Goal: Information Seeking & Learning: Learn about a topic

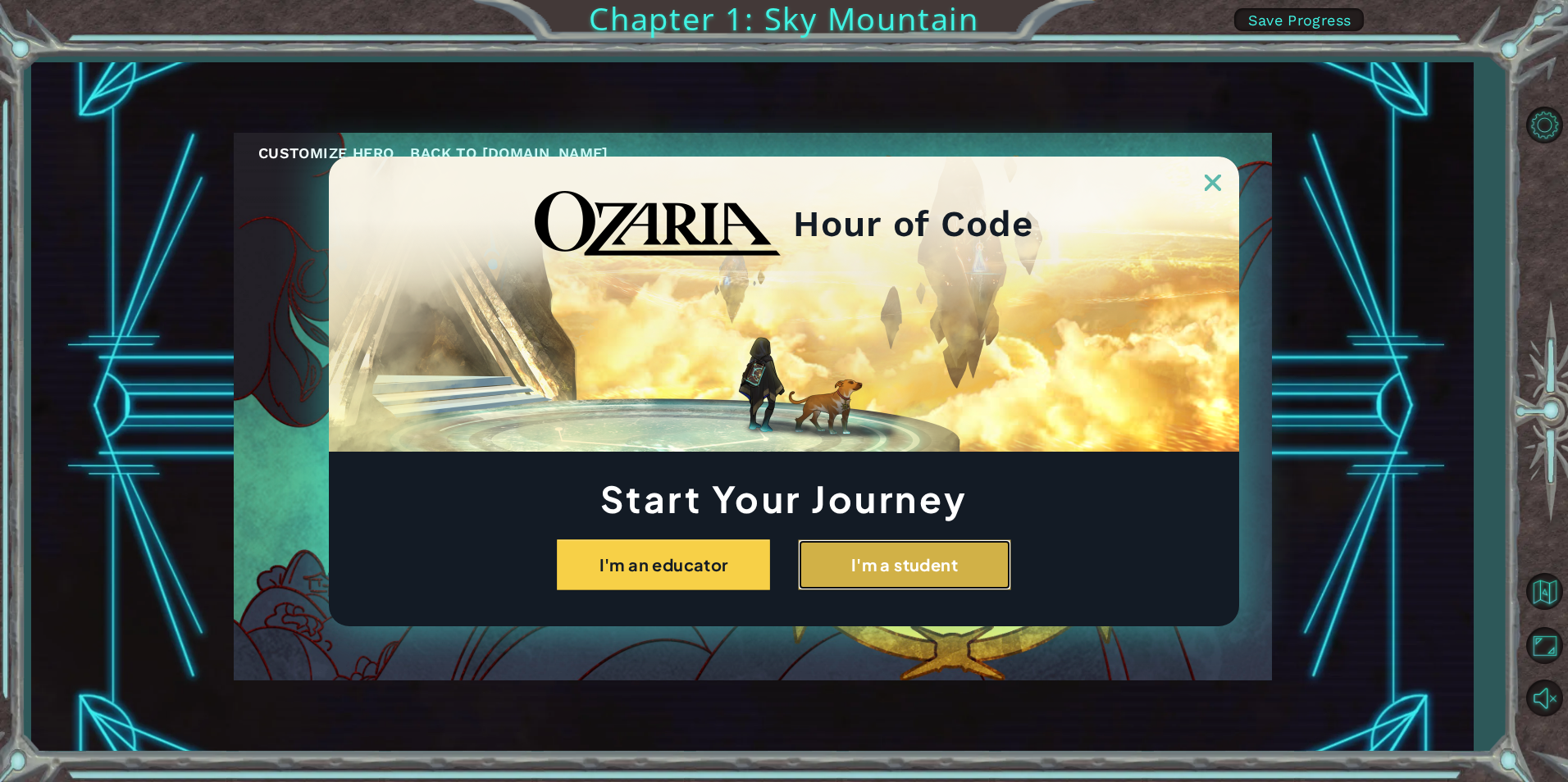
click at [957, 543] on button "I'm a student" at bounding box center [905, 565] width 213 height 51
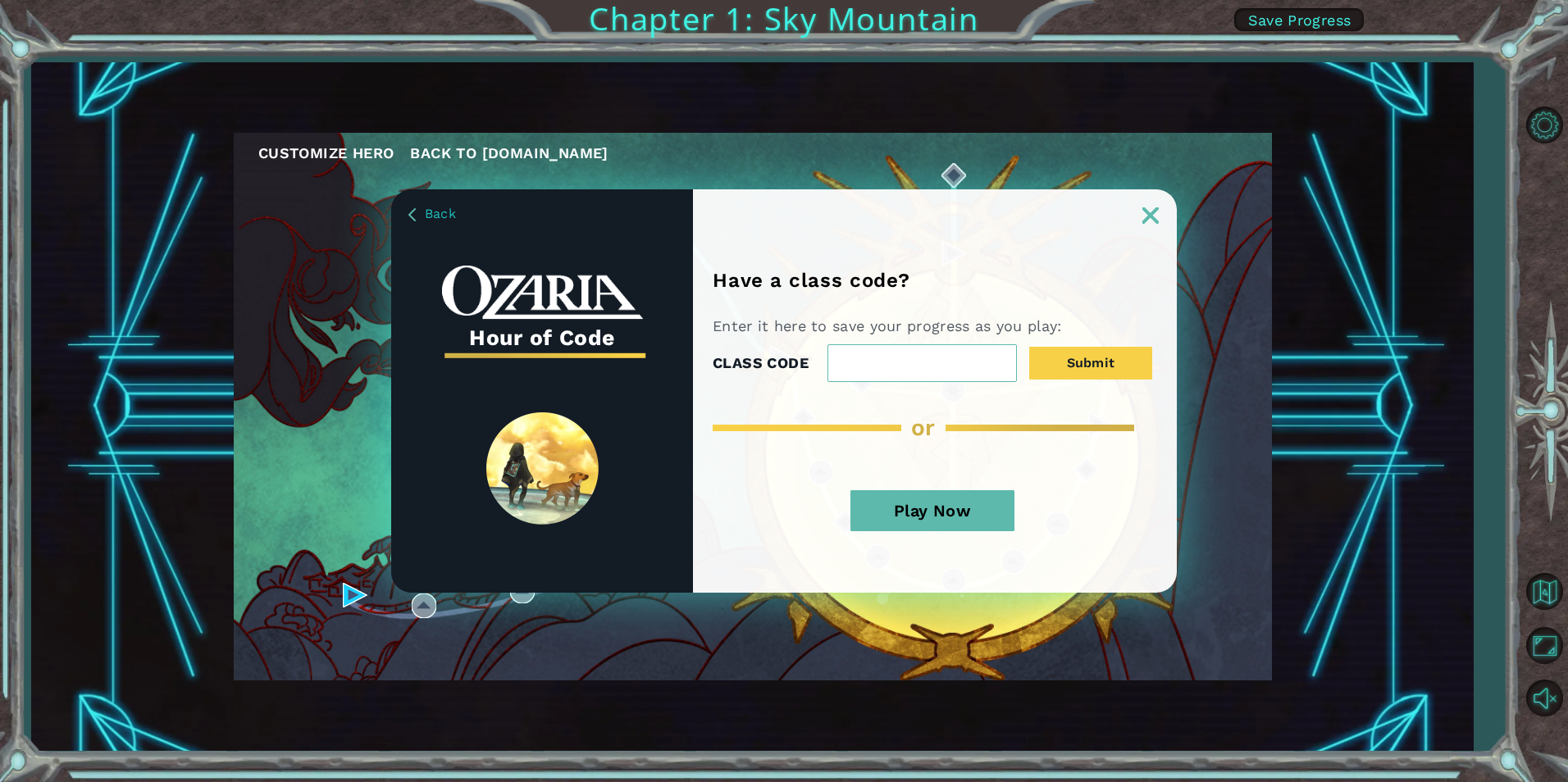
click at [971, 526] on button "Play Now" at bounding box center [932, 511] width 164 height 41
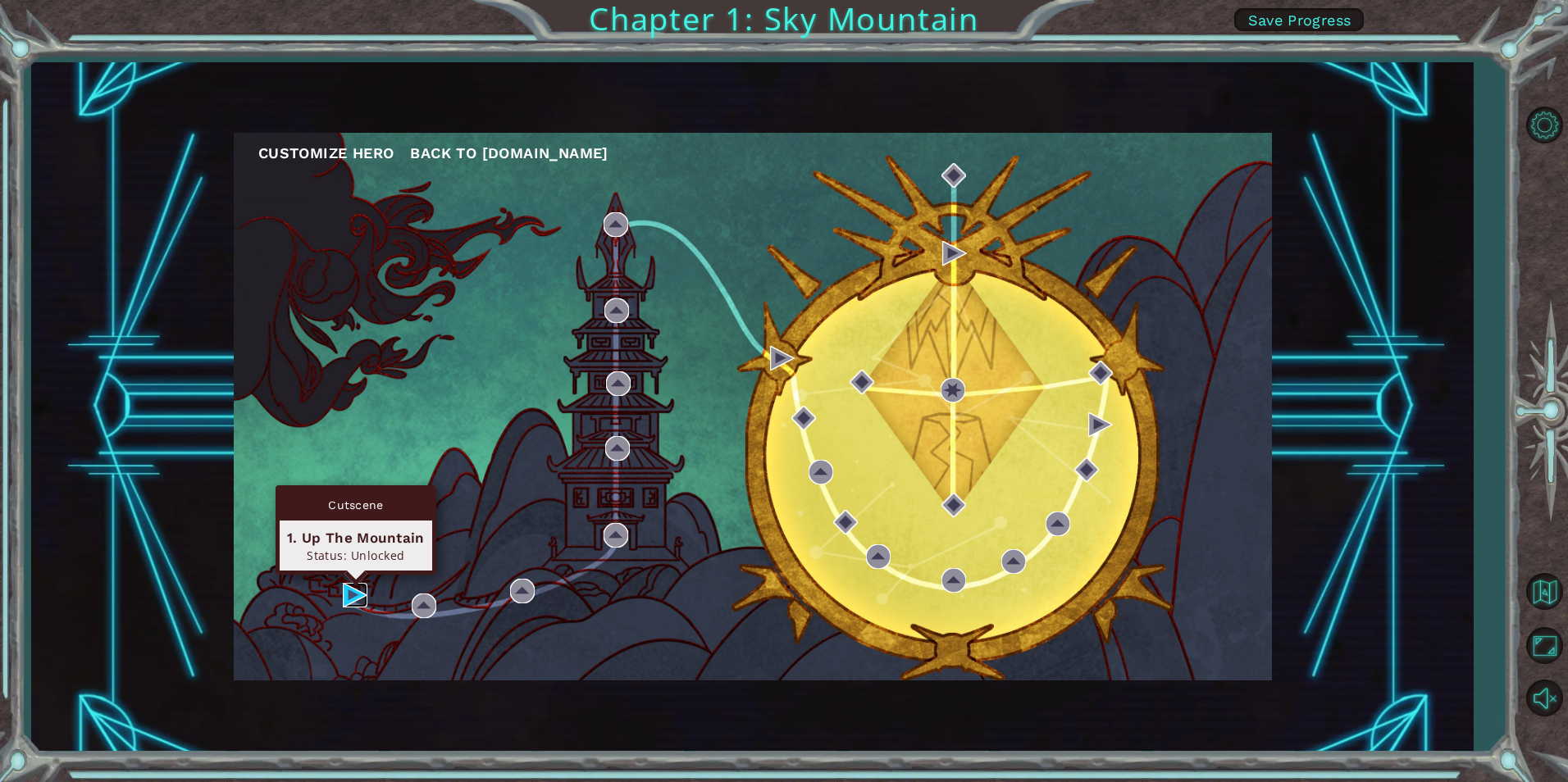
click at [344, 585] on img at bounding box center [354, 595] width 24 height 24
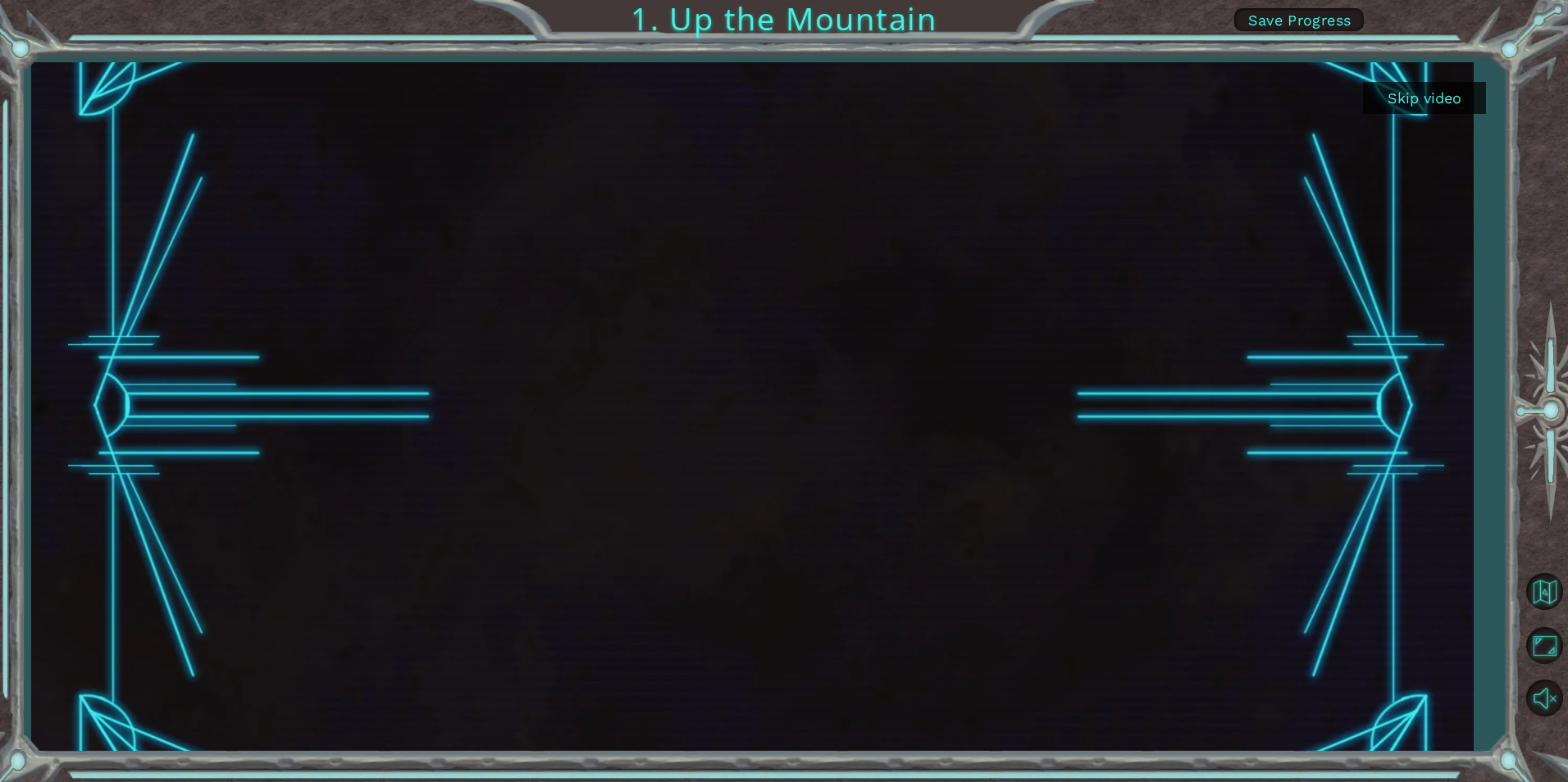
click at [1426, 95] on button "Skip video" at bounding box center [1424, 98] width 123 height 32
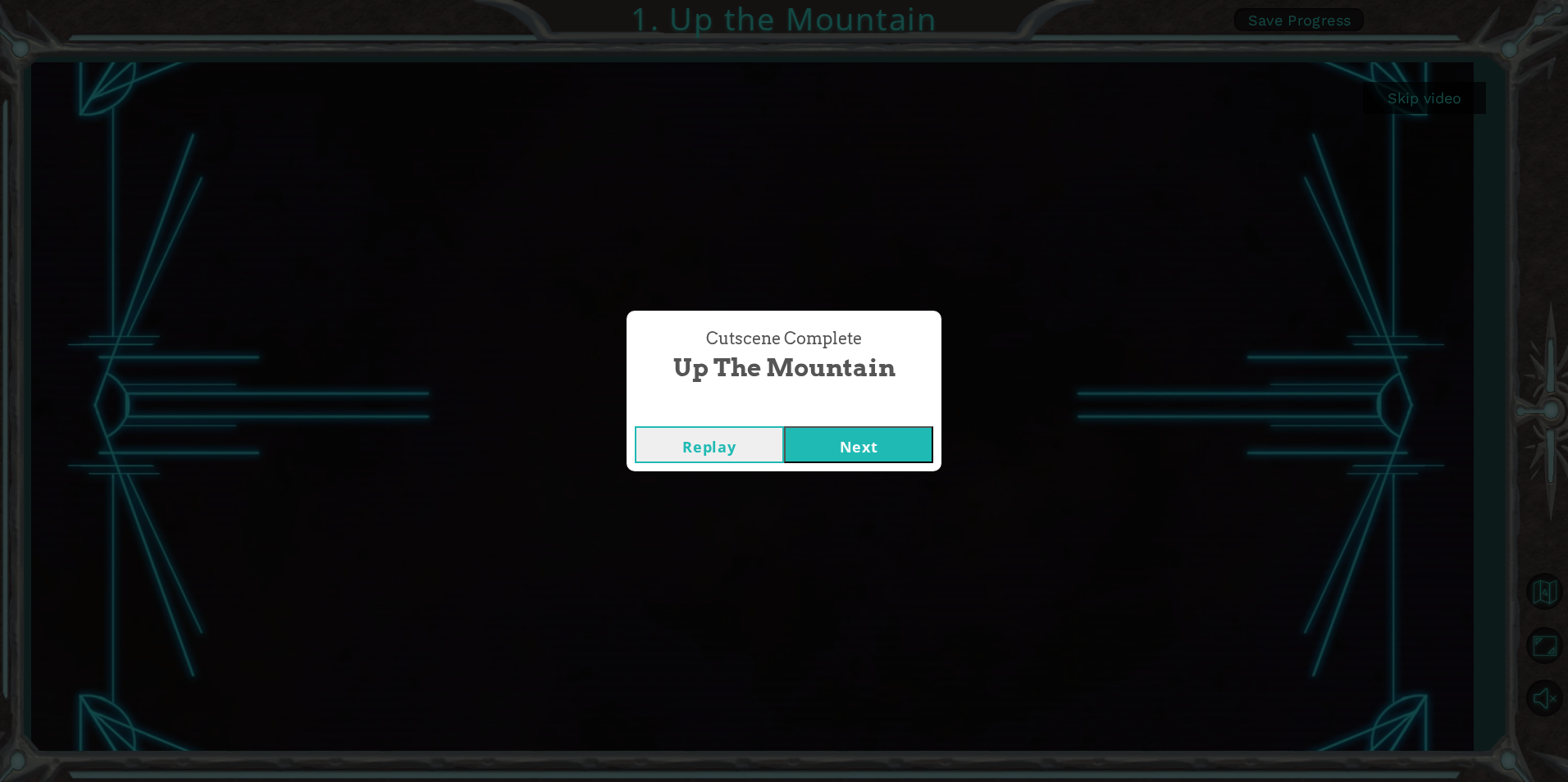
click at [806, 444] on button "Next" at bounding box center [858, 444] width 149 height 37
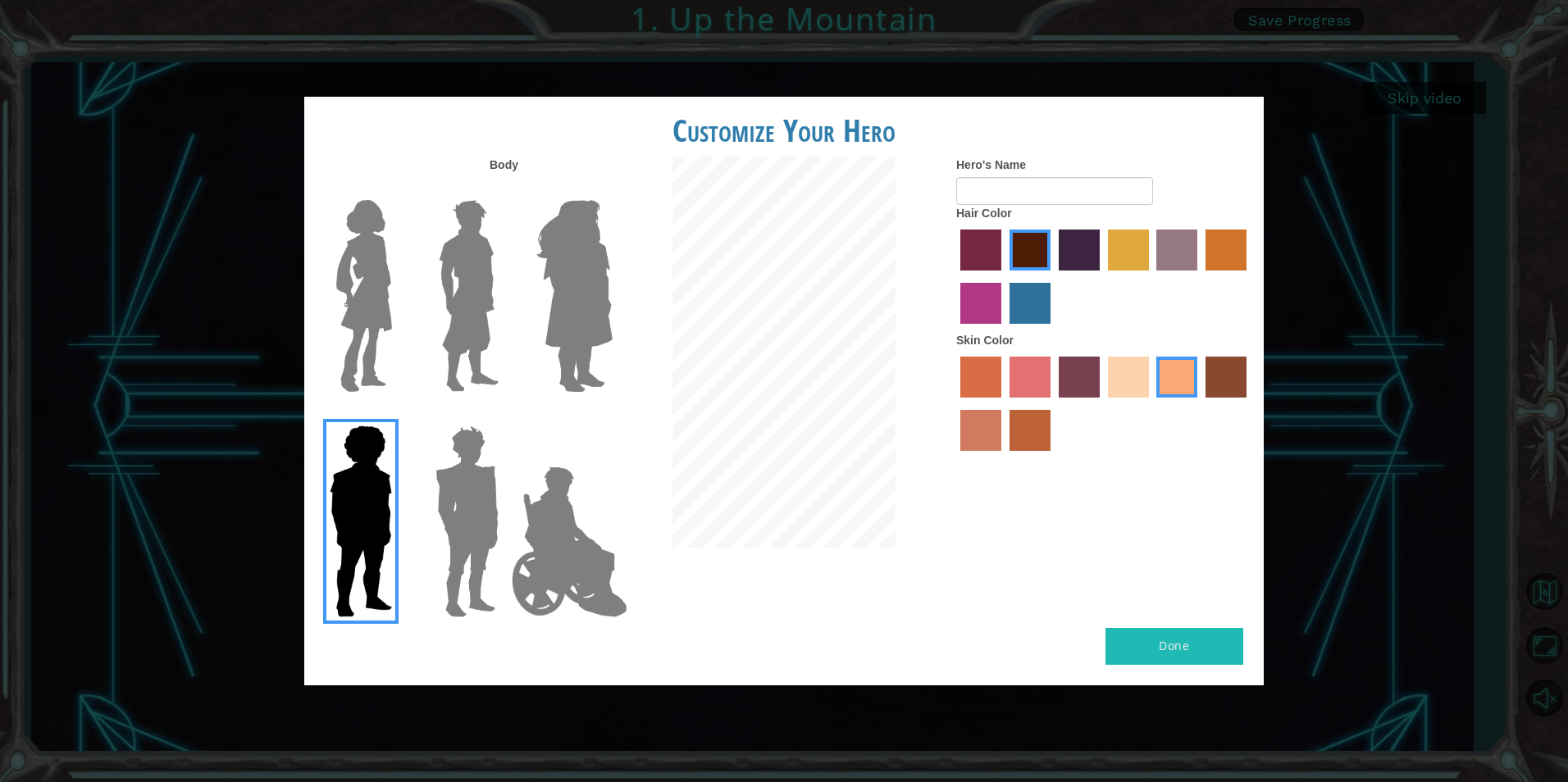
click at [1224, 376] on label "karma skin color" at bounding box center [1226, 378] width 41 height 41
click at [1200, 404] on input "karma skin color" at bounding box center [1200, 404] width 0 height 0
click at [590, 511] on img at bounding box center [570, 542] width 129 height 164
click at [612, 415] on input "Hero Jamie" at bounding box center [612, 415] width 0 height 0
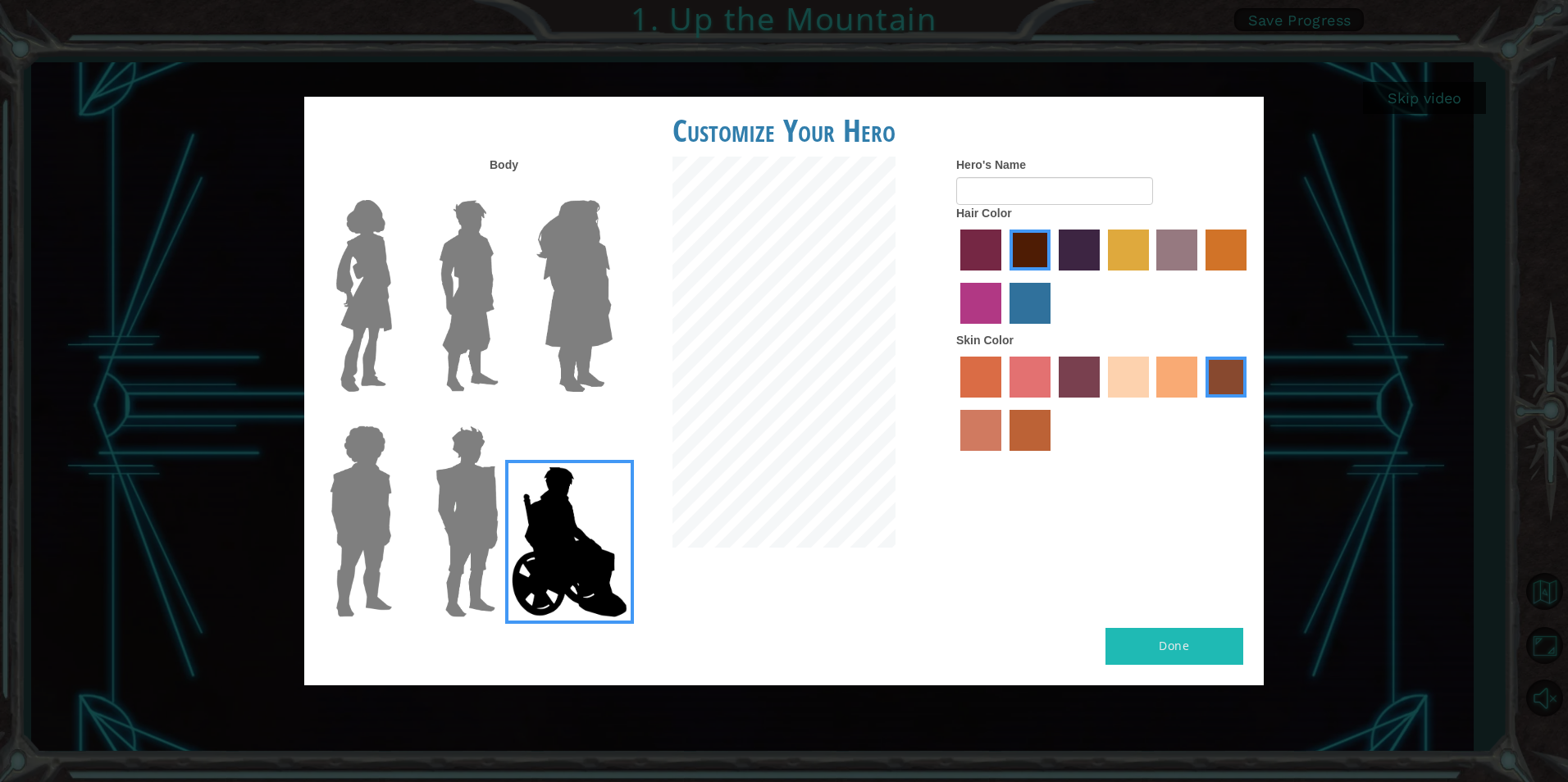
click at [1022, 383] on label "froly skin color" at bounding box center [1031, 378] width 41 height 41
click at [1004, 404] on input "froly skin color" at bounding box center [1004, 404] width 0 height 0
click at [984, 292] on label "medium red violet hair color" at bounding box center [981, 303] width 41 height 41
click at [1250, 276] on input "medium red violet hair color" at bounding box center [1250, 276] width 0 height 0
click at [962, 416] on label "burning sand skin color" at bounding box center [981, 430] width 41 height 41
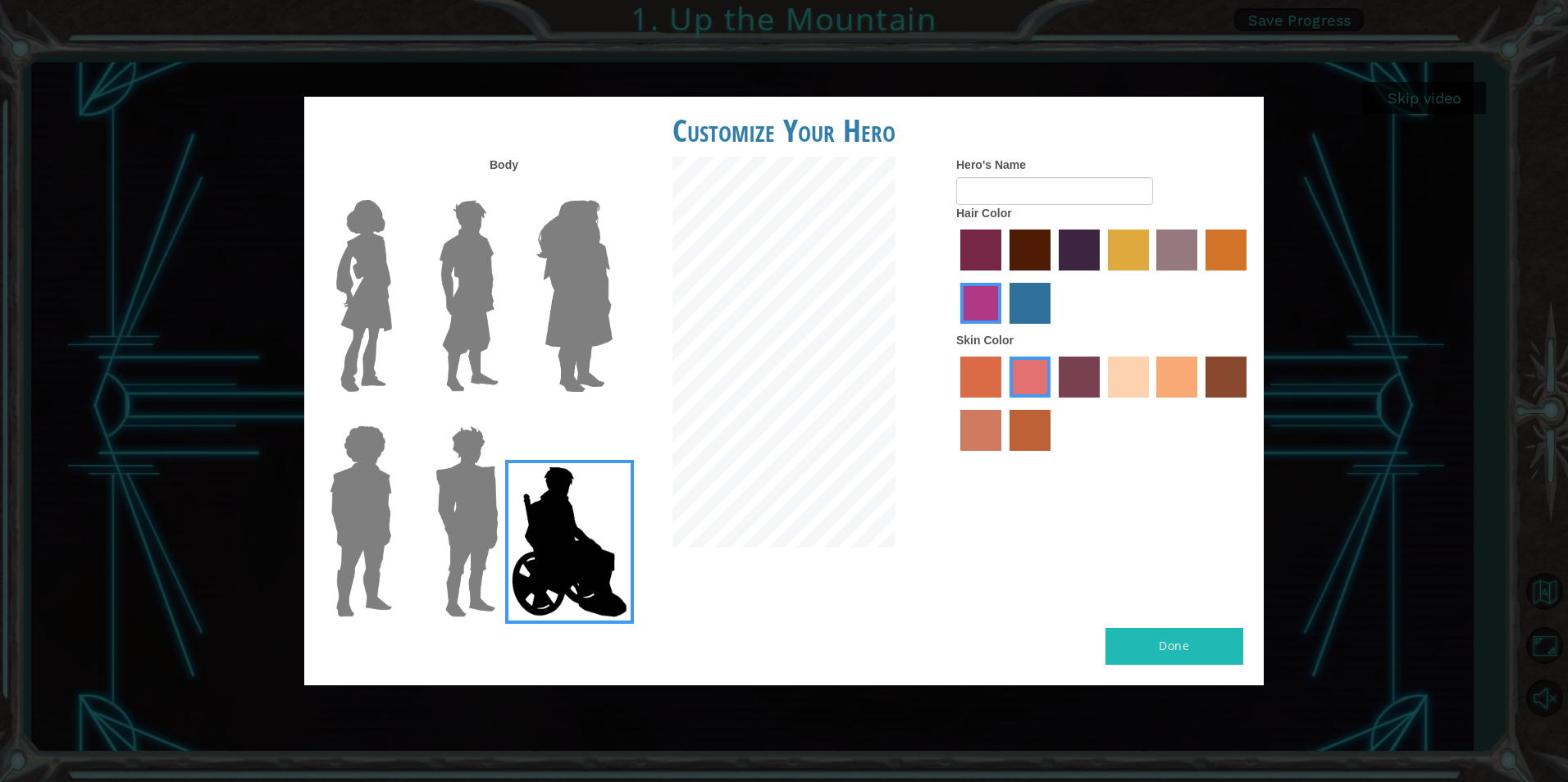
click at [1250, 404] on input "burning sand skin color" at bounding box center [1250, 404] width 0 height 0
click at [579, 247] on img at bounding box center [575, 296] width 90 height 205
click at [612, 189] on input "Hero Amethyst" at bounding box center [612, 189] width 0 height 0
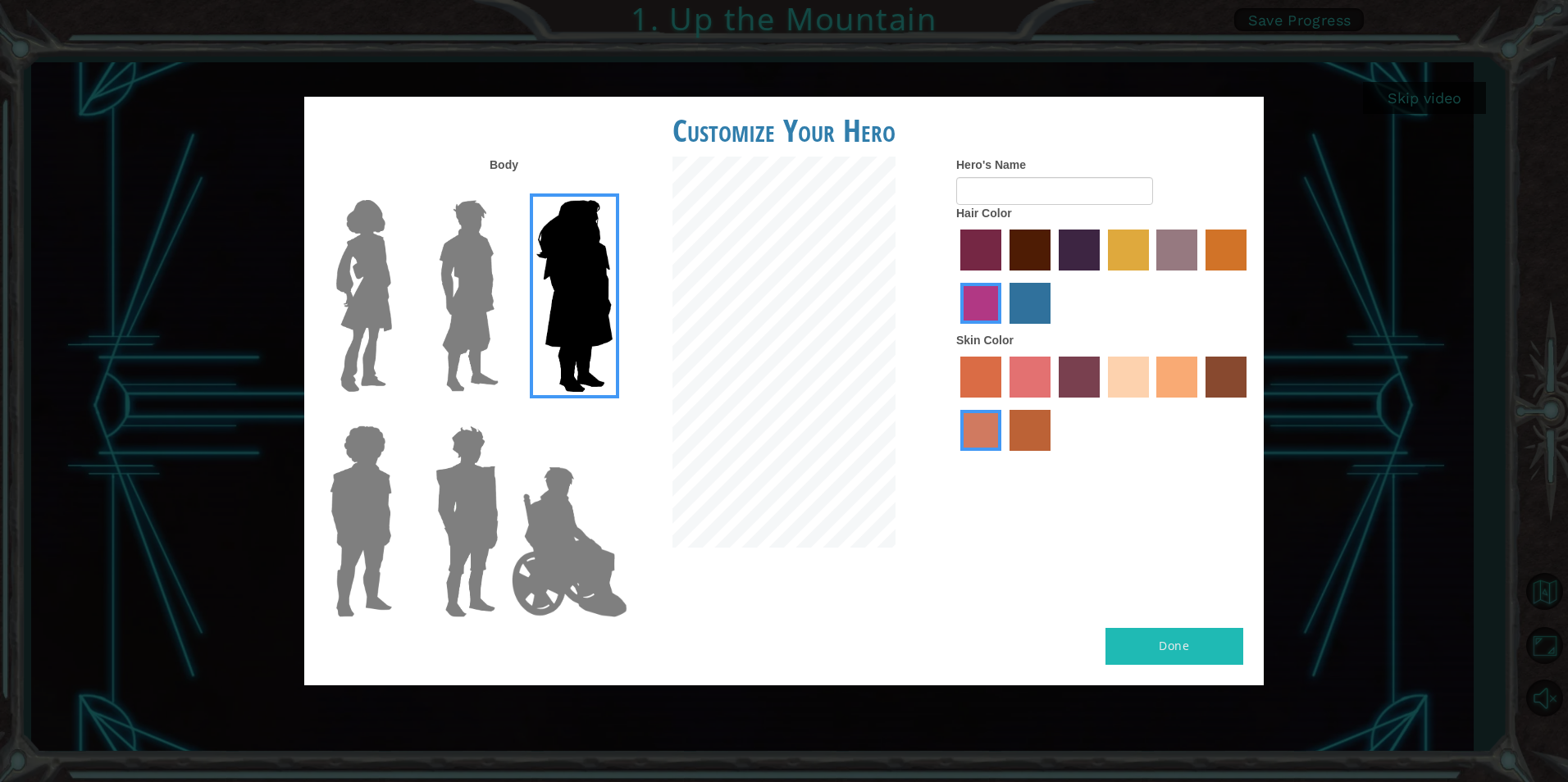
click at [520, 248] on div at bounding box center [571, 289] width 107 height 225
click at [455, 268] on img at bounding box center [468, 296] width 73 height 205
click at [505, 189] on input "Hero Lars" at bounding box center [505, 189] width 0 height 0
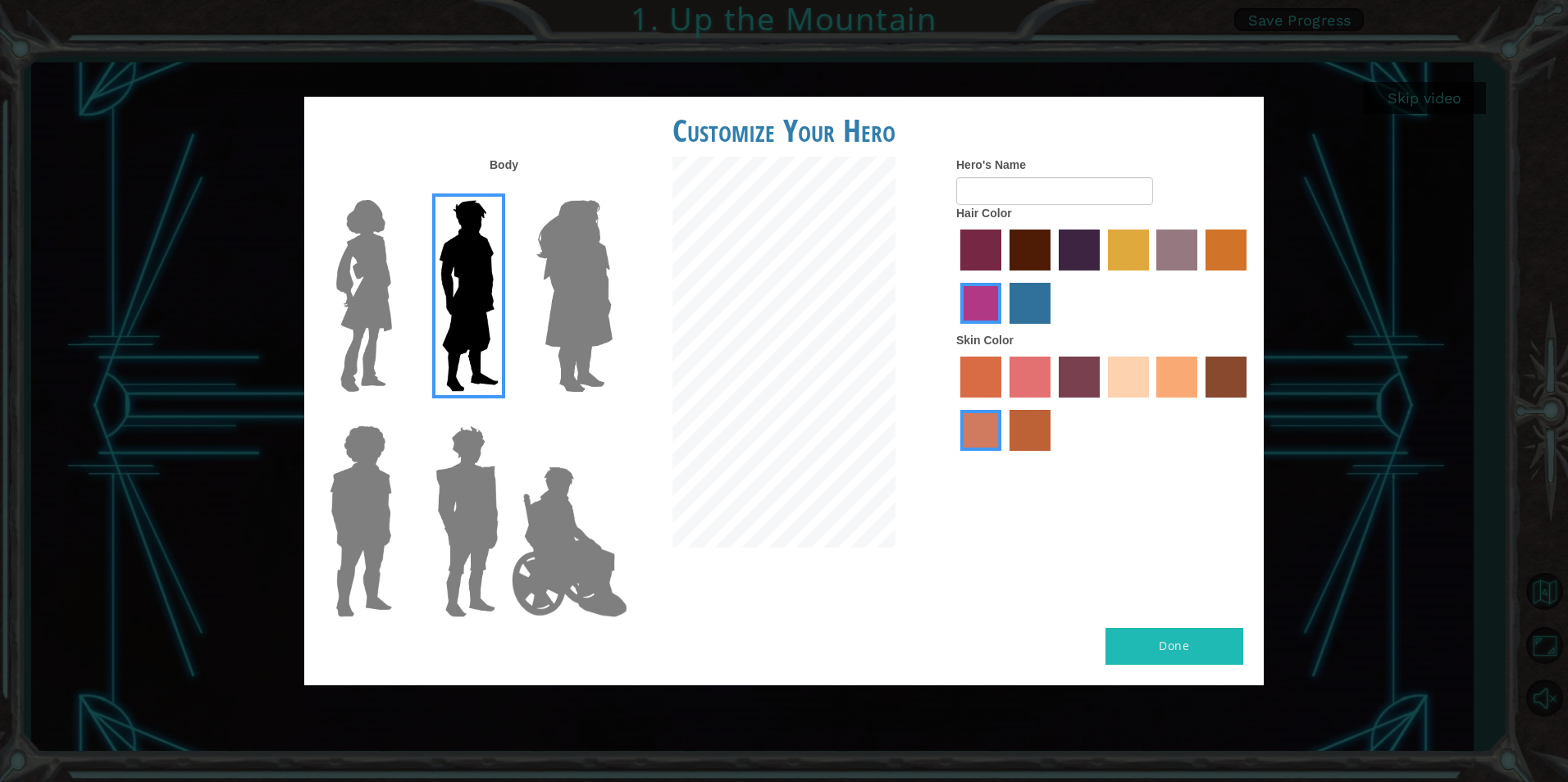
click at [625, 255] on div at bounding box center [784, 354] width 320 height 395
click at [602, 255] on img at bounding box center [575, 296] width 90 height 205
click at [612, 189] on input "Hero Amethyst" at bounding box center [612, 189] width 0 height 0
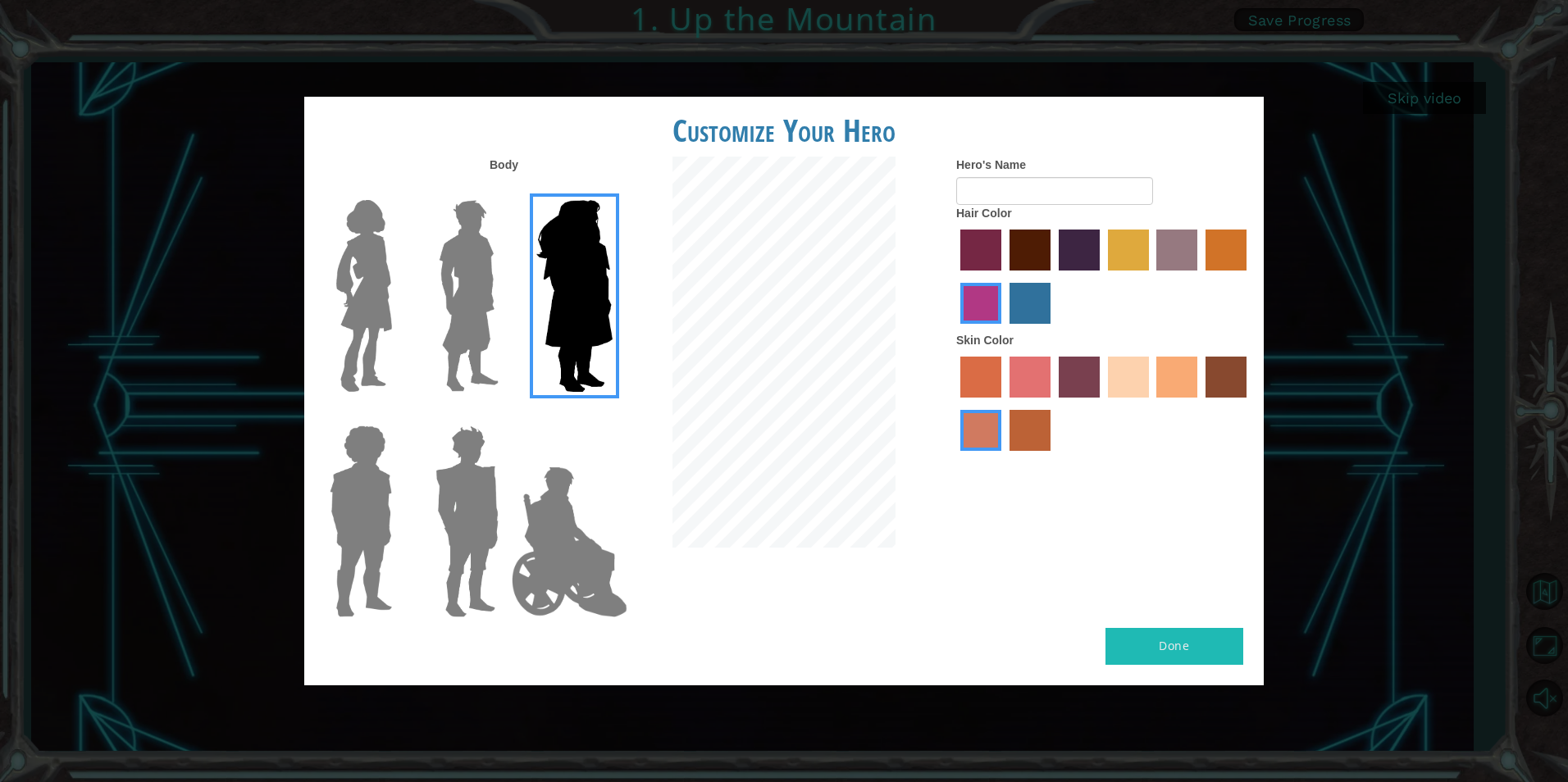
click at [1039, 255] on label "maroon hair color" at bounding box center [1031, 250] width 41 height 41
click at [1004, 276] on input "maroon hair color" at bounding box center [1004, 276] width 0 height 0
click at [1233, 392] on label "karma skin color" at bounding box center [1226, 378] width 41 height 41
click at [1200, 404] on input "karma skin color" at bounding box center [1200, 404] width 0 height 0
click at [1182, 643] on button "Done" at bounding box center [1175, 646] width 138 height 37
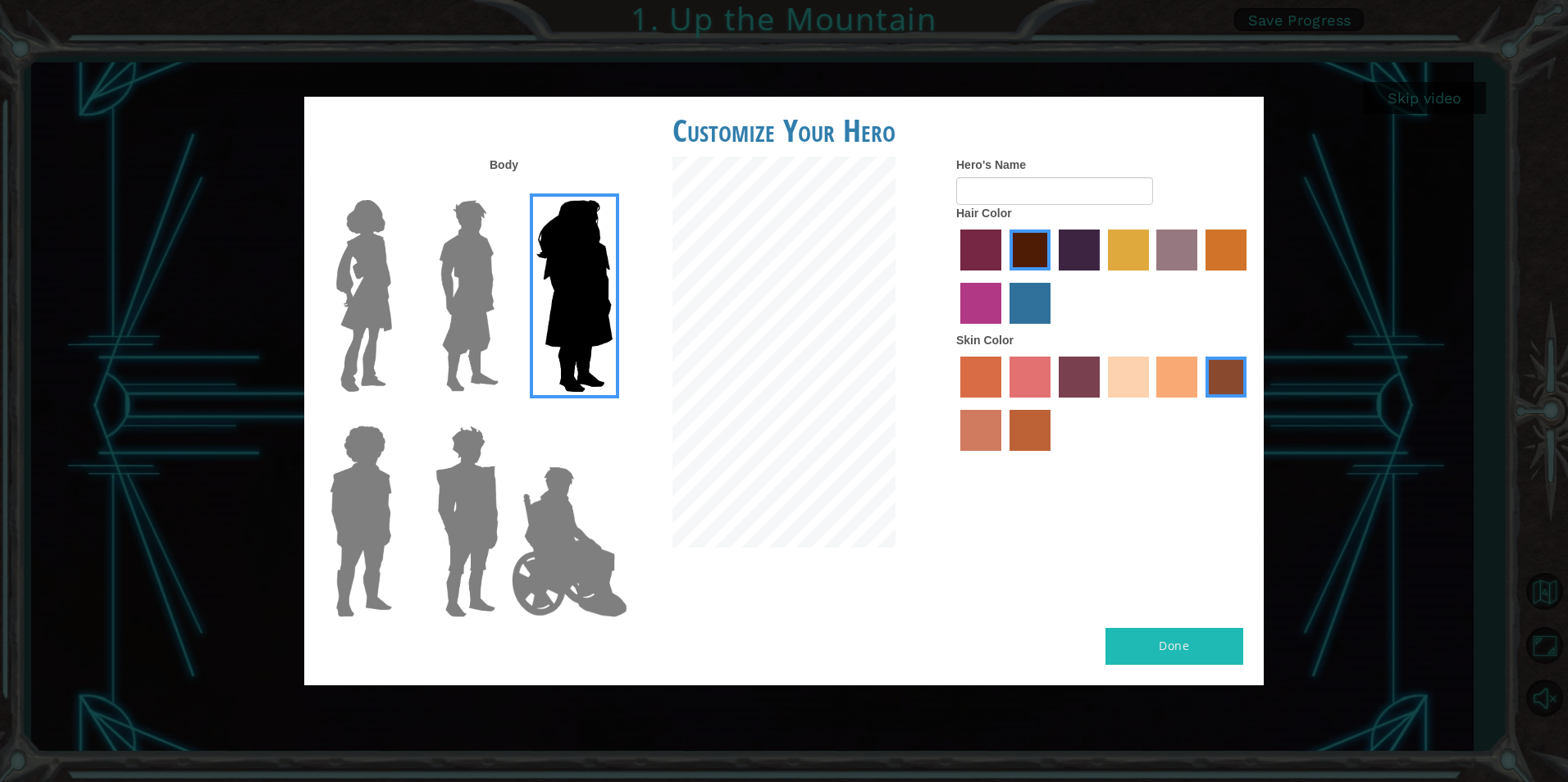
click at [463, 500] on img at bounding box center [466, 521] width 76 height 205
click at [505, 415] on input "Hero Garnet" at bounding box center [505, 415] width 0 height 0
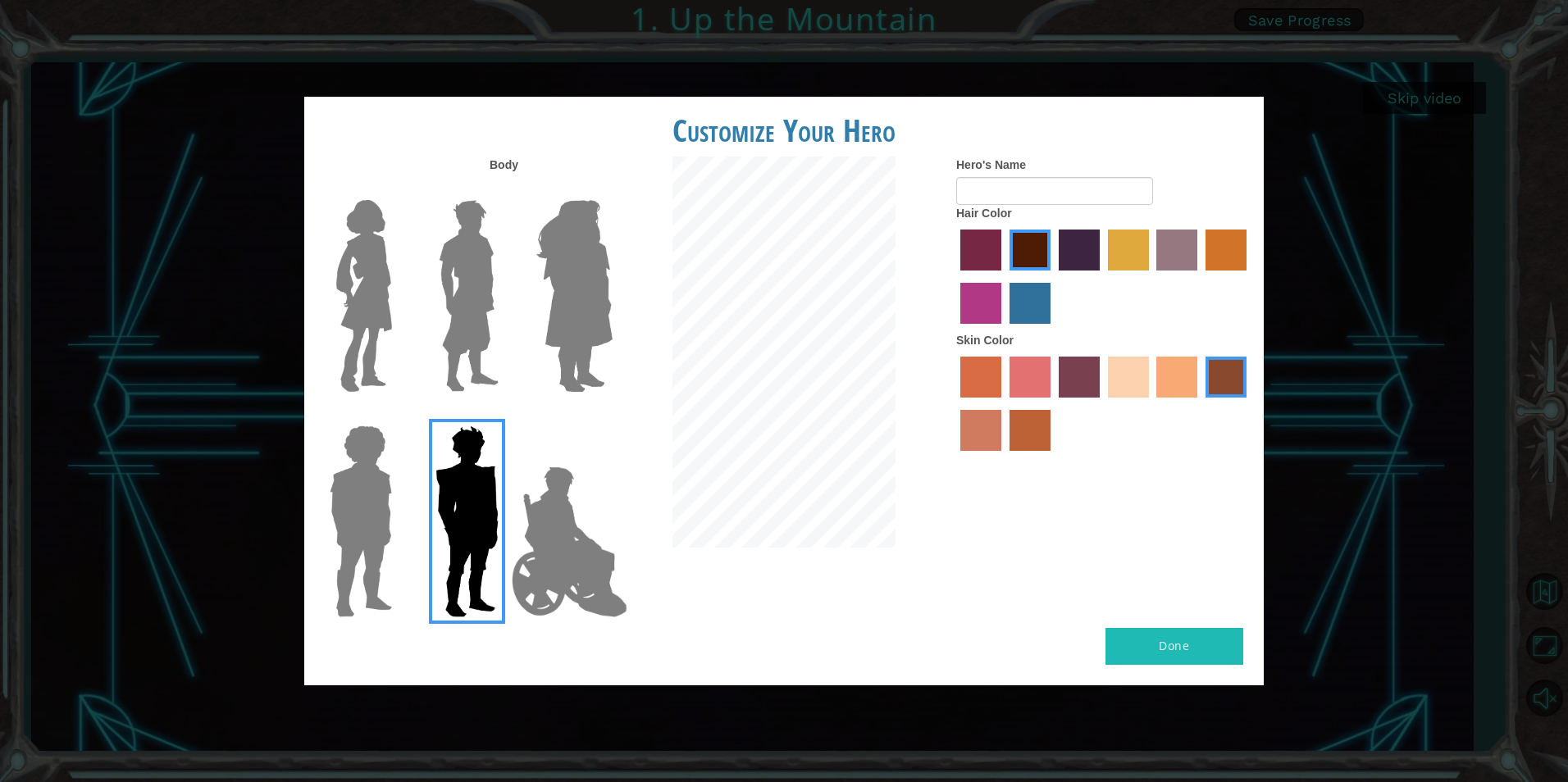
click at [416, 494] on div at bounding box center [464, 515] width 107 height 225
click at [380, 493] on img at bounding box center [361, 521] width 75 height 205
click at [398, 415] on input "Hero Steven" at bounding box center [398, 415] width 0 height 0
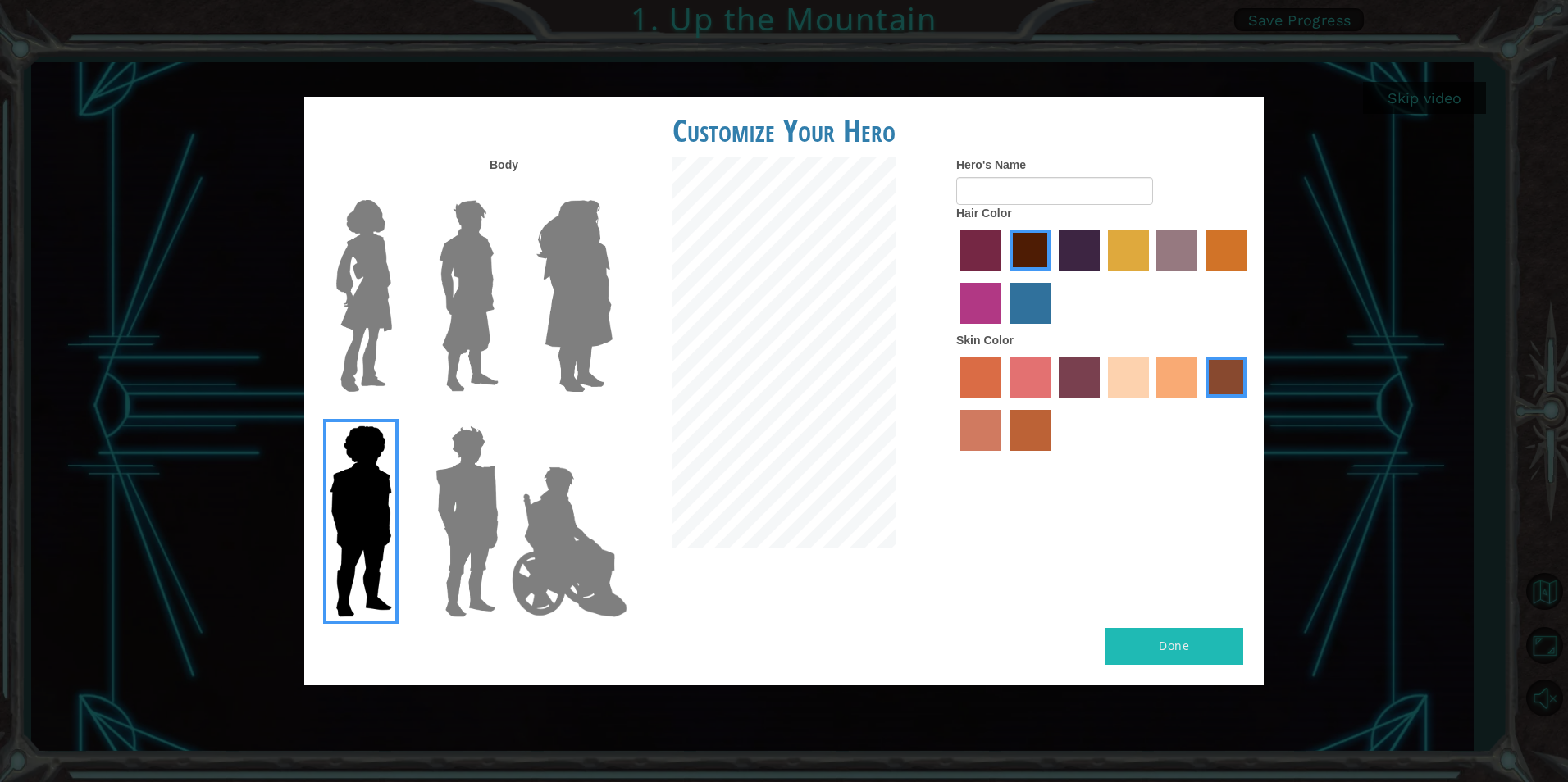
click at [436, 496] on img at bounding box center [466, 521] width 76 height 205
click at [505, 415] on input "Hero Garnet" at bounding box center [505, 415] width 0 height 0
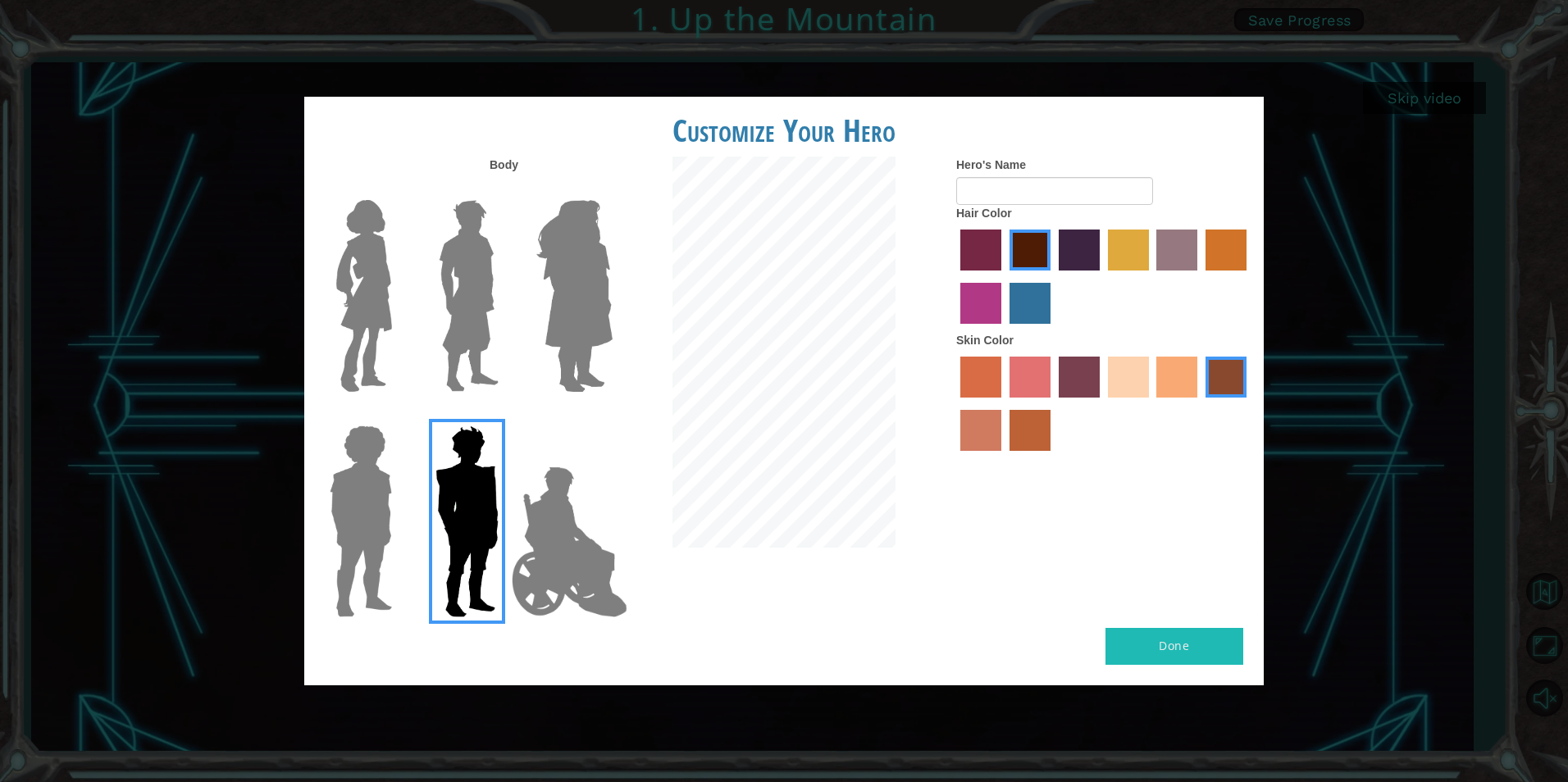
click at [1076, 244] on label "hot purple hair color" at bounding box center [1079, 250] width 41 height 41
click at [1053, 276] on input "hot purple hair color" at bounding box center [1053, 276] width 0 height 0
click at [1124, 243] on label "tulip tree hair color" at bounding box center [1128, 250] width 41 height 41
click at [1102, 276] on input "tulip tree hair color" at bounding box center [1102, 276] width 0 height 0
click at [1231, 244] on label "gold drop hair color" at bounding box center [1226, 250] width 41 height 41
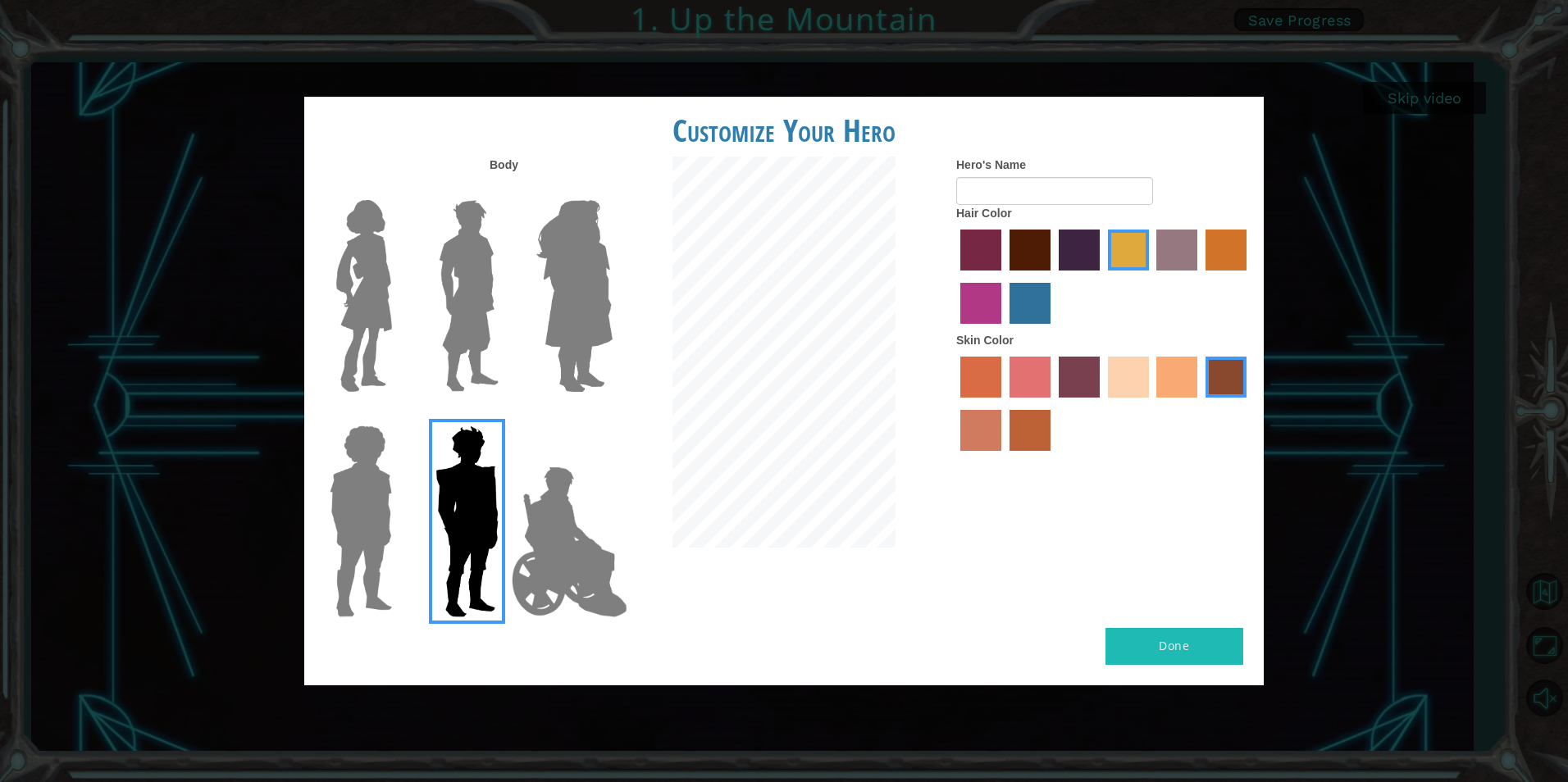
click at [1200, 276] on input "gold drop hair color" at bounding box center [1200, 276] width 0 height 0
click at [1177, 369] on label "tacao skin color" at bounding box center [1177, 378] width 41 height 41
click at [1152, 404] on input "tacao skin color" at bounding box center [1152, 404] width 0 height 0
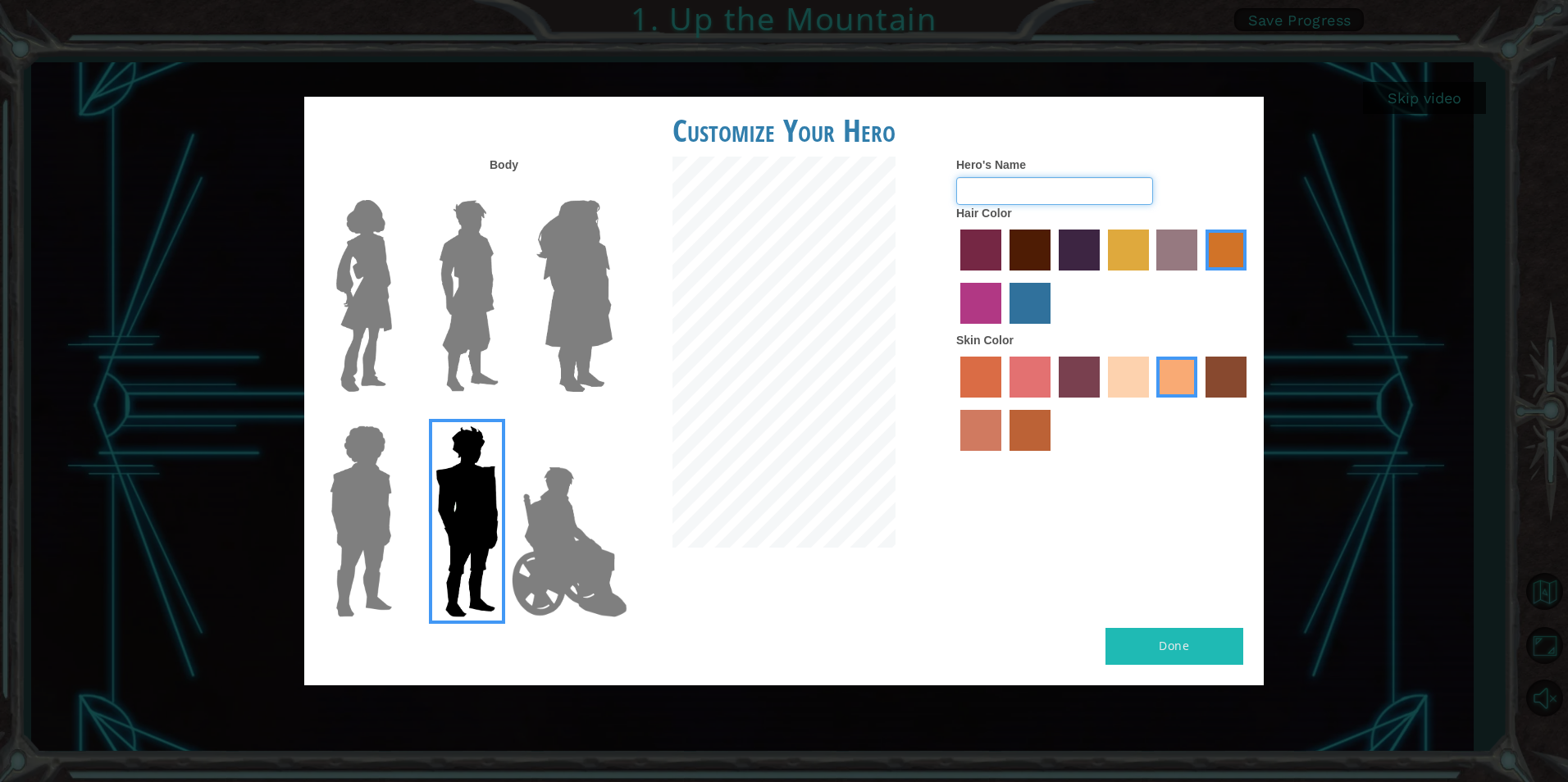
click at [1039, 185] on input "Hero's Name" at bounding box center [1054, 190] width 196 height 28
type input "levi"
click at [1152, 632] on button "Done" at bounding box center [1175, 646] width 138 height 37
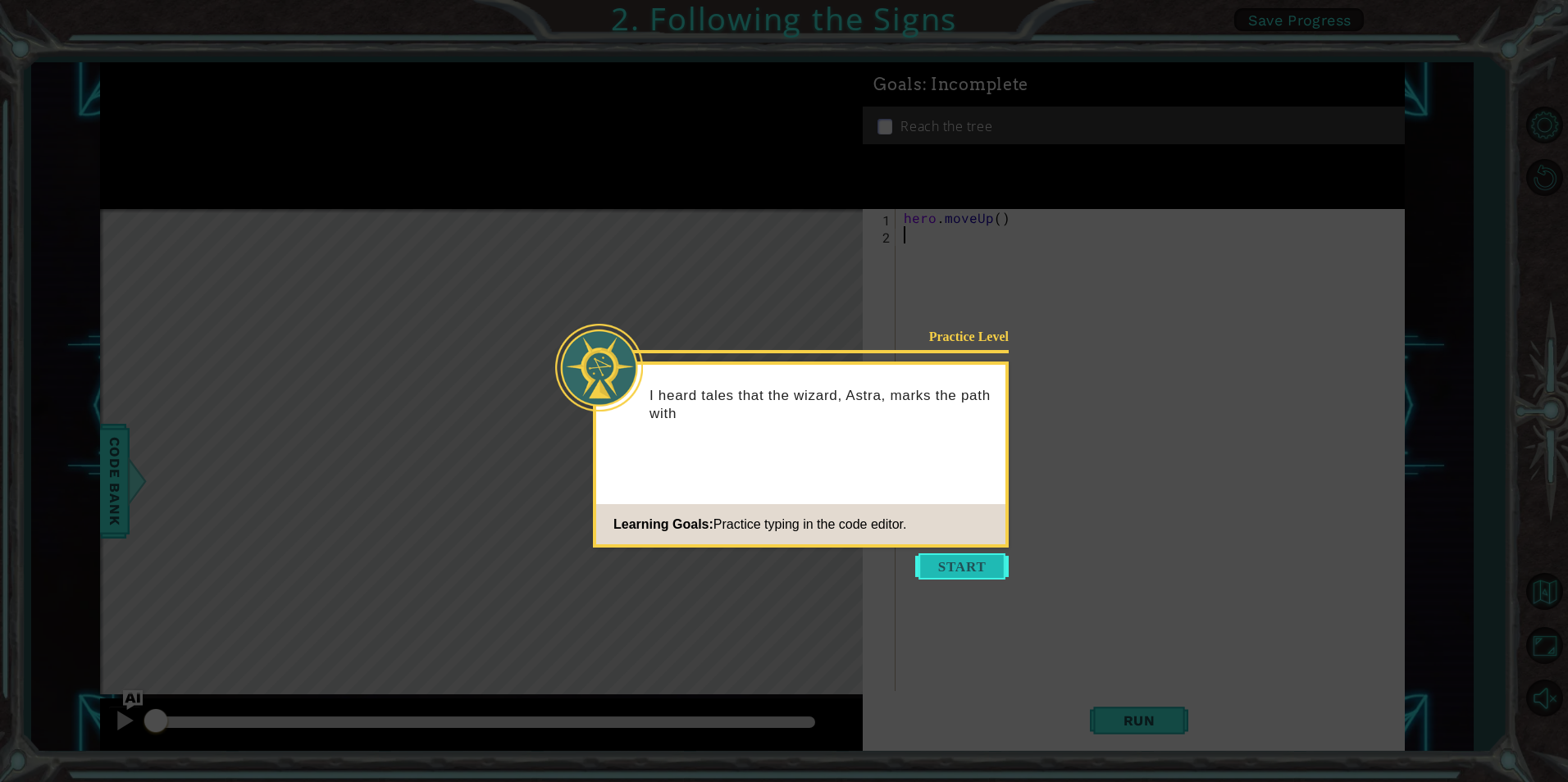
click at [962, 564] on button "Start" at bounding box center [962, 566] width 93 height 26
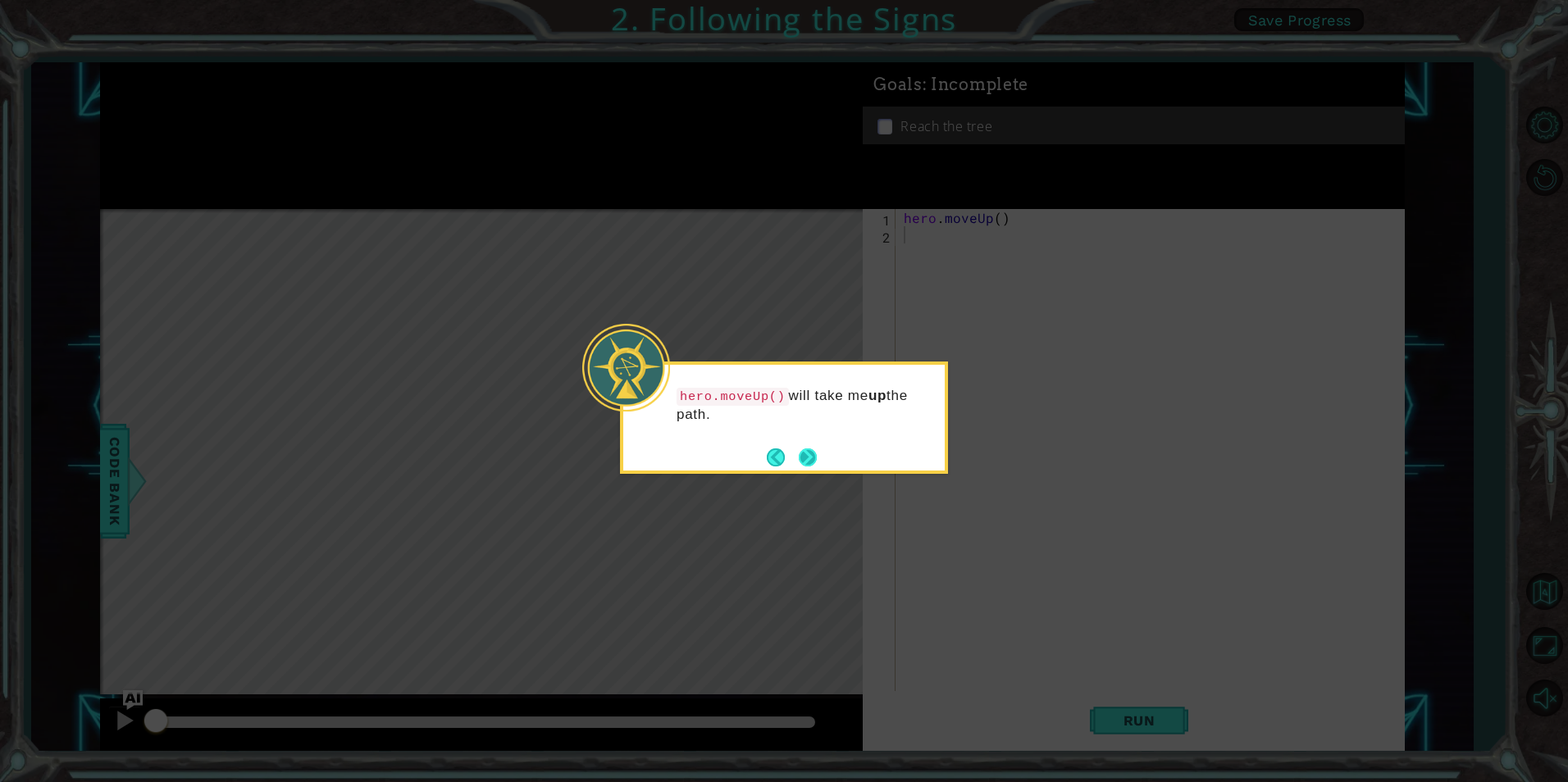
click at [803, 454] on button "Next" at bounding box center [808, 457] width 18 height 18
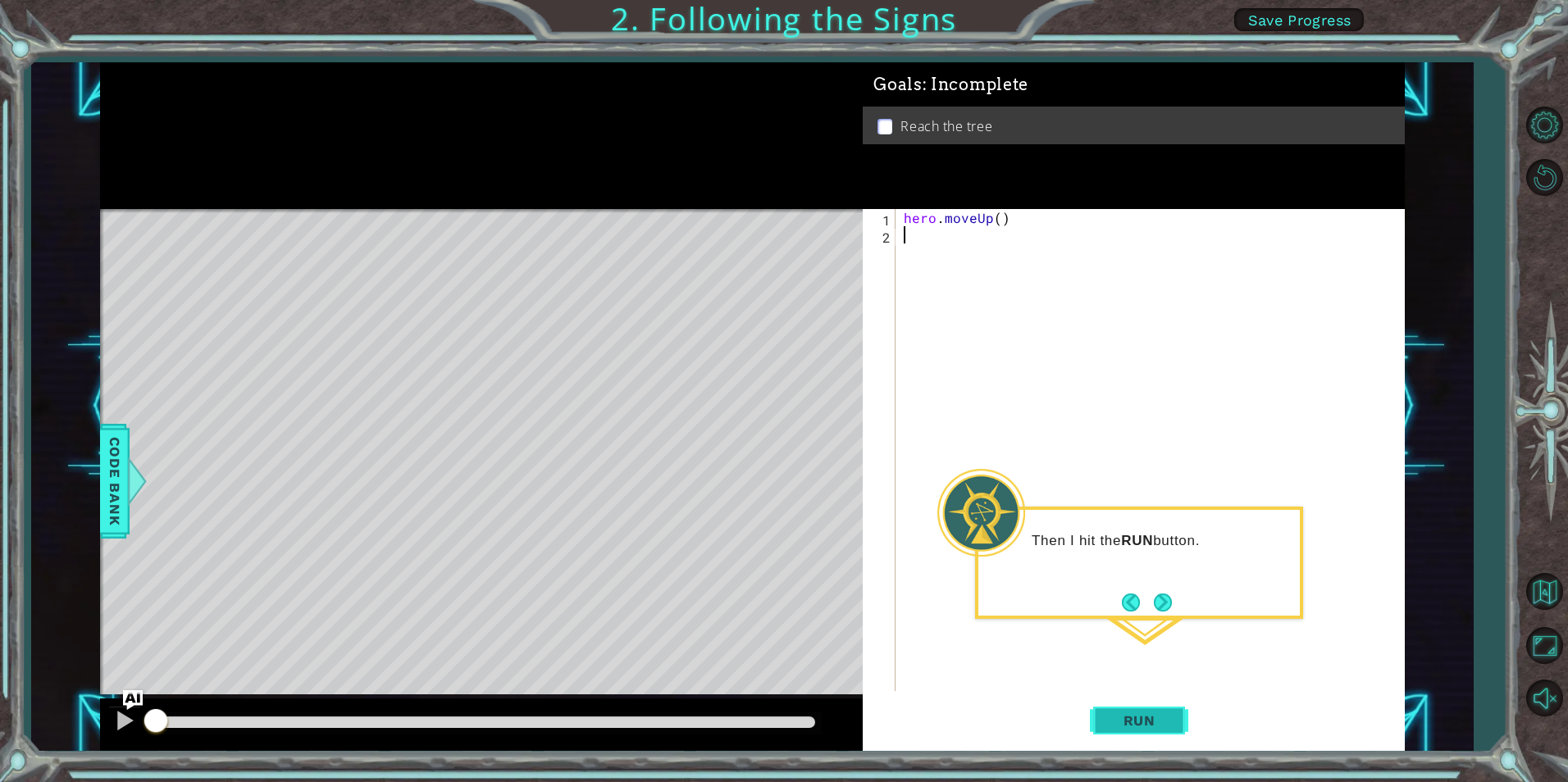
click at [1157, 725] on span "Run" at bounding box center [1139, 721] width 65 height 16
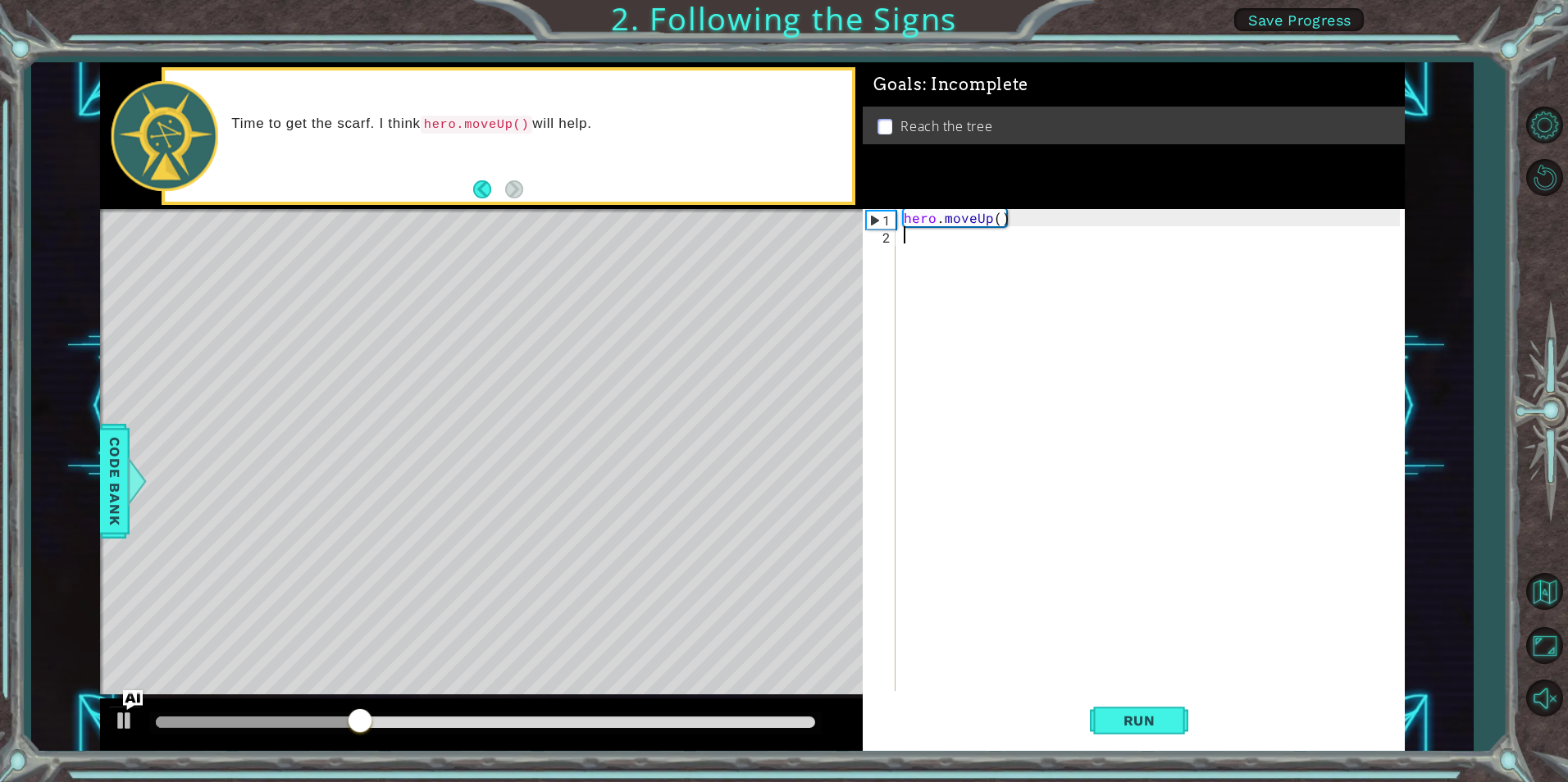
click at [1101, 524] on div "hero . moveUp ( )" at bounding box center [1154, 467] width 507 height 517
click at [1147, 715] on span "Run" at bounding box center [1139, 721] width 65 height 16
click at [1143, 707] on button "Run" at bounding box center [1139, 721] width 99 height 54
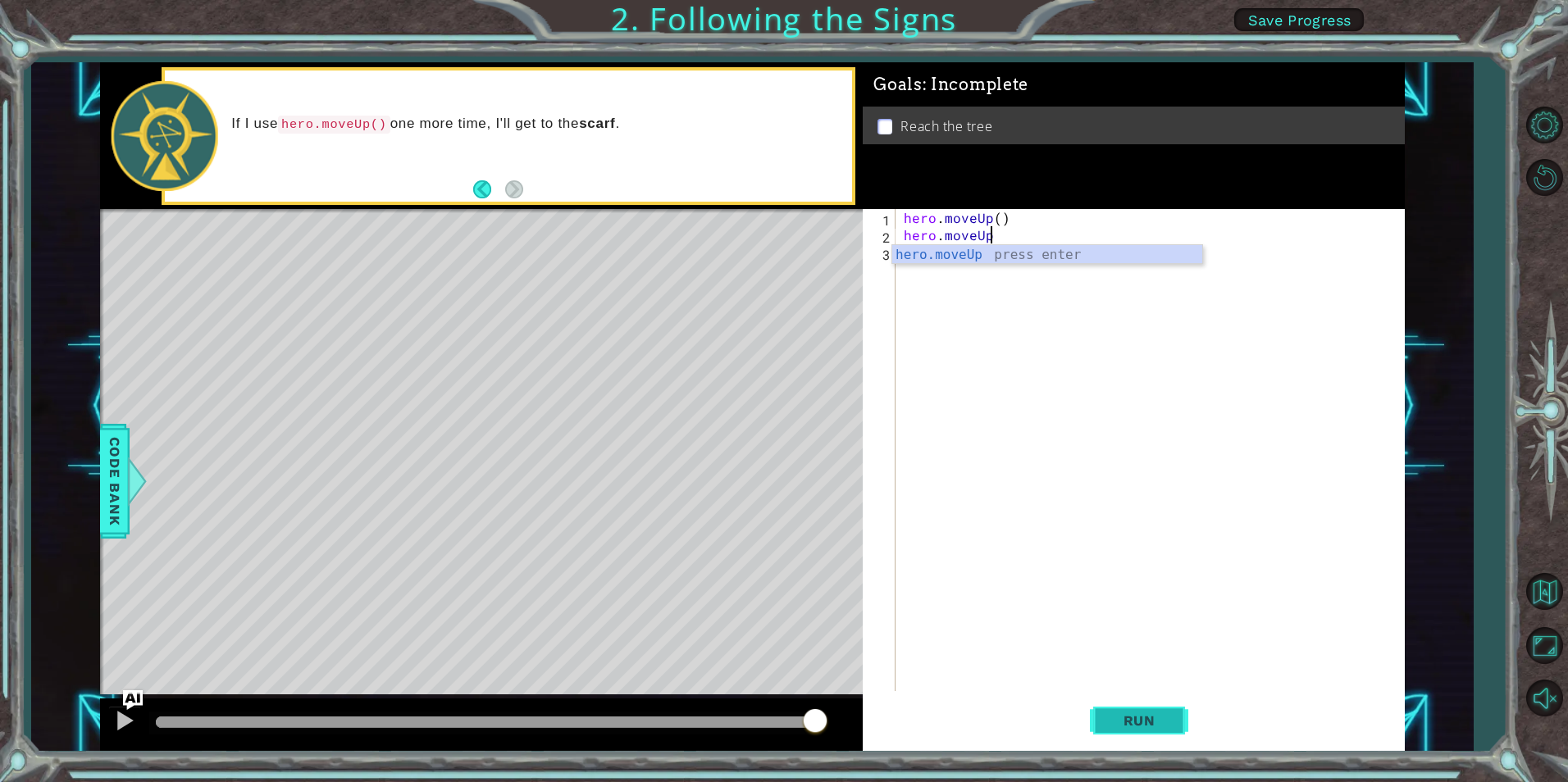
scroll to position [0, 4]
type textarea "hero.moveUp()"
click at [1089, 714] on div "Run" at bounding box center [1139, 721] width 542 height 54
click at [1096, 715] on button "Run" at bounding box center [1139, 721] width 99 height 54
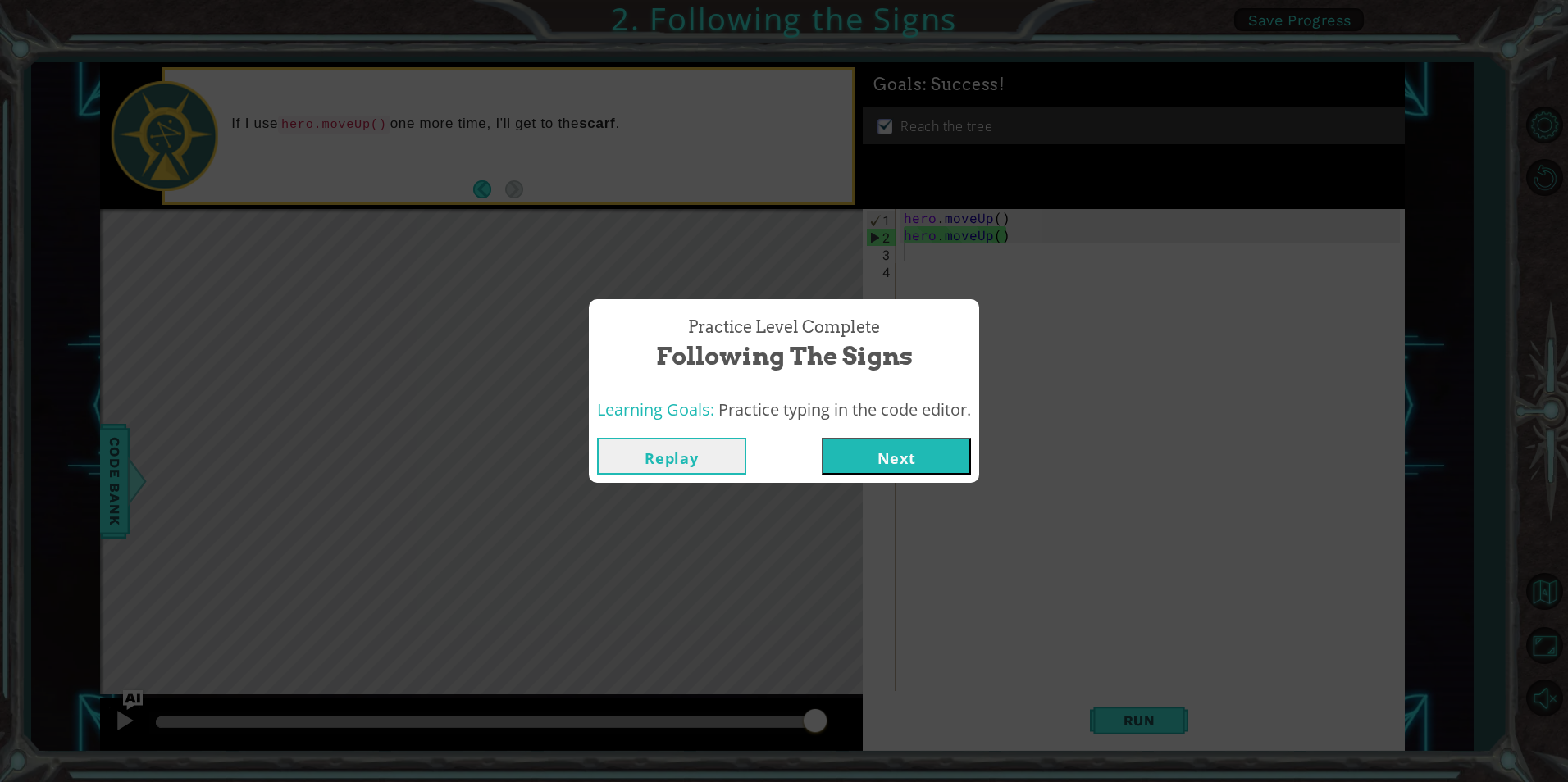
click at [896, 448] on button "Next" at bounding box center [896, 456] width 149 height 37
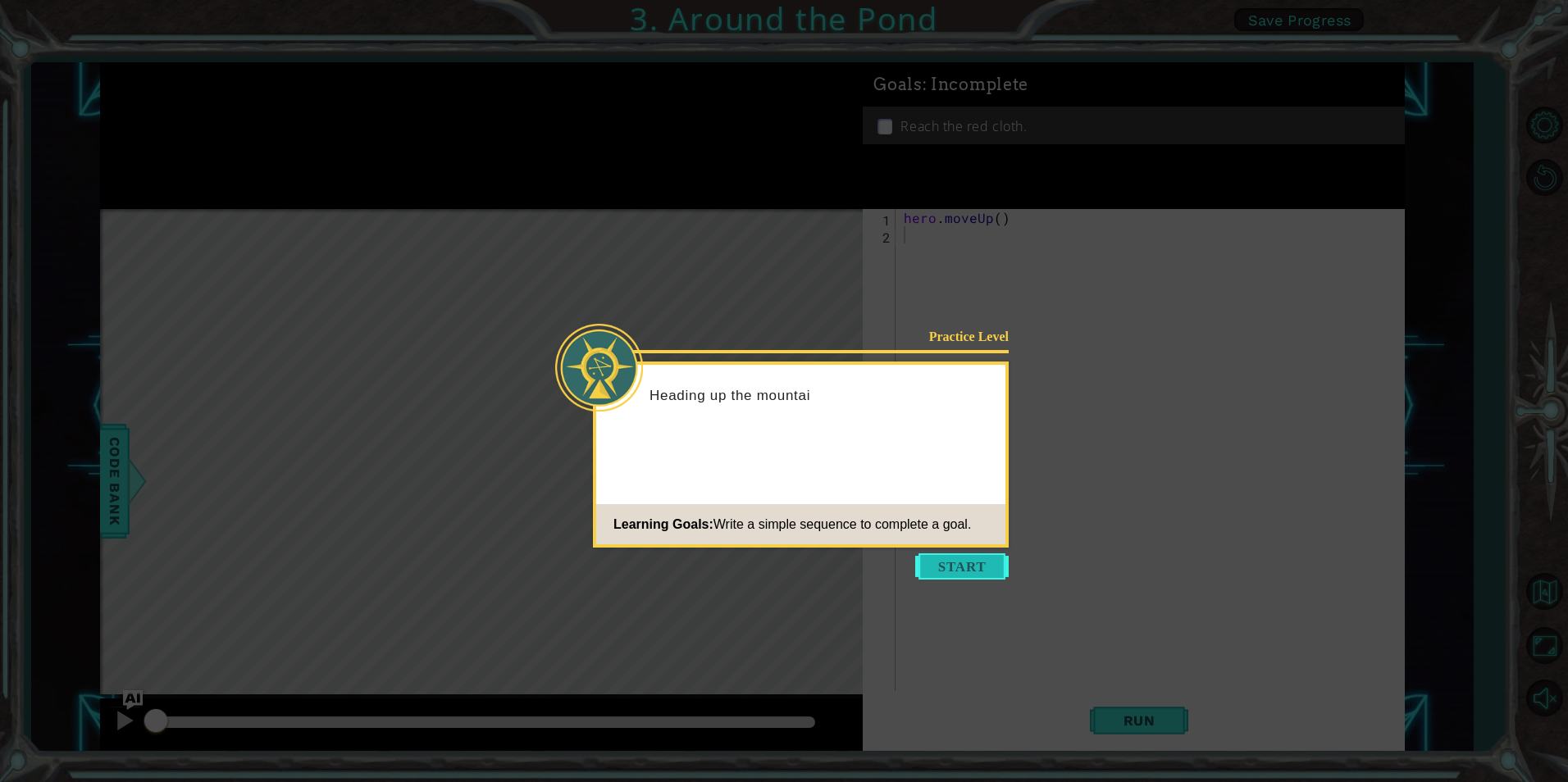
click at [963, 561] on button "Start" at bounding box center [962, 566] width 93 height 26
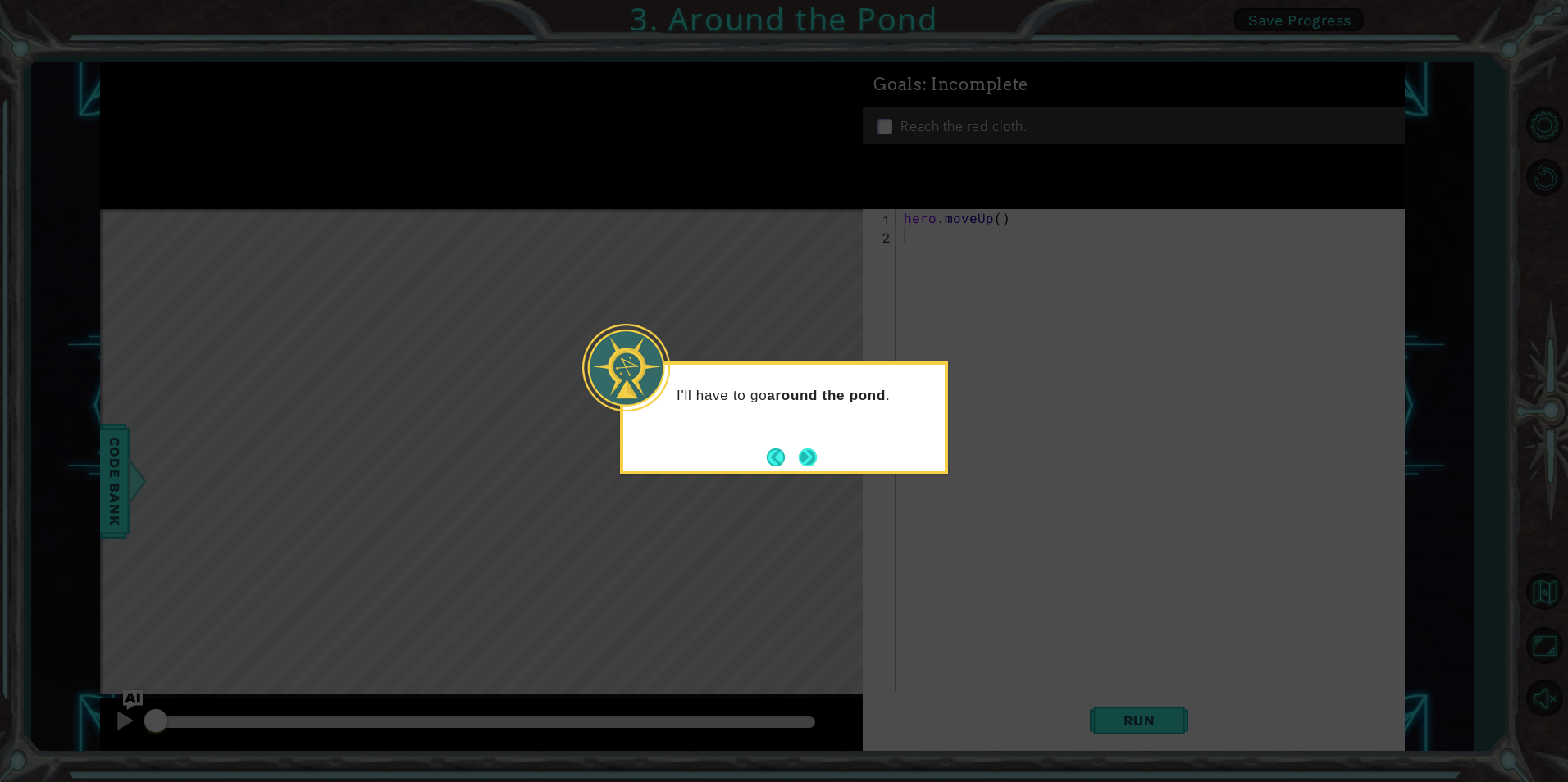
click at [801, 452] on button "Next" at bounding box center [808, 457] width 18 height 18
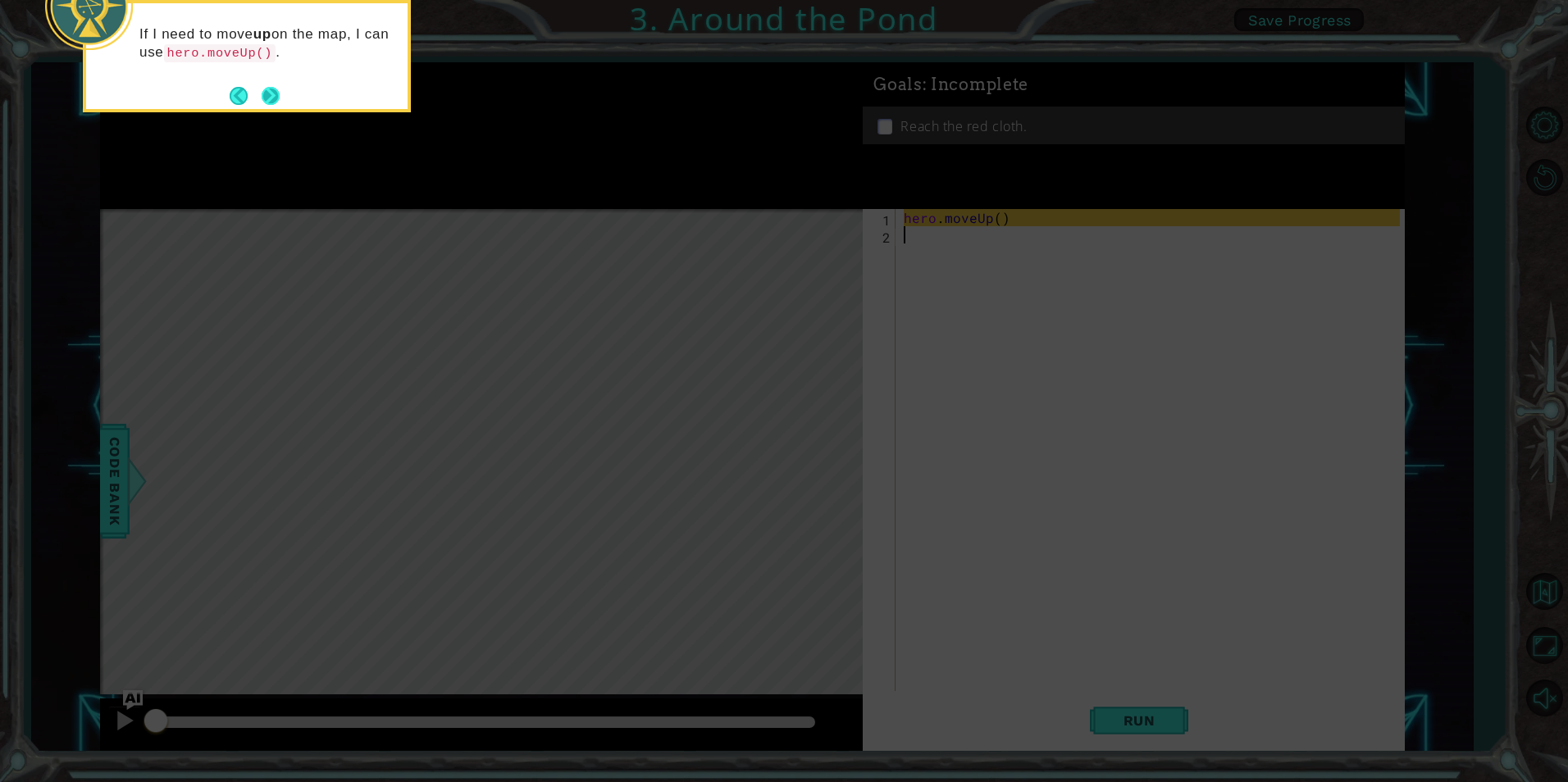
drag, startPoint x: 289, startPoint y: 105, endPoint x: 280, endPoint y: 100, distance: 10.3
click at [288, 104] on div "If I need to move up on the map, I can use hero.moveUp() ." at bounding box center [247, 56] width 328 height 112
click at [279, 100] on button "Next" at bounding box center [271, 96] width 18 height 18
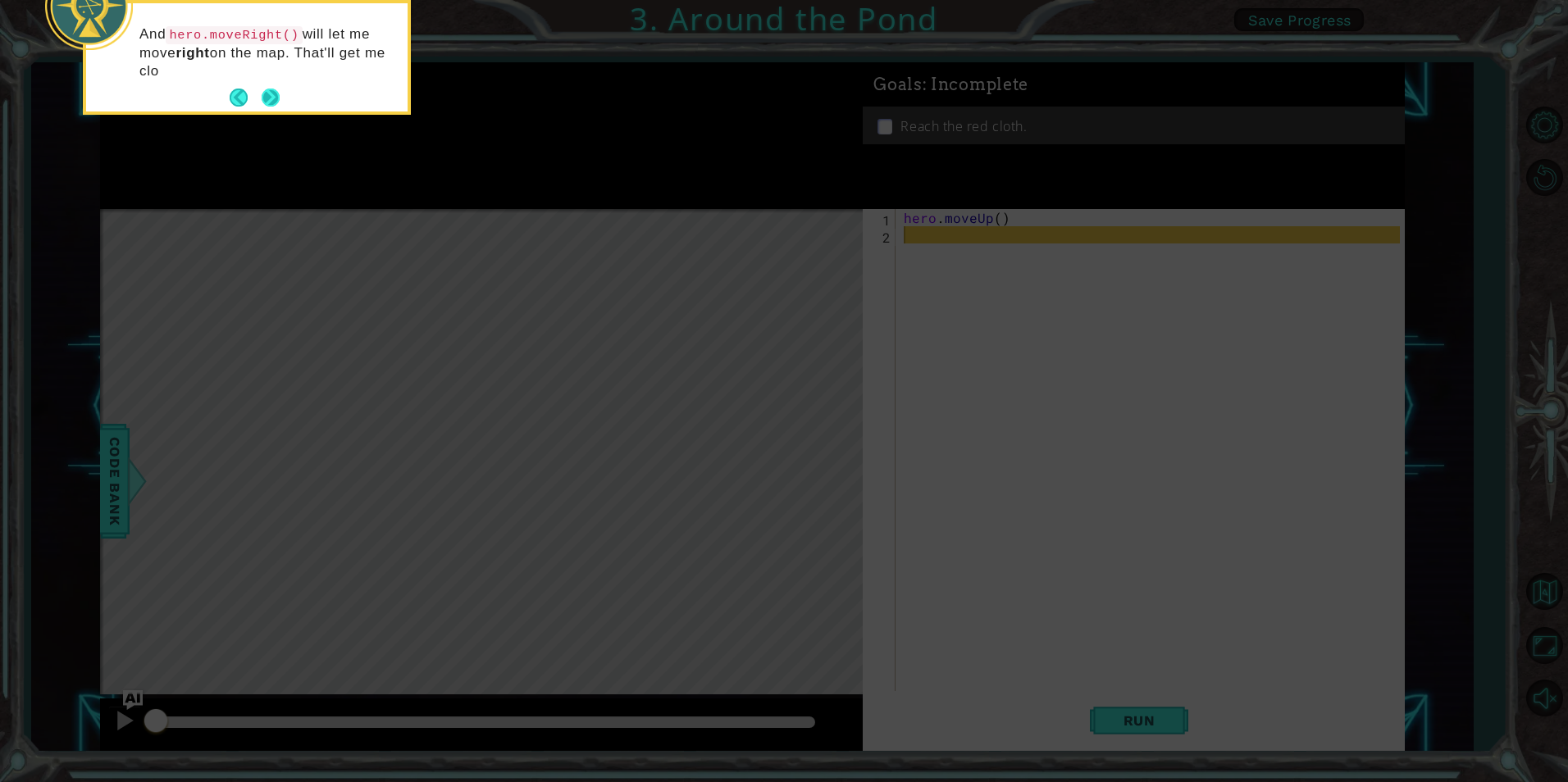
click at [279, 89] on button "Next" at bounding box center [271, 98] width 18 height 18
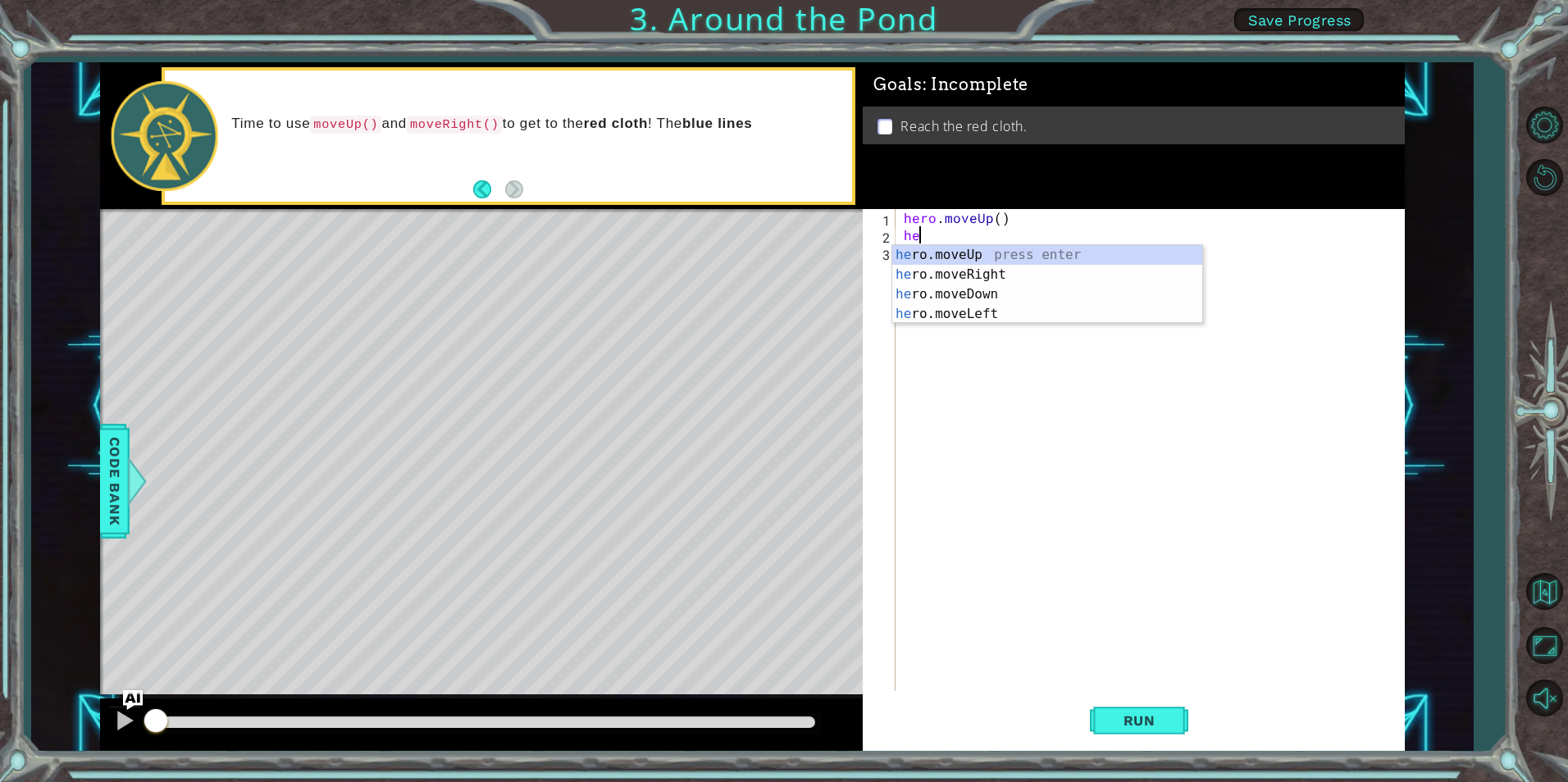
scroll to position [0, 1]
type textarea "hero"
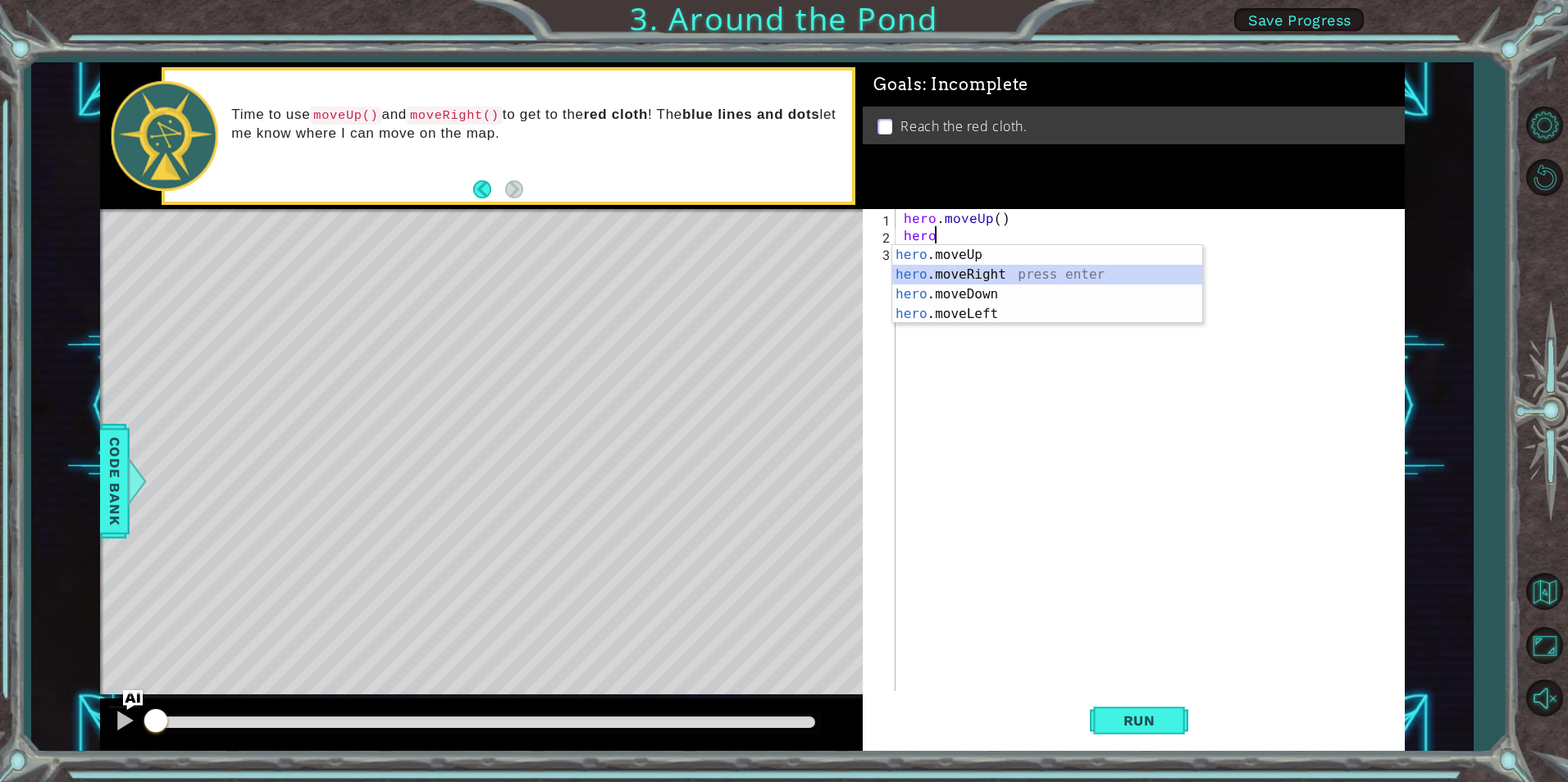
click at [975, 273] on div "hero .moveUp press enter hero .moveRight press enter hero .moveDown press enter…" at bounding box center [1048, 304] width 310 height 118
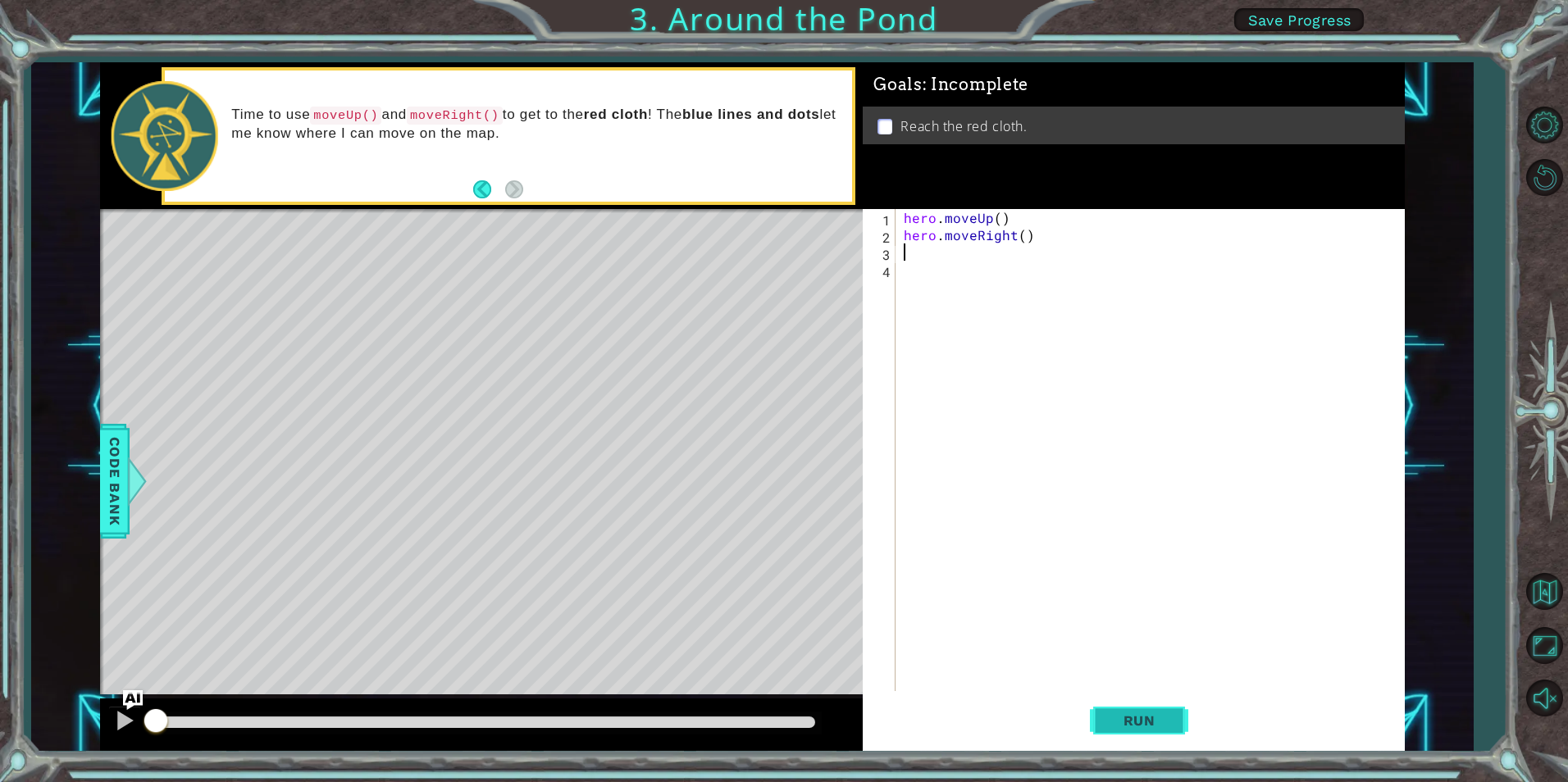
click at [1166, 704] on button "Run" at bounding box center [1139, 721] width 99 height 54
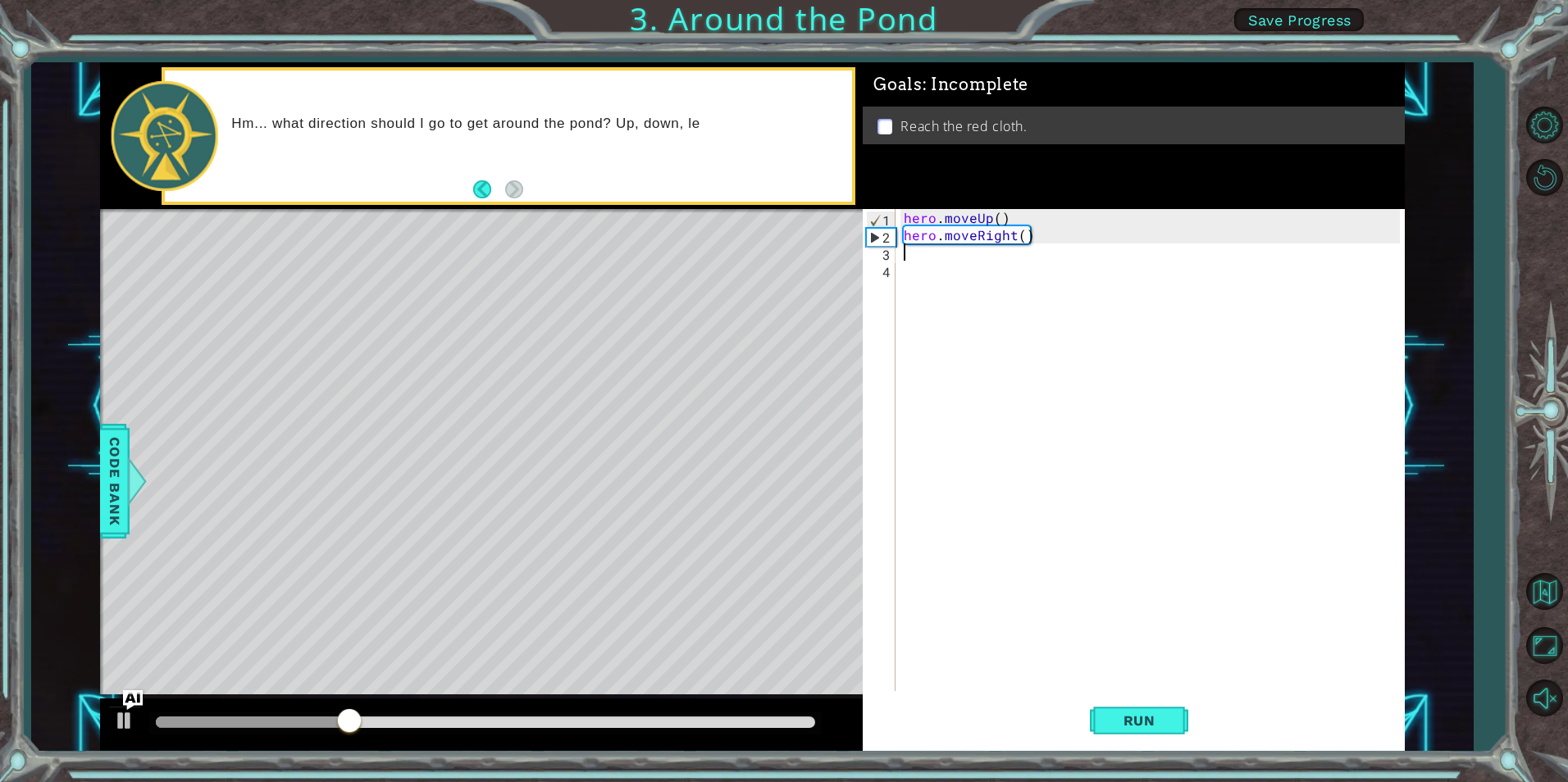
click at [938, 266] on div "hero . moveUp ( ) hero . moveRight ( )" at bounding box center [1154, 467] width 507 height 517
click at [938, 261] on div "hero . moveUp ( ) hero . moveRight ( )" at bounding box center [1154, 467] width 507 height 517
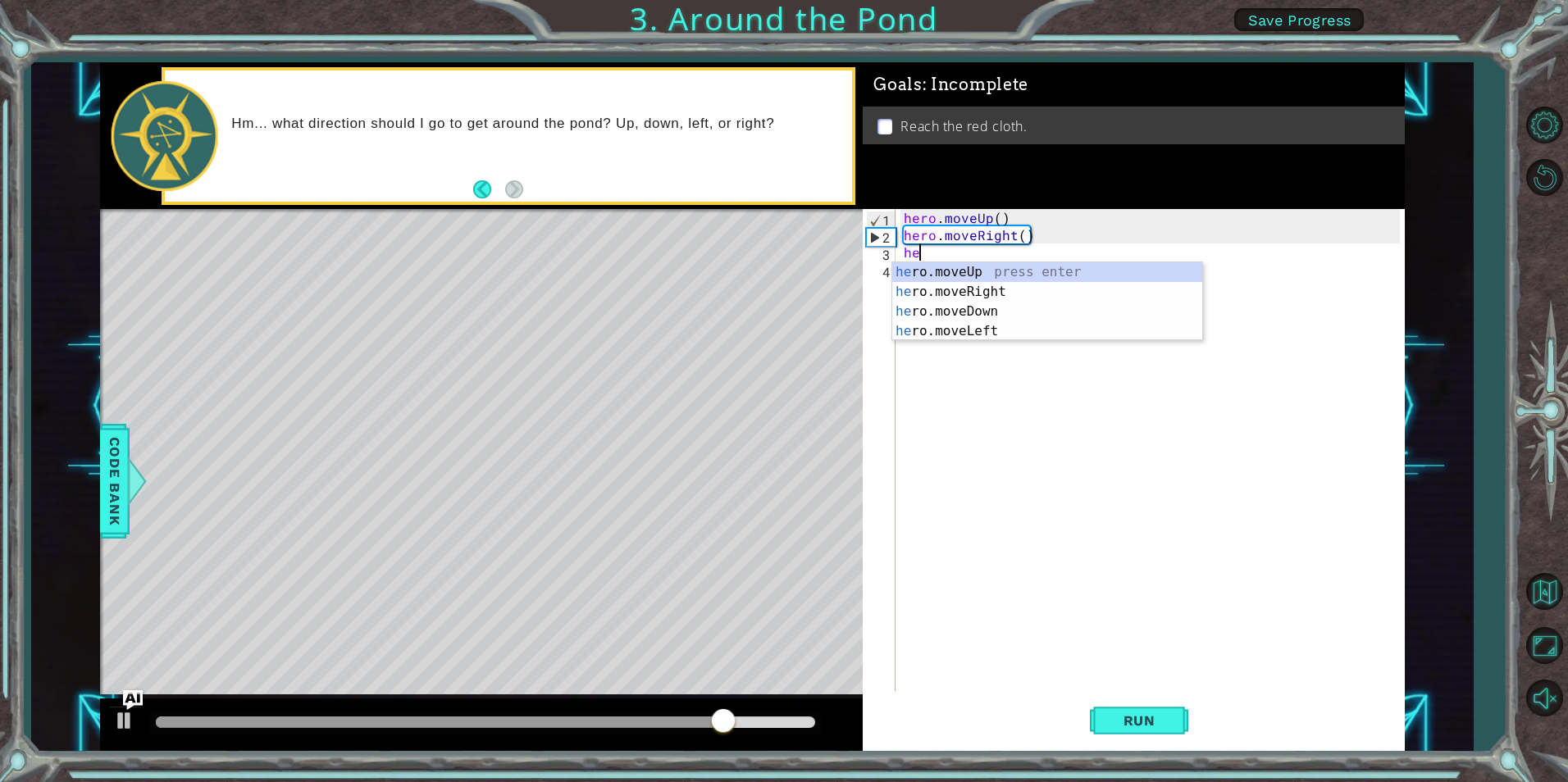
type textarea "her"
click at [998, 263] on div "her o.moveUp press enter her o.moveRight press enter her o.moveDown press enter…" at bounding box center [1048, 322] width 310 height 118
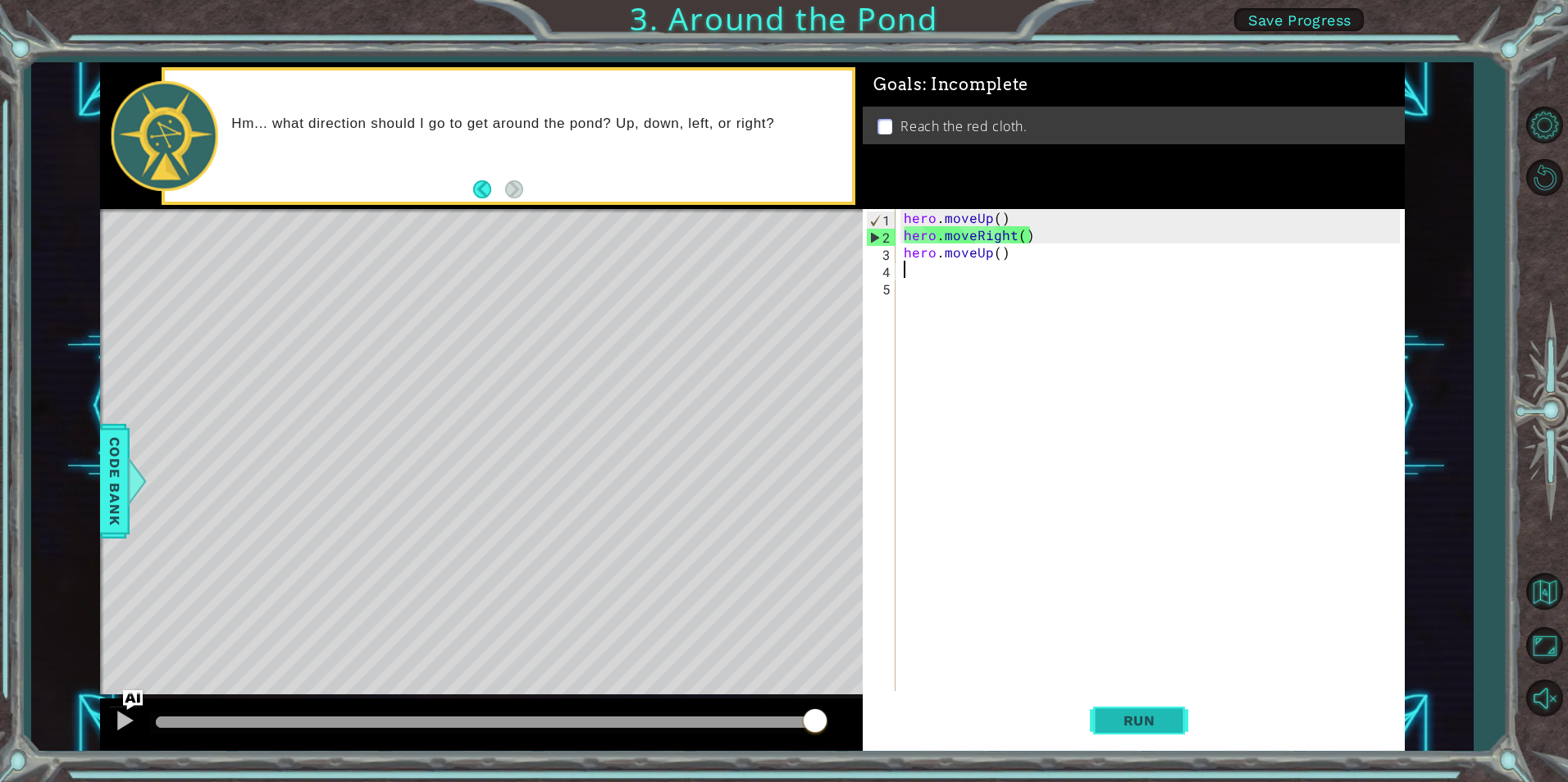
click at [1138, 716] on span "Run" at bounding box center [1139, 721] width 65 height 16
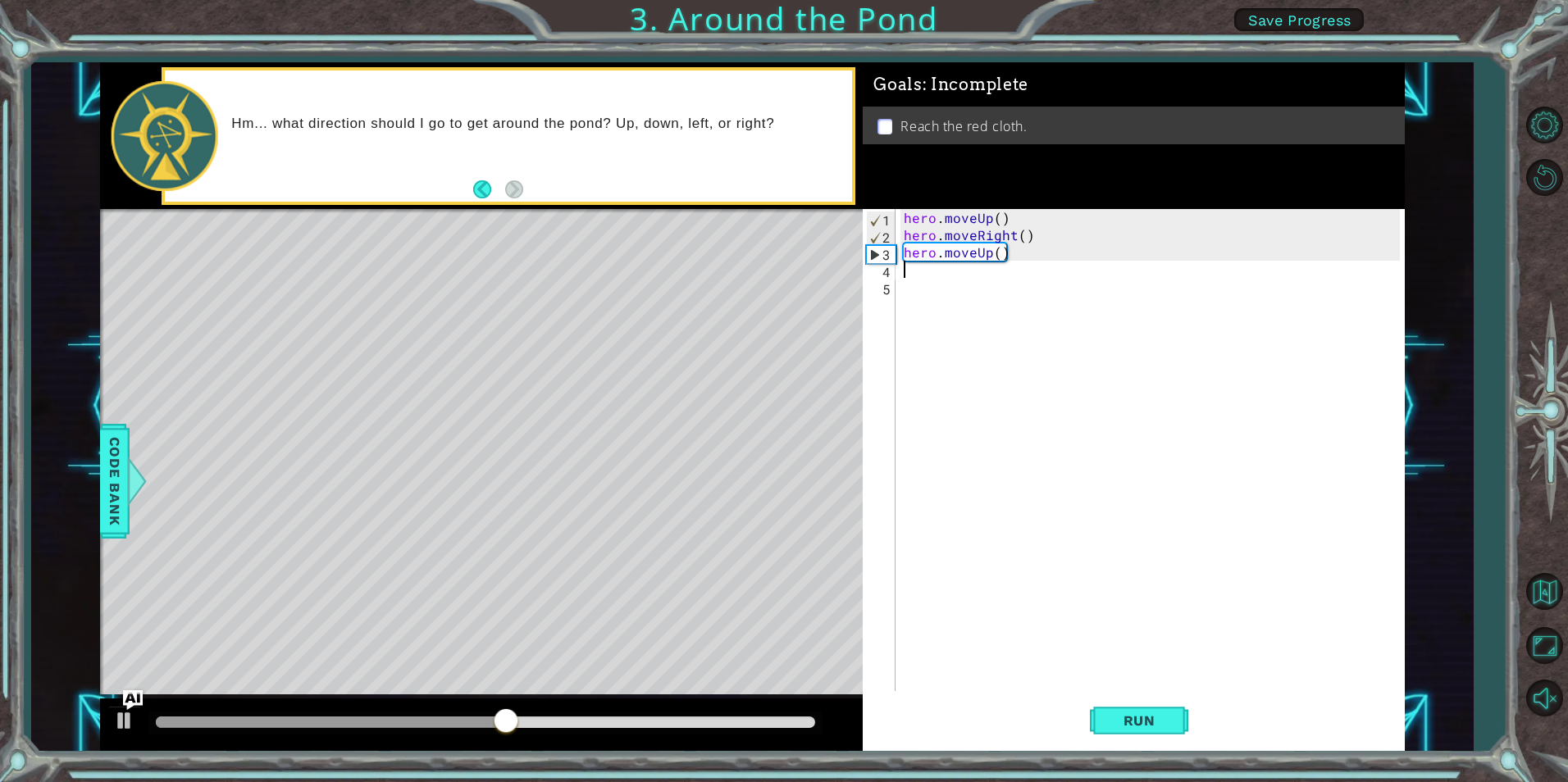
click at [923, 282] on div "hero . moveUp ( ) hero . moveRight ( ) hero . moveUp ( )" at bounding box center [1154, 467] width 507 height 517
click at [926, 267] on div "hero . moveUp ( ) hero . moveRight ( ) hero . moveUp ( )" at bounding box center [1154, 467] width 507 height 517
type textarea "h"
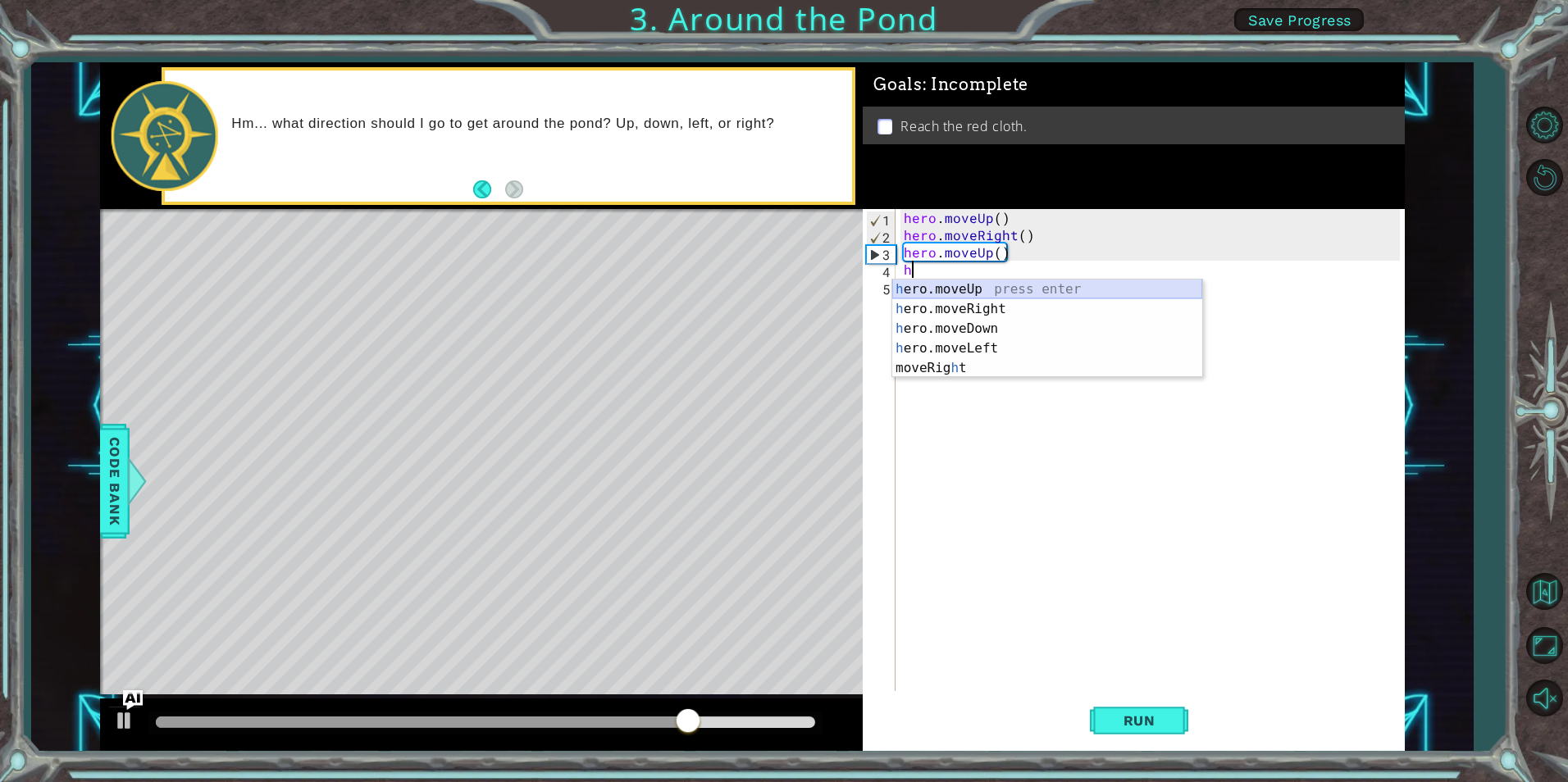
click at [998, 292] on div "h ero.moveUp press enter h ero.moveRight press enter h ero.moveDown press enter…" at bounding box center [1048, 349] width 310 height 138
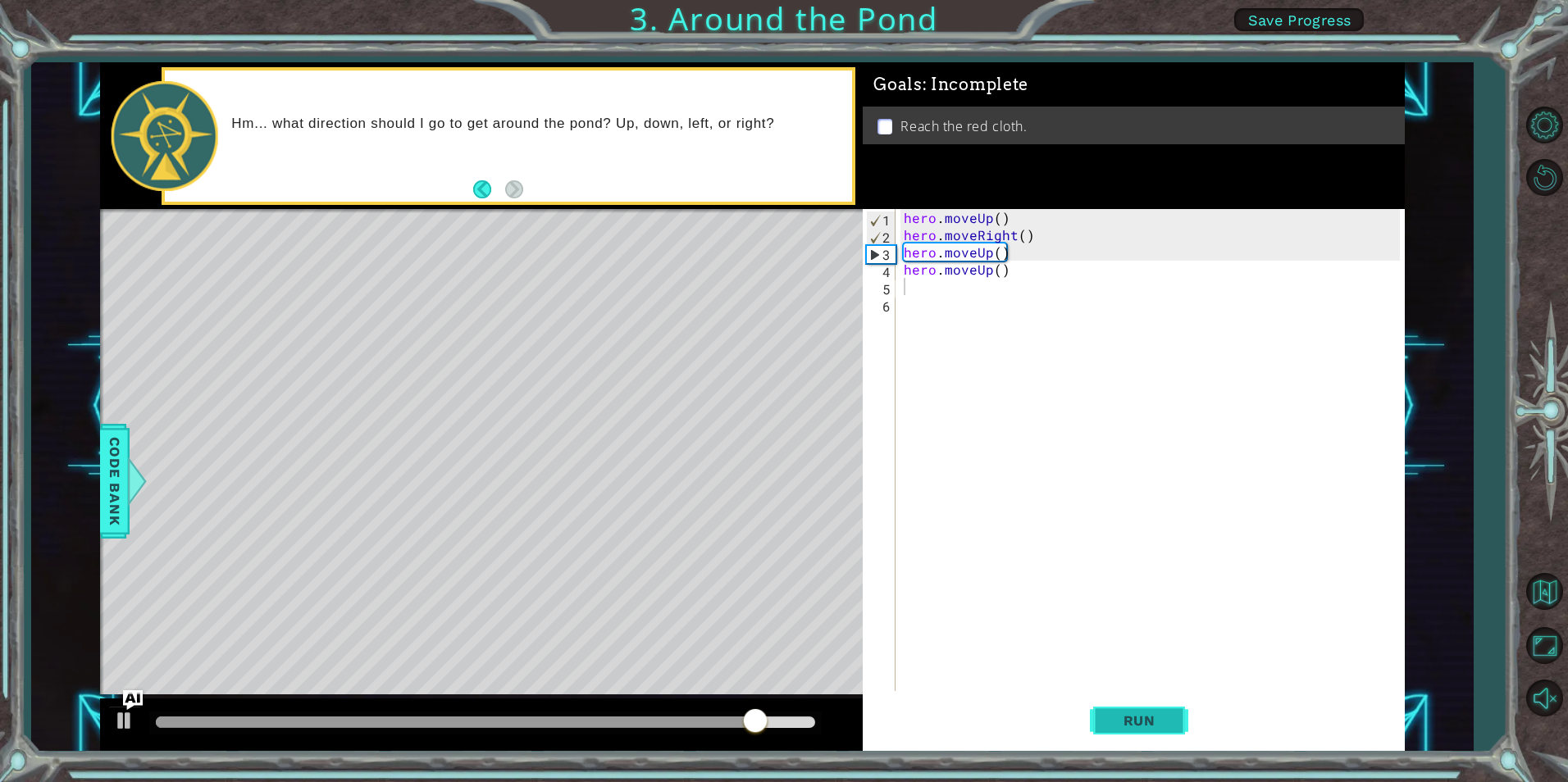
click at [1128, 723] on span "Run" at bounding box center [1139, 721] width 65 height 16
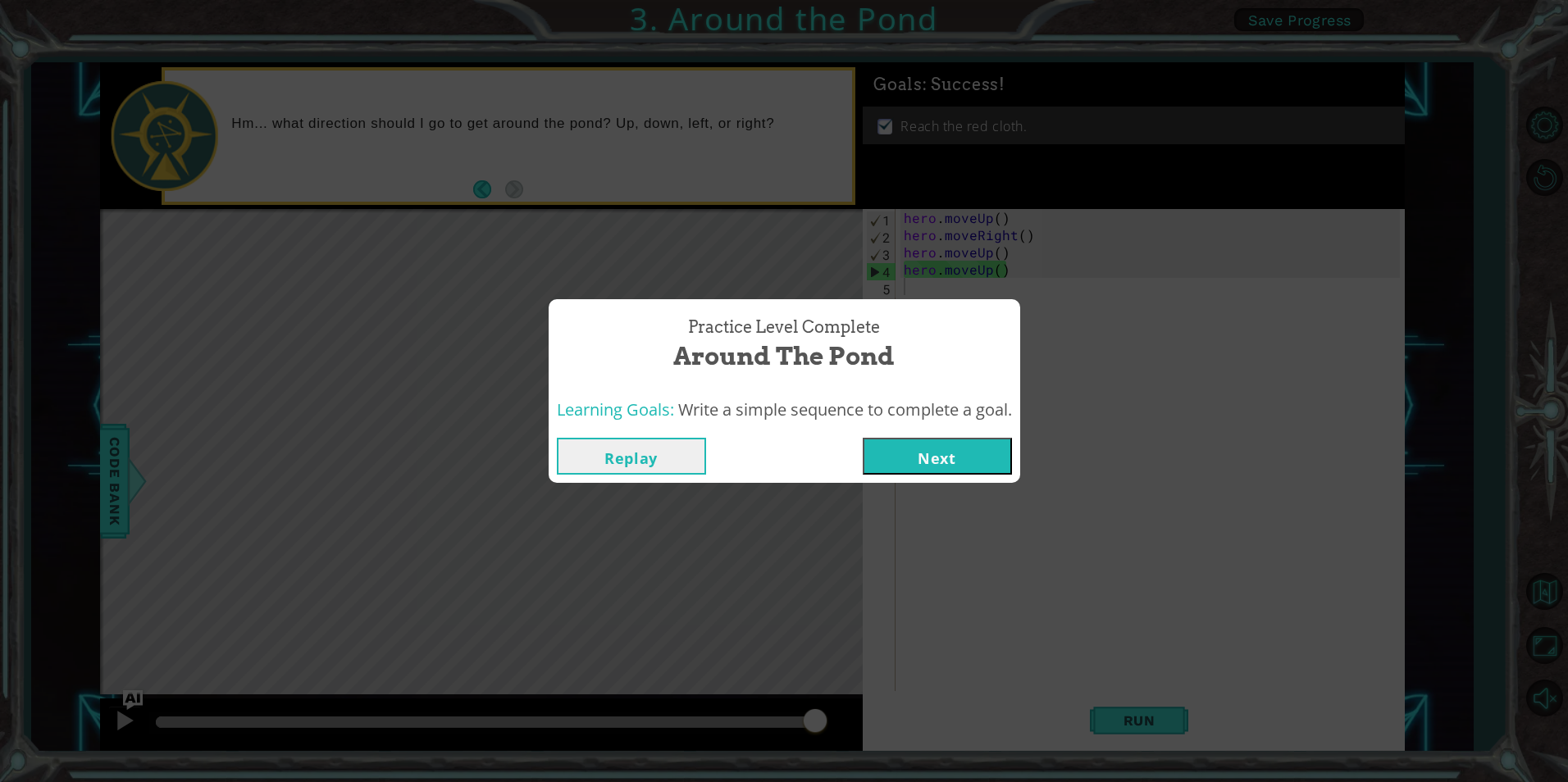
click at [947, 452] on button "Next" at bounding box center [937, 456] width 149 height 37
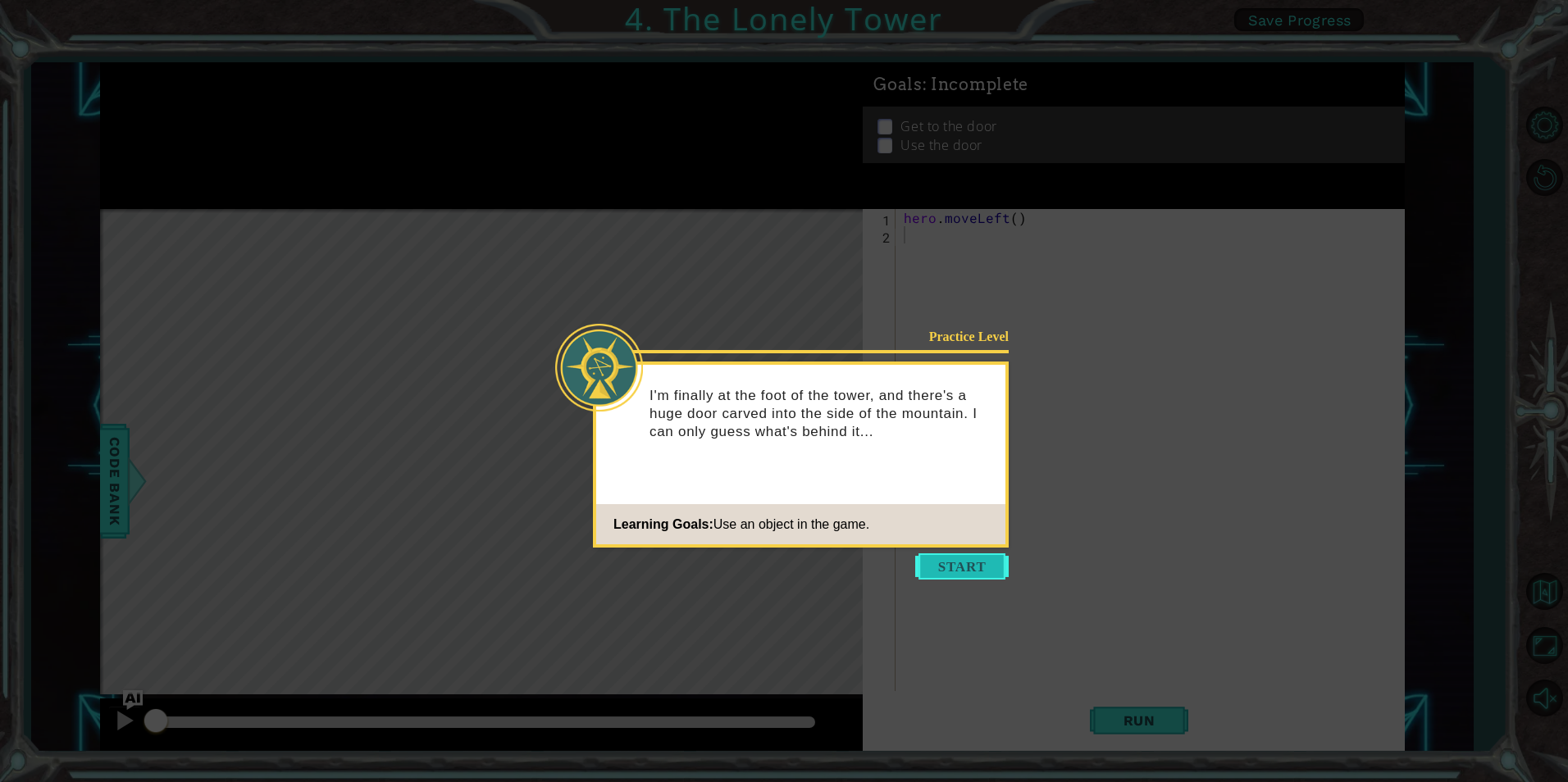
click at [984, 569] on button "Start" at bounding box center [962, 566] width 93 height 26
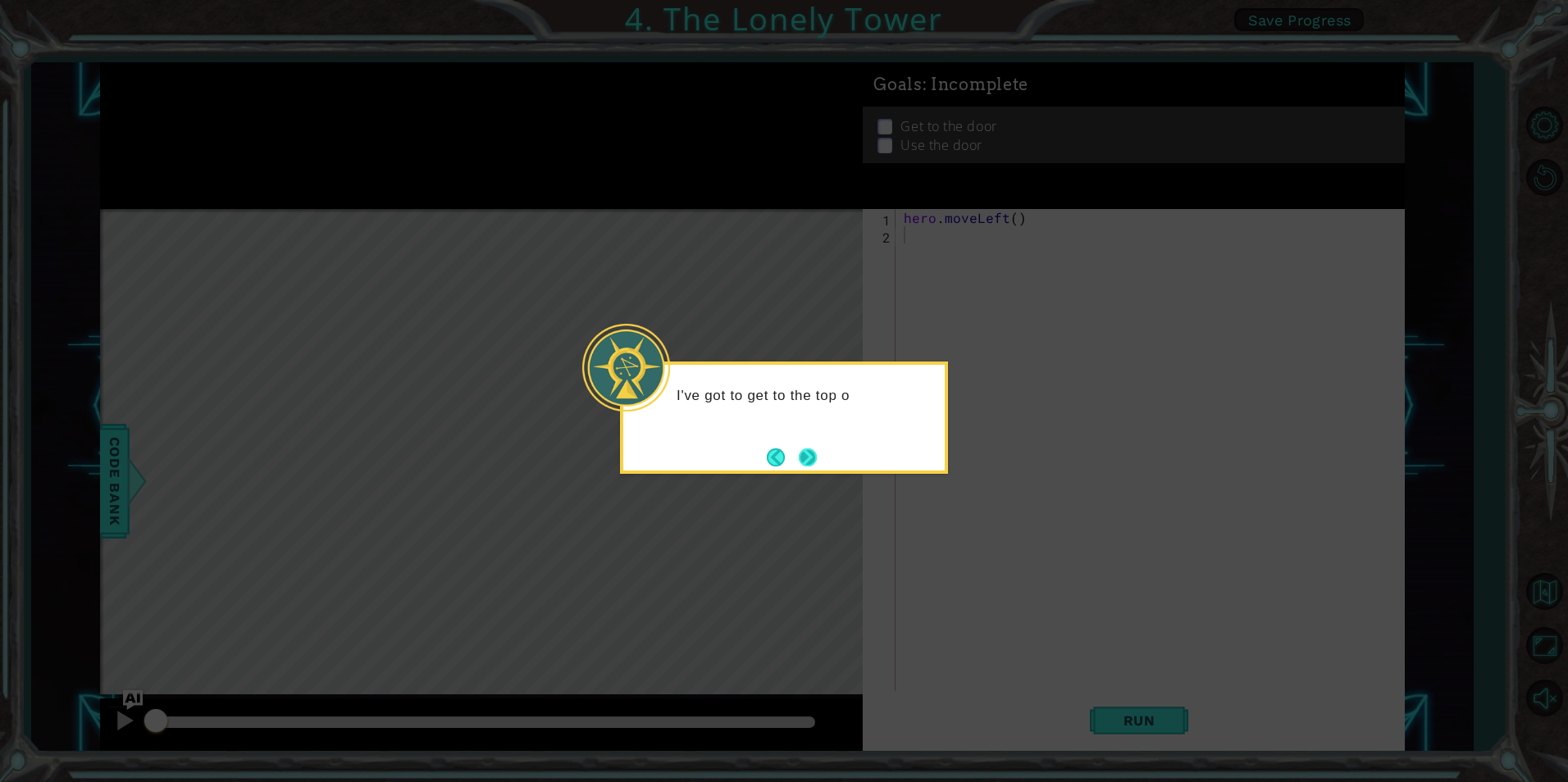
click at [819, 459] on button "Next" at bounding box center [808, 456] width 22 height 22
click at [737, 451] on div "Then how" at bounding box center [784, 417] width 328 height 112
click at [799, 449] on button "Next" at bounding box center [808, 457] width 18 height 18
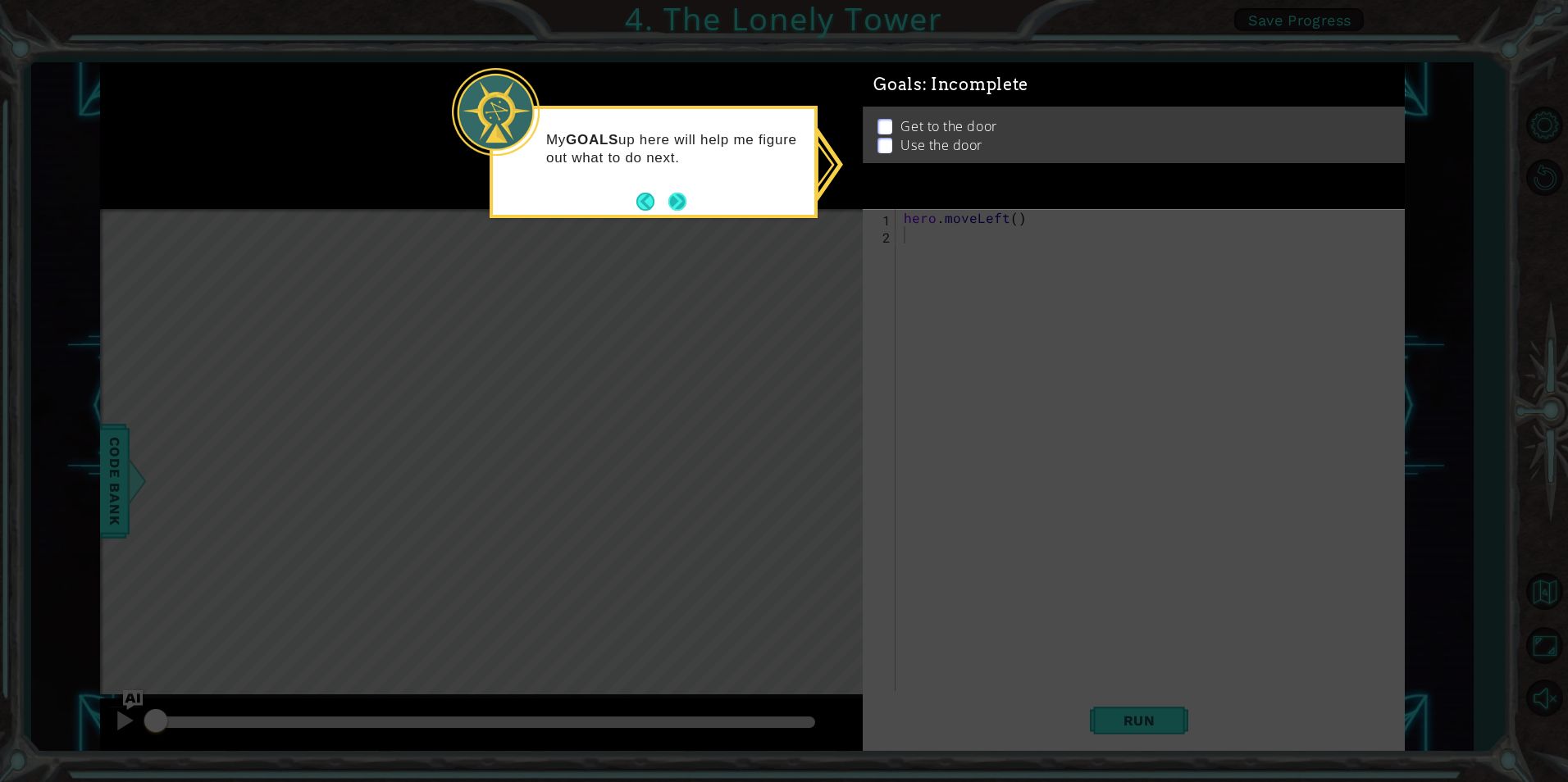
click at [677, 201] on button "Next" at bounding box center [677, 201] width 21 height 21
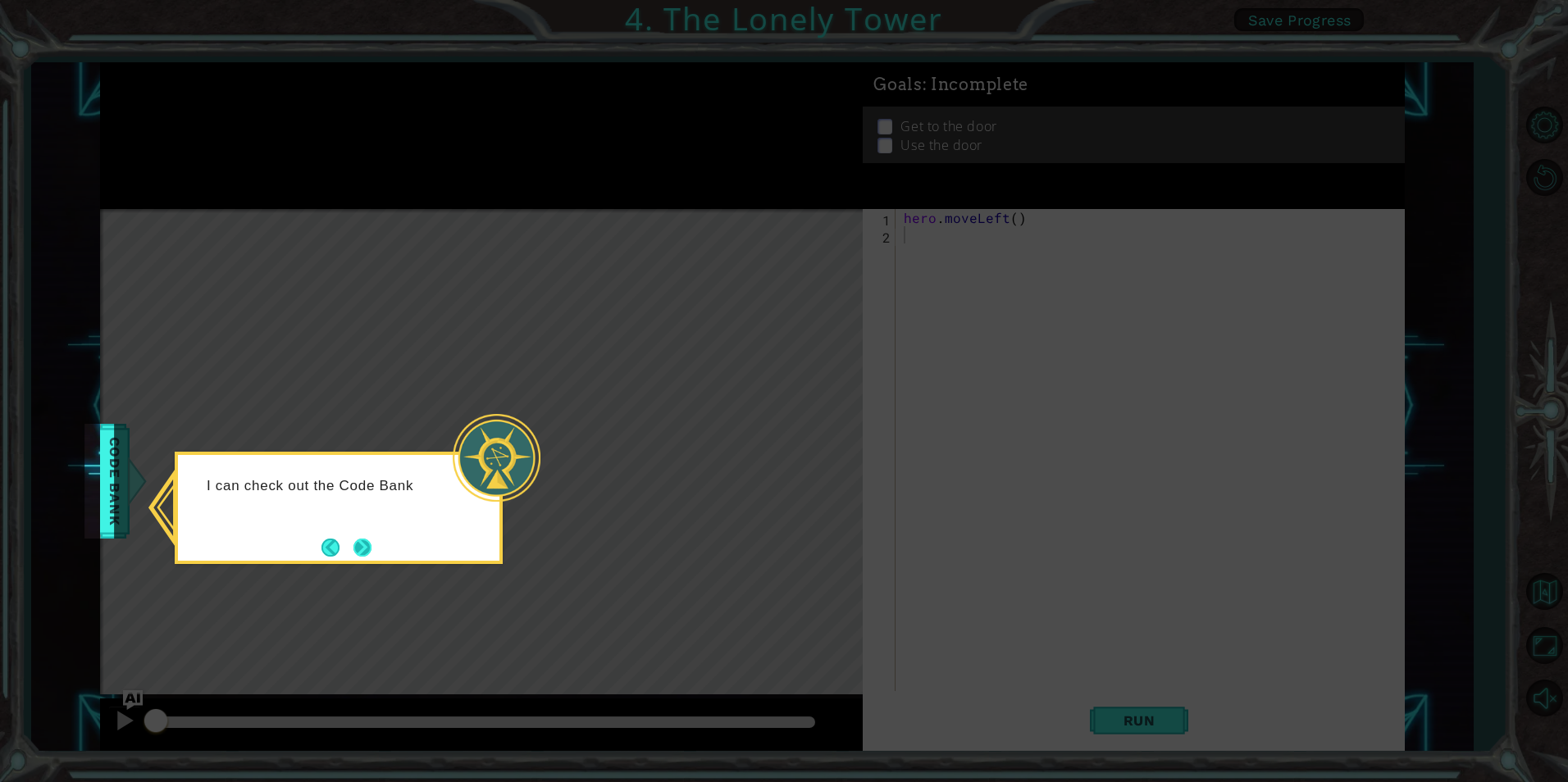
click at [364, 550] on button "Next" at bounding box center [362, 548] width 18 height 18
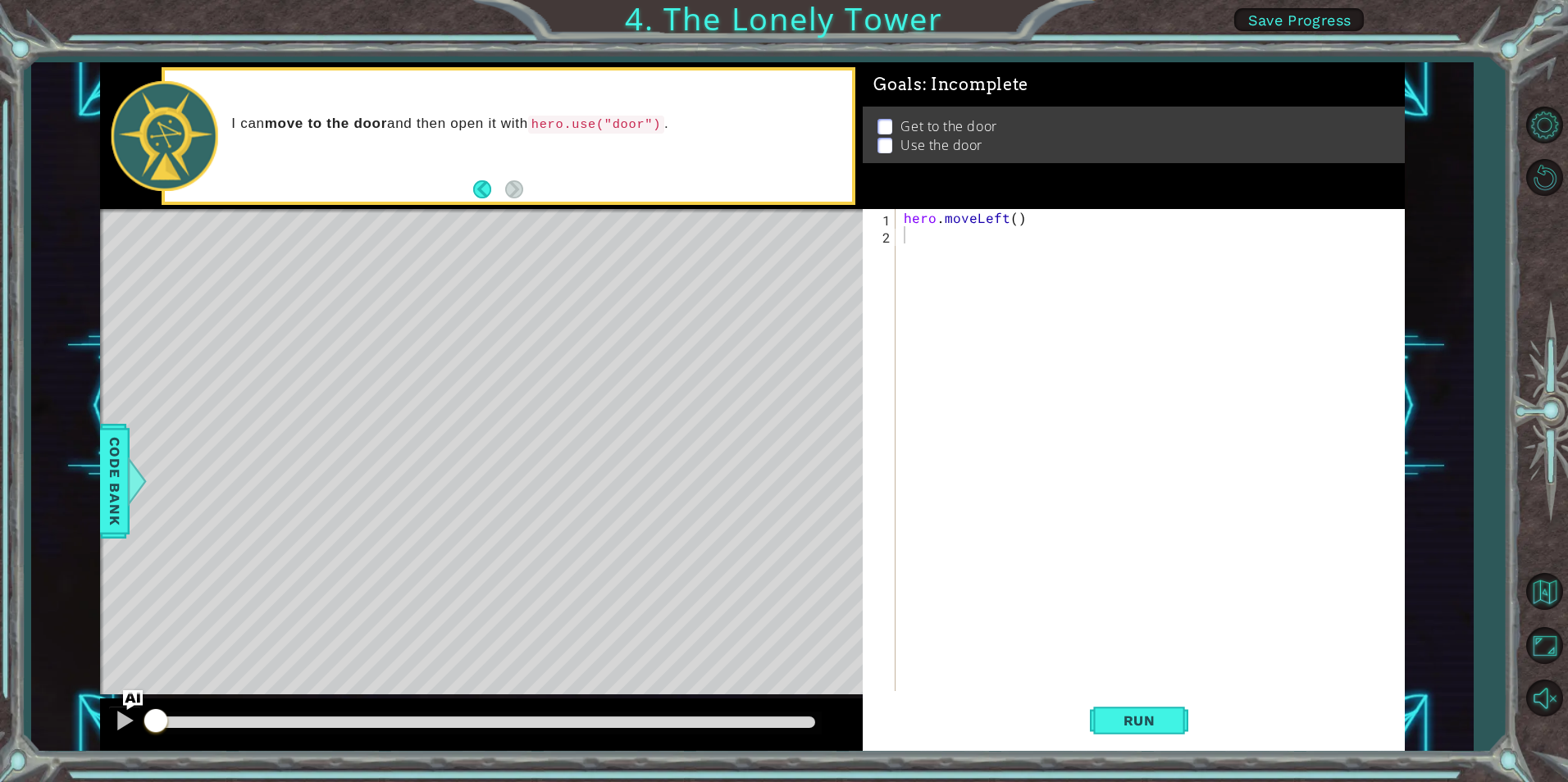
click at [758, 286] on div "Level Map" at bounding box center [479, 450] width 758 height 483
click at [884, 221] on div "1" at bounding box center [881, 220] width 30 height 17
type textarea "h"
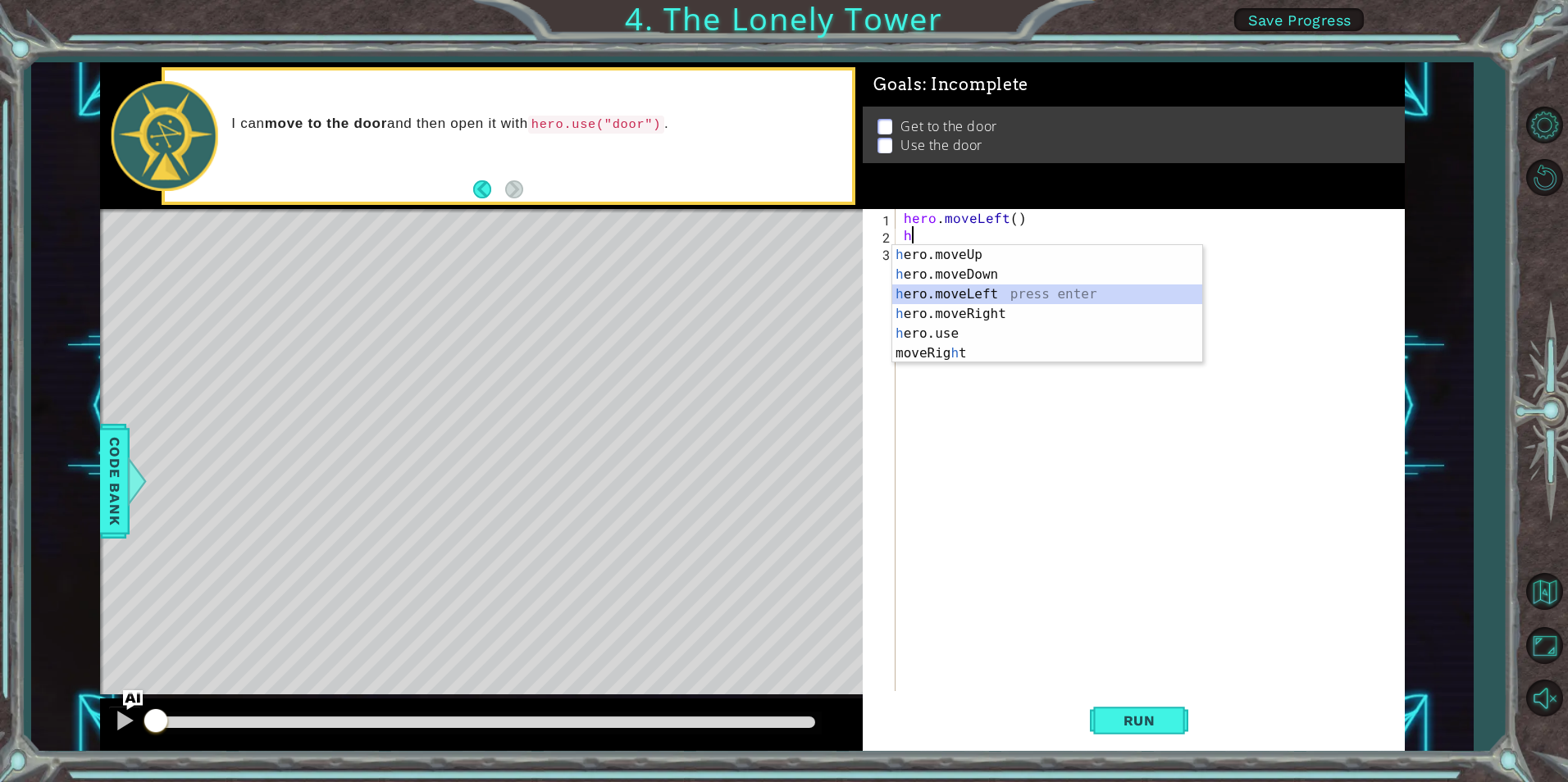
click at [971, 295] on div "h ero.moveUp press enter h ero.moveDown press enter h ero.moveLeft press enter …" at bounding box center [1048, 324] width 310 height 158
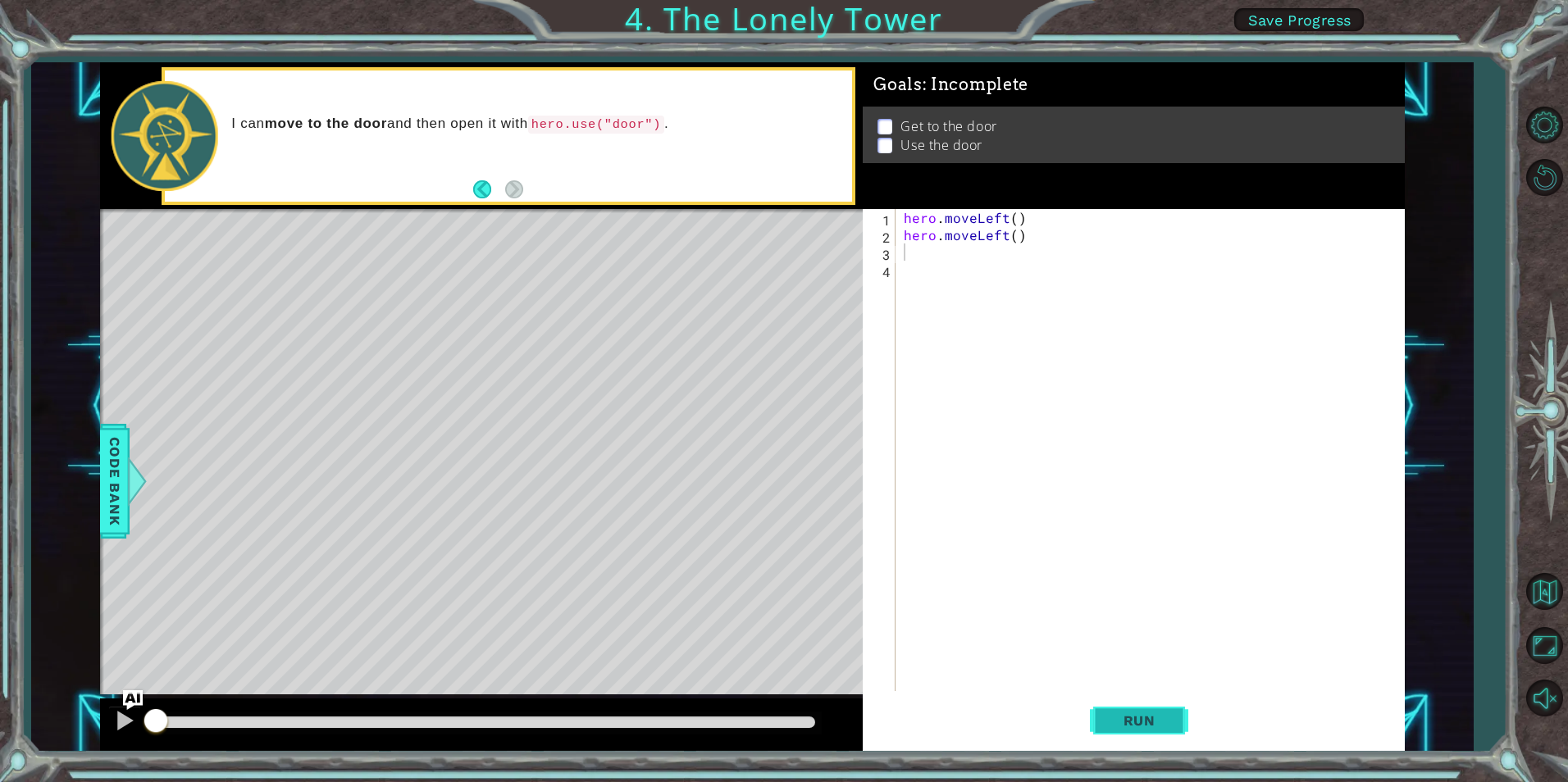
click at [1166, 725] on span "Run" at bounding box center [1139, 721] width 65 height 16
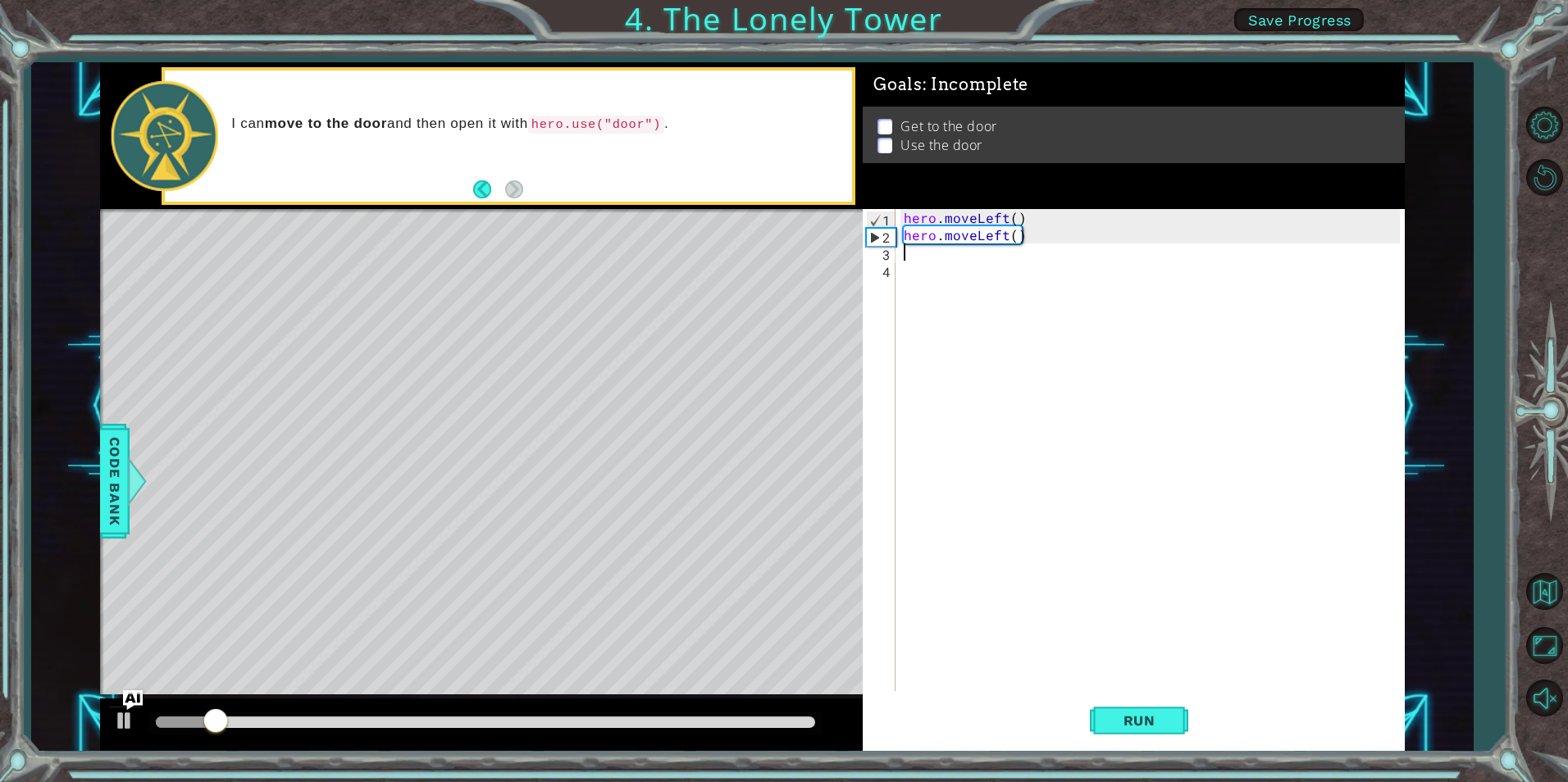
click at [976, 263] on div "hero . moveLeft ( ) hero . moveLeft ( )" at bounding box center [1154, 467] width 507 height 517
click at [978, 256] on div "hero . moveLeft ( ) hero . moveLeft ( )" at bounding box center [1154, 467] width 507 height 517
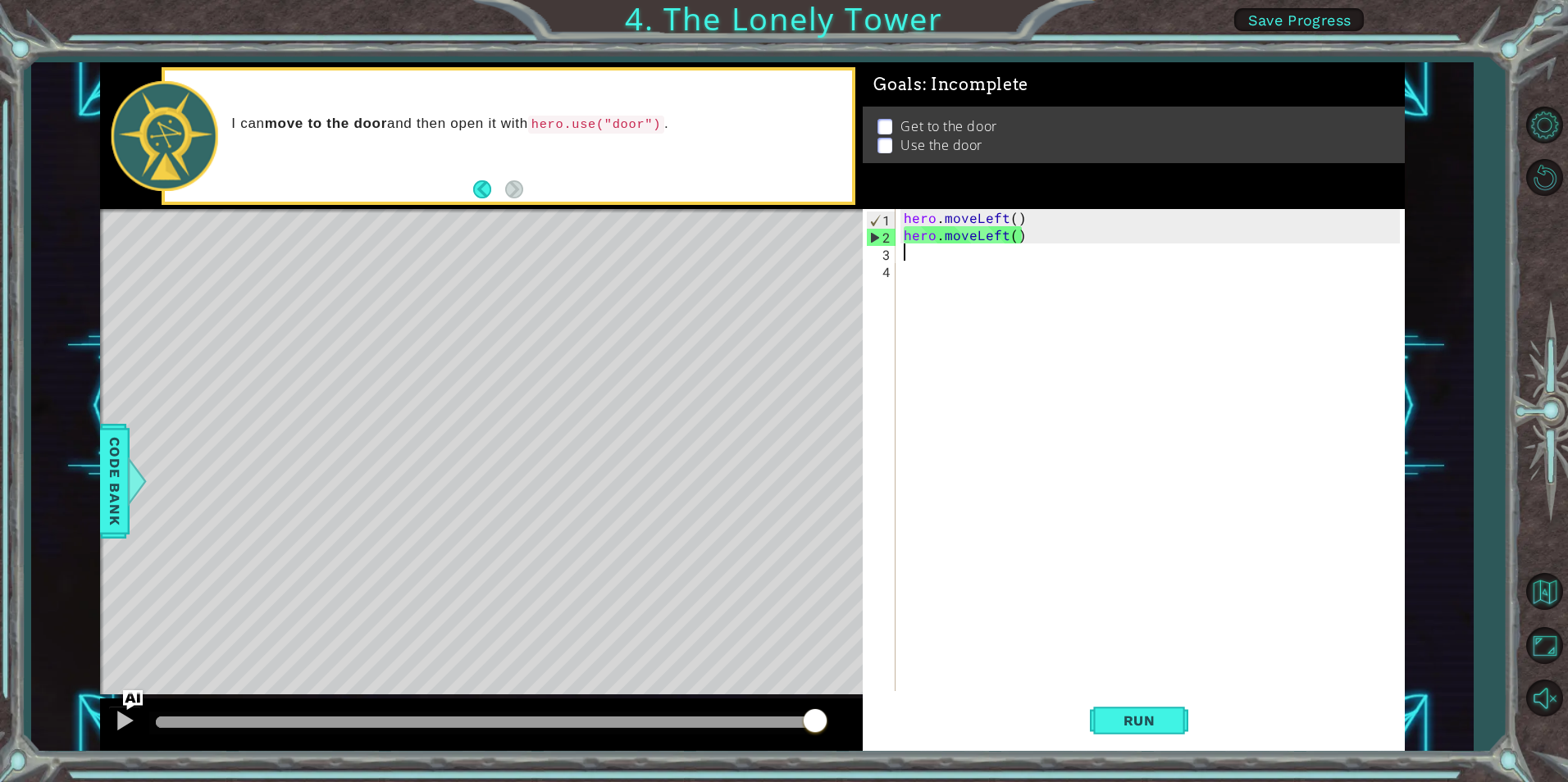
type textarea "h"
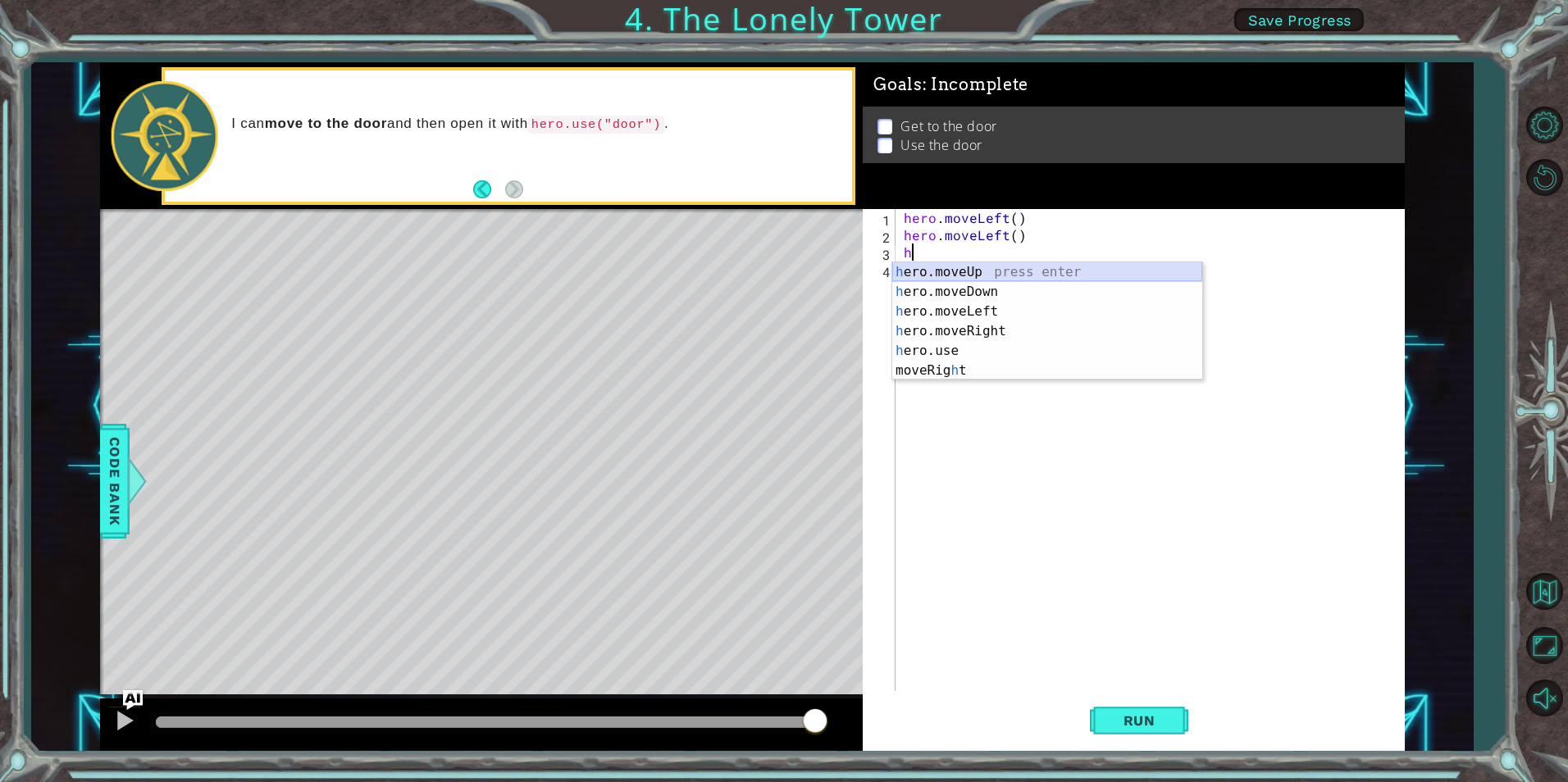
click at [969, 273] on div "h ero.moveUp press enter h ero.moveDown press enter h ero.moveLeft press enter …" at bounding box center [1048, 342] width 310 height 158
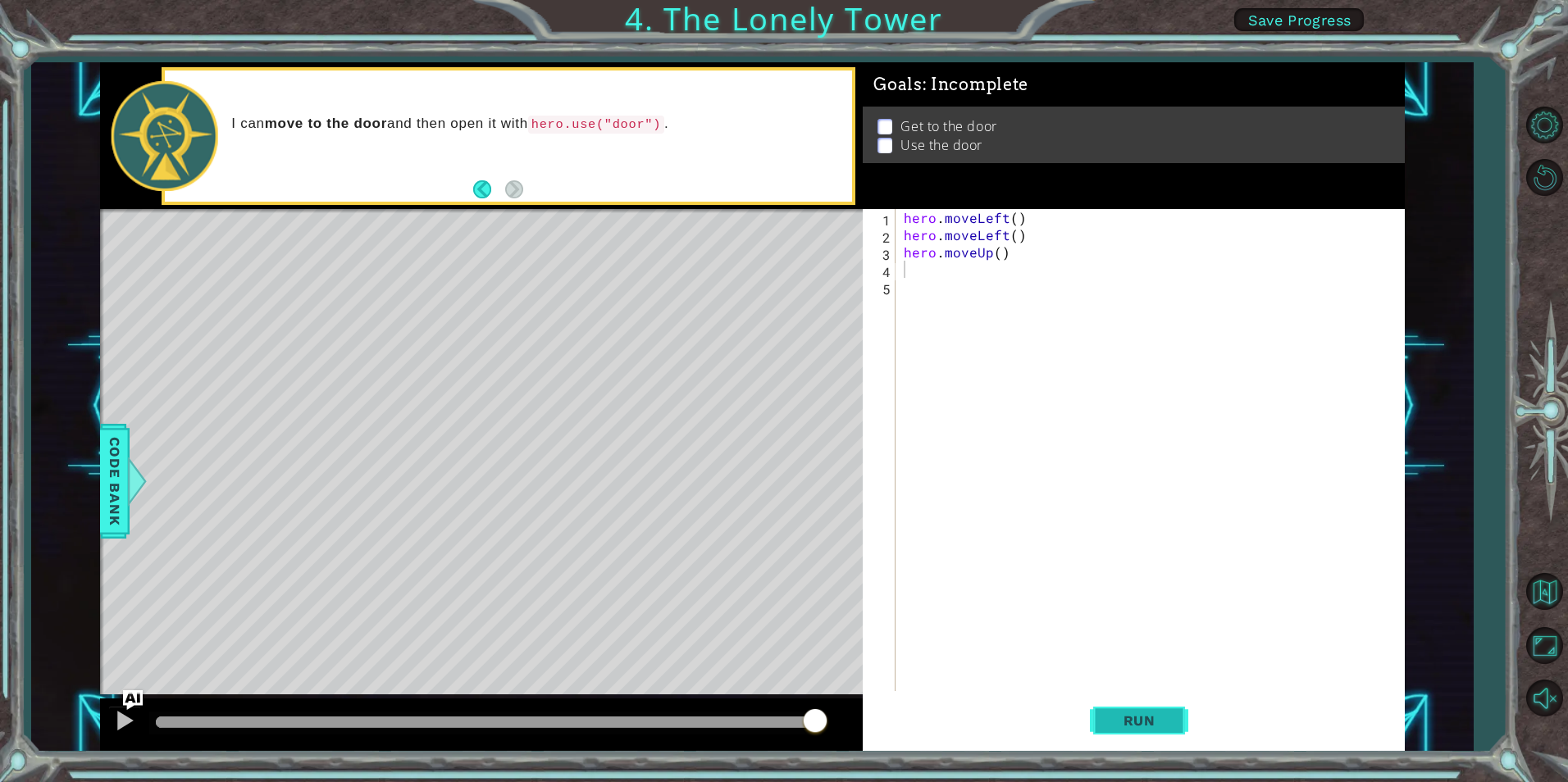
click at [1128, 726] on span "Run" at bounding box center [1139, 721] width 65 height 16
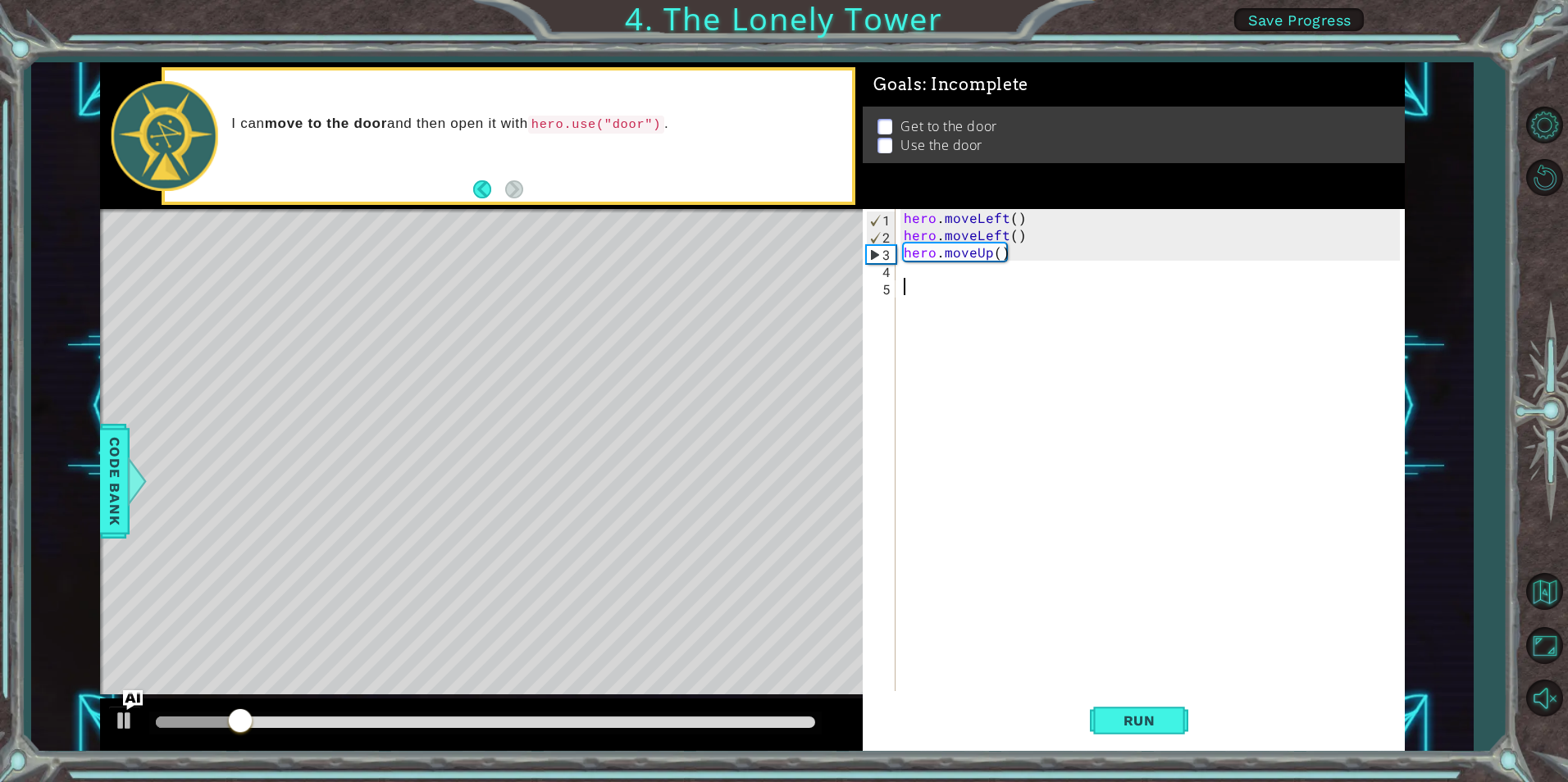
click at [935, 282] on div "hero . moveLeft ( ) hero . moveLeft ( ) hero . moveUp ( )" at bounding box center [1154, 467] width 507 height 517
click at [934, 276] on div "hero . moveLeft ( ) hero . moveLeft ( ) hero . moveUp ( )" at bounding box center [1154, 467] width 507 height 517
type textarea "h"
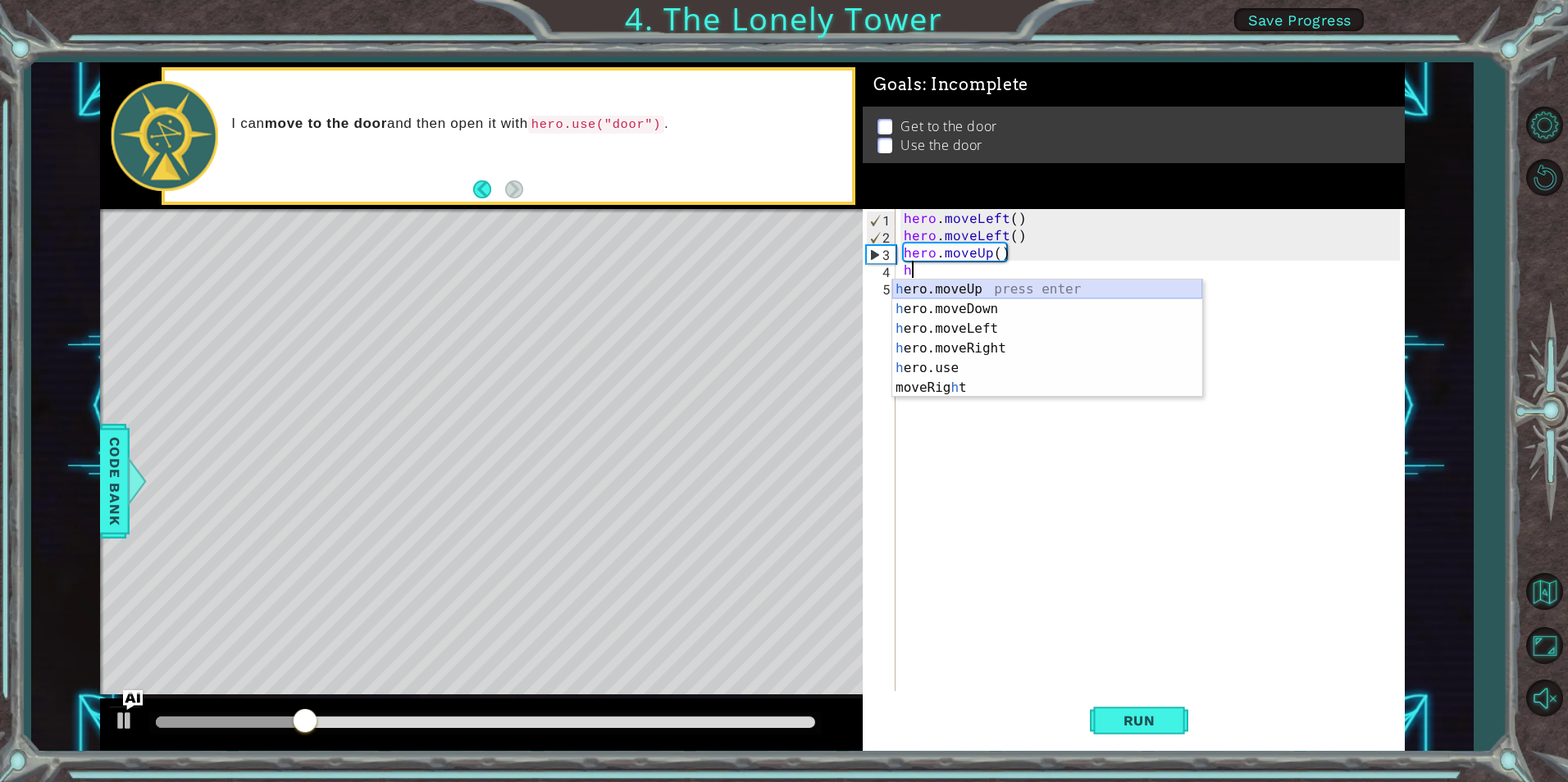
click at [954, 291] on div "h ero.moveUp press enter h ero.moveDown press enter h ero.moveLeft press enter …" at bounding box center [1048, 359] width 310 height 158
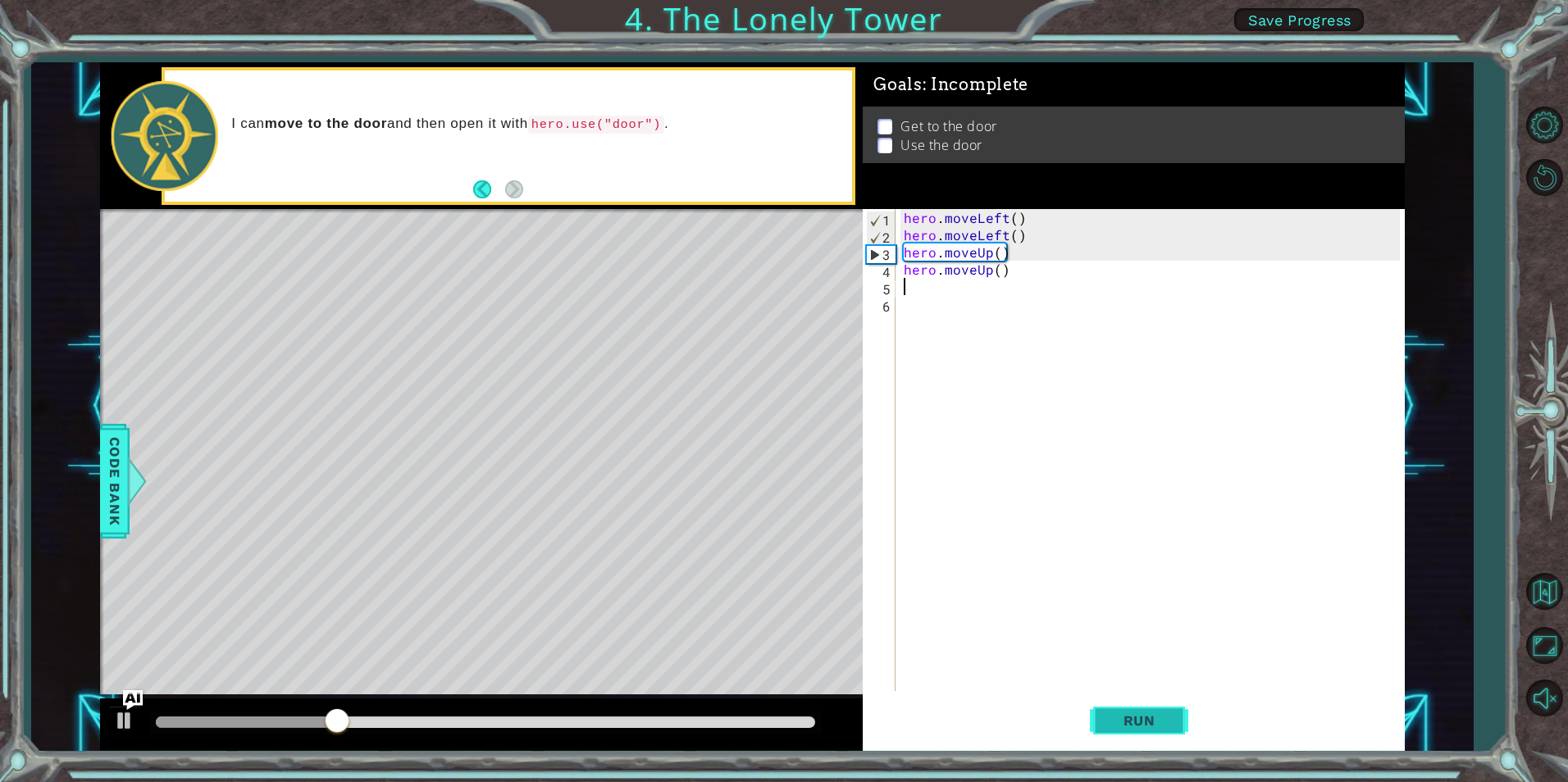
click at [1122, 703] on button "Run" at bounding box center [1139, 721] width 99 height 54
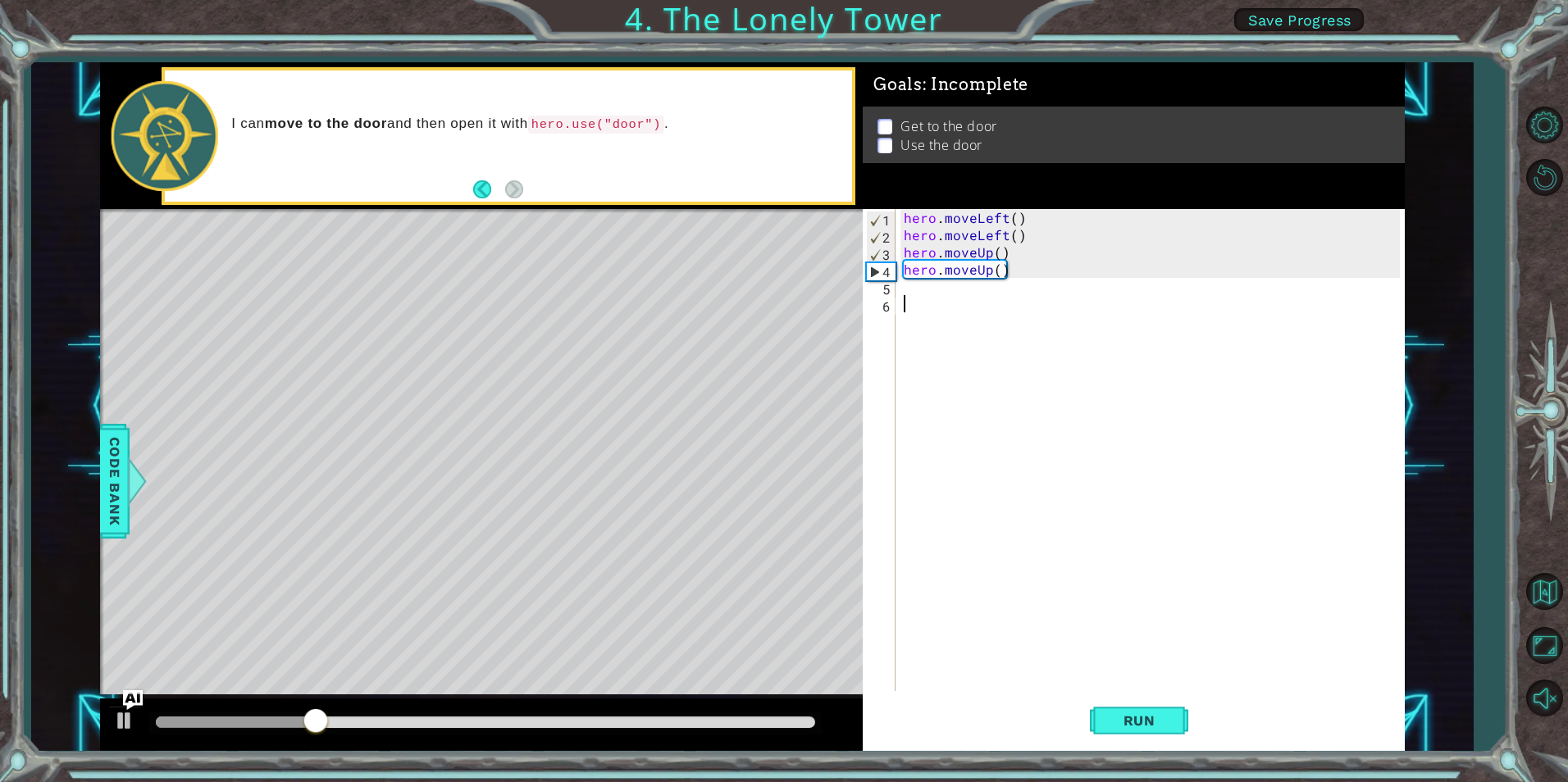
click at [980, 299] on div "hero . moveLeft ( ) hero . moveLeft ( ) hero . moveUp ( ) hero . moveUp ( )" at bounding box center [1154, 467] width 507 height 517
click at [971, 290] on div "hero . moveLeft ( ) hero . moveLeft ( ) hero . moveUp ( ) hero . moveUp ( )" at bounding box center [1154, 467] width 507 height 517
type textarea "h"
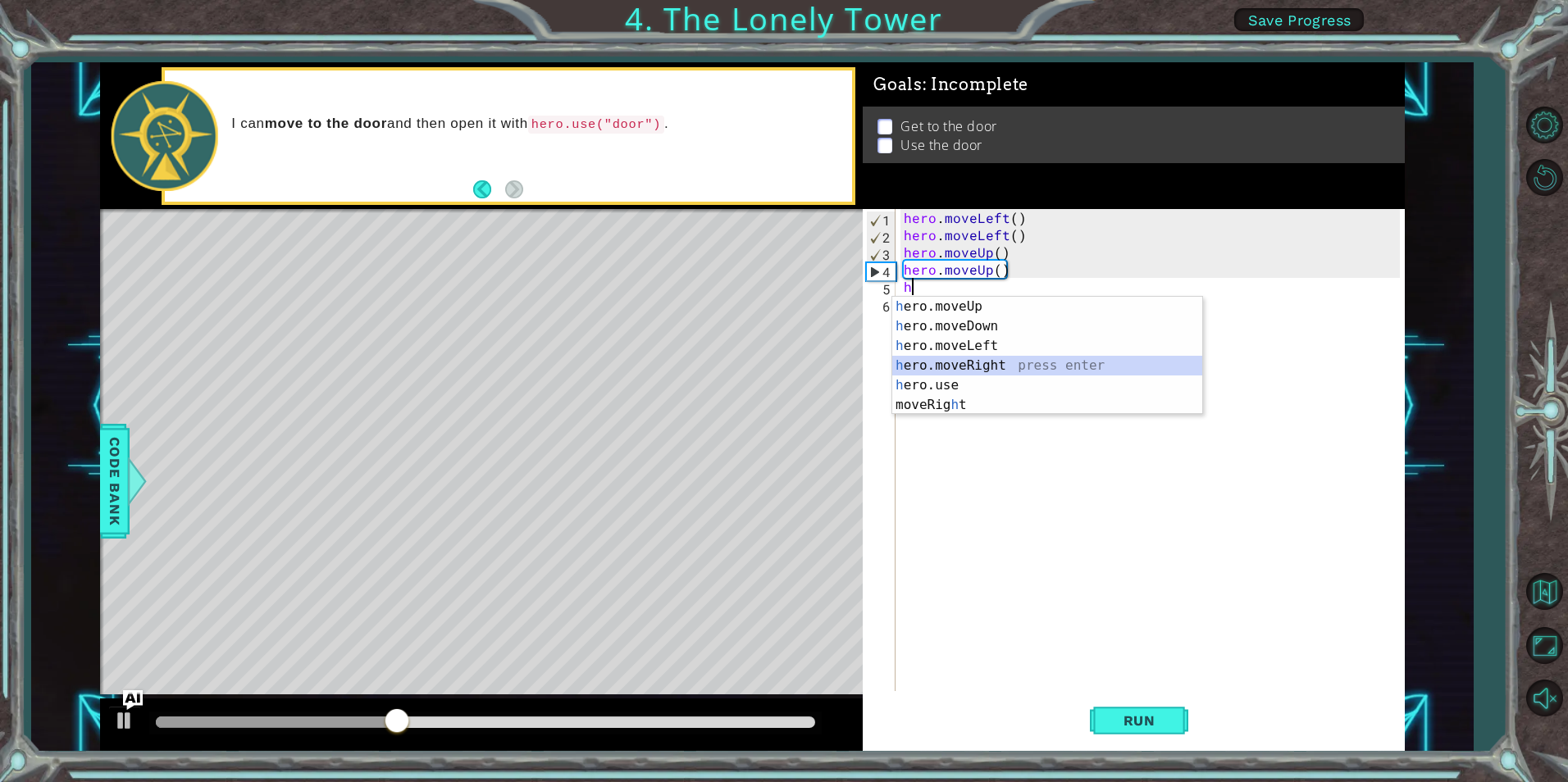
click at [1010, 361] on div "h ero.moveUp press enter h ero.moveDown press enter h ero.moveLeft press enter …" at bounding box center [1048, 376] width 310 height 158
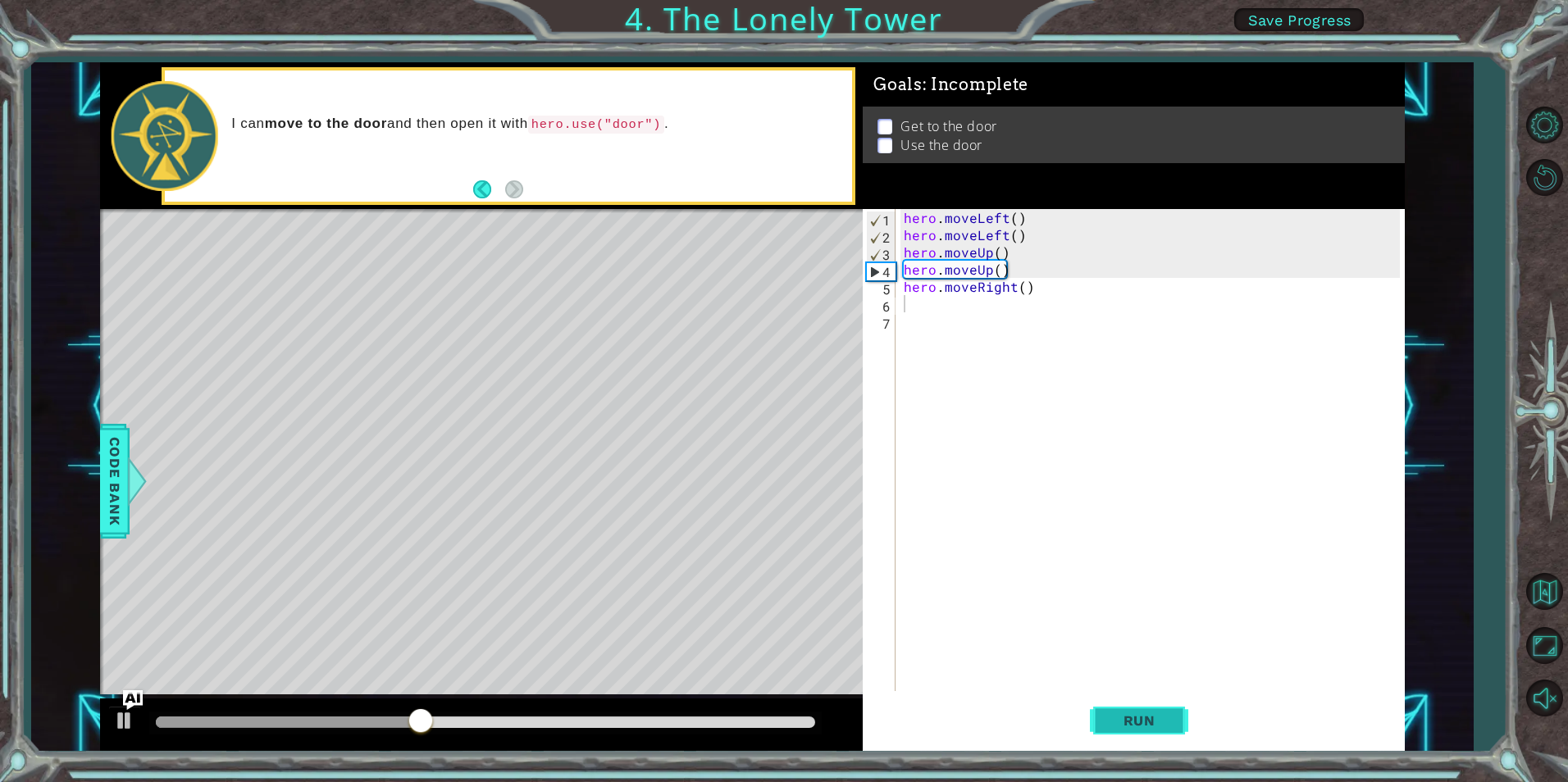
click at [1129, 723] on span "Run" at bounding box center [1139, 721] width 65 height 16
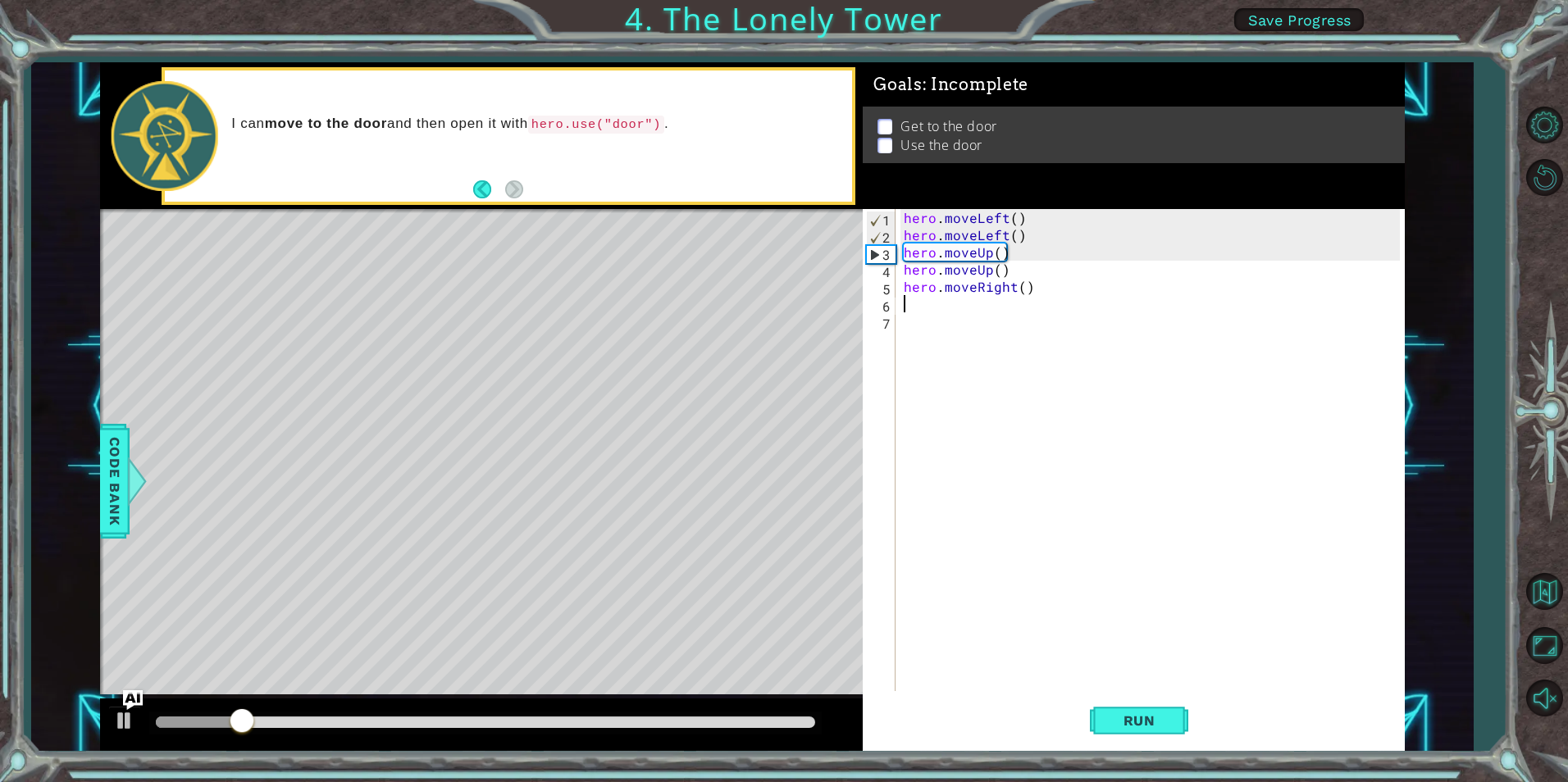
click at [962, 311] on div "hero . moveLeft ( ) hero . moveLeft ( ) hero . moveUp ( ) hero . moveUp ( ) her…" at bounding box center [1154, 467] width 507 height 517
type textarea "h"
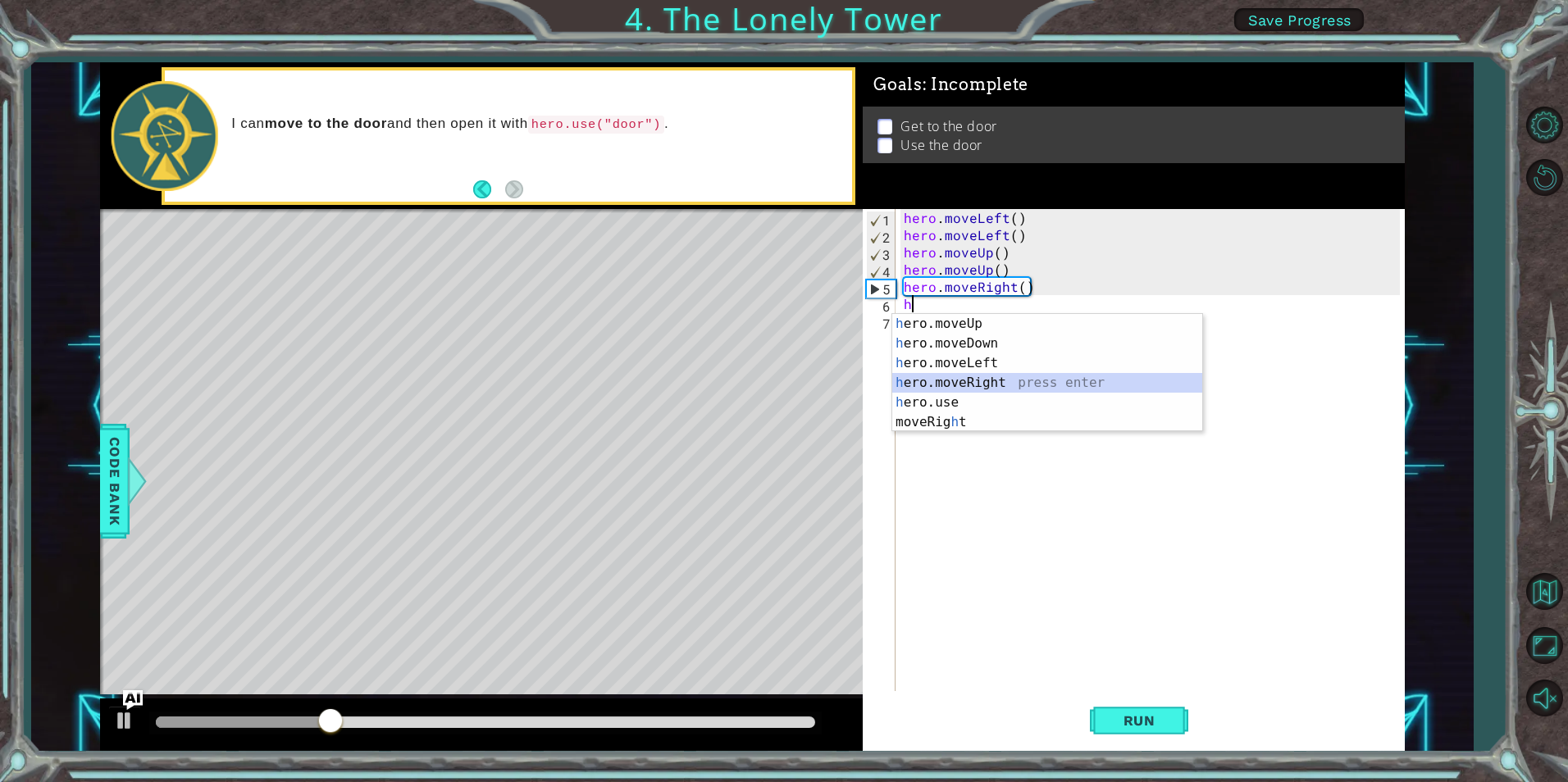
click at [983, 380] on div "h ero.moveUp press enter h ero.moveDown press enter h ero.moveLeft press enter …" at bounding box center [1048, 393] width 310 height 158
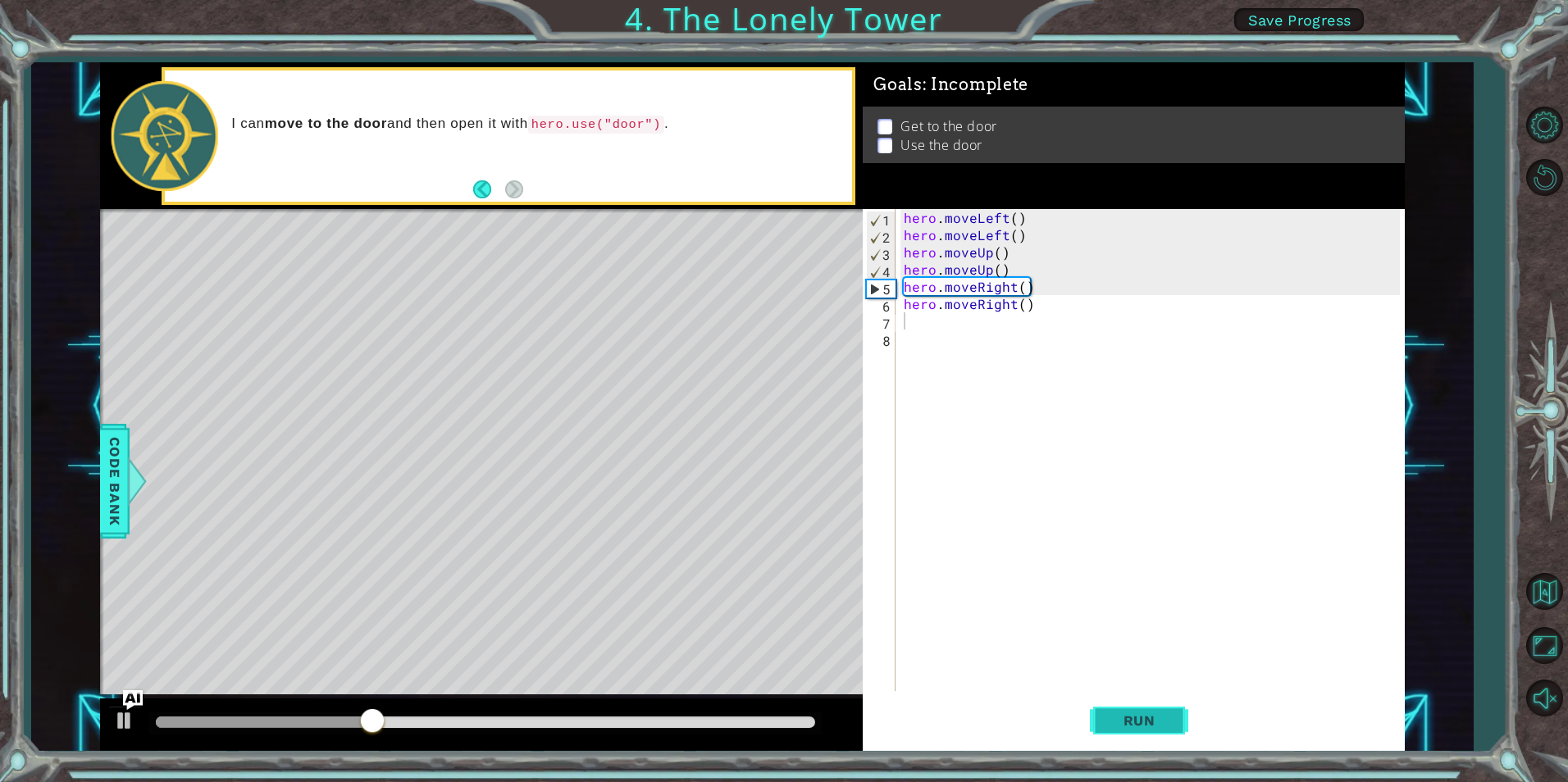
click at [1119, 713] on span "Run" at bounding box center [1139, 721] width 65 height 16
click at [951, 327] on div "hero . moveLeft ( ) hero . moveLeft ( ) hero . moveUp ( ) hero . moveUp ( ) her…" at bounding box center [1154, 467] width 507 height 517
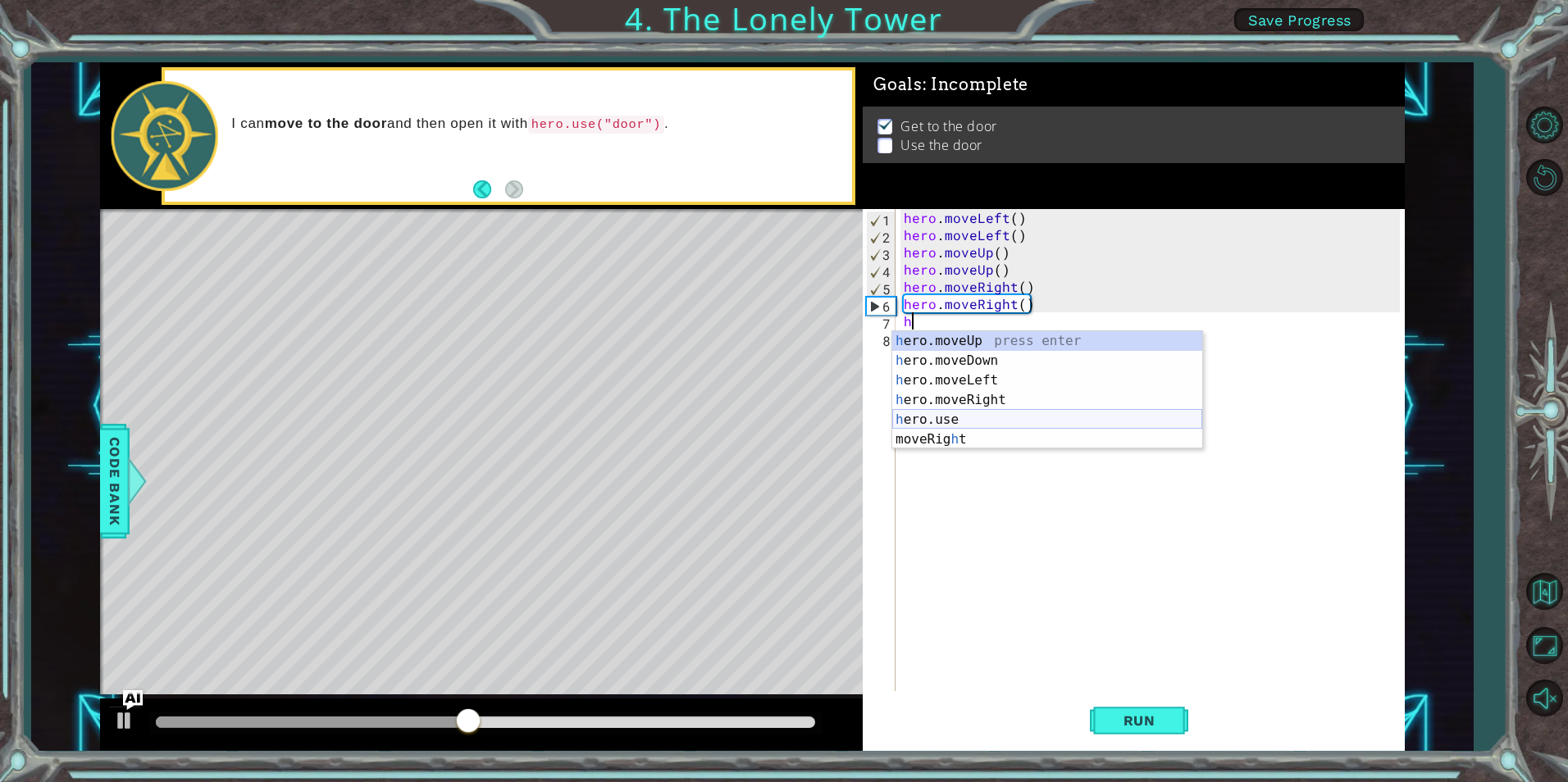
click at [991, 412] on div "h ero.moveUp press enter h ero.moveDown press enter h ero.moveLeft press enter …" at bounding box center [1048, 410] width 310 height 158
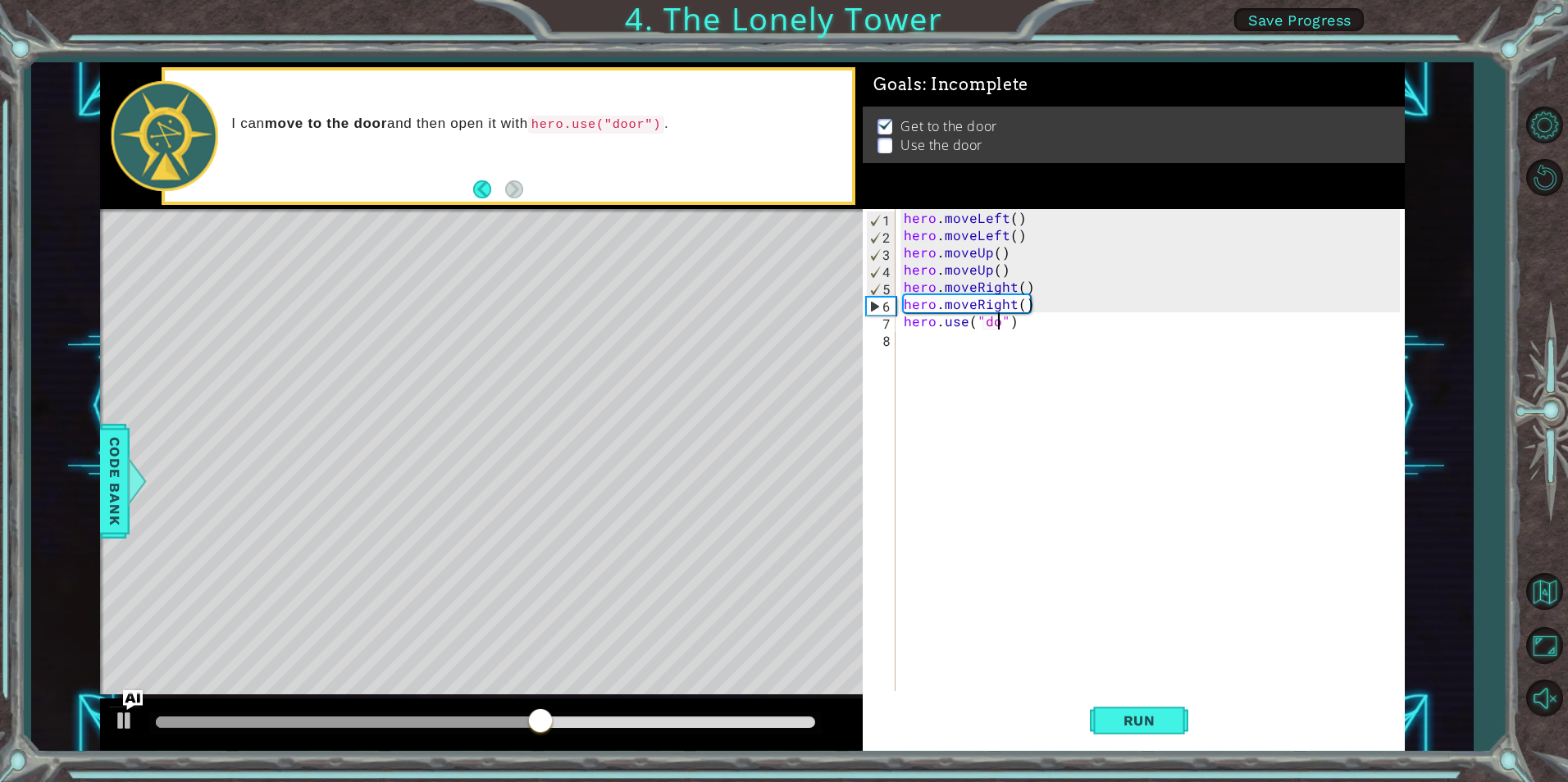
scroll to position [0, 7]
type textarea "hero.use("door")"
drag, startPoint x: 1157, startPoint y: 738, endPoint x: 1160, endPoint y: 724, distance: 14.3
click at [1158, 733] on button "Run" at bounding box center [1139, 721] width 99 height 54
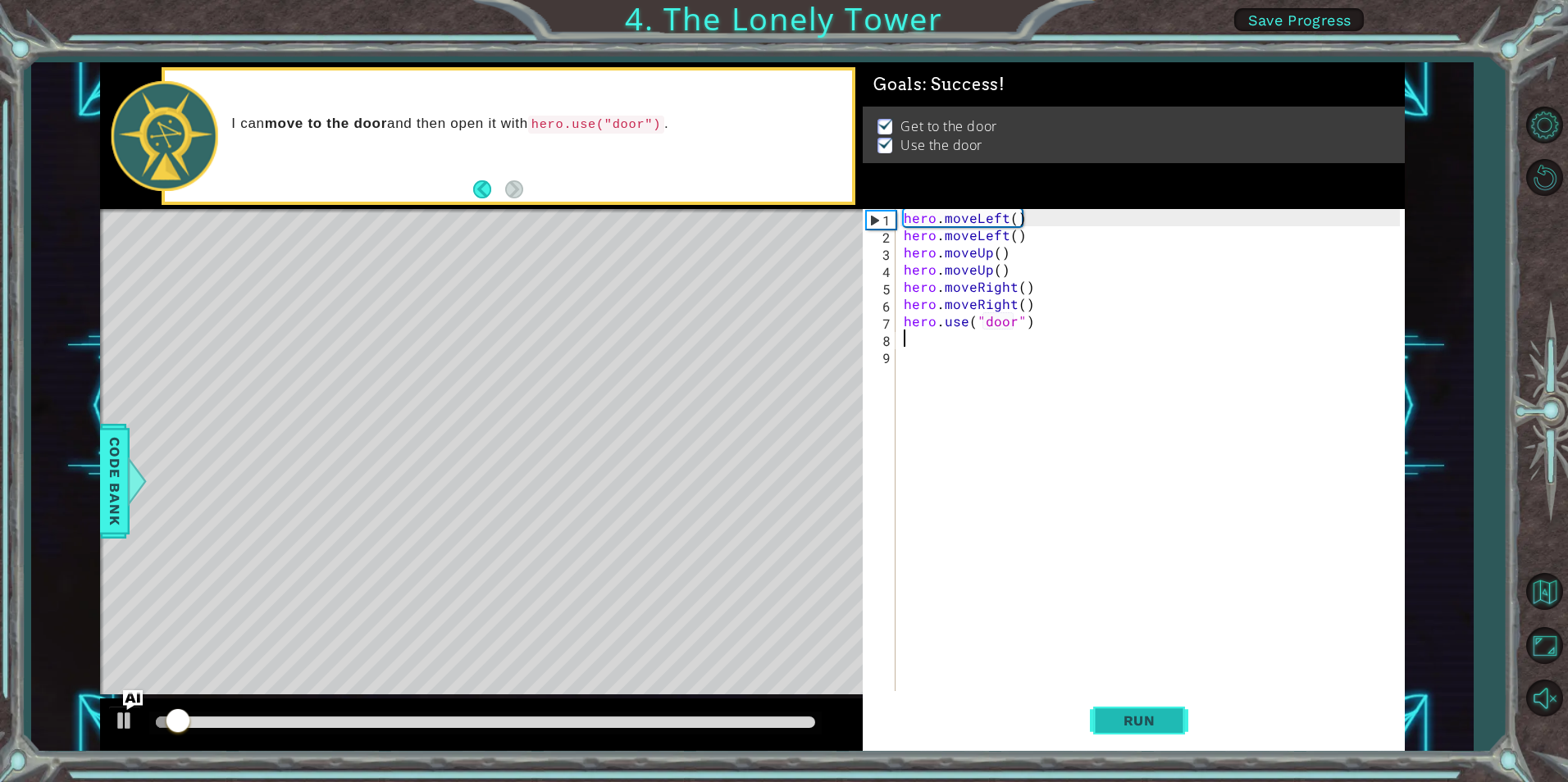
click at [1160, 724] on span "Run" at bounding box center [1139, 721] width 65 height 16
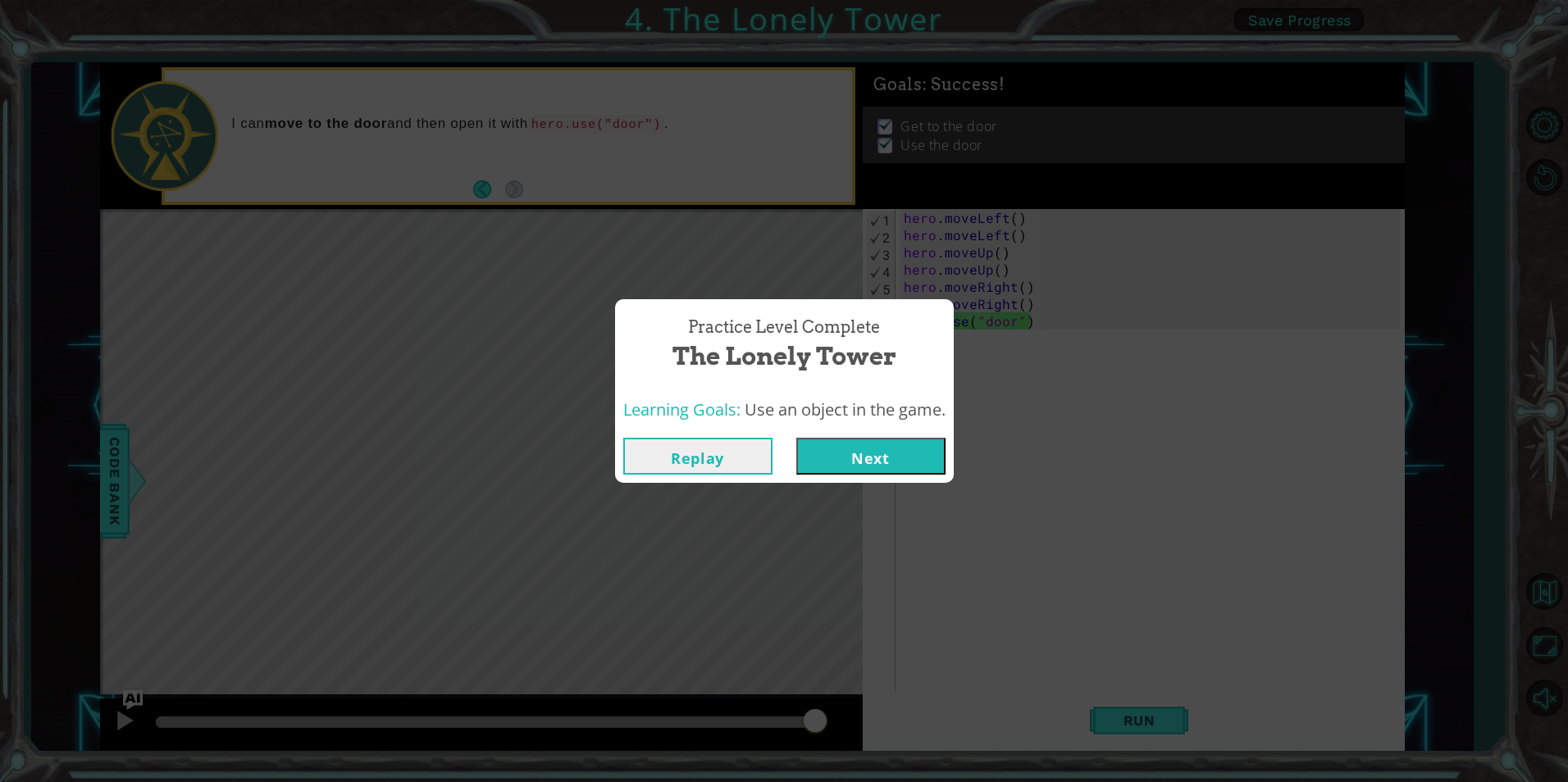
click at [871, 457] on button "Next" at bounding box center [871, 456] width 149 height 37
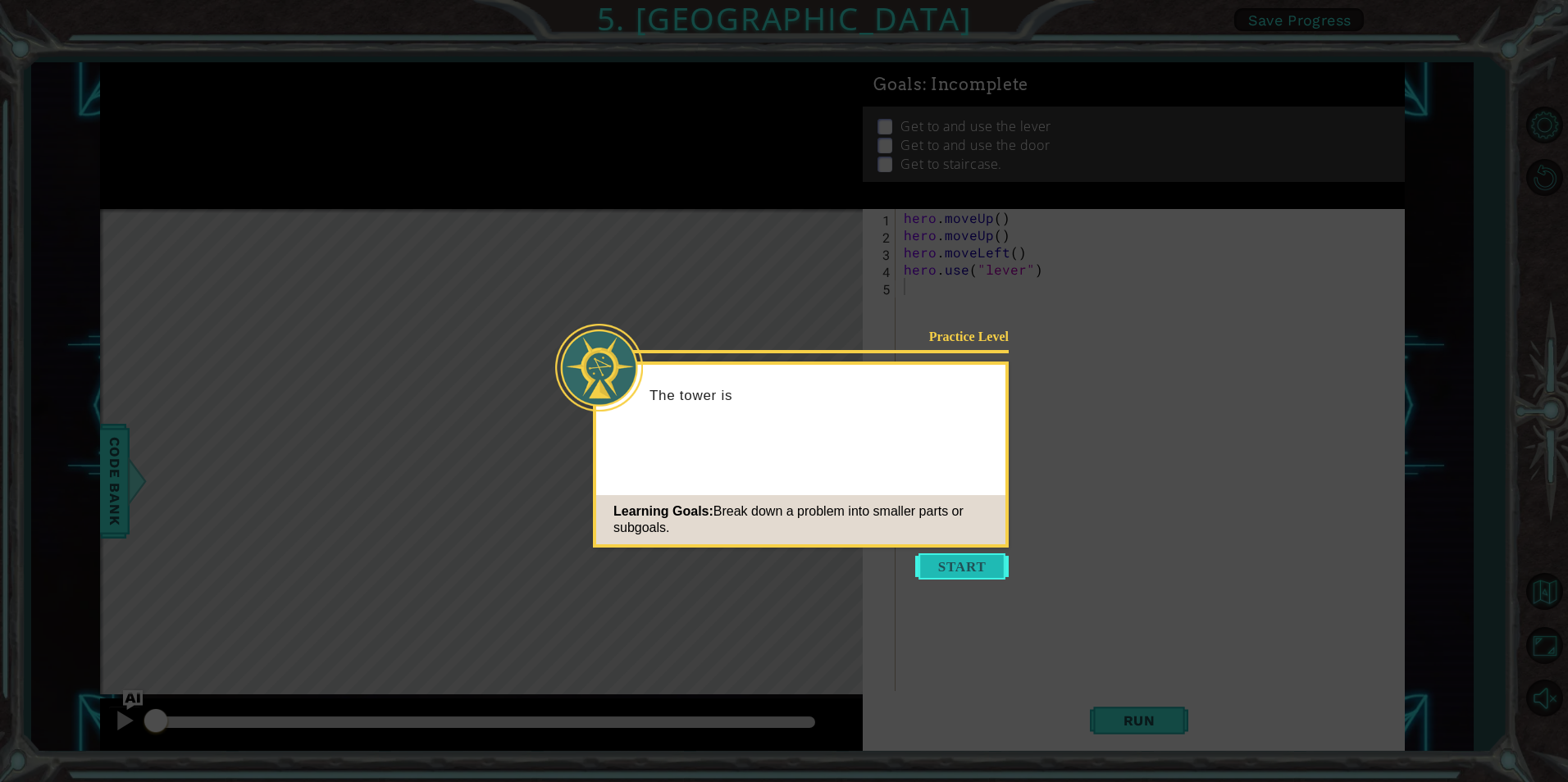
click at [982, 569] on button "Start" at bounding box center [962, 566] width 93 height 26
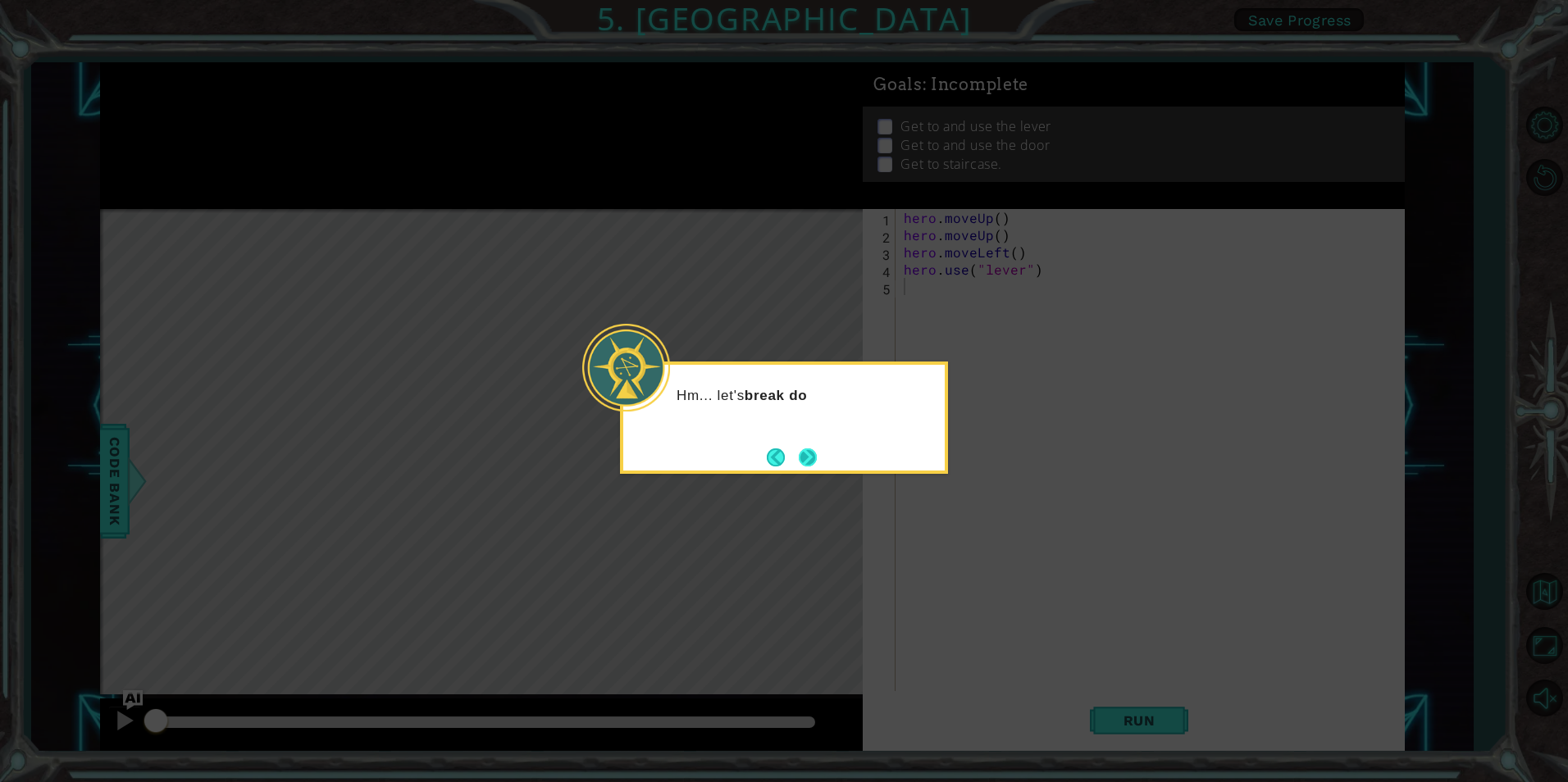
click at [806, 450] on button "Next" at bounding box center [808, 456] width 19 height 19
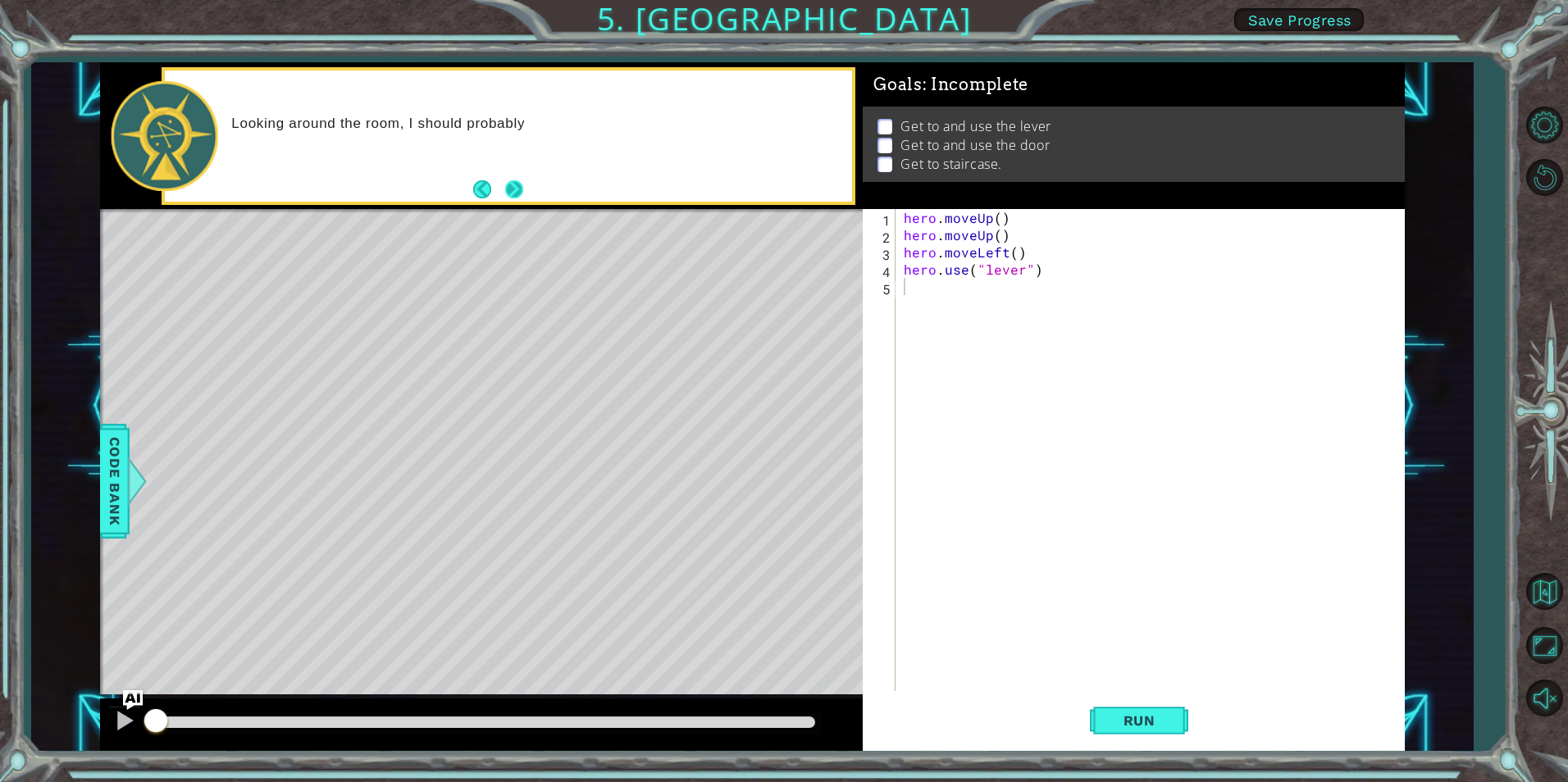
click at [512, 186] on button "Next" at bounding box center [514, 189] width 19 height 19
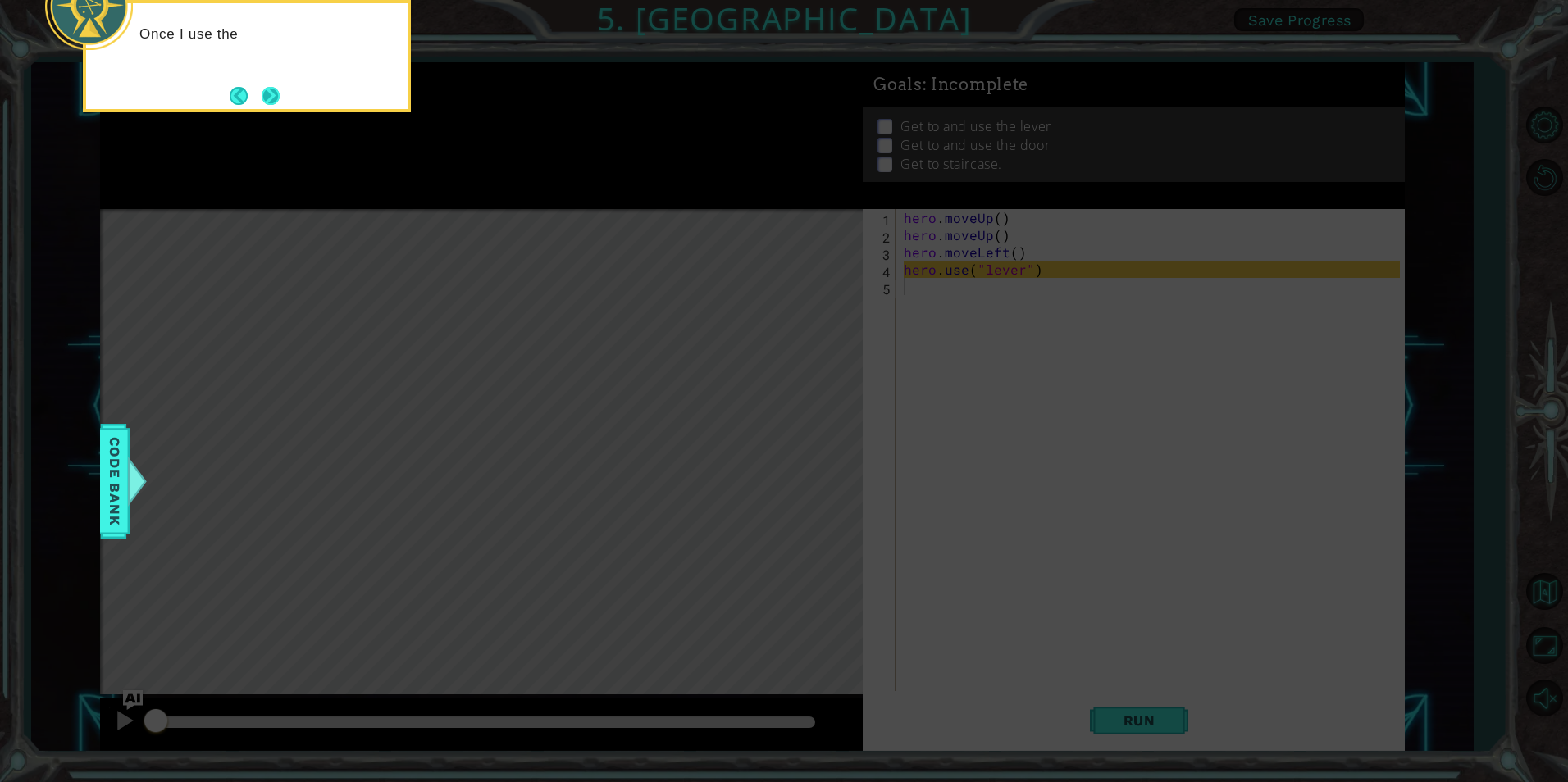
click at [270, 103] on button "Next" at bounding box center [271, 96] width 18 height 18
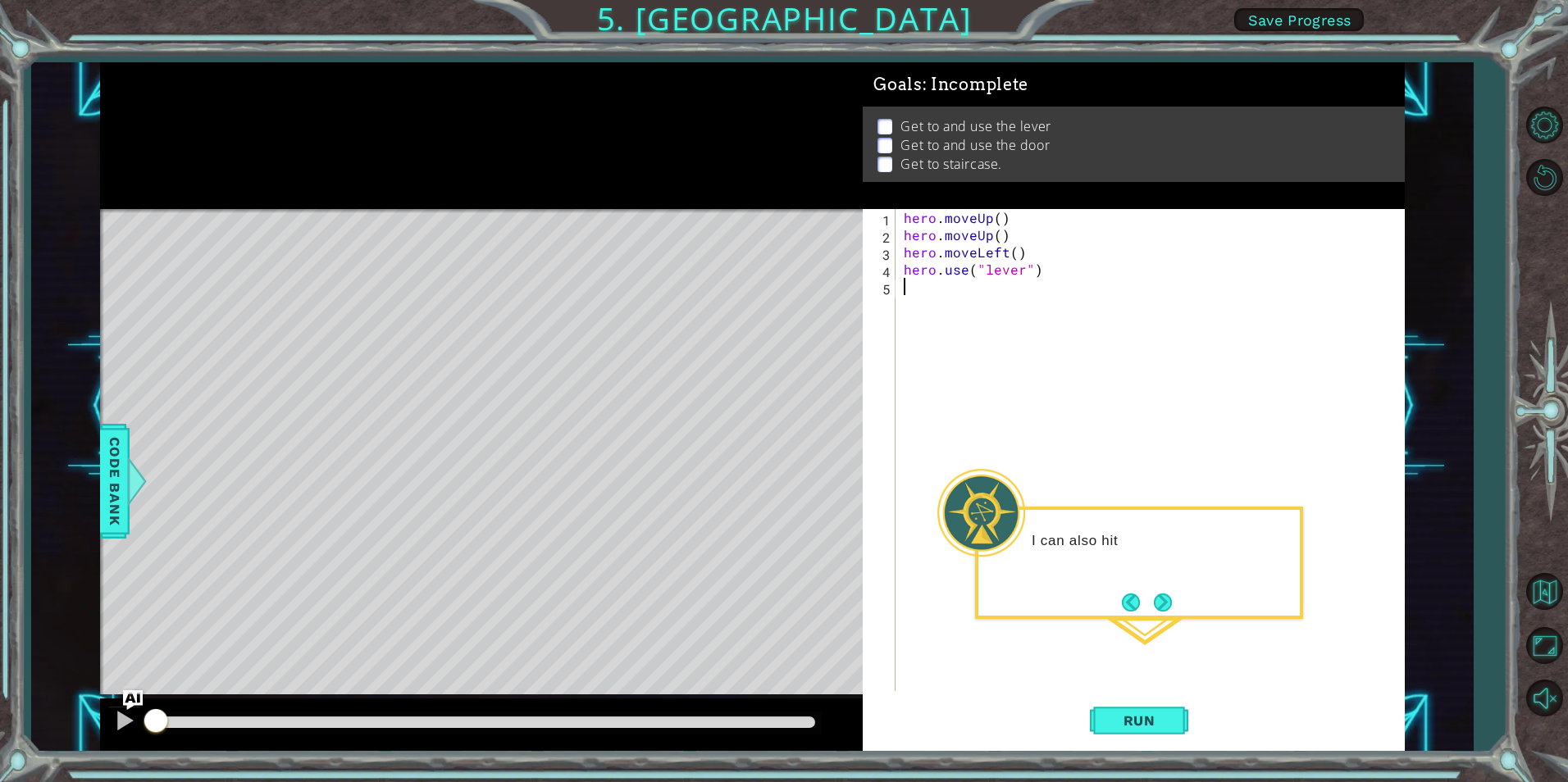
click at [1200, 769] on div "1 ההההההההההההההההההההההההההההההההההההההההההההההההההההההההההההההההההההההההההההה…" at bounding box center [784, 391] width 1568 height 782
click at [1185, 726] on button "Run" at bounding box center [1139, 721] width 99 height 54
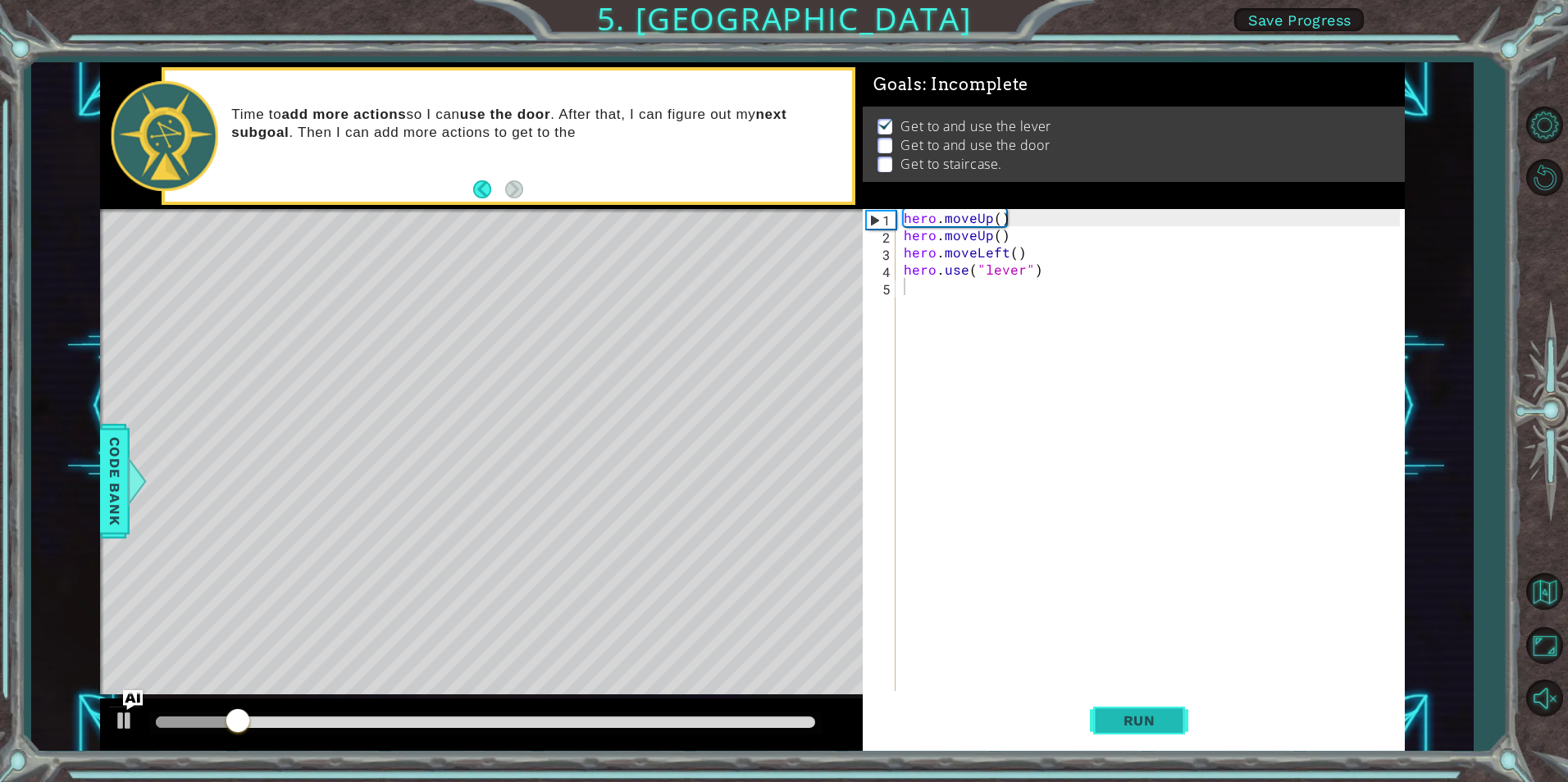
click at [1147, 696] on button "Run" at bounding box center [1139, 721] width 99 height 54
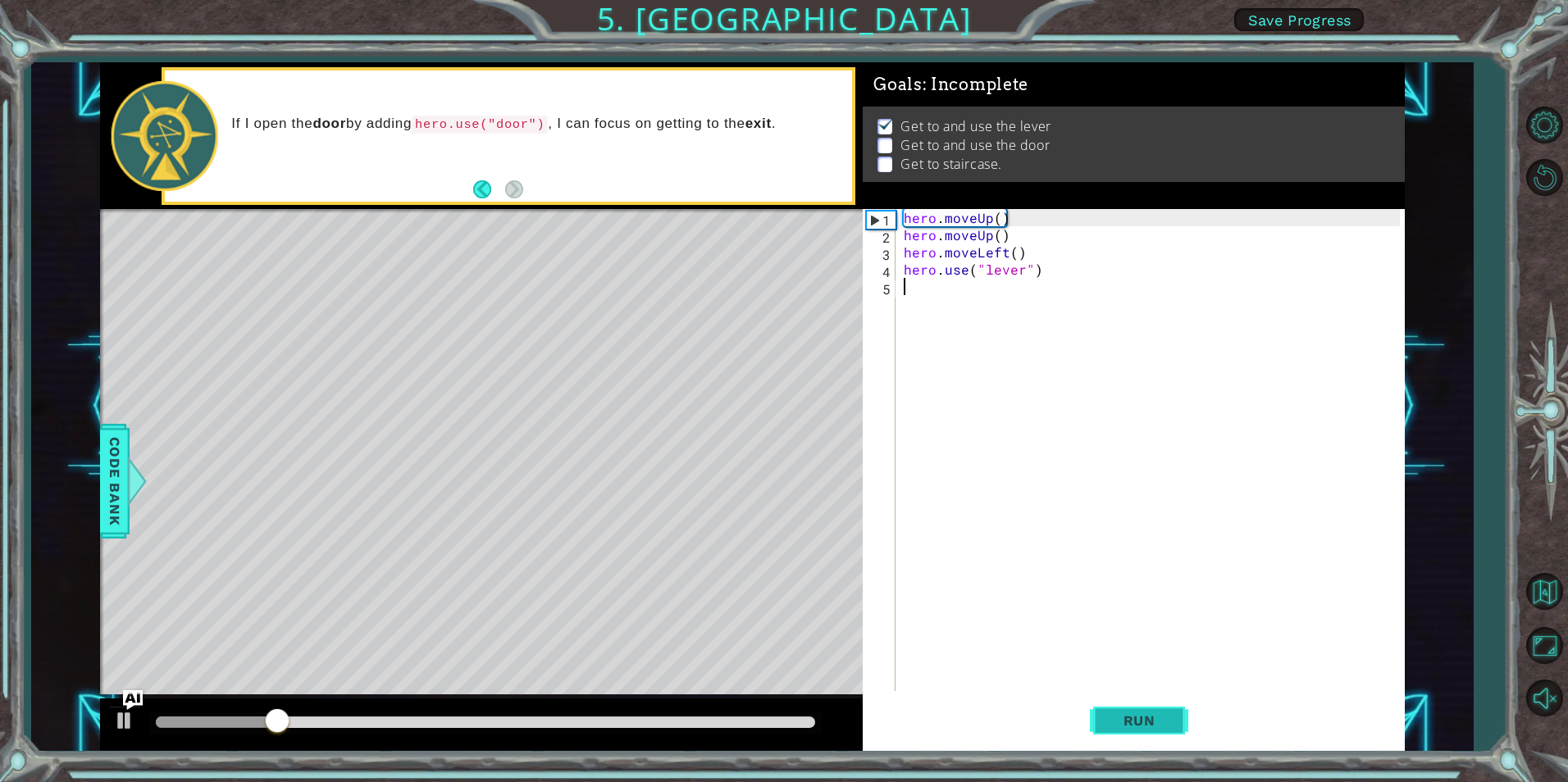
click at [1154, 719] on span "Run" at bounding box center [1139, 721] width 65 height 16
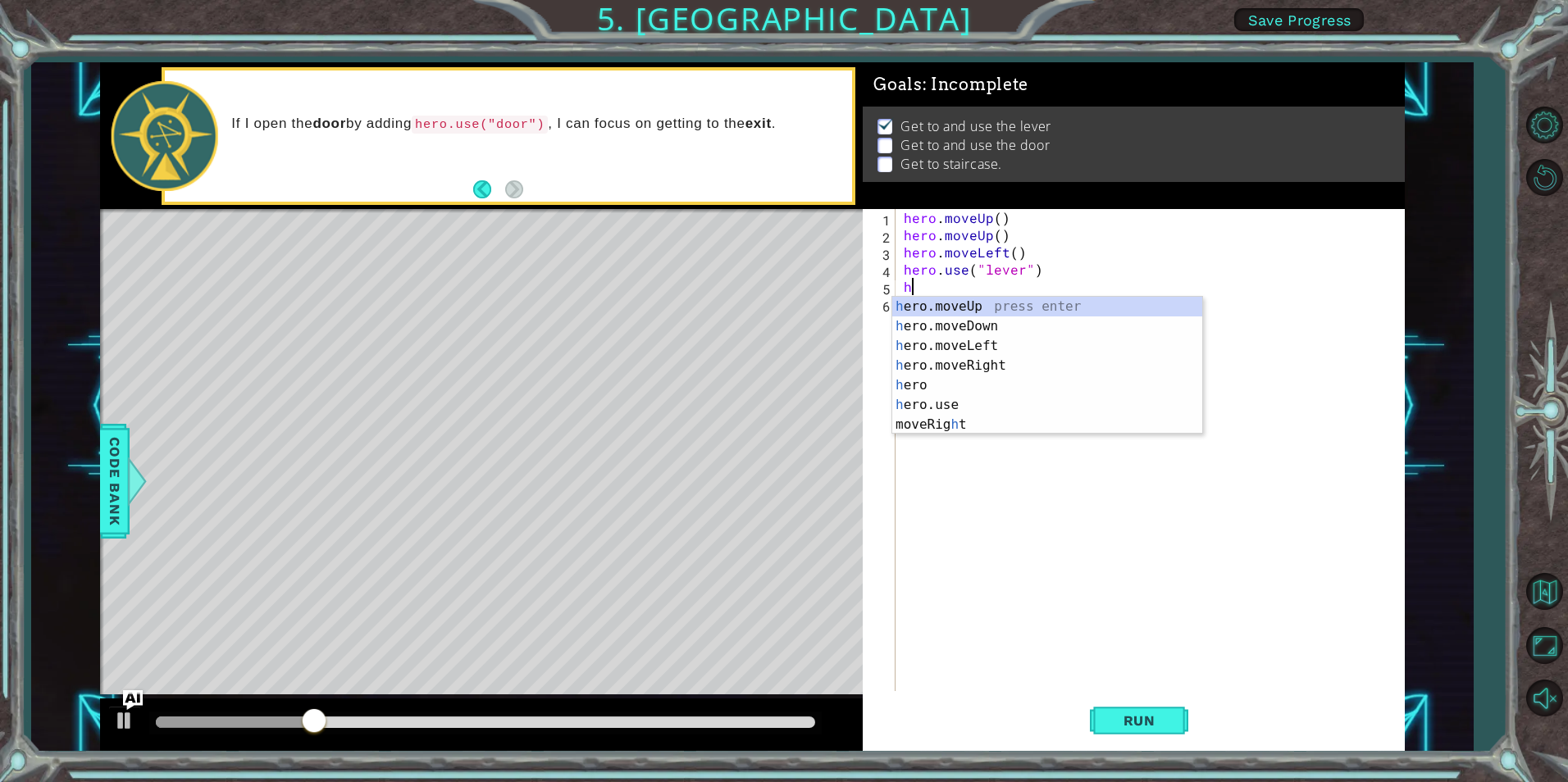
type textarea "he"
click at [997, 360] on div "he ro.moveUp press enter he ro.moveDown press enter he ro.moveLeft press enter …" at bounding box center [1048, 376] width 310 height 158
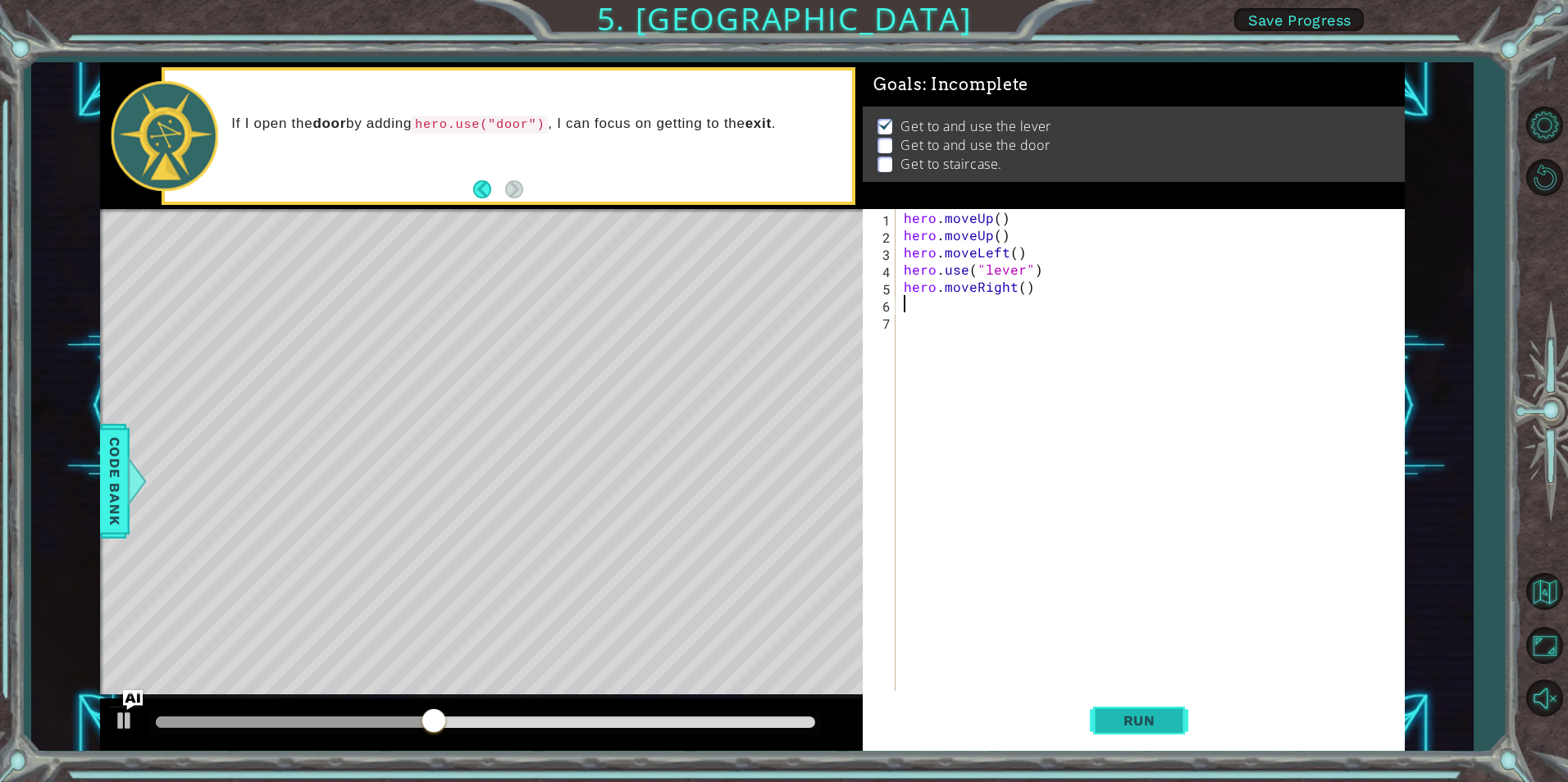
click at [1159, 720] on span "Run" at bounding box center [1139, 721] width 65 height 16
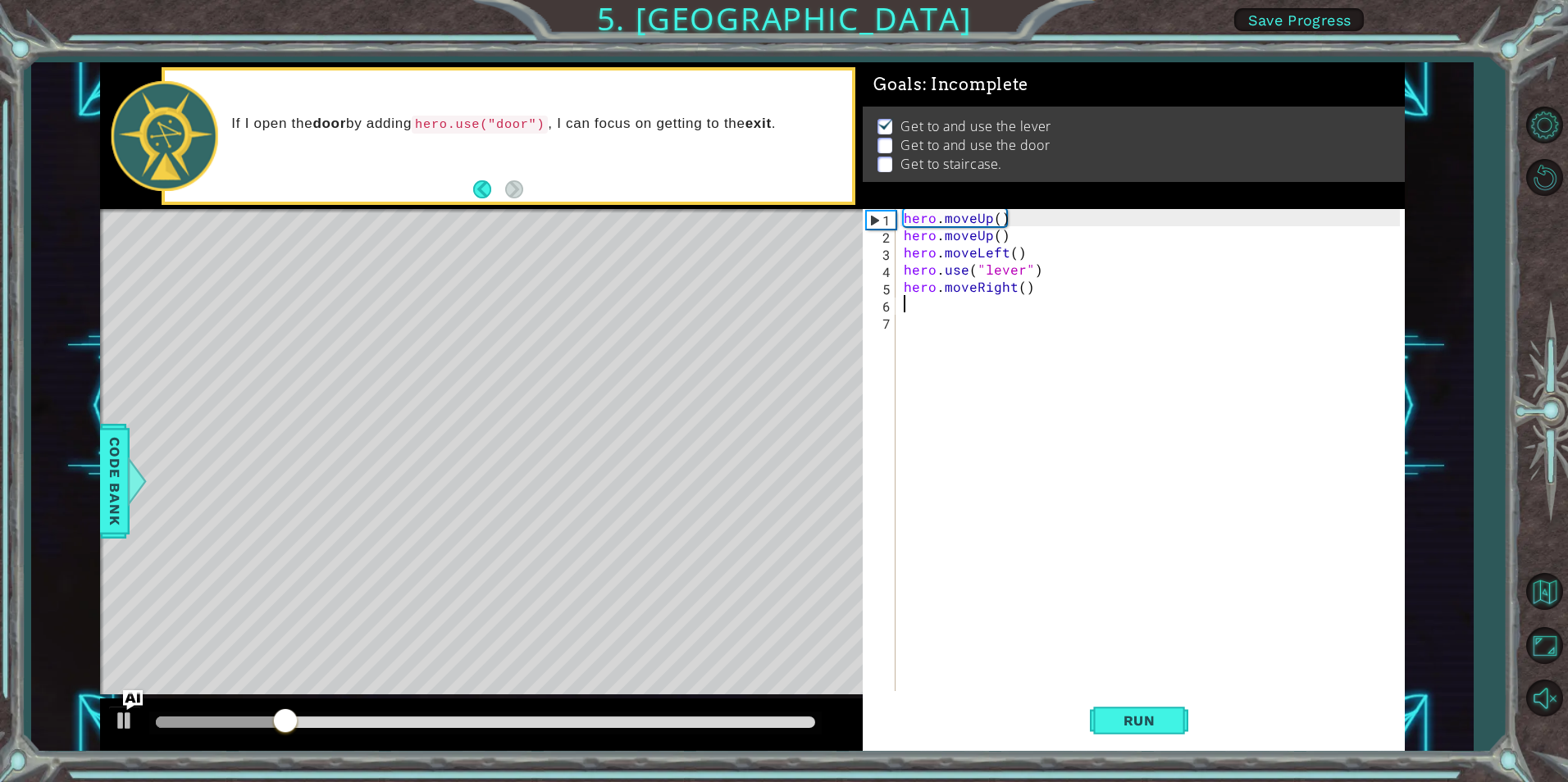
click at [961, 303] on div "hero . moveUp ( ) hero . moveUp ( ) hero . moveLeft ( ) hero . use ( "lever" ) …" at bounding box center [1154, 467] width 507 height 517
type textarea "h"
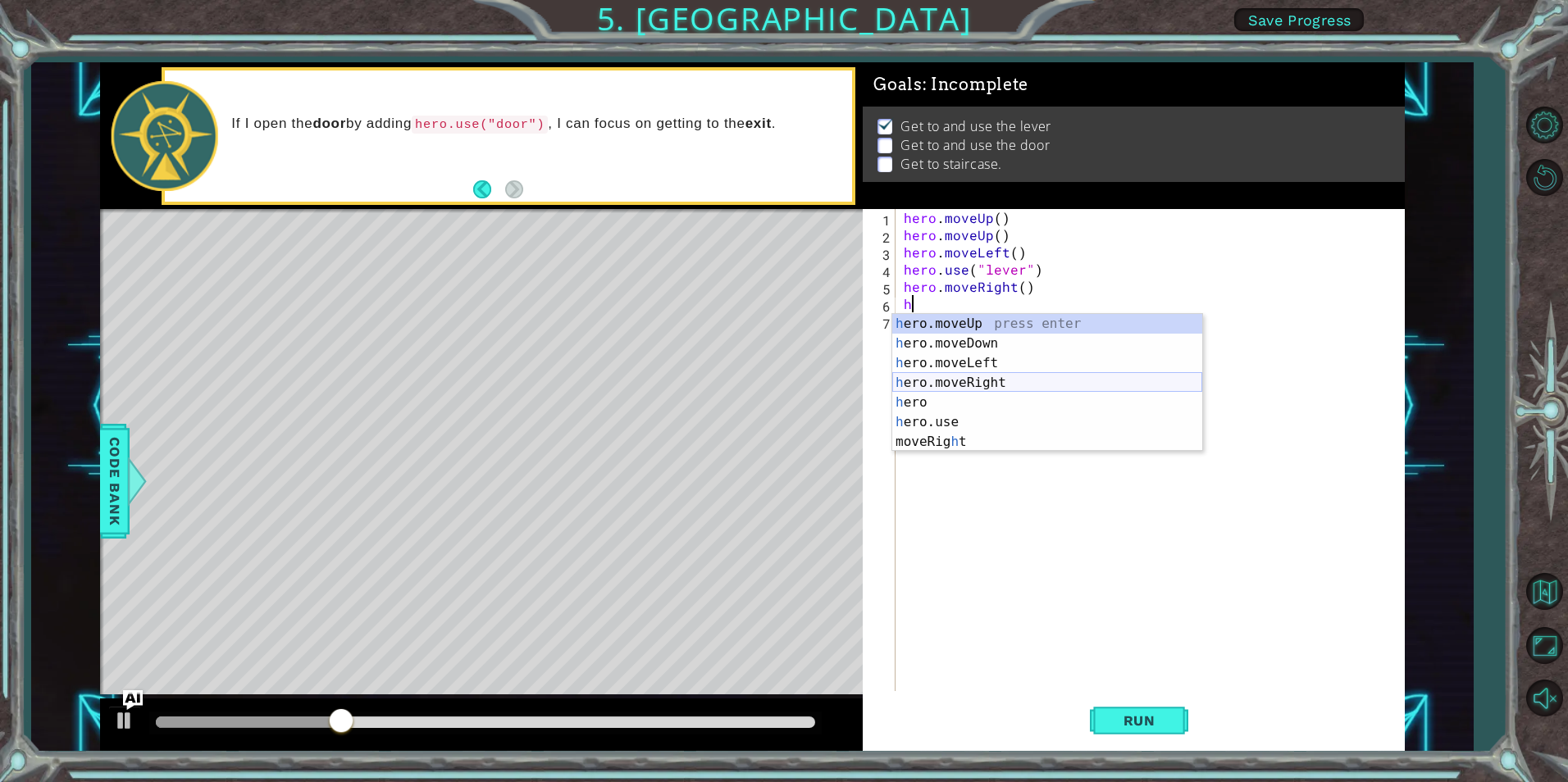
click at [1004, 376] on div "h ero.moveUp press enter h ero.moveDown press enter h ero.moveLeft press enter …" at bounding box center [1048, 402] width 310 height 177
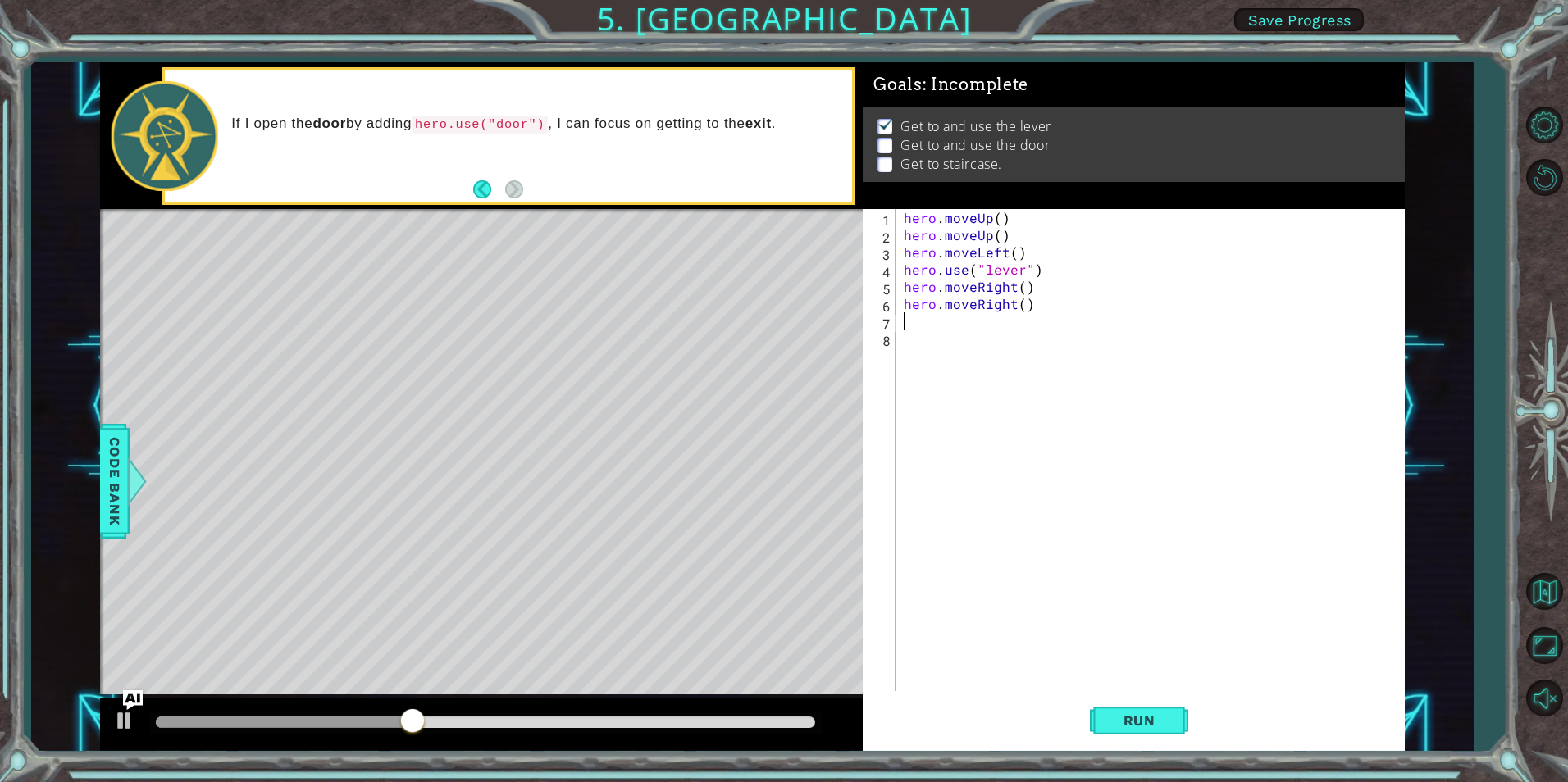
click at [958, 317] on div "hero . moveUp ( ) hero . moveUp ( ) hero . moveLeft ( ) hero . use ( "lever" ) …" at bounding box center [1154, 467] width 507 height 517
type textarea "h"
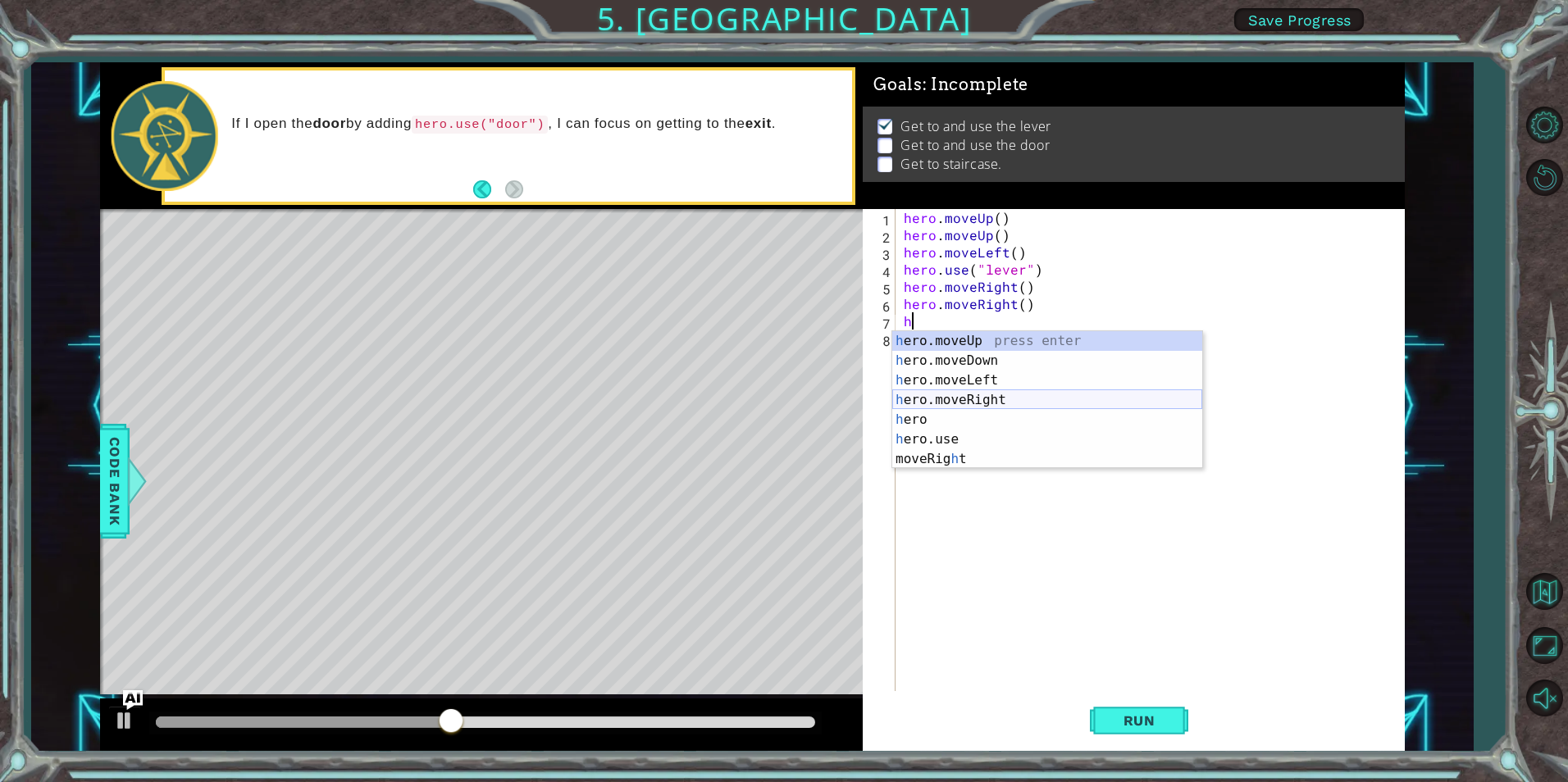
click at [989, 393] on div "h ero.moveUp press enter h ero.moveDown press enter h ero.moveLeft press enter …" at bounding box center [1048, 419] width 310 height 177
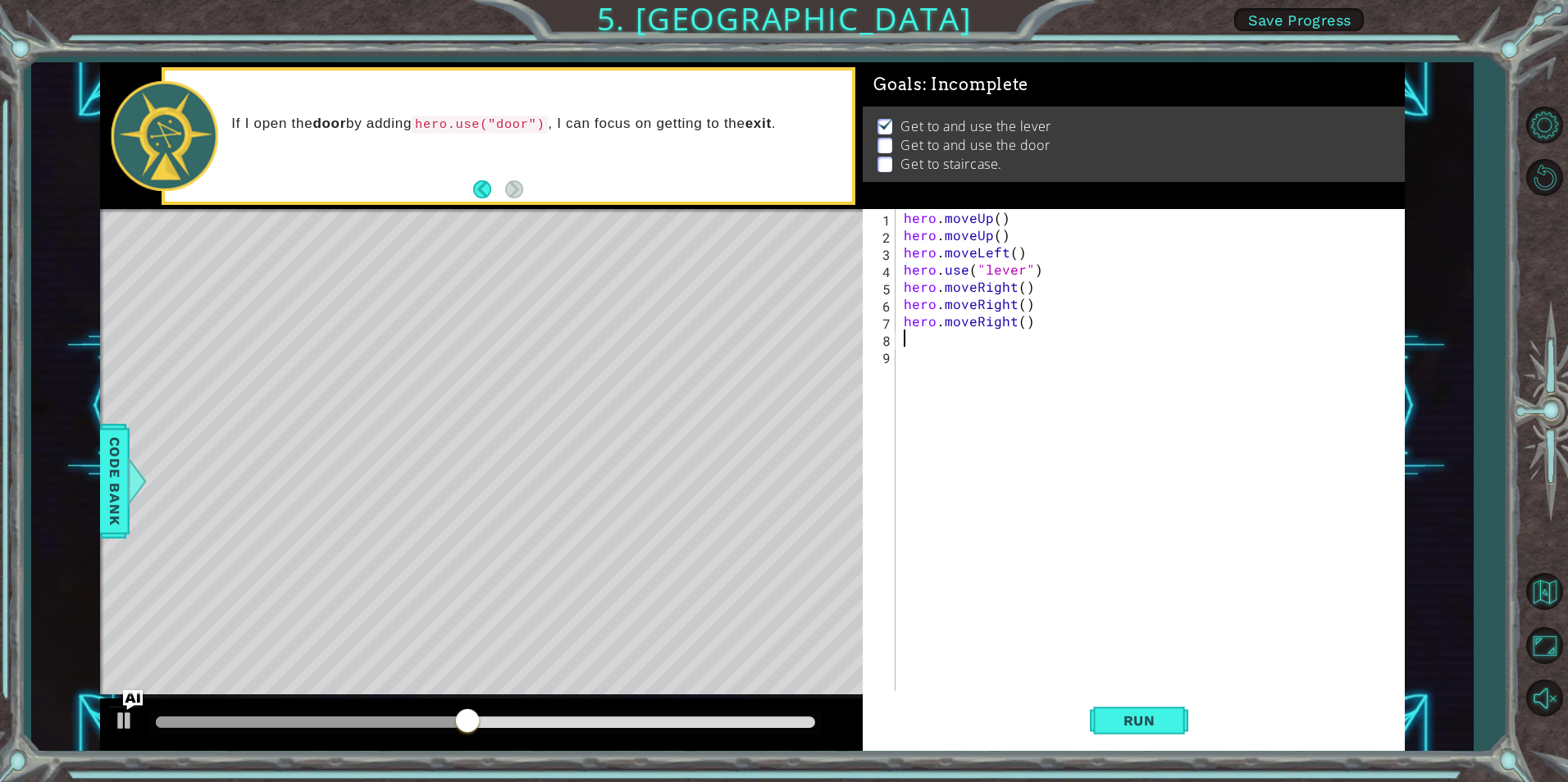
click at [943, 334] on div "hero . moveUp ( ) hero . moveUp ( ) hero . moveLeft ( ) hero . use ( "lever" ) …" at bounding box center [1154, 467] width 507 height 517
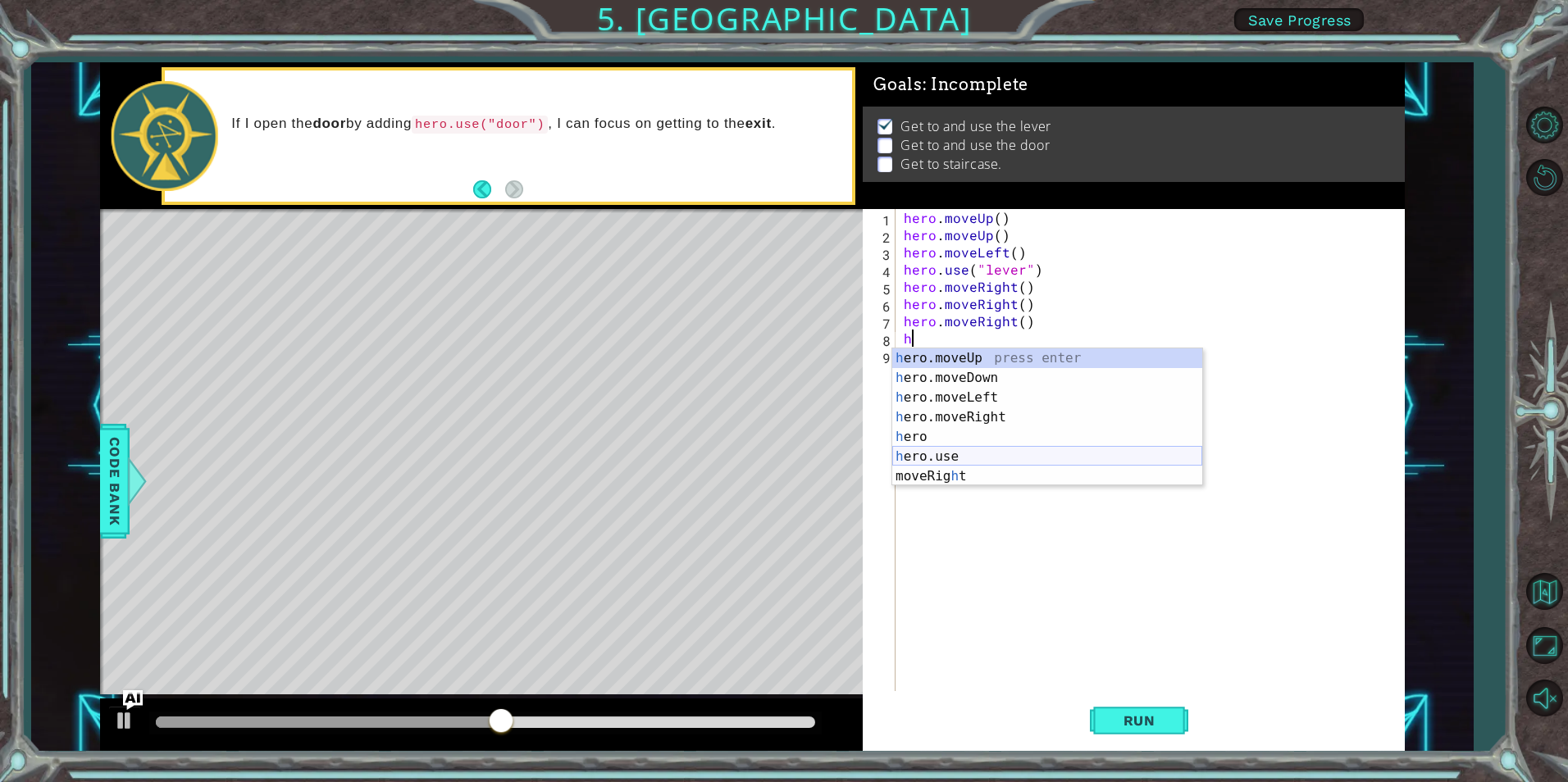
click at [978, 455] on div "h ero.moveUp press enter h ero.moveDown press enter h ero.moveLeft press enter …" at bounding box center [1048, 437] width 310 height 177
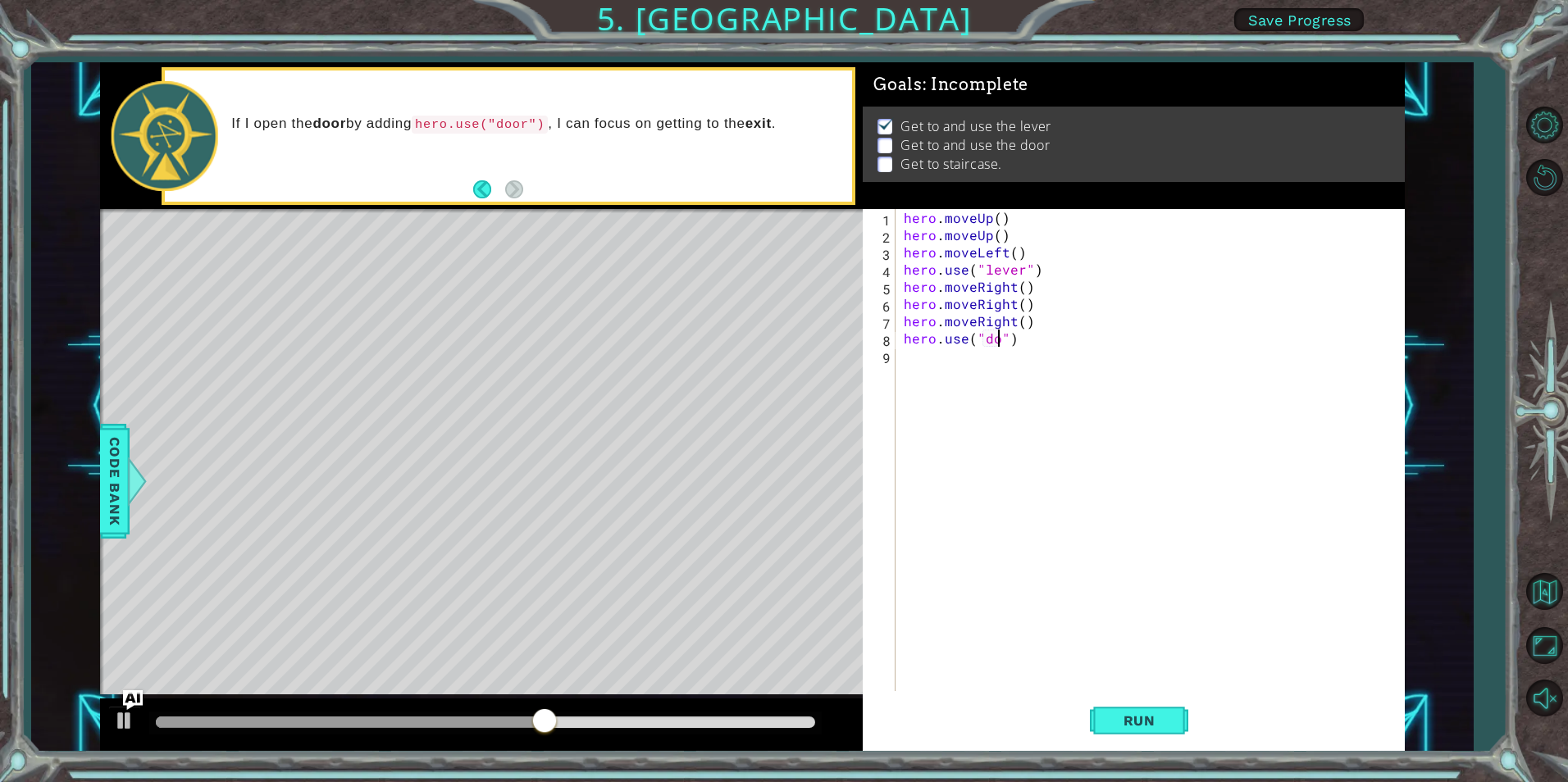
type textarea "hero.use("door")"
click at [915, 351] on div "hero . moveUp ( ) hero . moveUp ( ) hero . moveLeft ( ) hero . use ( "lever" ) …" at bounding box center [1154, 467] width 507 height 517
type textarea "h"
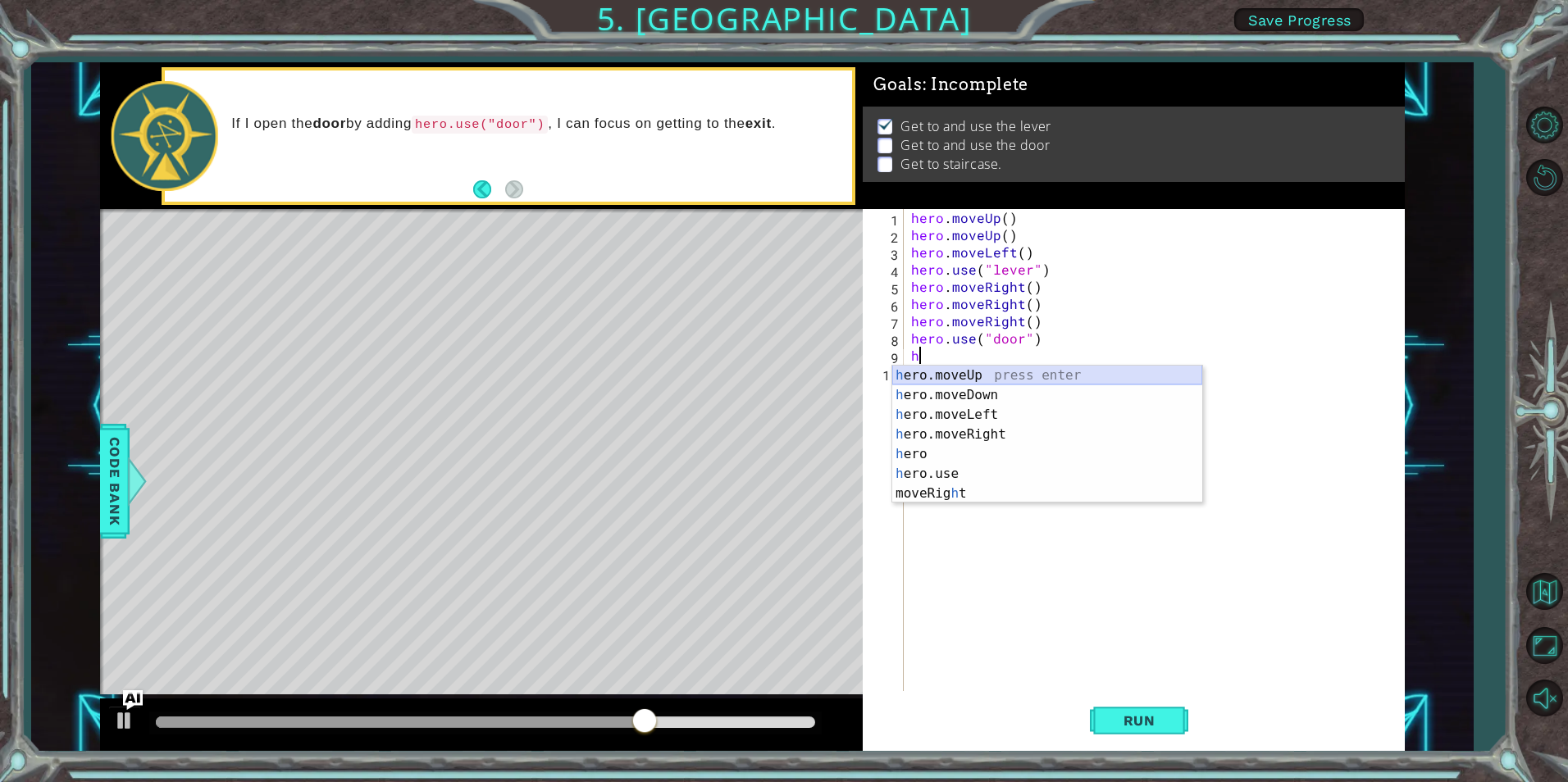
click at [988, 373] on div "h ero.moveUp press enter h ero.moveDown press enter h ero.moveLeft press enter …" at bounding box center [1048, 454] width 310 height 177
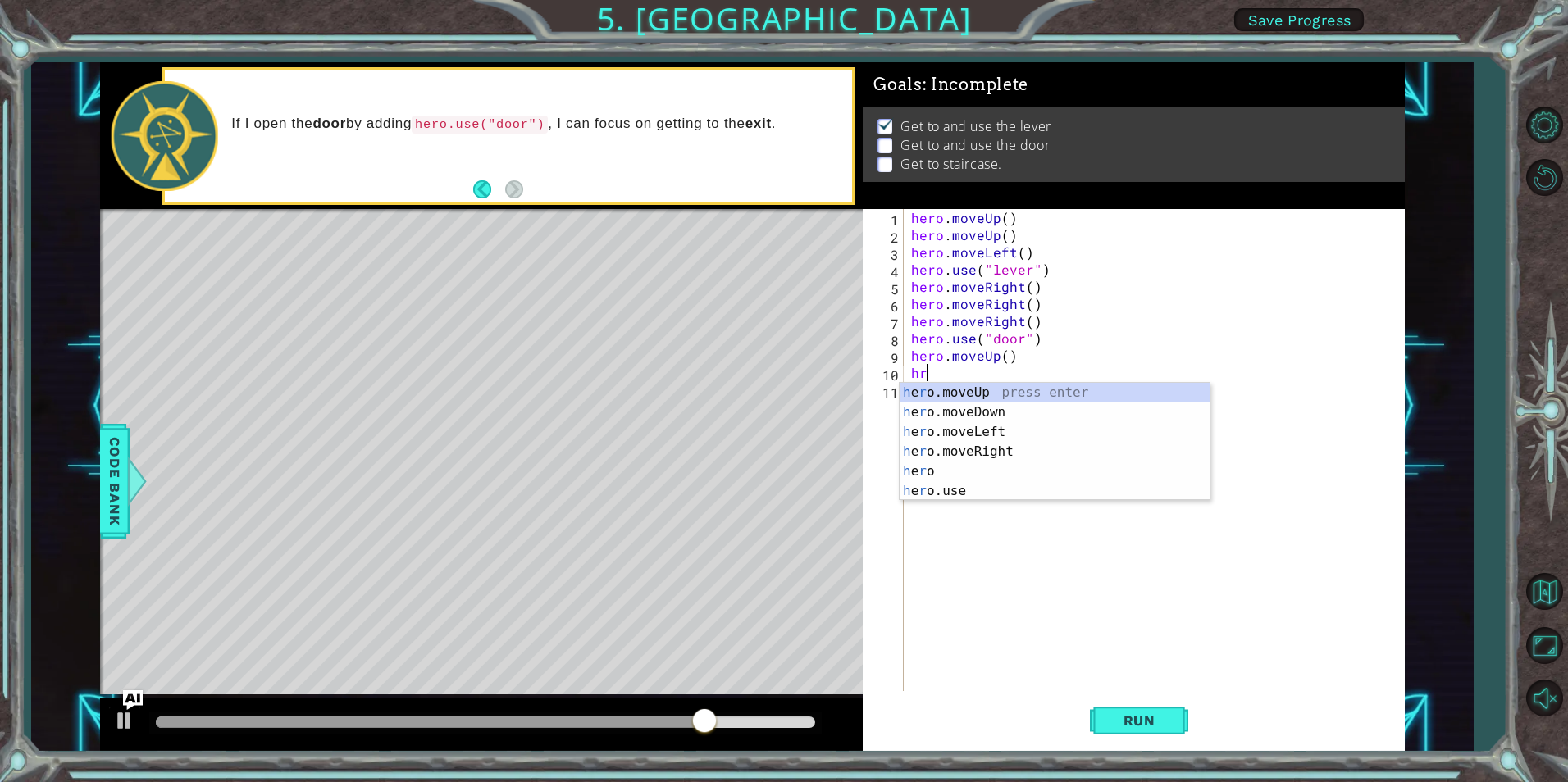
type textarea "hrt"
click at [997, 385] on div "h e r o.moveLef t press enter h e r o.moveRigh t press enter" at bounding box center [1055, 422] width 310 height 79
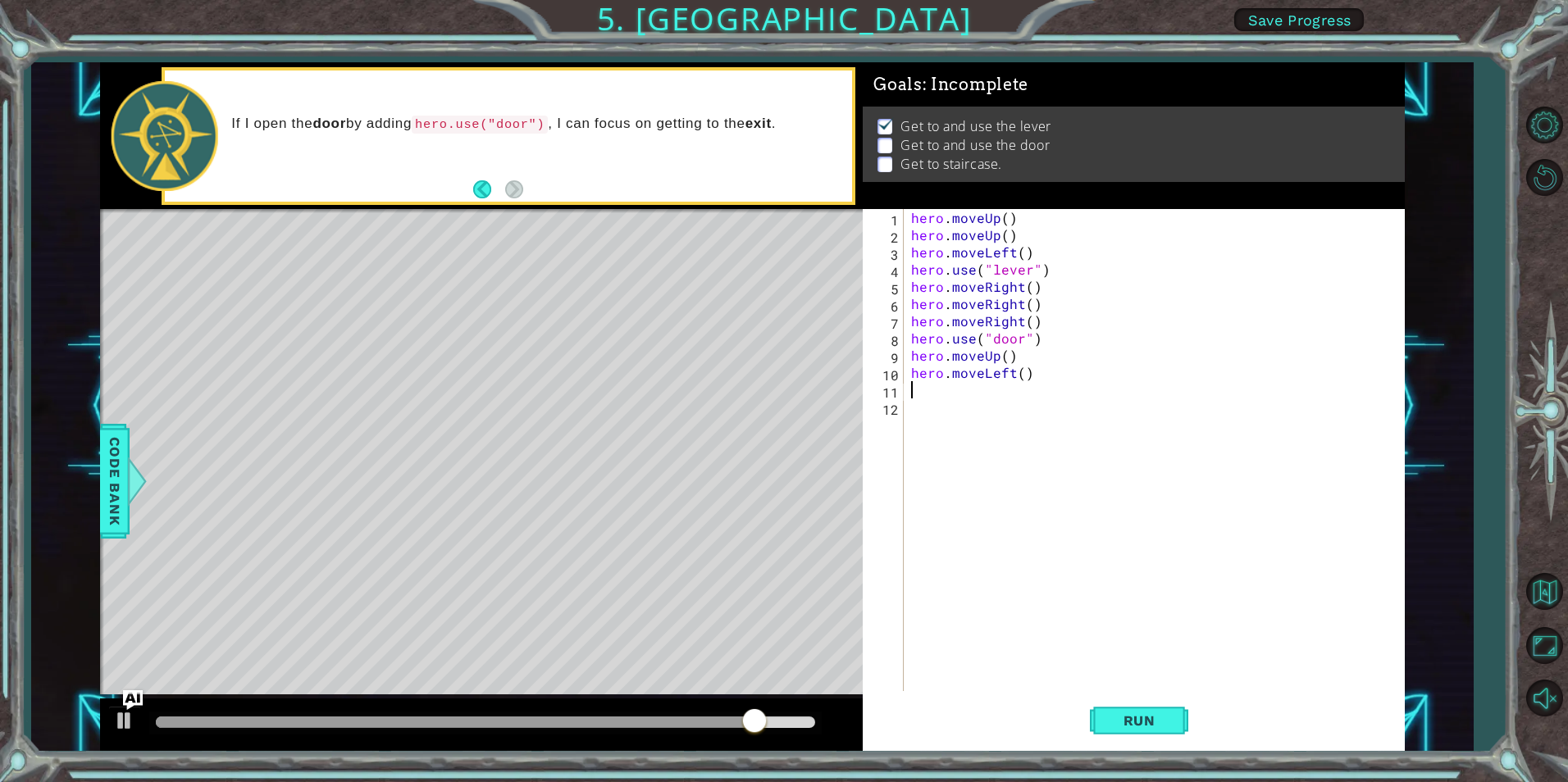
type textarea "h"
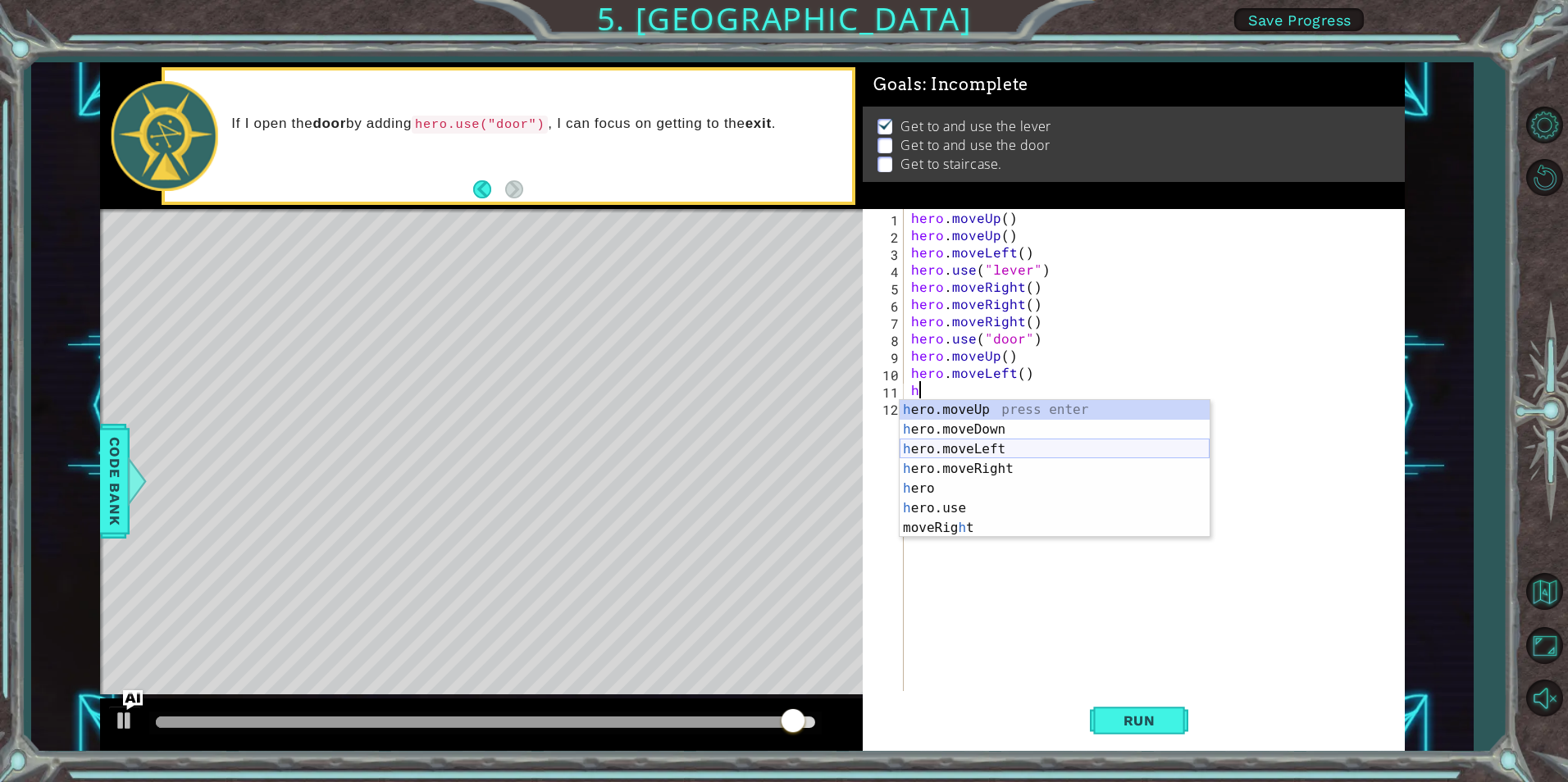
click at [998, 454] on div "h ero.moveUp press enter h ero.moveDown press enter h ero.moveLeft press enter …" at bounding box center [1055, 488] width 310 height 177
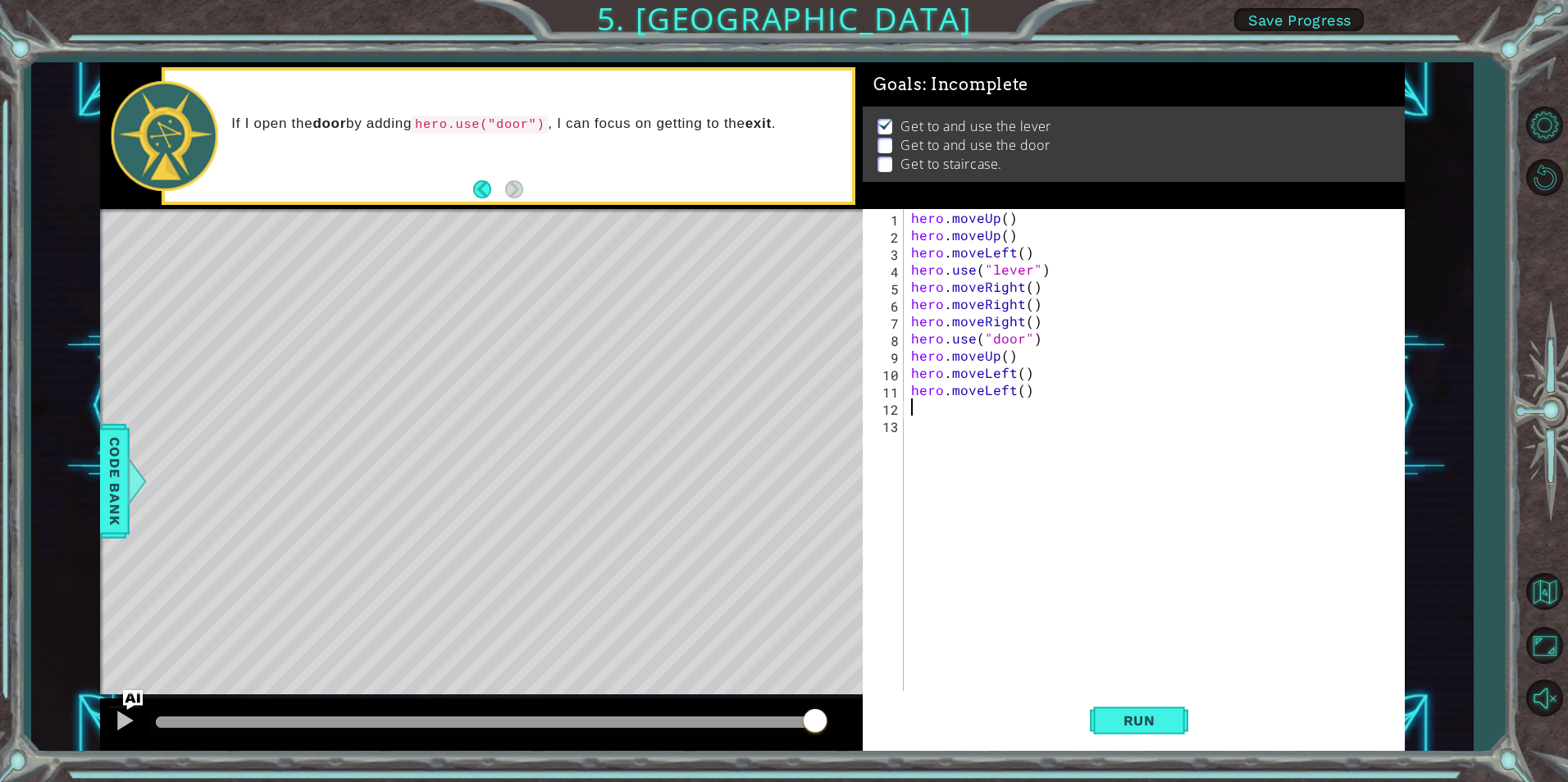
click at [980, 410] on div "hero . moveUp ( ) hero . moveUp ( ) hero . moveLeft ( ) hero . use ( "lever" ) …" at bounding box center [1157, 467] width 500 height 517
type textarea "h"
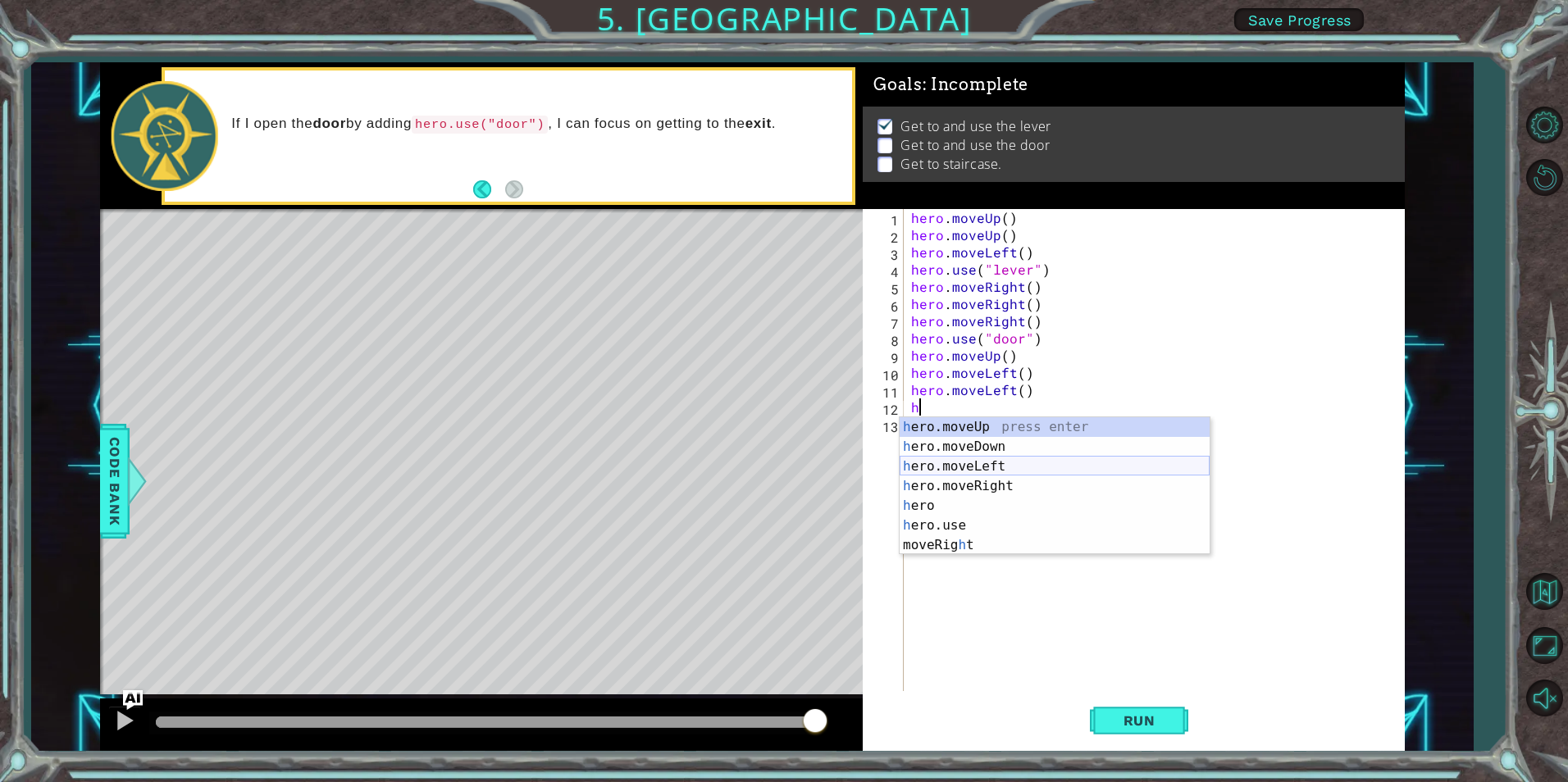
click at [1006, 464] on div "h ero.moveUp press enter h ero.moveDown press enter h ero.moveLeft press enter …" at bounding box center [1055, 505] width 310 height 177
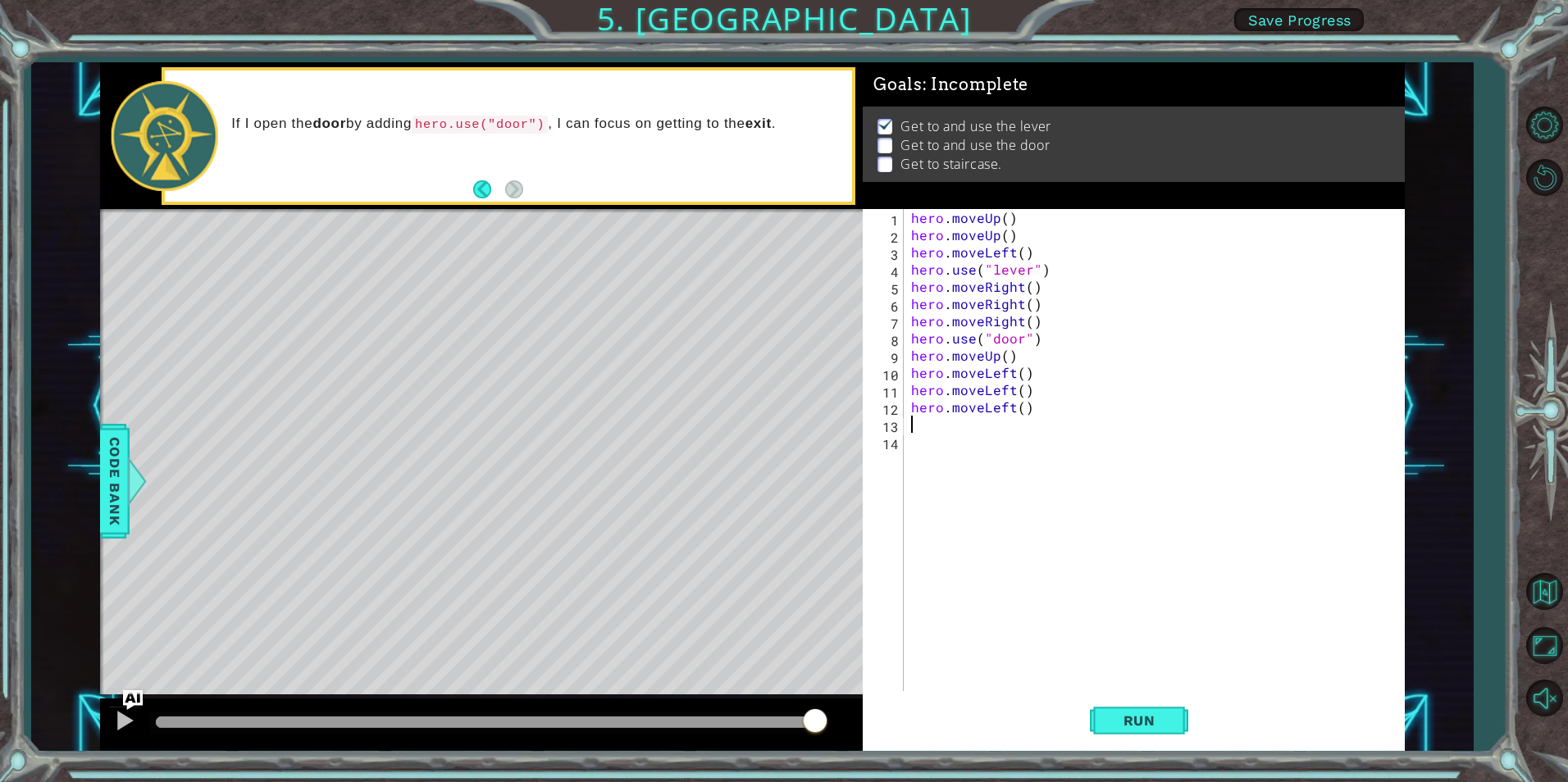
click at [974, 429] on div "hero . moveUp ( ) hero . moveUp ( ) hero . moveLeft ( ) hero . use ( "lever" ) …" at bounding box center [1157, 467] width 500 height 517
type textarea "h"
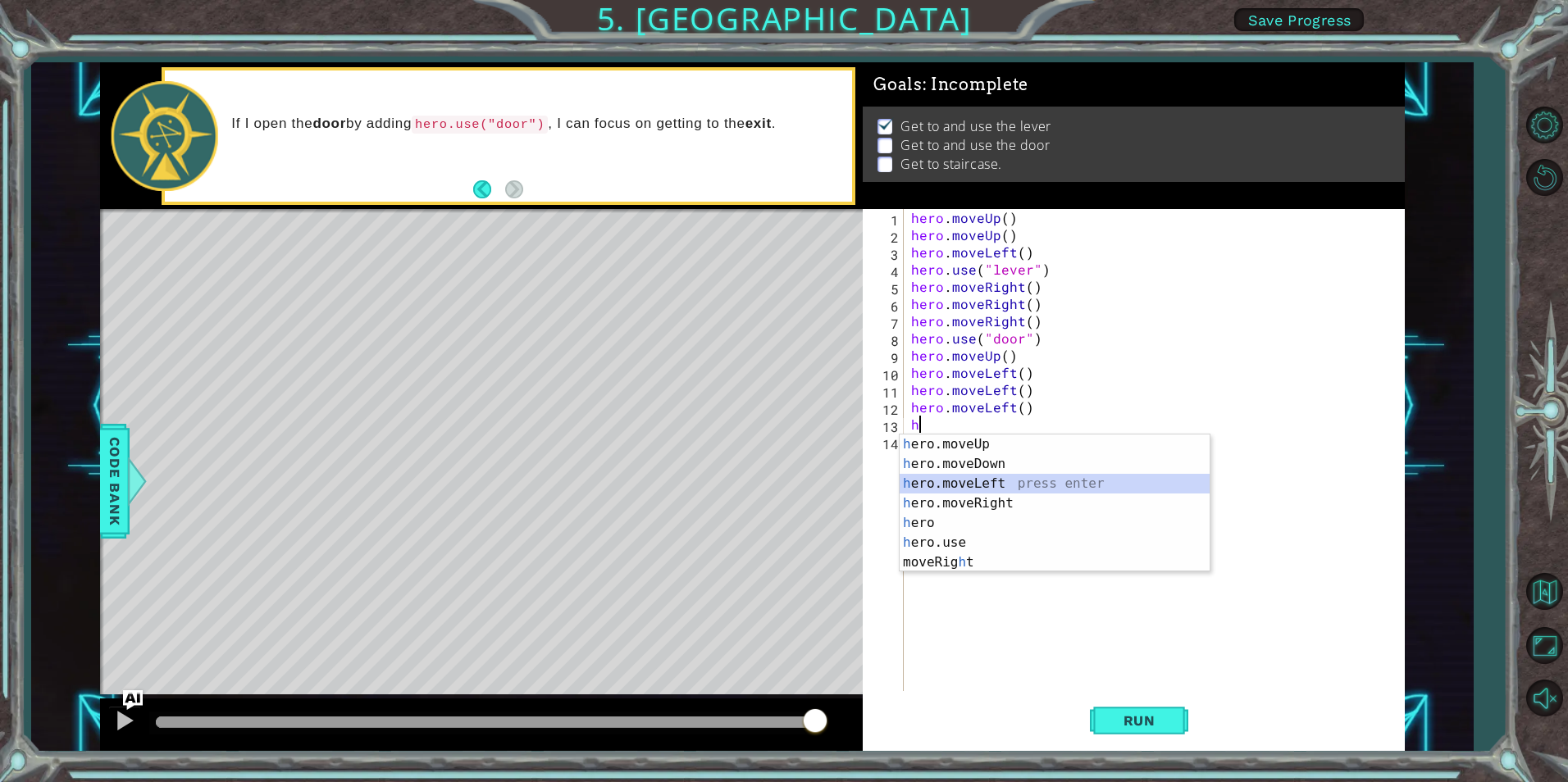
click at [994, 488] on div "h ero.moveUp press enter h ero.moveDown press enter h ero.moveLeft press enter …" at bounding box center [1055, 523] width 310 height 177
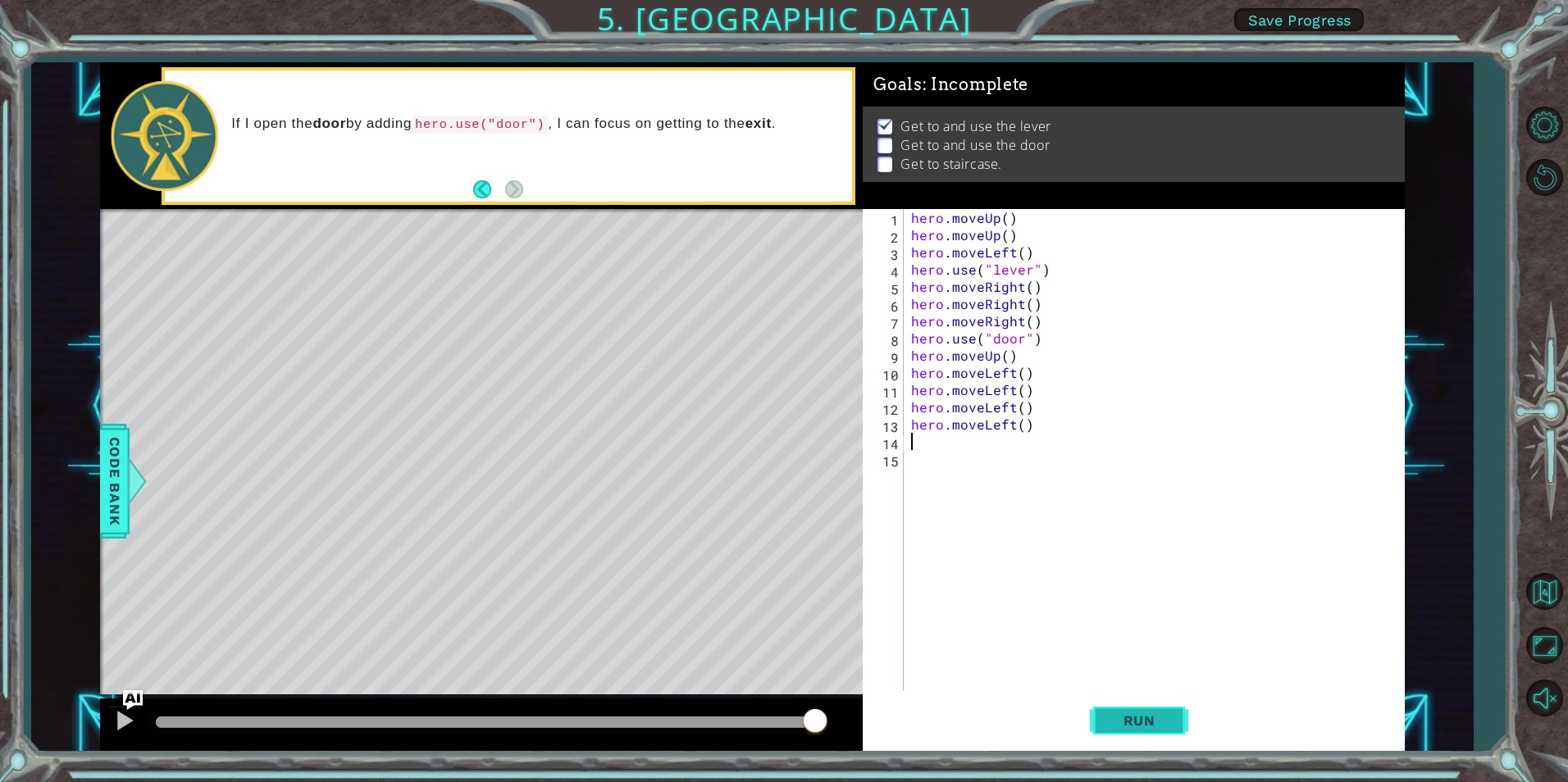
click at [1146, 723] on span "Run" at bounding box center [1139, 721] width 65 height 16
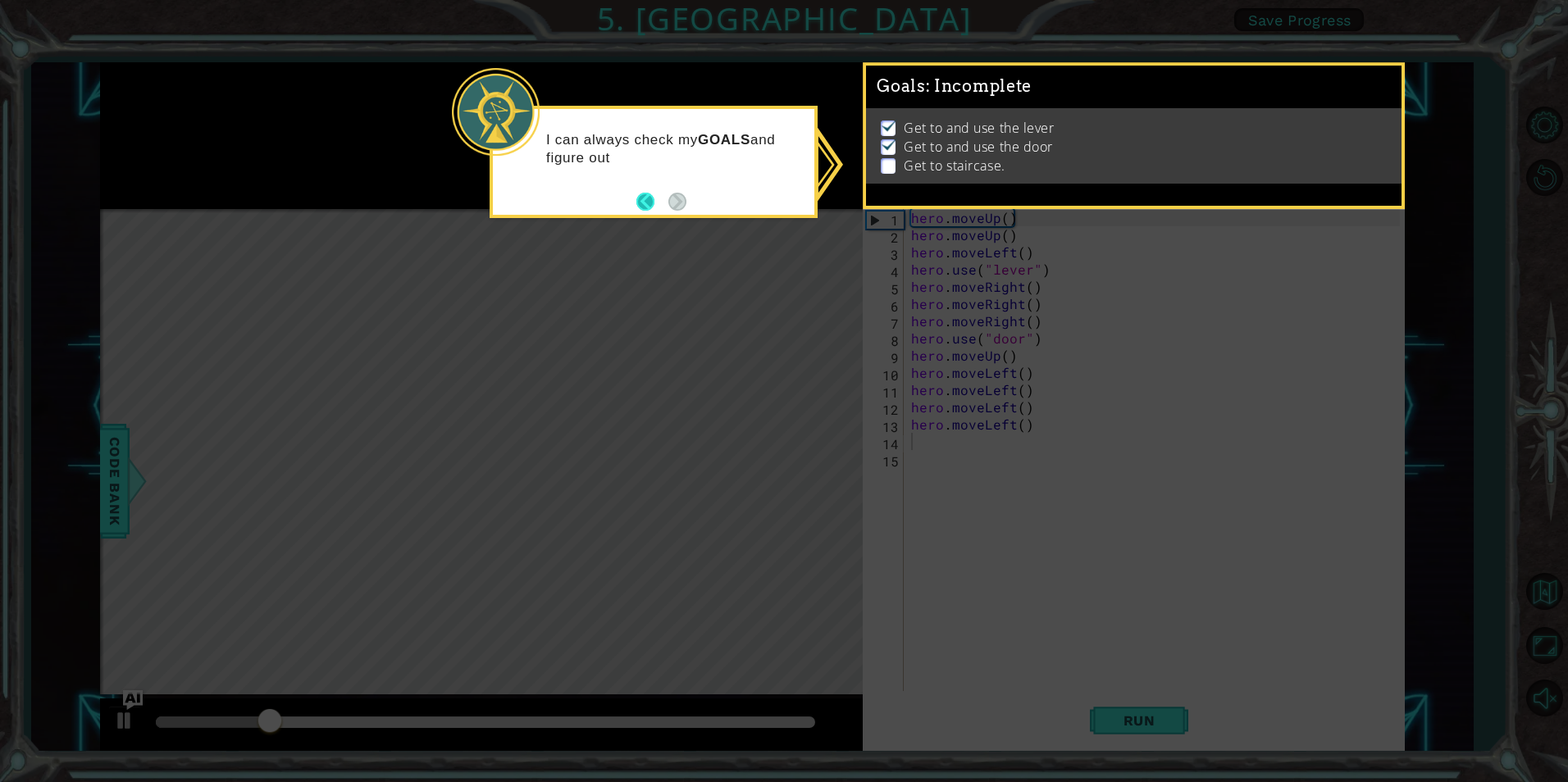
click at [646, 204] on button "Back" at bounding box center [653, 202] width 32 height 18
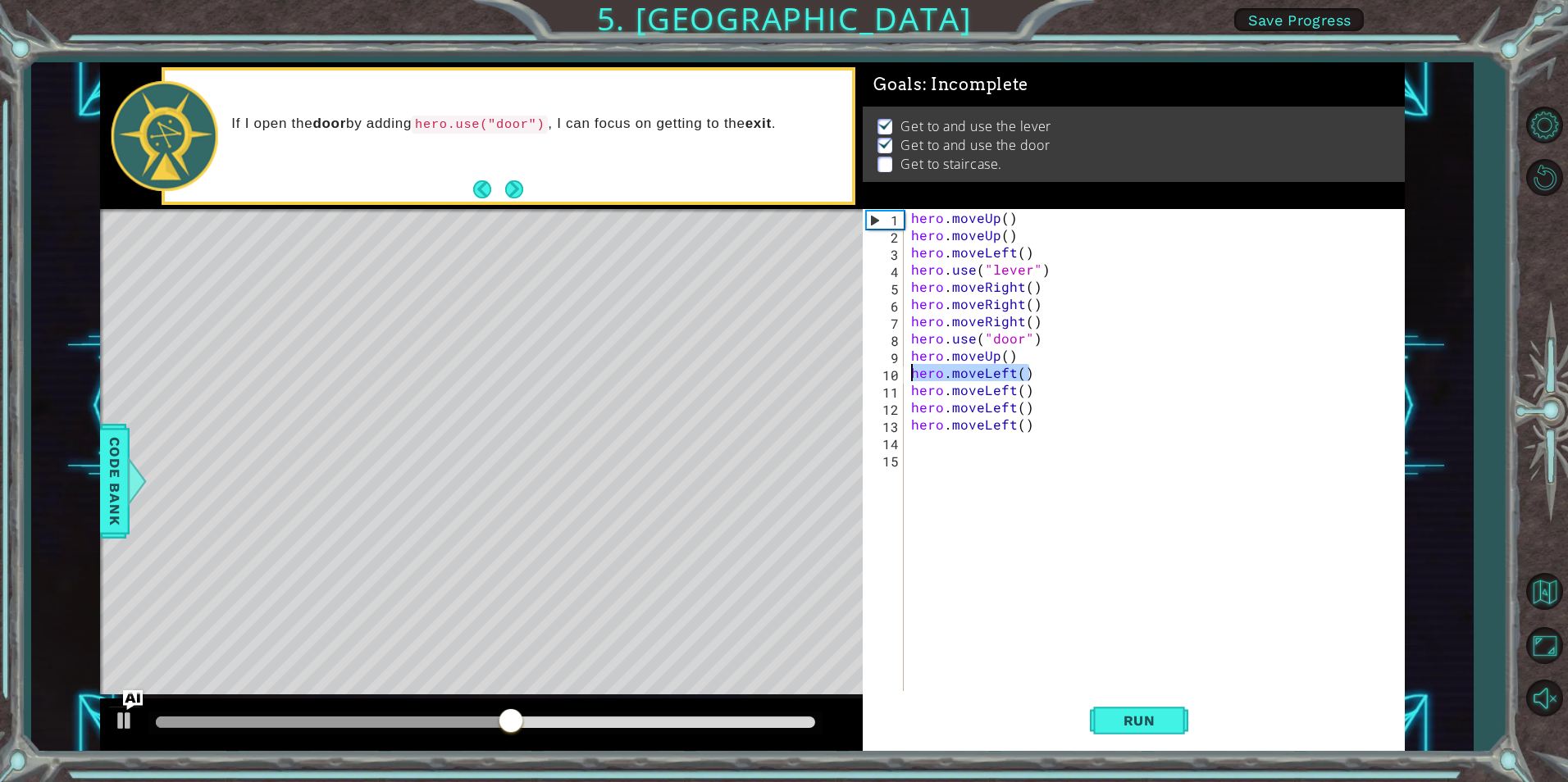
drag, startPoint x: 1031, startPoint y: 370, endPoint x: 907, endPoint y: 376, distance: 124.1
click at [907, 376] on div "1 2 3 4 5 6 7 8 9 10 11 12 13 14 15 hero . moveUp ( ) hero . moveUp ( ) hero . …" at bounding box center [1131, 450] width 536 height 482
type textarea "hero.moveLeft()"
click at [1162, 717] on span "Run" at bounding box center [1139, 721] width 65 height 16
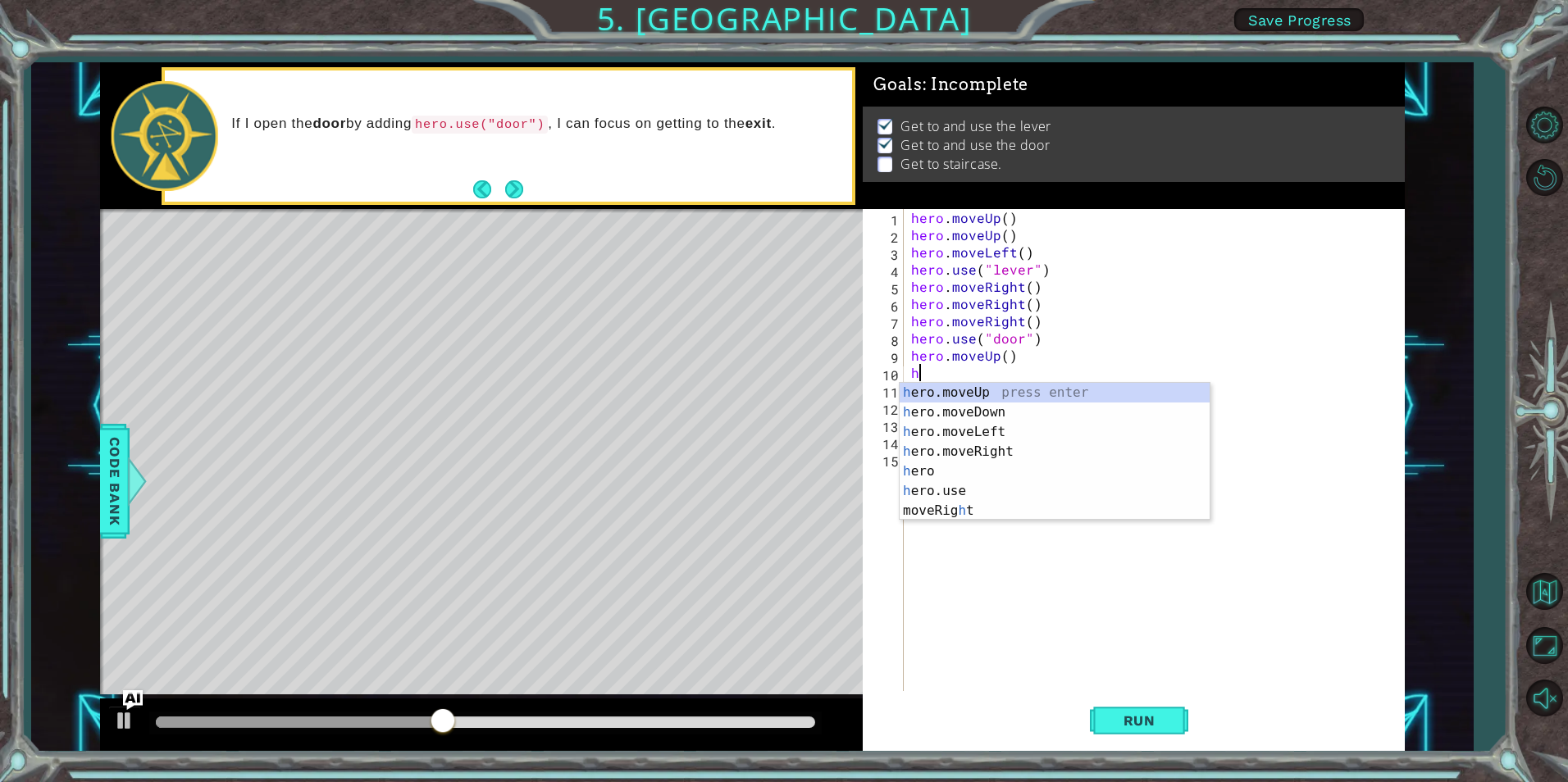
type textarea "hr"
click at [991, 387] on div "h e r o.moveUp press enter h e r o.moveDown press enter h e r o.moveLeft press …" at bounding box center [1055, 462] width 310 height 158
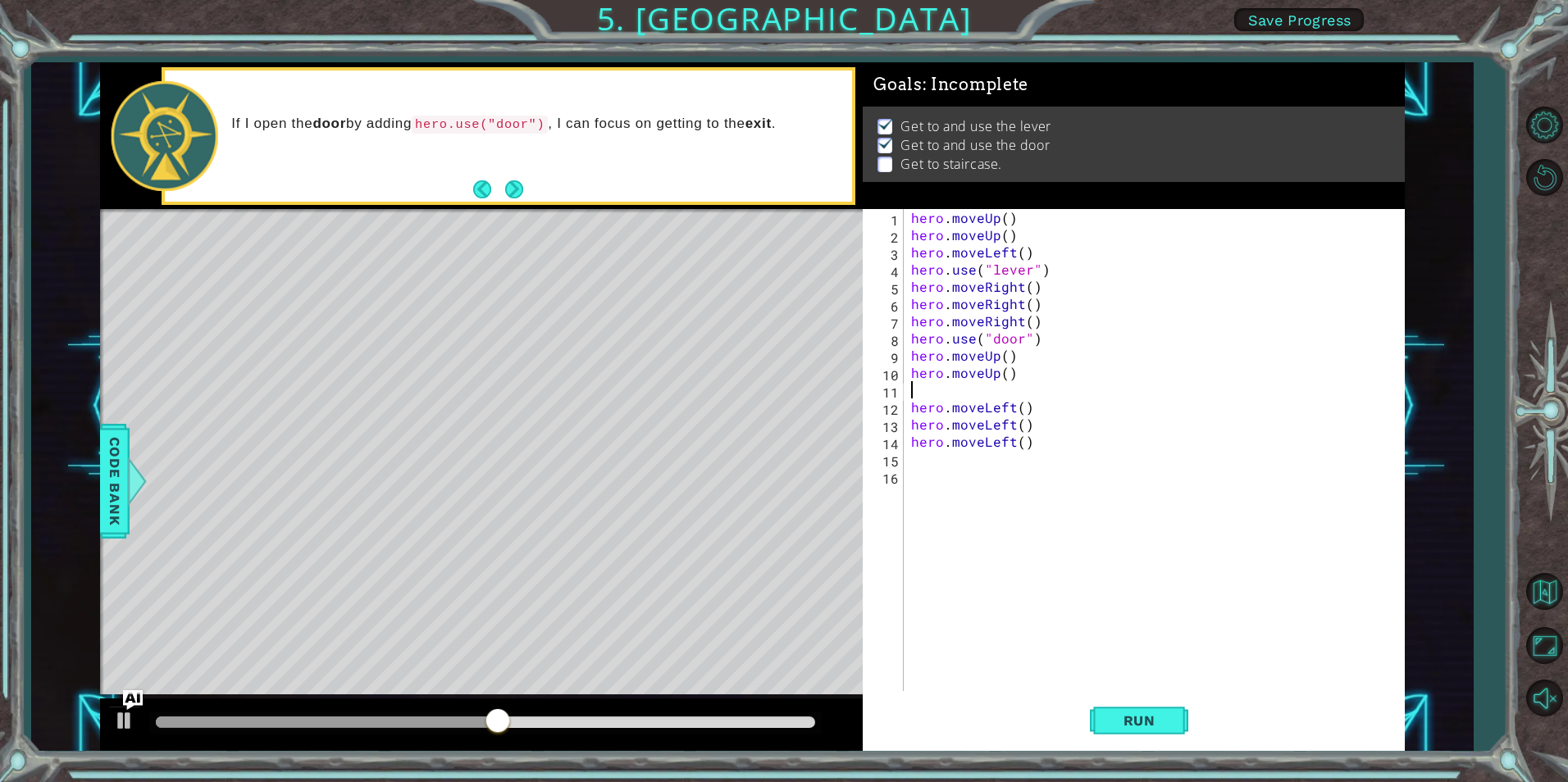
type textarea "j"
type textarea "h"
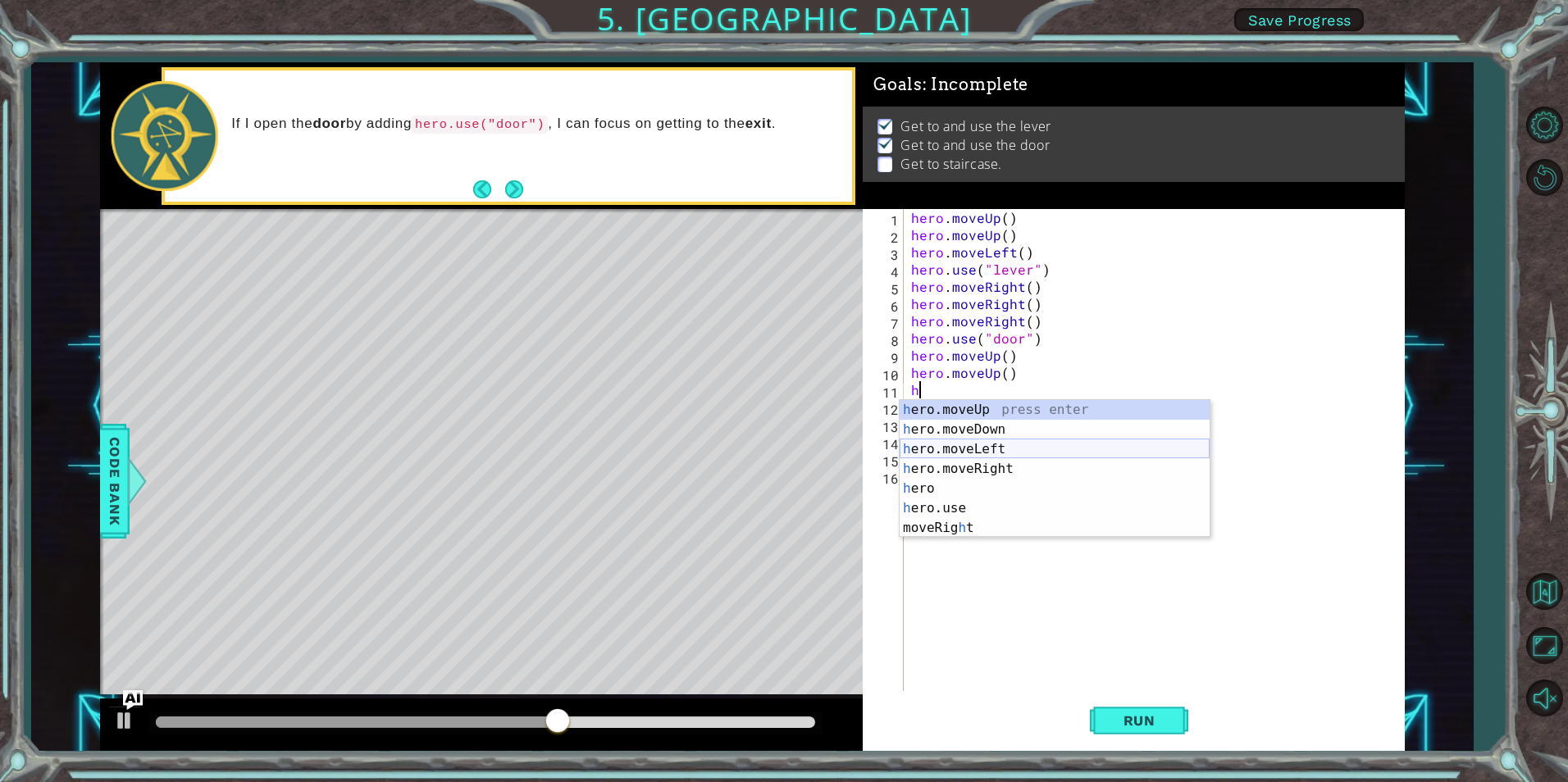
click at [991, 451] on div "h ero.moveUp press enter h ero.moveDown press enter h ero.moveLeft press enter …" at bounding box center [1055, 488] width 310 height 177
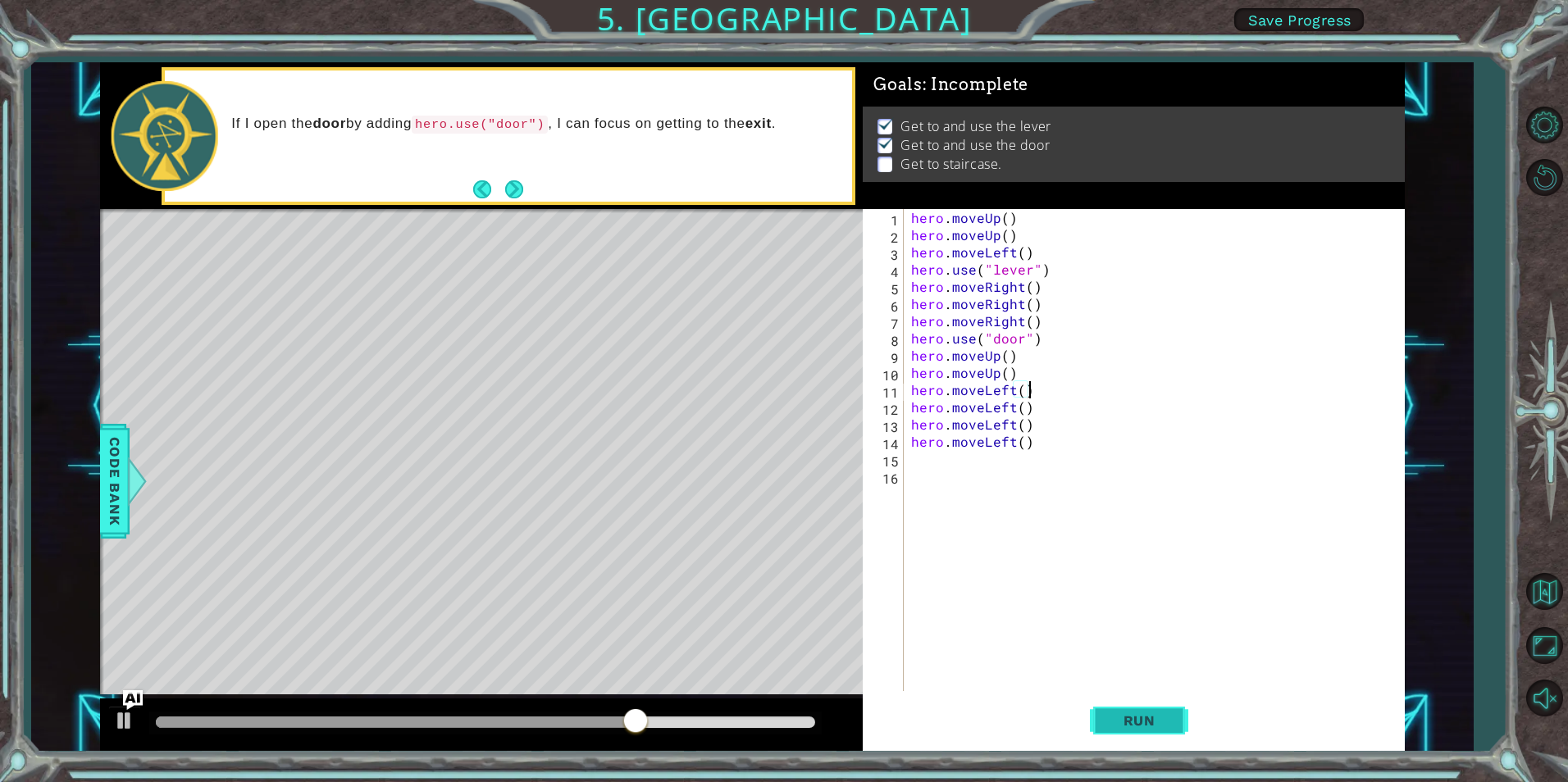
type textarea "hero.moveLeft()"
click at [1137, 714] on span "Run" at bounding box center [1139, 721] width 65 height 16
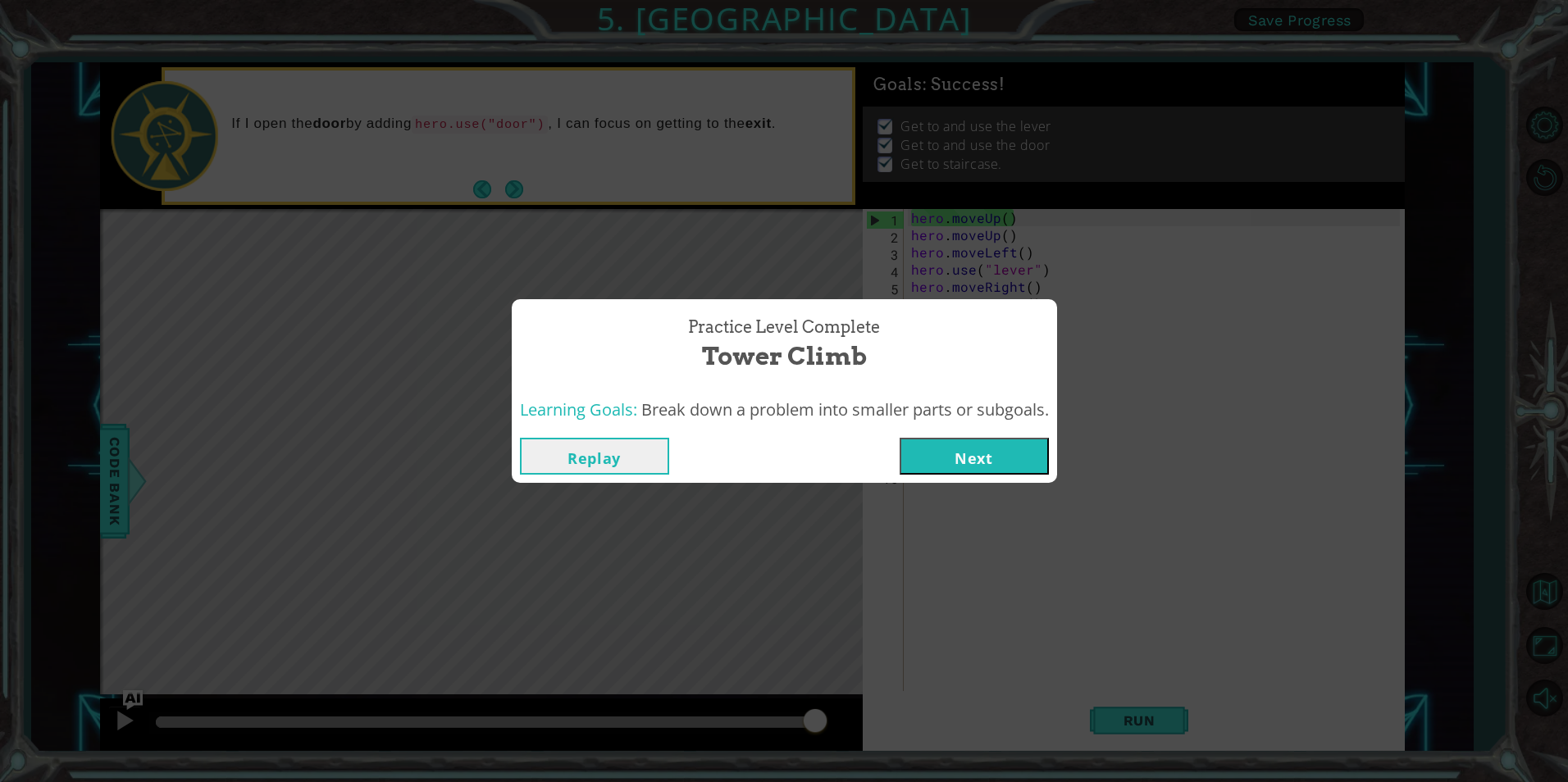
click at [996, 459] on button "Next" at bounding box center [974, 456] width 149 height 37
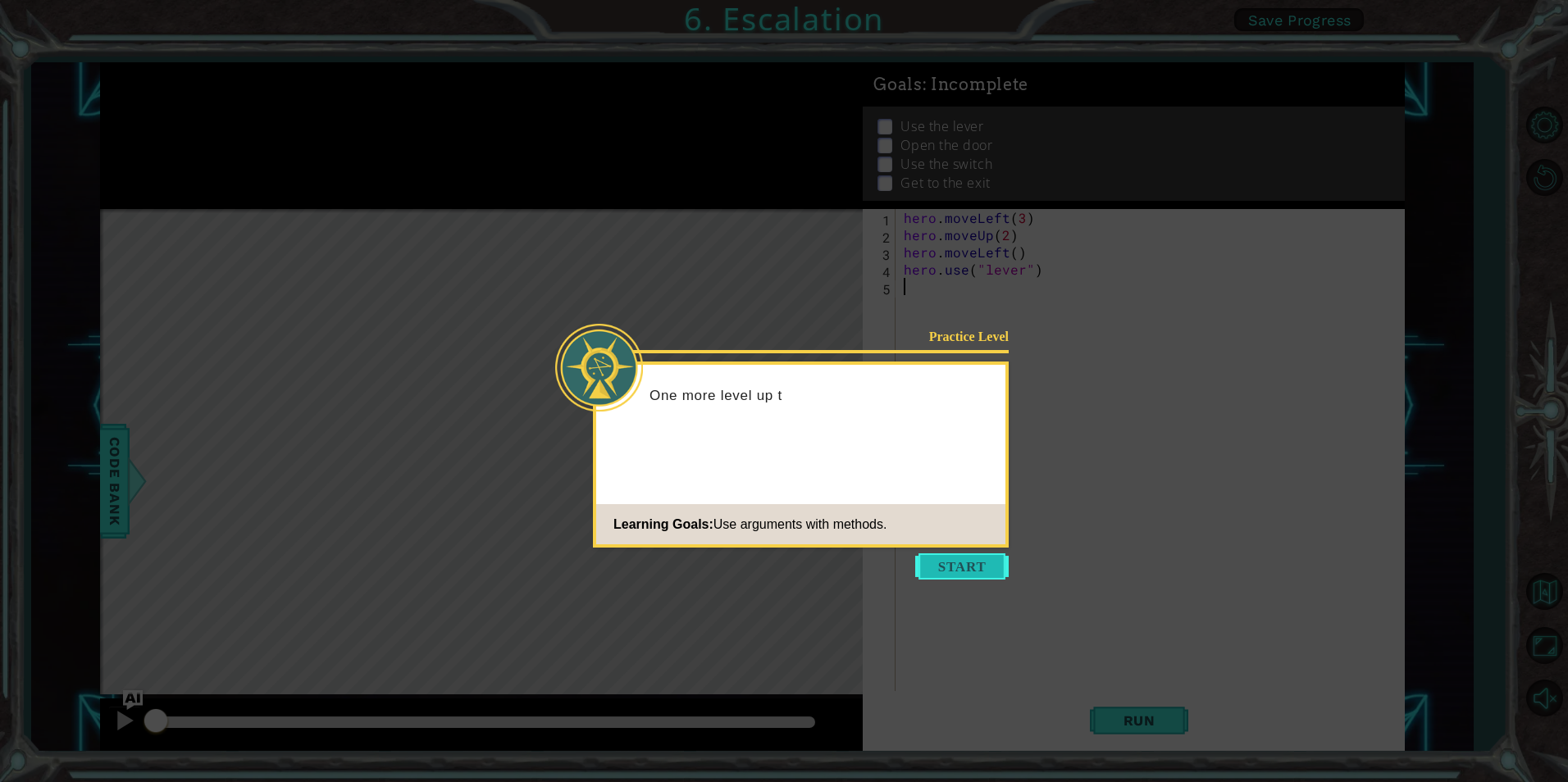
click at [981, 559] on button "Start" at bounding box center [962, 566] width 93 height 26
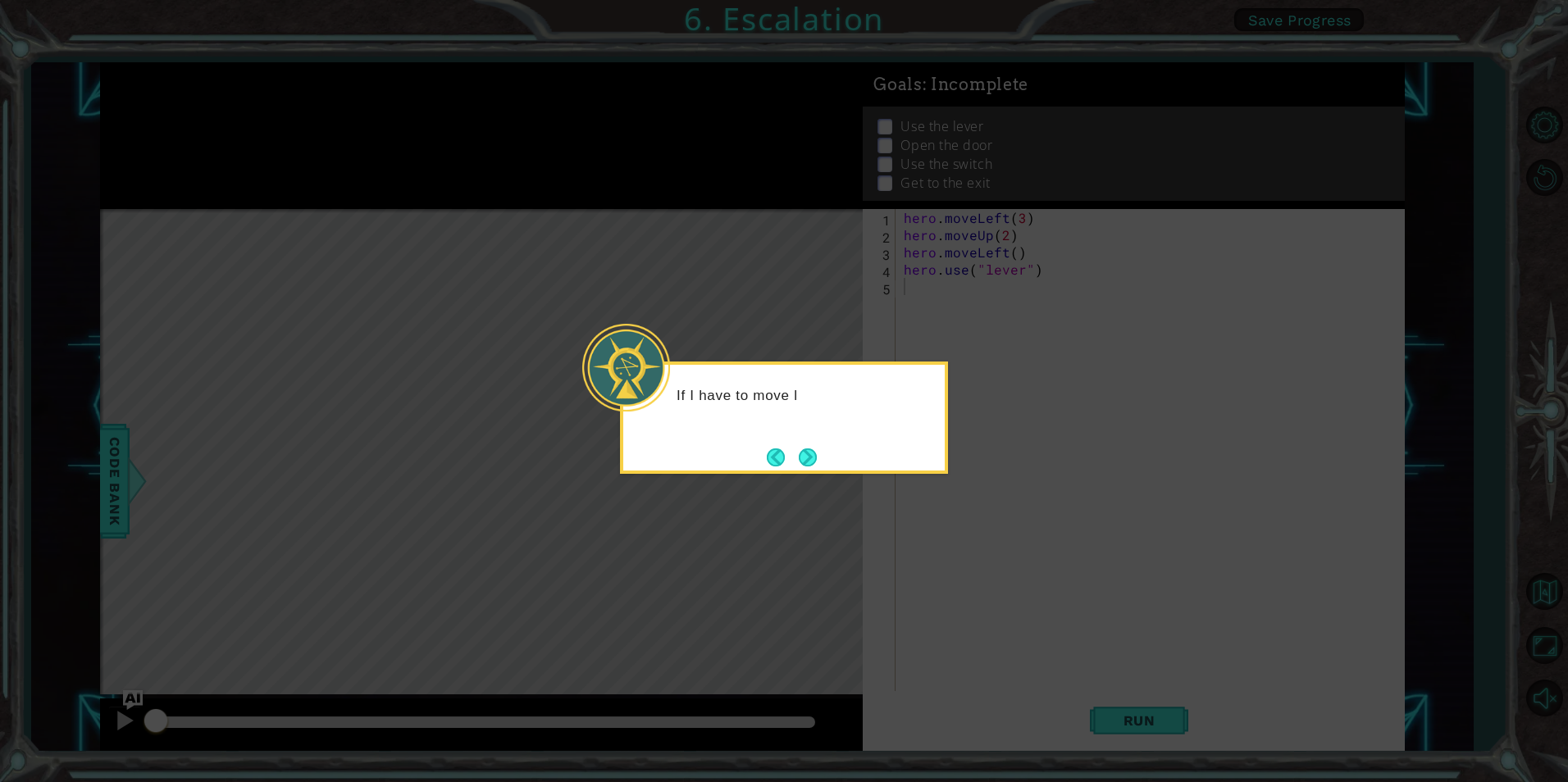
click at [824, 477] on icon at bounding box center [784, 391] width 1568 height 782
click at [802, 465] on button "Next" at bounding box center [808, 457] width 18 height 18
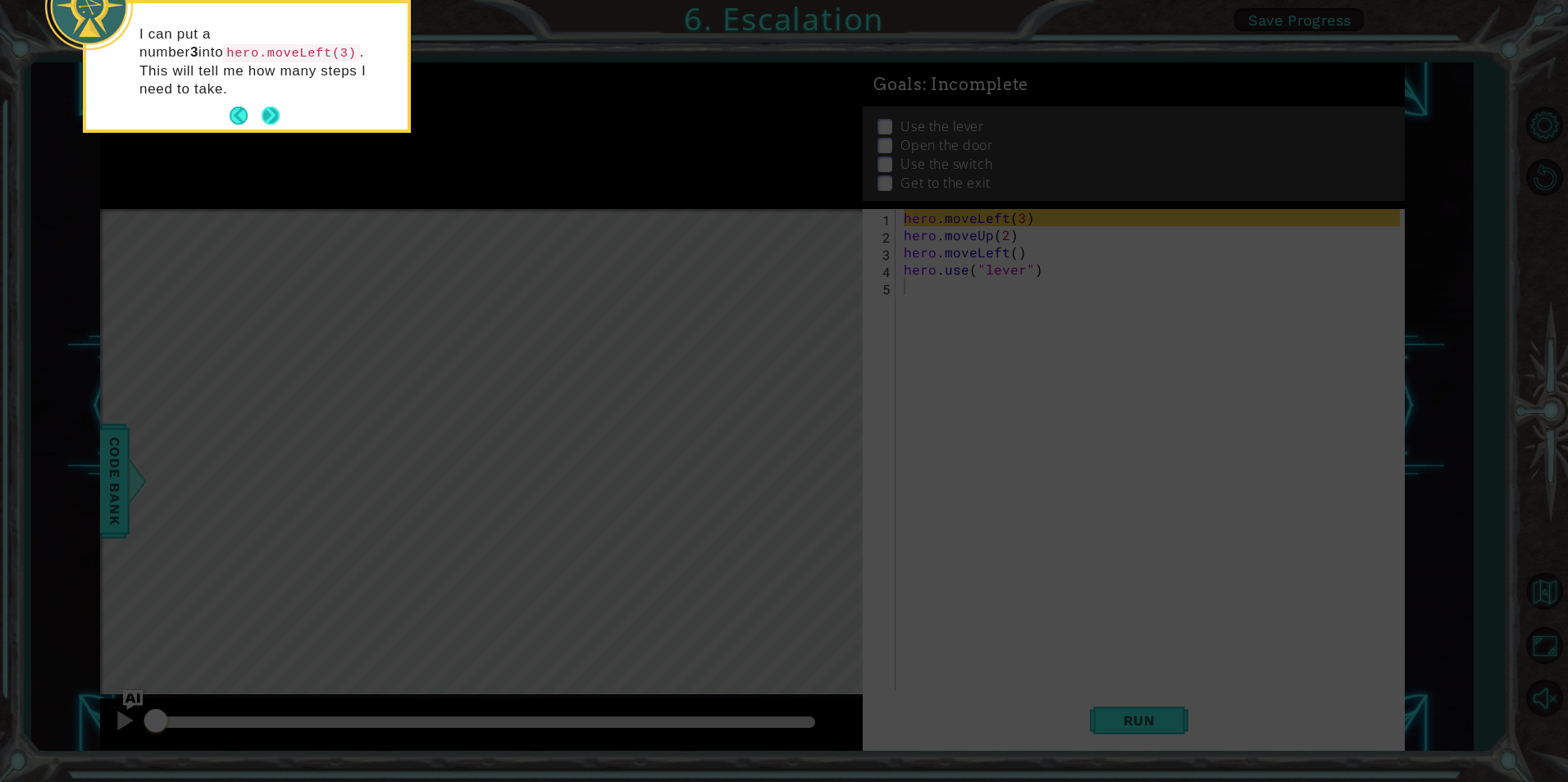
click at [266, 107] on button "Next" at bounding box center [271, 116] width 19 height 19
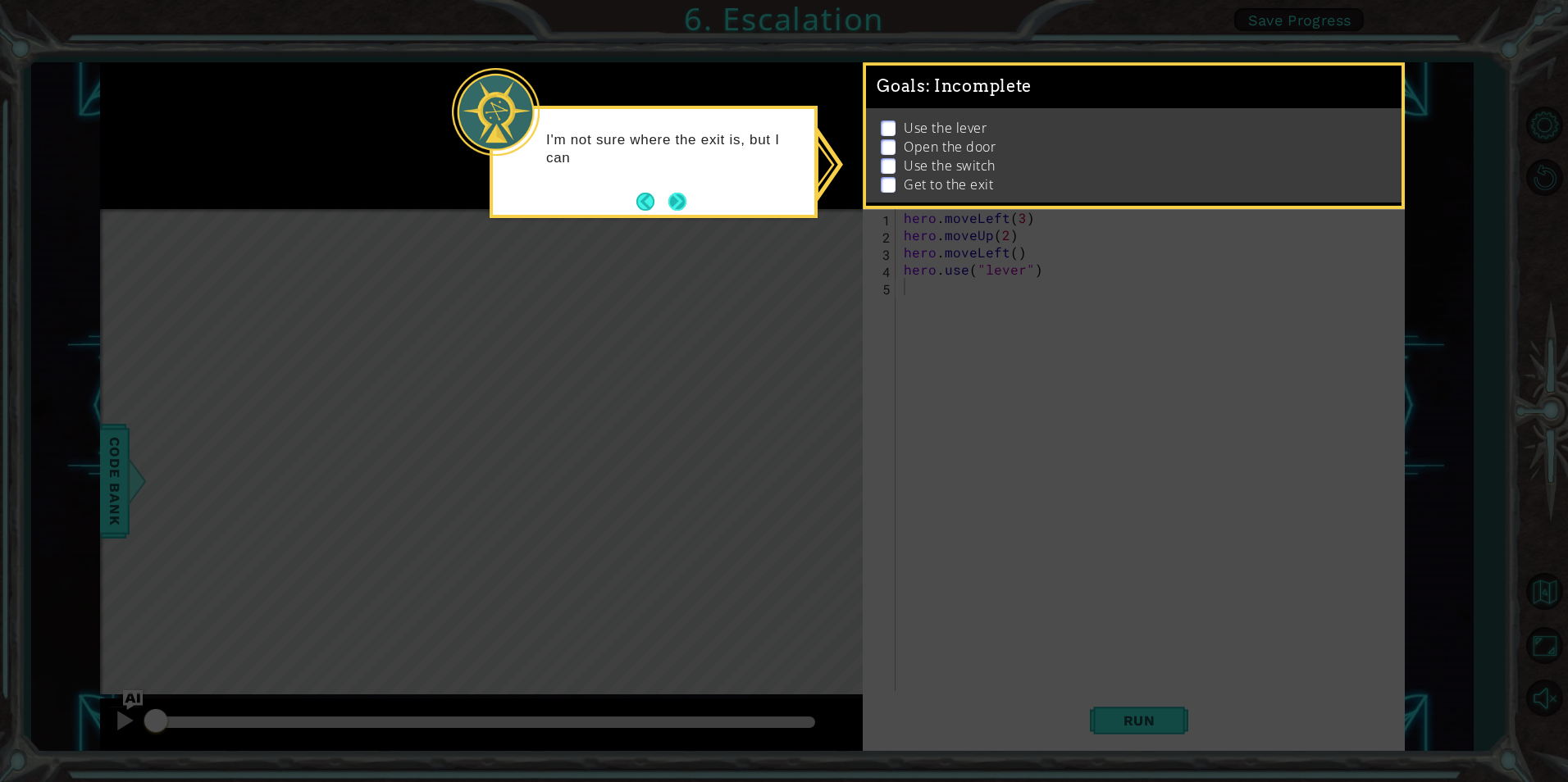
click at [676, 205] on button "Next" at bounding box center [676, 201] width 19 height 19
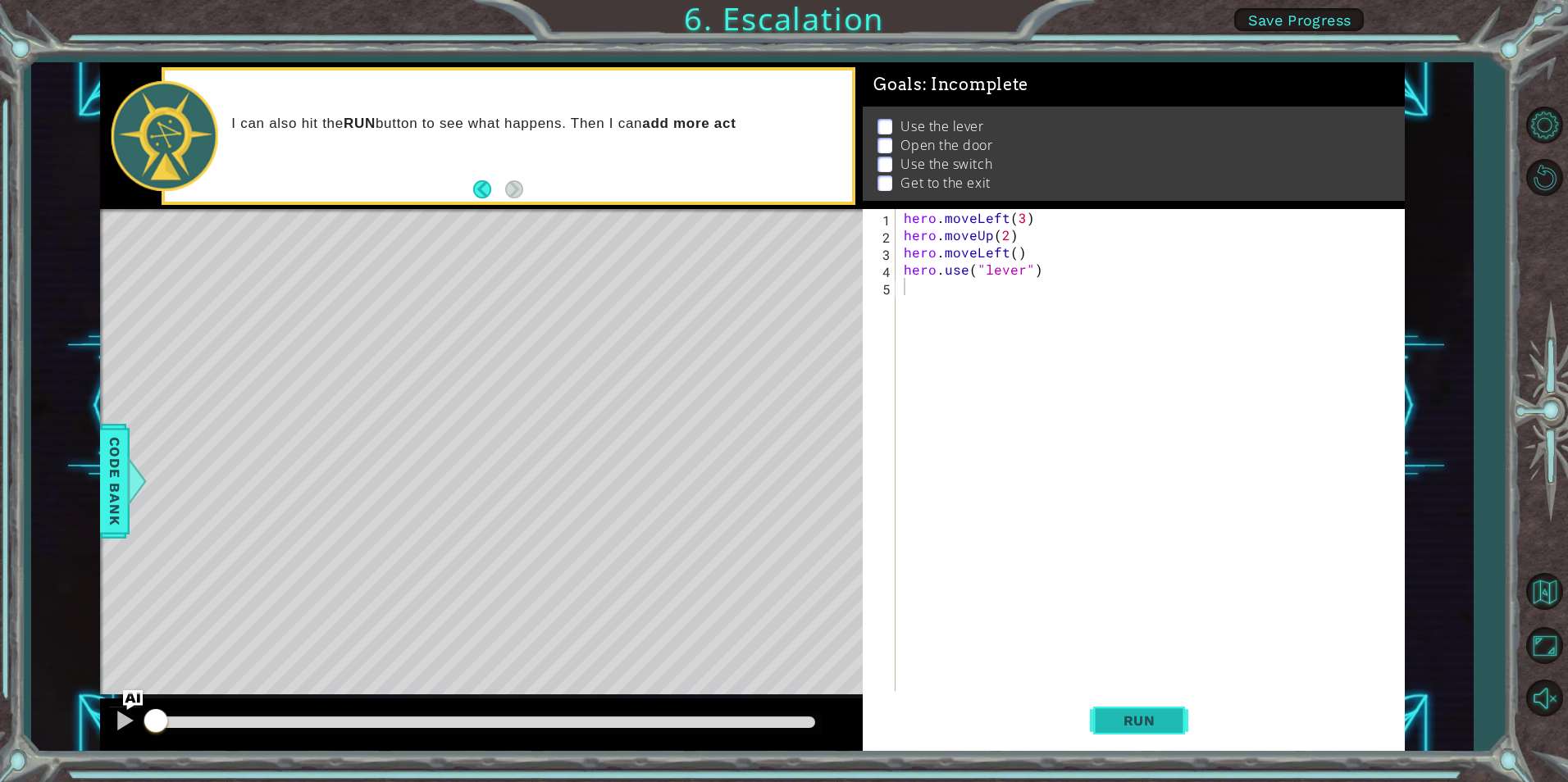
click at [1111, 719] on span "Run" at bounding box center [1139, 721] width 65 height 16
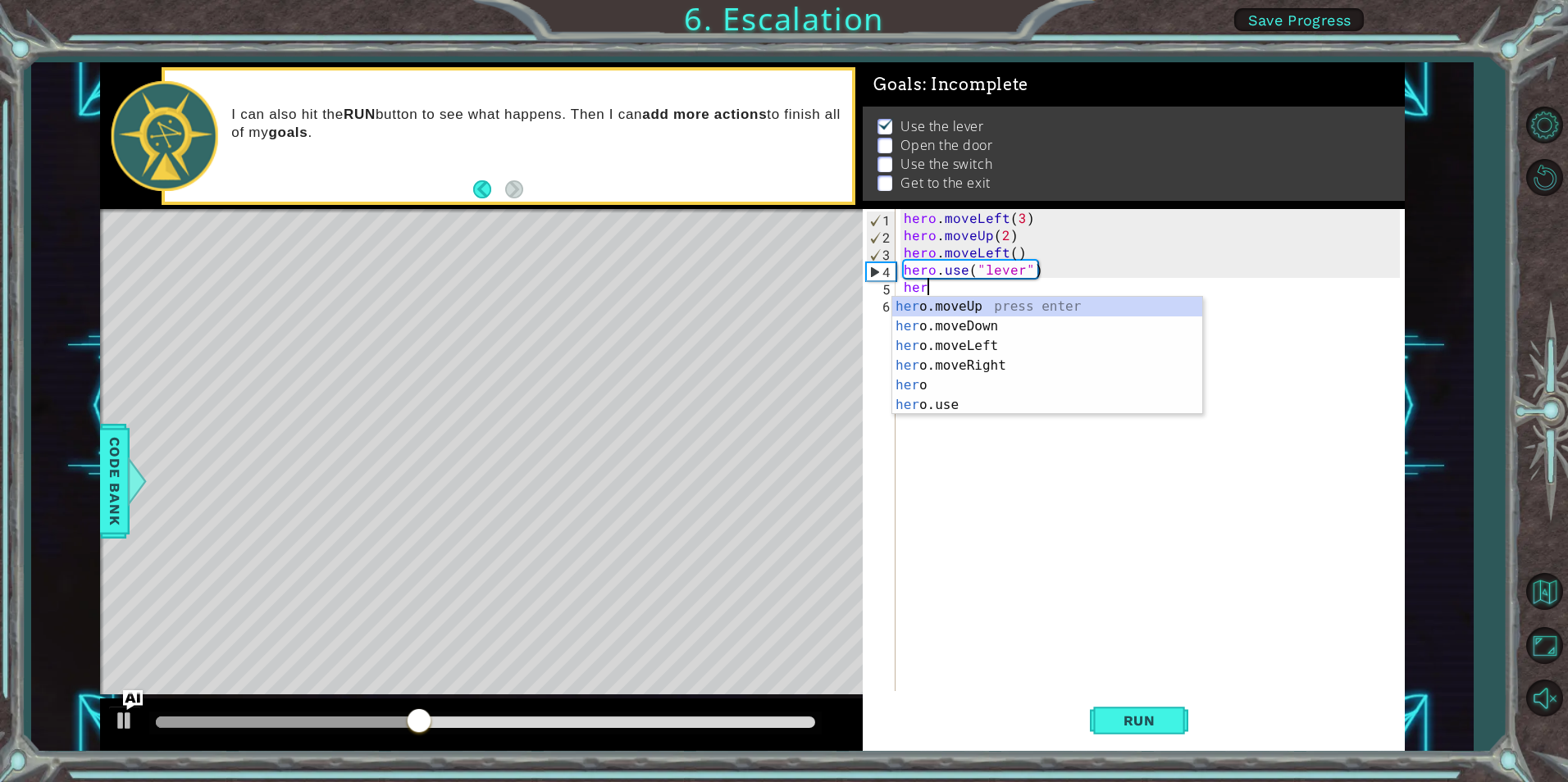
scroll to position [0, 1]
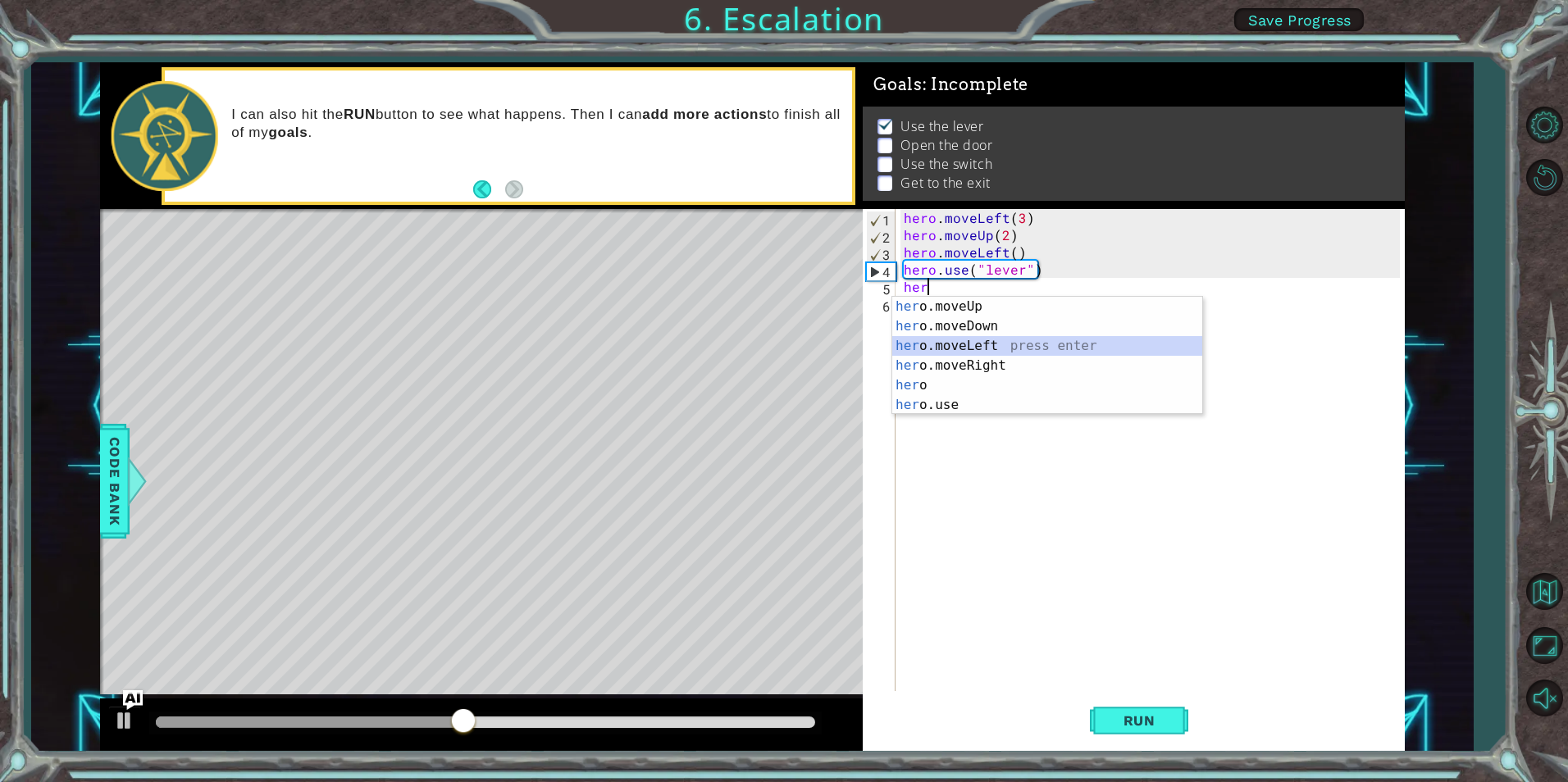
click at [1011, 339] on div "her o.moveUp press enter her o.moveDown press enter her o.moveLeft press enter …" at bounding box center [1048, 376] width 310 height 158
type textarea "hero.moveLeft(1)"
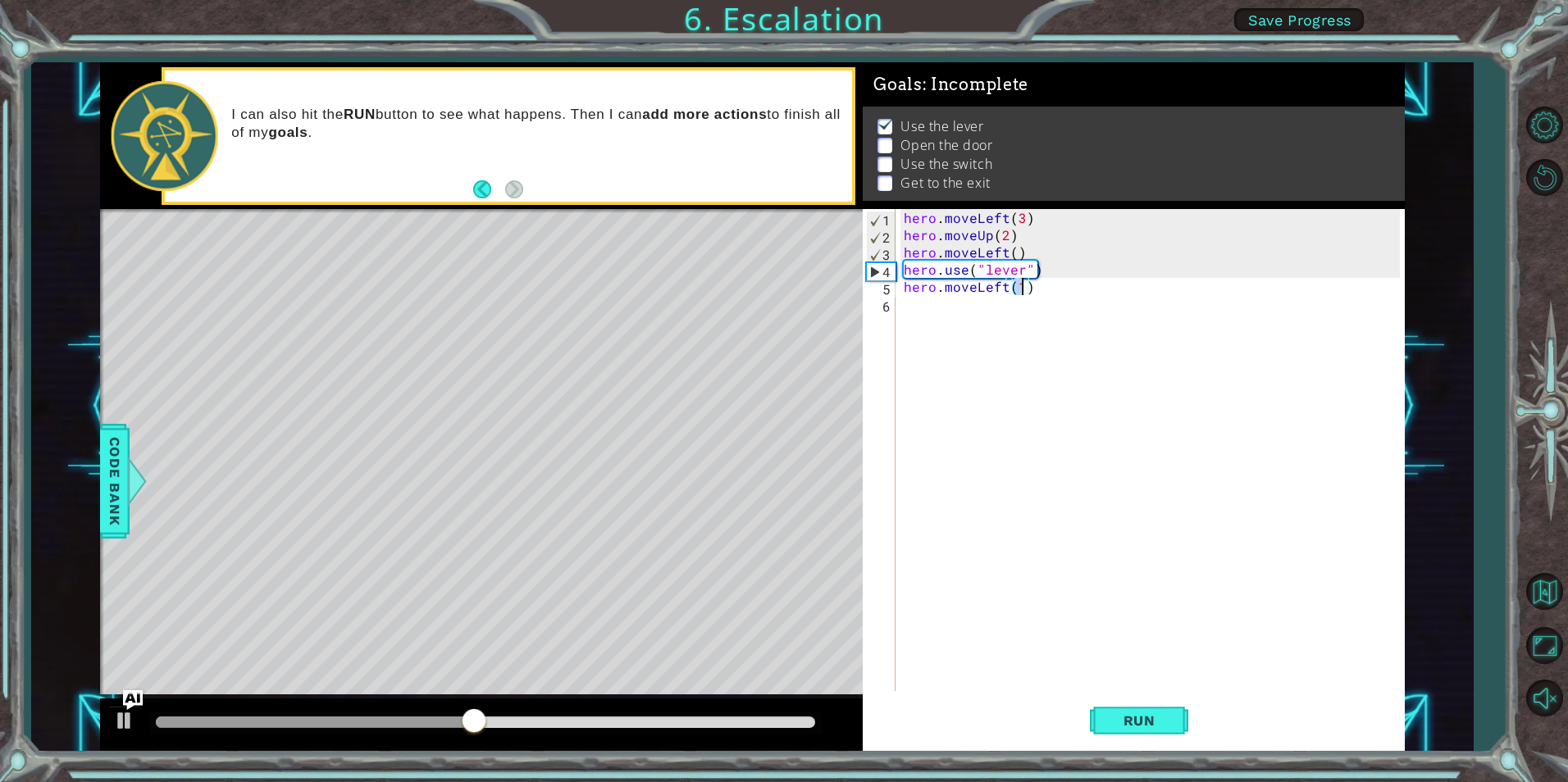
click at [971, 318] on div "hero . moveLeft ( 3 ) hero . moveUp ( 2 ) hero . moveLeft ( ) hero . use ( "lev…" at bounding box center [1154, 467] width 507 height 517
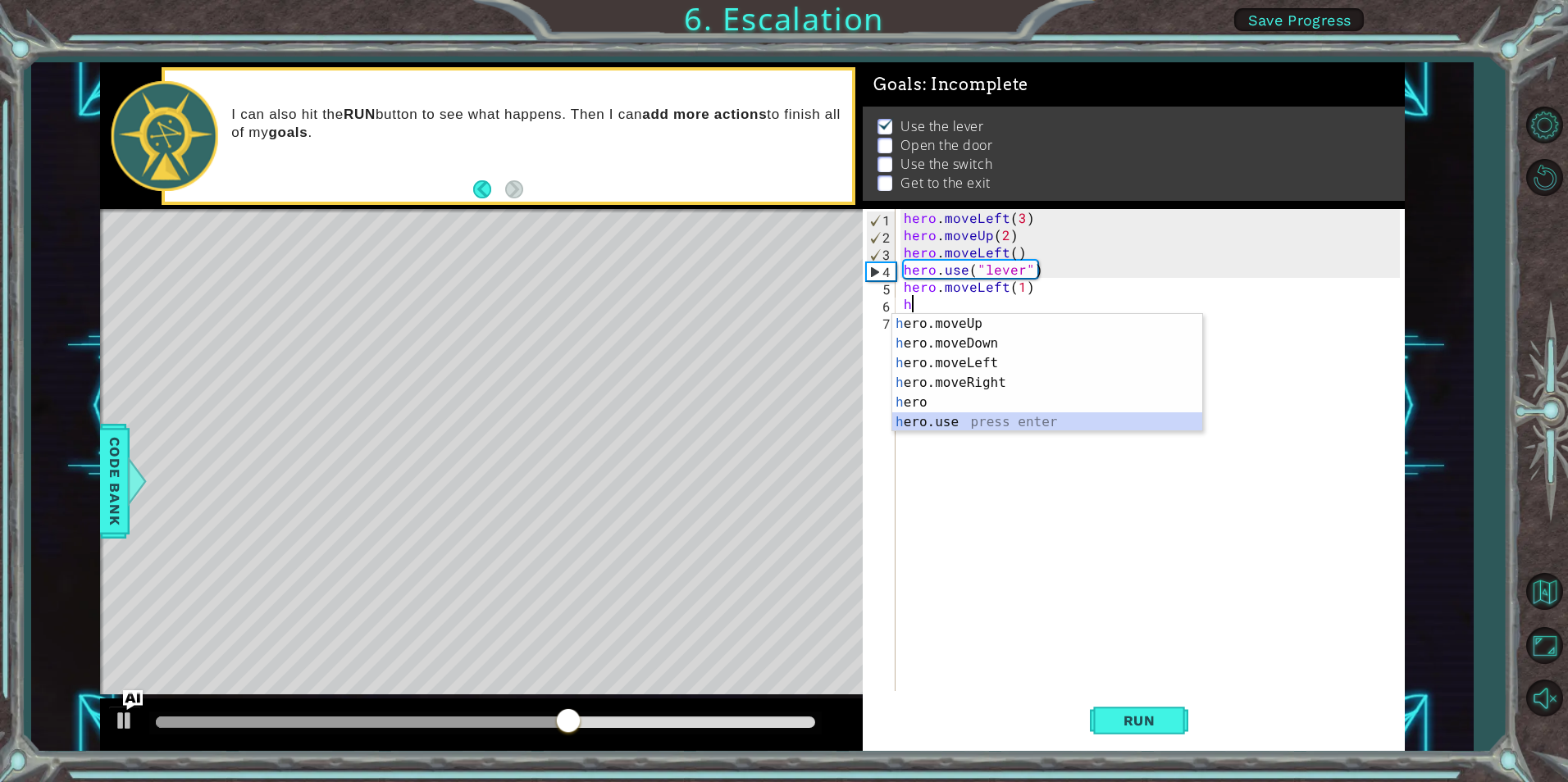
click at [958, 422] on div "h ero.moveUp press enter h ero.moveDown press enter h ero.moveLeft press enter …" at bounding box center [1048, 393] width 310 height 158
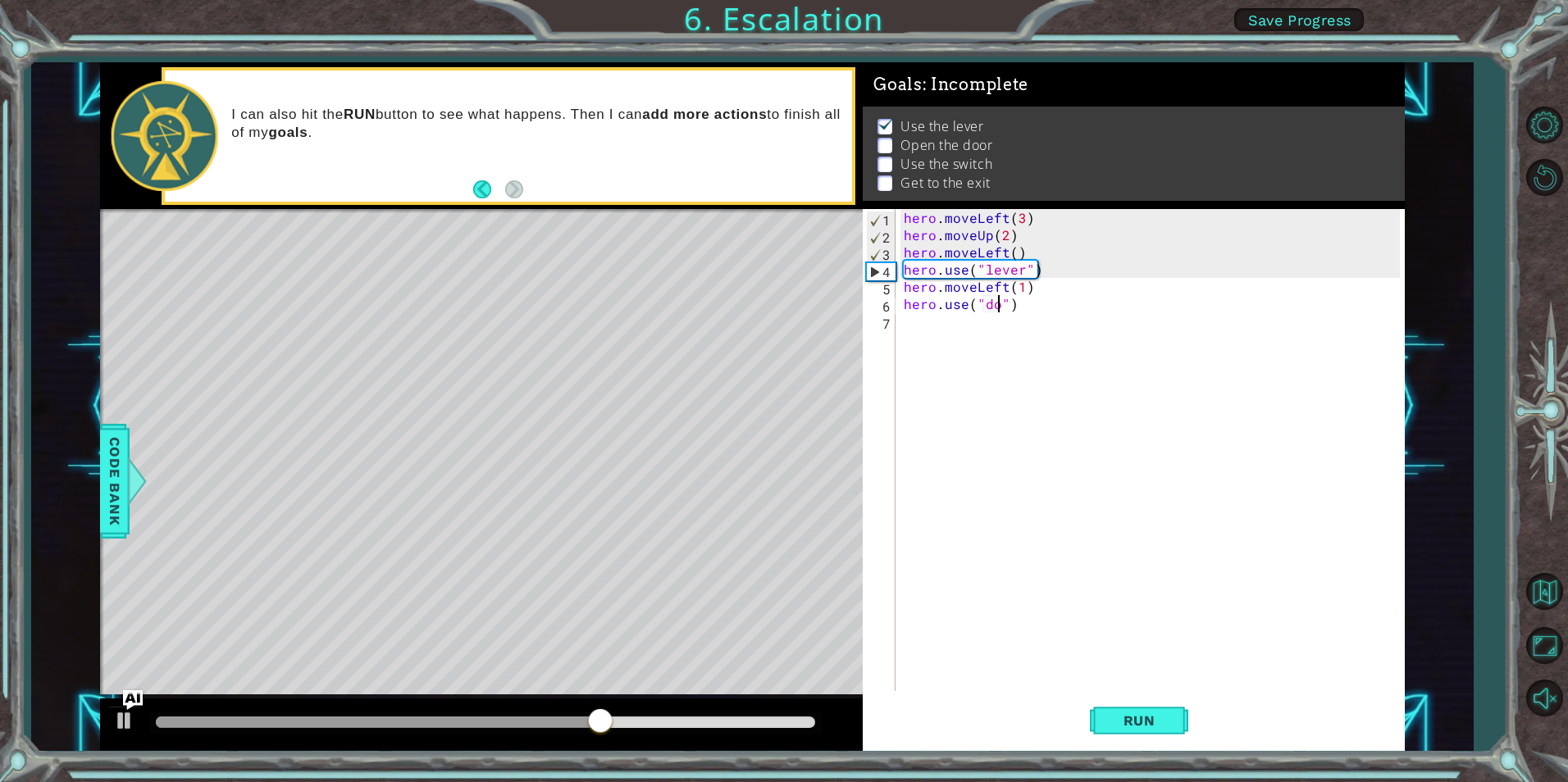
type textarea "hero.use("door")"
click at [912, 326] on div "hero . moveLeft ( 3 ) hero . moveUp ( 2 ) hero . moveLeft ( ) hero . use ( "lev…" at bounding box center [1154, 467] width 507 height 517
click at [1150, 726] on span "Run" at bounding box center [1139, 721] width 65 height 16
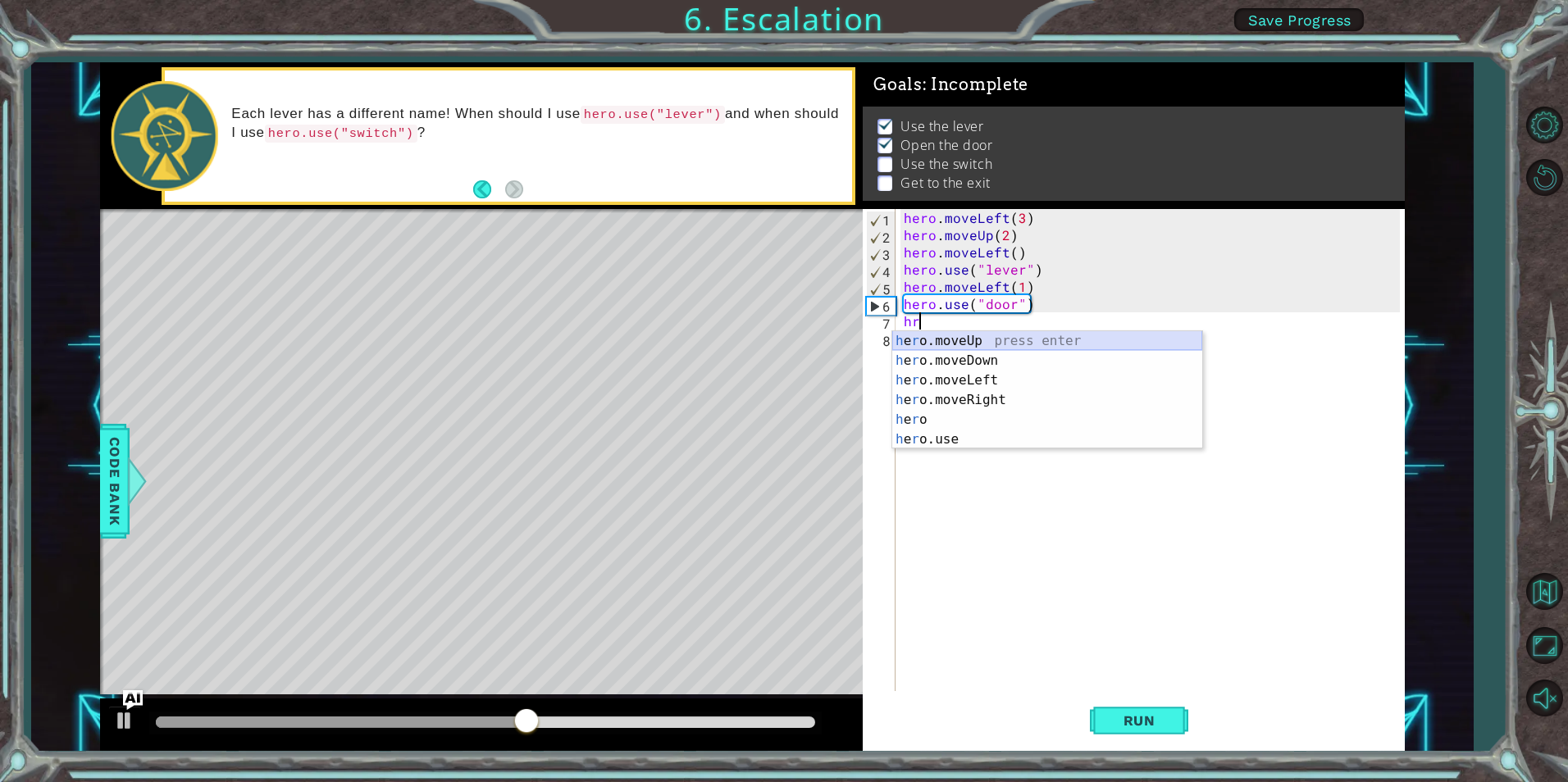
click at [1004, 340] on div "h e r o.moveUp press enter h e r o.moveDown press enter h e r o.moveLeft press …" at bounding box center [1048, 410] width 310 height 158
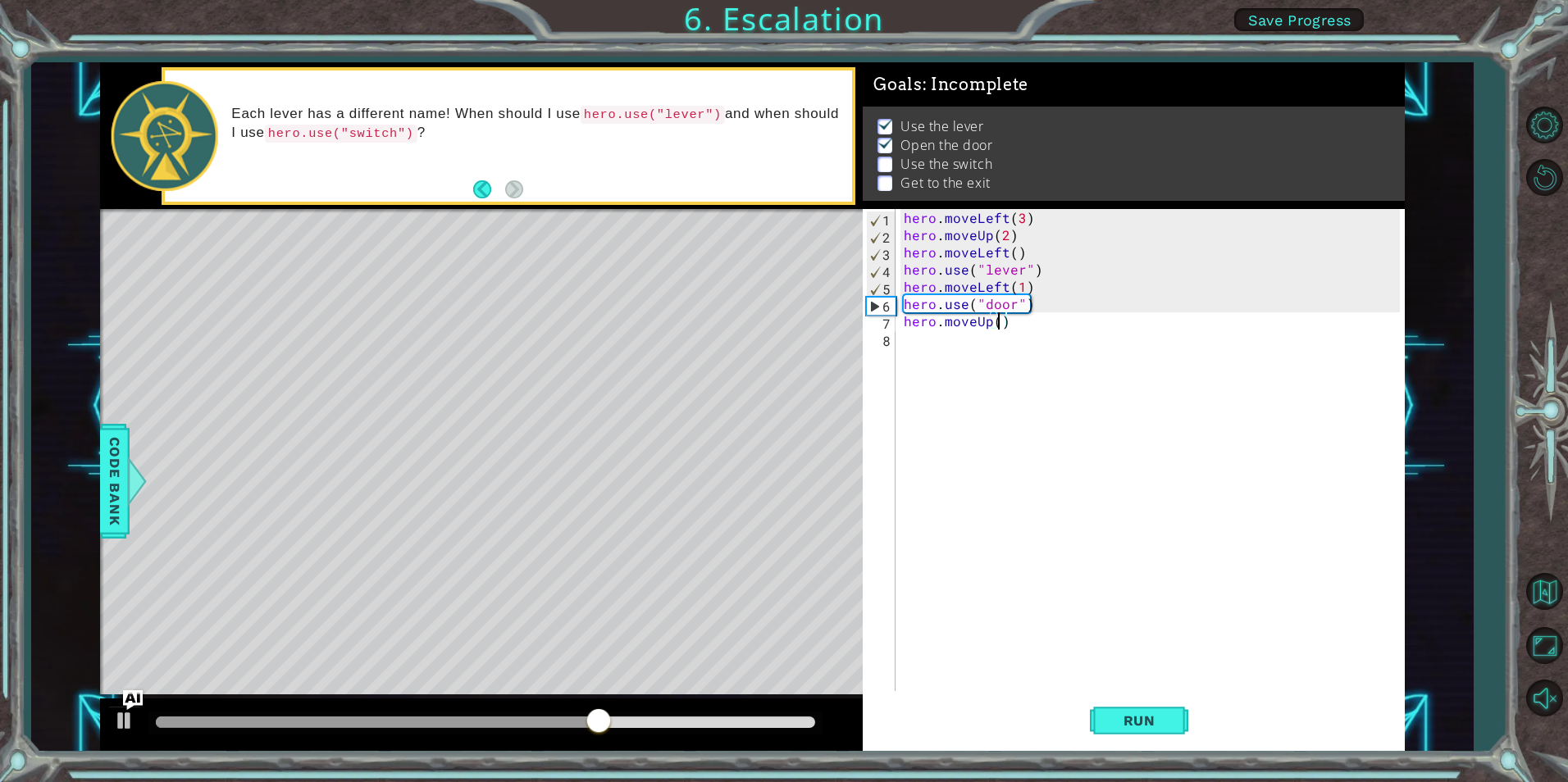
type textarea "hero.moveUp(3)"
click at [1180, 719] on button "Run" at bounding box center [1139, 721] width 99 height 54
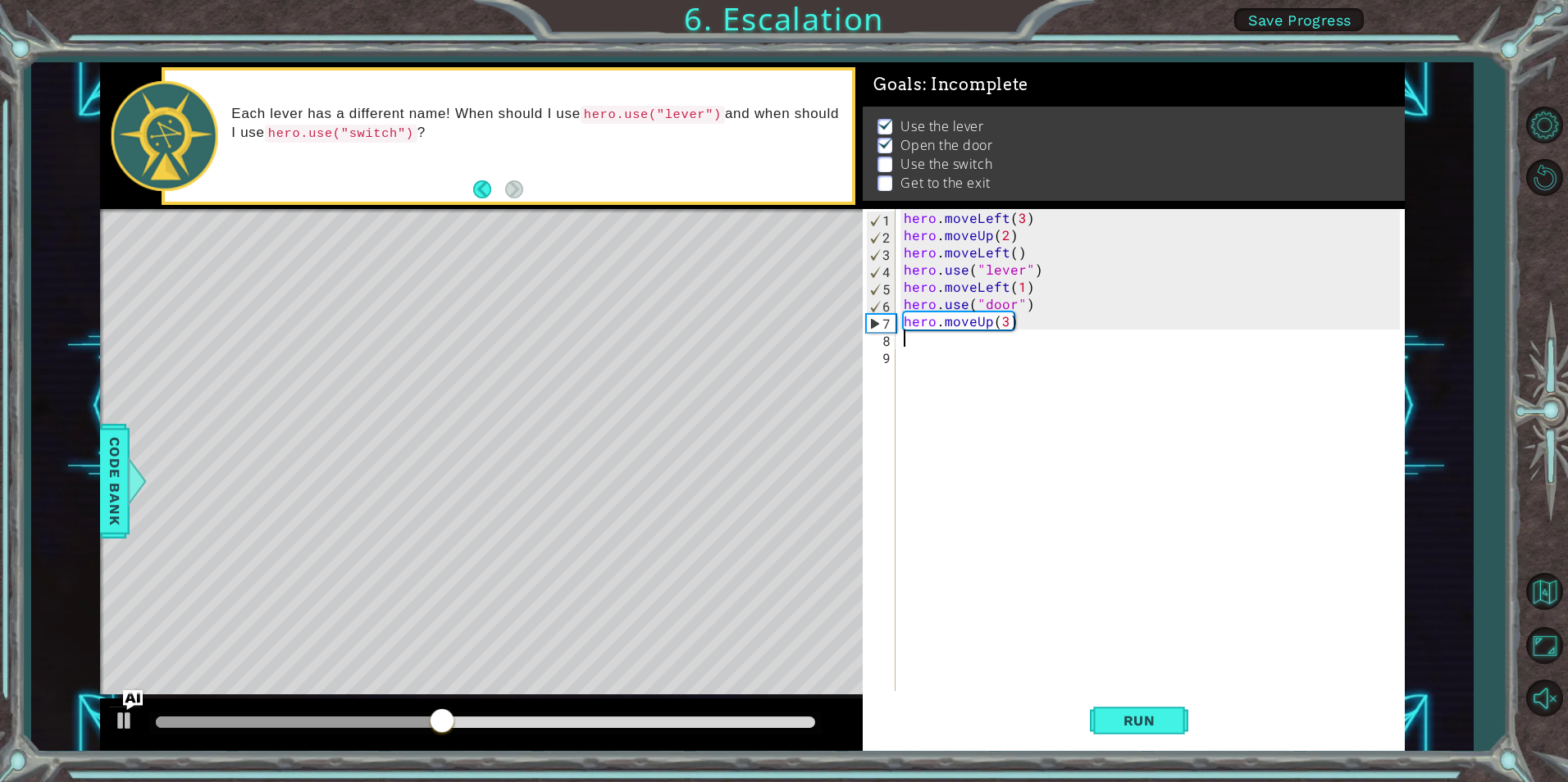
click at [1003, 318] on div "hero . moveLeft ( 3 ) hero . moveUp ( 2 ) hero . moveLeft ( ) hero . use ( "lev…" at bounding box center [1154, 467] width 507 height 517
type textarea "hero.moveUp(2)"
click at [944, 350] on div "hero . moveLeft ( 3 ) hero . moveUp ( 2 ) hero . moveLeft ( ) hero . use ( "lev…" at bounding box center [1154, 467] width 507 height 517
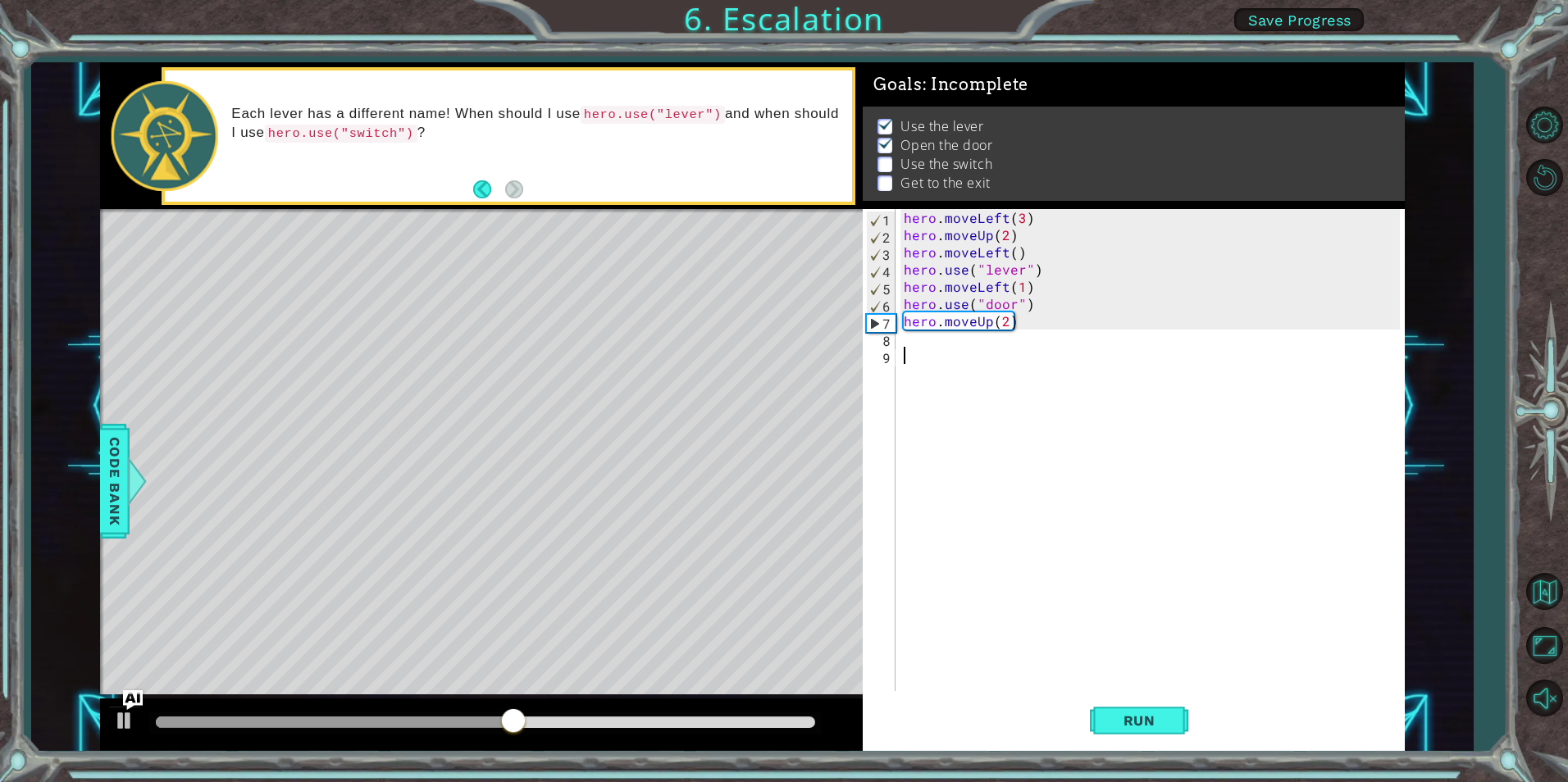
type textarea "h"
click at [937, 335] on div "hero . moveLeft ( 3 ) hero . moveUp ( 2 ) hero . moveLeft ( ) hero . use ( "lev…" at bounding box center [1157, 467] width 500 height 517
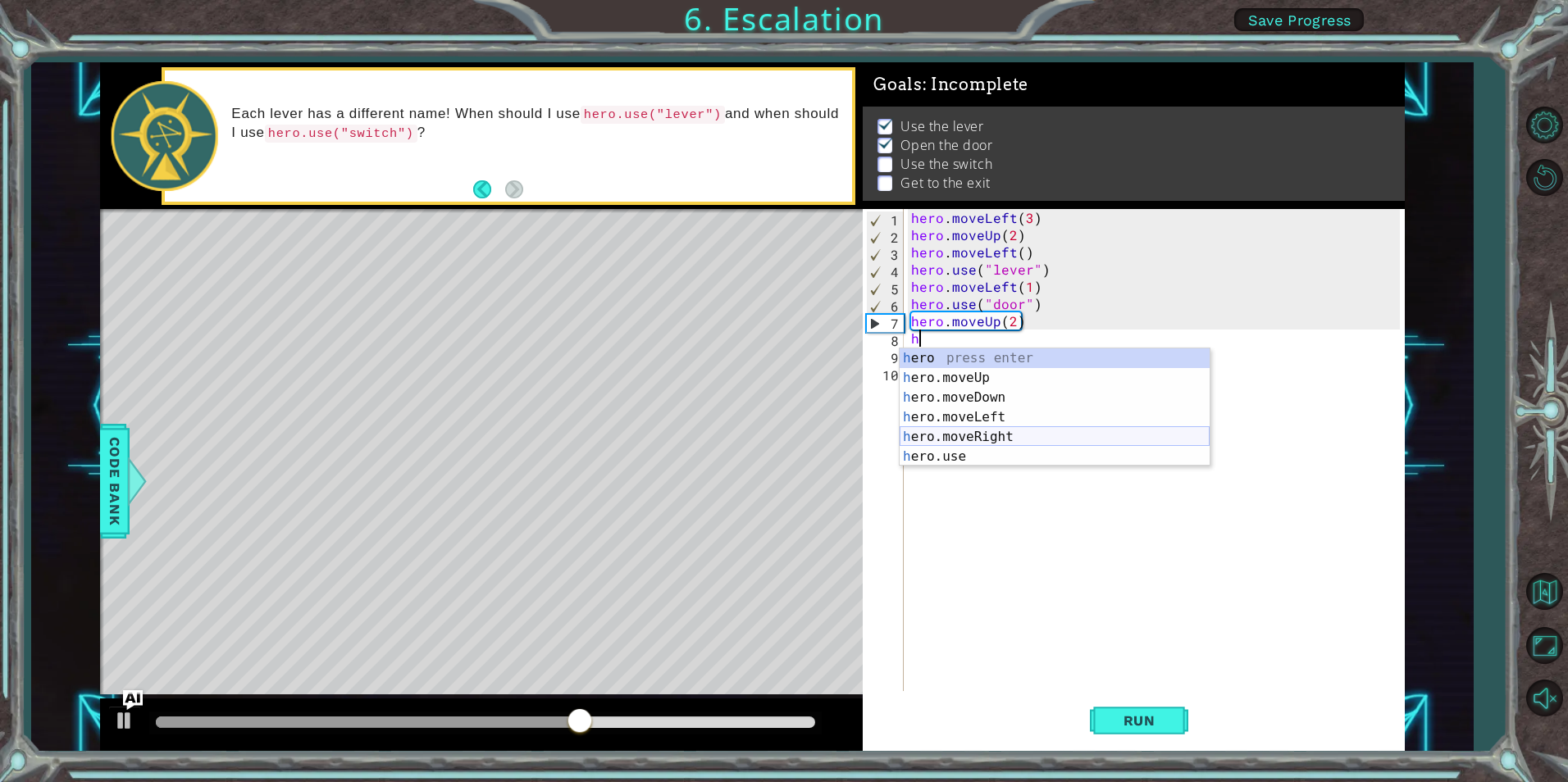
click at [1010, 432] on div "h ero press enter h ero.moveUp press enter h ero.moveDown press enter h ero.mov…" at bounding box center [1055, 428] width 310 height 158
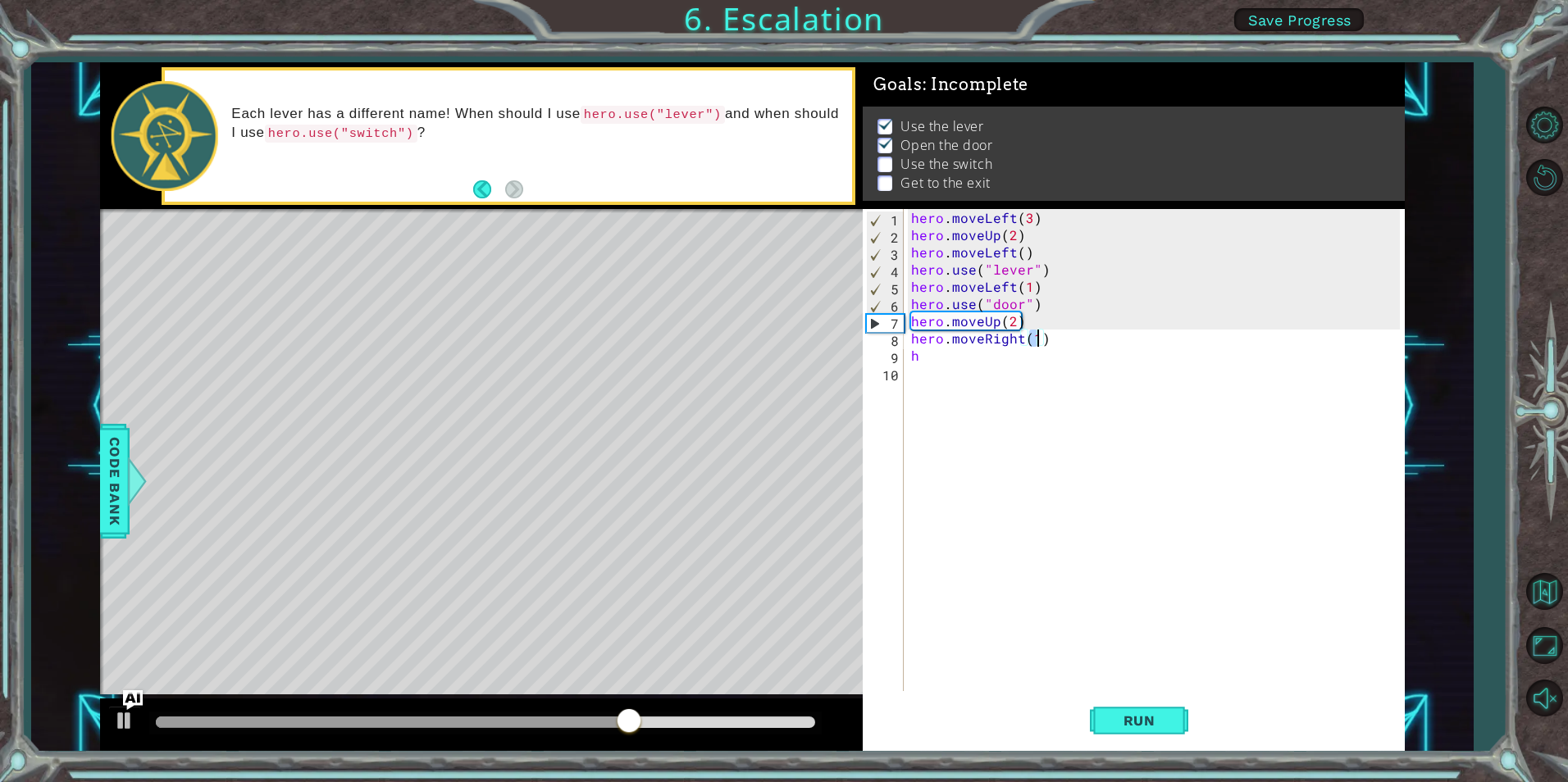
click at [943, 359] on div "hero . moveLeft ( 3 ) hero . moveUp ( 2 ) hero . moveLeft ( ) hero . use ( "lev…" at bounding box center [1157, 467] width 500 height 517
click at [1037, 339] on div "hero . moveLeft ( 3 ) hero . moveUp ( 2 ) hero . moveLeft ( ) hero . use ( "lev…" at bounding box center [1157, 467] width 500 height 517
click at [937, 359] on div "hero . moveLeft ( 3 ) hero . moveUp ( 2 ) hero . moveLeft ( ) hero . use ( "lev…" at bounding box center [1157, 467] width 500 height 517
click at [1037, 342] on div "hero . moveLeft ( 3 ) hero . moveUp ( 2 ) hero . moveLeft ( ) hero . use ( "lev…" at bounding box center [1157, 467] width 500 height 517
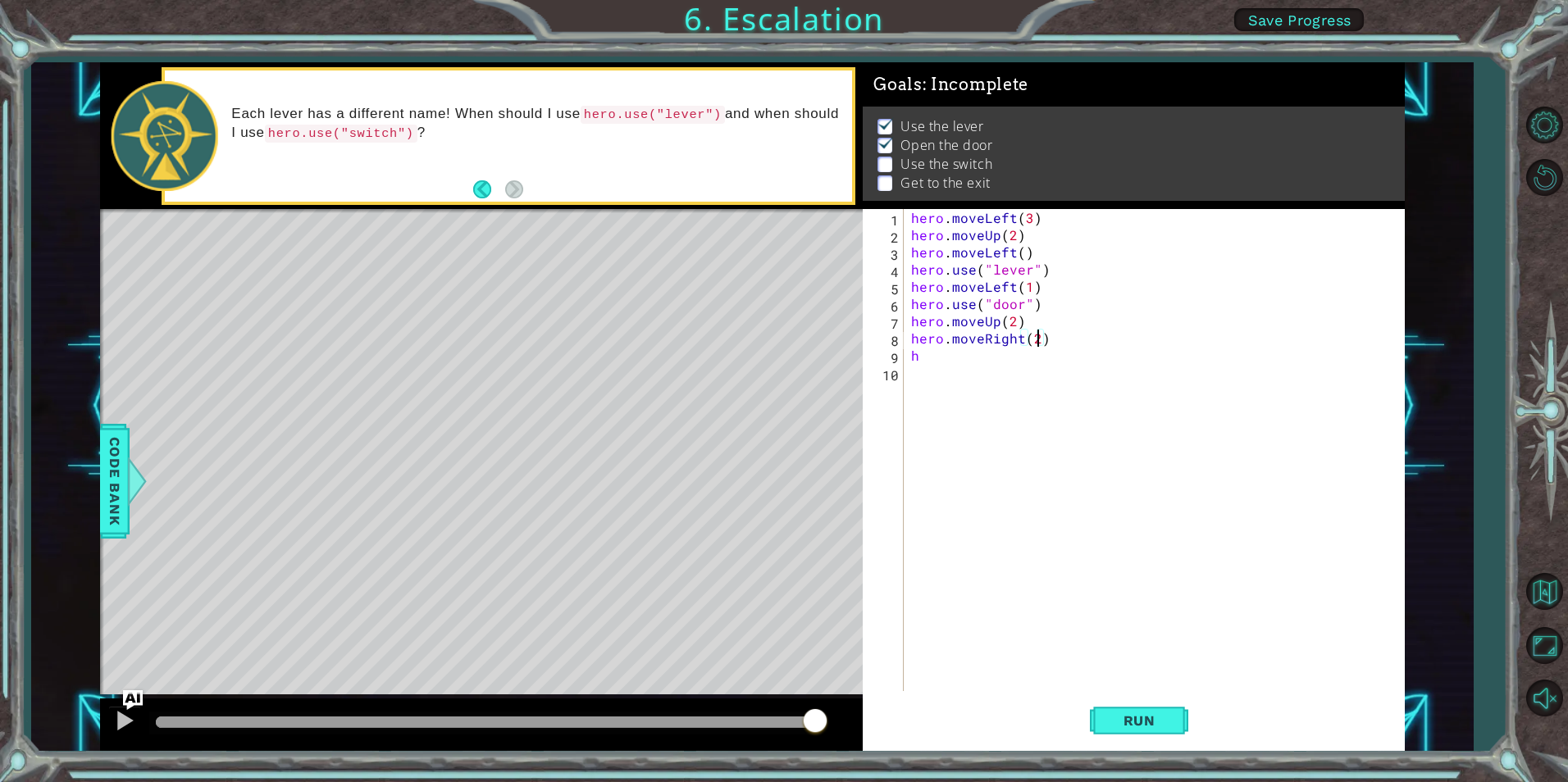
click at [935, 353] on div "hero . moveLeft ( 3 ) hero . moveUp ( 2 ) hero . moveLeft ( ) hero . use ( "lev…" at bounding box center [1157, 467] width 500 height 517
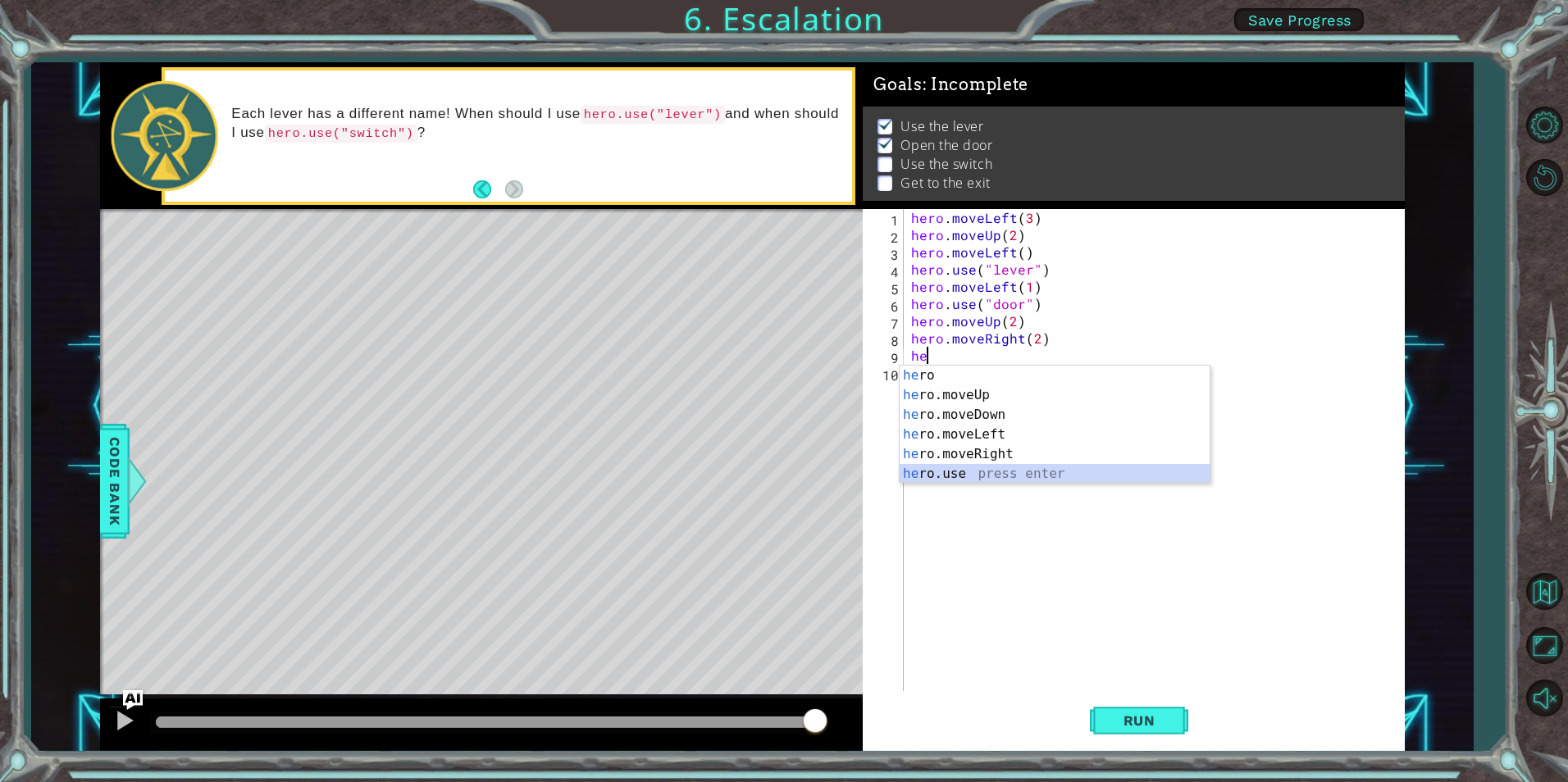
click at [977, 475] on div "he ro press enter he ro.moveUp press enter he ro.moveDown press enter he ro.mov…" at bounding box center [1055, 445] width 310 height 158
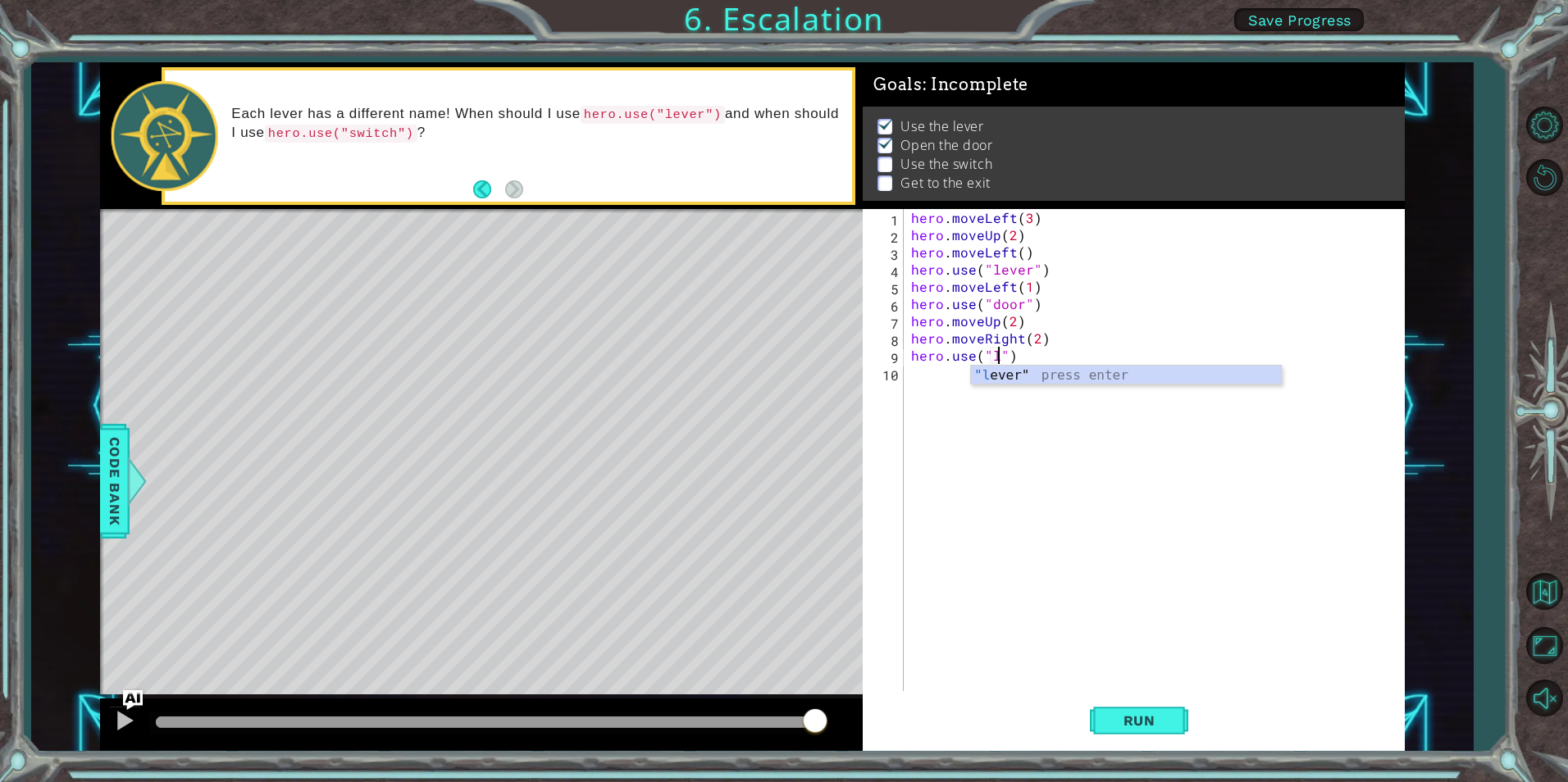
scroll to position [0, 5]
type textarea "hero.use("switch")"
click at [943, 374] on div "hero . moveLeft ( 3 ) hero . moveUp ( 2 ) hero . moveLeft ( ) hero . use ( "lev…" at bounding box center [1157, 467] width 500 height 517
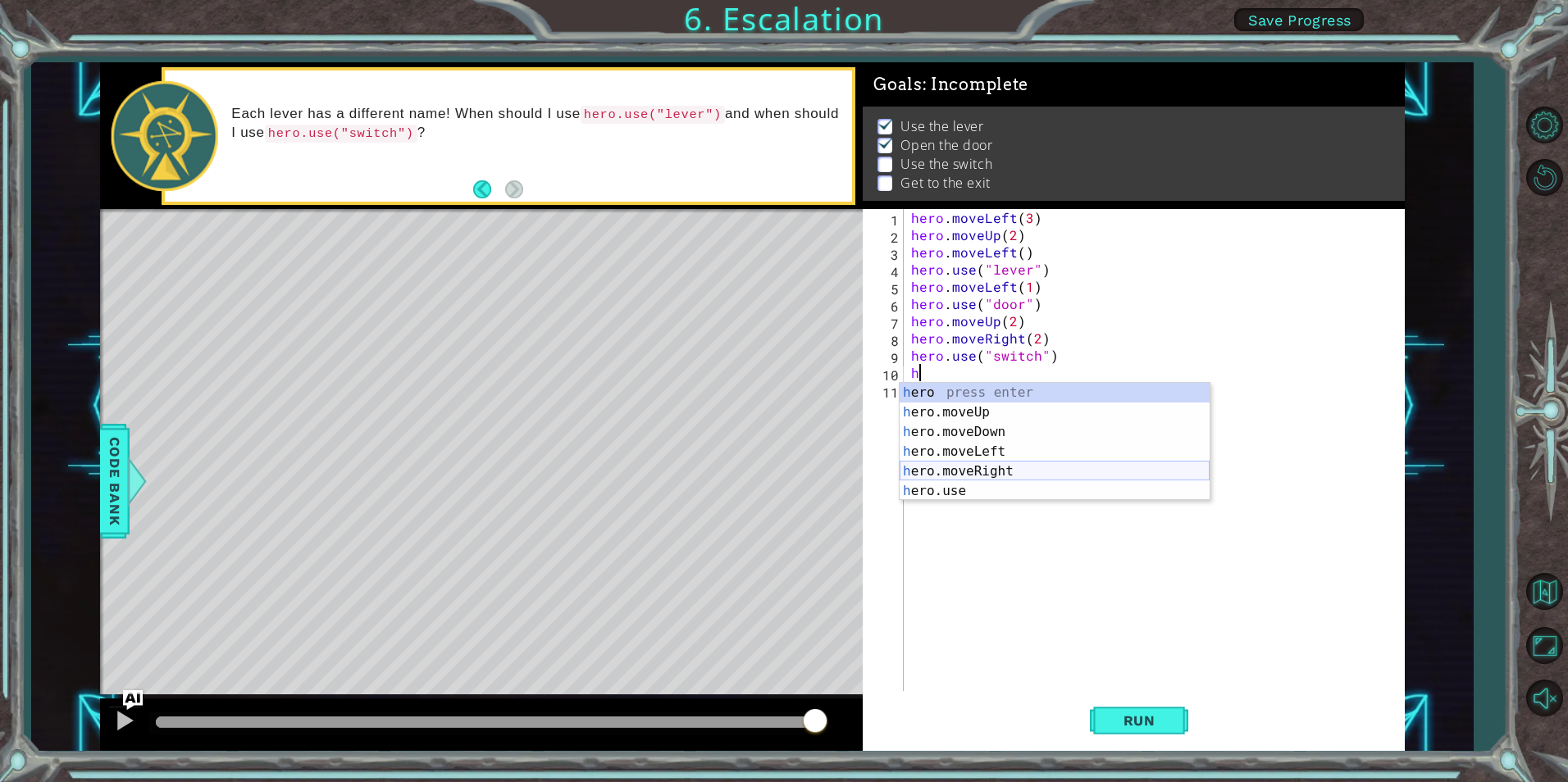
click at [1012, 470] on div "h ero press enter h ero.moveUp press enter h ero.moveDown press enter h ero.mov…" at bounding box center [1055, 462] width 310 height 158
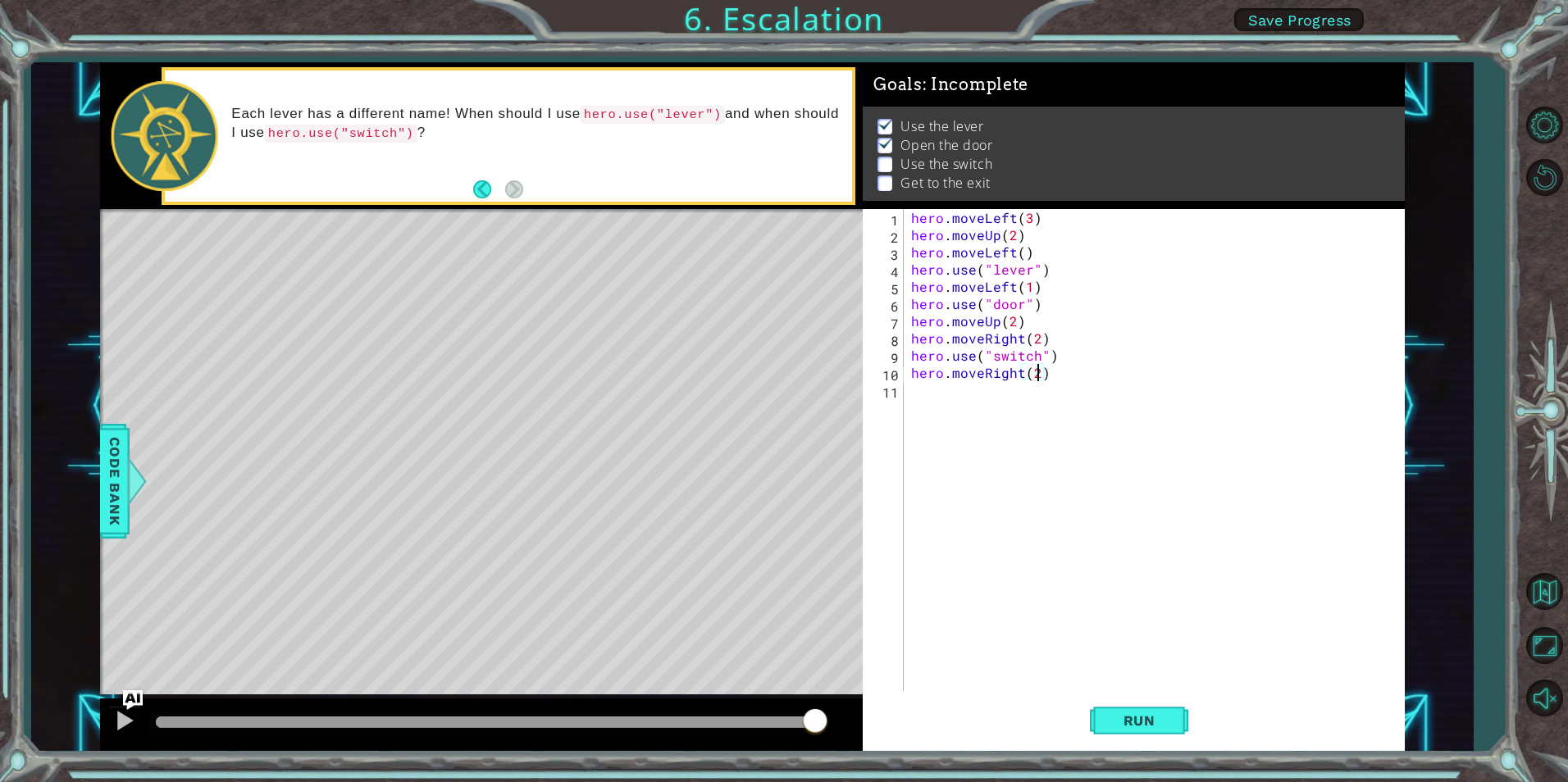
scroll to position [0, 7]
type textarea "hero.moveRight(2)"
click at [1121, 719] on span "Run" at bounding box center [1139, 721] width 65 height 16
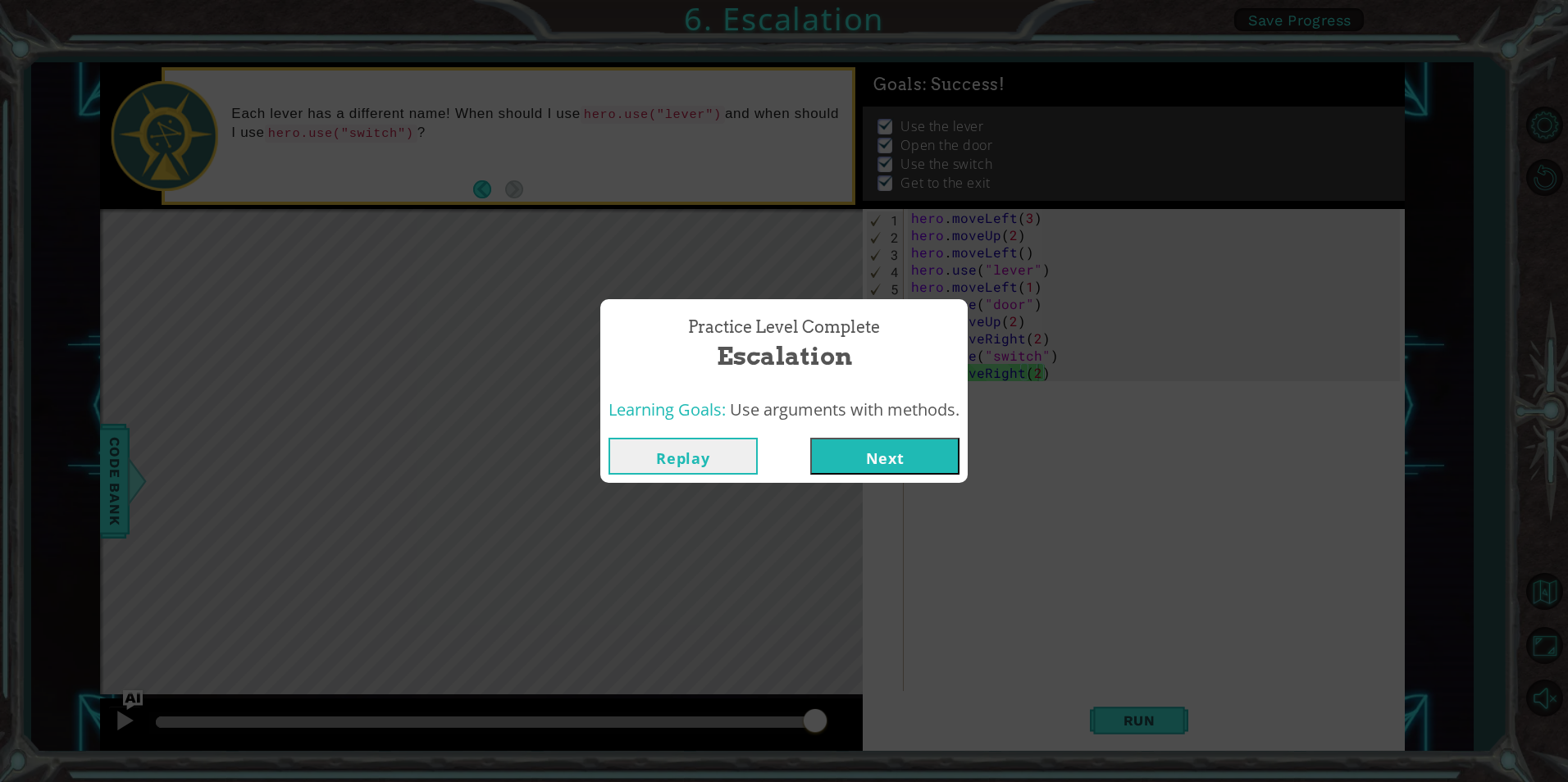
click at [884, 451] on button "Next" at bounding box center [884, 456] width 149 height 37
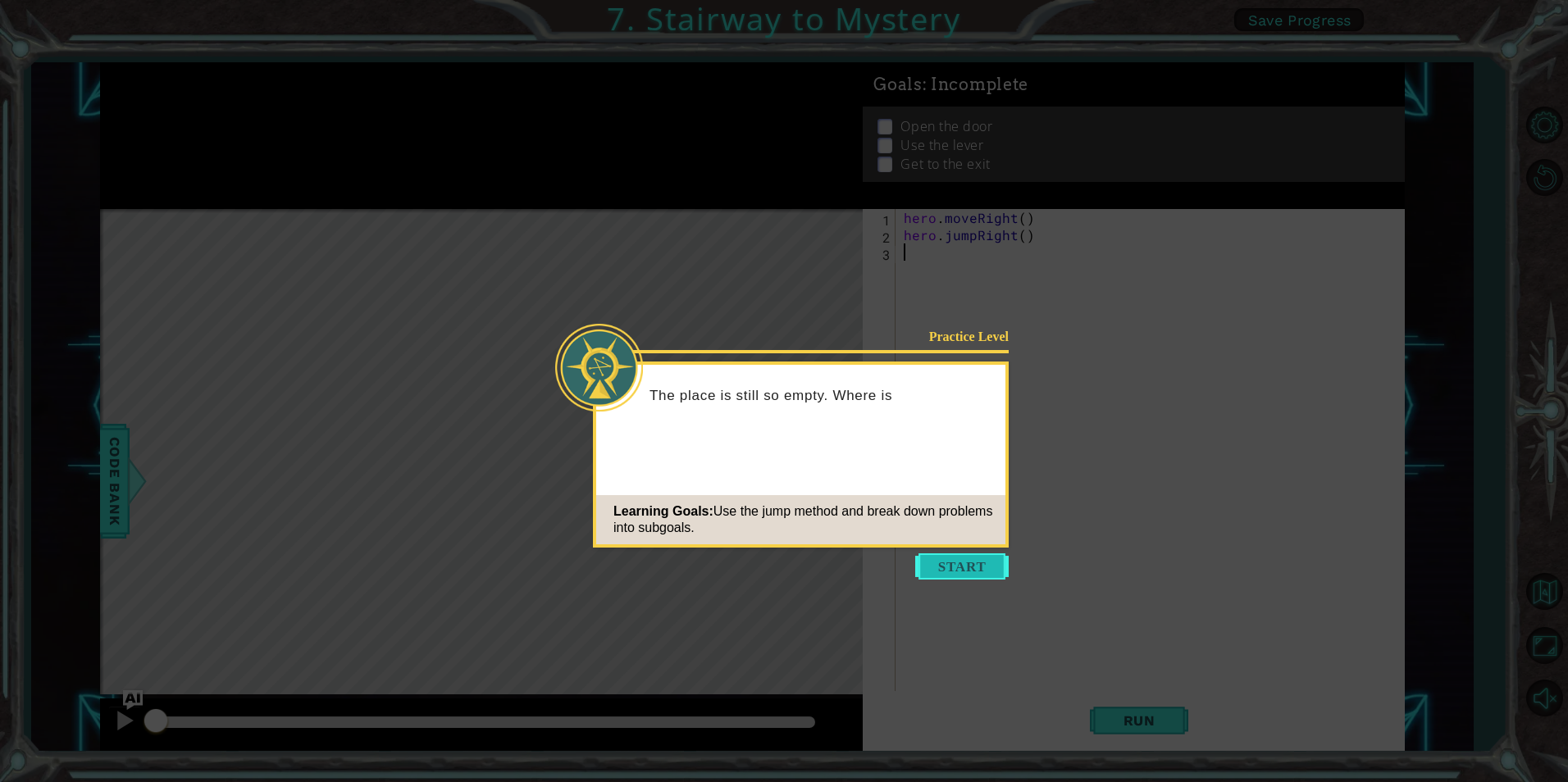
click at [994, 560] on button "Start" at bounding box center [962, 566] width 93 height 26
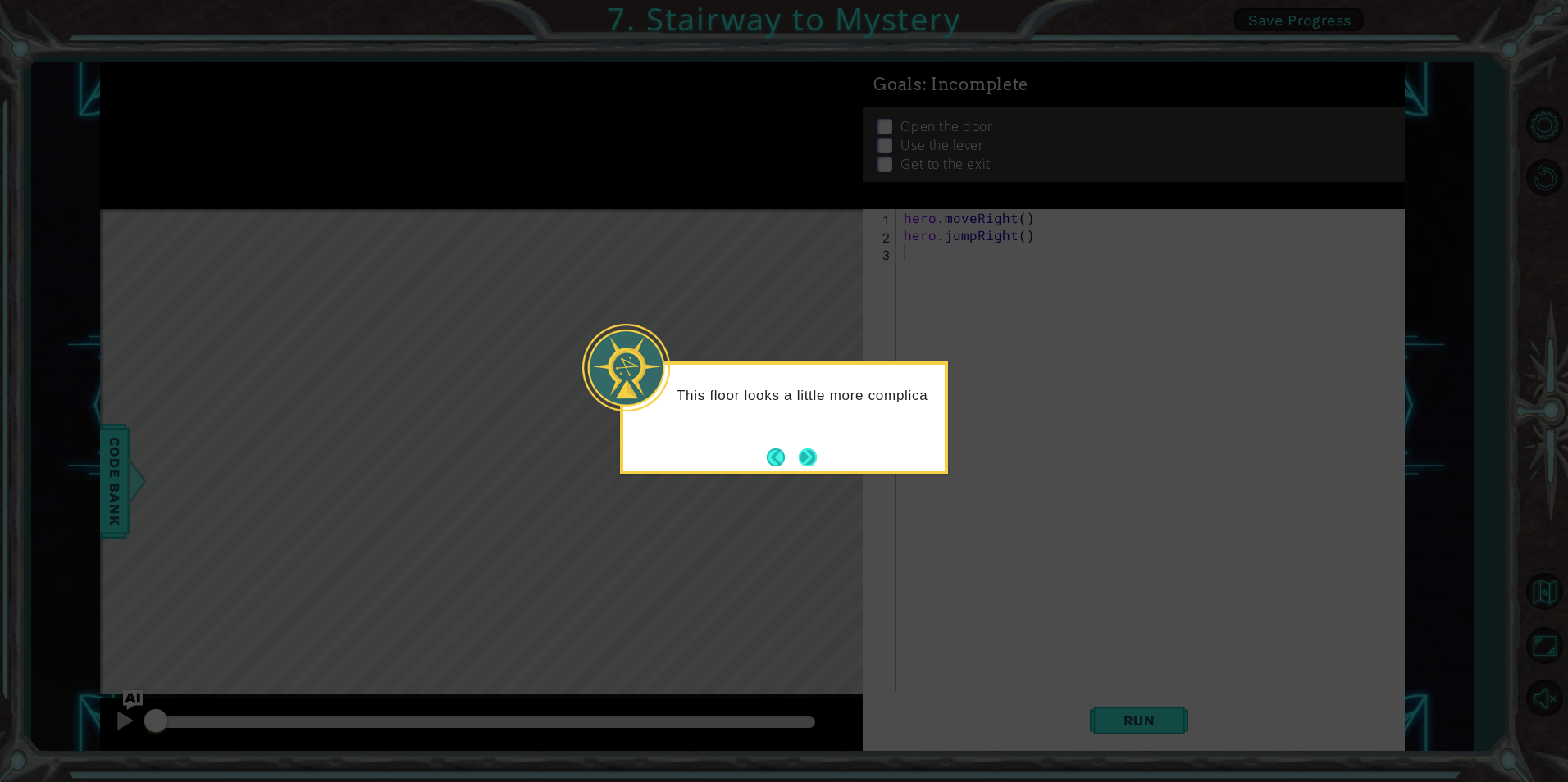
click at [799, 455] on button "Next" at bounding box center [808, 457] width 18 height 18
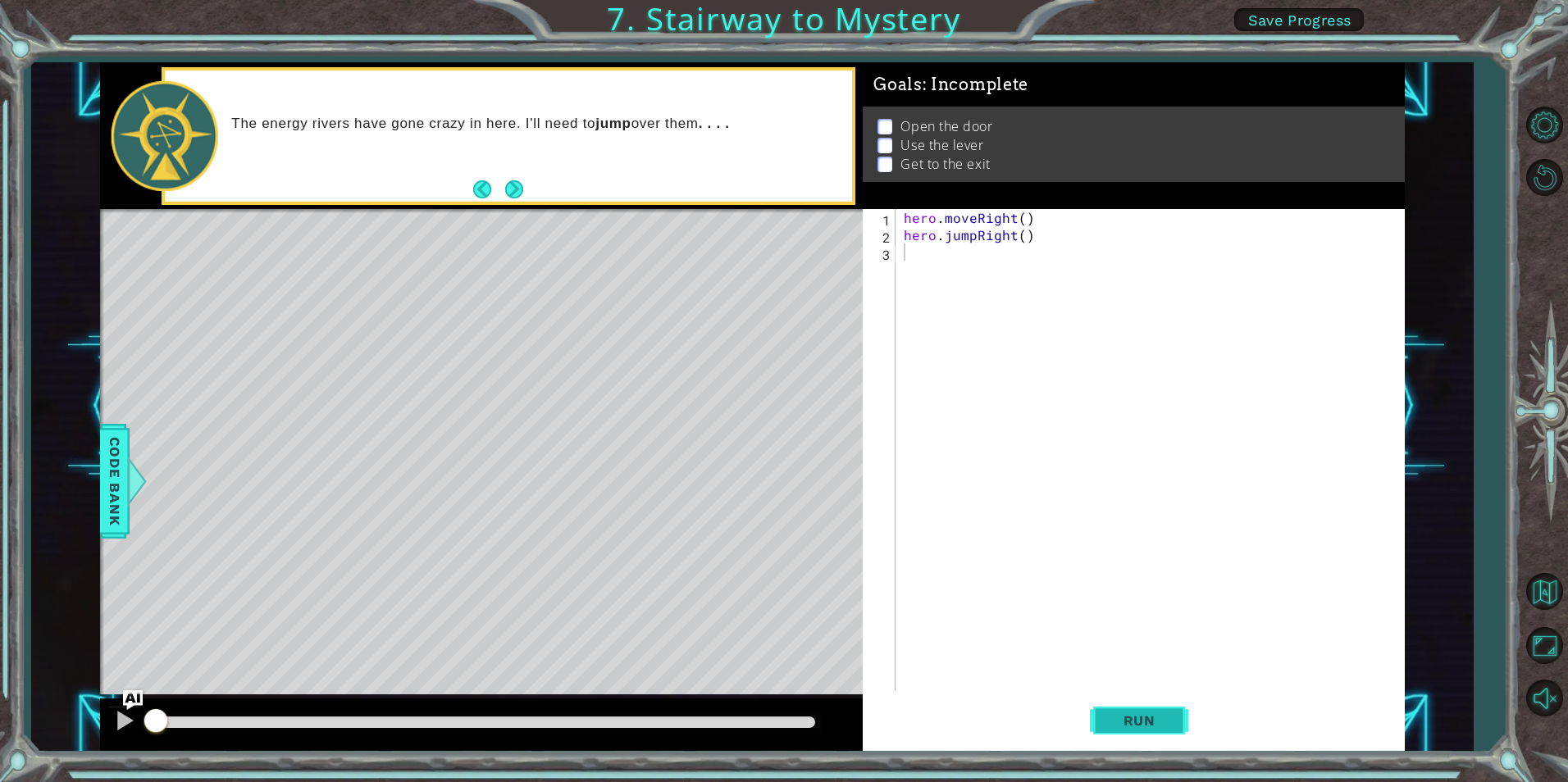
click at [1164, 713] on span "Run" at bounding box center [1139, 721] width 65 height 16
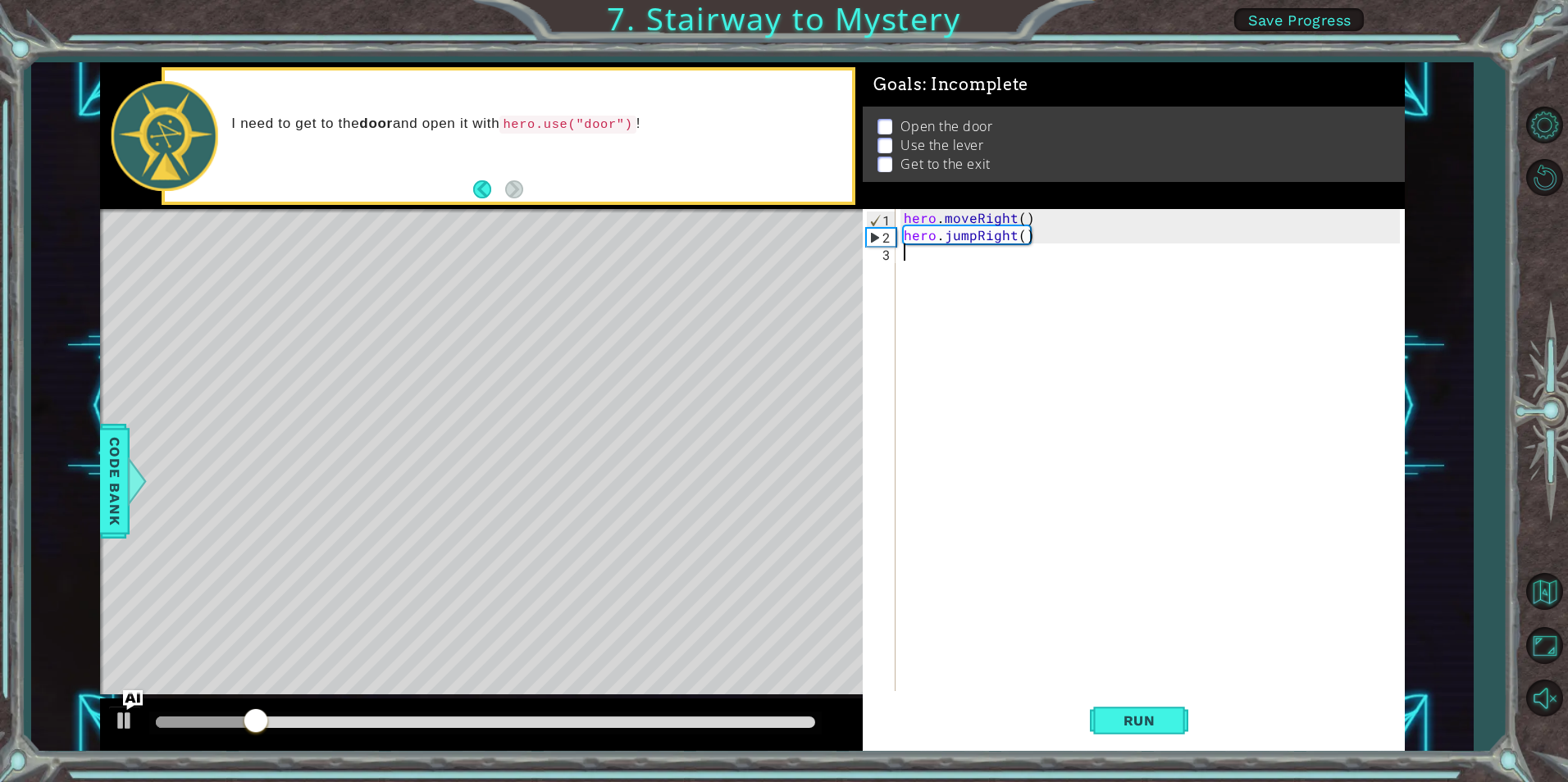
type textarea "h"
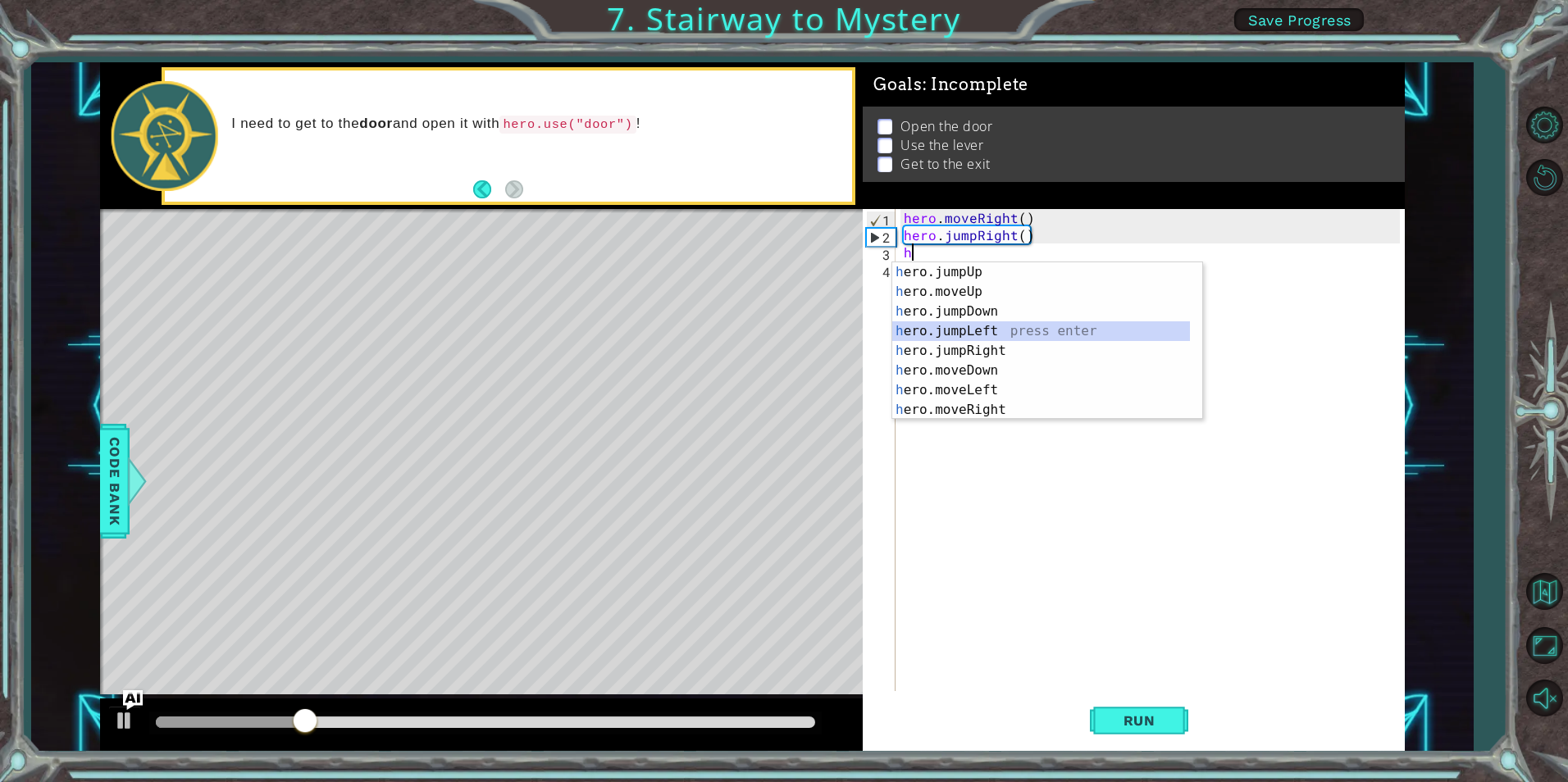
click at [1001, 335] on div "h ero.jumpUp press enter h ero.moveUp press enter h ero.jumpDown press enter h …" at bounding box center [1041, 361] width 298 height 196
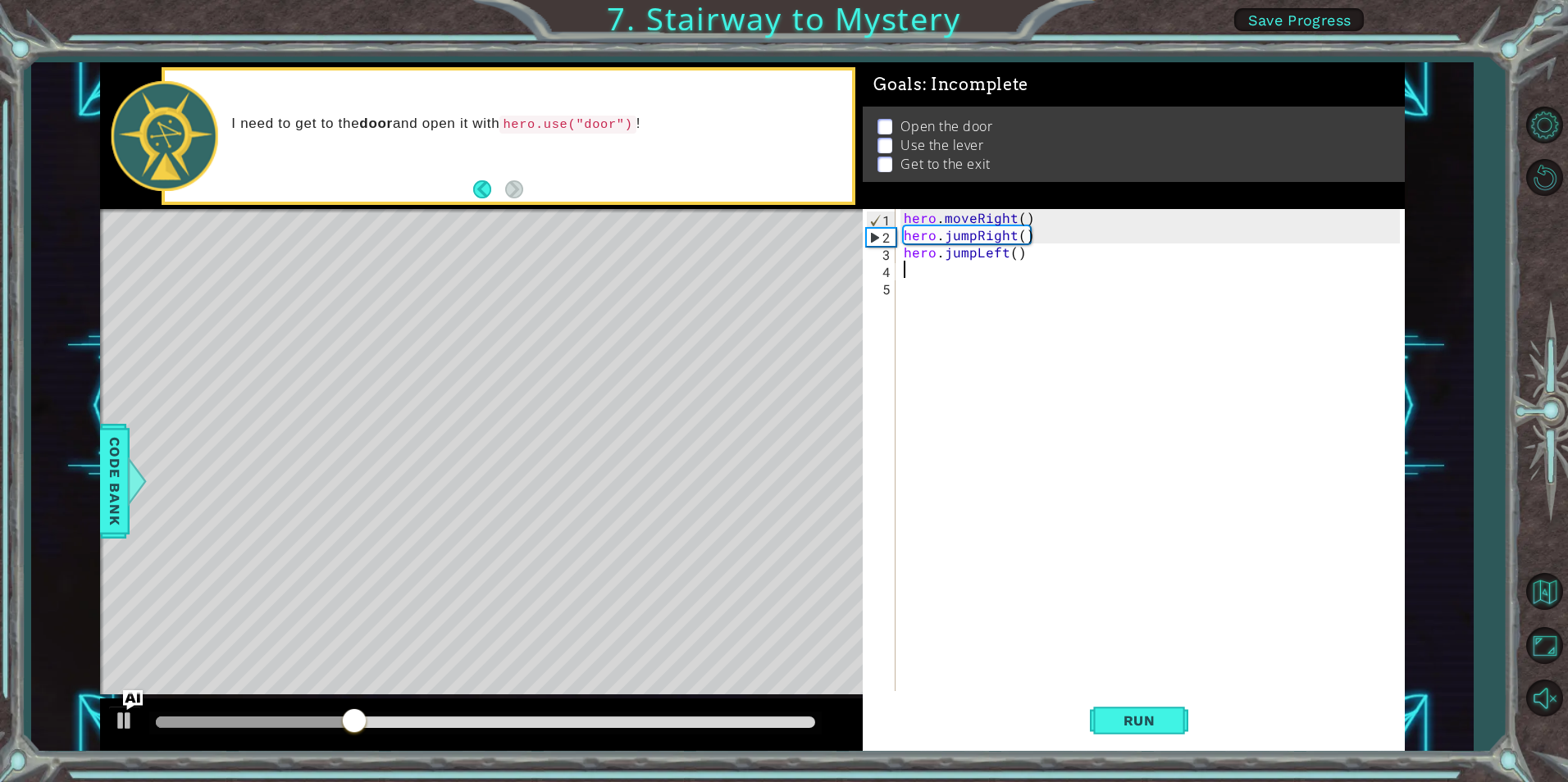
type textarea "j"
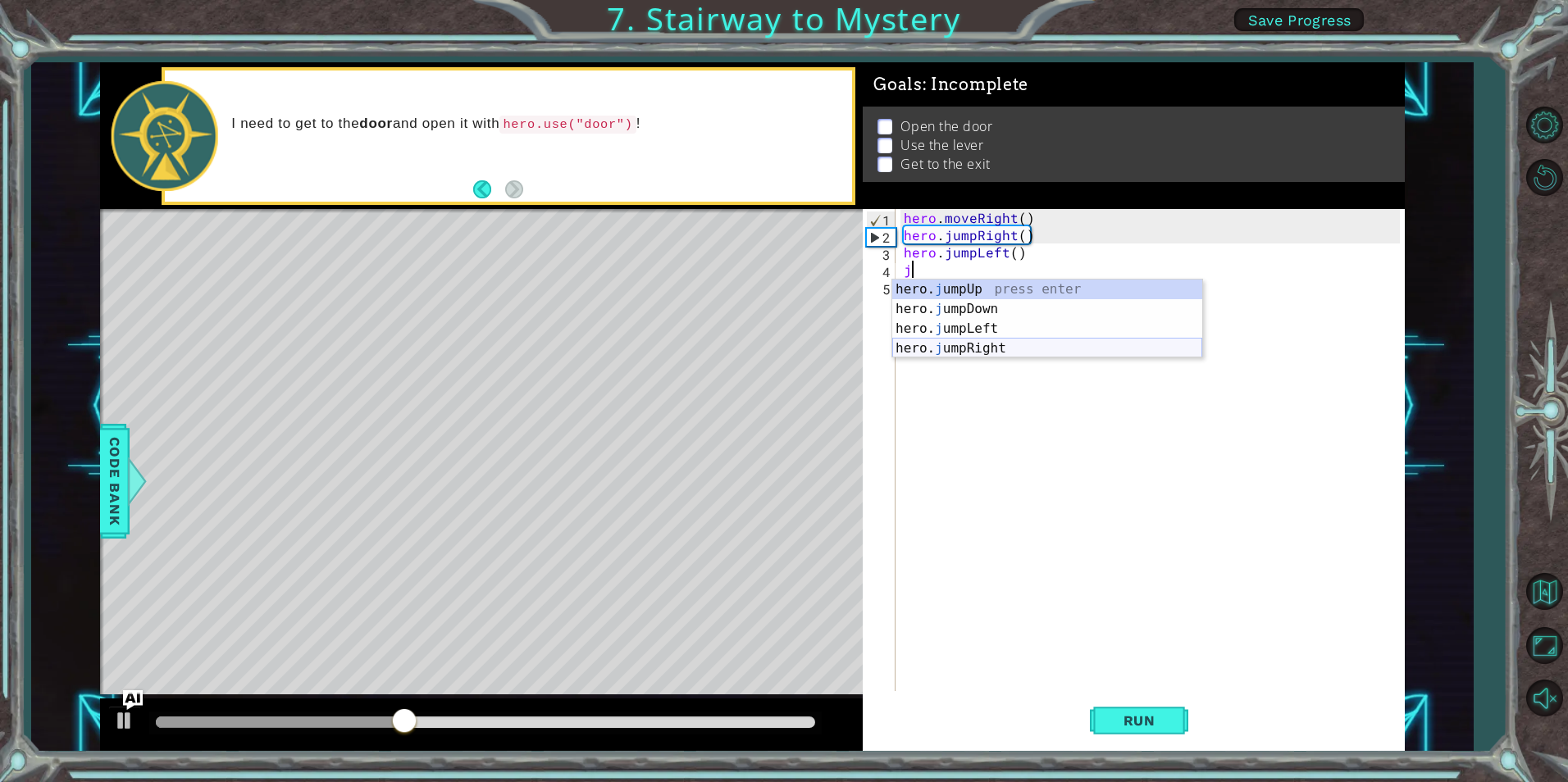
click at [993, 342] on div "hero. j umpUp press enter hero. j umpDown press enter hero. j umpLeft press ent…" at bounding box center [1048, 339] width 310 height 118
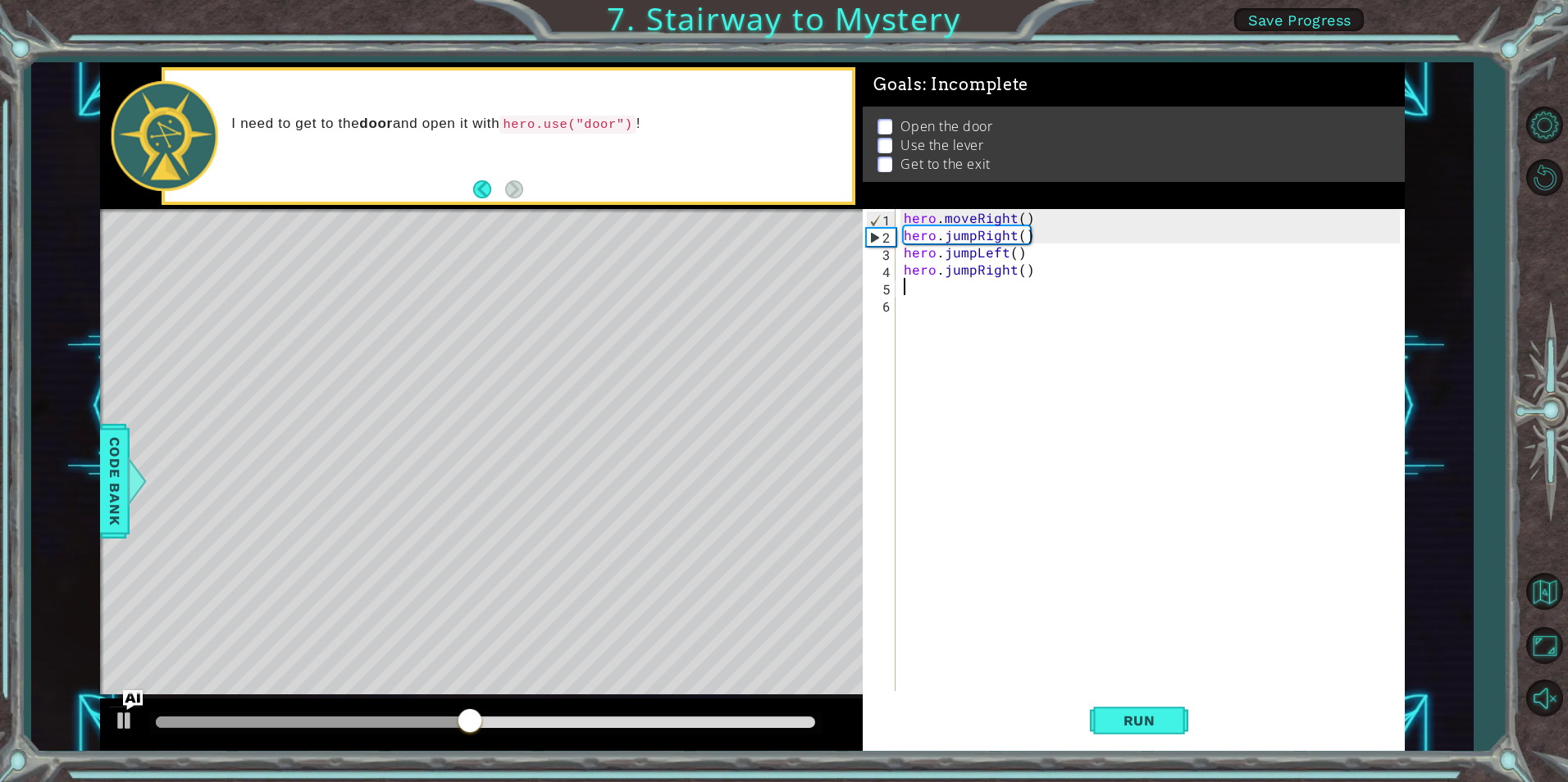
type textarea "j"
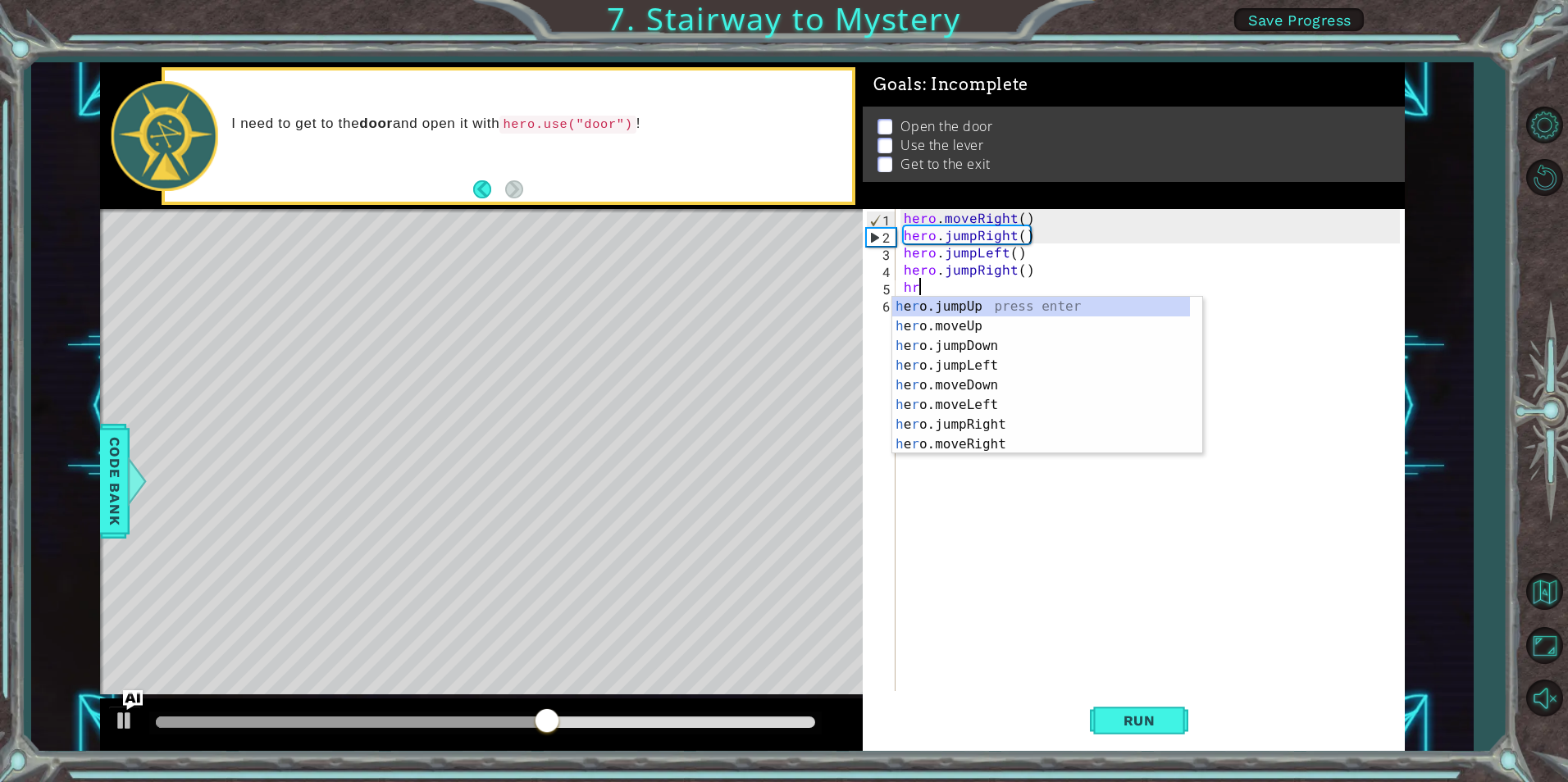
scroll to position [0, 1]
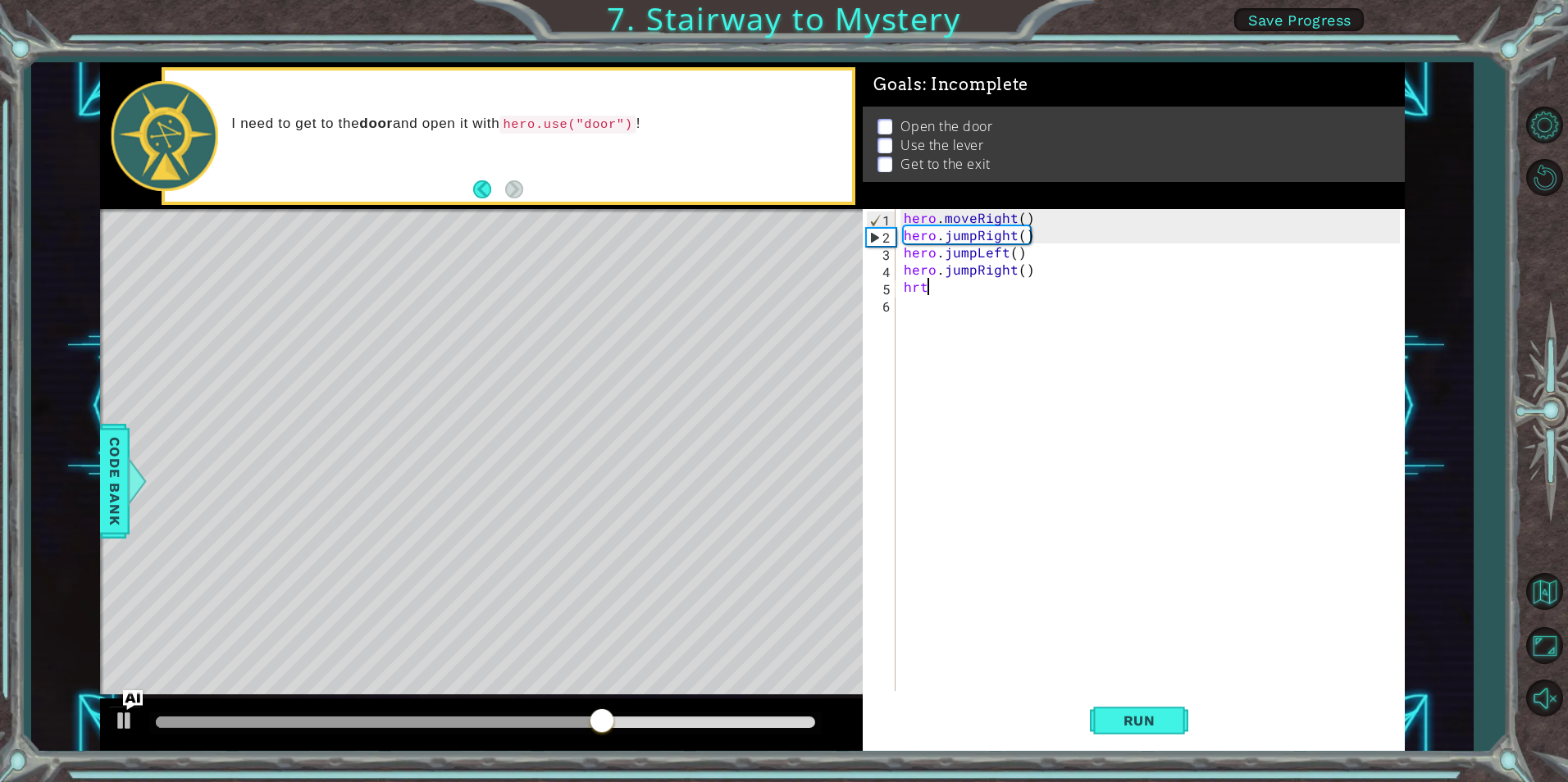
click at [964, 288] on div "hero . moveRight ( ) hero . jumpRight ( ) hero . jumpLeft ( ) hero . jumpRight …" at bounding box center [1154, 467] width 507 height 517
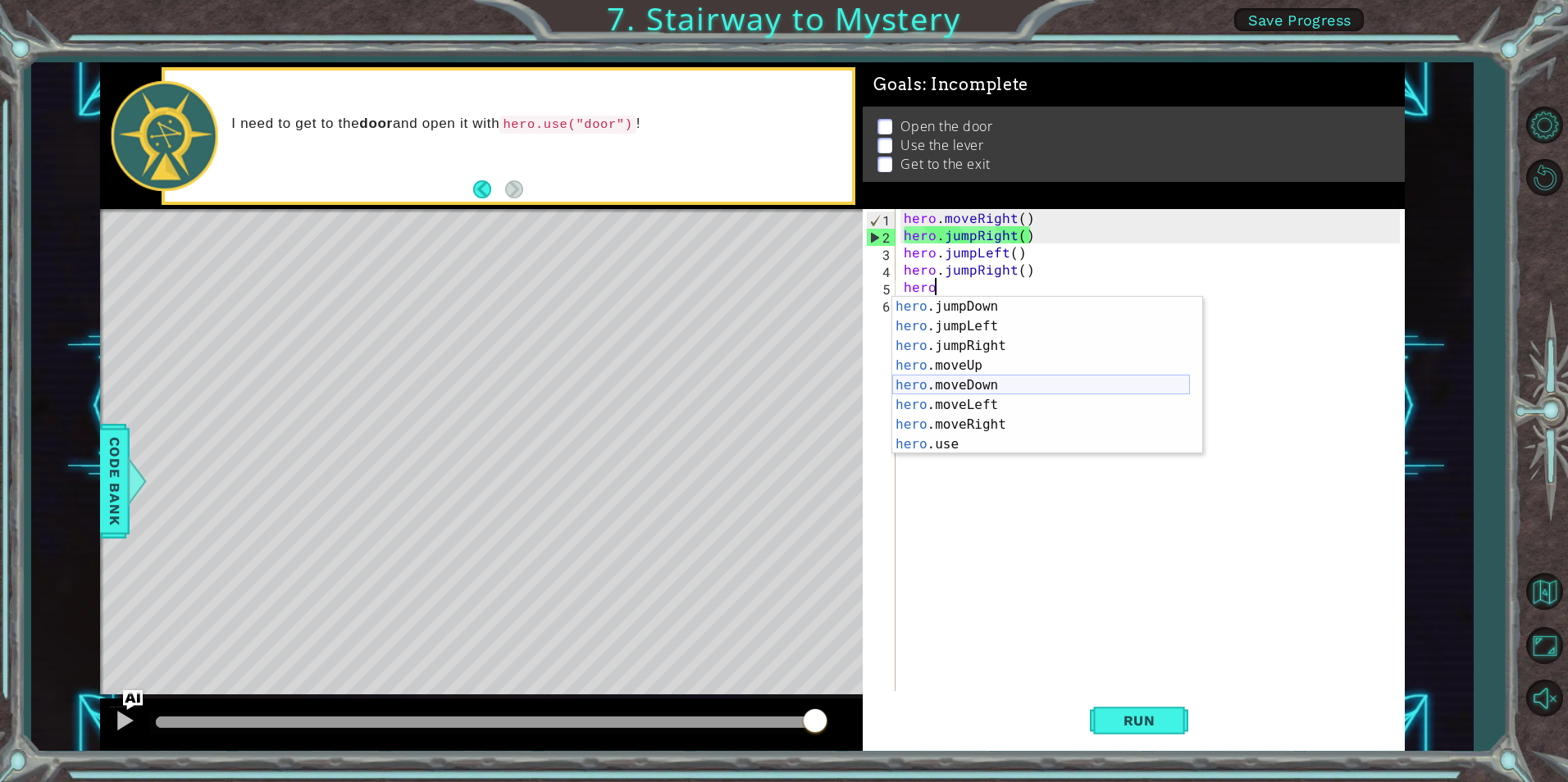
scroll to position [20, 0]
click at [951, 440] on div "hero .jumpDown press enter hero .jumpLeft press enter hero .jumpRight press ent…" at bounding box center [1041, 395] width 298 height 196
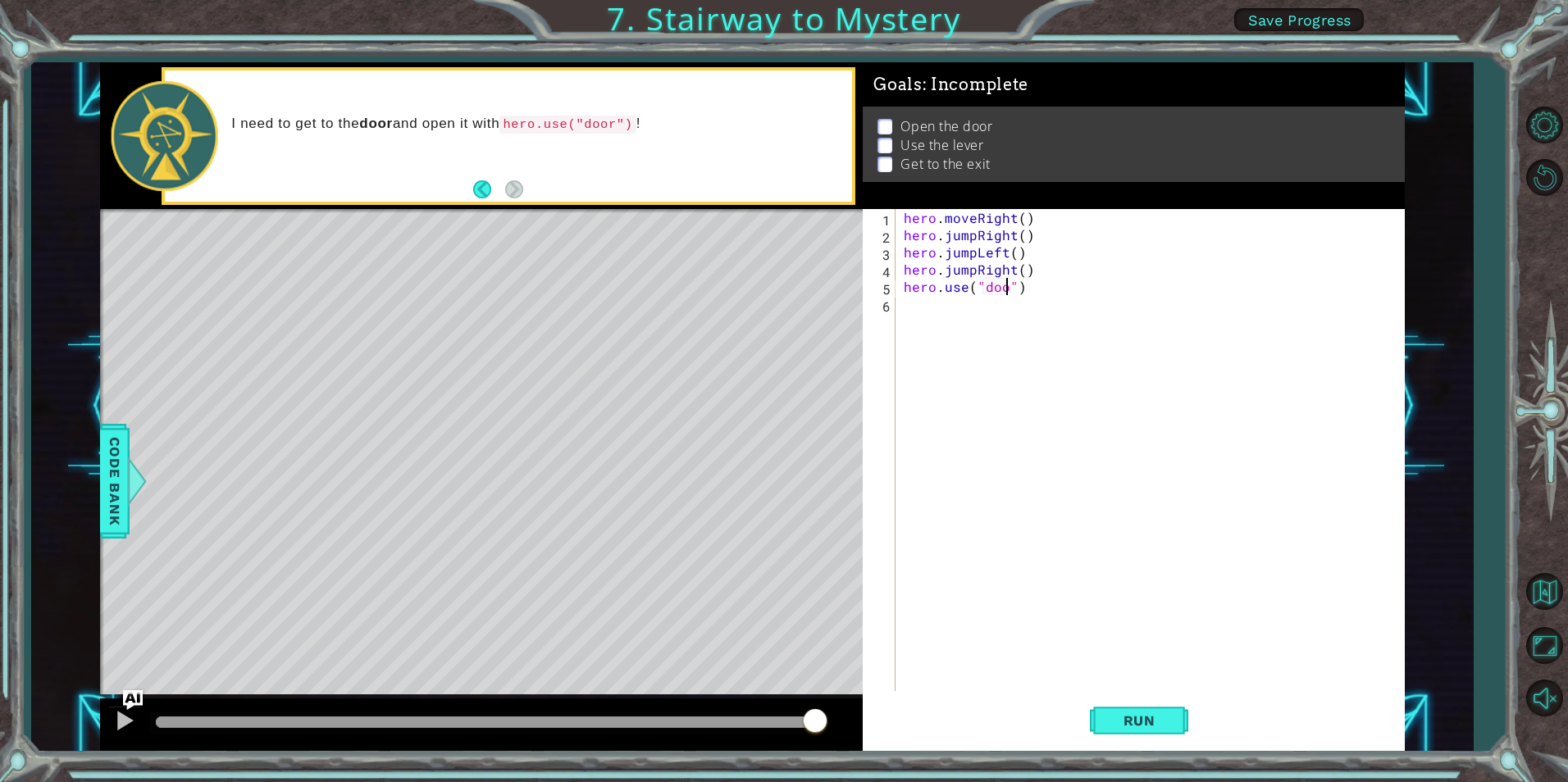
scroll to position [0, 7]
click at [1106, 708] on button "Run" at bounding box center [1139, 721] width 99 height 54
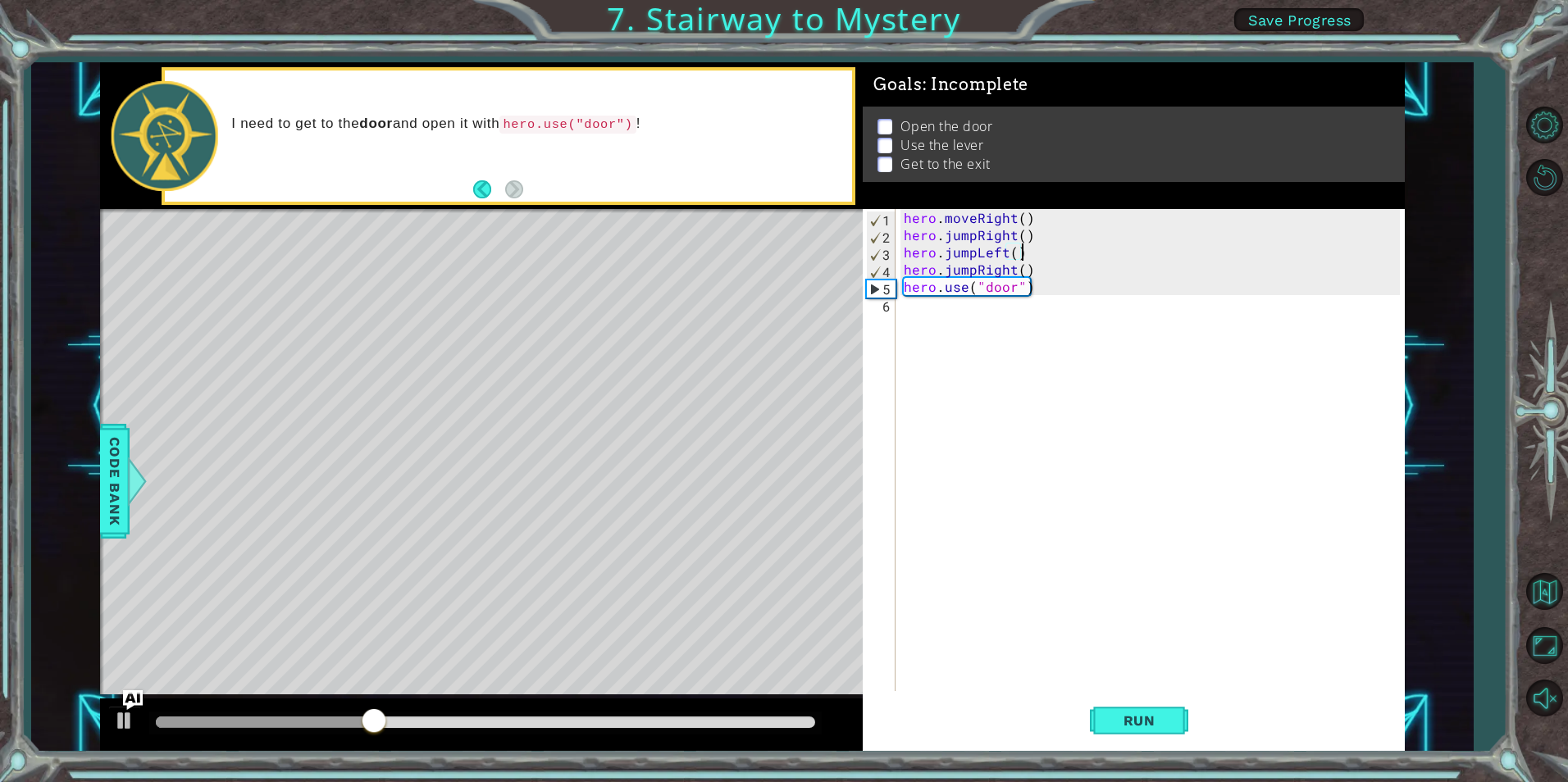
click at [1032, 254] on div "hero . moveRight ( ) hero . jumpRight ( ) hero . jumpLeft ( ) hero . jumpRight …" at bounding box center [1154, 467] width 507 height 517
click at [976, 253] on div "hero . moveRight ( ) hero . jumpRight ( ) hero . jumpLeft ( ) hero . jumpRight …" at bounding box center [1154, 467] width 507 height 517
click at [975, 254] on div "hero . moveRight ( ) hero . jumpRight ( ) hero . jumpLeft ( ) hero . jumpRight …" at bounding box center [1154, 467] width 507 height 517
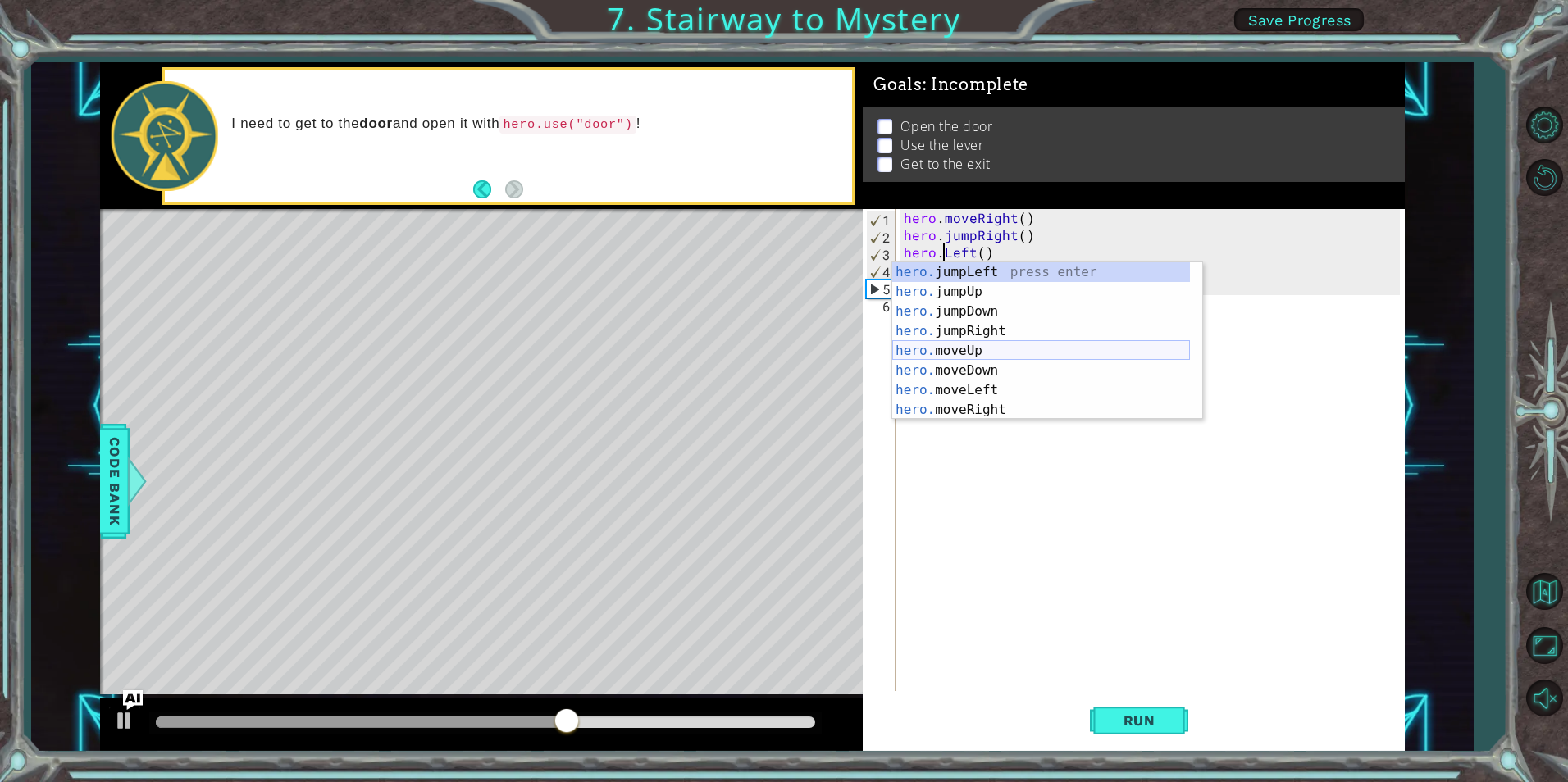
scroll to position [20, 0]
click at [1015, 368] on div "hero. jumpUp press enter hero. jumpDown press enter hero. jumpRight press enter…" at bounding box center [1041, 361] width 298 height 196
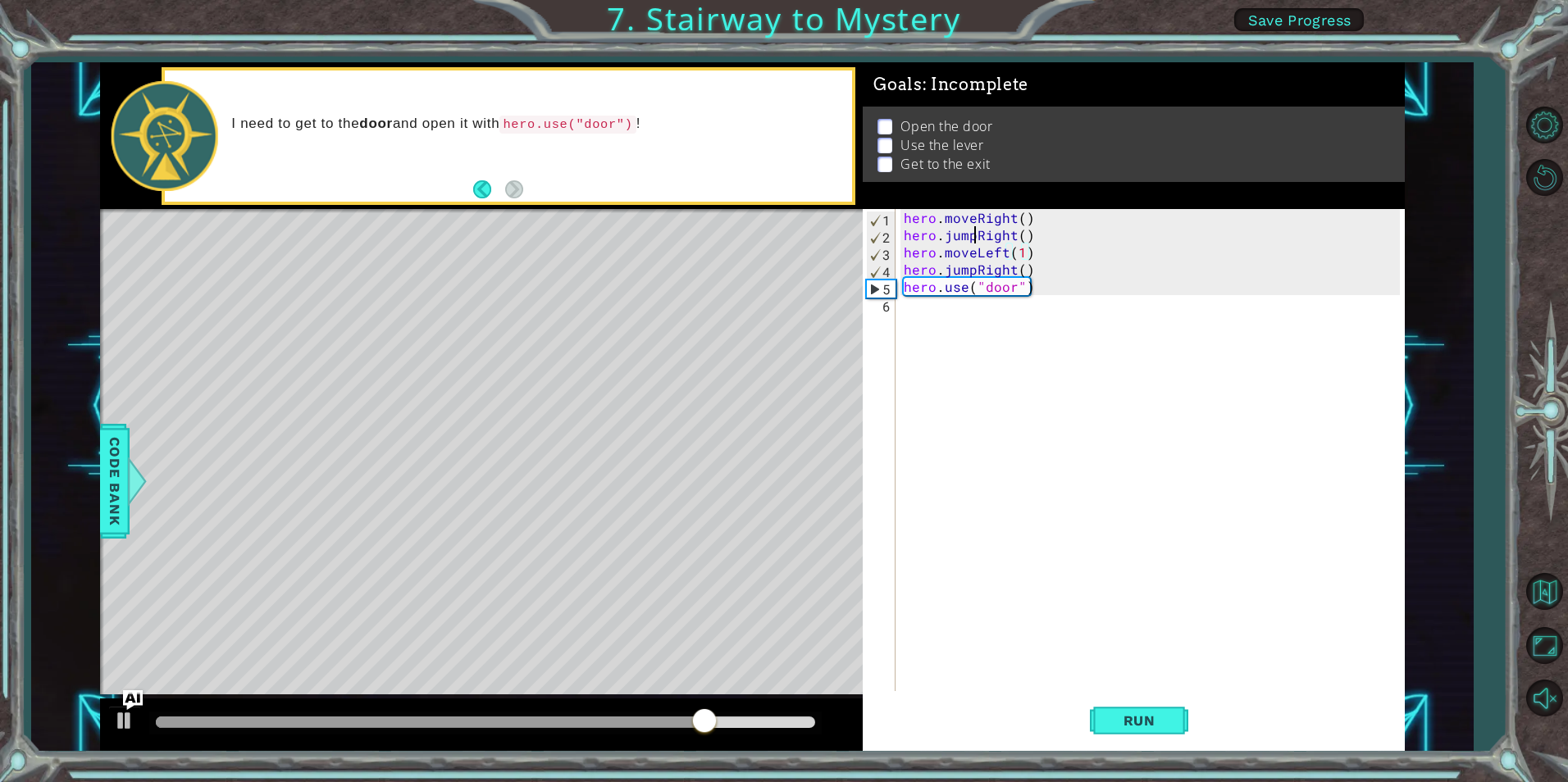
drag, startPoint x: 976, startPoint y: 238, endPoint x: 1005, endPoint y: 263, distance: 38.3
click at [977, 239] on div "hero . moveRight ( ) hero . jumpRight ( ) hero . moveLeft ( 1 ) hero . jumpRigh…" at bounding box center [1154, 467] width 507 height 517
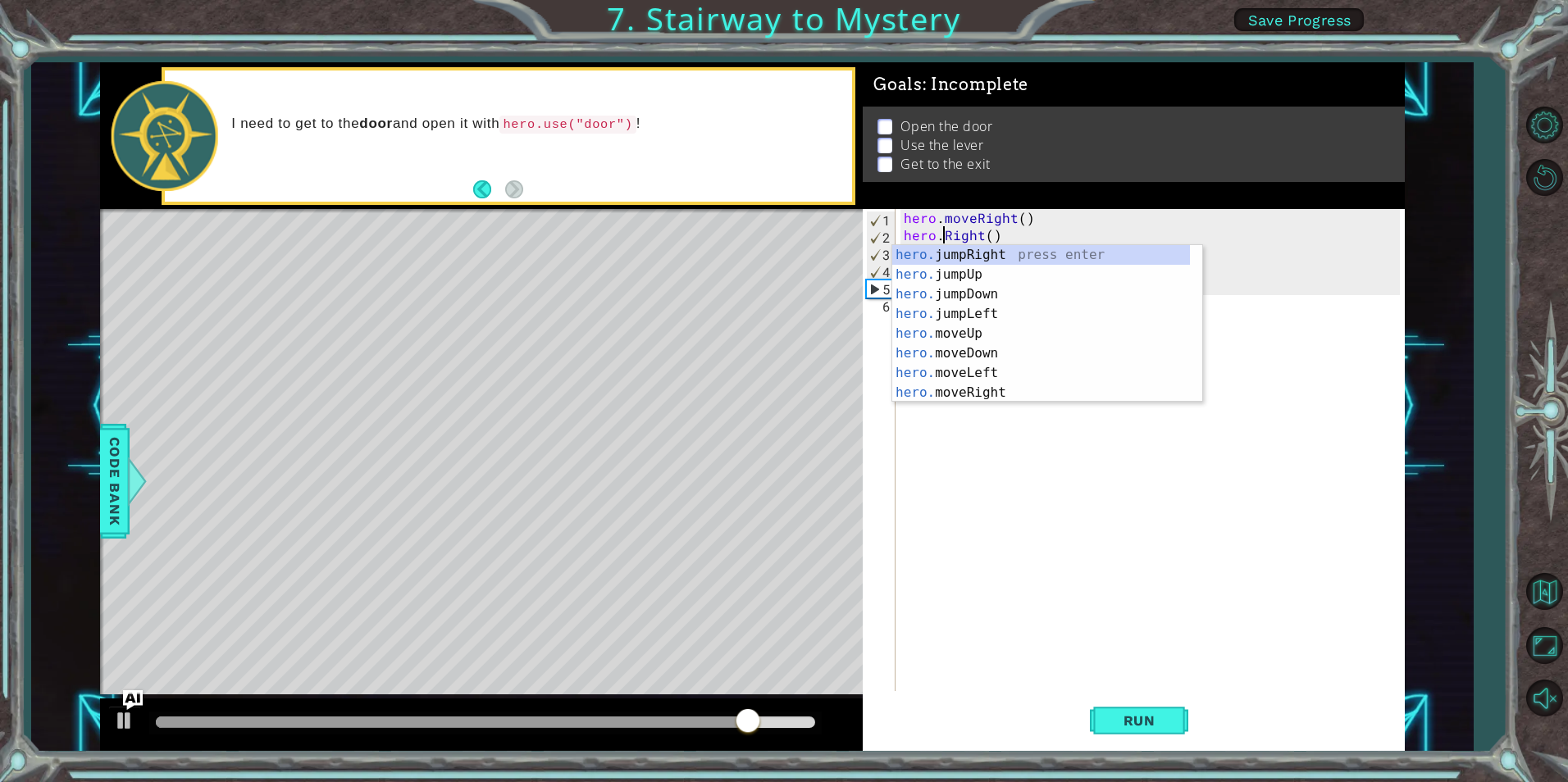
scroll to position [0, 0]
click at [962, 276] on div "hero. jumpRight press enter hero. jumpUp press enter hero. jumpDown press enter…" at bounding box center [1041, 343] width 298 height 196
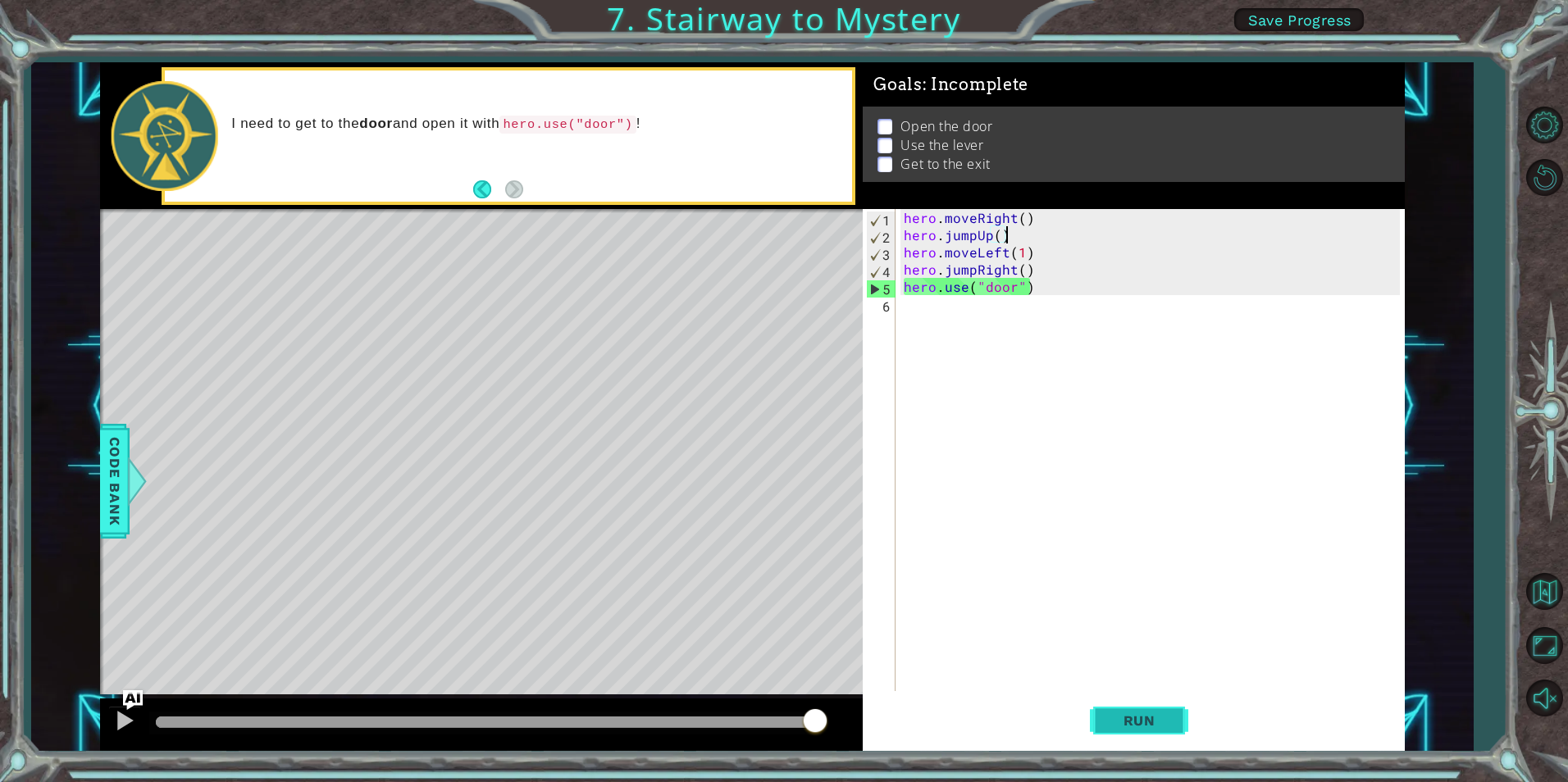
click at [1173, 714] on button "Run" at bounding box center [1139, 721] width 99 height 54
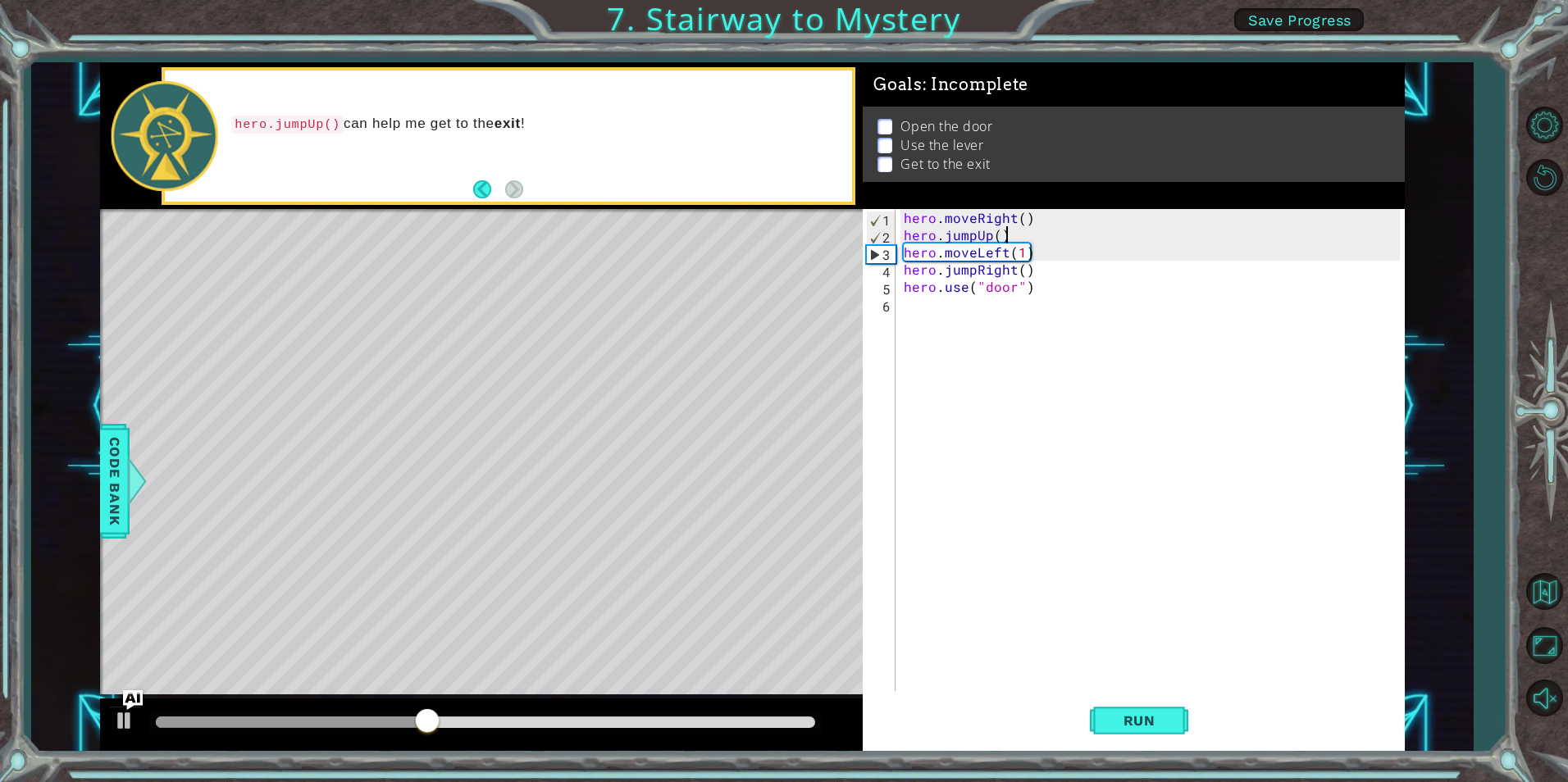
click at [986, 242] on div "hero . moveRight ( ) hero . jumpUp ( ) hero . moveLeft ( 1 ) hero . jumpRight (…" at bounding box center [1154, 467] width 507 height 517
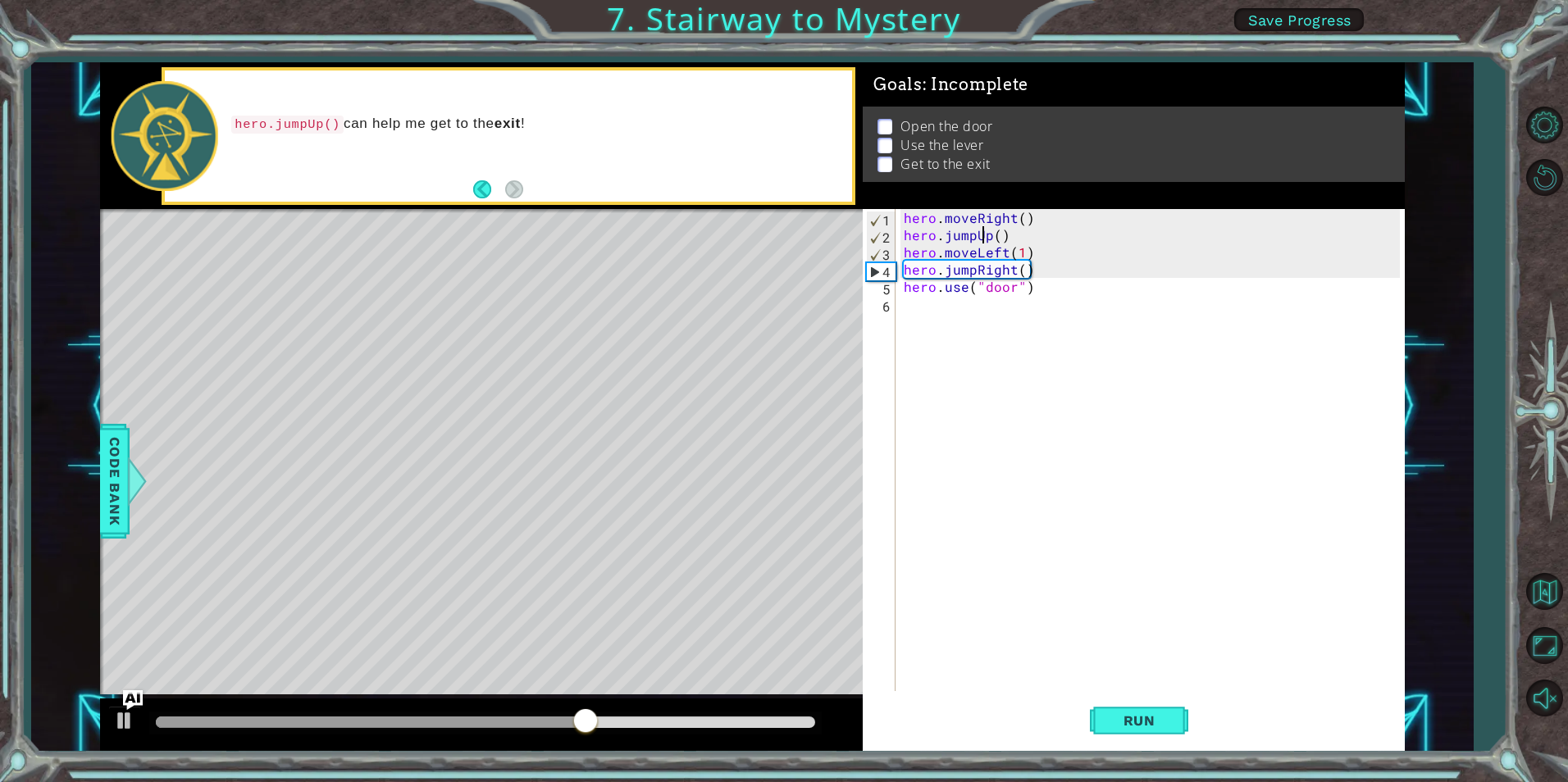
click at [985, 243] on div "hero . moveRight ( ) hero . jumpUp ( ) hero . moveLeft ( 1 ) hero . jumpRight (…" at bounding box center [1154, 467] width 507 height 517
click at [987, 239] on div "hero . moveRight ( ) hero . jumpUp ( ) hero . moveLeft ( 1 ) hero . jumpRight (…" at bounding box center [1154, 467] width 507 height 517
click at [989, 239] on div "hero . moveRight ( ) hero . jumpUp ( ) hero . moveLeft ( 1 ) hero . jumpRight (…" at bounding box center [1154, 467] width 507 height 517
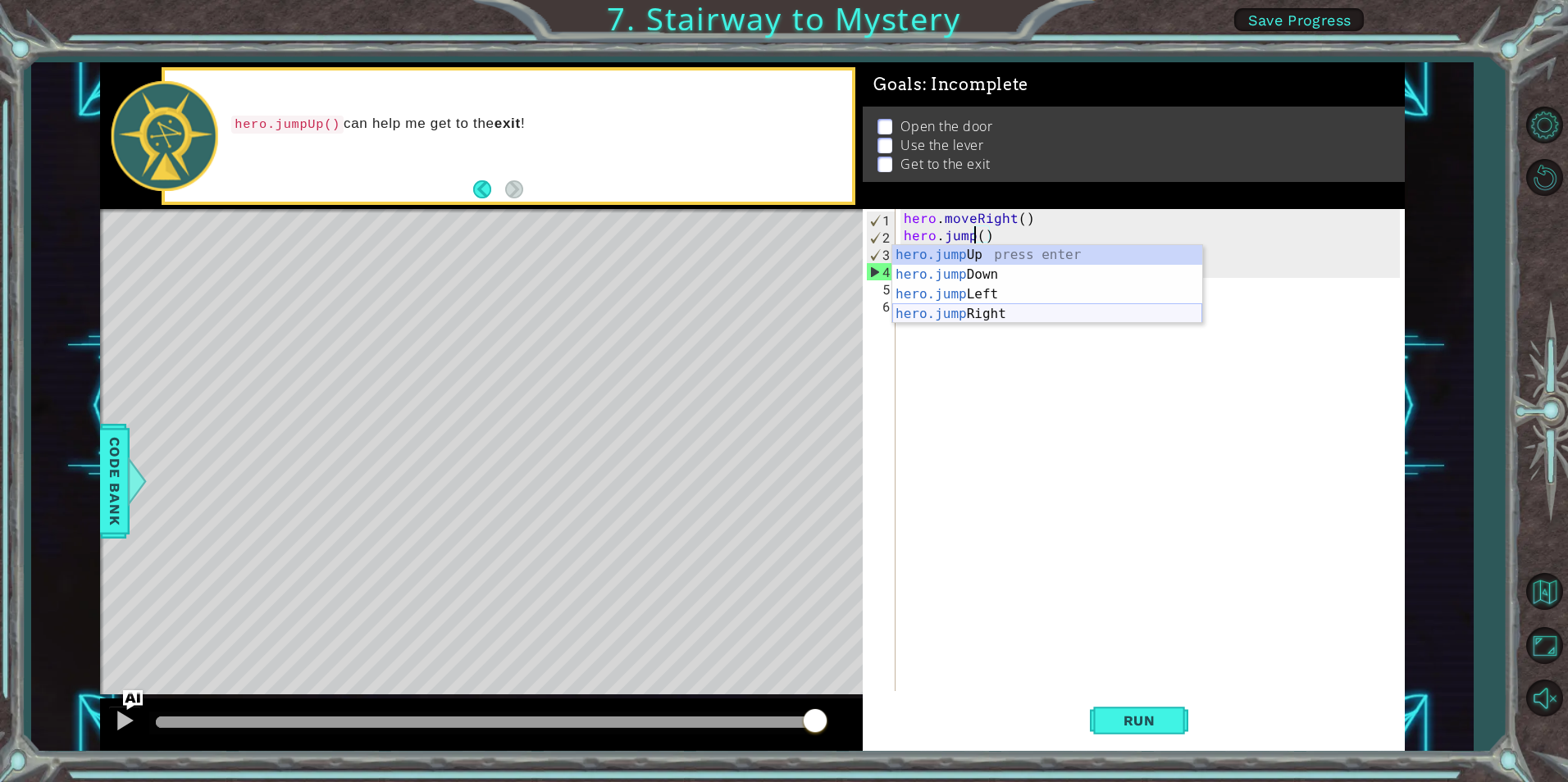
click at [1007, 309] on div "hero.jump Up press enter hero.jump Down press enter hero.jump Left press enter …" at bounding box center [1048, 304] width 310 height 118
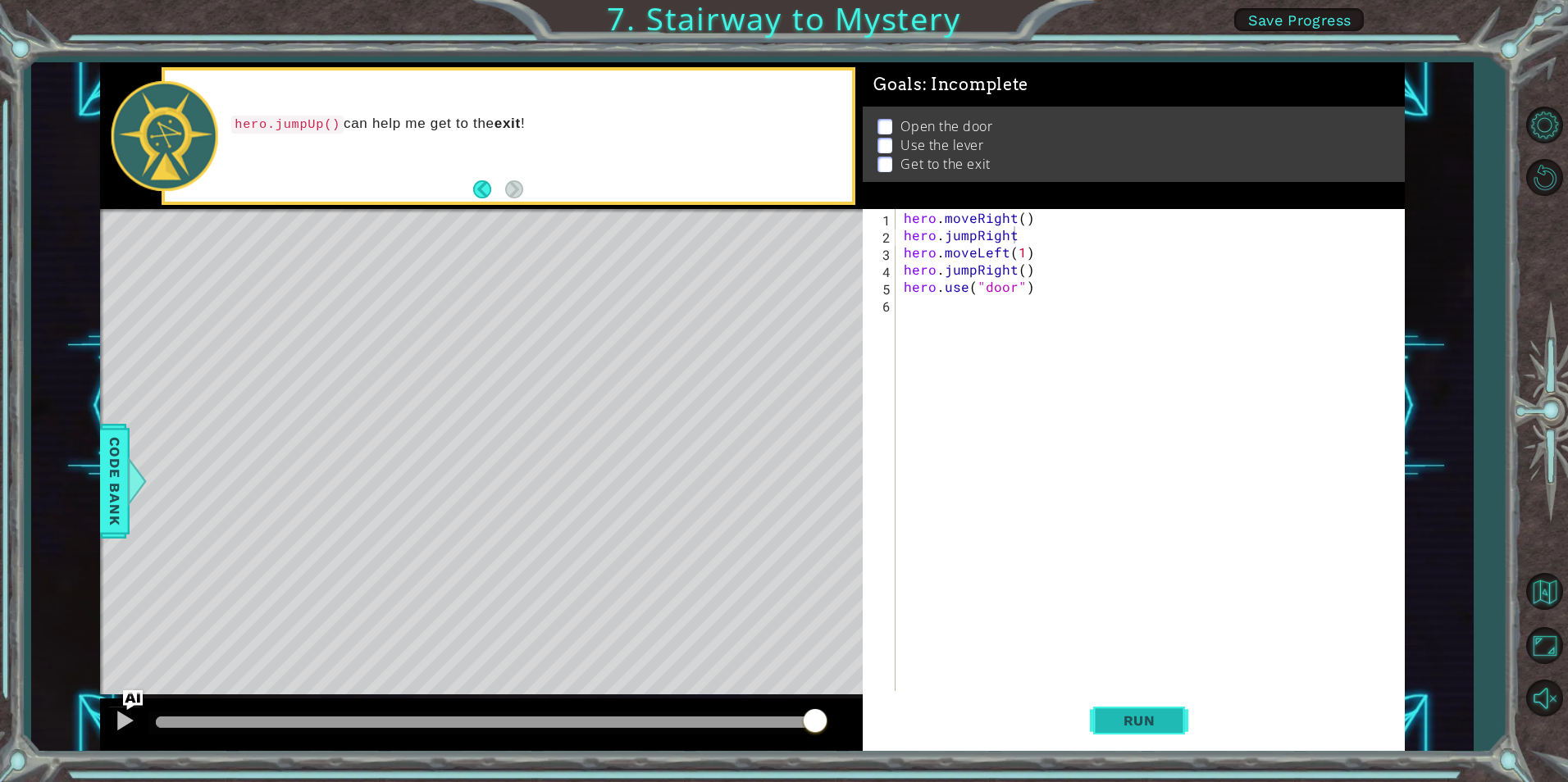
click at [1132, 710] on button "Run" at bounding box center [1139, 721] width 99 height 54
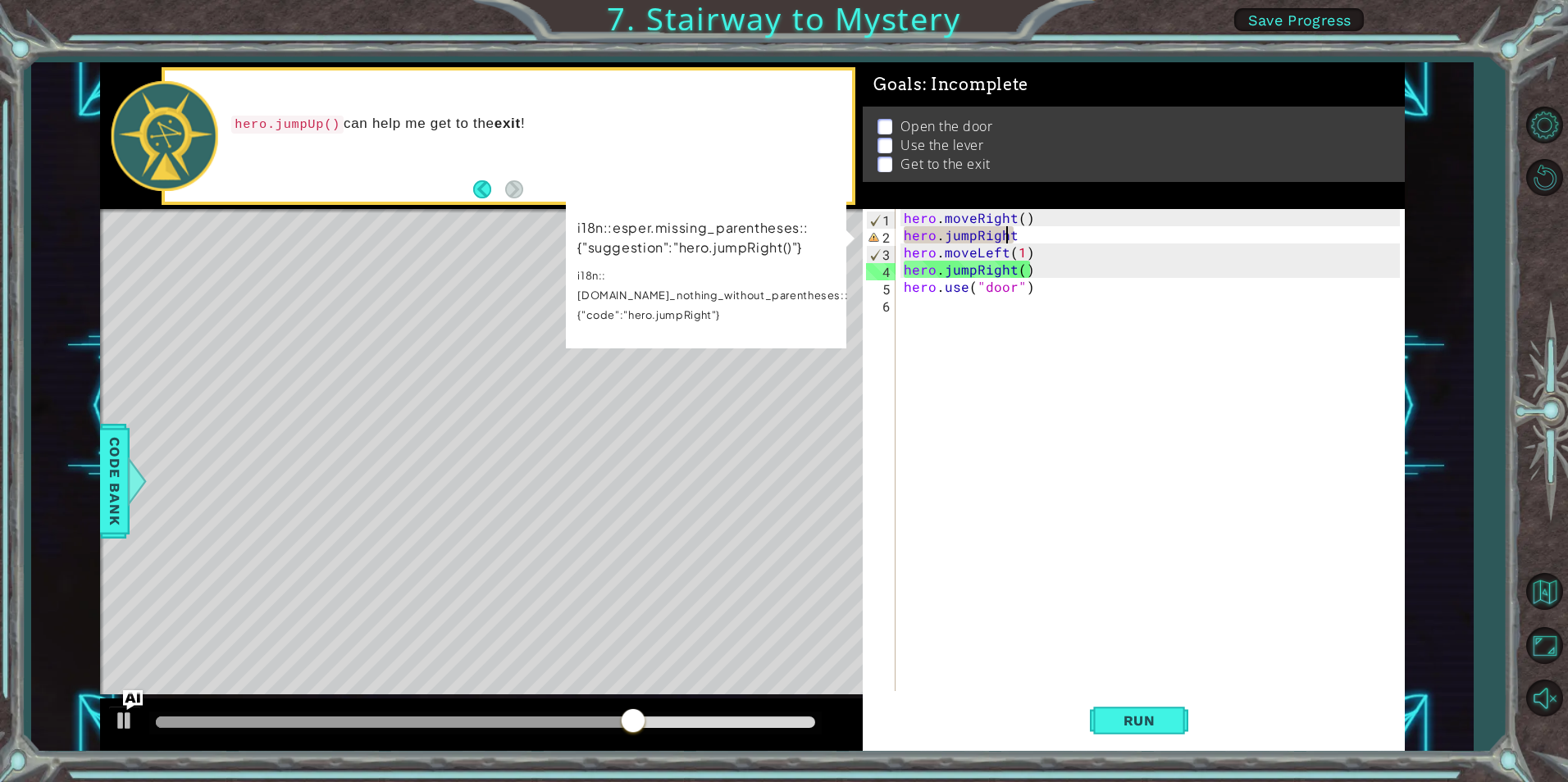
click at [1007, 231] on div "hero . moveRight ( ) hero . jumpRight hero . moveLeft ( 1 ) hero . jumpRight ( …" at bounding box center [1154, 467] width 507 height 517
click at [1024, 243] on div "hero . moveRight ( ) hero . jumpRight hero . moveLeft ( 1 ) hero . jumpRight ( …" at bounding box center [1154, 467] width 507 height 517
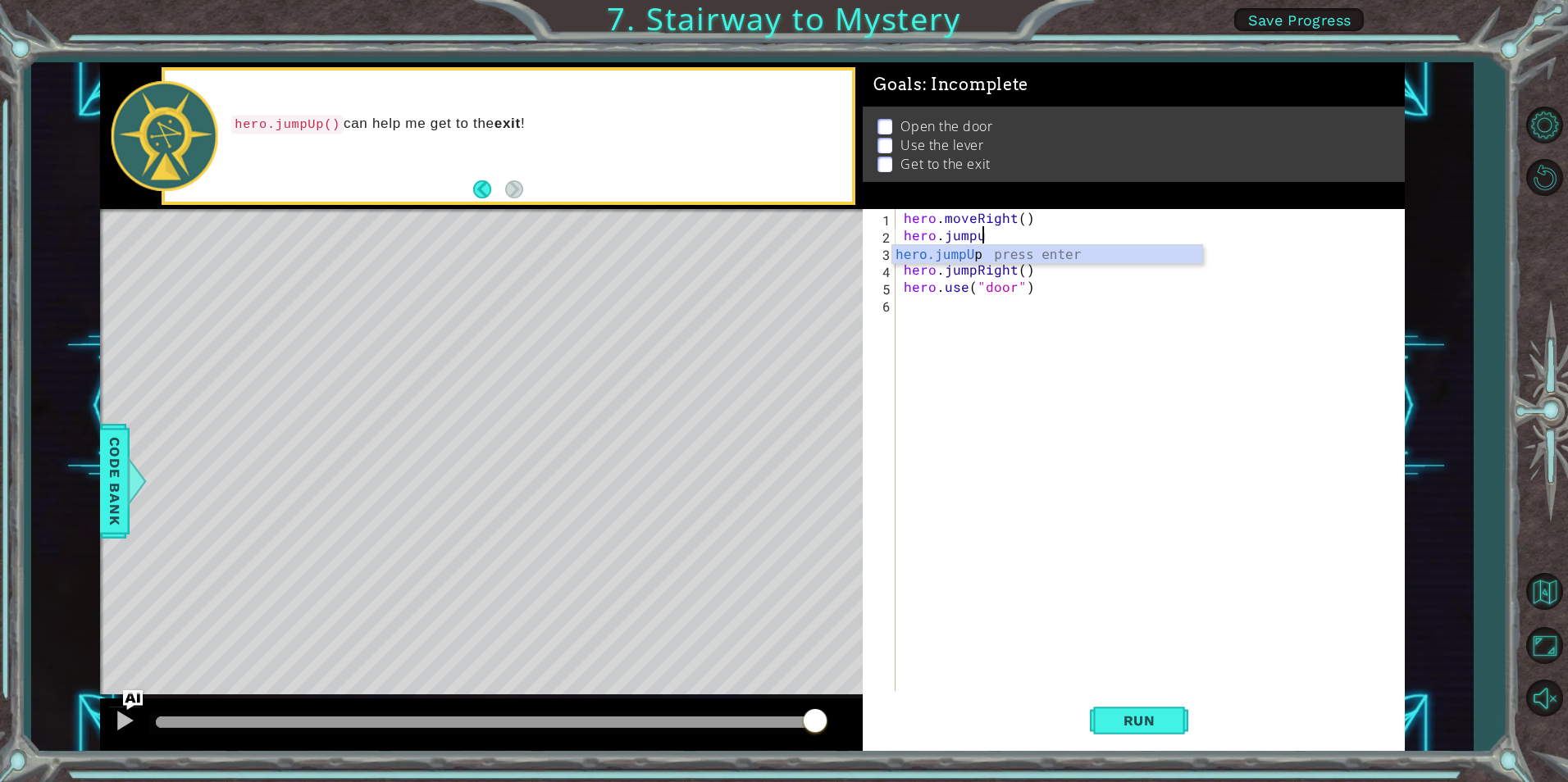
scroll to position [0, 4]
click at [1127, 717] on span "Run" at bounding box center [1139, 721] width 65 height 16
type textarea "hero.jumpUP"
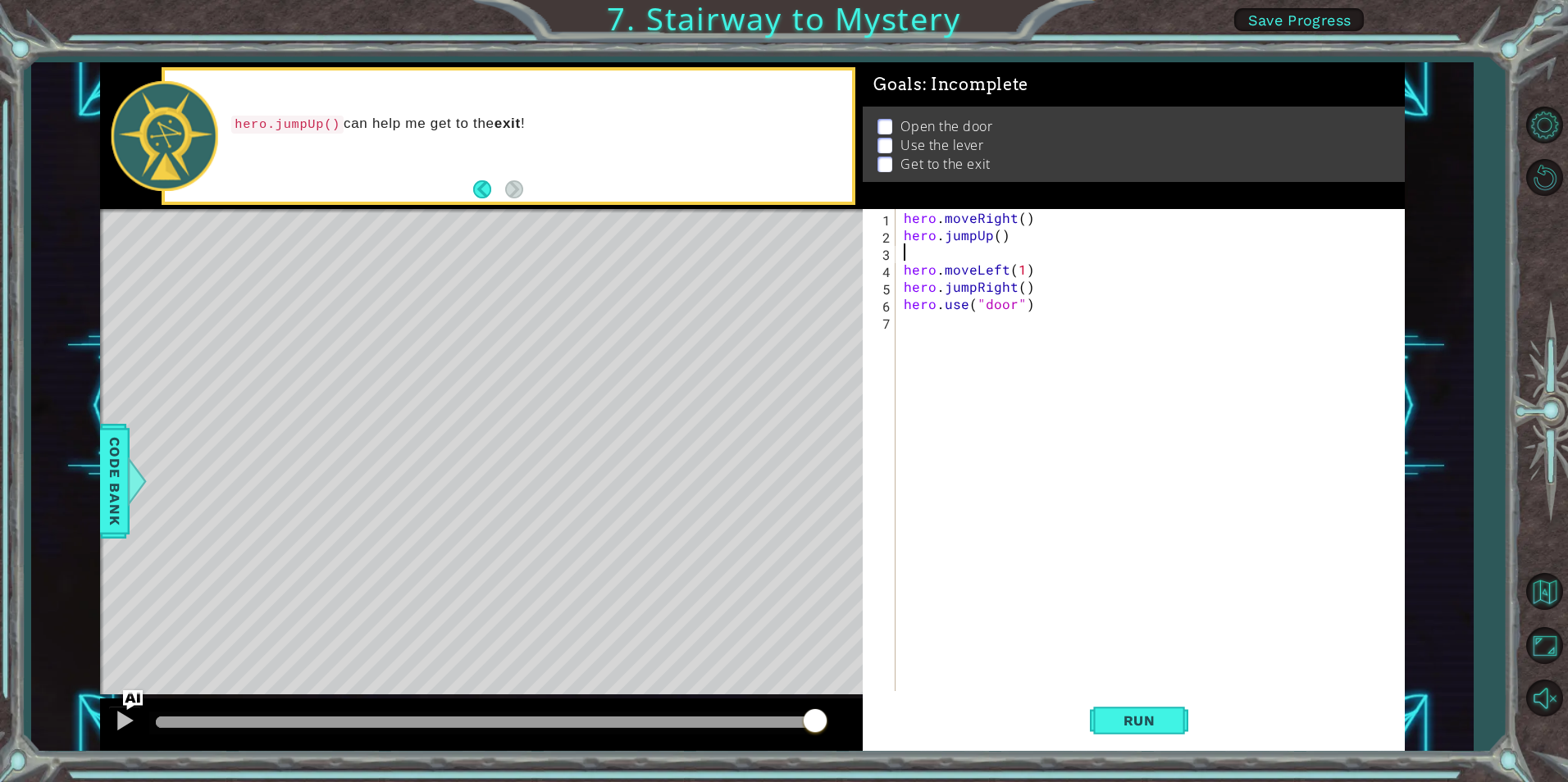
type textarea "hero.jumpUp()"
click at [1167, 706] on button "Run" at bounding box center [1139, 721] width 99 height 54
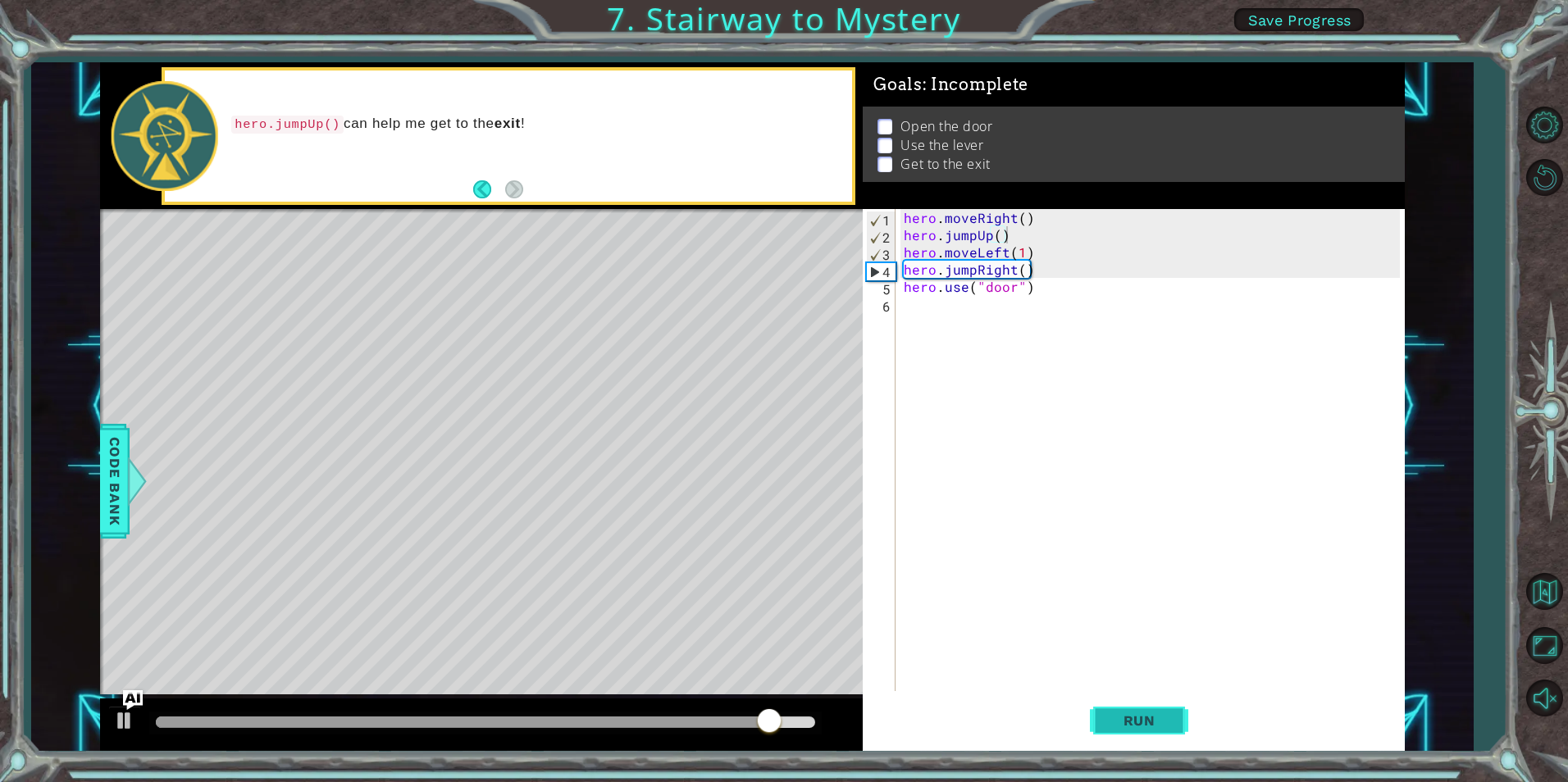
click at [1154, 716] on span "Run" at bounding box center [1139, 721] width 65 height 16
click at [1166, 727] on span "Run" at bounding box center [1139, 721] width 65 height 16
click at [1157, 710] on button "Run" at bounding box center [1139, 721] width 99 height 54
click at [1029, 214] on div "hero . moveRight ( ) hero . jumpUp ( ) hero . moveLeft ( 1 ) hero . jumpRight (…" at bounding box center [1154, 467] width 507 height 517
type textarea "hero.moveRight()"
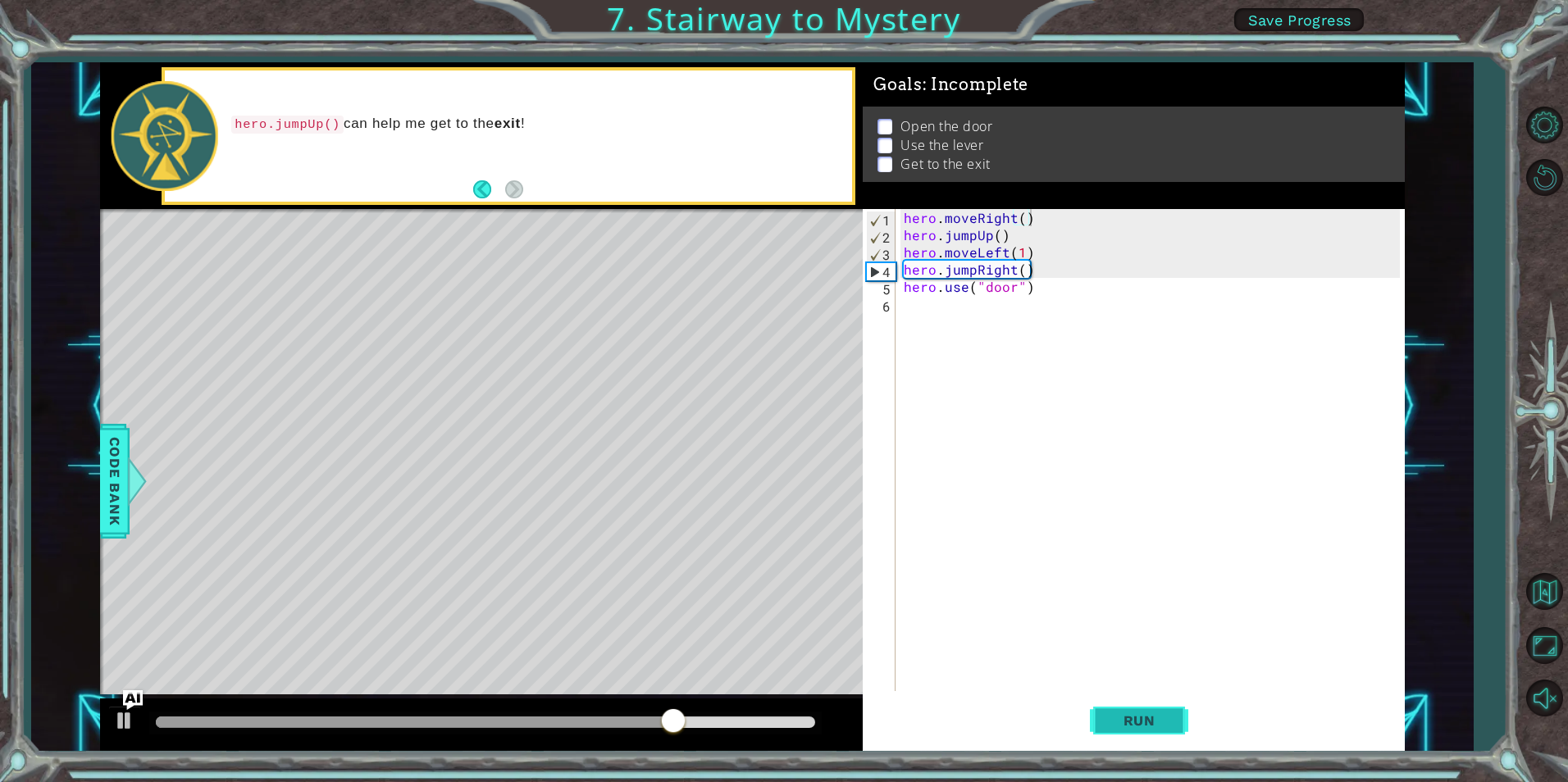
click at [1129, 737] on button "Run" at bounding box center [1139, 721] width 99 height 54
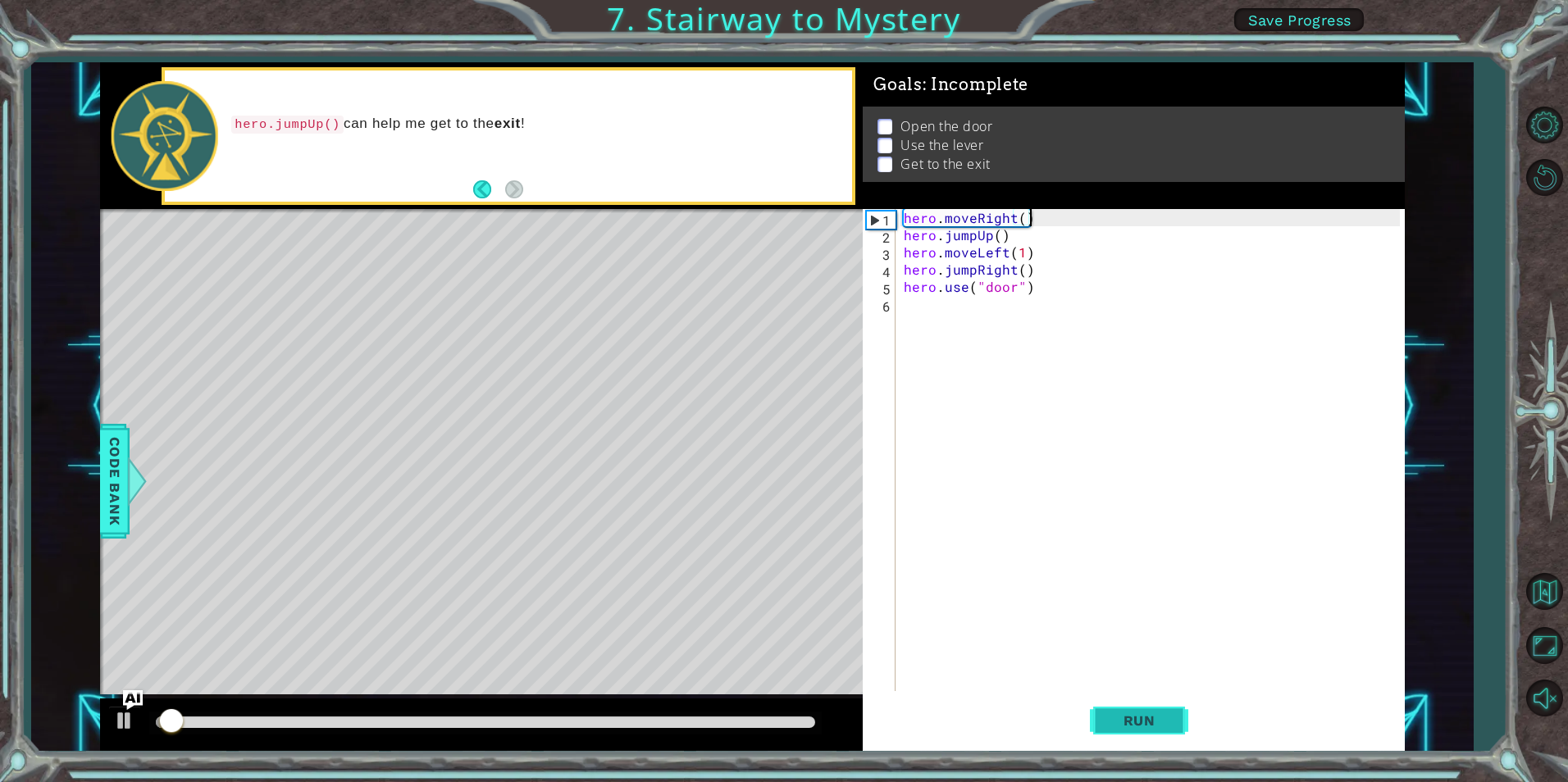
click at [1131, 728] on span "Run" at bounding box center [1139, 721] width 65 height 16
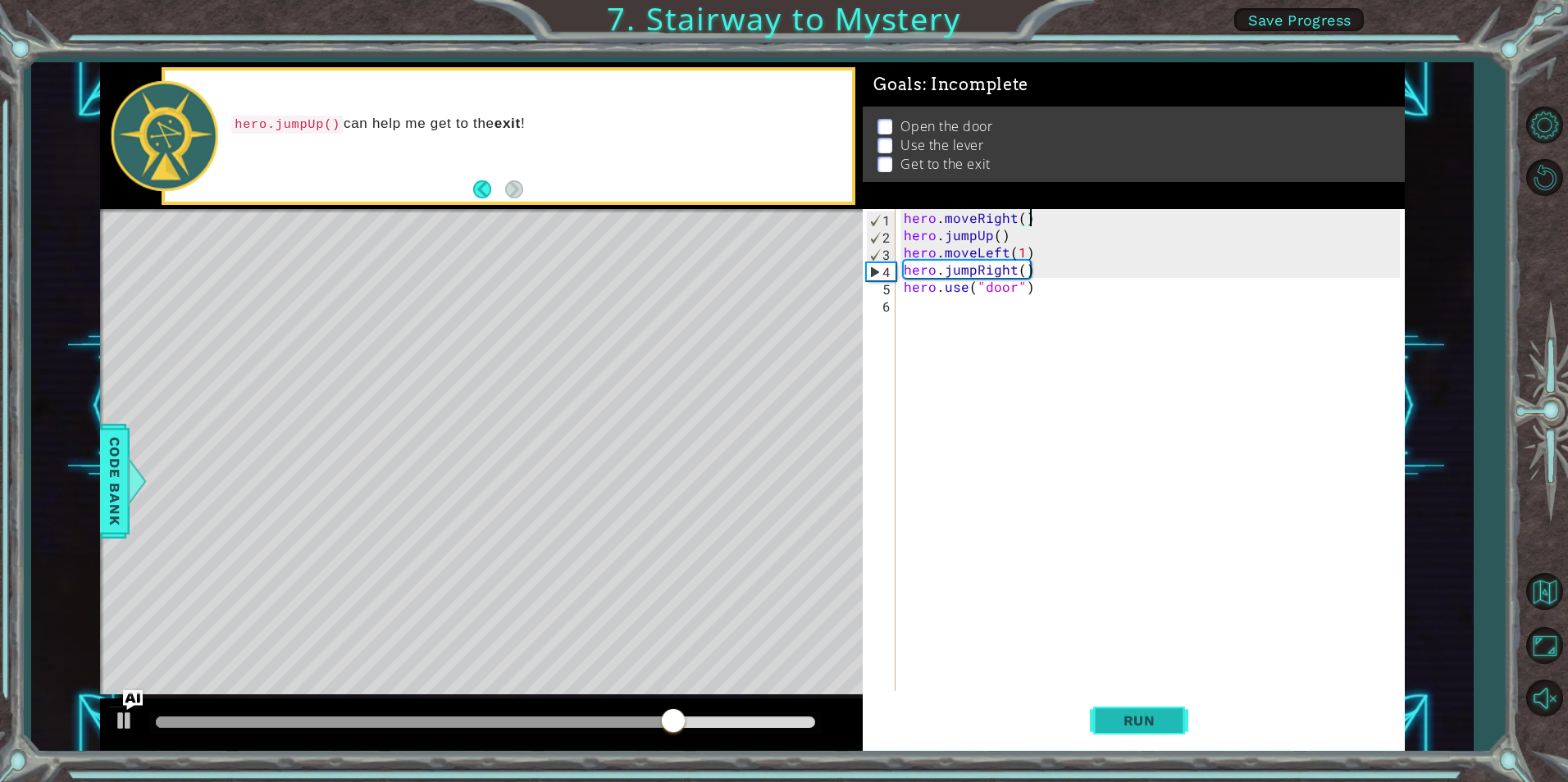
click at [1131, 728] on span "Run" at bounding box center [1139, 721] width 65 height 16
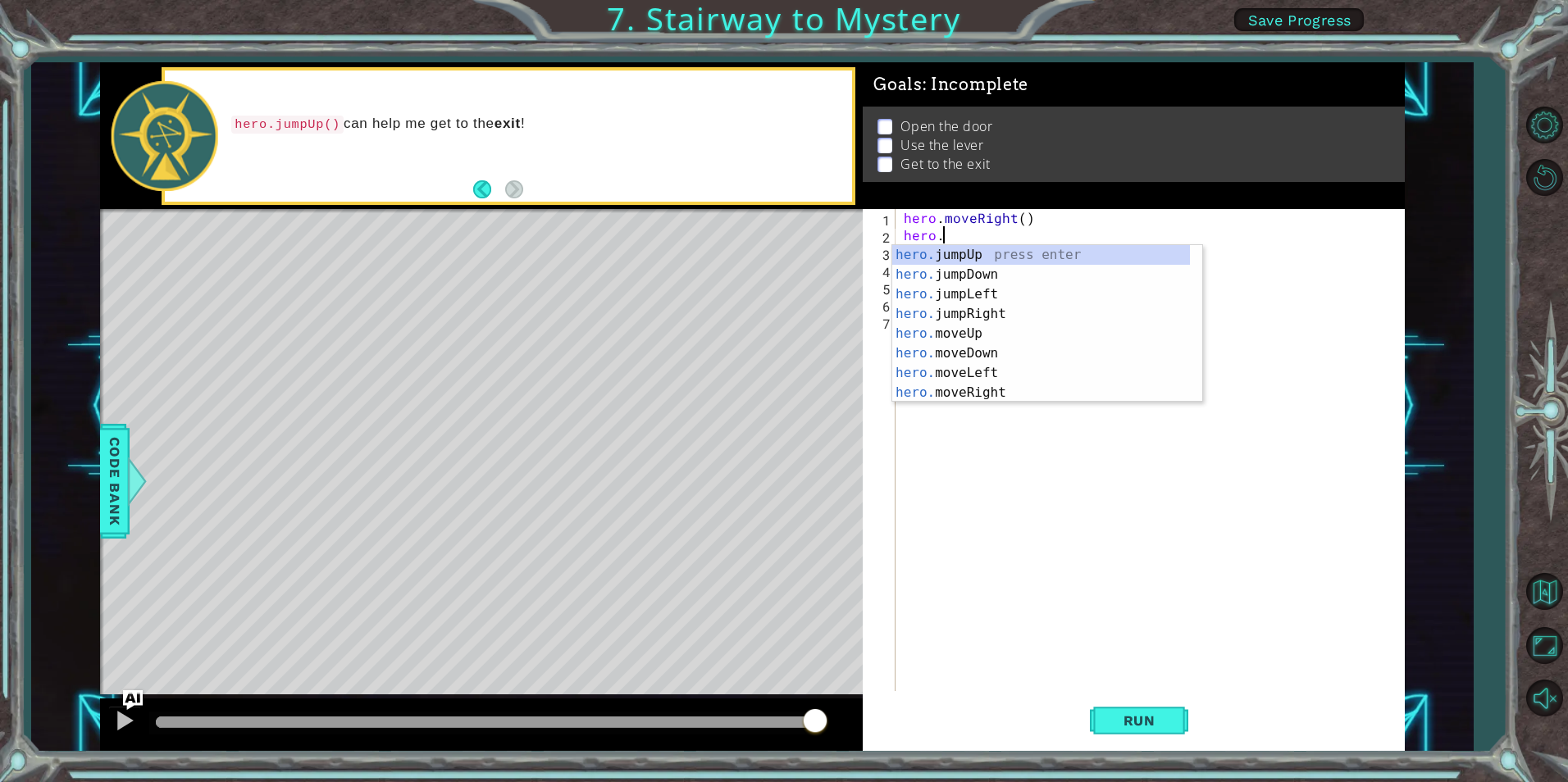
scroll to position [0, 3]
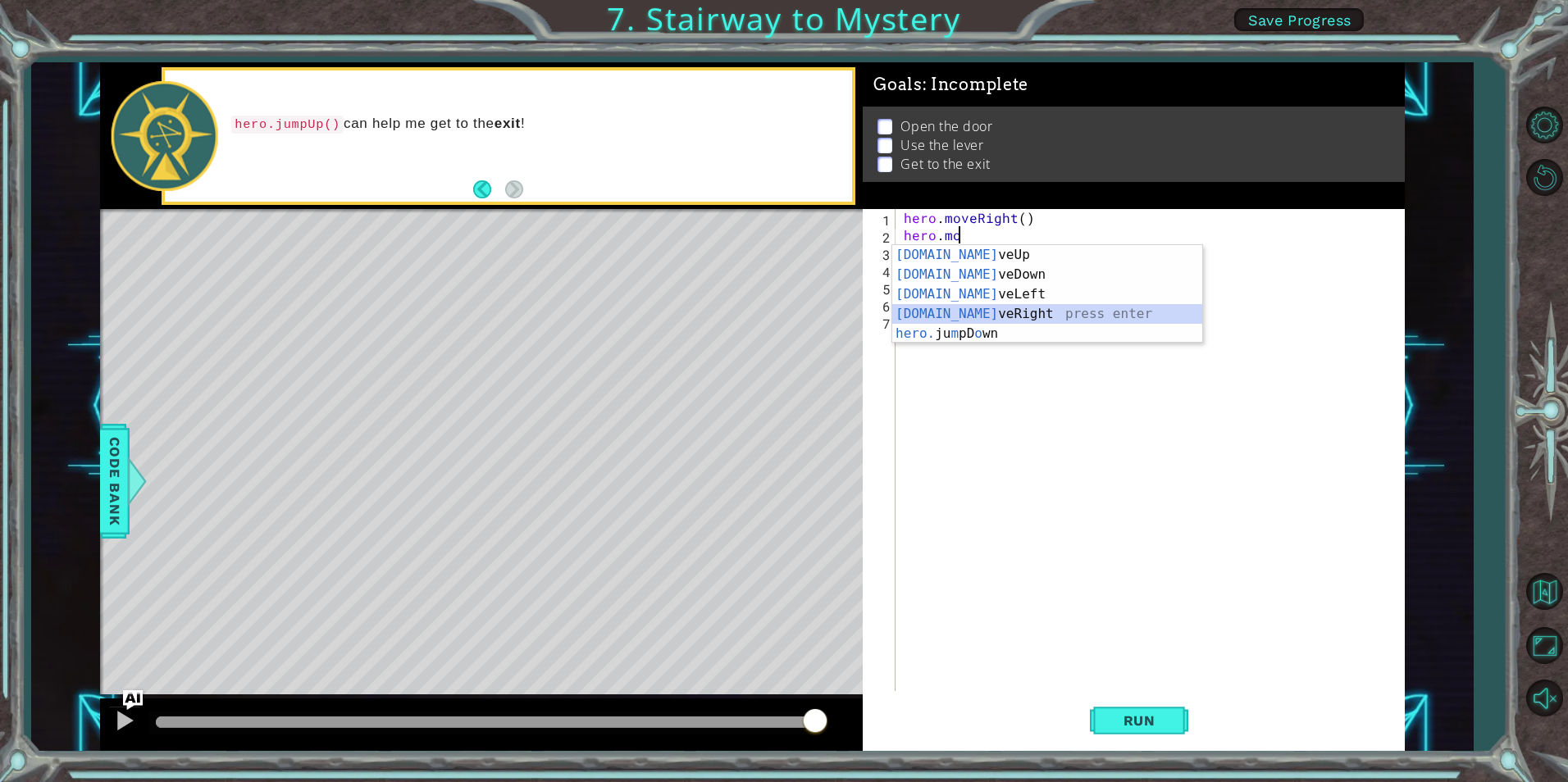
click at [1008, 309] on div "[DOMAIN_NAME] veUp press enter [DOMAIN_NAME] veDown press enter [DOMAIN_NAME] v…" at bounding box center [1048, 314] width 310 height 138
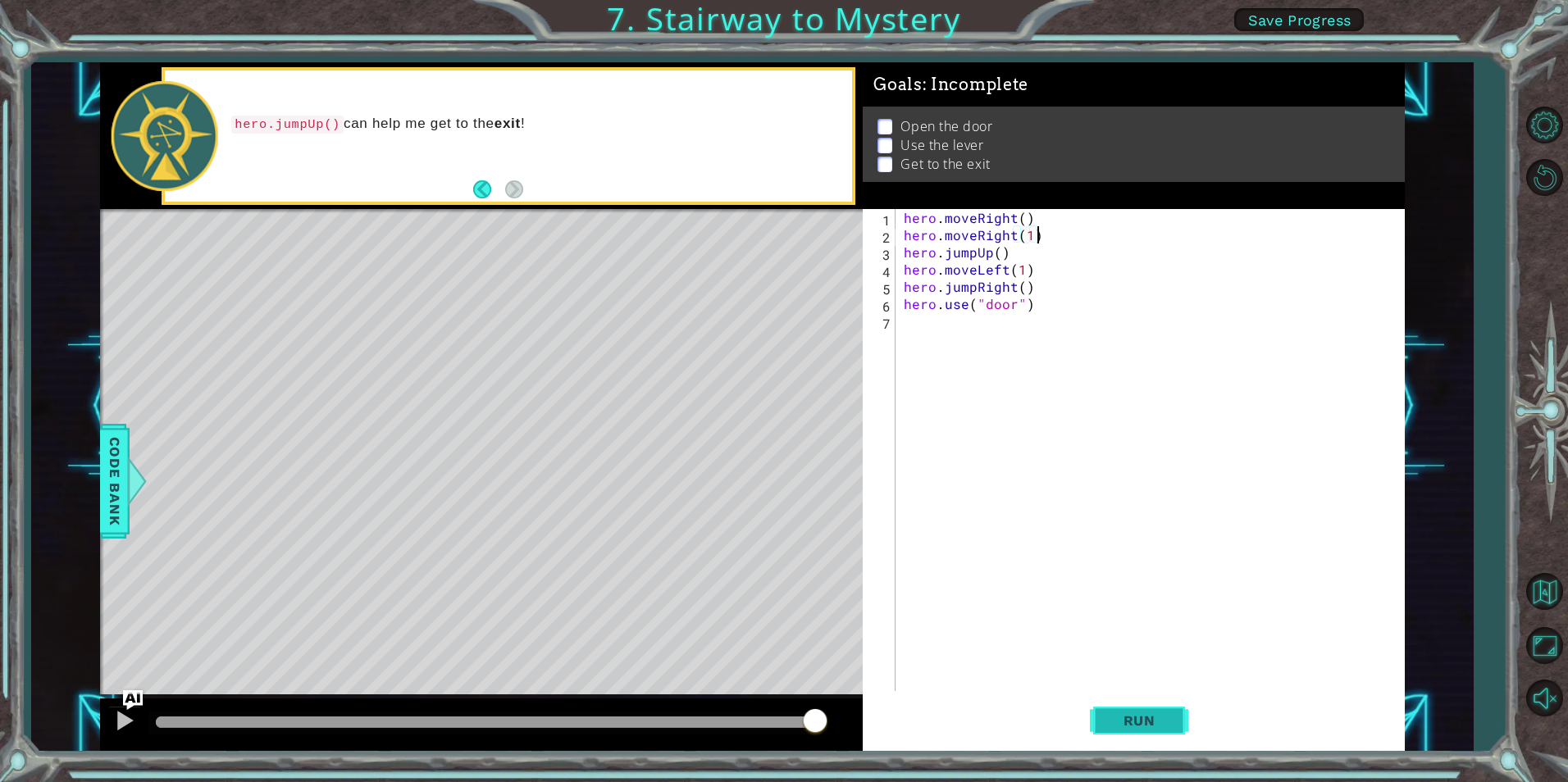
drag, startPoint x: 1125, startPoint y: 696, endPoint x: 1130, endPoint y: 709, distance: 13.9
click at [1125, 697] on button "Run" at bounding box center [1139, 721] width 99 height 54
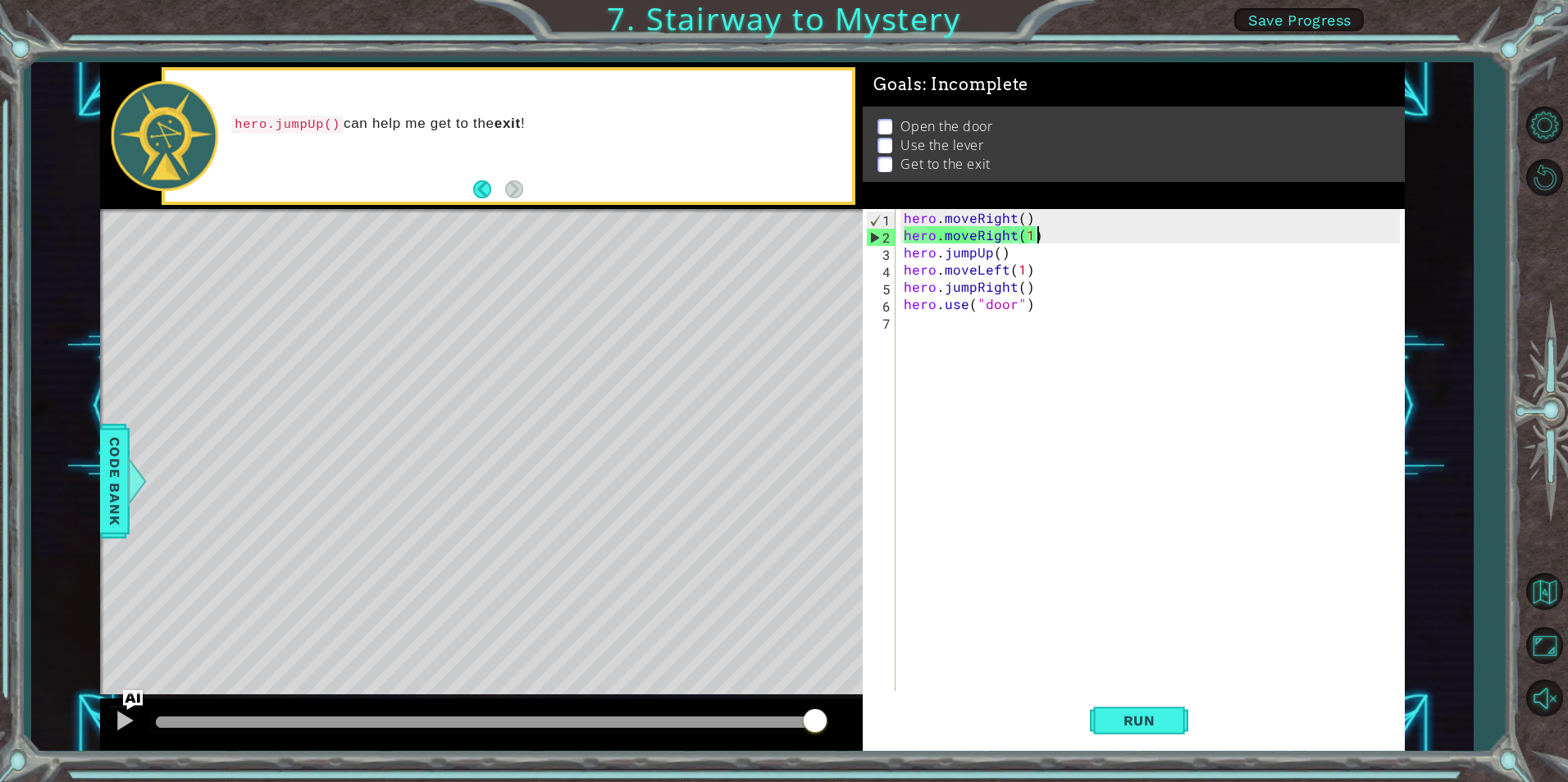
drag, startPoint x: 1039, startPoint y: 239, endPoint x: 1067, endPoint y: 236, distance: 28.2
click at [1067, 236] on div "hero . moveRight ( ) hero . moveRight ( 1 ) hero . jumpUp ( ) hero . moveLeft (…" at bounding box center [1154, 467] width 507 height 517
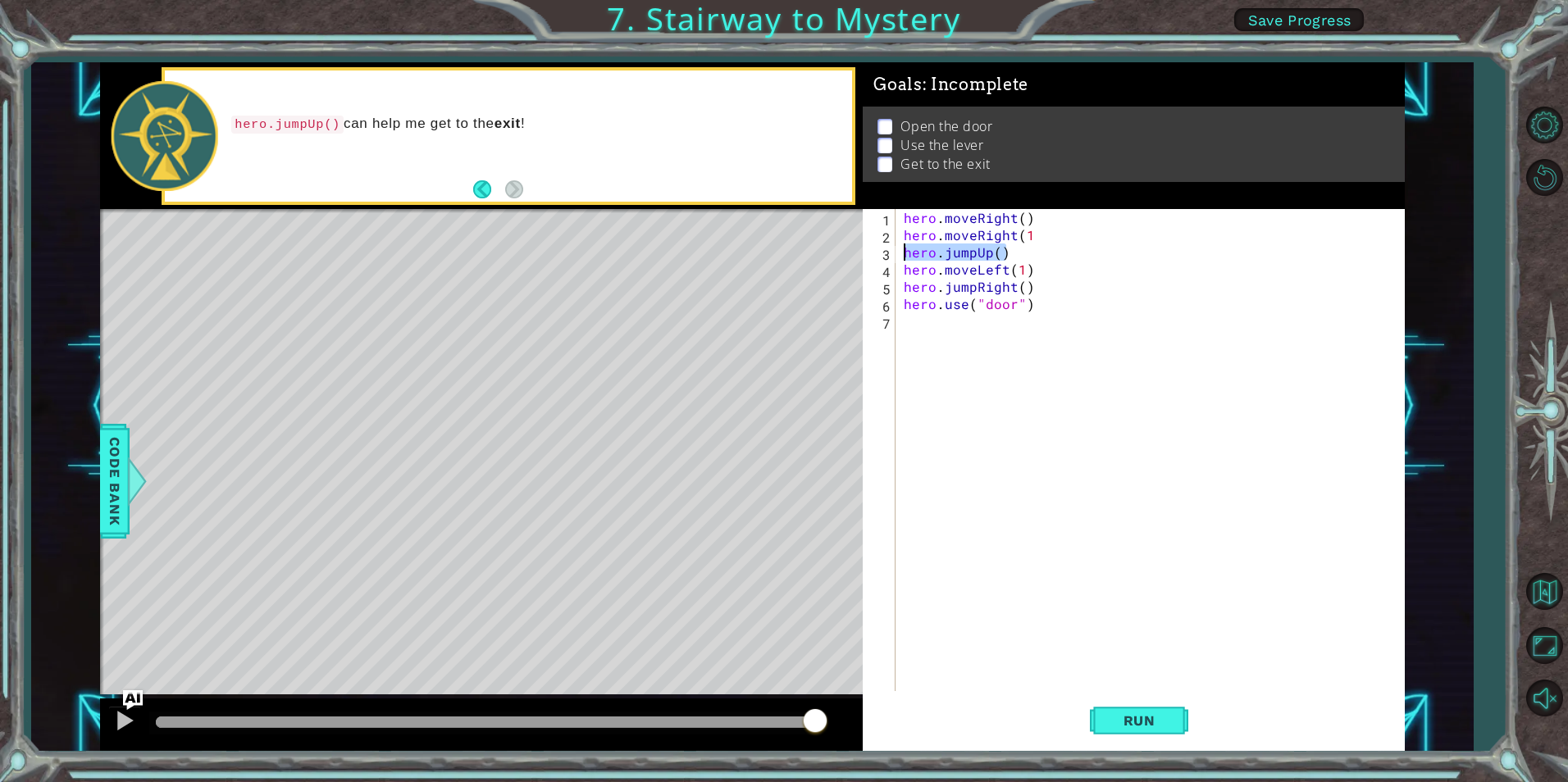
drag, startPoint x: 1015, startPoint y: 247, endPoint x: 872, endPoint y: 248, distance: 143.0
click at [872, 248] on div "hero.moveRight(1 1 2 3 4 5 6 7 hero . moveRight ( ) hero . moveRight ( 1 hero .…" at bounding box center [1131, 450] width 536 height 482
click at [1091, 253] on div "hero . moveRight ( ) hero . moveRight ( 1 hero . jumpUp ( ) hero . moveLeft ( 1…" at bounding box center [1150, 450] width 499 height 482
drag, startPoint x: 901, startPoint y: 256, endPoint x: 1017, endPoint y: 261, distance: 116.1
click at [1017, 261] on div "hero . moveRight ( ) hero . moveRight ( 1 hero . jumpUp ( ) hero . moveLeft ( 1…" at bounding box center [1154, 467] width 507 height 517
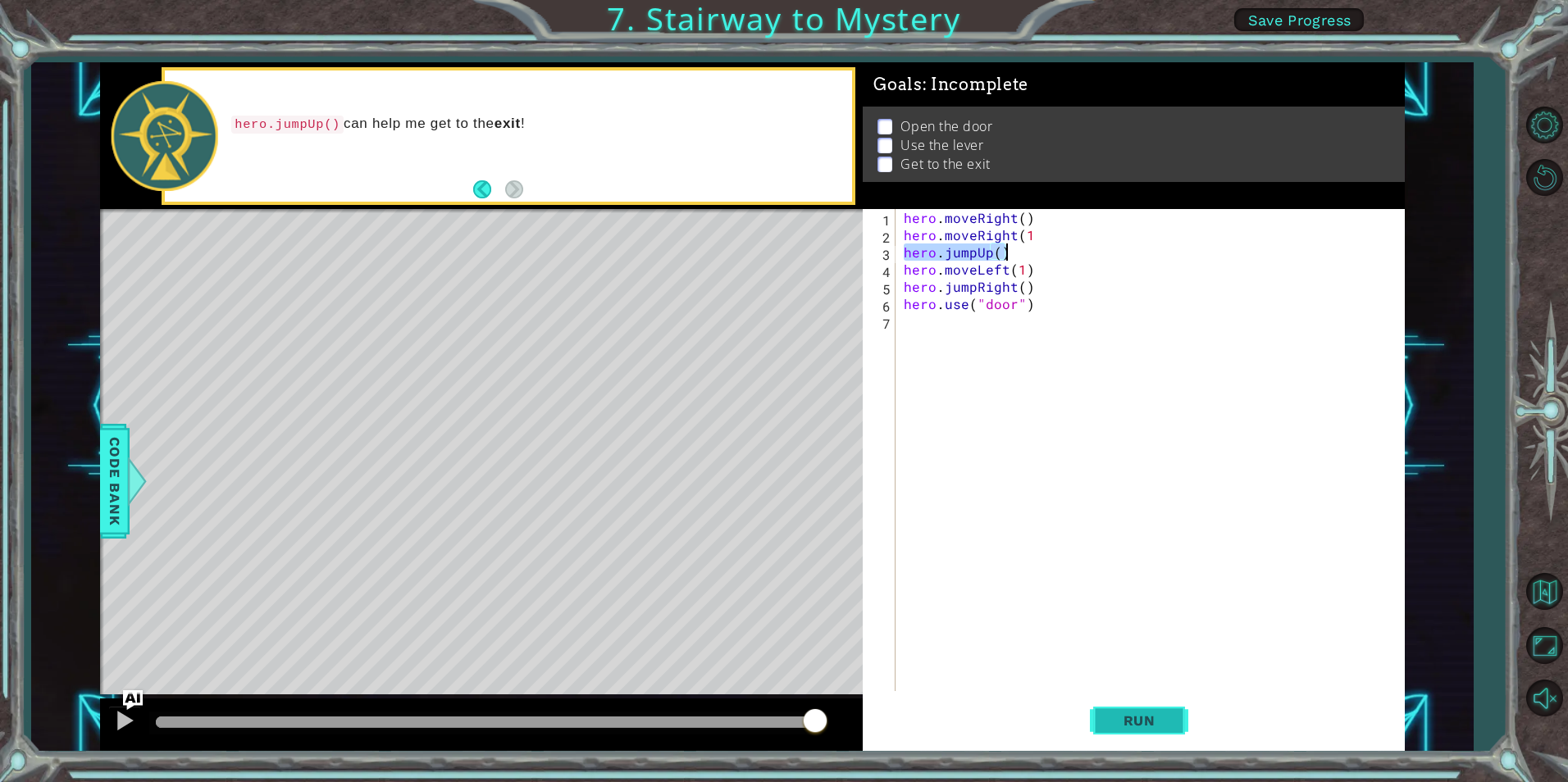
click at [1097, 713] on button "Run" at bounding box center [1139, 721] width 99 height 54
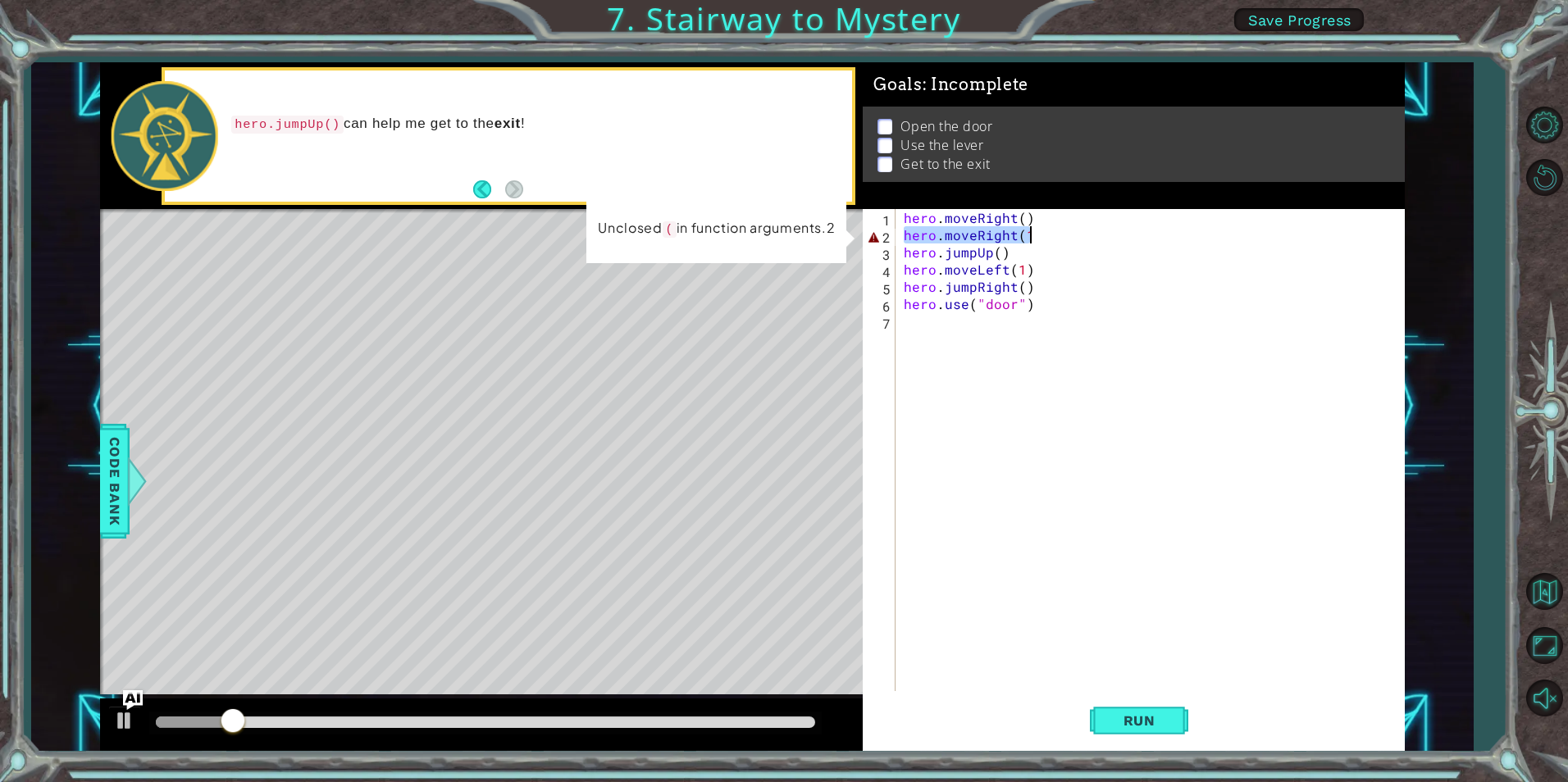
drag, startPoint x: 902, startPoint y: 236, endPoint x: 1028, endPoint y: 240, distance: 126.1
click at [1028, 240] on div "hero . moveRight ( ) hero . moveRight ( 1 hero . jumpUp ( ) hero . moveLeft ( 1…" at bounding box center [1154, 467] width 507 height 517
type textarea "hero.moveRight(1"
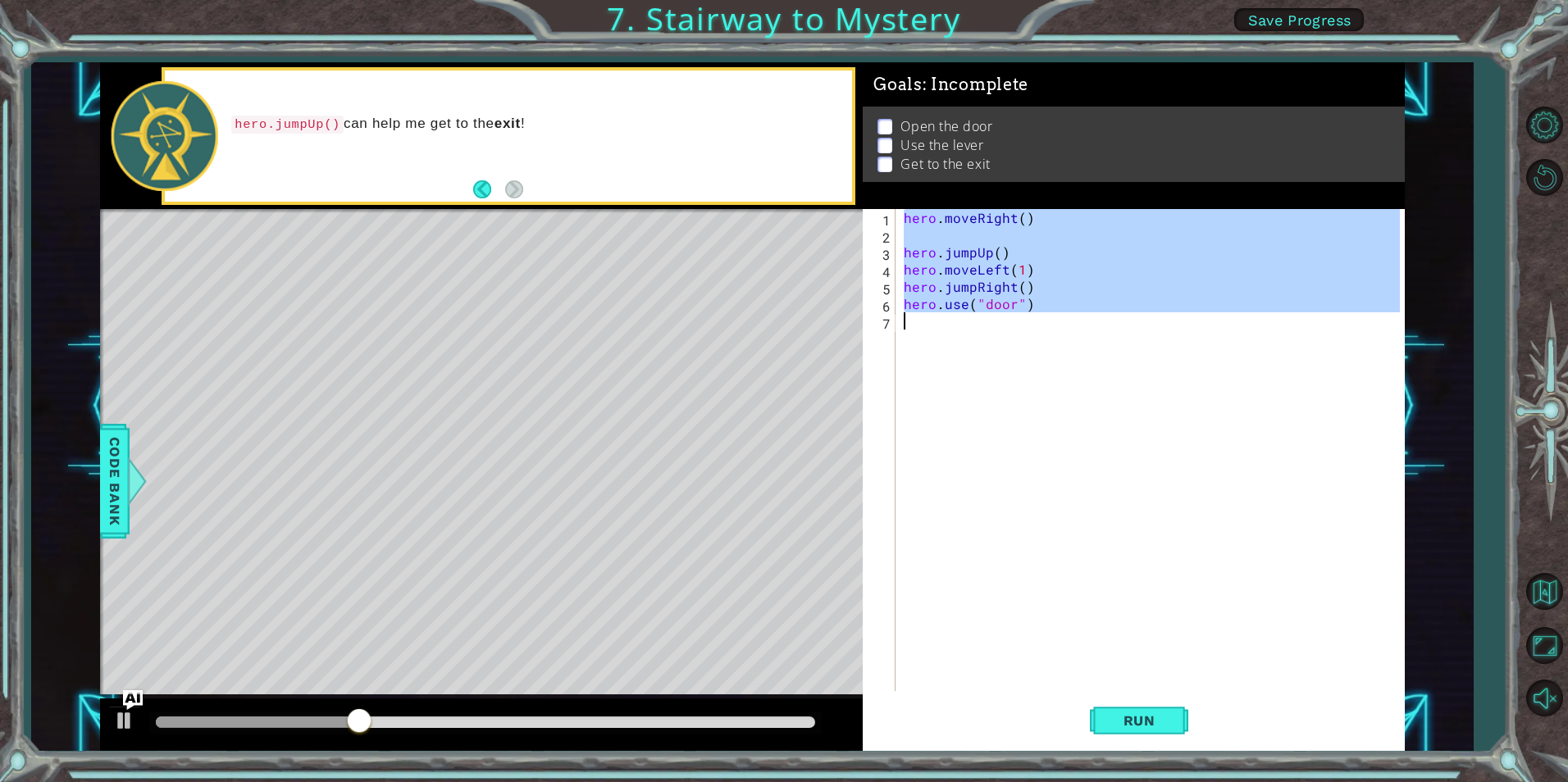
drag, startPoint x: 903, startPoint y: 214, endPoint x: 1058, endPoint y: 406, distance: 246.8
click at [1058, 406] on div "hero . moveRight ( ) hero . jumpUp ( ) hero . moveLeft ( 1 ) hero . jumpRight (…" at bounding box center [1154, 467] width 507 height 517
type textarea "hero.use("door")"
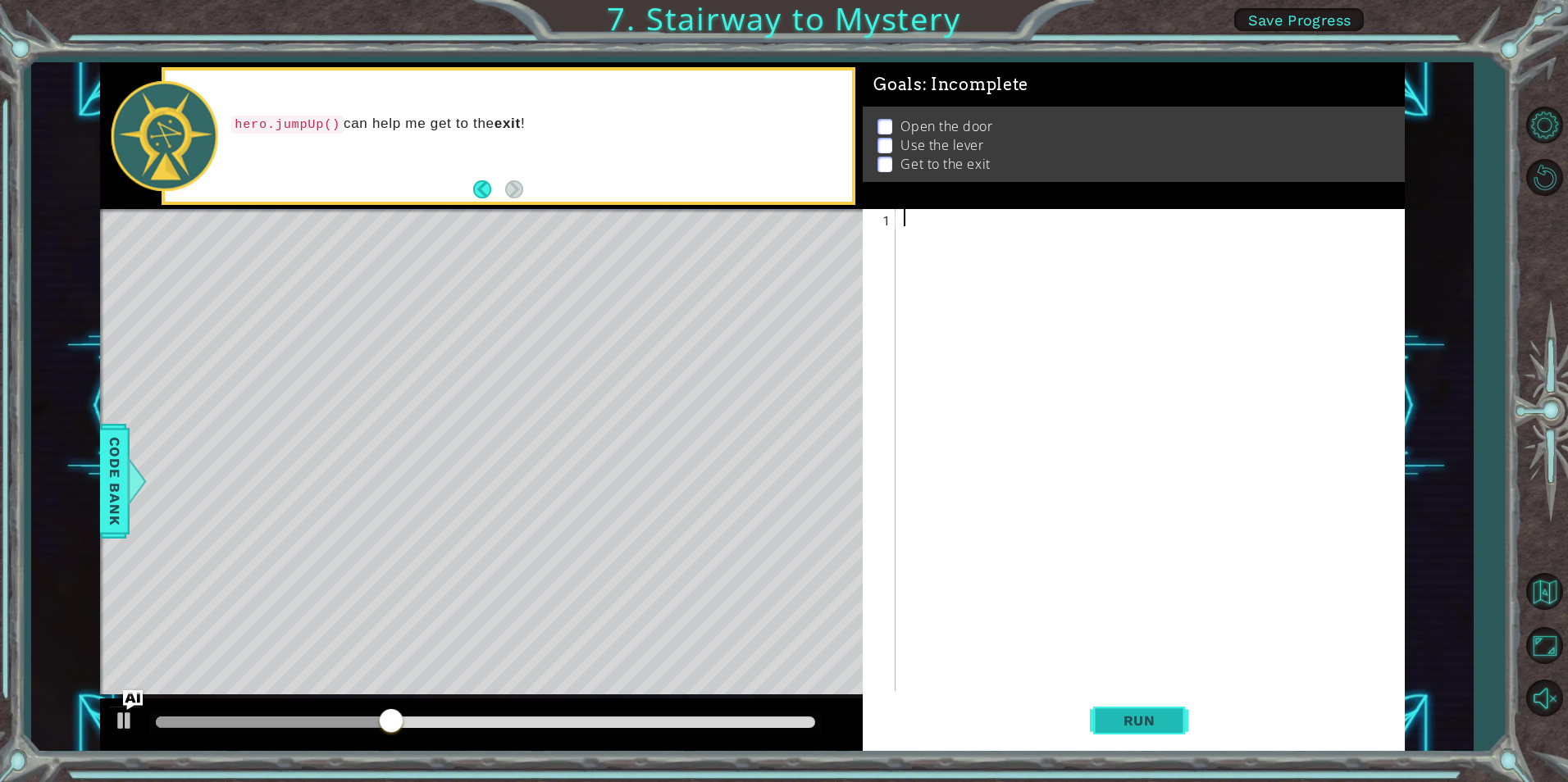
click at [1094, 712] on button "Run" at bounding box center [1139, 721] width 99 height 54
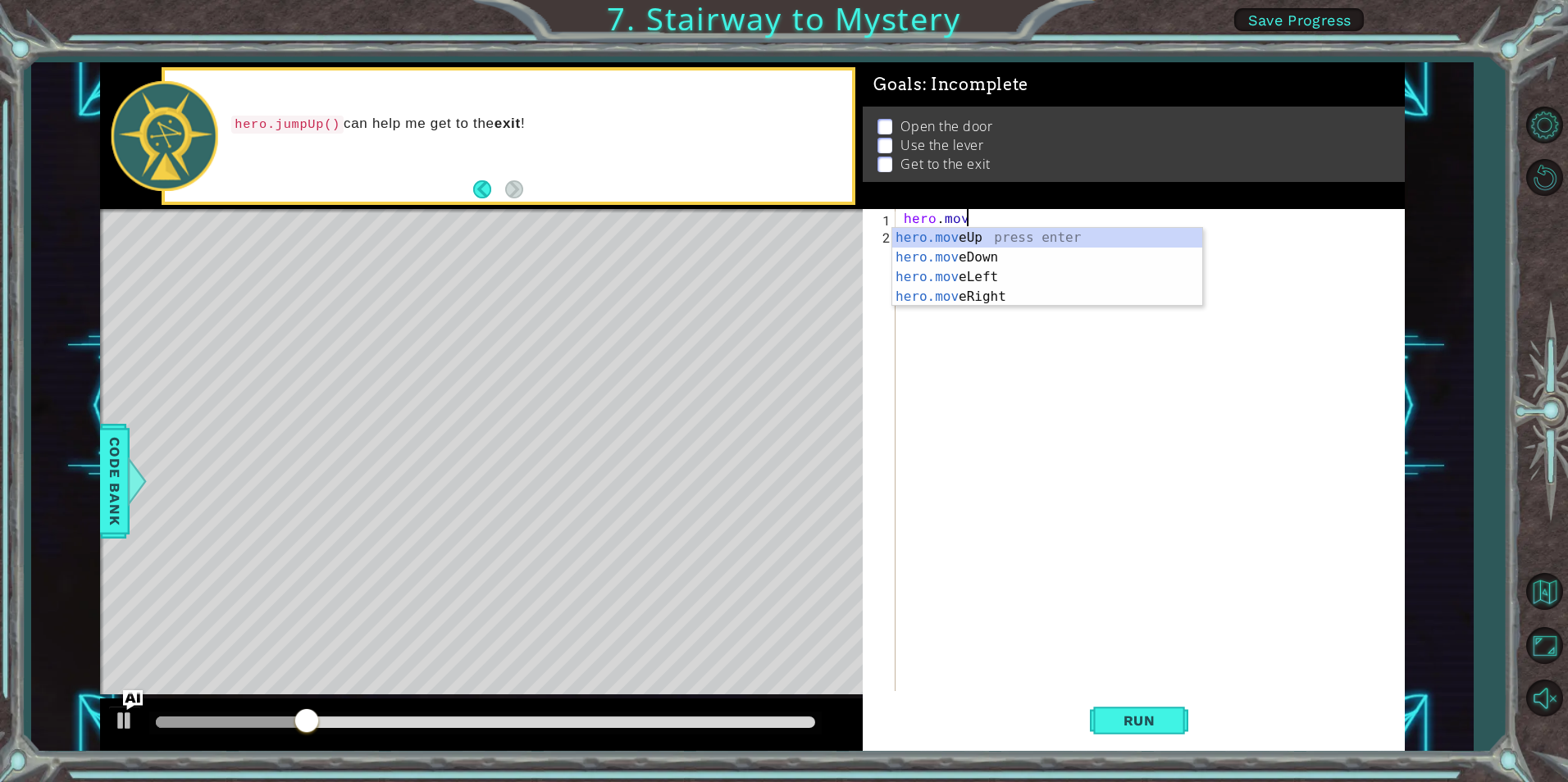
scroll to position [0, 4]
click at [1005, 235] on div "hero.mov eUp press enter hero.mov eDown press enter hero.mov eLeft press enter …" at bounding box center [1048, 287] width 310 height 118
type textarea "hero.moveUp(1)"
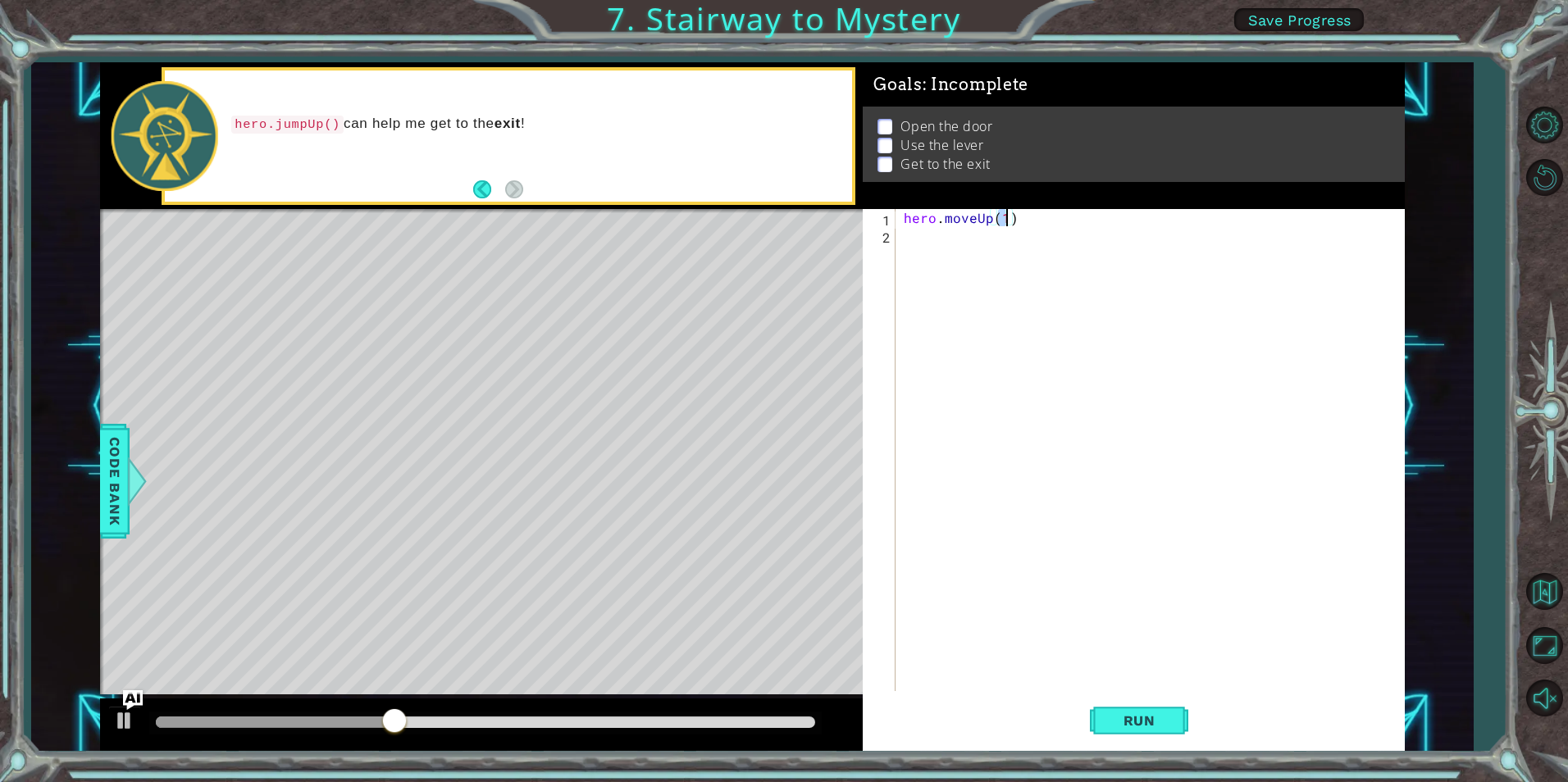
click at [1042, 229] on div "hero . moveUp ( 1 )" at bounding box center [1154, 467] width 507 height 517
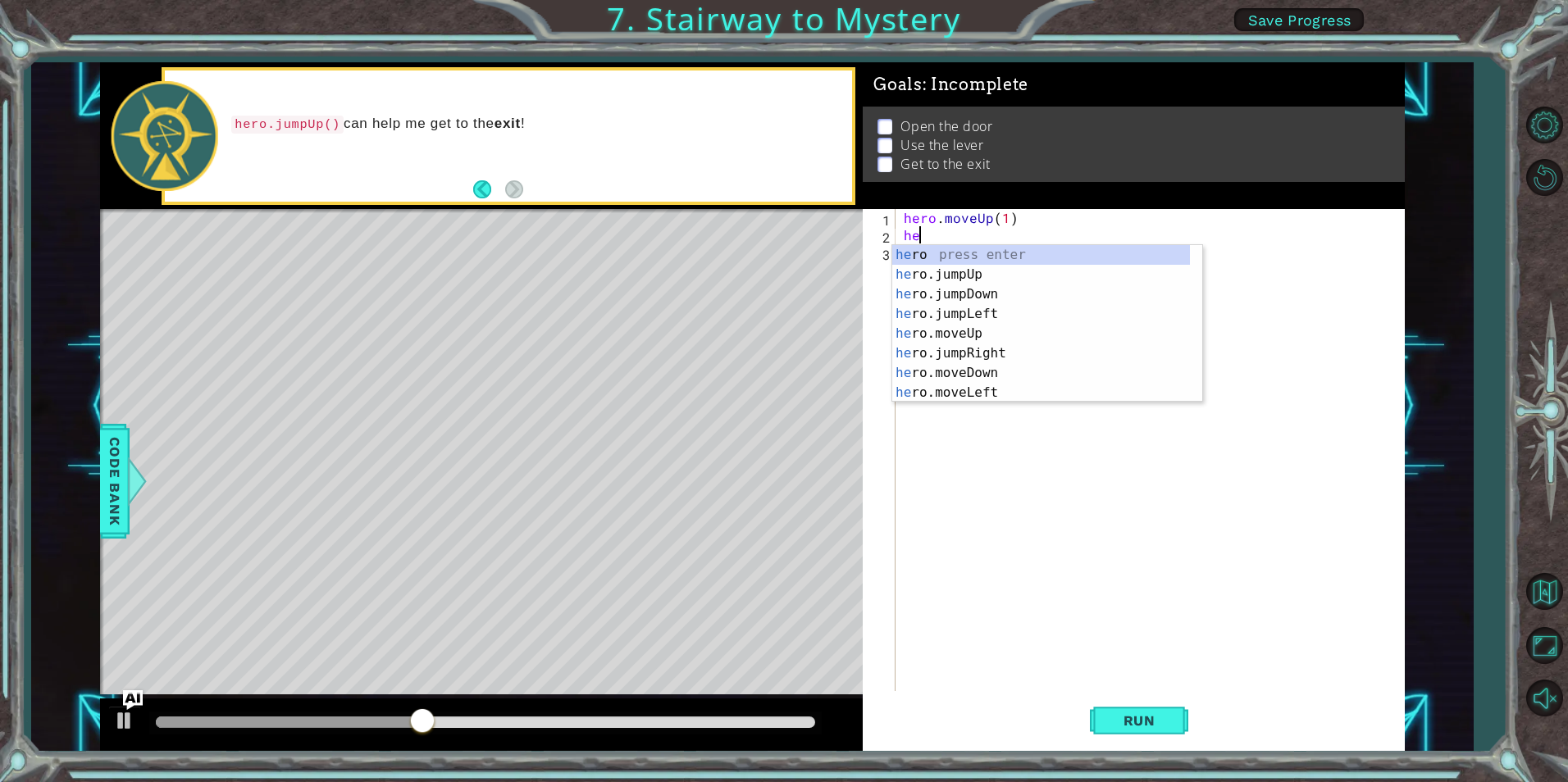
type textarea "her"
click at [1013, 277] on div "her o press enter her o.jumpUp press enter her o.jumpDown press enter her o.jum…" at bounding box center [1041, 343] width 298 height 196
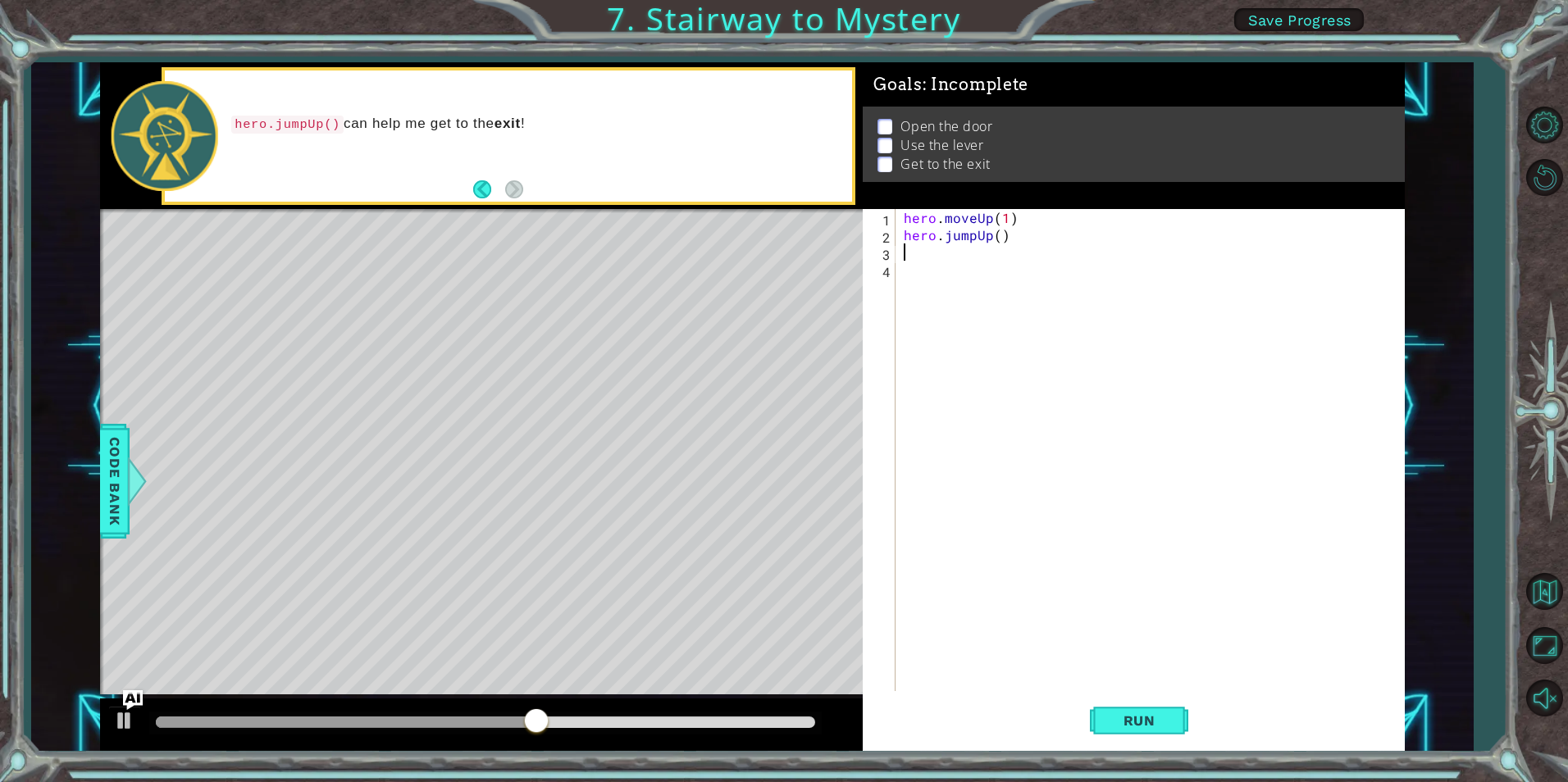
scroll to position [0, 0]
click at [1118, 713] on span "Run" at bounding box center [1139, 721] width 65 height 16
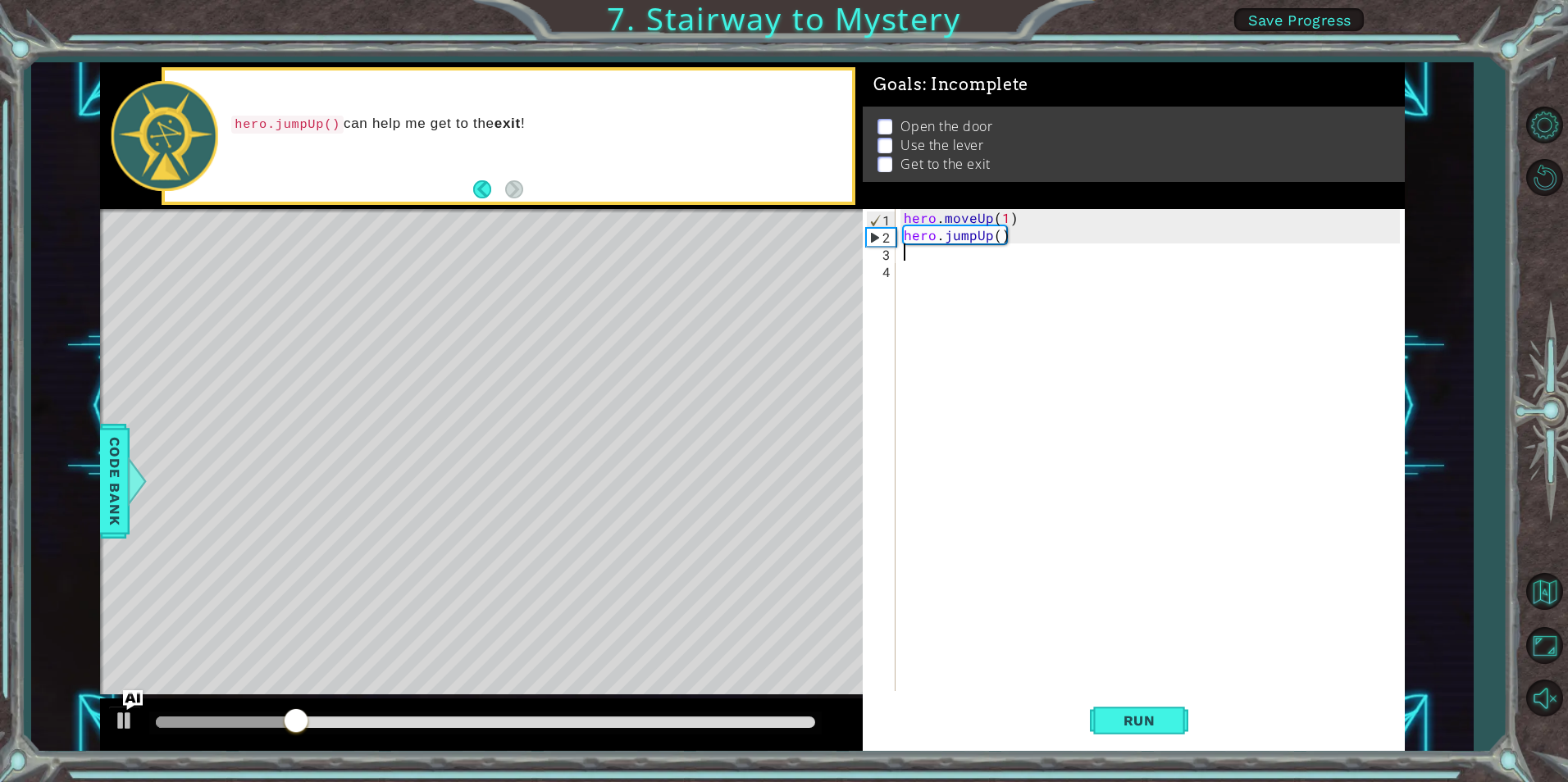
click at [1031, 223] on div "hero . moveUp ( 1 ) hero . jumpUp ( )" at bounding box center [1154, 467] width 507 height 517
click at [989, 218] on div "hero . moveUp ( 1 ) hero . jumpUp ( )" at bounding box center [1154, 467] width 507 height 517
click at [1009, 214] on div "hero . moveDown ) ( 1 ) hero . jumpUp ( )" at bounding box center [1154, 467] width 507 height 517
click at [1016, 217] on div "hero . moveDown ) ( 1 ) hero . jumpUp ( )" at bounding box center [1154, 467] width 507 height 517
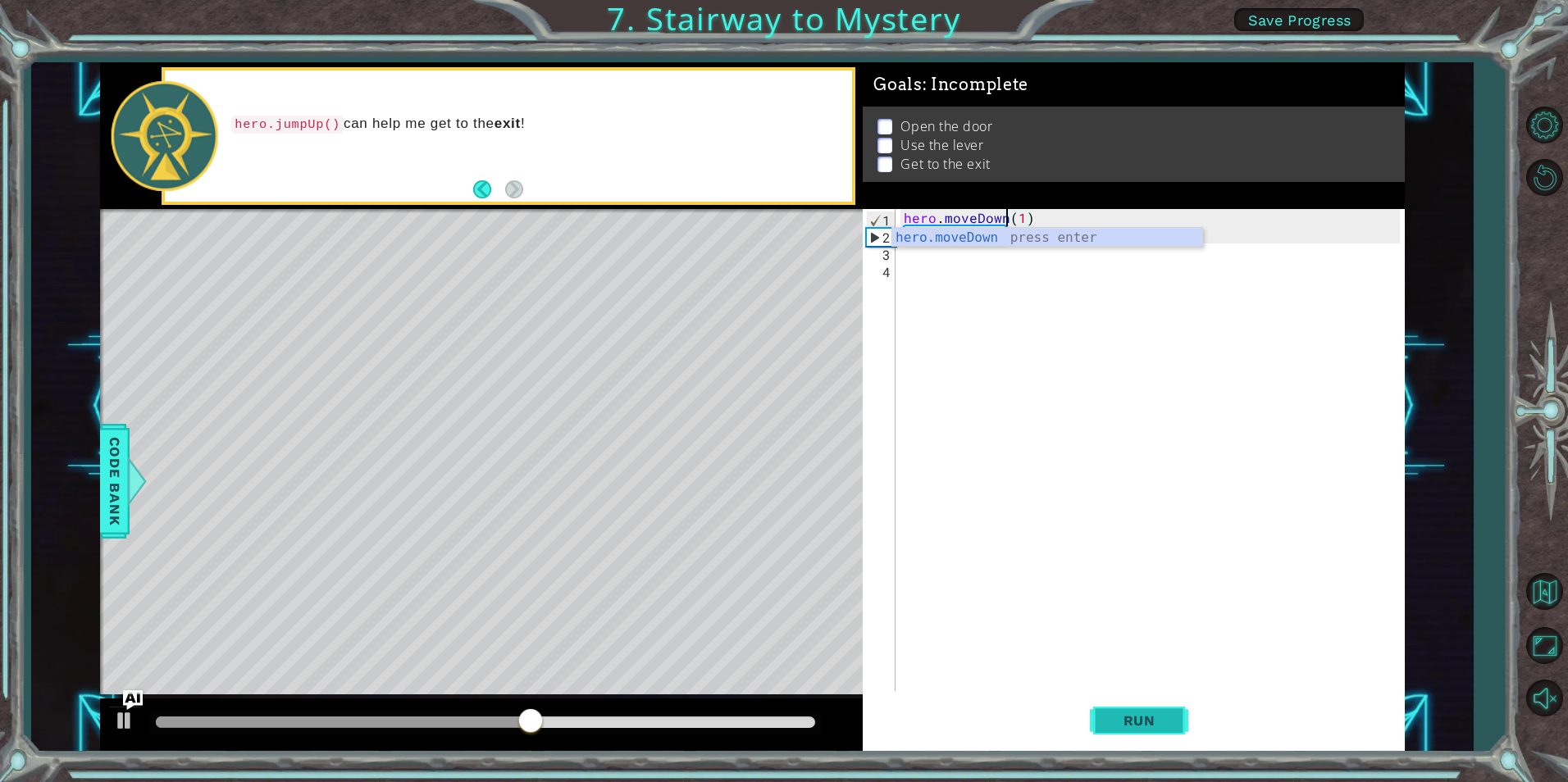
click at [1145, 716] on span "Run" at bounding box center [1139, 721] width 65 height 16
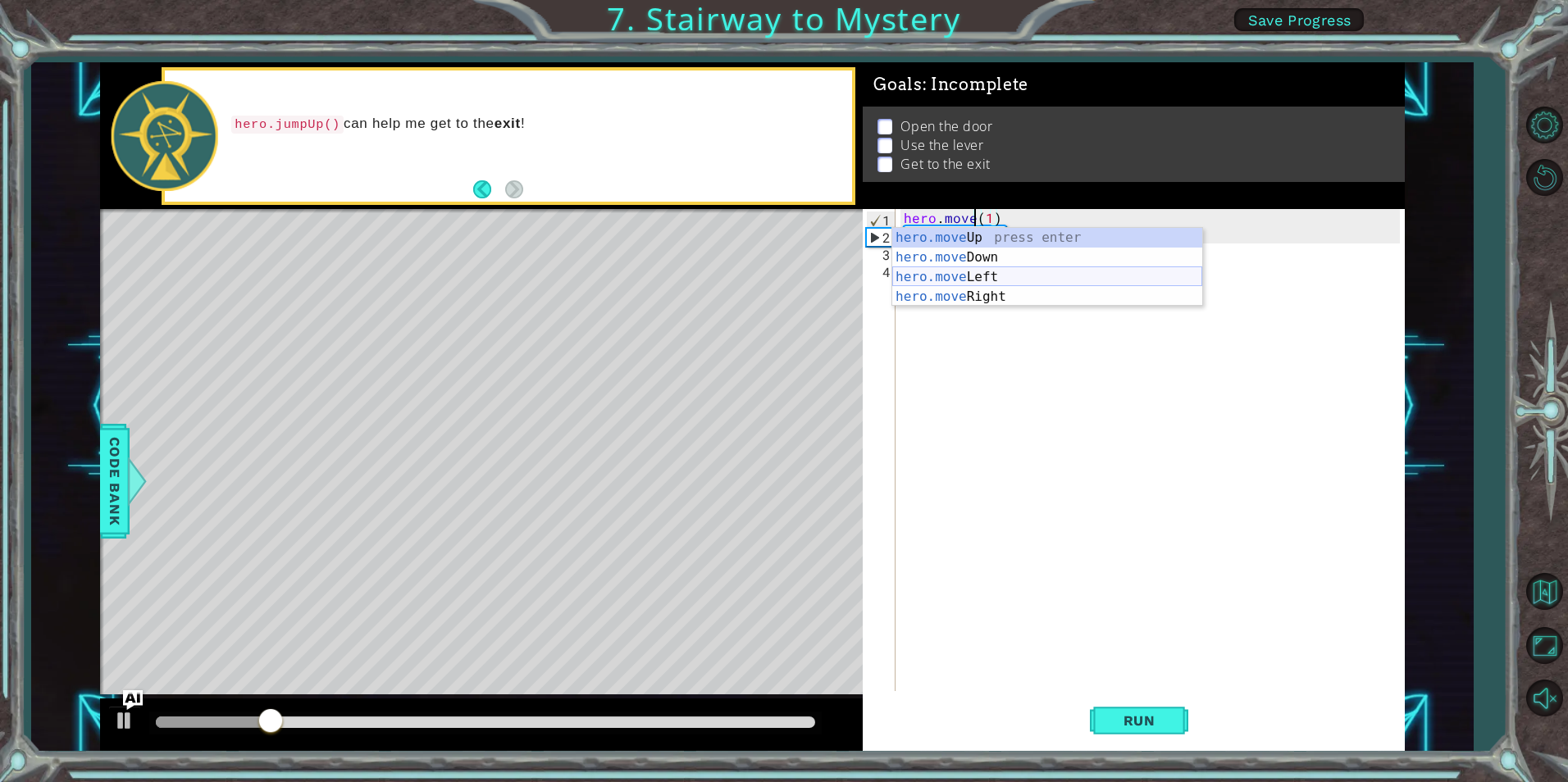
click at [998, 275] on div "hero.move Up press enter hero.move Down press enter hero.move Left press enter …" at bounding box center [1048, 287] width 310 height 118
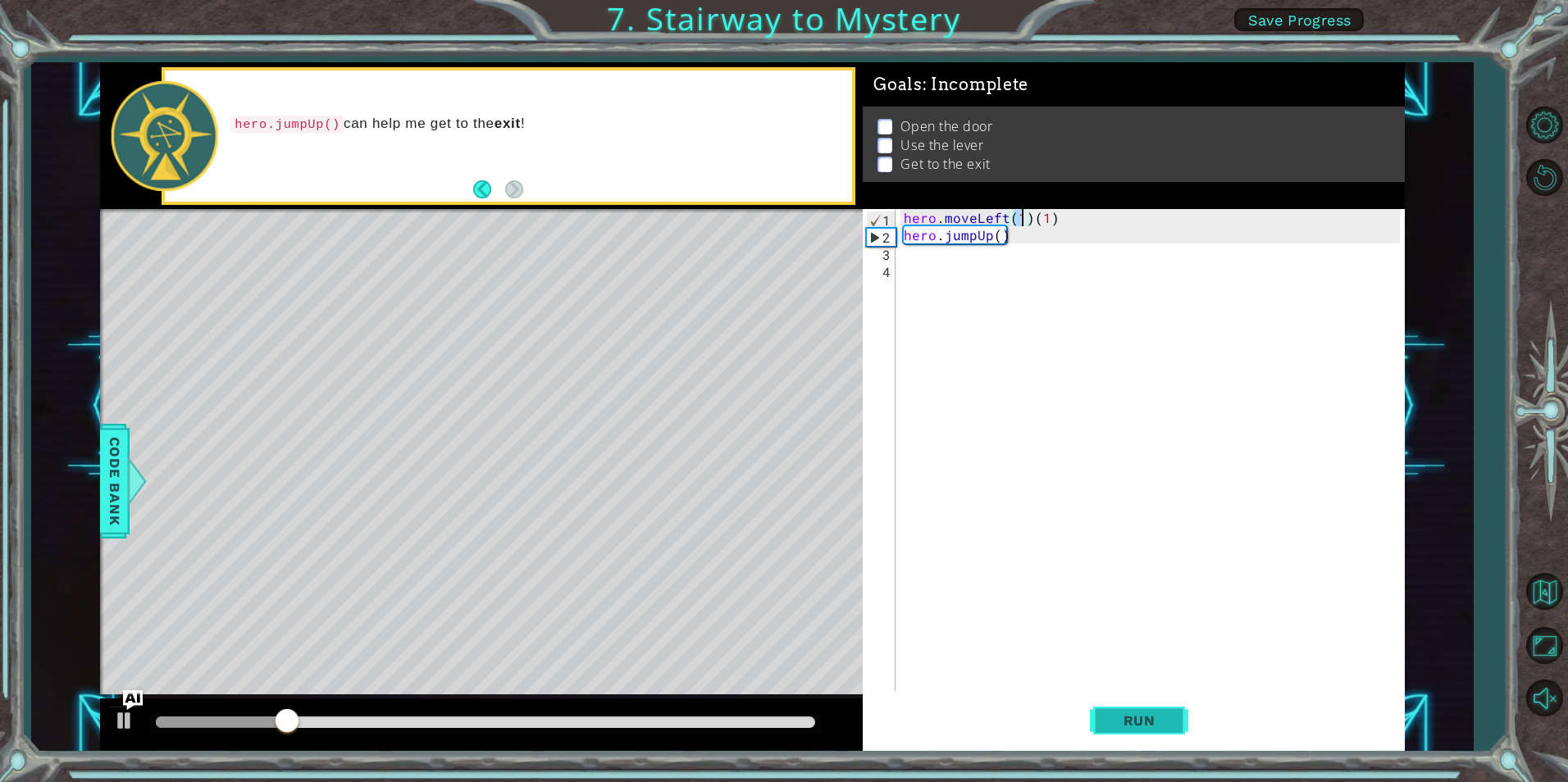
click at [1163, 717] on span "Run" at bounding box center [1139, 721] width 65 height 16
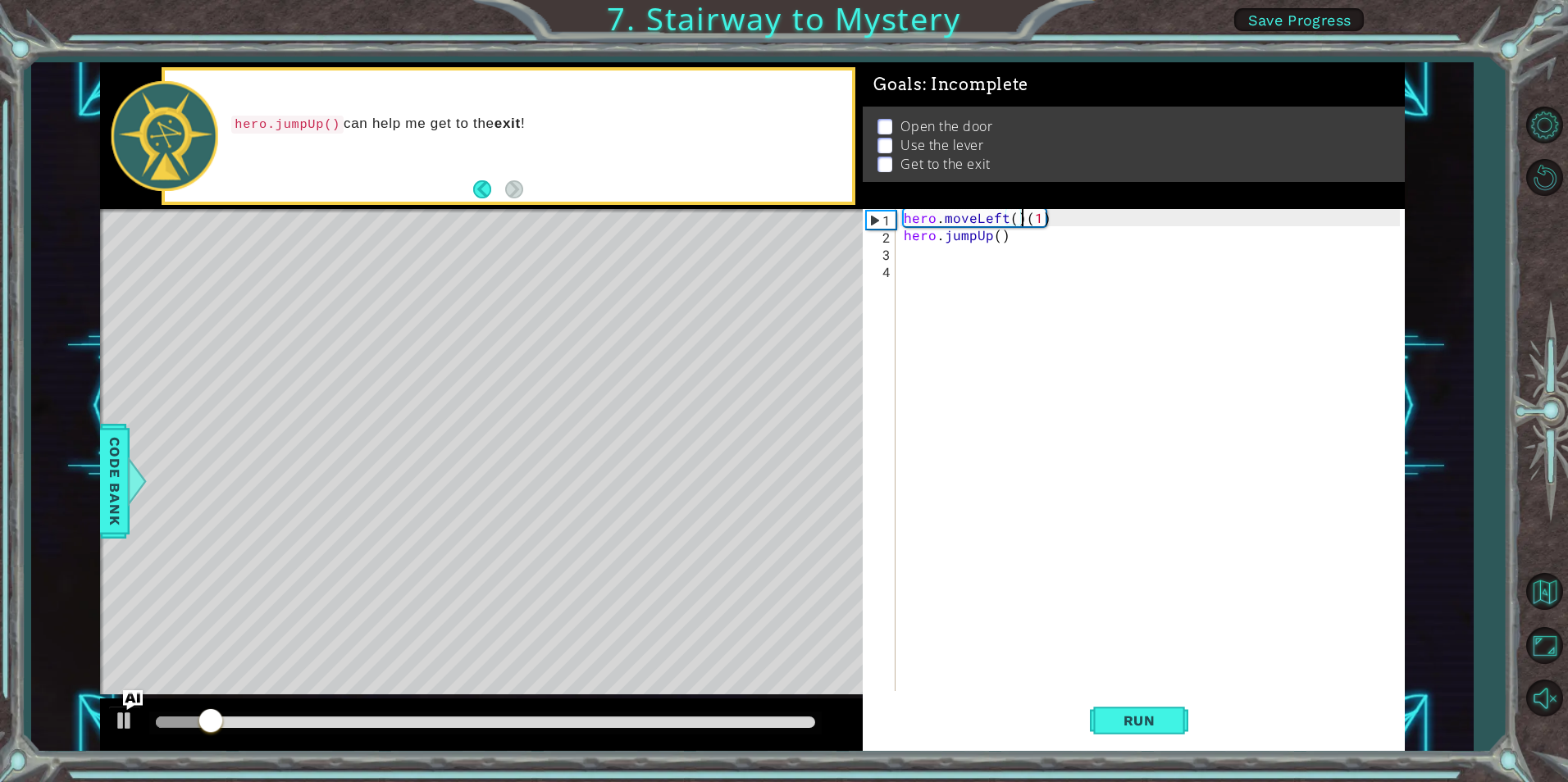
click at [1020, 222] on div "hero . moveLeft ( ) ( 1 ) hero . jumpUp ( )" at bounding box center [1154, 467] width 507 height 517
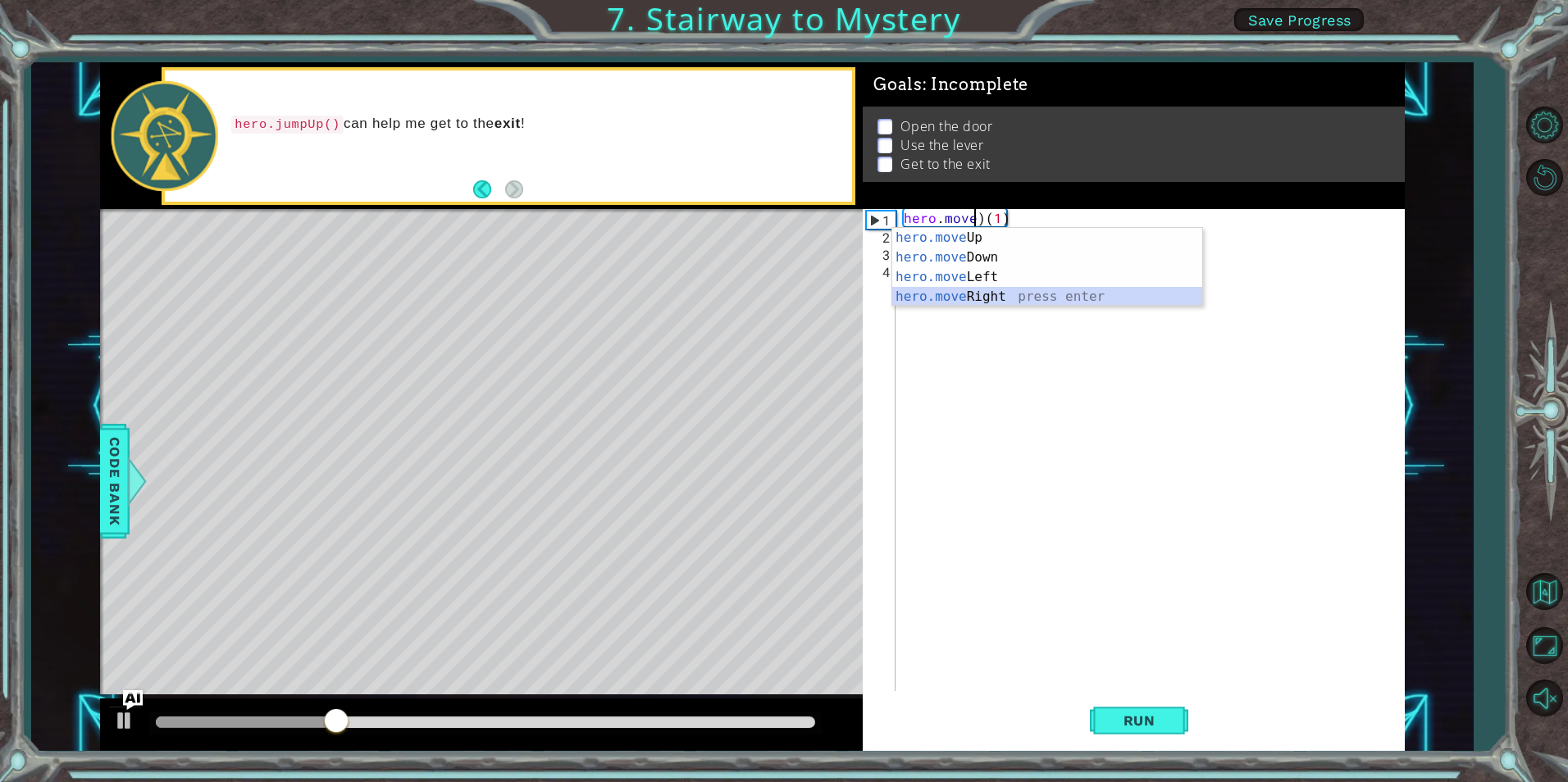
click at [1013, 294] on div "hero.move Up press enter hero.move Down press enter hero.move Left press enter …" at bounding box center [1048, 287] width 310 height 118
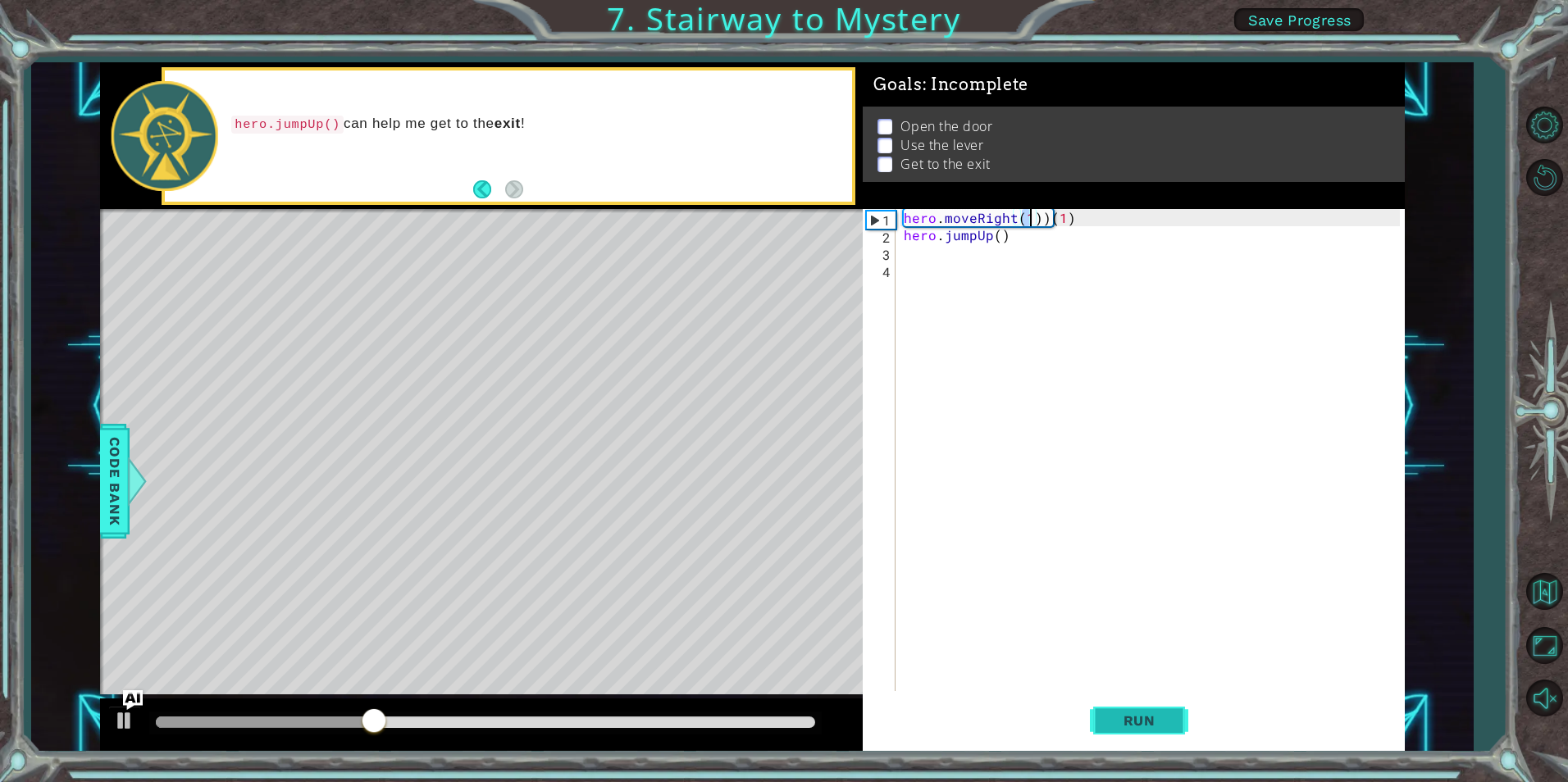
click at [1133, 705] on button "Run" at bounding box center [1139, 721] width 99 height 54
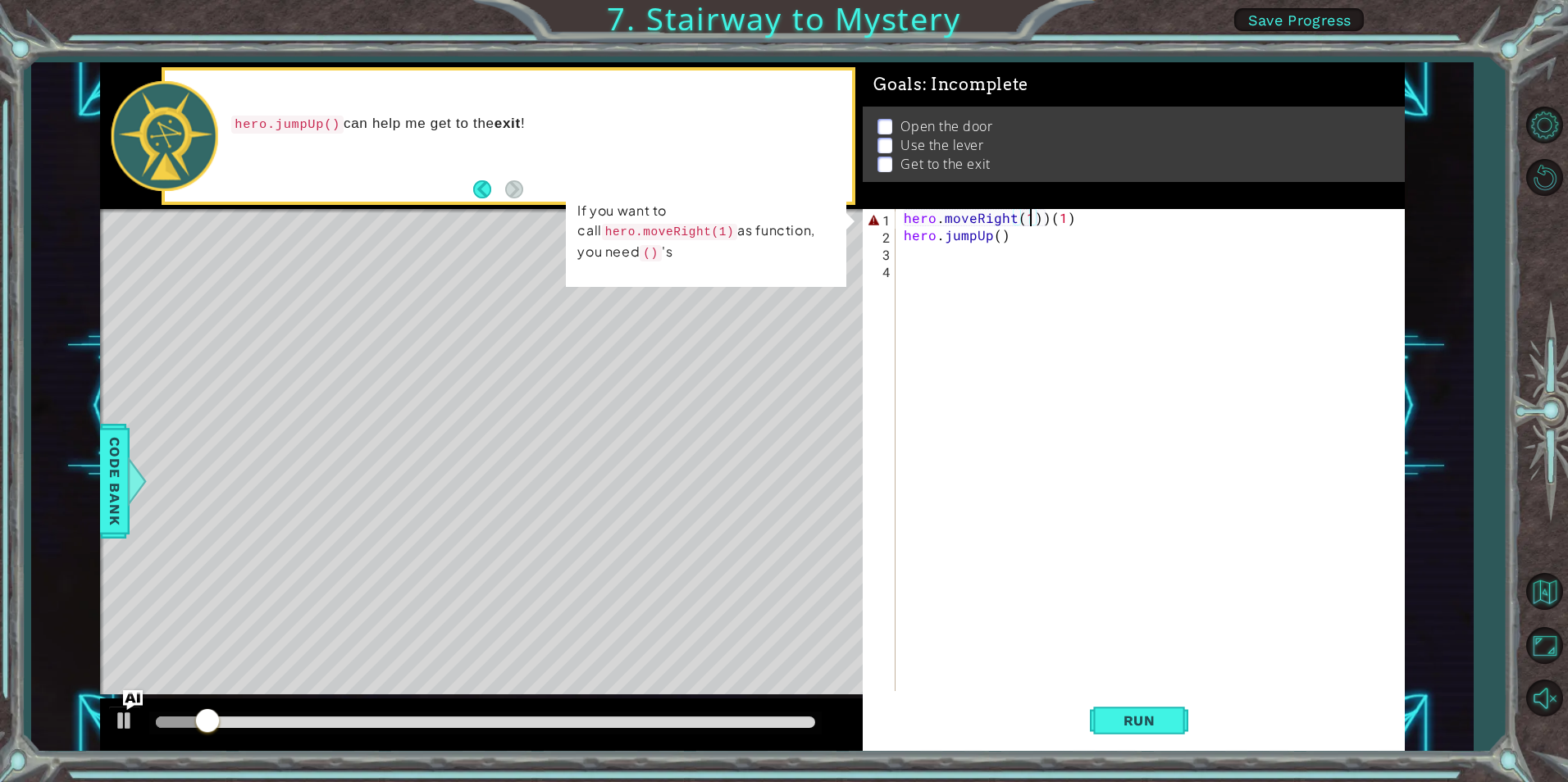
click at [1040, 218] on div "hero . moveRight ( 1 )) ( 1 ) hero . jumpUp ( )" at bounding box center [1154, 467] width 507 height 517
click at [1047, 222] on div "hero . moveRight ( 1 )) ( 1 ) hero . jumpUp ( )" at bounding box center [1154, 467] width 507 height 517
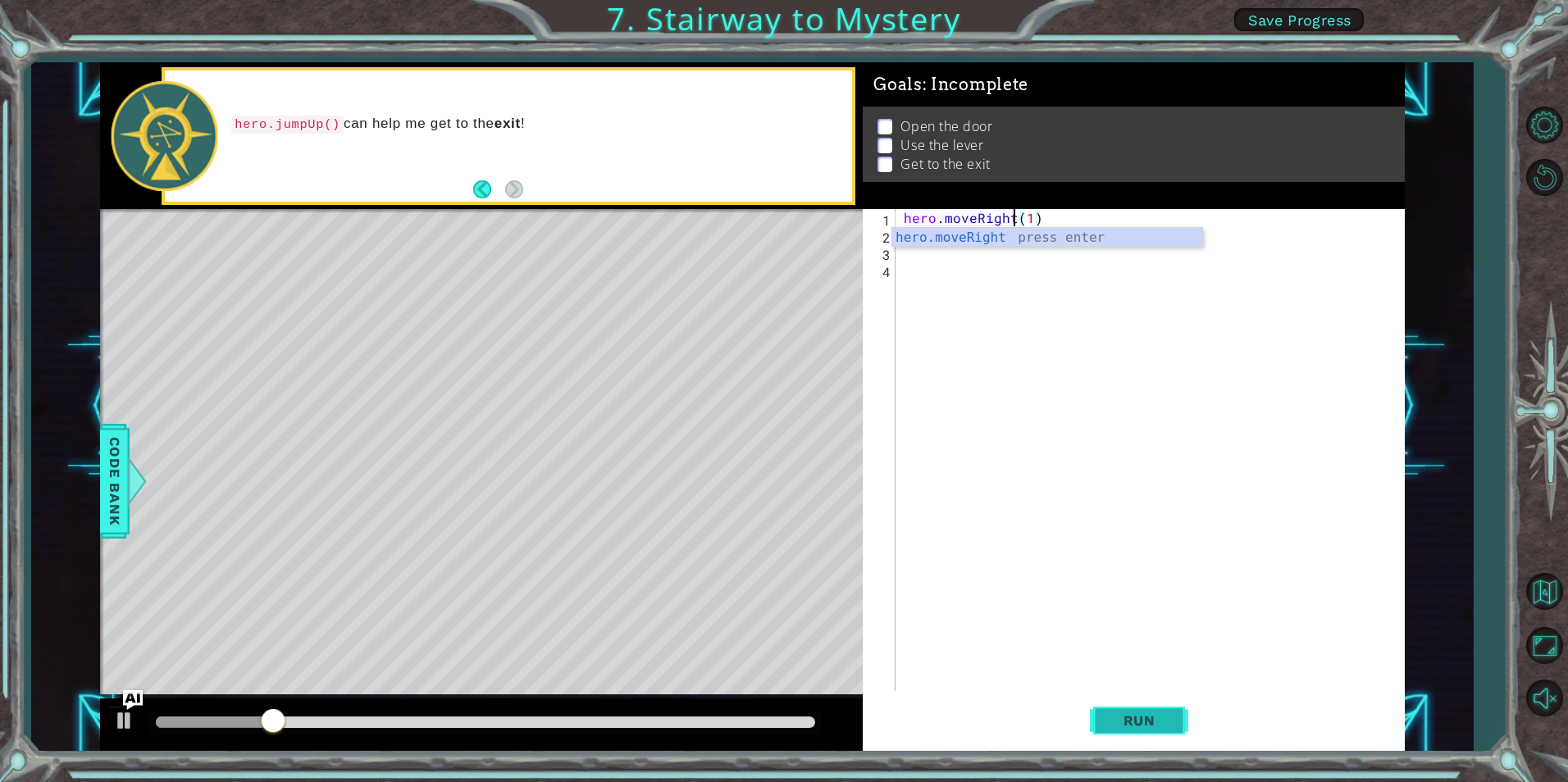
click at [1128, 716] on span "Run" at bounding box center [1139, 721] width 65 height 16
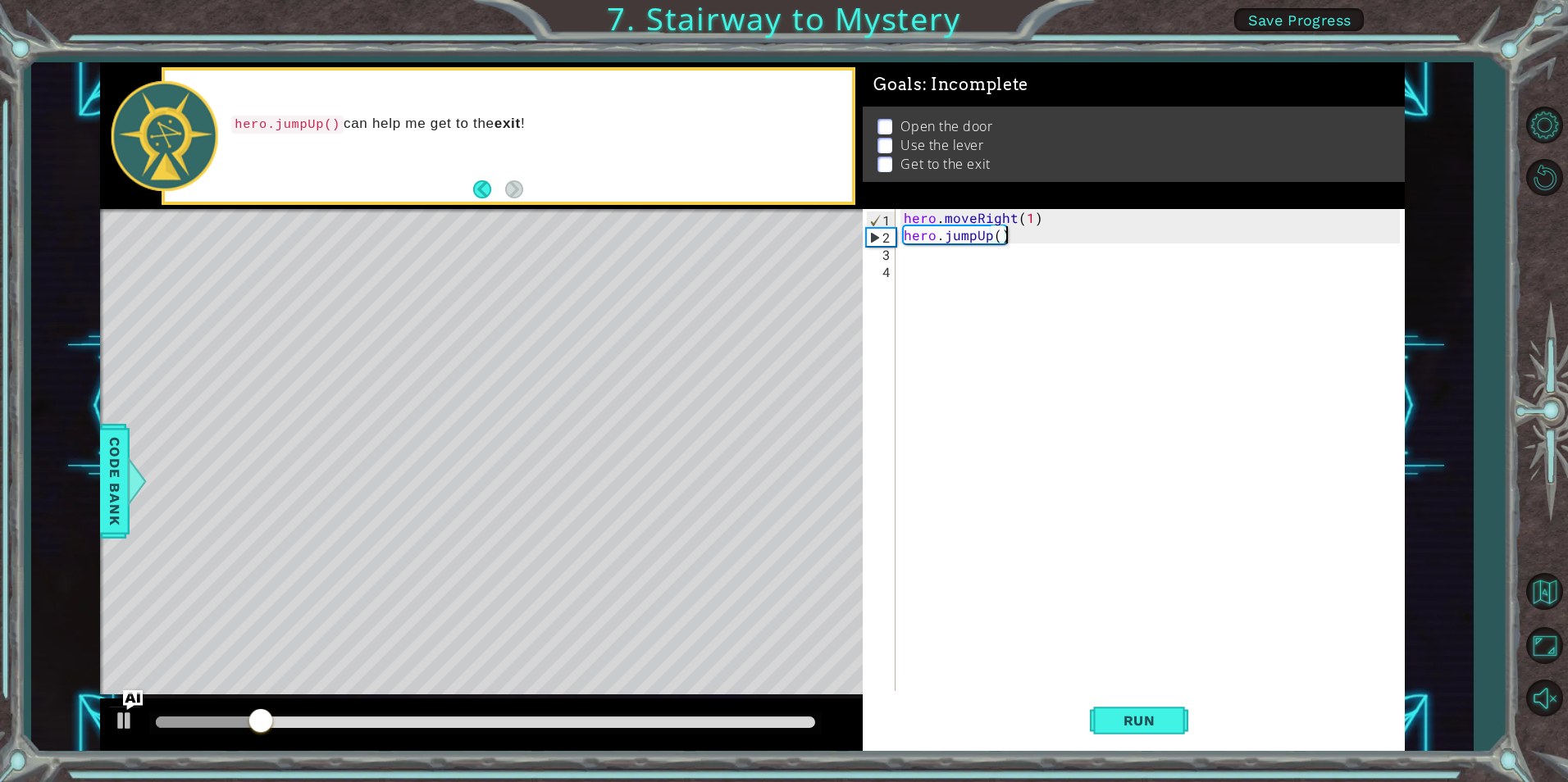
click at [1021, 244] on div "hero . moveRight ( 1 ) hero . jumpUp ( )" at bounding box center [1154, 467] width 507 height 517
click at [1010, 240] on div "hero . moveRight ( 1 ) hero . jumpUp ( )" at bounding box center [1154, 467] width 507 height 517
click at [997, 235] on div "hero . moveRight ( 1 ) hero . jumpUp ( )" at bounding box center [1154, 467] width 507 height 517
click at [1106, 719] on button "Run" at bounding box center [1139, 721] width 99 height 54
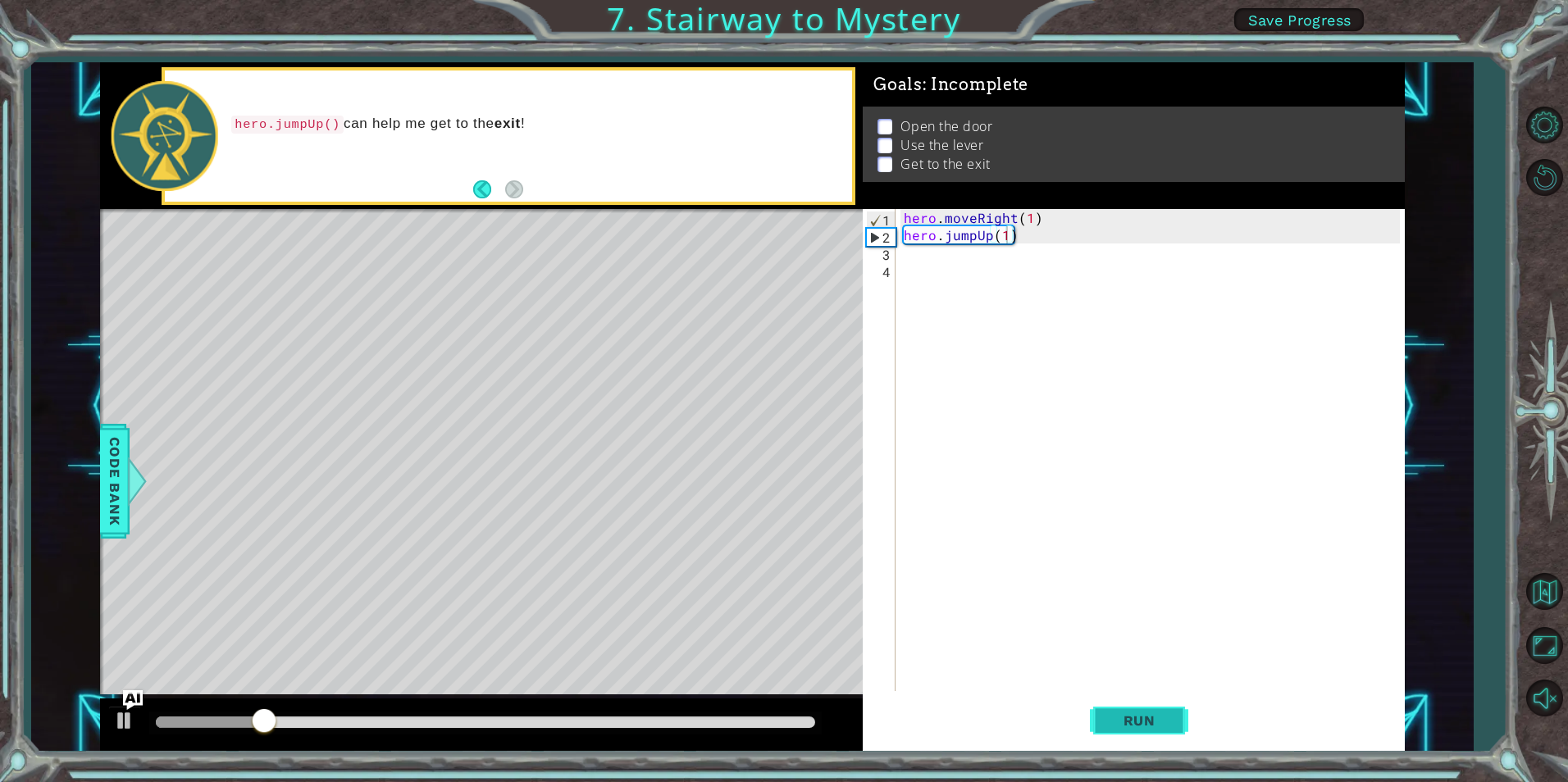
click at [1118, 736] on button "Run" at bounding box center [1139, 721] width 99 height 54
click at [1149, 733] on button "Run" at bounding box center [1139, 721] width 99 height 54
click at [991, 235] on div "hero . moveRight ( 1 ) hero . jumpUp ( 1 )" at bounding box center [1154, 467] width 507 height 517
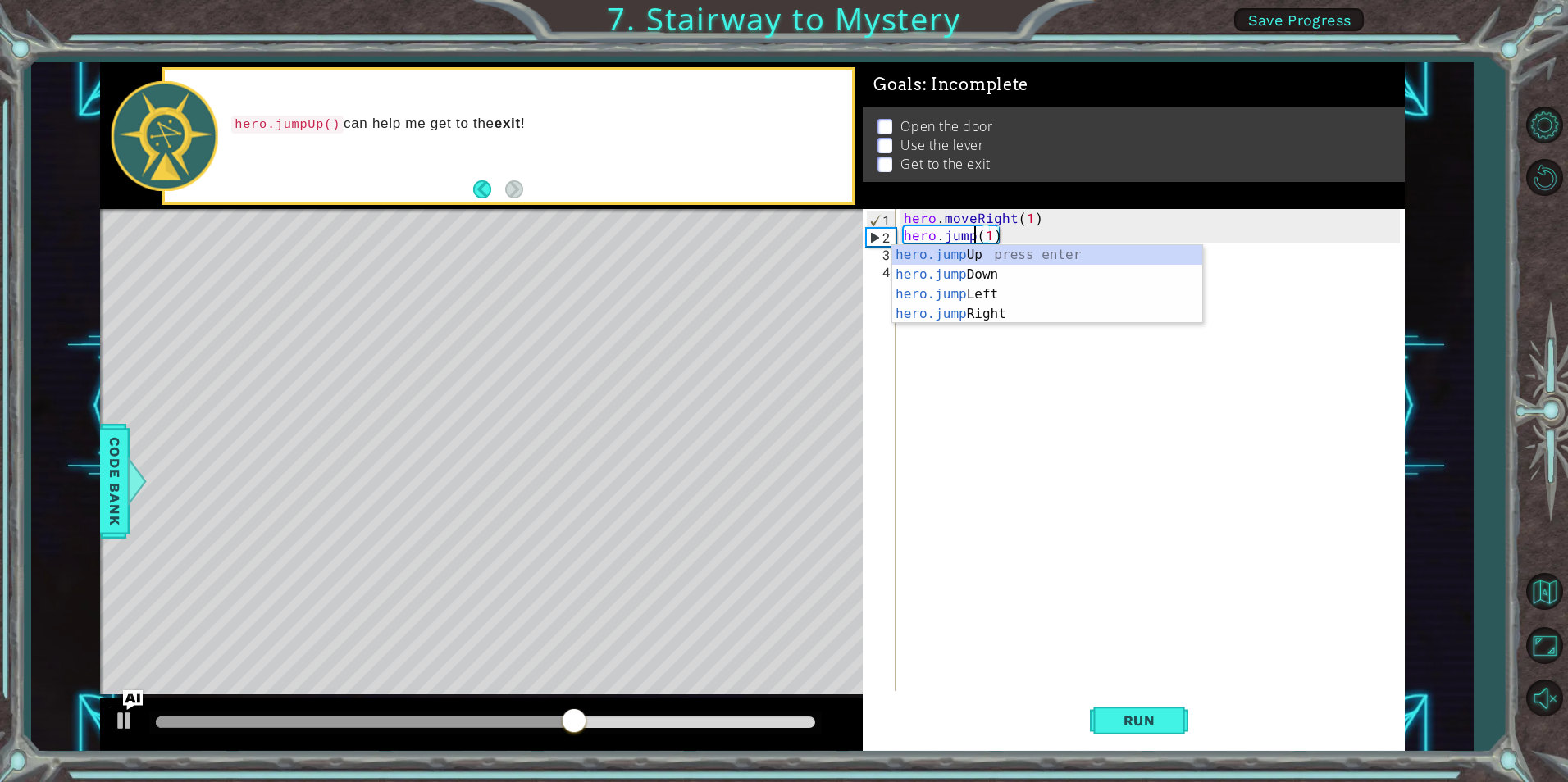
scroll to position [0, 4]
click at [981, 319] on div "hero.jump Up press enter hero.jump Down press enter hero.jump Left press enter …" at bounding box center [1048, 304] width 310 height 118
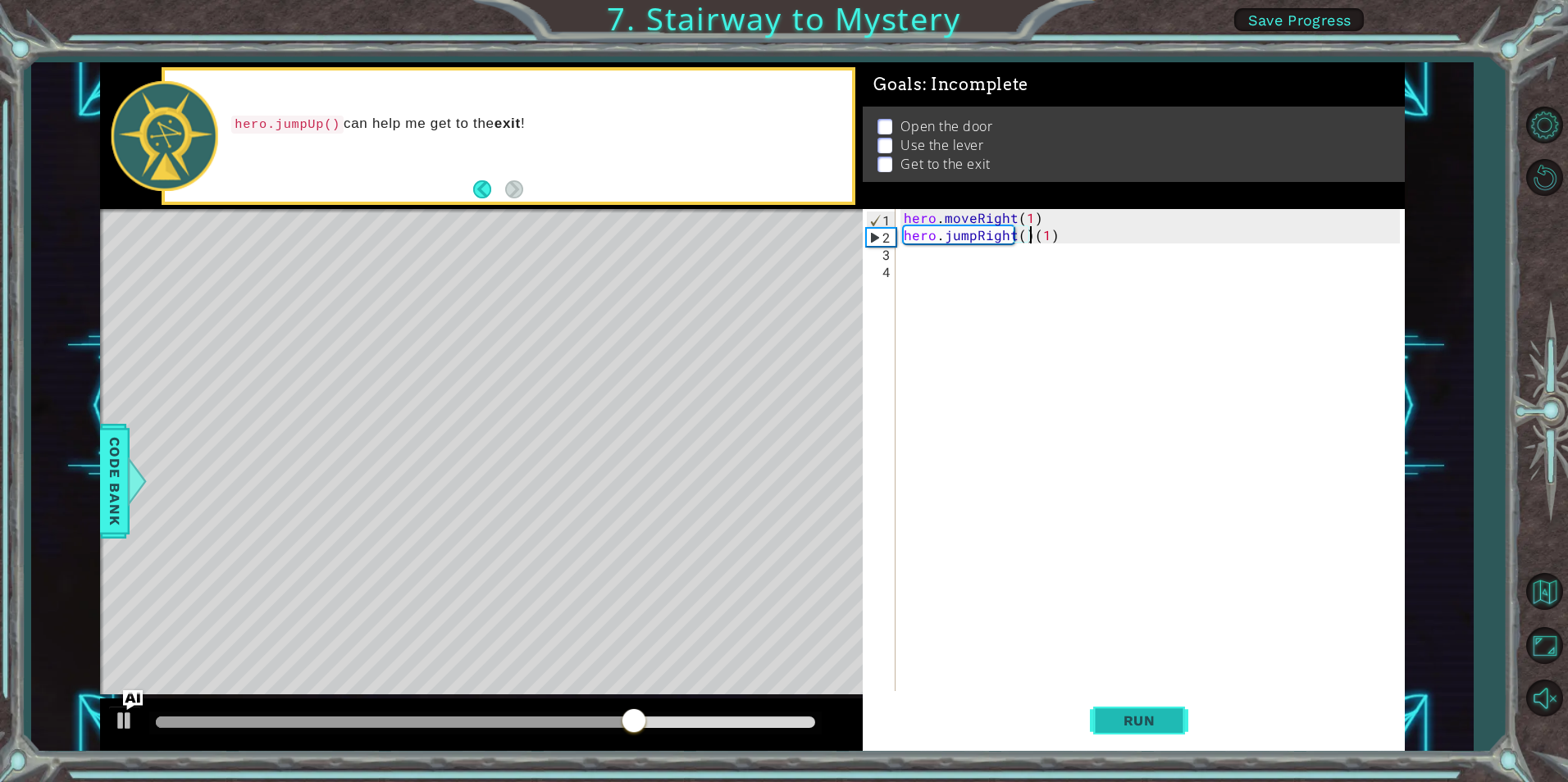
click at [1180, 714] on button "Run" at bounding box center [1139, 721] width 99 height 54
type textarea "hero.jumpRight(1)"
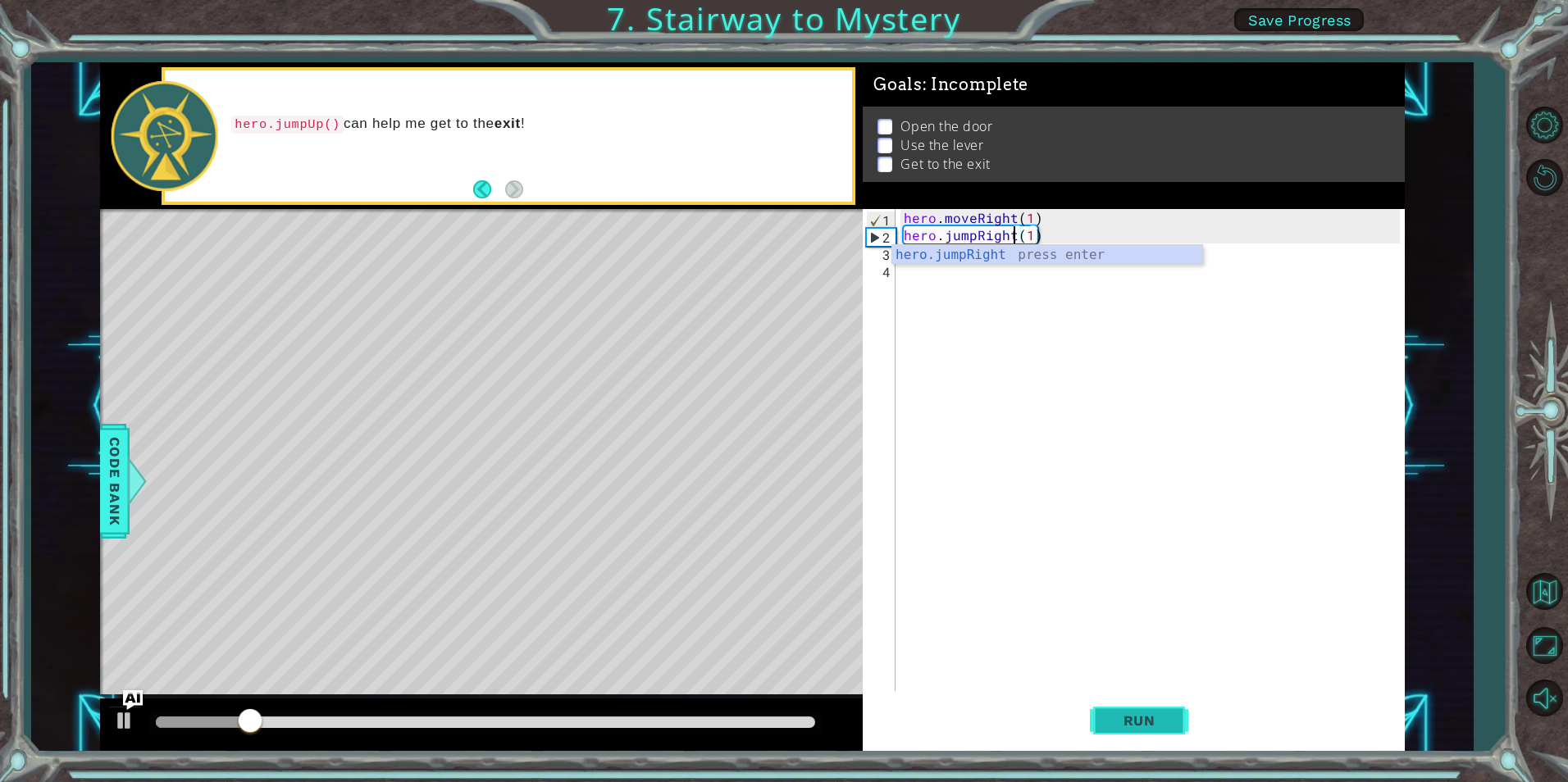
click at [1139, 699] on button "Run" at bounding box center [1139, 721] width 99 height 54
click at [928, 263] on div "hero . moveRight ( 1 ) hero . jumpRight ( 1 )" at bounding box center [1154, 467] width 507 height 517
click at [931, 251] on div "hero . moveRight ( 1 ) hero . jumpRight ( 1 )" at bounding box center [1154, 467] width 507 height 517
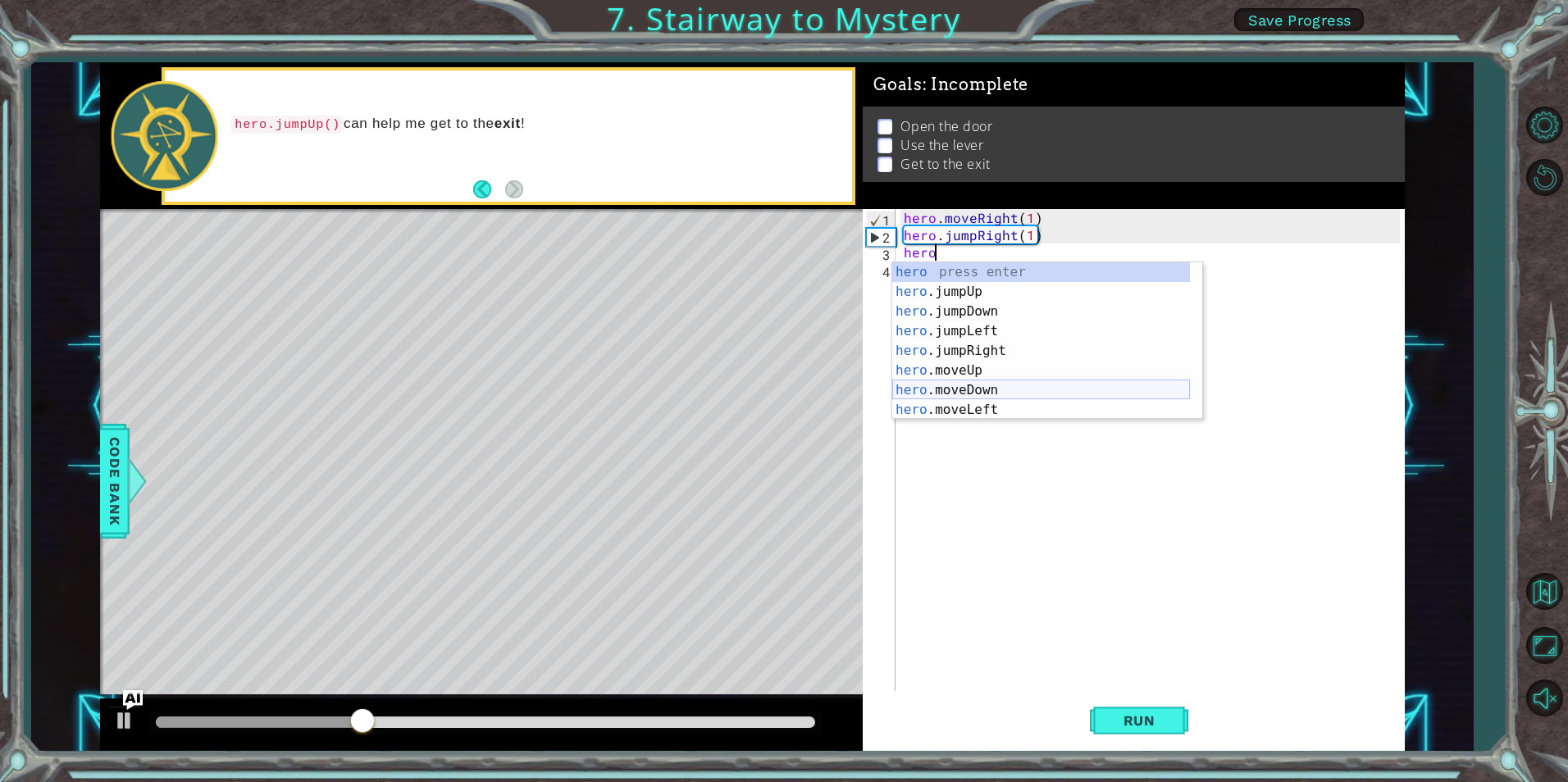
scroll to position [39, 0]
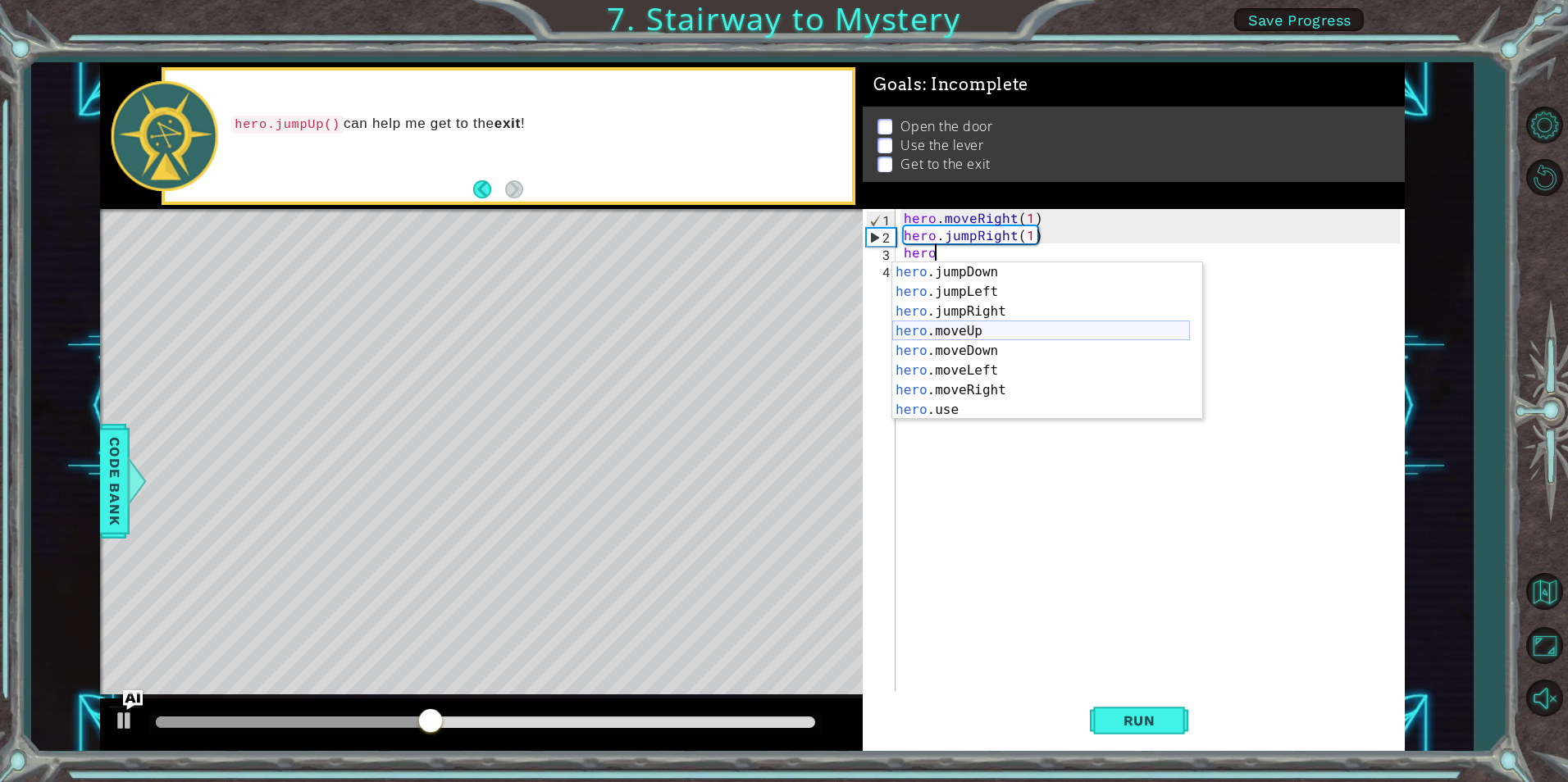
click at [997, 330] on div "hero .jumpDown press enter hero .jumpLeft press enter hero .jumpRight press ent…" at bounding box center [1041, 361] width 298 height 196
type textarea "hero.moveUp(1)"
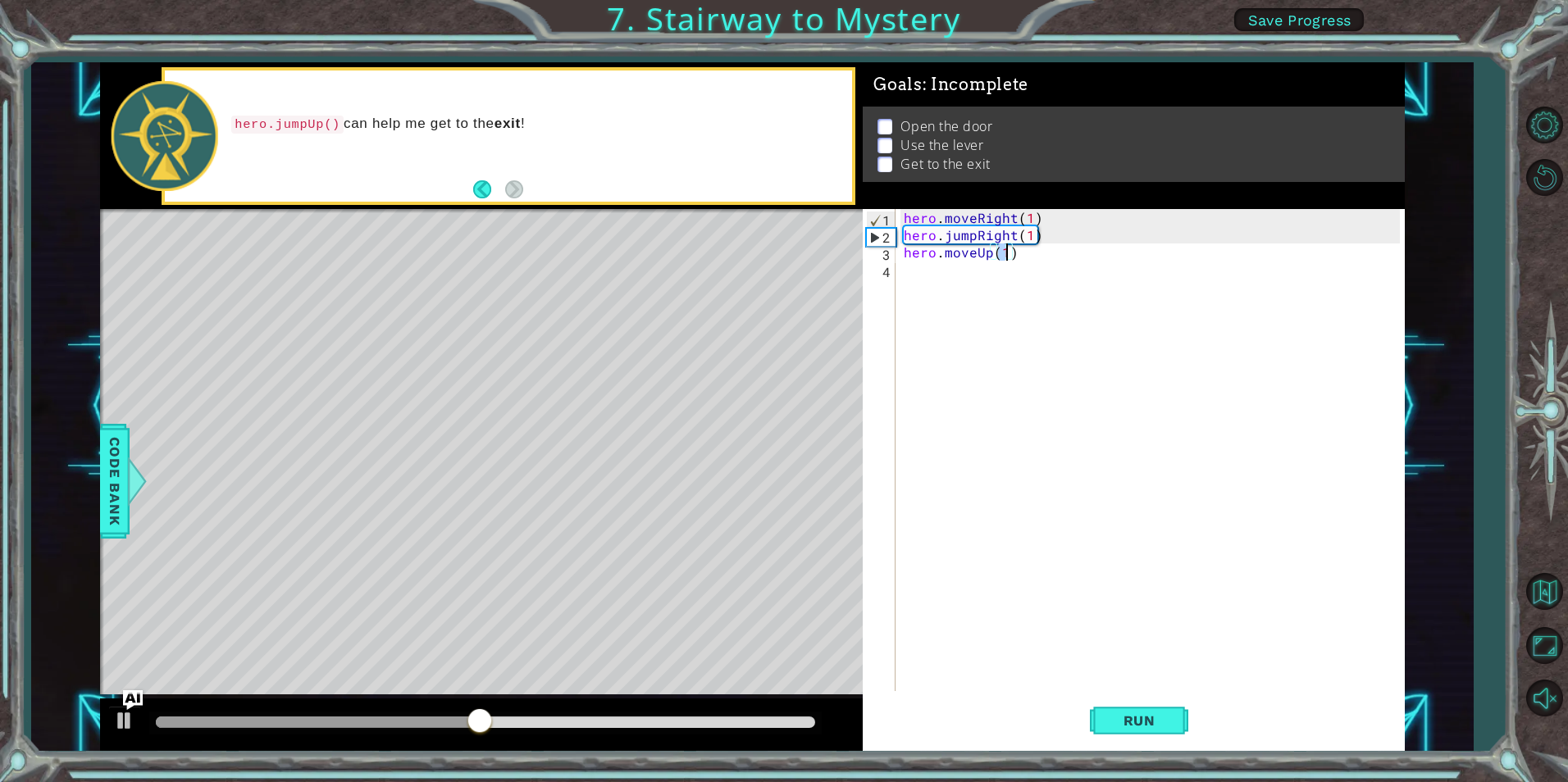
click at [990, 274] on div "hero . moveRight ( 1 ) hero . jumpRight ( 1 ) hero . moveUp ( 1 )" at bounding box center [1154, 467] width 507 height 517
type textarea "g"
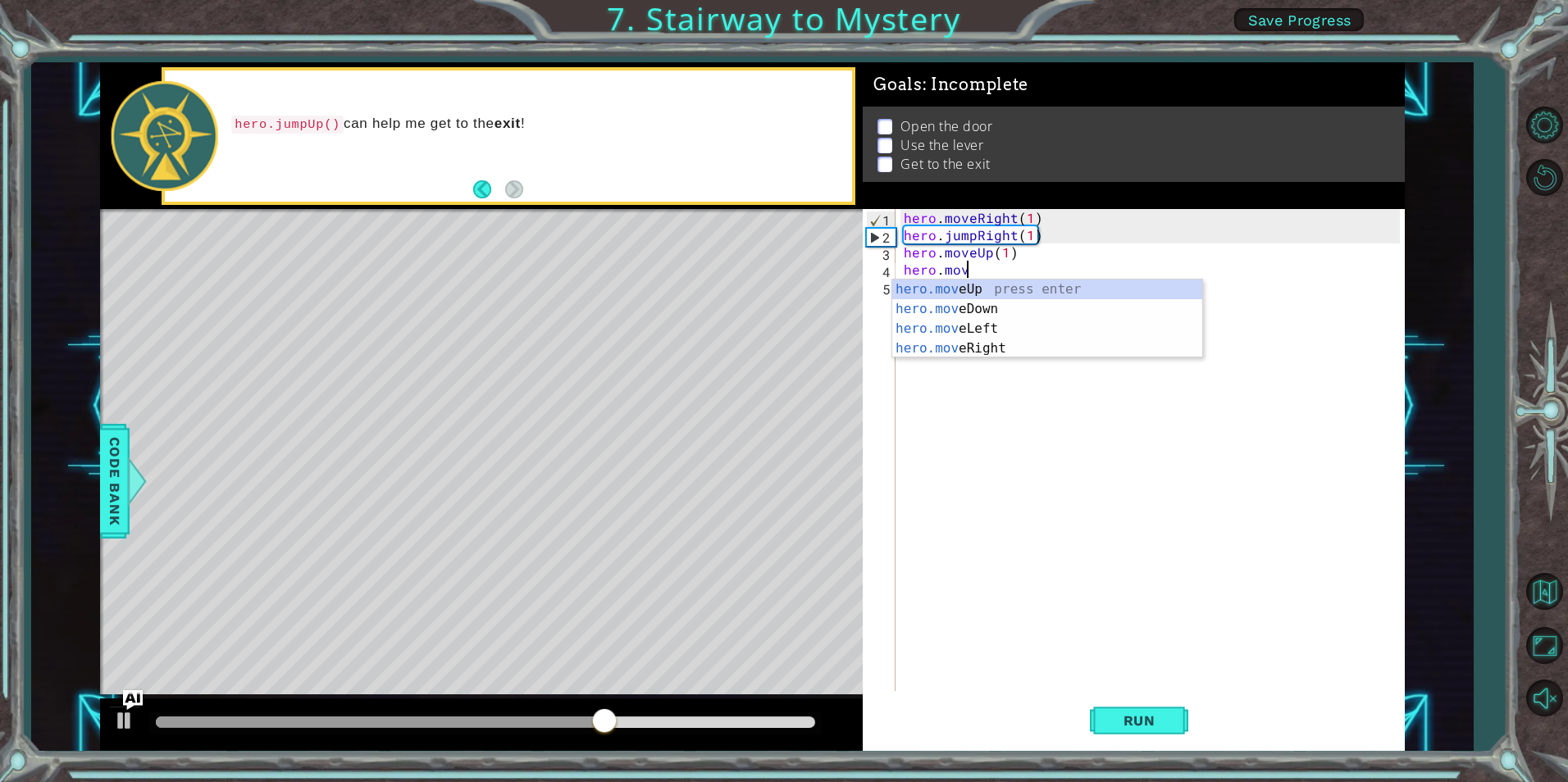
scroll to position [0, 4]
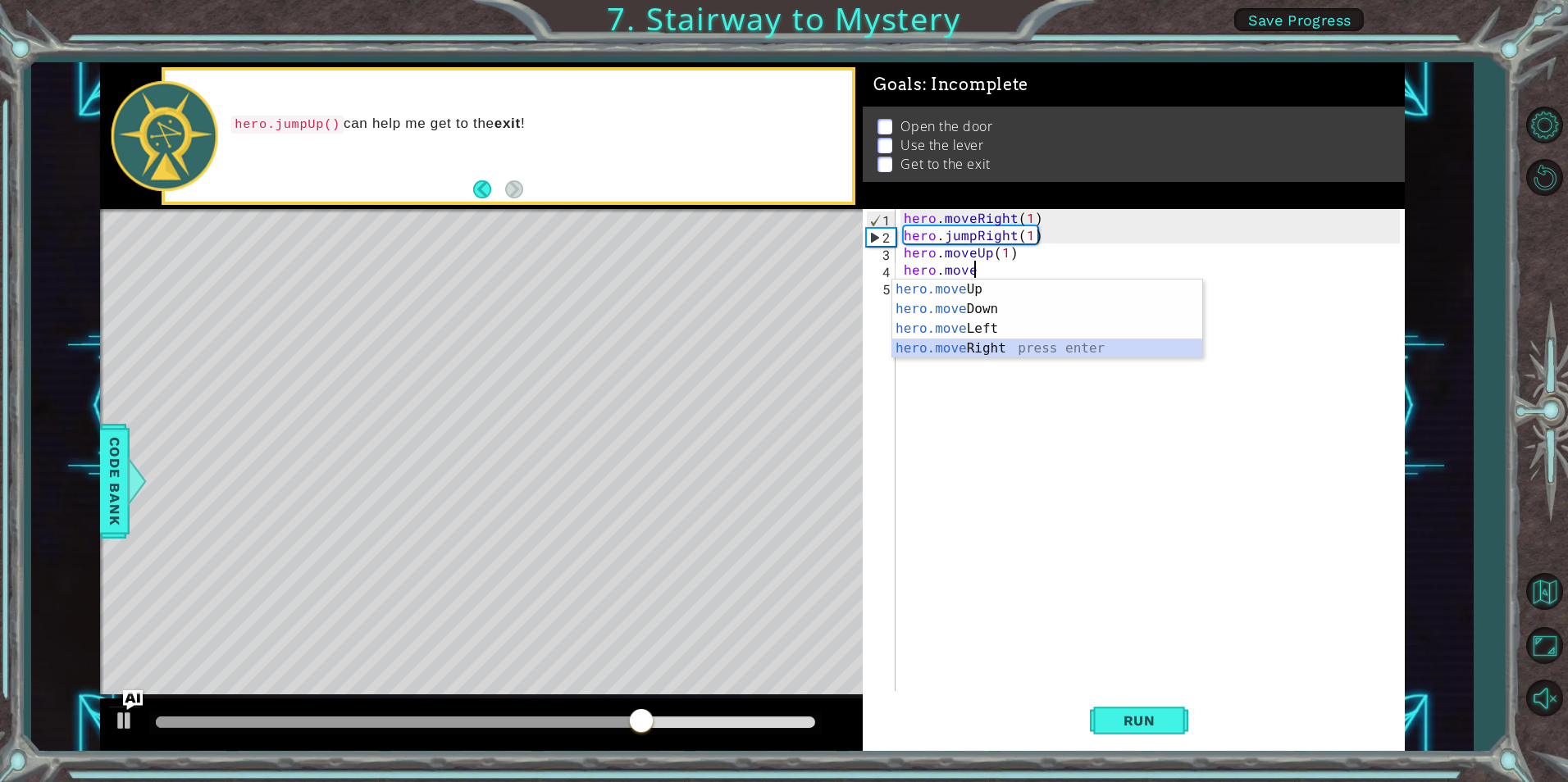
click at [1011, 342] on div "hero.move Up press enter hero.move Down press enter hero.move Left press enter …" at bounding box center [1048, 339] width 310 height 118
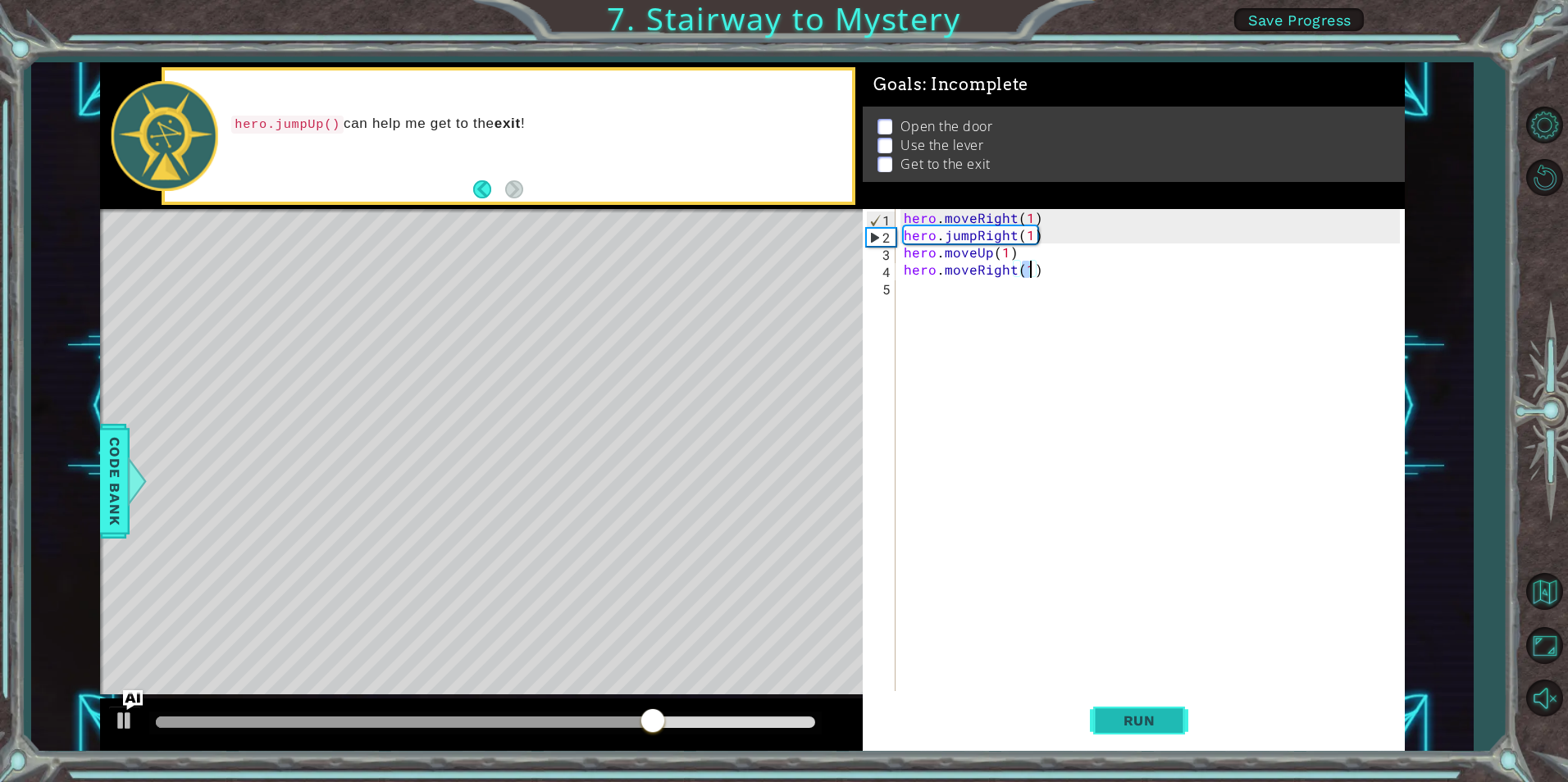
type textarea "hero.moveRight(1)"
click at [1164, 708] on button "Run" at bounding box center [1139, 721] width 99 height 54
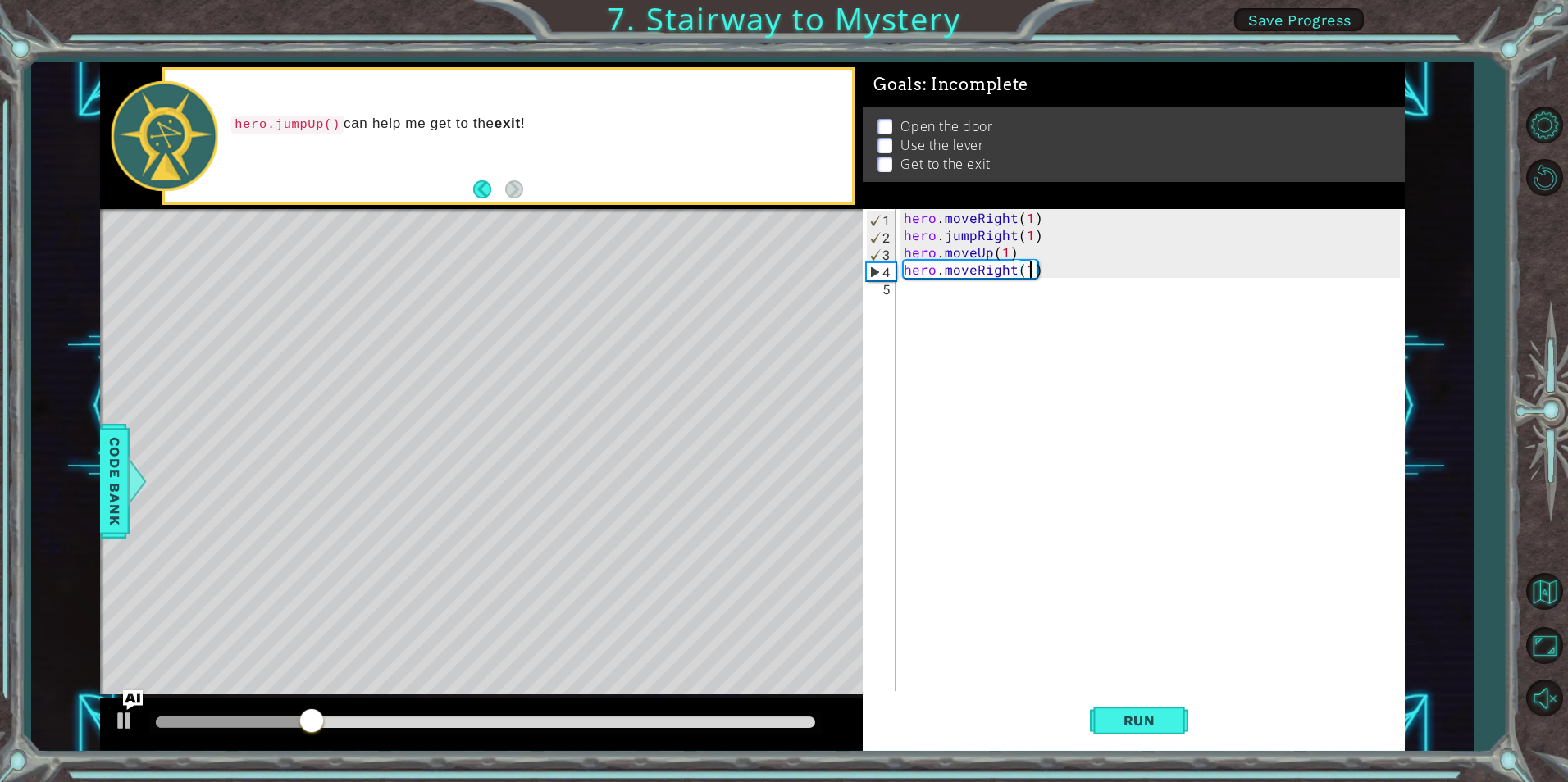
click at [920, 303] on div "hero . moveRight ( 1 ) hero . jumpRight ( 1 ) hero . moveUp ( 1 ) hero . moveRi…" at bounding box center [1154, 467] width 507 height 517
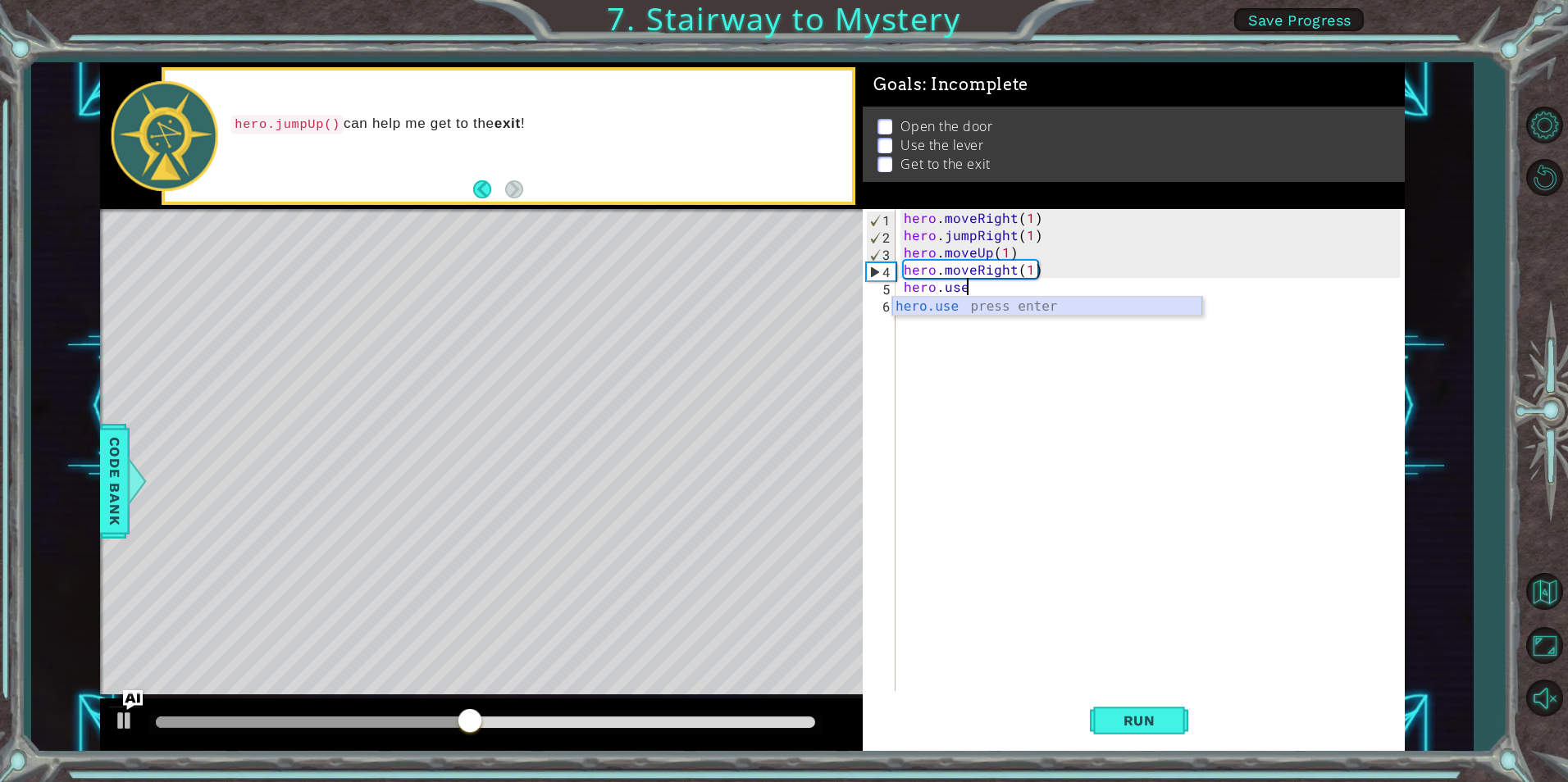
click at [992, 308] on div "hero.use press enter" at bounding box center [1048, 326] width 310 height 59
type textarea "hero.use("door")"
drag, startPoint x: 1113, startPoint y: 739, endPoint x: 1121, endPoint y: 734, distance: 9.4
click at [1114, 739] on button "Run" at bounding box center [1139, 721] width 99 height 54
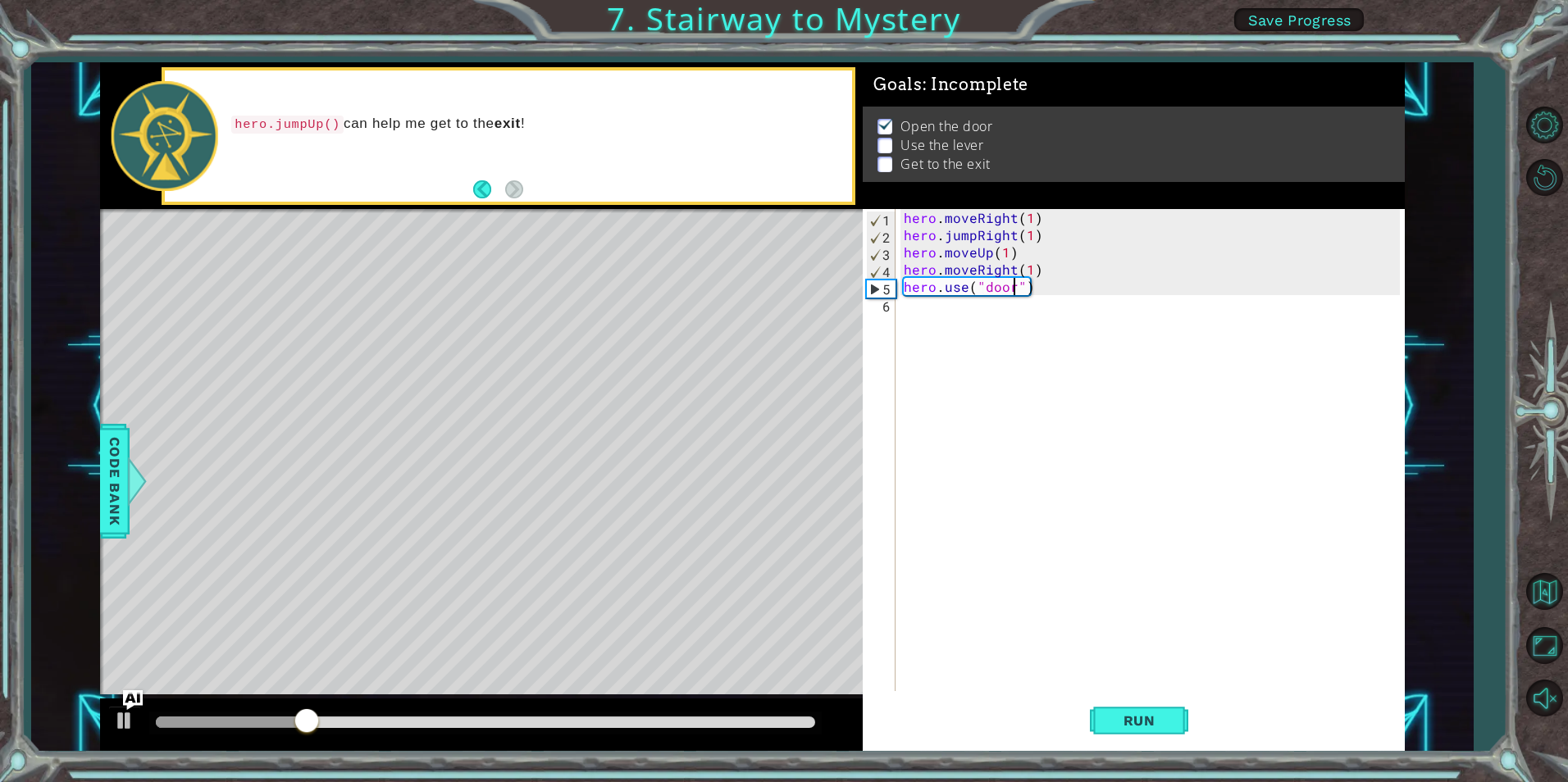
click at [918, 307] on div "hero . moveRight ( 1 ) hero . jumpRight ( 1 ) hero . moveUp ( 1 ) hero . moveRi…" at bounding box center [1154, 467] width 507 height 517
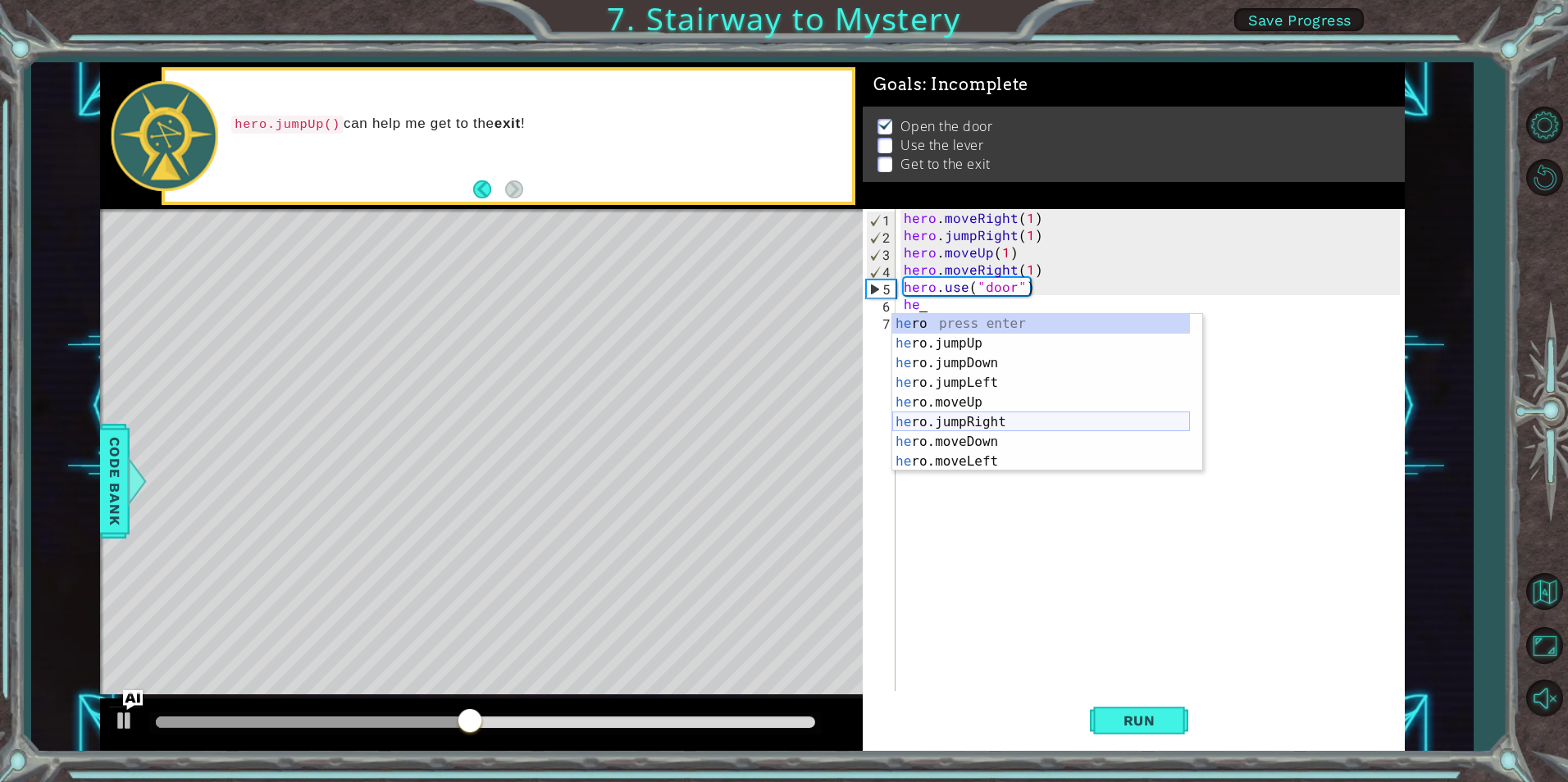
scroll to position [0, 0]
click at [976, 395] on div "he ro press enter he ro.jumpUp press enter he ro.jumpDown press enter he ro.jum…" at bounding box center [1041, 412] width 298 height 196
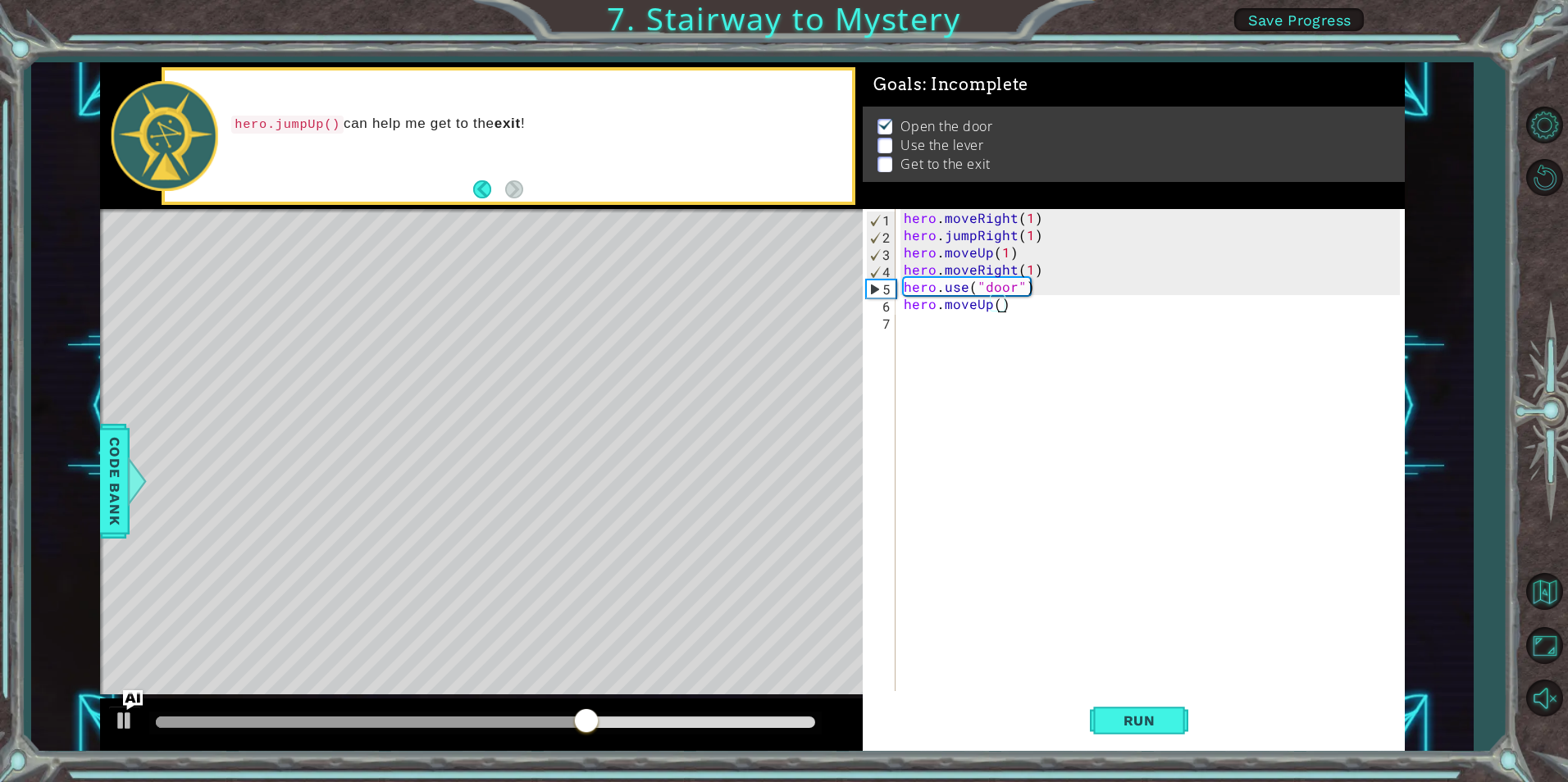
scroll to position [0, 5]
click at [1014, 308] on div "hero . moveRight ( 1 ) hero . jumpRight ( 1 ) hero . moveUp ( 1 ) hero . moveRi…" at bounding box center [1154, 467] width 507 height 517
type textarea "hero.moveUp(2)"
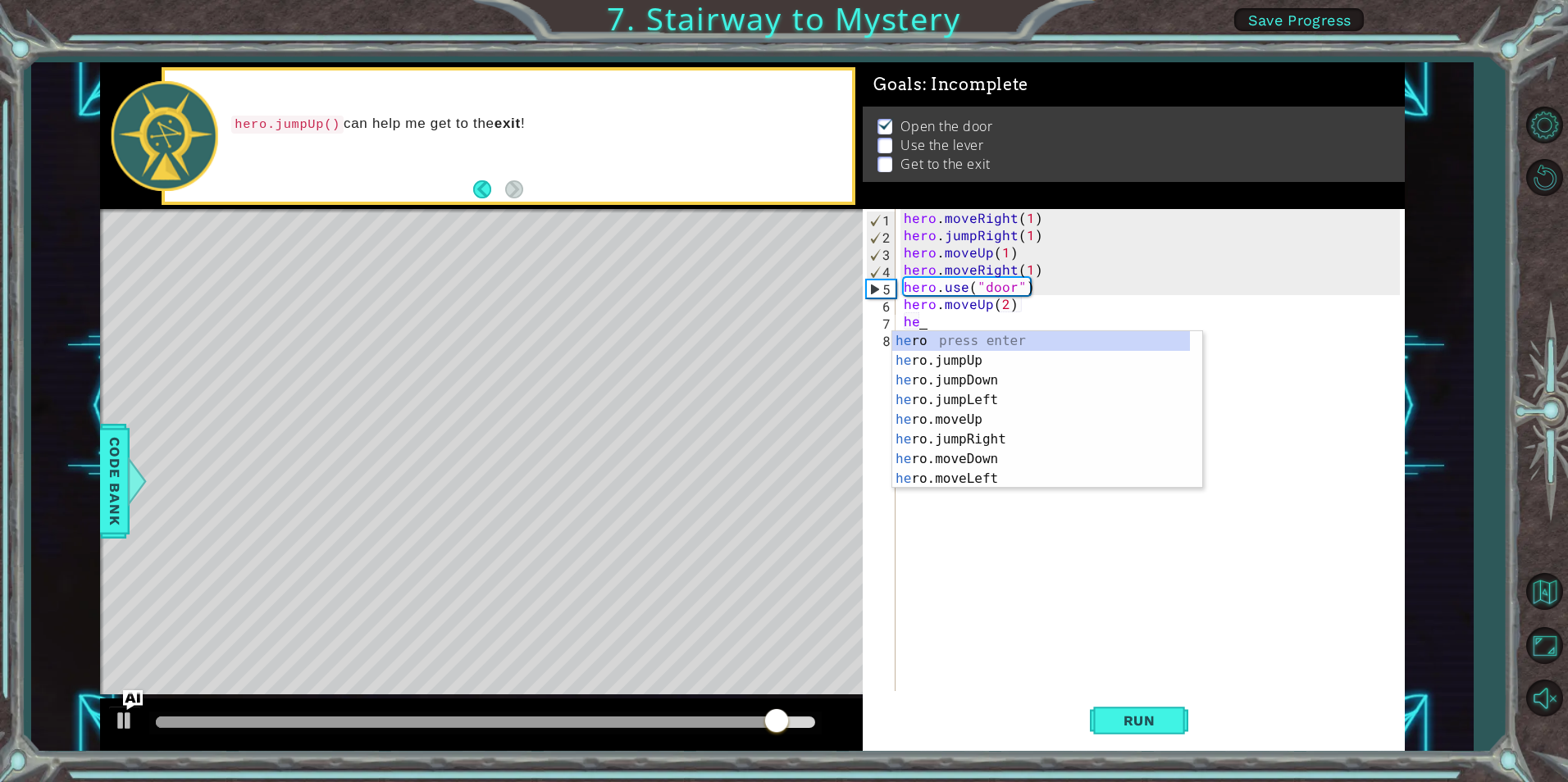
scroll to position [0, 1]
click at [992, 476] on div "hero press enter hero .jumpUp press enter hero .jumpDown press enter hero .jump…" at bounding box center [1041, 429] width 298 height 196
type textarea "hero.moveLeft(1)"
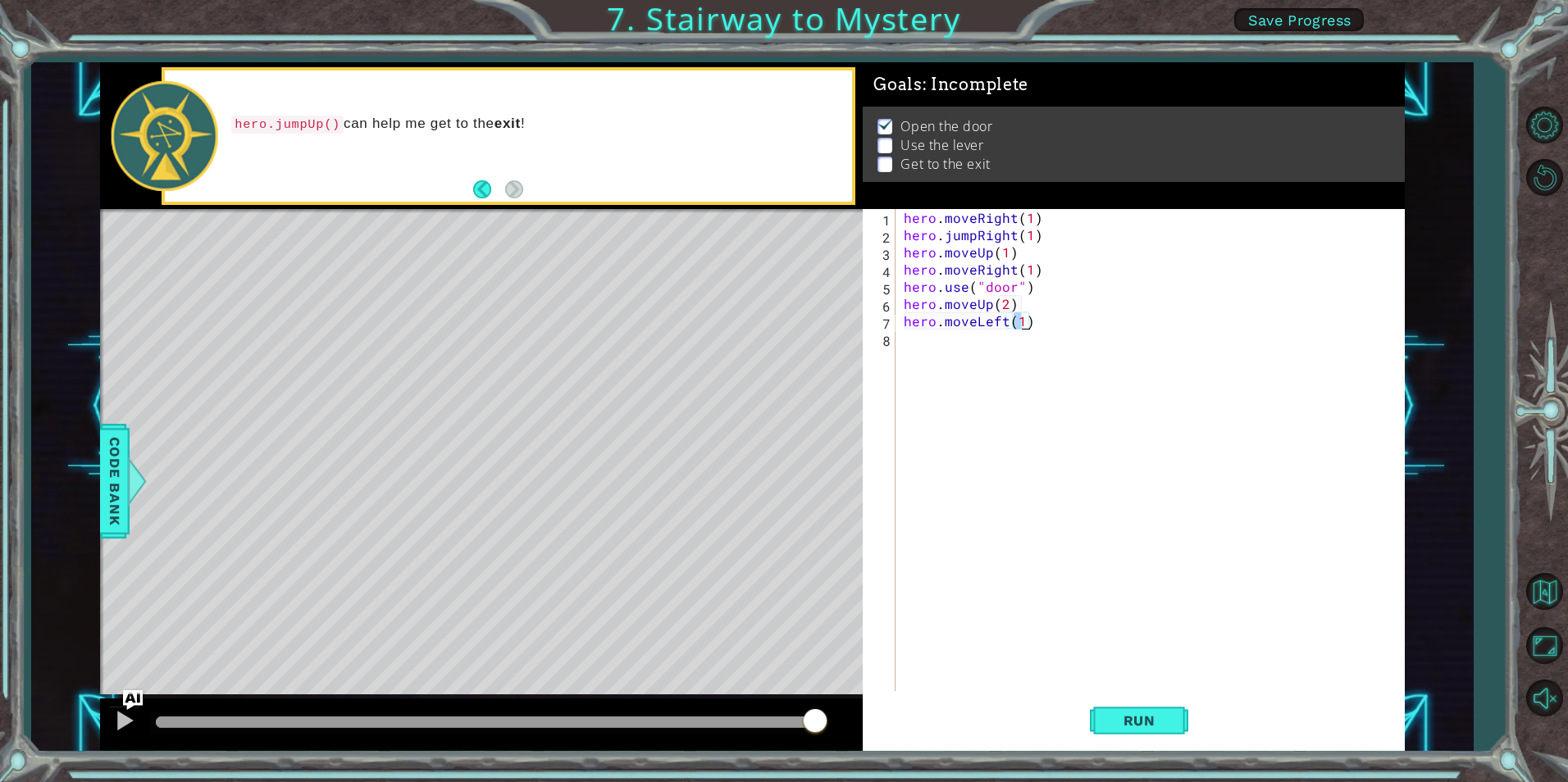
click at [925, 343] on div "hero . moveRight ( 1 ) hero . jumpRight ( 1 ) hero . moveUp ( 1 ) hero . moveRi…" at bounding box center [1154, 467] width 507 height 517
click at [999, 358] on div "hero.use press enter" at bounding box center [1048, 378] width 310 height 59
type textarea "hero.use("lever)")"
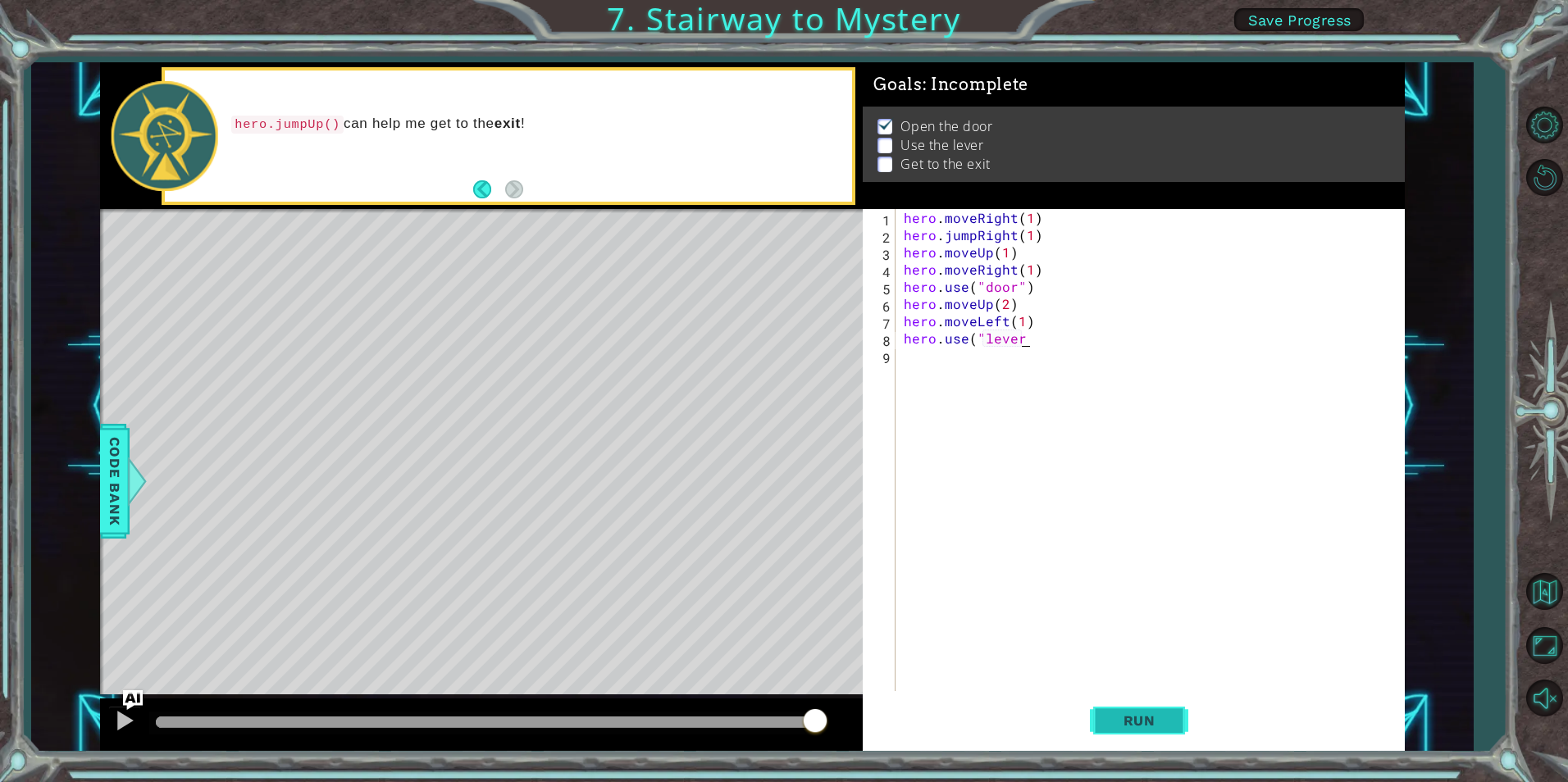
scroll to position [0, 8]
click at [1192, 585] on div "hero . moveRight ( 1 ) hero . jumpRight ( 1 ) hero . moveUp ( 1 ) hero . moveRi…" at bounding box center [1154, 467] width 507 height 517
click at [1168, 718] on span "Run" at bounding box center [1139, 721] width 65 height 16
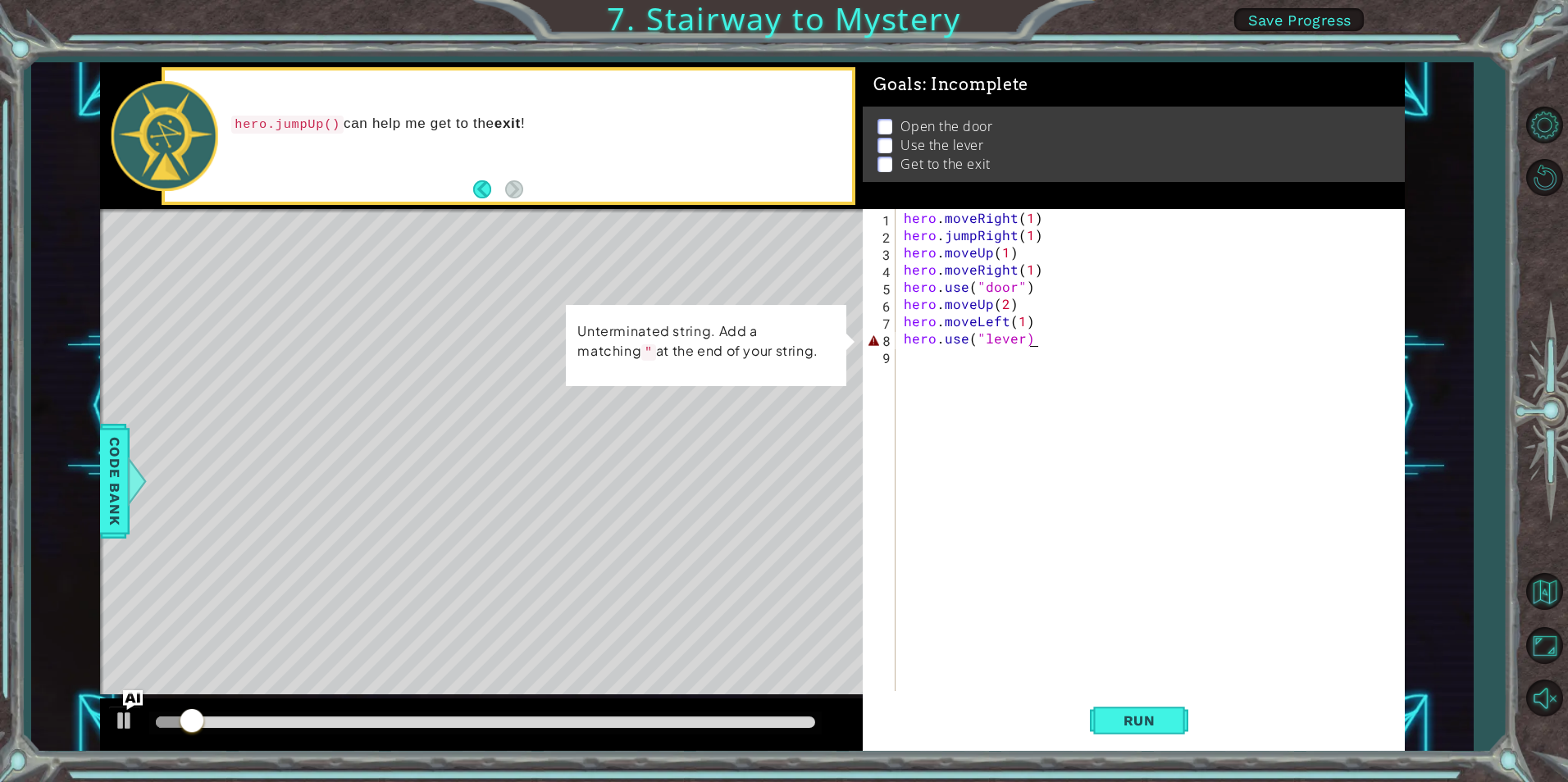
click at [1042, 344] on div "hero . moveRight ( 1 ) hero . jumpRight ( 1 ) hero . moveUp ( 1 ) hero . moveRi…" at bounding box center [1154, 467] width 507 height 517
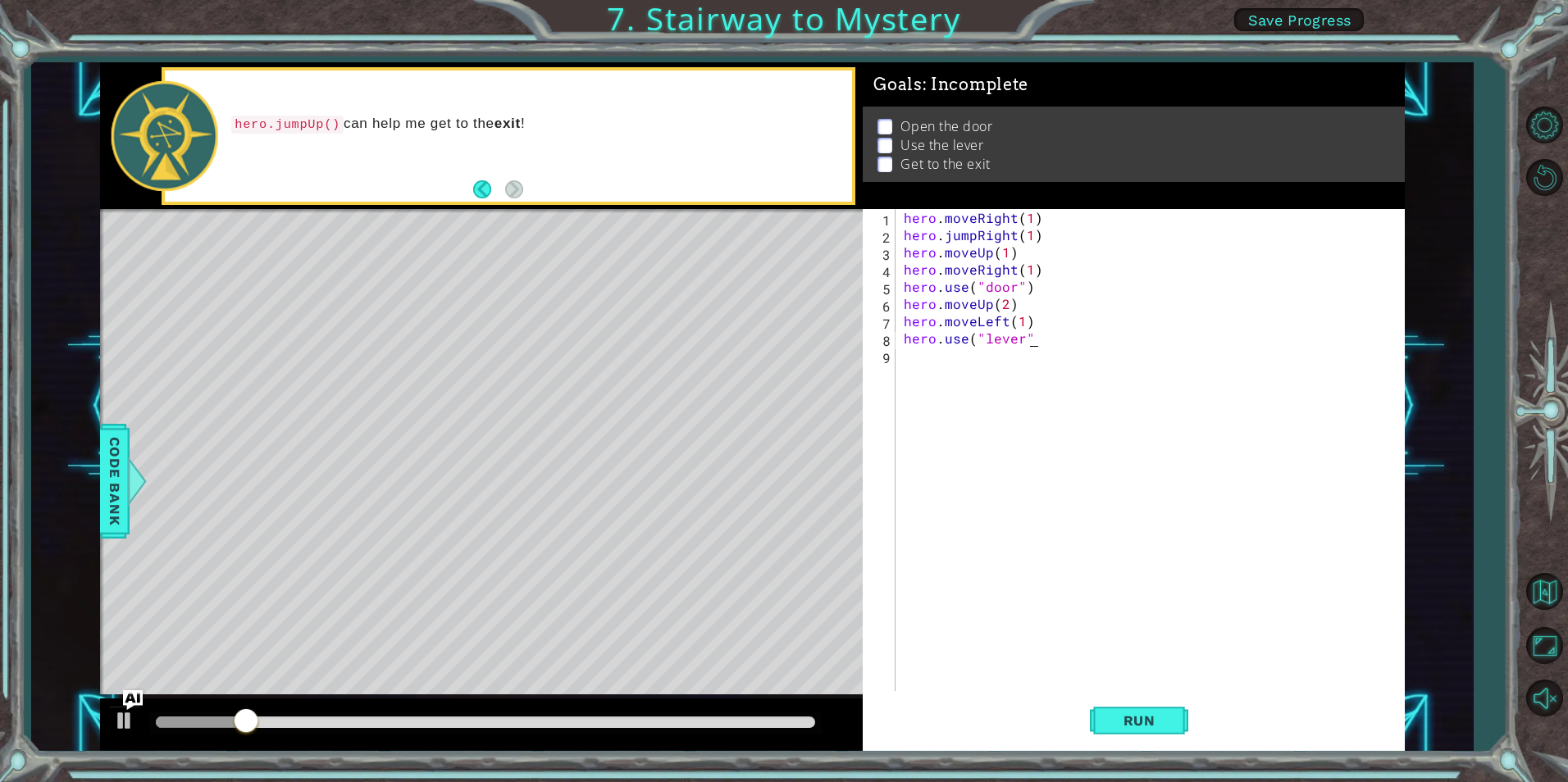
scroll to position [0, 7]
type textarea "hero.use("lever")"
click at [1163, 708] on button "Run" at bounding box center [1139, 721] width 99 height 54
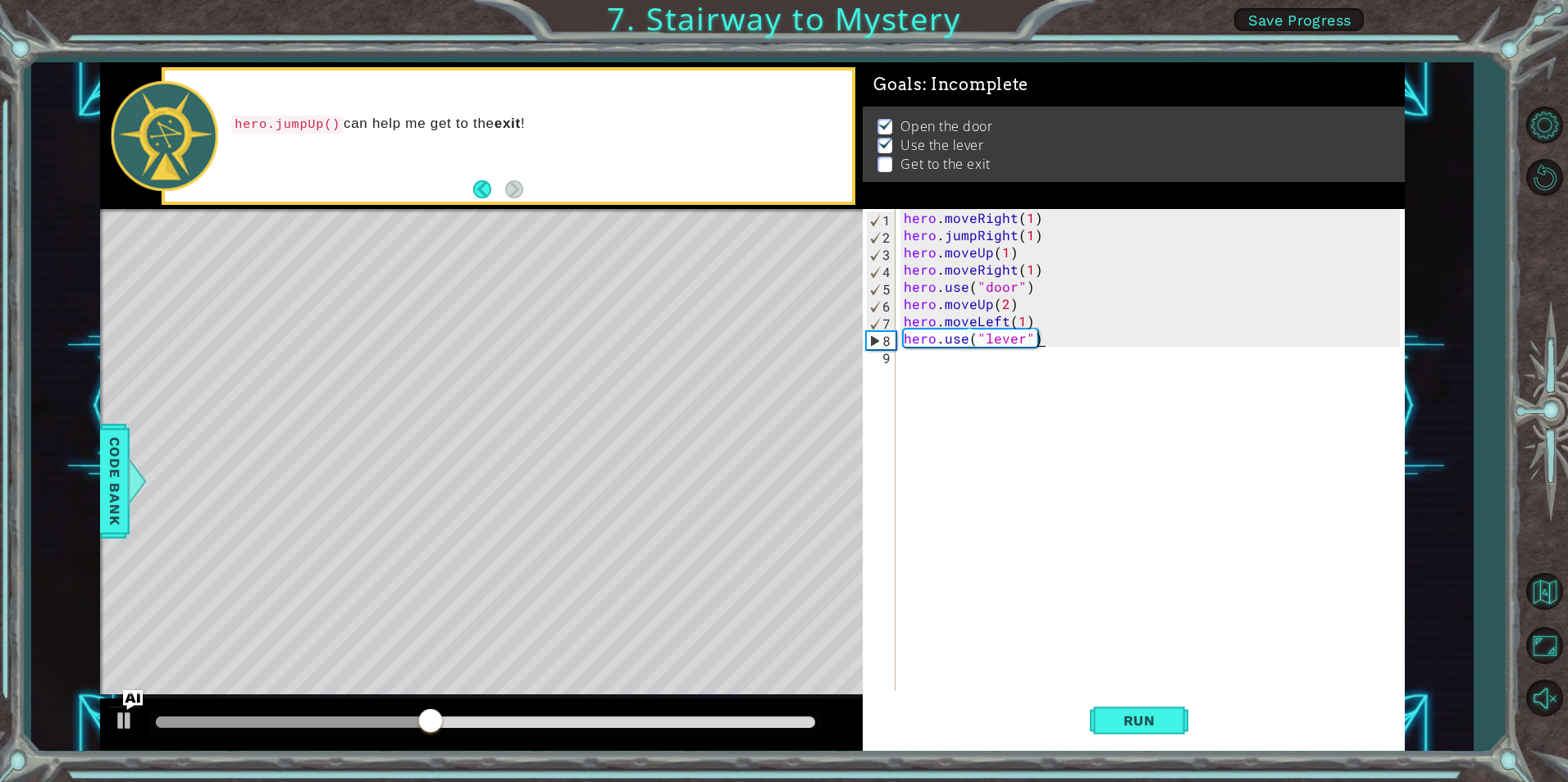
click at [981, 364] on div "hero . moveRight ( 1 ) hero . jumpRight ( 1 ) hero . moveUp ( 1 ) hero . moveRi…" at bounding box center [1154, 467] width 507 height 517
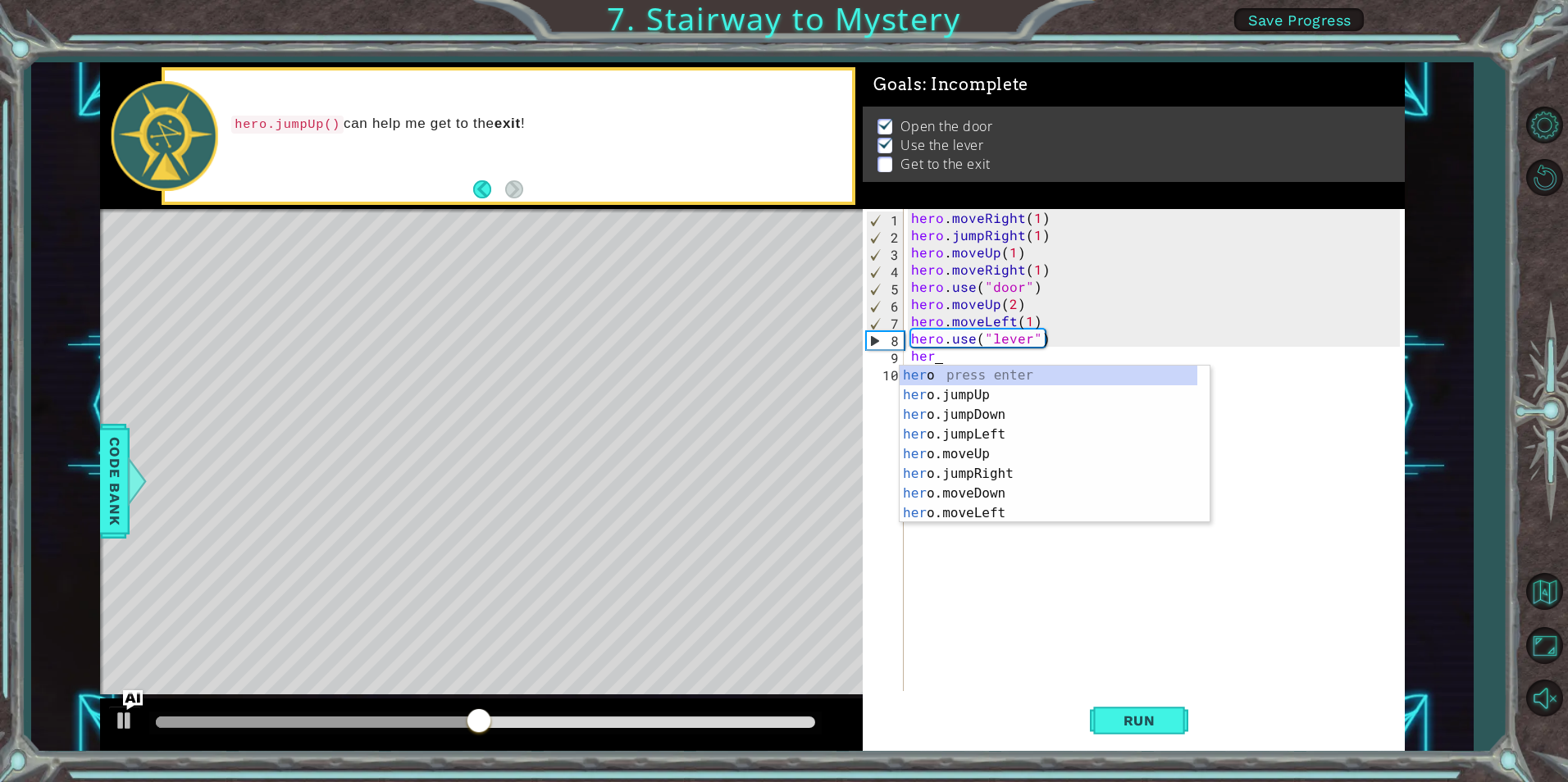
scroll to position [0, 1]
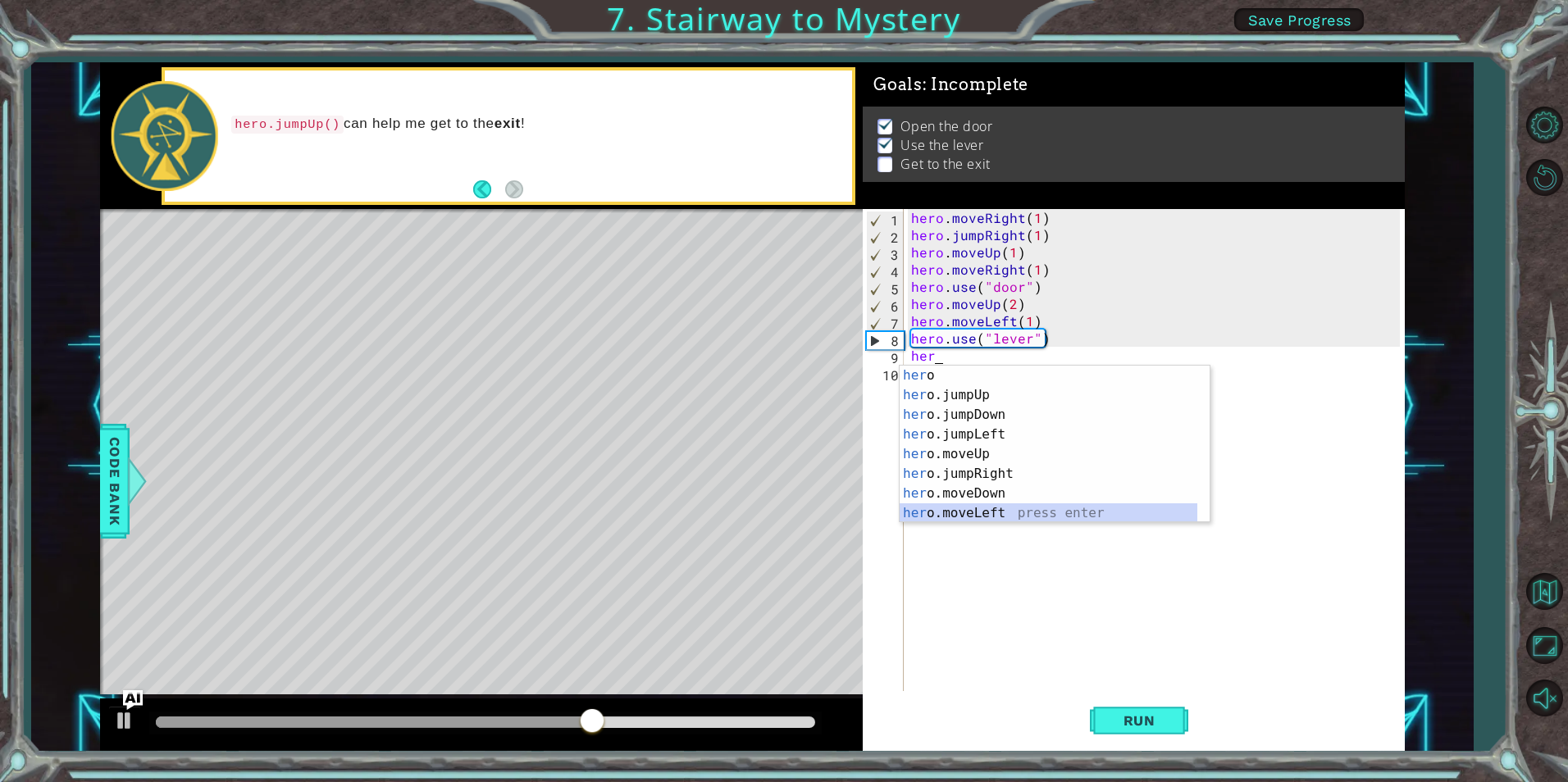
click at [1001, 509] on div "her o press enter her o.jumpUp press enter her o.jumpDown press enter her o.jum…" at bounding box center [1049, 464] width 298 height 196
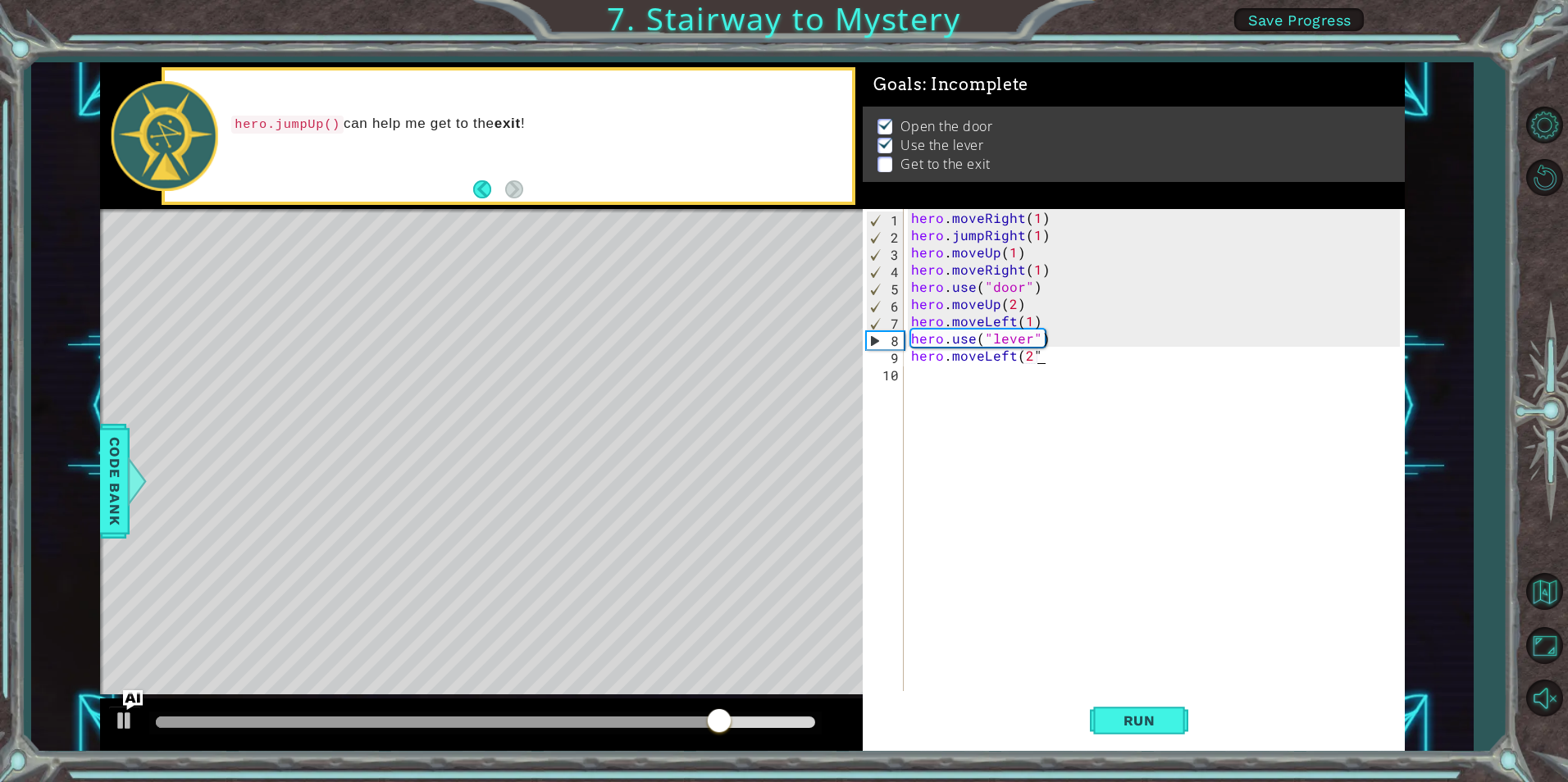
scroll to position [0, 7]
type textarea "hero.moveLeft(2)"
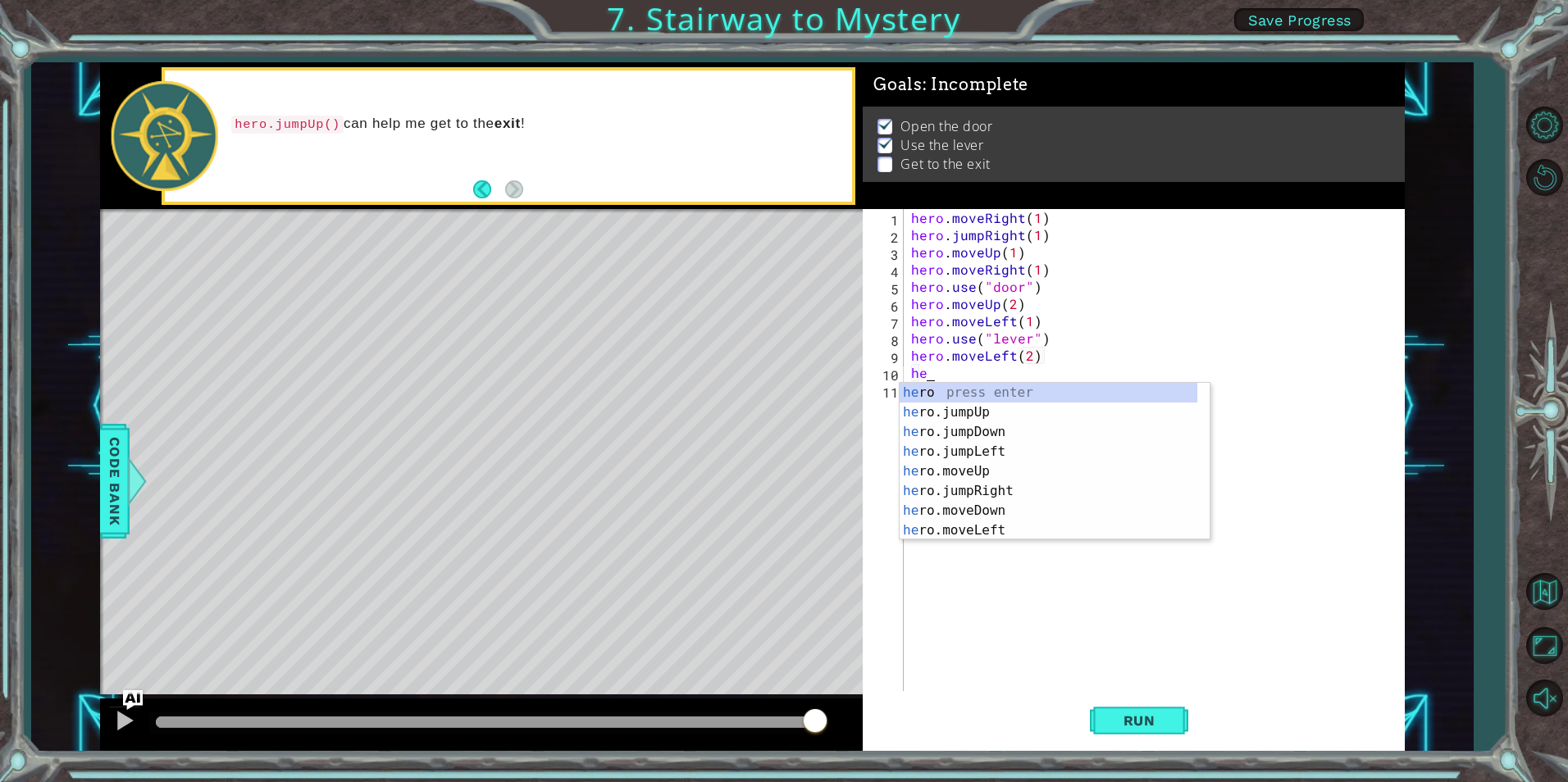
type textarea "her"
click at [1030, 407] on div "her o press enter her o.jumpUp press enter her o.jumpDown press enter her o.jum…" at bounding box center [1049, 481] width 298 height 196
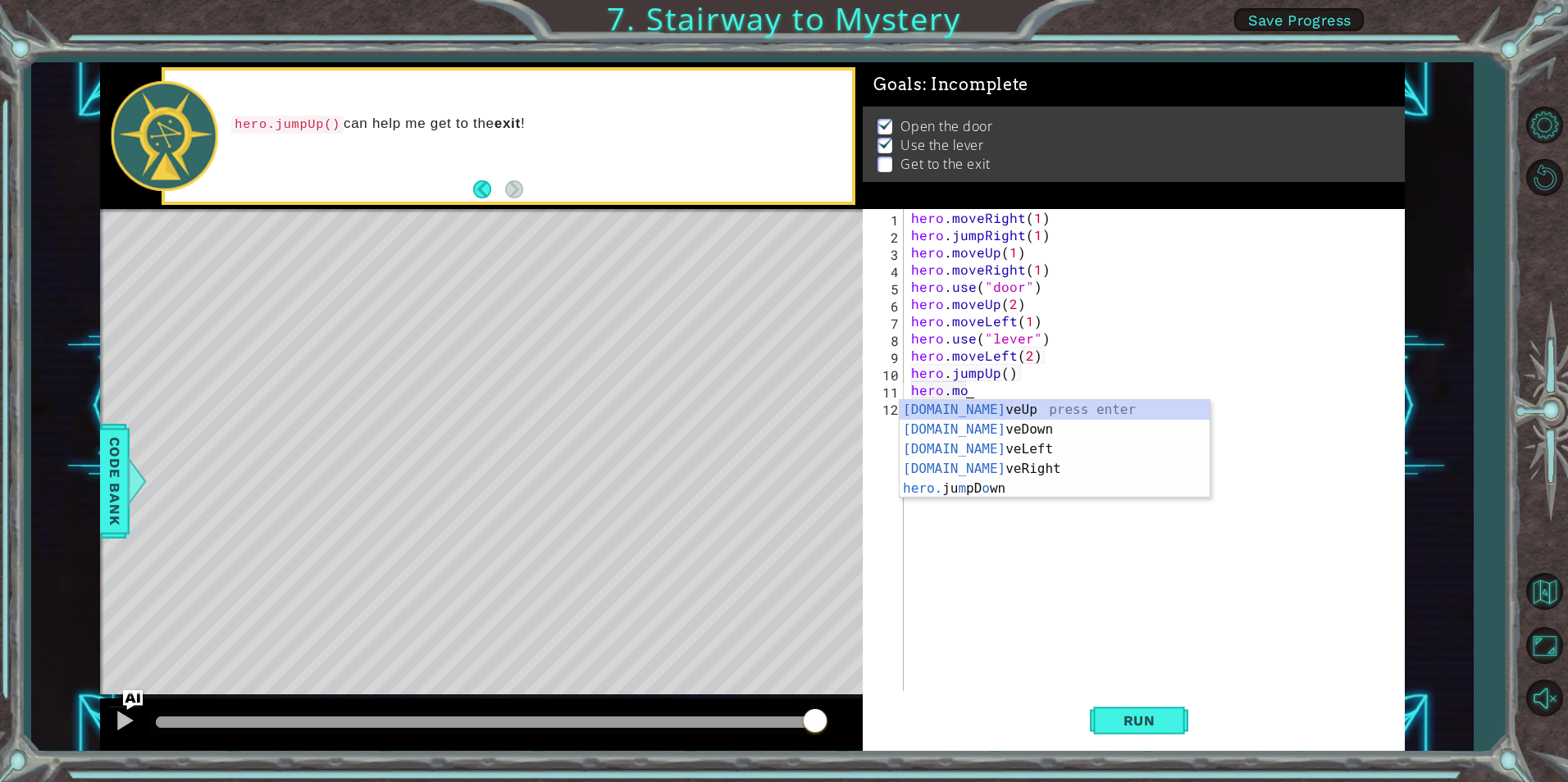
scroll to position [0, 4]
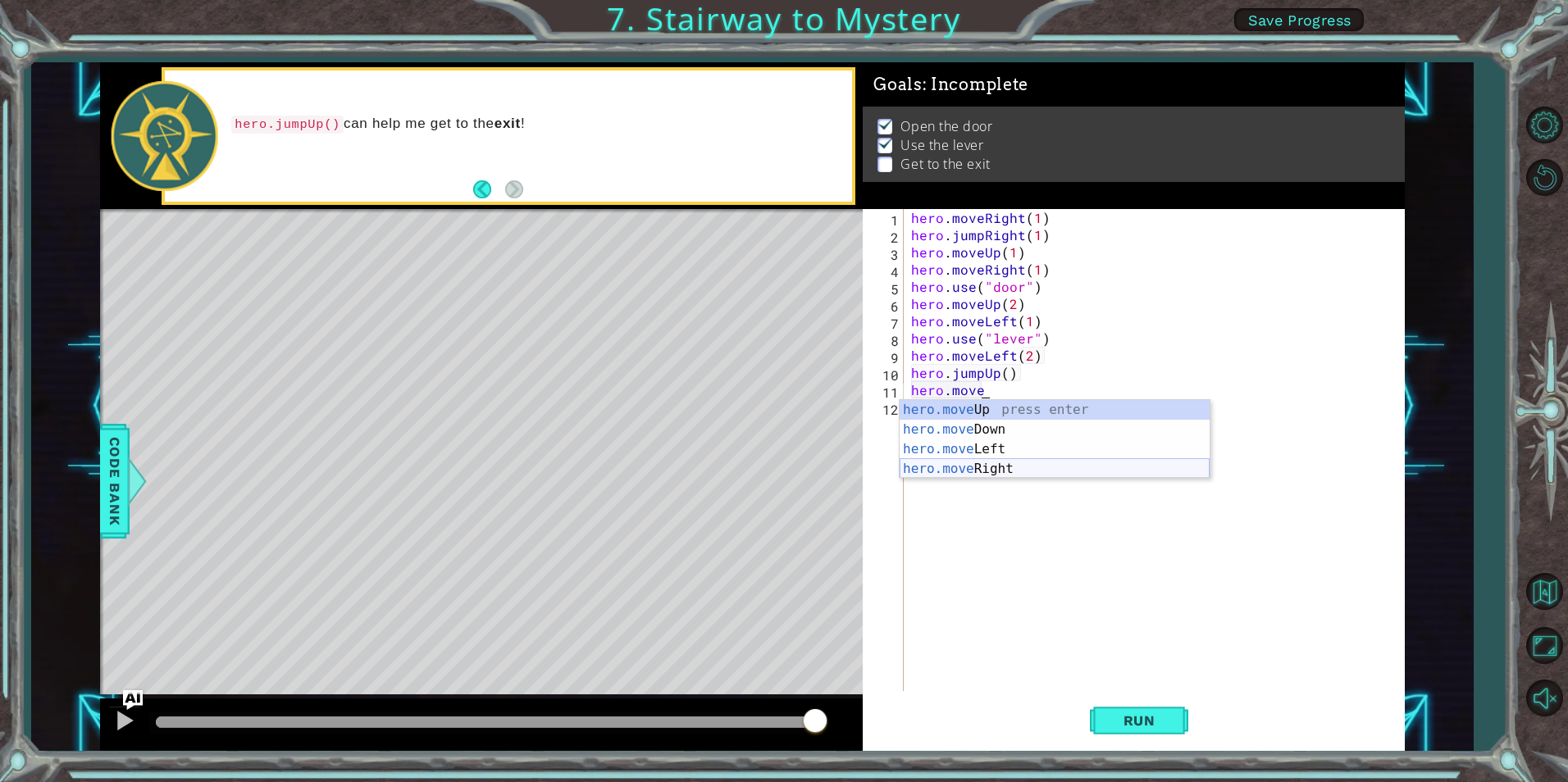
click at [966, 465] on div "hero.move Up press enter hero.move Down press enter hero.move Left press enter …" at bounding box center [1055, 459] width 310 height 118
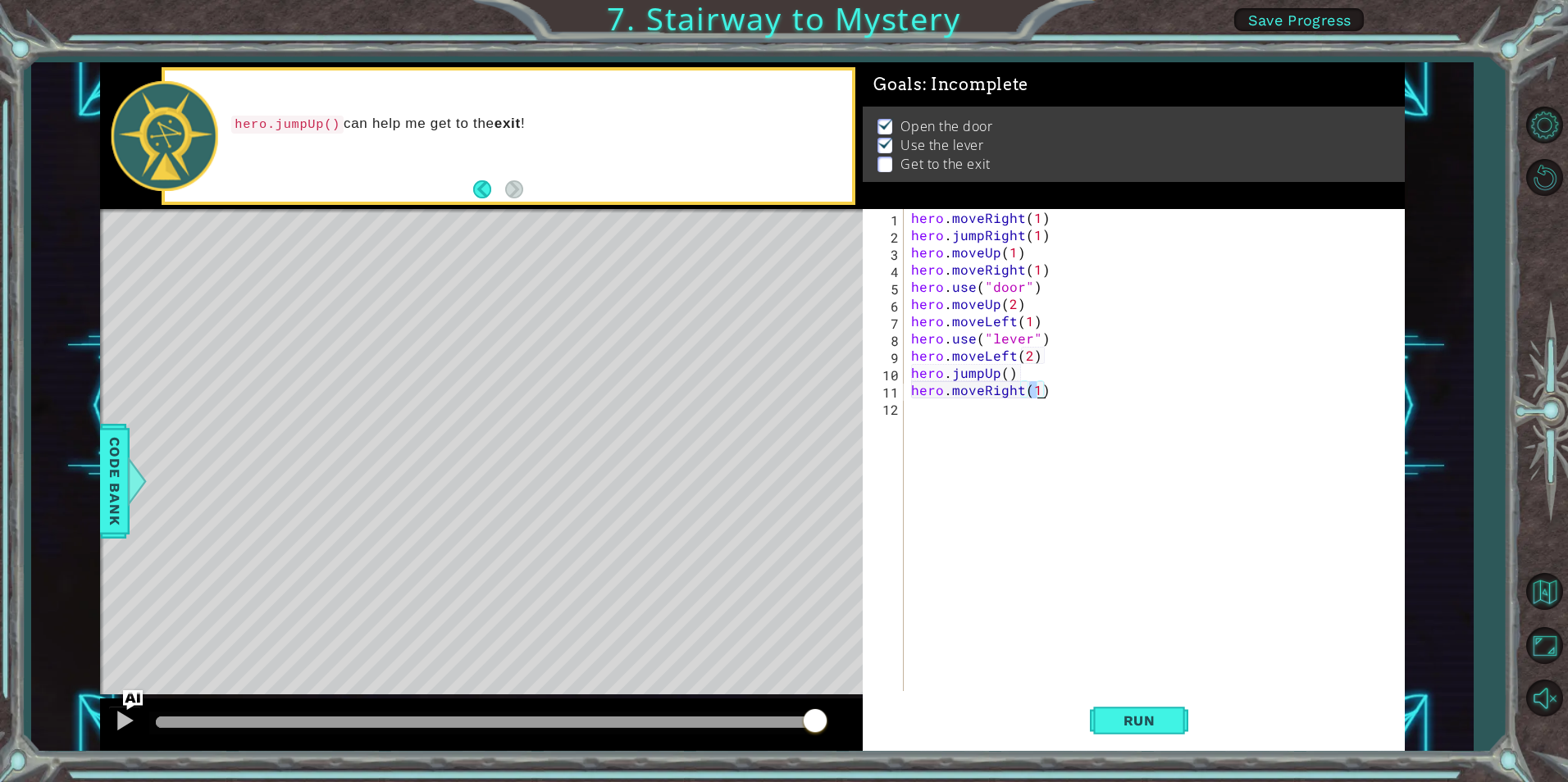
scroll to position [0, 7]
type textarea "hero.moveRight(2)"
click at [1137, 730] on button "Run" at bounding box center [1139, 721] width 99 height 54
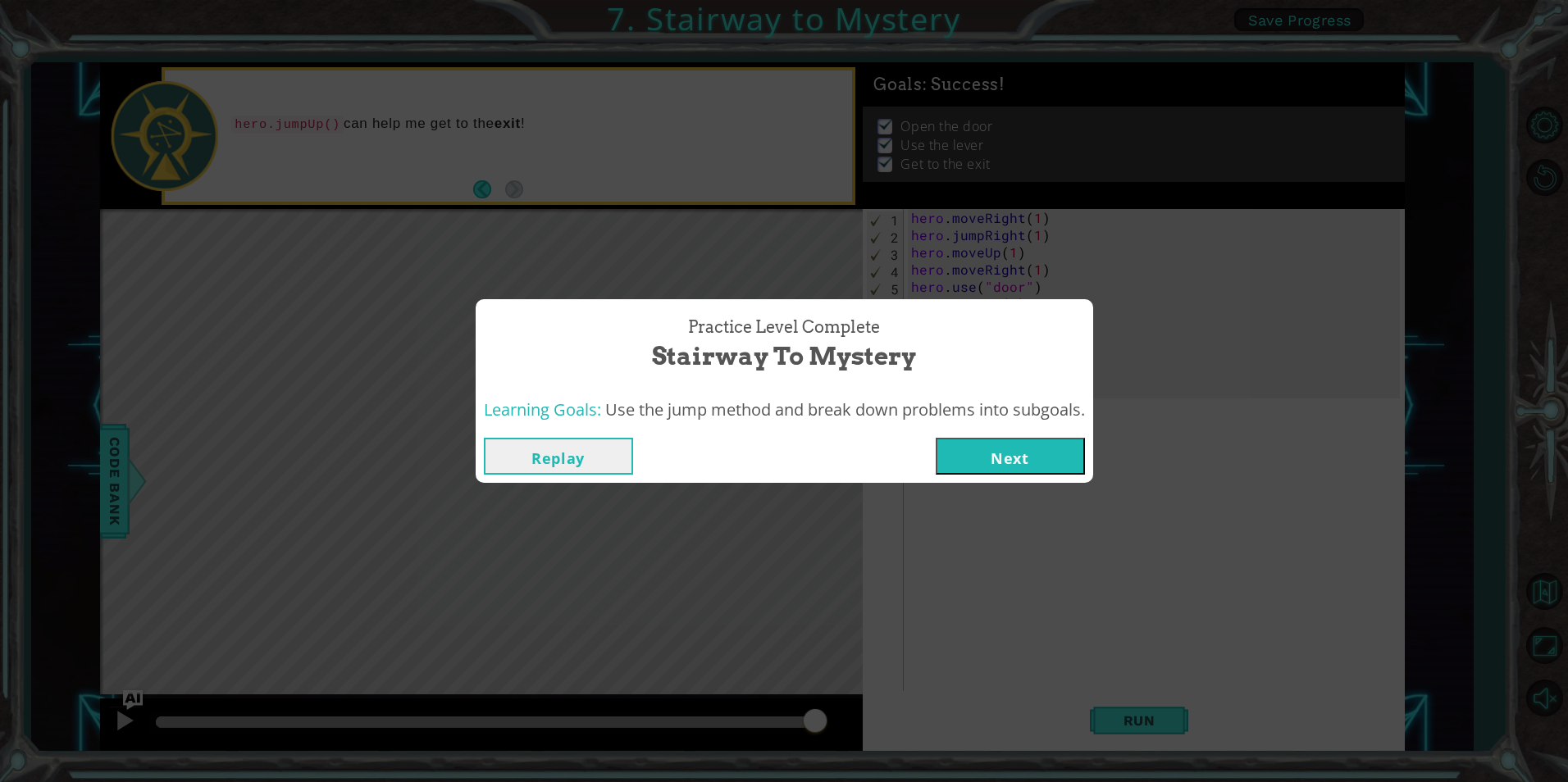
click at [1017, 456] on button "Next" at bounding box center [1010, 456] width 149 height 37
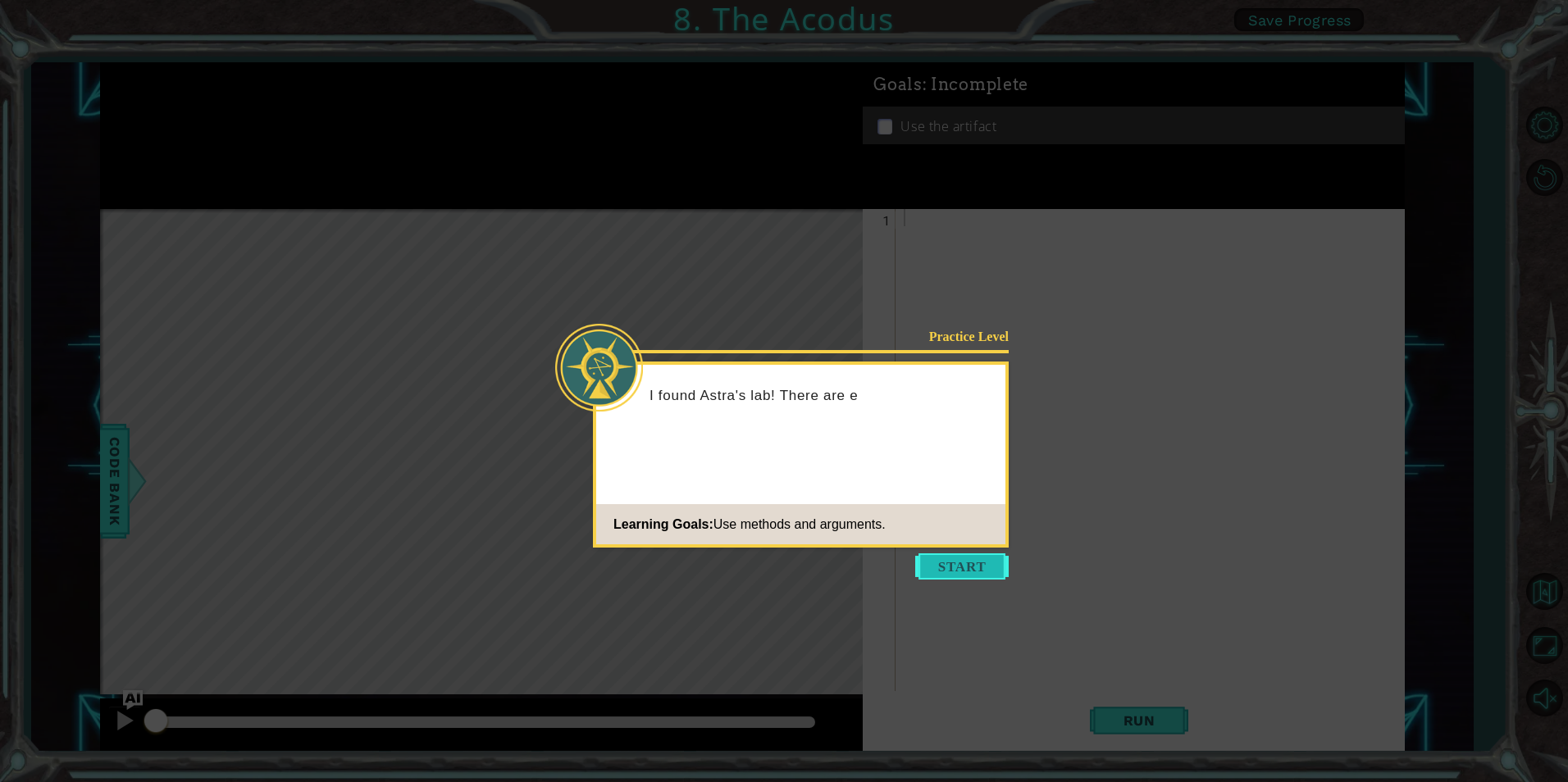
click at [981, 565] on button "Start" at bounding box center [962, 566] width 93 height 26
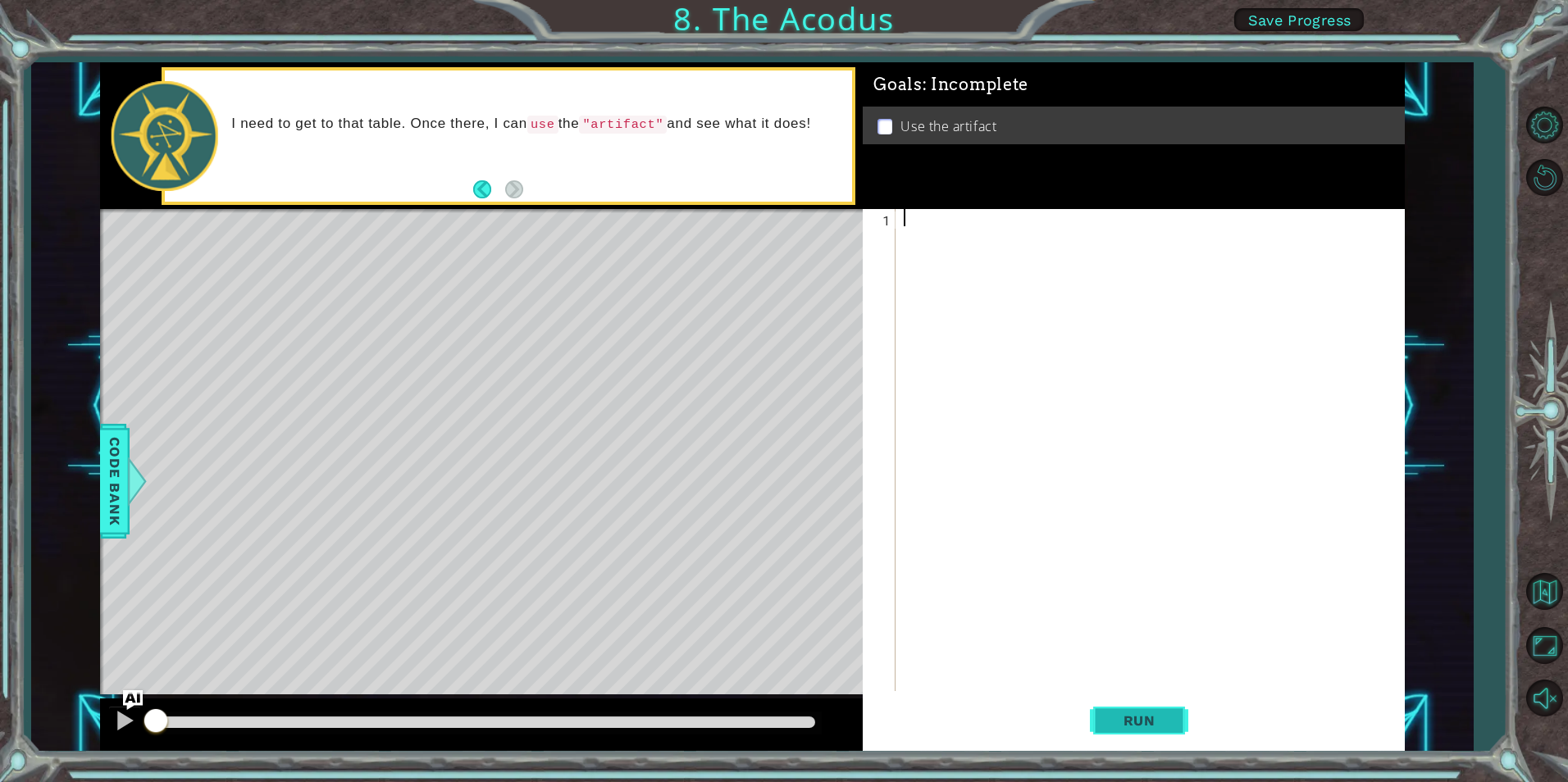
click at [1172, 716] on button "Run" at bounding box center [1139, 721] width 99 height 54
click at [1166, 716] on span "Run" at bounding box center [1139, 721] width 65 height 16
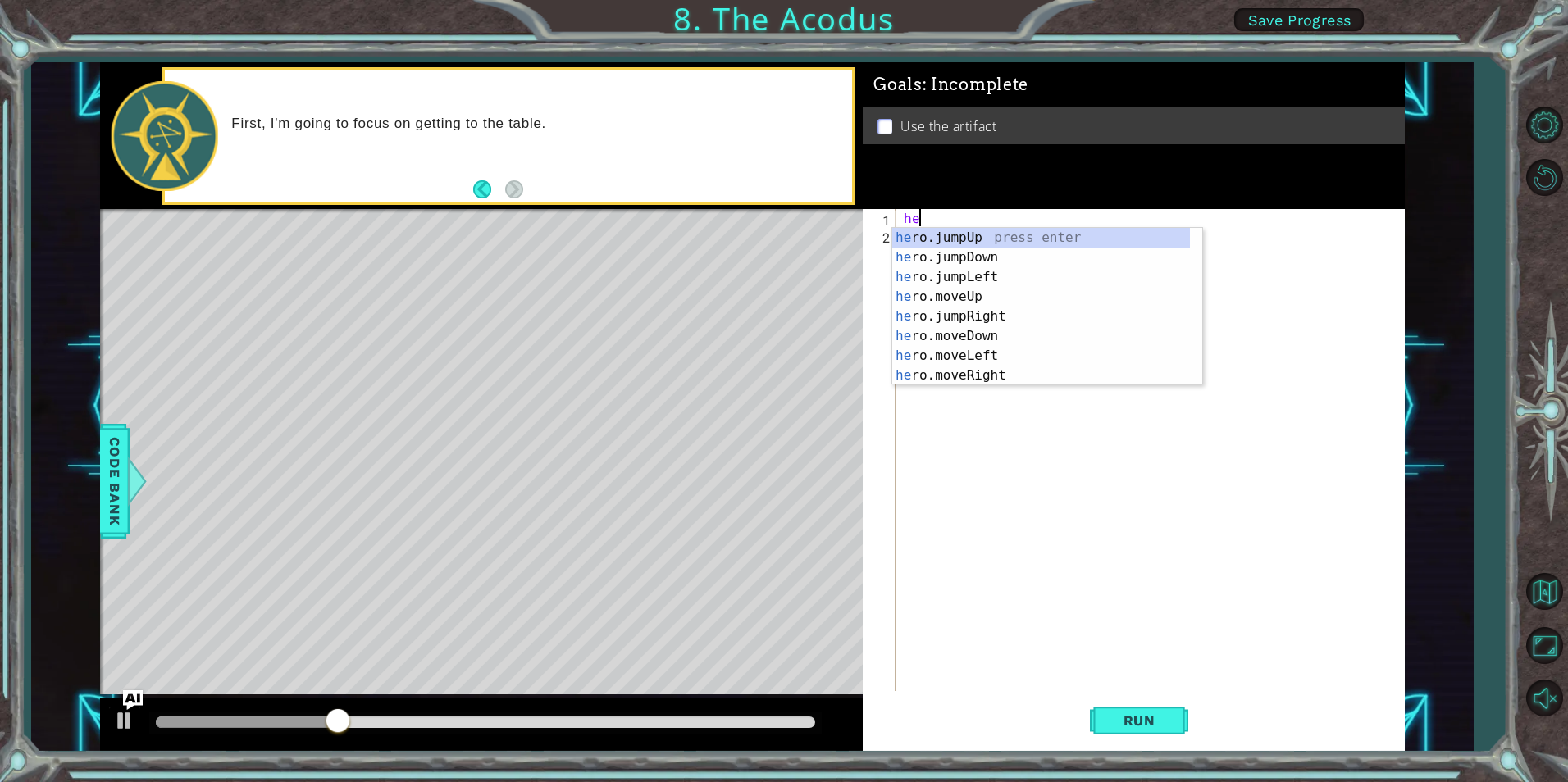
scroll to position [0, 1]
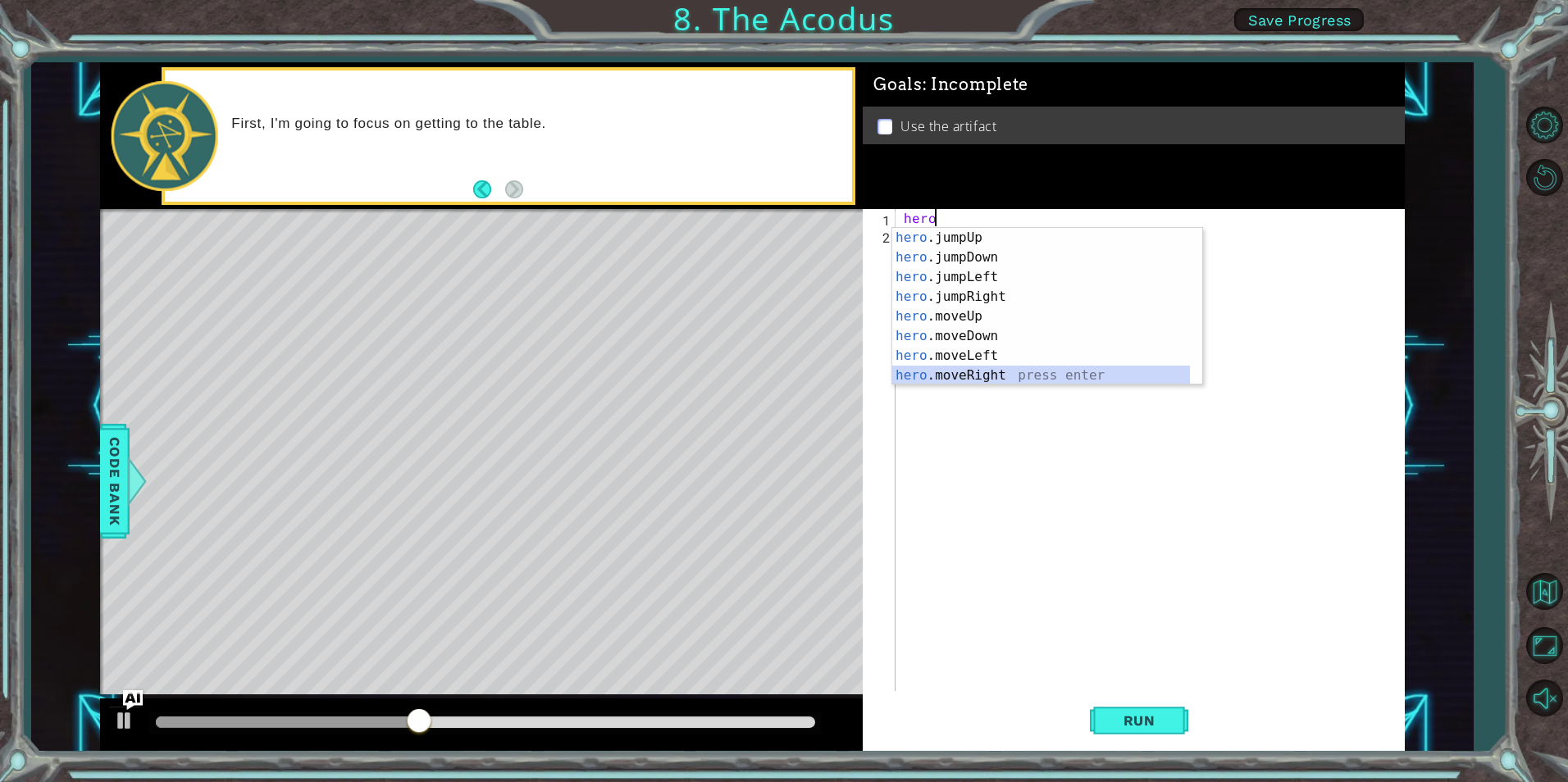
click at [1020, 374] on div "hero .jumpUp press enter hero .jumpDown press enter hero .jumpLeft press enter …" at bounding box center [1041, 326] width 298 height 196
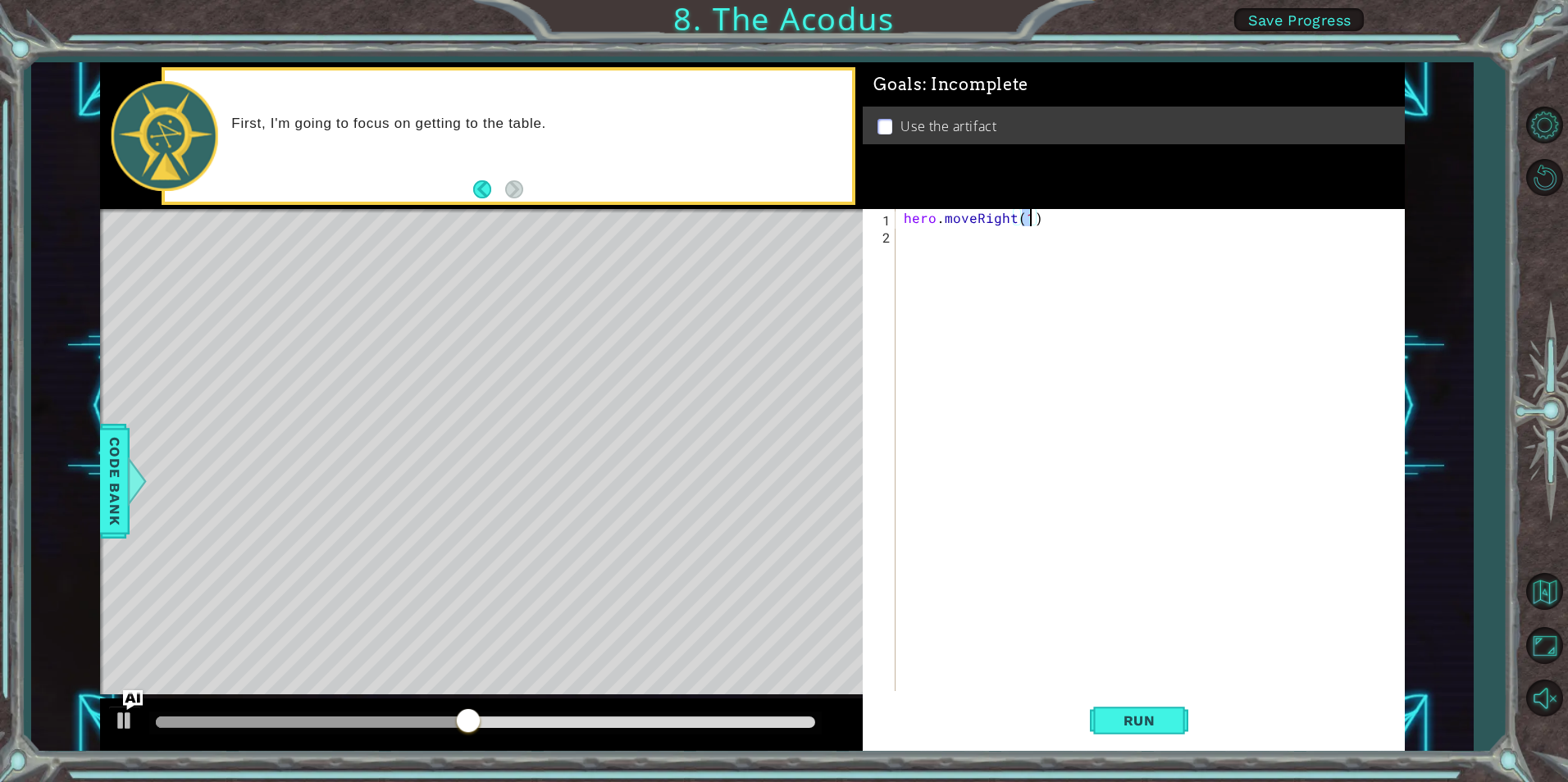
type textarea "hero.moveRight(2)"
click at [942, 232] on div "hero . moveRight ( 2 )" at bounding box center [1154, 467] width 507 height 517
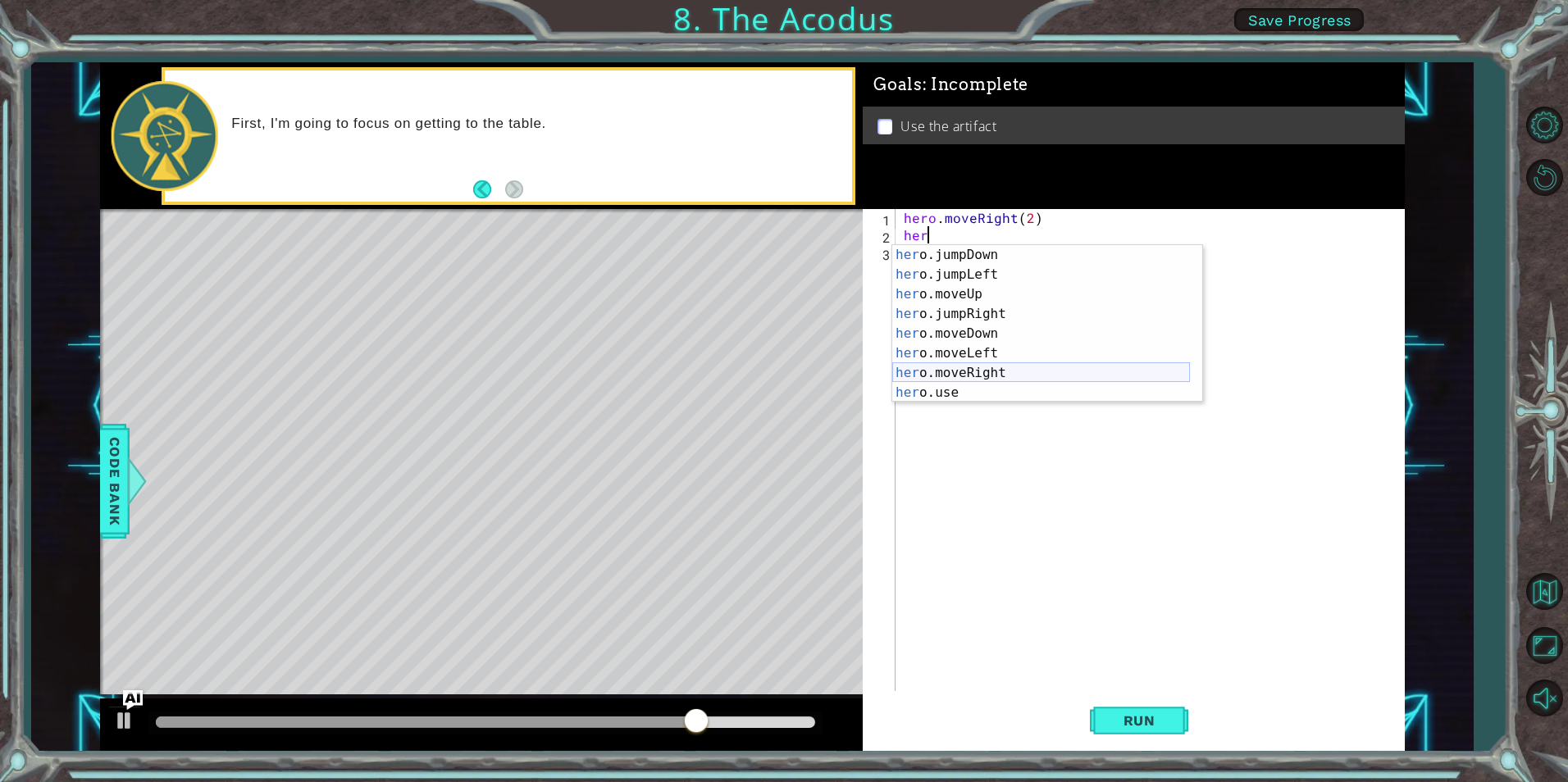
scroll to position [0, 0]
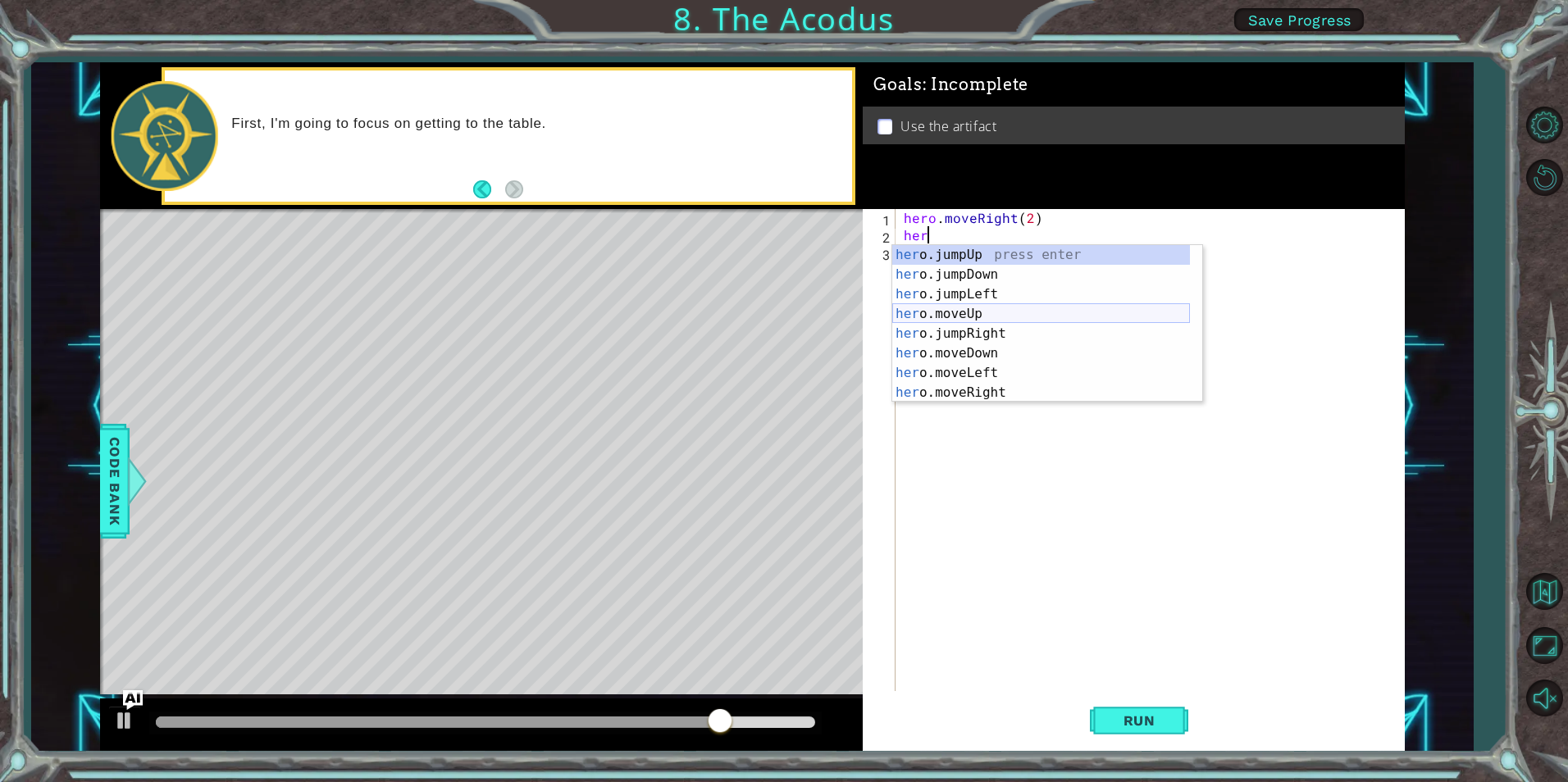
click at [1005, 308] on div "her o.jumpUp press enter her o.jumpDown press enter her o.jumpLeft press enter …" at bounding box center [1041, 343] width 298 height 196
type textarea "hero.moveUp(1)"
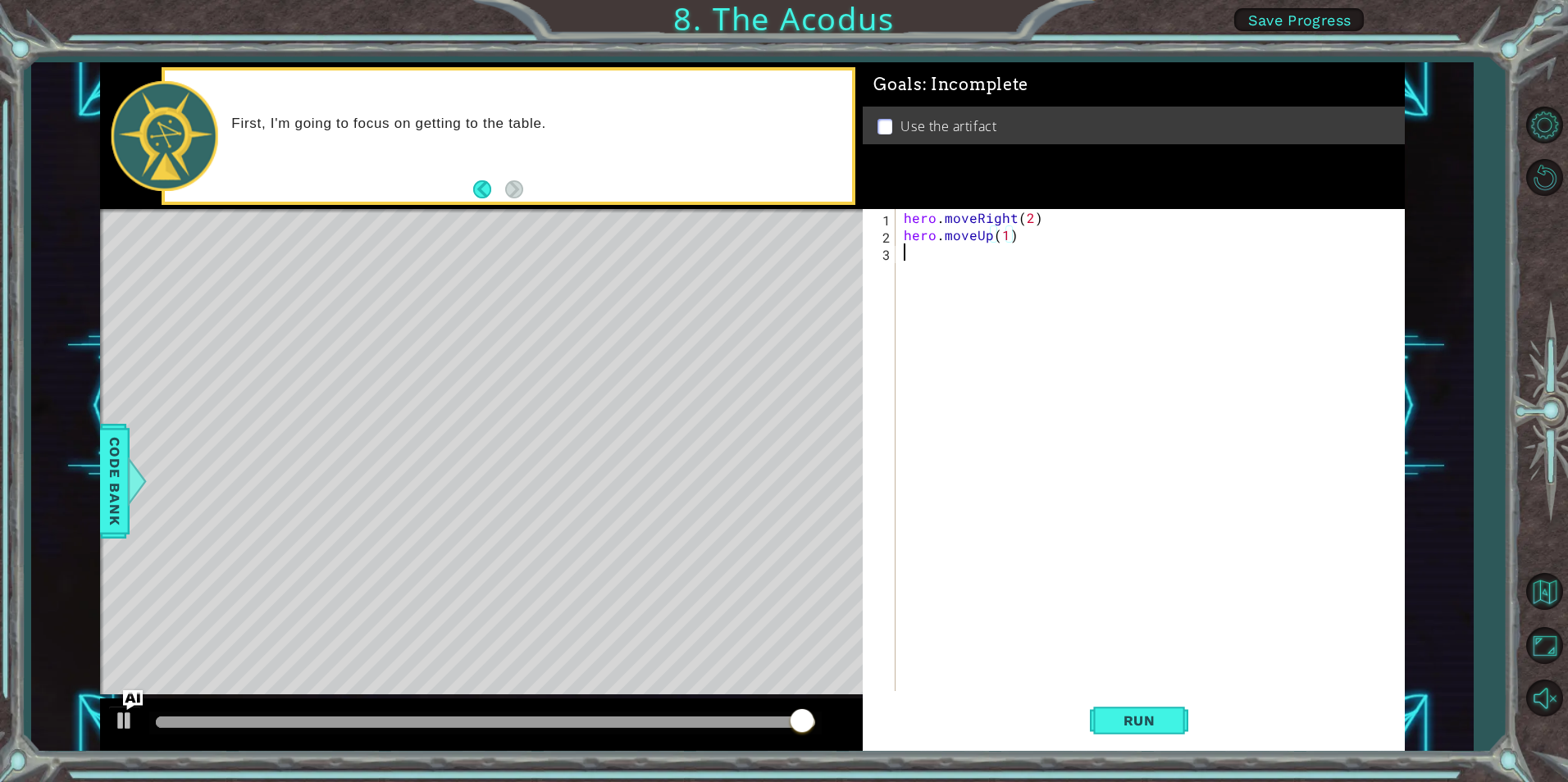
click at [922, 254] on div "hero . moveRight ( 2 ) hero . moveUp ( 1 )" at bounding box center [1154, 467] width 507 height 517
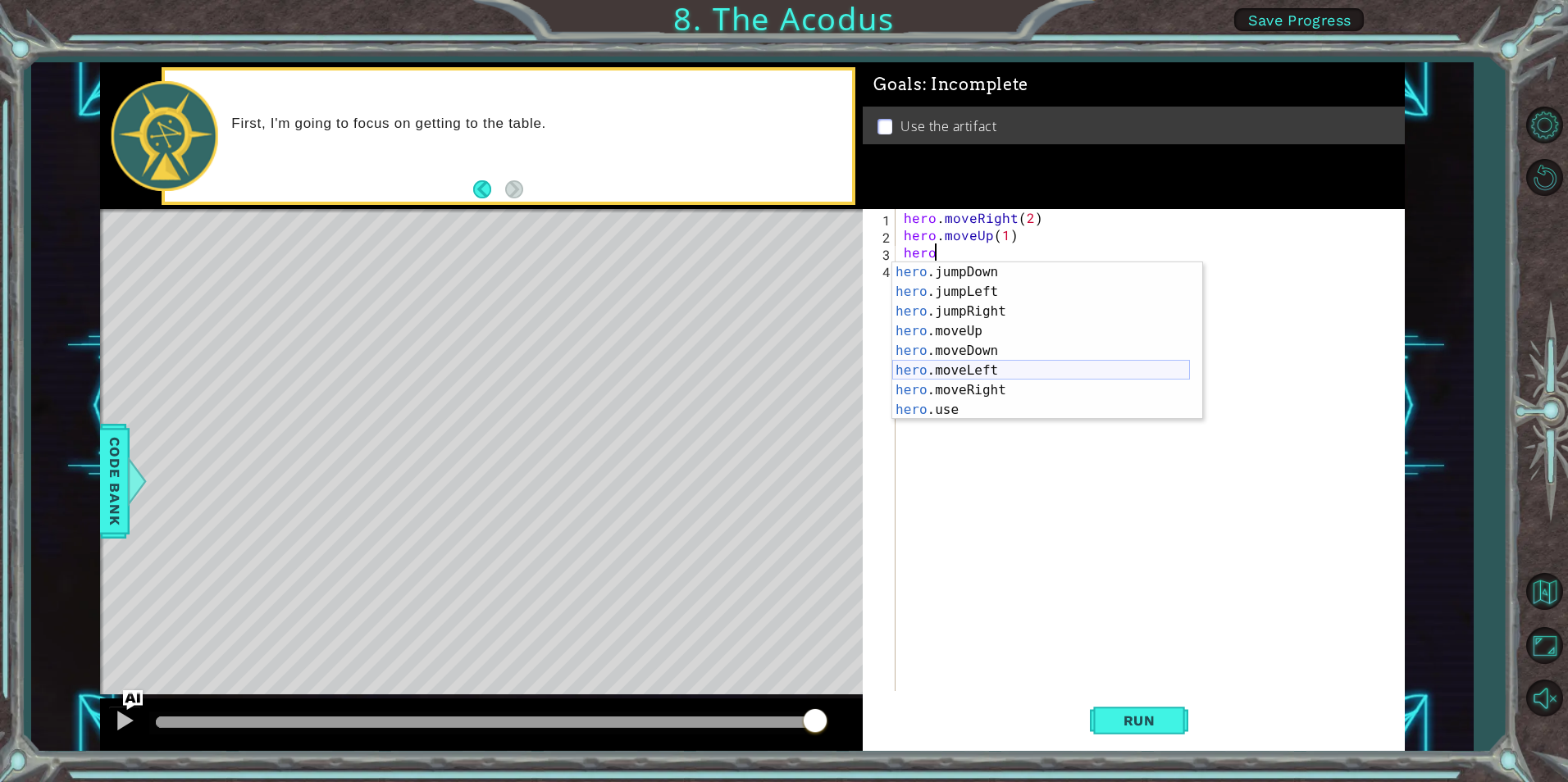
scroll to position [20, 0]
click at [980, 366] on div "hero .jumpDown press enter hero .jumpLeft press enter hero .jumpRight press ent…" at bounding box center [1041, 361] width 298 height 196
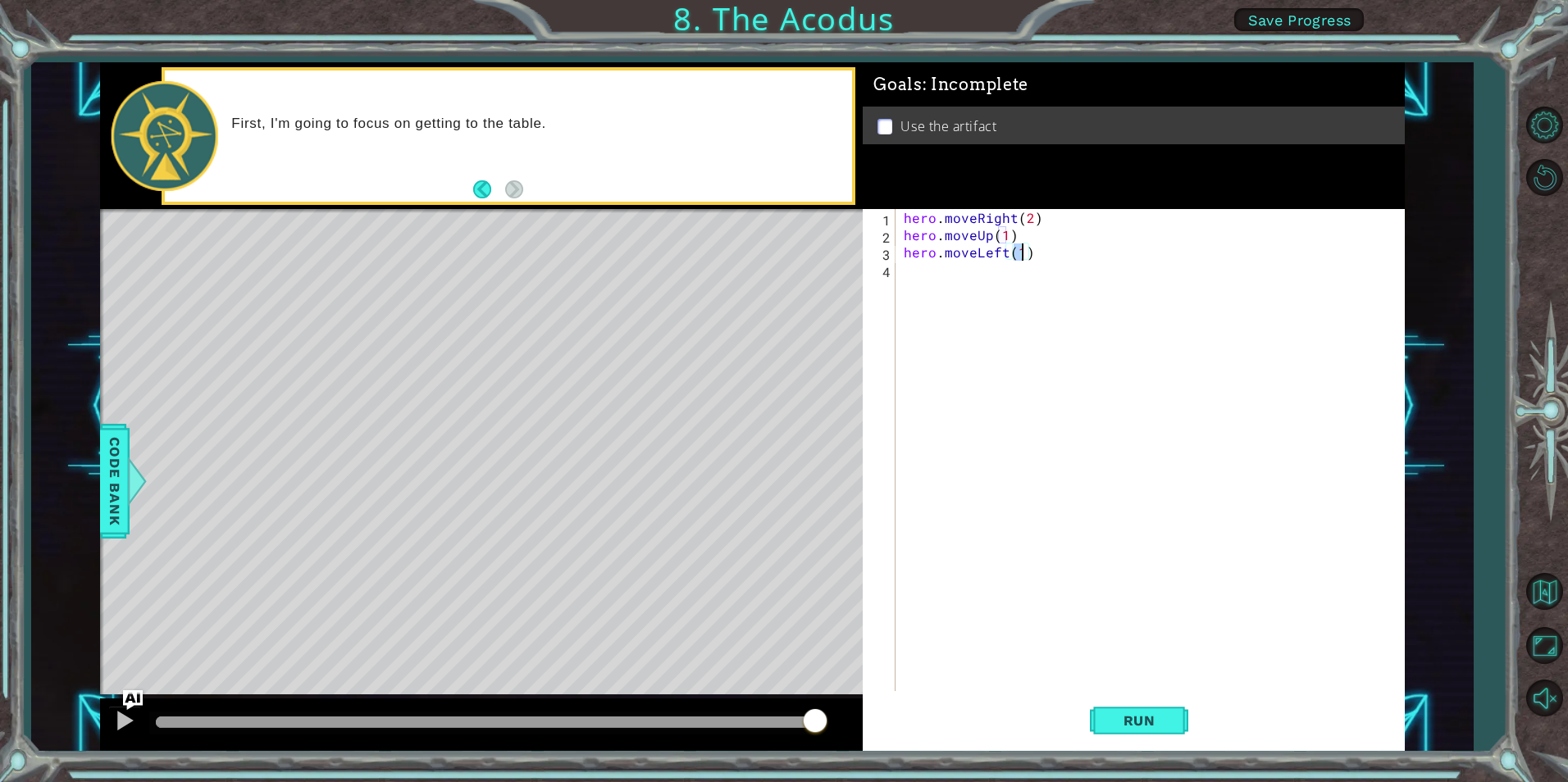
type textarea "hero.moveLeft(2)"
click at [910, 271] on div "hero . moveRight ( 2 ) hero . moveUp ( 1 ) hero . moveLeft ( 2 )" at bounding box center [1154, 467] width 507 height 517
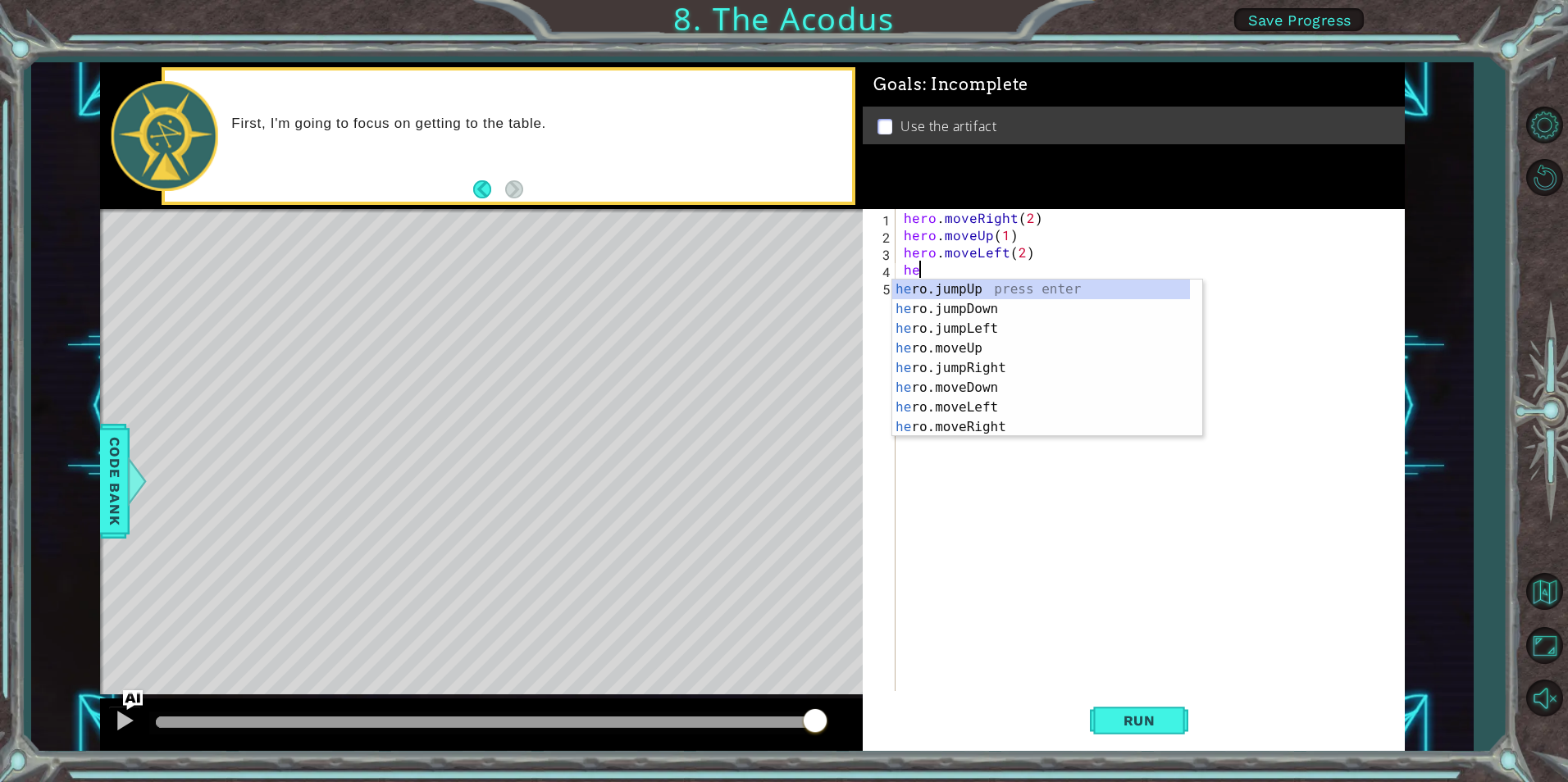
scroll to position [0, 1]
type textarea "hero"
click at [928, 287] on div "hero .jumpUp press enter hero .jumpDown press enter hero .jumpLeft press enter …" at bounding box center [1041, 378] width 298 height 196
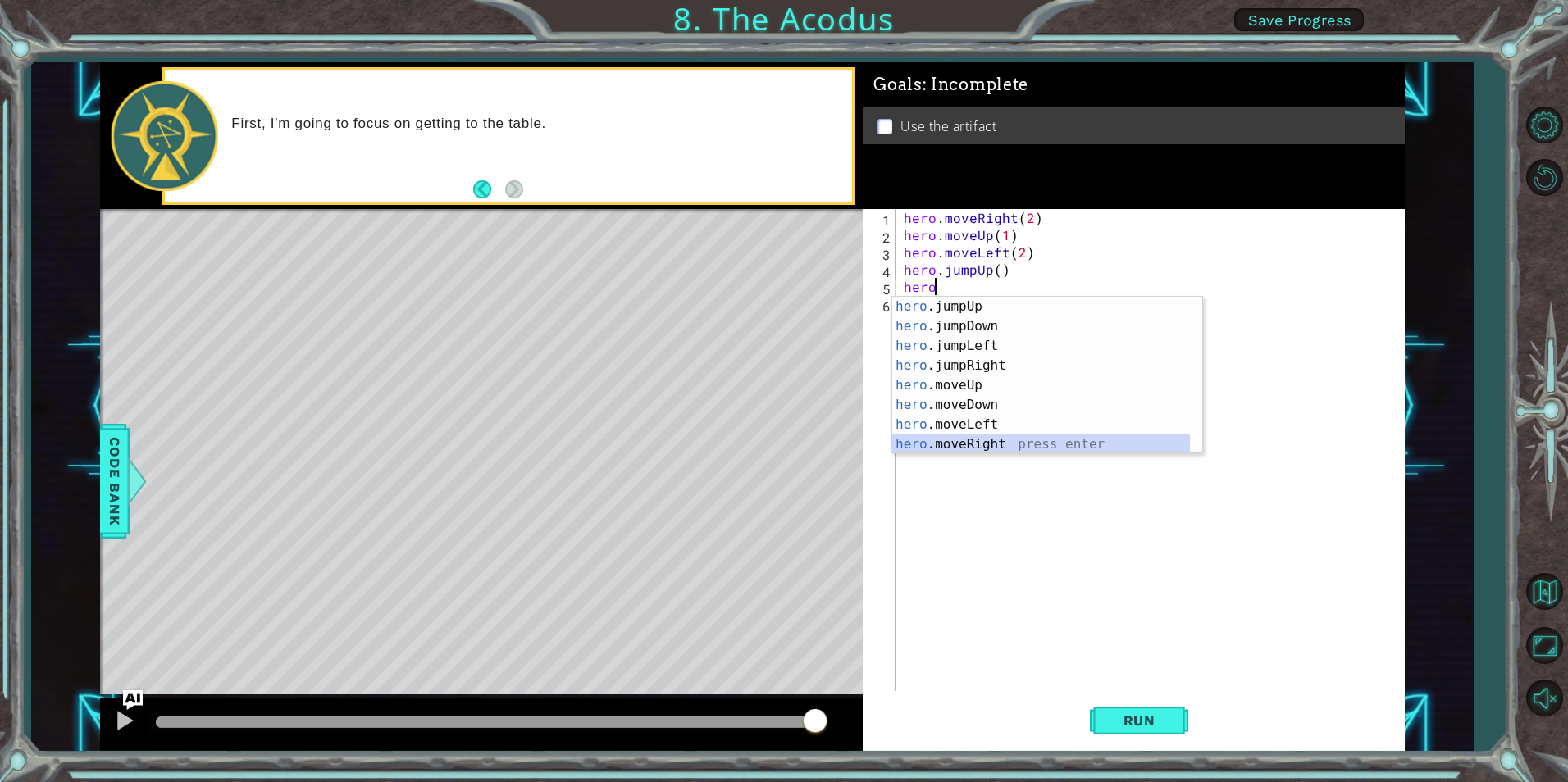
click at [995, 438] on div "hero .jumpUp press enter hero .jumpDown press enter hero .jumpLeft press enter …" at bounding box center [1041, 395] width 298 height 196
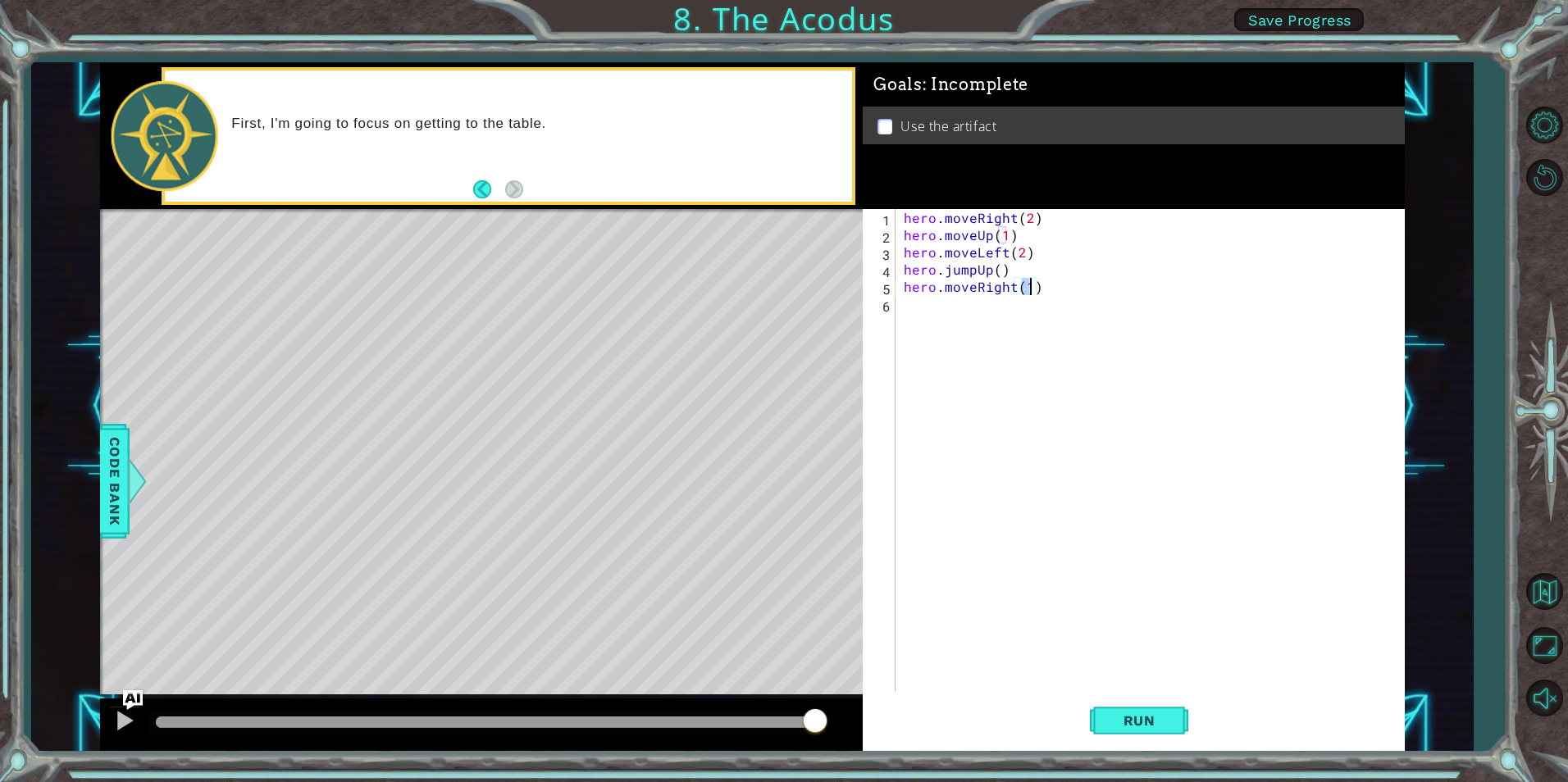
type textarea "hero.moveRight(2)"
click at [943, 310] on div "hero . moveRight ( 2 ) hero . moveUp ( 1 ) hero . moveLeft ( 2 ) hero . jumpUp …" at bounding box center [1154, 467] width 507 height 517
click at [1132, 732] on button "Run" at bounding box center [1139, 721] width 99 height 54
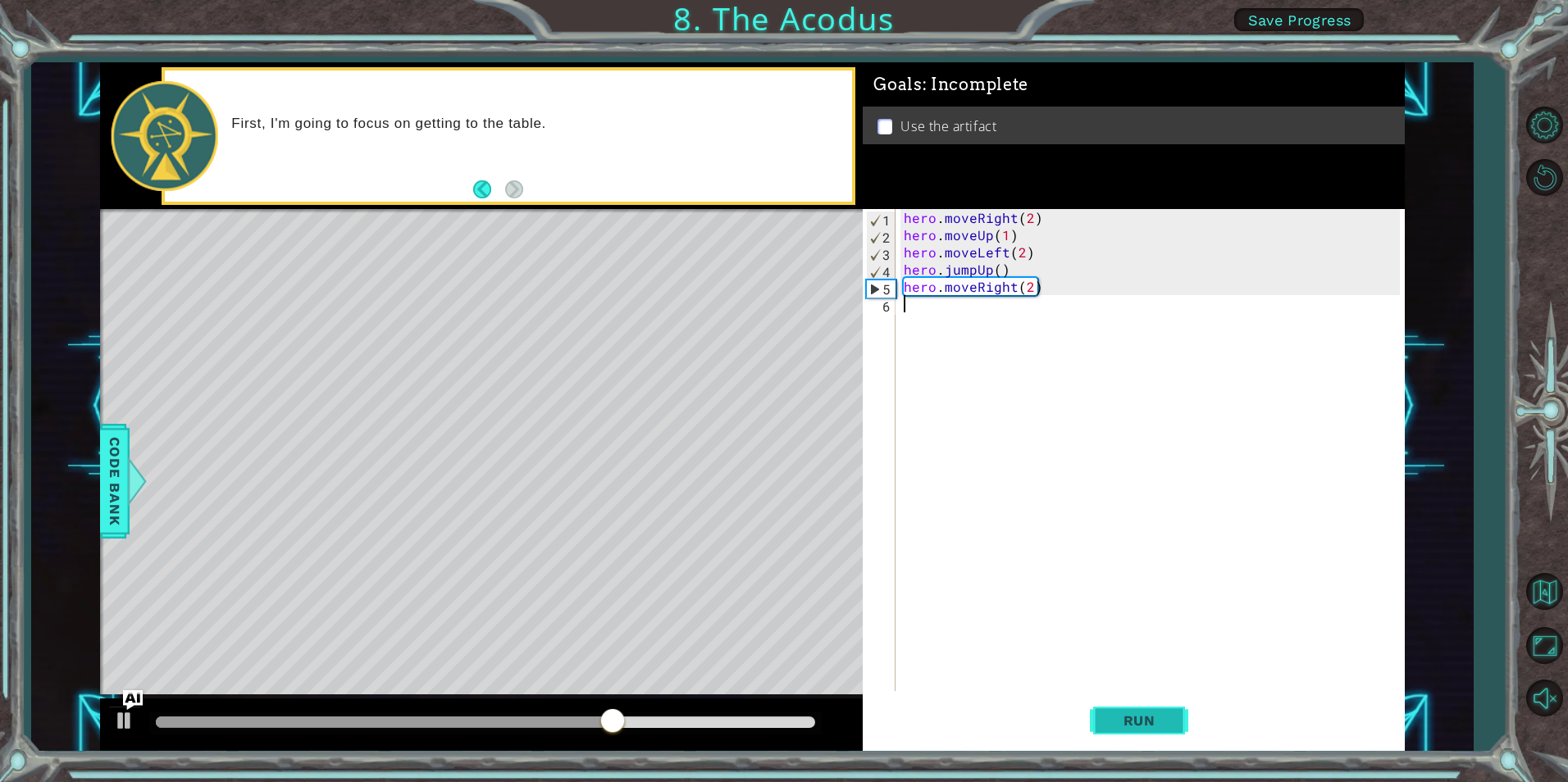
drag, startPoint x: 1187, startPoint y: 720, endPoint x: 1179, endPoint y: 717, distance: 8.5
click at [1182, 719] on button "Run" at bounding box center [1139, 721] width 99 height 54
click at [1010, 222] on div "hero . moveRight ( 2 ) hero . moveUp ( 1 ) hero . moveLeft ( 2 ) hero . jumpUp …" at bounding box center [1154, 467] width 507 height 517
click at [1012, 219] on div "hero . moveRight ( 2 ) hero . moveUp ( 1 ) hero . moveLeft ( 2 ) hero . jumpUp …" at bounding box center [1154, 467] width 507 height 517
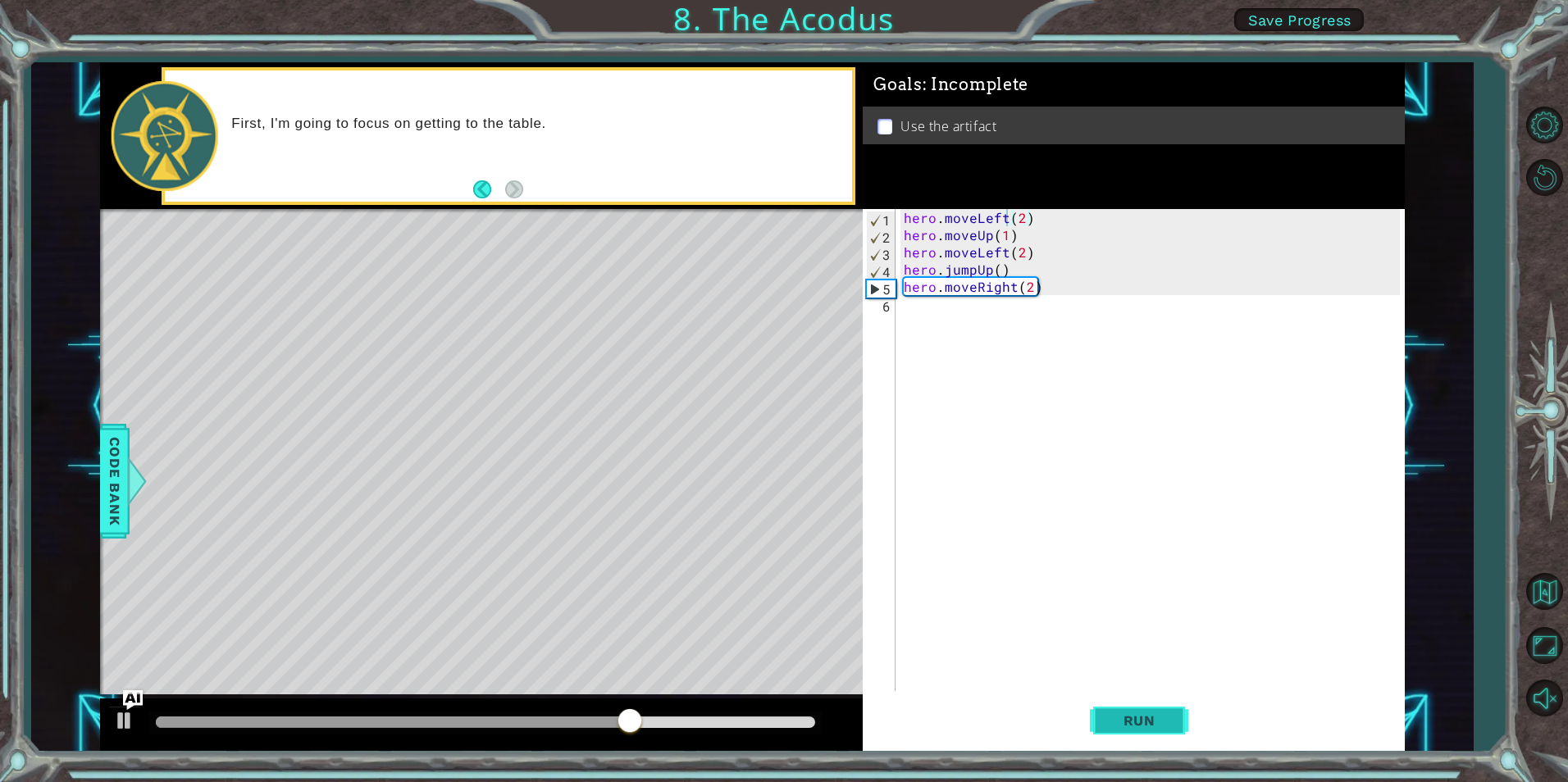
click at [1155, 708] on button "Run" at bounding box center [1139, 721] width 99 height 54
type textarea "hero.moveRight(2)"
click at [1100, 709] on button "Run" at bounding box center [1139, 721] width 99 height 54
click at [1154, 717] on span "Run" at bounding box center [1139, 721] width 65 height 16
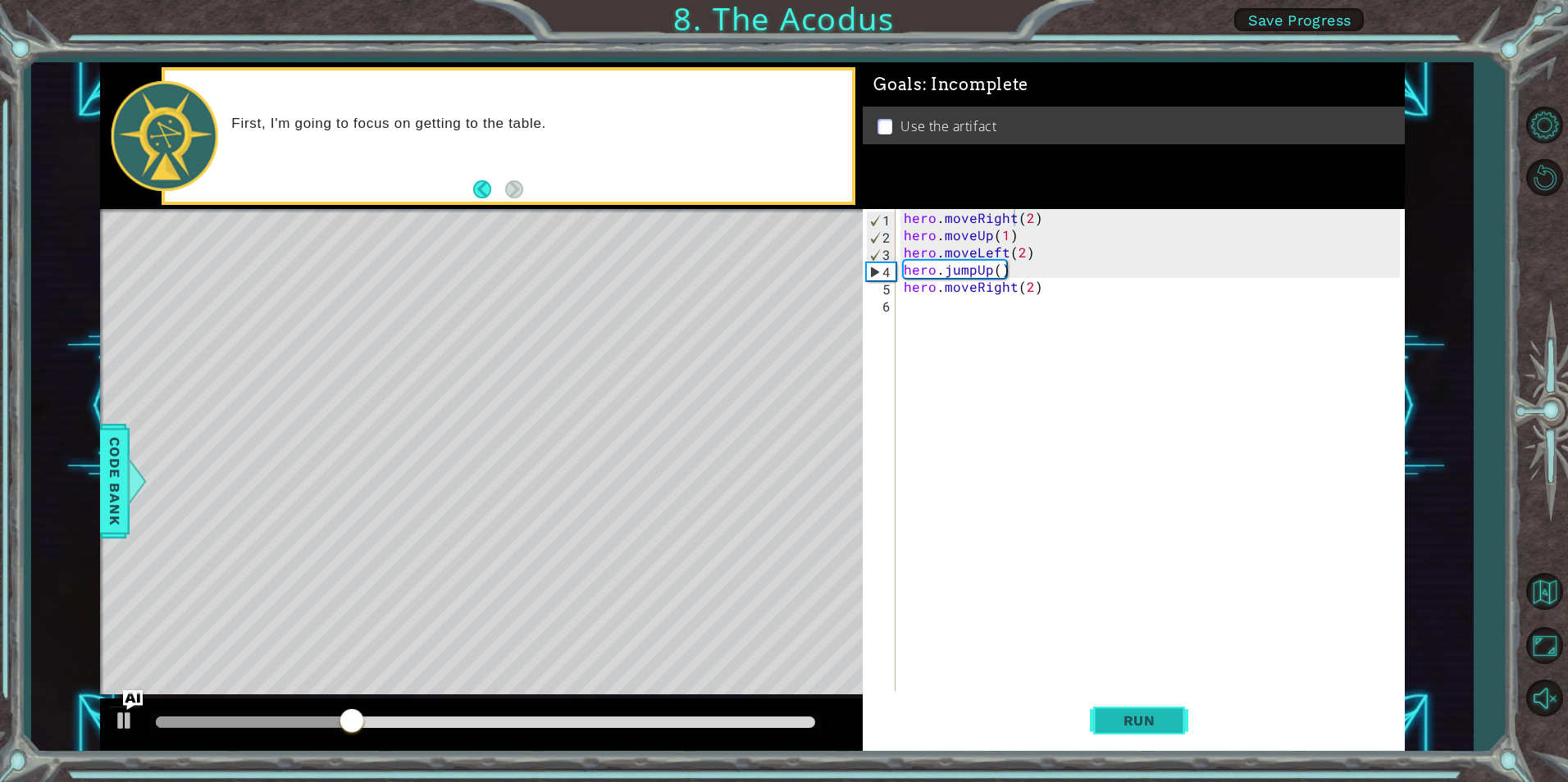
click at [1156, 708] on button "Run" at bounding box center [1139, 721] width 99 height 54
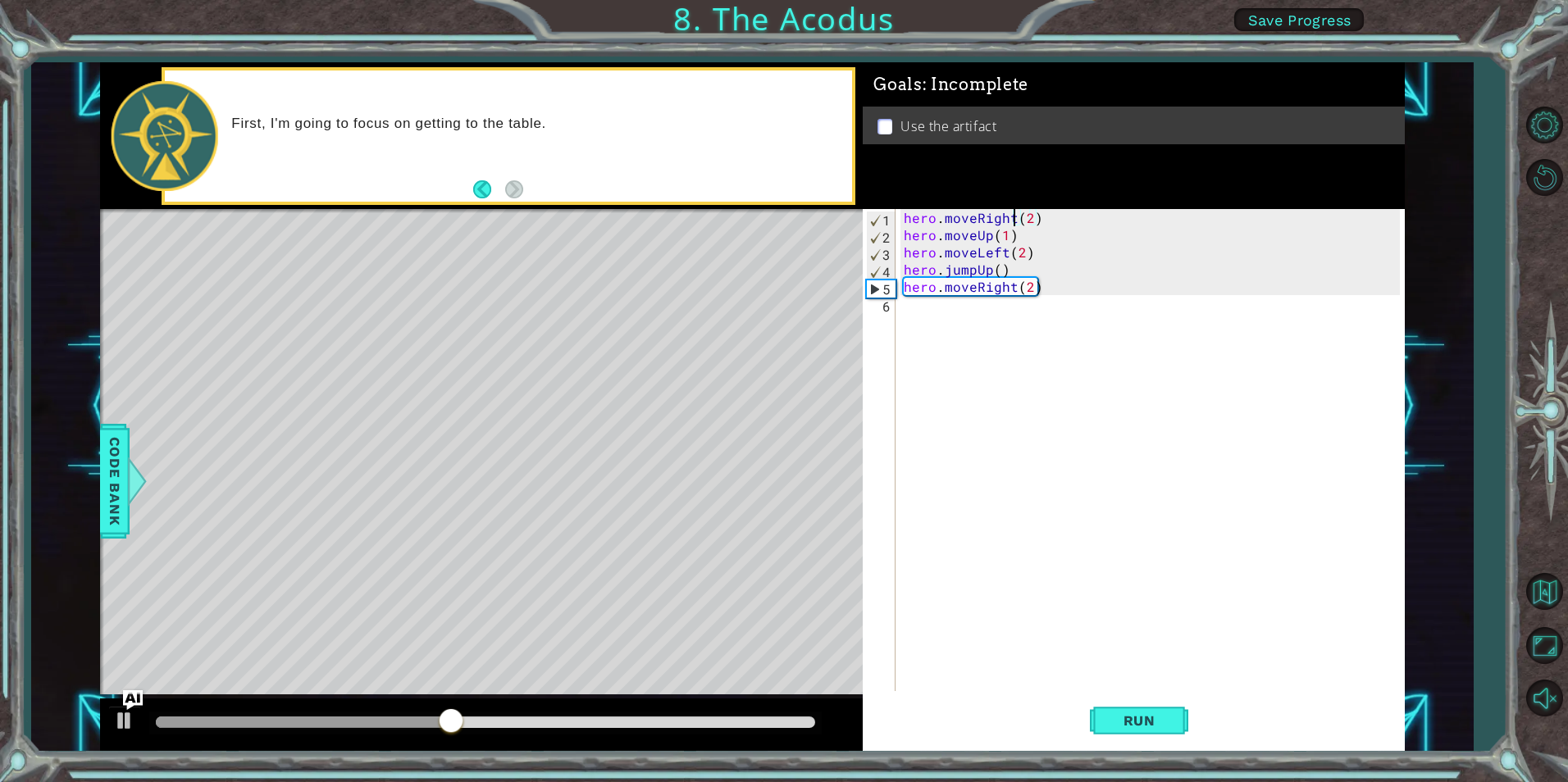
click at [902, 213] on div "hero . moveRight ( 2 ) hero . moveUp ( 1 ) hero . moveLeft ( 2 ) hero . jumpUp …" at bounding box center [1154, 467] width 507 height 517
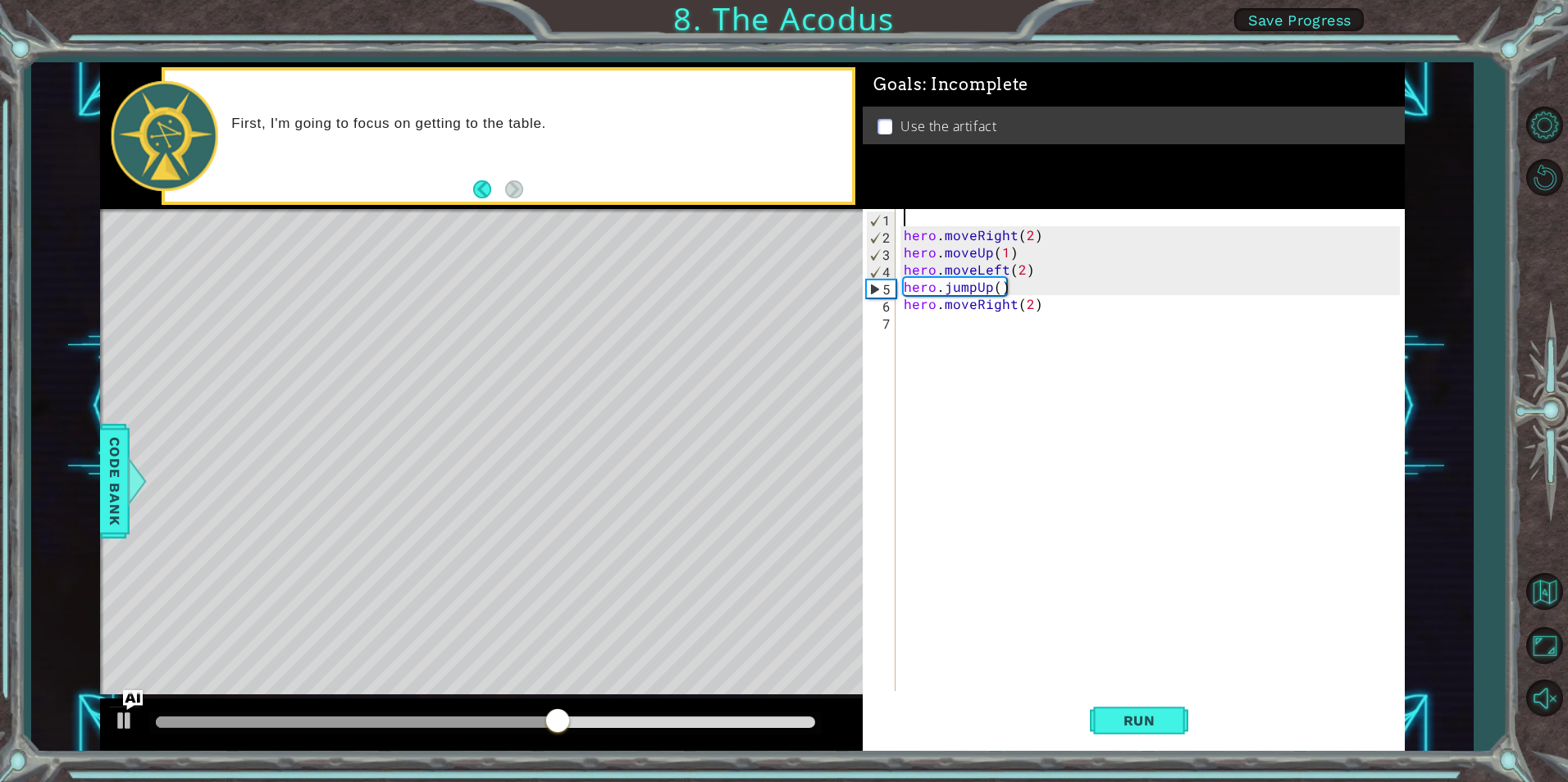
click at [934, 215] on div "hero . moveRight ( 2 ) hero . moveUp ( 1 ) hero . moveLeft ( 2 ) hero . jumpUp …" at bounding box center [1154, 467] width 507 height 517
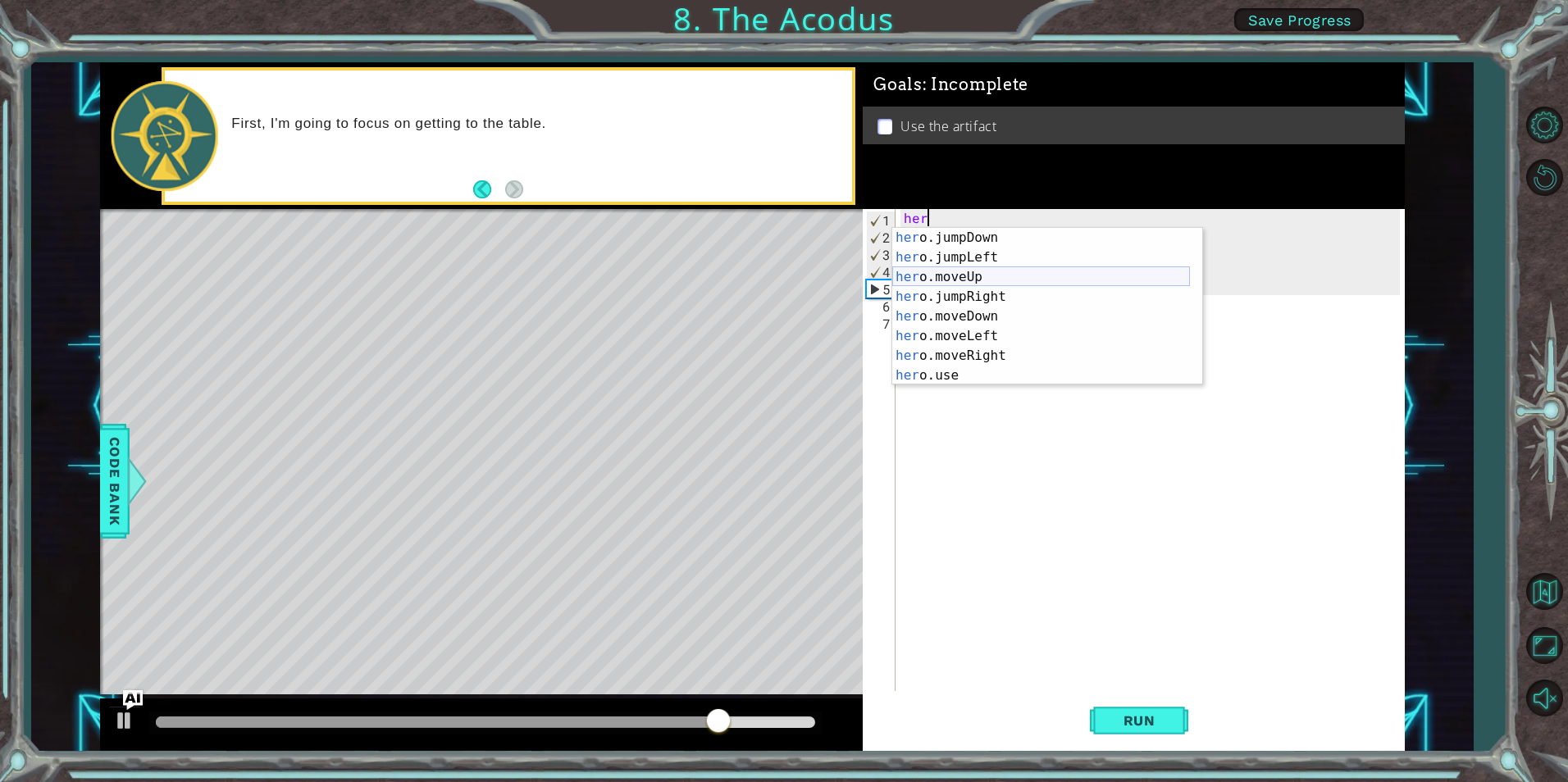
scroll to position [0, 0]
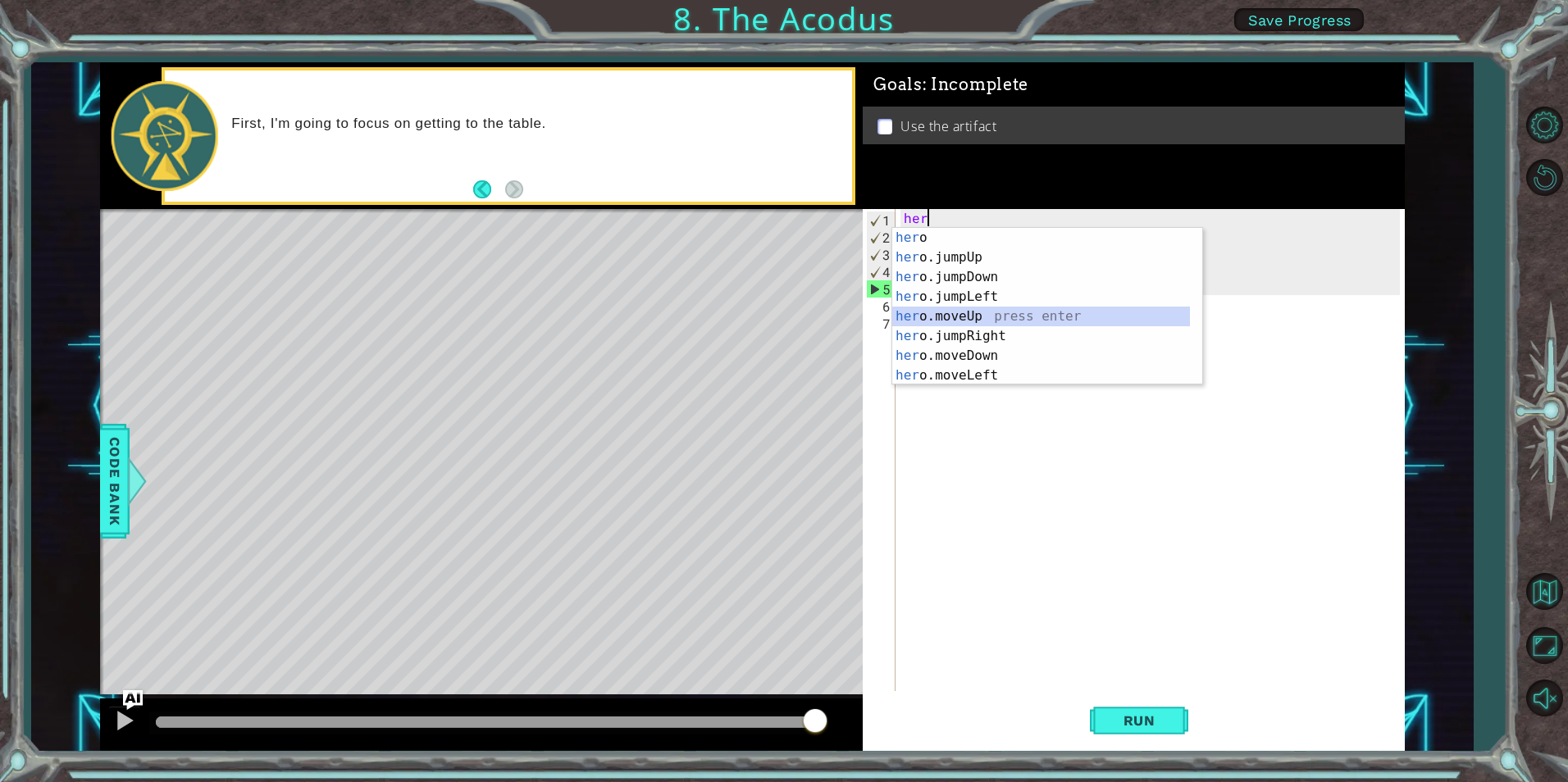
click at [1004, 321] on div "her o press enter her o.jumpUp press enter her o.jumpDown press enter her o.jum…" at bounding box center [1041, 326] width 298 height 196
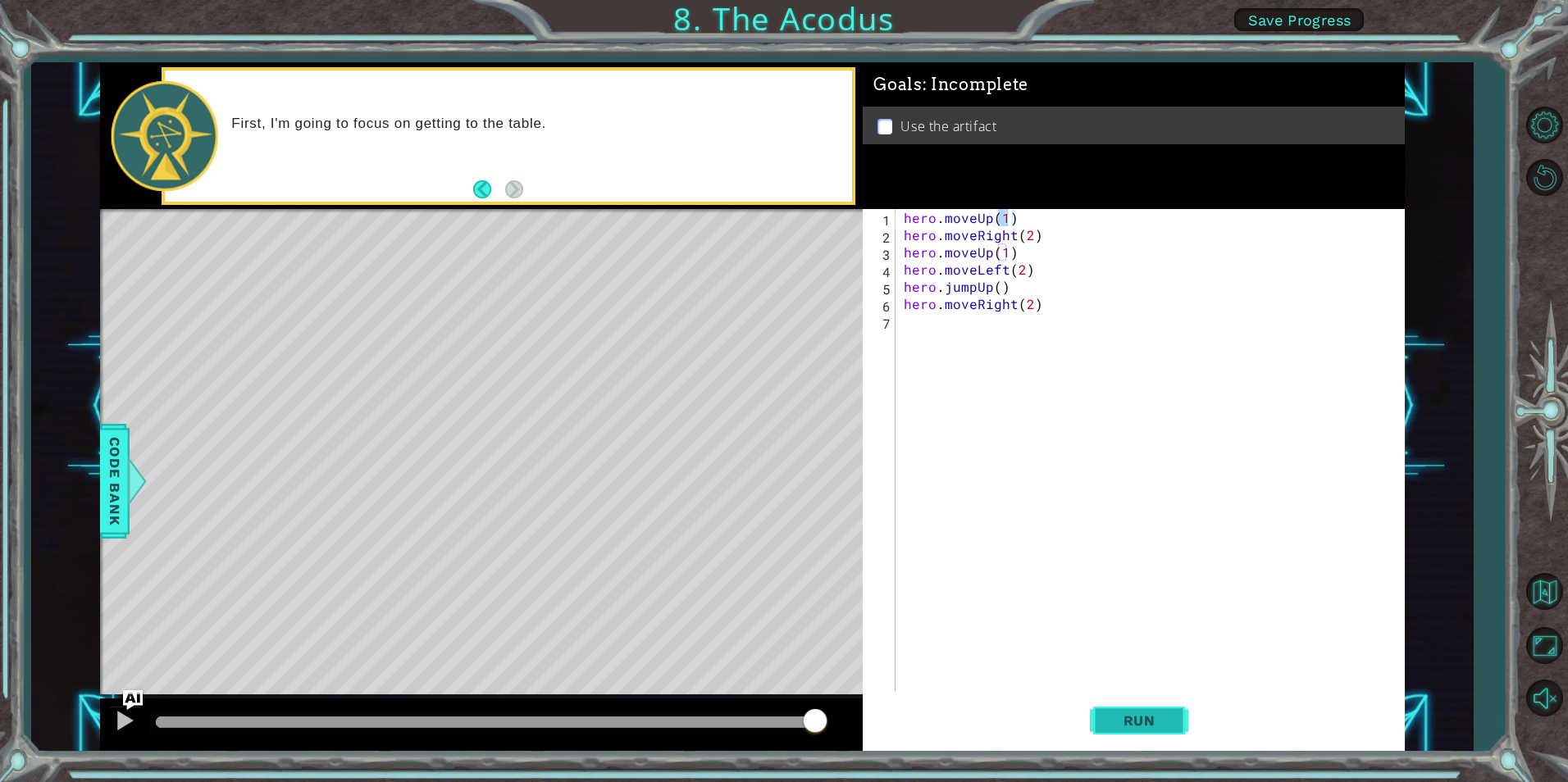
click at [1160, 705] on button "Run" at bounding box center [1139, 721] width 99 height 54
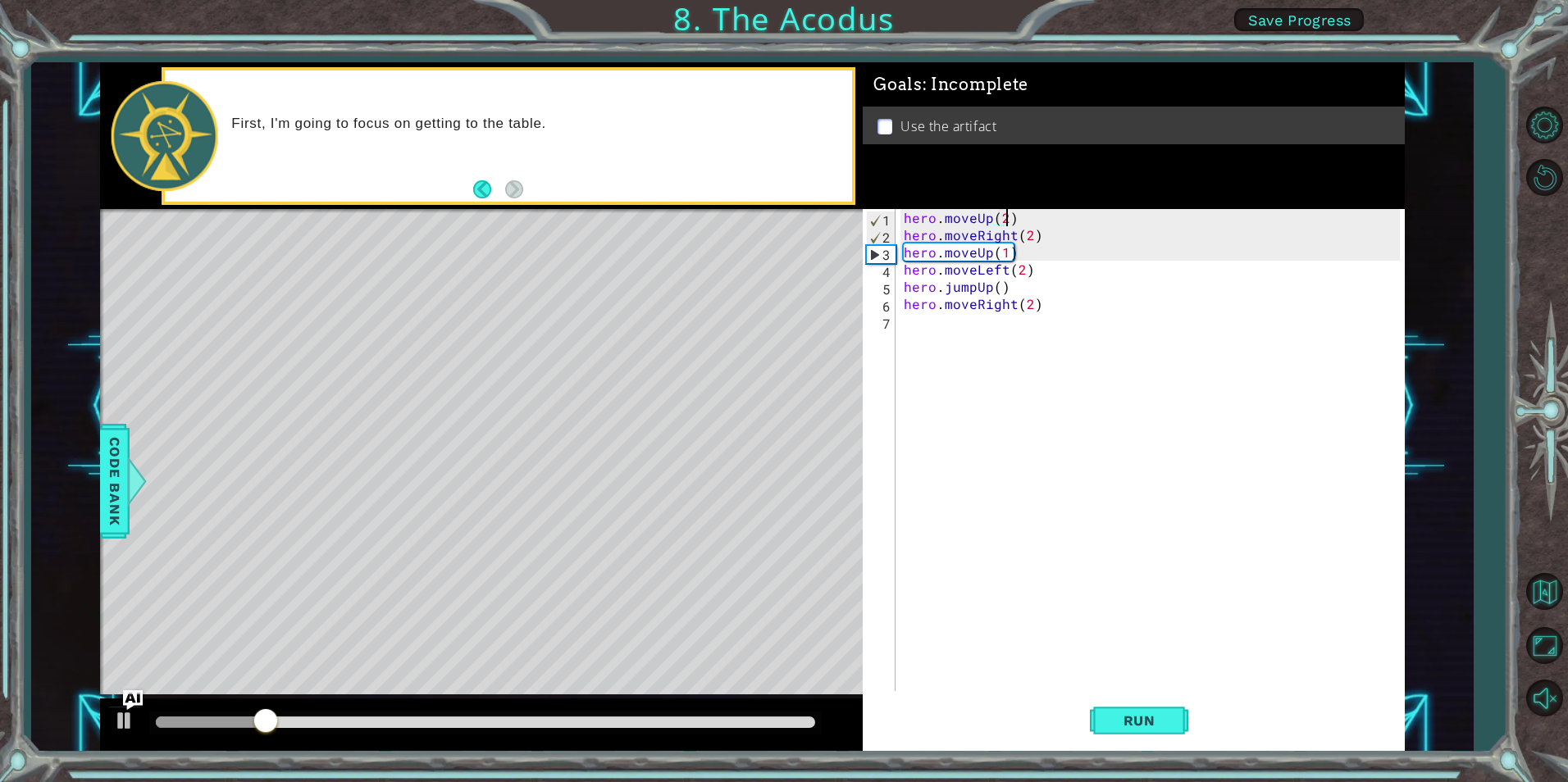
scroll to position [0, 5]
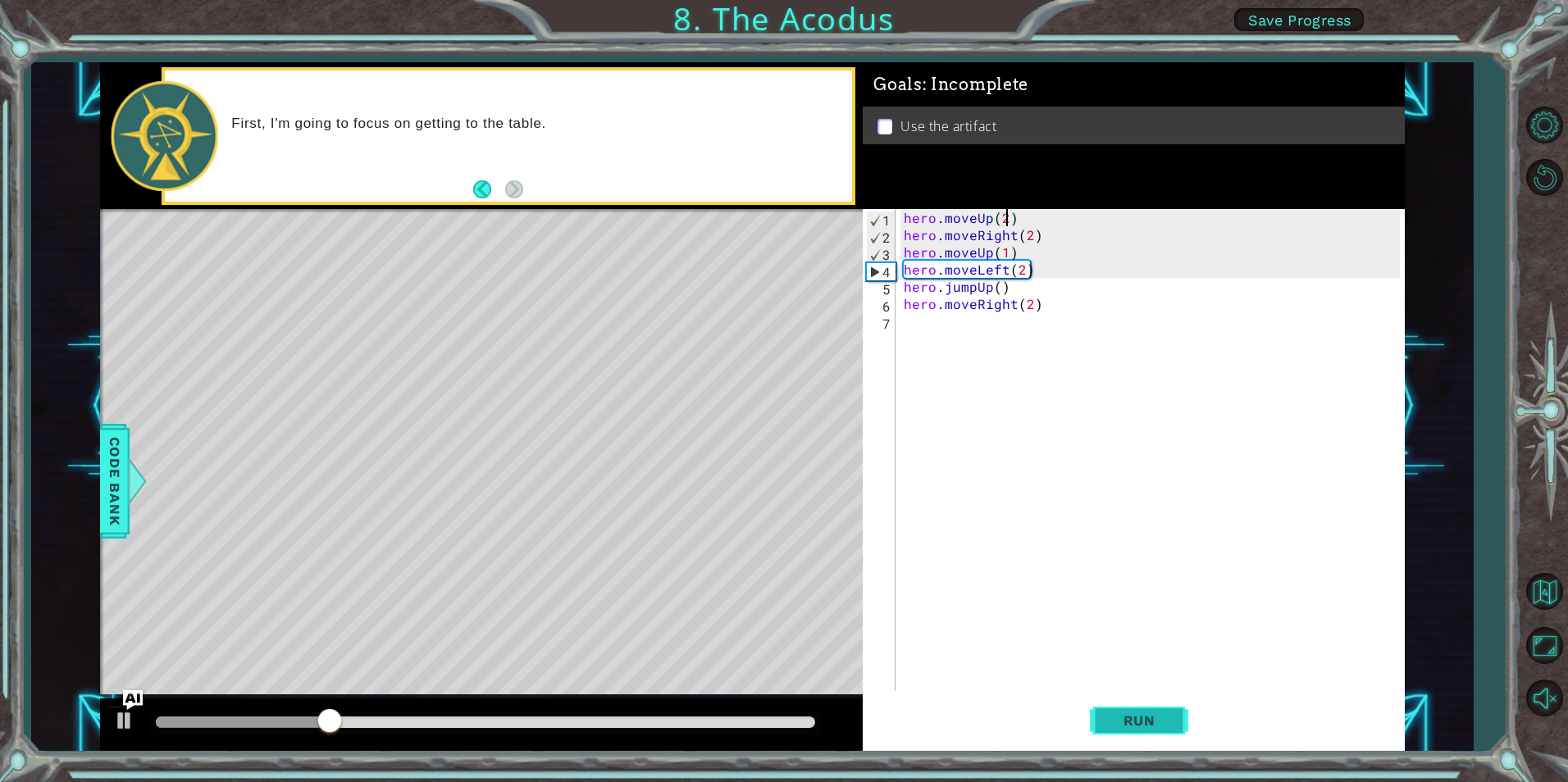
click at [1154, 717] on span "Run" at bounding box center [1139, 721] width 65 height 16
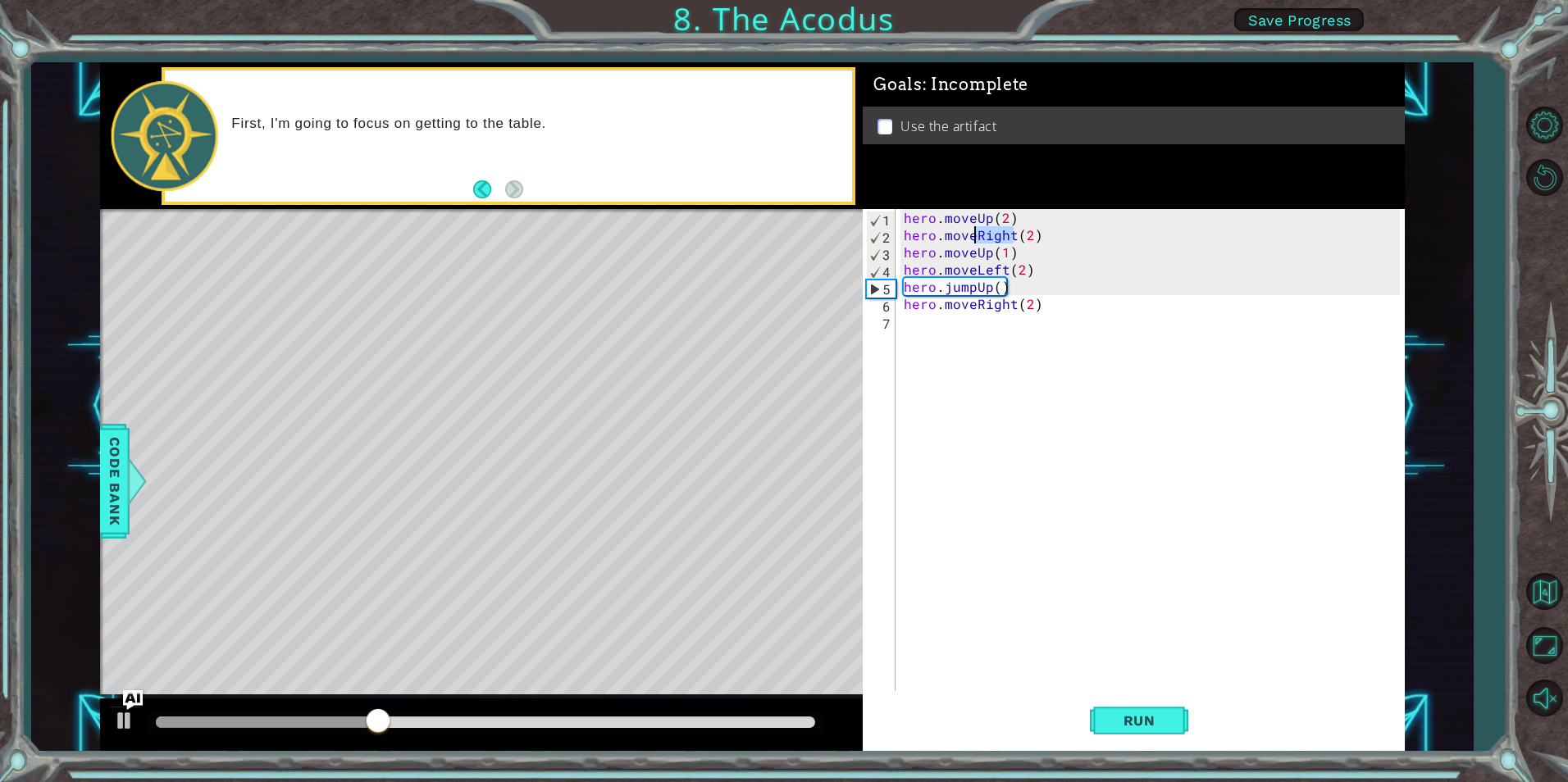
drag, startPoint x: 1014, startPoint y: 242, endPoint x: 976, endPoint y: 241, distance: 38.0
click at [976, 241] on div "hero . moveUp ( 2 ) hero . moveRight ( 2 ) hero . moveUp ( 1 ) hero . moveLeft …" at bounding box center [1154, 467] width 507 height 517
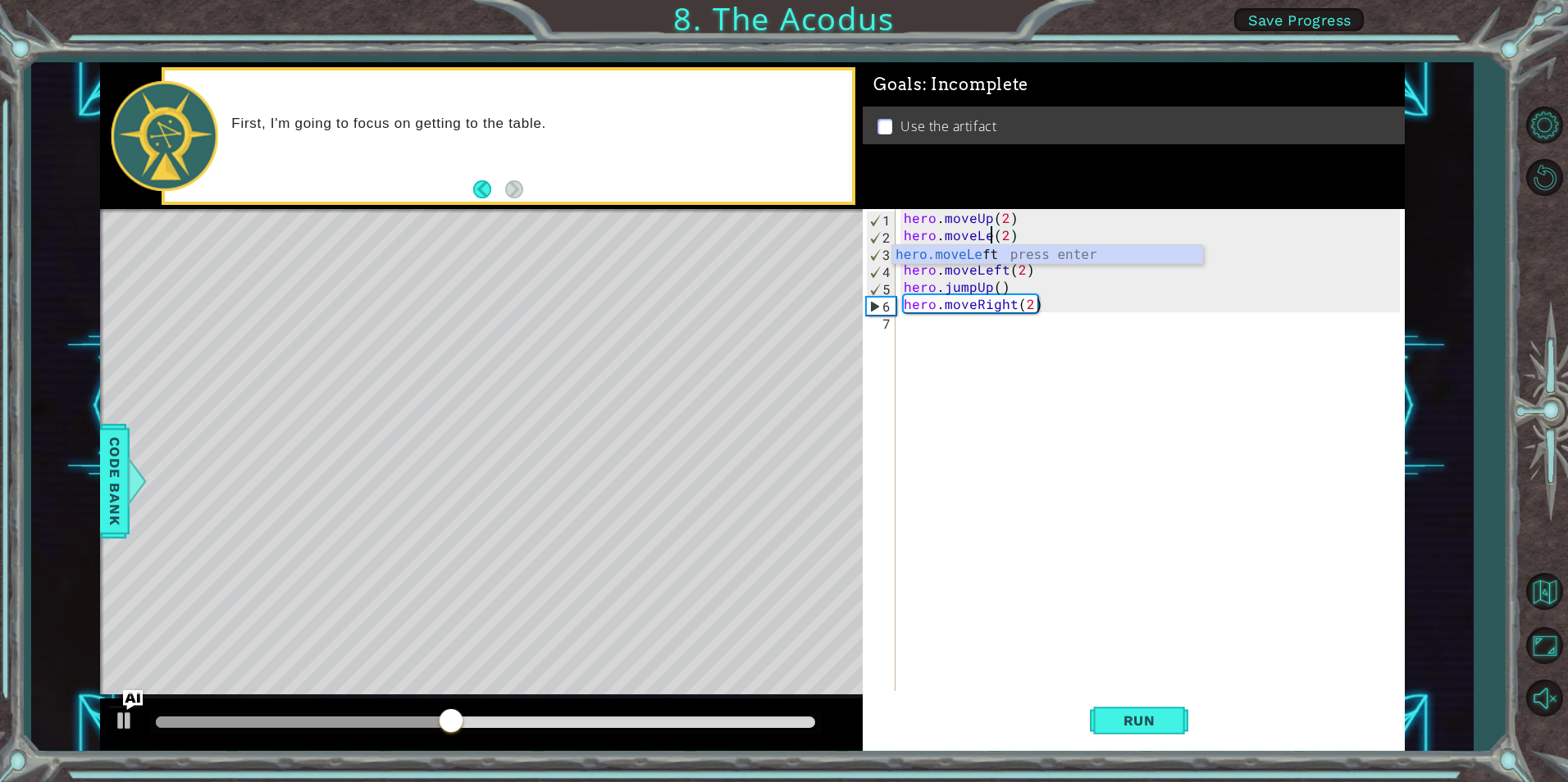
scroll to position [0, 6]
click at [1024, 243] on div "hero . moveUp ( 2 ) hero . moveLeft ( 2 ) hero . moveUp ( 1 ) hero . moveLeft (…" at bounding box center [1154, 467] width 507 height 517
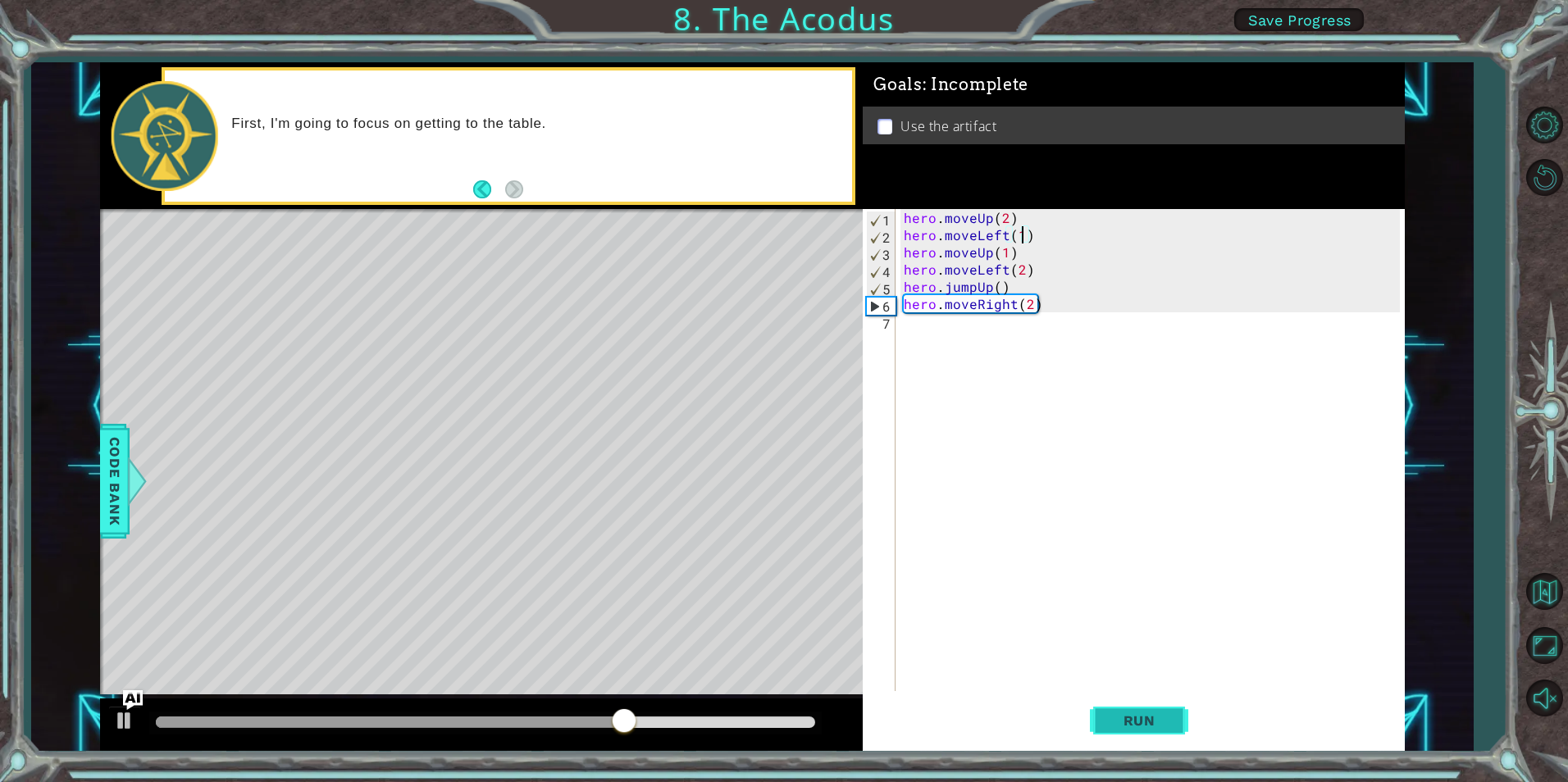
click at [1117, 702] on button "Run" at bounding box center [1139, 721] width 99 height 54
click at [991, 249] on div "hero . moveUp ( 2 ) hero . moveLeft ( 1 ) hero . moveUp ( 1 ) hero . moveLeft (…" at bounding box center [1154, 467] width 507 height 517
click at [1019, 249] on div "hero . moveUp ( 2 ) hero . moveLeft ( 1 ) hero . moveDown ( 1 ) hero . moveLeft…" at bounding box center [1154, 467] width 507 height 517
type textarea "hero.moveDown(2)"
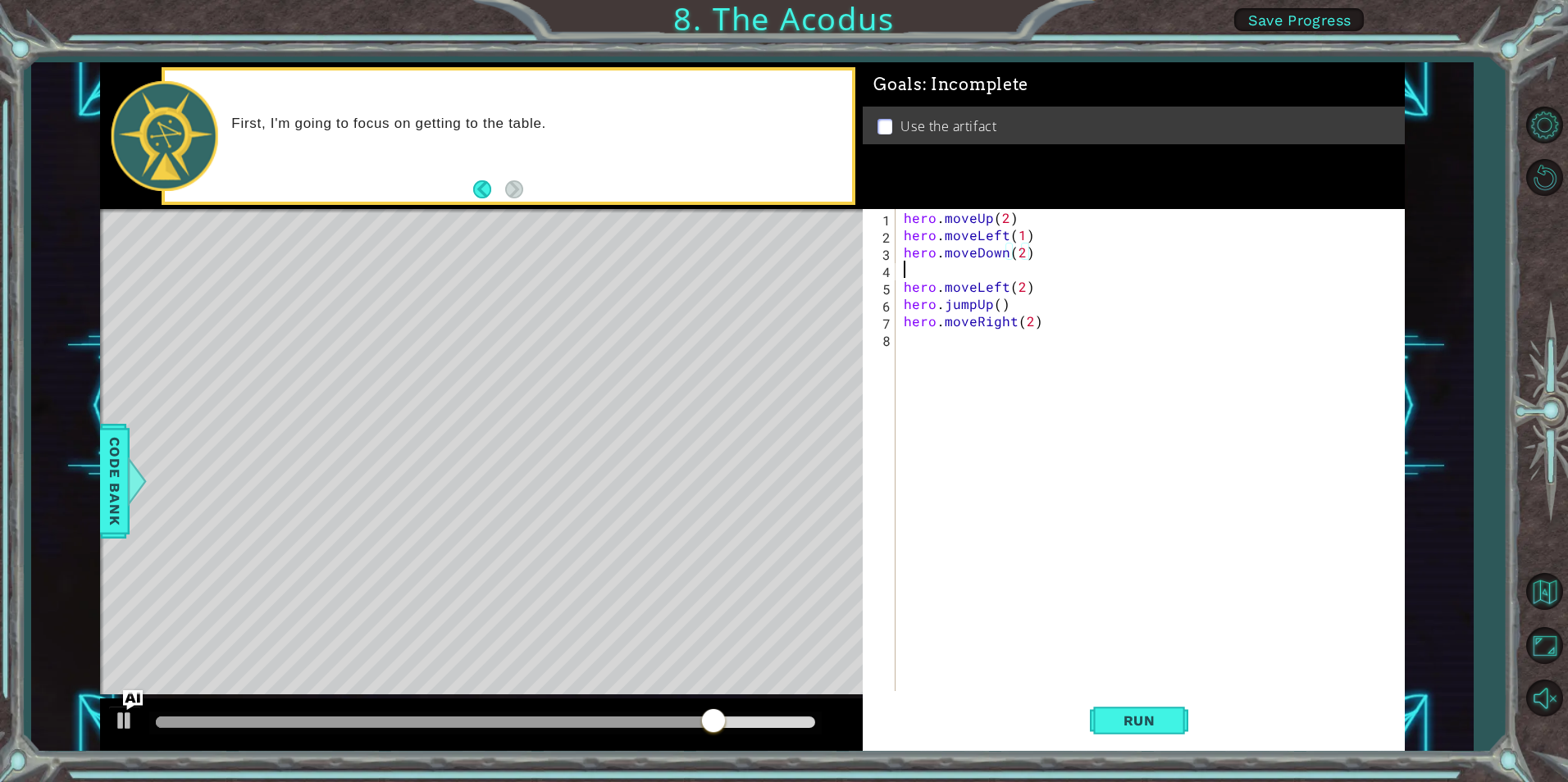
scroll to position [0, 0]
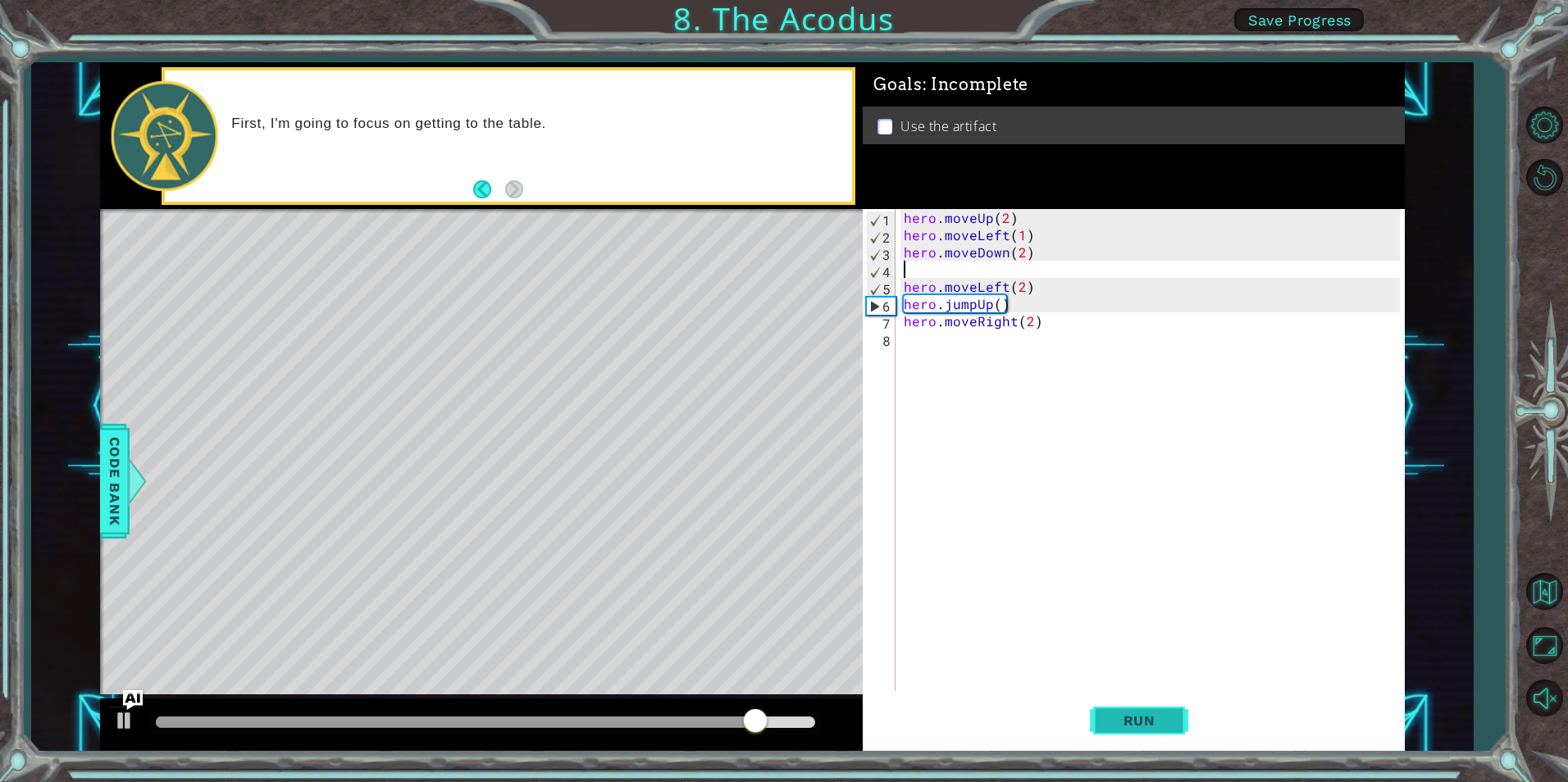
click at [1125, 727] on span "Run" at bounding box center [1139, 721] width 65 height 16
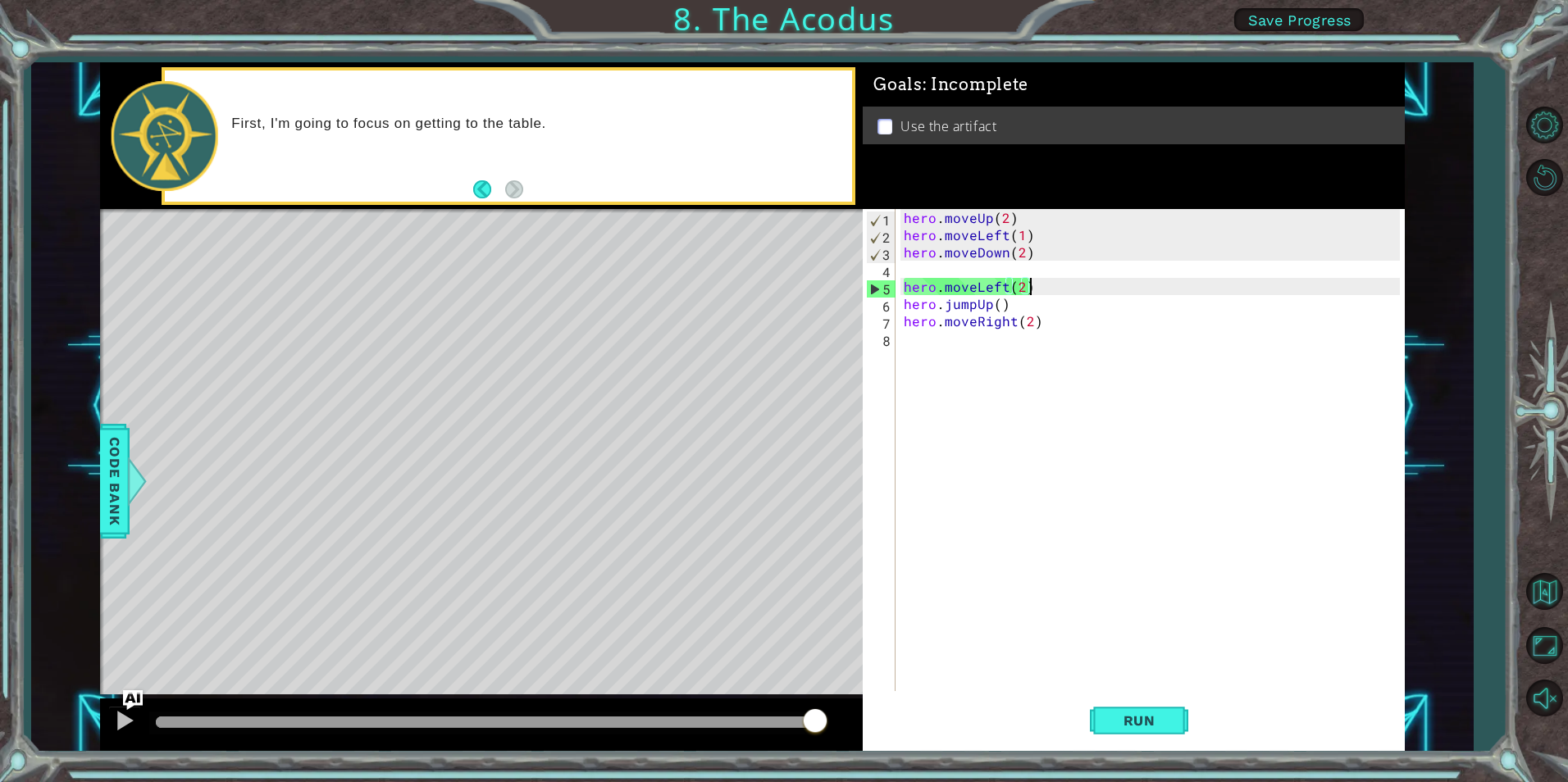
drag, startPoint x: 1028, startPoint y: 287, endPoint x: 1074, endPoint y: 282, distance: 46.3
click at [1074, 282] on div "hero . moveUp ( 2 ) hero . moveLeft ( 1 ) hero . moveDown ( 2 ) hero . moveLeft…" at bounding box center [1154, 467] width 507 height 517
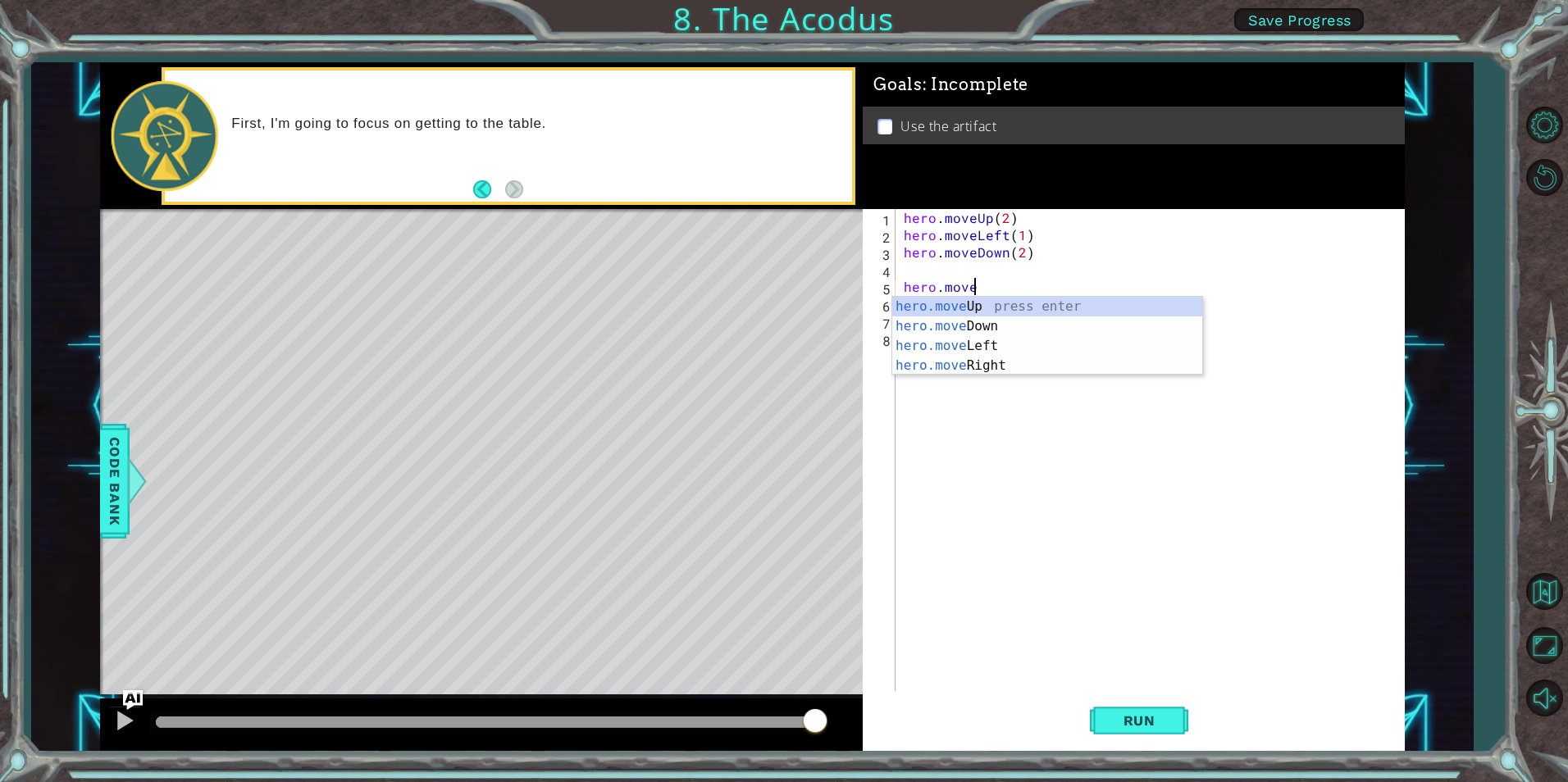
type textarea "h"
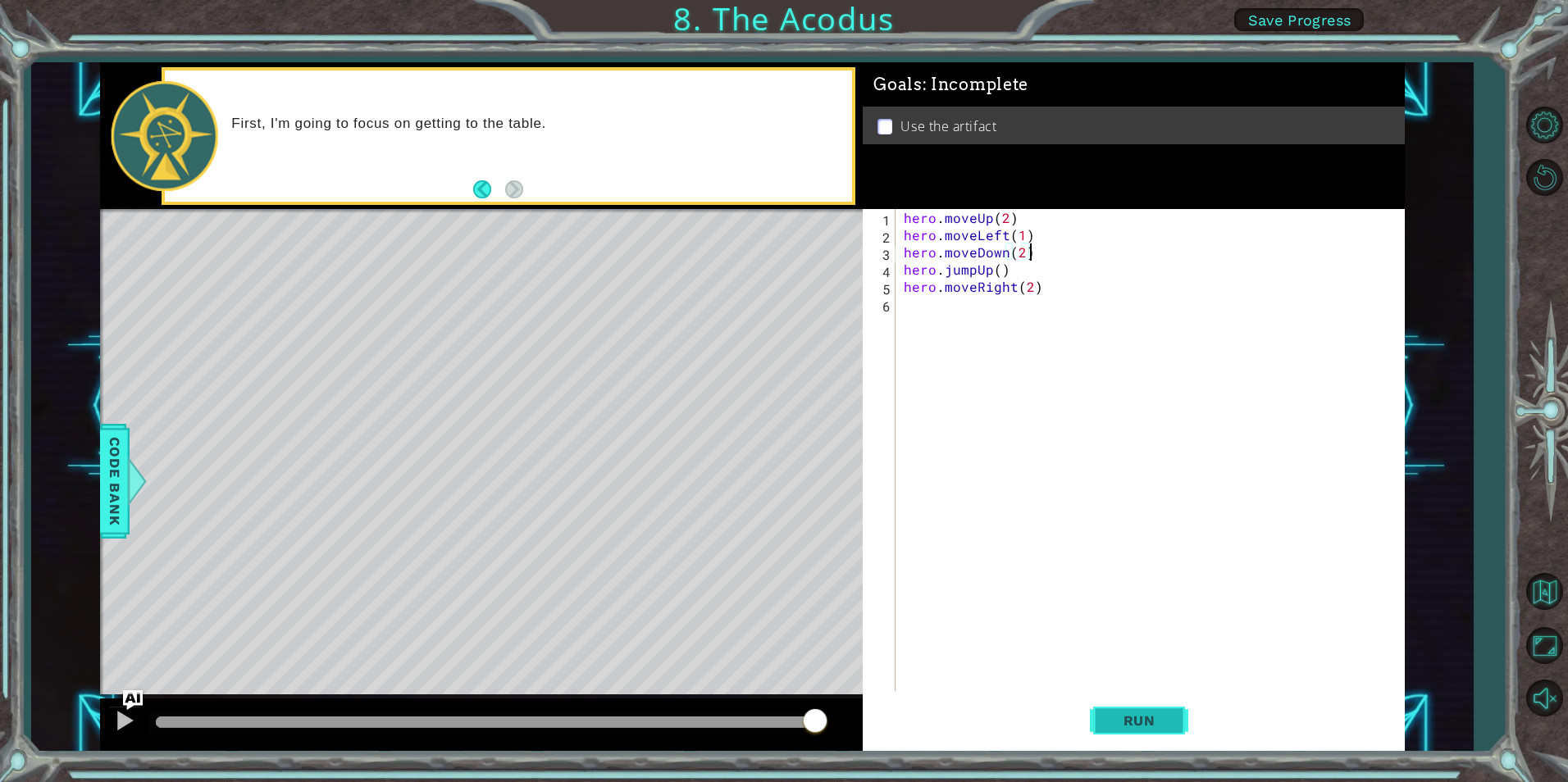
click at [1174, 743] on button "Run" at bounding box center [1139, 721] width 99 height 54
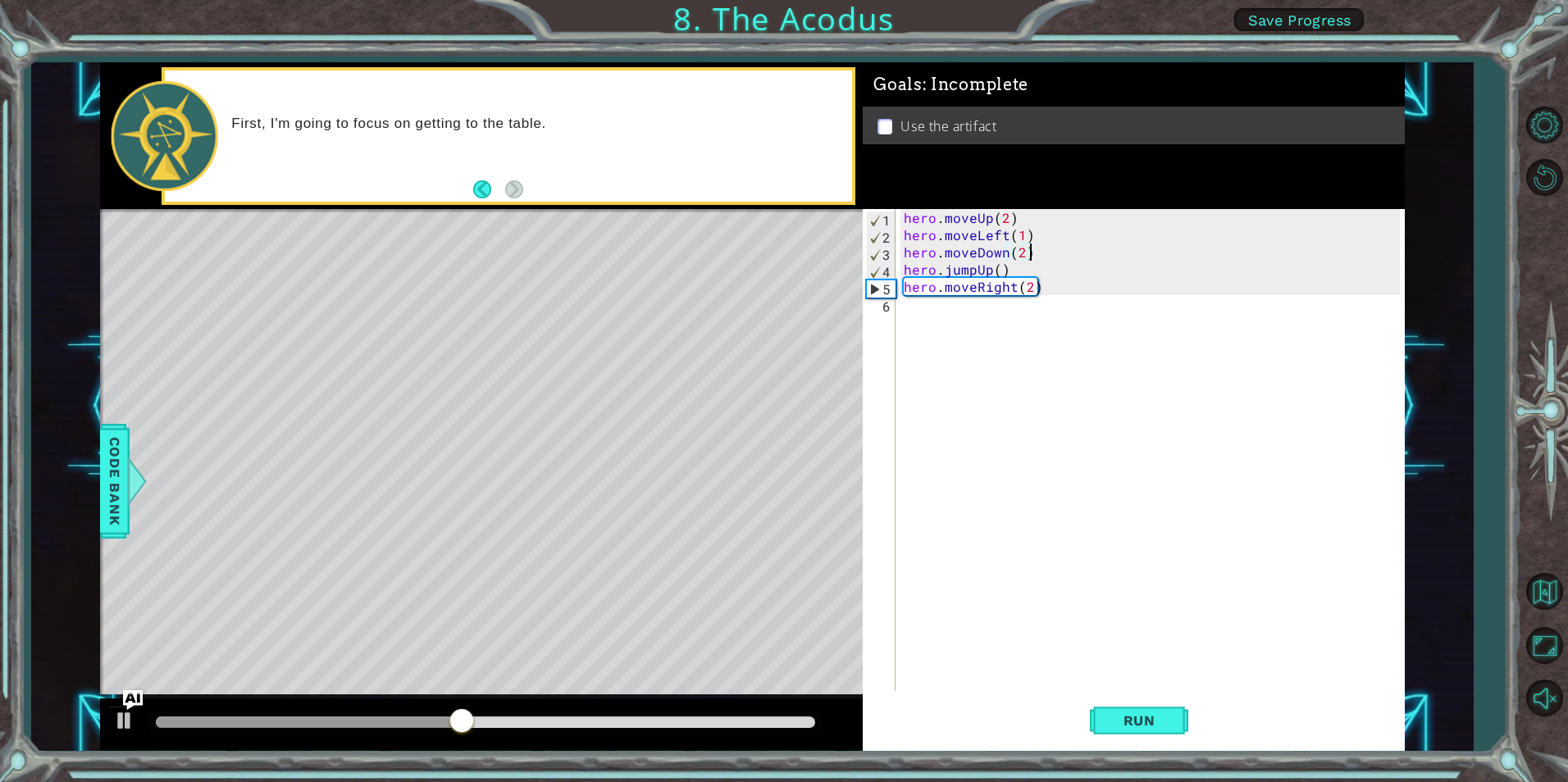
click at [990, 273] on div "hero . moveUp ( 2 ) hero . moveLeft ( 1 ) hero . moveDown ( 2 ) hero . jumpUp (…" at bounding box center [1154, 467] width 507 height 517
click at [1127, 724] on span "Run" at bounding box center [1139, 721] width 65 height 16
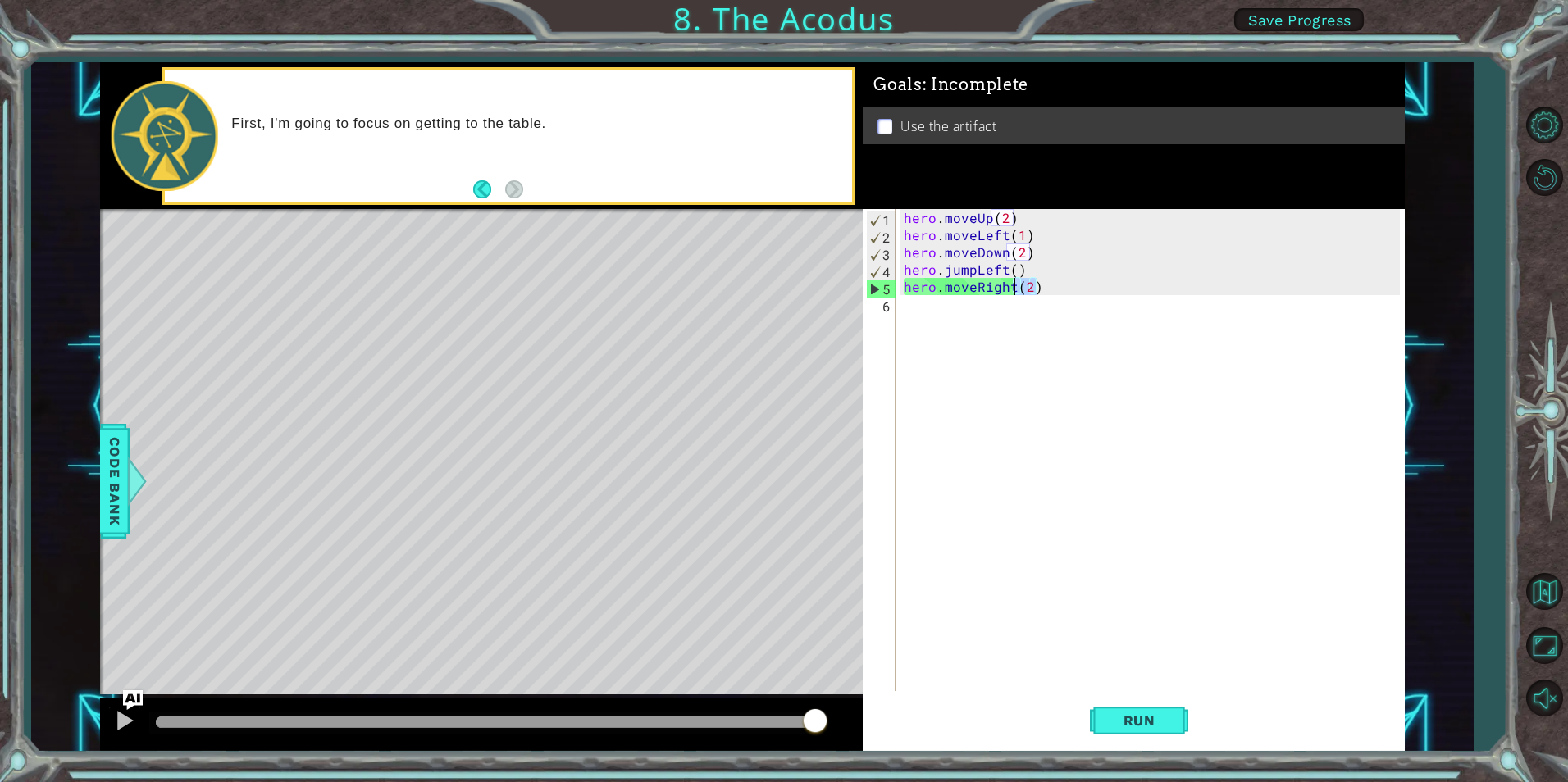
drag, startPoint x: 1050, startPoint y: 289, endPoint x: 1014, endPoint y: 295, distance: 36.5
click at [1014, 295] on div "hero . moveUp ( 2 ) hero . moveLeft ( 1 ) hero . moveDown ( 2 ) hero . jumpLeft…" at bounding box center [1154, 467] width 507 height 517
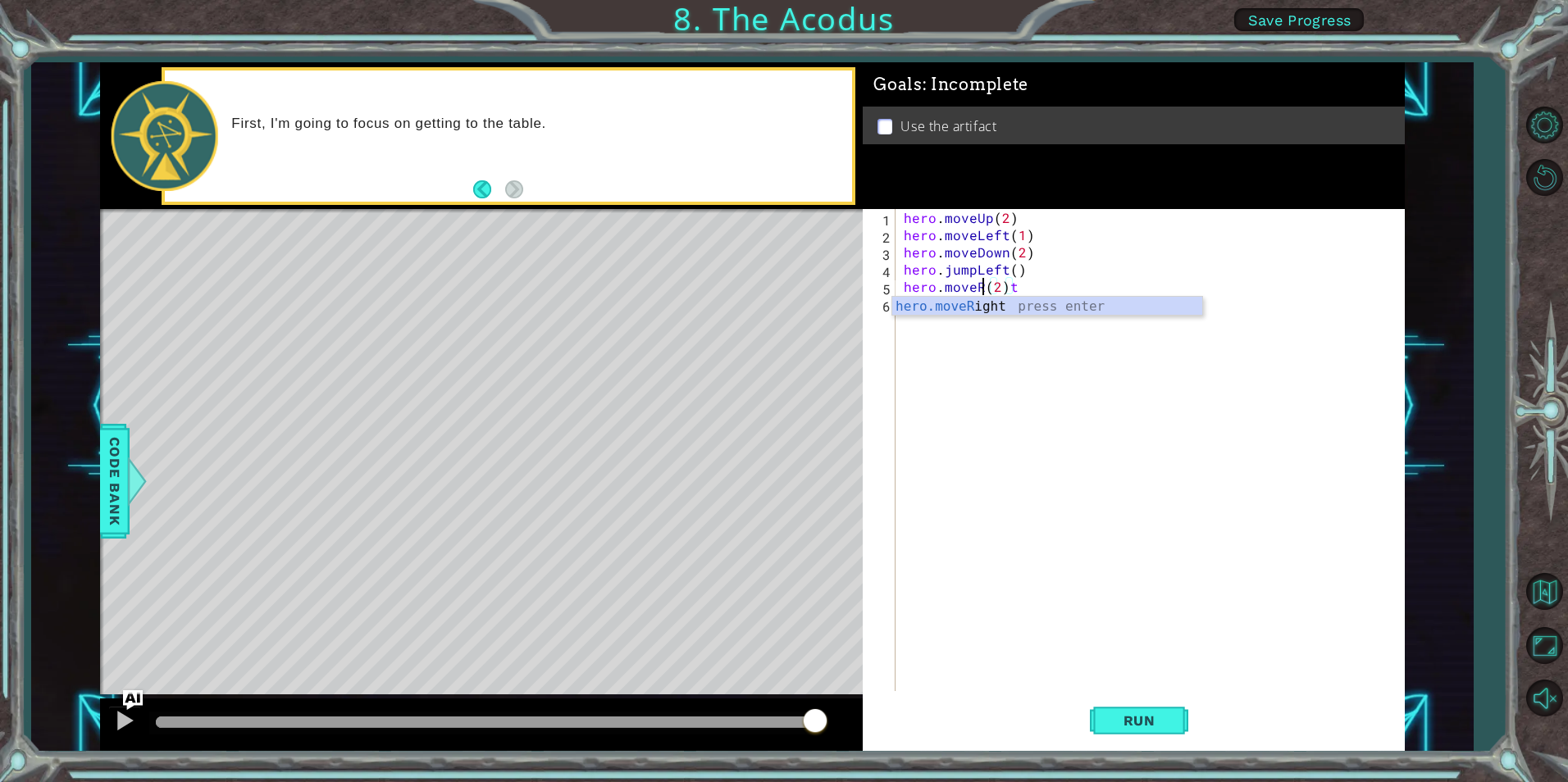
scroll to position [0, 5]
click at [1166, 713] on span "Run" at bounding box center [1139, 721] width 65 height 16
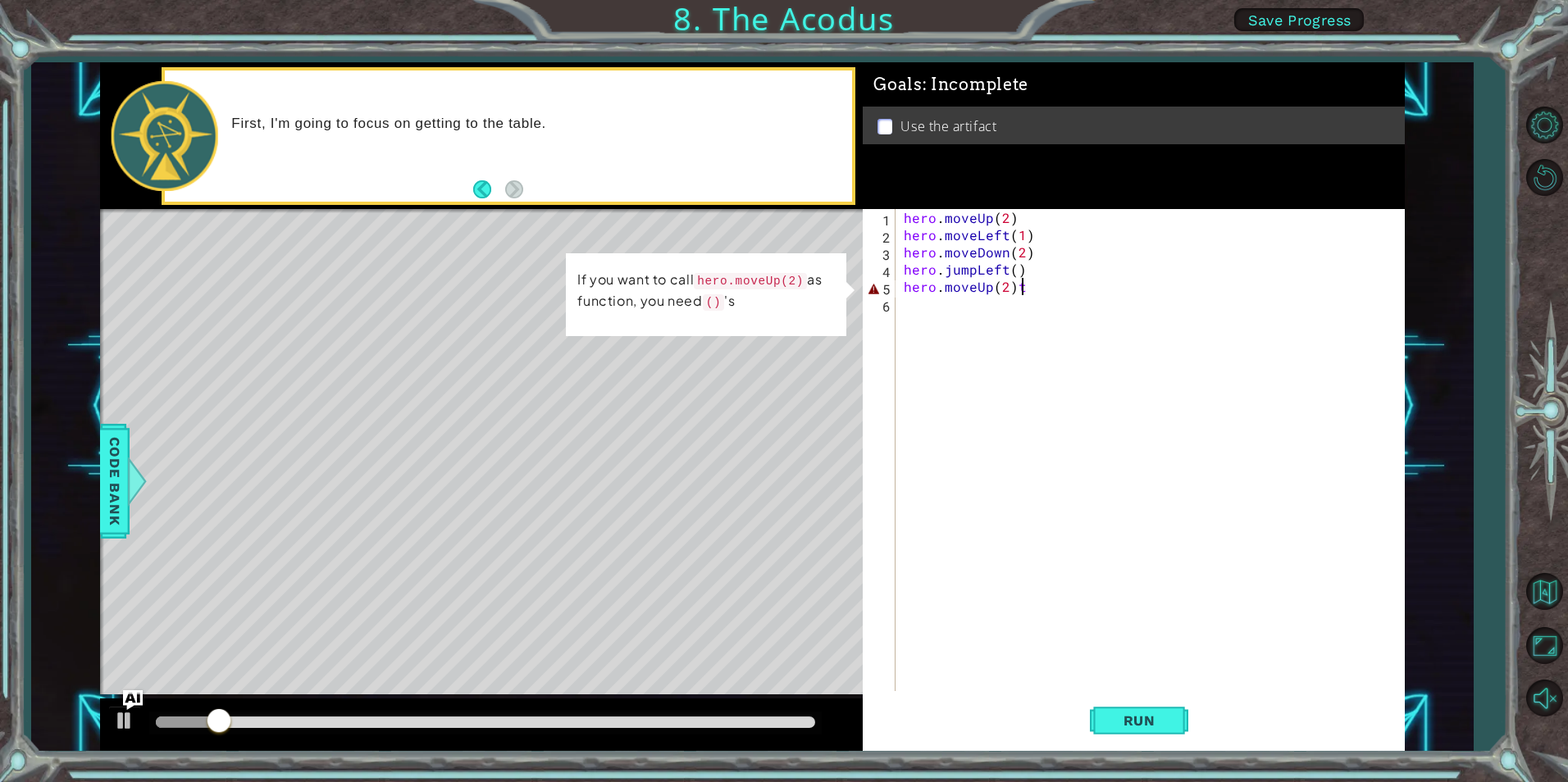
click at [1023, 281] on div "hero . moveUp ( 2 ) hero . moveLeft ( 1 ) hero . moveDown ( 2 ) hero . jumpLeft…" at bounding box center [1154, 467] width 507 height 517
type textarea "hero.moveUp(2)"
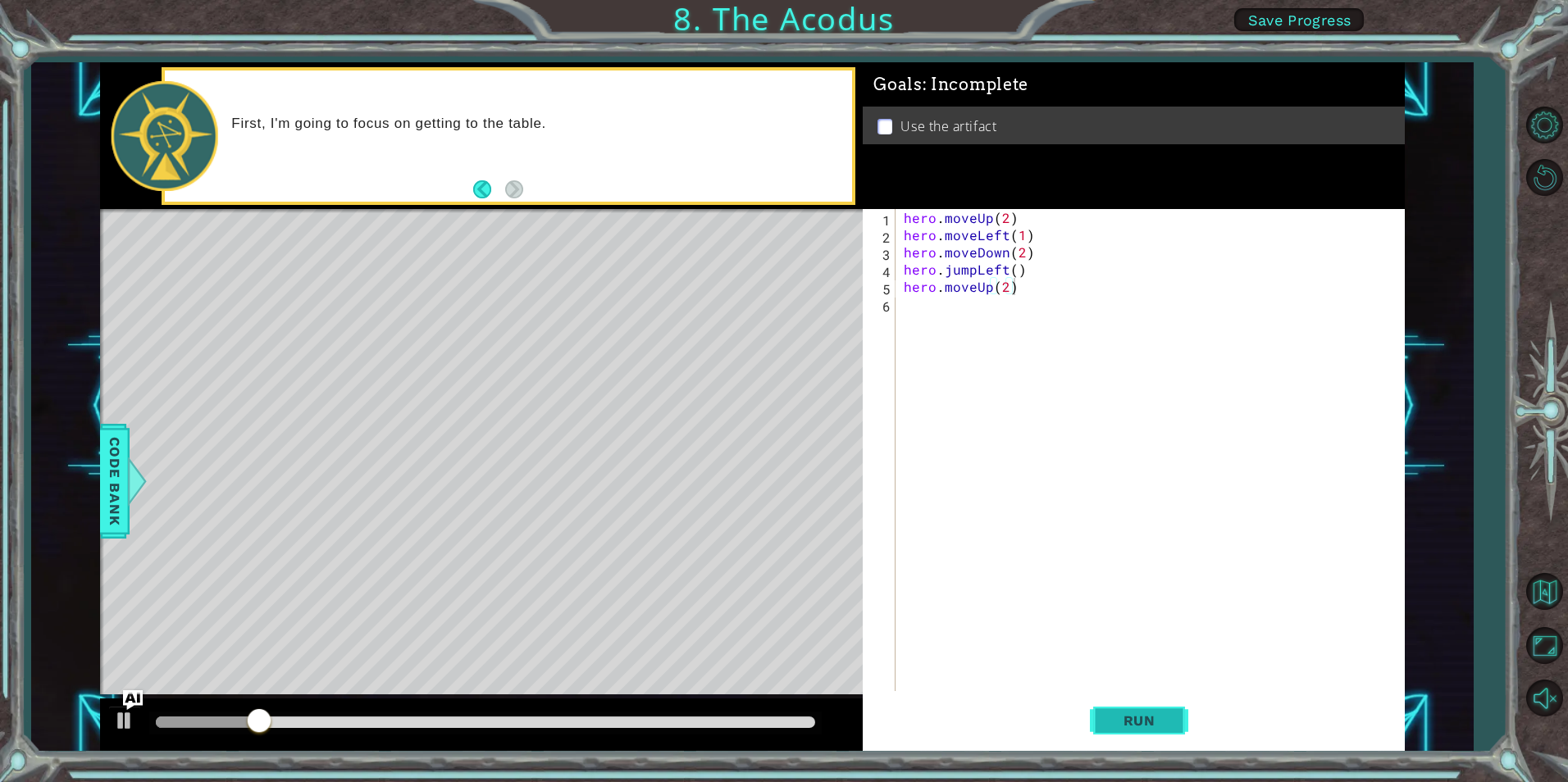
click at [1174, 713] on button "Run" at bounding box center [1139, 721] width 99 height 54
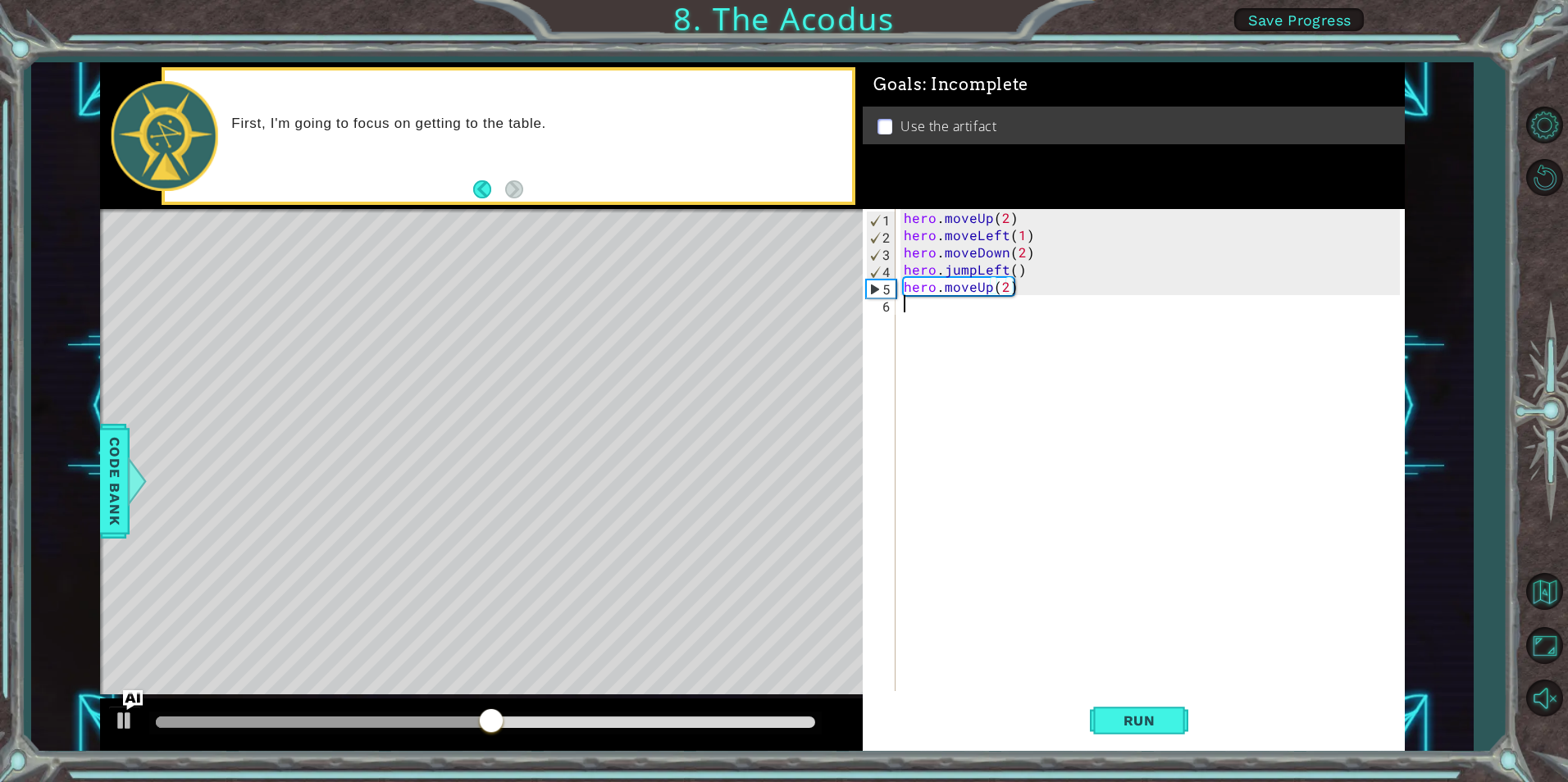
click at [954, 321] on div "hero . moveUp ( 2 ) hero . moveLeft ( 1 ) hero . moveDown ( 2 ) hero . jumpLeft…" at bounding box center [1154, 467] width 507 height 517
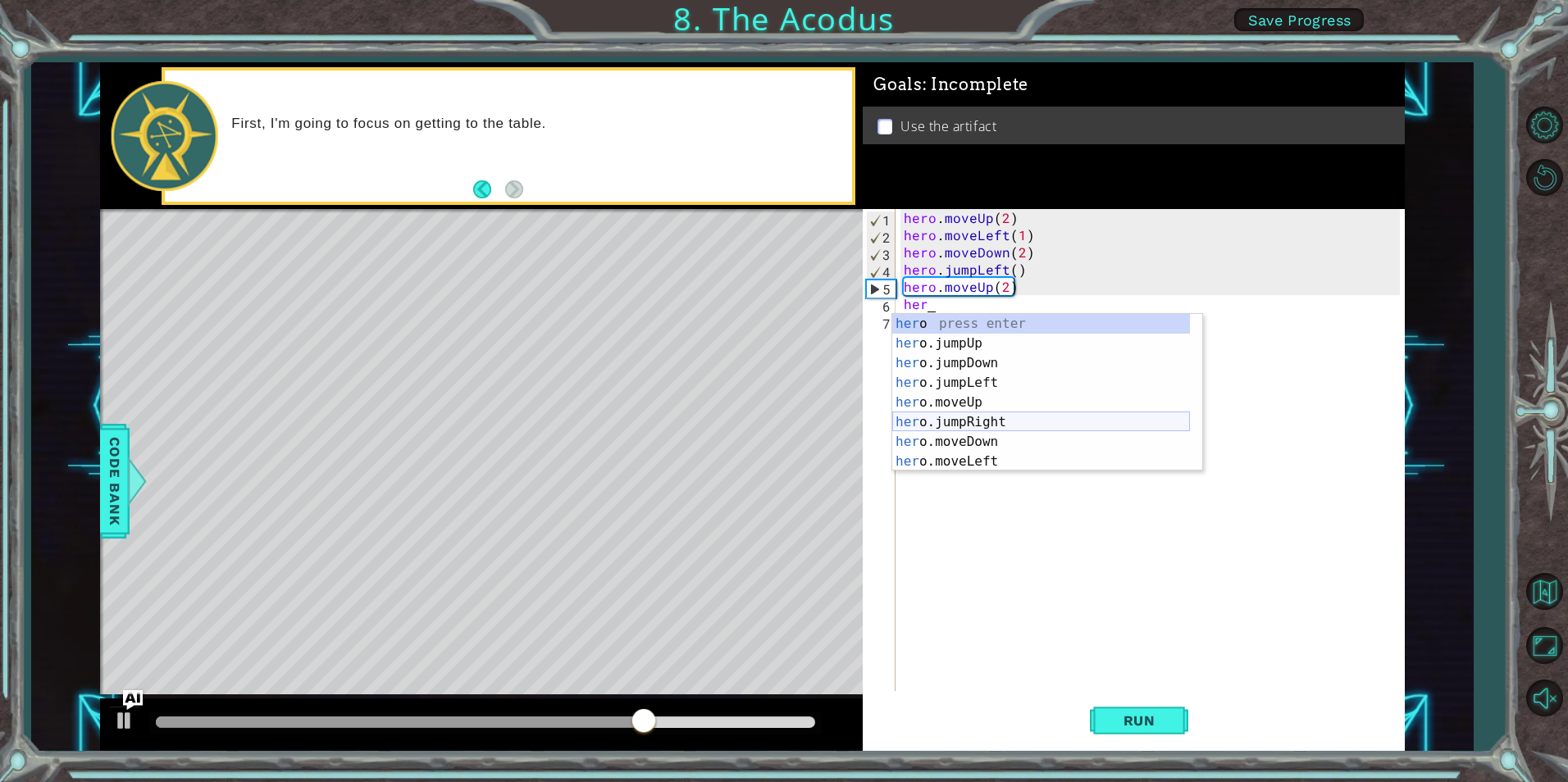
scroll to position [39, 0]
click at [1003, 434] on div "her o.jumpDown press enter her o.jumpLeft press enter her o.moveUp press enter …" at bounding box center [1041, 412] width 298 height 196
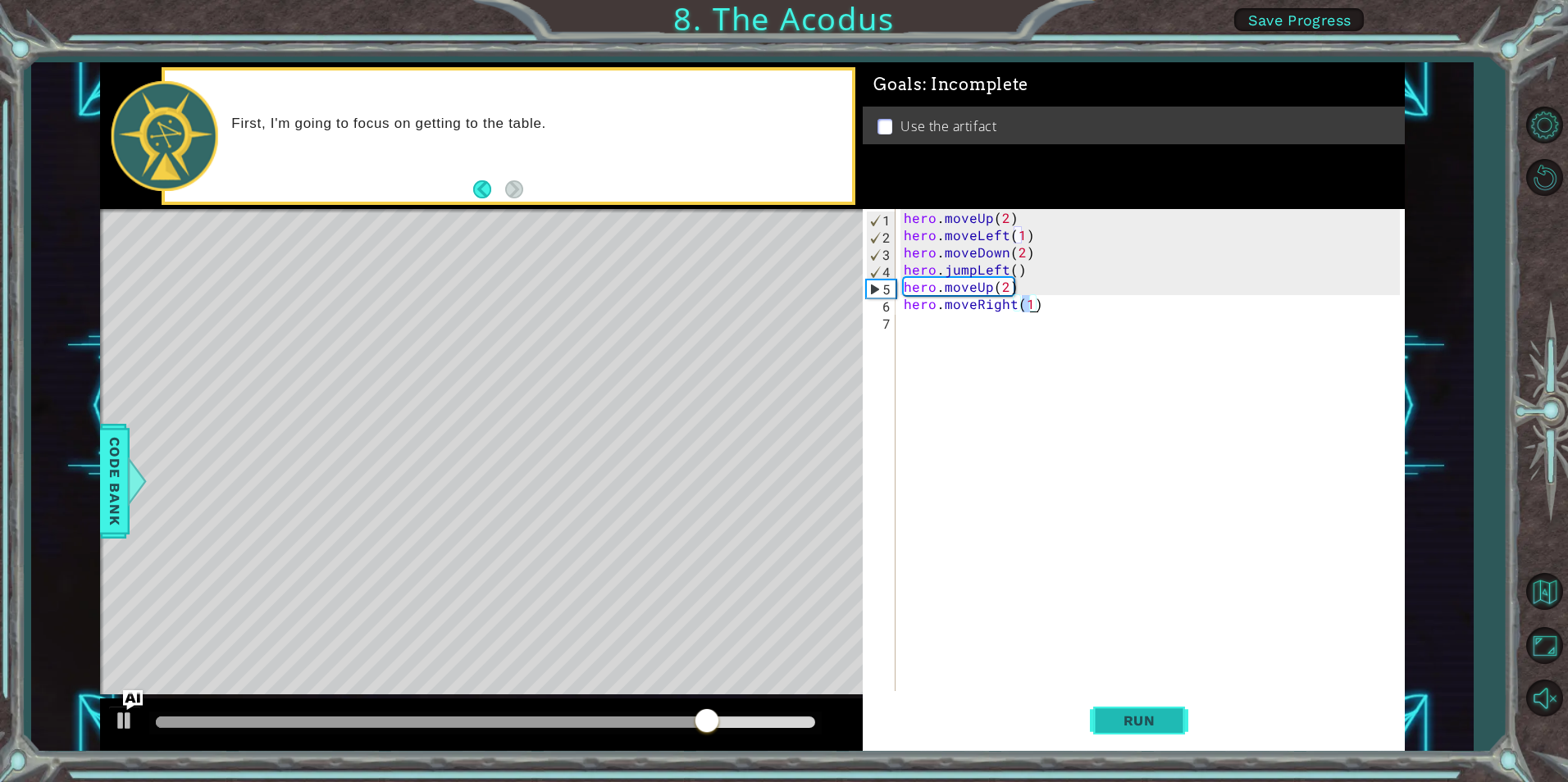
type textarea "hero.moveRight(1)"
click at [1144, 708] on button "Run" at bounding box center [1139, 721] width 99 height 54
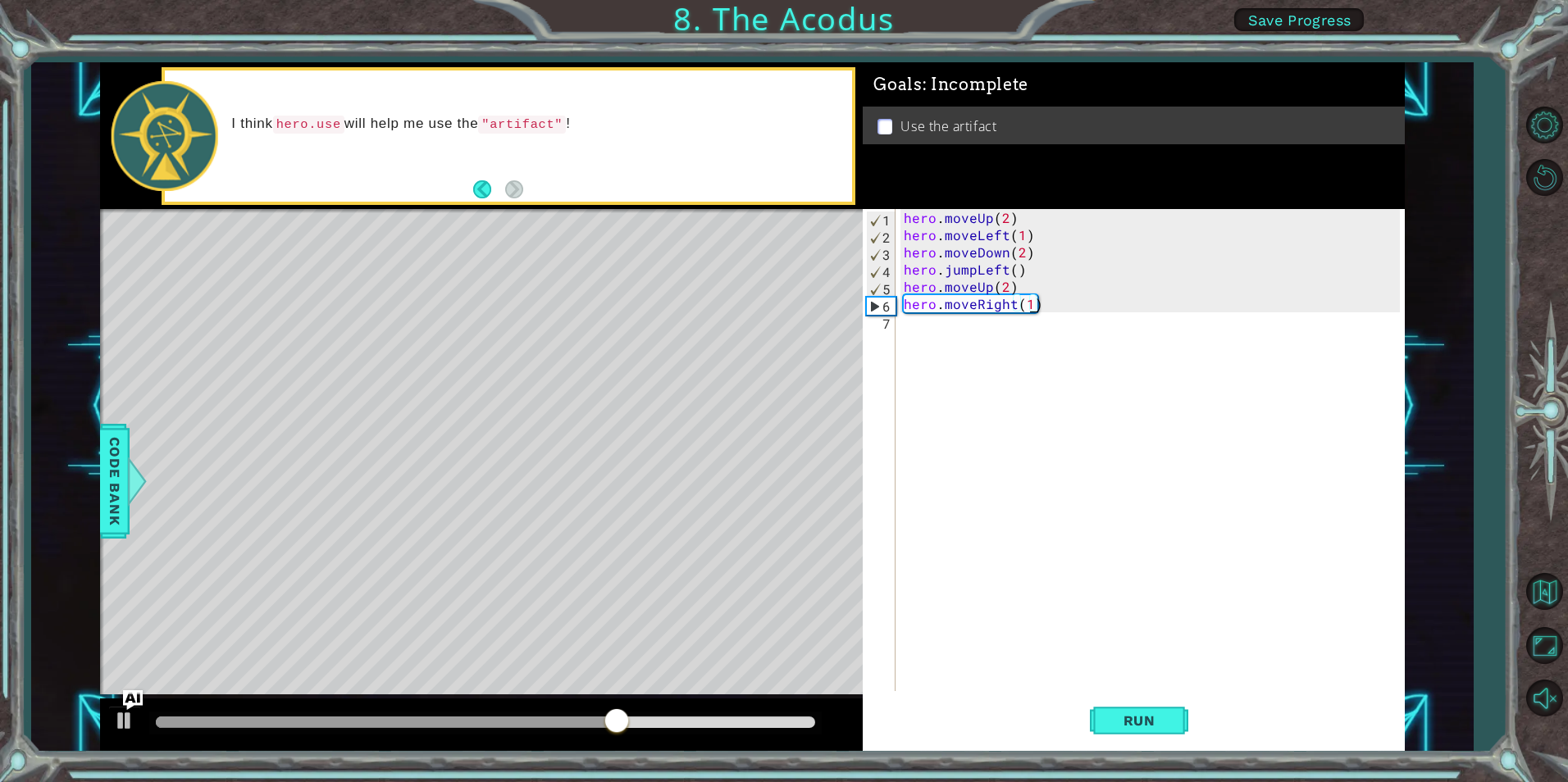
click at [936, 328] on div "hero . moveUp ( 2 ) hero . moveLeft ( 1 ) hero . moveDown ( 2 ) hero . jumpLeft…" at bounding box center [1154, 467] width 507 height 517
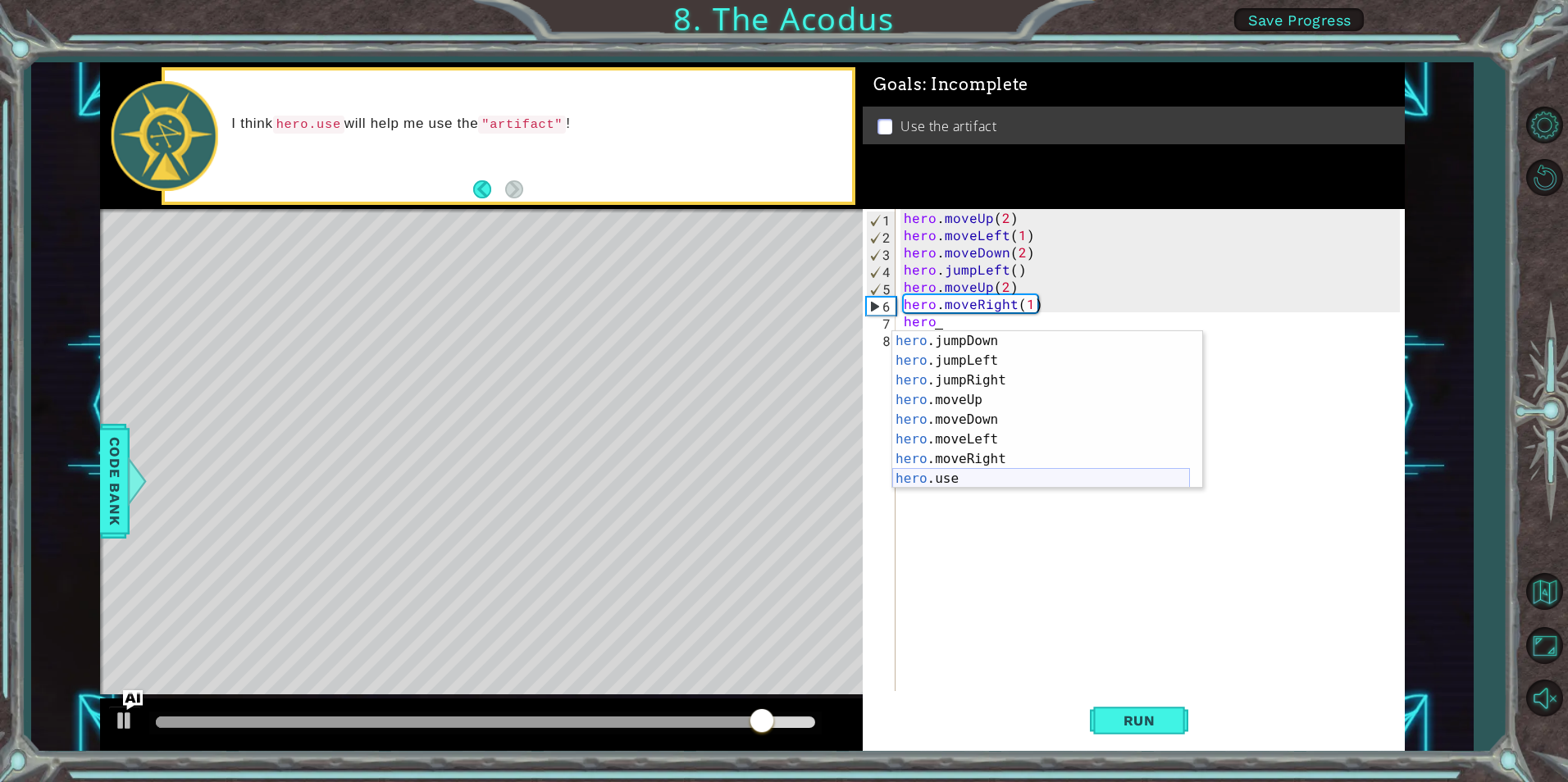
click at [984, 474] on div "hero .jumpDown press enter hero .jumpLeft press enter hero .jumpRight press ent…" at bounding box center [1041, 429] width 298 height 196
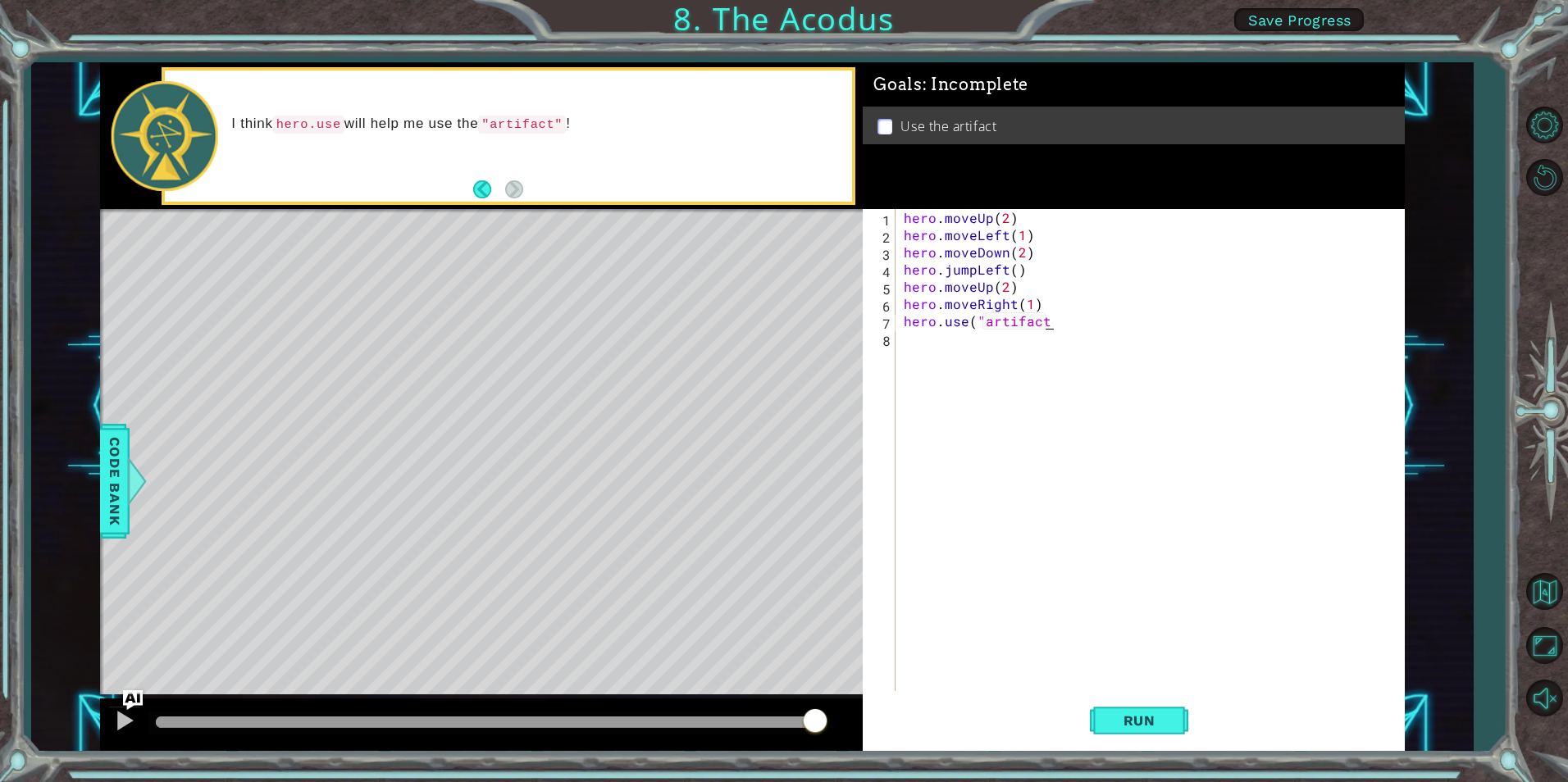
scroll to position [0, 10]
type textarea "hero.use("artifact")"
click at [1161, 716] on span "Run" at bounding box center [1139, 721] width 65 height 16
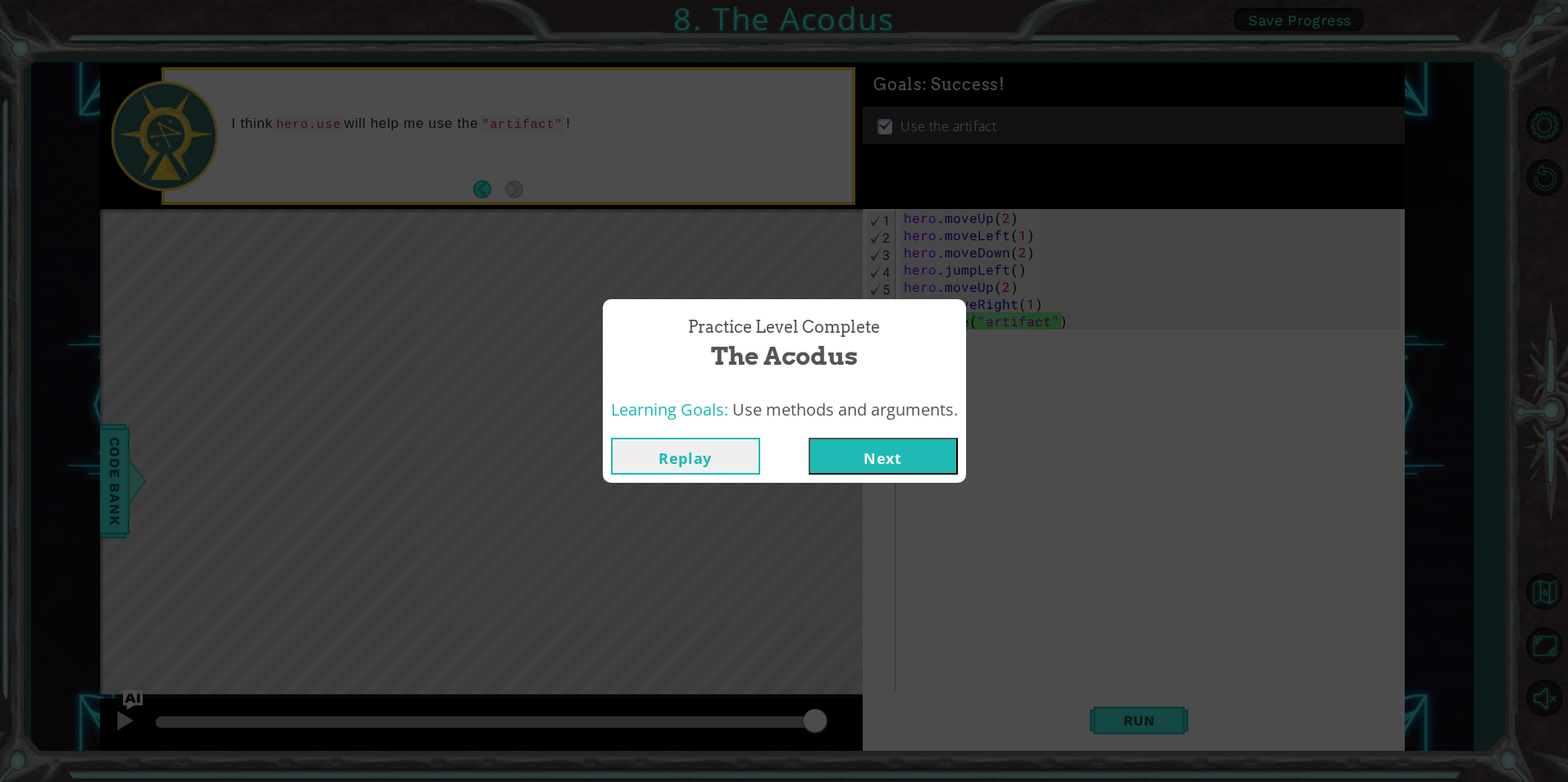
click at [919, 447] on button "Next" at bounding box center [884, 456] width 149 height 37
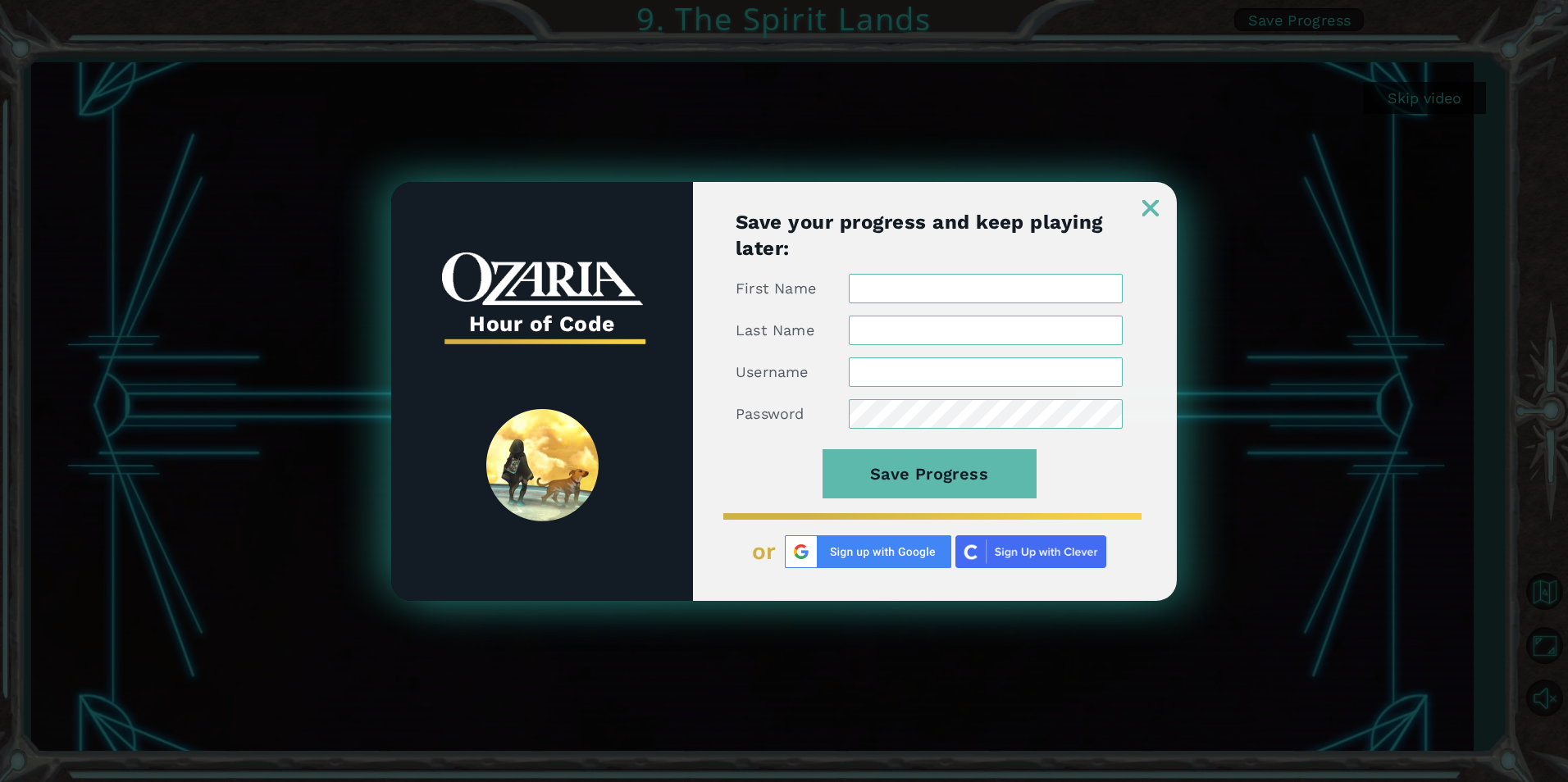
click at [1162, 207] on div at bounding box center [935, 199] width 483 height 34
click at [1142, 205] on div at bounding box center [935, 199] width 483 height 34
click at [1152, 204] on img at bounding box center [1151, 208] width 16 height 16
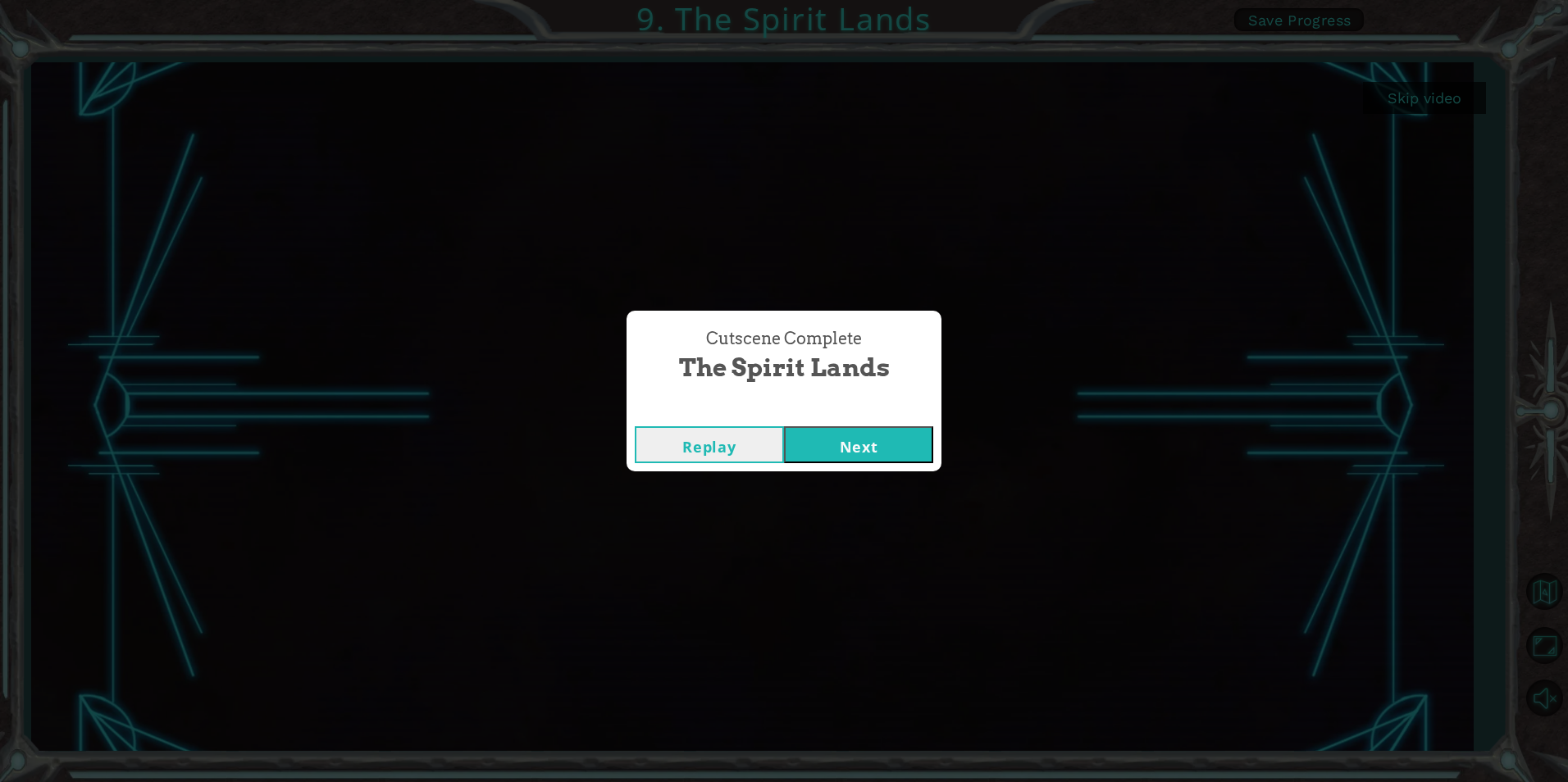
click at [849, 445] on button "Next" at bounding box center [858, 444] width 149 height 37
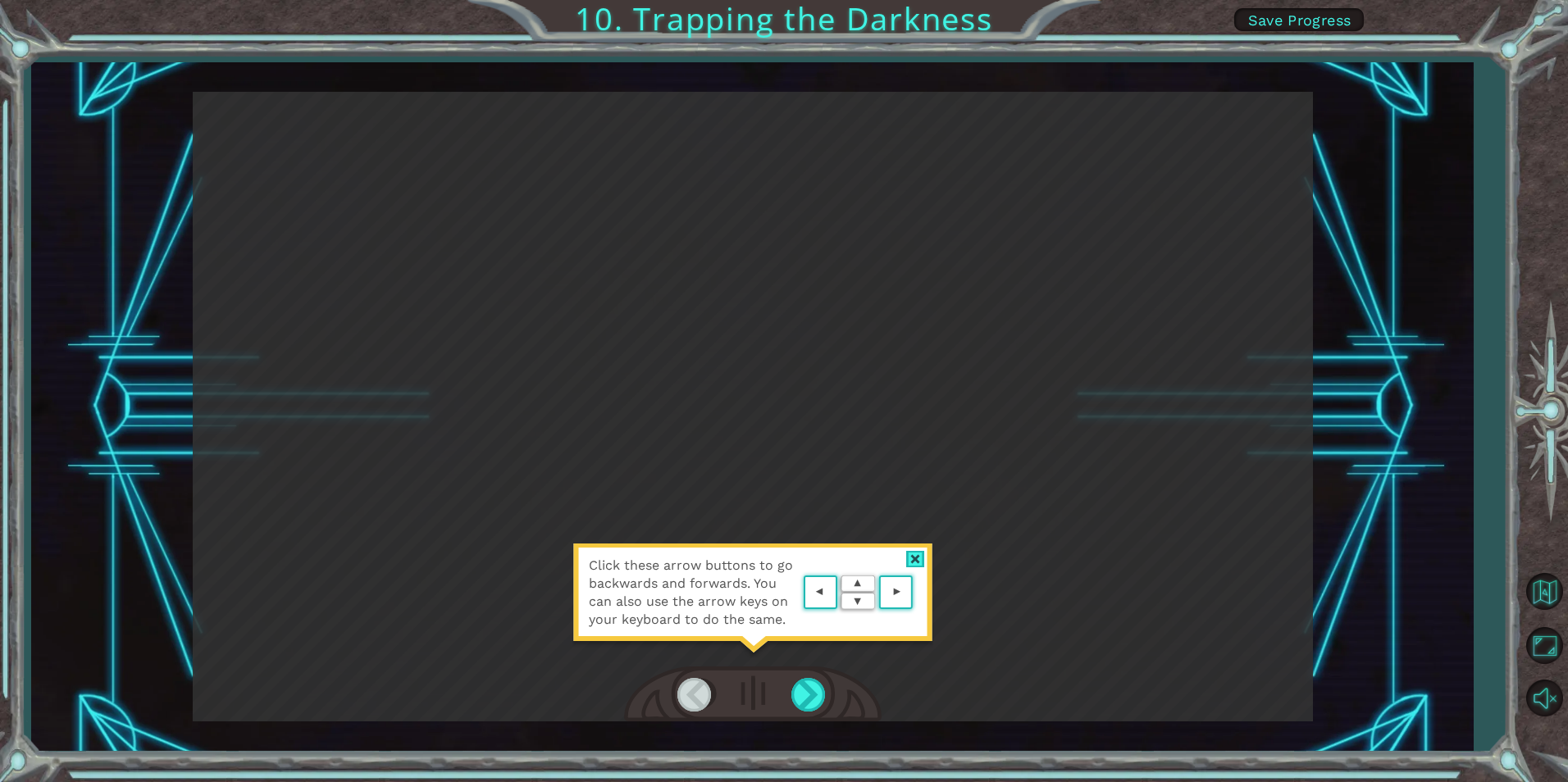
click at [917, 593] on area at bounding box center [917, 593] width 0 height 0
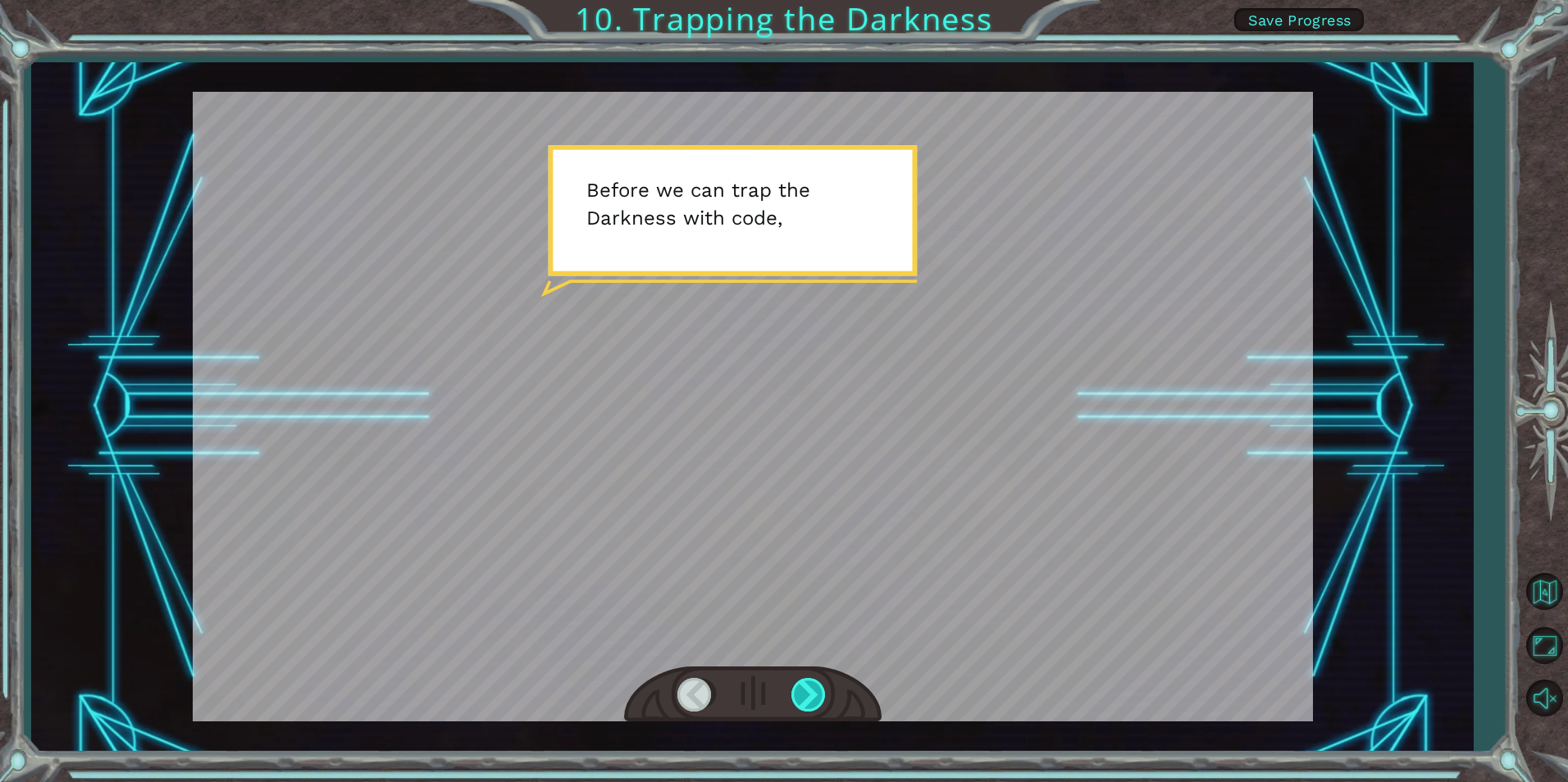
click at [809, 689] on div at bounding box center [809, 694] width 37 height 33
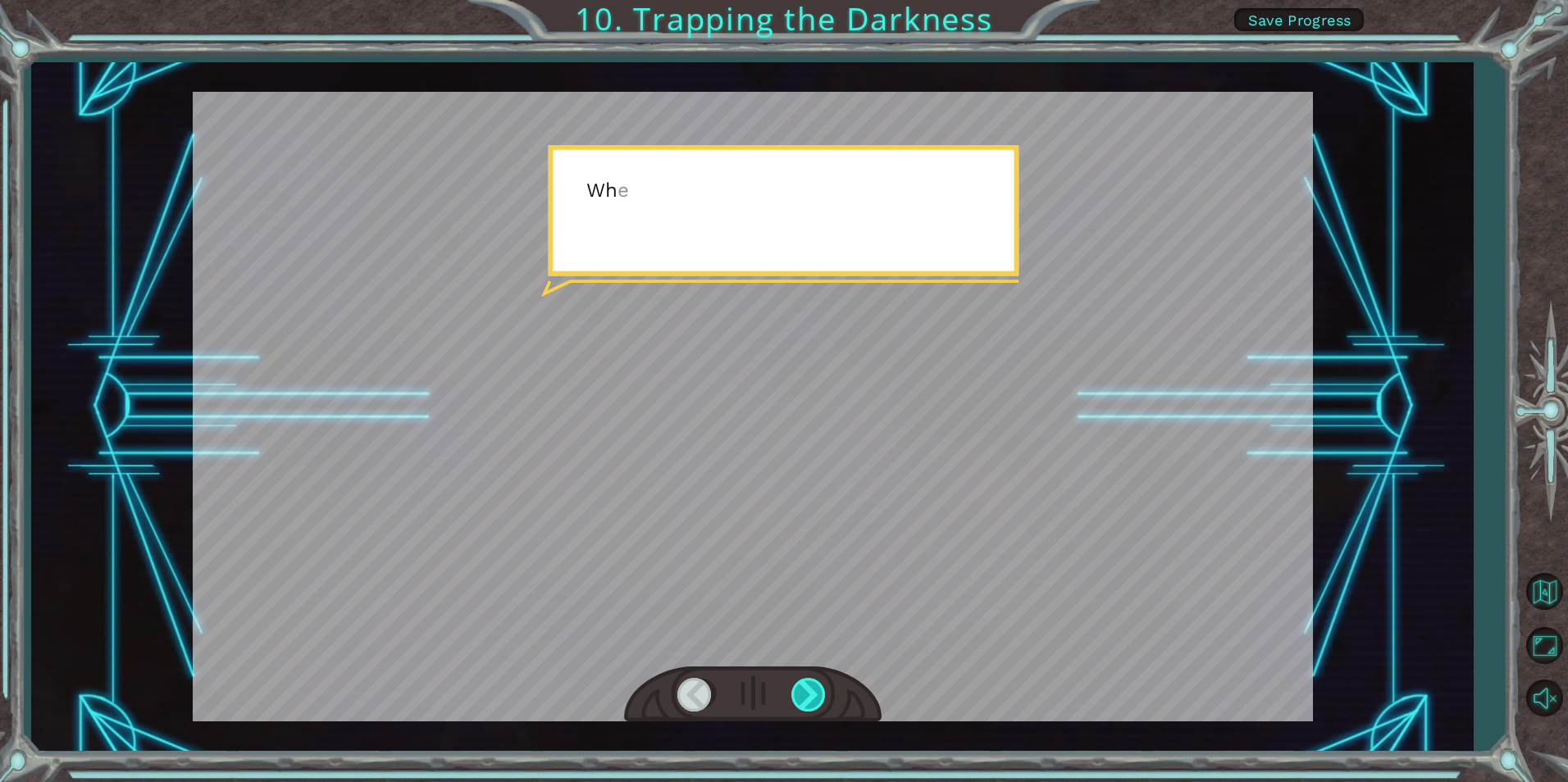
click at [809, 689] on div at bounding box center [809, 694] width 37 height 33
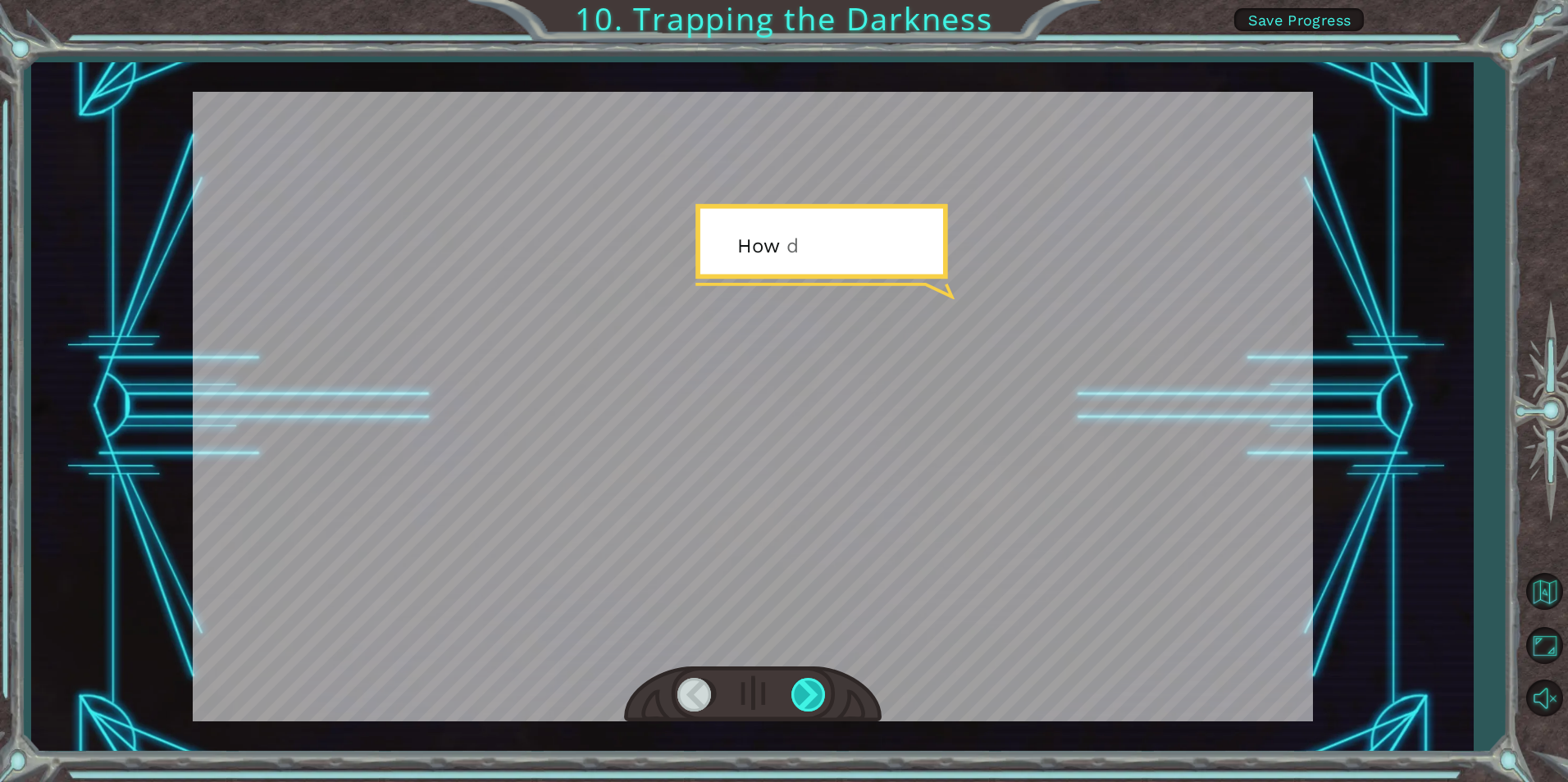
click at [809, 689] on div at bounding box center [809, 694] width 37 height 33
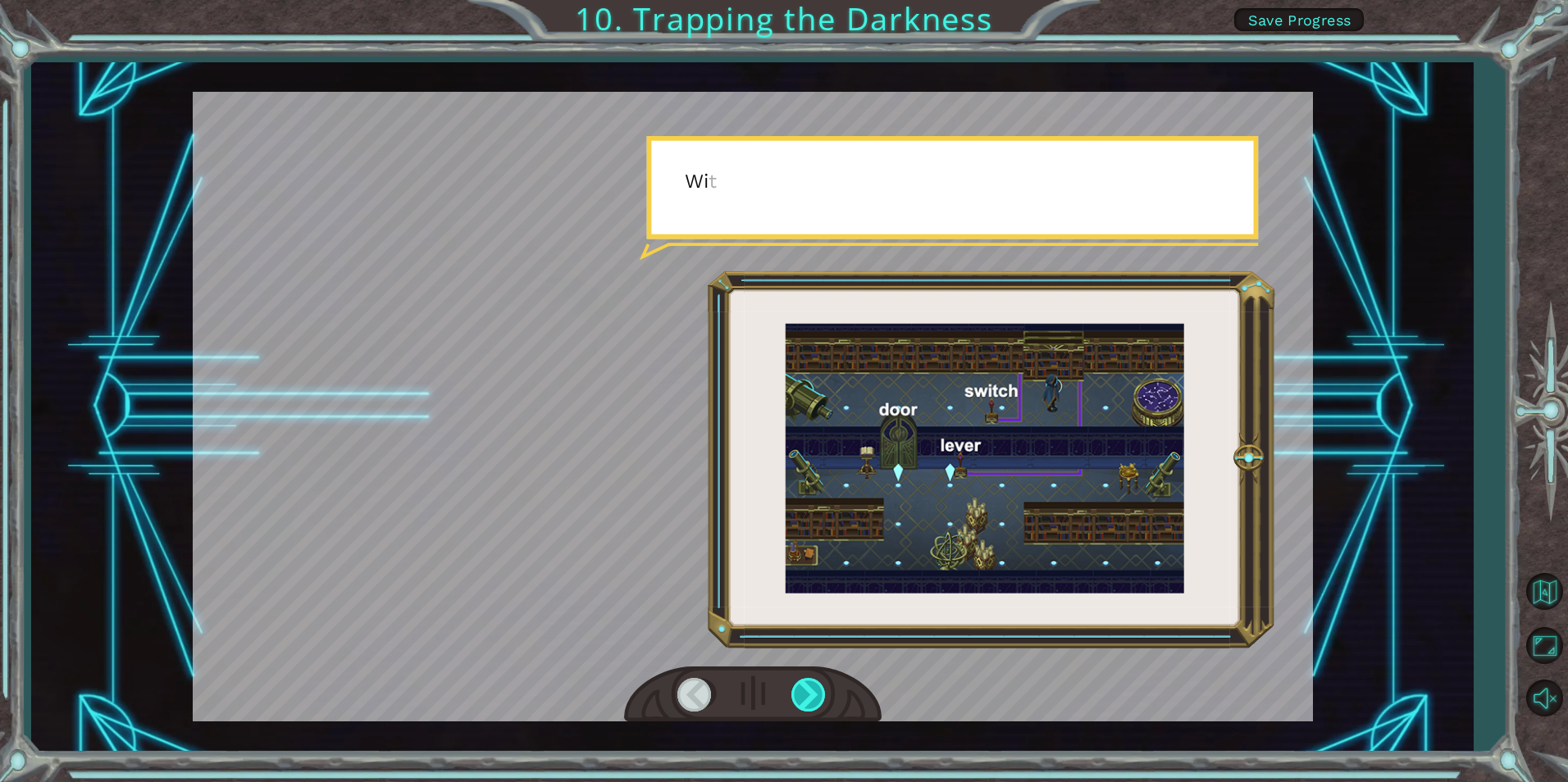
click at [809, 689] on div at bounding box center [809, 694] width 37 height 33
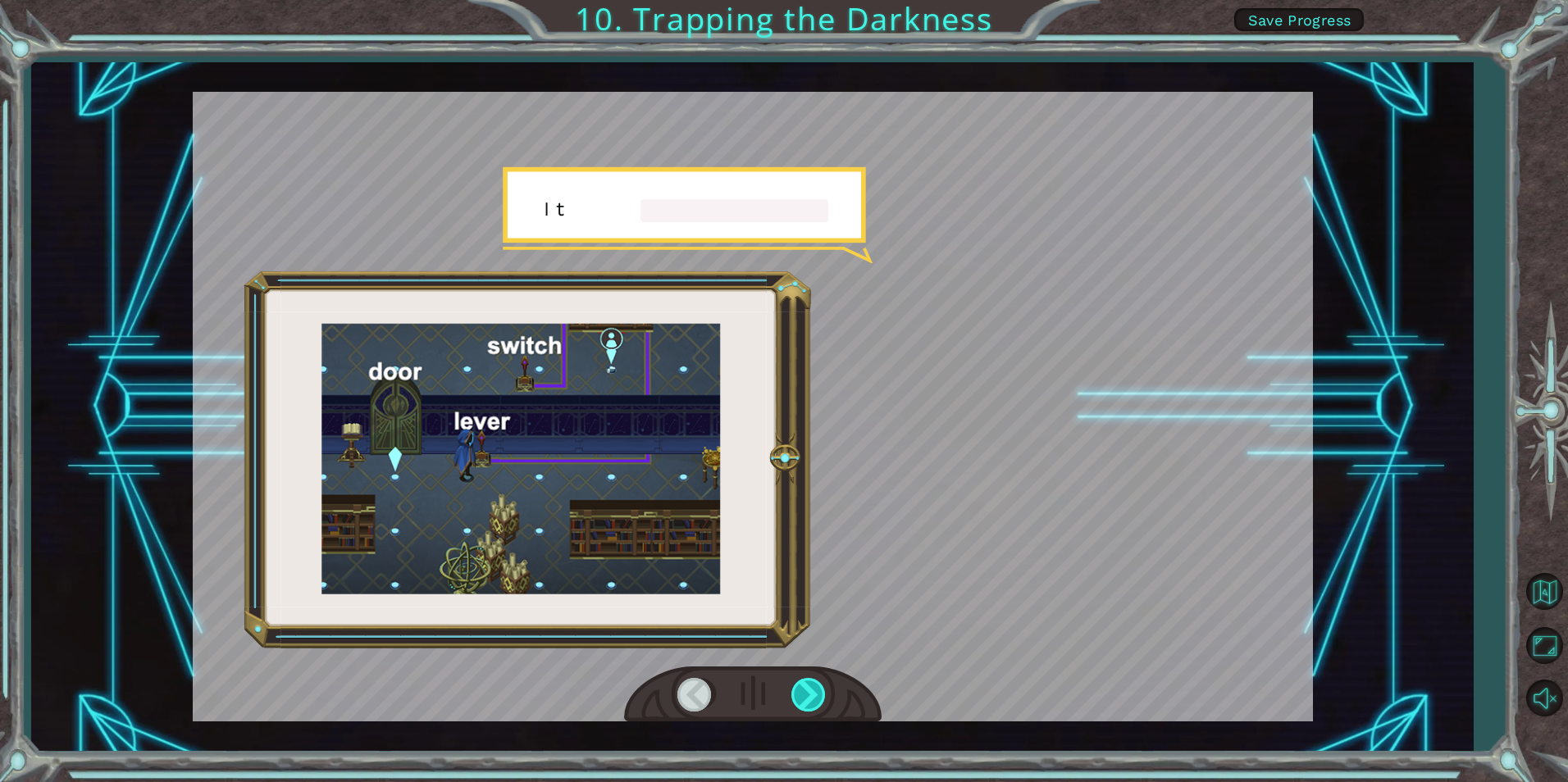
click at [809, 689] on div at bounding box center [809, 694] width 37 height 33
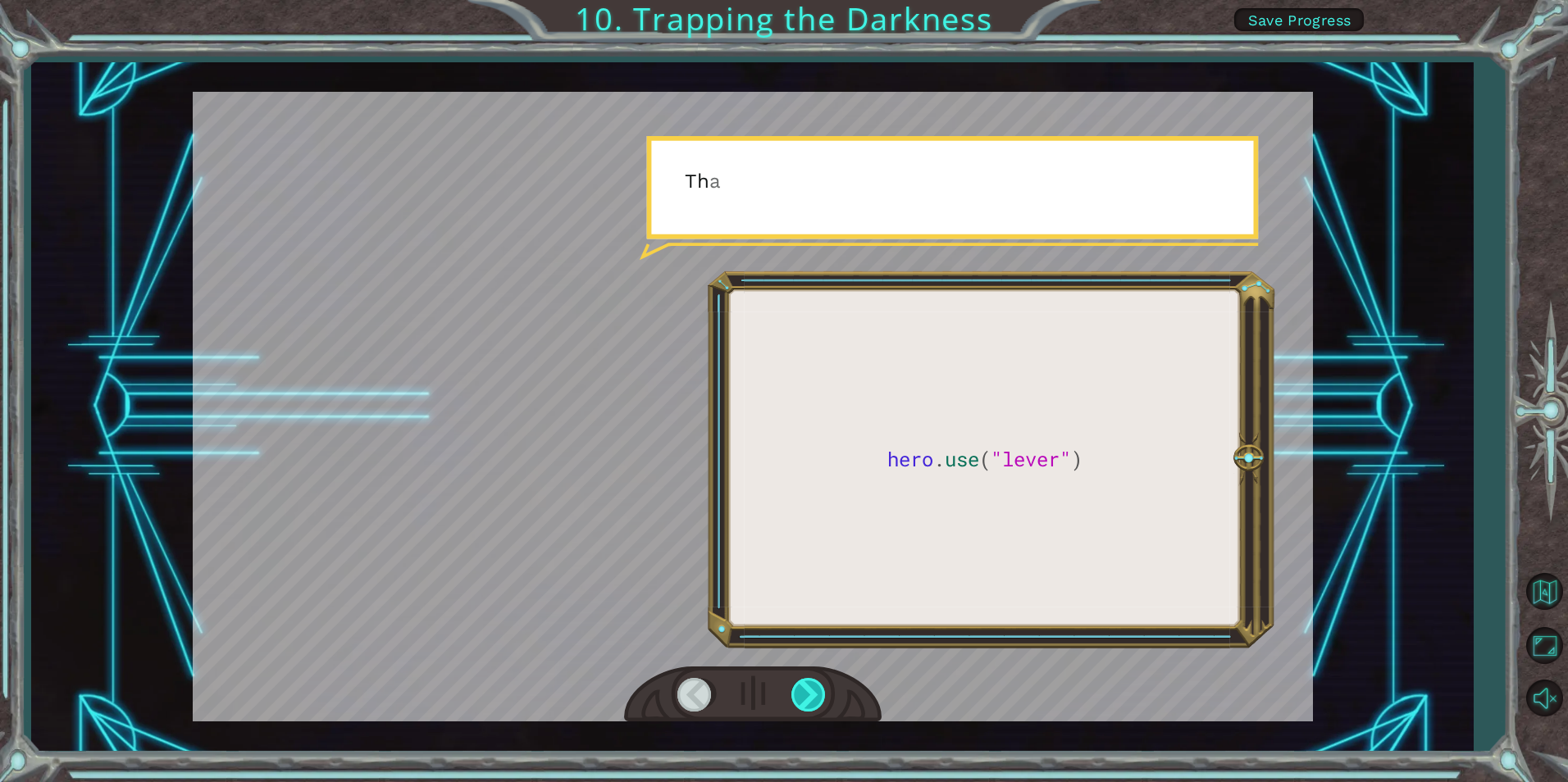
click at [809, 689] on div at bounding box center [809, 694] width 37 height 33
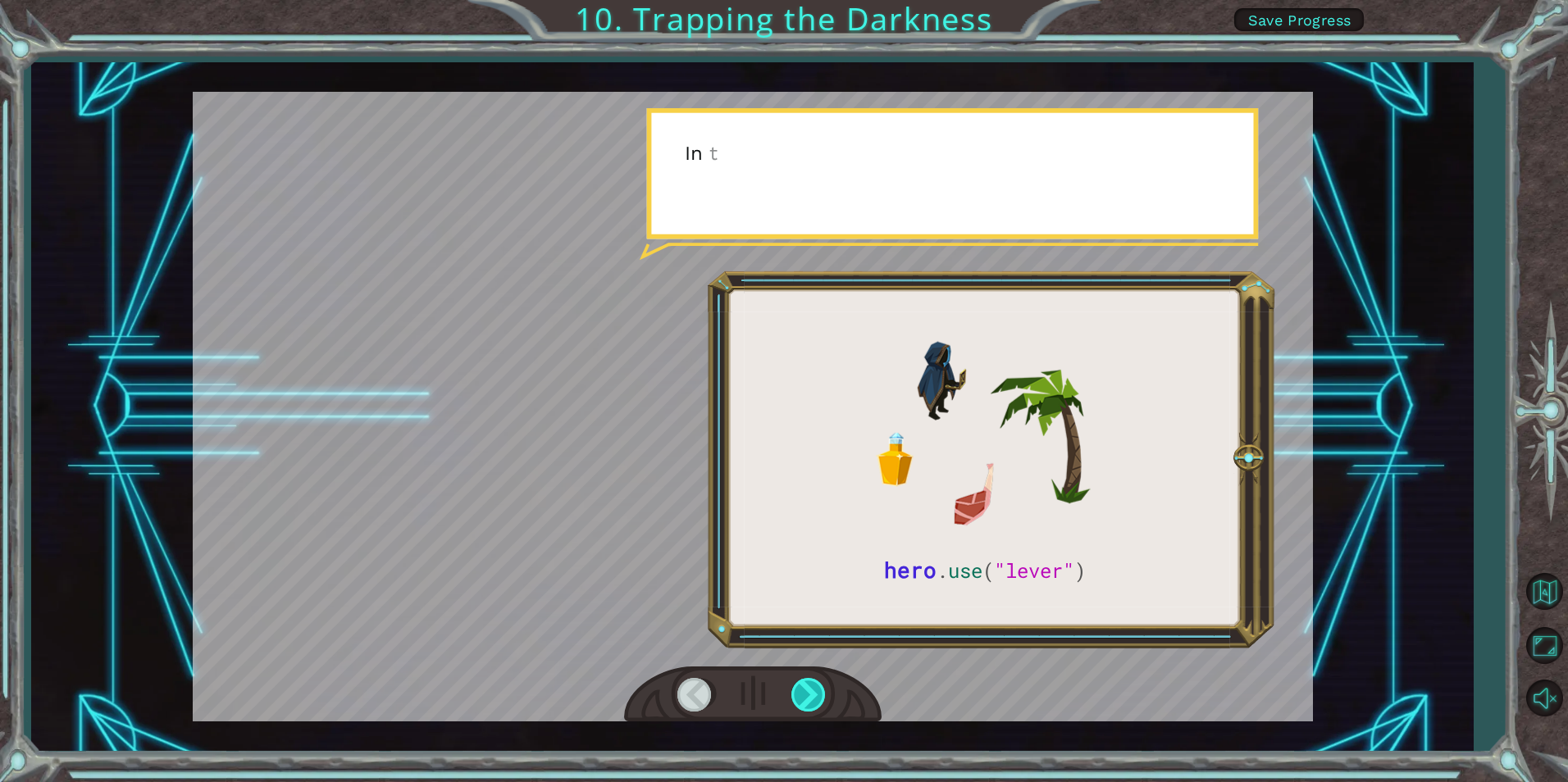
click at [809, 689] on div at bounding box center [809, 694] width 37 height 33
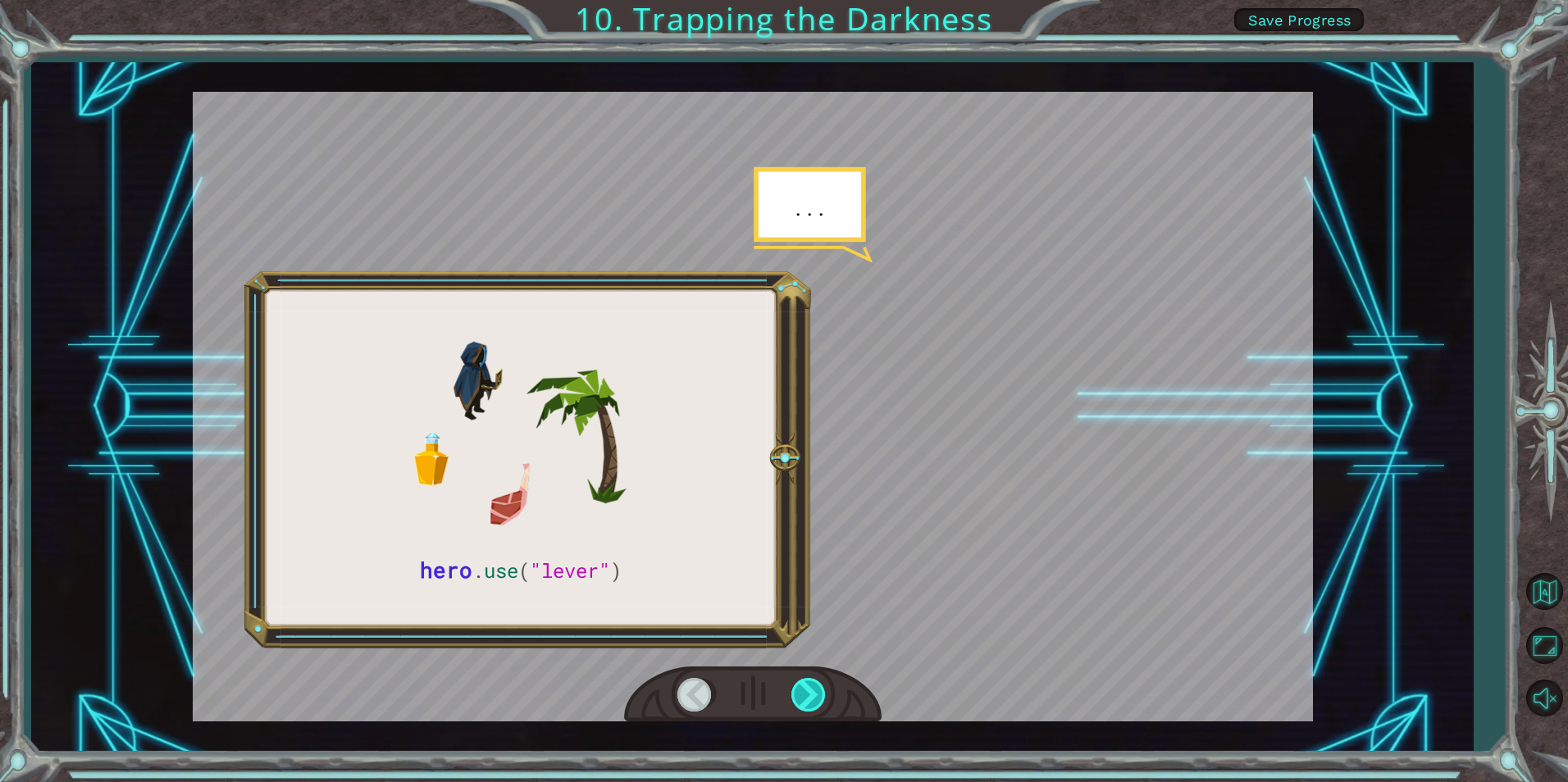
click at [809, 689] on div at bounding box center [809, 694] width 37 height 33
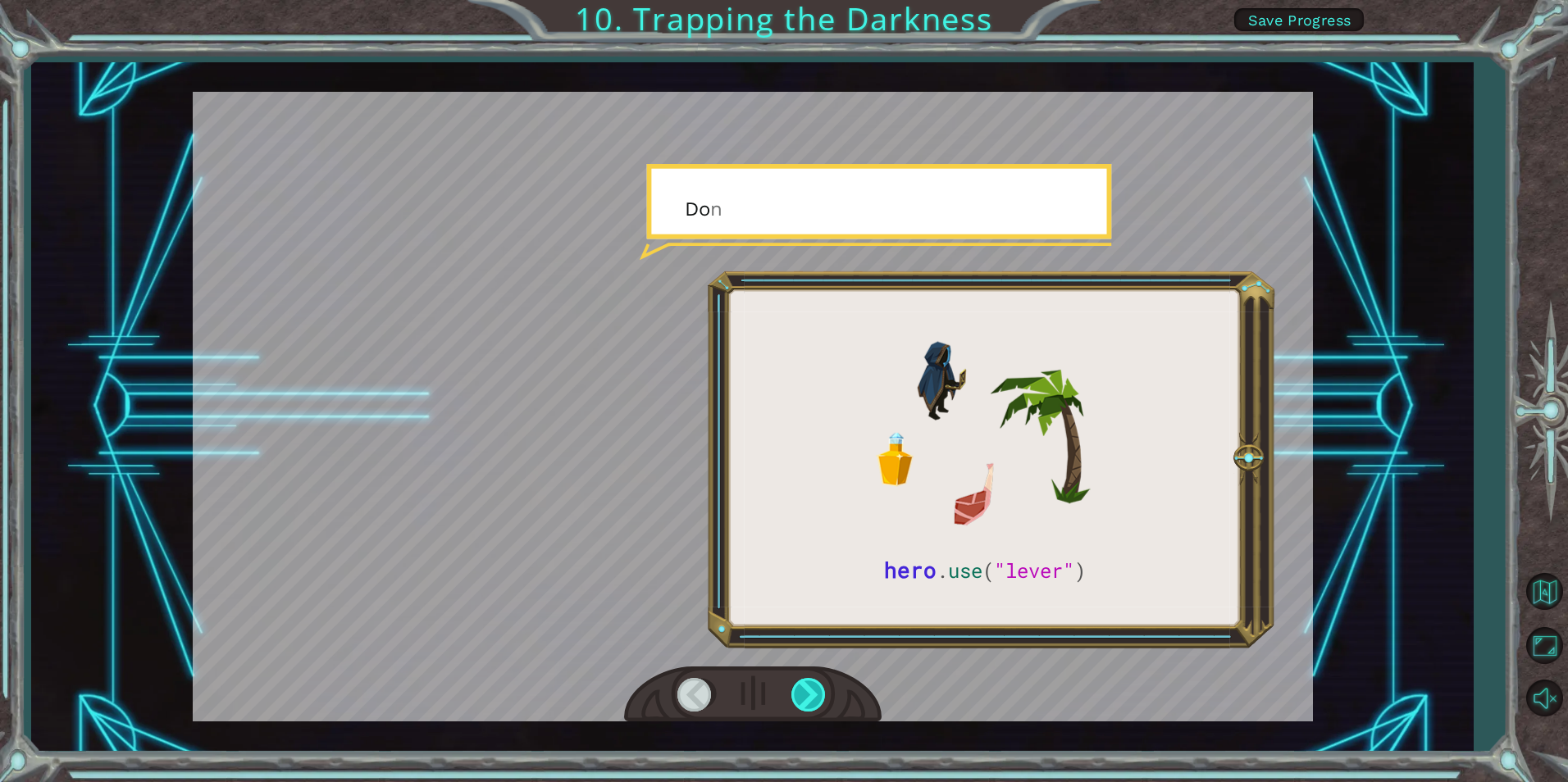
click at [809, 689] on div at bounding box center [809, 694] width 37 height 33
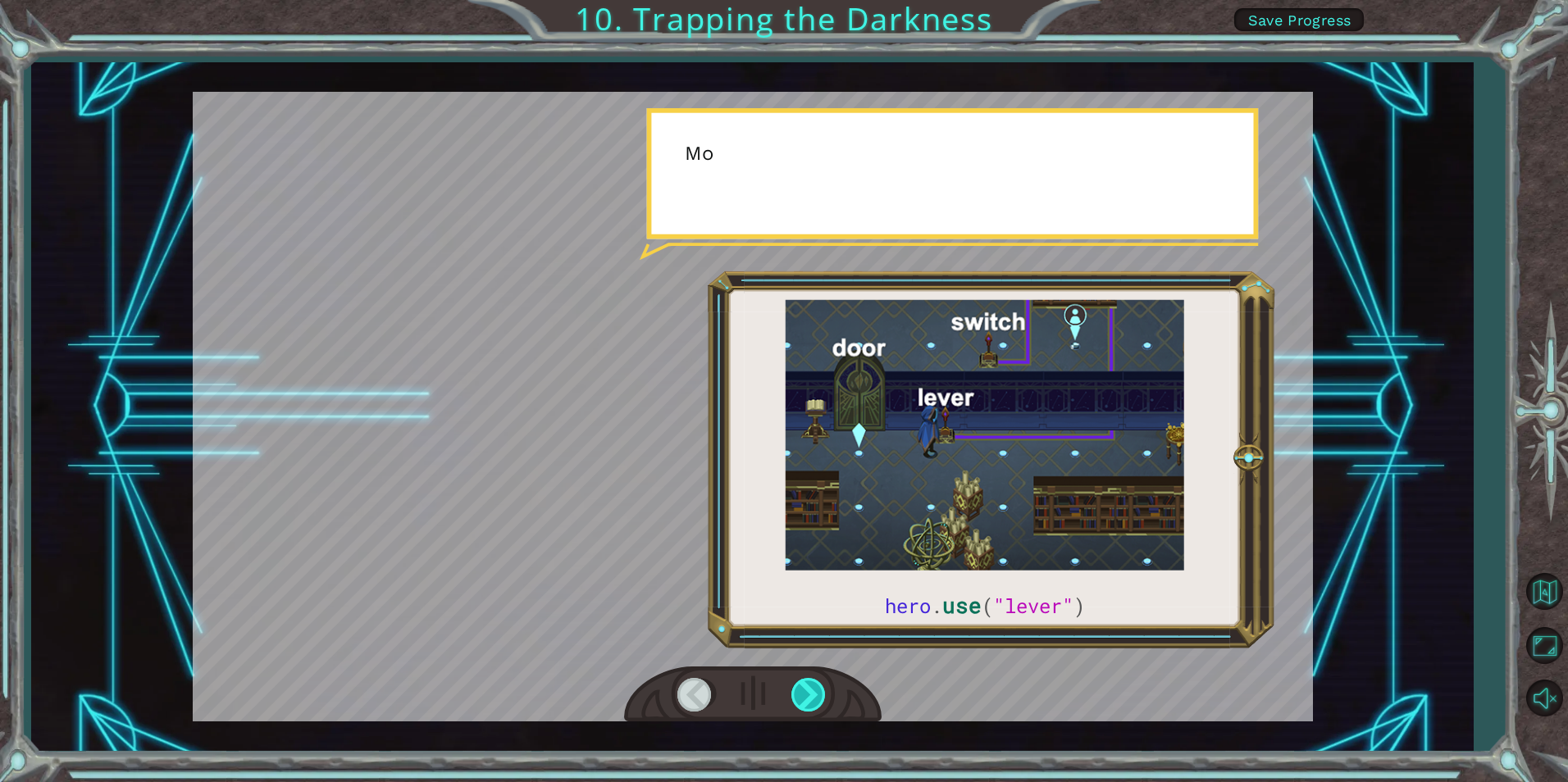
click at [809, 689] on div at bounding box center [809, 694] width 37 height 33
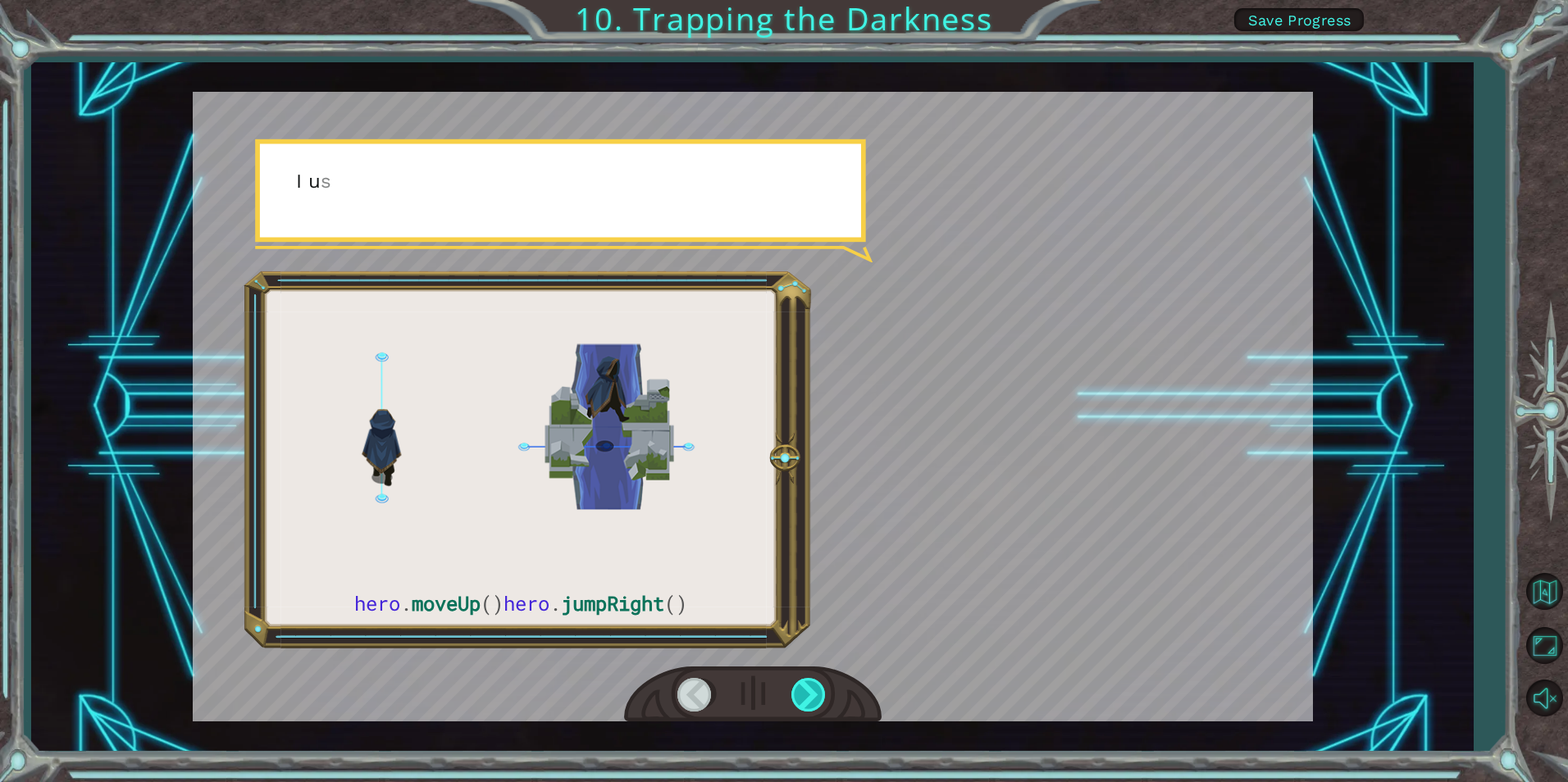
click at [809, 689] on div at bounding box center [809, 694] width 37 height 33
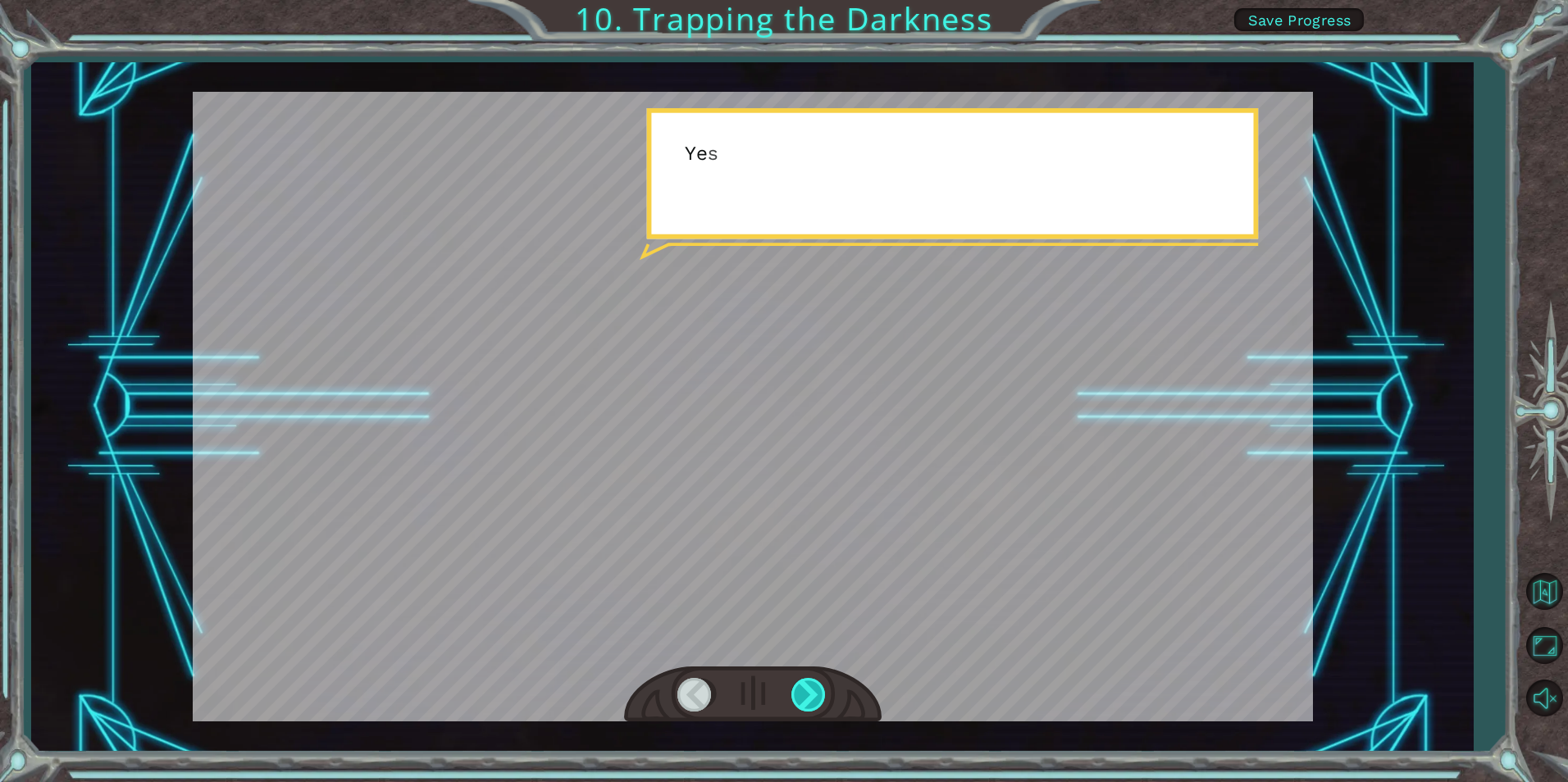
click at [809, 689] on div at bounding box center [809, 694] width 37 height 33
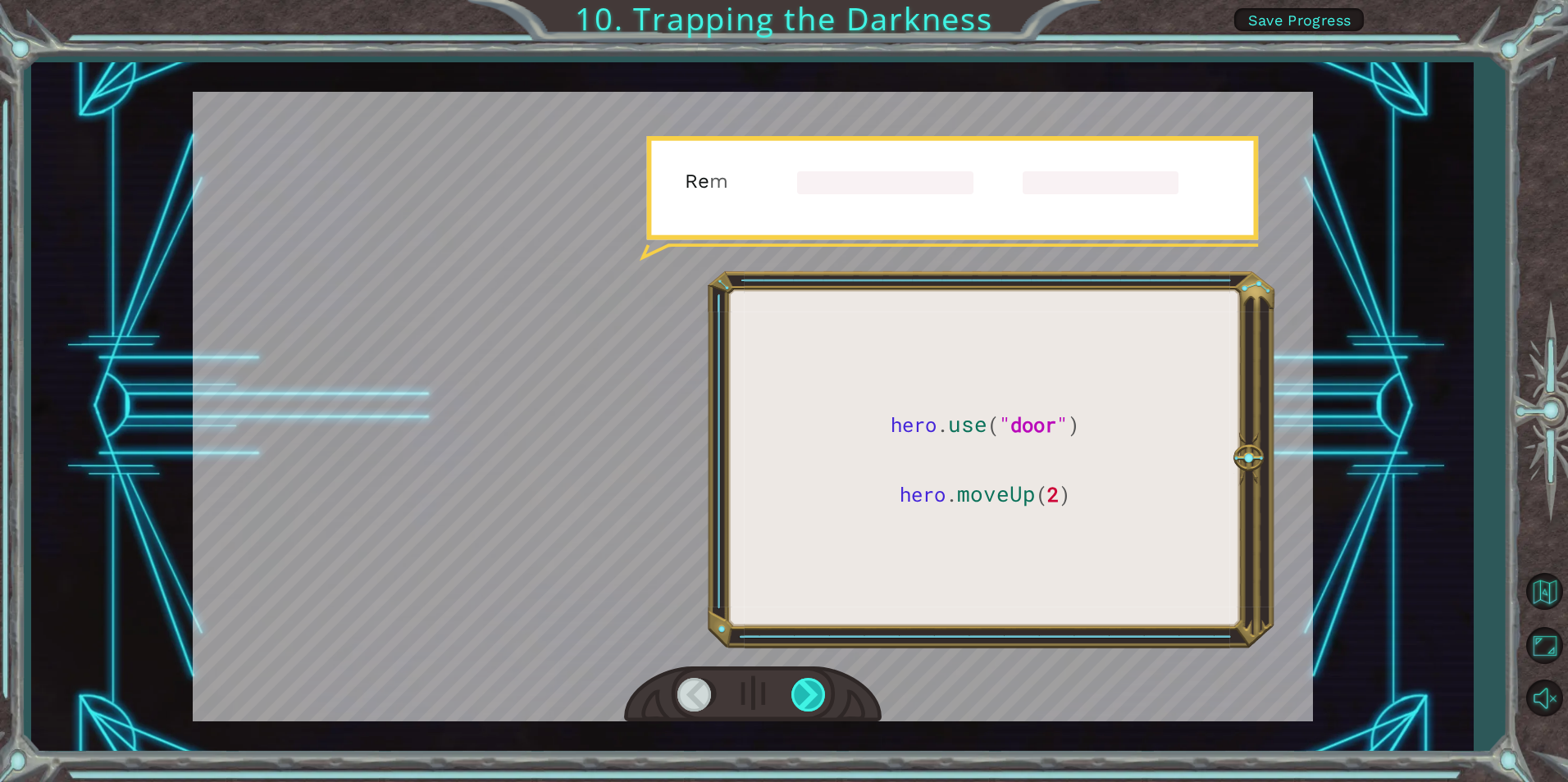
click at [809, 689] on div at bounding box center [809, 694] width 37 height 33
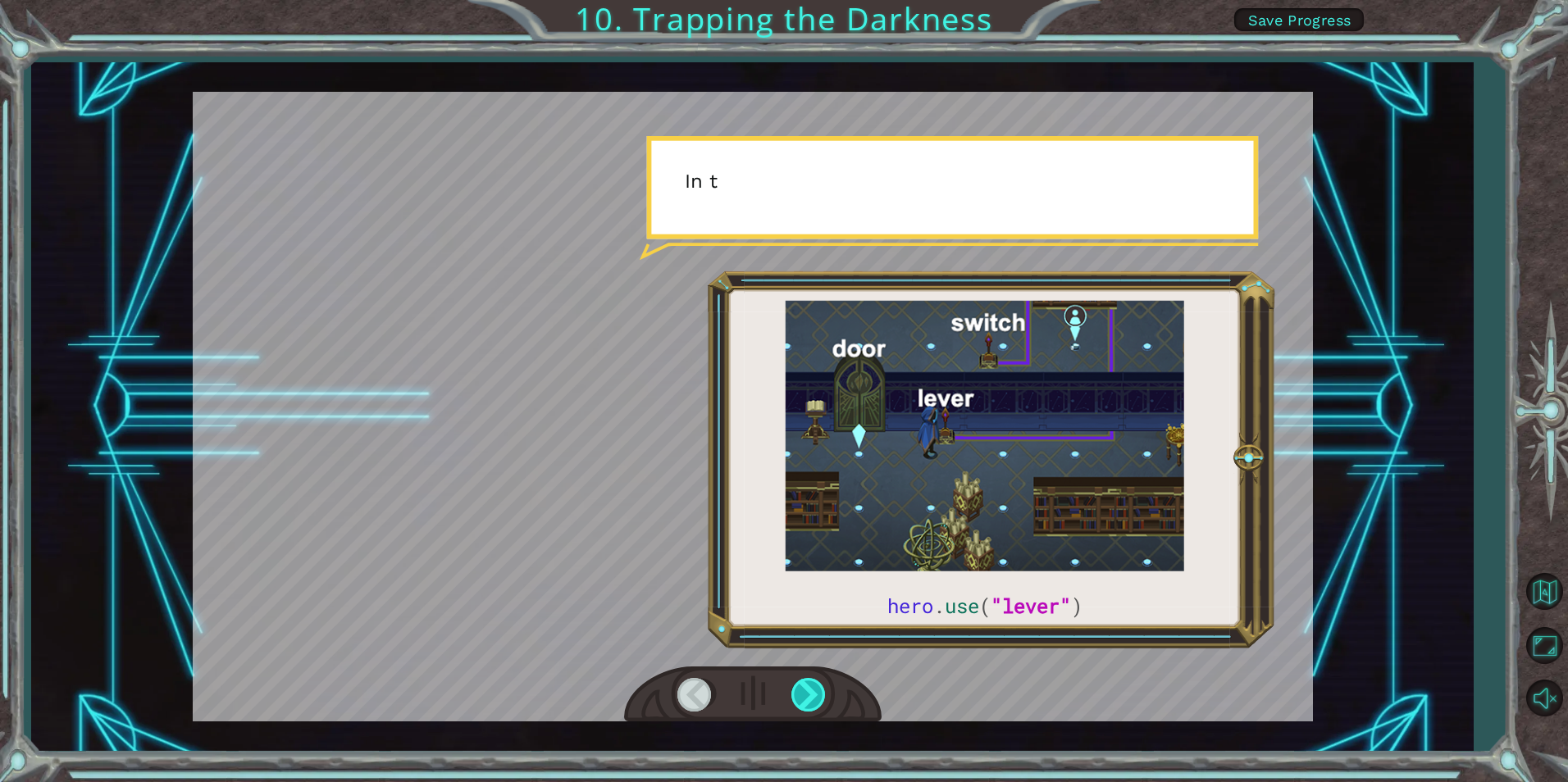
click at [809, 689] on div at bounding box center [809, 694] width 37 height 33
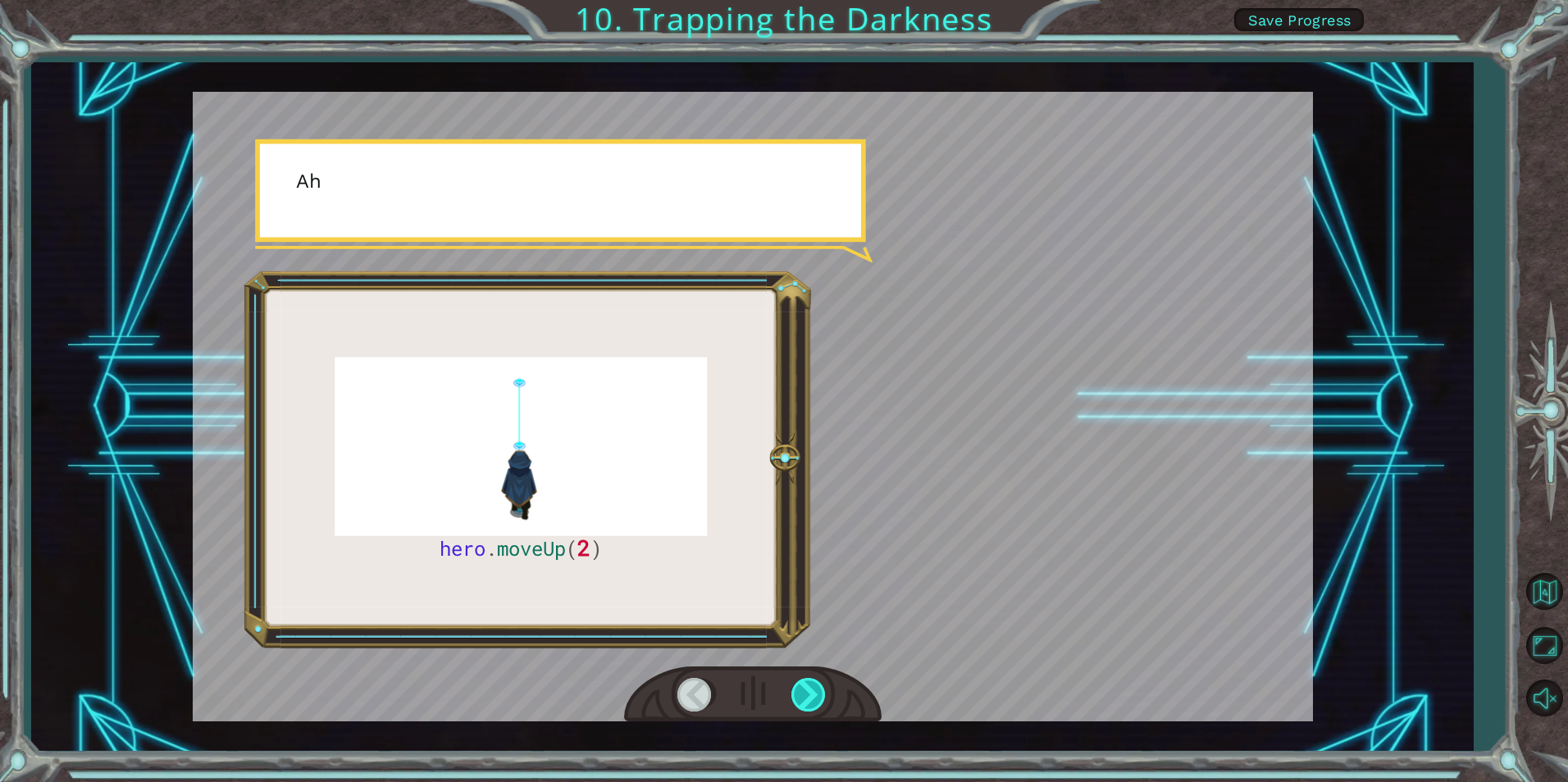
click at [809, 689] on div at bounding box center [809, 694] width 37 height 33
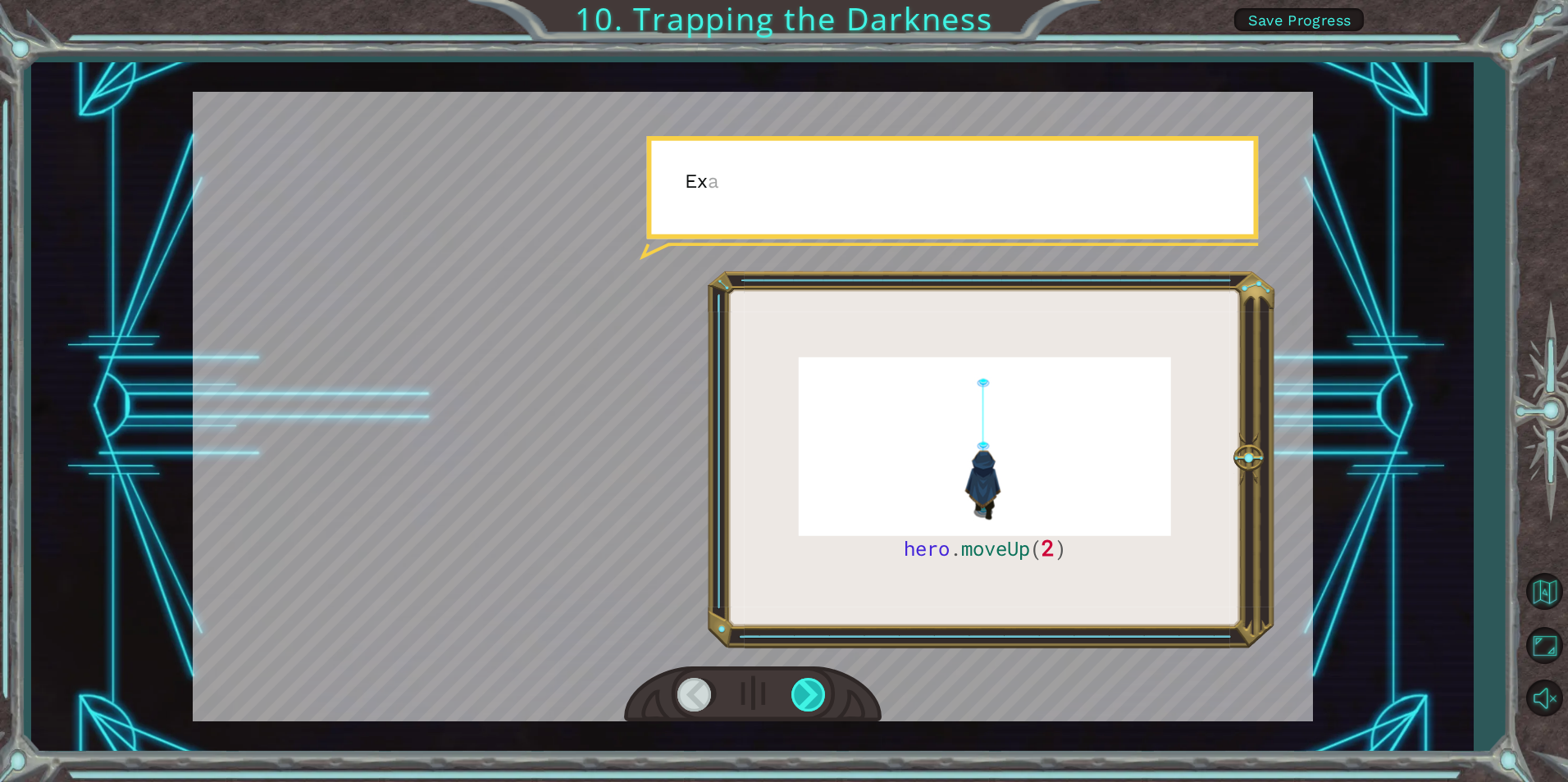
click at [809, 689] on div at bounding box center [809, 694] width 37 height 33
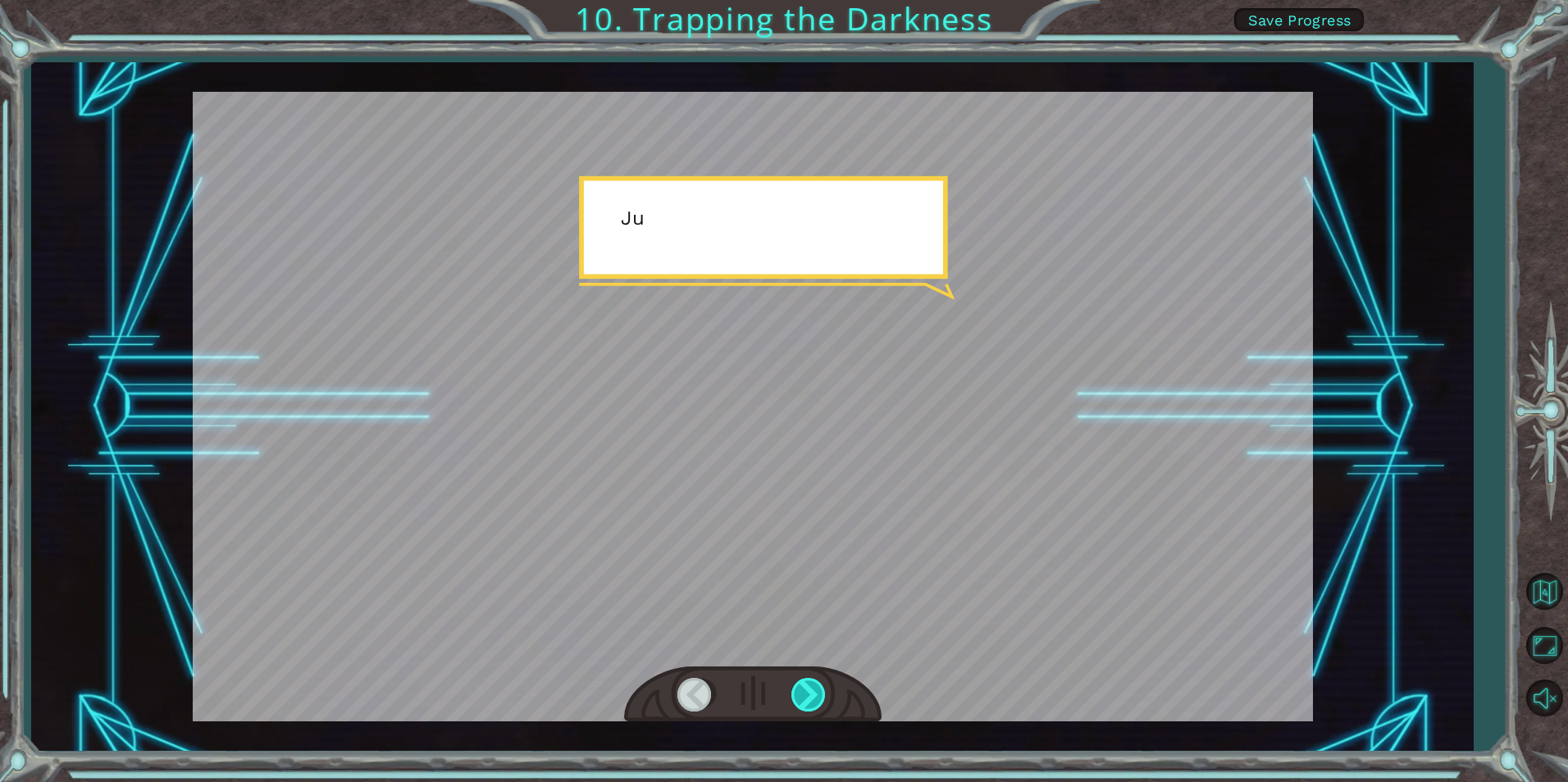
click at [809, 689] on div at bounding box center [809, 694] width 37 height 33
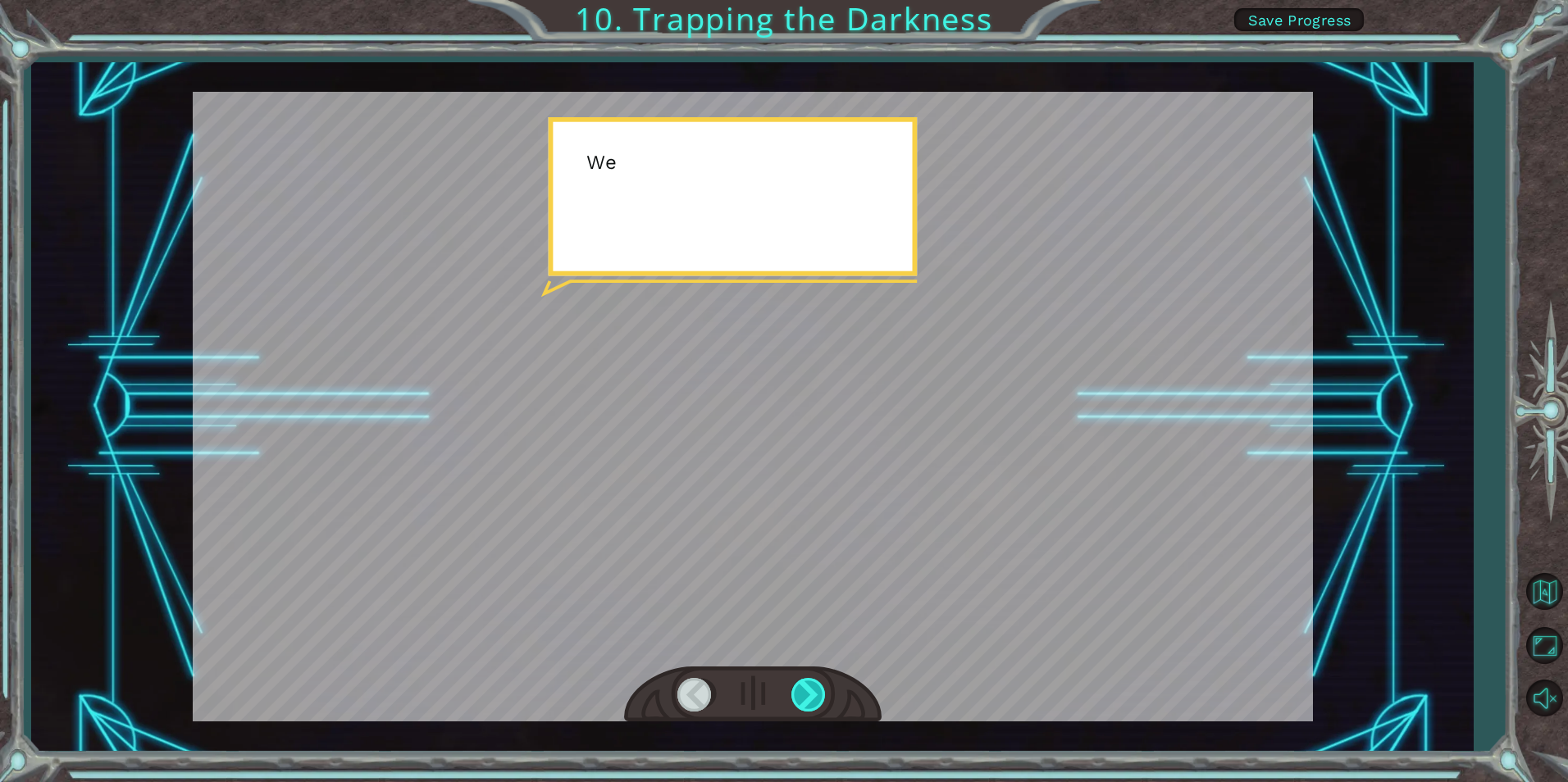
click at [809, 689] on div at bounding box center [809, 694] width 37 height 33
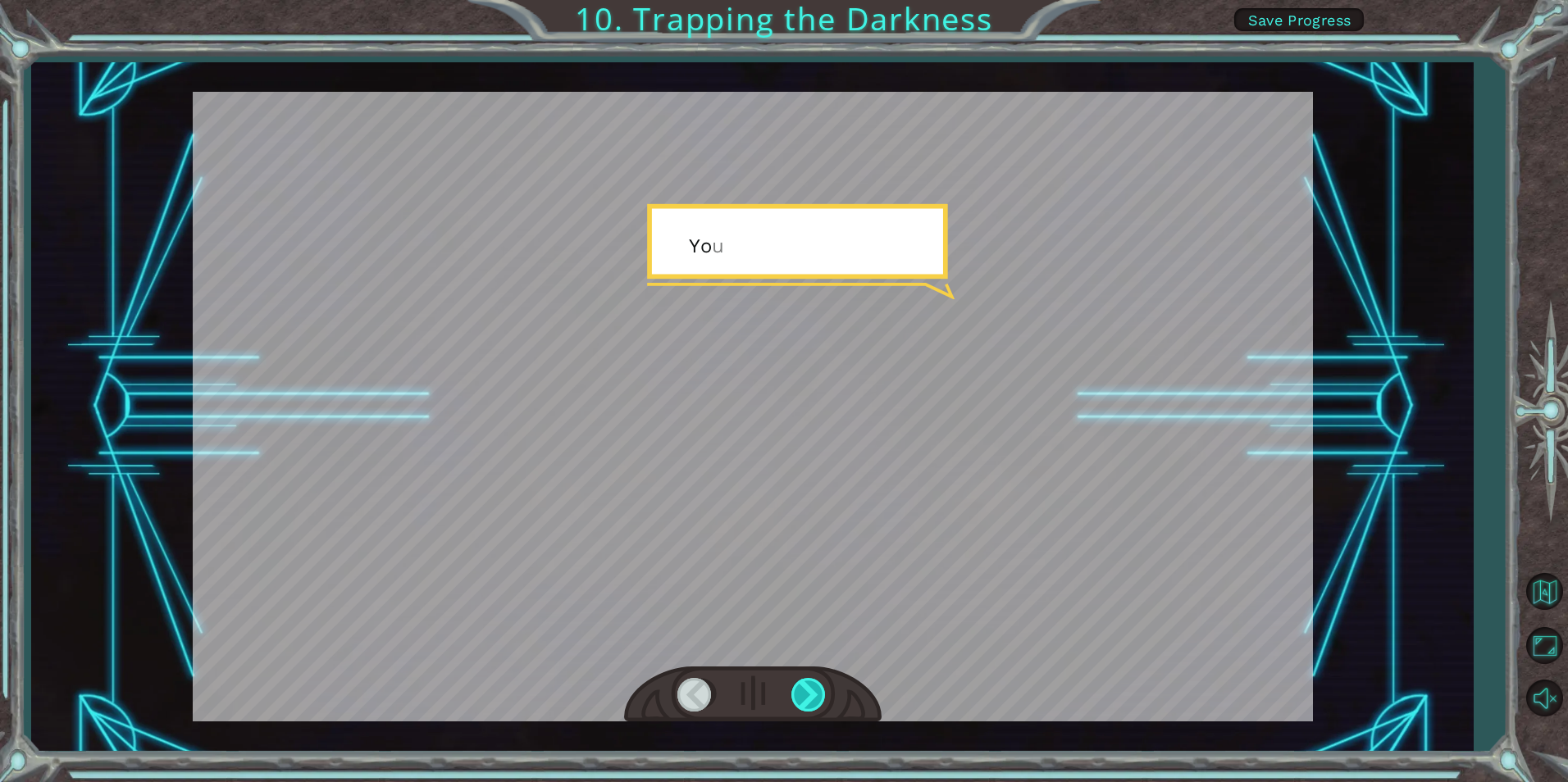
click at [809, 689] on div at bounding box center [809, 694] width 37 height 33
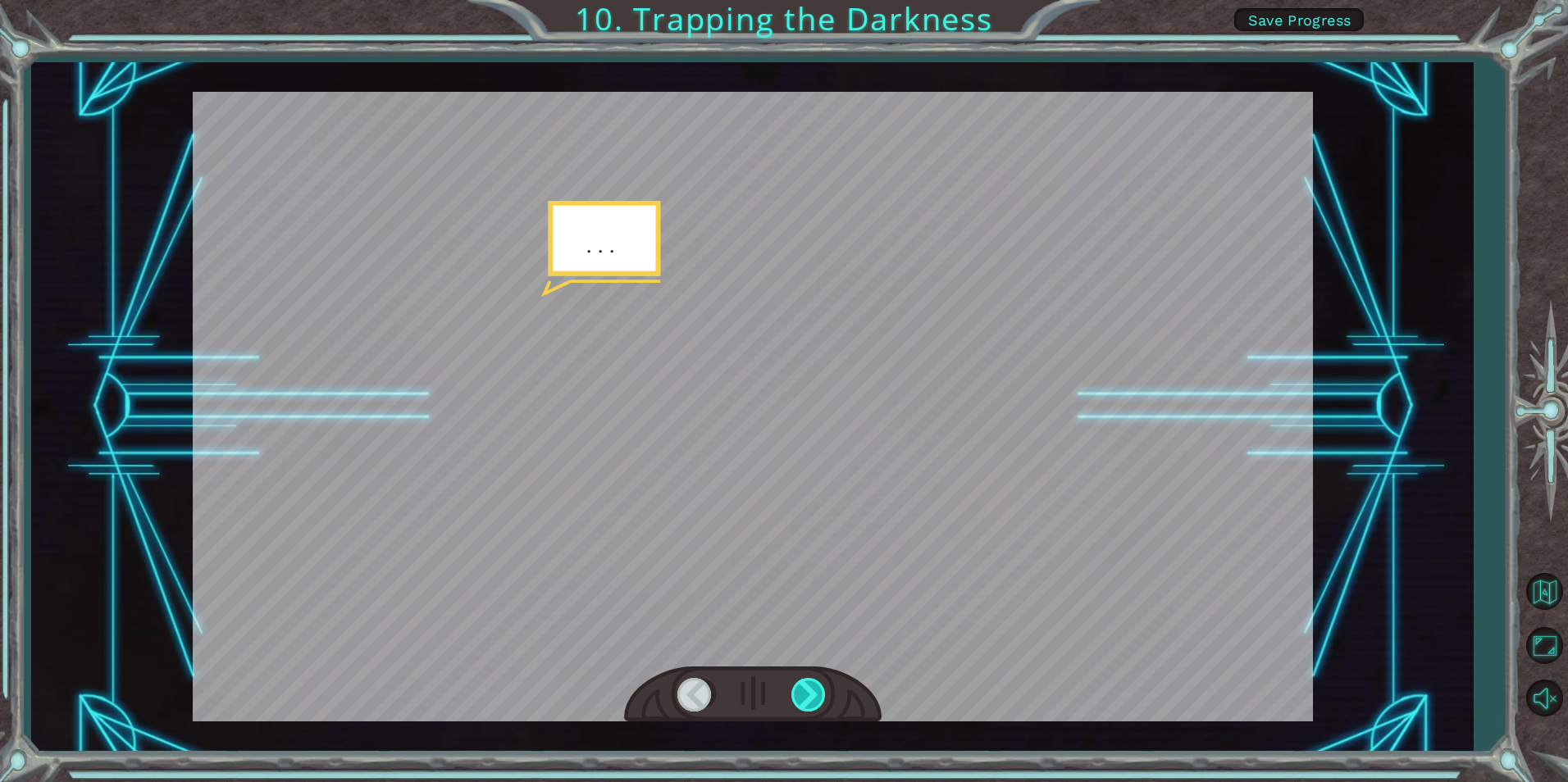
click at [809, 689] on div at bounding box center [809, 694] width 37 height 33
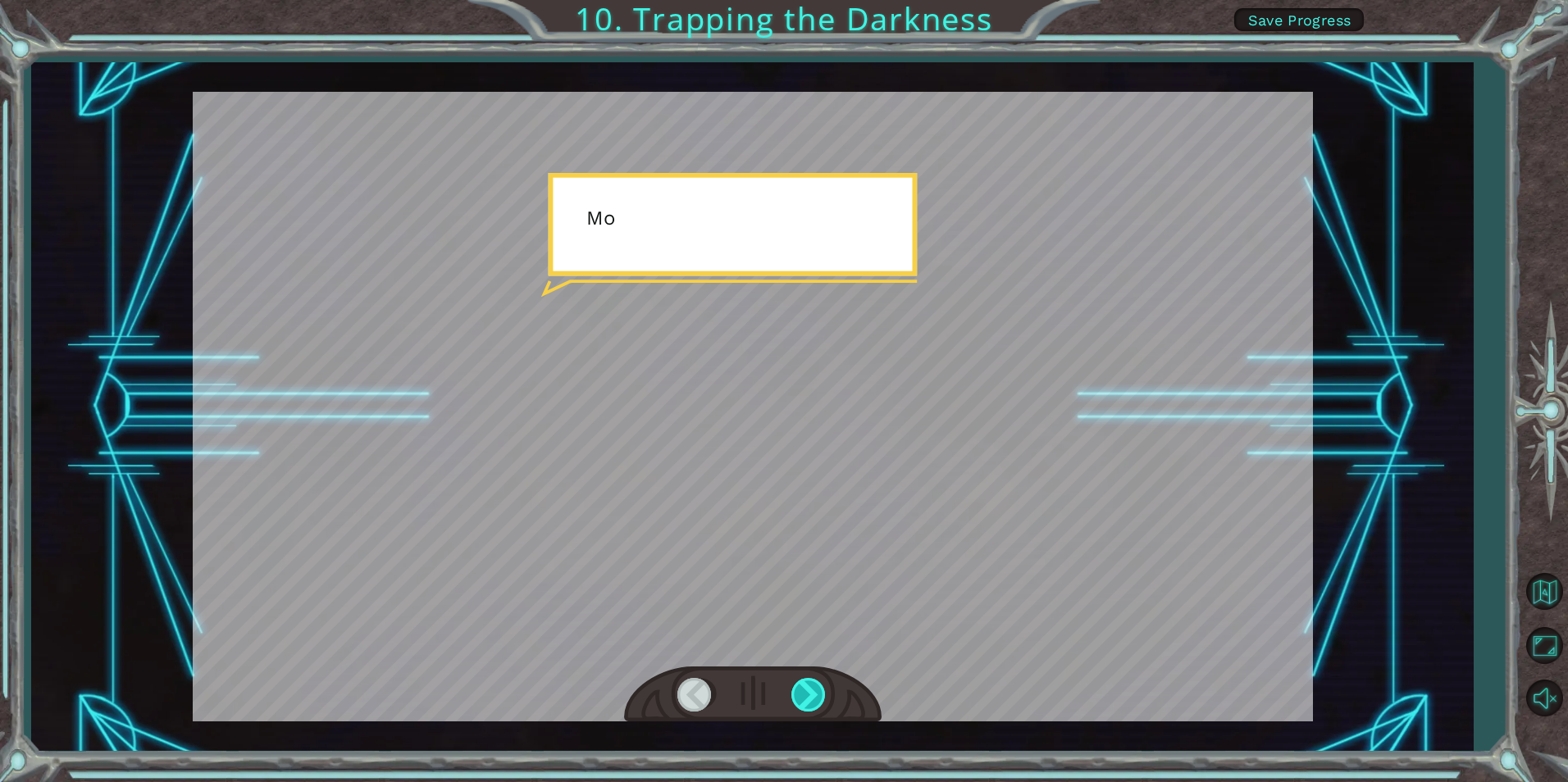
click at [809, 689] on div at bounding box center [809, 694] width 37 height 33
click at [809, 0] on div "hero . moveUp ( 2 ) B e f o r e w e c a n t r a p t h e D a r k n e s s w i t h…" at bounding box center [784, 0] width 1568 height 0
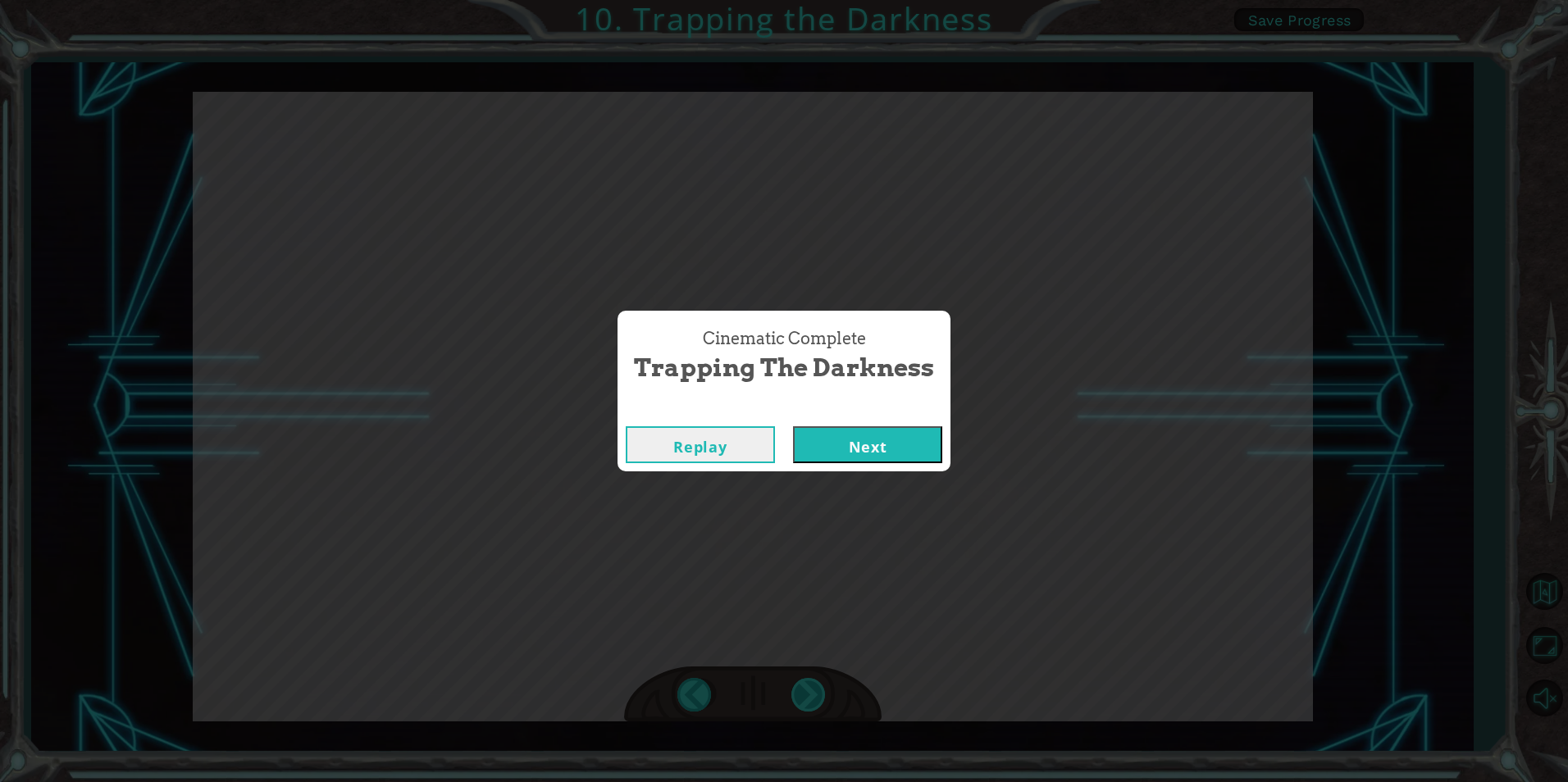
click at [809, 689] on div "Cinematic Complete Trapping the Darkness Replay Next" at bounding box center [784, 391] width 1568 height 782
drag, startPoint x: 809, startPoint y: 689, endPoint x: 914, endPoint y: 446, distance: 264.7
click at [914, 446] on button "Next" at bounding box center [867, 444] width 149 height 37
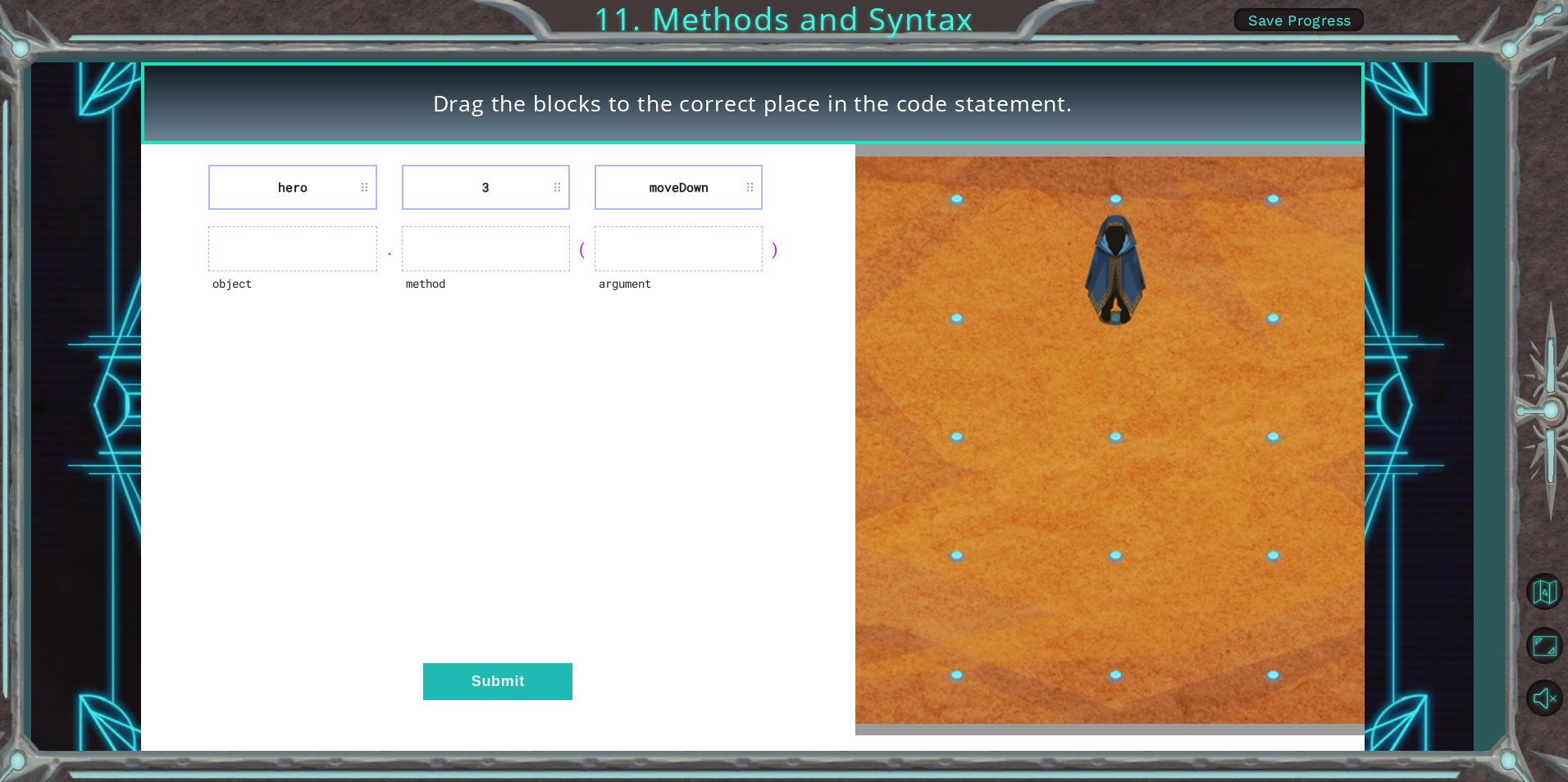
click at [320, 242] on ul at bounding box center [292, 248] width 168 height 45
click at [308, 249] on ul at bounding box center [292, 248] width 168 height 45
drag, startPoint x: 282, startPoint y: 244, endPoint x: 415, endPoint y: 419, distance: 219.8
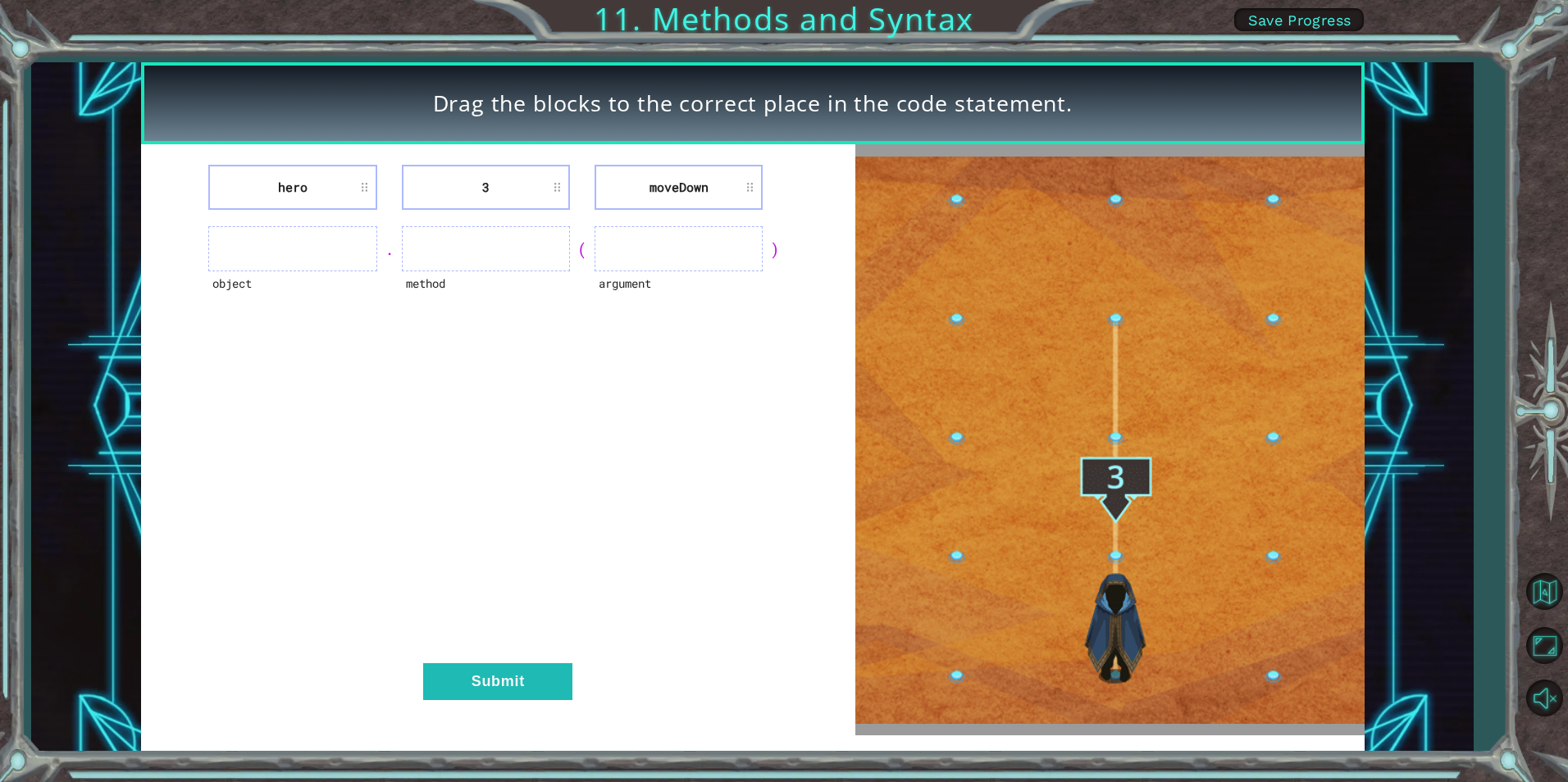
click at [282, 262] on ul at bounding box center [292, 248] width 168 height 45
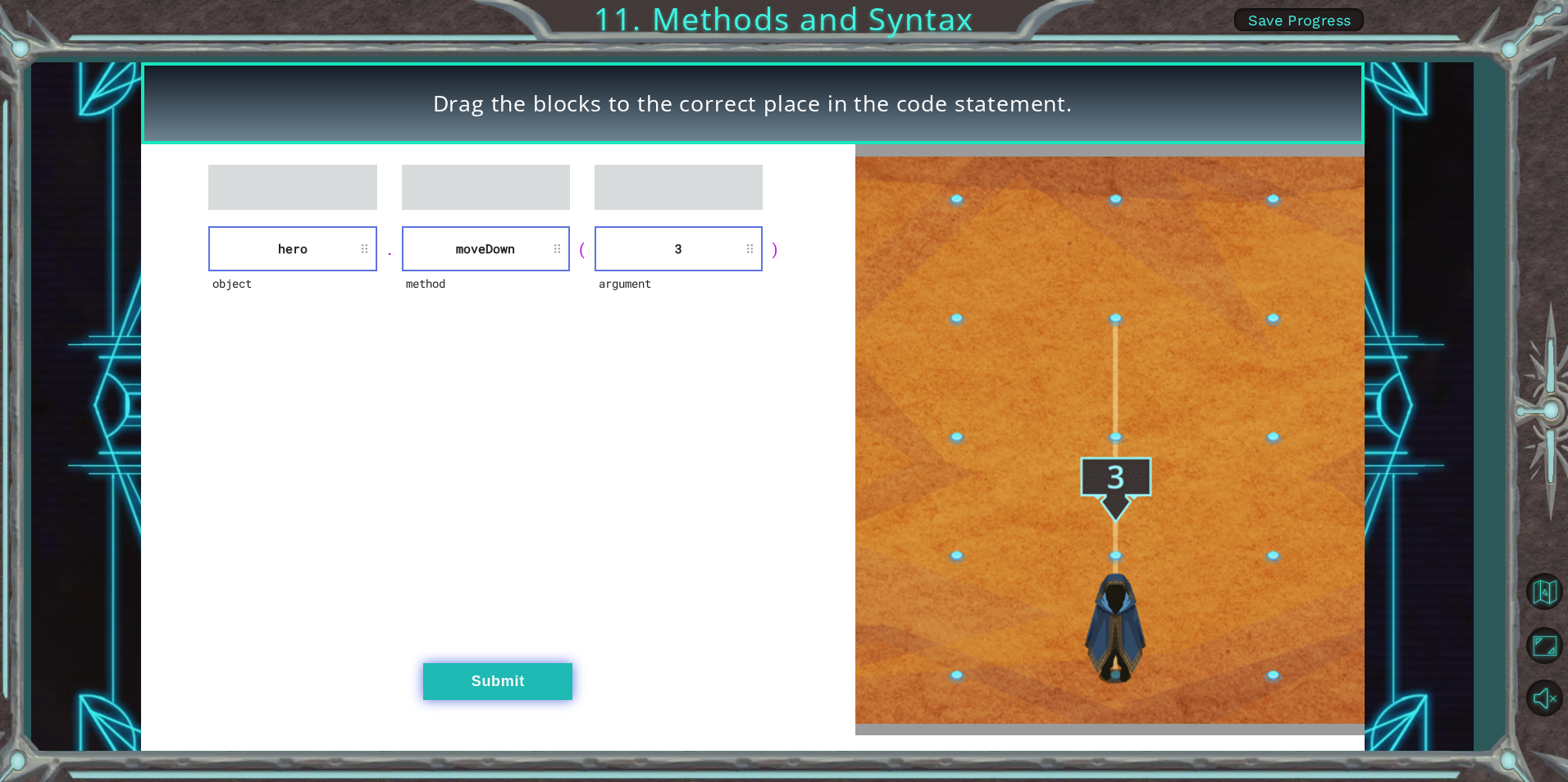
click at [536, 672] on button "Submit" at bounding box center [498, 682] width 149 height 37
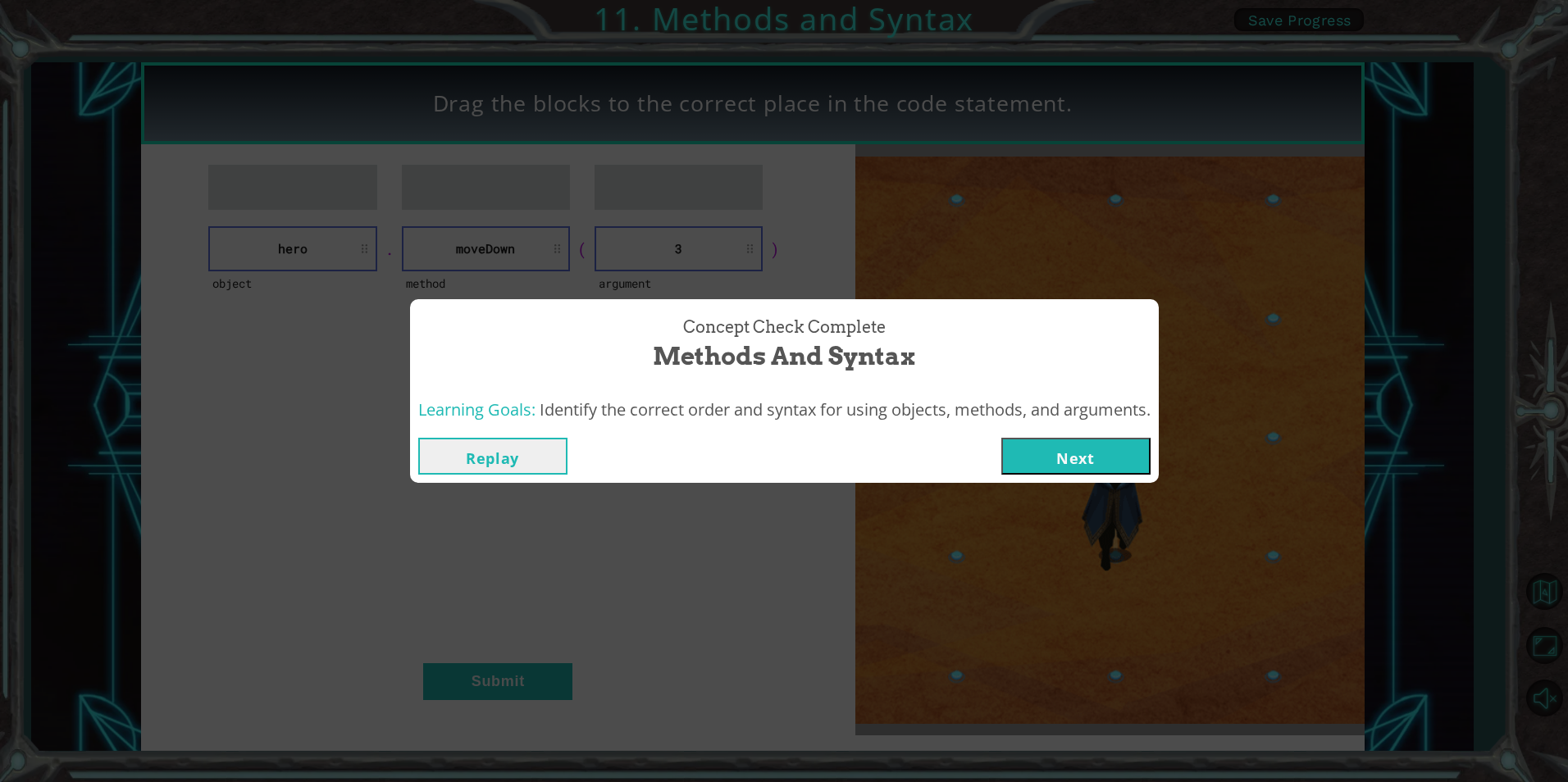
click at [1066, 453] on button "Next" at bounding box center [1076, 456] width 149 height 37
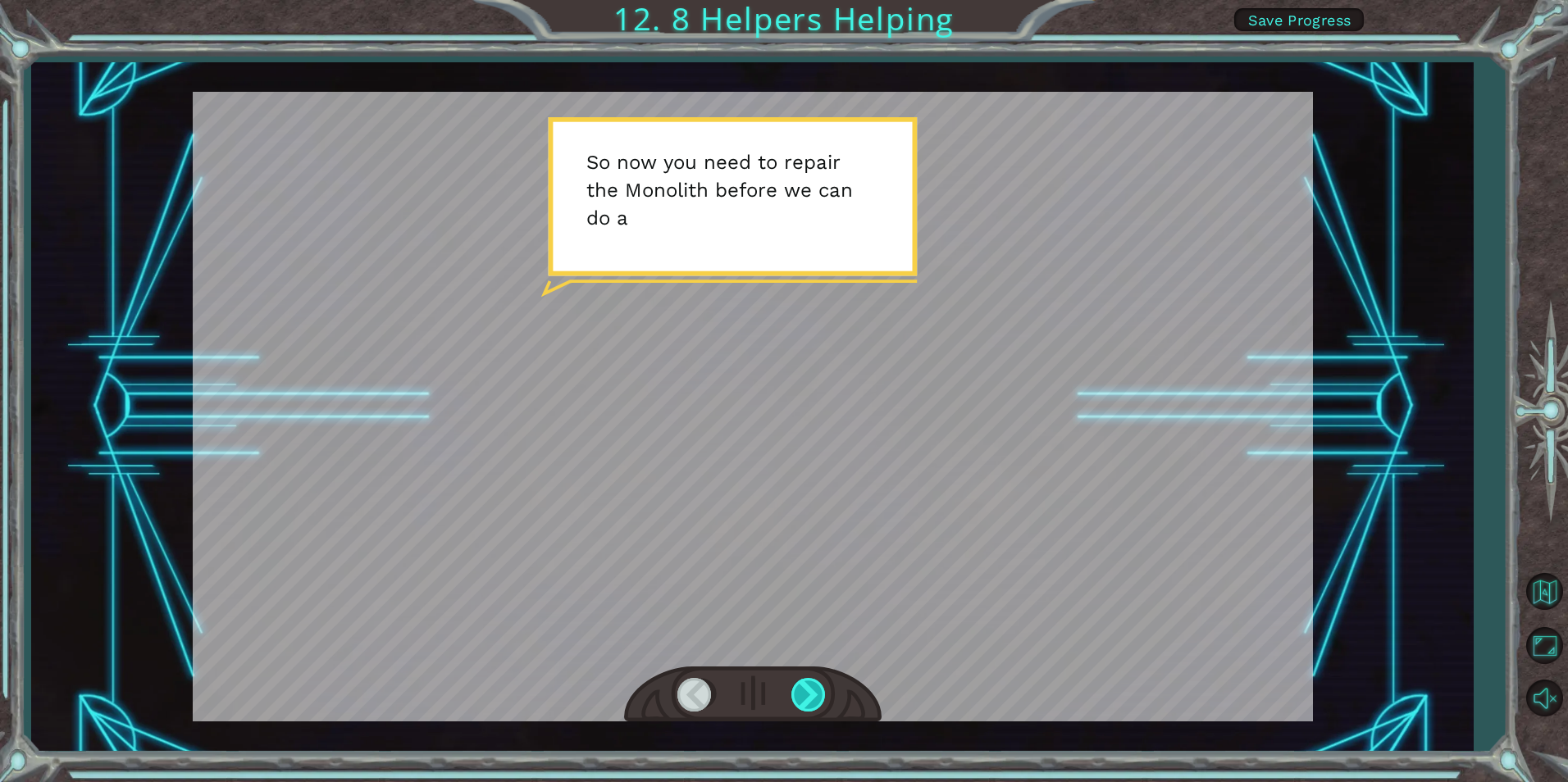
click at [815, 687] on div at bounding box center [809, 694] width 37 height 33
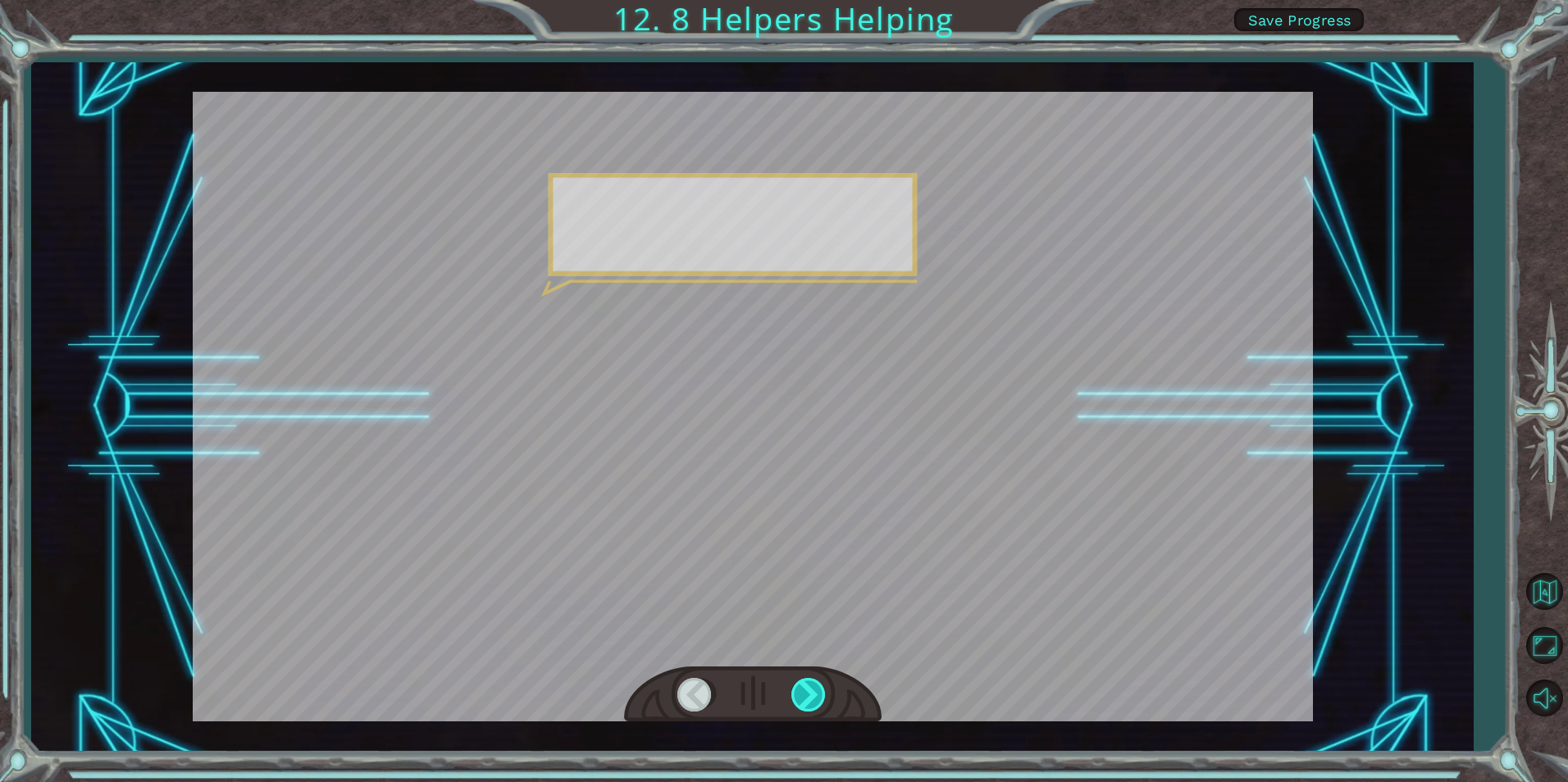
click at [815, 687] on div at bounding box center [809, 694] width 37 height 33
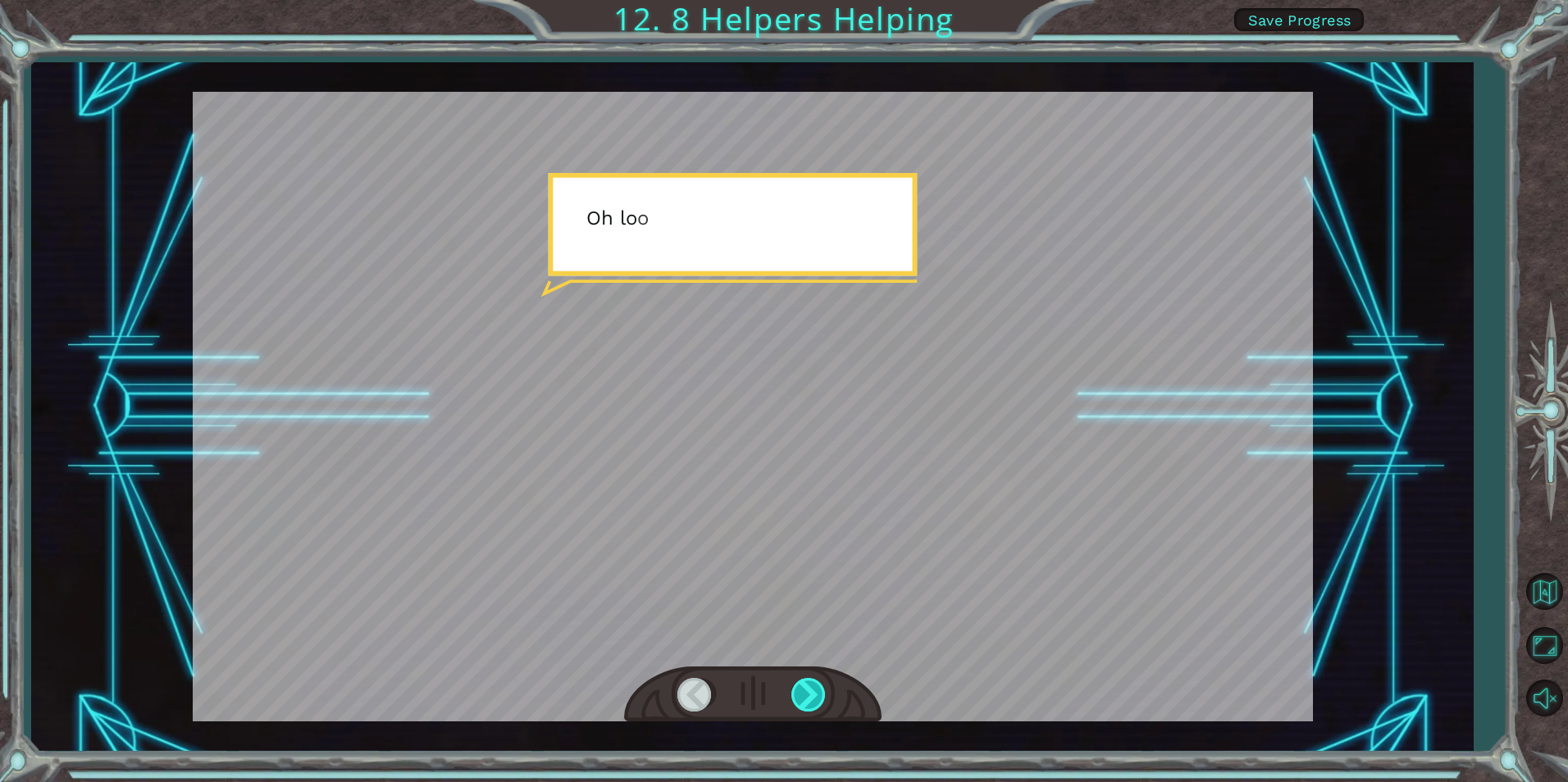
click at [815, 687] on div at bounding box center [809, 694] width 37 height 33
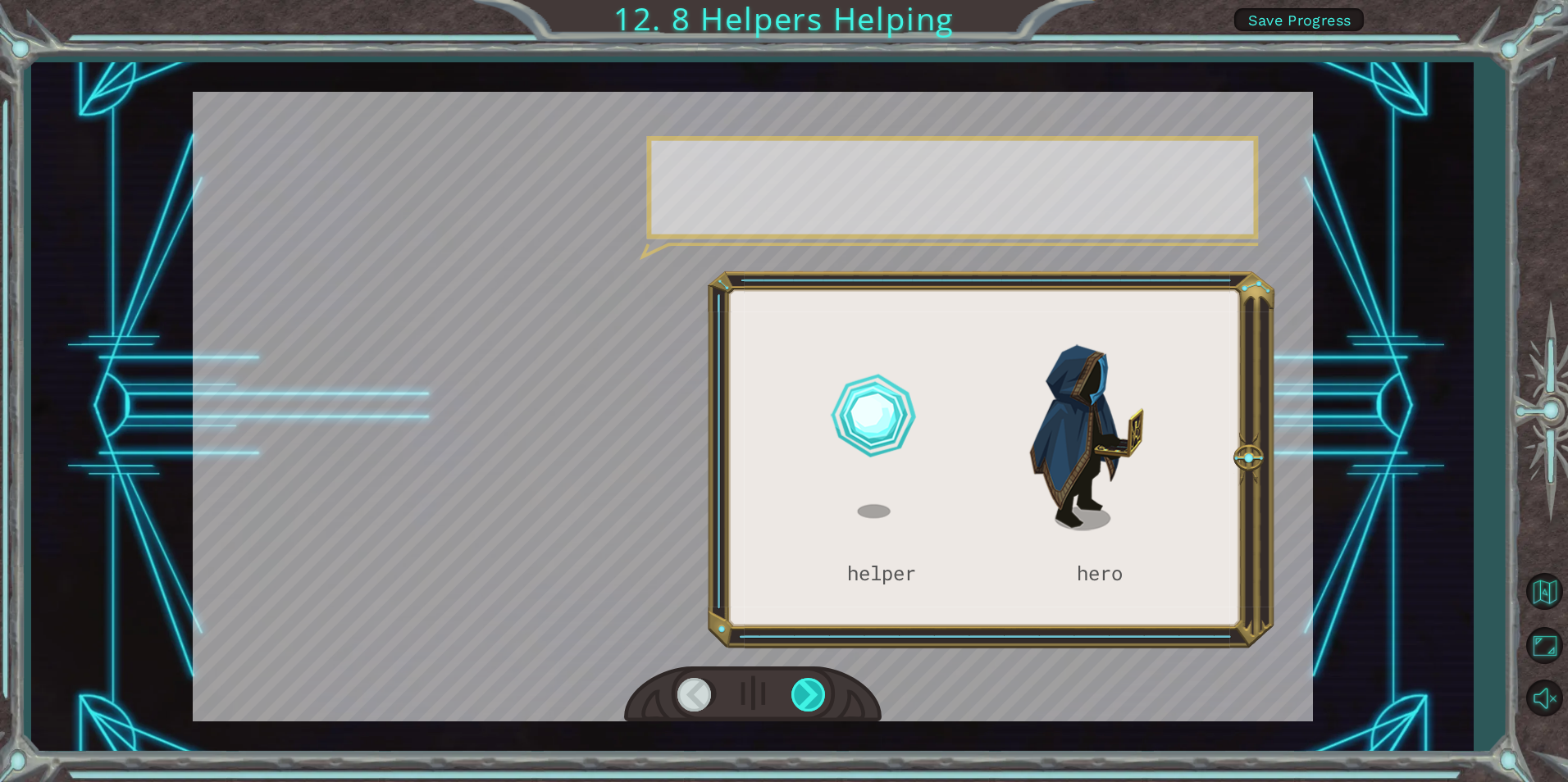
click at [815, 687] on div at bounding box center [809, 694] width 37 height 33
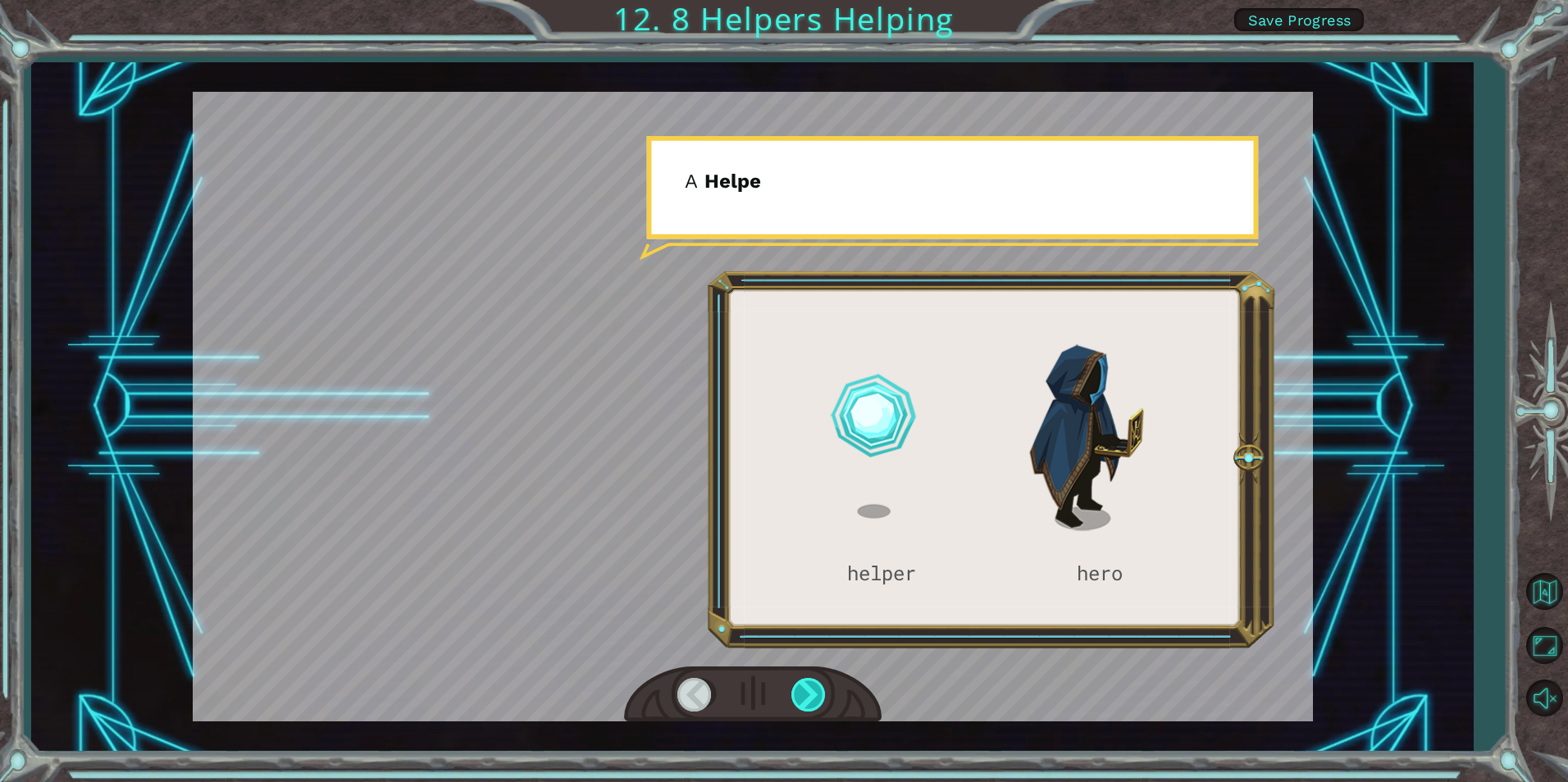
click at [814, 687] on div at bounding box center [809, 694] width 37 height 33
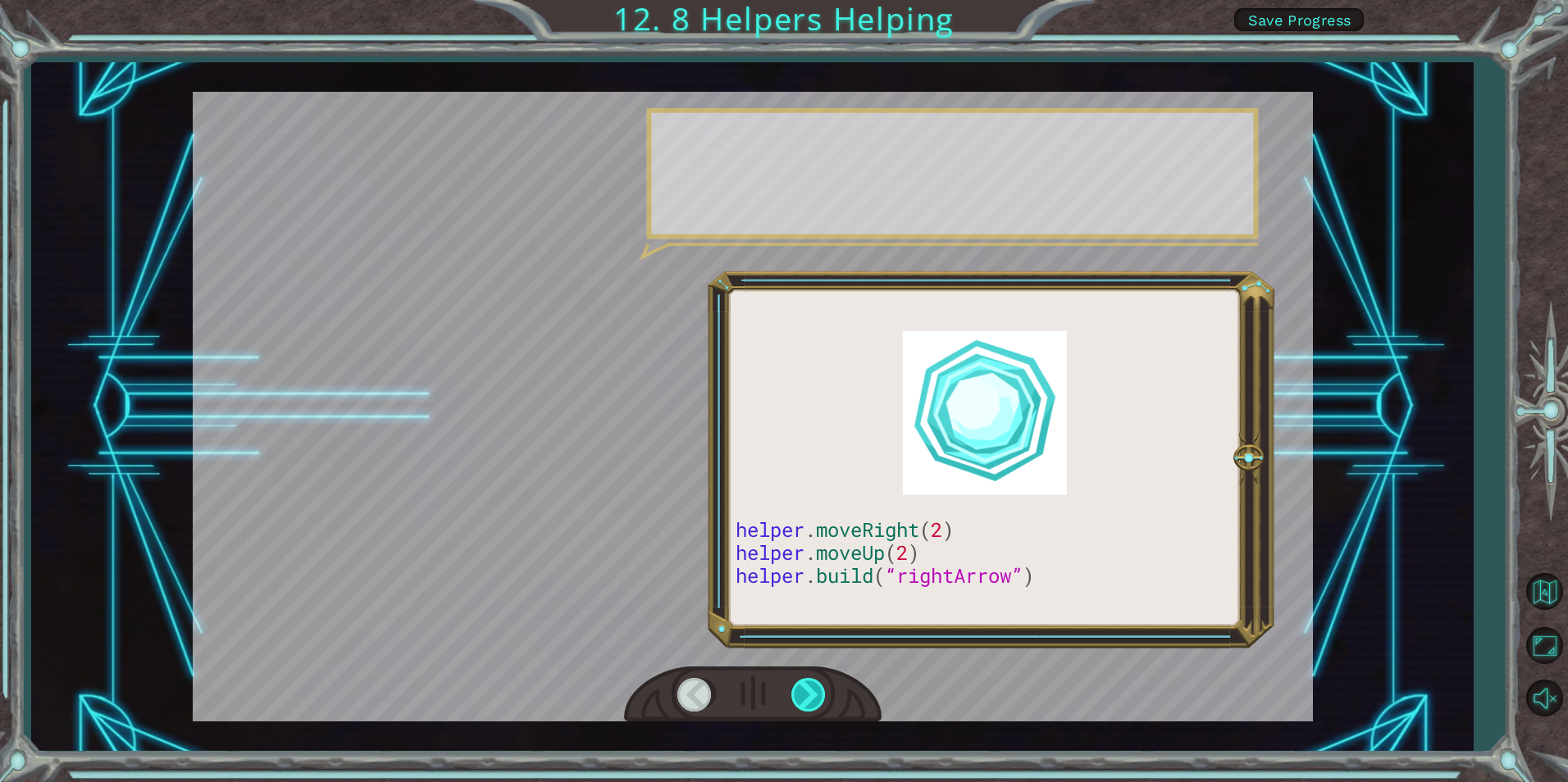
click at [812, 687] on div at bounding box center [809, 694] width 37 height 33
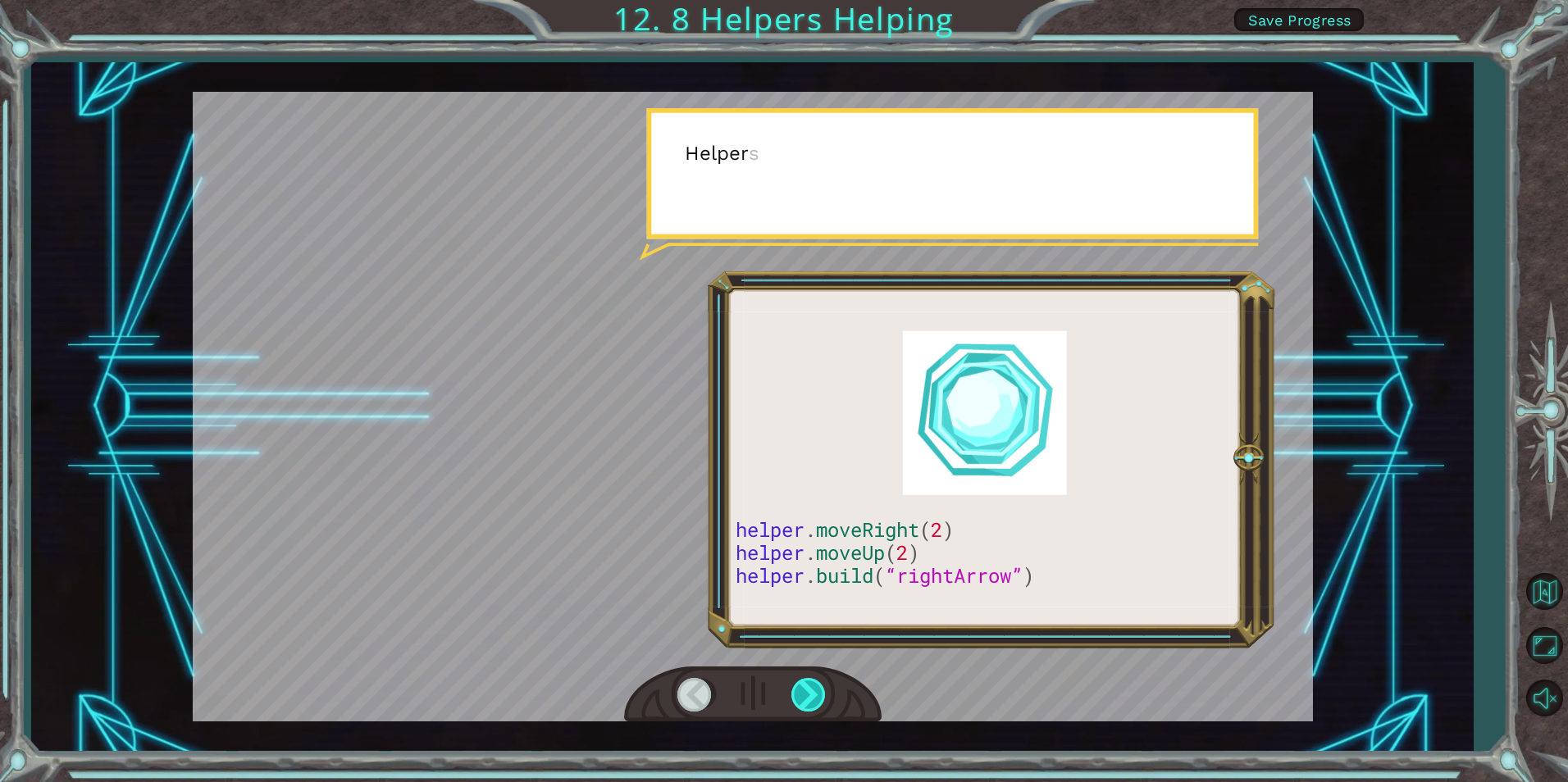
click at [812, 687] on div at bounding box center [809, 694] width 37 height 33
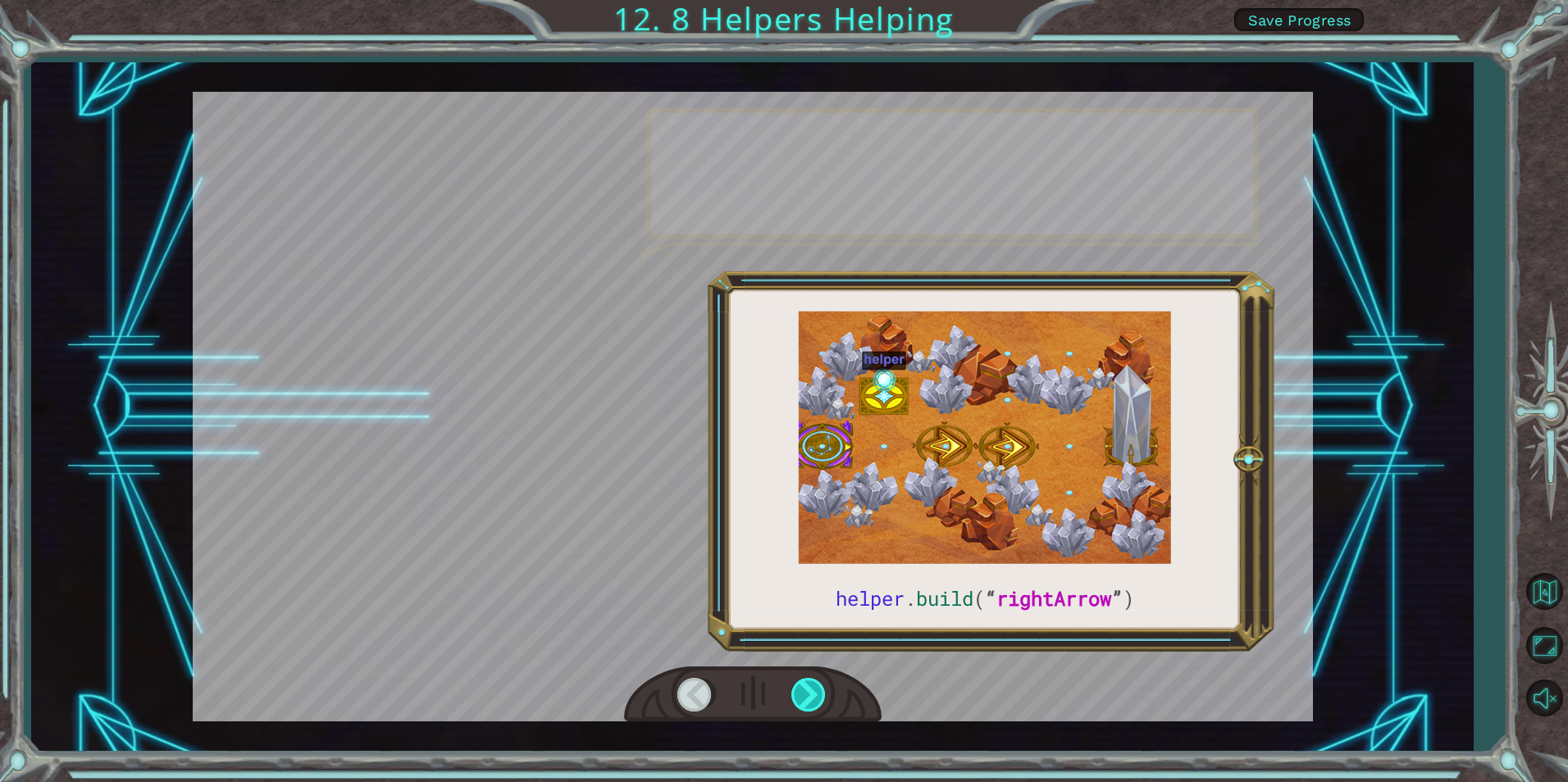
click at [812, 687] on div at bounding box center [809, 694] width 37 height 33
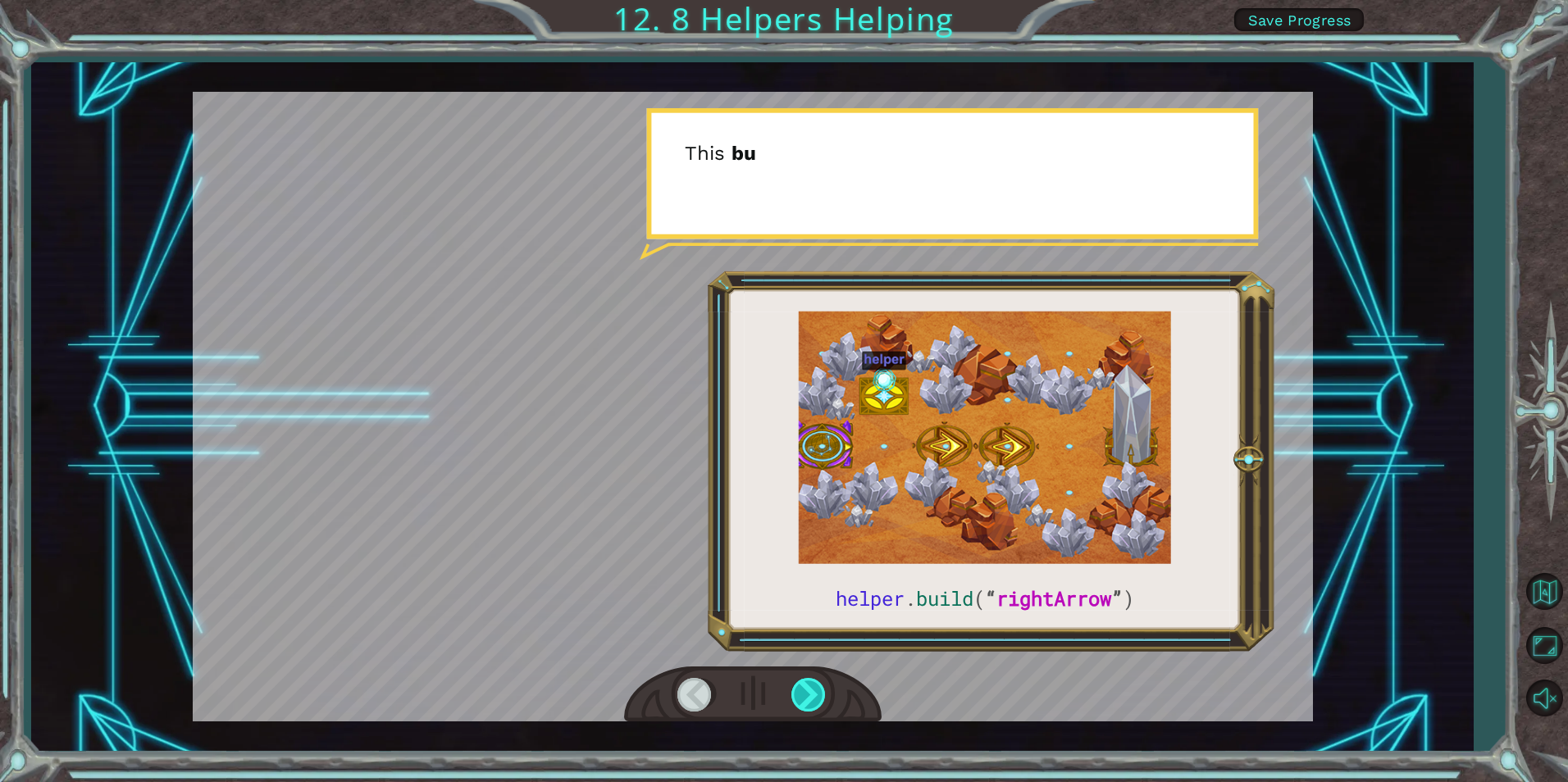
click at [812, 688] on div at bounding box center [809, 694] width 37 height 33
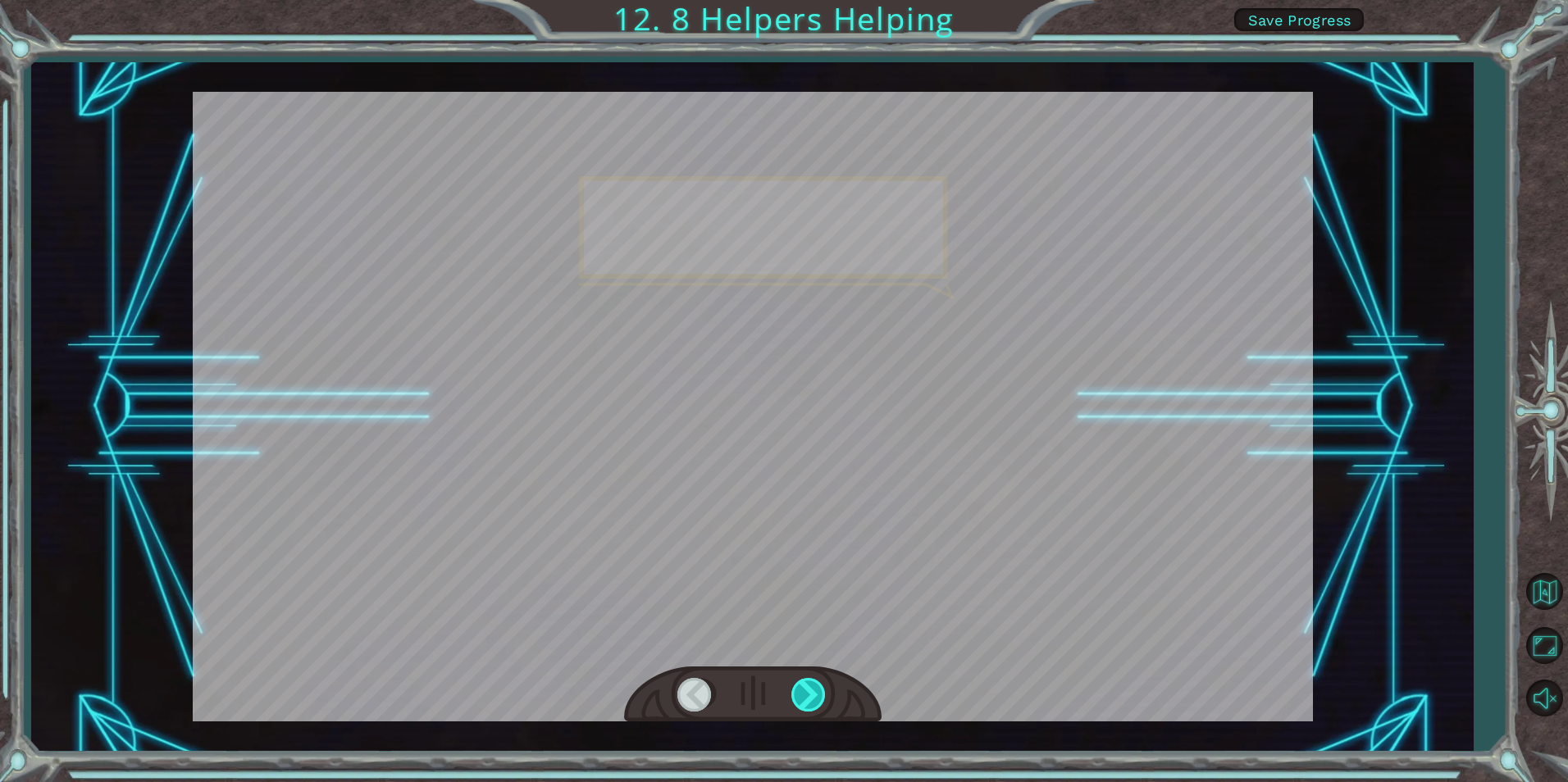
click at [812, 688] on div at bounding box center [809, 694] width 37 height 33
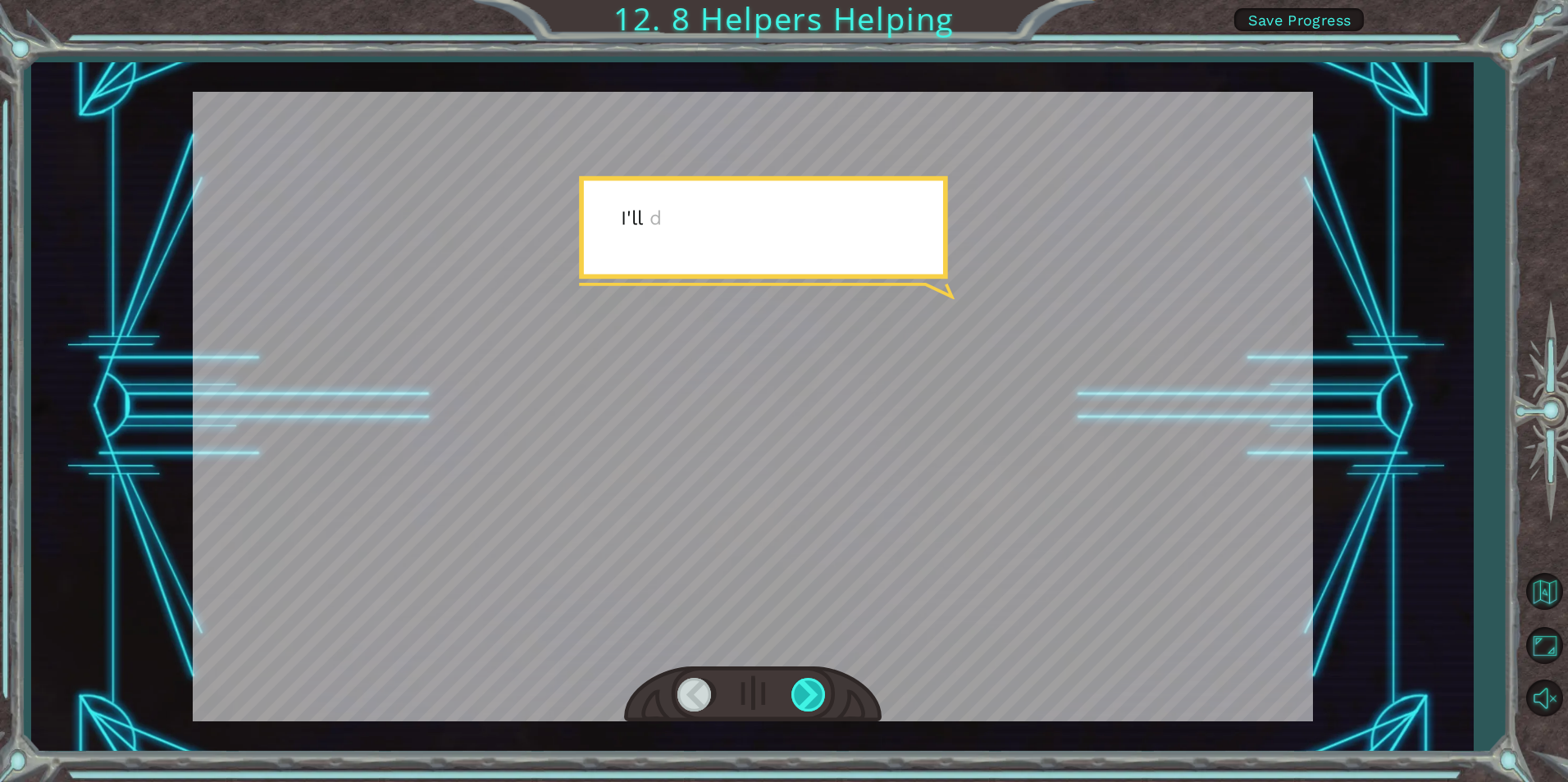
click at [812, 688] on div at bounding box center [809, 694] width 37 height 33
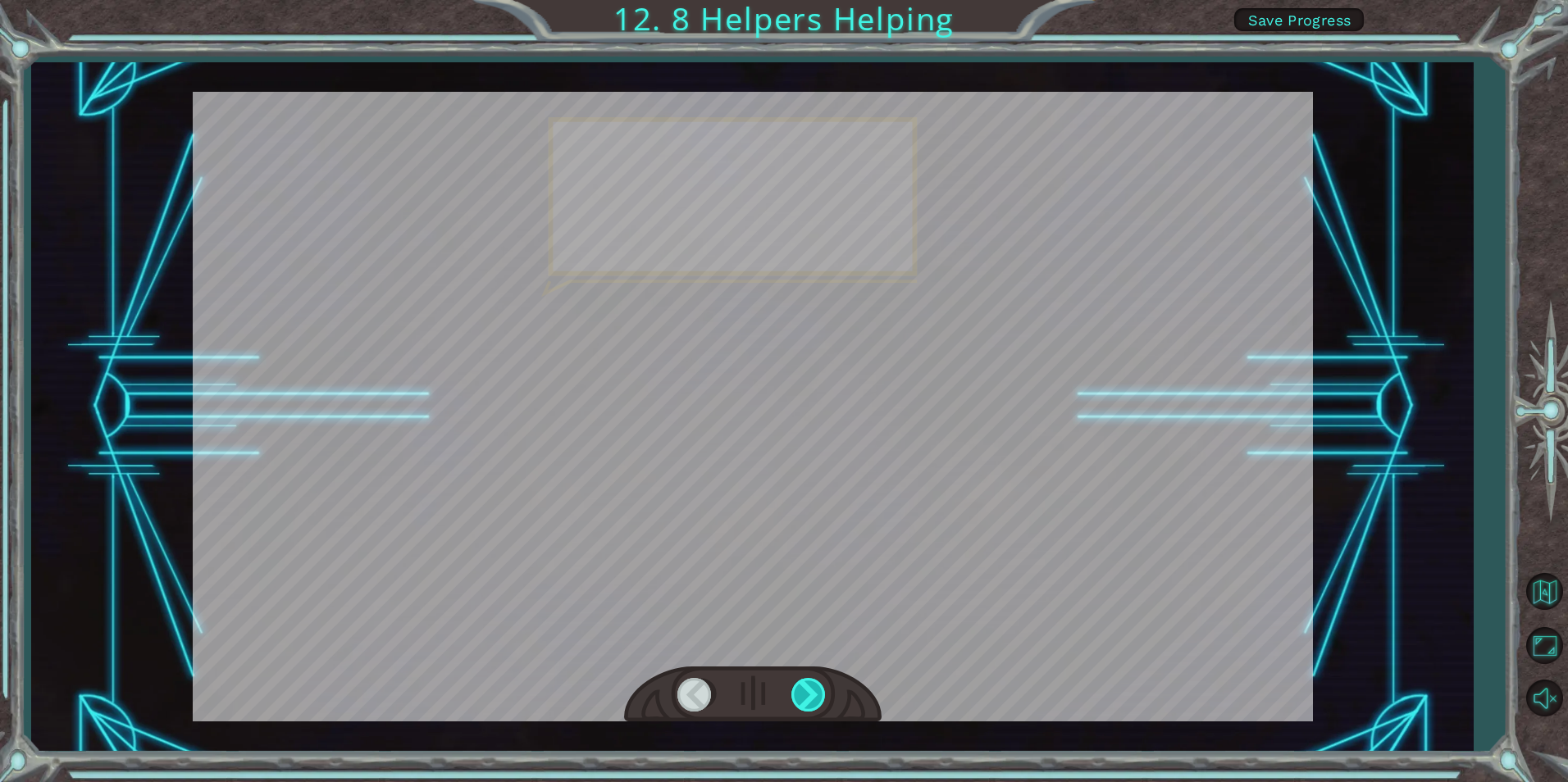
click at [812, 688] on div at bounding box center [809, 694] width 37 height 33
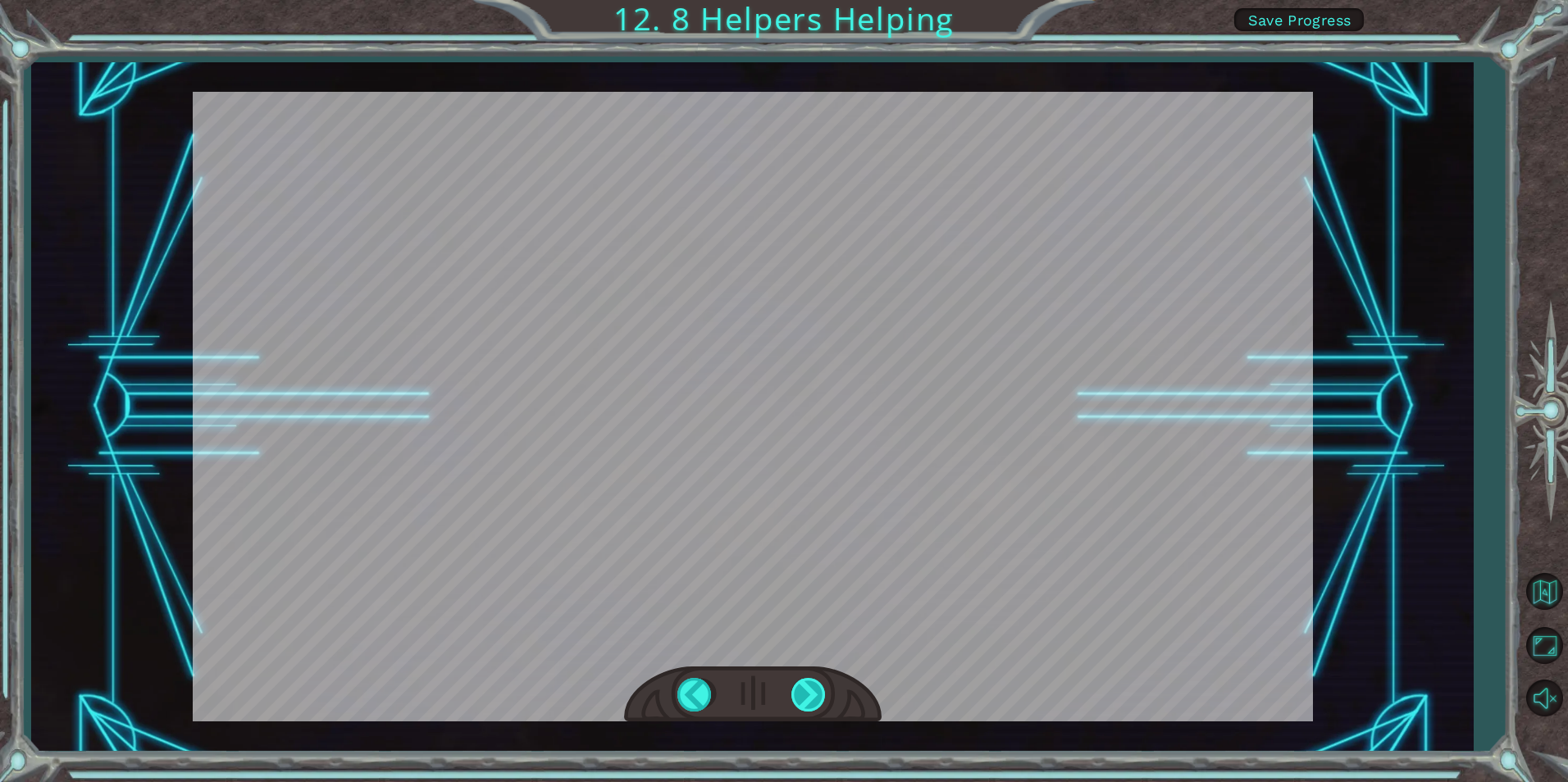
click at [812, 0] on div "helper . build ( “ rightArrow ” ) S o n o w y o u n e e d t o r e p a i r t h e…" at bounding box center [784, 0] width 1568 height 0
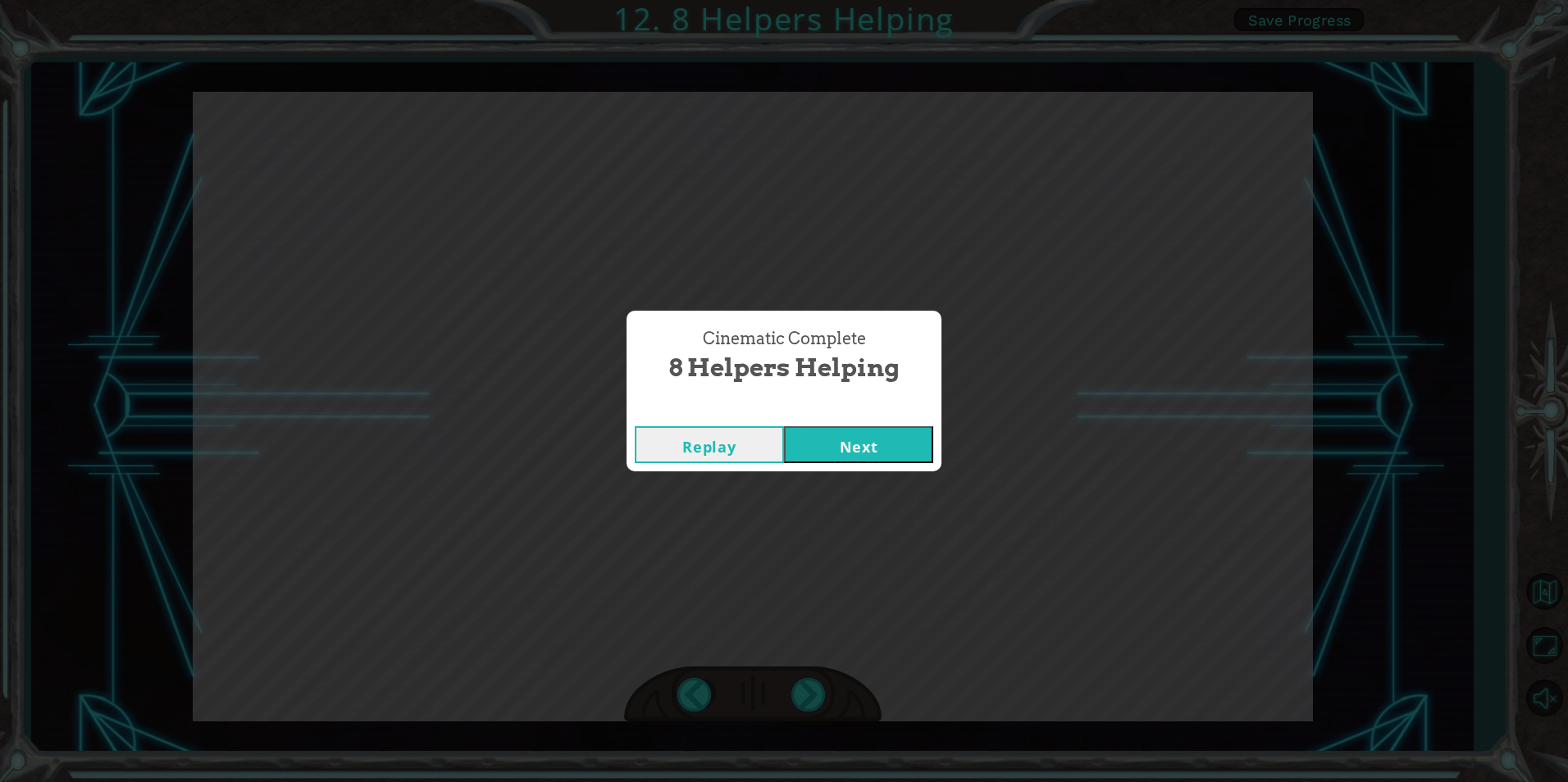
click at [850, 440] on button "Next" at bounding box center [858, 444] width 149 height 37
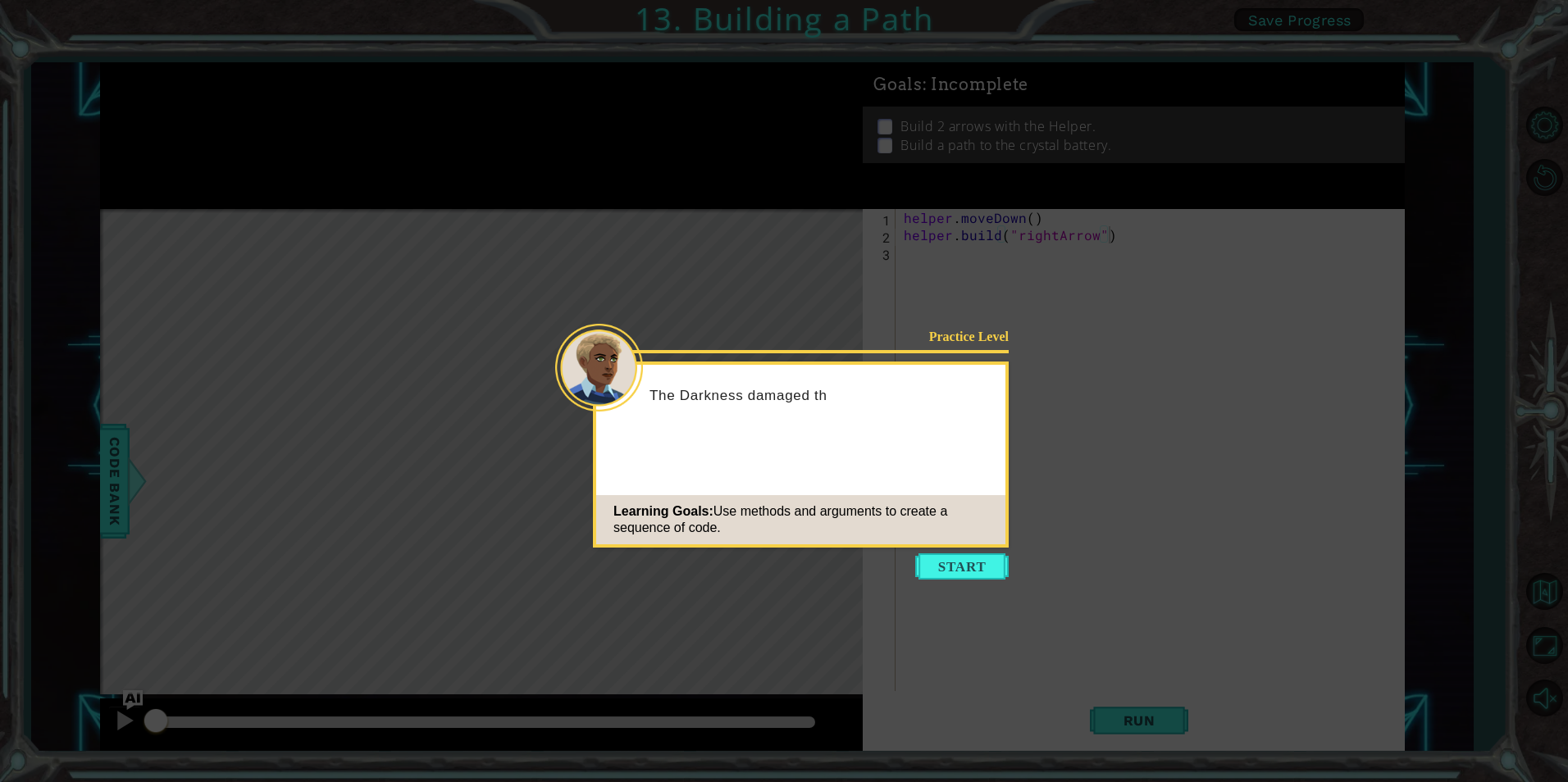
click at [980, 588] on icon at bounding box center [784, 391] width 1568 height 782
click at [996, 579] on button "Start" at bounding box center [962, 566] width 93 height 26
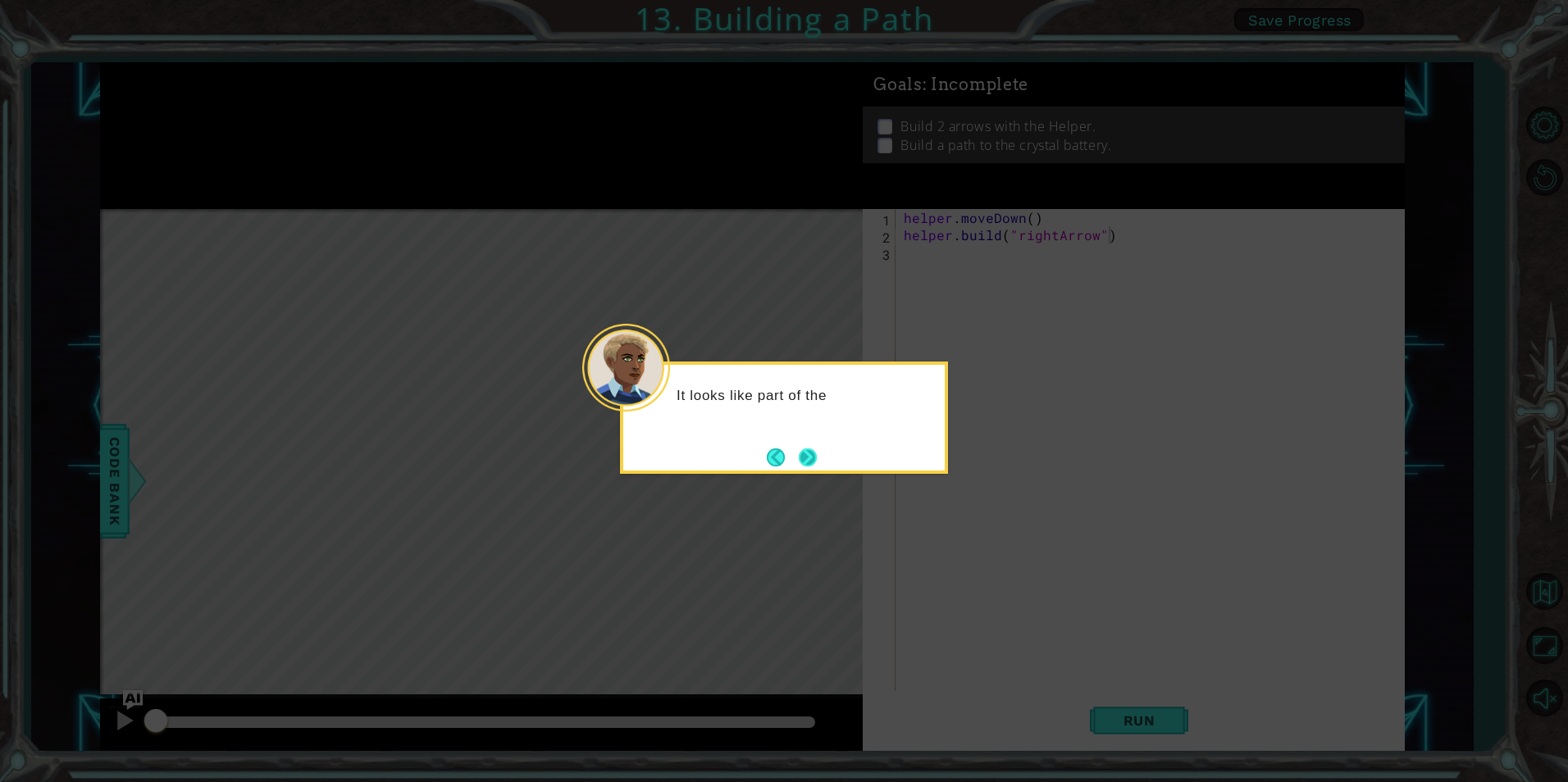
click at [800, 449] on button "Next" at bounding box center [808, 457] width 18 height 18
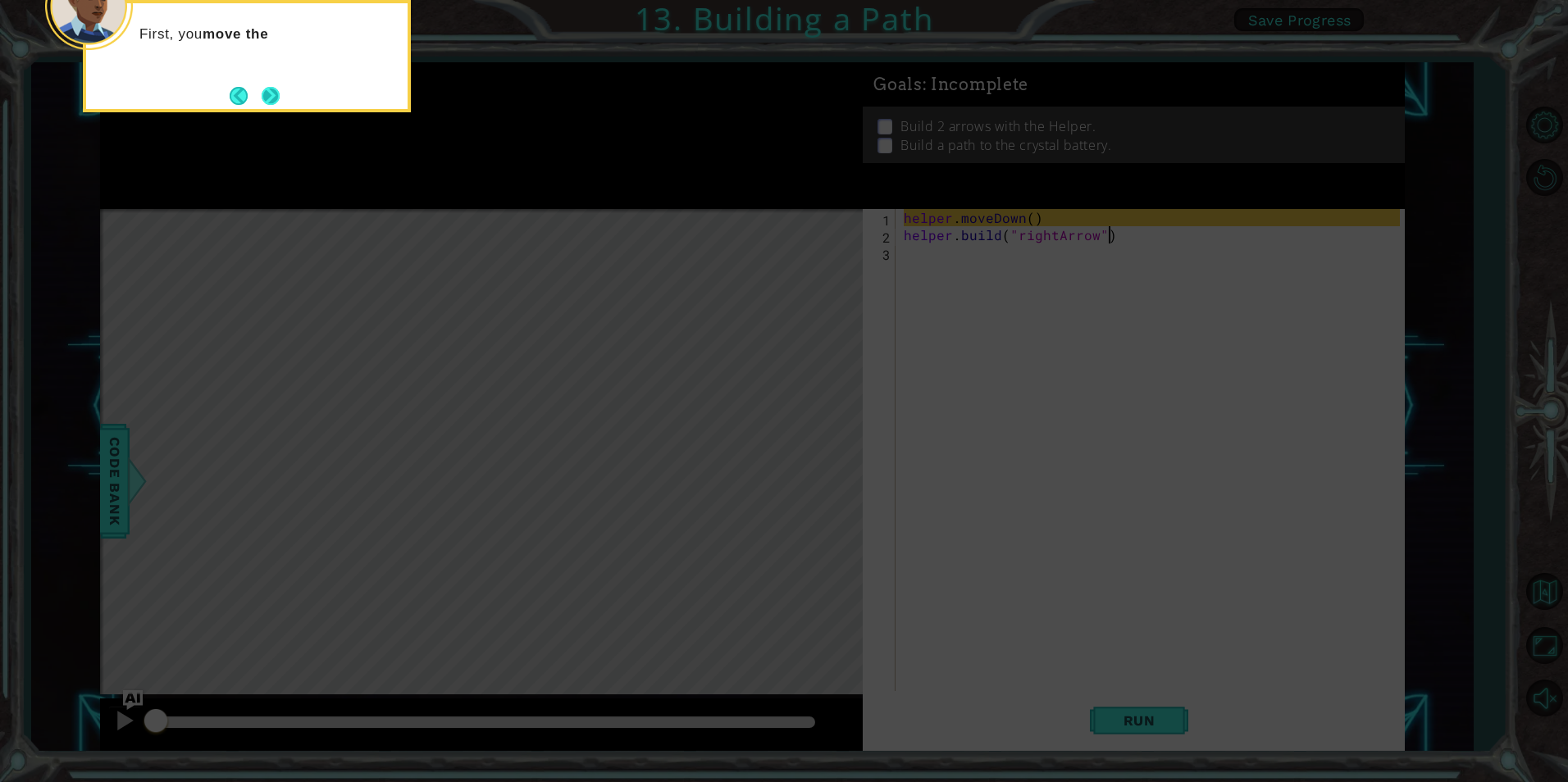
click at [271, 87] on button "Next" at bounding box center [271, 96] width 18 height 18
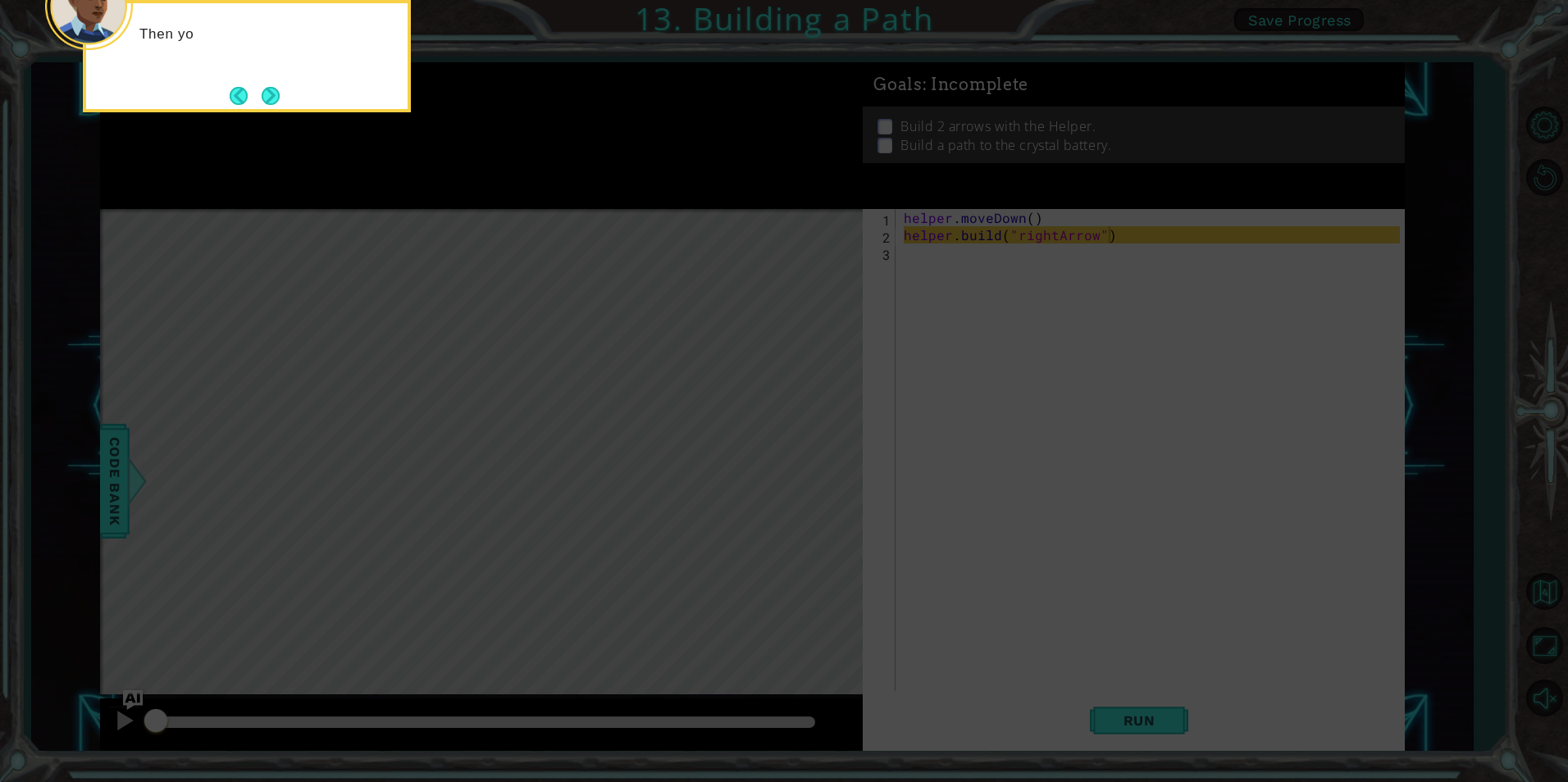
click at [271, 87] on button "Next" at bounding box center [271, 96] width 18 height 18
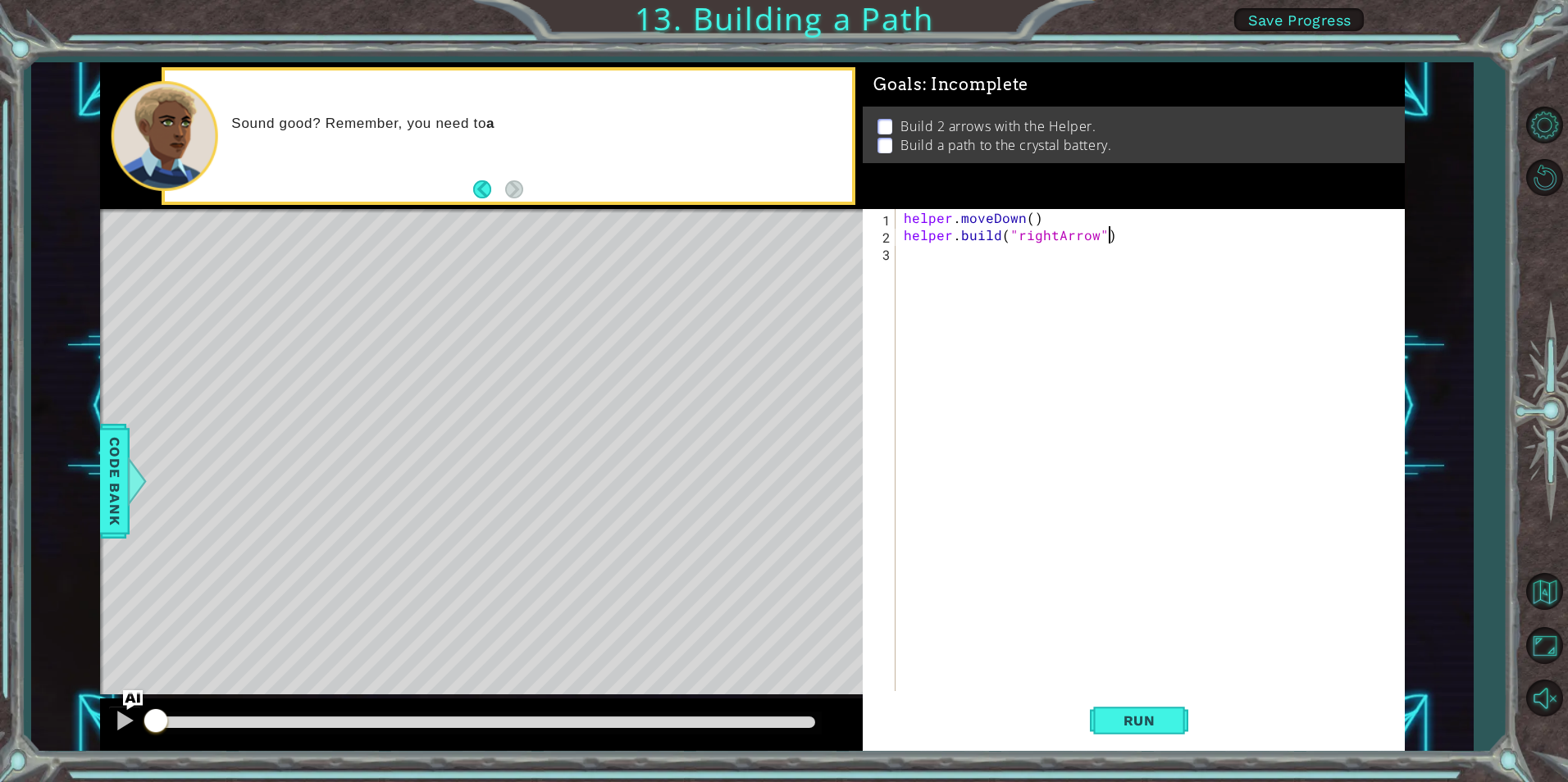
drag, startPoint x: 474, startPoint y: 176, endPoint x: 480, endPoint y: 182, distance: 8.5
click at [475, 176] on div "Sound good? Remember, you need to a" at bounding box center [509, 136] width 687 height 131
click at [480, 183] on button "Back" at bounding box center [490, 189] width 32 height 18
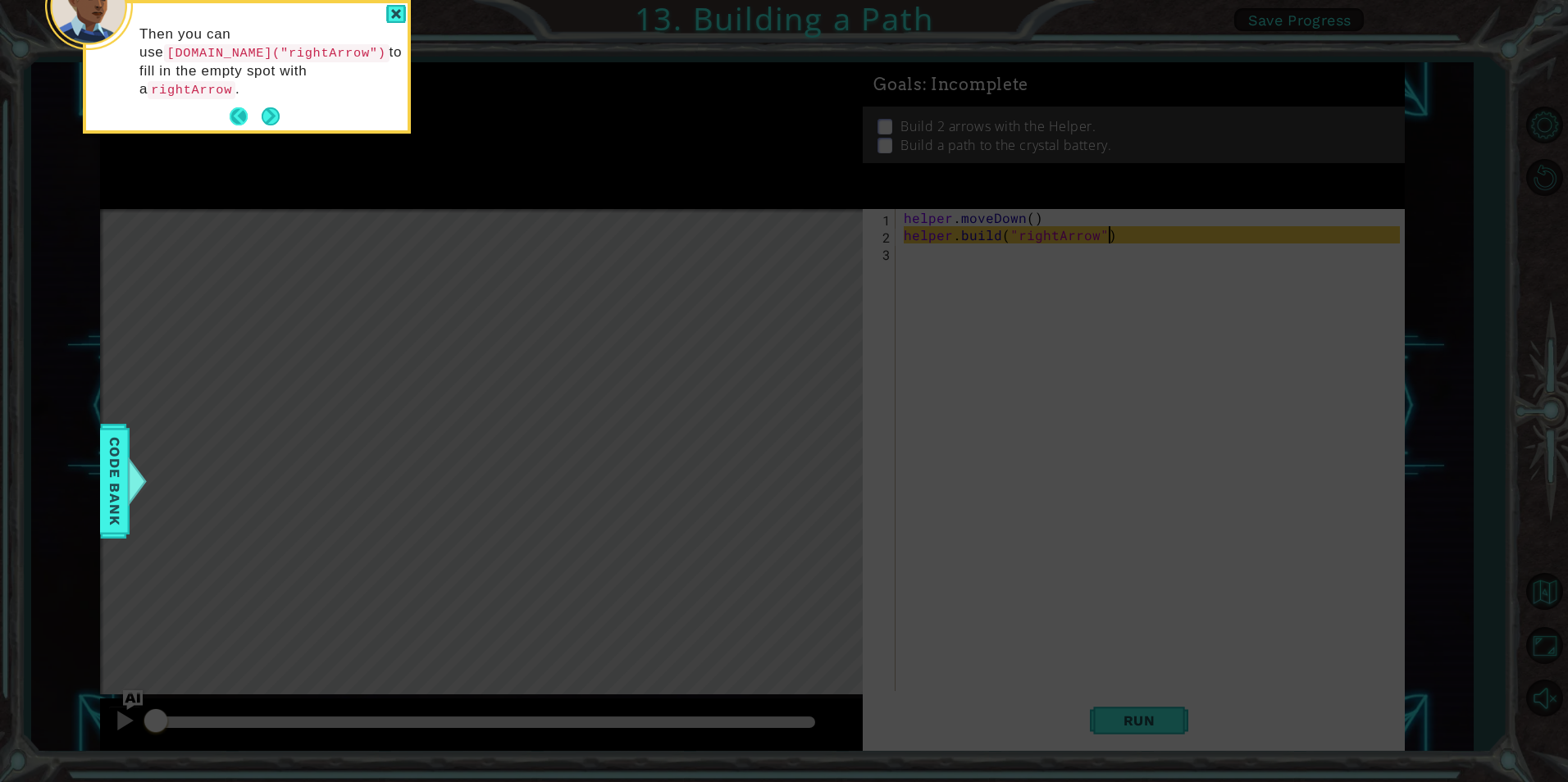
click at [245, 108] on button "Back" at bounding box center [246, 117] width 32 height 18
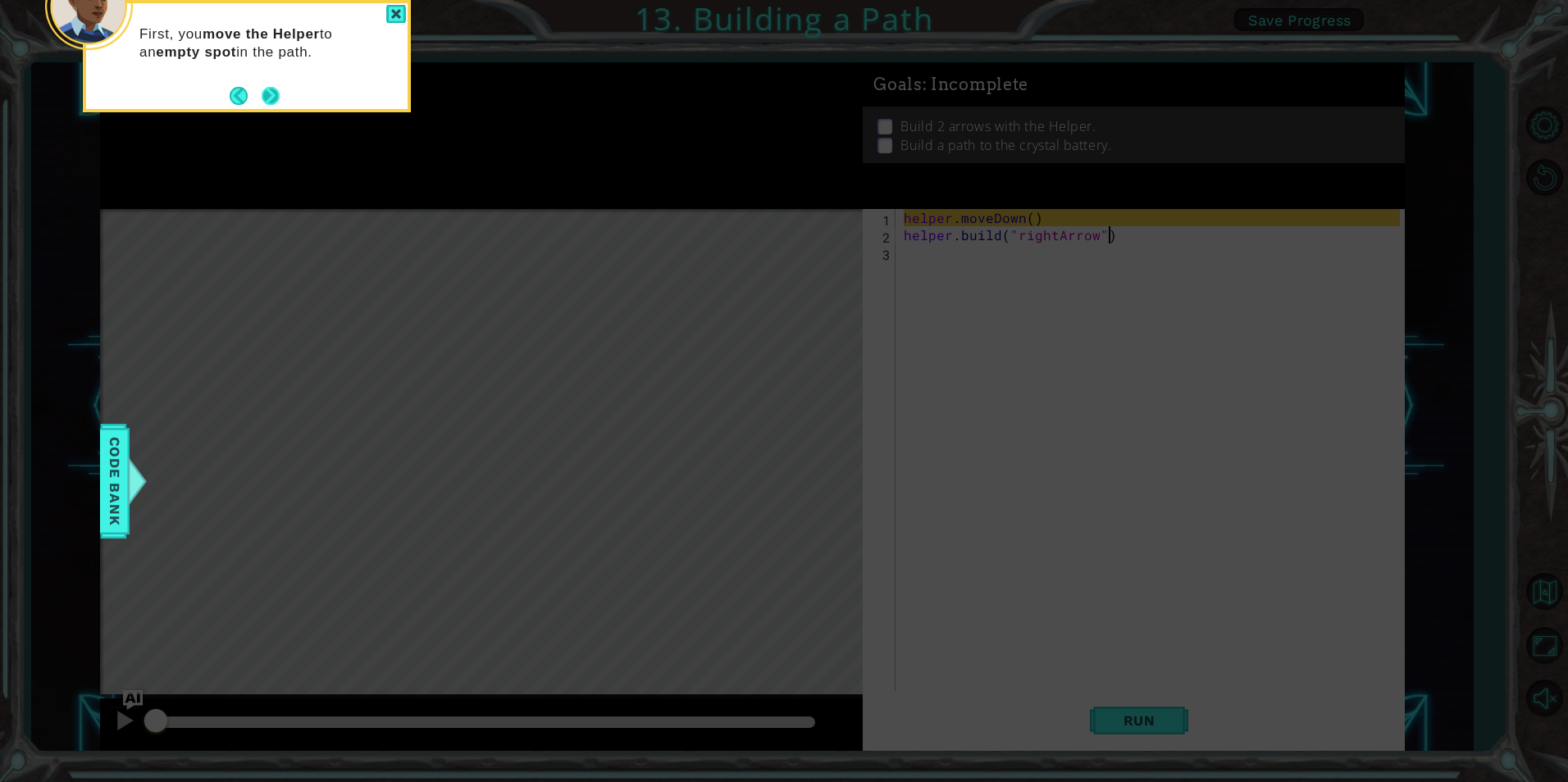
click at [267, 100] on button "Next" at bounding box center [271, 96] width 18 height 18
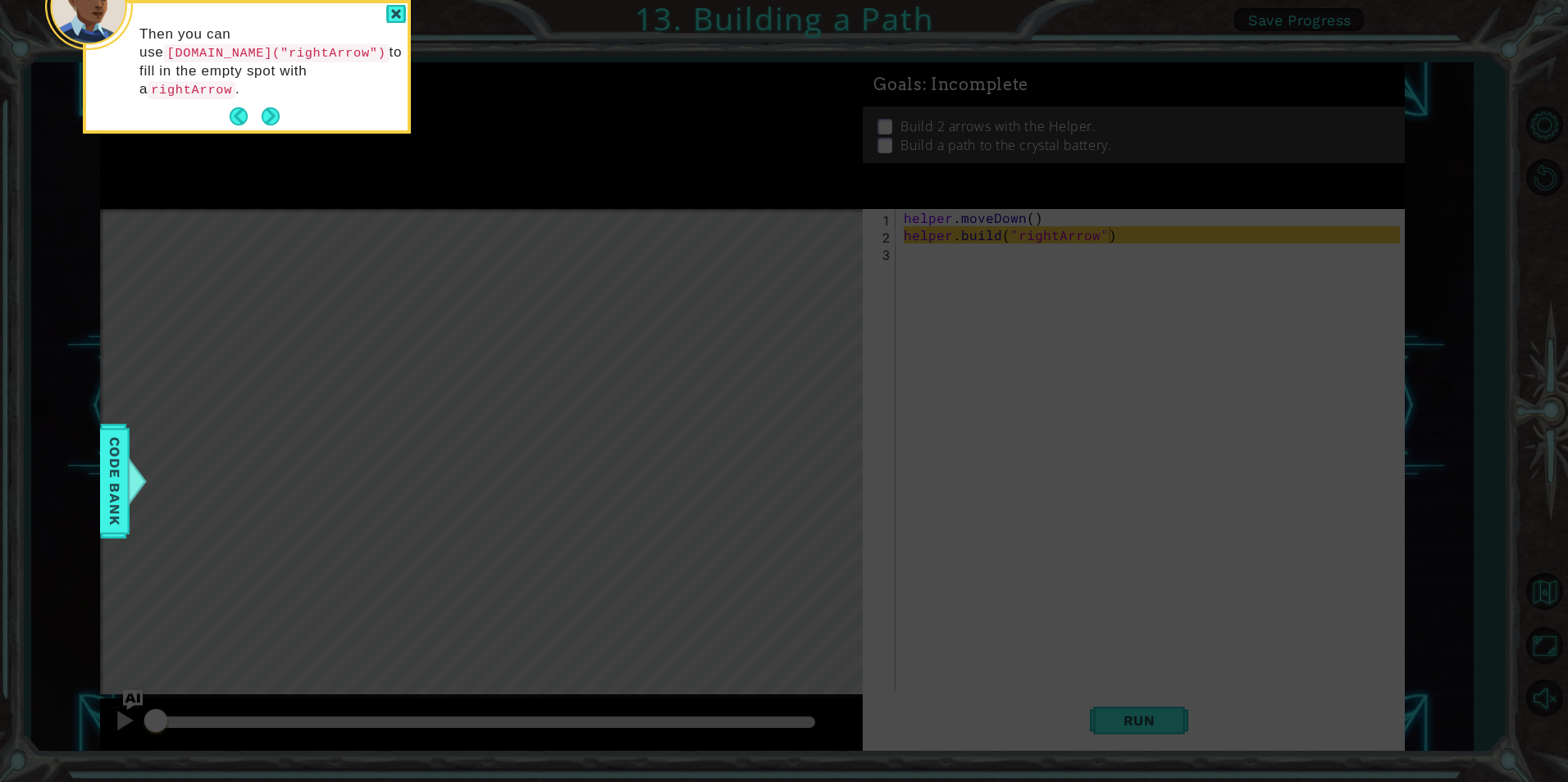
click at [267, 108] on button "Next" at bounding box center [271, 117] width 18 height 18
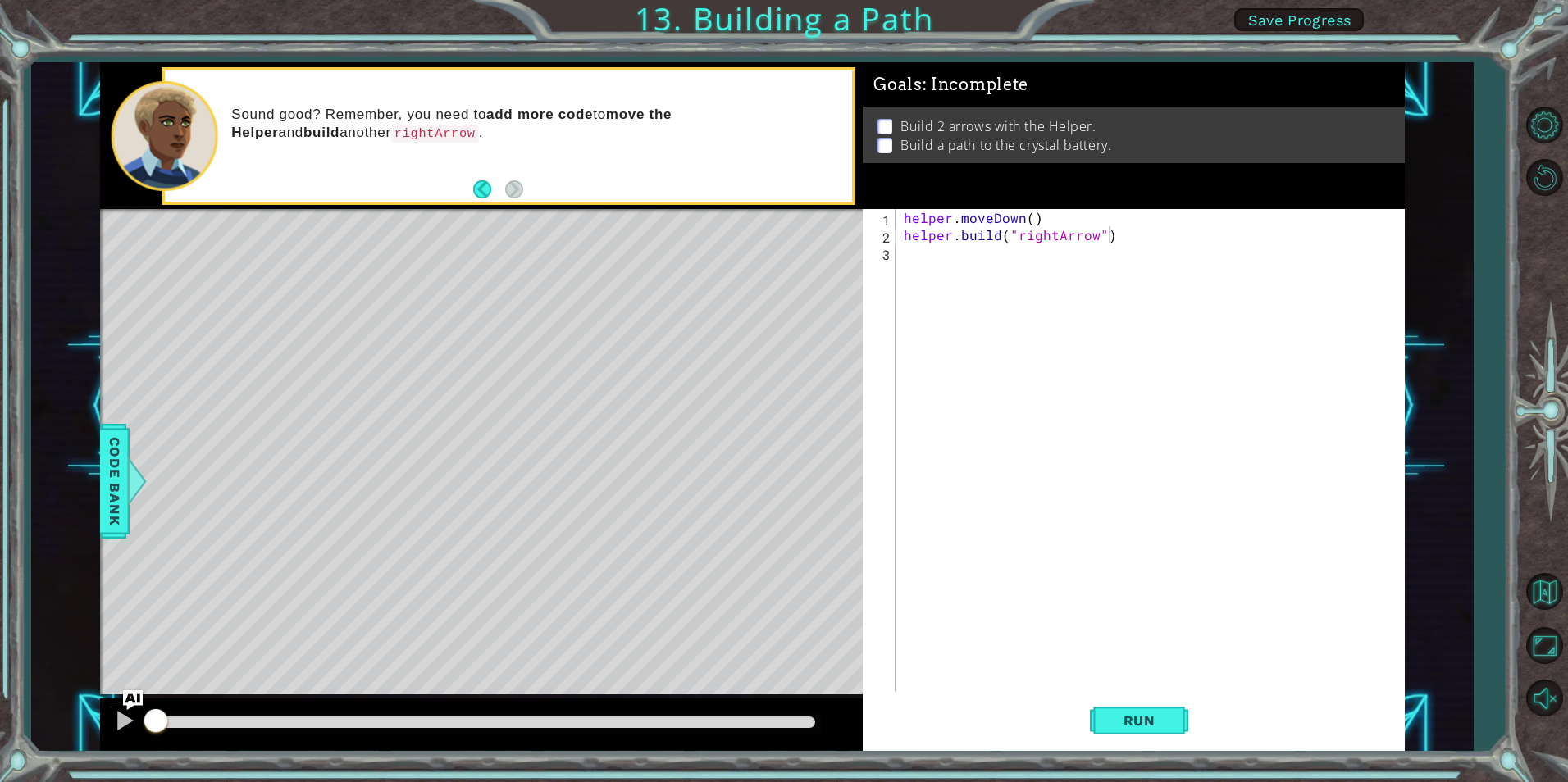
click at [267, 100] on div "Sound good? Remember, you need to add more code to move the Helper and build an…" at bounding box center [536, 136] width 632 height 77
click at [1135, 722] on span "Run" at bounding box center [1139, 721] width 65 height 16
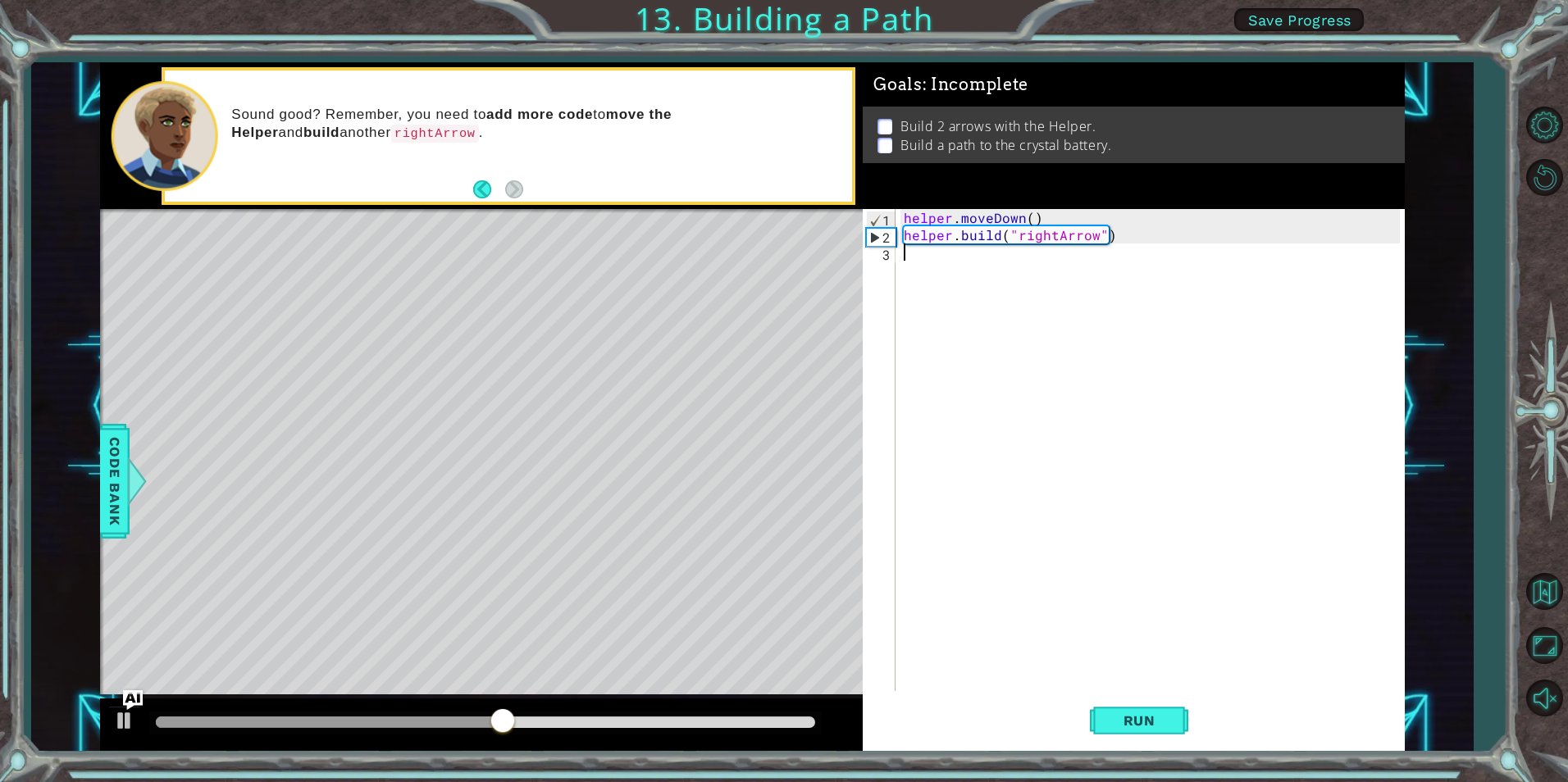
click at [905, 257] on div "helper . moveDown ( ) helper . build ( "rightArrow" )" at bounding box center [1154, 467] width 507 height 517
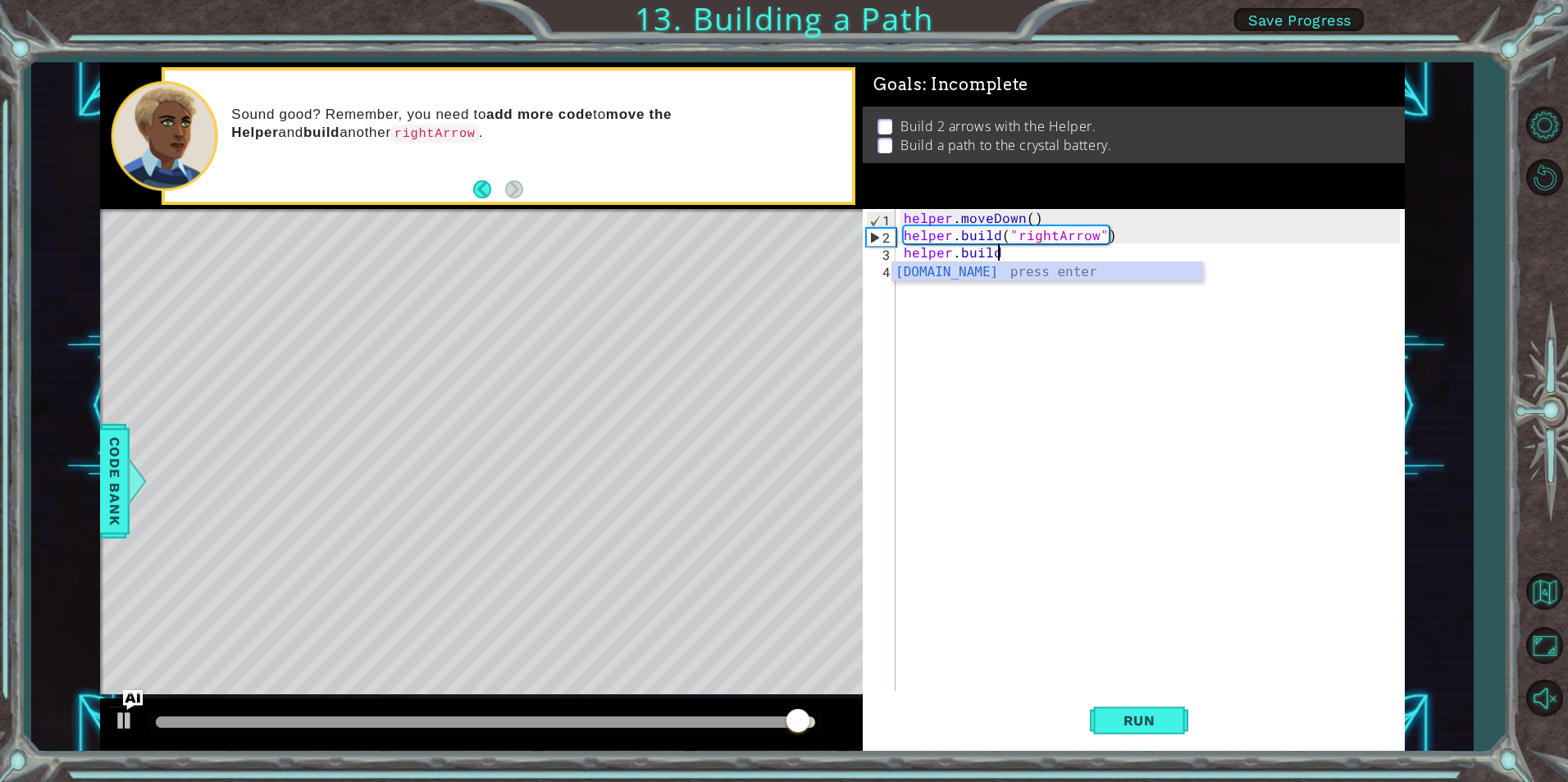
scroll to position [0, 5]
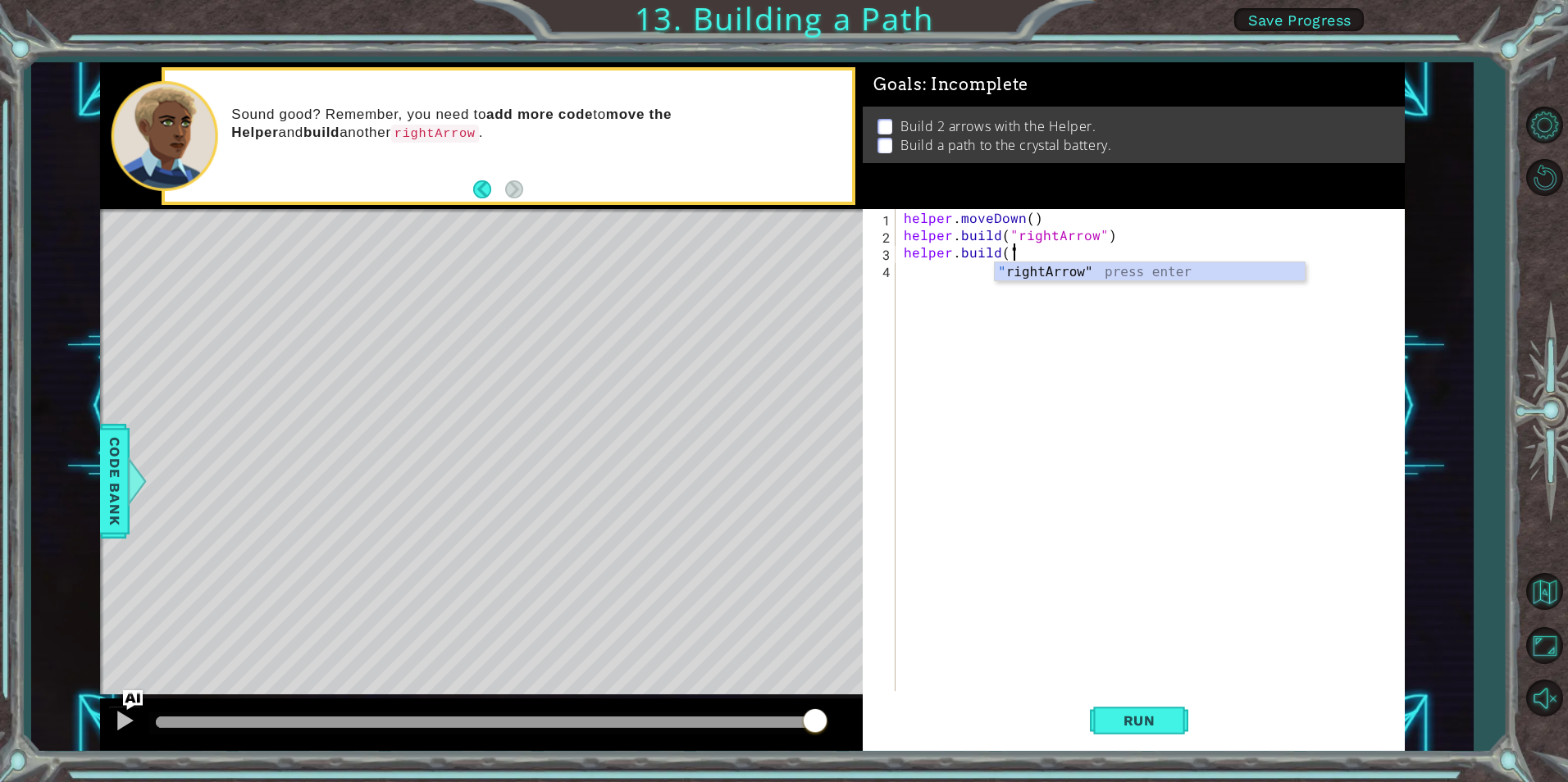
click at [1053, 270] on div "" rightArrow" press enter" at bounding box center [1150, 292] width 310 height 59
click at [1157, 723] on span "Run" at bounding box center [1139, 721] width 65 height 16
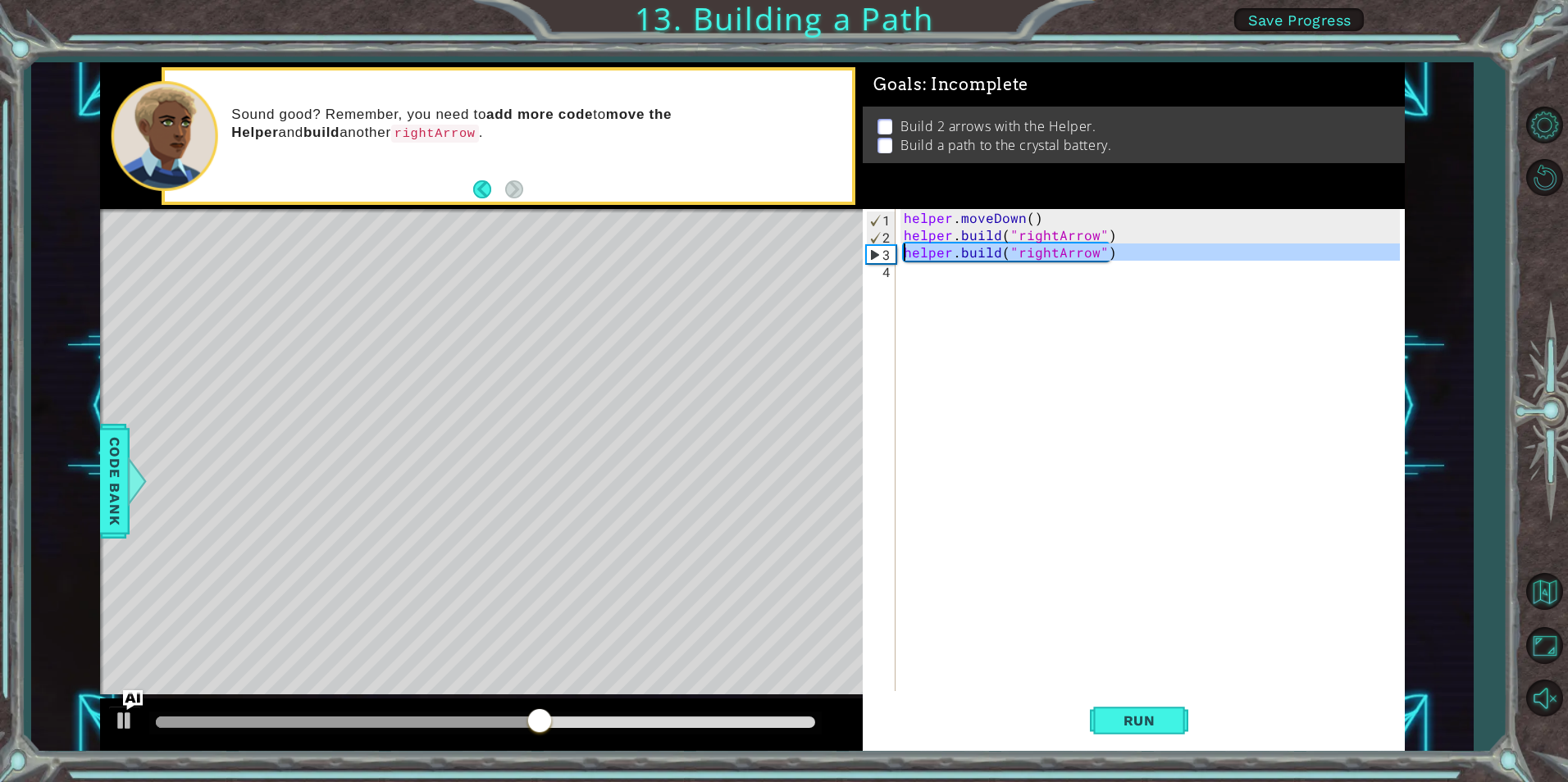
drag, startPoint x: 1150, startPoint y: 266, endPoint x: 899, endPoint y: 248, distance: 251.6
click at [899, 248] on div "[DOMAIN_NAME]("rightArrow") 1 2 3 4 helper . moveDown ( ) helper . build ( "rig…" at bounding box center [1131, 450] width 536 height 482
type textarea "[DOMAIN_NAME]("rightArrow")"
click at [957, 272] on div "helper . moveDown ( ) helper . build ( "rightArrow" ) helper . build ( "rightAr…" at bounding box center [1150, 450] width 499 height 482
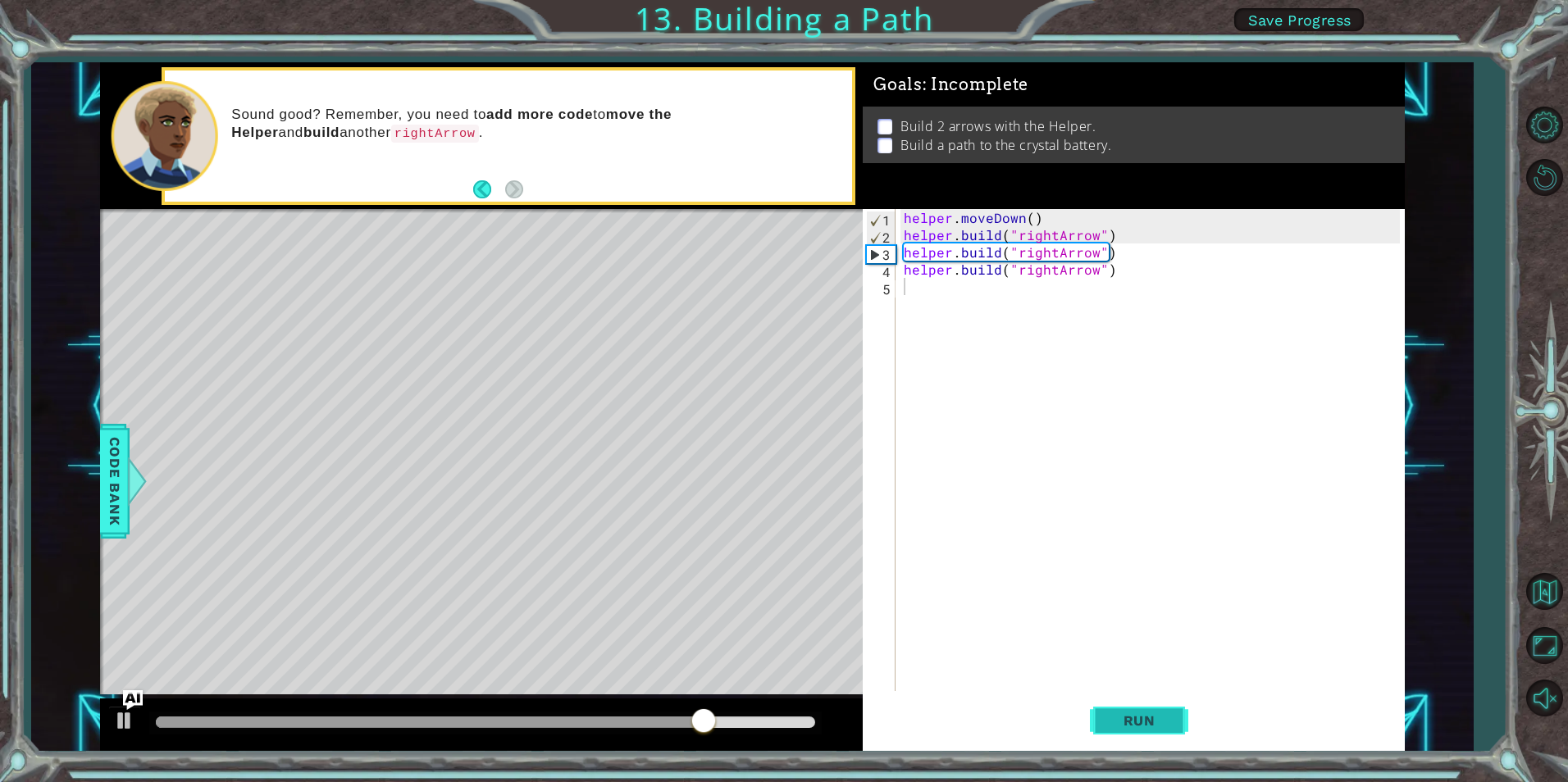
click at [1130, 713] on span "Run" at bounding box center [1139, 721] width 65 height 16
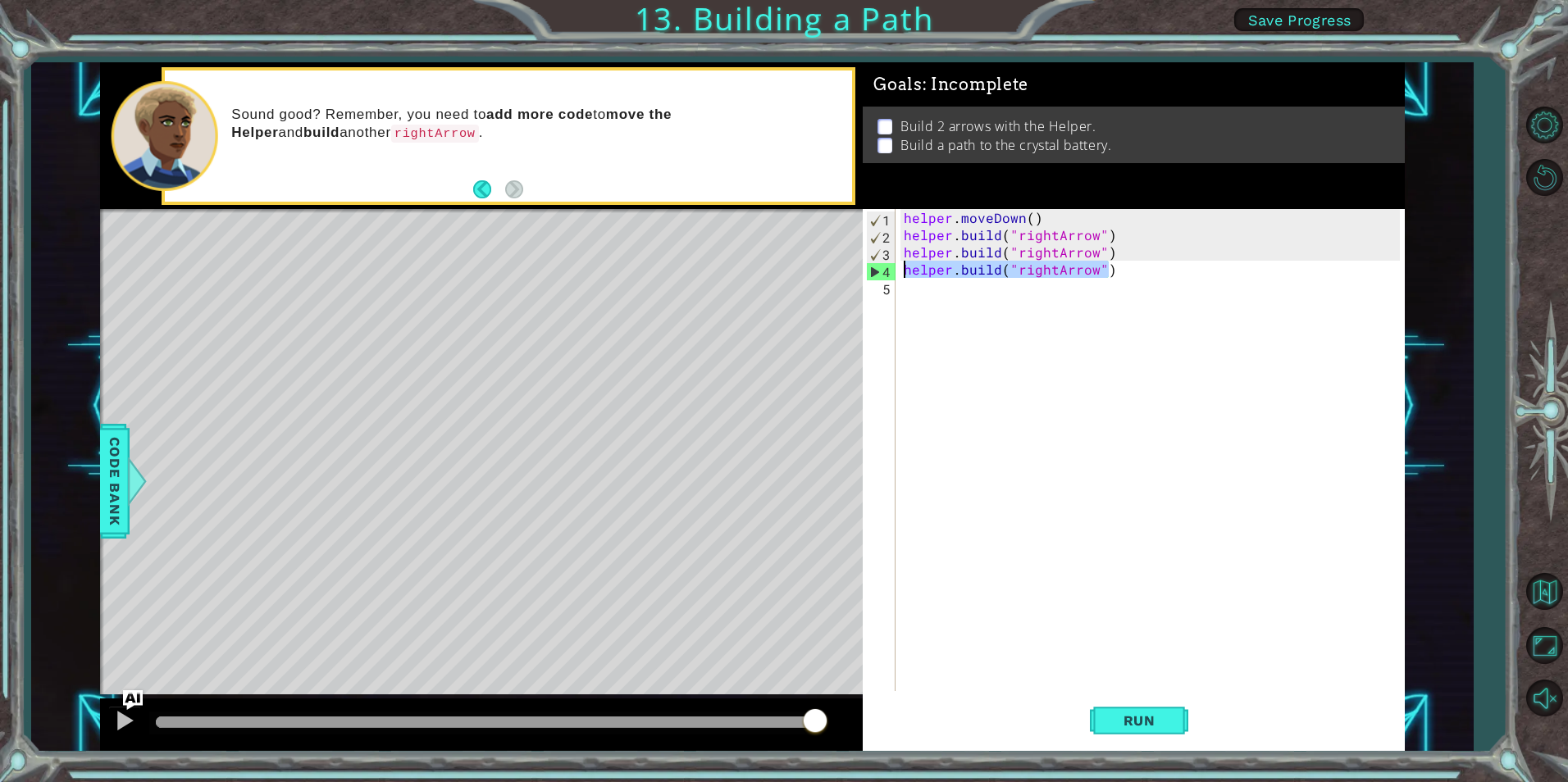
drag, startPoint x: 1127, startPoint y: 278, endPoint x: 902, endPoint y: 271, distance: 225.1
click at [902, 271] on div "helper . moveDown ( ) helper . build ( "rightArrow" ) helper . build ( "rightAr…" at bounding box center [1154, 467] width 507 height 517
type textarea "[DOMAIN_NAME]("rightArrow")"
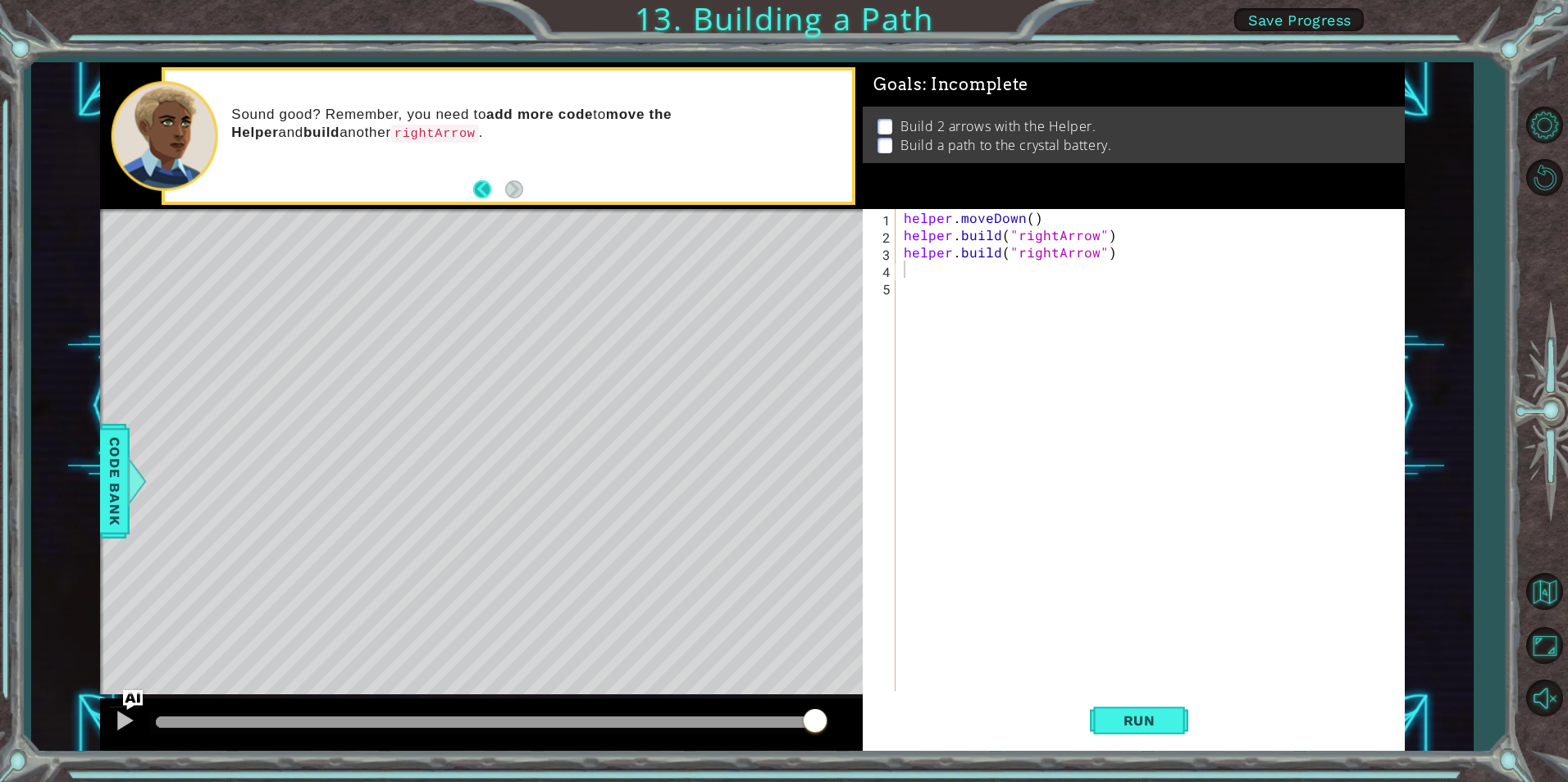
click at [475, 187] on button "Back" at bounding box center [490, 189] width 32 height 18
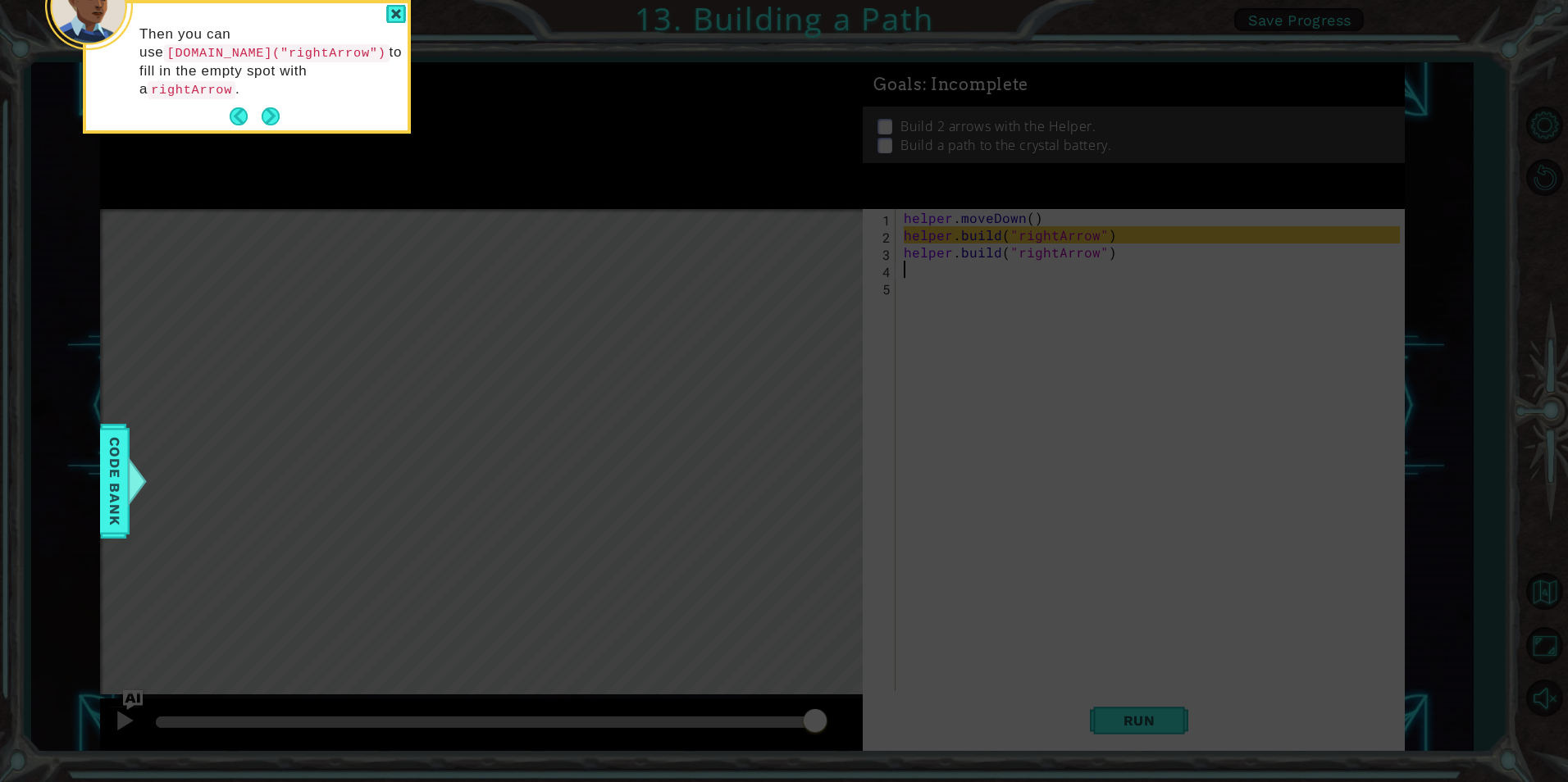
click at [386, 20] on div "Then you can use [DOMAIN_NAME]("rightArrow") to fill in the empty spot with a r…" at bounding box center [247, 70] width 321 height 120
click at [402, 19] on div at bounding box center [396, 13] width 20 height 19
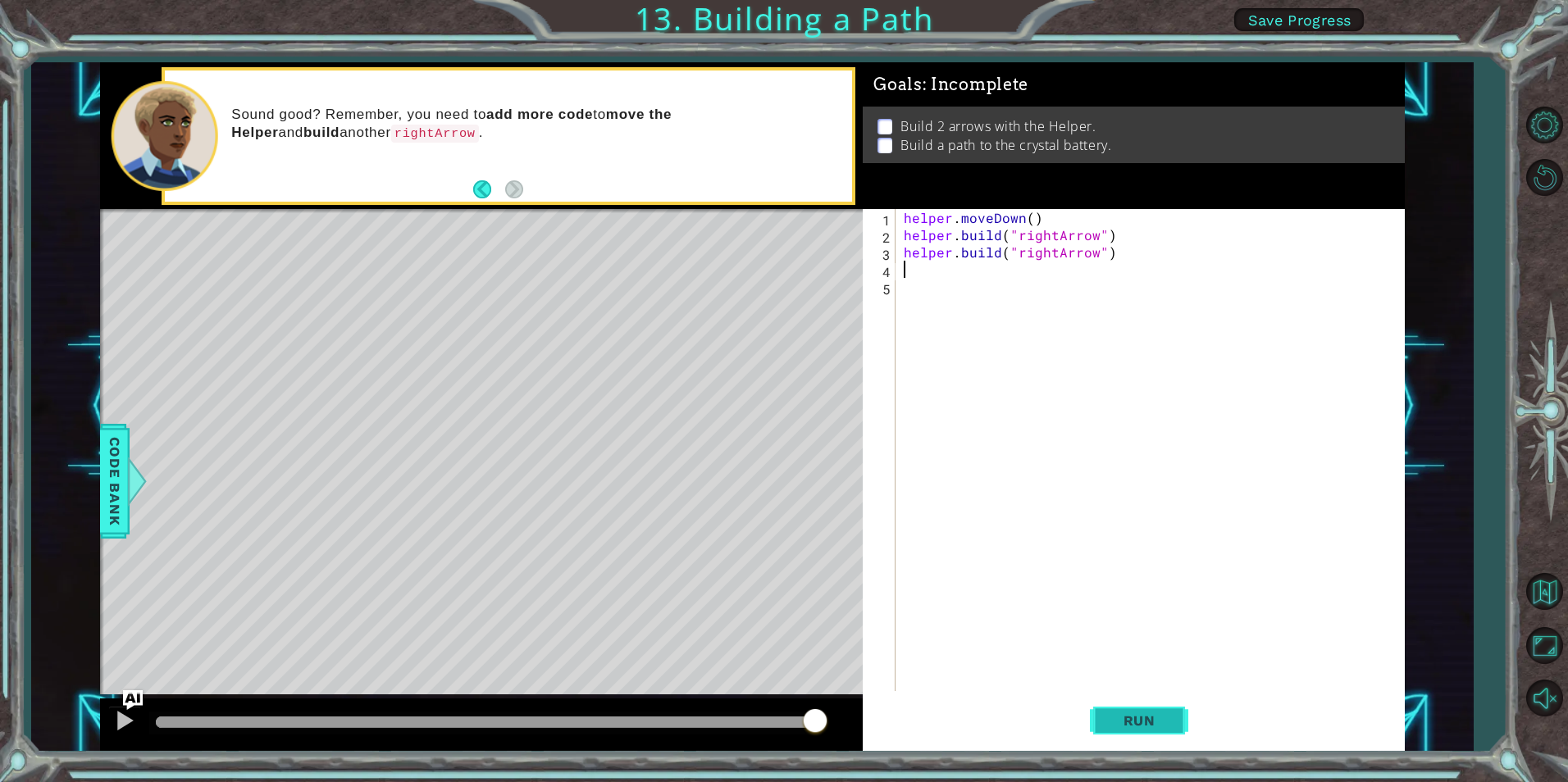
click at [1120, 707] on button "Run" at bounding box center [1139, 721] width 99 height 54
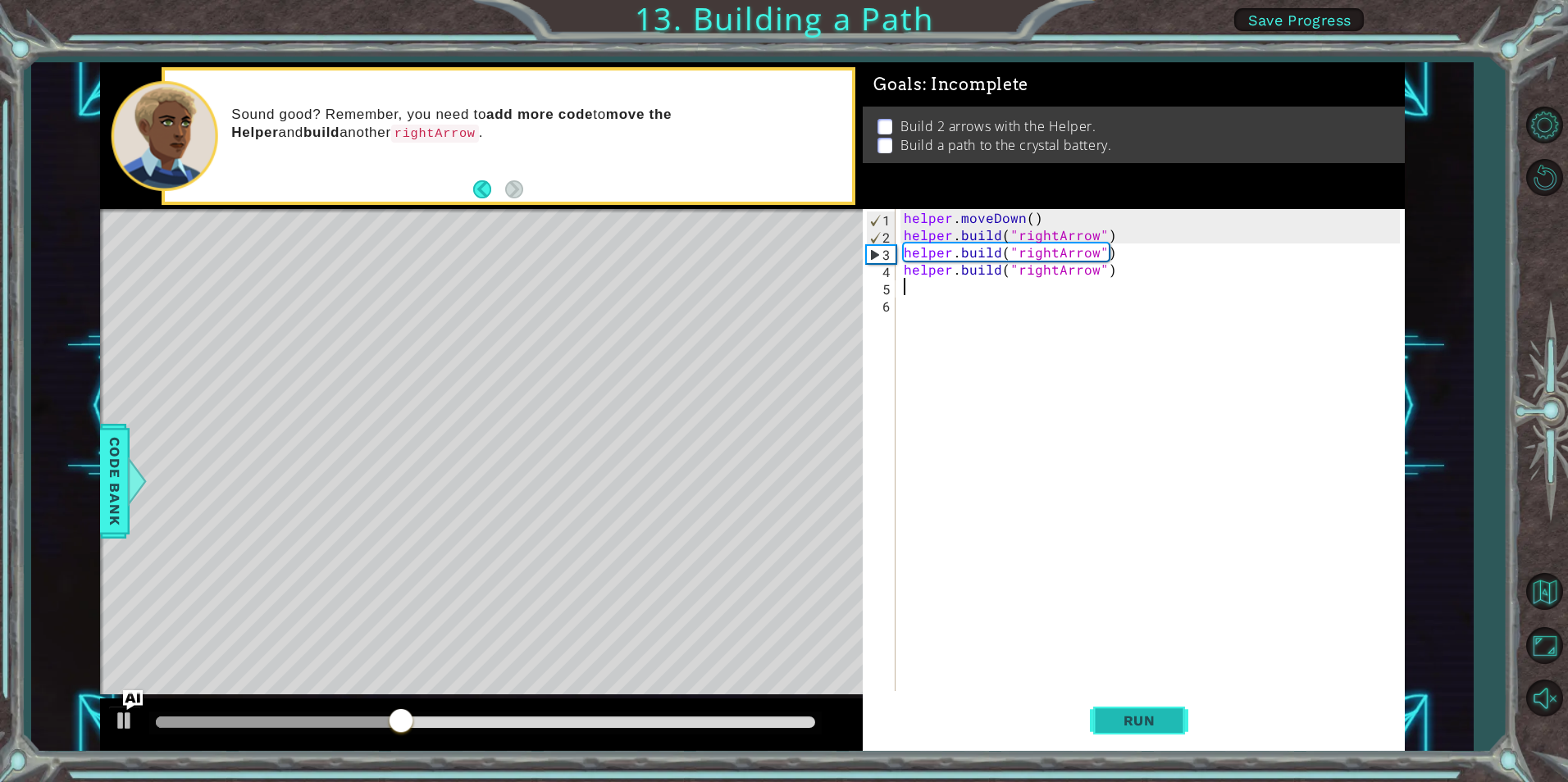
click at [1124, 717] on span "Run" at bounding box center [1139, 721] width 65 height 16
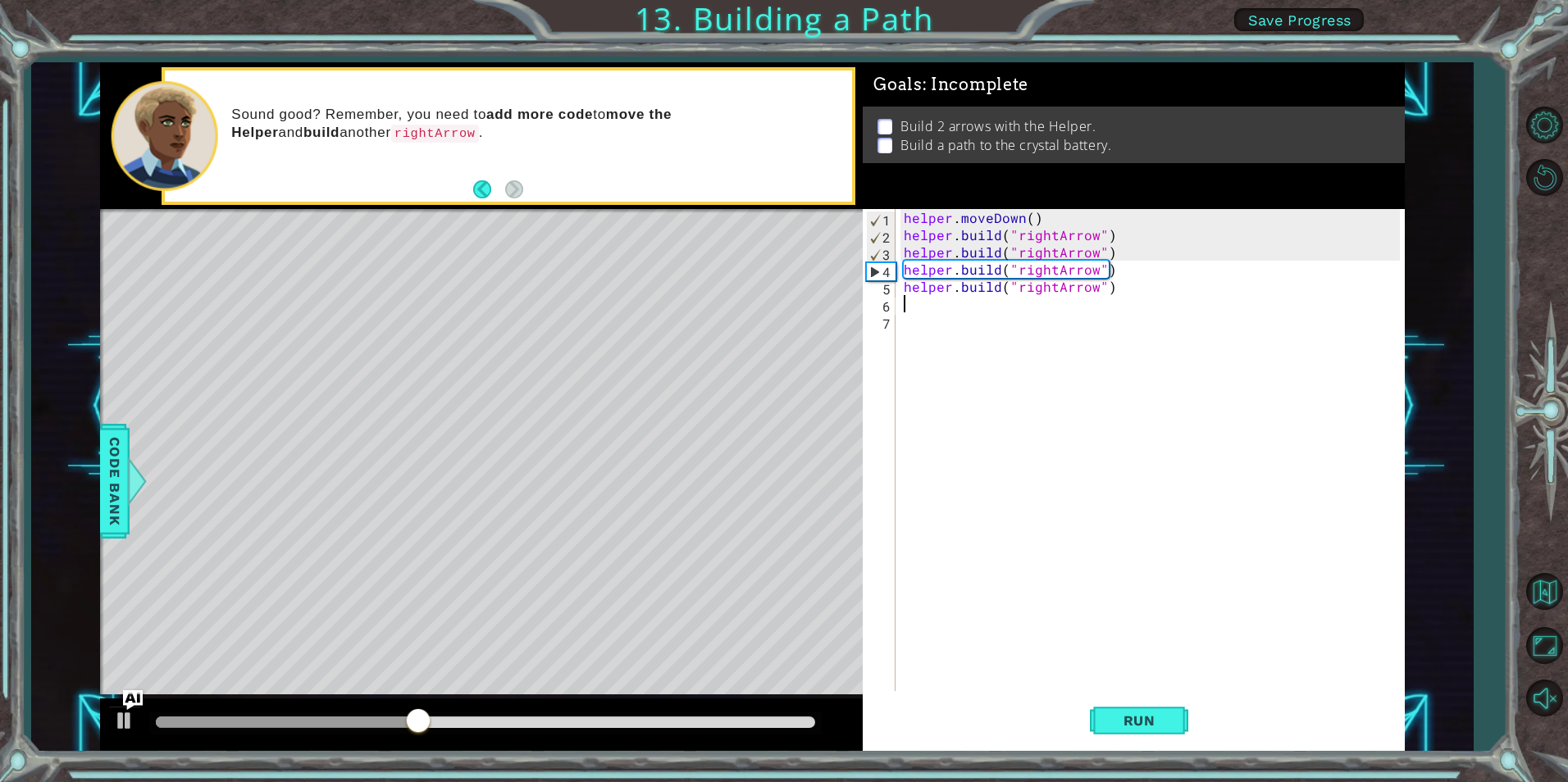
paste textarea "[DOMAIN_NAME]("rightArrow")"
click at [957, 292] on div "helper . moveDown ( ) helper . build ( "rightArrow" ) helper . build ( "rightAr…" at bounding box center [1154, 467] width 507 height 517
paste textarea "Code Area"
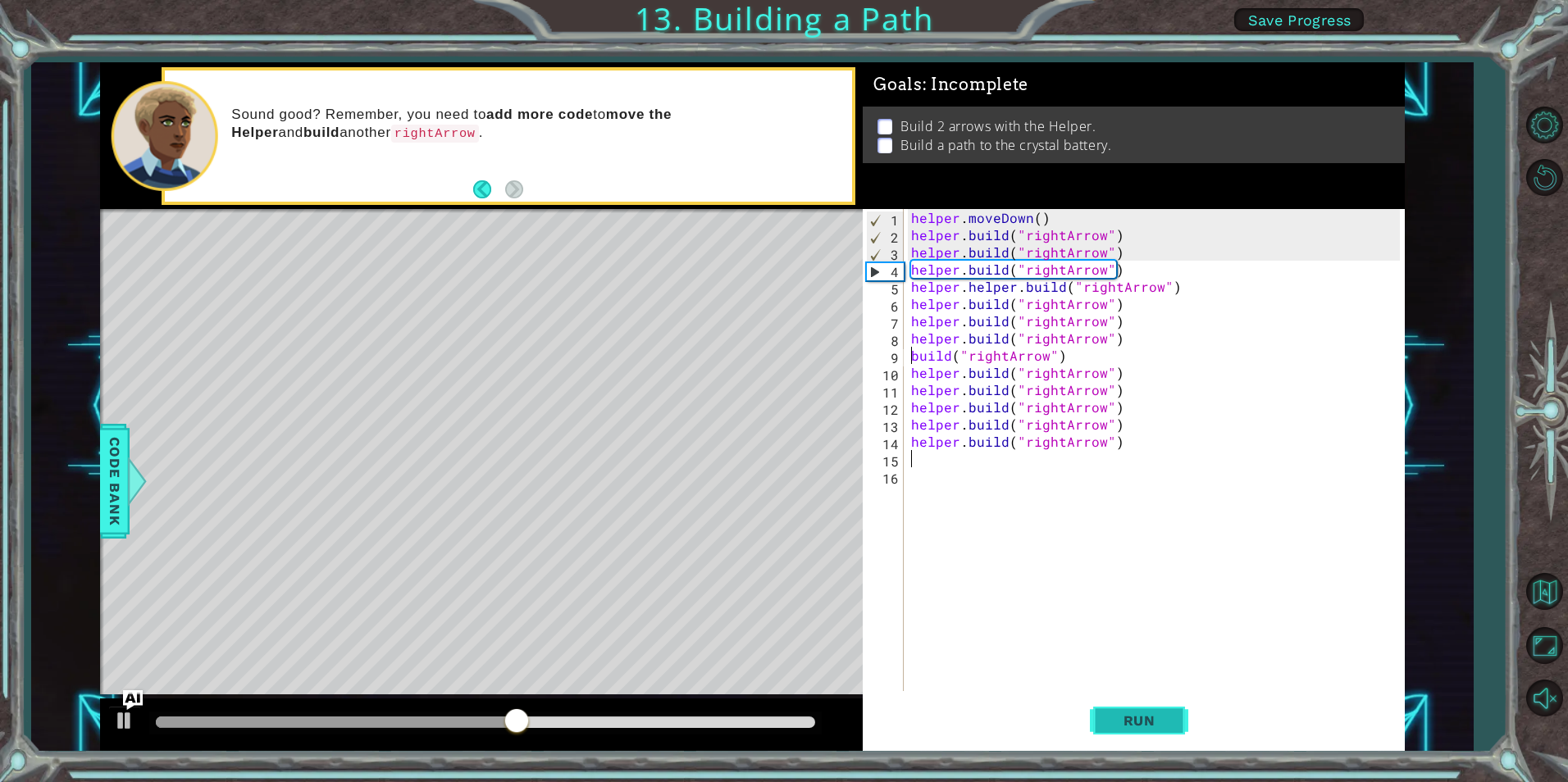
click at [1130, 721] on span "Run" at bounding box center [1139, 721] width 65 height 16
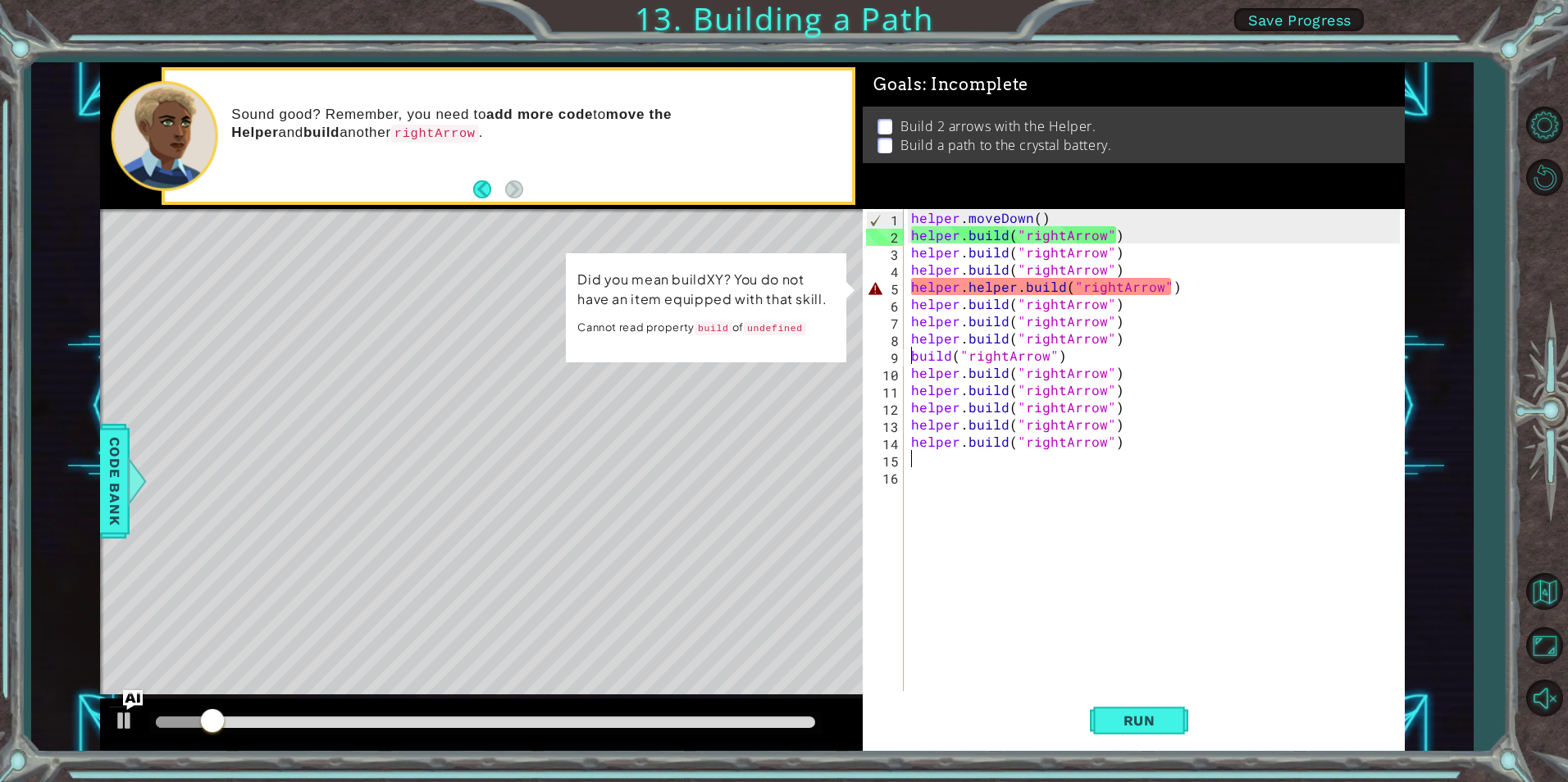
type textarea "[DOMAIN_NAME]("rightArrow")"
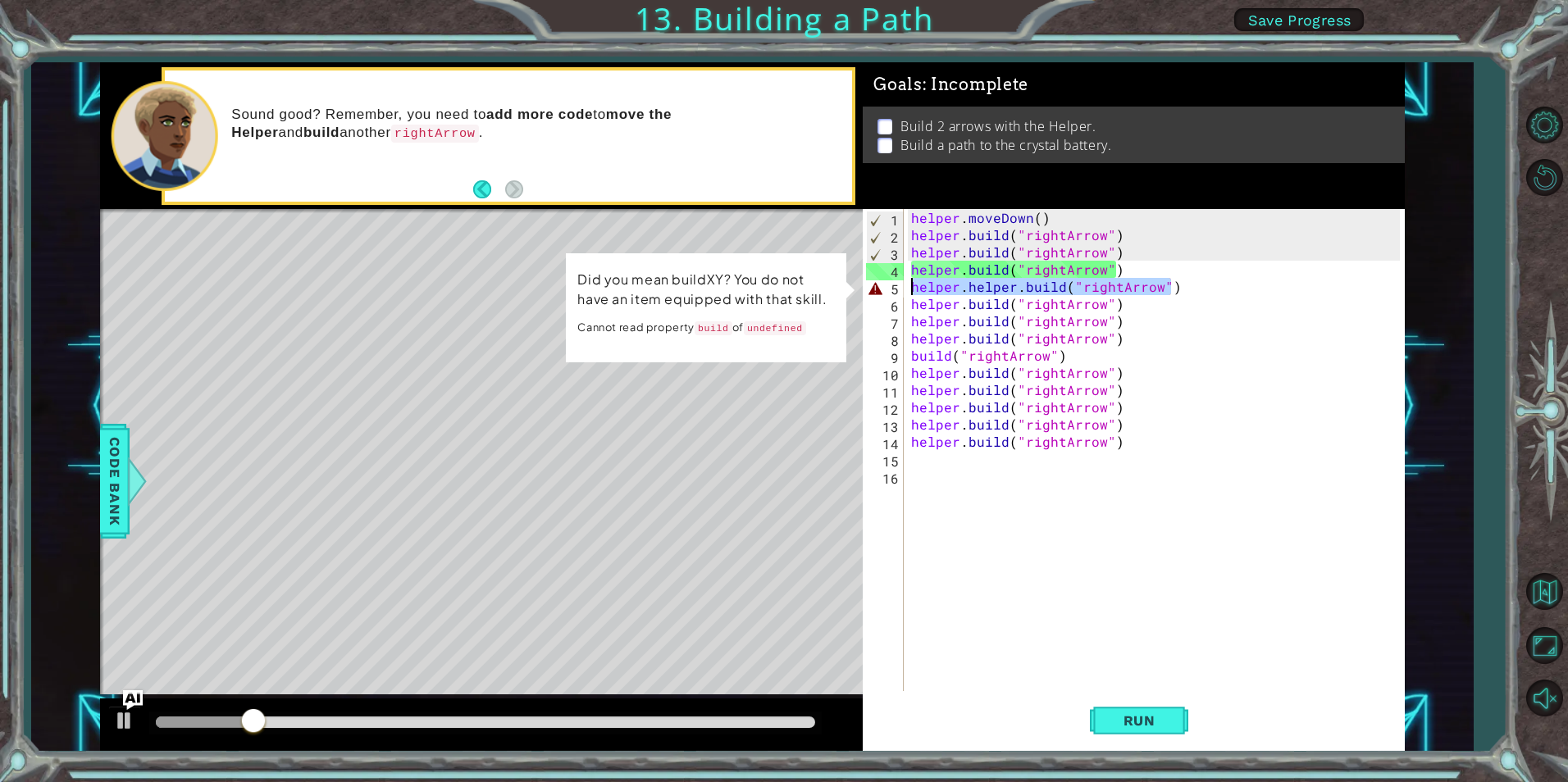
drag, startPoint x: 1198, startPoint y: 284, endPoint x: 871, endPoint y: 287, distance: 327.0
click at [871, 287] on div "[DOMAIN_NAME]("rightArrow") 1 2 3 4 5 6 7 8 9 10 11 12 13 14 15 16 helper . mov…" at bounding box center [1131, 450] width 536 height 482
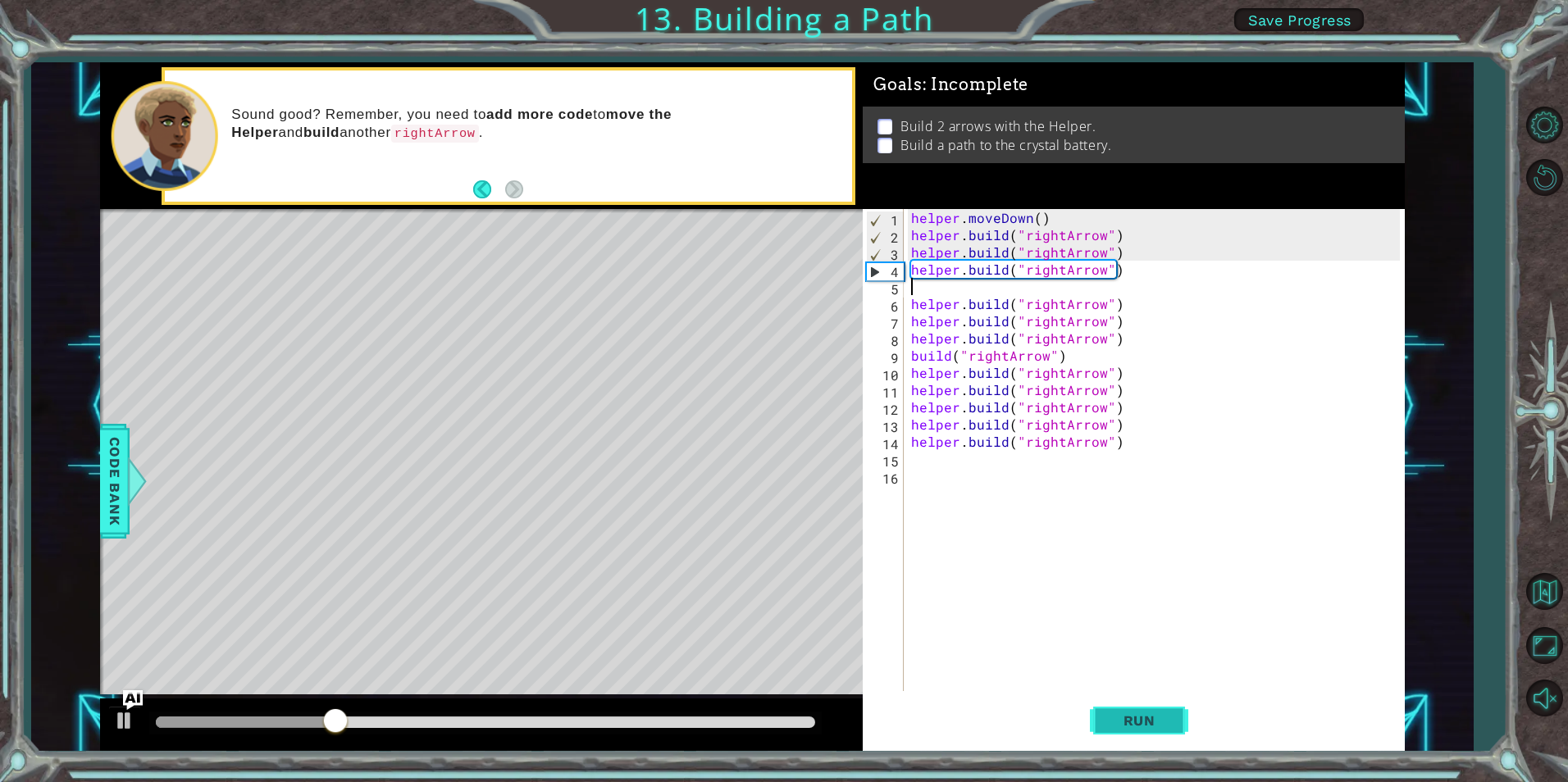
click at [1116, 704] on button "Run" at bounding box center [1139, 721] width 99 height 54
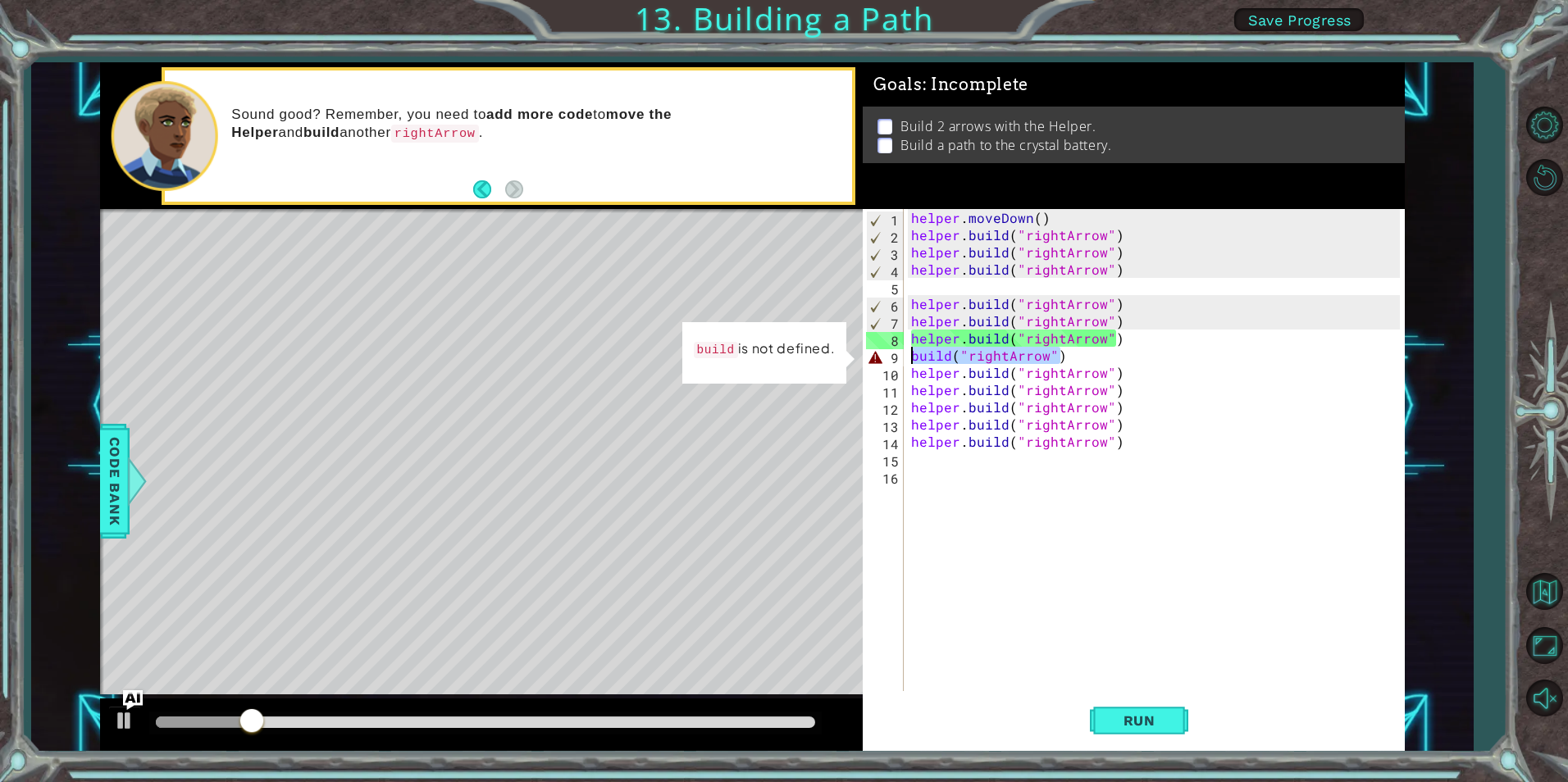
drag, startPoint x: 1055, startPoint y: 358, endPoint x: 903, endPoint y: 354, distance: 152.1
click at [903, 354] on div "1 2 3 4 5 6 7 8 9 10 11 12 13 14 15 16 helper . moveDown ( ) helper . build ( "…" at bounding box center [1131, 450] width 536 height 482
type textarea "build("rightArrow")"
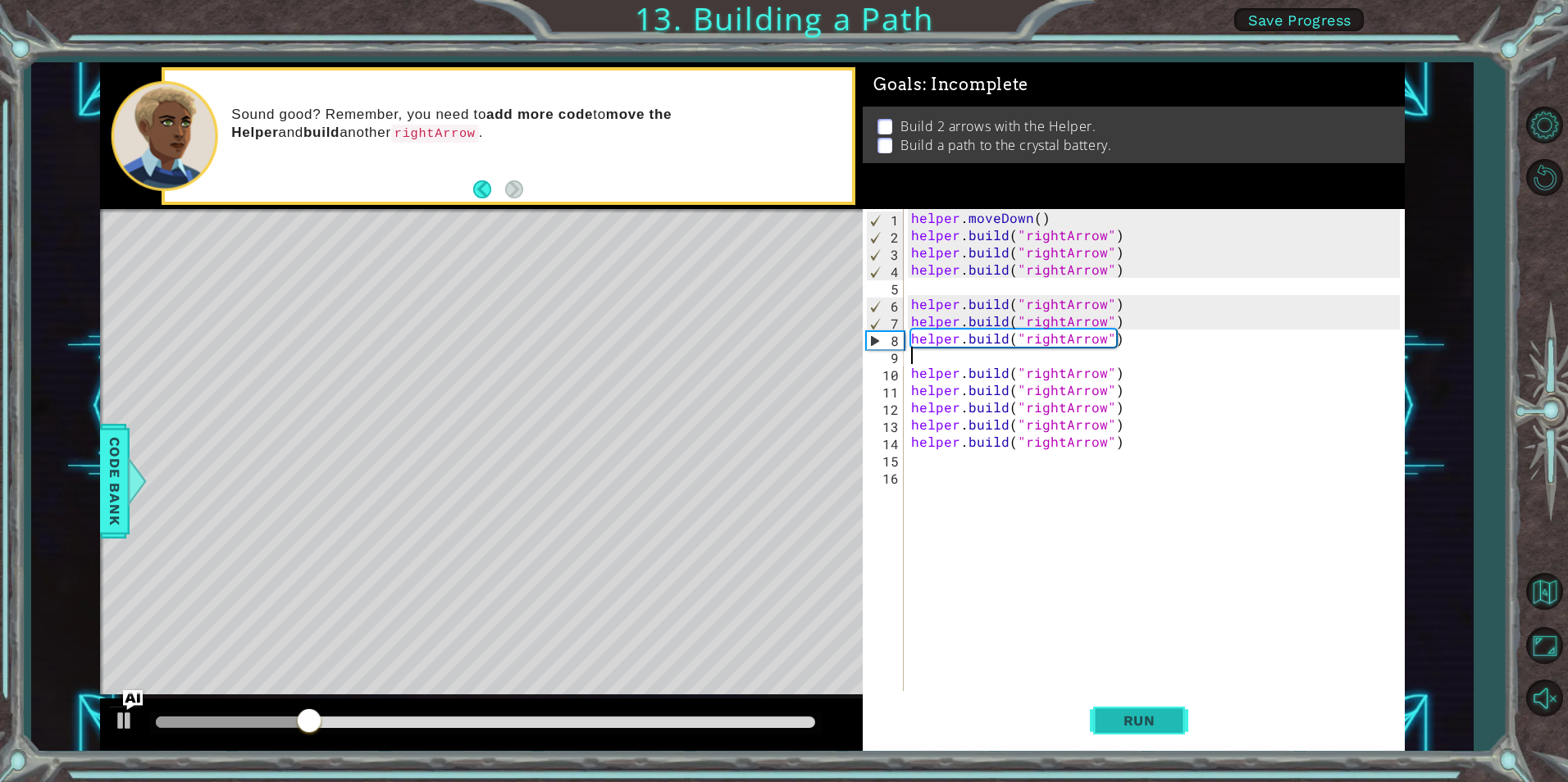
type textarea "[DOMAIN_NAME]("rightArrow")"
click at [1144, 702] on button "Run" at bounding box center [1139, 721] width 99 height 54
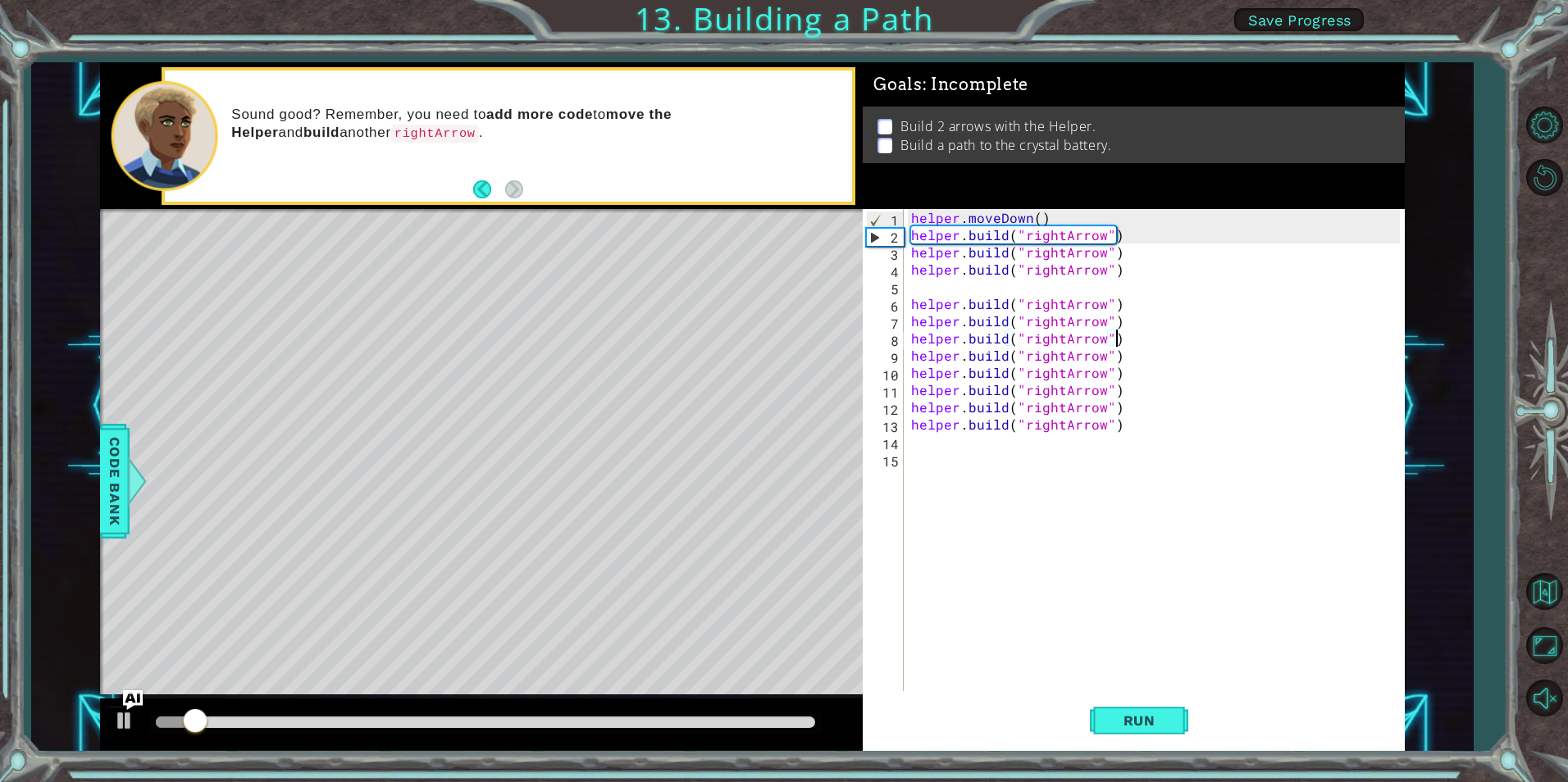
click at [1118, 289] on div "helper . moveDown ( ) helper . build ( "rightArrow" ) helper . build ( "rightAr…" at bounding box center [1157, 467] width 500 height 517
type textarea "[DOMAIN_NAME]("rightArrow")"
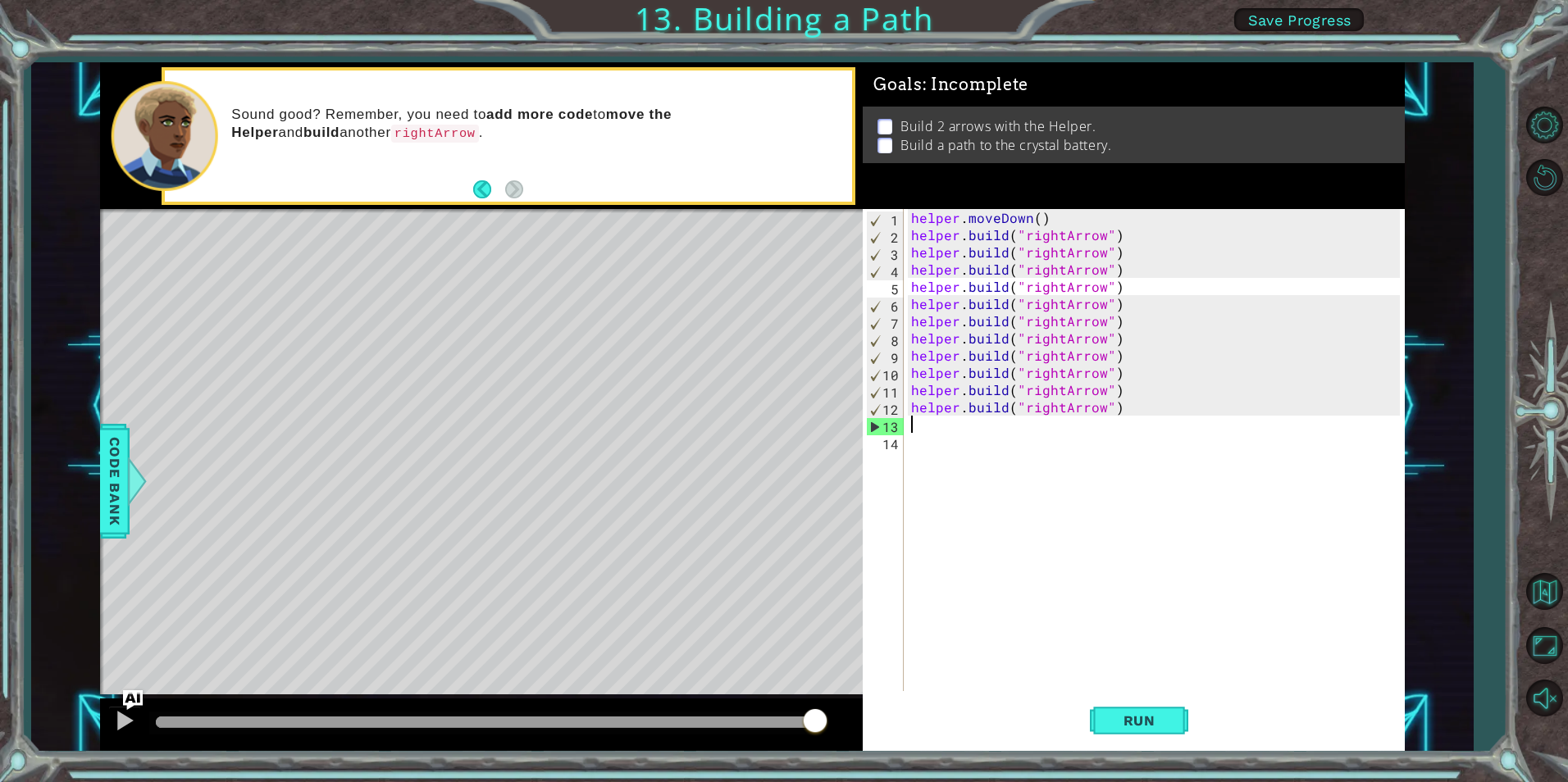
click at [916, 421] on div "helper . moveDown ( ) helper . build ( "rightArrow" ) helper . build ( "rightAr…" at bounding box center [1157, 467] width 500 height 517
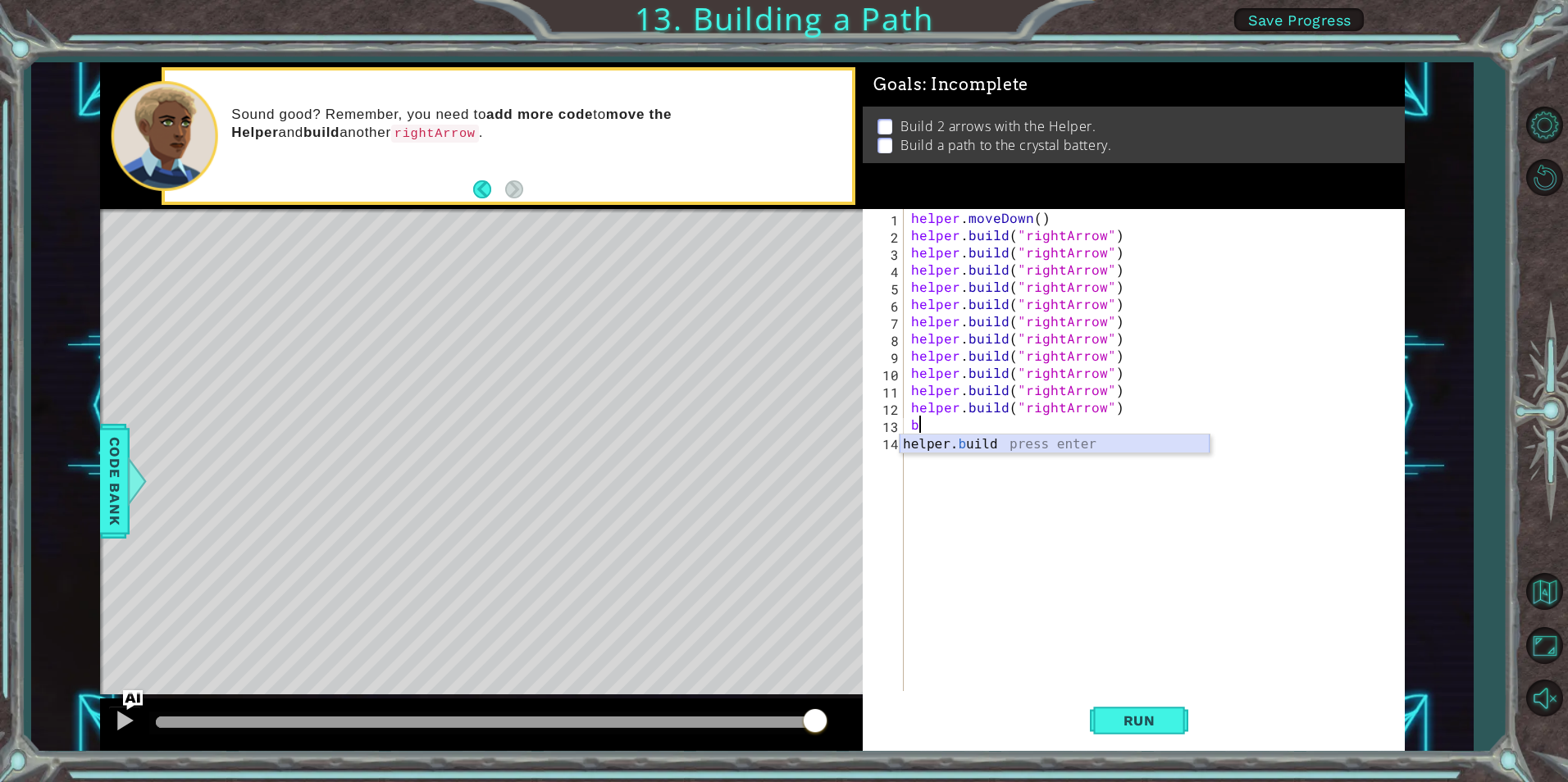
click at [1038, 449] on div "helper. b uild press enter" at bounding box center [1055, 465] width 310 height 59
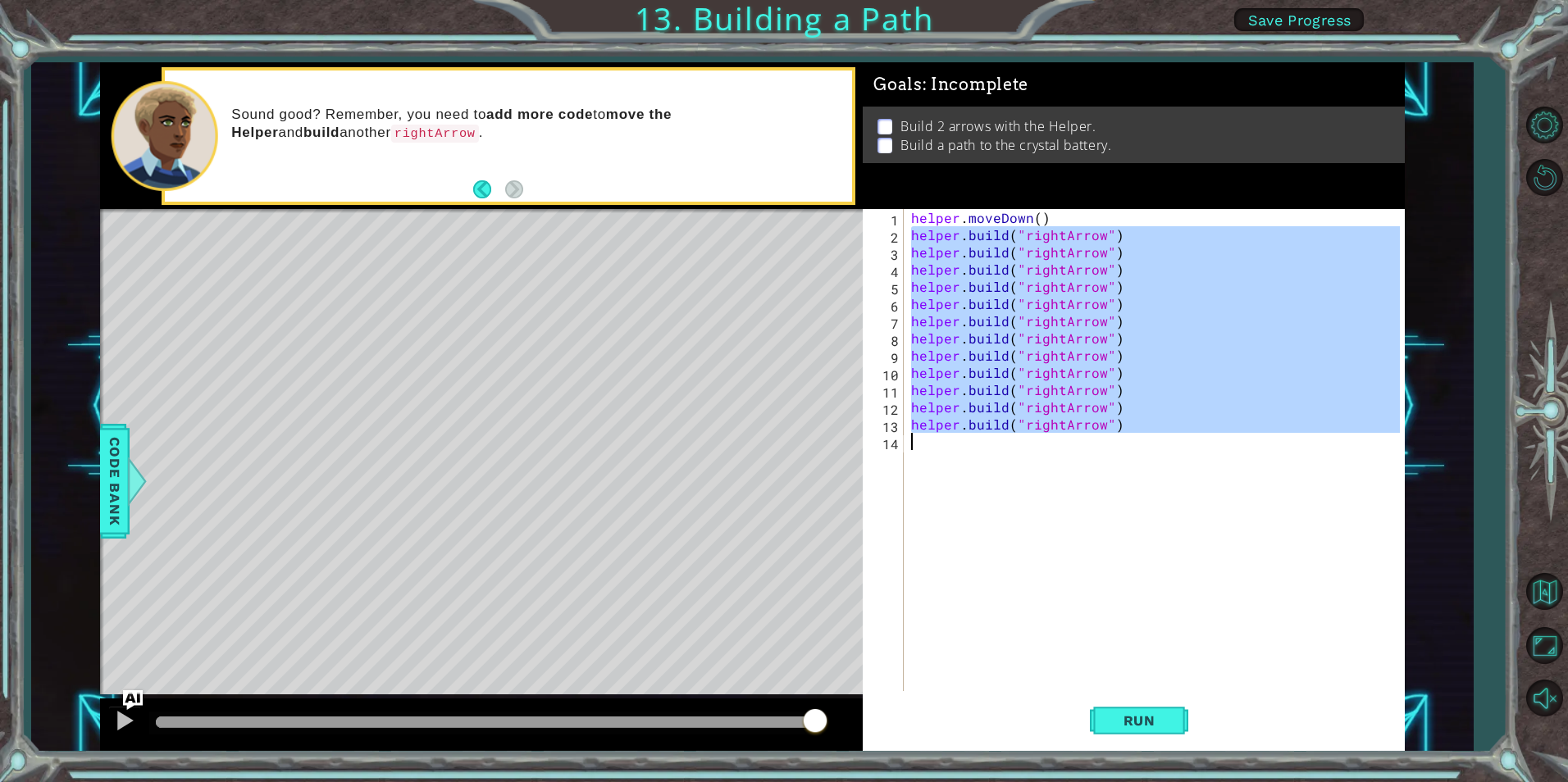
drag, startPoint x: 912, startPoint y: 237, endPoint x: 1069, endPoint y: 468, distance: 279.3
click at [1067, 462] on div "helper . moveDown ( ) helper . build ( "rightArrow" ) helper . build ( "rightAr…" at bounding box center [1157, 467] width 500 height 517
type textarea "[DOMAIN_NAME]("rightArrow")"
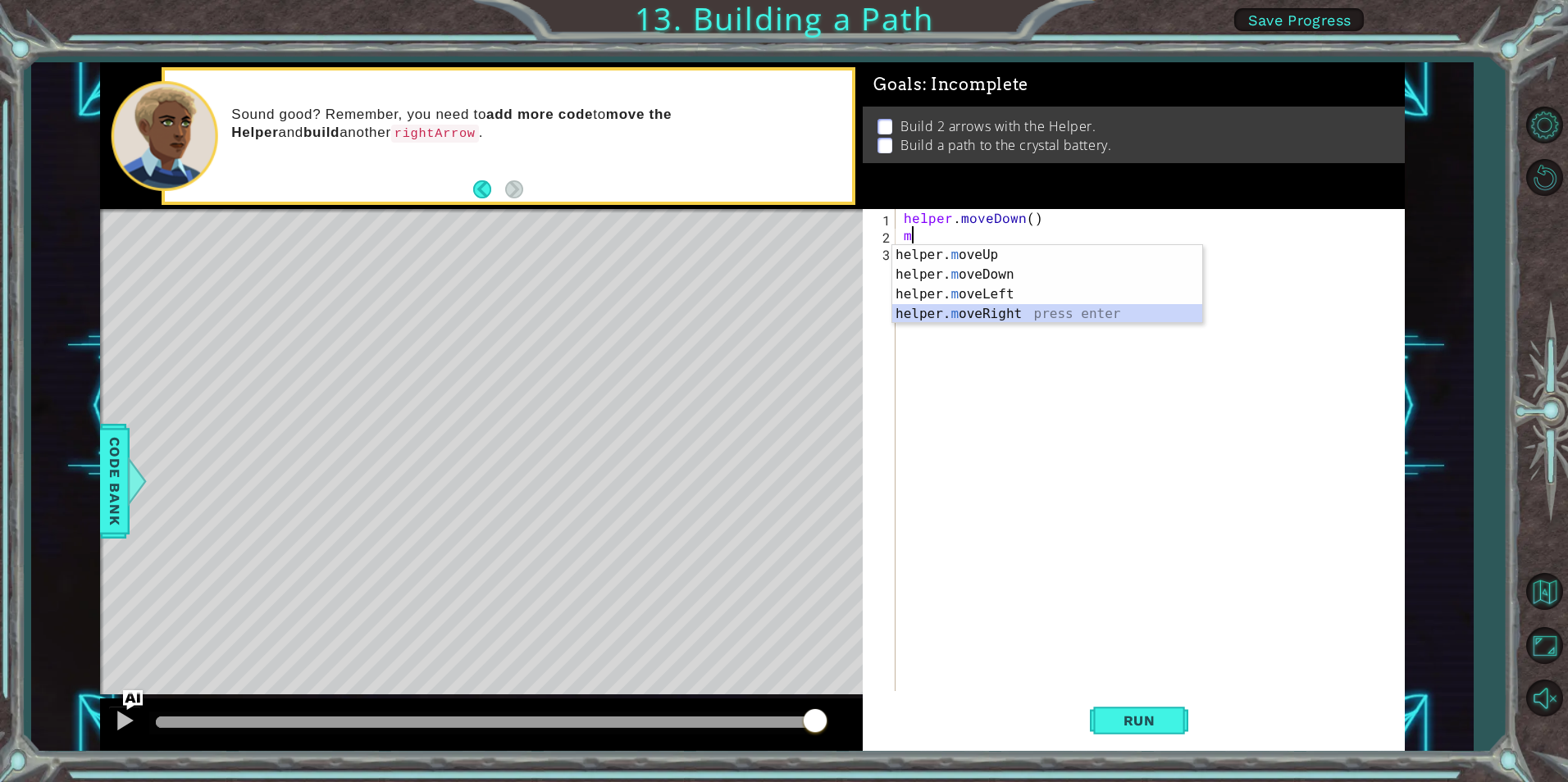
click at [1058, 316] on div "helper. m oveUp press enter helper. m oveDown press enter helper. m oveLeft pre…" at bounding box center [1048, 304] width 310 height 118
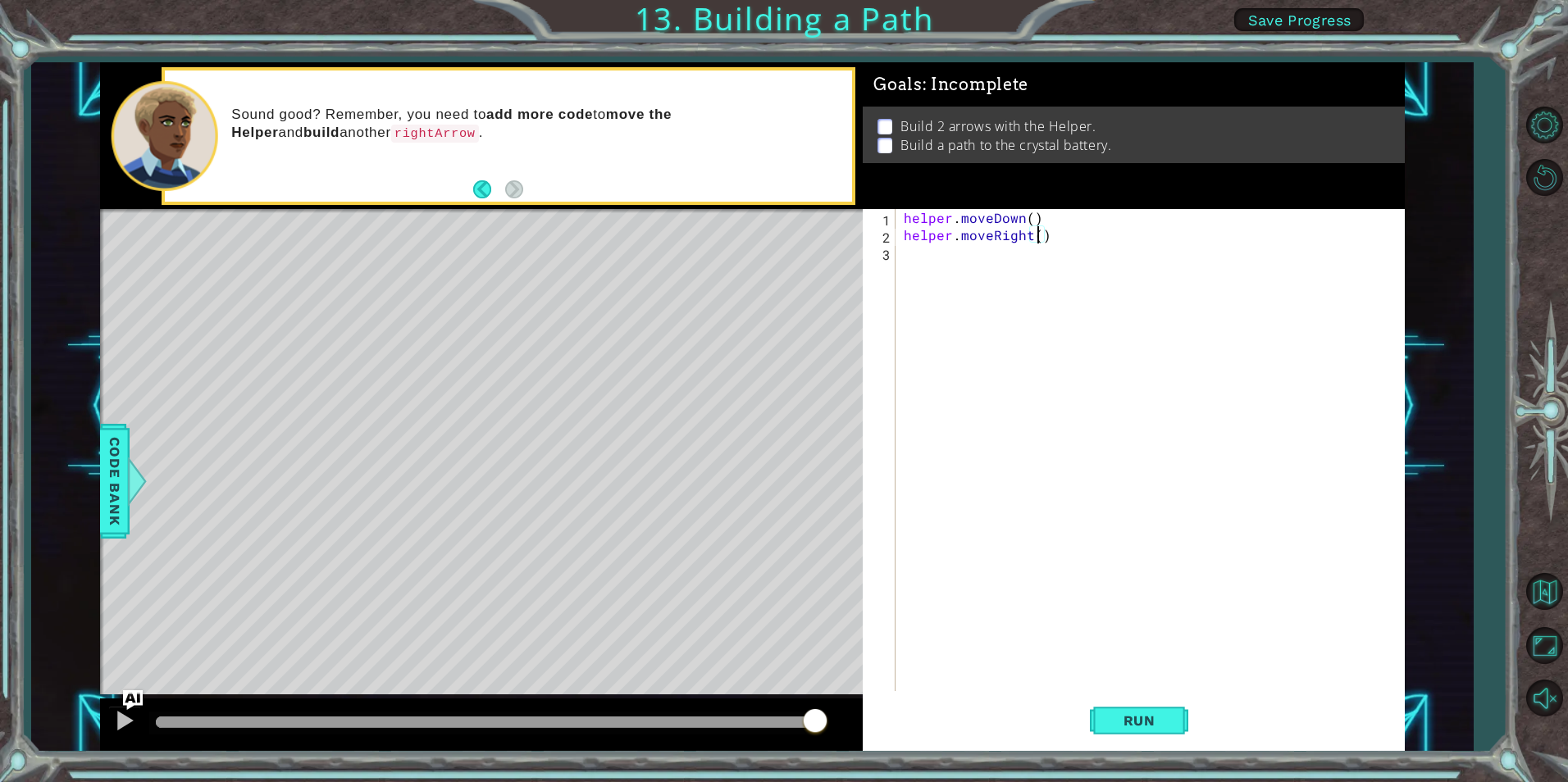
type textarea "helper.moveRight(3)"
click at [919, 249] on div "helper . moveDown ( ) helper . moveRight ( 3 )" at bounding box center [1154, 467] width 507 height 517
click at [980, 274] on div "helper. b uild press enter" at bounding box center [1048, 292] width 310 height 59
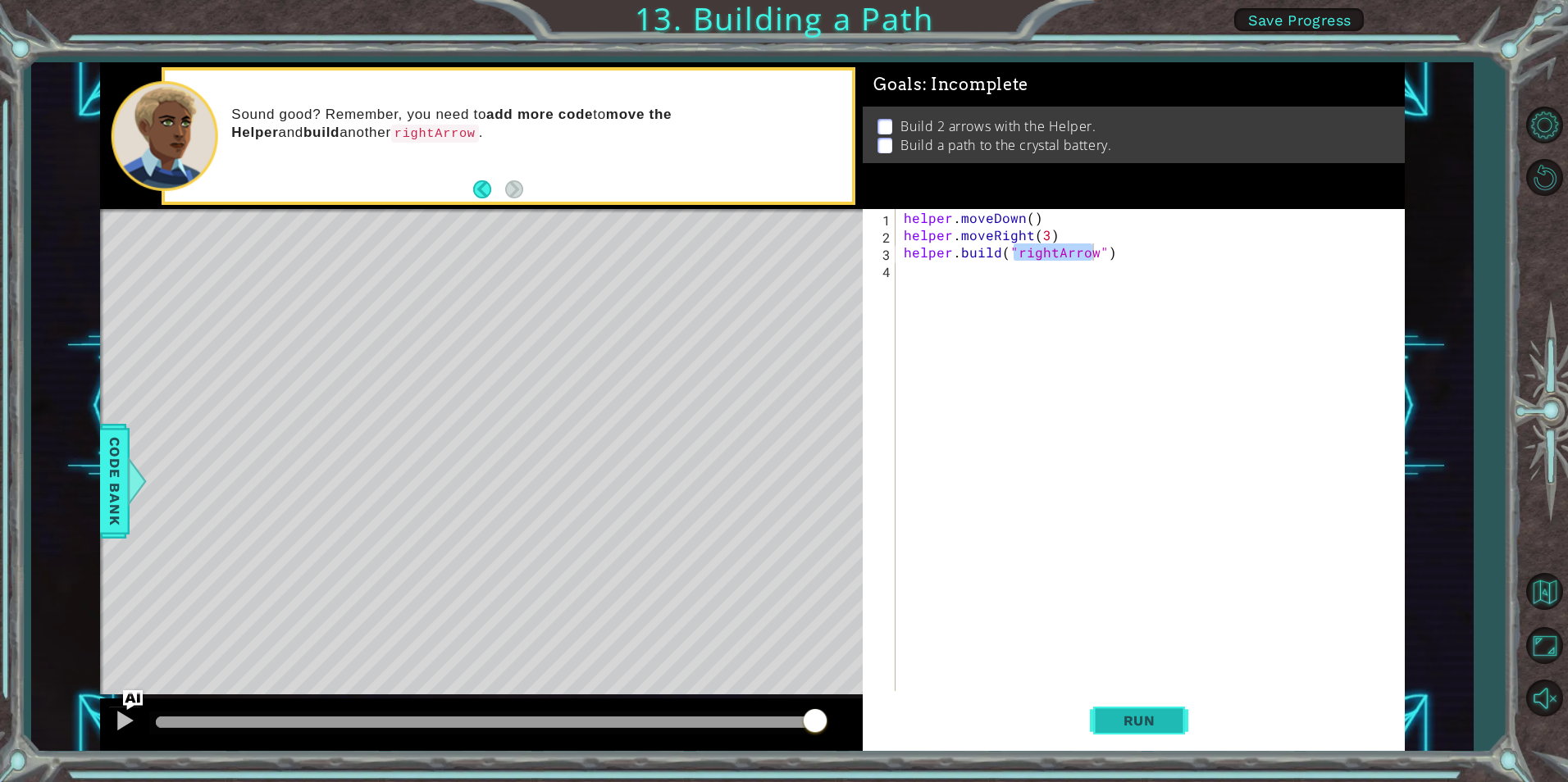
click at [1162, 723] on span "Run" at bounding box center [1139, 721] width 65 height 16
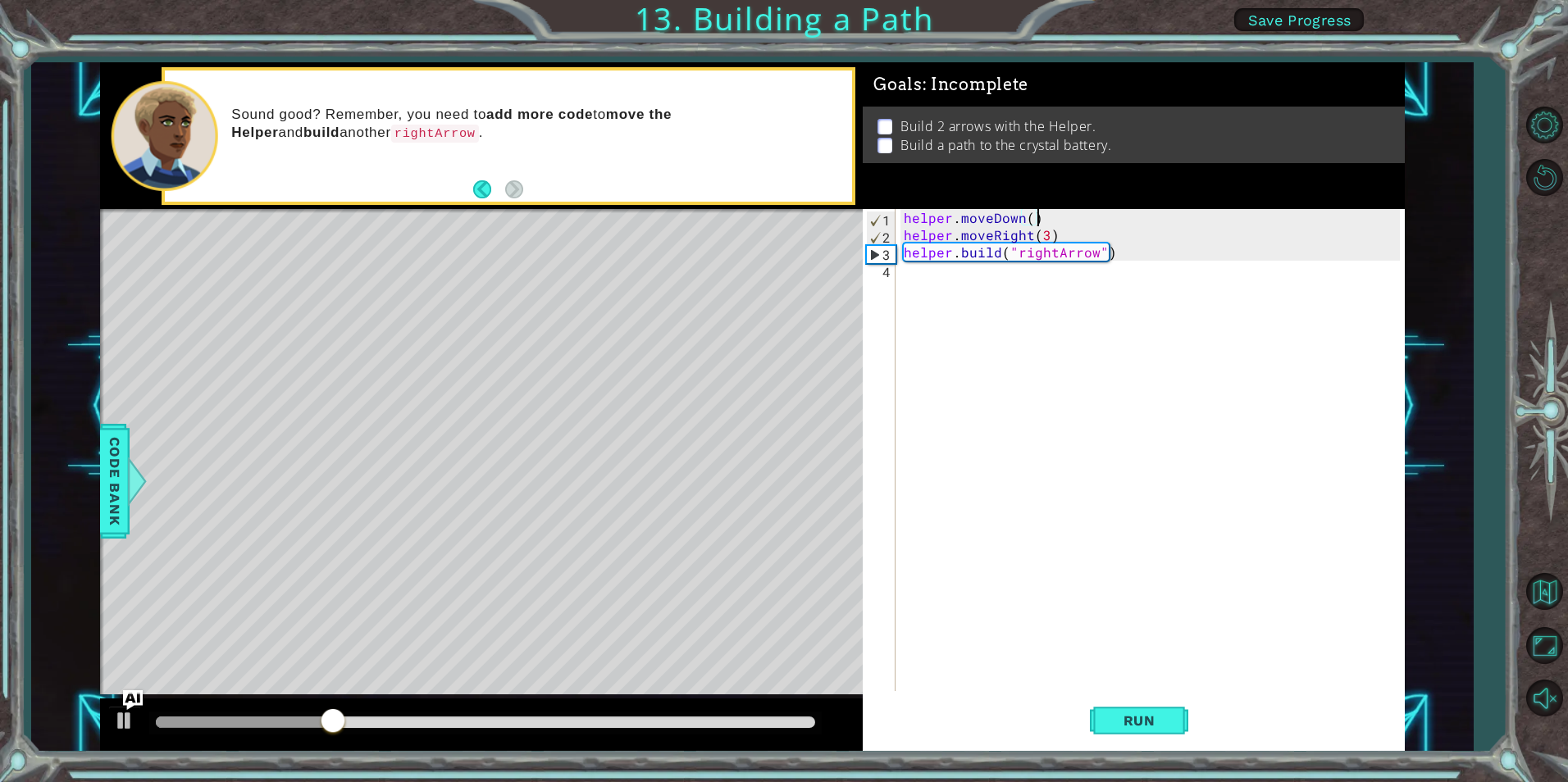
click at [1039, 211] on div "helper . moveDown ( ) helper . moveRight ( 3 ) helper . build ( "rightArrow" )" at bounding box center [1154, 467] width 507 height 517
type textarea "helper.moveDown()"
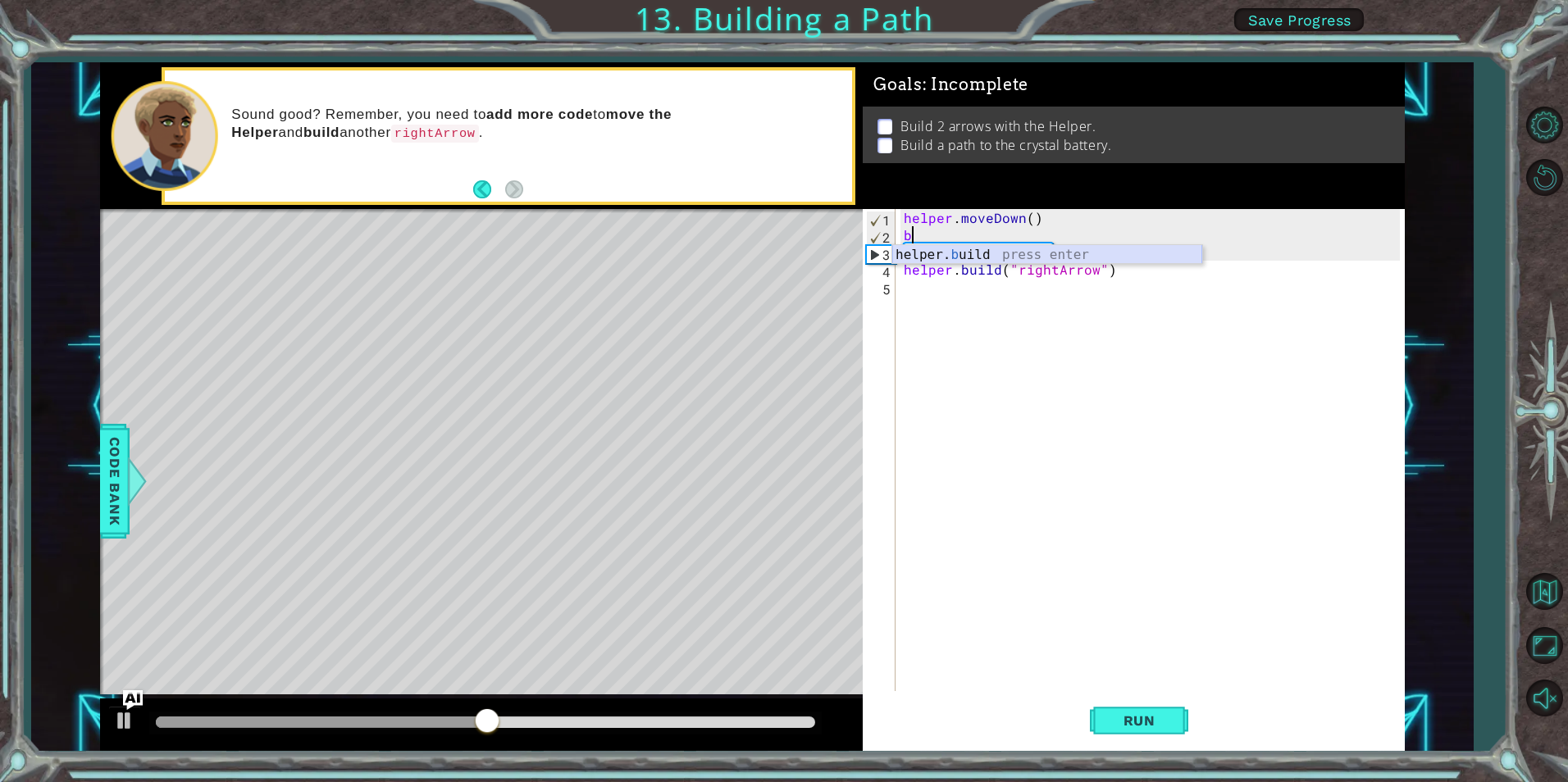
click at [1035, 254] on div "helper. b uild press enter" at bounding box center [1048, 274] width 310 height 59
type textarea "[DOMAIN_NAME]("rightArrow")"
click at [1150, 715] on span "Run" at bounding box center [1139, 721] width 65 height 16
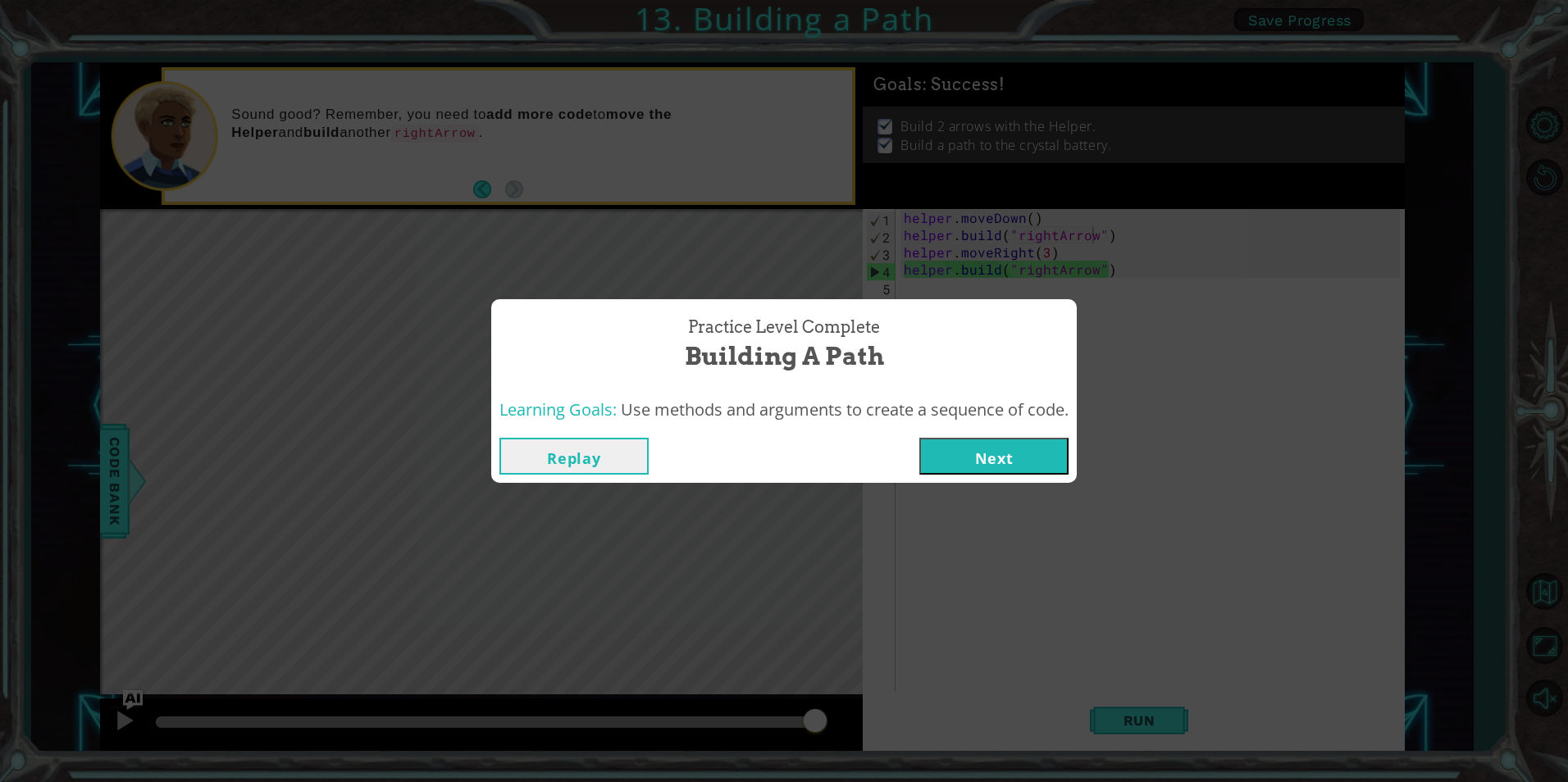
click at [981, 450] on button "Next" at bounding box center [994, 456] width 149 height 37
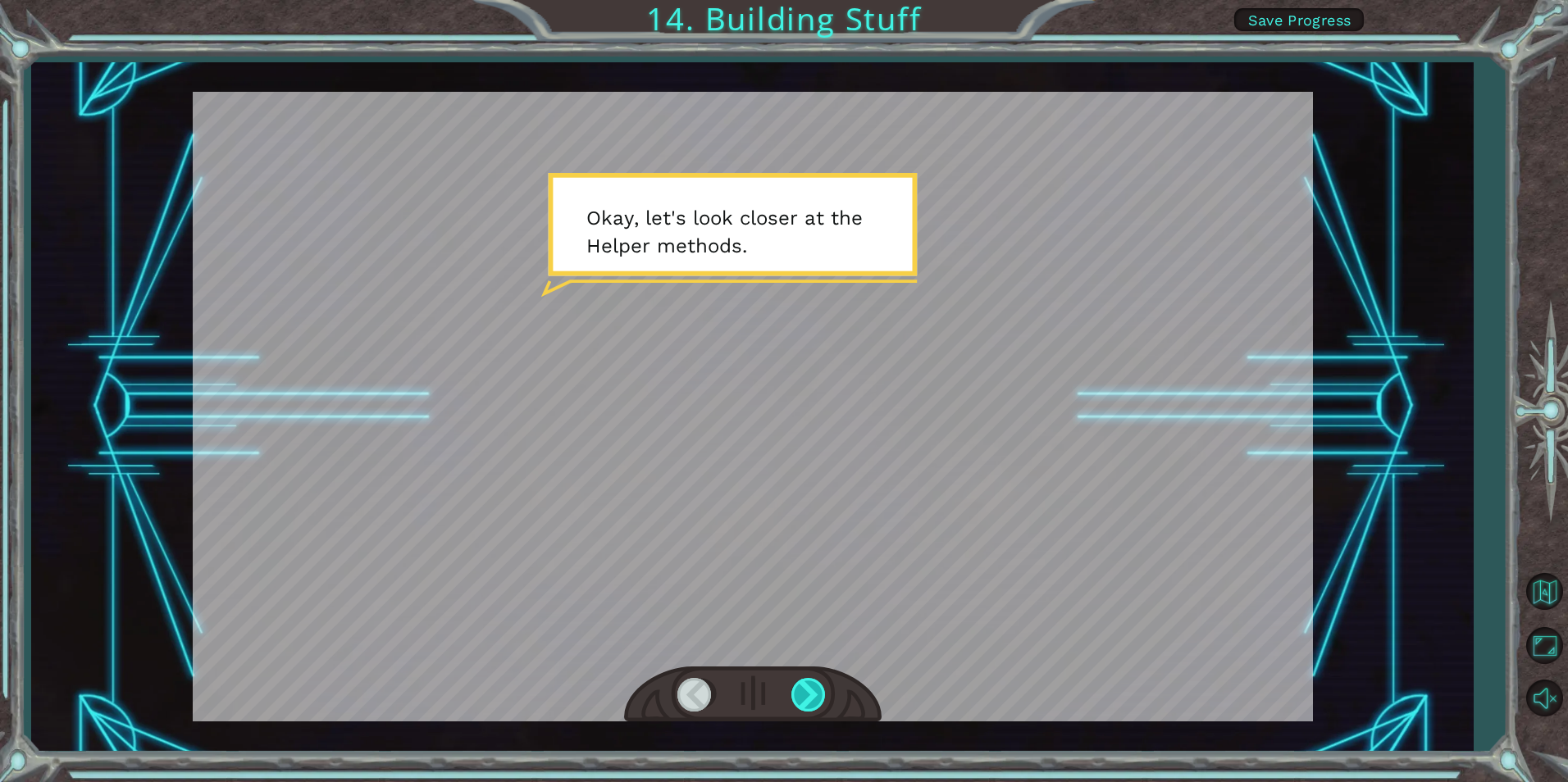
click at [805, 705] on div at bounding box center [809, 694] width 37 height 33
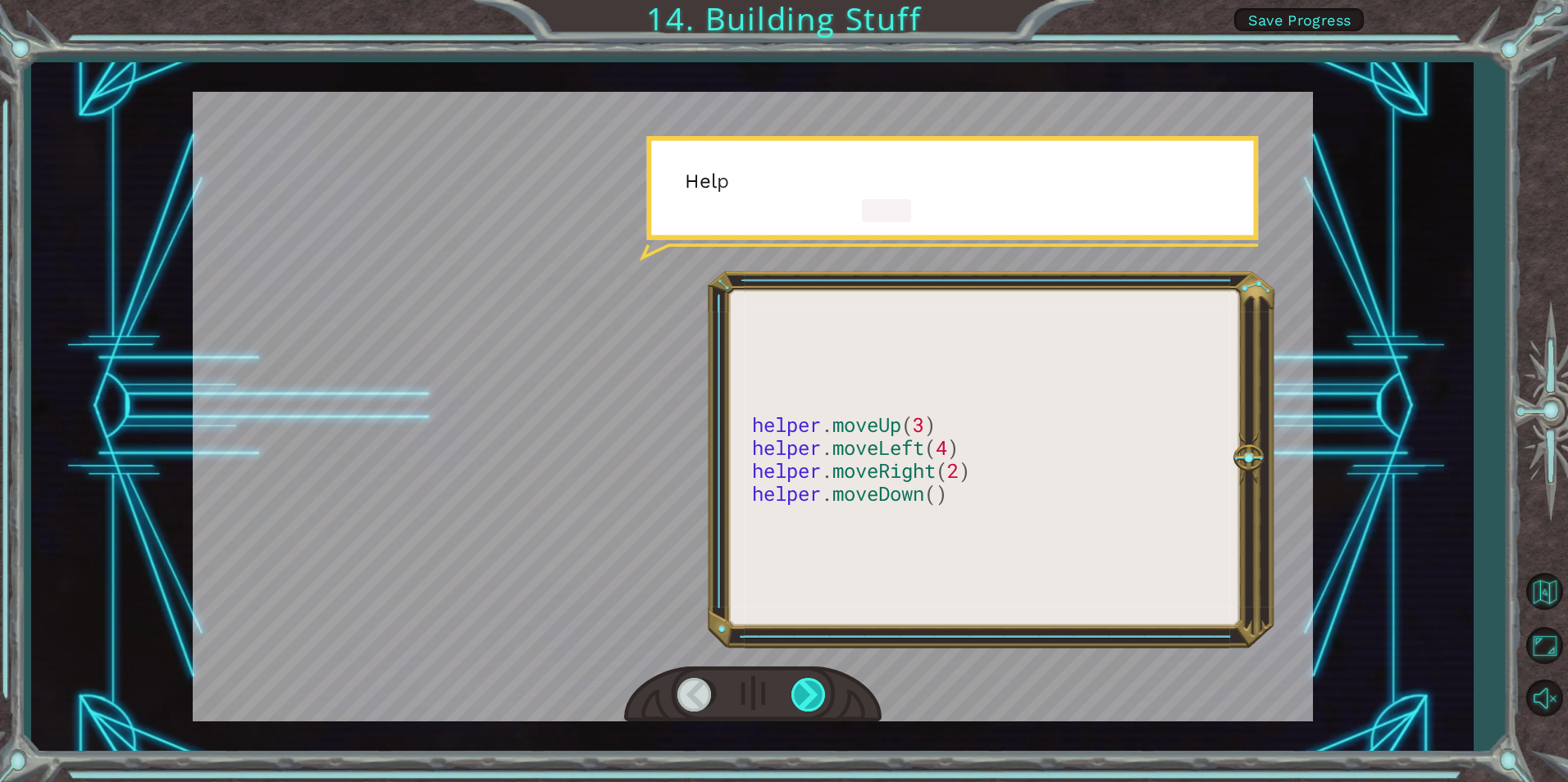
click at [805, 705] on div at bounding box center [809, 694] width 37 height 33
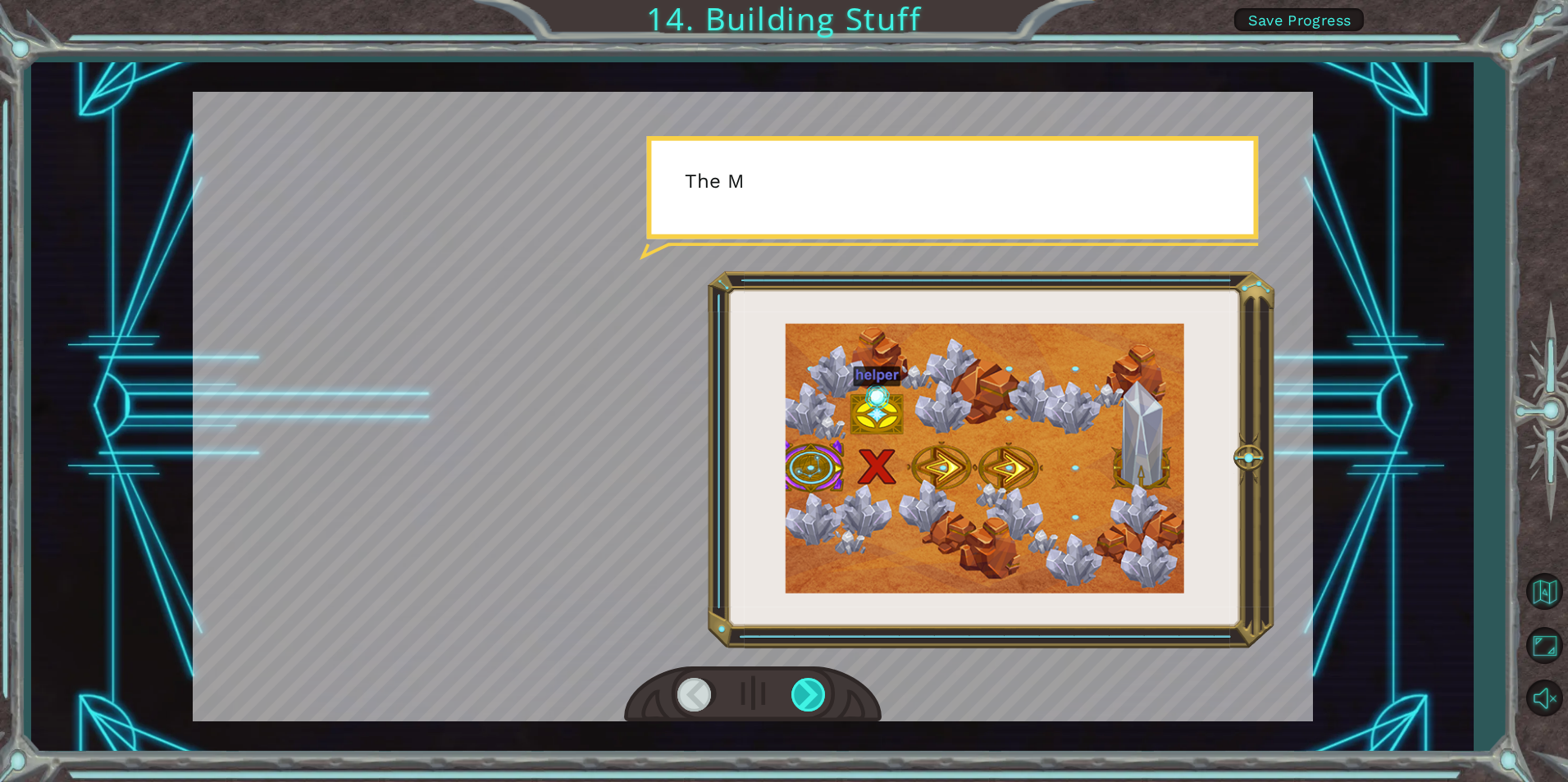
click at [805, 705] on div at bounding box center [809, 694] width 37 height 33
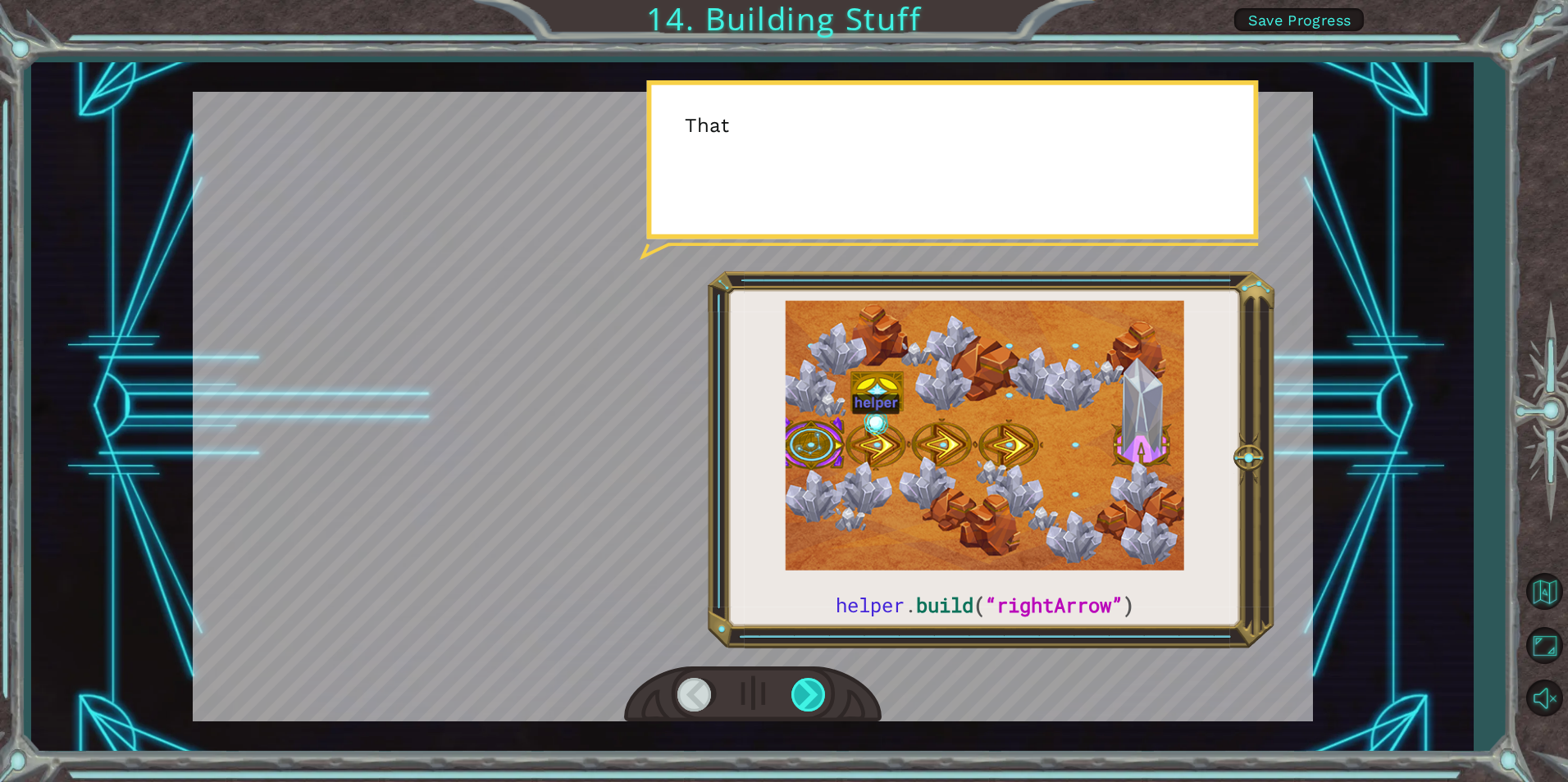
click at [805, 705] on div at bounding box center [809, 694] width 37 height 33
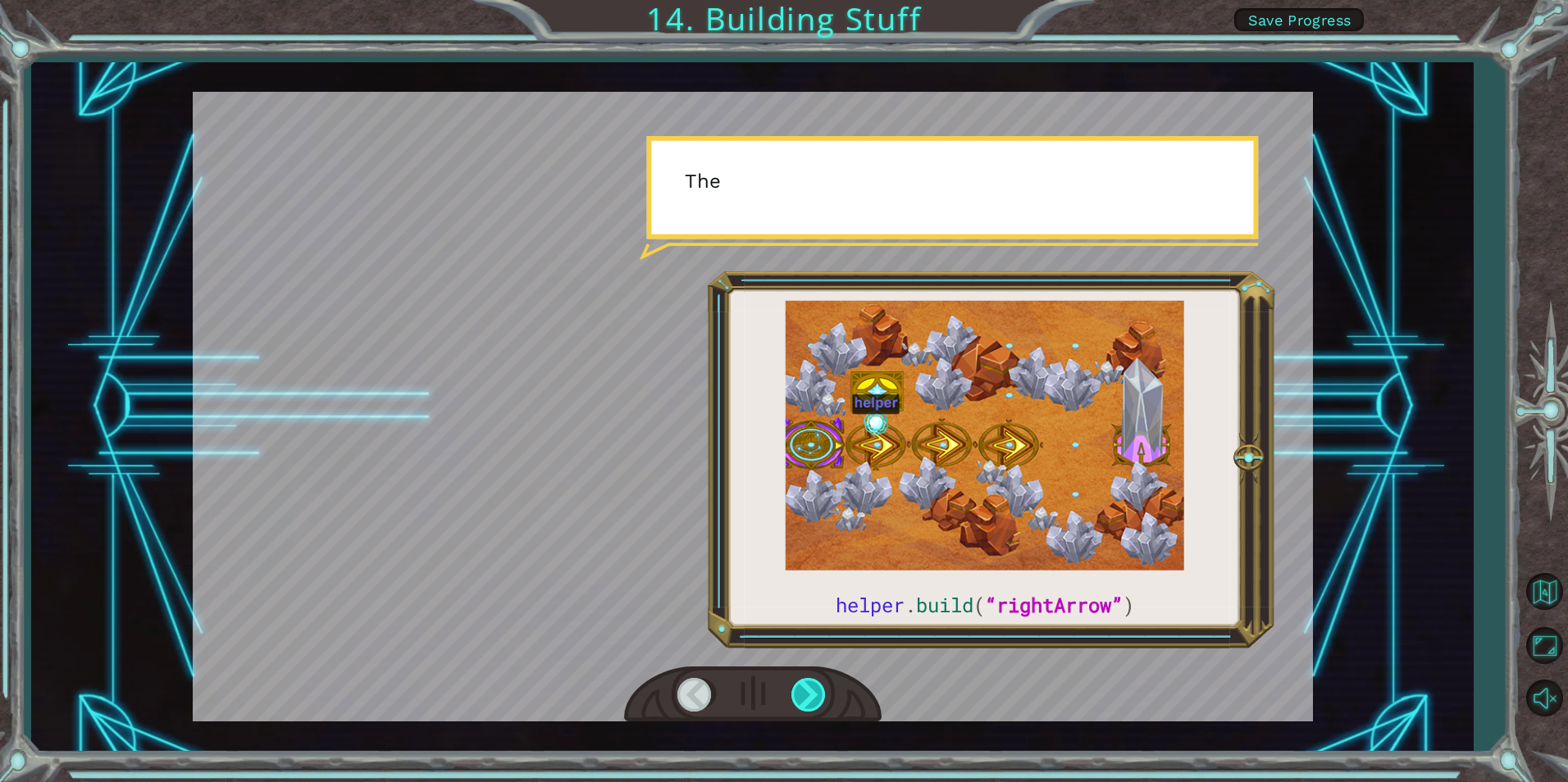
click at [805, 705] on div at bounding box center [809, 694] width 37 height 33
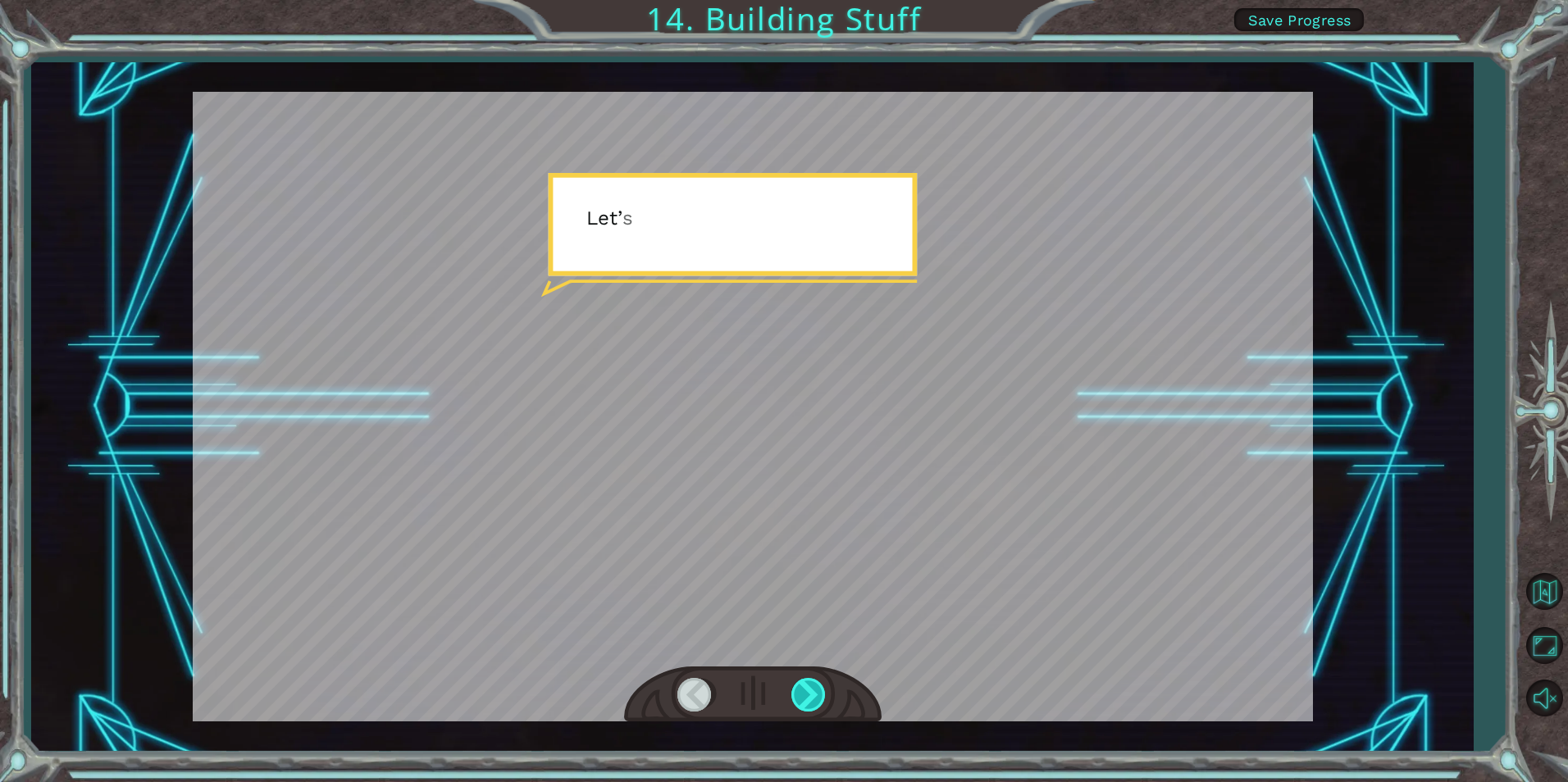
click at [805, 705] on div at bounding box center [809, 694] width 37 height 33
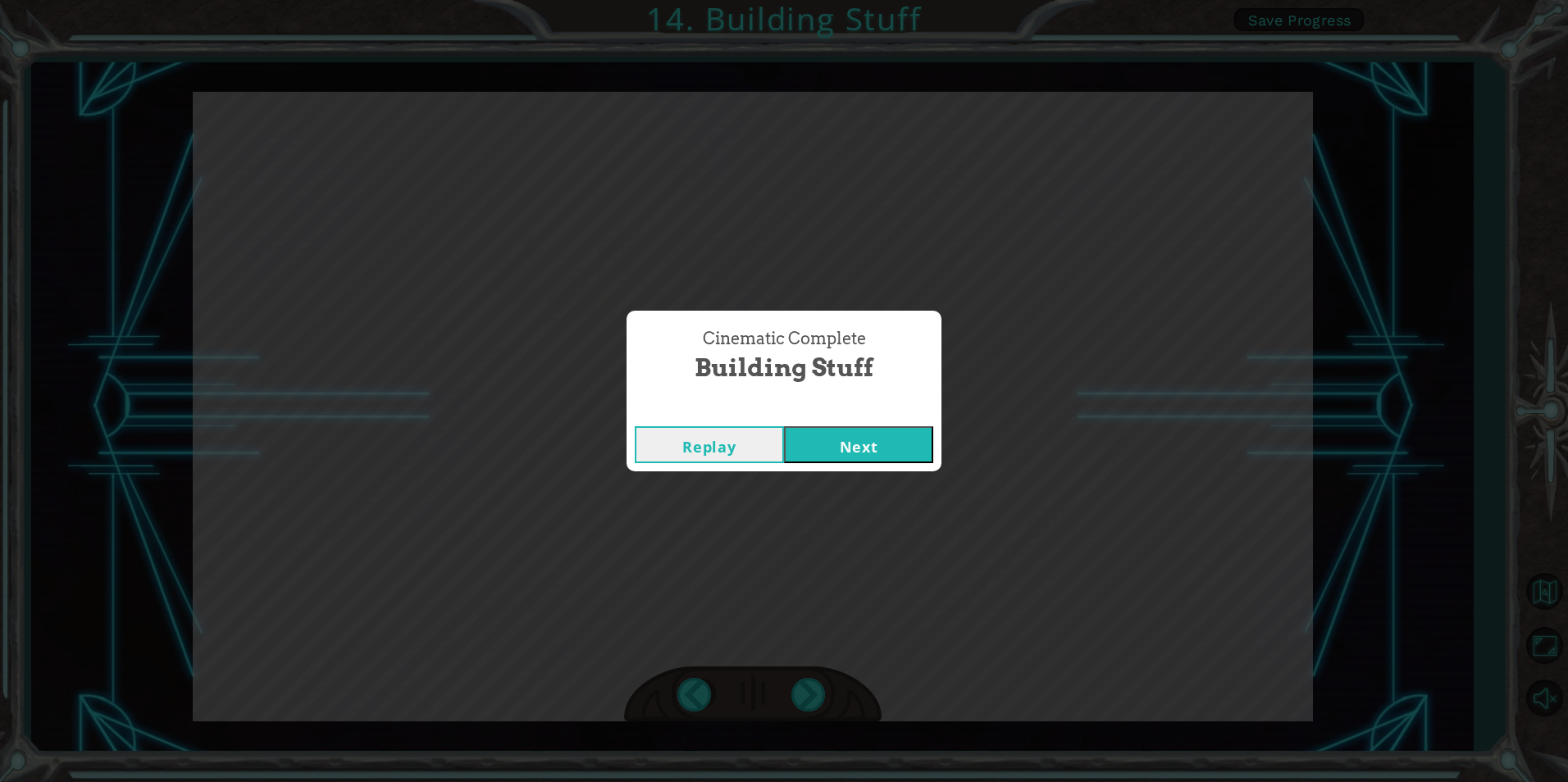
click at [893, 437] on button "Next" at bounding box center [858, 444] width 149 height 37
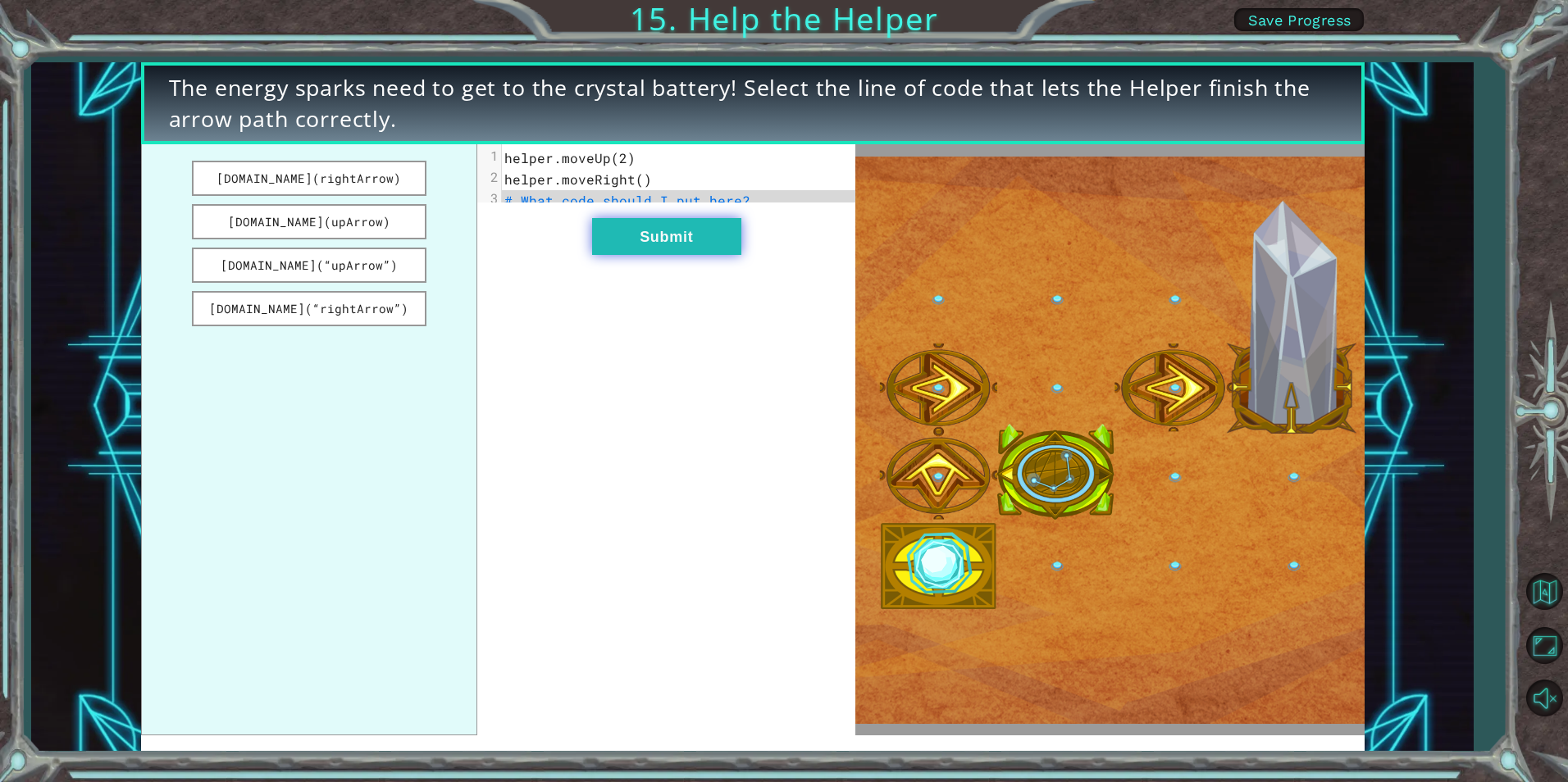
click at [632, 251] on button "Submit" at bounding box center [666, 236] width 149 height 37
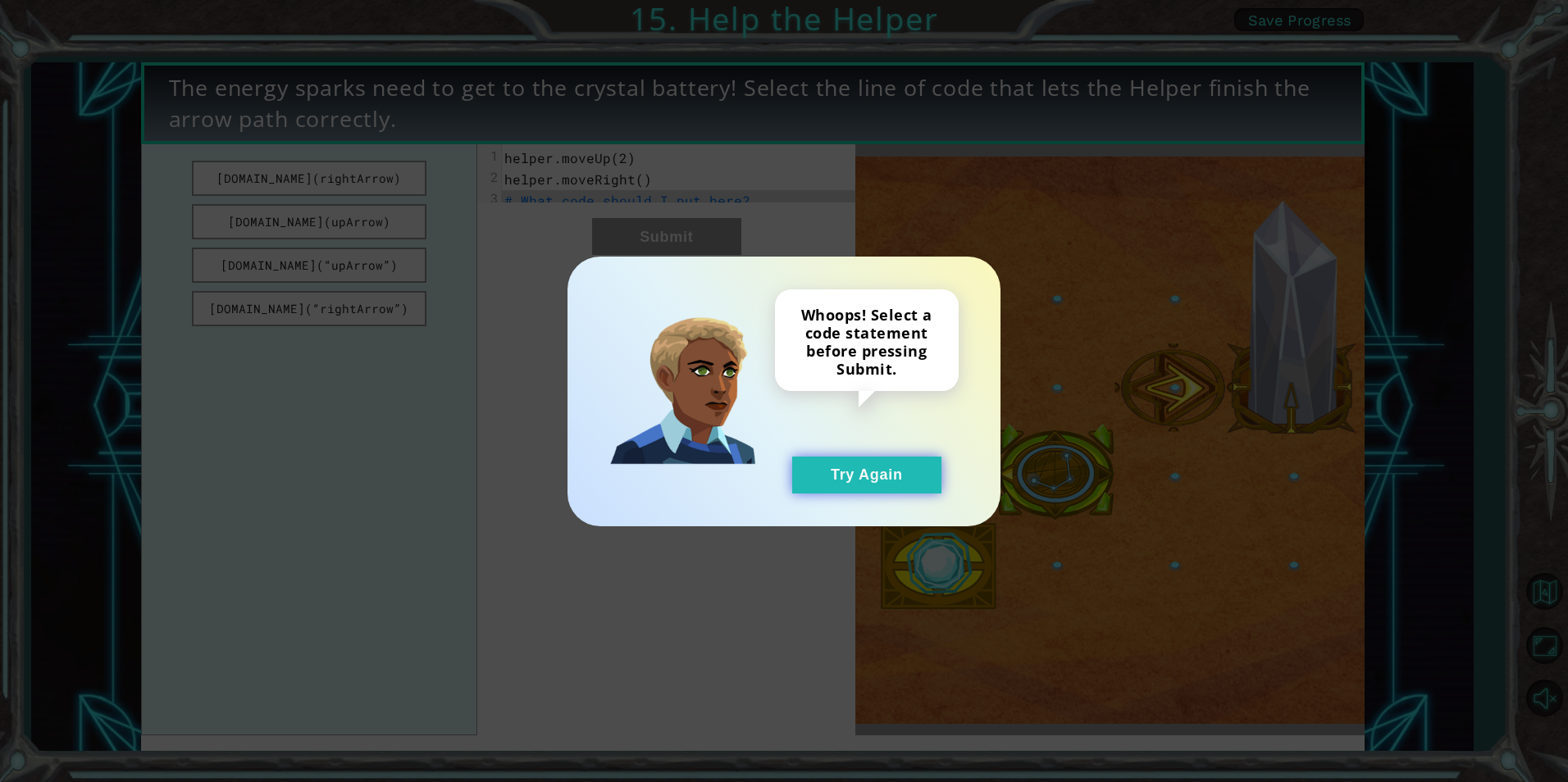
click at [915, 488] on button "Try Again" at bounding box center [867, 474] width 149 height 37
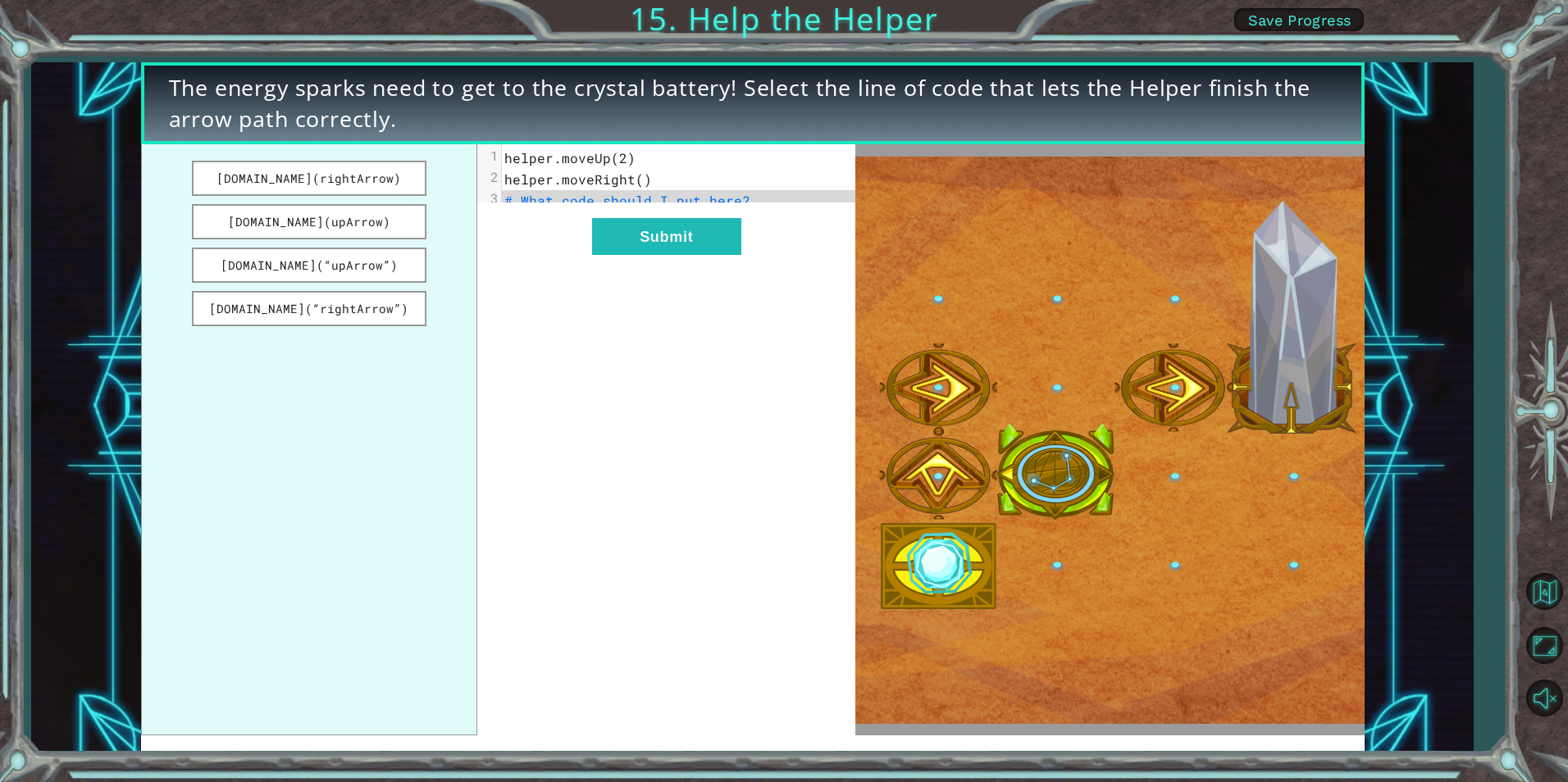
drag, startPoint x: 407, startPoint y: 195, endPoint x: 470, endPoint y: 206, distance: 64.0
click at [470, 206] on ul "[DOMAIN_NAME](rightArrow) [DOMAIN_NAME](upArrow) [DOMAIN_NAME](“upArrow”) [DOMA…" at bounding box center [309, 439] width 337 height 591
click at [233, 168] on button "[DOMAIN_NAME](rightArrow)" at bounding box center [309, 178] width 235 height 35
click at [380, 182] on button "[DOMAIN_NAME](rightArrow)" at bounding box center [309, 178] width 235 height 35
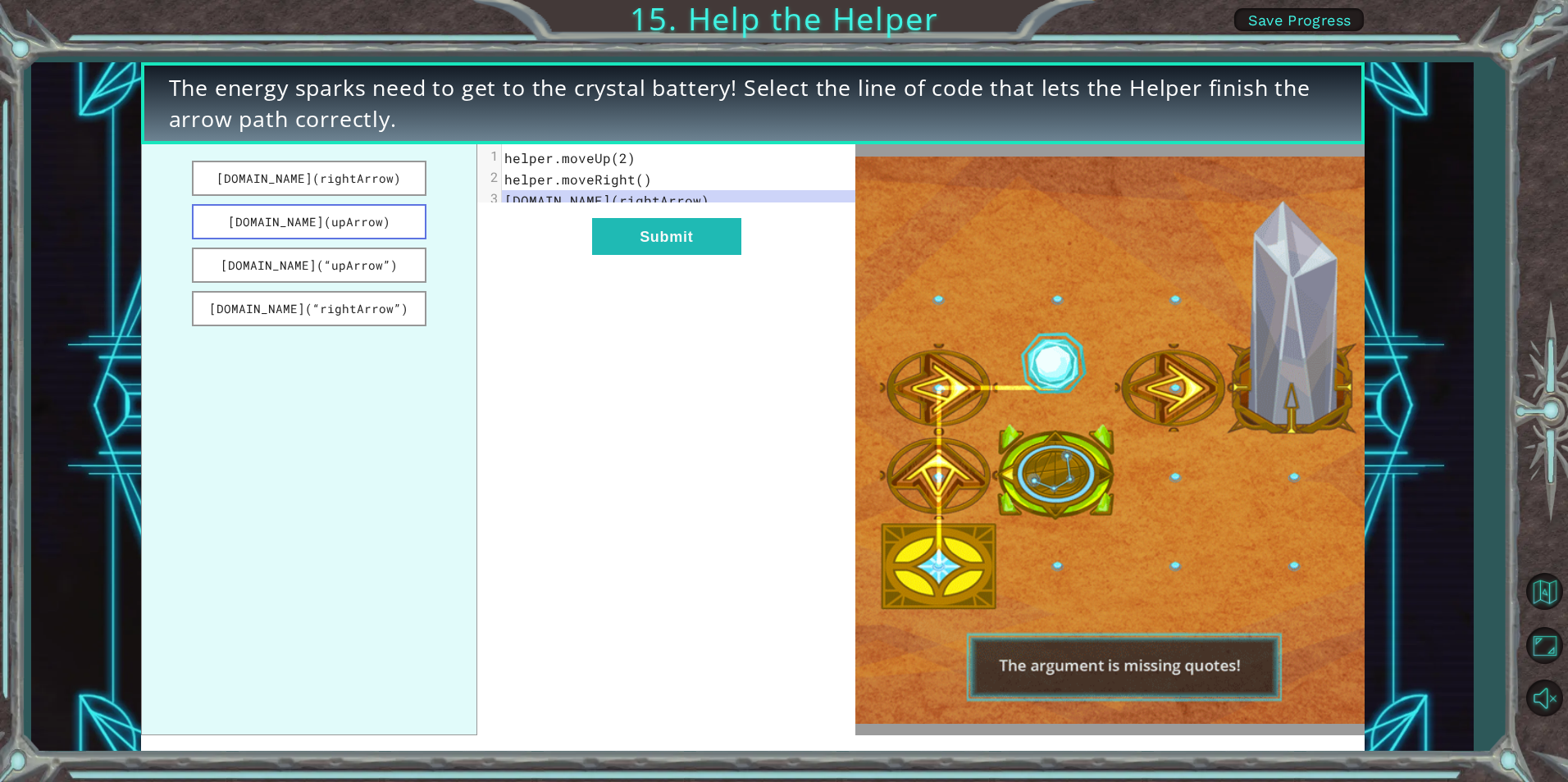
click at [379, 222] on button "[DOMAIN_NAME](upArrow)" at bounding box center [309, 222] width 235 height 35
click at [731, 255] on button "Submit" at bounding box center [666, 236] width 149 height 37
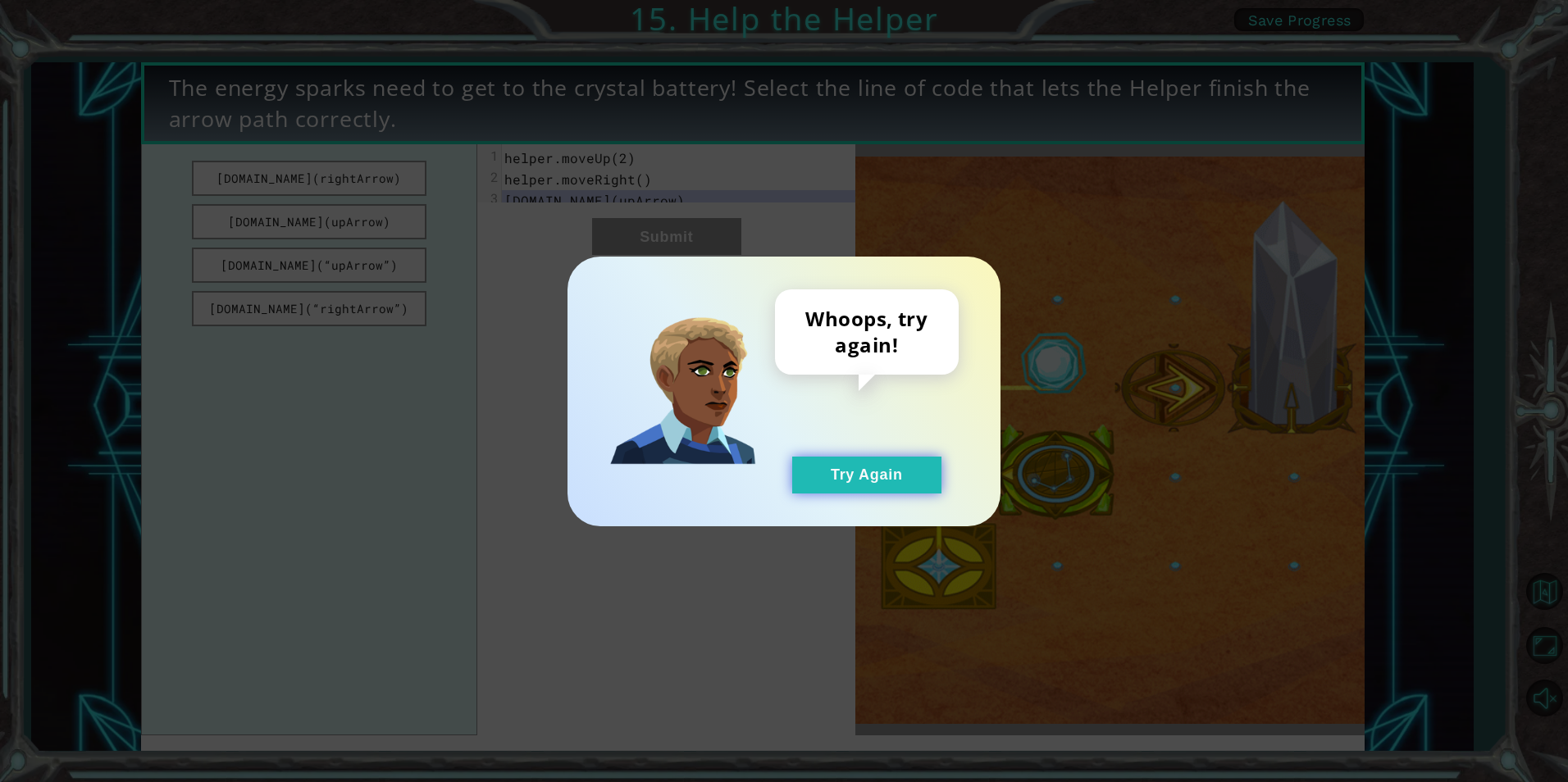
click at [836, 467] on button "Try Again" at bounding box center [867, 474] width 149 height 37
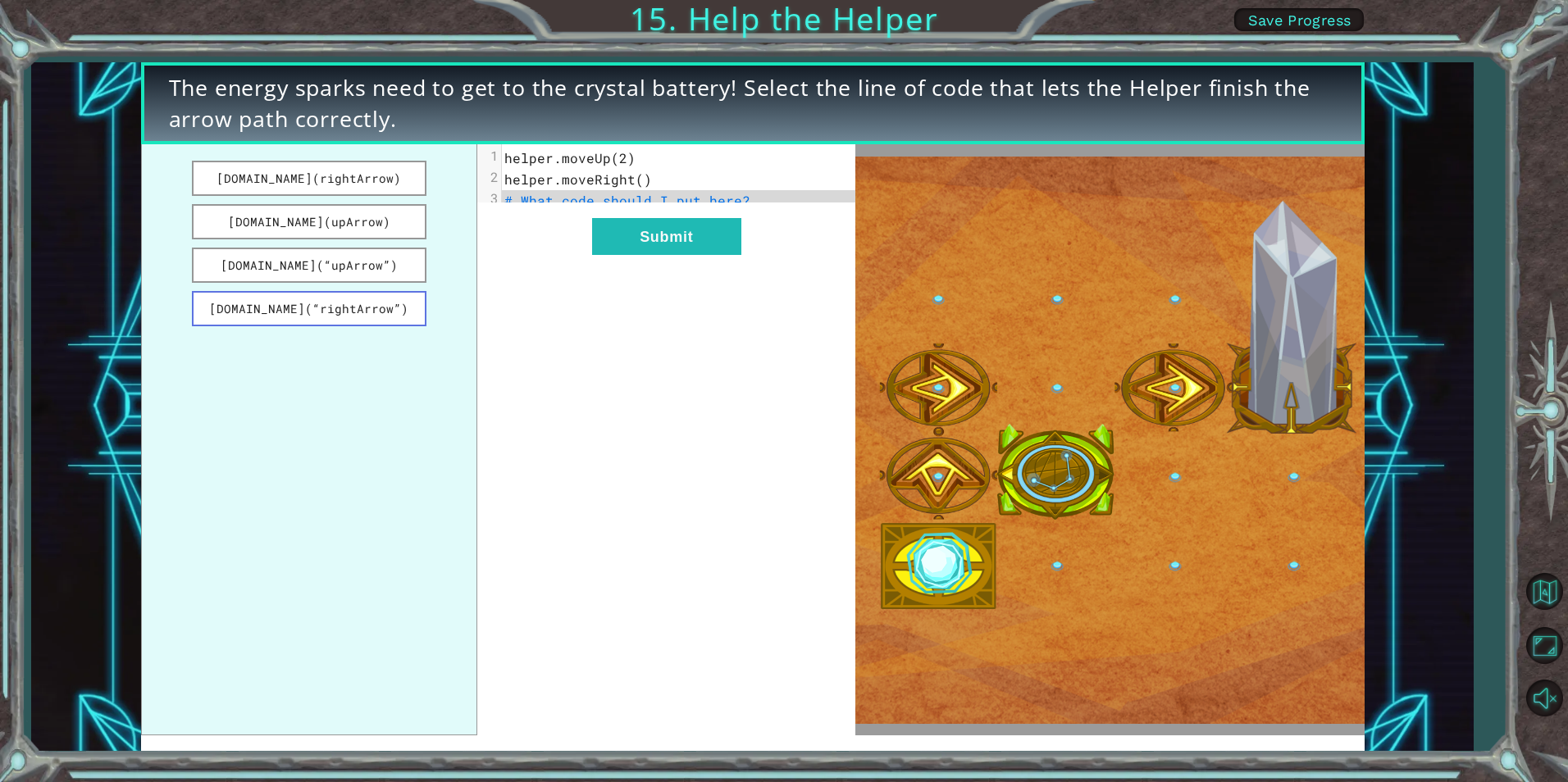
click at [340, 317] on button "[DOMAIN_NAME](“rightArrow”)" at bounding box center [309, 308] width 235 height 35
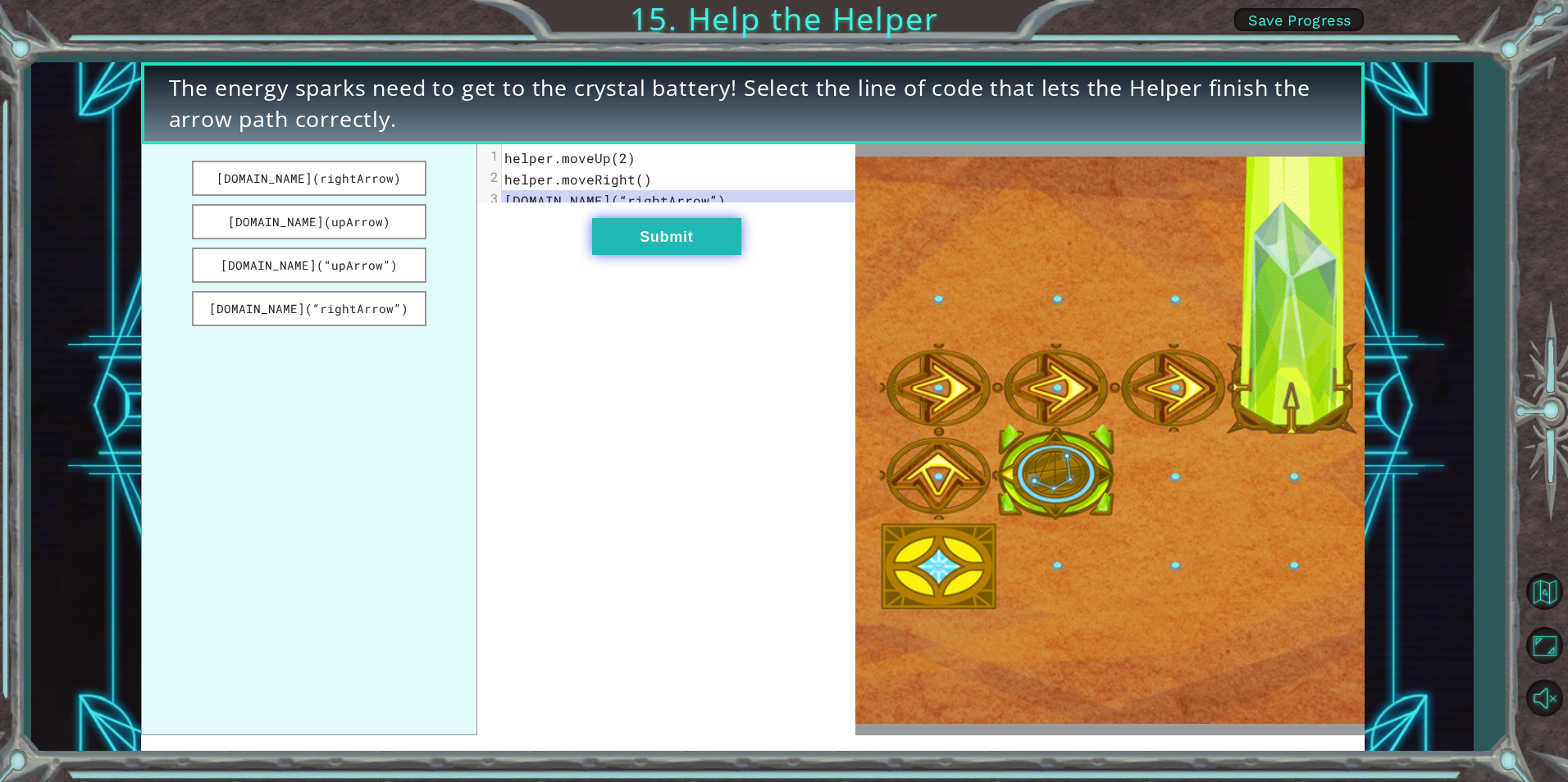
click at [632, 252] on button "Submit" at bounding box center [666, 236] width 149 height 37
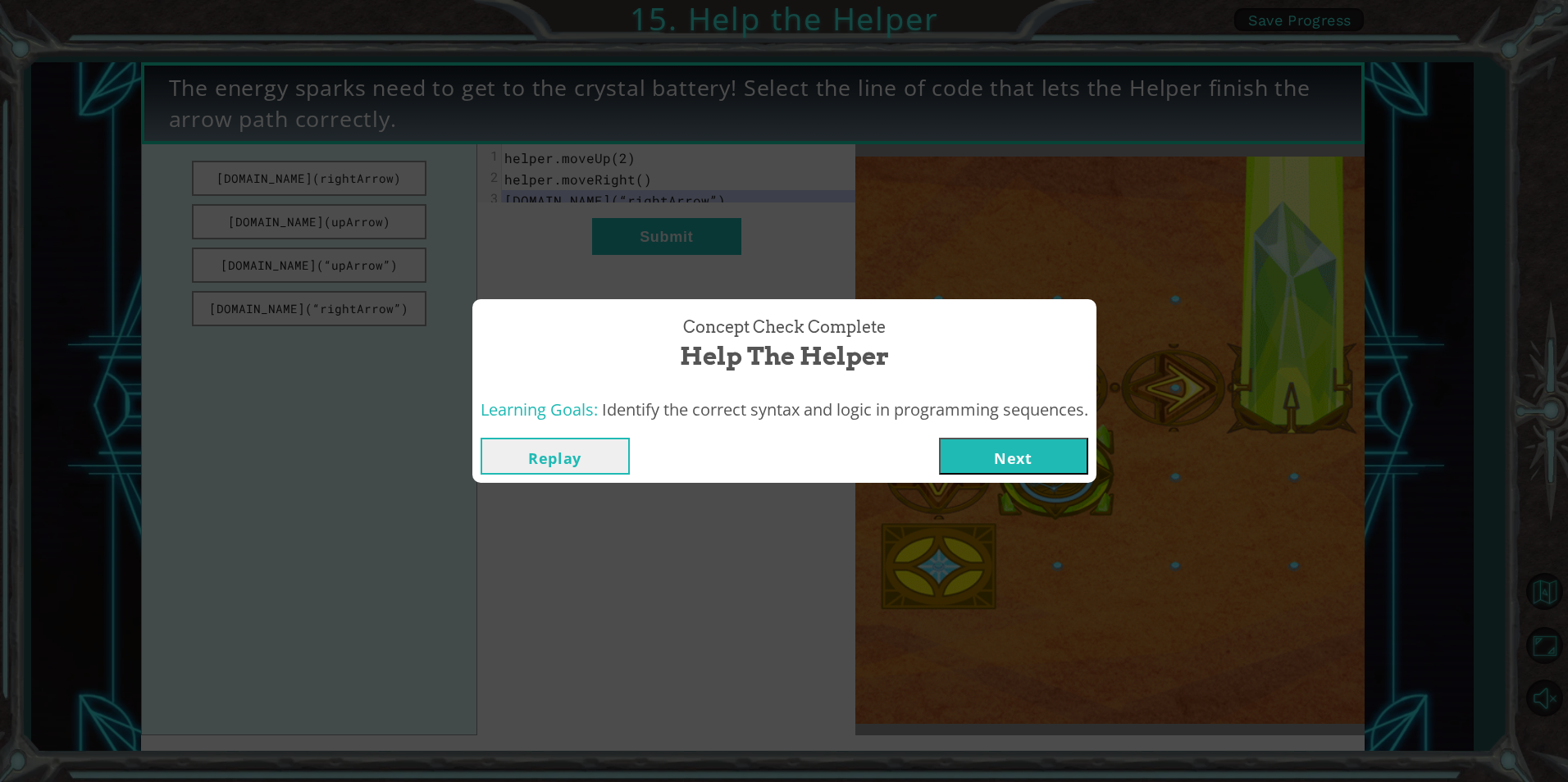
click at [992, 458] on button "Next" at bounding box center [1014, 456] width 149 height 37
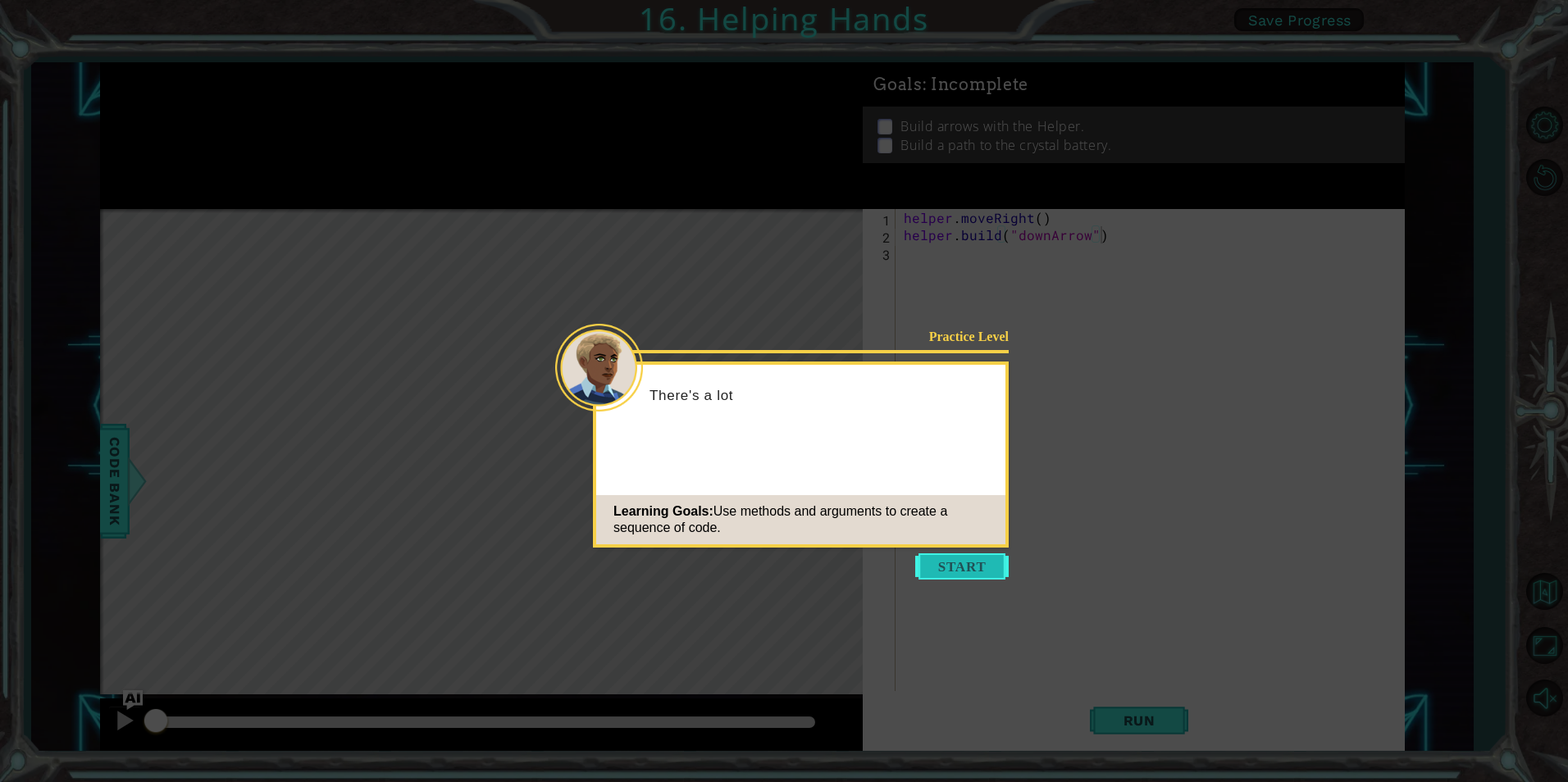
click at [954, 560] on button "Start" at bounding box center [962, 566] width 93 height 26
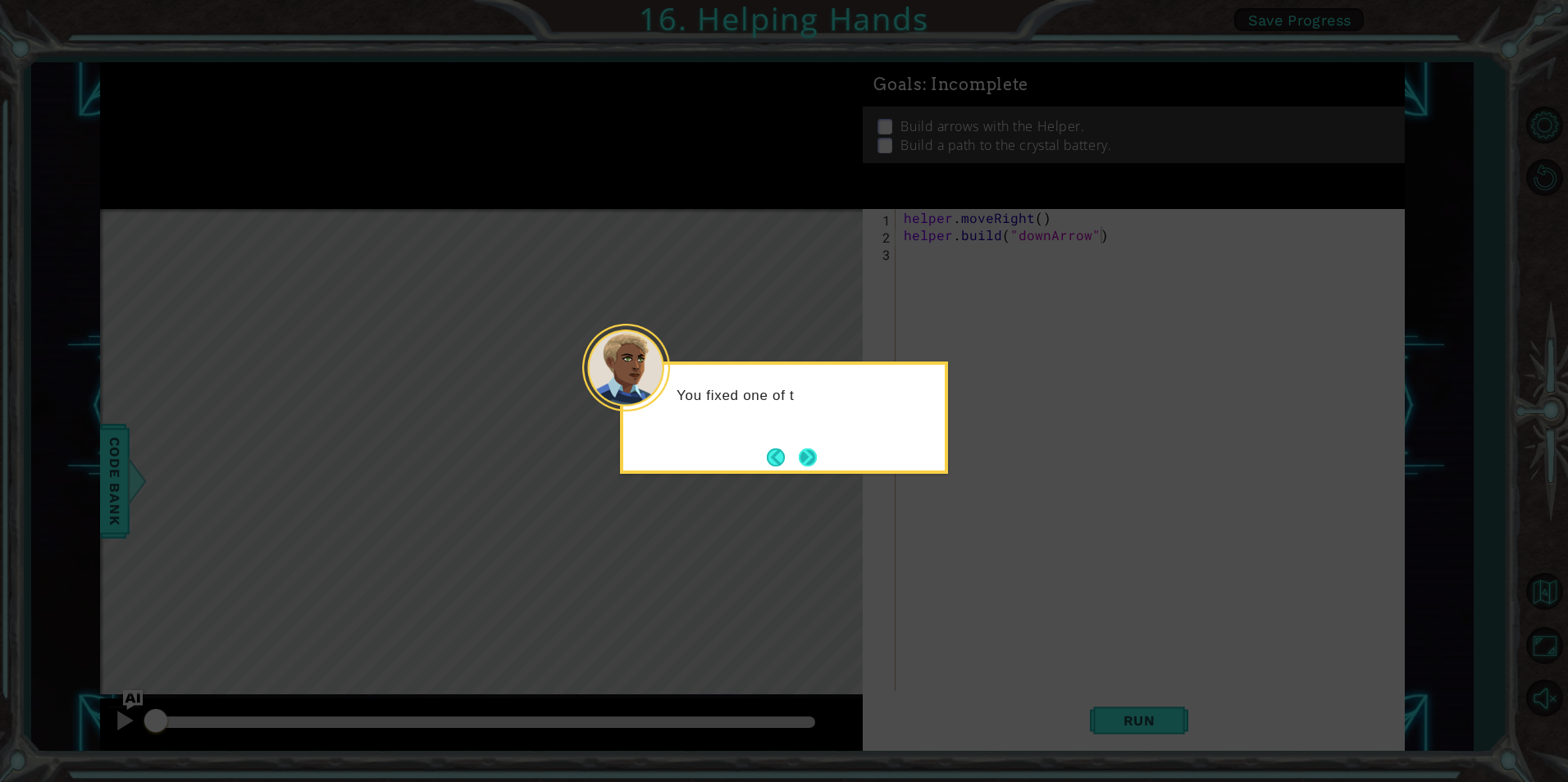
click at [810, 463] on button "Next" at bounding box center [808, 457] width 18 height 18
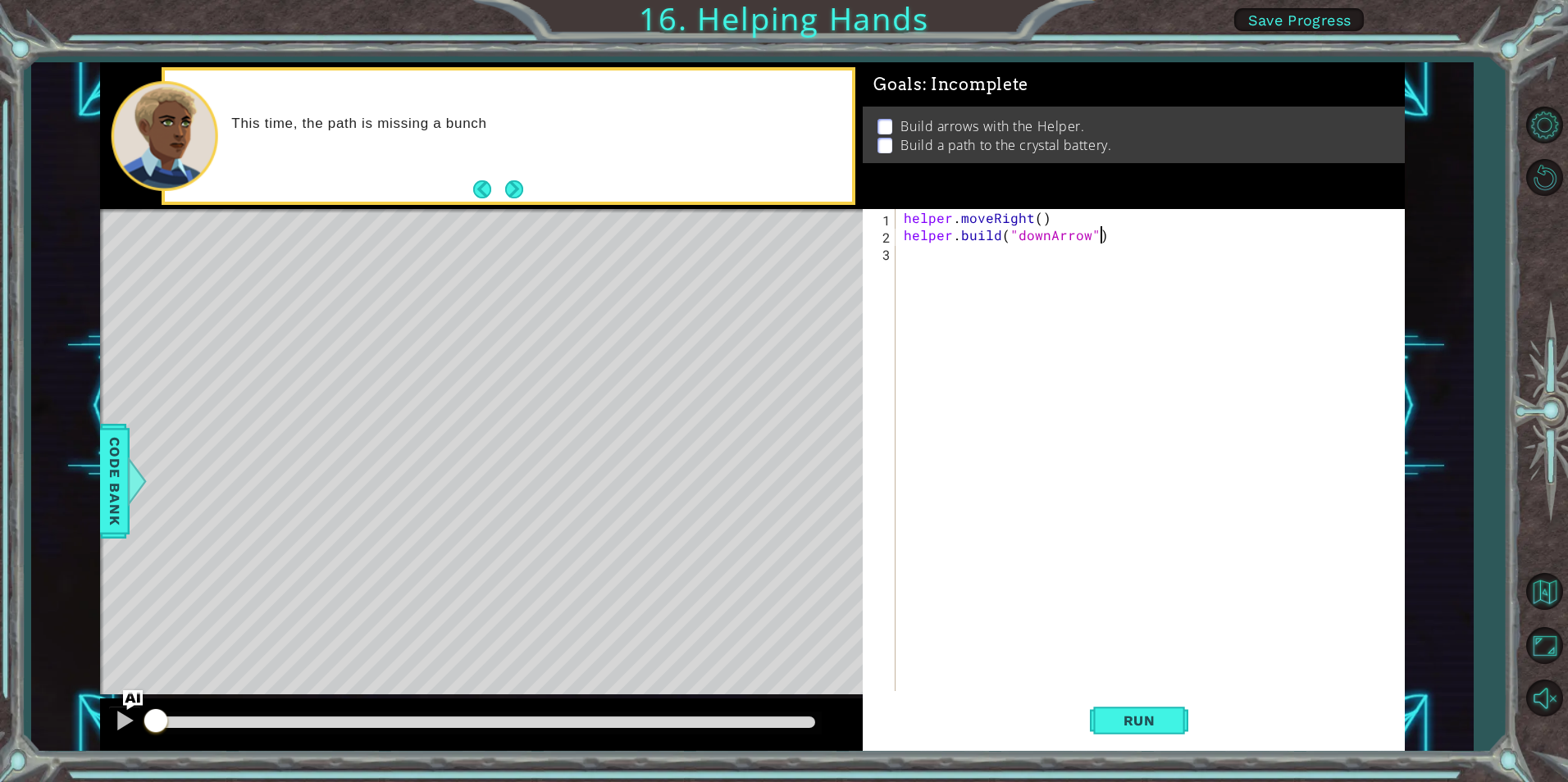
click at [940, 255] on div "helper . moveRight ( ) helper . build ( "downArrow" )" at bounding box center [1154, 467] width 507 height 517
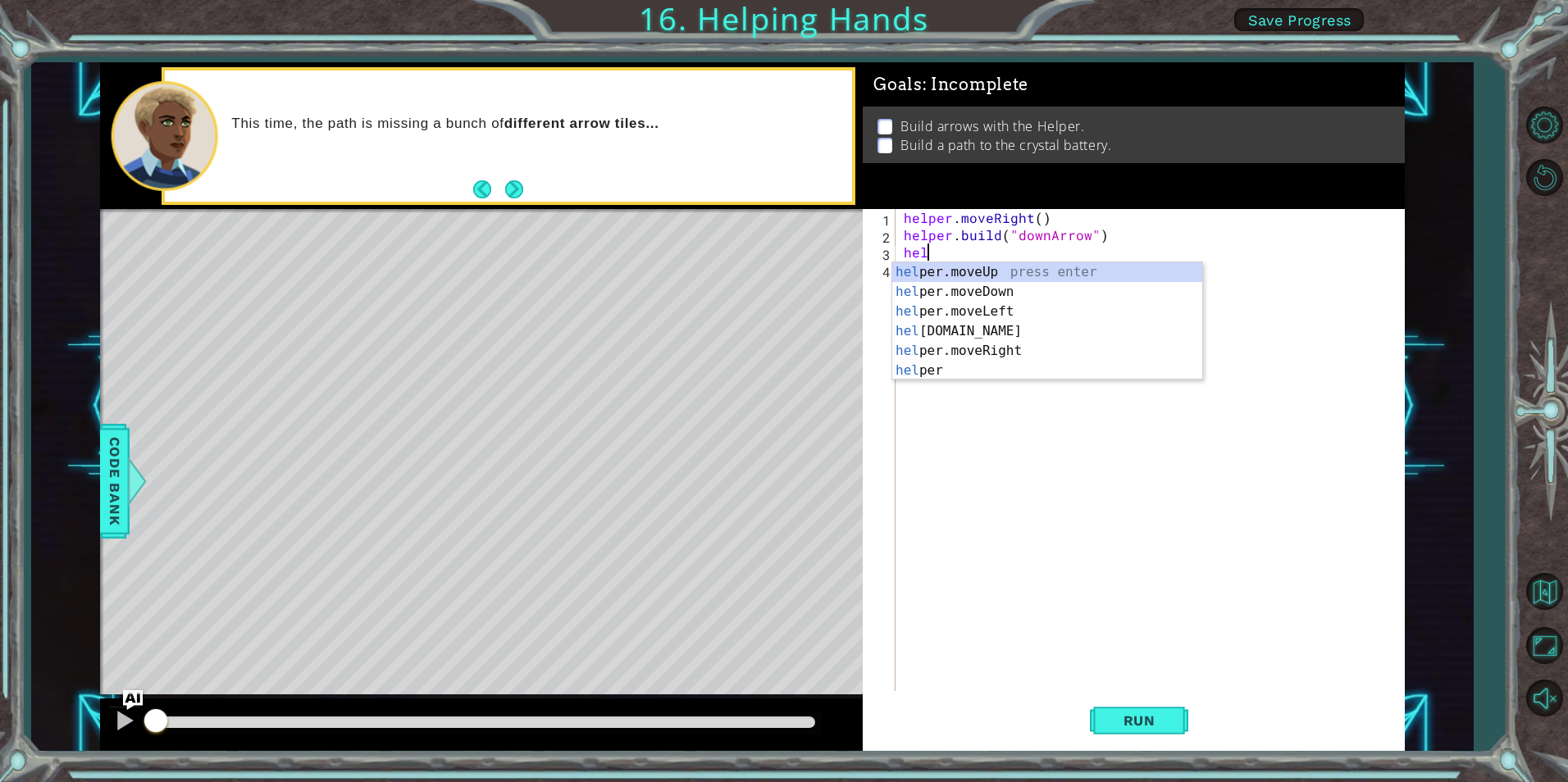
type textarea "h"
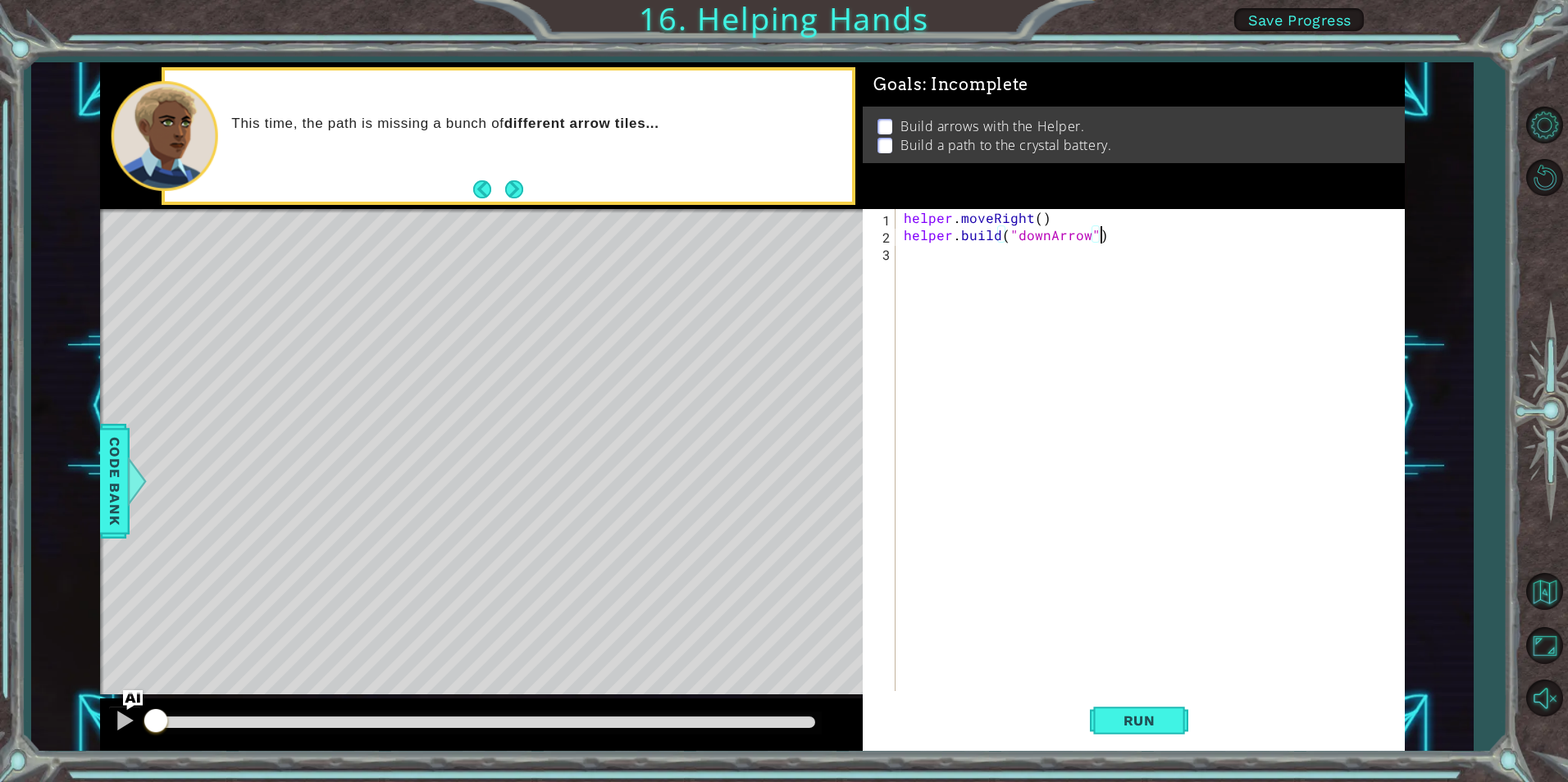
scroll to position [0, 13]
type textarea "[DOMAIN_NAME]("downArrow")"
click at [1034, 264] on div "helper. b uild press enter" at bounding box center [1048, 292] width 310 height 59
type textarea "[DOMAIN_NAME]("rightArrow")"
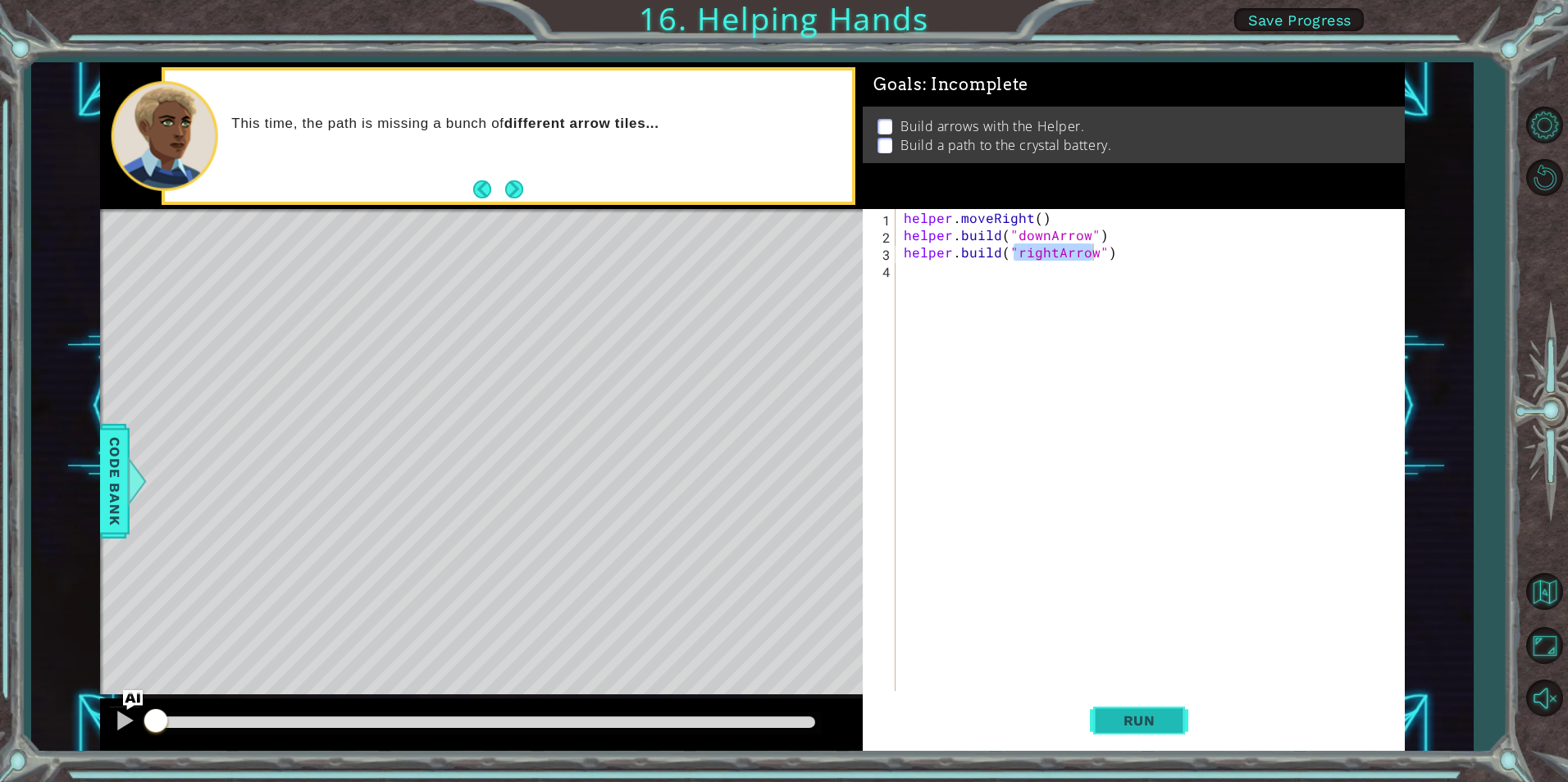
click at [1119, 714] on span "Run" at bounding box center [1139, 721] width 65 height 16
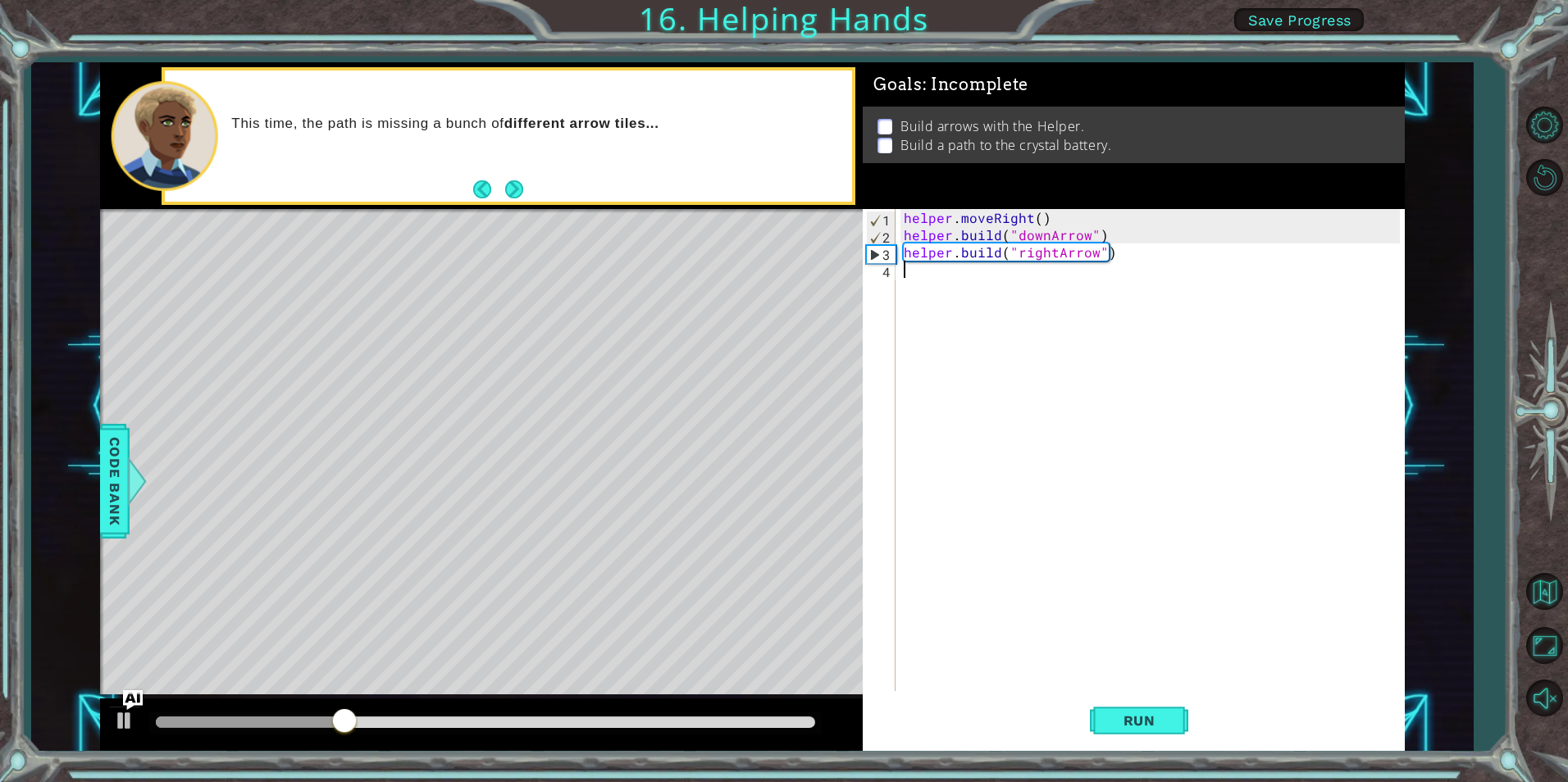
click at [971, 277] on div "helper . moveRight ( ) helper . build ( "downArrow" ) helper . build ( "rightAr…" at bounding box center [1154, 467] width 507 height 517
click at [974, 288] on div "helper. b uild press enter" at bounding box center [1048, 309] width 310 height 59
click at [1134, 729] on button "Run" at bounding box center [1139, 721] width 99 height 54
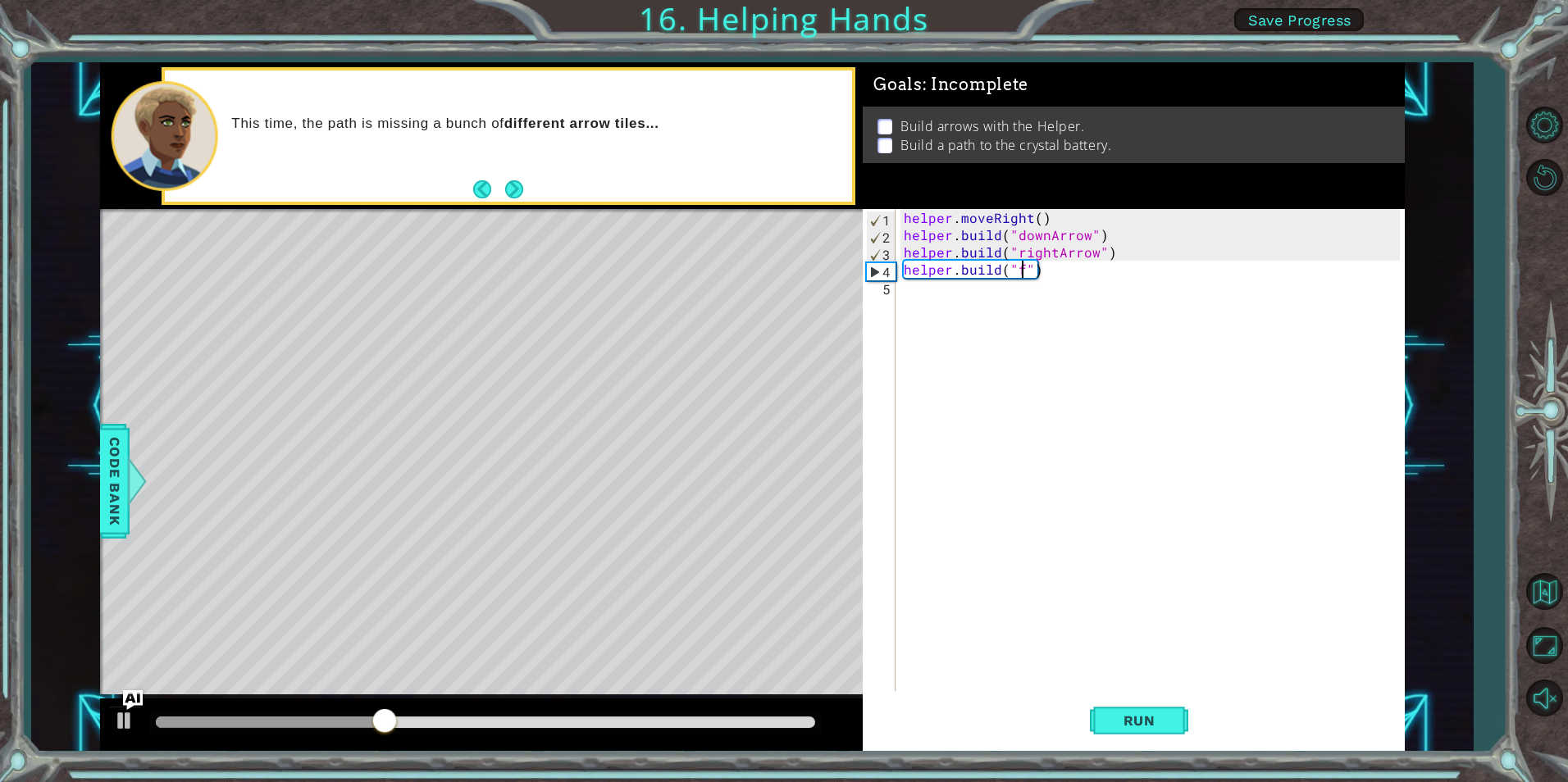
scroll to position [0, 7]
click at [1103, 292] on div ""d ownArrow" press enter" at bounding box center [1150, 309] width 310 height 59
click at [1160, 698] on button "Run" at bounding box center [1139, 721] width 99 height 54
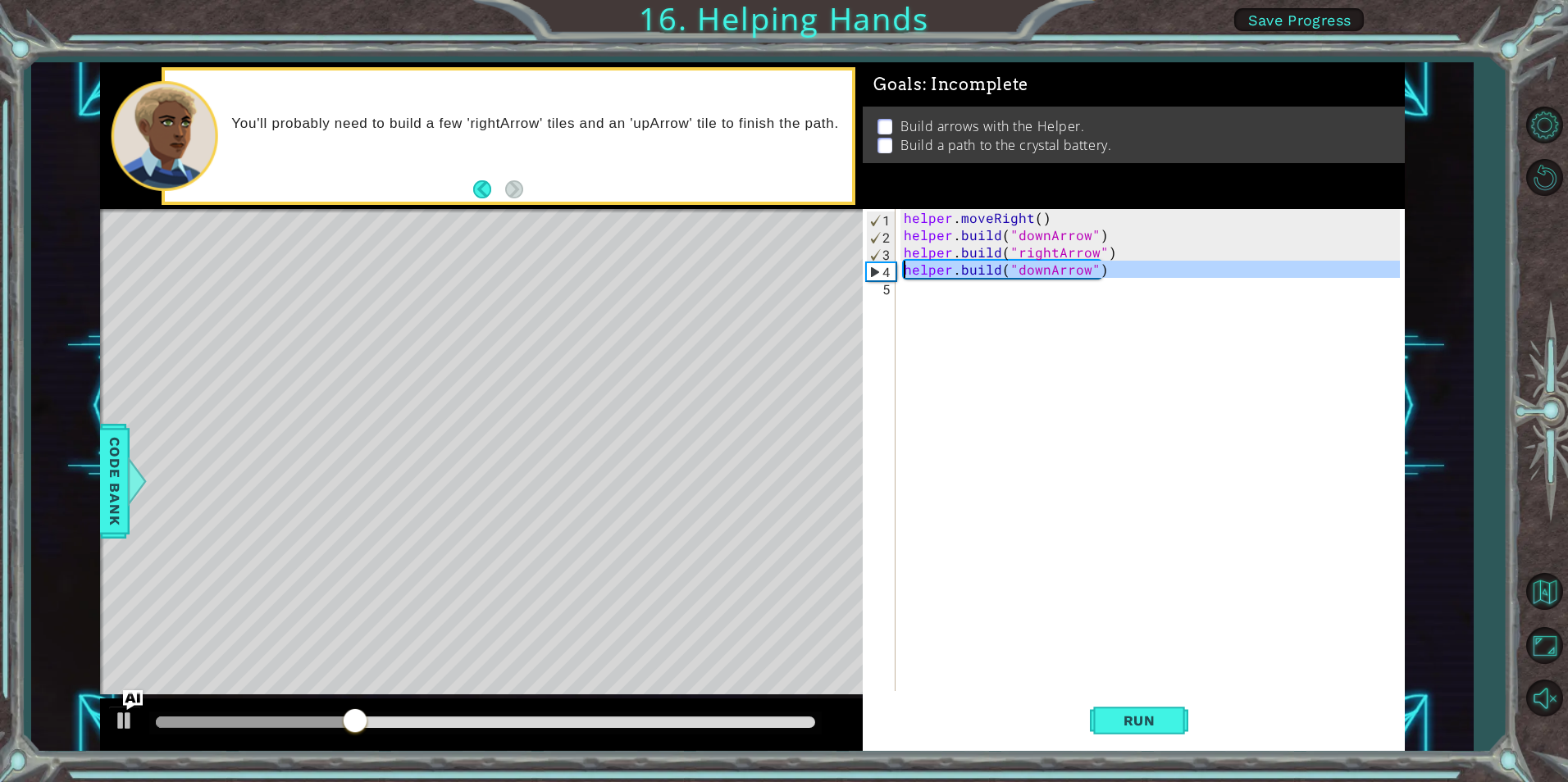
drag, startPoint x: 1106, startPoint y: 280, endPoint x: 904, endPoint y: 271, distance: 202.2
click at [904, 271] on div "helper . moveRight ( ) helper . build ( "downArrow" ) helper . build ( "rightAr…" at bounding box center [1154, 467] width 507 height 517
type textarea "[DOMAIN_NAME]("downArrow")"
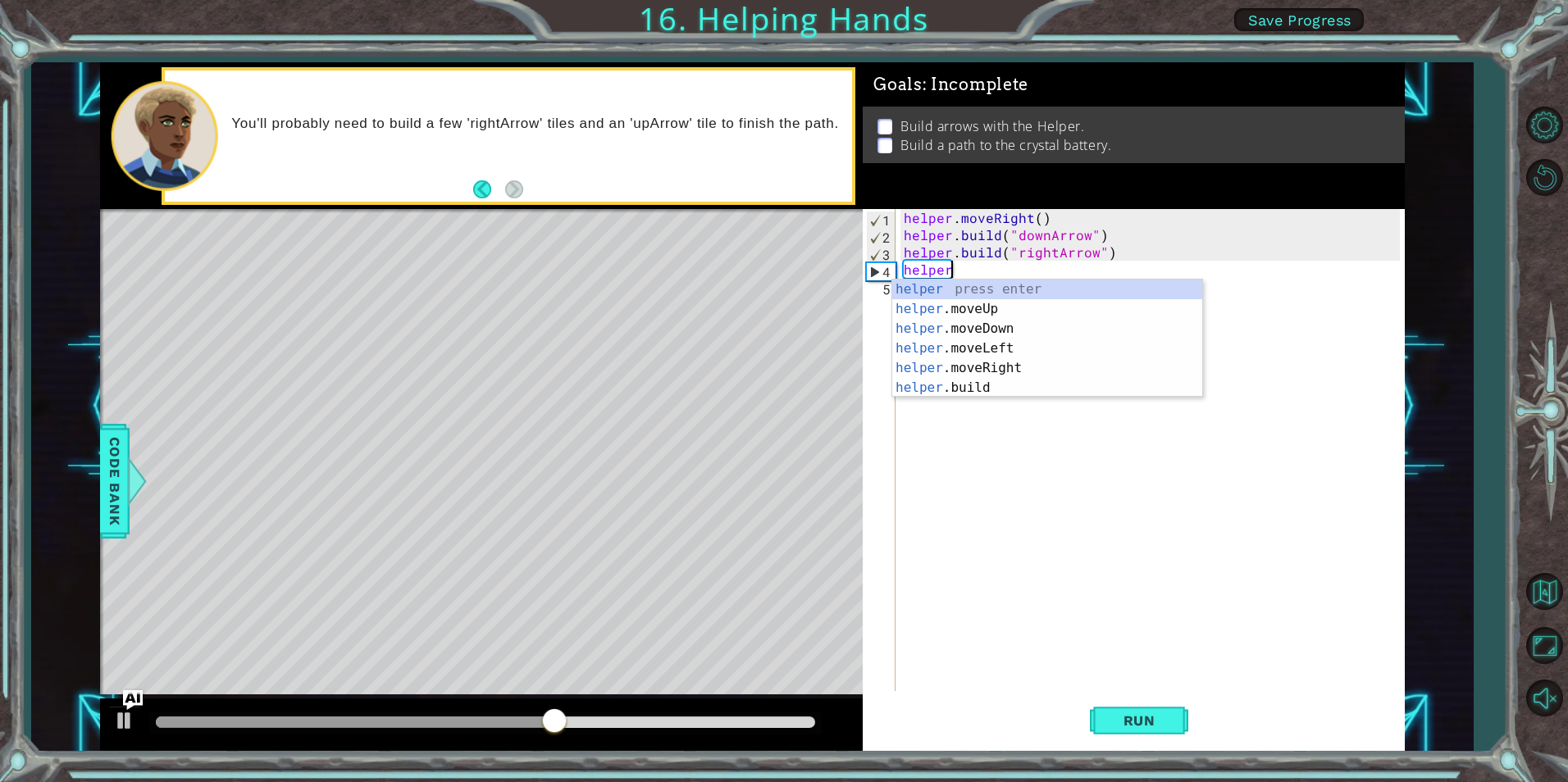
scroll to position [0, 3]
click at [1001, 324] on div "helper press enter helper .moveUp press enter helper .moveDown press enter help…" at bounding box center [1048, 359] width 310 height 158
type textarea "helper.moveDown(1)"
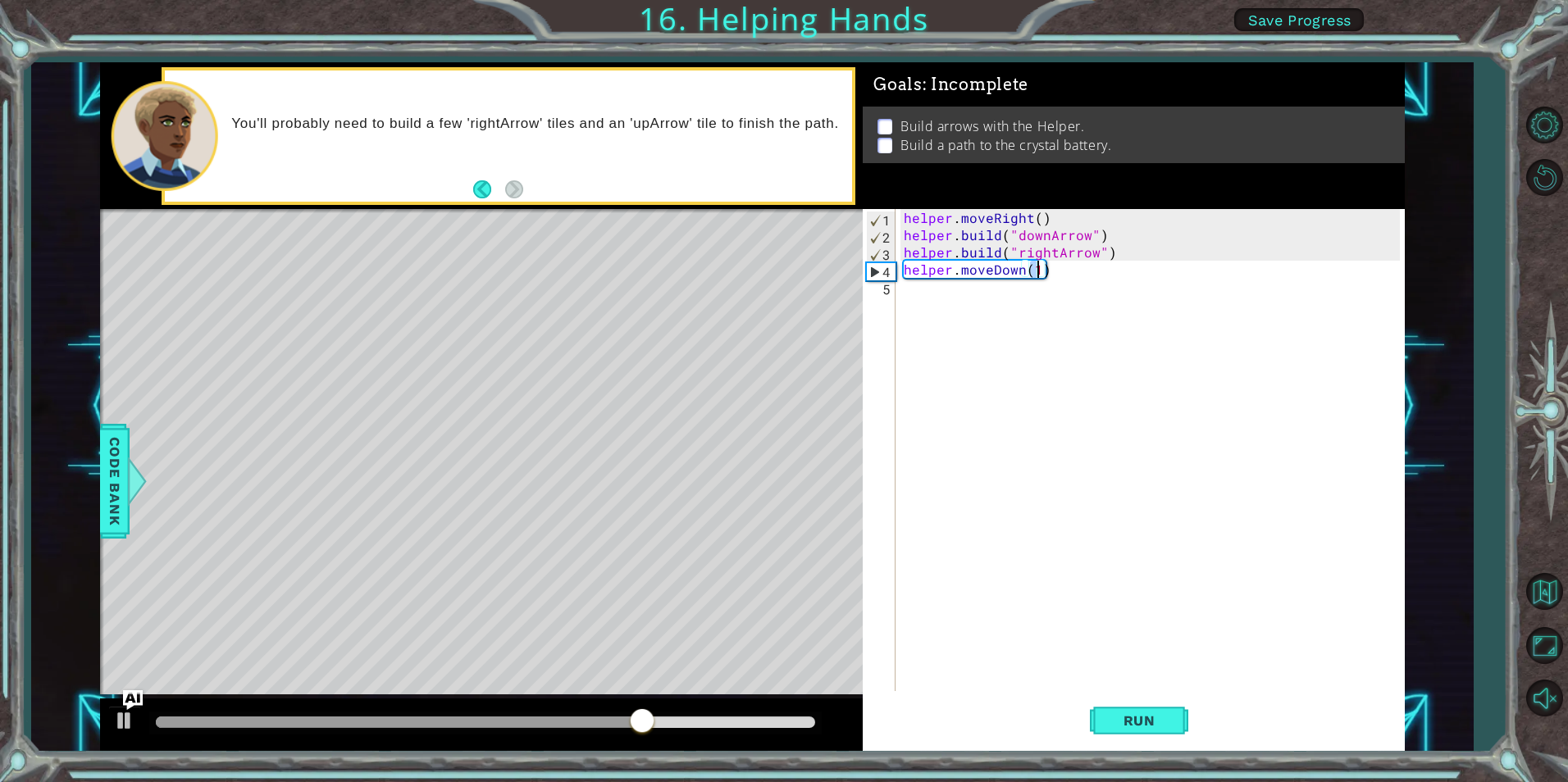
click at [1171, 684] on div "helper . moveRight ( ) helper . build ( "downArrow" ) helper . build ( "rightAr…" at bounding box center [1154, 467] width 507 height 517
click at [1168, 711] on button "Run" at bounding box center [1139, 721] width 99 height 54
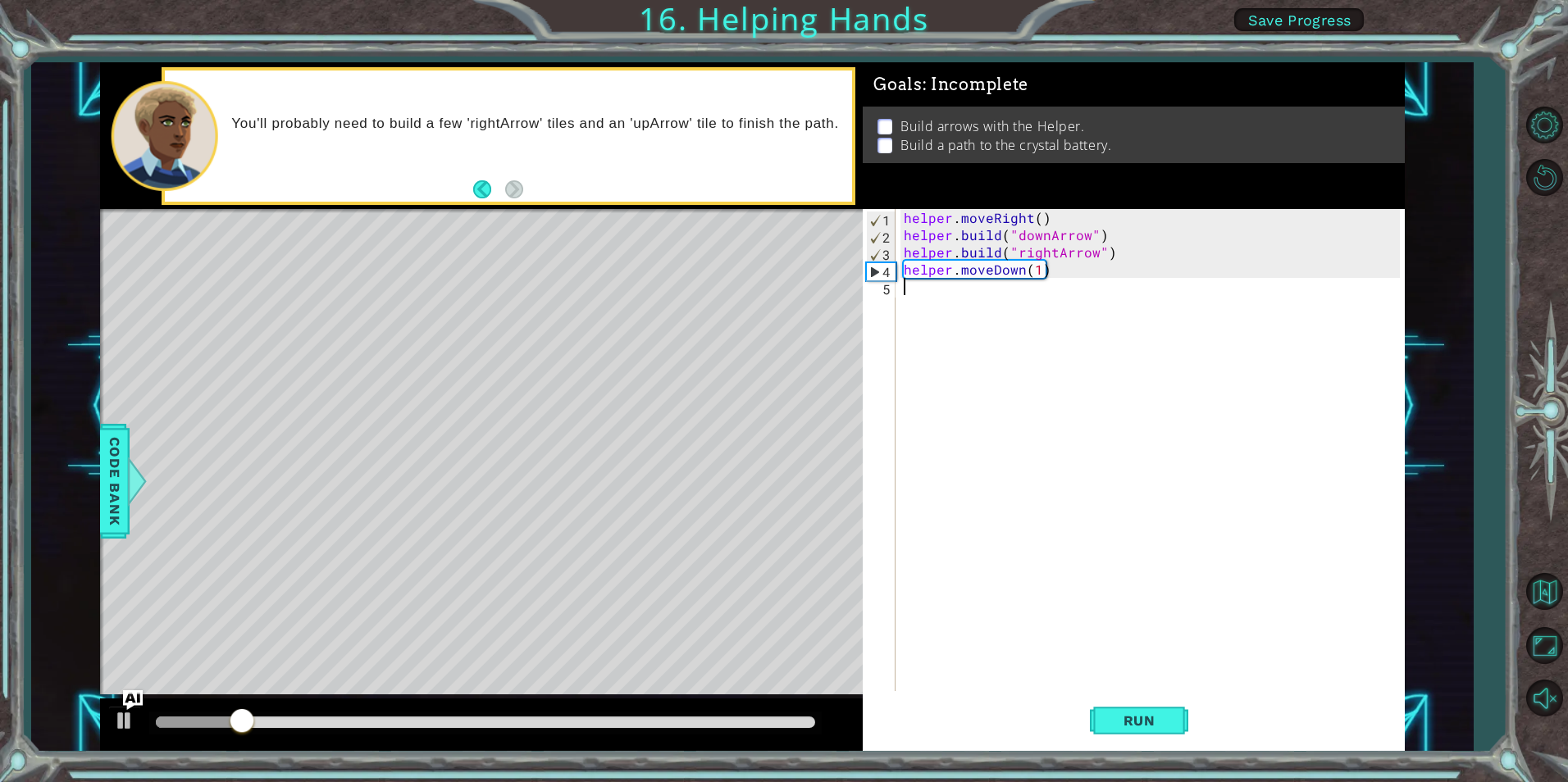
click at [954, 282] on div "helper . moveRight ( ) helper . build ( "downArrow" ) helper . build ( "rightAr…" at bounding box center [1154, 467] width 507 height 517
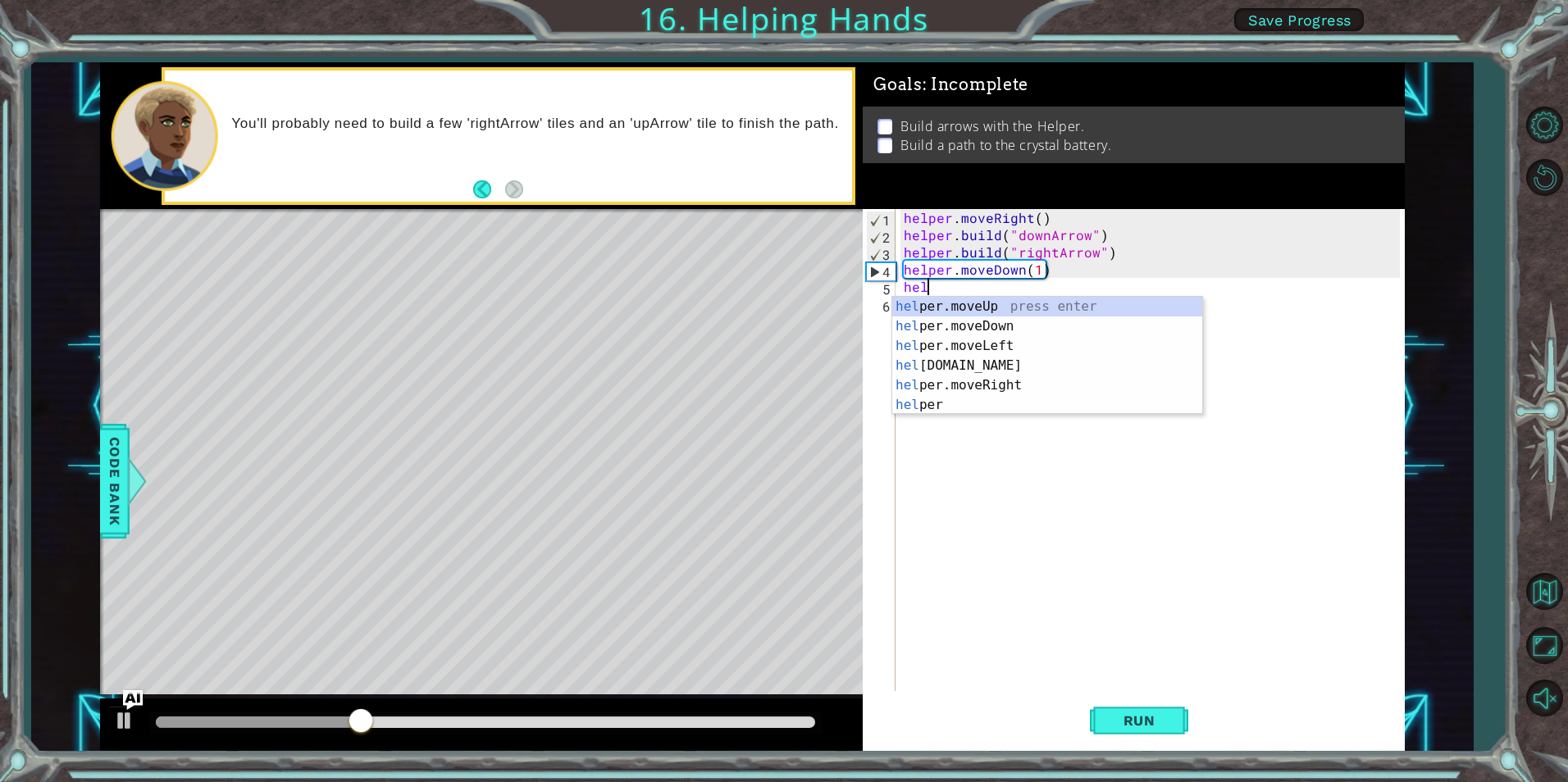
type textarea "h"
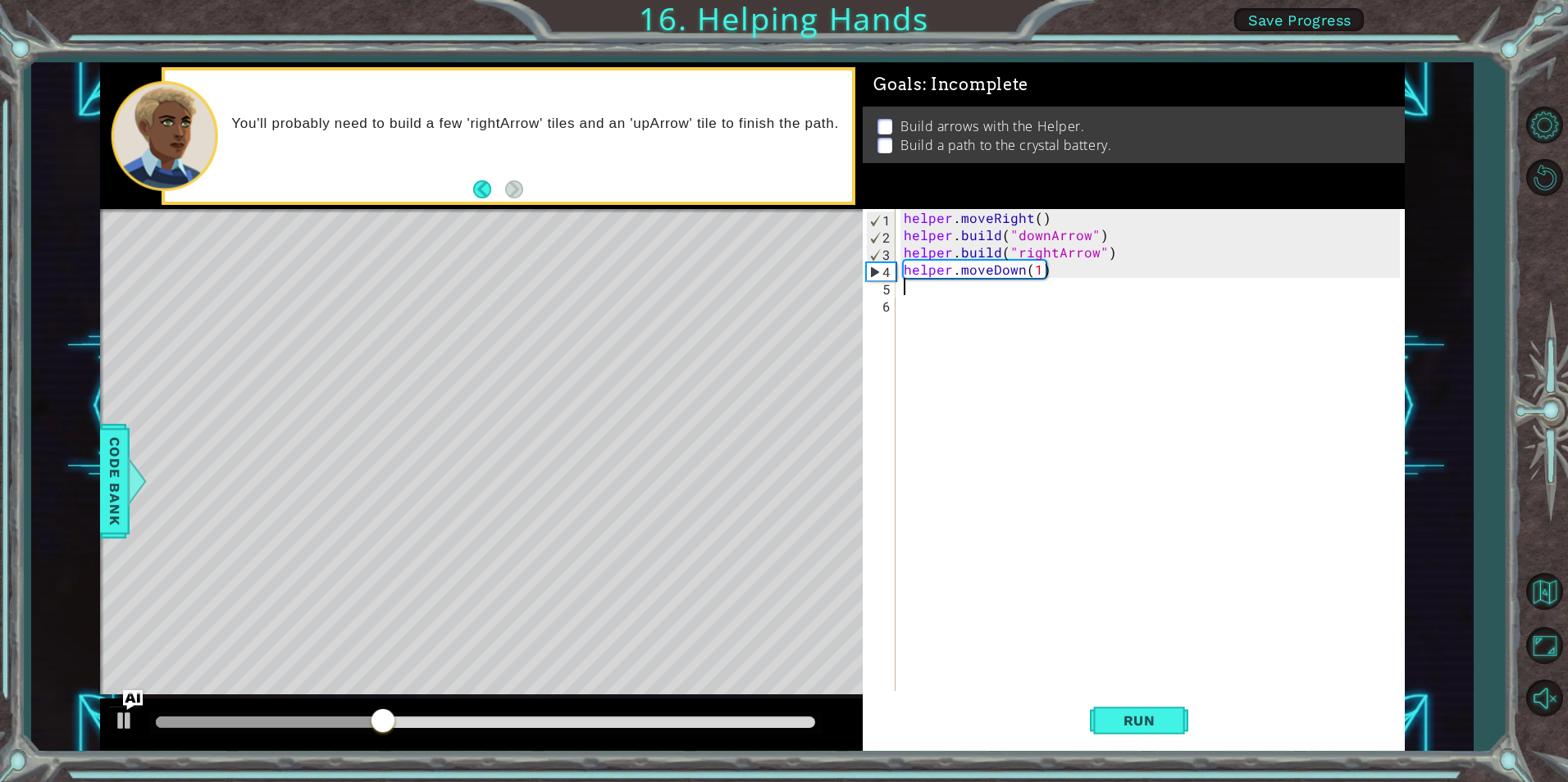
type textarea "n"
click at [1024, 308] on div "helper. b uild press enter" at bounding box center [1048, 326] width 310 height 59
type textarea "[DOMAIN_NAME]("rightArrow")"
click at [1125, 713] on span "Run" at bounding box center [1139, 721] width 65 height 16
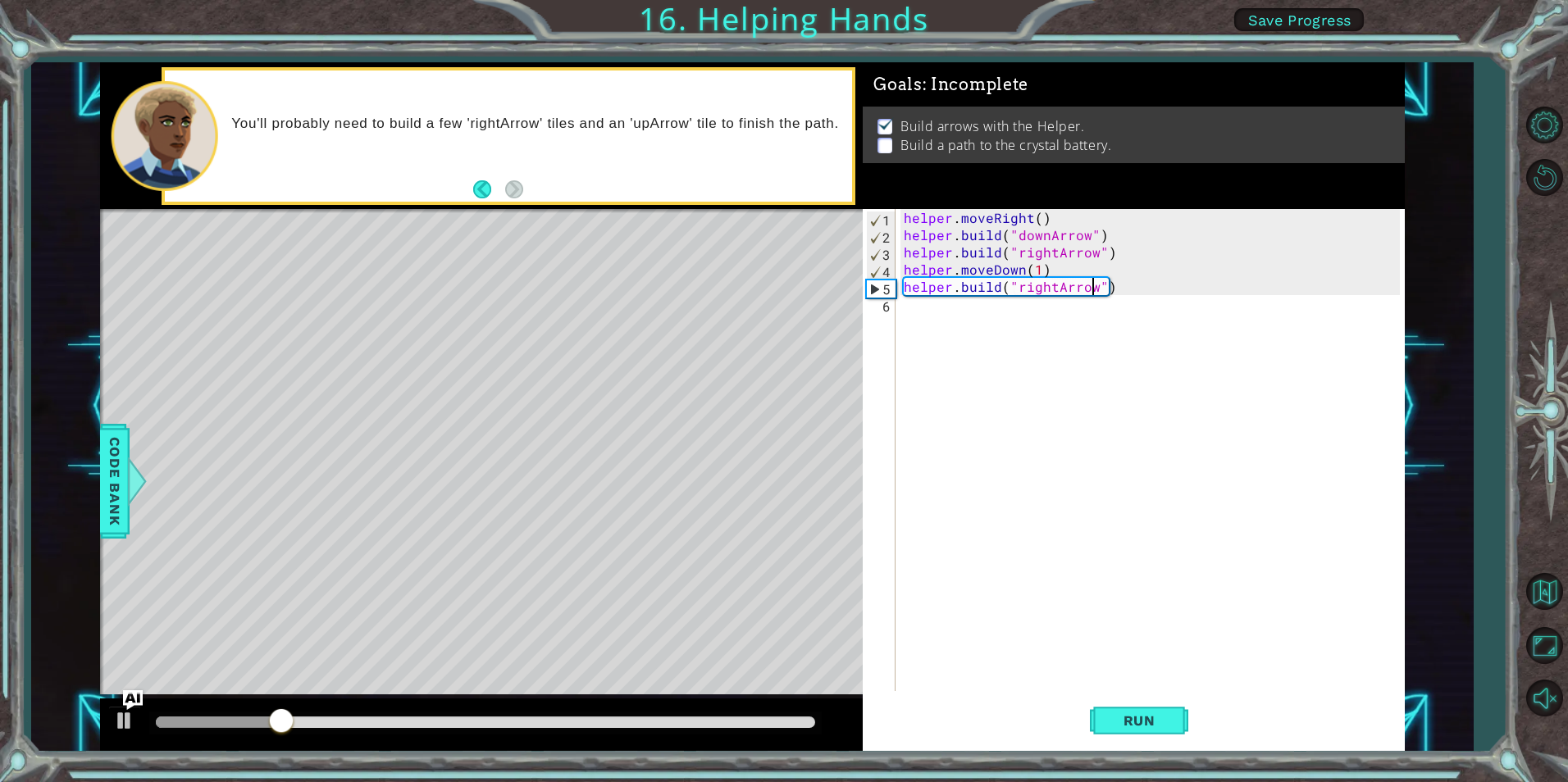
click at [996, 326] on div "helper . moveRight ( ) helper . build ( "downArrow" ) helper . build ( "rightAr…" at bounding box center [1154, 467] width 507 height 517
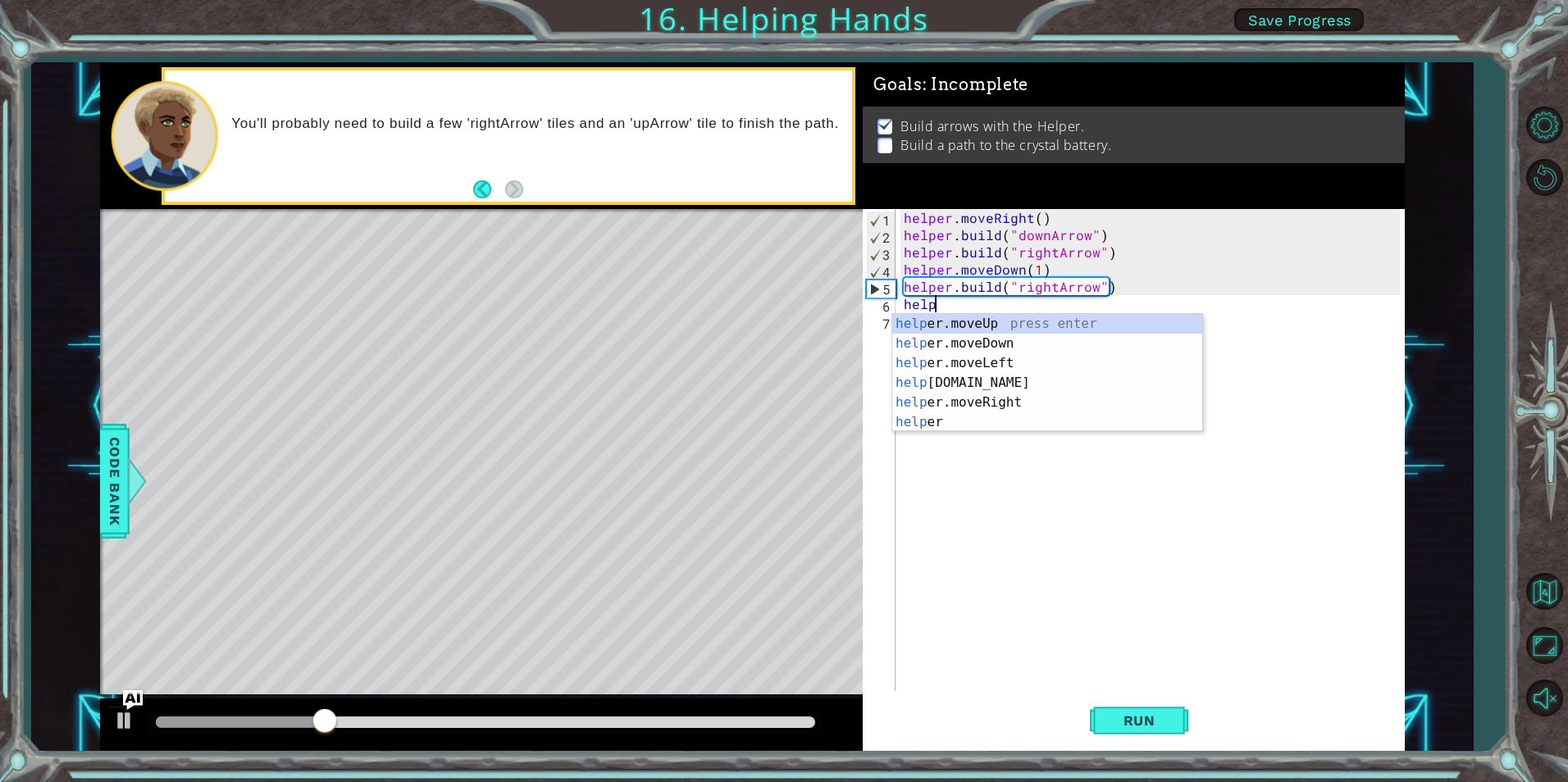
scroll to position [0, 2]
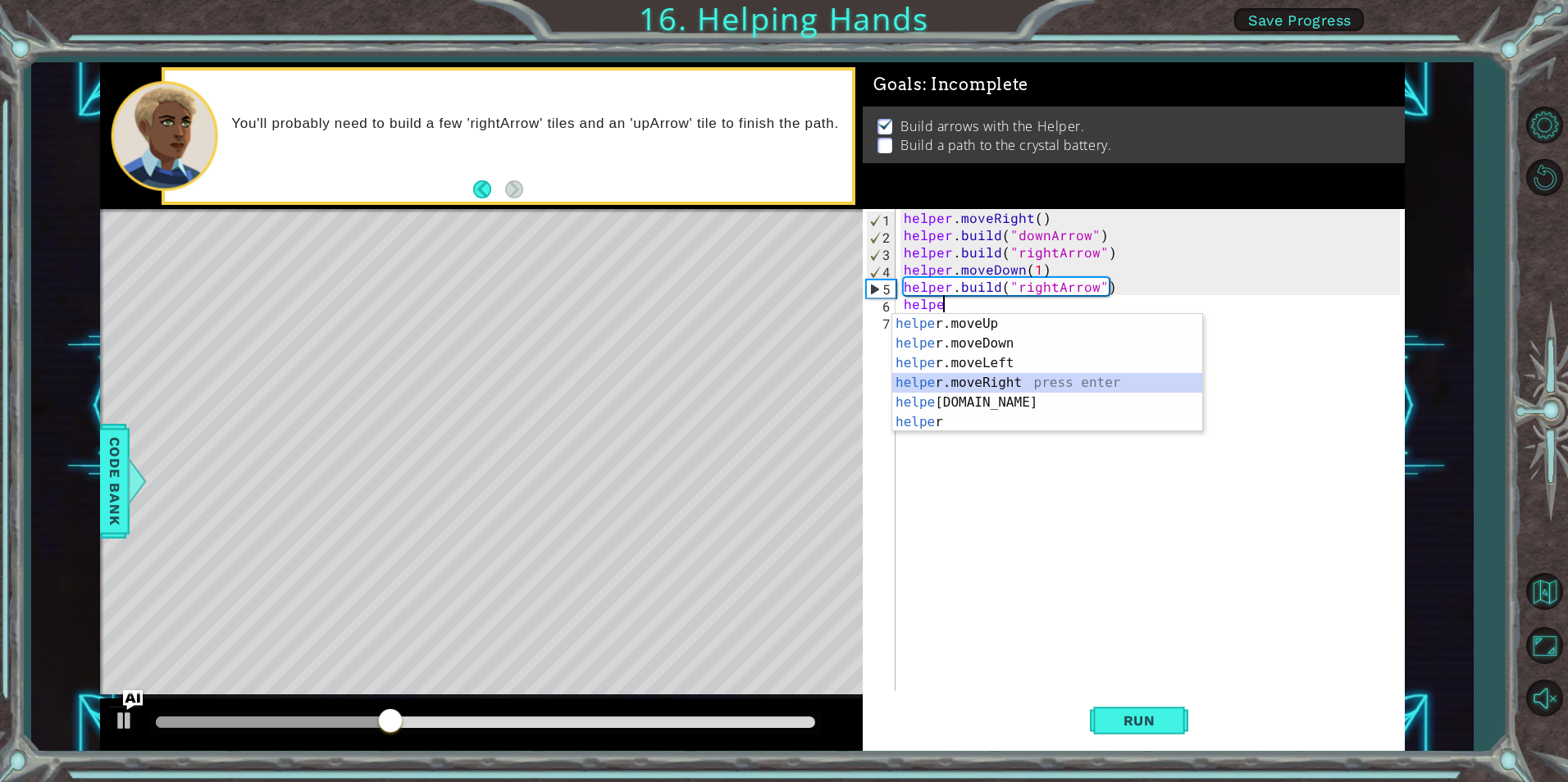
click at [1006, 382] on div "helpe [PERSON_NAME]moveUp press enter helpe [PERSON_NAME]moveDown press enter h…" at bounding box center [1048, 393] width 310 height 158
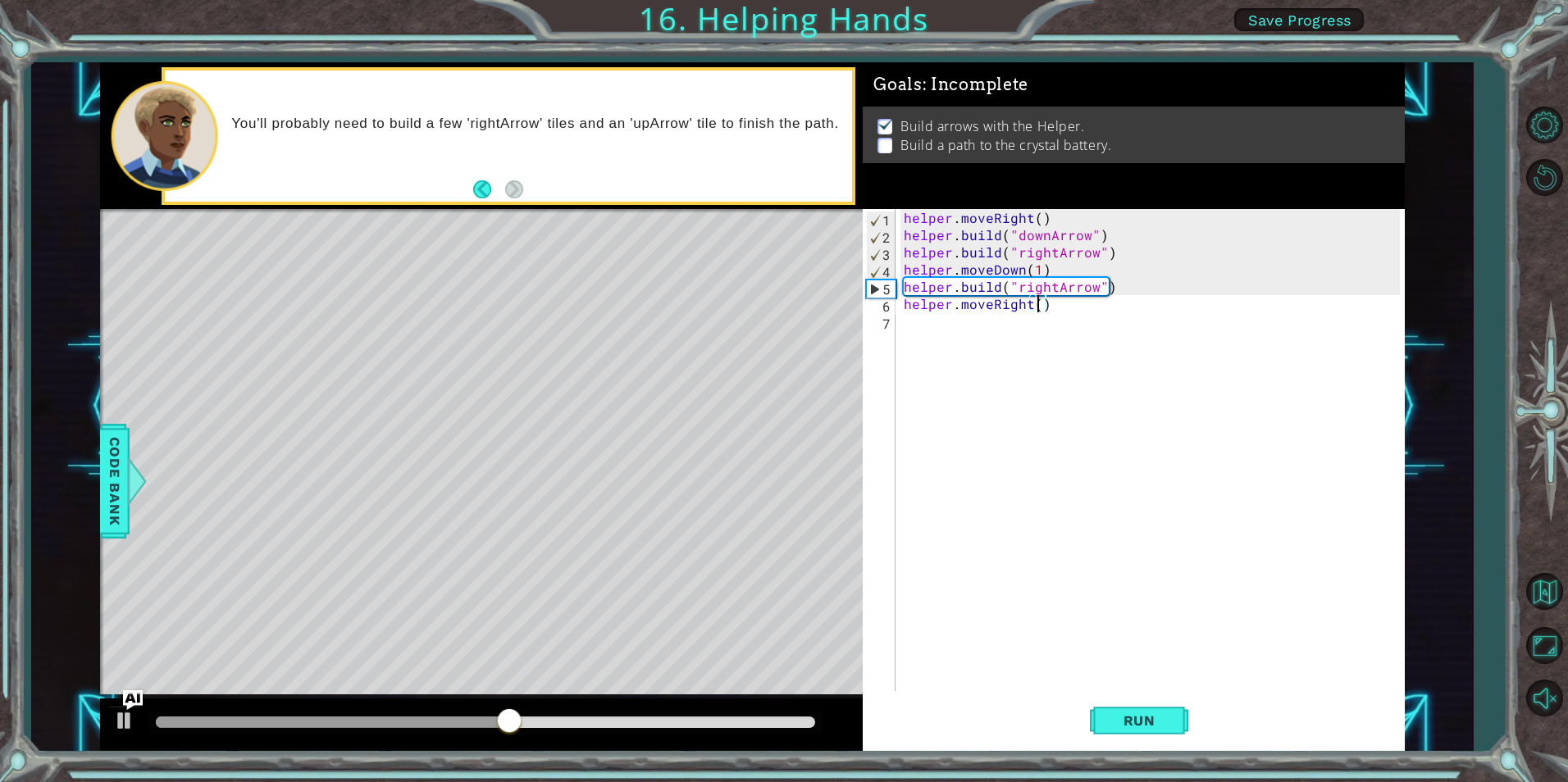
scroll to position [0, 8]
click at [1143, 733] on button "Run" at bounding box center [1139, 721] width 99 height 54
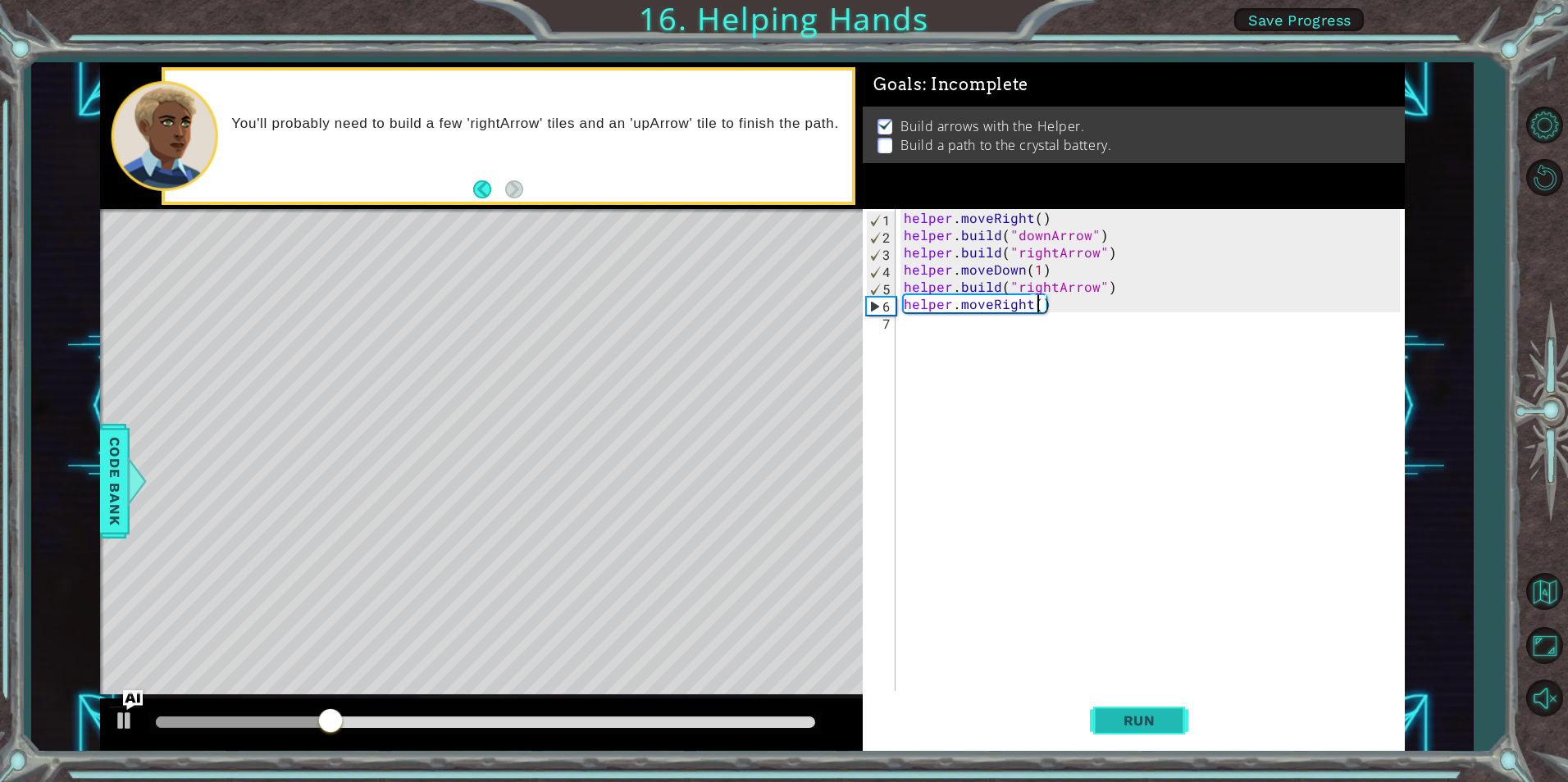
type textarea "helper.moveRight(1)"
click at [1102, 313] on div "helper . moveRight ( ) helper . build ( "downArrow" ) helper . build ( "rightAr…" at bounding box center [1154, 467] width 507 height 517
click at [1089, 308] on div "helper . moveRight ( ) helper . build ( "downArrow" ) helper . build ( "rightAr…" at bounding box center [1154, 467] width 507 height 517
click at [1137, 282] on div "helper . moveRight ( ) helper . build ( "downArrow" ) helper . build ( "rightAr…" at bounding box center [1154, 467] width 507 height 517
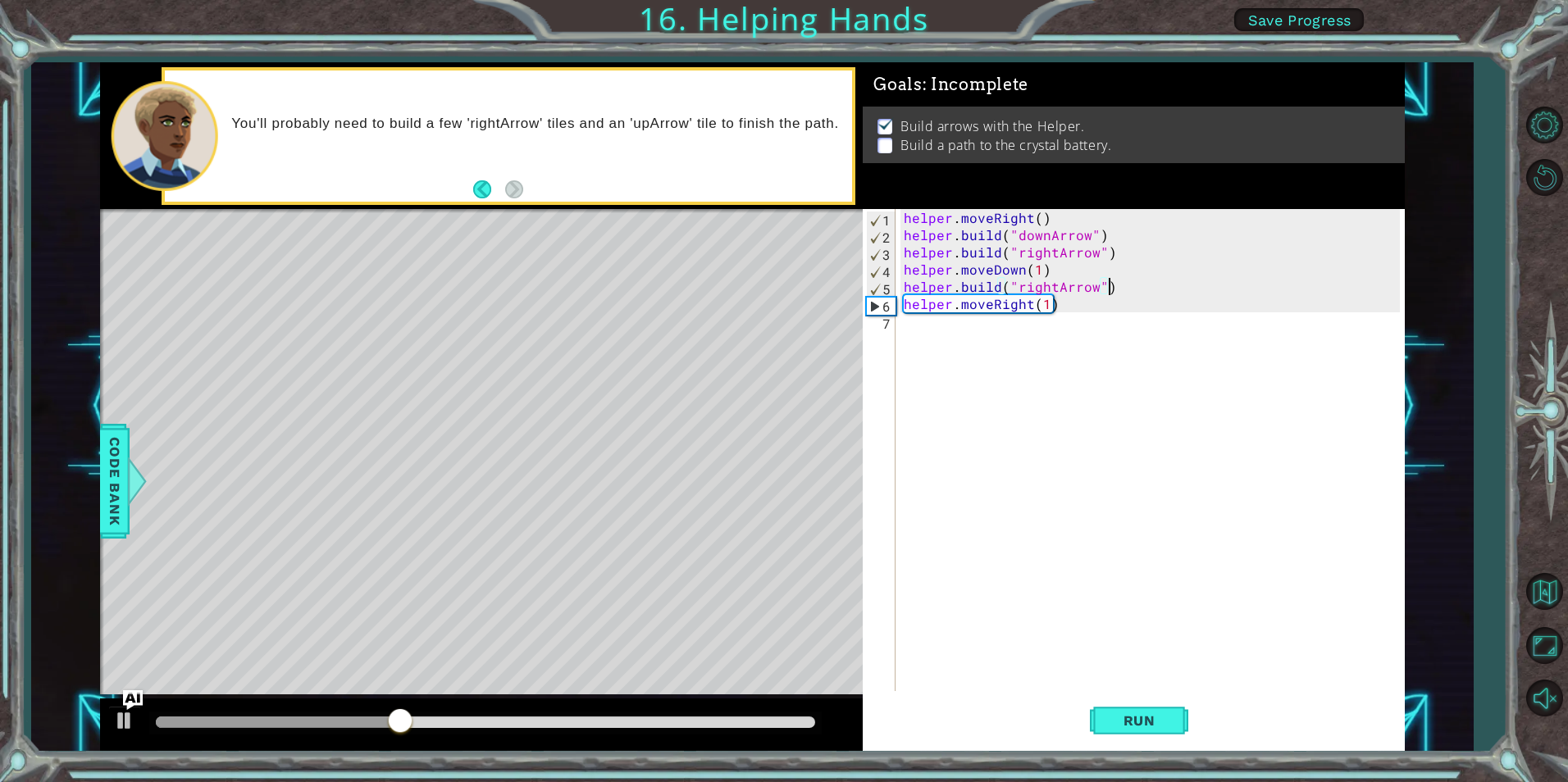
type textarea "[DOMAIN_NAME]("rightArrow")"
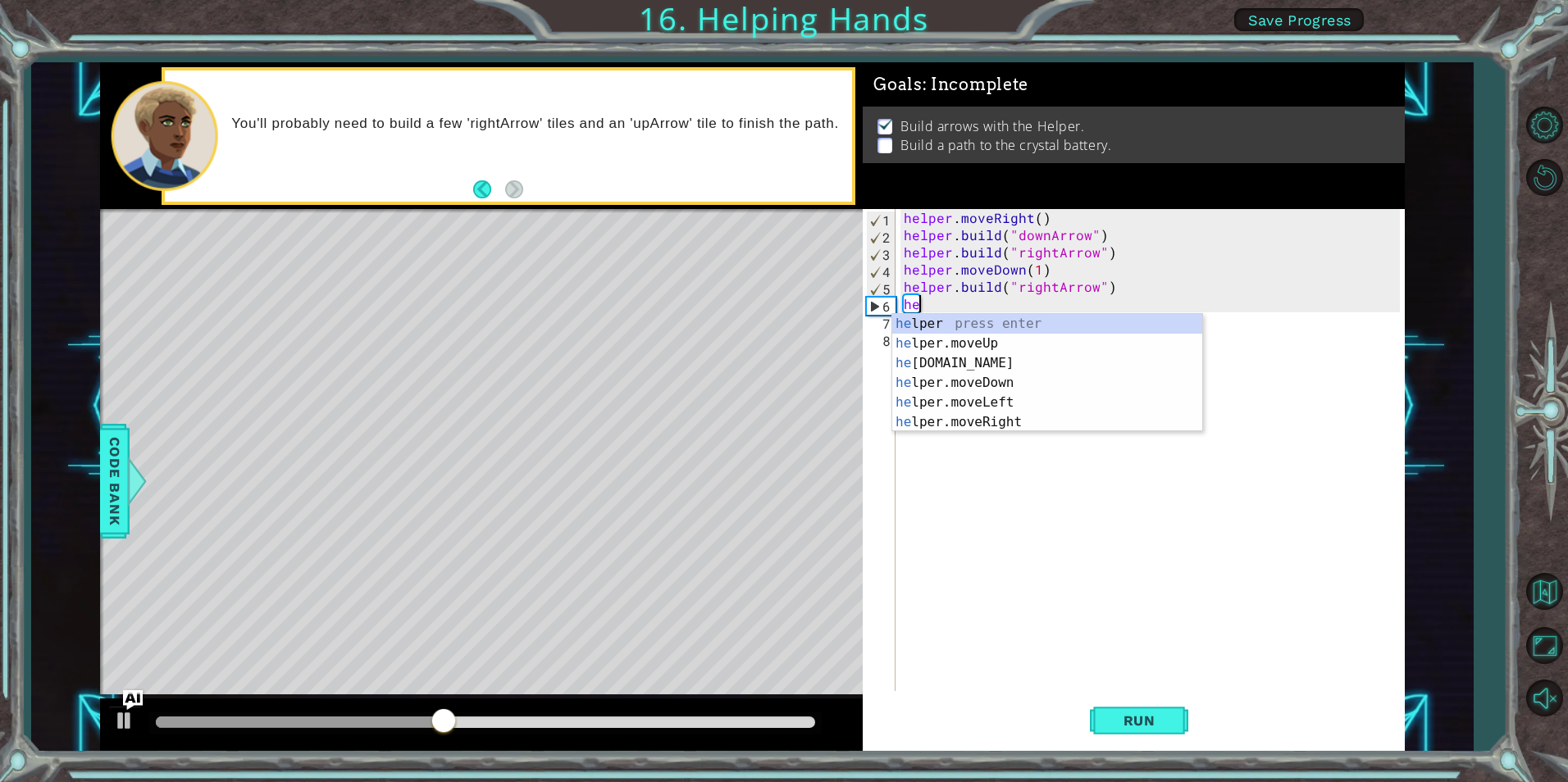
scroll to position [0, 1]
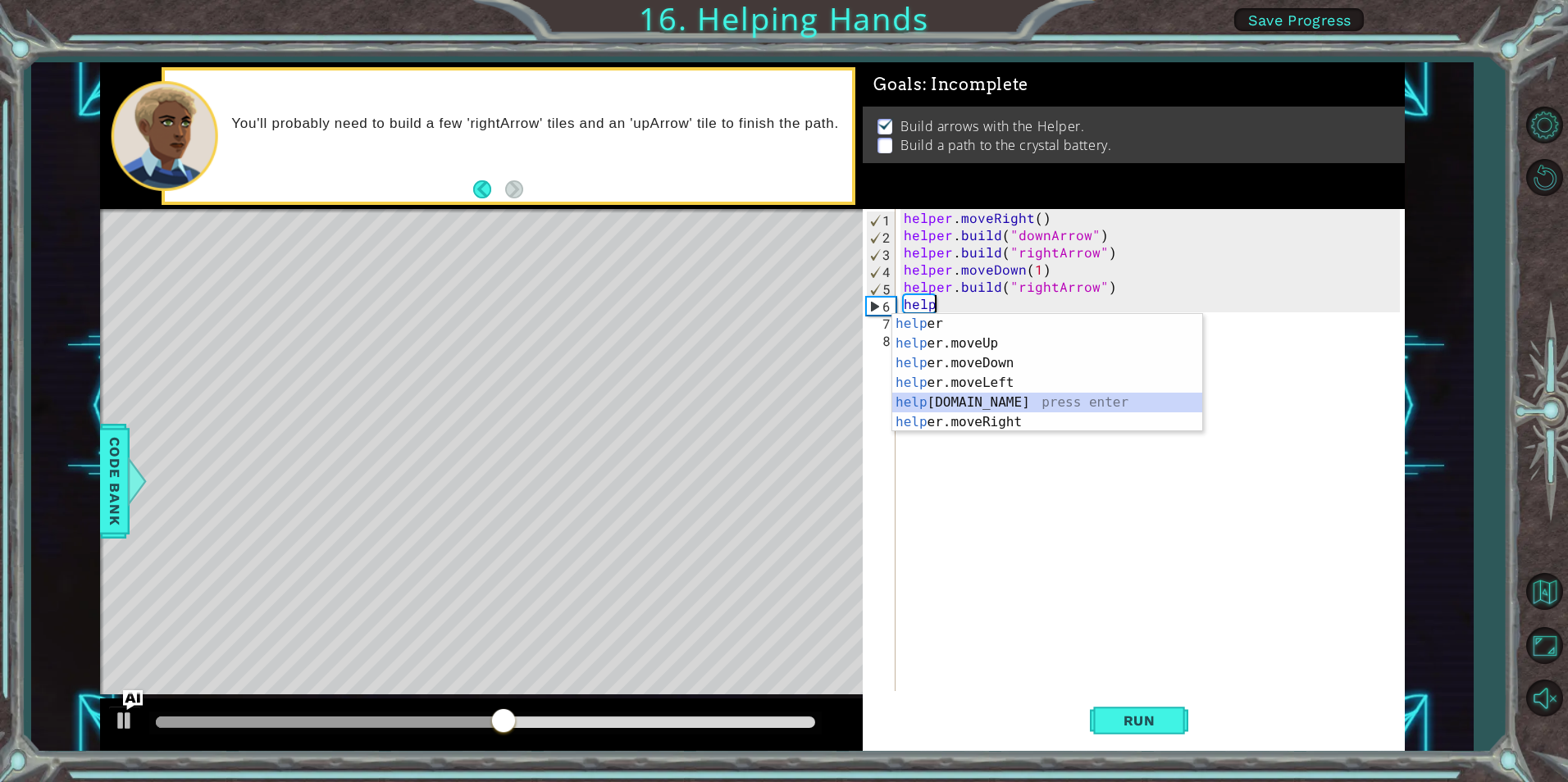
click at [1058, 404] on div "help er press enter help er.moveUp press enter help er.moveDown press enter hel…" at bounding box center [1048, 393] width 310 height 158
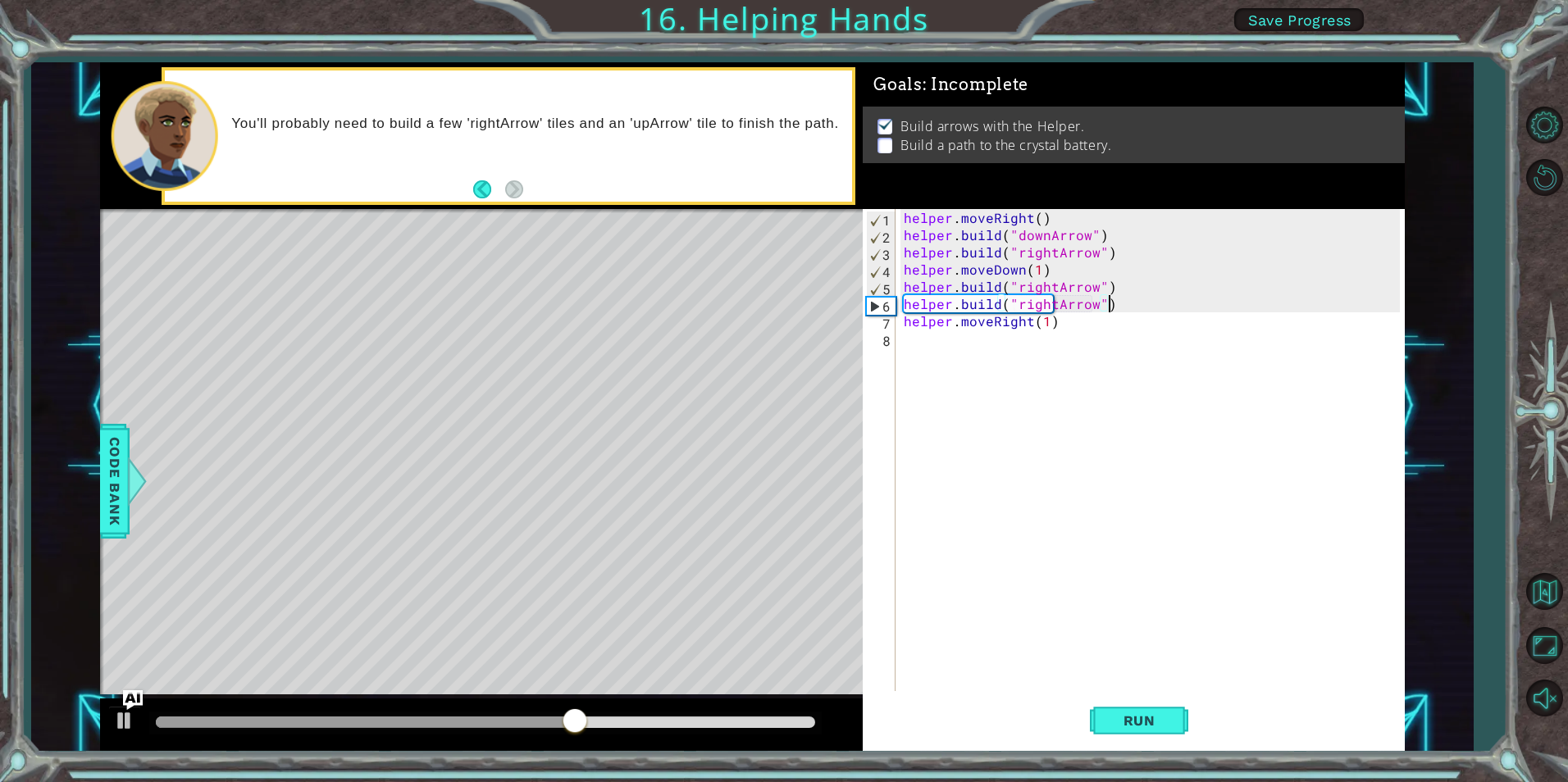
click at [1133, 304] on div "helper . moveRight ( ) helper . build ( "downArrow" ) helper . build ( "rightAr…" at bounding box center [1154, 467] width 507 height 517
click at [1158, 717] on span "Run" at bounding box center [1139, 721] width 65 height 16
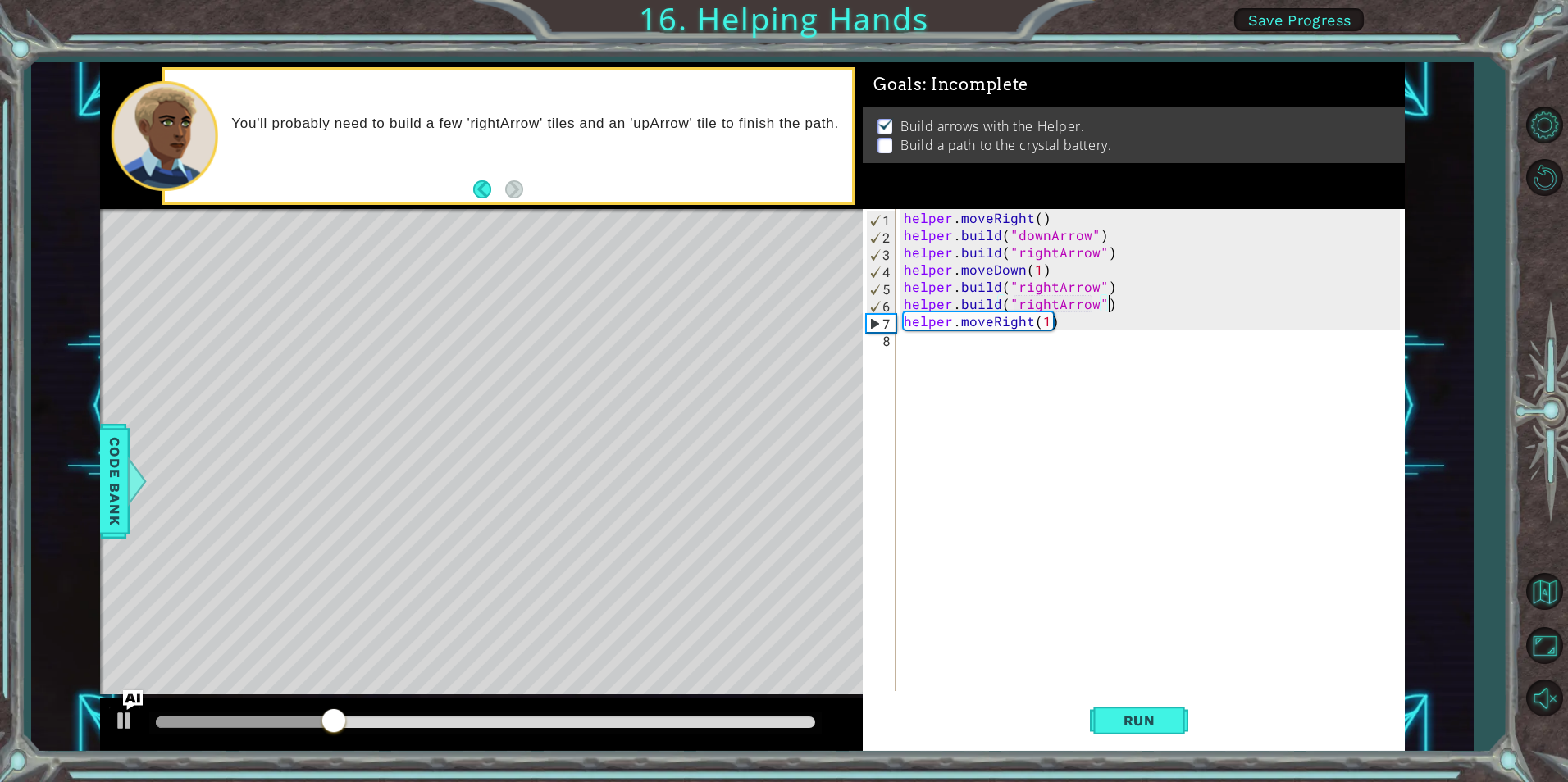
click at [1125, 308] on div "helper . moveRight ( ) helper . build ( "downArrow" ) helper . build ( "rightAr…" at bounding box center [1154, 467] width 507 height 517
click at [1118, 317] on div "[DOMAIN_NAME] press enter" at bounding box center [1048, 343] width 310 height 59
type textarea "[DOMAIN_NAME]("rightArrow")"
drag, startPoint x: 1116, startPoint y: 306, endPoint x: 887, endPoint y: 302, distance: 229.0
click at [887, 302] on div "[DOMAIN_NAME]("rightArrow") 1 2 3 4 5 6 7 8 helper . moveRight ( ) helper . bui…" at bounding box center [1131, 450] width 536 height 482
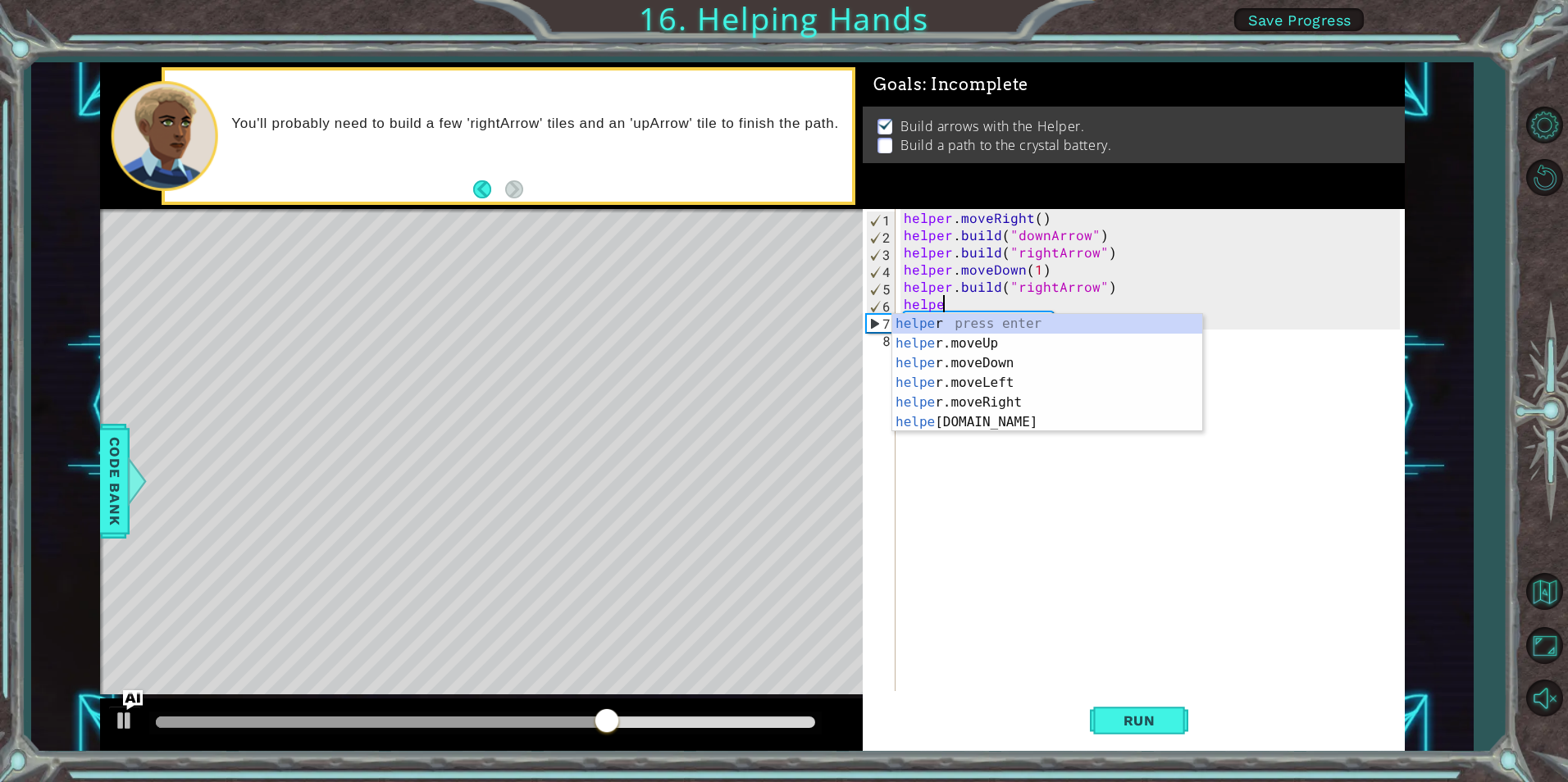
scroll to position [0, 3]
click at [1001, 421] on div "helper press enter helper .moveUp press enter helper .moveDown press enter help…" at bounding box center [1048, 393] width 310 height 158
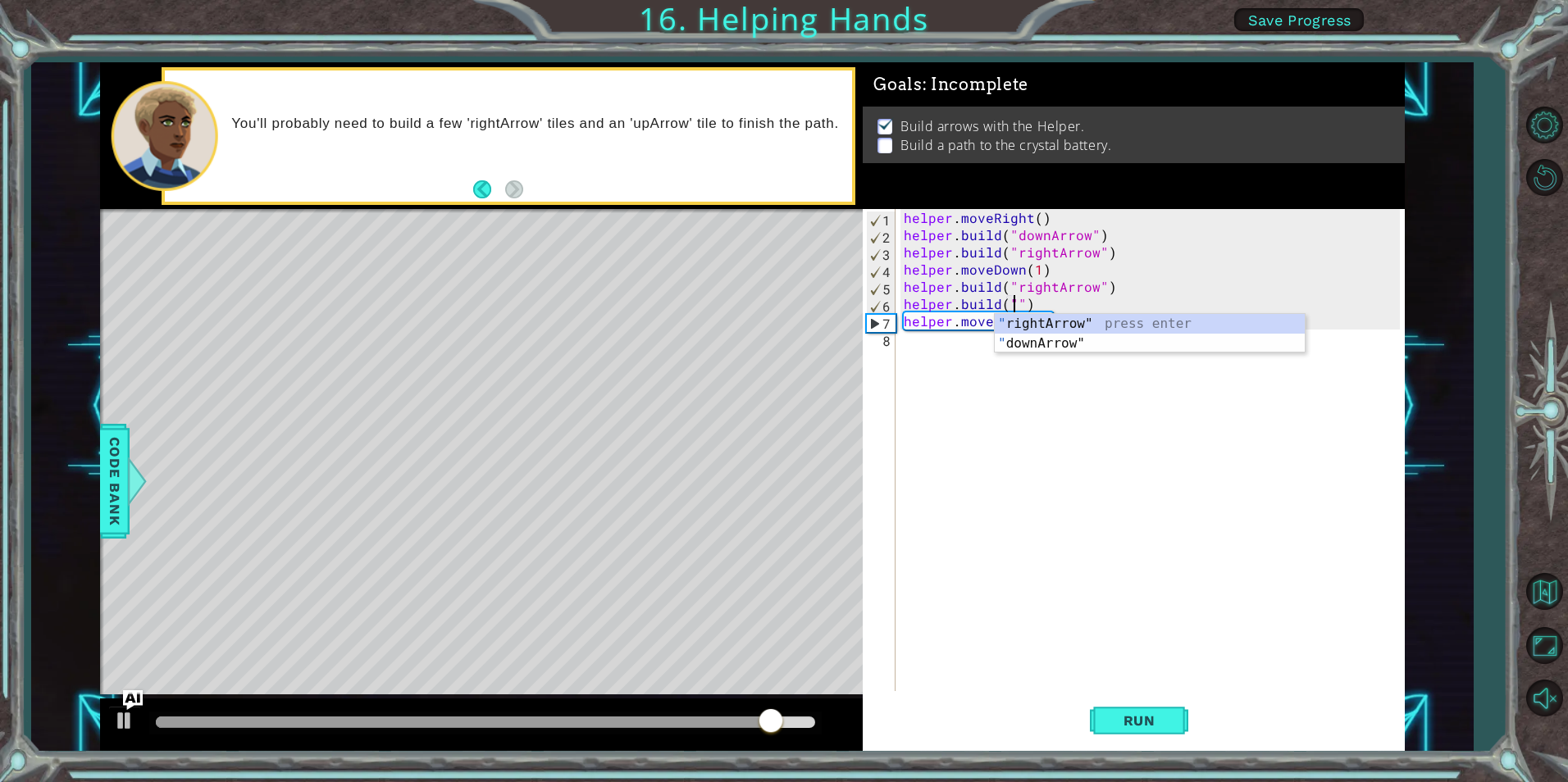
scroll to position [0, 7]
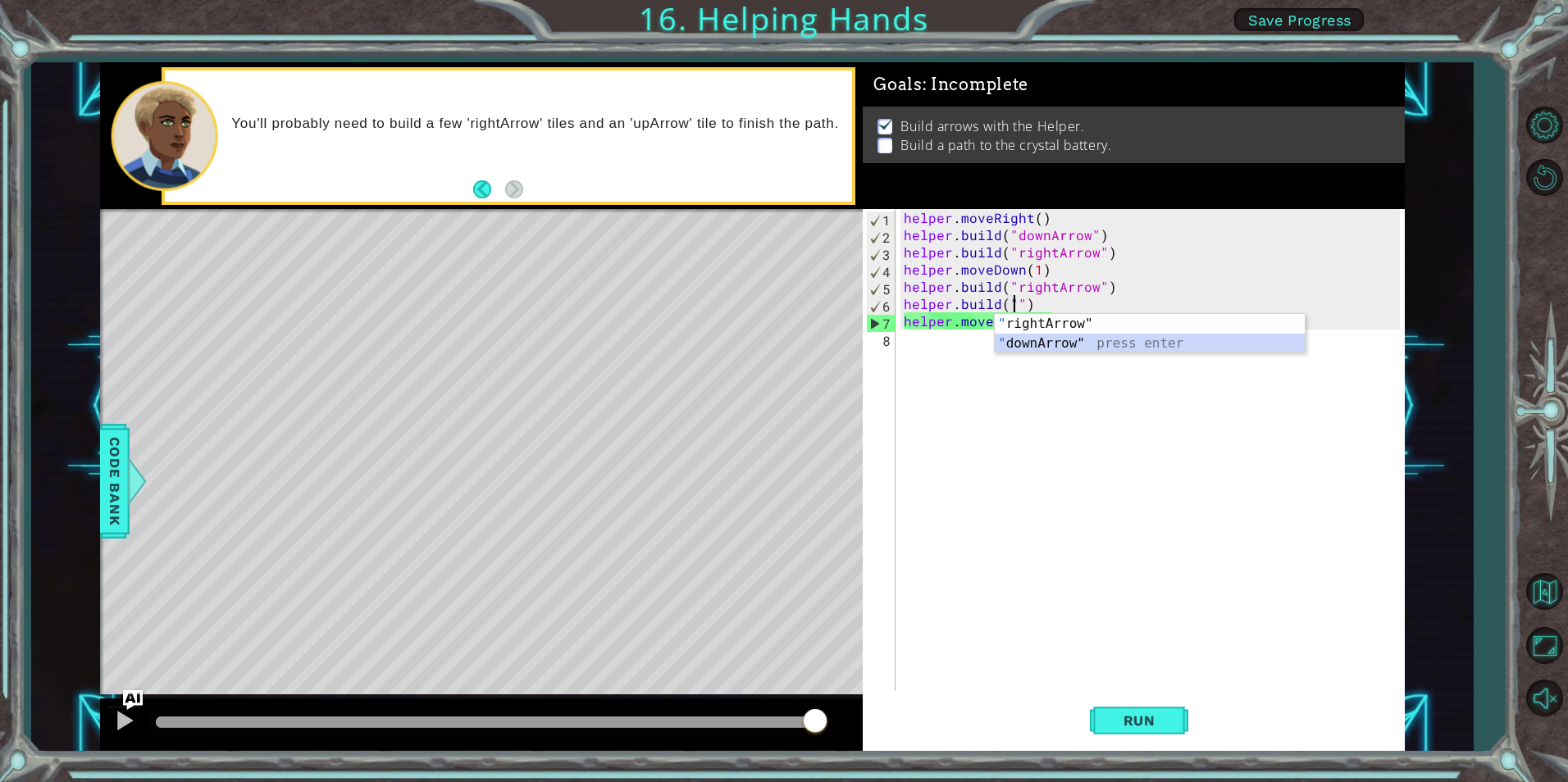
click at [1083, 338] on div "" rightArrow" press enter " downArrow" press enter" at bounding box center [1150, 353] width 310 height 79
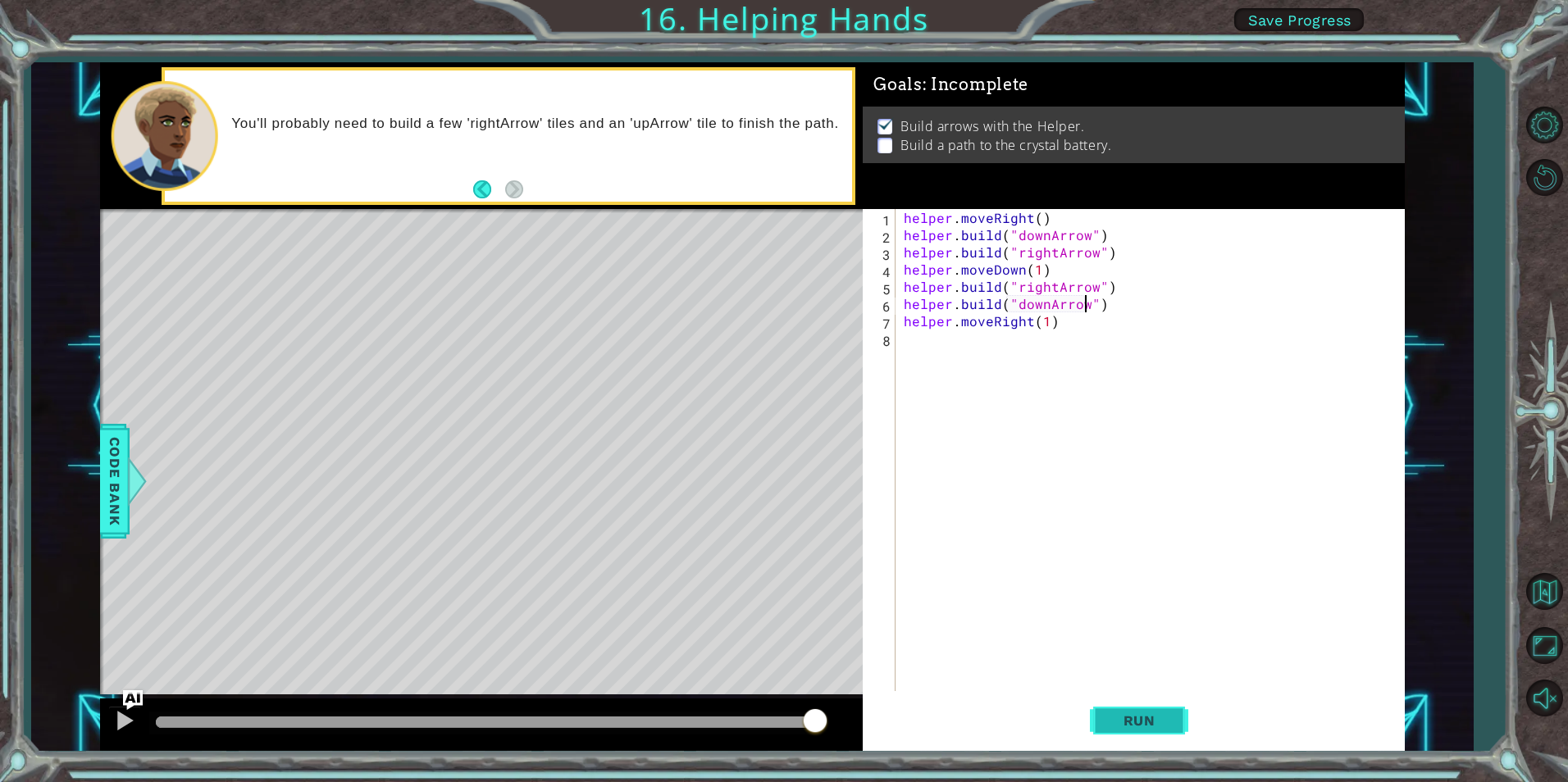
click at [1122, 703] on button "Run" at bounding box center [1139, 721] width 99 height 54
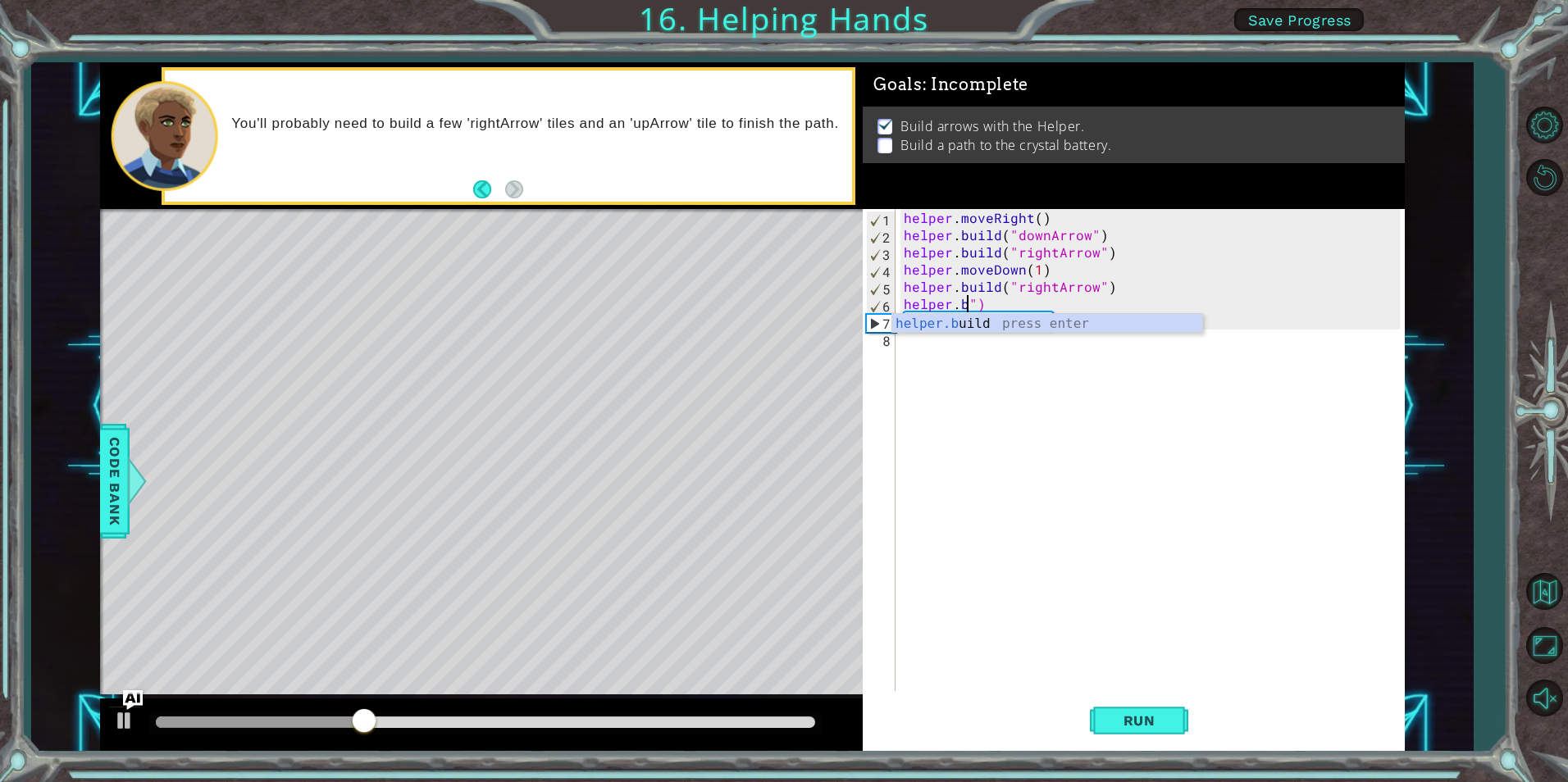
scroll to position [0, 4]
click at [1008, 308] on div "helper . moveRight ( ) helper . build ( "downArrow" ) helper . build ( "rightAr…" at bounding box center [1154, 467] width 507 height 517
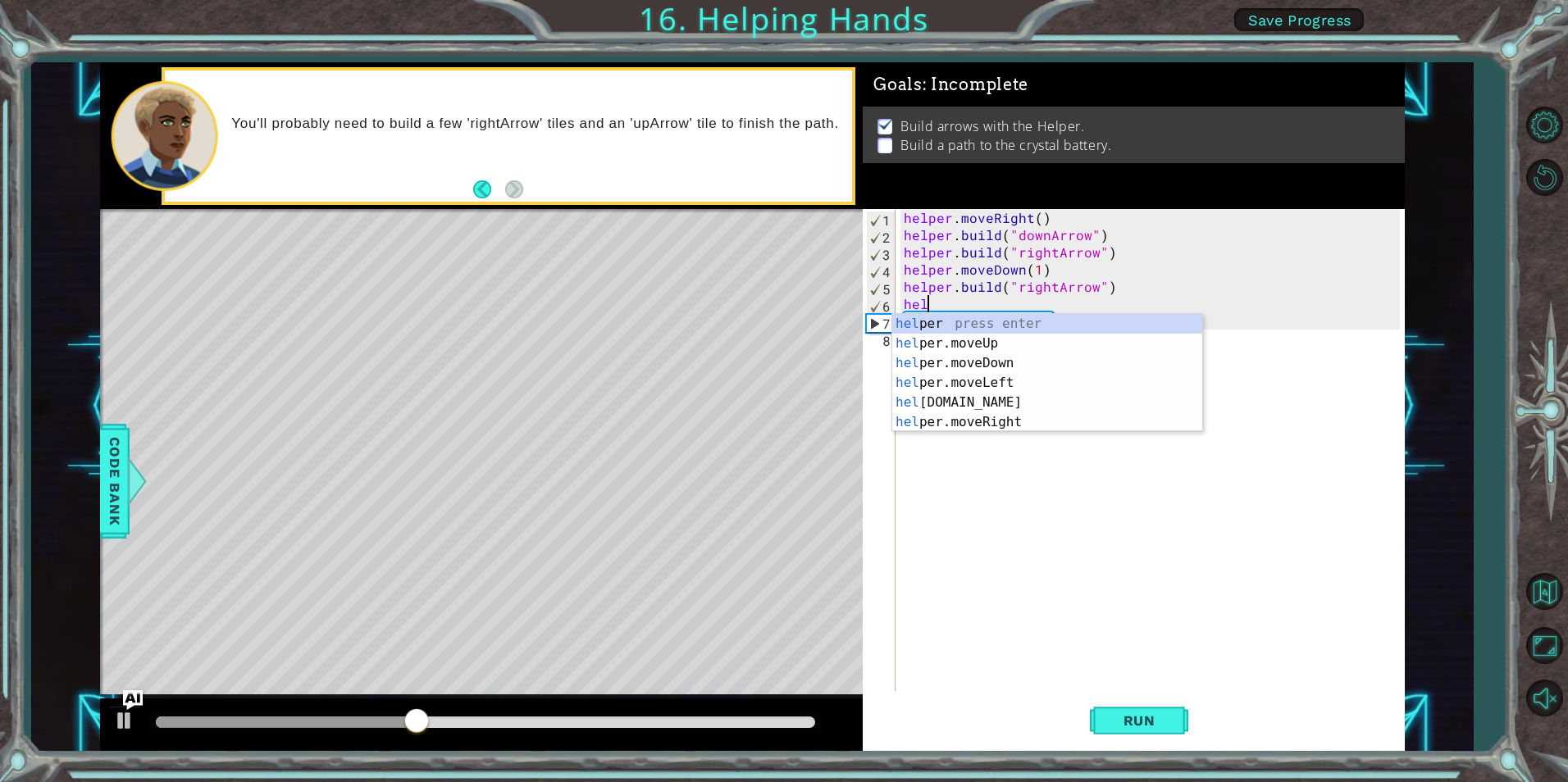
scroll to position [0, 0]
type textarea "h"
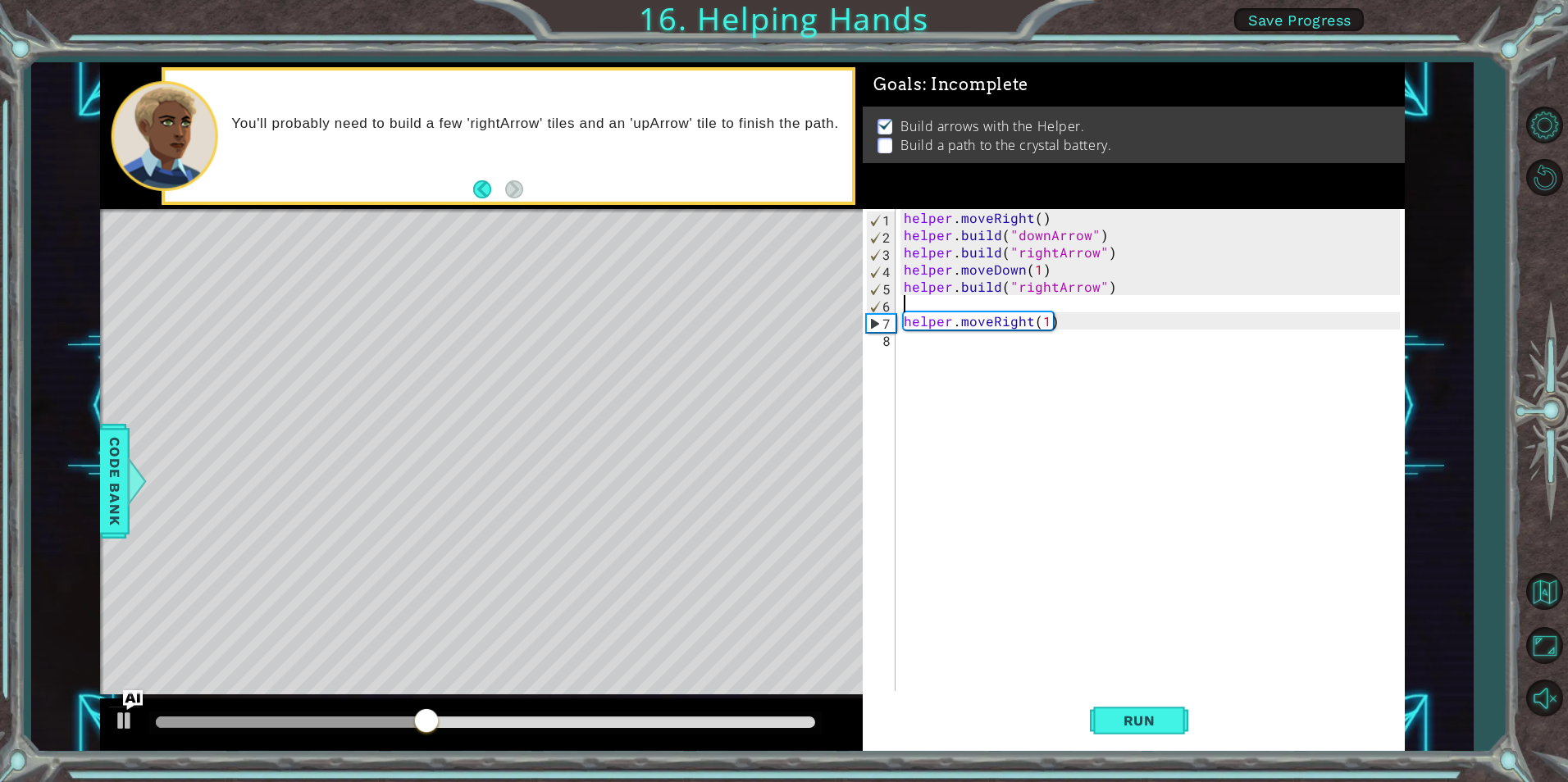
type textarea "[DOMAIN_NAME]("rightArrow")"
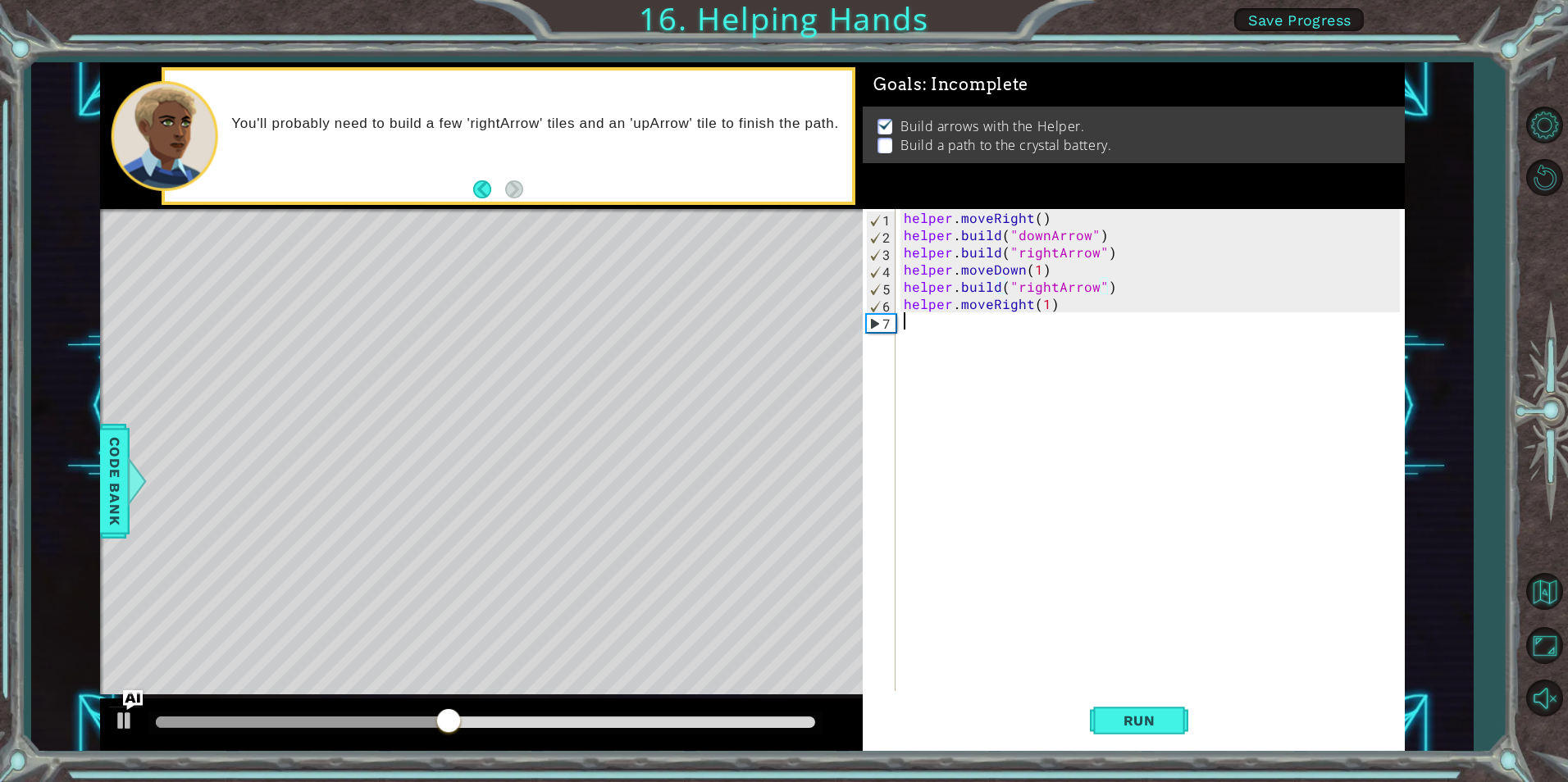
click at [1092, 321] on div "helper . moveRight ( ) helper . build ( "downArrow" ) helper . build ( "rightAr…" at bounding box center [1154, 467] width 507 height 517
click at [1095, 301] on div "helper . moveRight ( ) helper . build ( "downArrow" ) helper . build ( "rightAr…" at bounding box center [1154, 467] width 507 height 517
type textarea "helper.moveRight(1)"
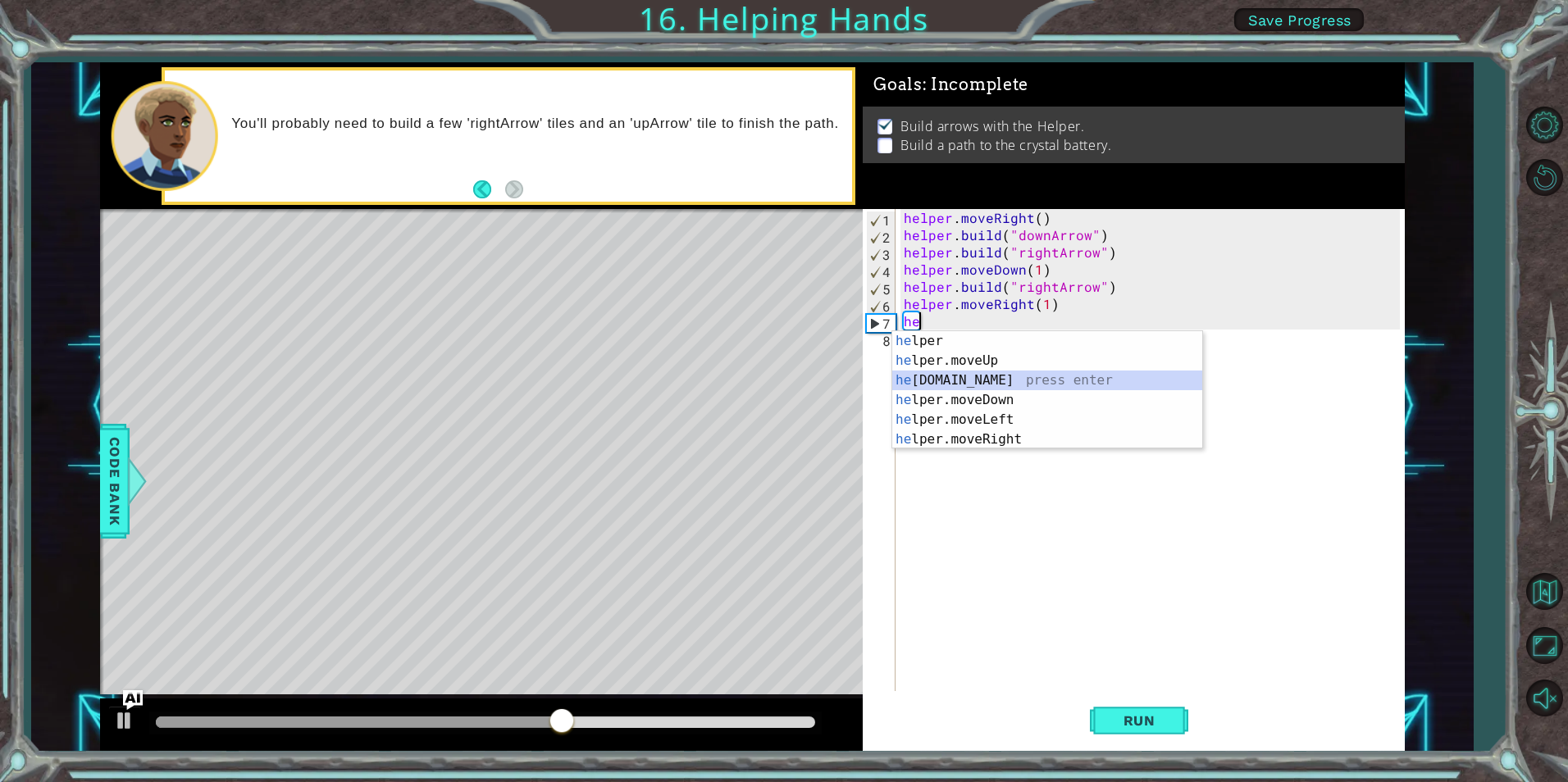
click at [1017, 385] on div "he lper press enter he lper.moveUp press enter he [DOMAIN_NAME] press enter he …" at bounding box center [1048, 410] width 310 height 158
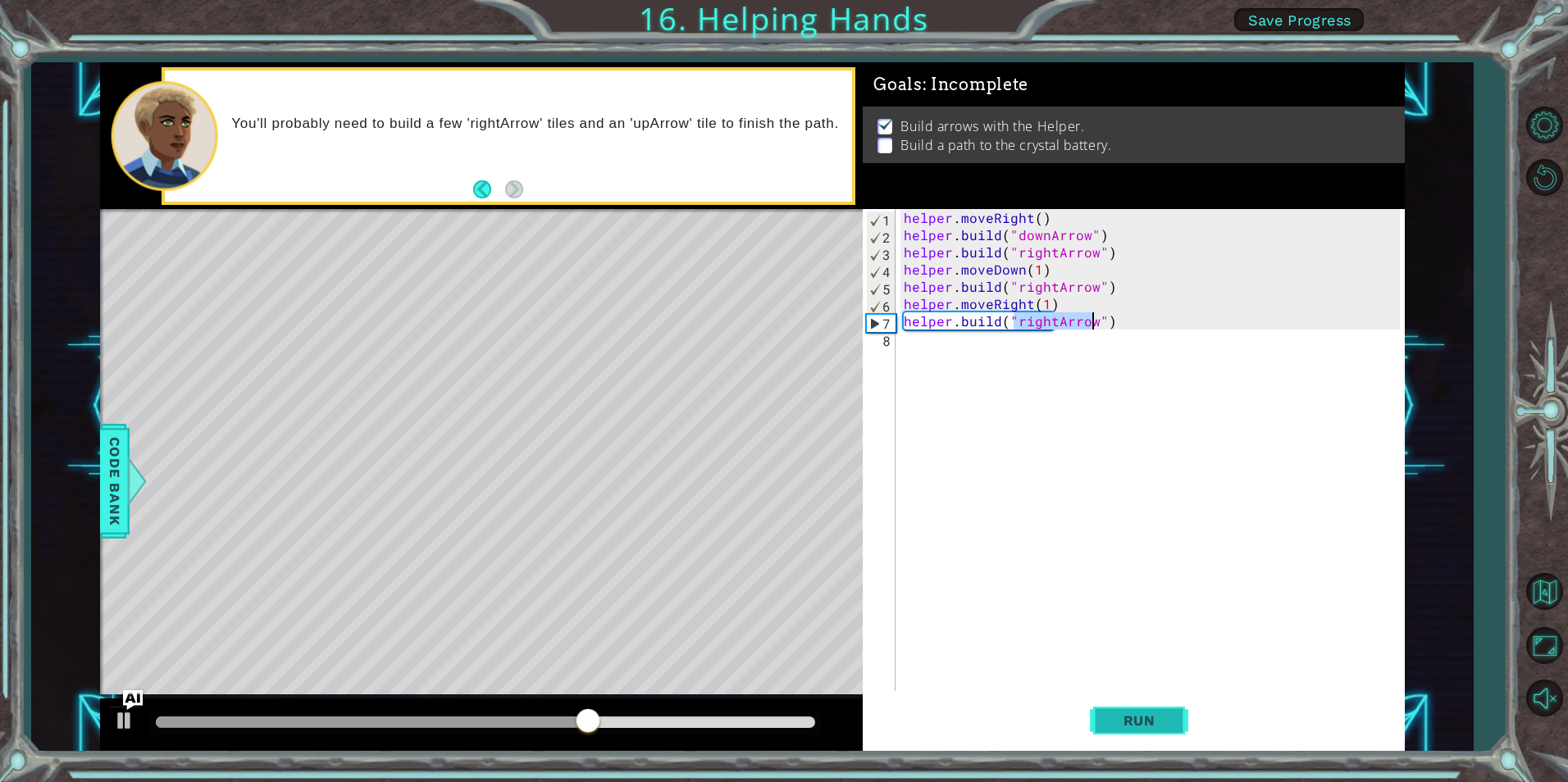
type textarea "[DOMAIN_NAME]("rightArrow")"
click at [1145, 719] on span "Run" at bounding box center [1139, 721] width 65 height 16
click at [963, 338] on div "helper . moveRight ( ) helper . build ( "downArrow" ) helper . build ( "rightAr…" at bounding box center [1154, 467] width 507 height 517
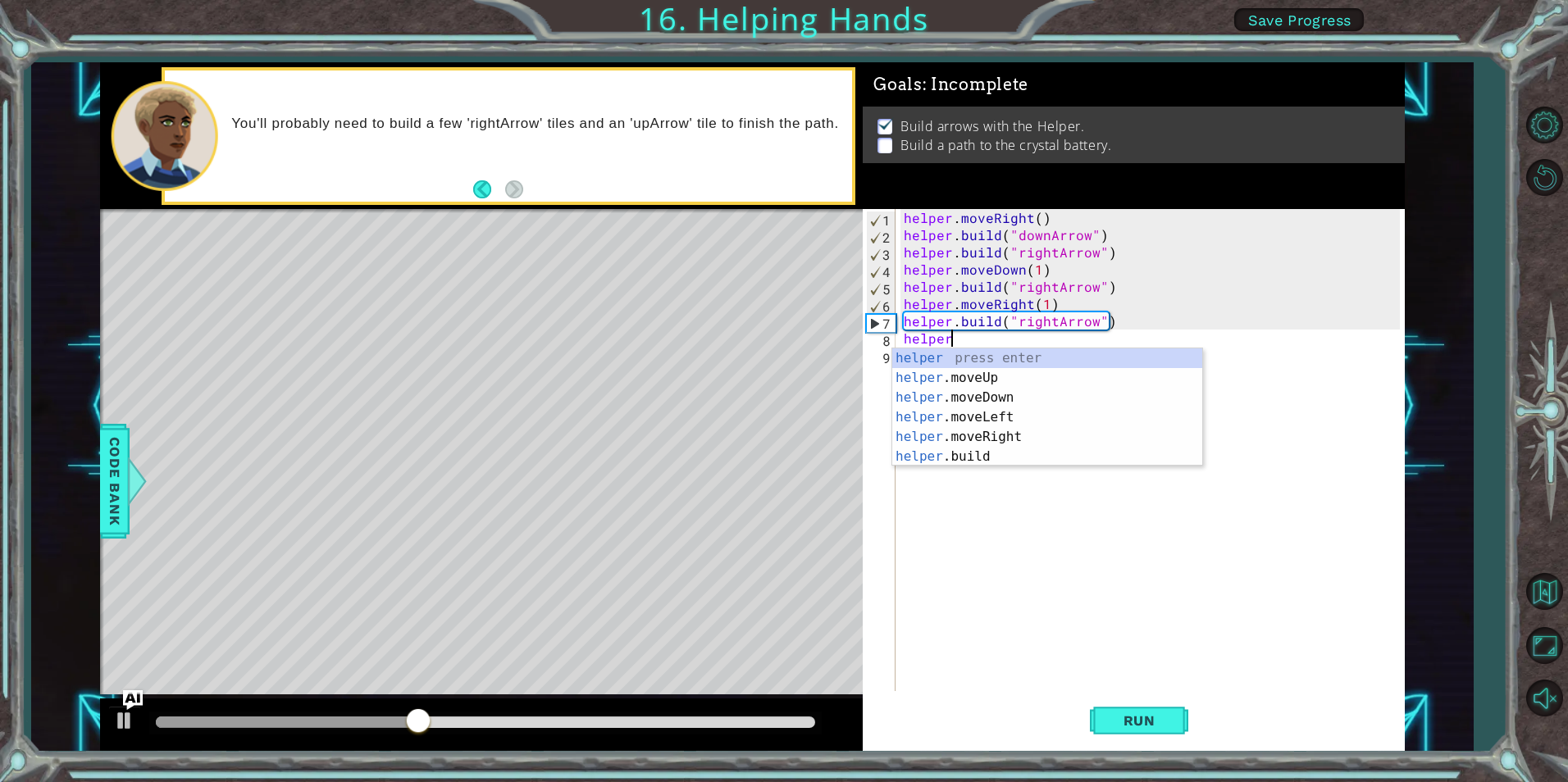
scroll to position [0, 3]
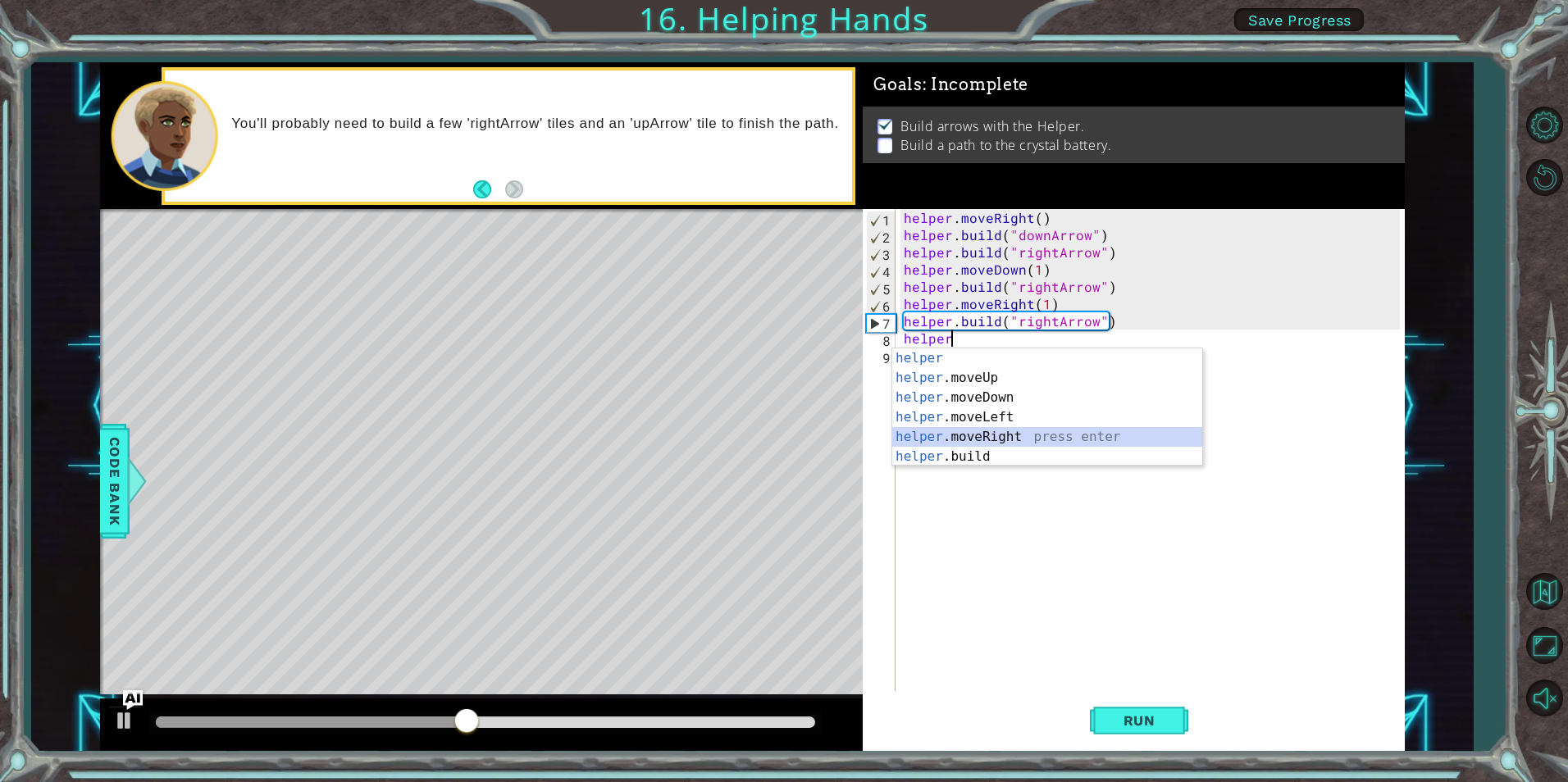
click at [1010, 436] on div "helper press enter helper .moveUp press enter helper .moveDown press enter help…" at bounding box center [1048, 428] width 310 height 158
type textarea "helper.moveRight(1)"
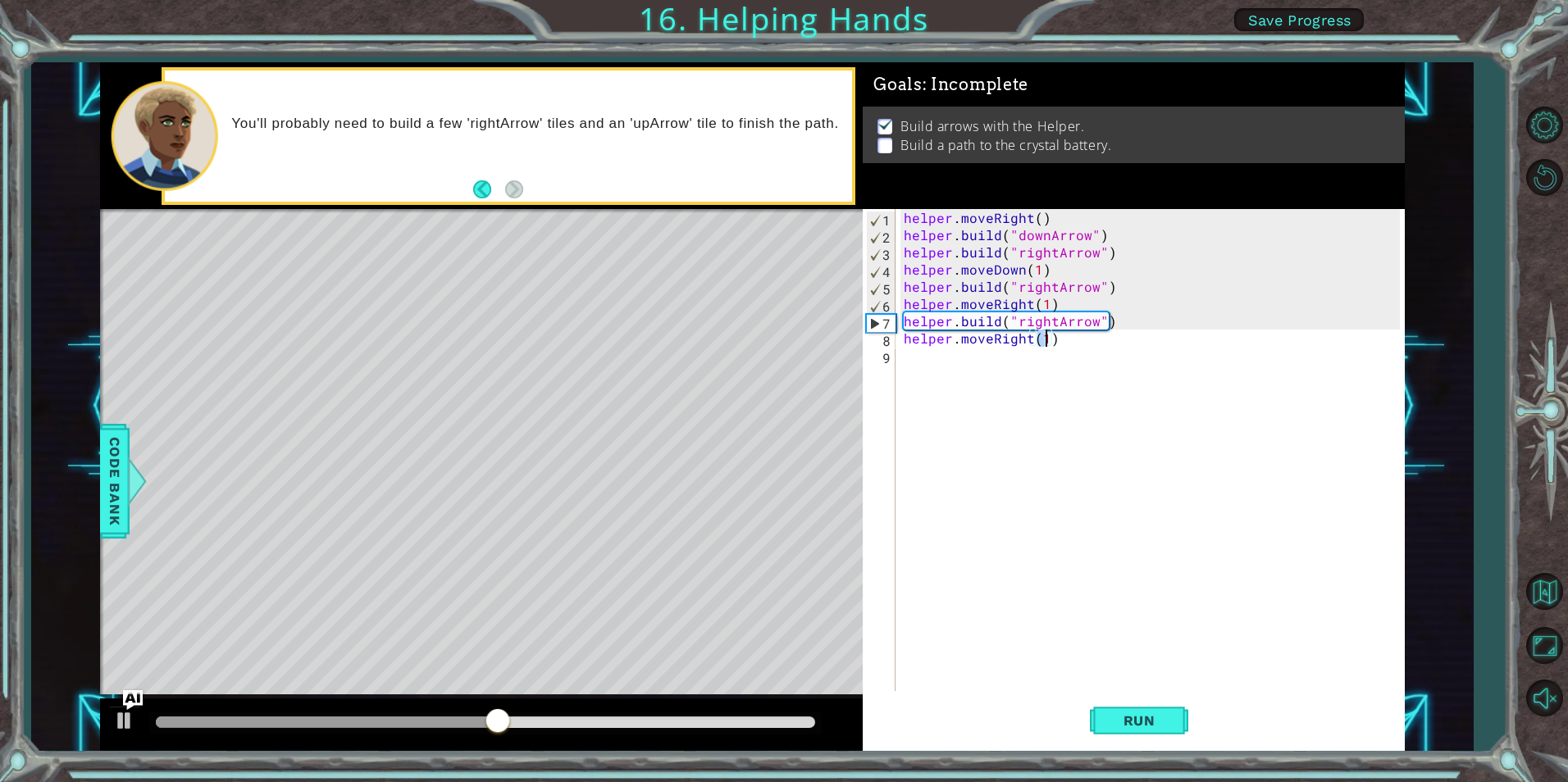
click at [947, 357] on div "helper . moveRight ( ) helper . build ( "downArrow" ) helper . build ( "rightAr…" at bounding box center [1154, 467] width 507 height 517
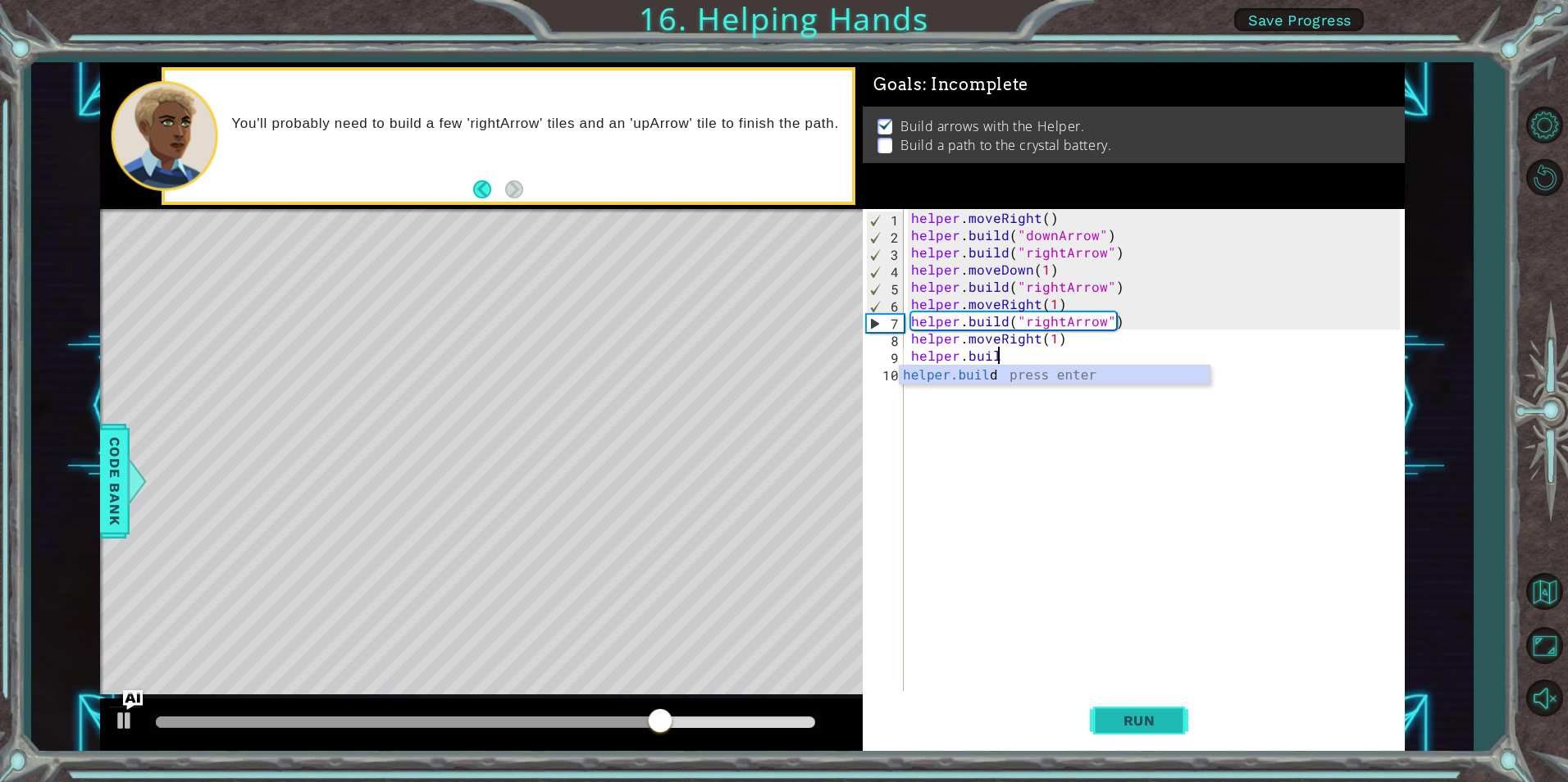
scroll to position [0, 4]
click at [1009, 380] on div "[DOMAIN_NAME] press enter" at bounding box center [1055, 395] width 310 height 59
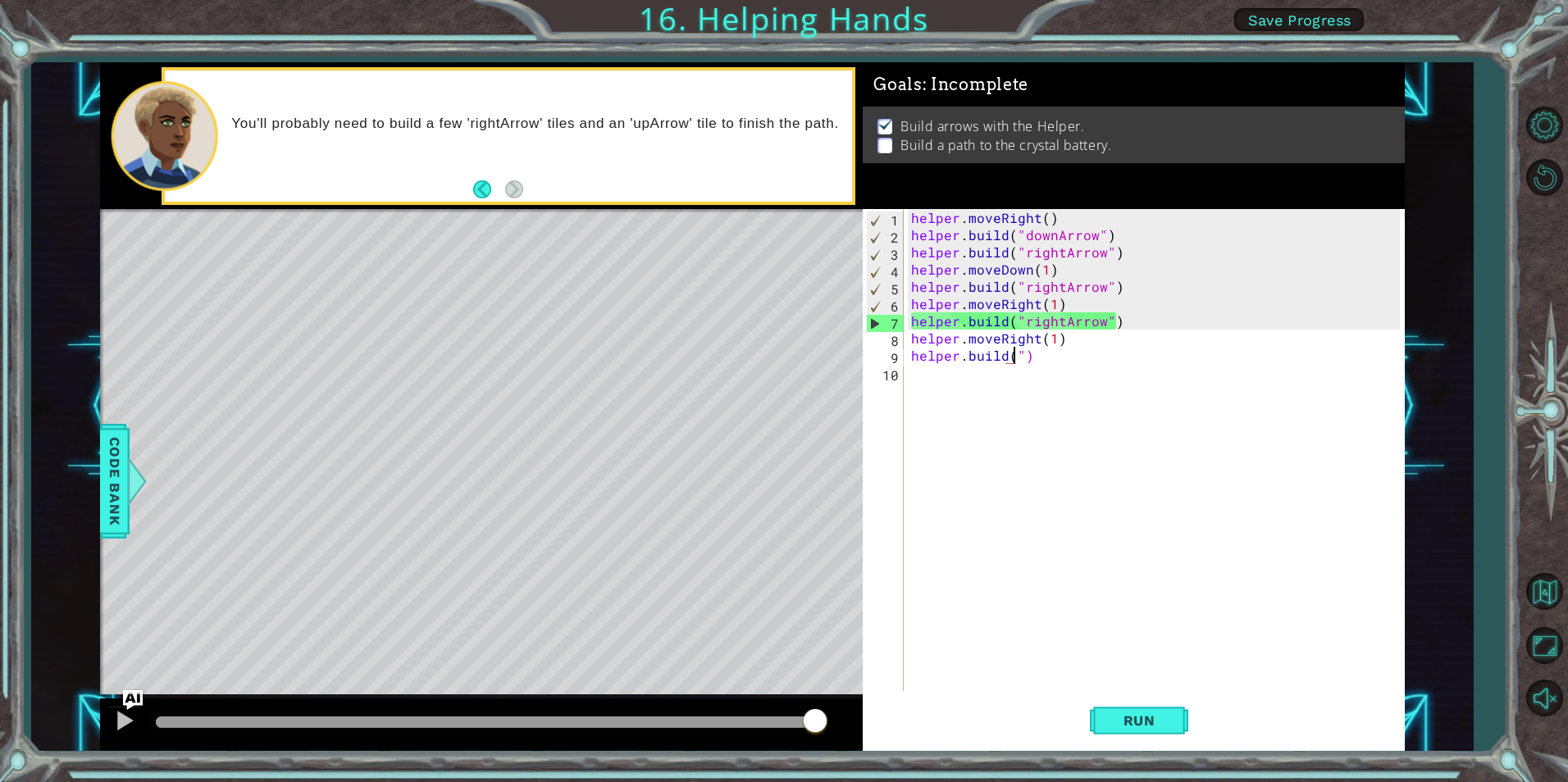
scroll to position [0, 7]
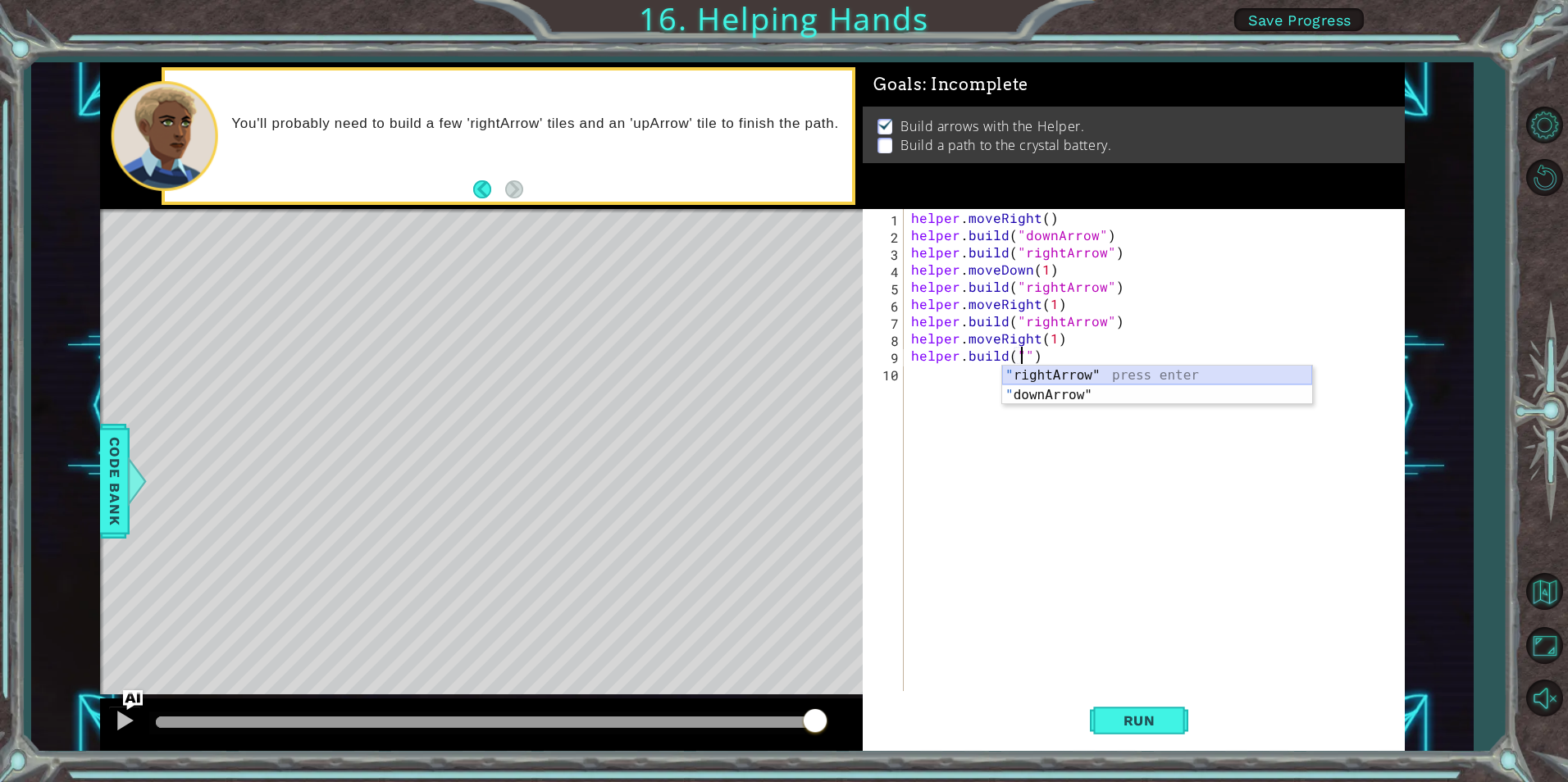
click at [1107, 373] on div "" rightArrow" press enter " downArrow" press enter" at bounding box center [1157, 405] width 310 height 79
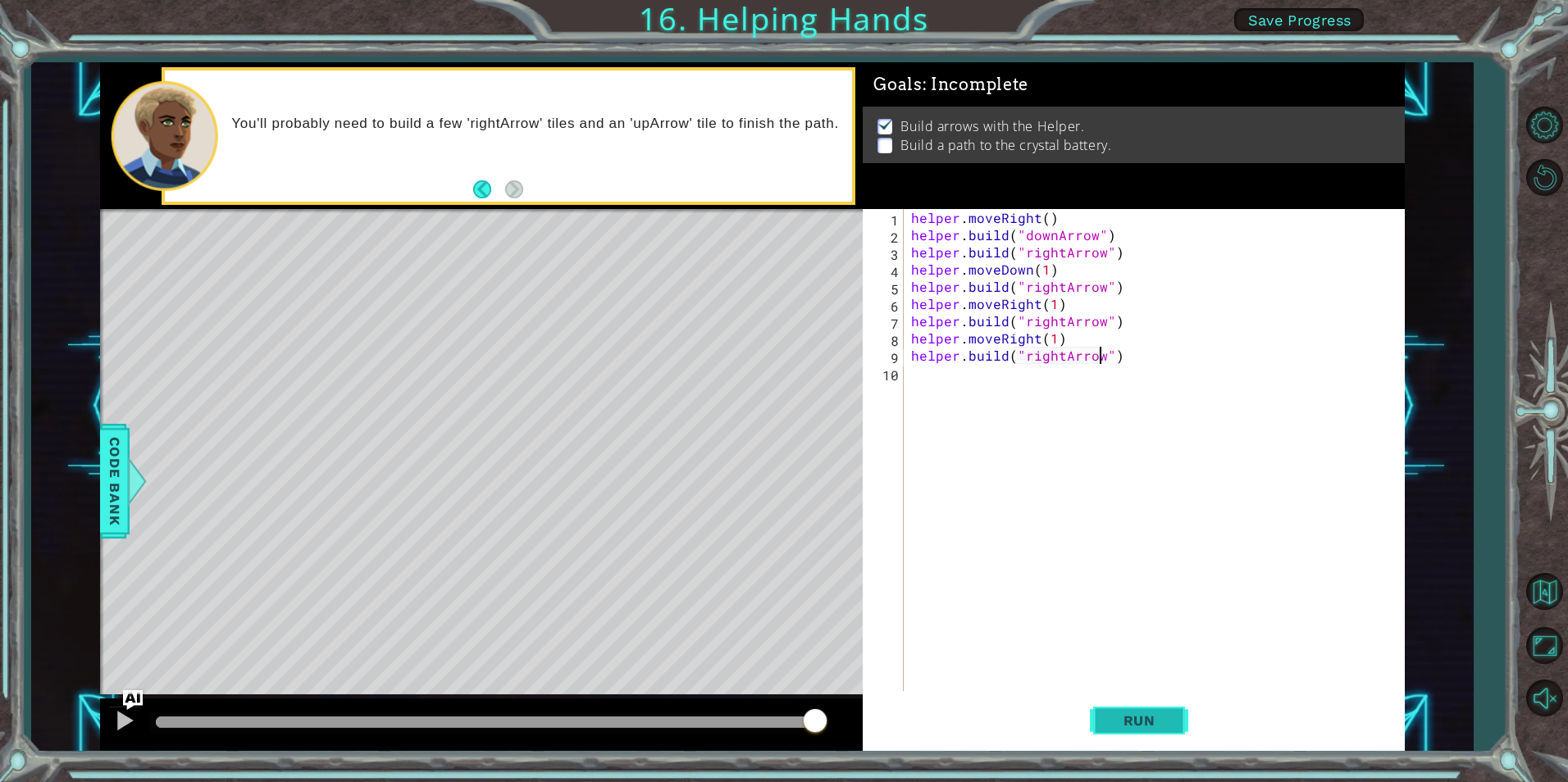
click at [1174, 734] on button "Run" at bounding box center [1139, 721] width 99 height 54
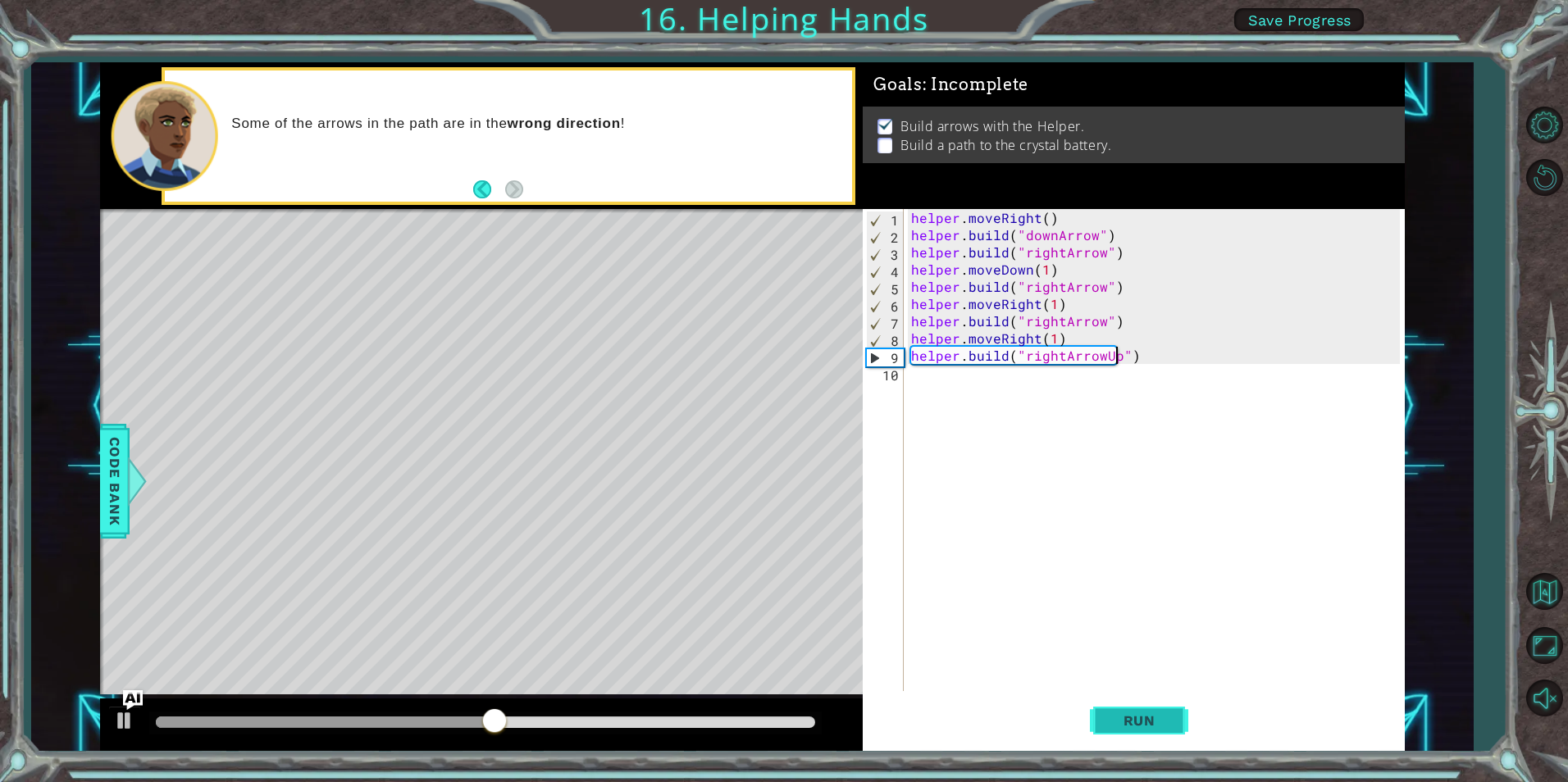
scroll to position [0, 13]
click at [1159, 721] on span "Run" at bounding box center [1139, 721] width 65 height 16
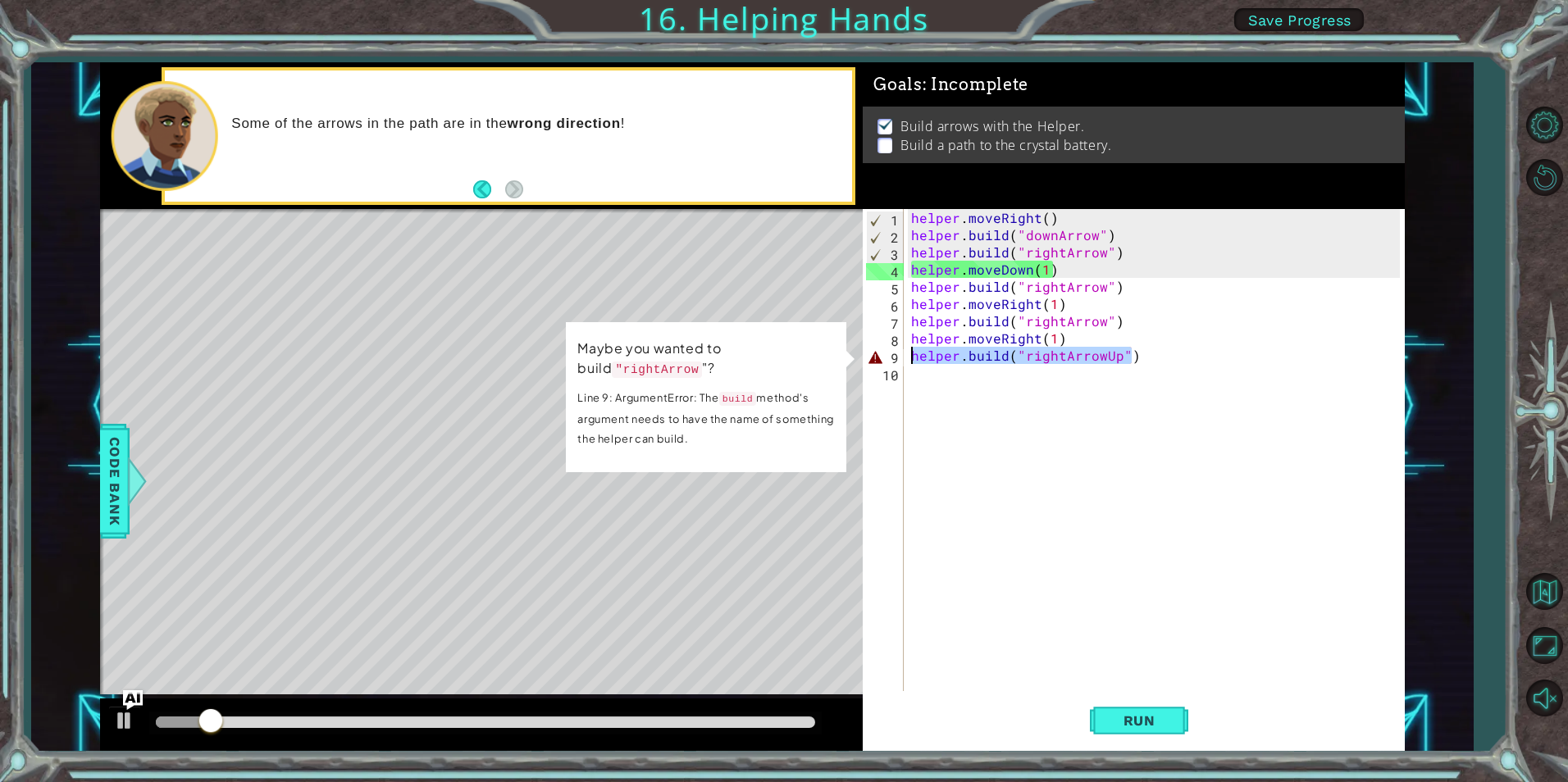
drag, startPoint x: 1147, startPoint y: 362, endPoint x: 909, endPoint y: 351, distance: 238.3
click at [909, 351] on div "helper . moveRight ( ) helper . build ( "downArrow" ) helper . build ( "rightAr…" at bounding box center [1157, 467] width 500 height 517
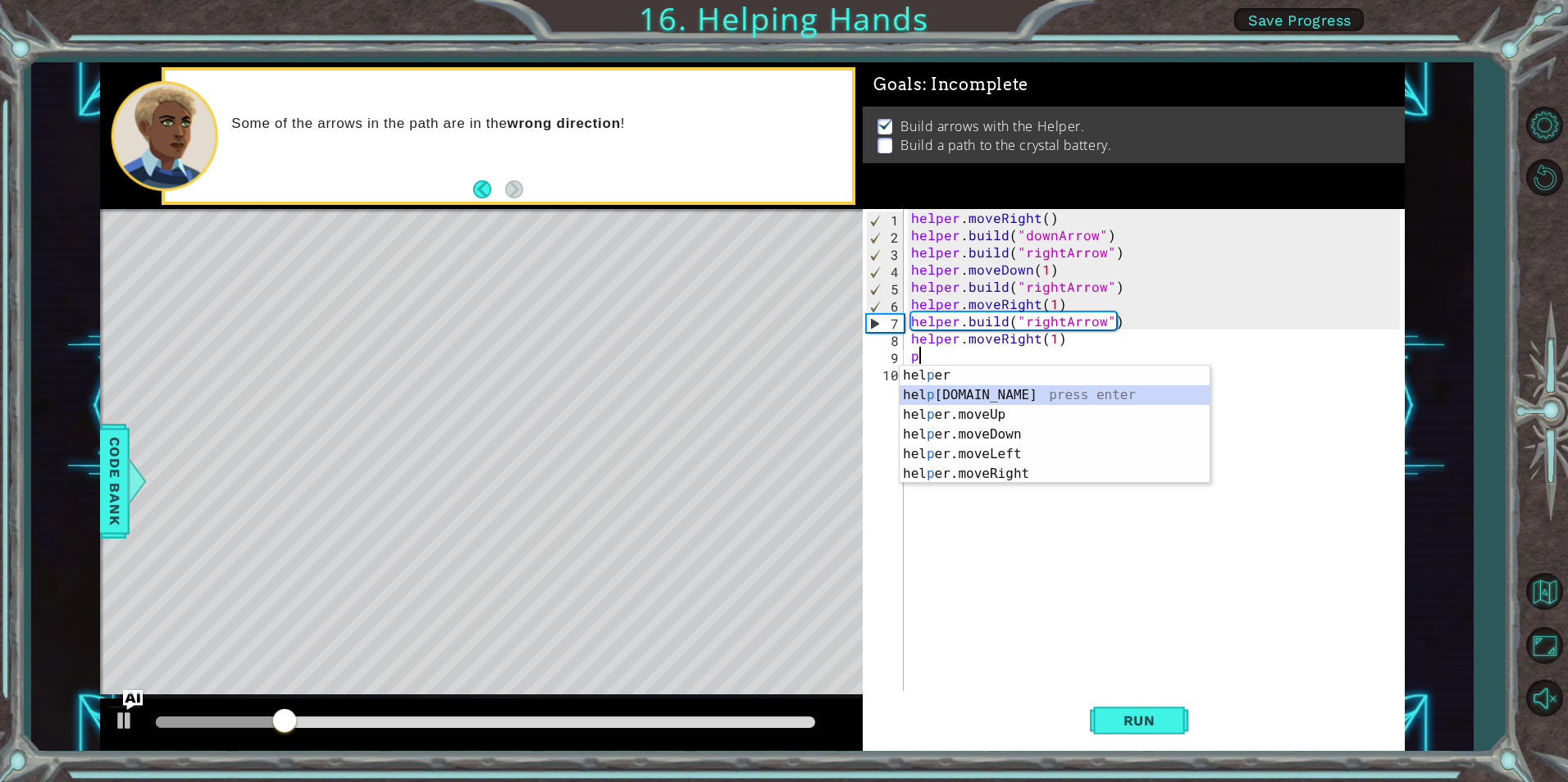
click at [1015, 399] on div "hel p er press enter hel p [DOMAIN_NAME] press enter hel p er.moveUp press ente…" at bounding box center [1055, 445] width 310 height 158
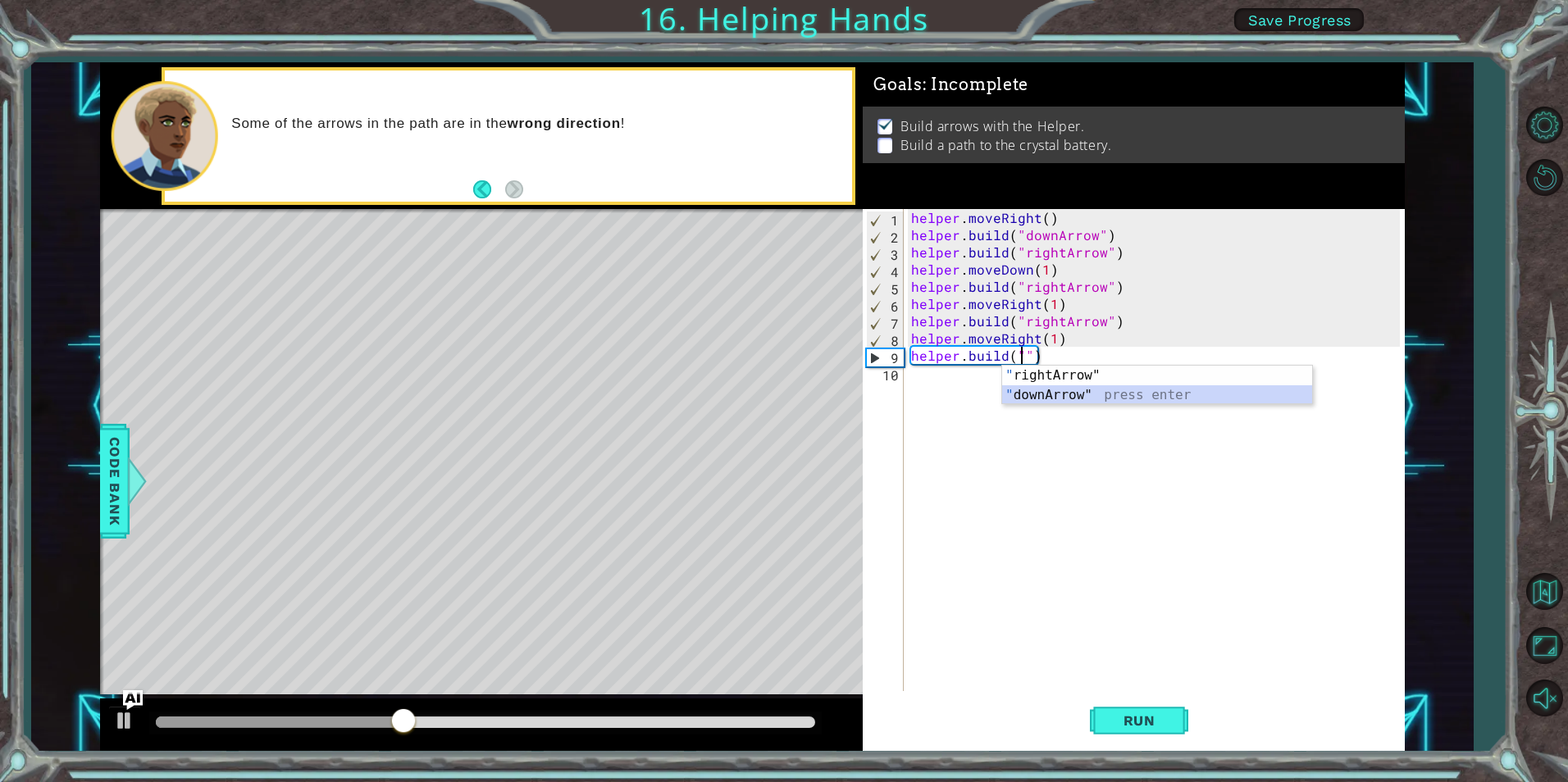
click at [1080, 395] on div "" rightArrow" press enter " downArrow" press enter" at bounding box center [1157, 405] width 310 height 79
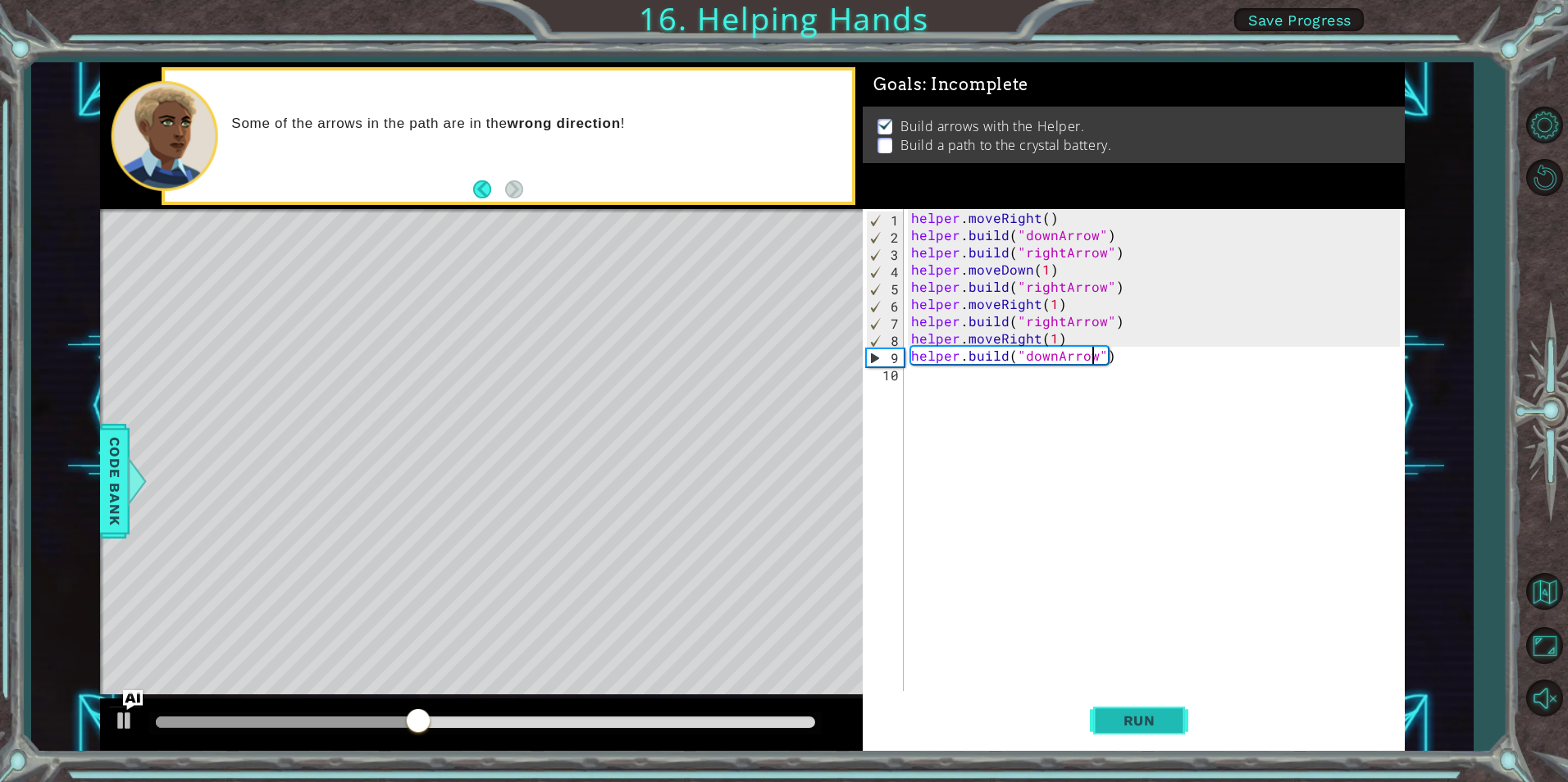
click at [1159, 729] on button "Run" at bounding box center [1139, 721] width 99 height 54
click at [1051, 359] on div "helper . moveRight ( ) helper . build ( "downArrow" ) helper . build ( "rightAr…" at bounding box center [1157, 467] width 500 height 517
type textarea "[DOMAIN_NAME]("upArrow")"
click at [1160, 717] on span "Run" at bounding box center [1139, 721] width 65 height 16
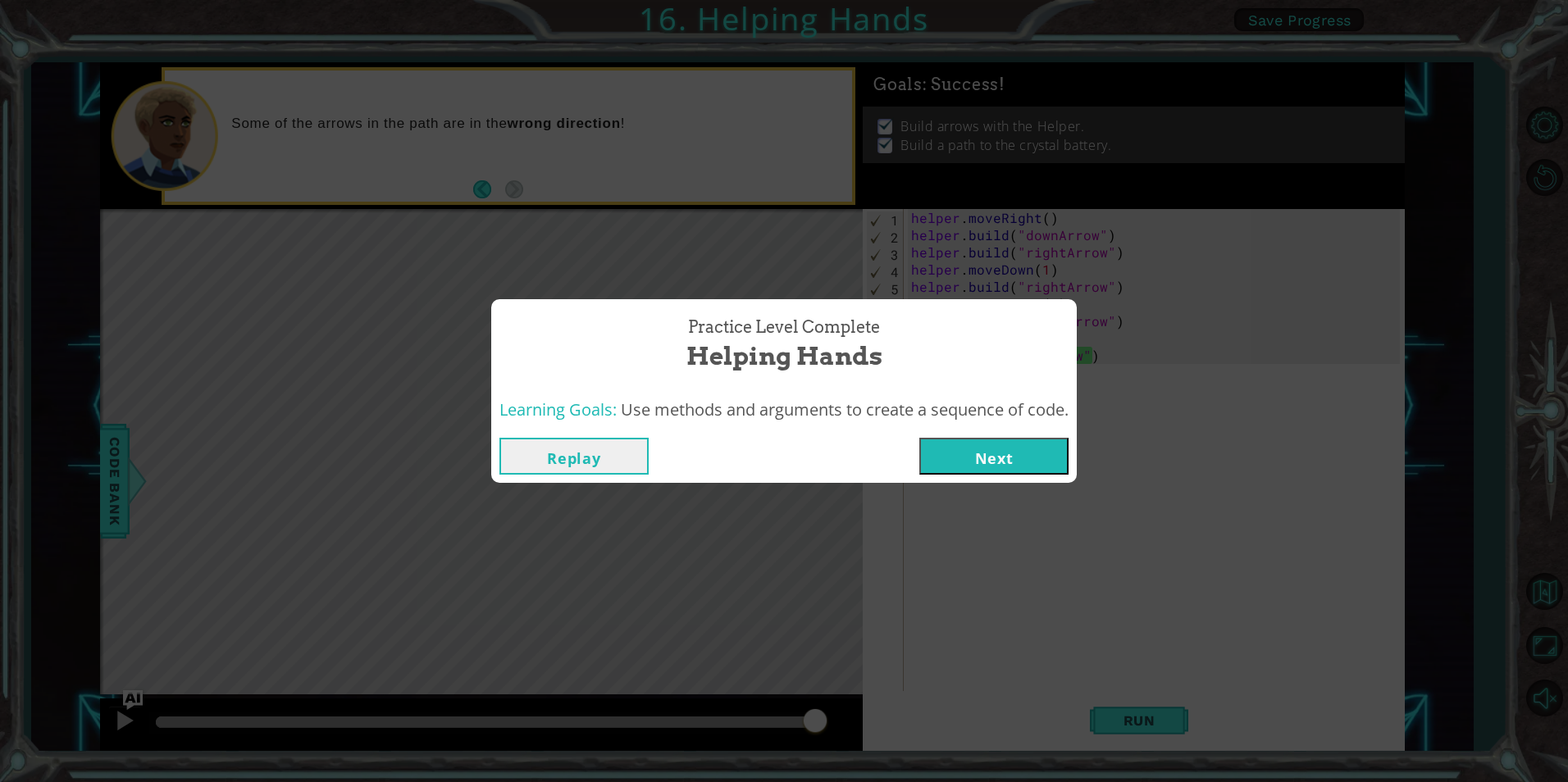
click at [997, 442] on button "Next" at bounding box center [994, 456] width 149 height 37
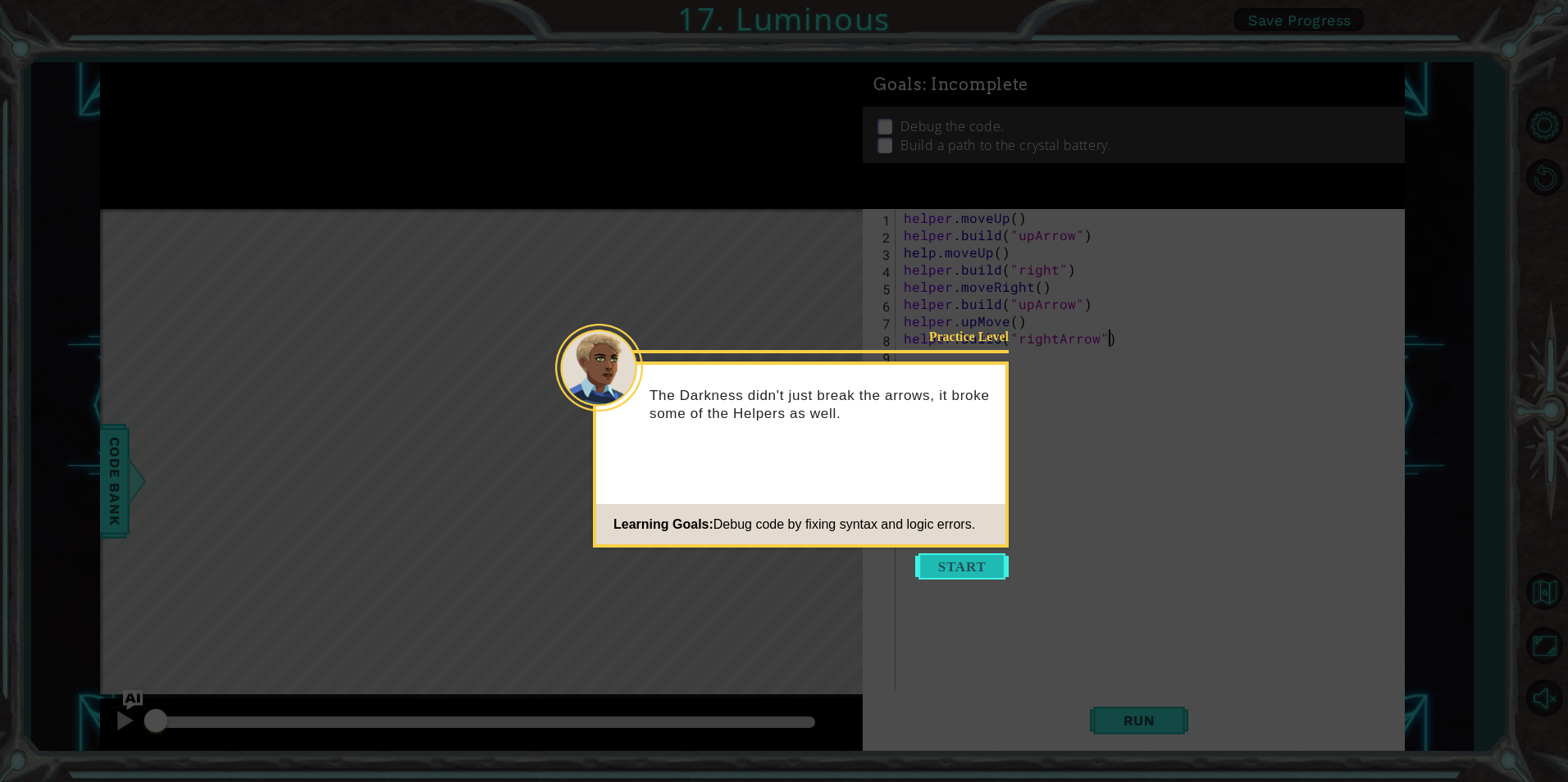
click at [962, 560] on button "Start" at bounding box center [962, 566] width 93 height 26
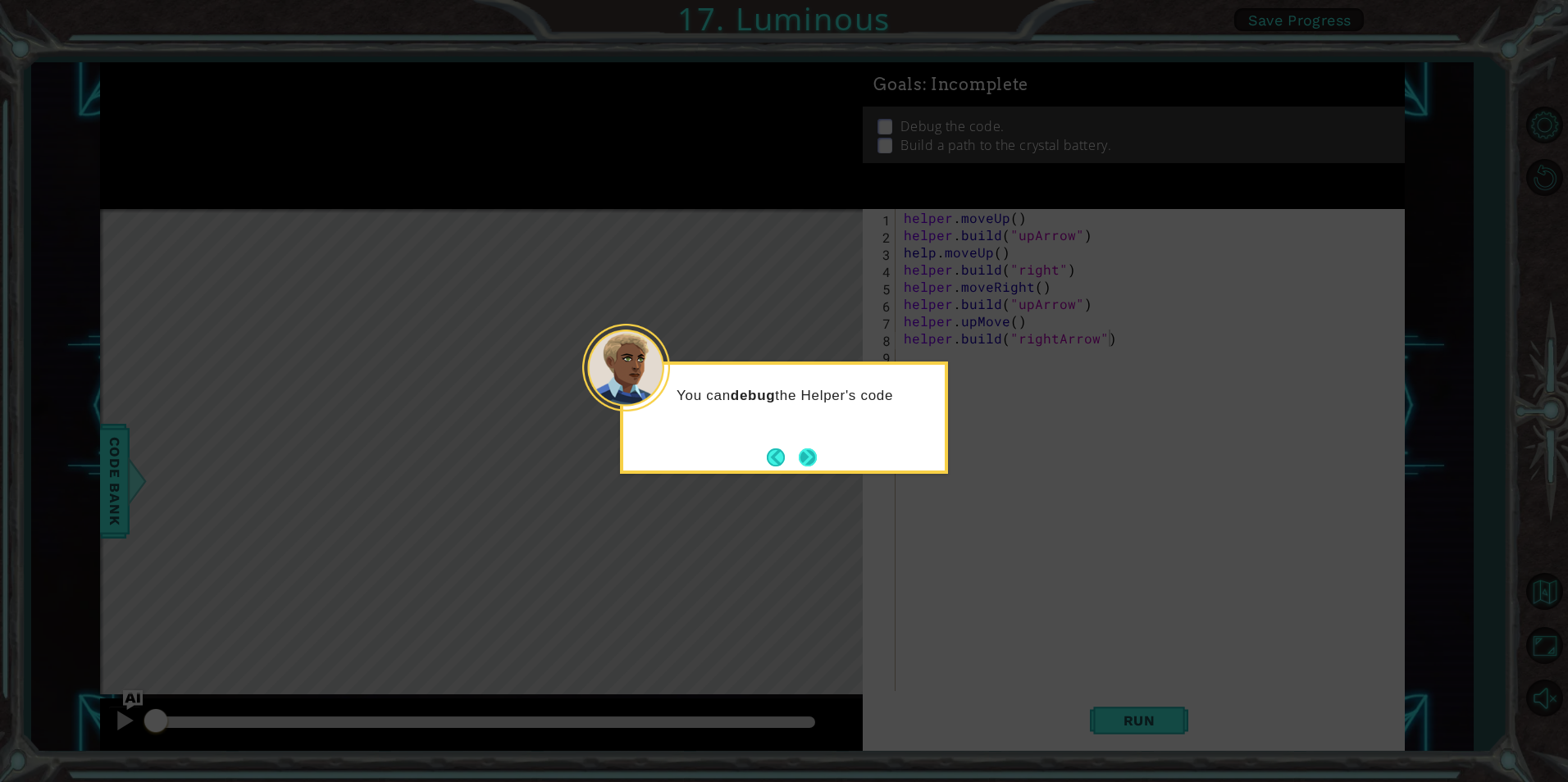
click at [802, 447] on button "Next" at bounding box center [808, 456] width 19 height 19
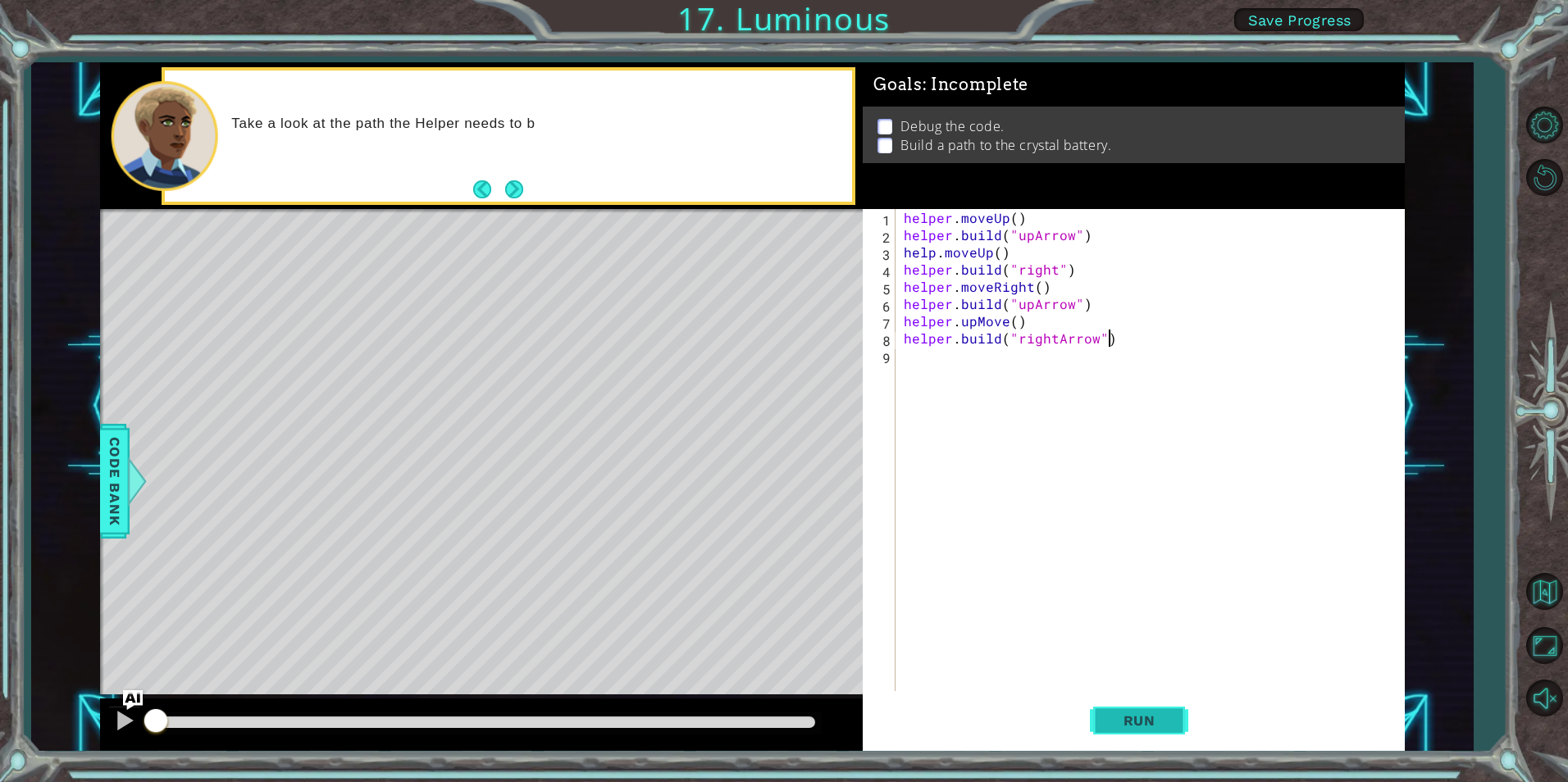
click at [1143, 713] on span "Run" at bounding box center [1139, 721] width 65 height 16
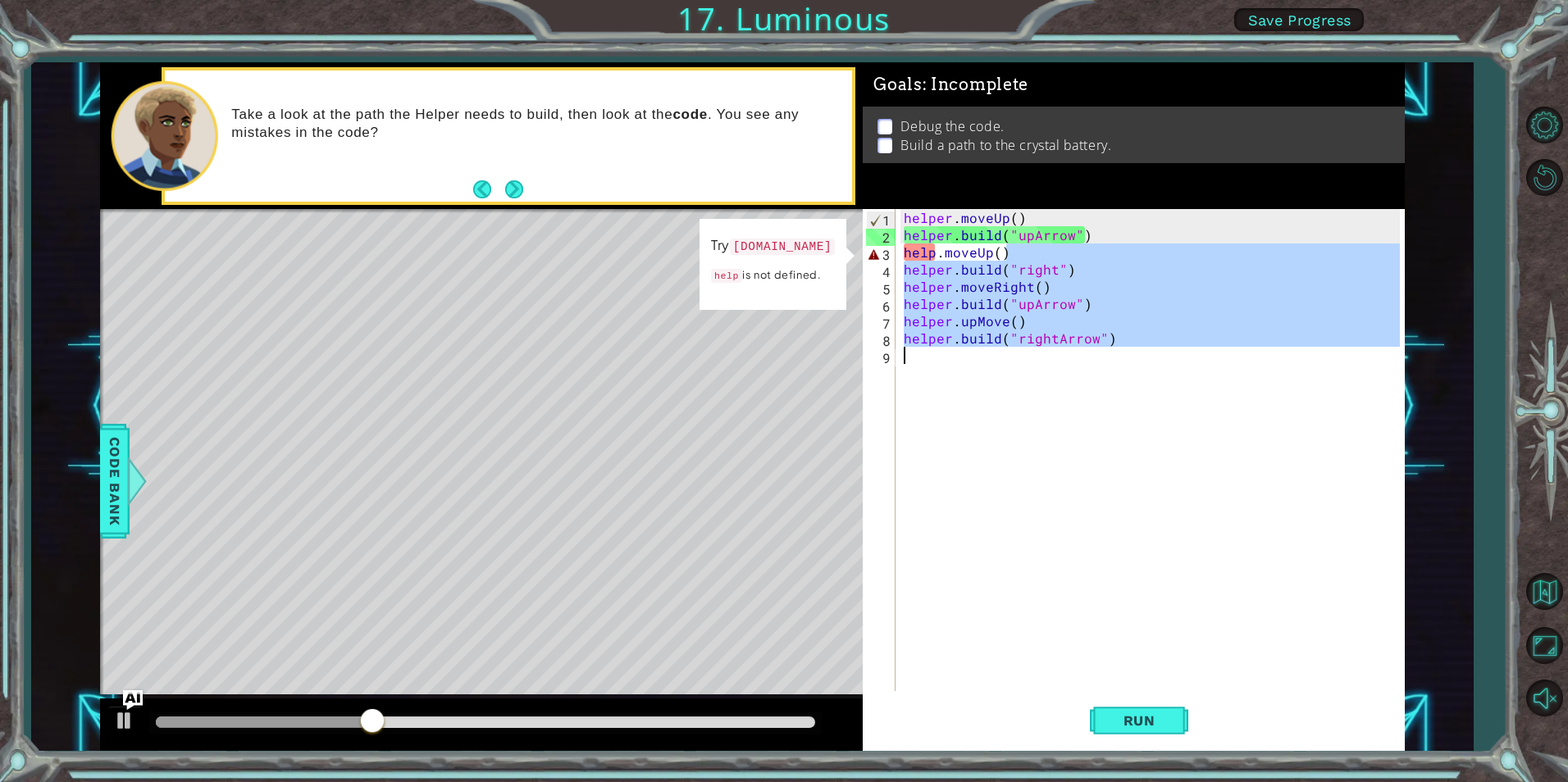
drag, startPoint x: 1022, startPoint y: 254, endPoint x: 1136, endPoint y: 377, distance: 167.7
click at [1136, 377] on div "helper . moveUp ( ) helper . build ( "upArrow" ) help . moveUp ( ) helper . bui…" at bounding box center [1154, 467] width 507 height 517
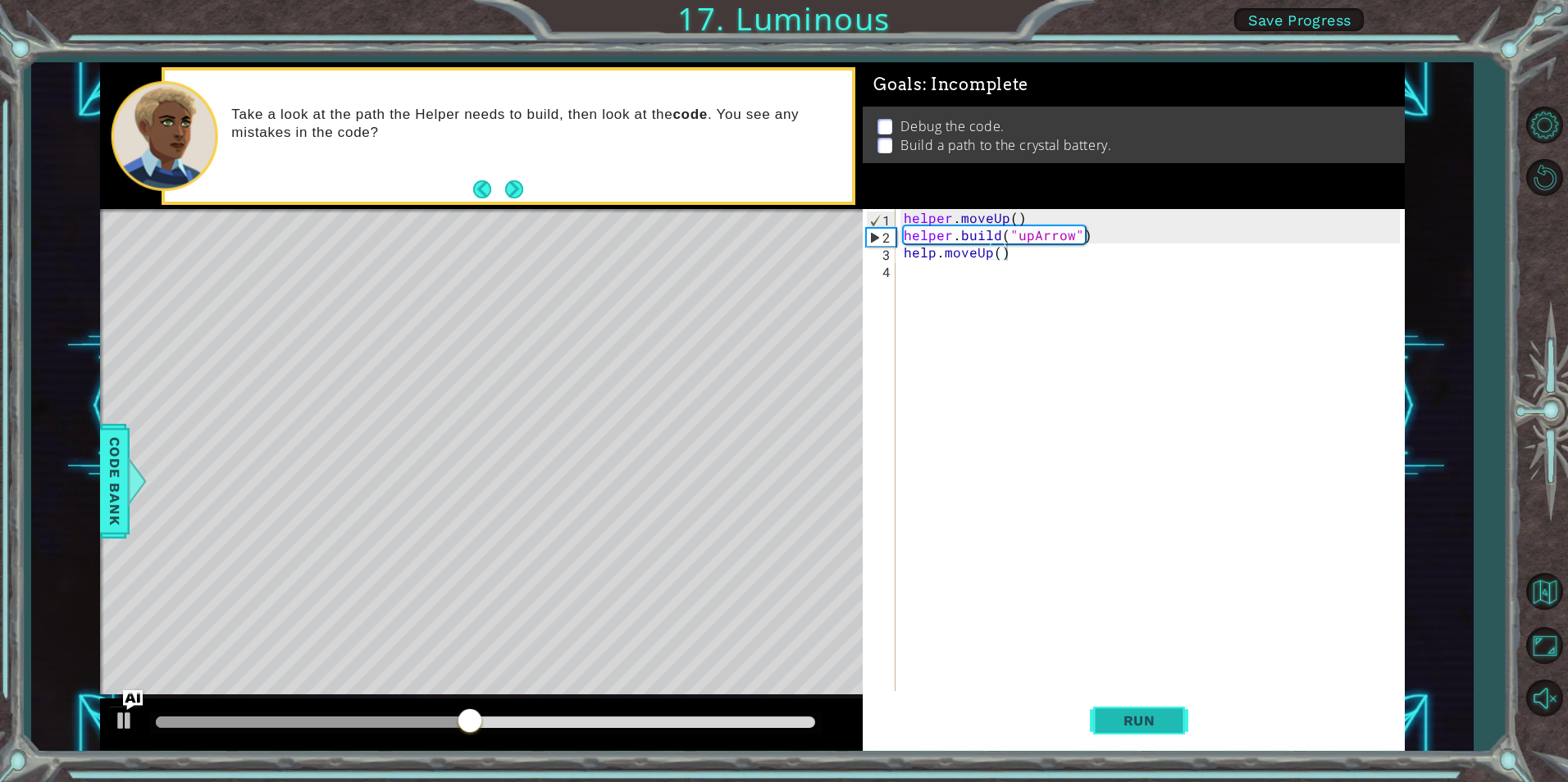
click at [1142, 699] on button "Run" at bounding box center [1139, 721] width 99 height 54
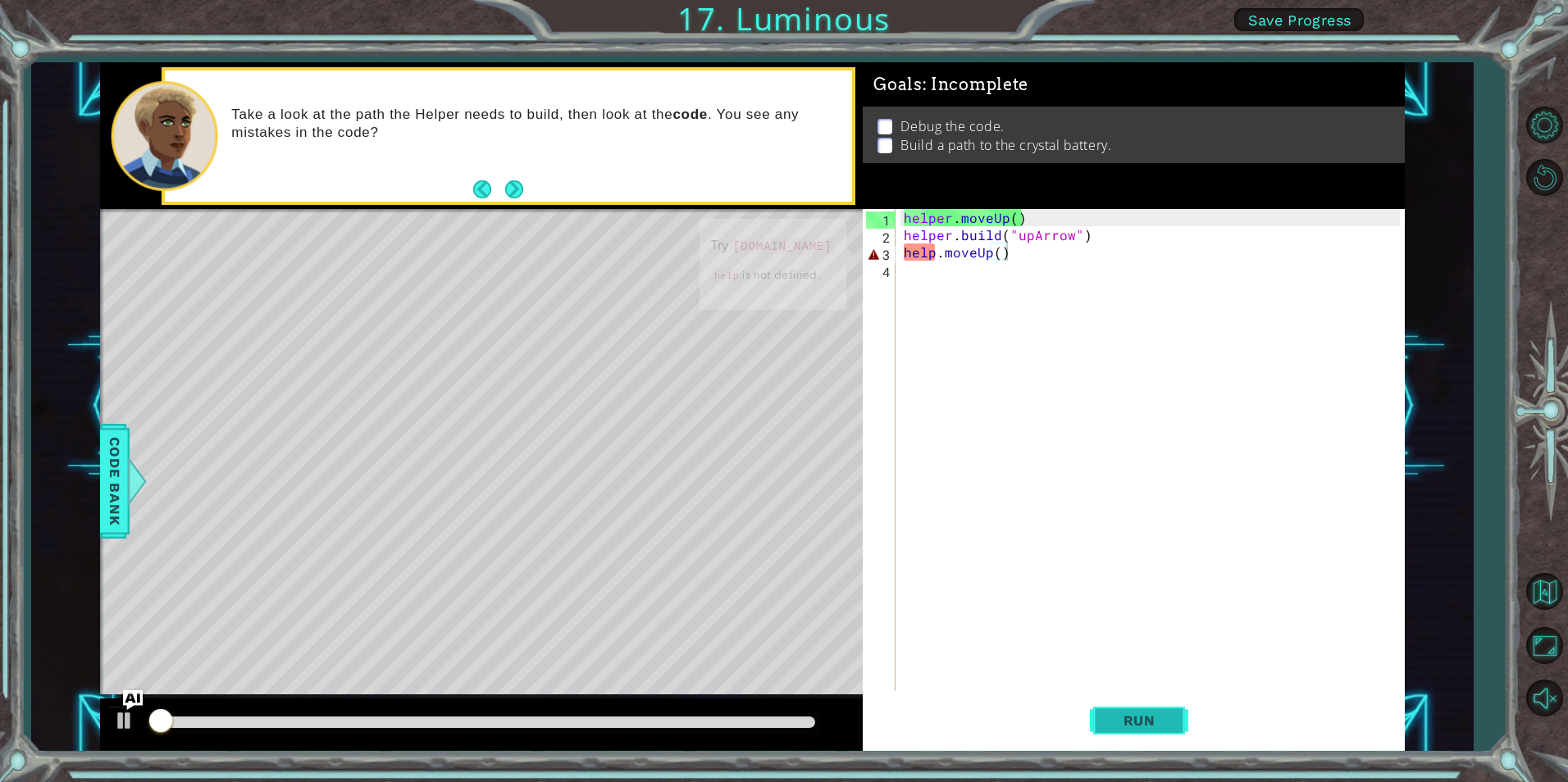
click at [1142, 708] on button "Run" at bounding box center [1139, 721] width 99 height 54
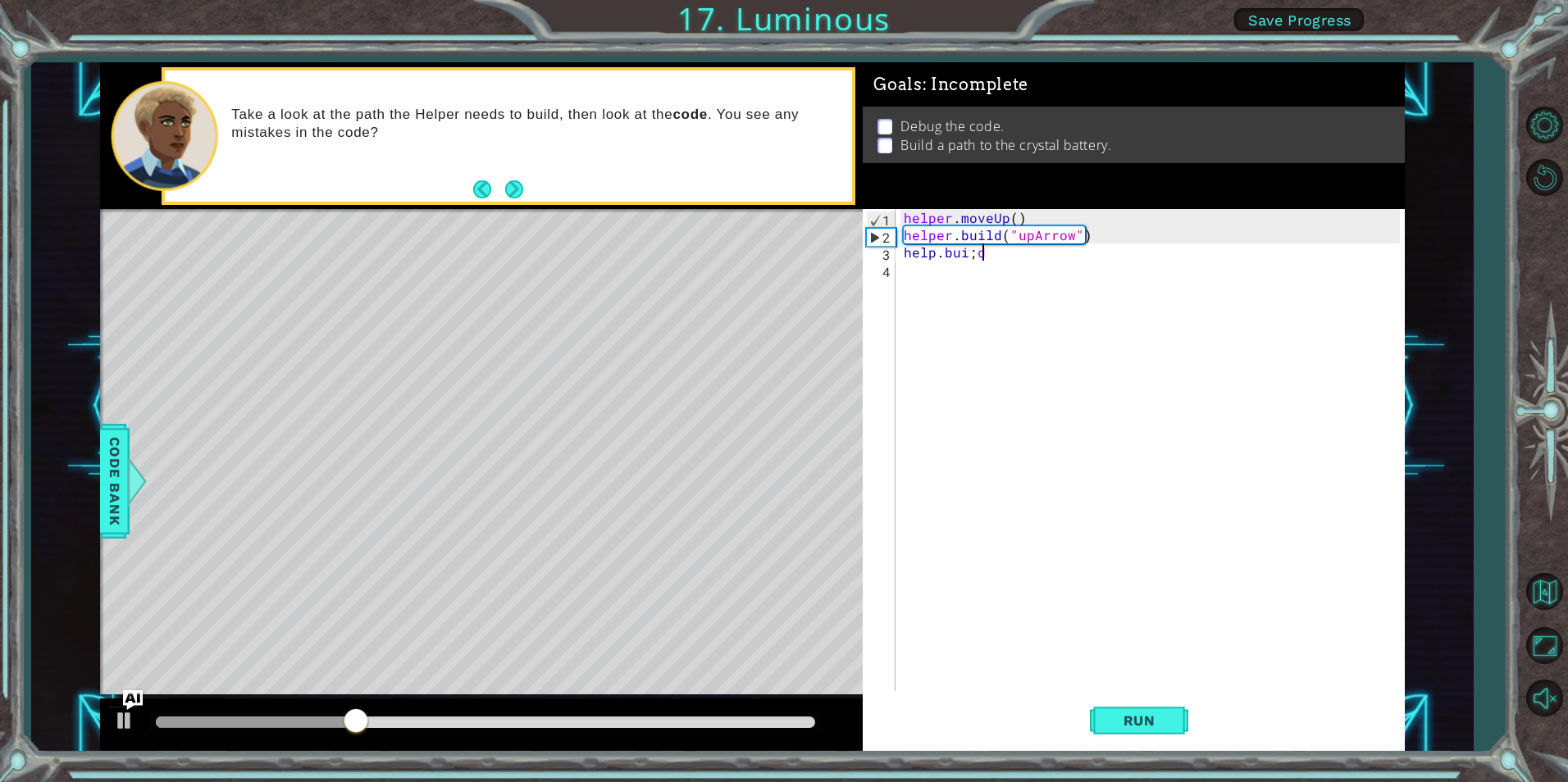
scroll to position [0, 4]
click at [1050, 250] on div "helper . moveUp ( ) helper . build ( "upArrow" ) helper . build ( "rightArrow" )" at bounding box center [1150, 450] width 499 height 482
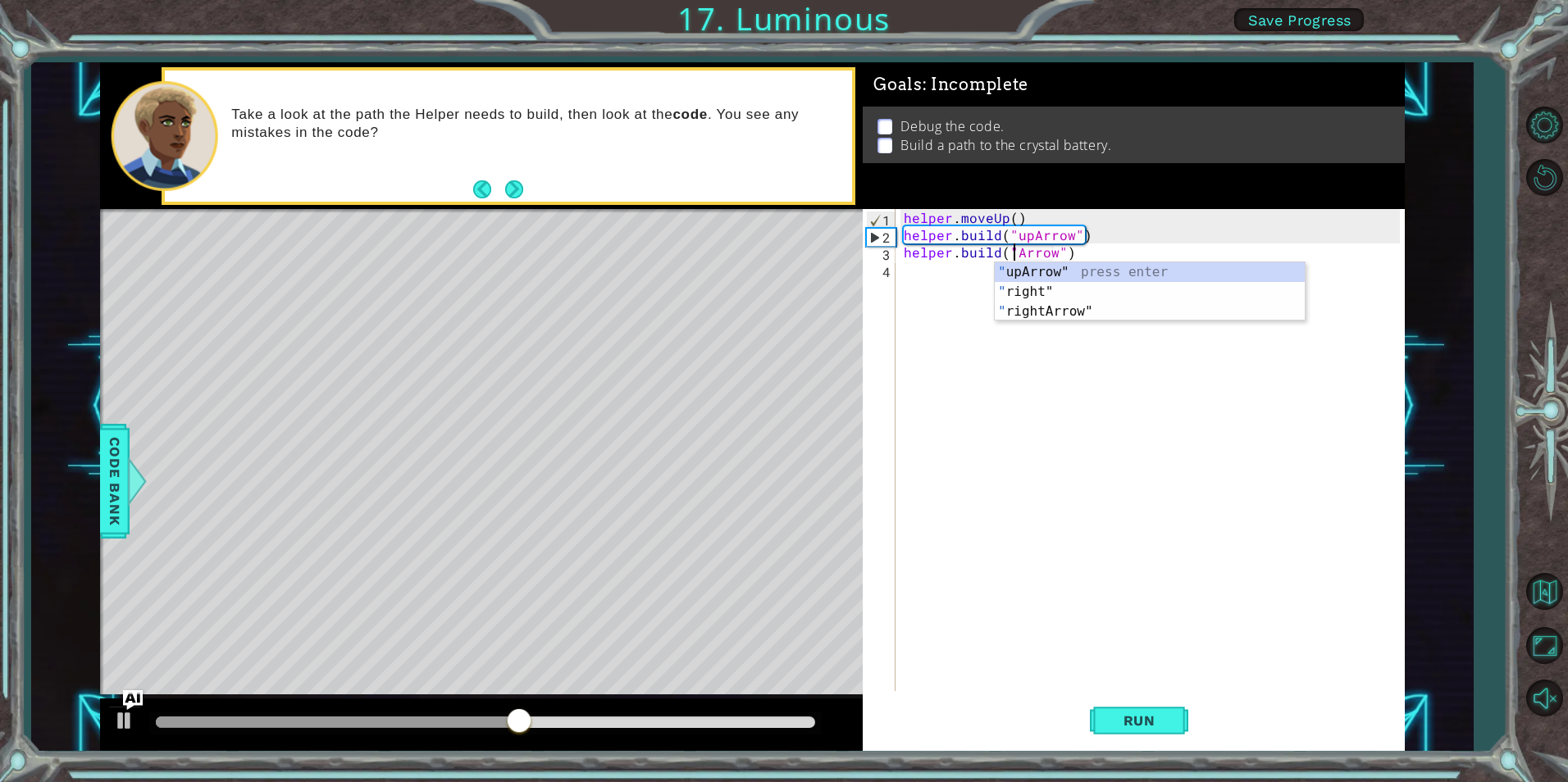
scroll to position [0, 8]
type textarea "[DOMAIN_NAME]("upArrow")"
click at [947, 276] on div "helper . moveUp ( ) helper . build ( "upArrow" ) helper . build ( "upArrow" )" at bounding box center [1154, 467] width 507 height 517
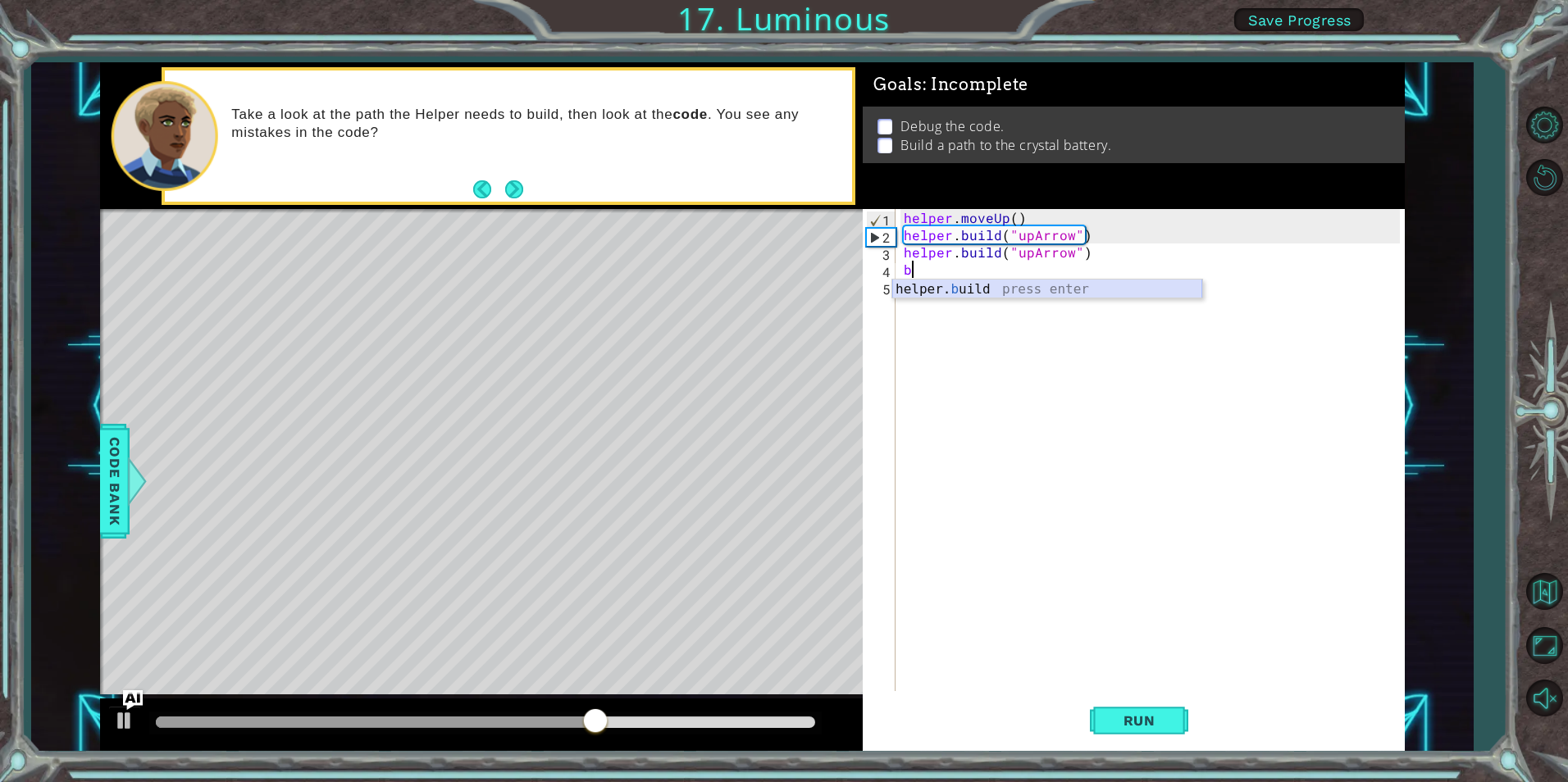
click at [959, 290] on div "helper. b uild press enter" at bounding box center [1048, 309] width 310 height 59
type textarea "[DOMAIN_NAME]("rightArrow")"
click at [927, 285] on div "helper . moveUp ( ) helper . build ( "upArrow" ) helper . build ( "upArrow" ) h…" at bounding box center [1154, 467] width 507 height 517
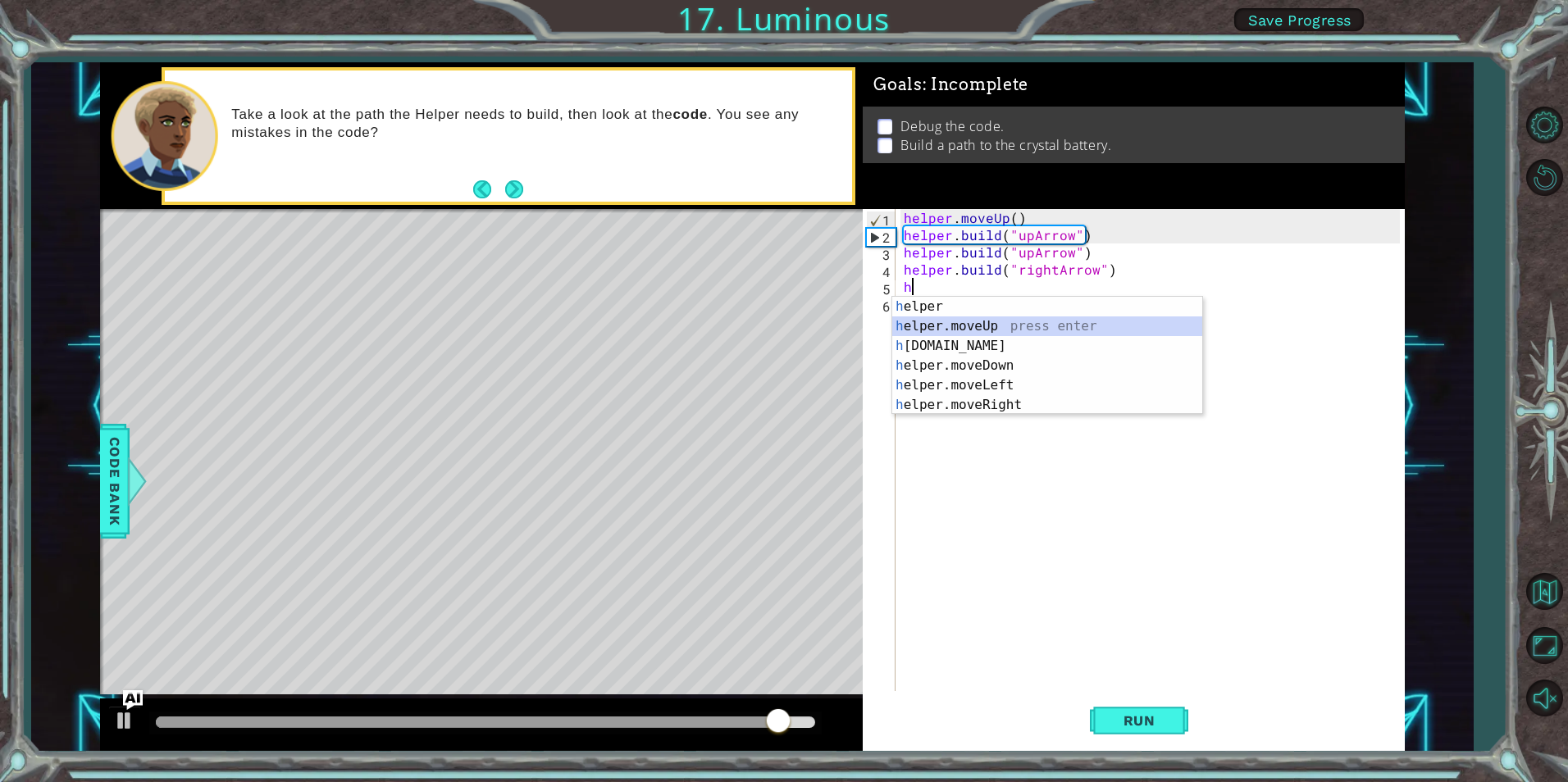
click at [976, 321] on div "h elper press enter h elper.moveUp press enter h [DOMAIN_NAME] press enter h el…" at bounding box center [1048, 376] width 310 height 158
type textarea "helper.moveUp(1)"
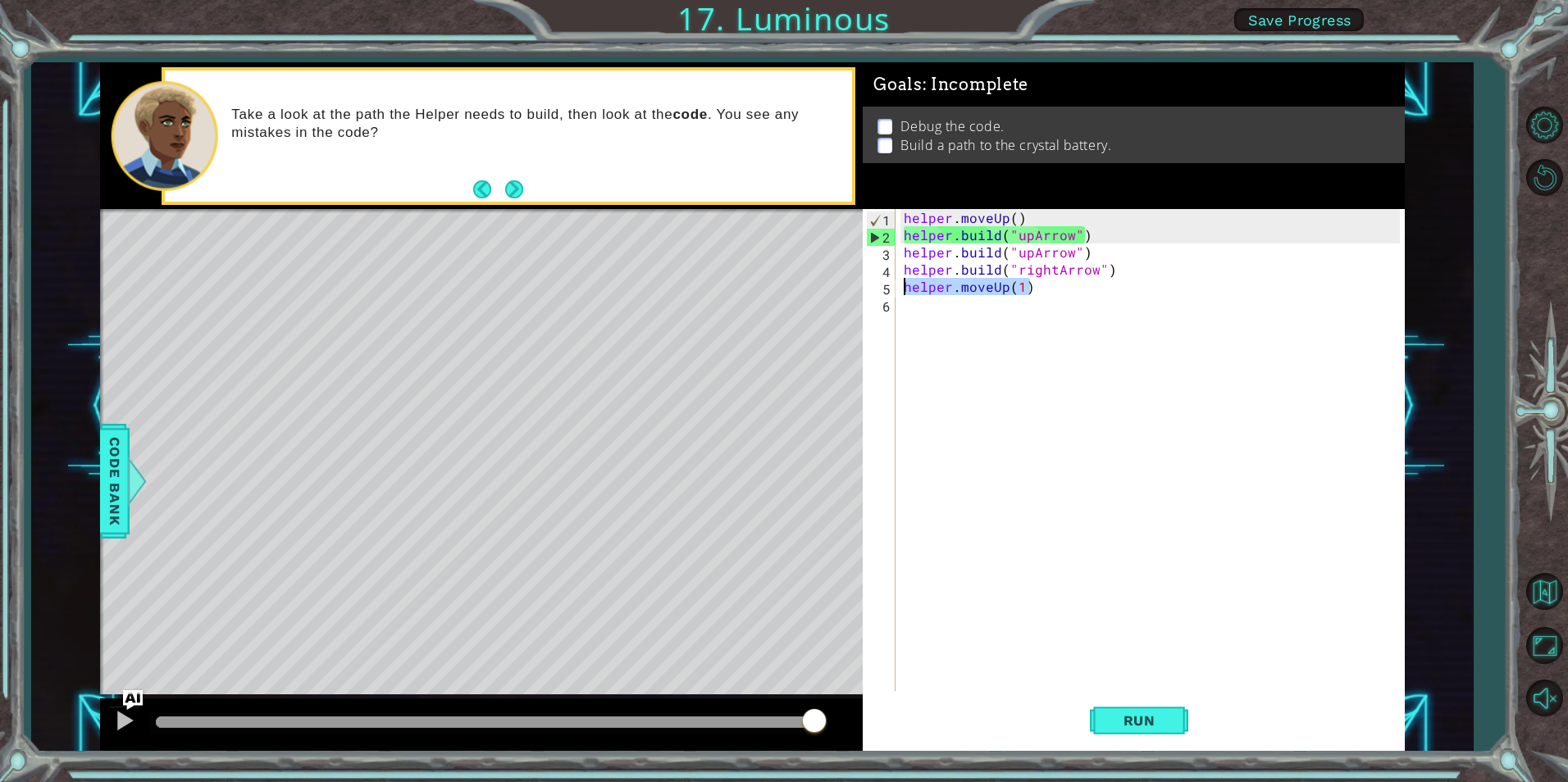
drag, startPoint x: 1053, startPoint y: 291, endPoint x: 893, endPoint y: 292, distance: 160.0
click at [893, 292] on div "helper.moveUp(1) 1 2 3 4 5 6 helper . moveUp ( ) helper . build ( "upArrow" ) h…" at bounding box center [1131, 450] width 536 height 482
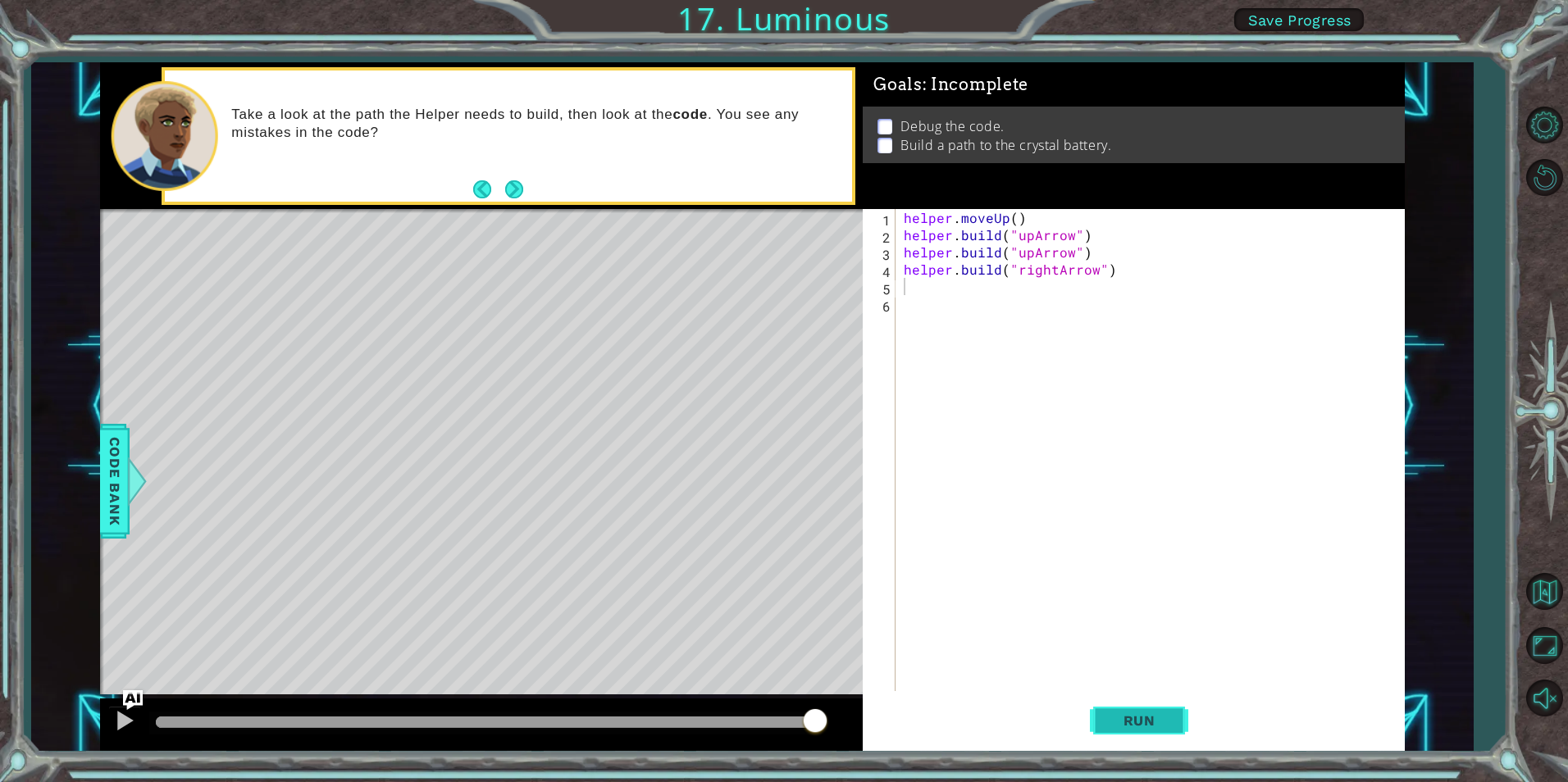
click at [1163, 704] on button "Run" at bounding box center [1139, 721] width 99 height 54
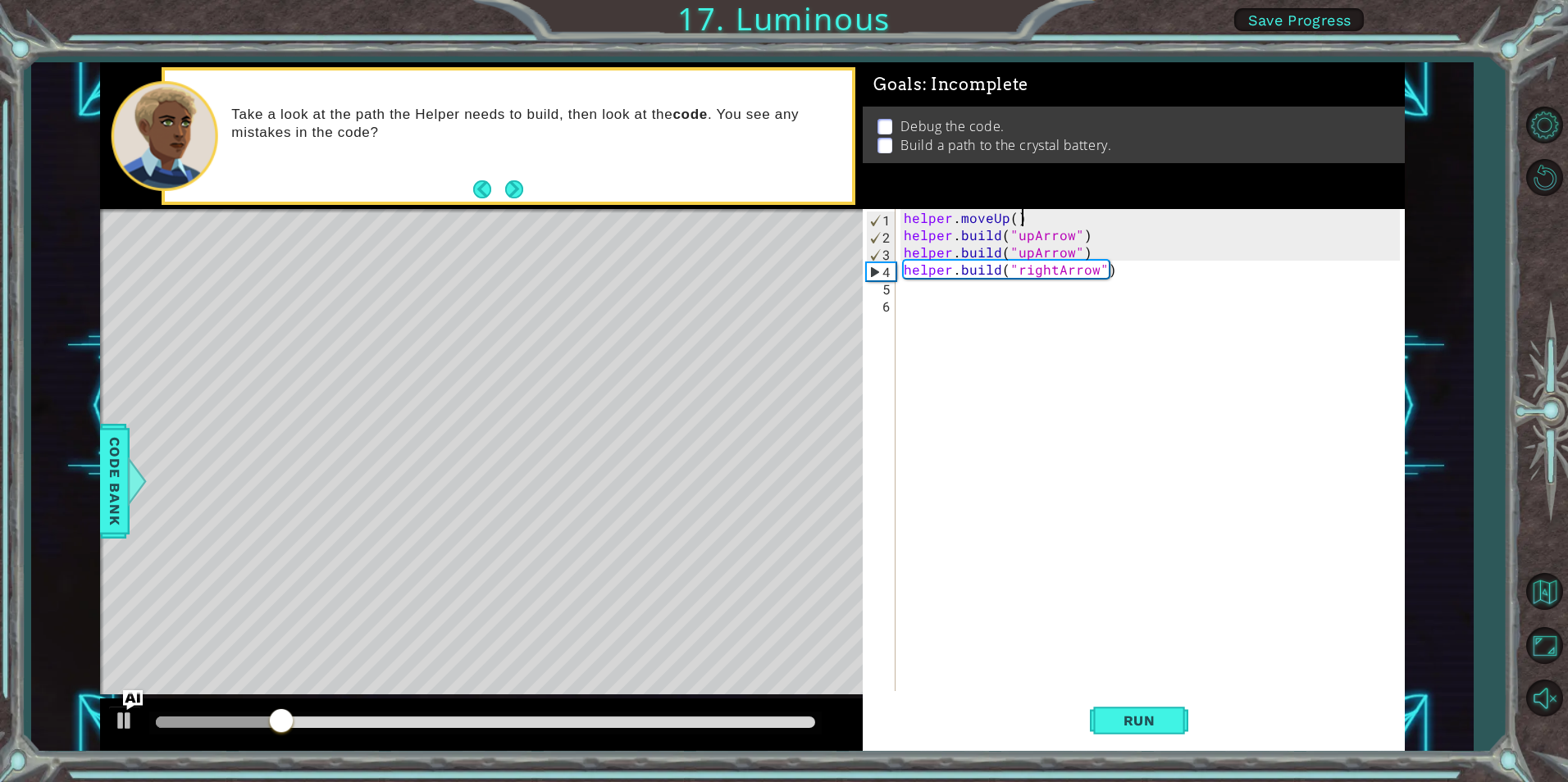
click at [1033, 217] on div "helper . moveUp ( ) helper . build ( "upArrow" ) helper . build ( "upArrow" ) h…" at bounding box center [1154, 467] width 507 height 517
type textarea "helper.moveUp()"
click at [1093, 249] on div "helper . moveUp ( ) helper . build ( "upArrow" ) helper . build ( "upArrow" ) h…" at bounding box center [1154, 467] width 507 height 517
type textarea "[DOMAIN_NAME]("upArrow")"
click at [1111, 259] on div "helper . moveUp ( ) helper . build ( "upArrow" ) helper . build ( "upArrow" ) h…" at bounding box center [1154, 467] width 507 height 517
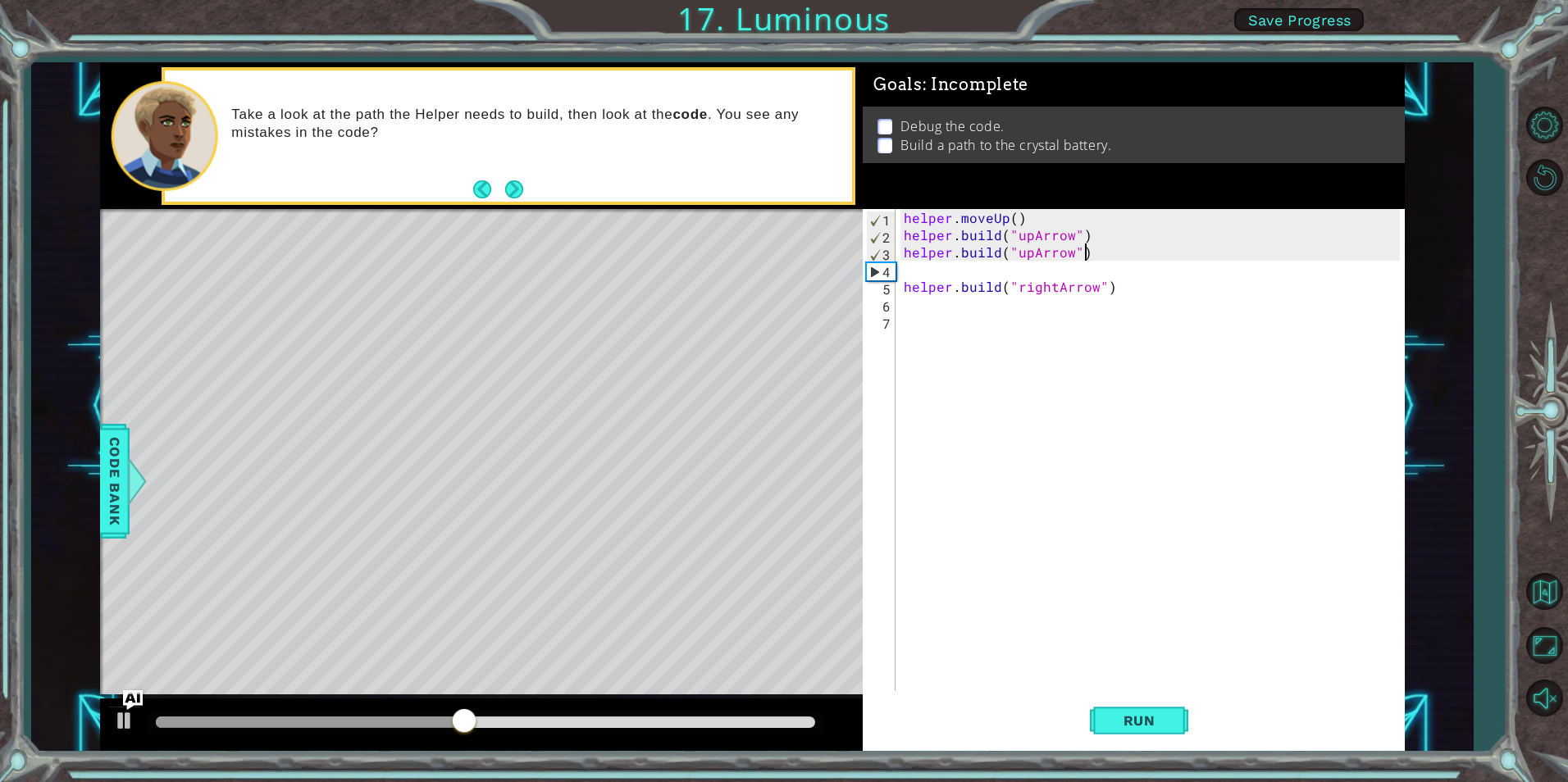
type textarea "[DOMAIN_NAME]("upArrow")"
click at [1116, 237] on div "helper . moveUp ( ) helper . build ( "upArrow" ) helper . build ( "upArrow" ) h…" at bounding box center [1154, 467] width 507 height 517
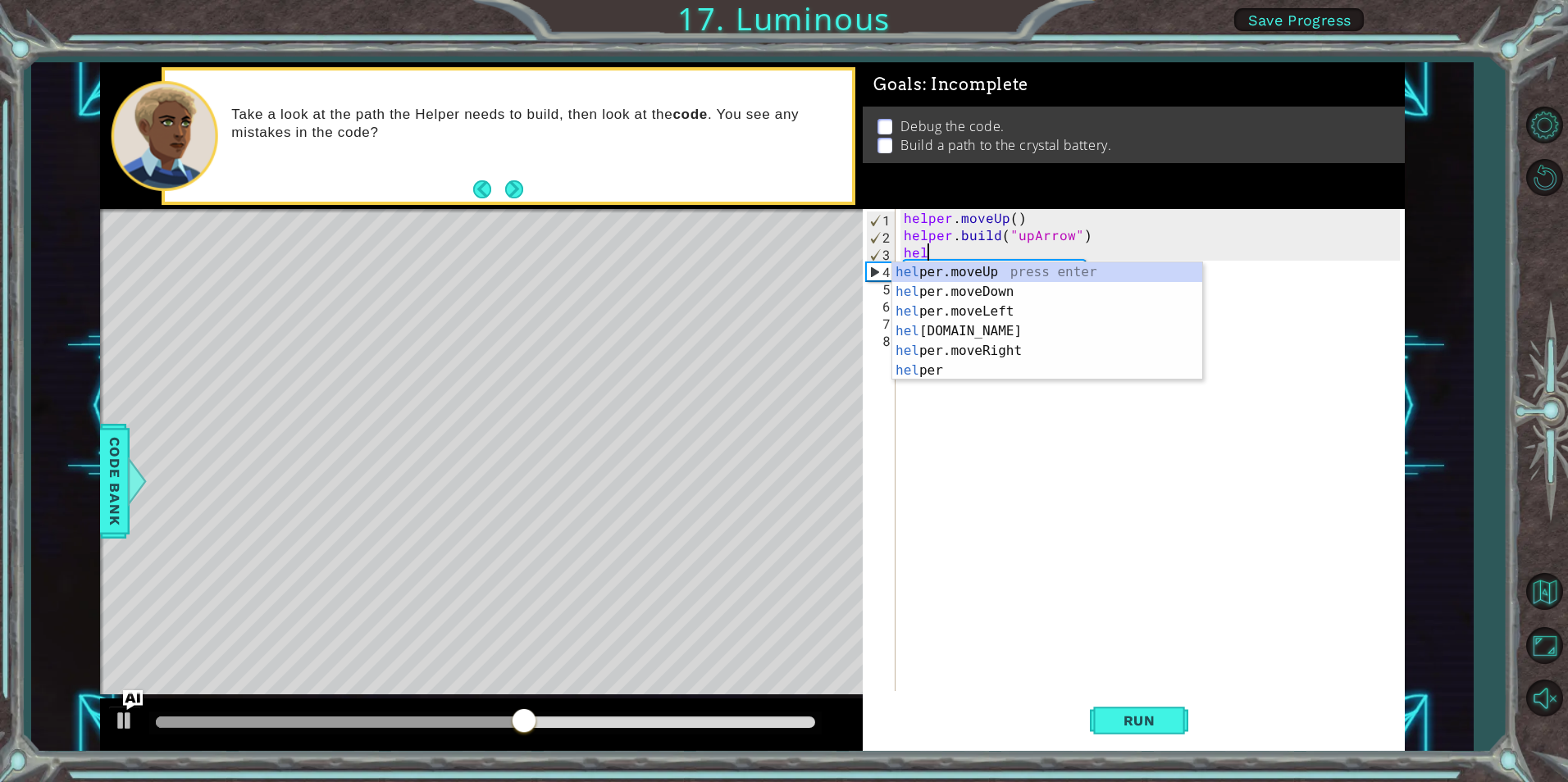
scroll to position [0, 1]
click at [993, 274] on div "help er.moveUp press enter help er.moveDown press enter help er.moveLeft press …" at bounding box center [1048, 342] width 310 height 158
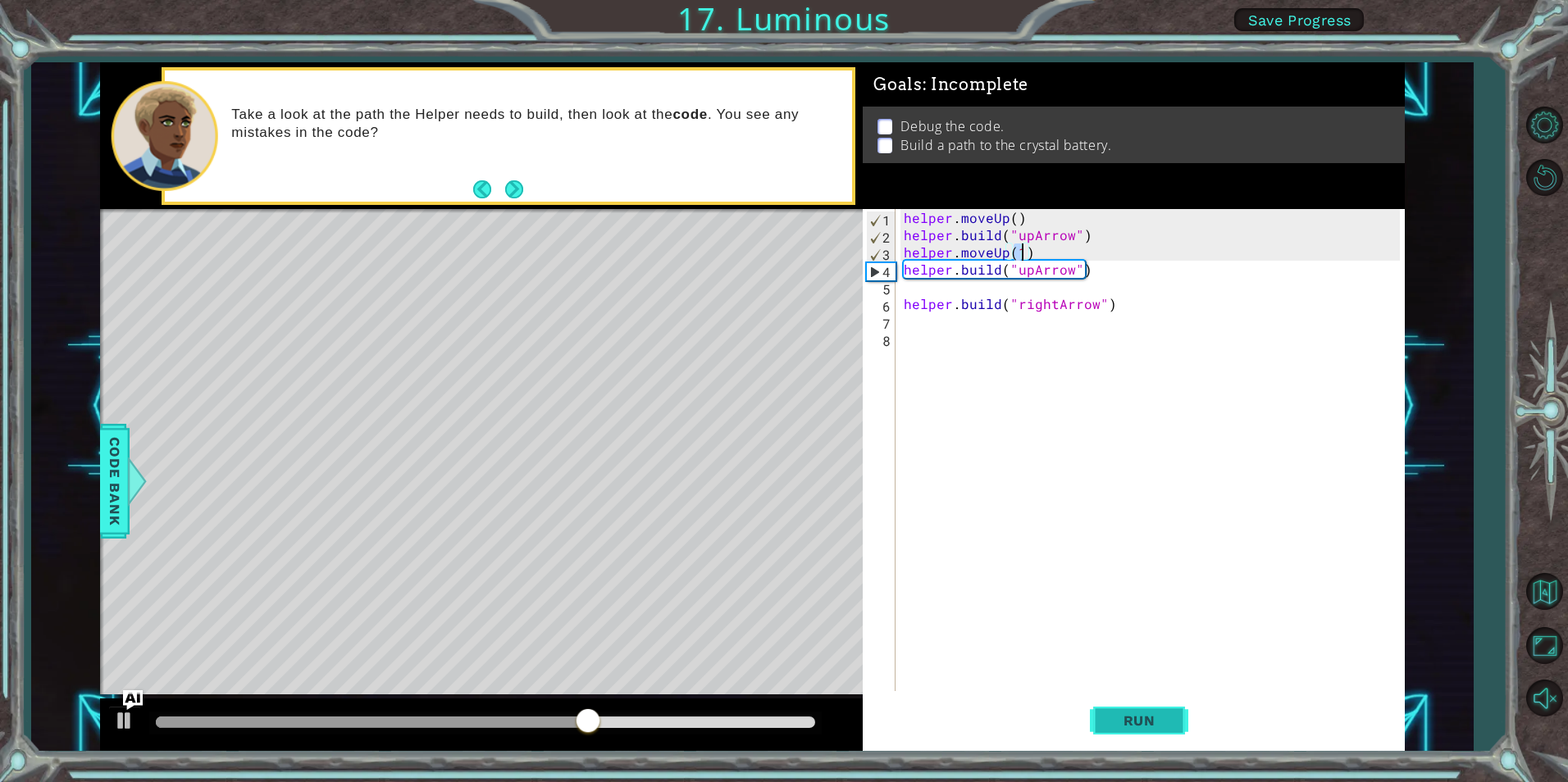
click at [1116, 722] on span "Run" at bounding box center [1139, 721] width 65 height 16
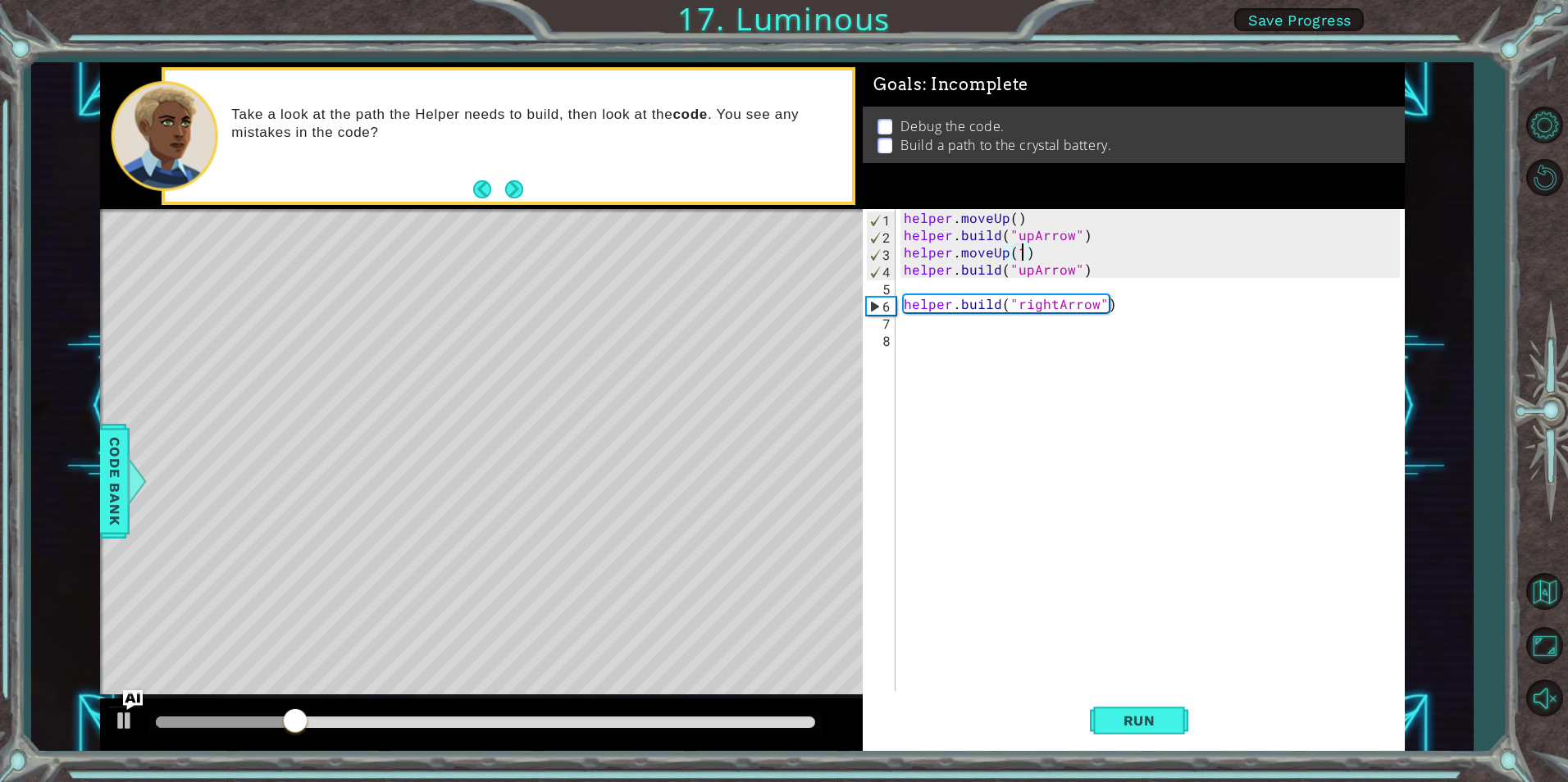
click at [1098, 273] on div "helper . moveUp ( ) helper . build ( "upArrow" ) helper . moveUp ( 1 ) helper .…" at bounding box center [1154, 467] width 507 height 517
type textarea "[DOMAIN_NAME]("upArrow")"
click at [948, 291] on div "helper . moveUp ( ) helper . build ( "upArrow" ) helper . moveUp ( 1 ) helper .…" at bounding box center [1154, 467] width 507 height 517
click at [1144, 721] on span "Run" at bounding box center [1139, 721] width 65 height 16
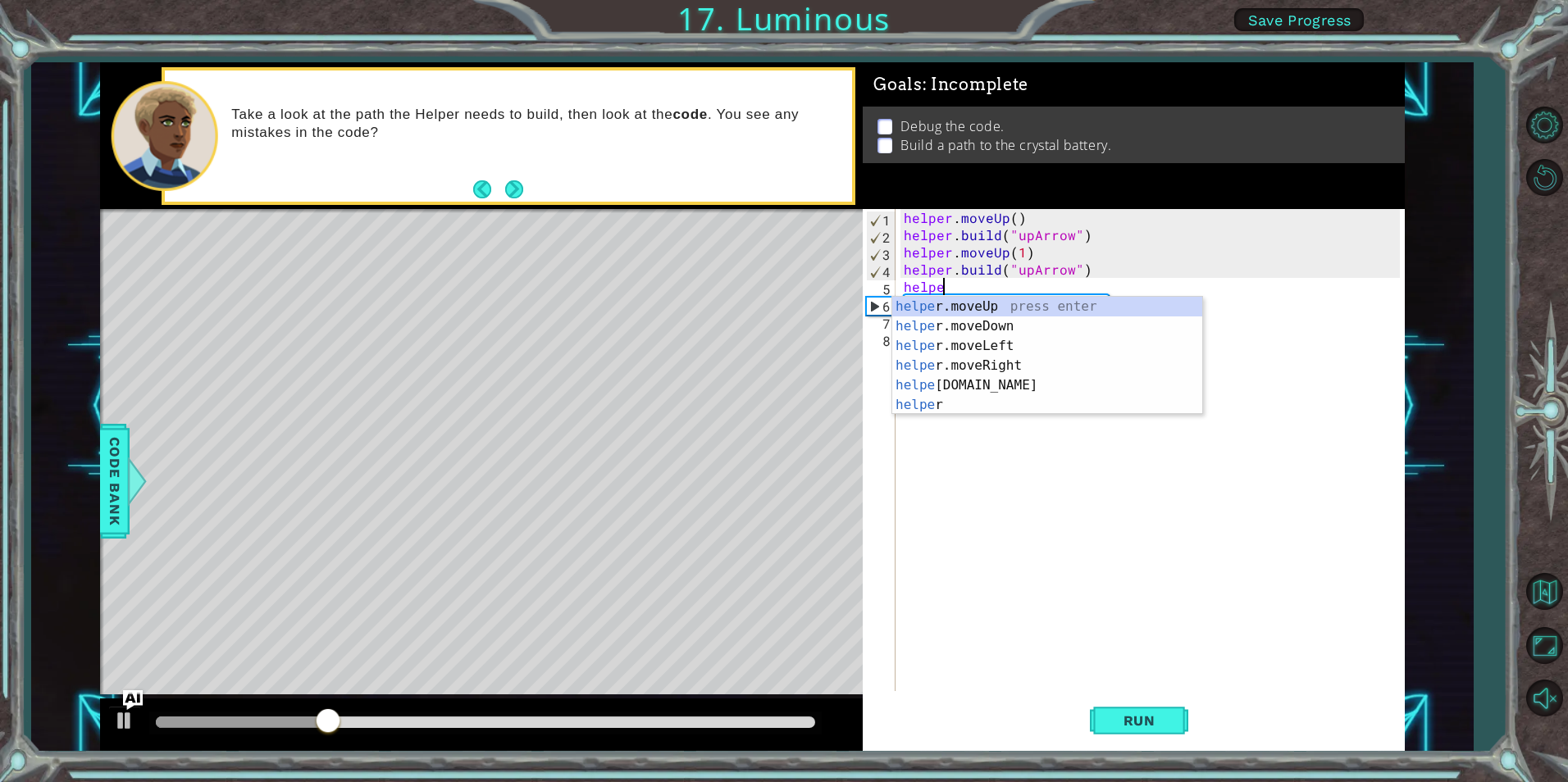
scroll to position [0, 3]
click at [1005, 378] on div "helper press enter helper .moveUp press enter helper .moveDown press enter help…" at bounding box center [1048, 376] width 310 height 158
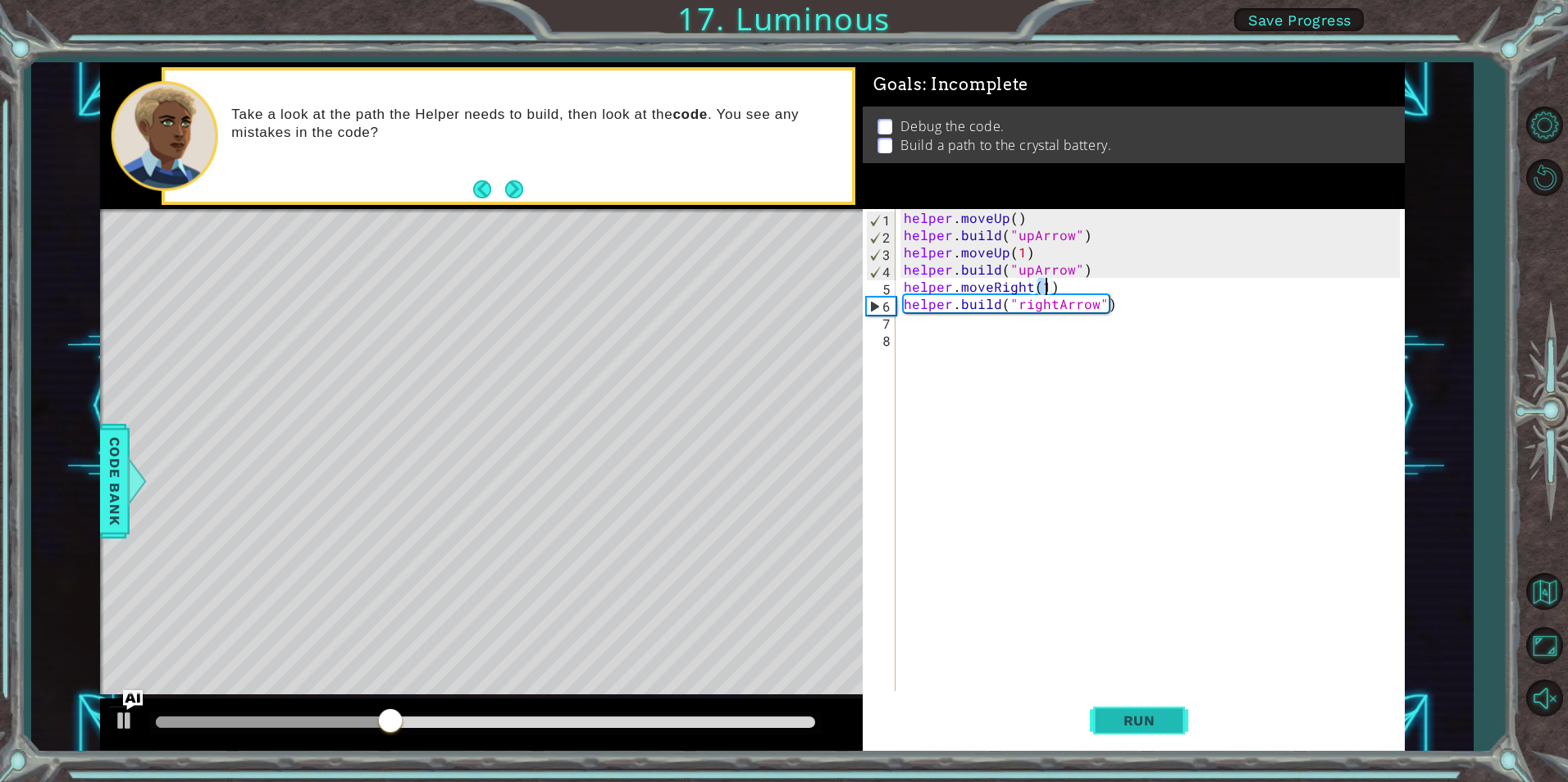
click at [1146, 708] on button "Run" at bounding box center [1139, 721] width 99 height 54
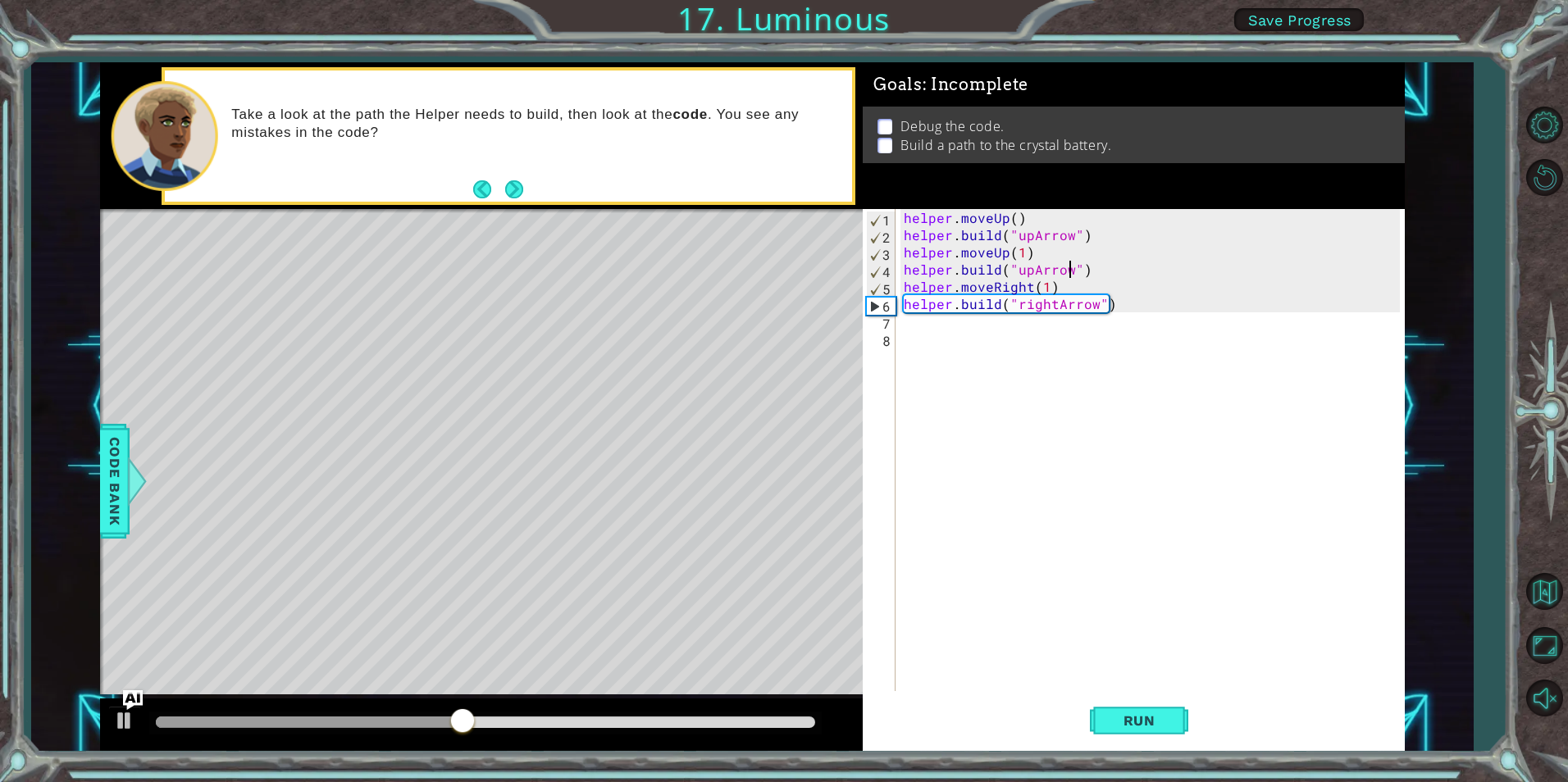
click at [1067, 270] on div "helper . moveUp ( ) helper . build ( "upArrow" ) helper . moveUp ( 1 ) helper .…" at bounding box center [1154, 467] width 507 height 517
click at [1062, 283] on div ""r ightArrow" press enter " upA r row" press enter" at bounding box center [1150, 319] width 310 height 79
type textarea "[DOMAIN_NAME]("rightArrow")"
click at [1171, 705] on button "Run" at bounding box center [1139, 721] width 99 height 54
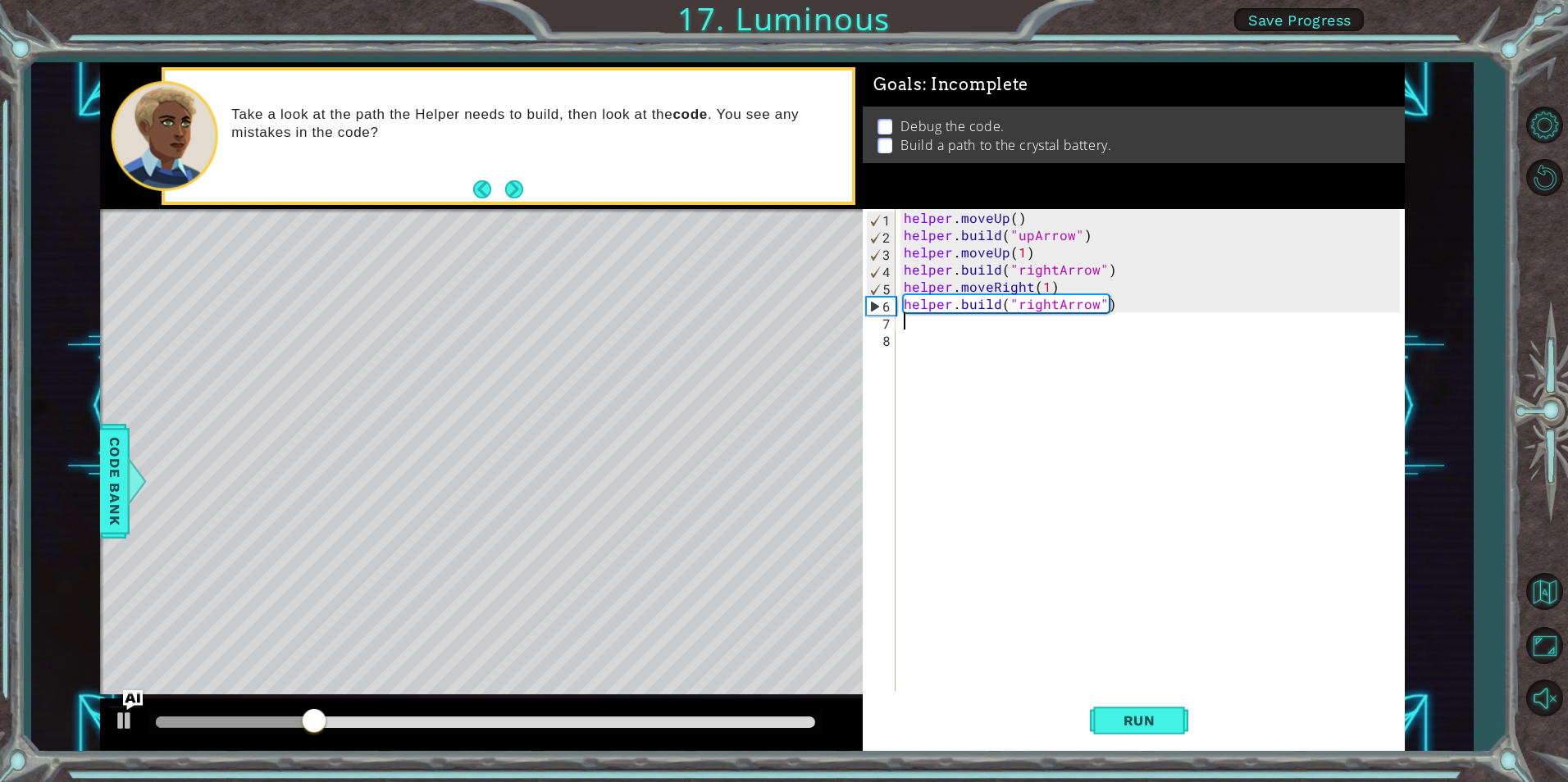
click at [952, 321] on div "helper . moveUp ( ) helper . build ( "upArrow" ) helper . moveUp ( 1 ) helper .…" at bounding box center [1154, 467] width 507 height 517
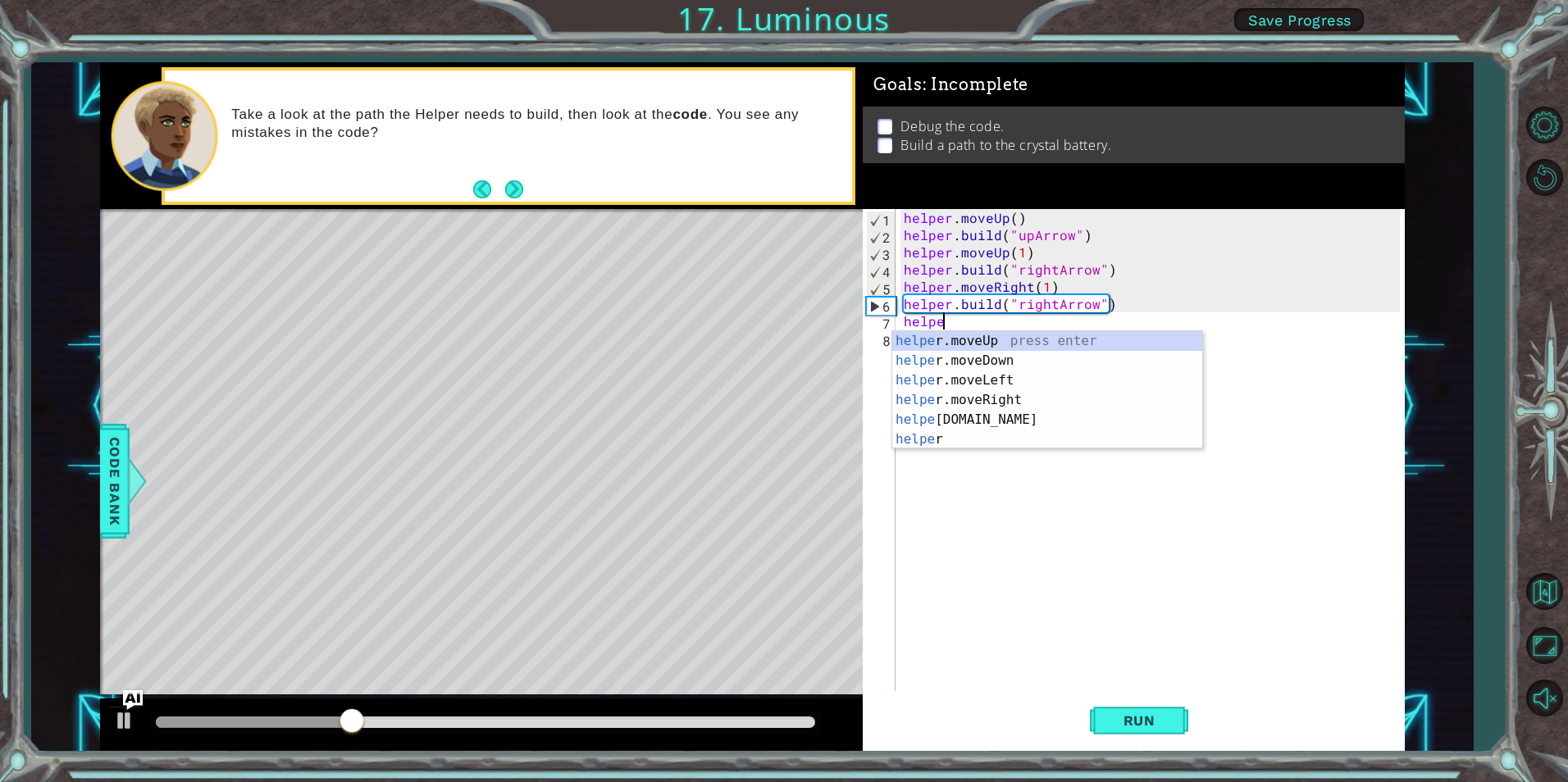
scroll to position [0, 3]
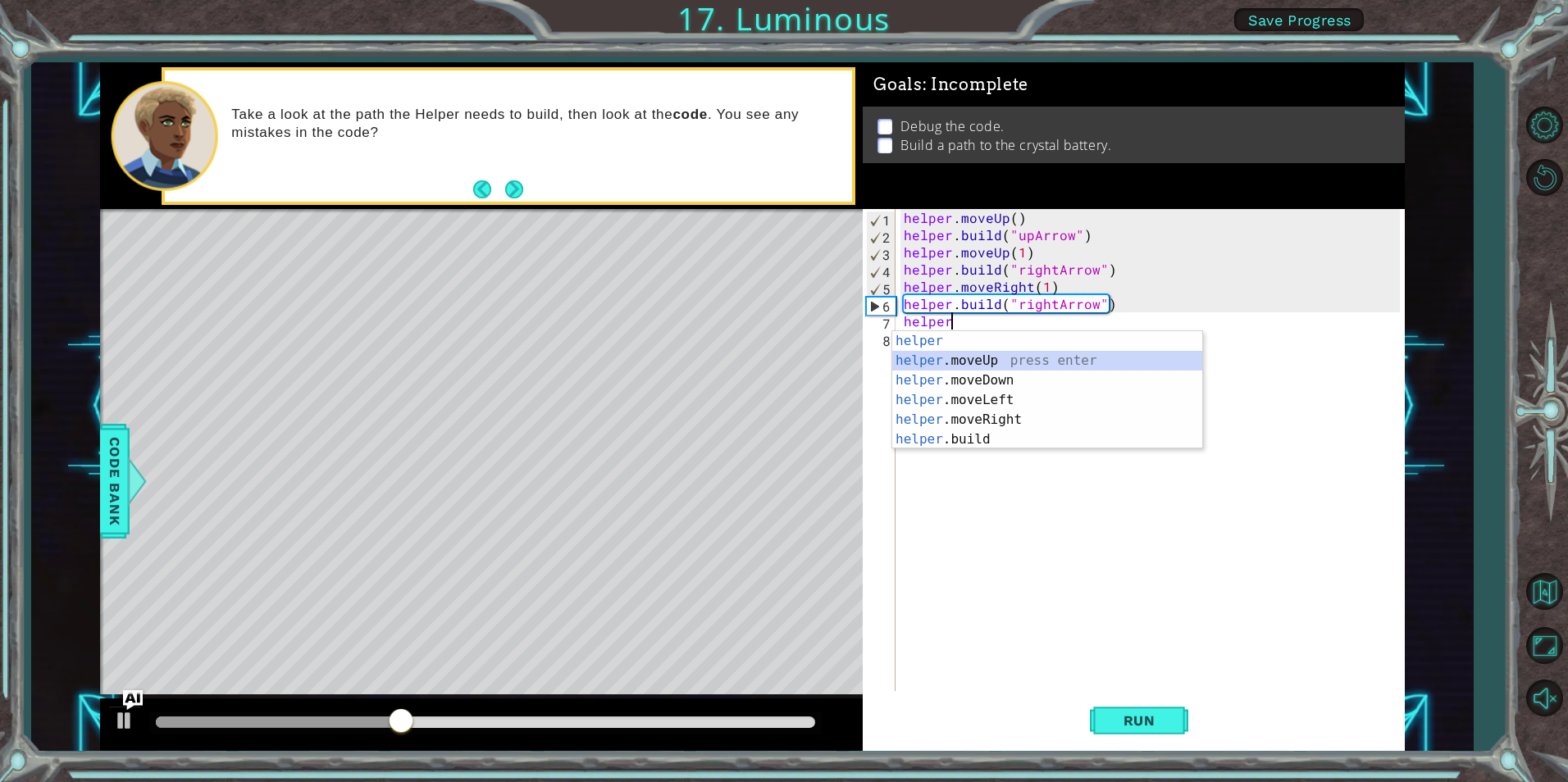
click at [1020, 364] on div "helper press enter helper .moveUp press enter helper .moveDown press enter help…" at bounding box center [1048, 410] width 310 height 158
type textarea "helper.moveUp(1)"
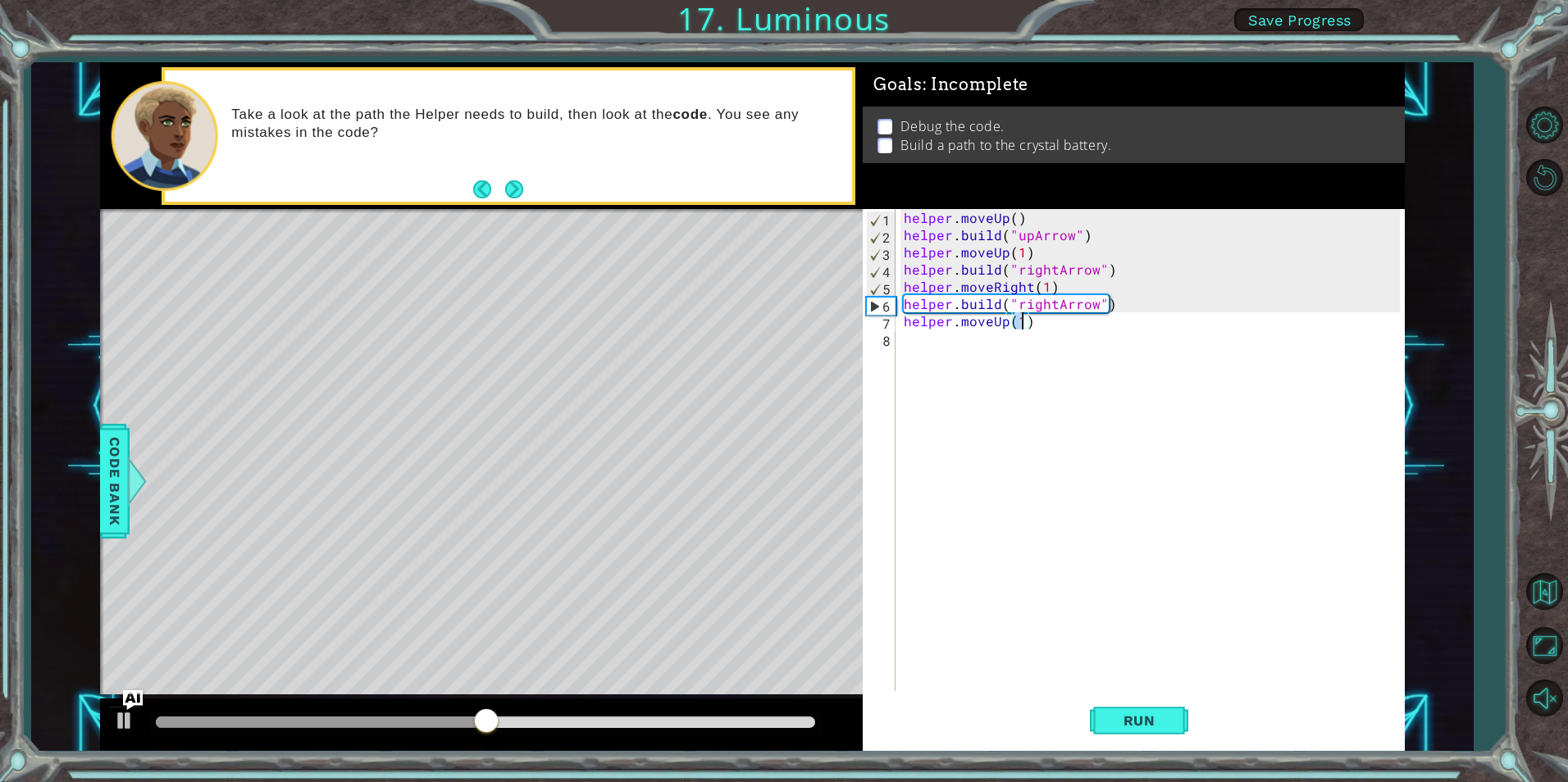
click at [905, 350] on div "helper . moveUp ( ) helper . build ( "upArrow" ) helper . moveUp ( 1 ) helper .…" at bounding box center [1154, 467] width 507 height 517
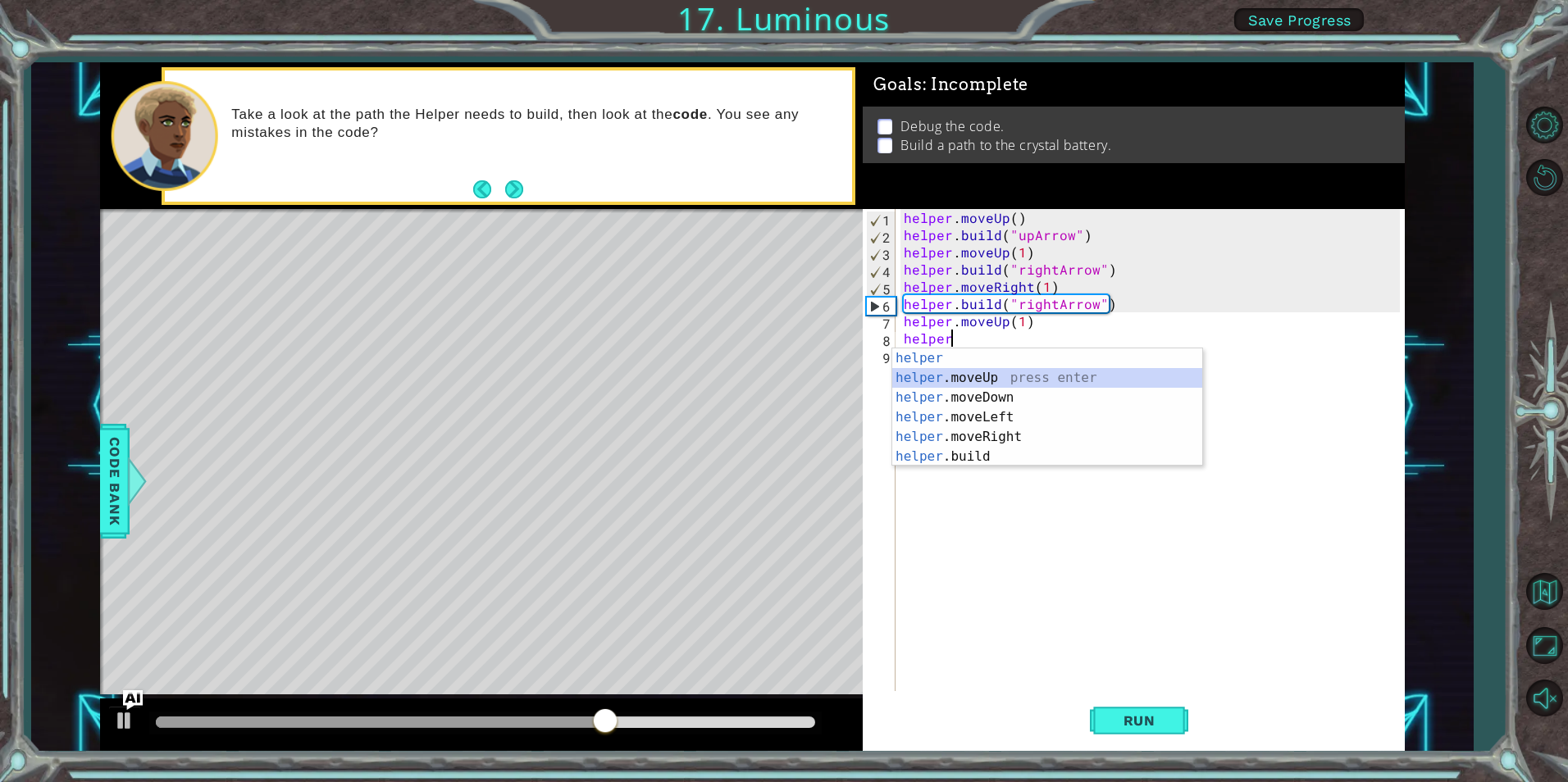
click at [1004, 379] on div "helper press enter helper .moveUp press enter helper .moveDown press enter help…" at bounding box center [1048, 428] width 310 height 158
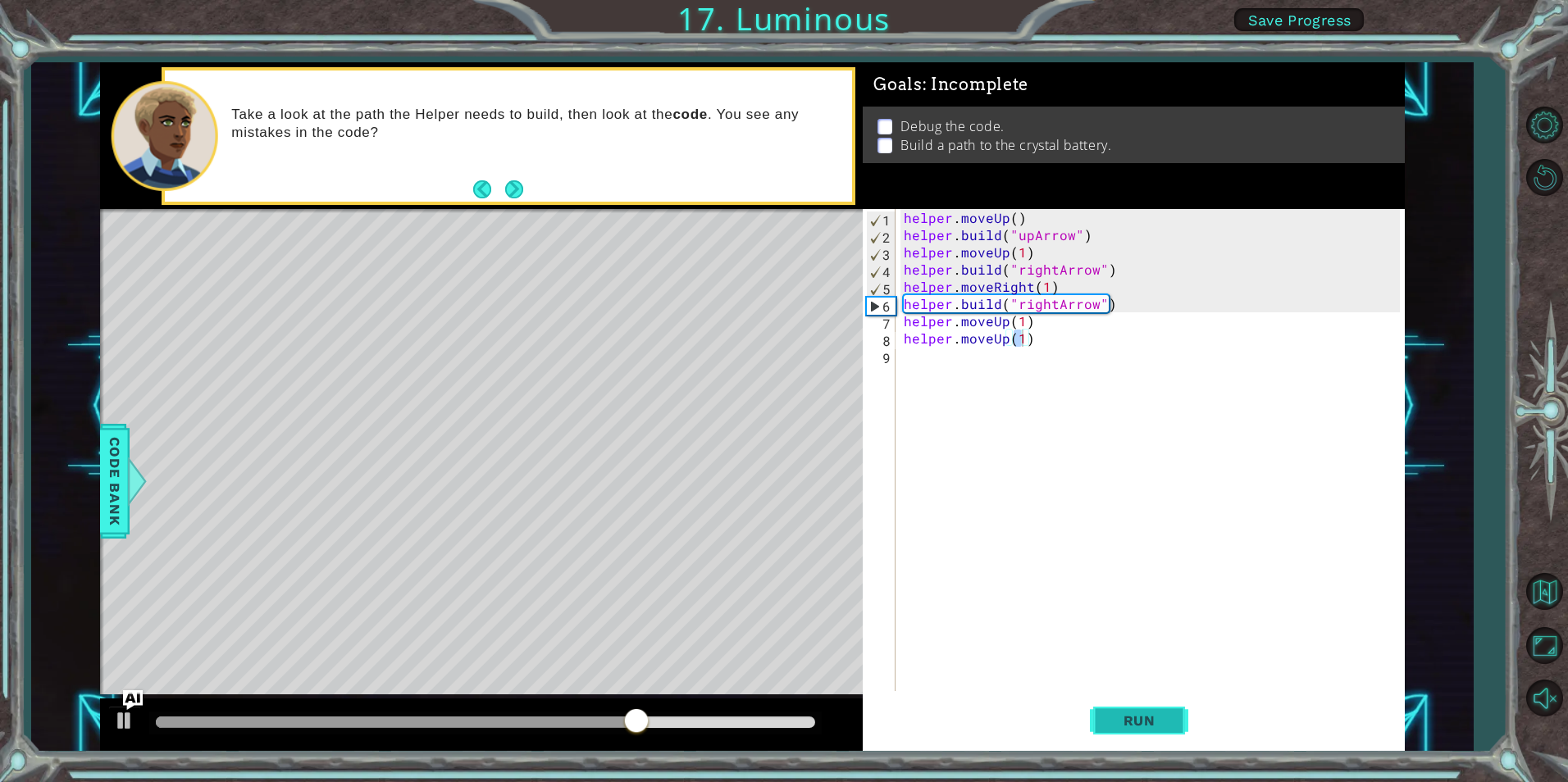
click at [1141, 710] on button "Run" at bounding box center [1139, 721] width 99 height 54
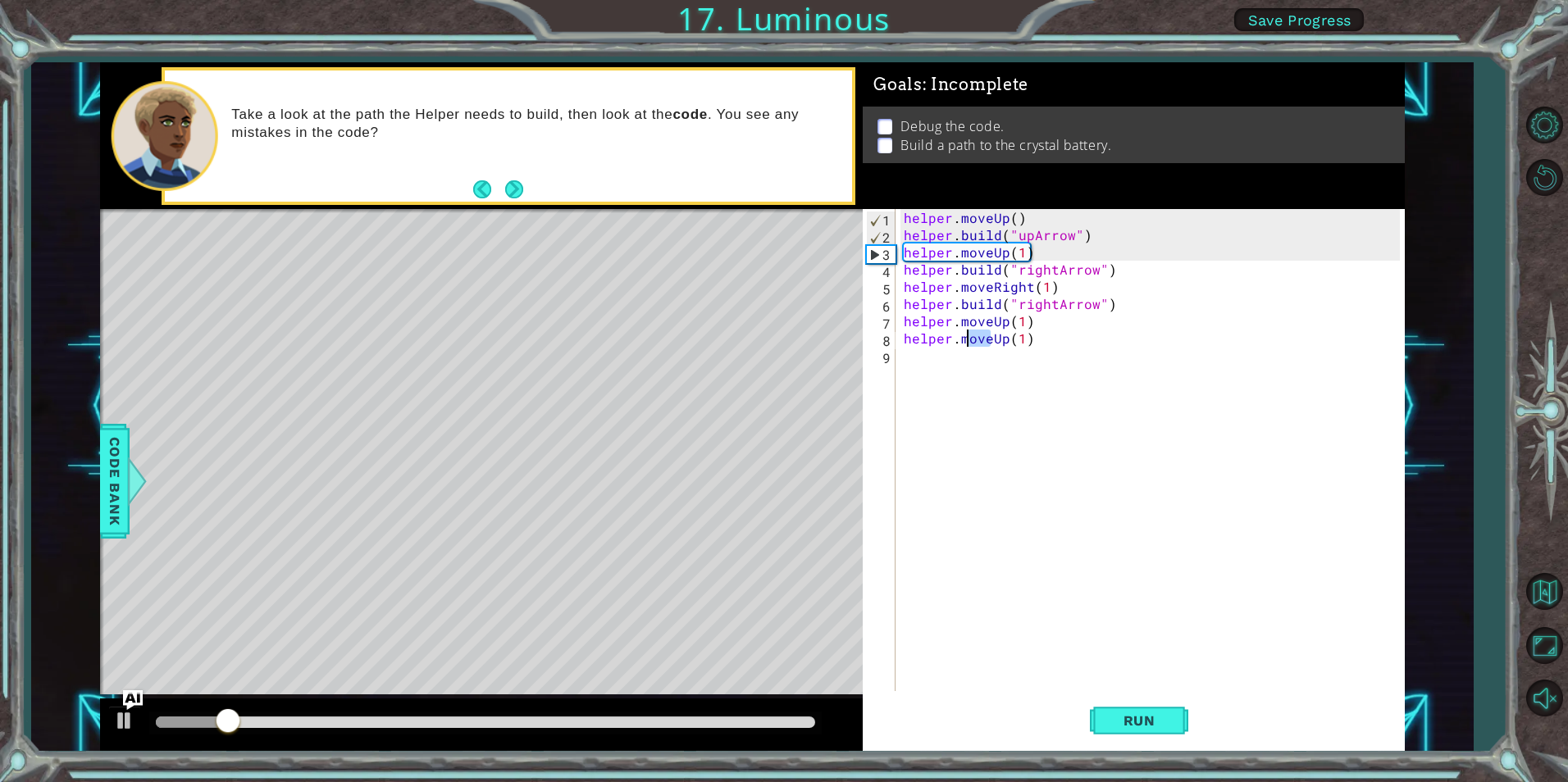
drag, startPoint x: 992, startPoint y: 342, endPoint x: 959, endPoint y: 342, distance: 33.0
click at [959, 342] on div "helper . moveUp ( ) helper . build ( "upArrow" ) helper . moveUp ( 1 ) helper .…" at bounding box center [1154, 467] width 507 height 517
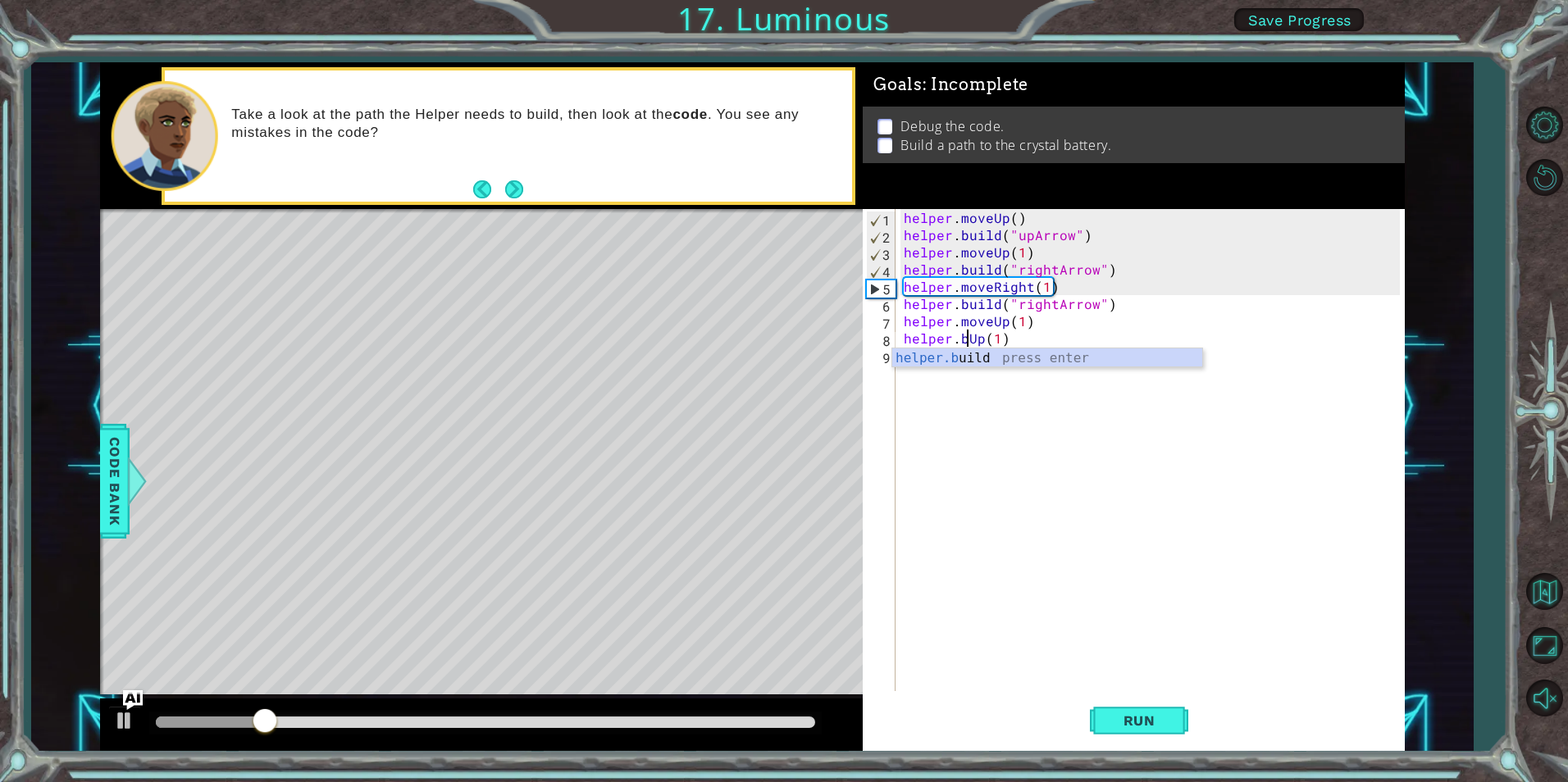
scroll to position [0, 4]
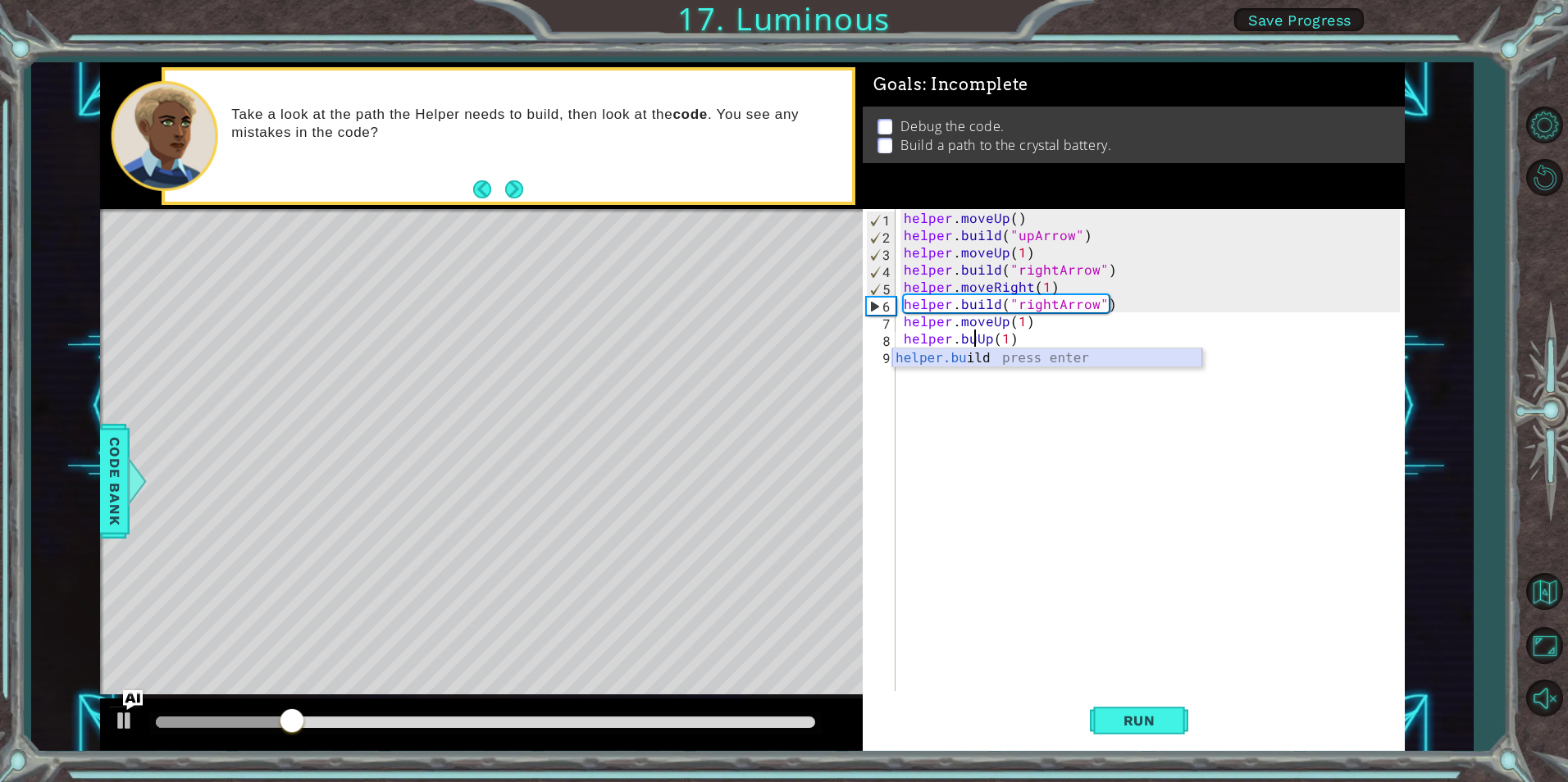
click at [971, 359] on div "helper.bu ild press enter" at bounding box center [1048, 378] width 310 height 59
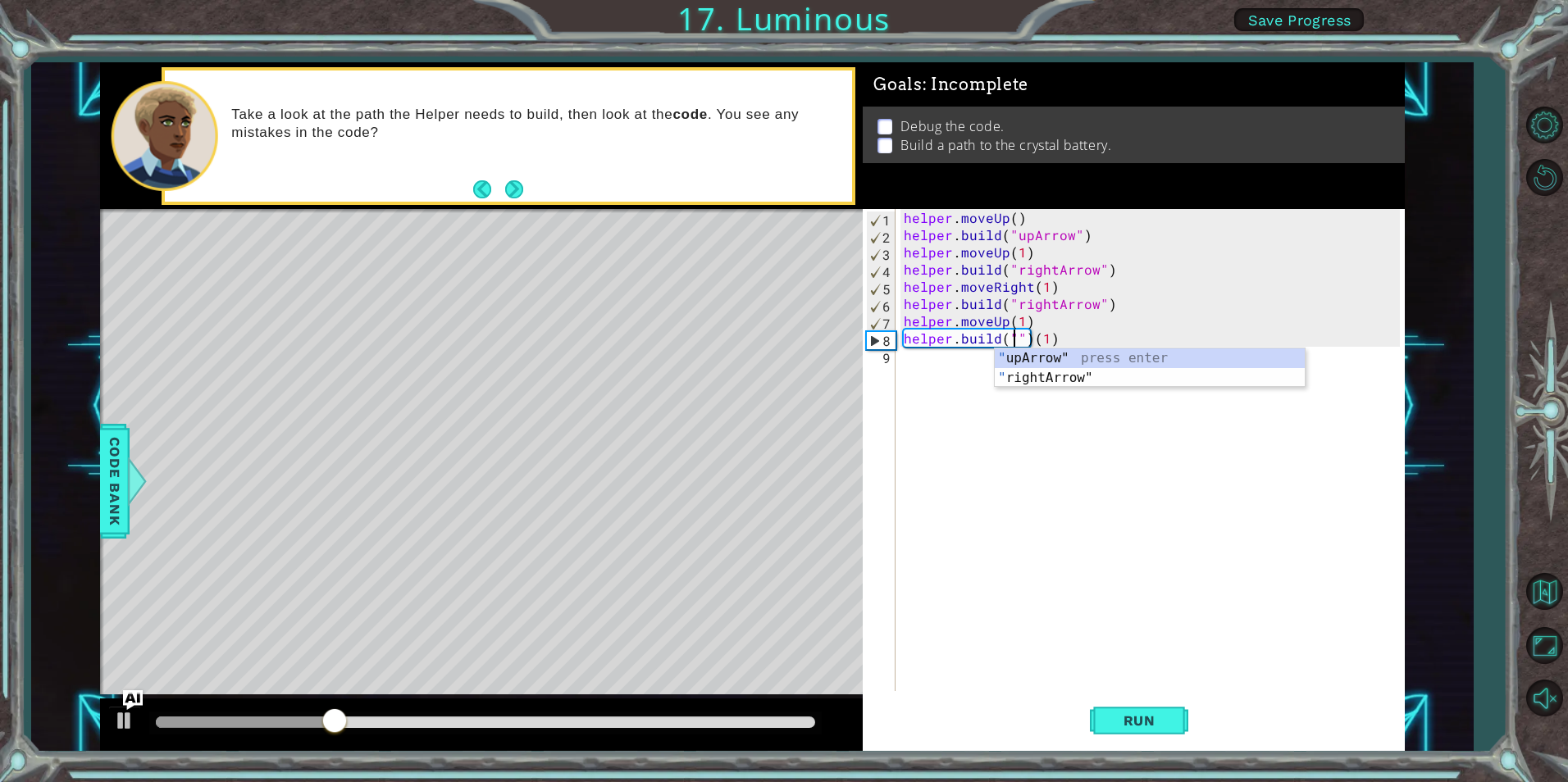
scroll to position [0, 8]
type textarea "[DOMAIN_NAME]("up")(1)"
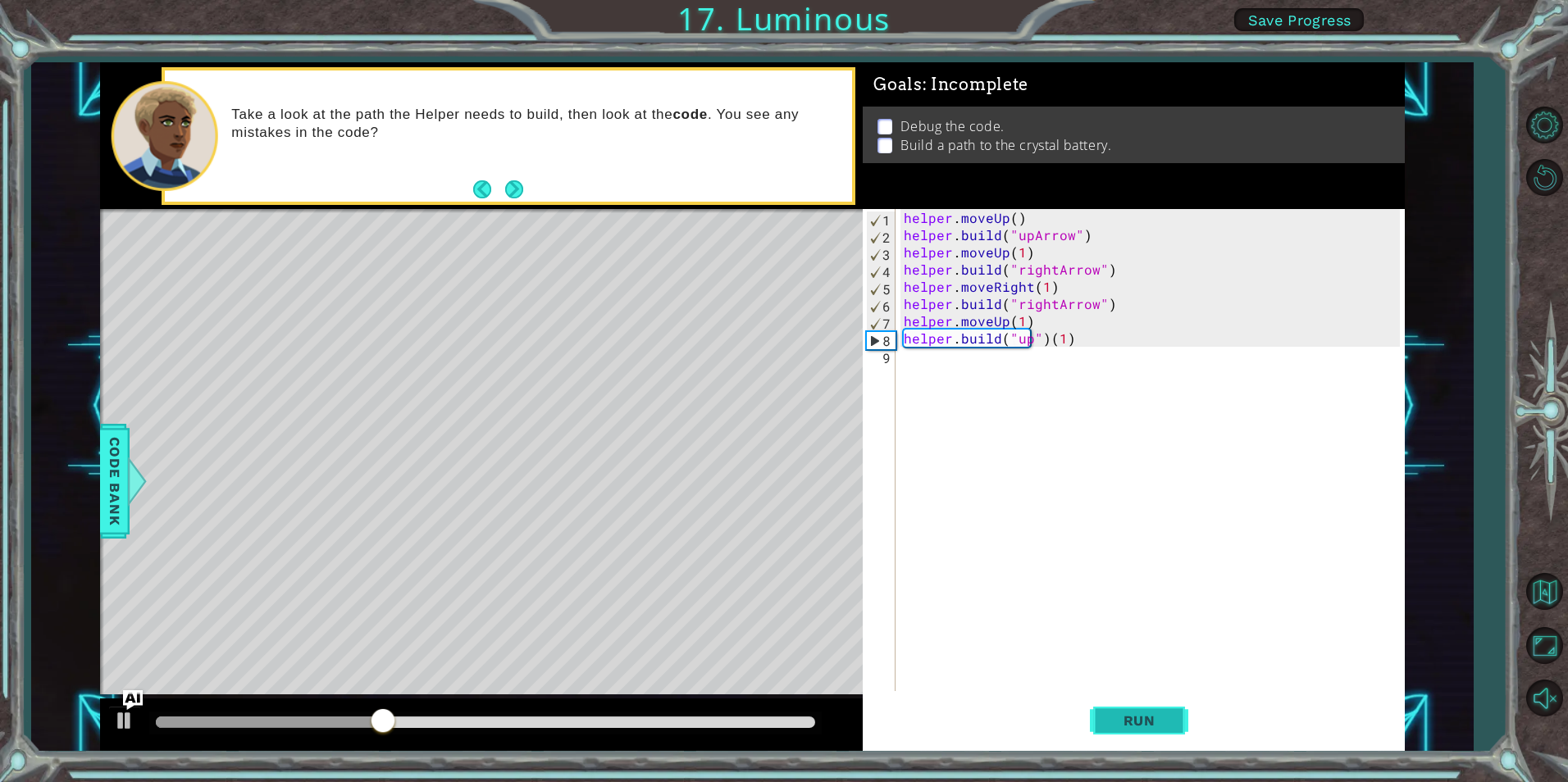
drag, startPoint x: 1104, startPoint y: 694, endPoint x: 1109, endPoint y: 704, distance: 11.2
click at [1106, 697] on button "Run" at bounding box center [1139, 721] width 99 height 54
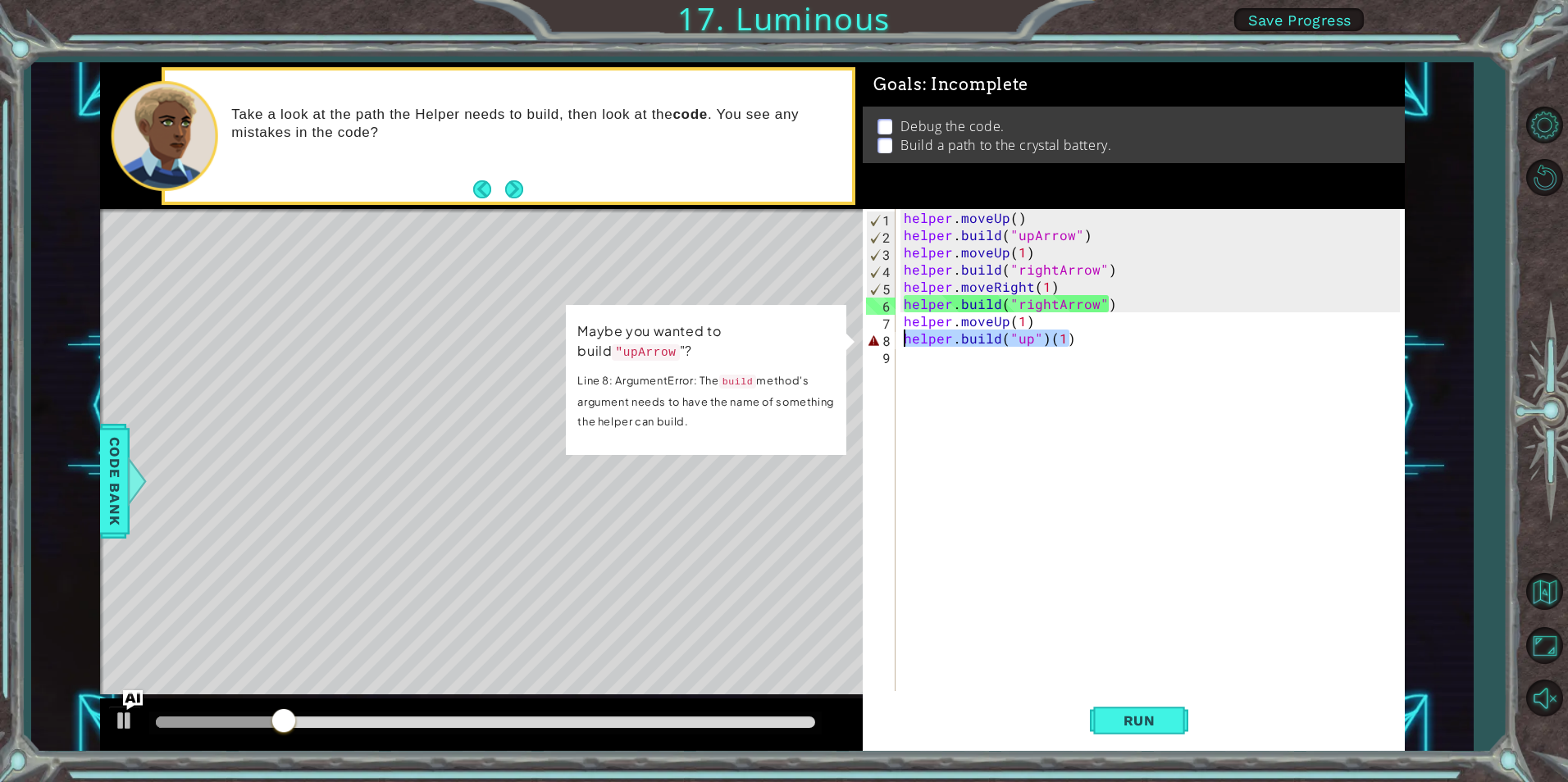
drag, startPoint x: 1082, startPoint y: 340, endPoint x: 893, endPoint y: 335, distance: 189.1
click at [893, 335] on div "[DOMAIN_NAME]("up")[PHONE_NUMBER] helper . moveUp ( ) helper . build ( "upArrow…" at bounding box center [1131, 450] width 536 height 482
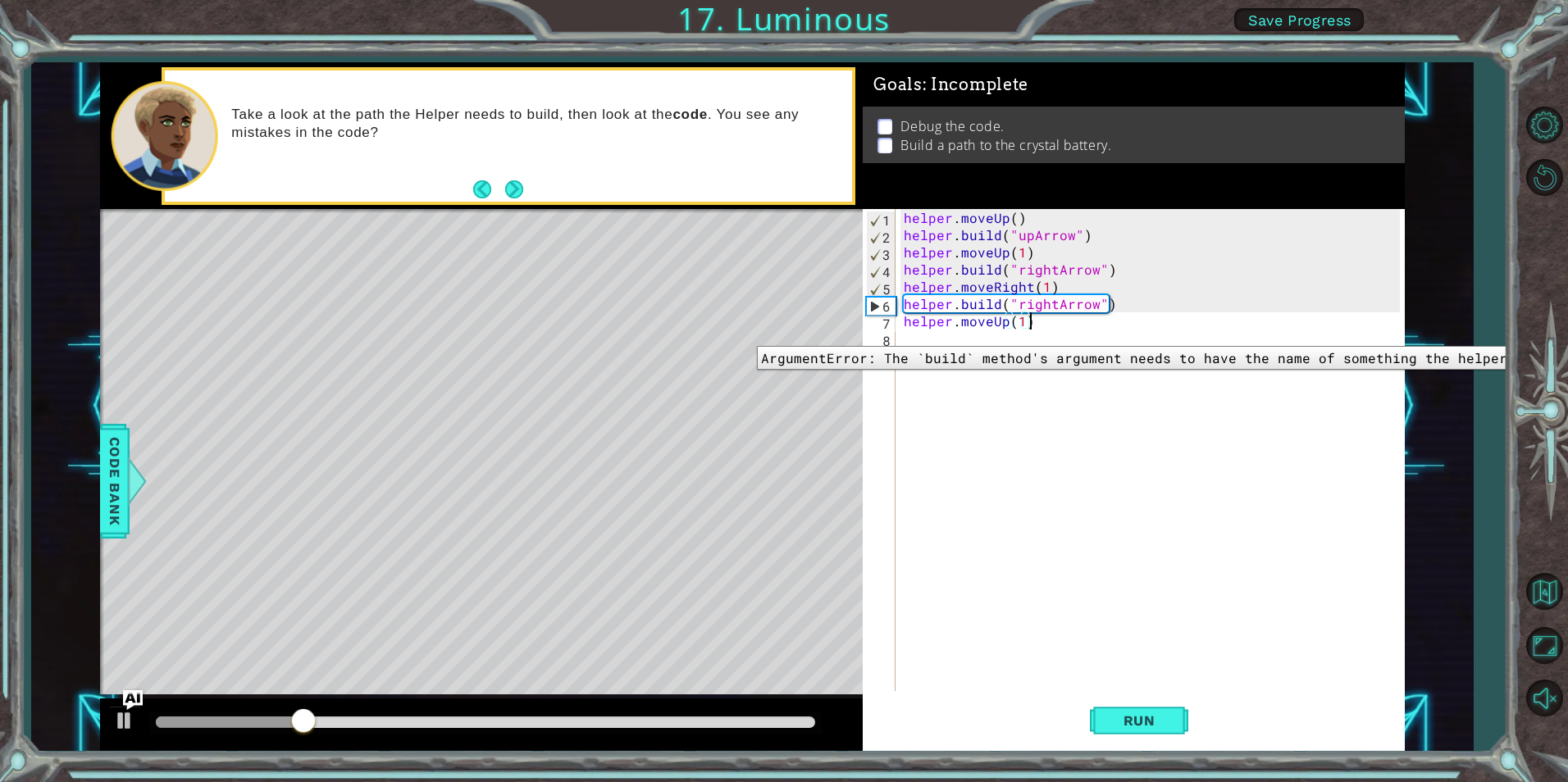
scroll to position [0, 7]
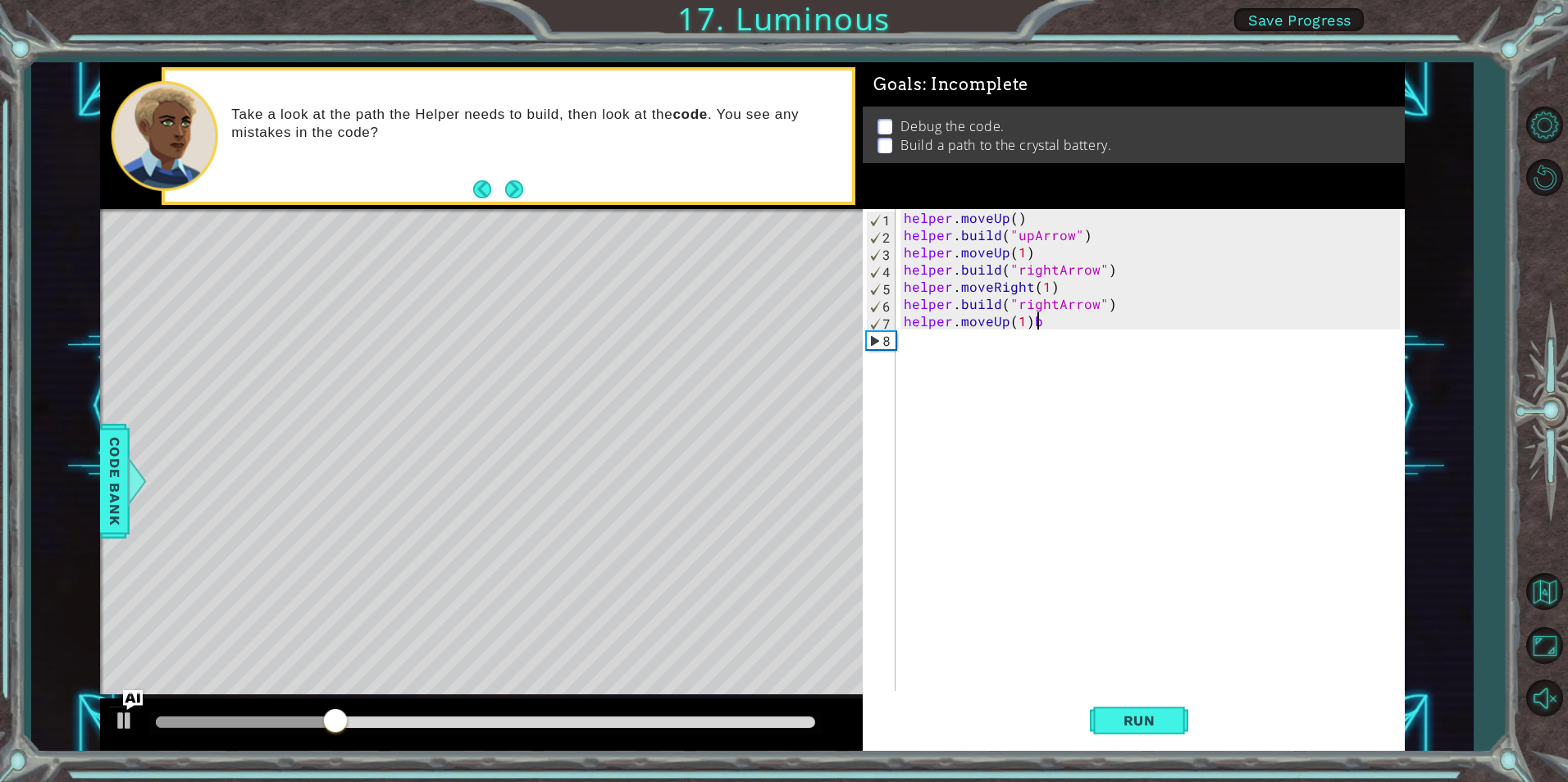
click at [1057, 321] on div "helper . moveUp ( ) helper . build ( "upArrow" ) helper . moveUp ( 1 ) helper .…" at bounding box center [1154, 467] width 507 height 517
type textarea "helper.moveUp(1)"
click at [1031, 360] on div "helper. bu ild press enter" at bounding box center [1048, 378] width 310 height 59
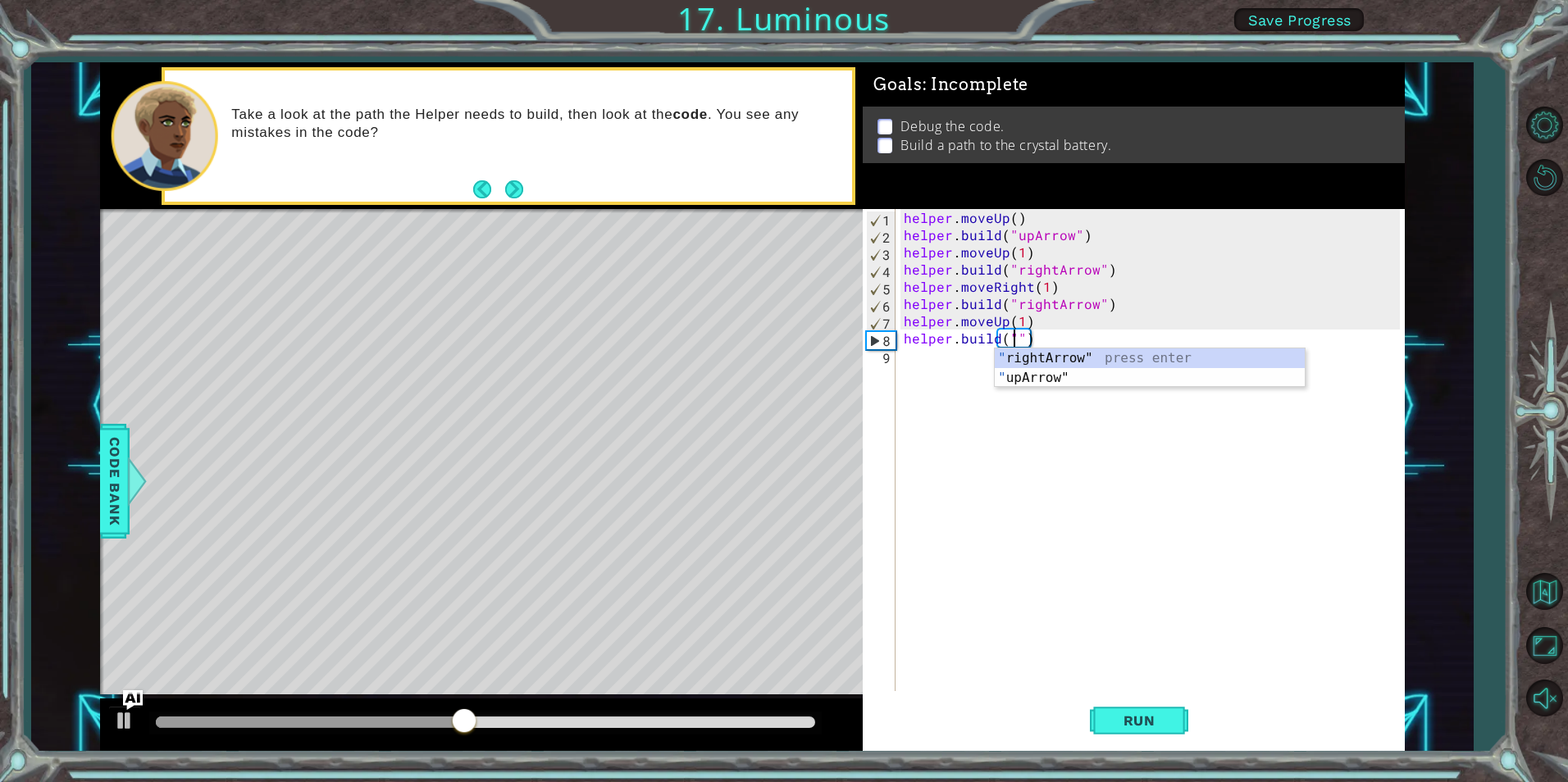
scroll to position [0, 8]
click at [1120, 356] on div ""up Arrow" press enter" at bounding box center [1150, 378] width 310 height 59
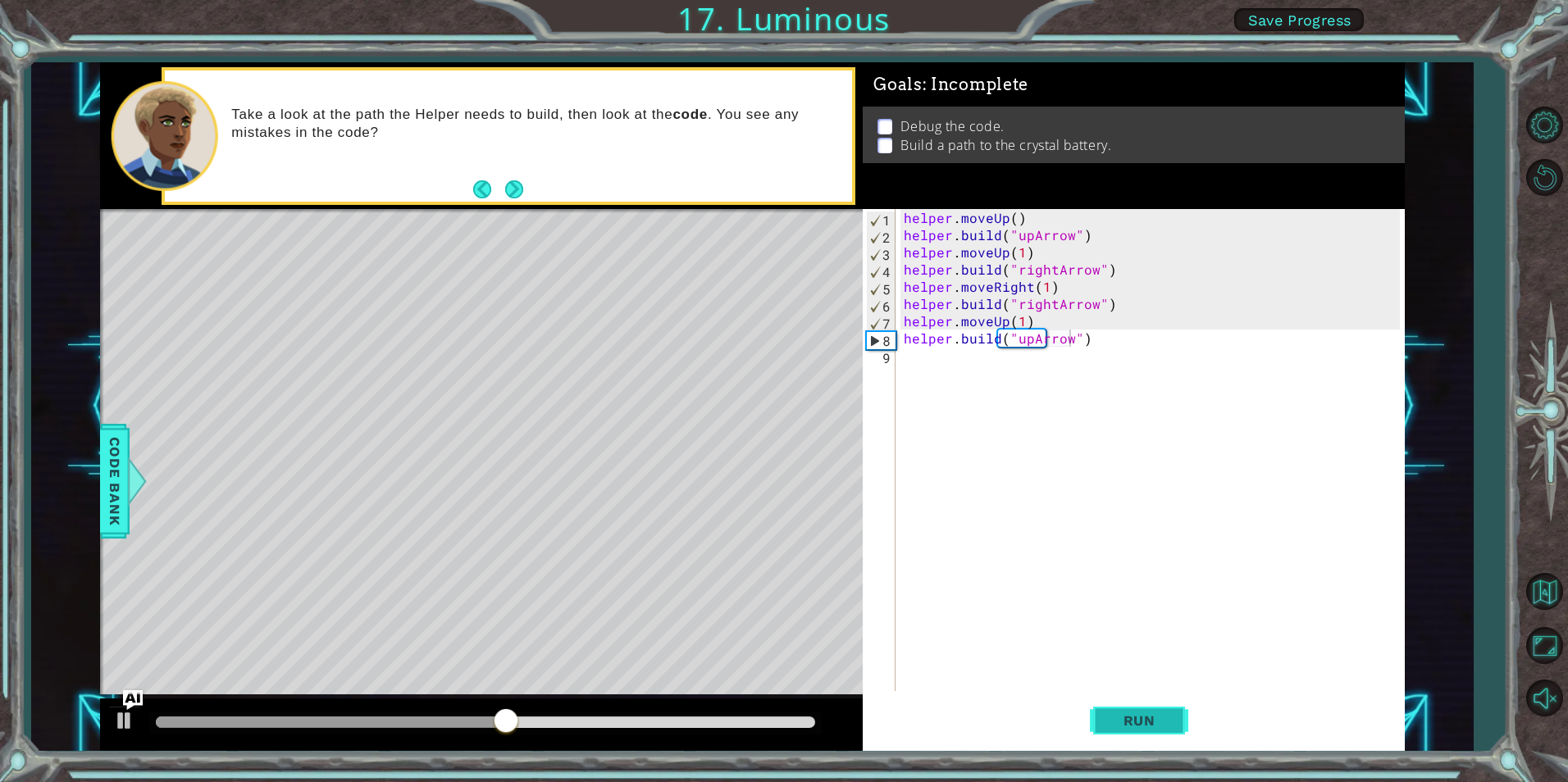
click at [1133, 713] on span "Run" at bounding box center [1139, 721] width 65 height 16
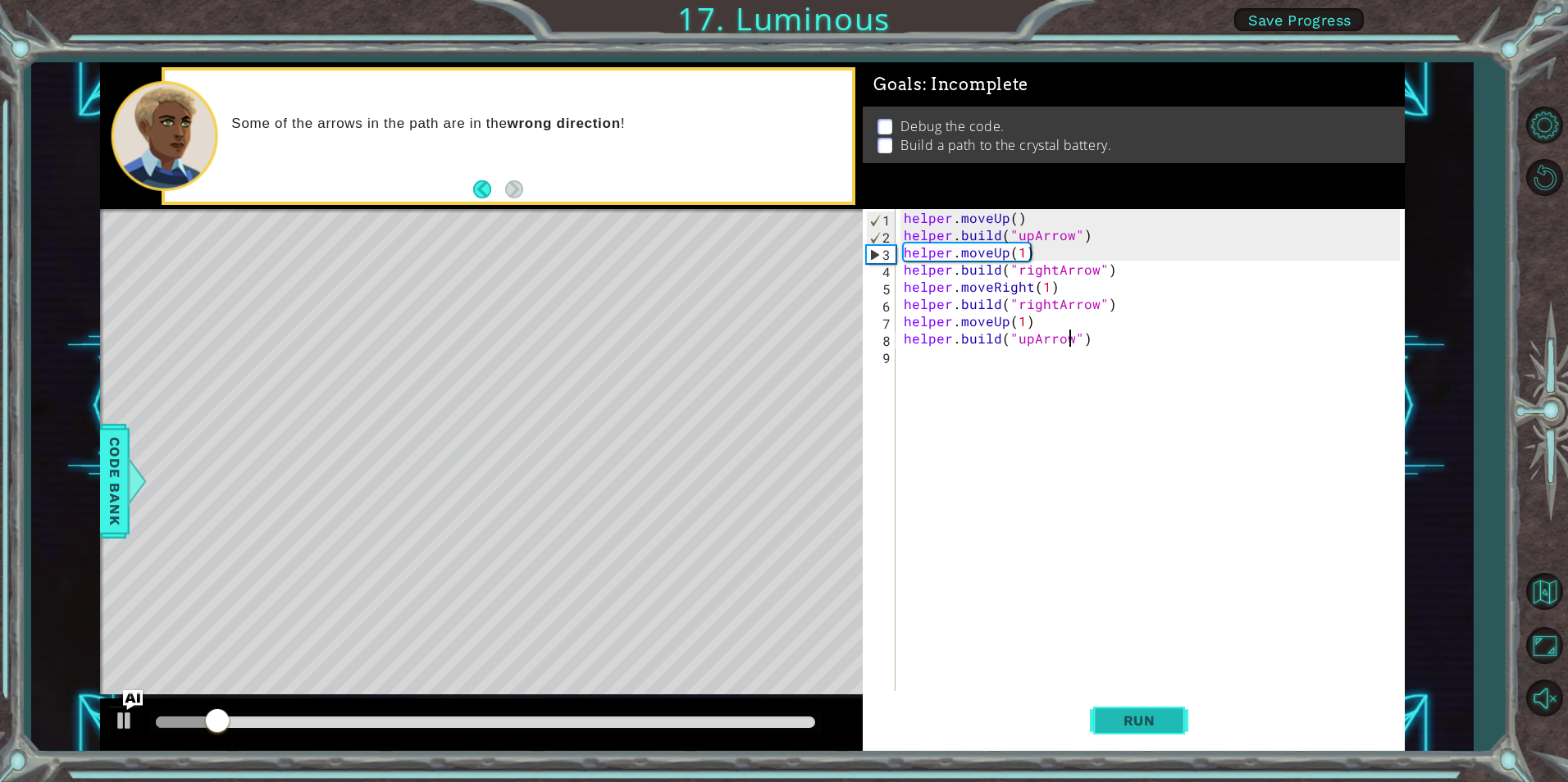
click at [1117, 716] on span "Run" at bounding box center [1139, 721] width 65 height 16
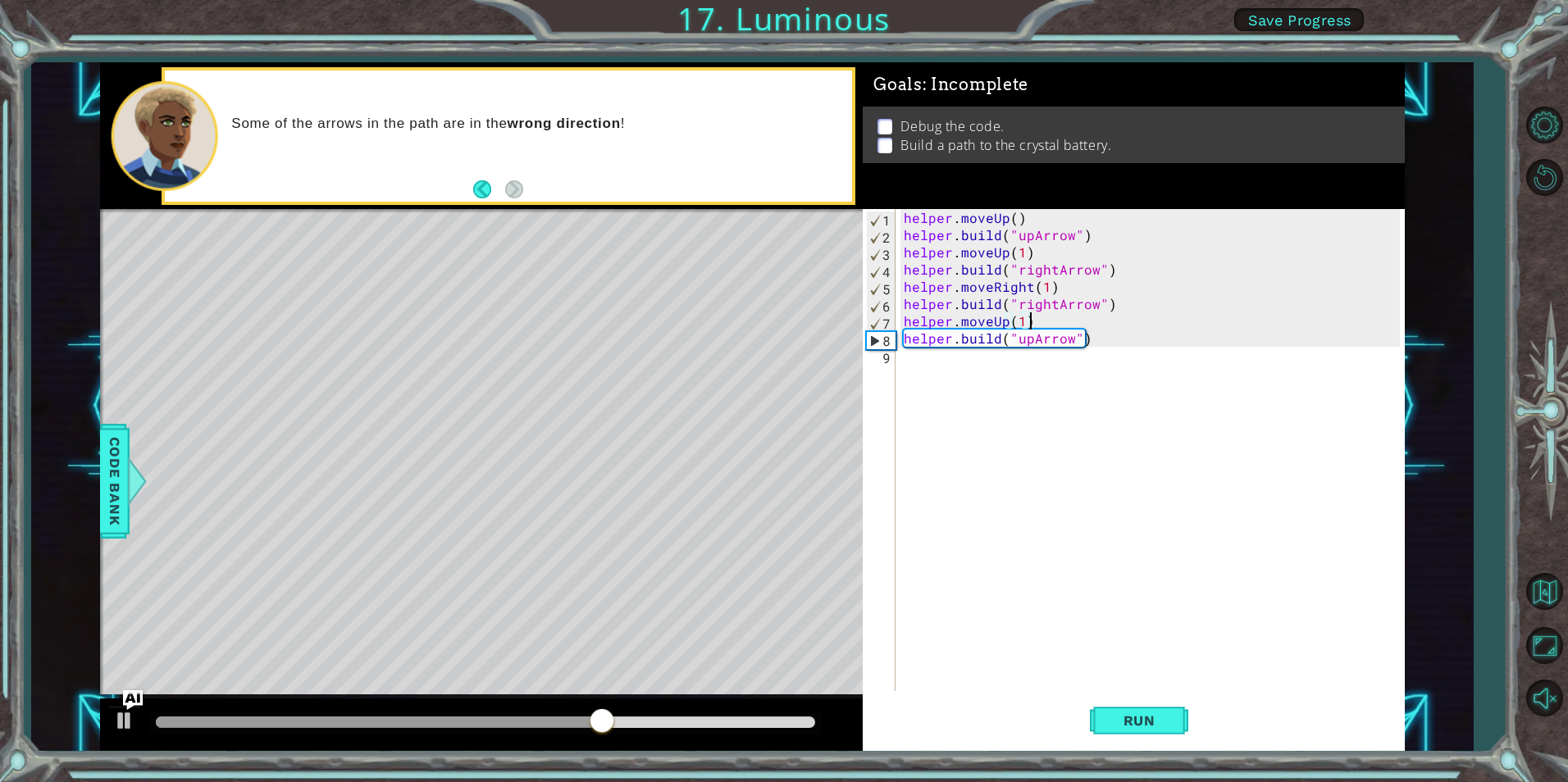
click at [1034, 321] on div "helper . moveUp ( ) helper . build ( "upArrow" ) helper . moveUp ( 1 ) helper .…" at bounding box center [1154, 467] width 507 height 517
click at [1003, 325] on div "helper . moveUp ( ) helper . build ( "upArrow" ) helper . moveUp ( 1 ) helper .…" at bounding box center [1154, 467] width 507 height 517
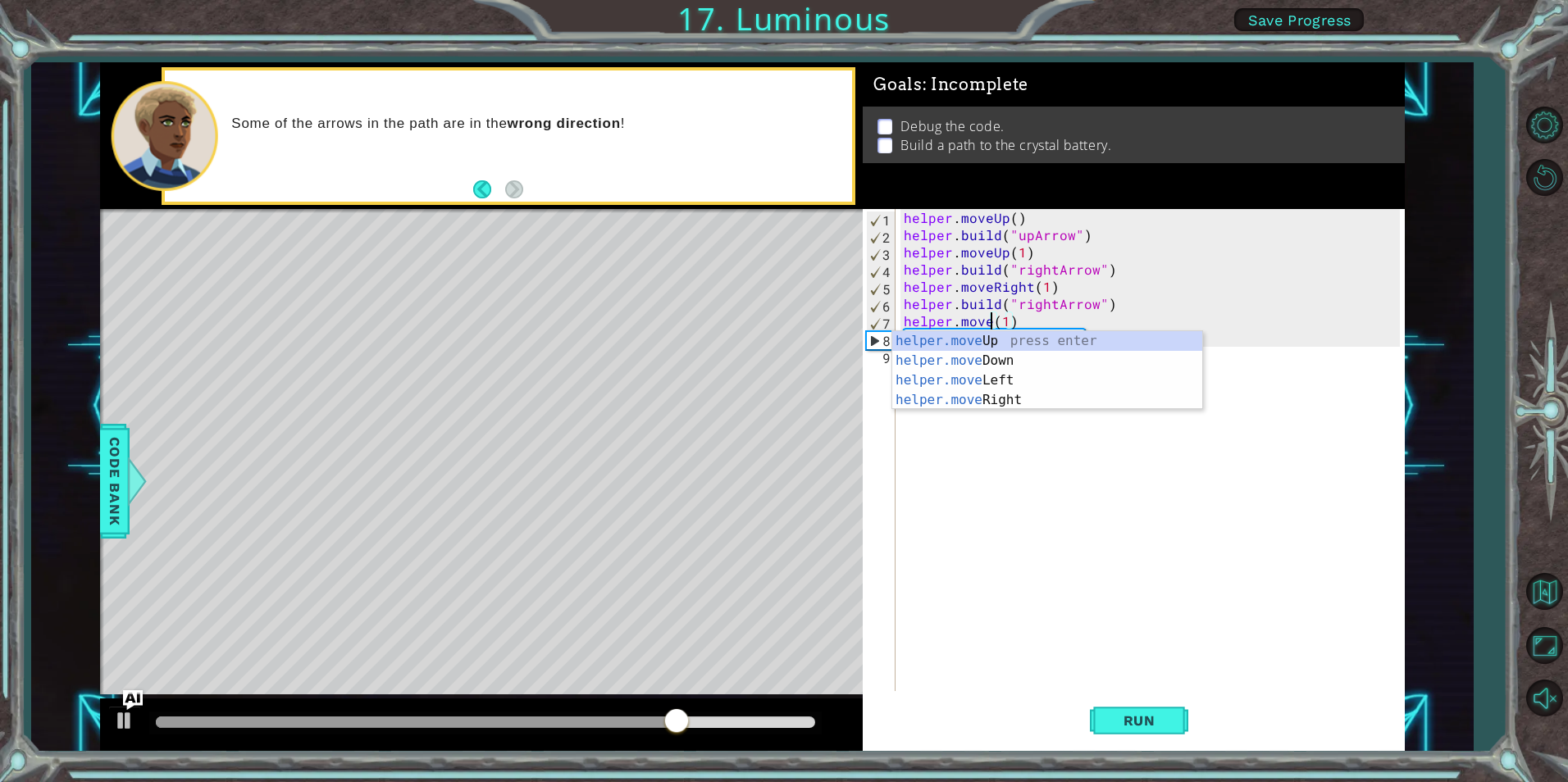
scroll to position [0, 6]
click at [1050, 344] on div "helper.moveRi ght press enter" at bounding box center [1048, 361] width 310 height 59
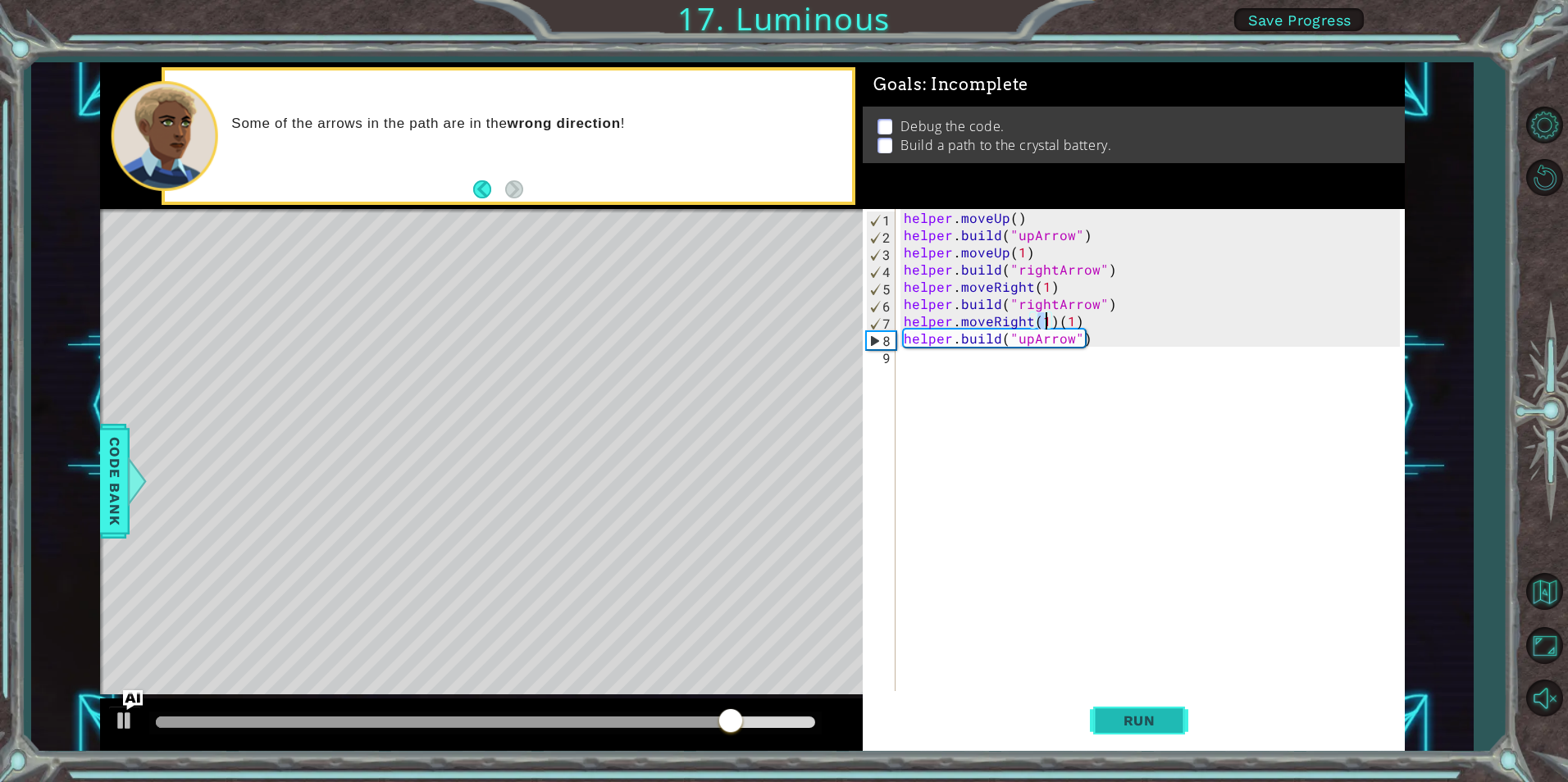
click at [1180, 733] on button "Run" at bounding box center [1139, 721] width 99 height 54
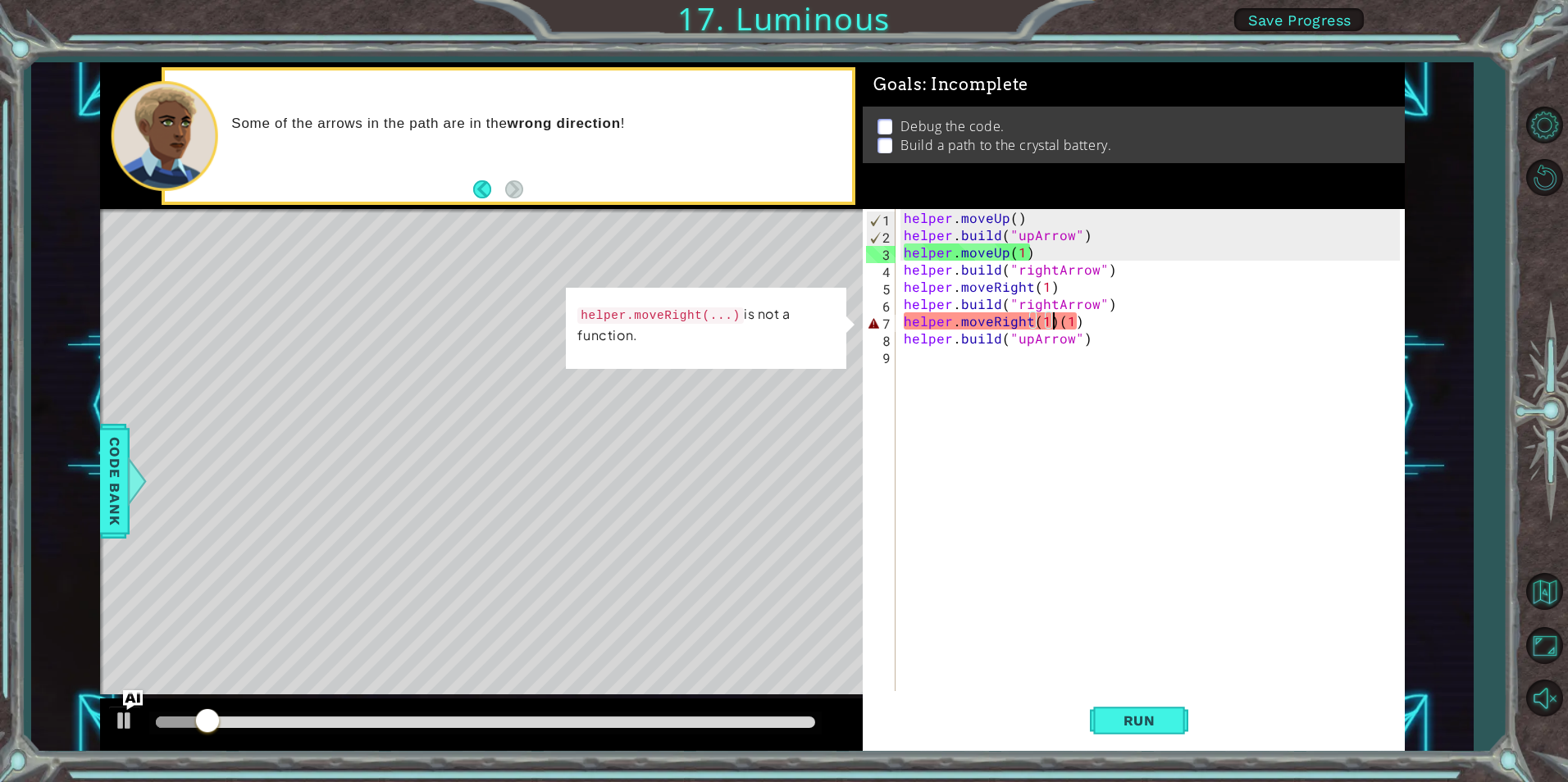
click at [1051, 315] on div "helper . moveUp ( ) helper . build ( "upArrow" ) helper . moveUp ( 1 ) helper .…" at bounding box center [1154, 467] width 507 height 517
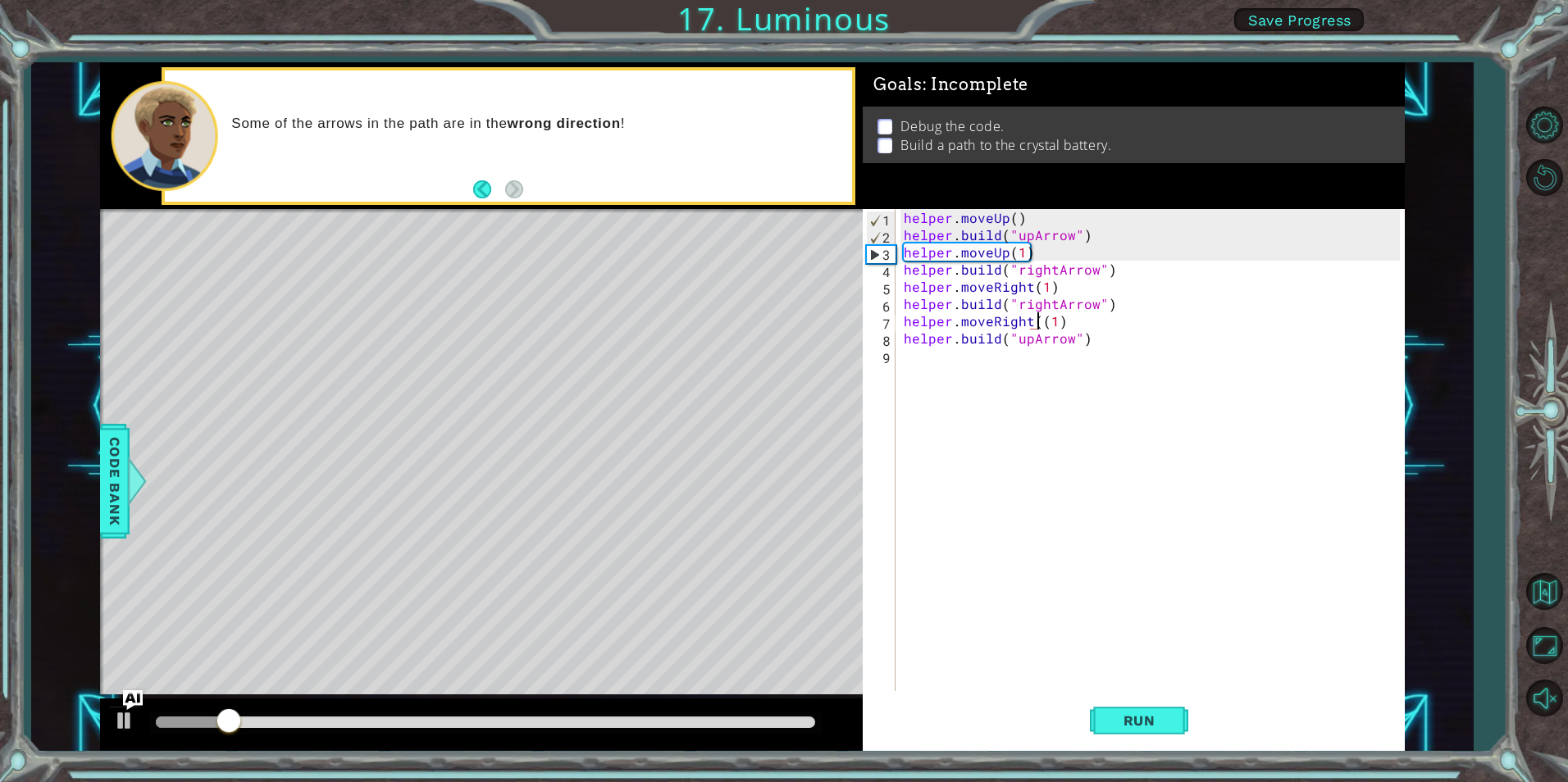
type textarea "helper.moveRight(1)"
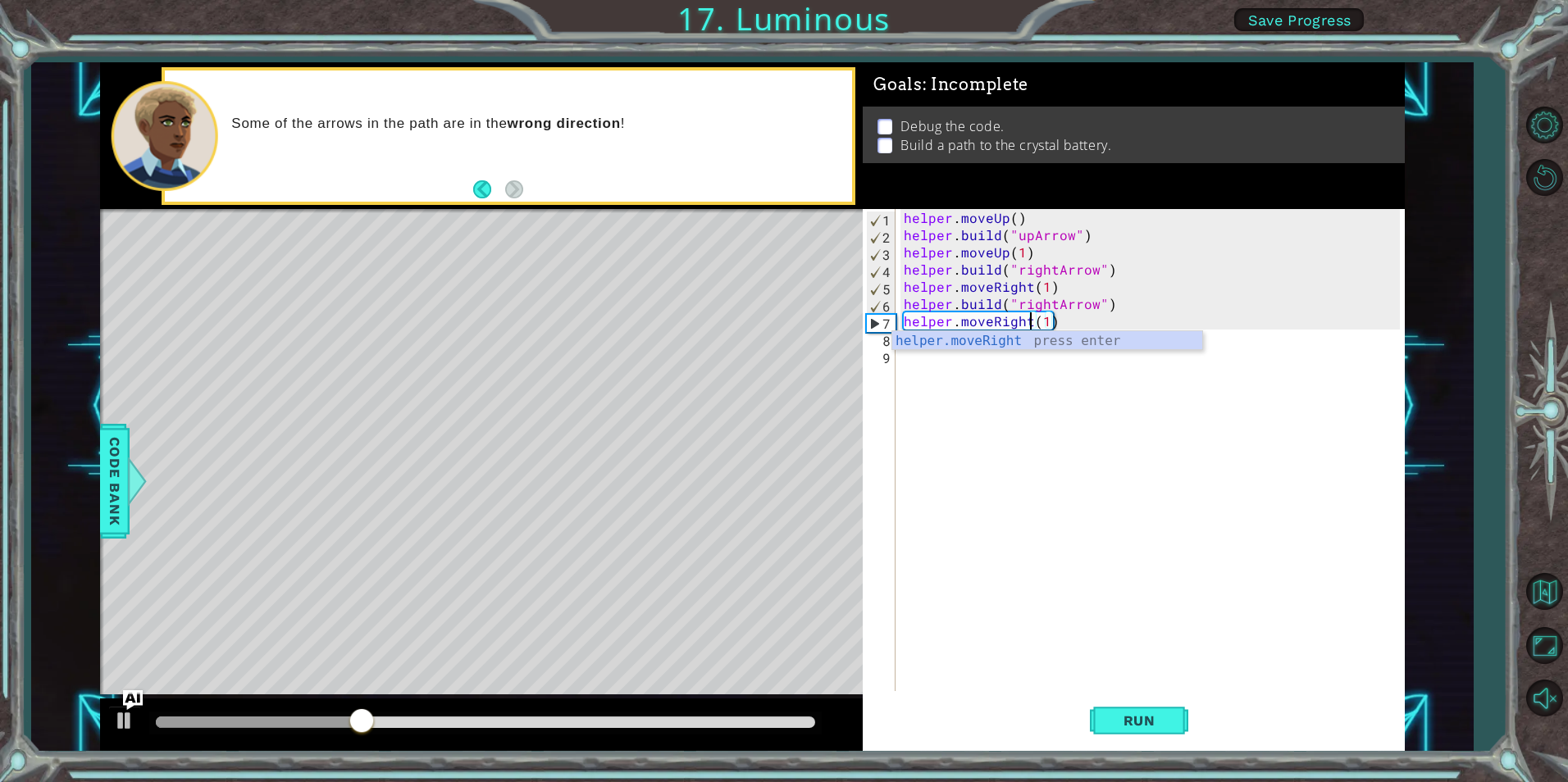
click at [1093, 321] on div "helper . moveUp ( ) helper . build ( "upArrow" ) helper . moveUp ( 1 ) helper .…" at bounding box center [1154, 467] width 507 height 517
click at [1145, 729] on button "Run" at bounding box center [1139, 721] width 99 height 54
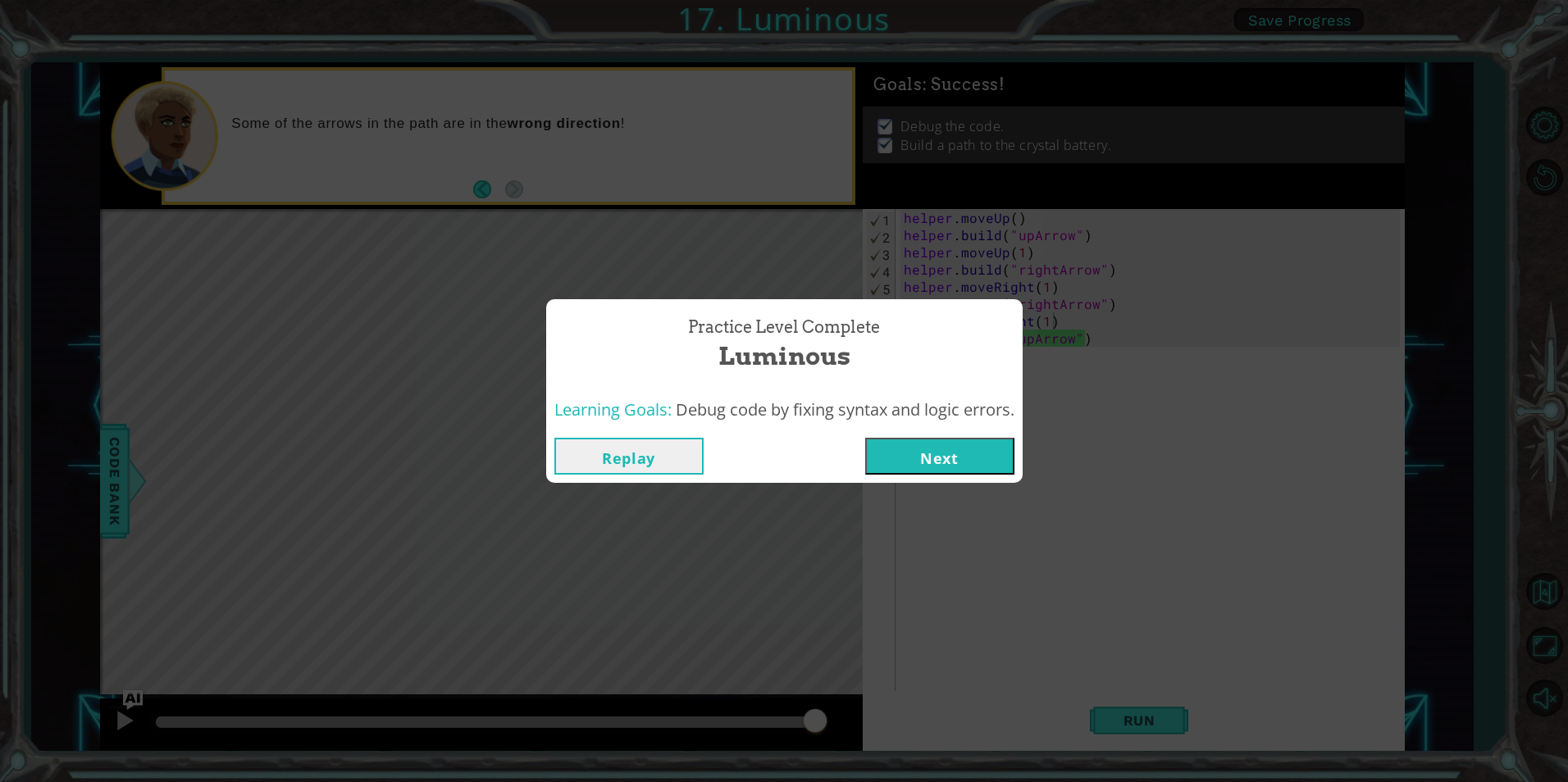
click at [935, 448] on button "Next" at bounding box center [940, 456] width 149 height 37
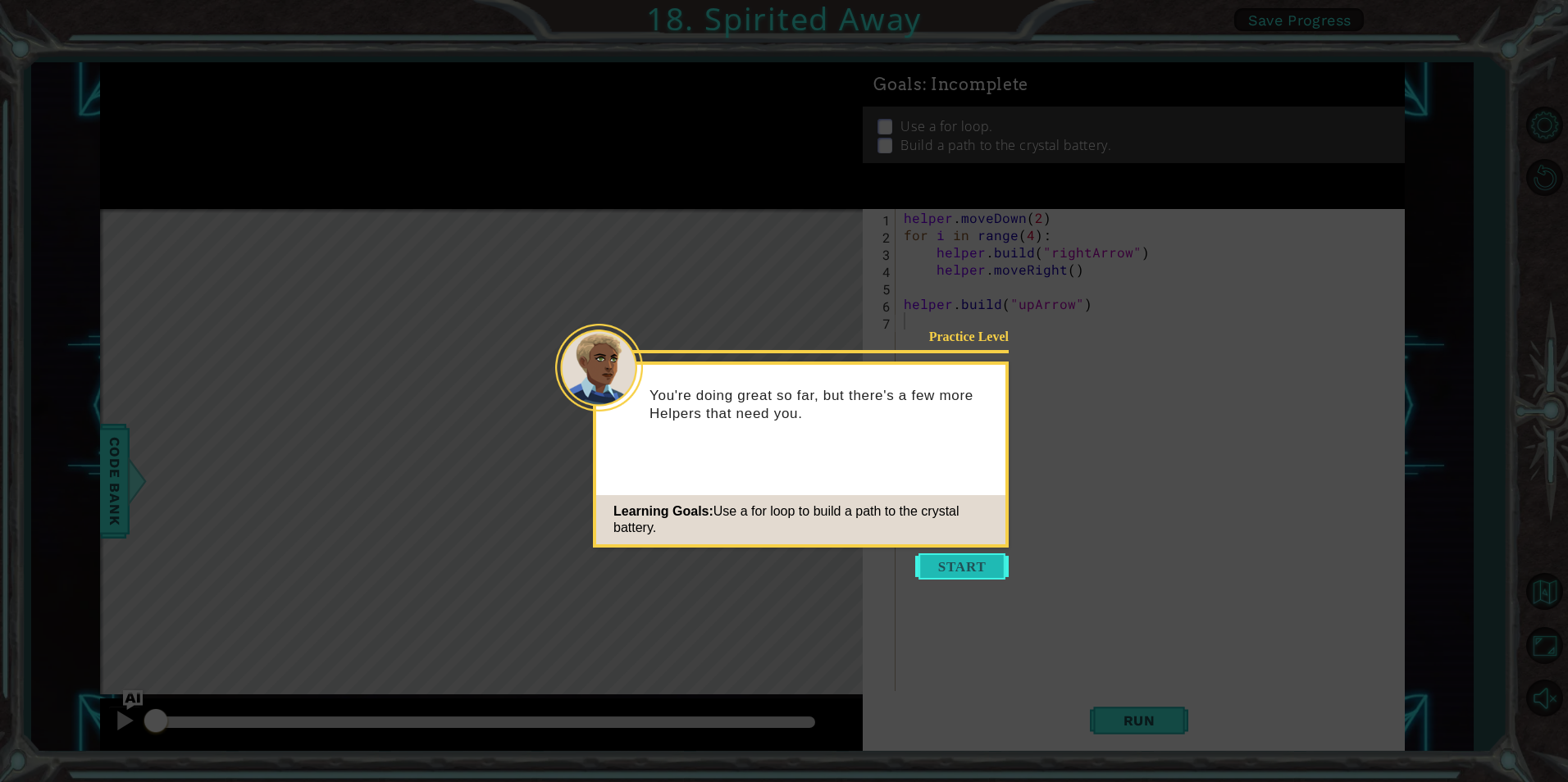
click at [943, 560] on button "Start" at bounding box center [962, 566] width 93 height 26
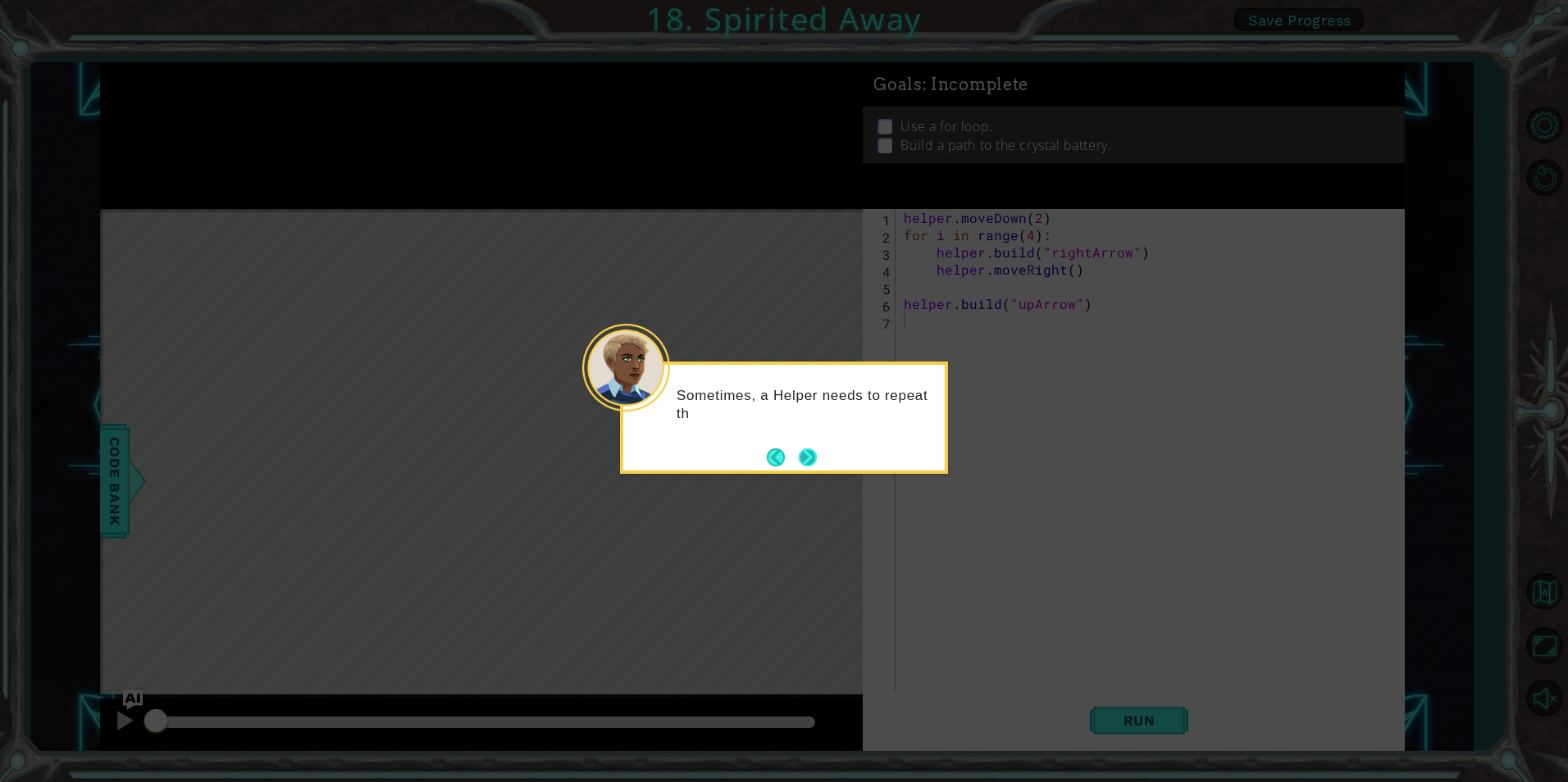
click at [814, 448] on button "Next" at bounding box center [808, 457] width 18 height 18
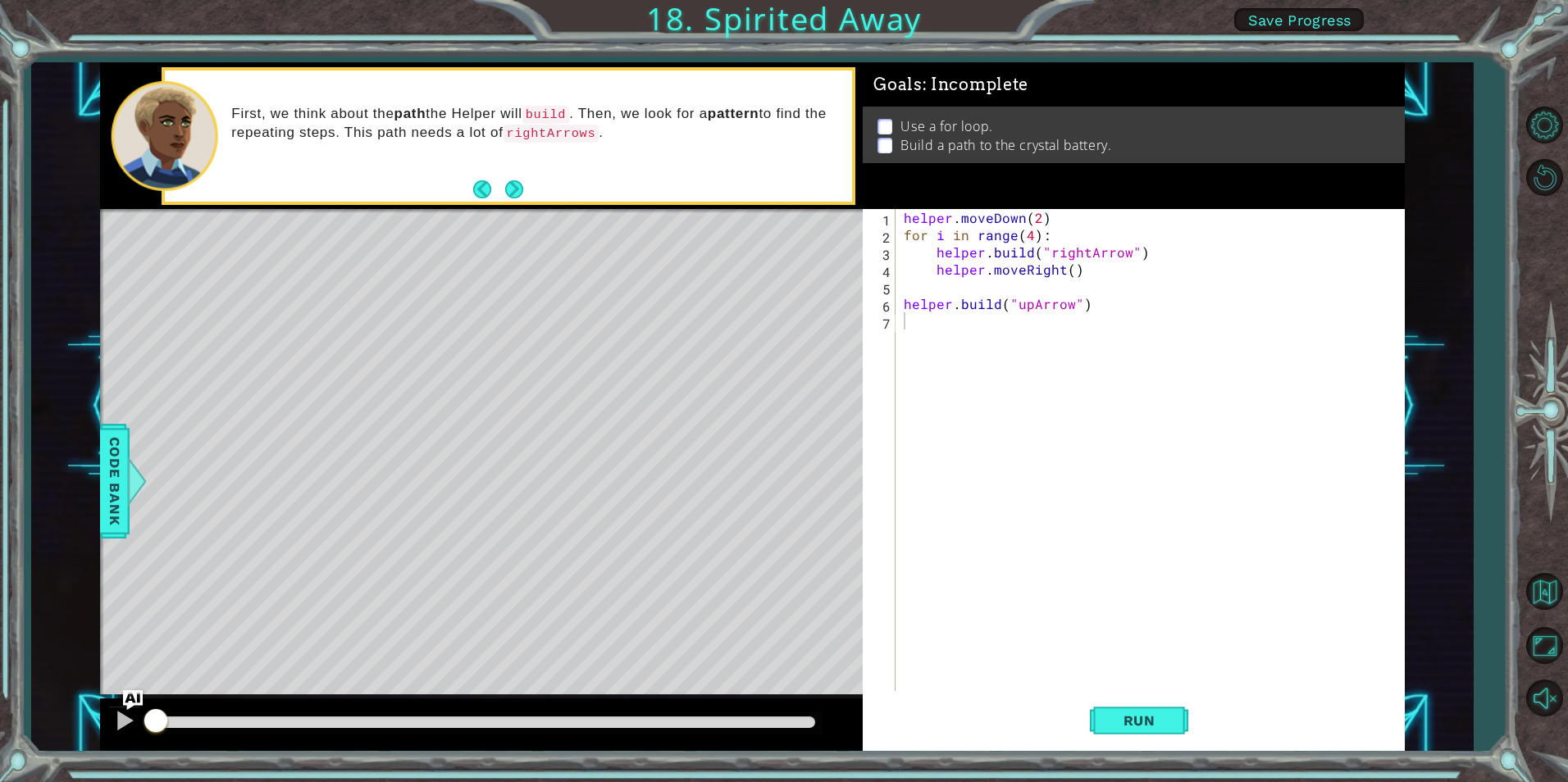
click at [522, 177] on div "First, we think about the path the Helper will build . Then, we look for a patt…" at bounding box center [509, 136] width 687 height 131
click at [506, 181] on button "Next" at bounding box center [514, 189] width 20 height 20
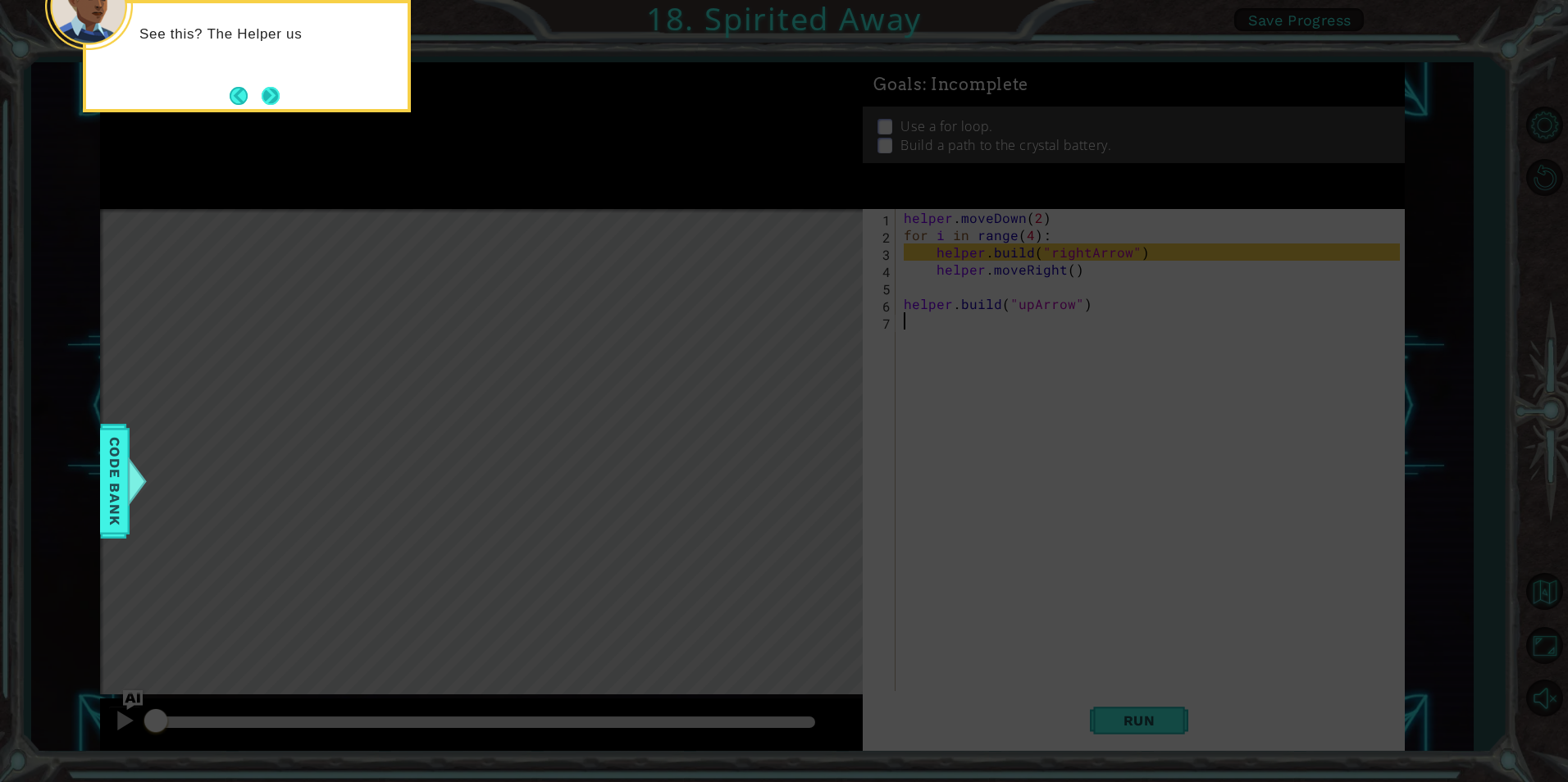
click at [266, 105] on button "Next" at bounding box center [271, 96] width 18 height 18
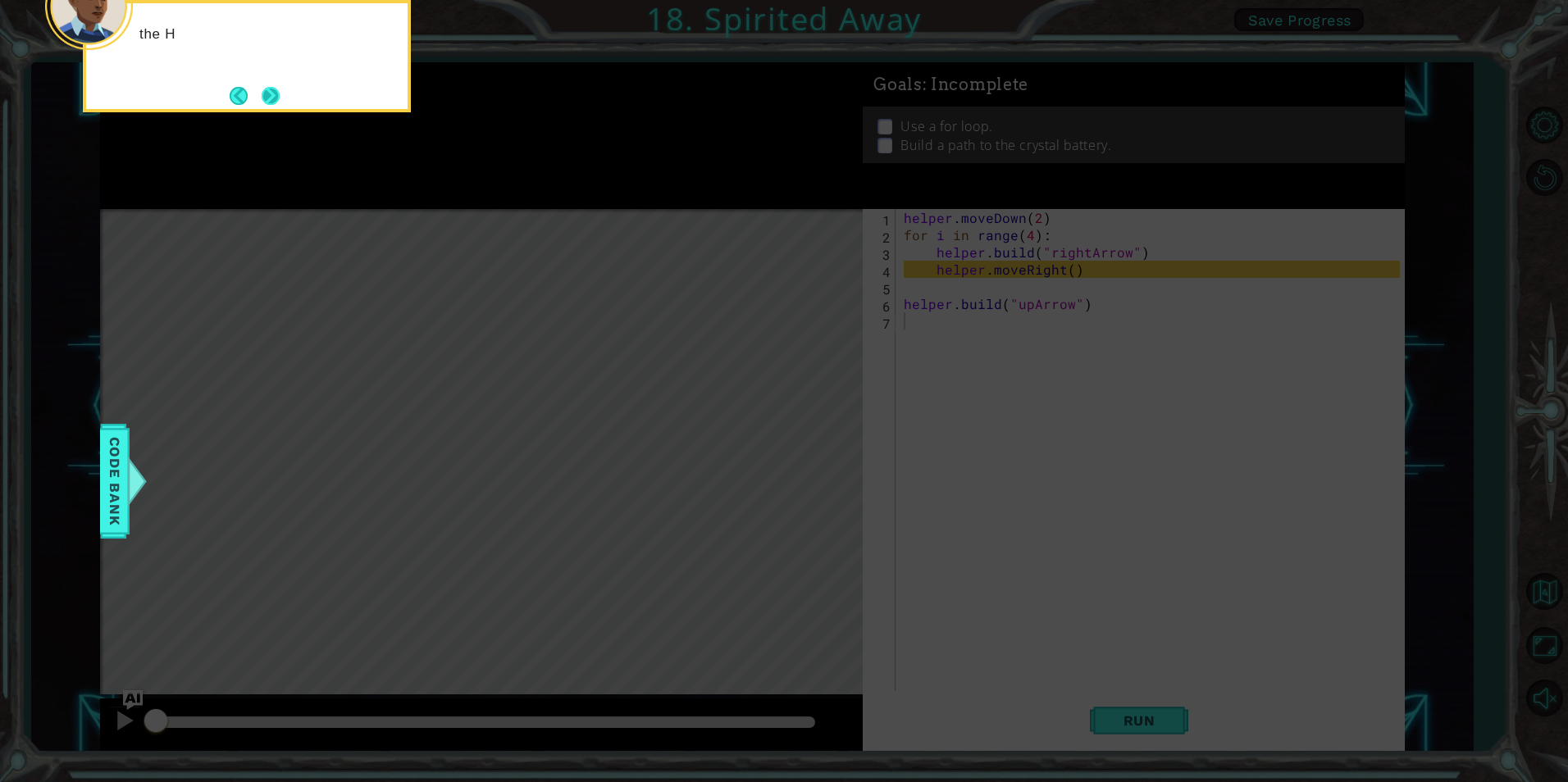
click at [264, 95] on button "Next" at bounding box center [270, 95] width 22 height 22
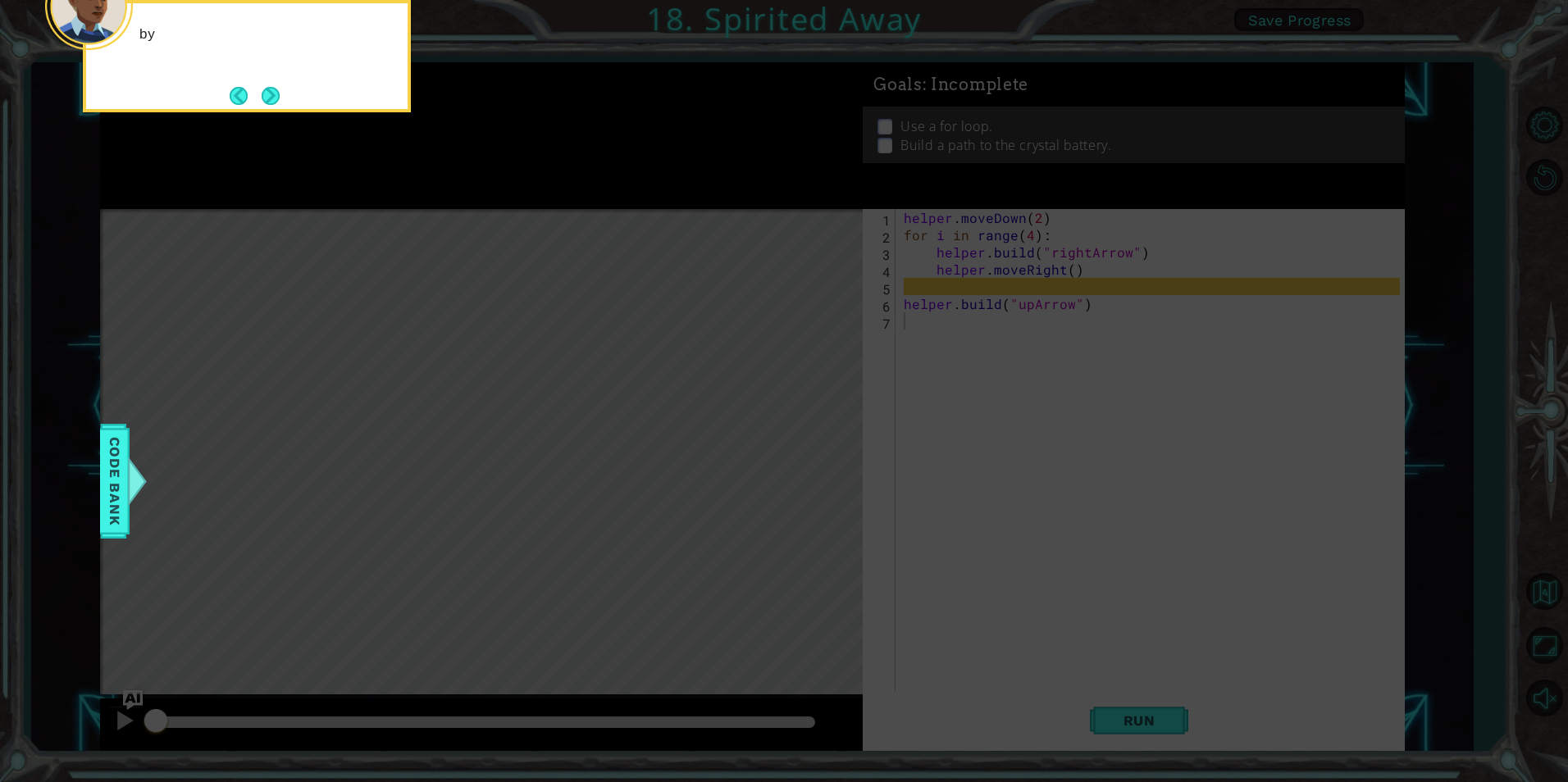
click at [264, 95] on button "Next" at bounding box center [271, 96] width 18 height 18
click at [264, 95] on button "Next" at bounding box center [271, 95] width 19 height 19
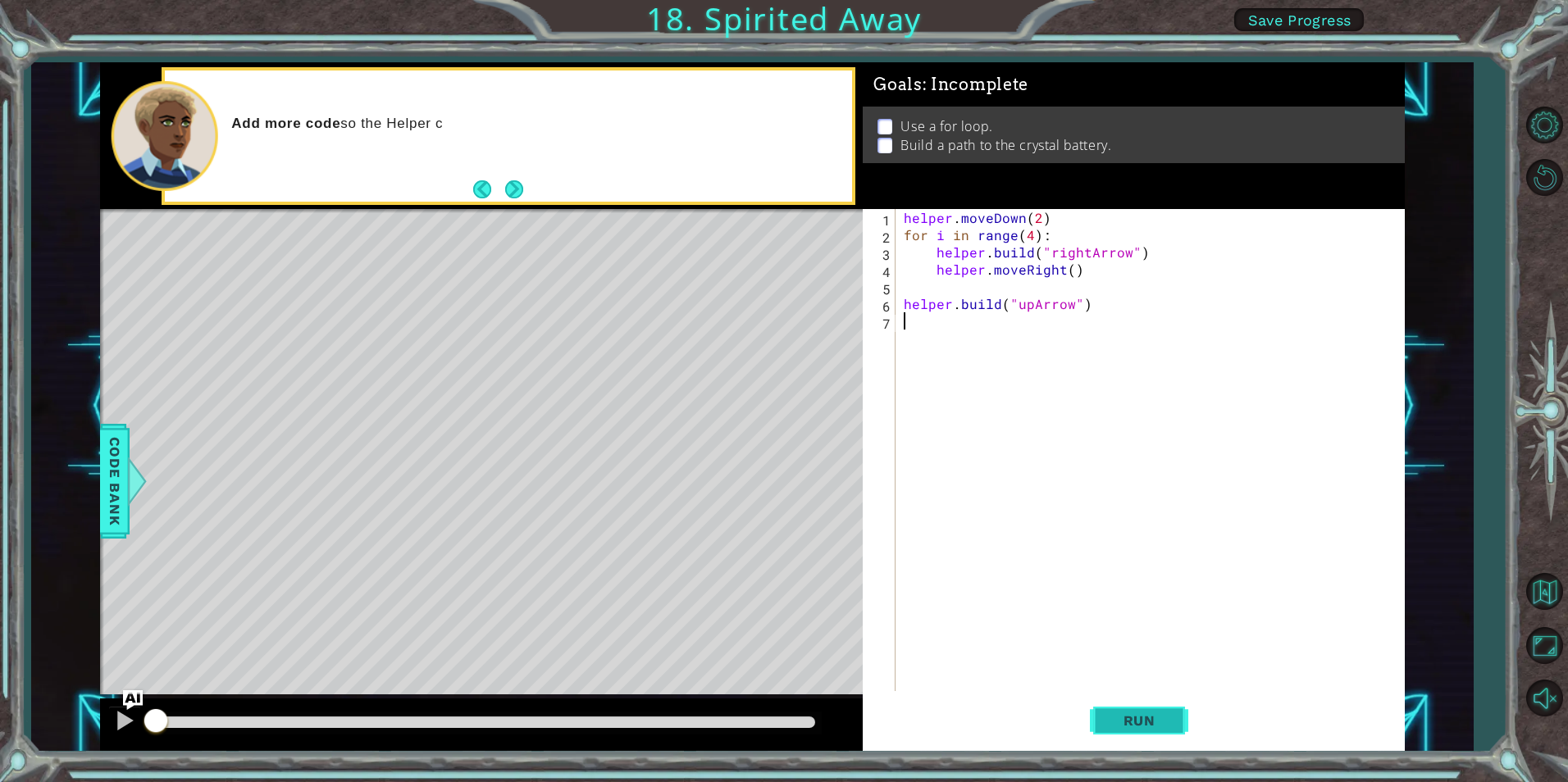
click at [1137, 724] on span "Run" at bounding box center [1139, 721] width 65 height 16
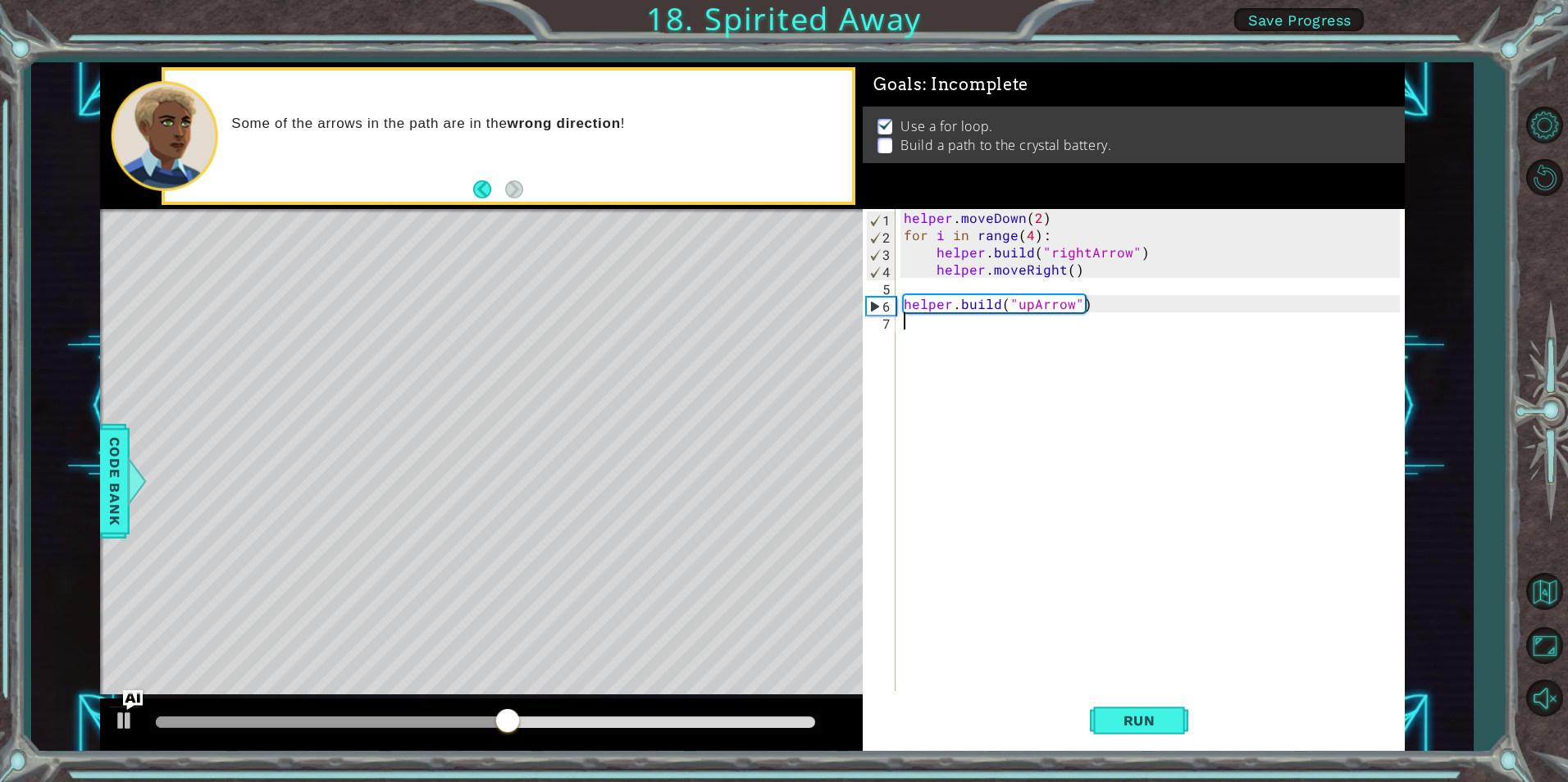
click at [943, 335] on div "helper . moveDown ( 2 ) for i in range ( 4 ) : helper . build ( "rightArrow" ) …" at bounding box center [1154, 467] width 507 height 517
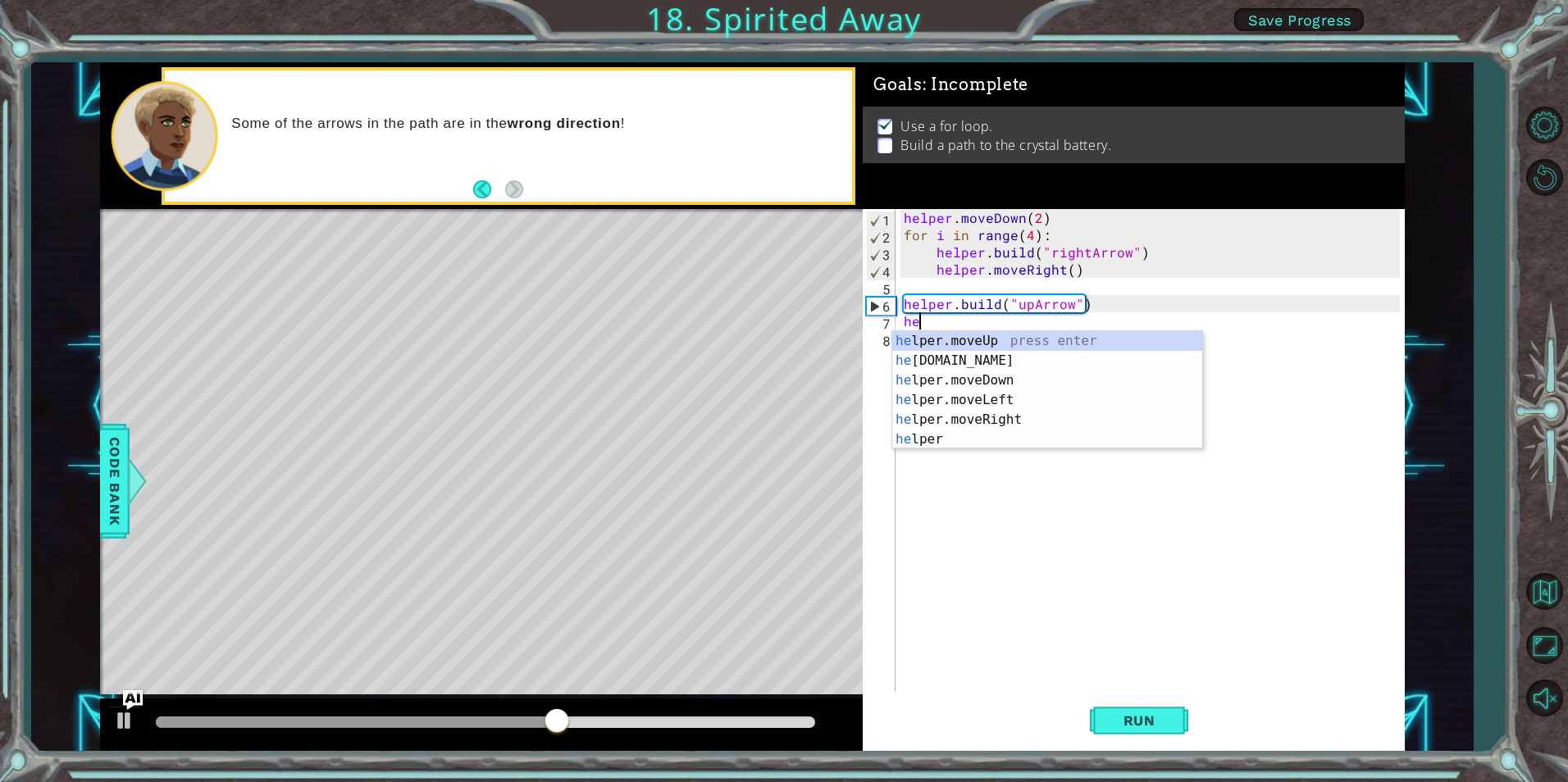
scroll to position [0, 1]
click at [943, 335] on div "help er.moveUp press enter help er.moveDown press enter help er.moveLeft press …" at bounding box center [1048, 410] width 310 height 158
type textarea "helper.moveUp(1)"
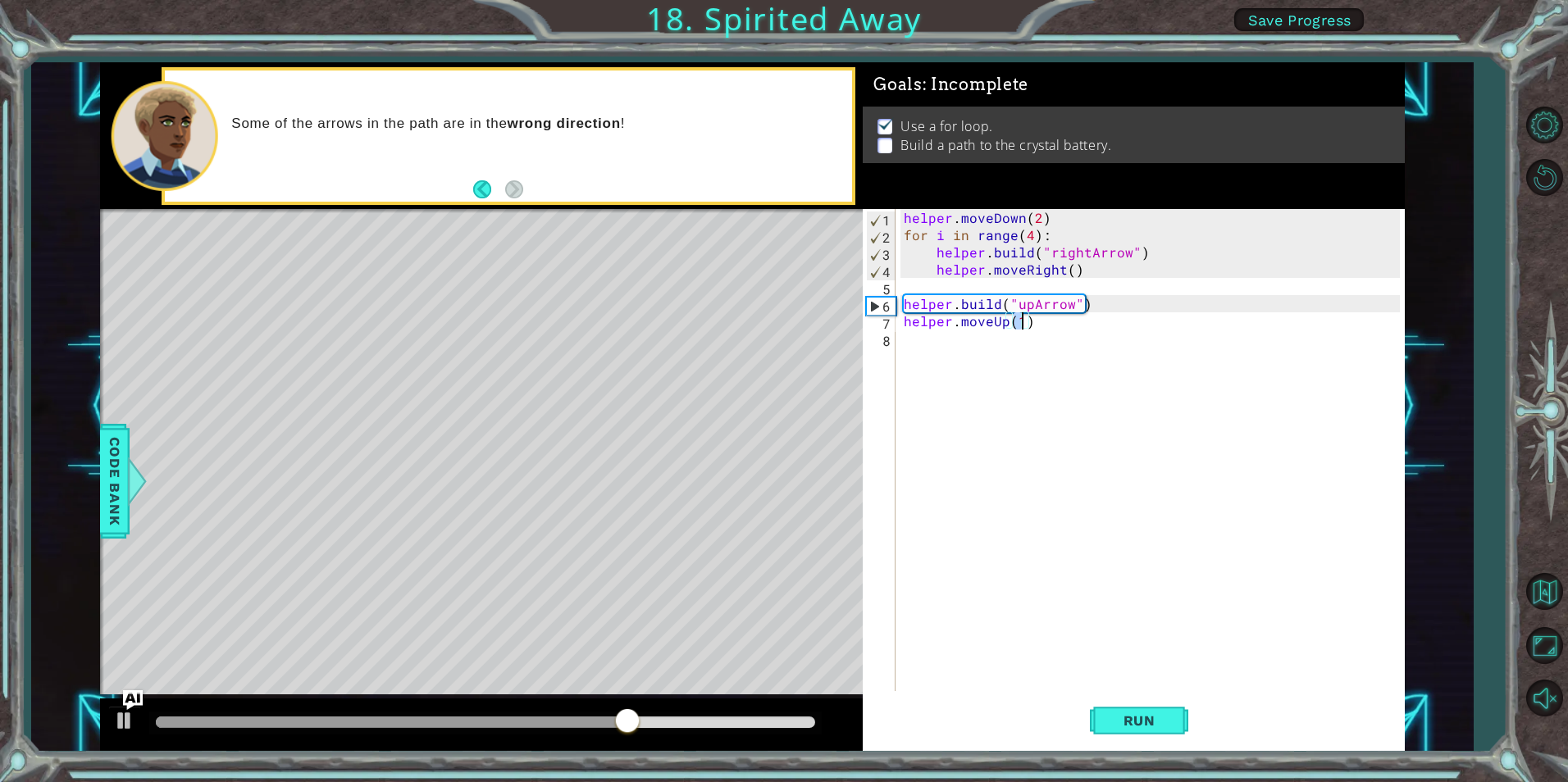
click at [922, 334] on div "helper . moveDown ( 2 ) for i in range ( 4 ) : helper . build ( "rightArrow" ) …" at bounding box center [1154, 467] width 507 height 517
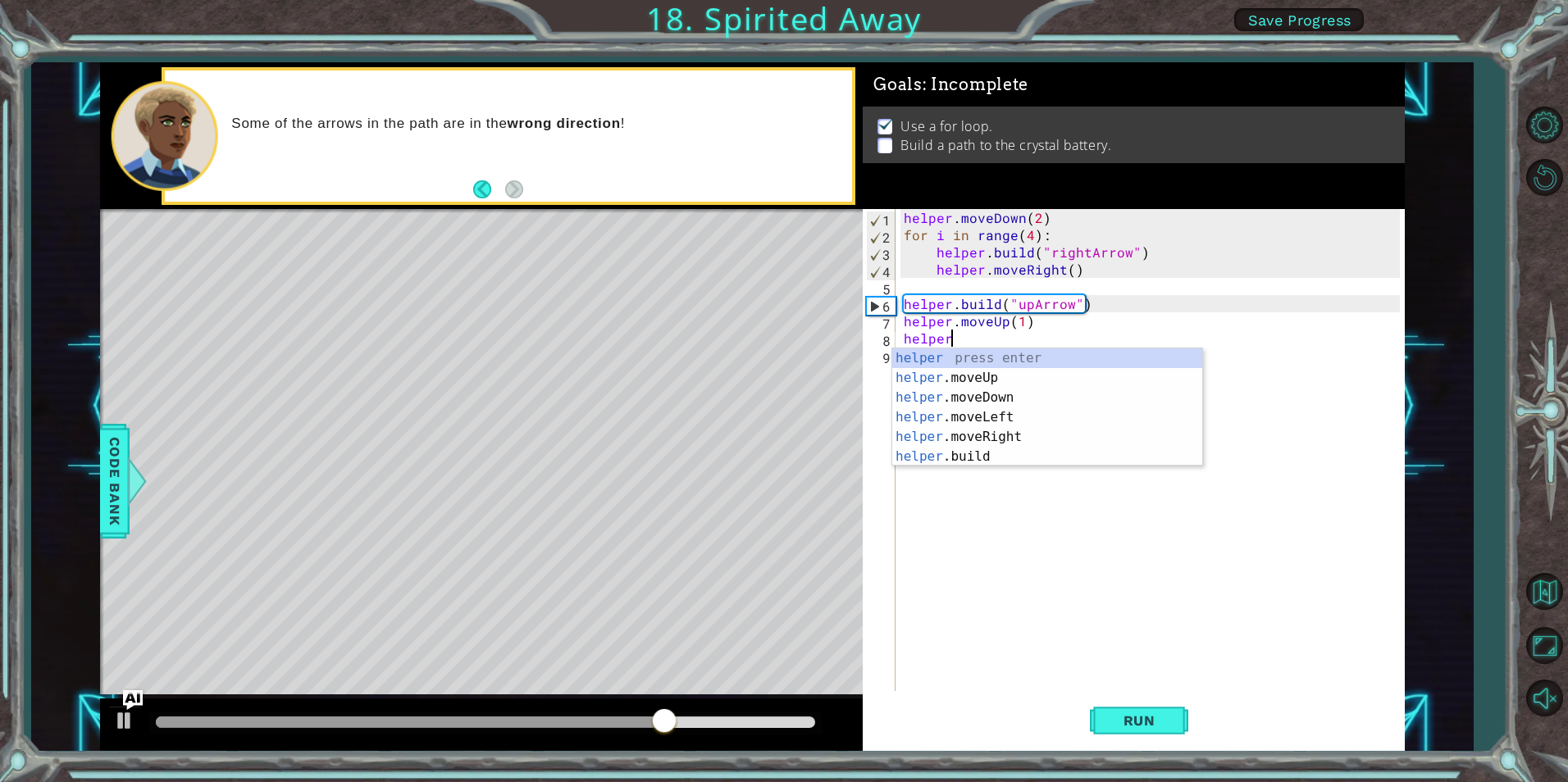
scroll to position [0, 3]
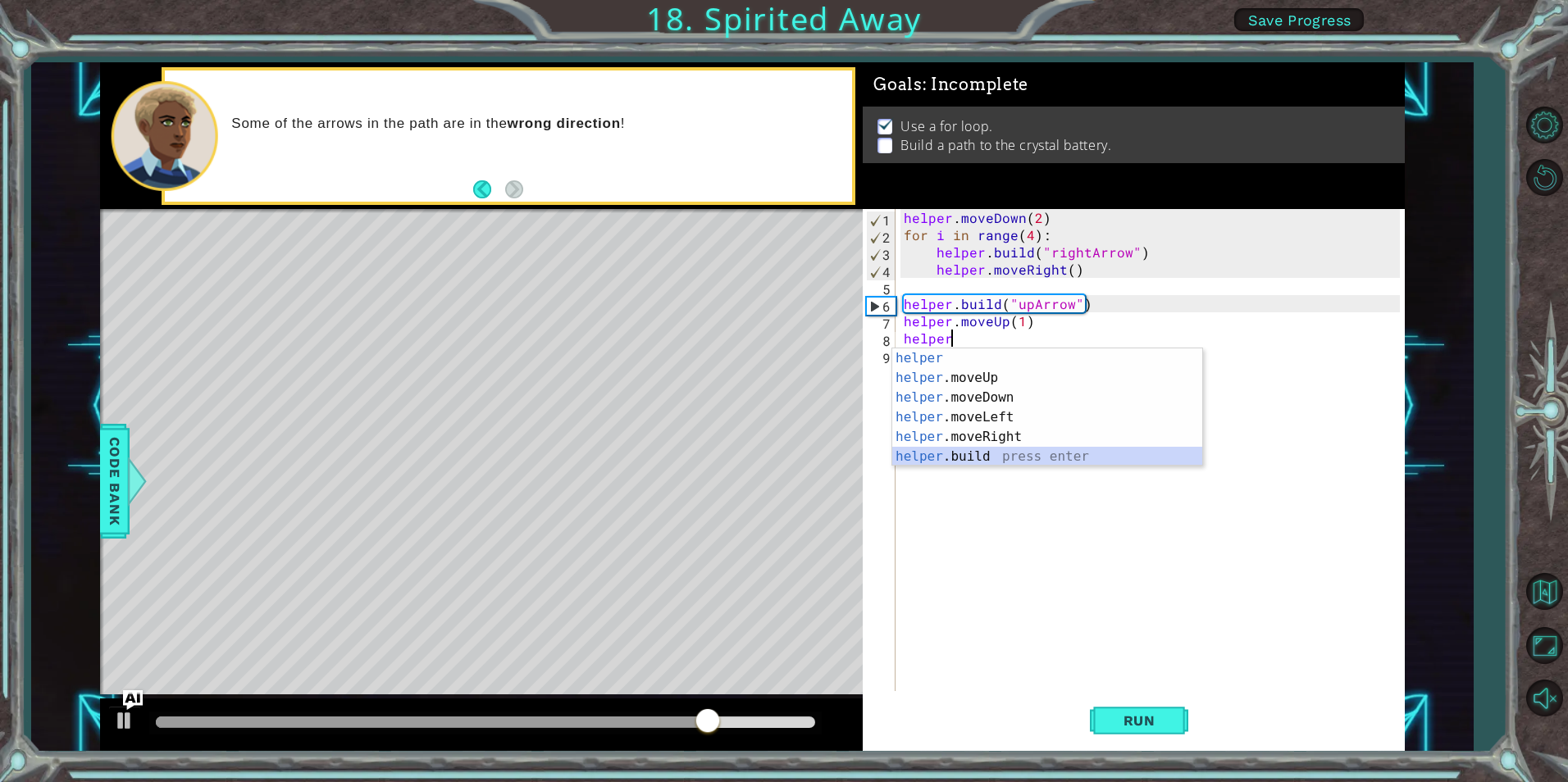
click at [999, 450] on div "helper press enter helper .moveUp press enter helper .moveDown press enter help…" at bounding box center [1048, 428] width 310 height 158
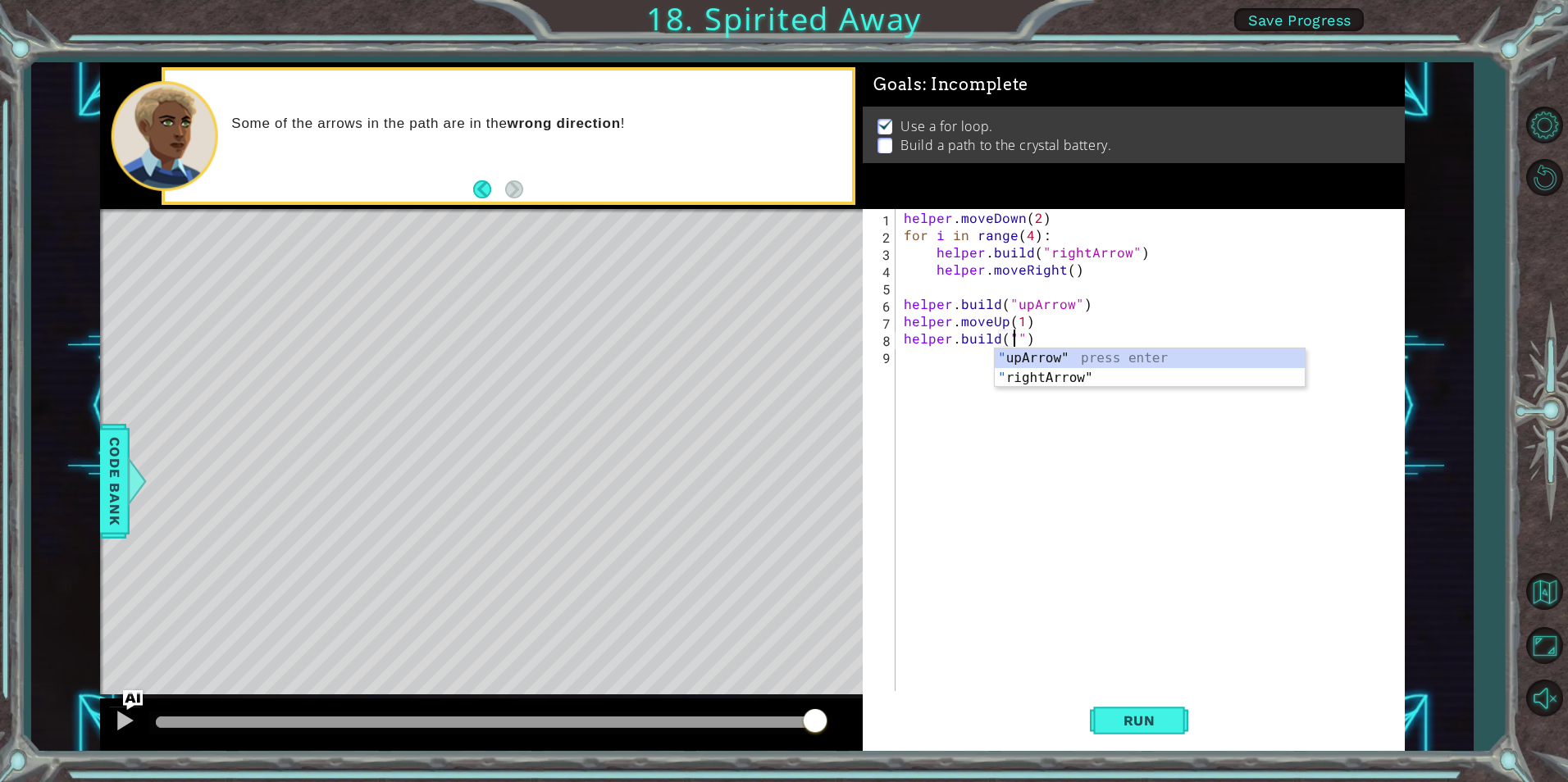
scroll to position [0, 8]
click at [1160, 352] on div ""up Arrow" press enter" at bounding box center [1150, 378] width 310 height 59
type textarea "[DOMAIN_NAME]("upArrow")"
click at [1140, 708] on button "Run" at bounding box center [1139, 721] width 99 height 54
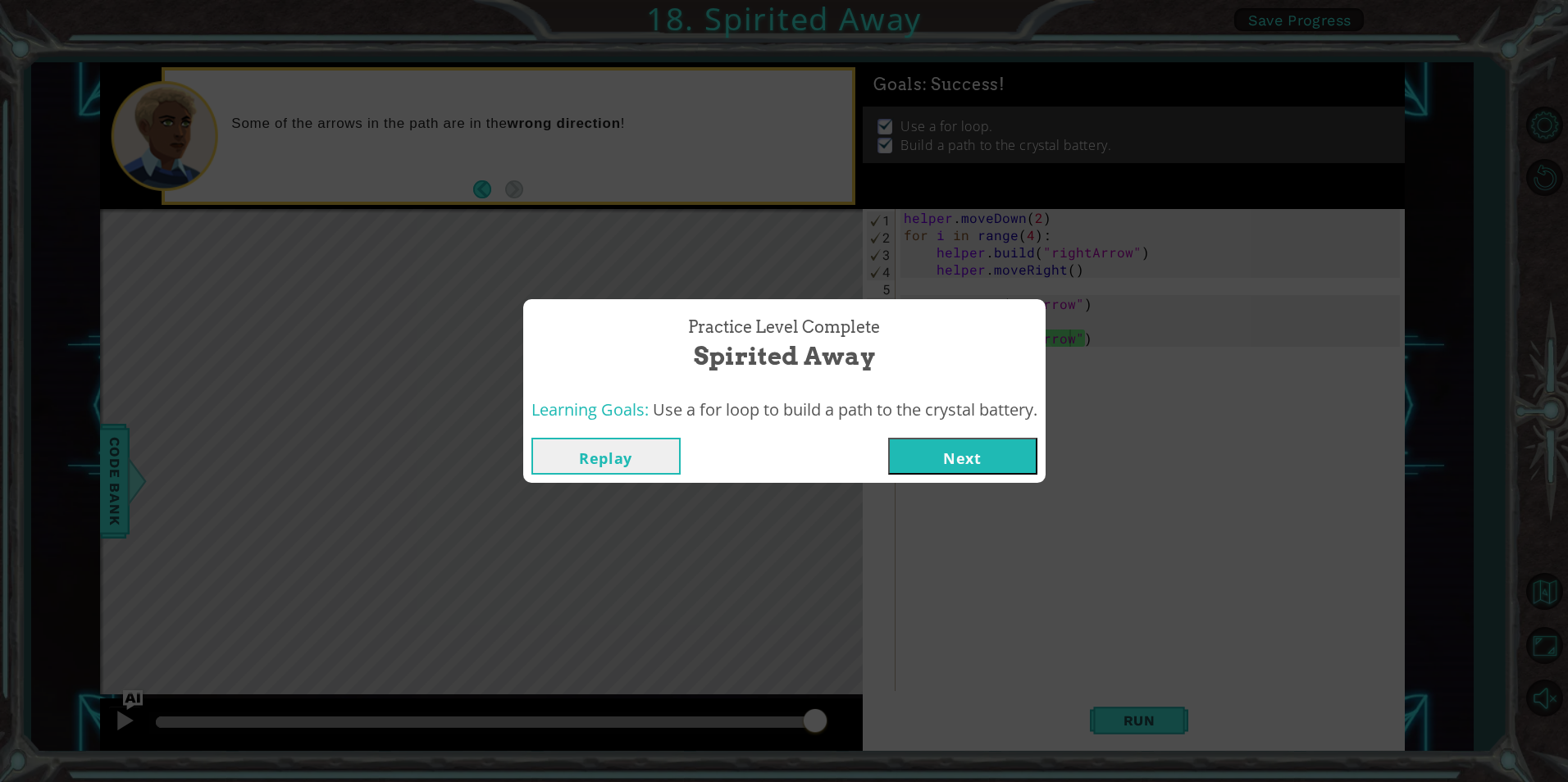
click at [938, 456] on button "Next" at bounding box center [963, 456] width 149 height 37
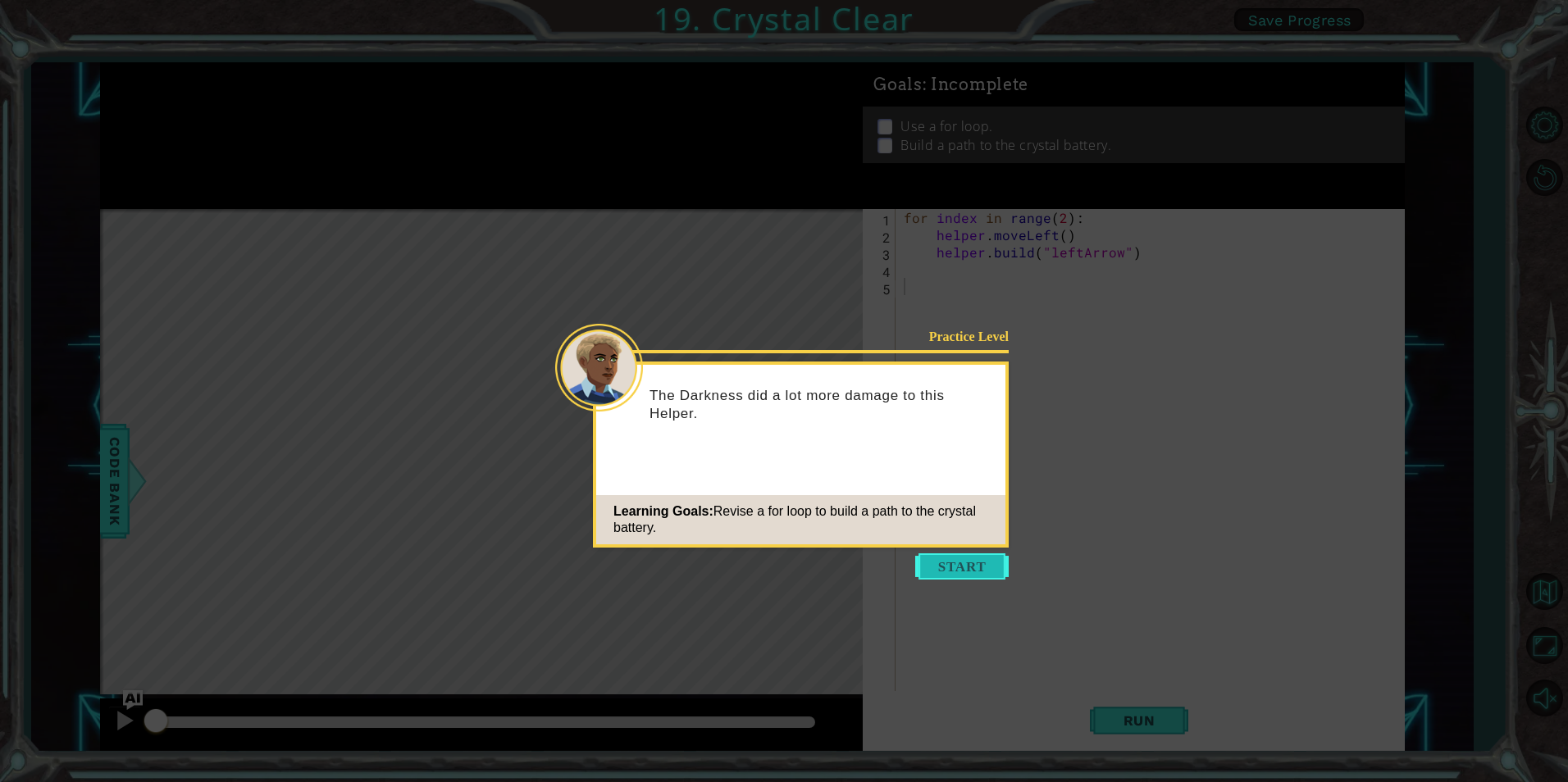
click at [966, 568] on button "Start" at bounding box center [962, 566] width 93 height 26
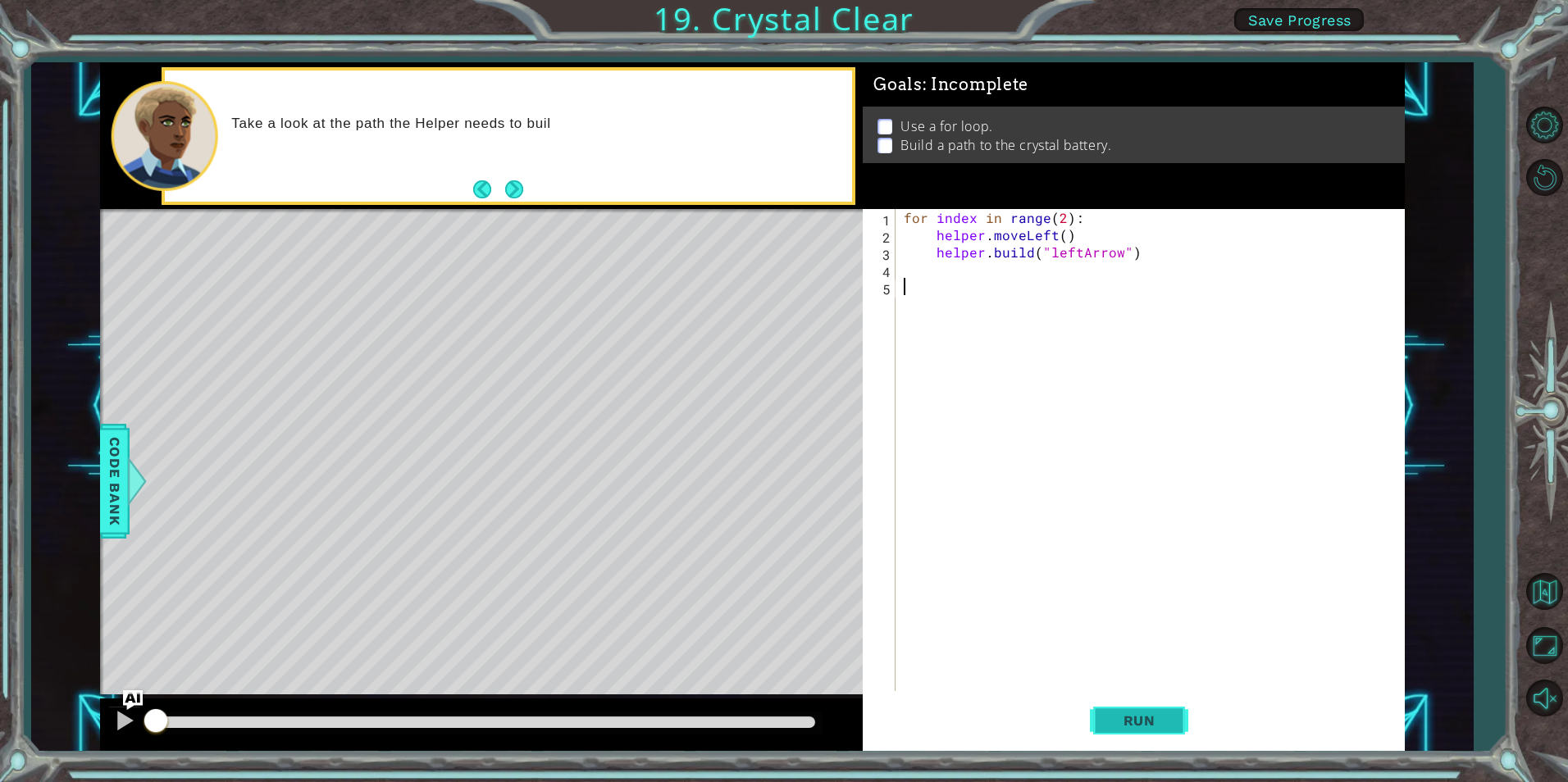
click at [1146, 714] on span "Run" at bounding box center [1139, 721] width 65 height 16
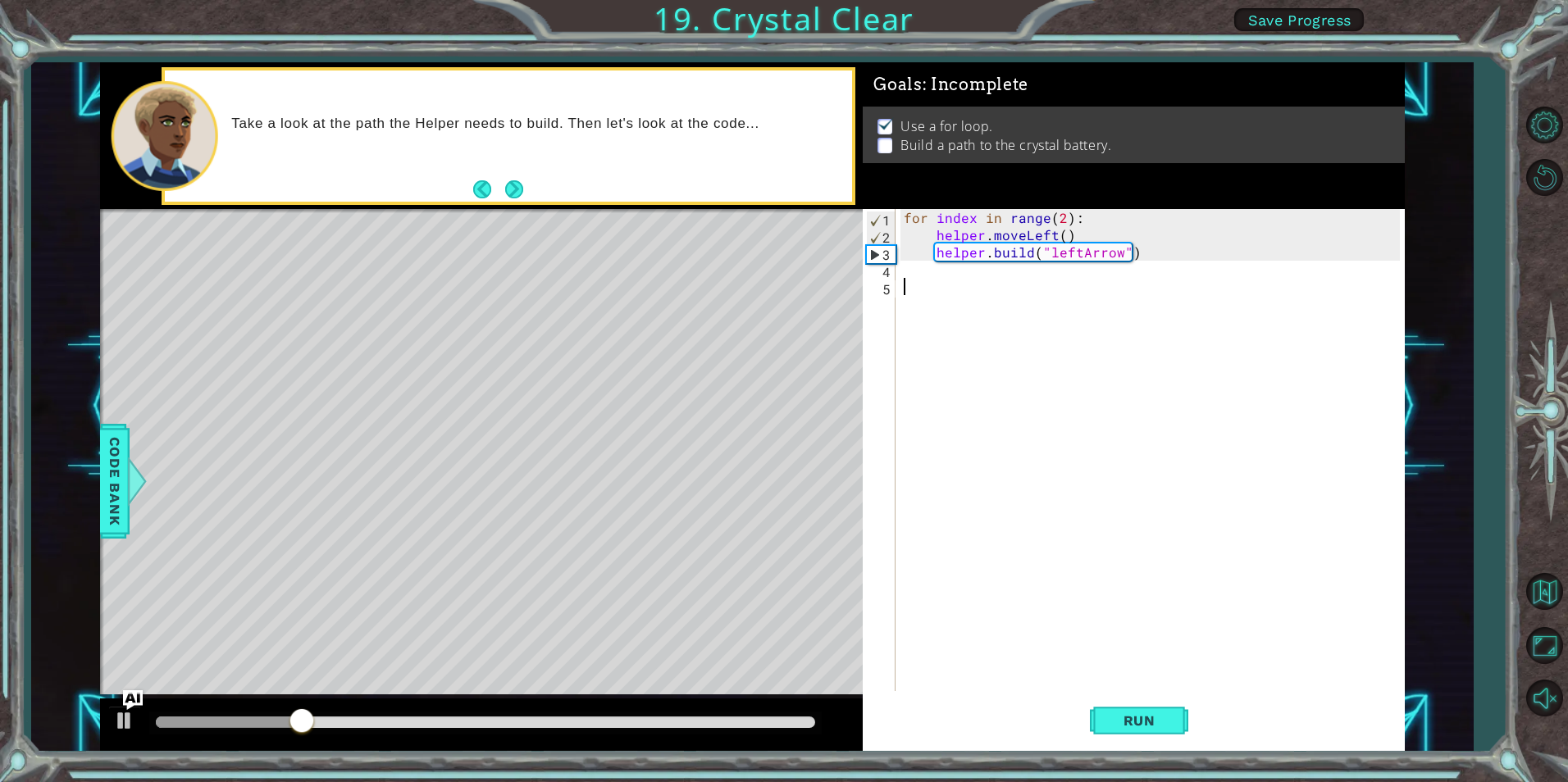
click at [948, 270] on div "for index in range ( 2 ) : helper . moveLeft ( ) helper . build ( "leftArrow" )" at bounding box center [1154, 467] width 507 height 517
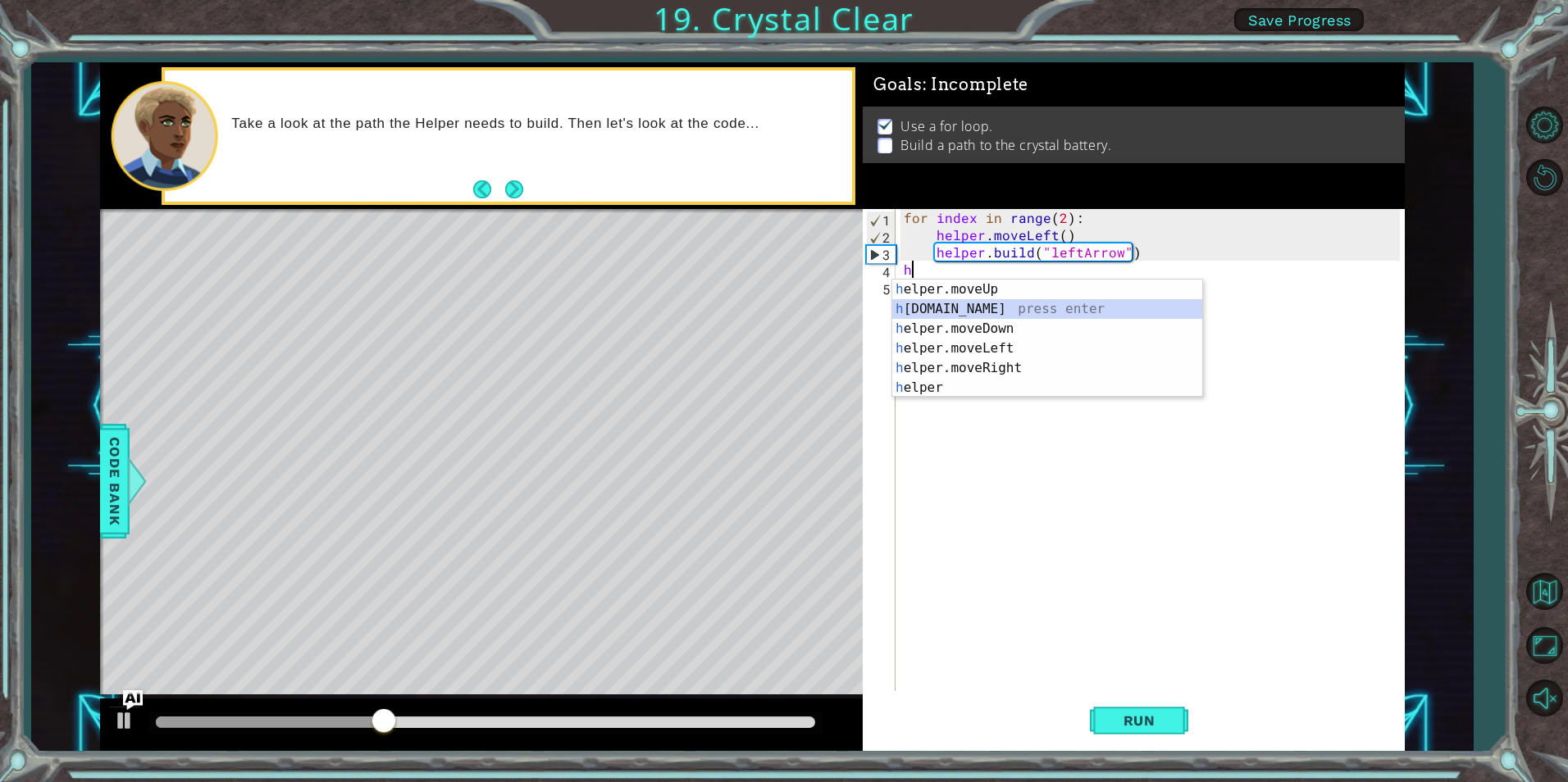
click at [980, 308] on div "h elper.moveUp press enter h [DOMAIN_NAME] press enter h elper.moveDown press e…" at bounding box center [1048, 359] width 310 height 158
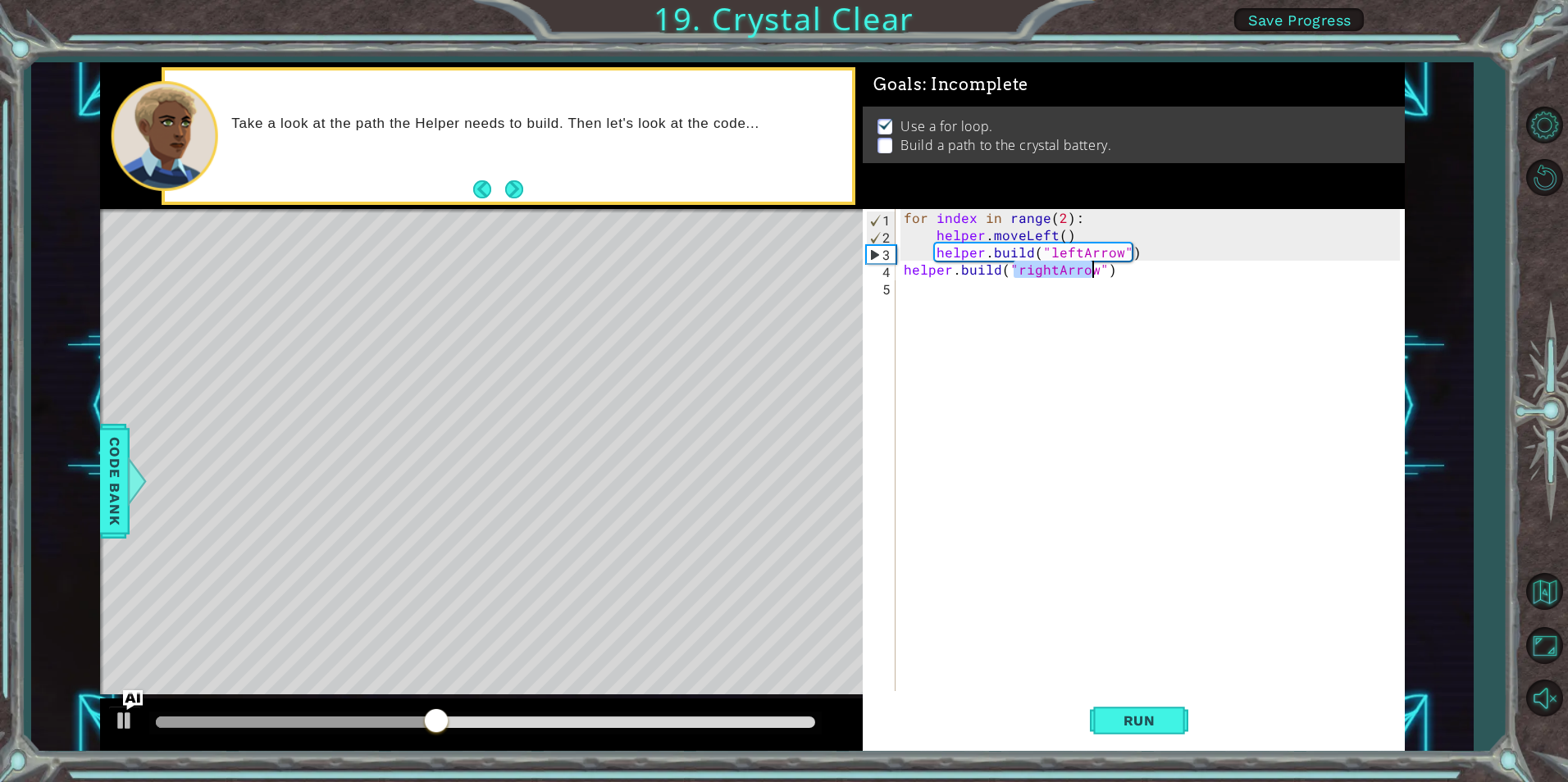
click at [1051, 264] on div "for index in range ( 2 ) : helper . moveLeft ( ) helper . build ( "leftArrow" )…" at bounding box center [1150, 450] width 499 height 482
click at [1052, 269] on div "for index in range ( 2 ) : helper . moveLeft ( ) helper . build ( "leftArrow" )…" at bounding box center [1154, 467] width 507 height 517
click at [1071, 292] on div ""left Arrow" press enter" at bounding box center [1150, 309] width 310 height 59
click at [1143, 255] on div "for index in range ( 2 ) : helper . moveLeft ( ) helper . build ( "leftArrow" )…" at bounding box center [1154, 467] width 507 height 517
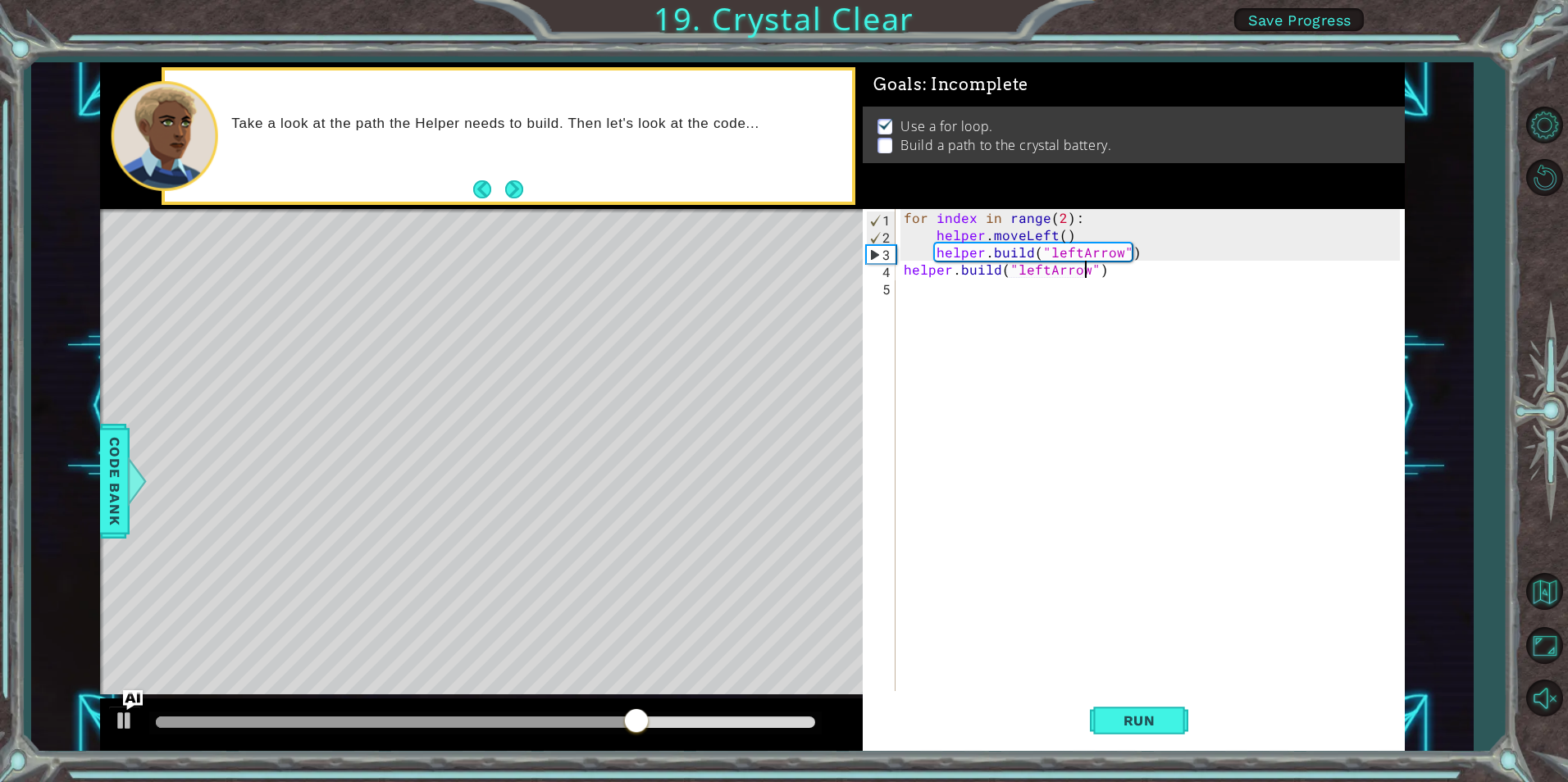
type textarea "[DOMAIN_NAME]("leftArrow")"
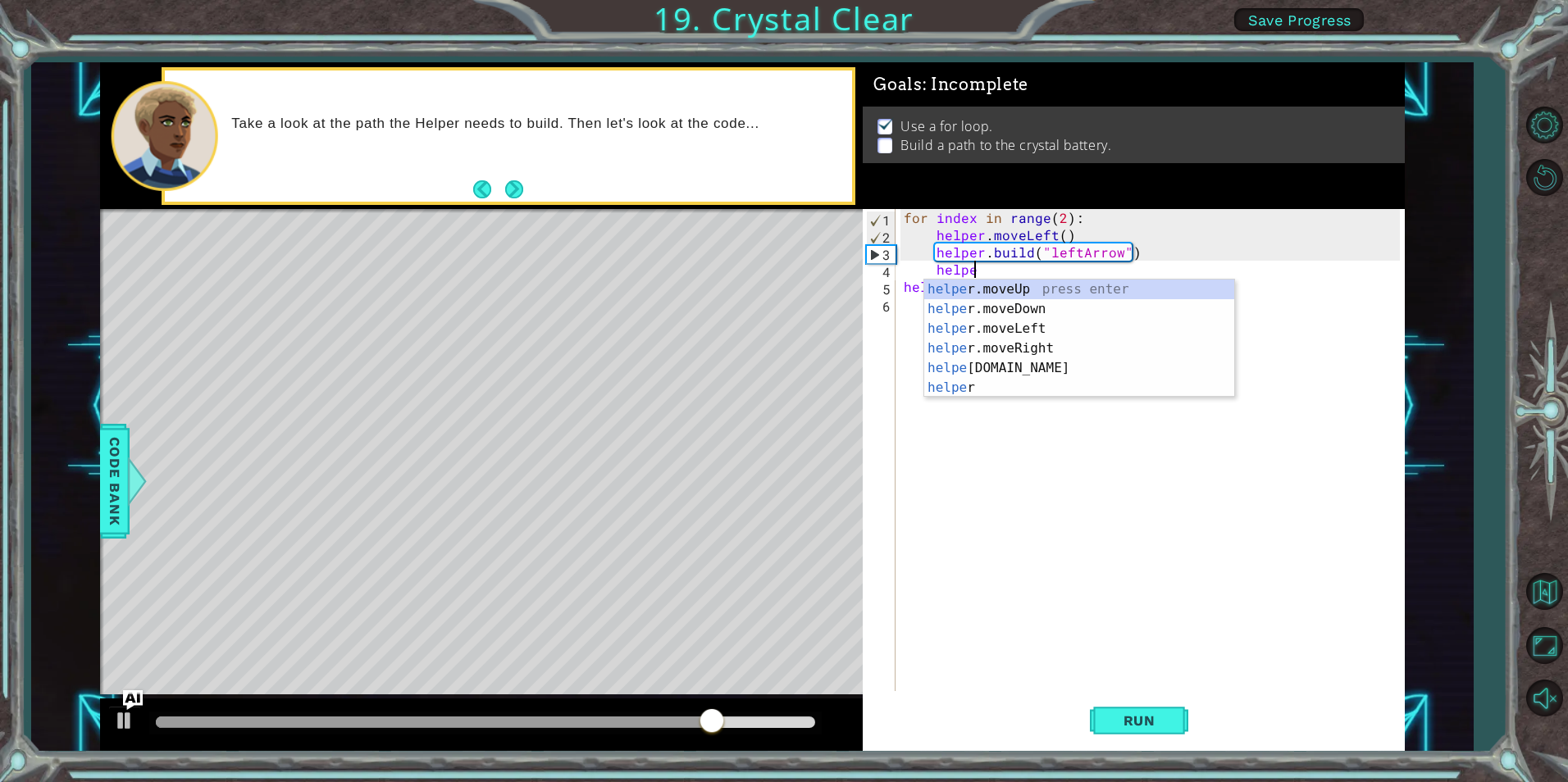
scroll to position [0, 4]
click at [1041, 316] on div "helper press enter helper .moveUp press enter helper .moveDown press enter help…" at bounding box center [1079, 359] width 310 height 158
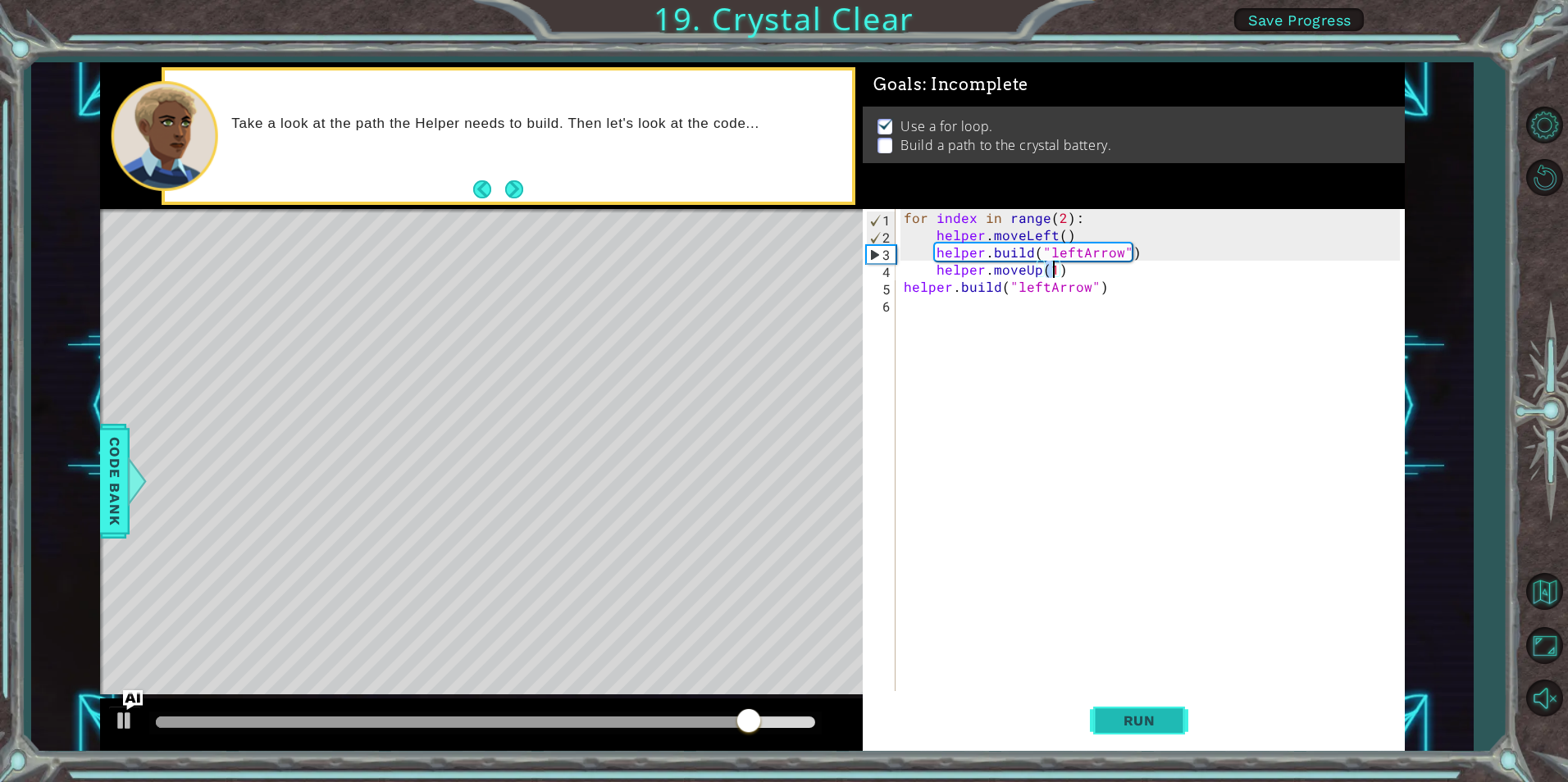
type textarea "helper.moveUp(1)"
click at [1180, 726] on button "Run" at bounding box center [1139, 721] width 99 height 54
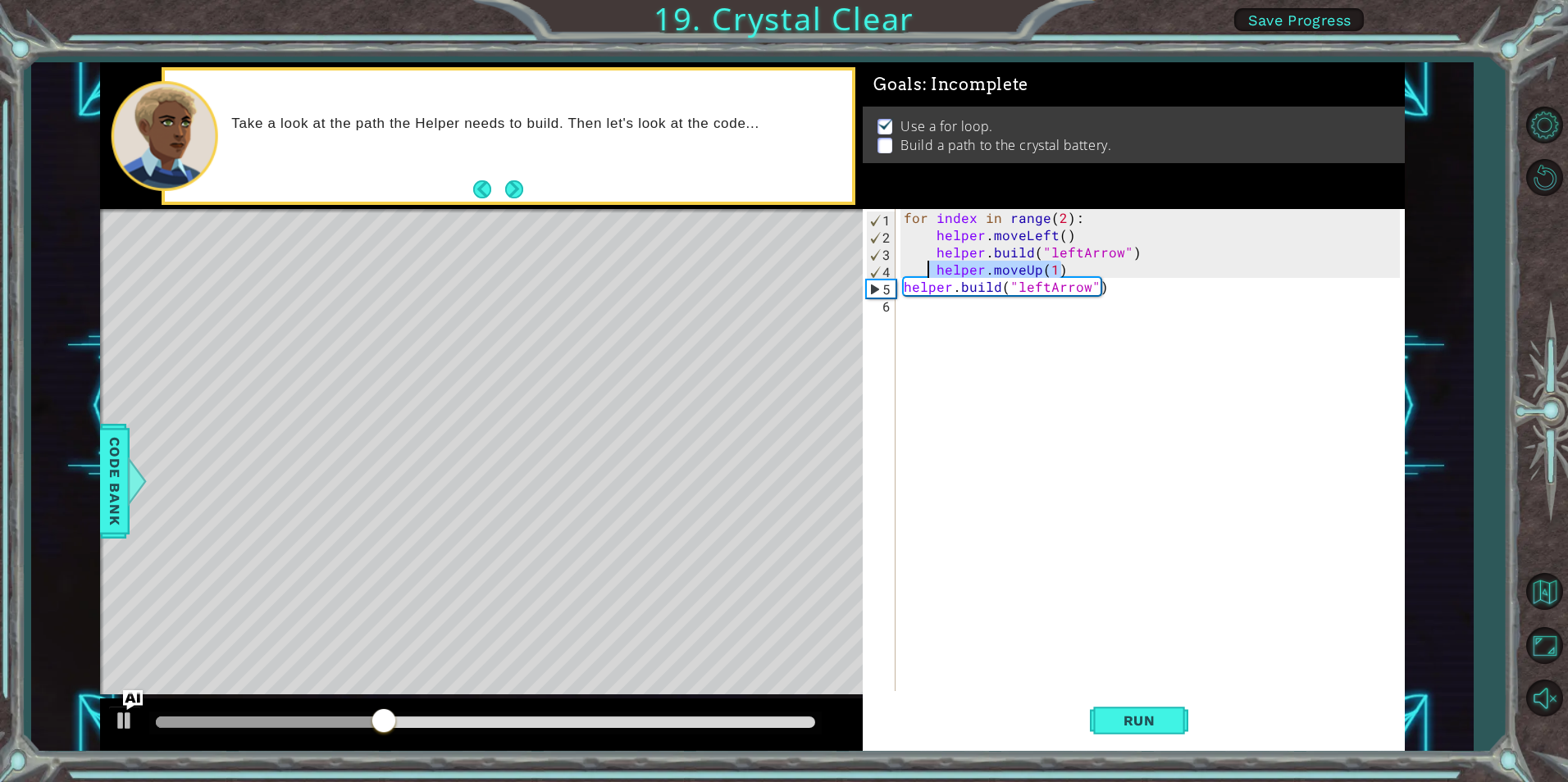
drag, startPoint x: 1060, startPoint y: 270, endPoint x: 925, endPoint y: 264, distance: 135.1
click at [925, 264] on div "for index in range ( 2 ) : helper . moveLeft ( ) helper . build ( "leftArrow" )…" at bounding box center [1154, 467] width 507 height 517
click at [1152, 700] on button "Run" at bounding box center [1139, 721] width 99 height 54
click at [936, 267] on div "for index in range ( 2 ) : helper . moveLeft ( ) helper . build ( "leftArrow" )…" at bounding box center [1154, 467] width 507 height 517
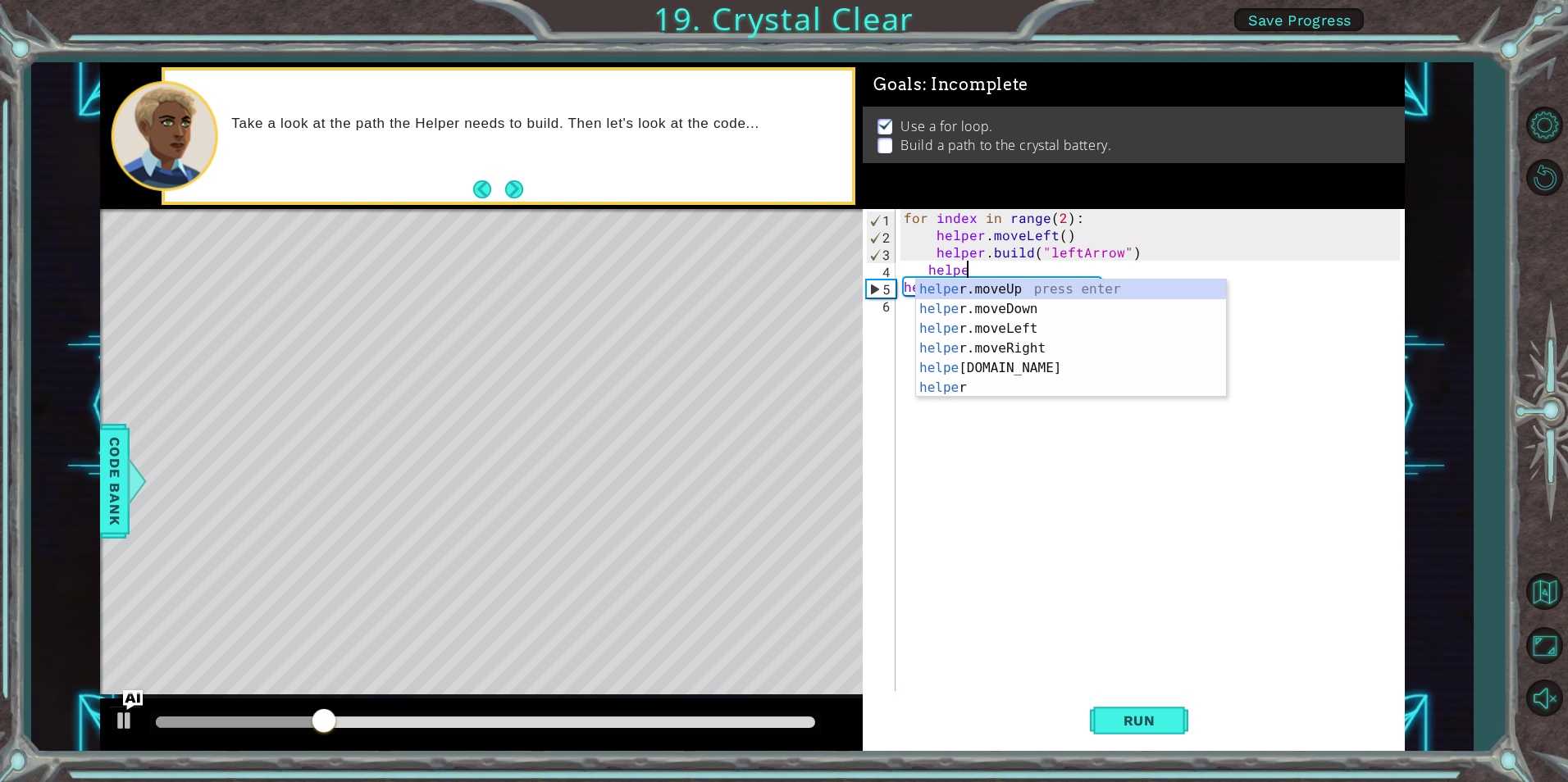
scroll to position [0, 4]
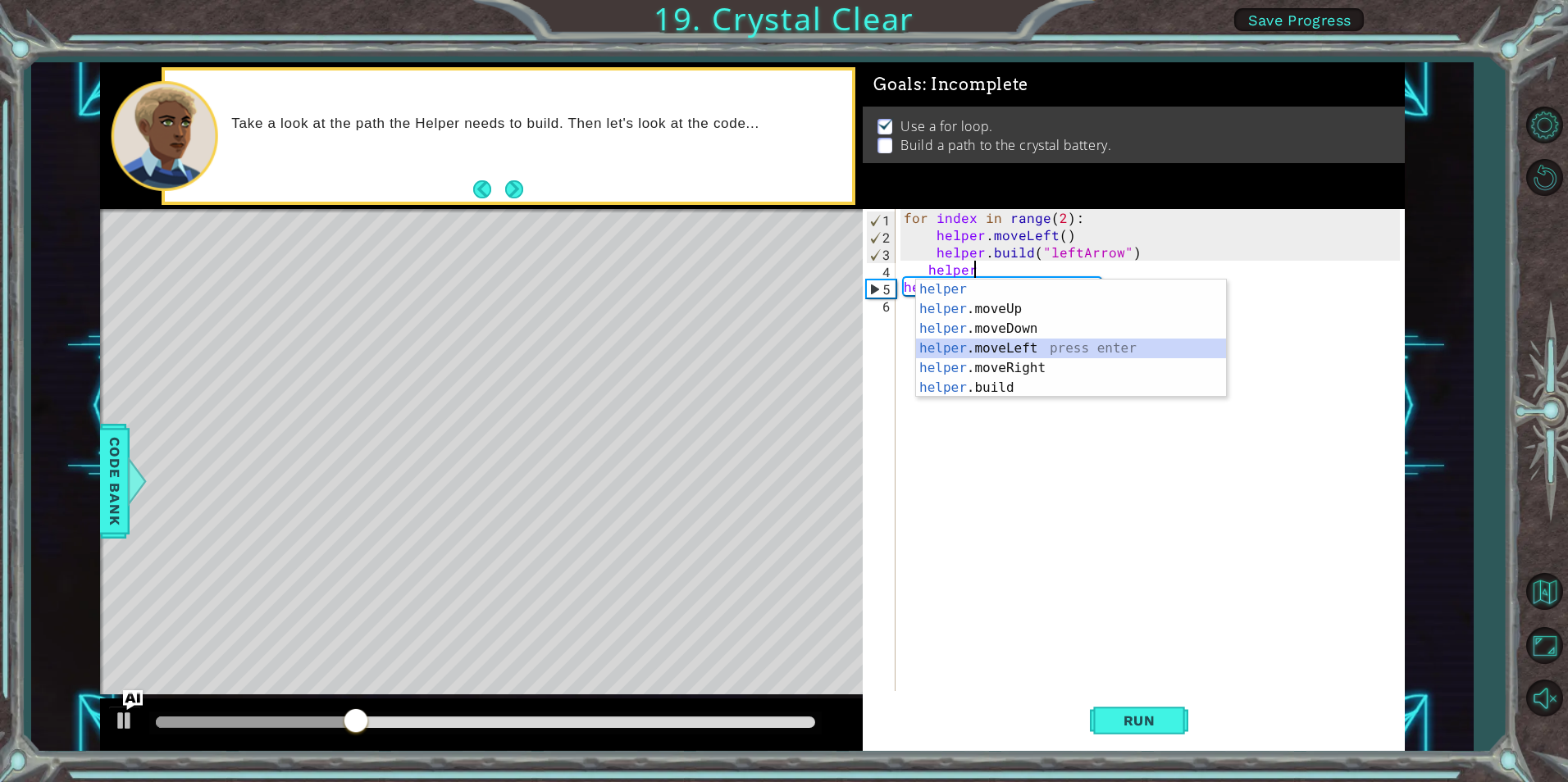
click at [1021, 343] on div "helper press enter helper .moveUp press enter helper .moveDown press enter help…" at bounding box center [1071, 359] width 310 height 158
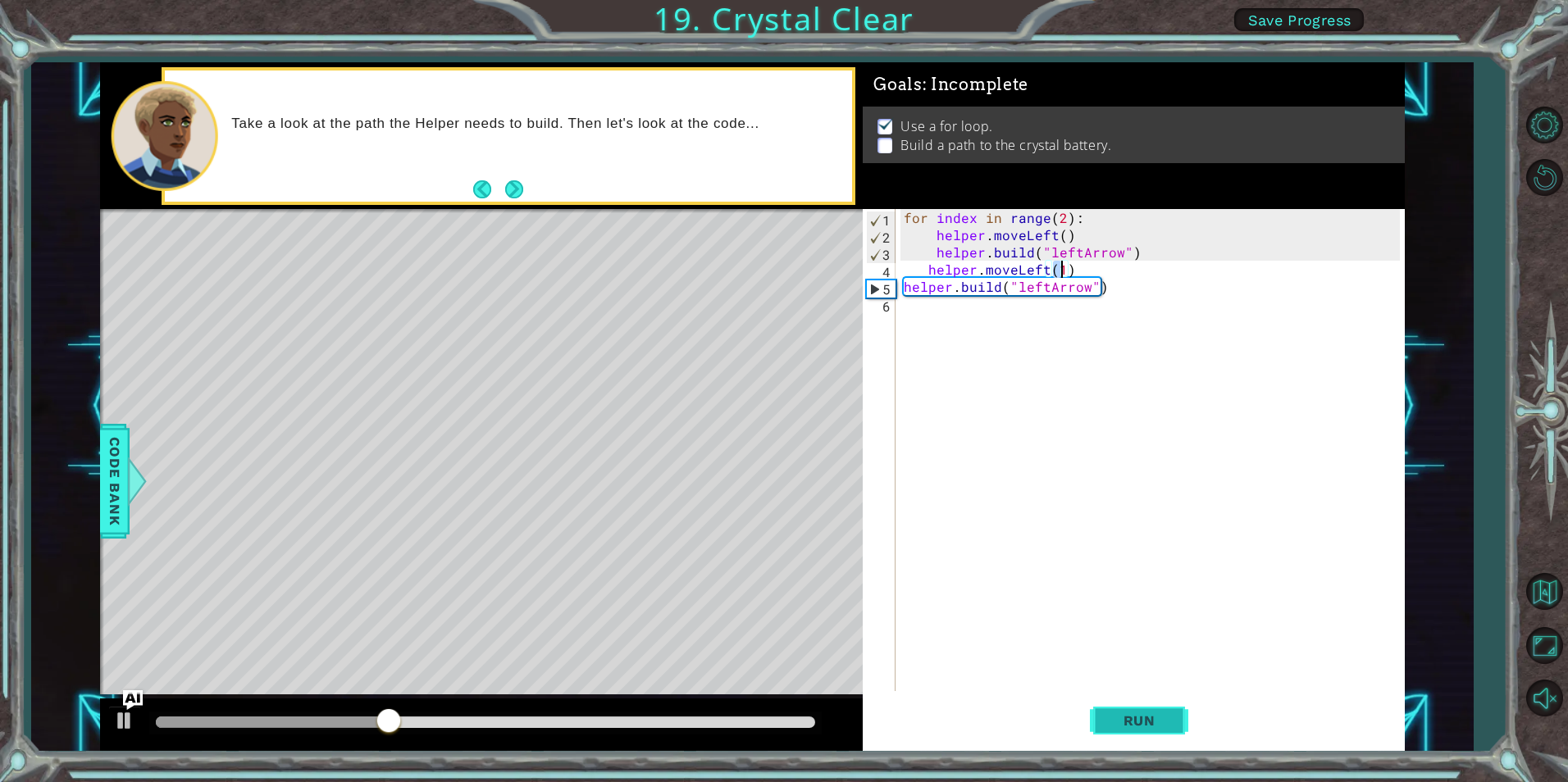
type textarea "helper.moveLeft(1)"
click at [1148, 717] on span "Run" at bounding box center [1139, 721] width 65 height 16
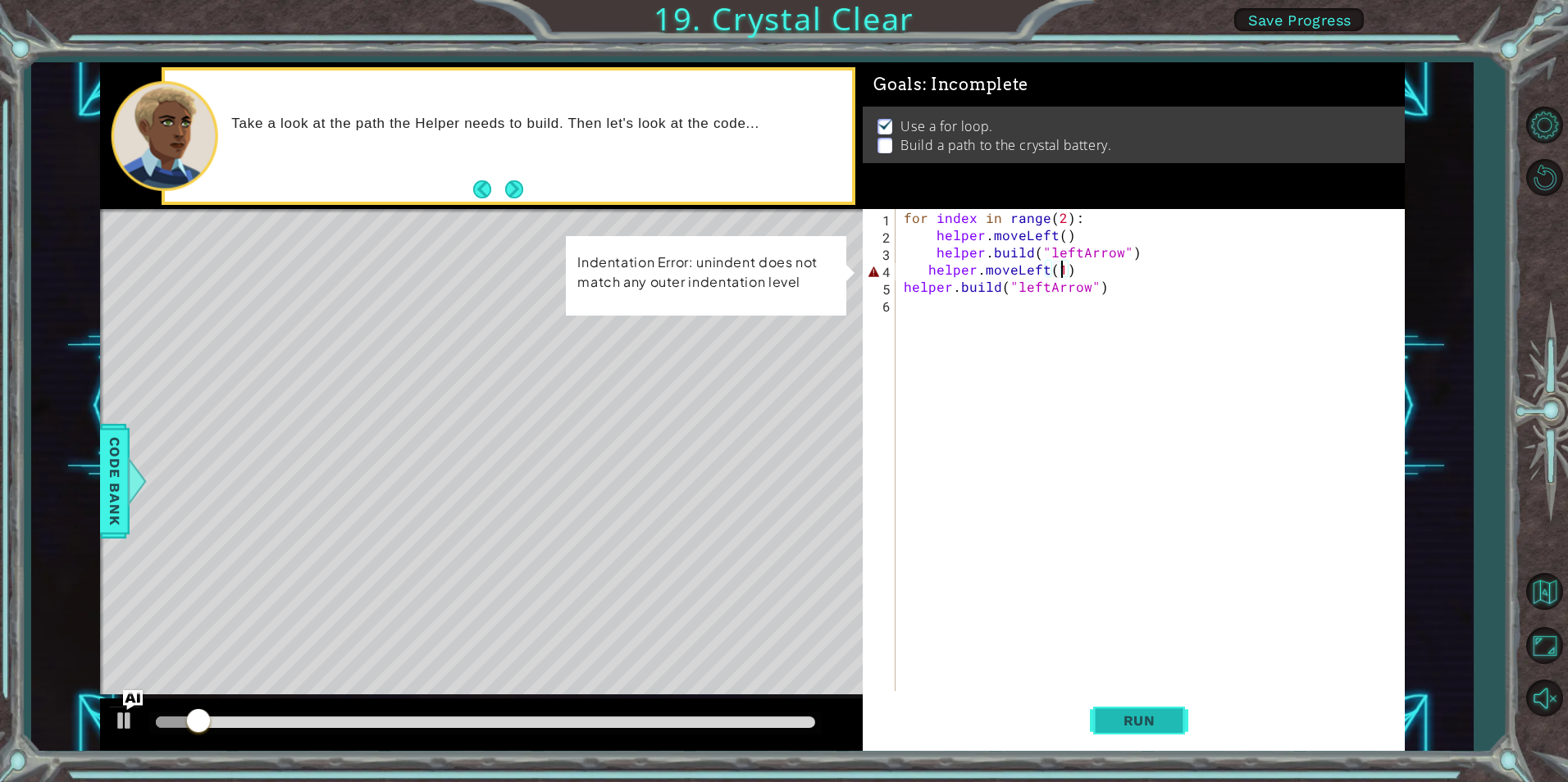
click at [1128, 699] on button "Run" at bounding box center [1139, 721] width 99 height 54
click at [1087, 270] on div "for index in range ( 2 ) : helper . moveLeft ( ) helper . build ( "leftArrow" )…" at bounding box center [1154, 467] width 507 height 517
click at [1147, 723] on span "Run" at bounding box center [1139, 721] width 65 height 16
drag, startPoint x: 1089, startPoint y: 274, endPoint x: 910, endPoint y: 265, distance: 179.2
click at [910, 265] on div "for index in range ( 2 ) : helper . moveLeft ( ) helper . build ( "leftArrow" )…" at bounding box center [1154, 467] width 507 height 517
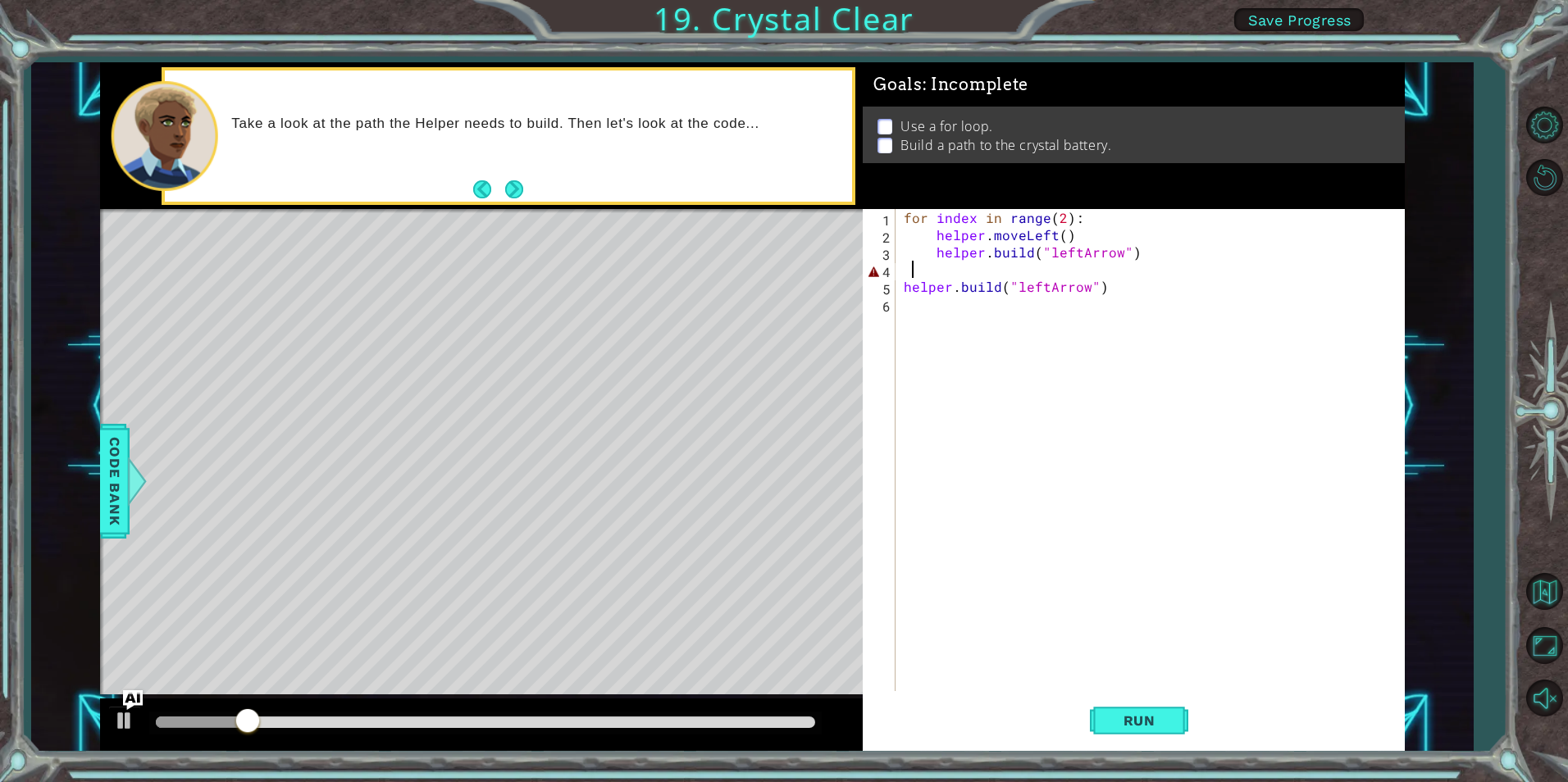
scroll to position [0, 0]
click at [1125, 724] on span "Run" at bounding box center [1139, 721] width 65 height 16
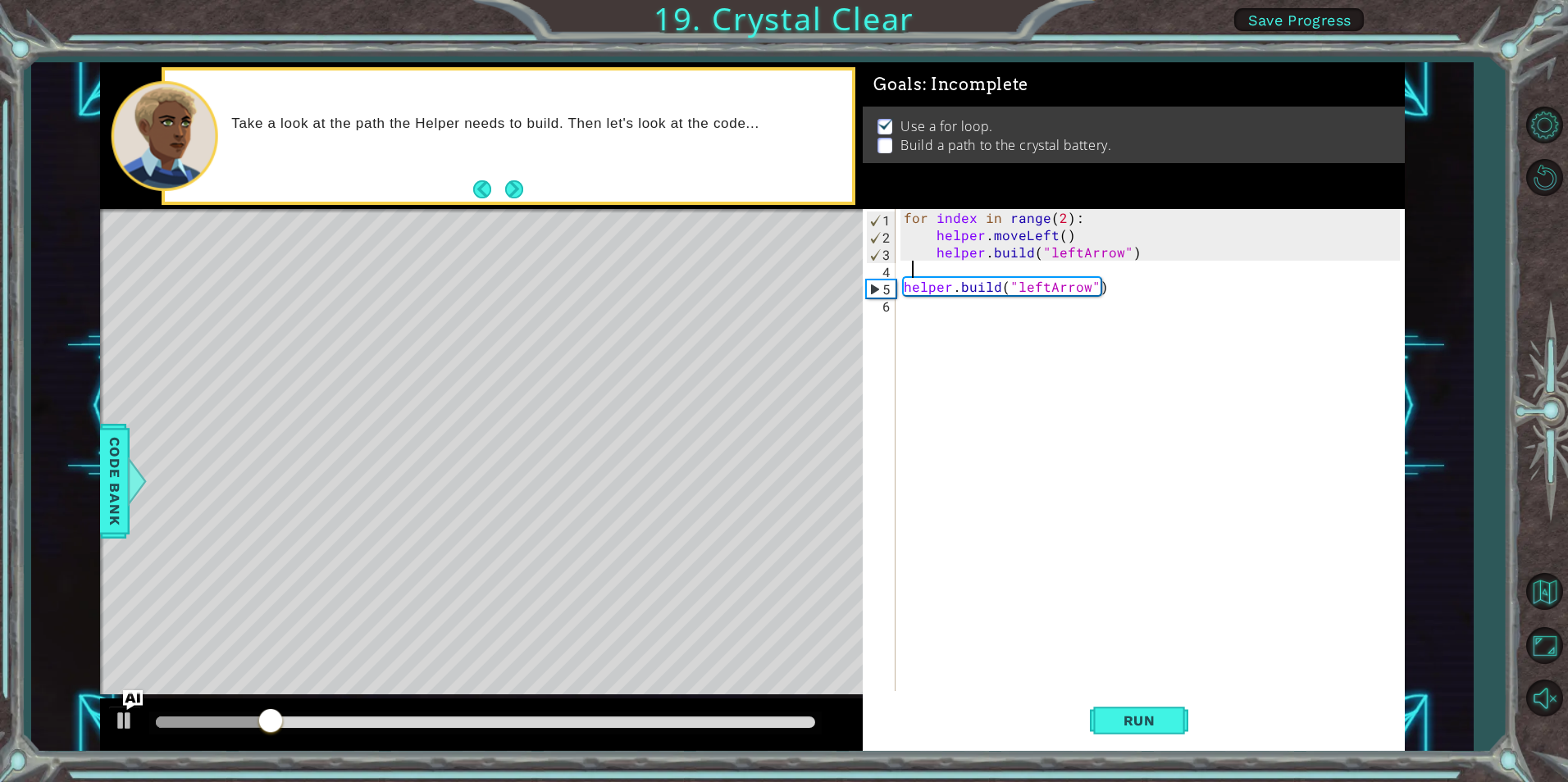
click at [963, 268] on div "for index in range ( 2 ) : helper . moveLeft ( ) helper . build ( "leftArrow" )…" at bounding box center [1154, 467] width 507 height 517
click at [942, 274] on div "for index in range ( 2 ) : helper . moveLeft ( ) helper . build ( "leftArrow" )…" at bounding box center [1154, 467] width 507 height 517
click at [944, 266] on div "for index in range ( 2 ) : helper . moveLeft ( ) helper . build ( "leftArrow" )…" at bounding box center [1154, 467] width 507 height 517
type textarea "j"
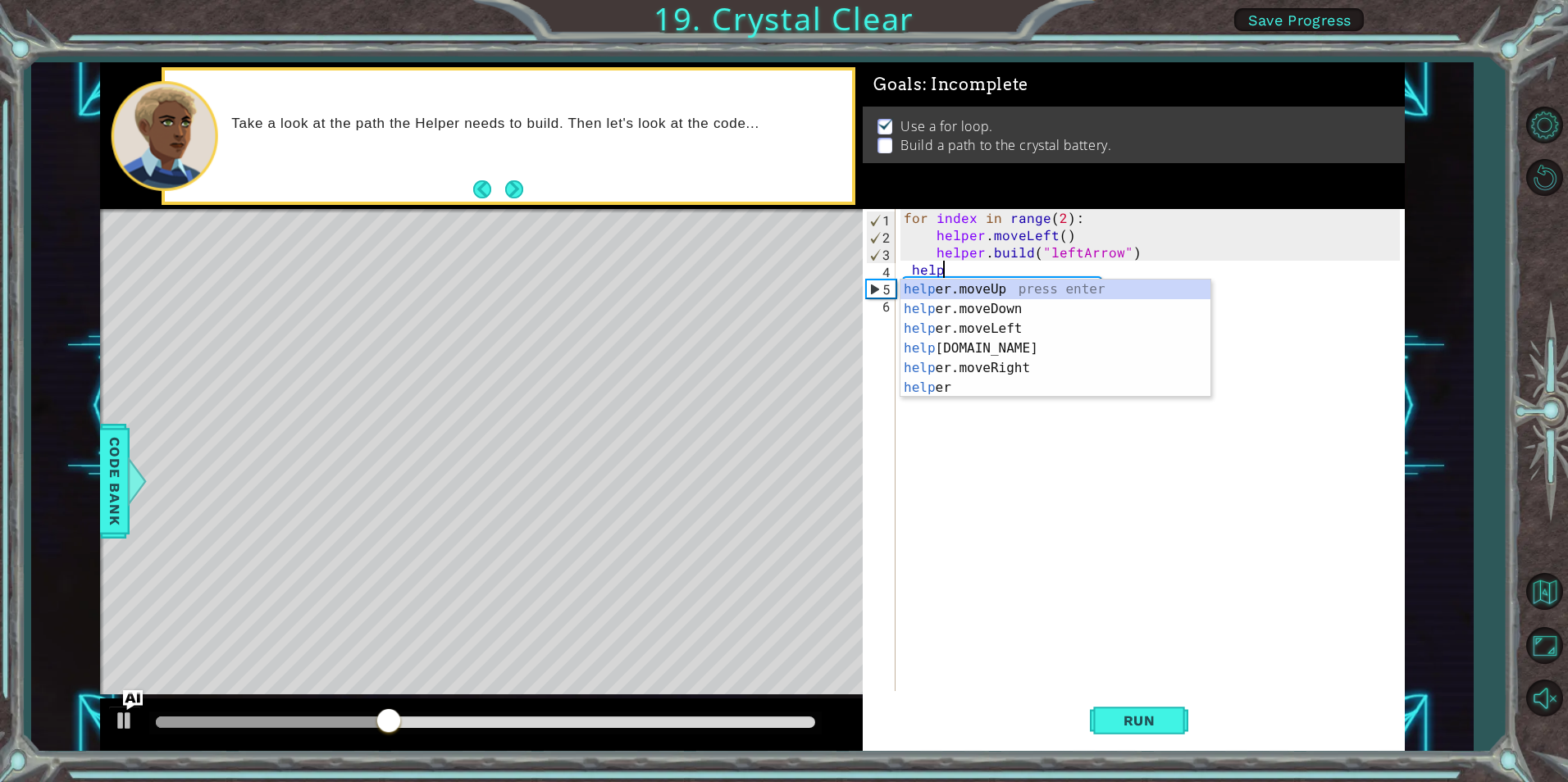
scroll to position [0, 3]
click at [1015, 347] on div "helper press enter helper .moveUp press enter helper .moveDown press enter help…" at bounding box center [1056, 359] width 310 height 158
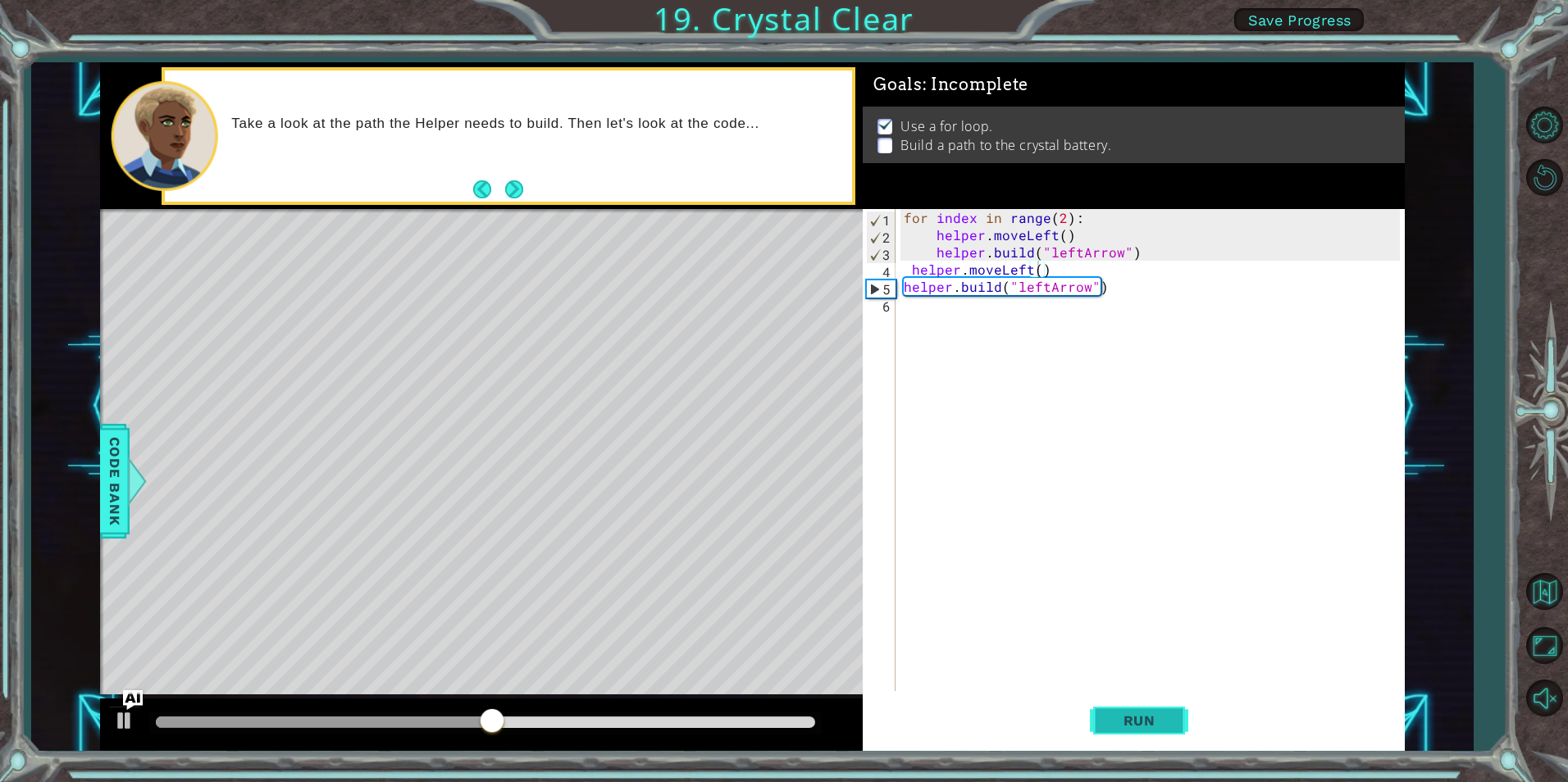
drag, startPoint x: 1142, startPoint y: 697, endPoint x: 1143, endPoint y: 705, distance: 8.1
click at [1142, 699] on button "Run" at bounding box center [1139, 721] width 99 height 54
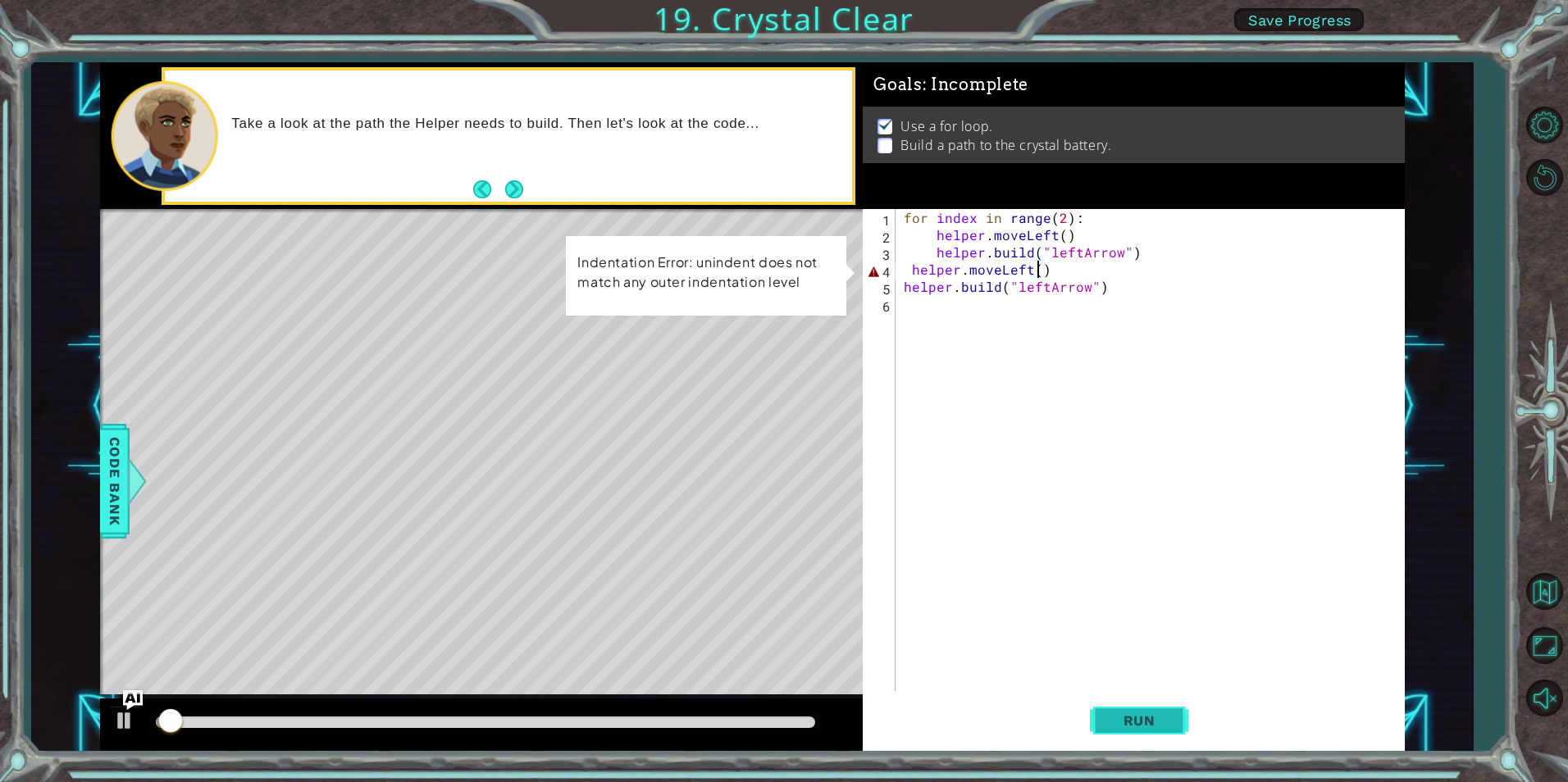
click at [1146, 713] on span "Run" at bounding box center [1139, 721] width 65 height 16
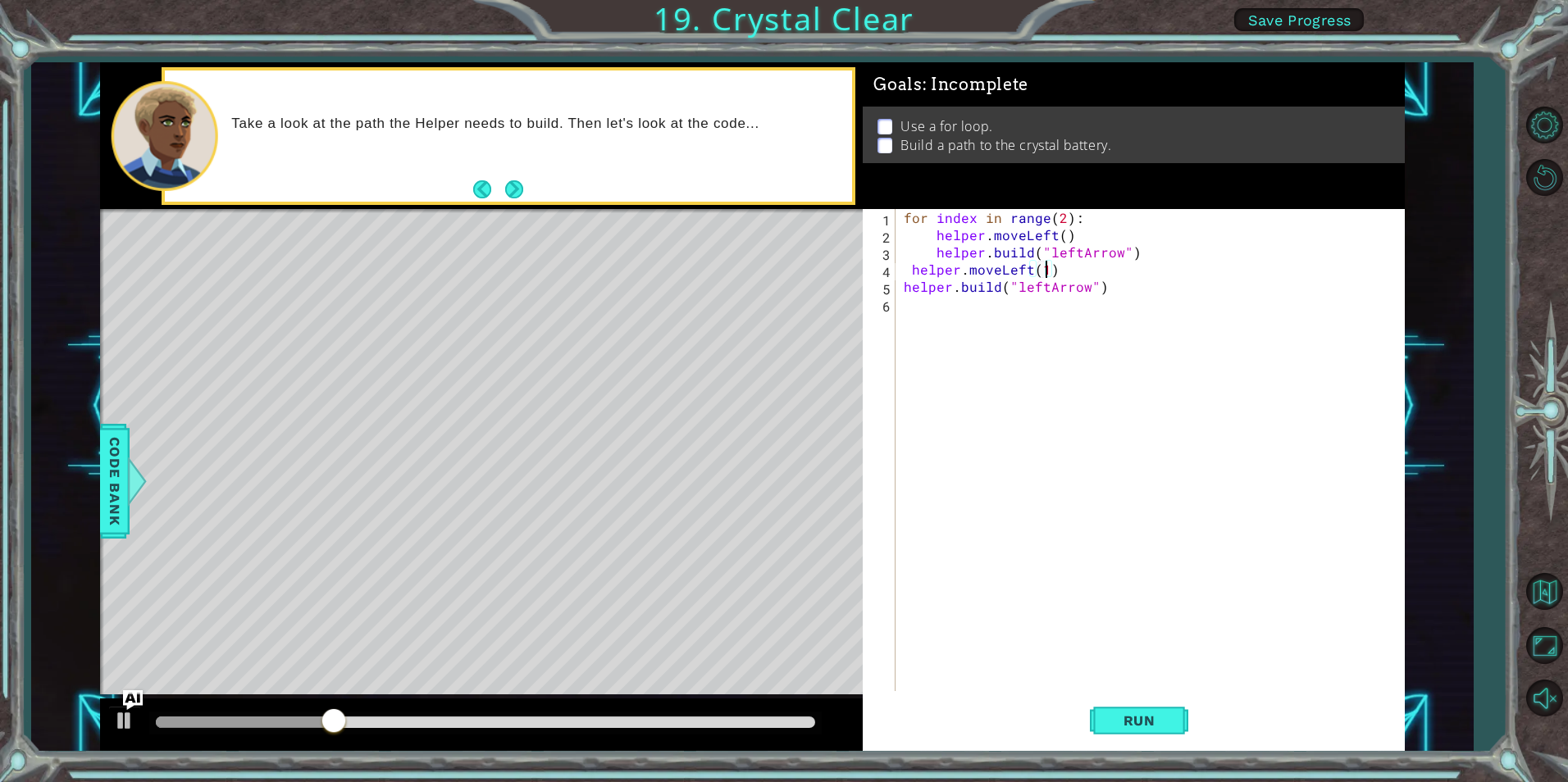
scroll to position [0, 8]
click at [906, 274] on div "for index in range ( 2 ) : helper . moveLeft ( ) helper . build ( "leftArrow" )…" at bounding box center [1154, 467] width 507 height 517
click at [1163, 729] on button "Run" at bounding box center [1139, 721] width 99 height 54
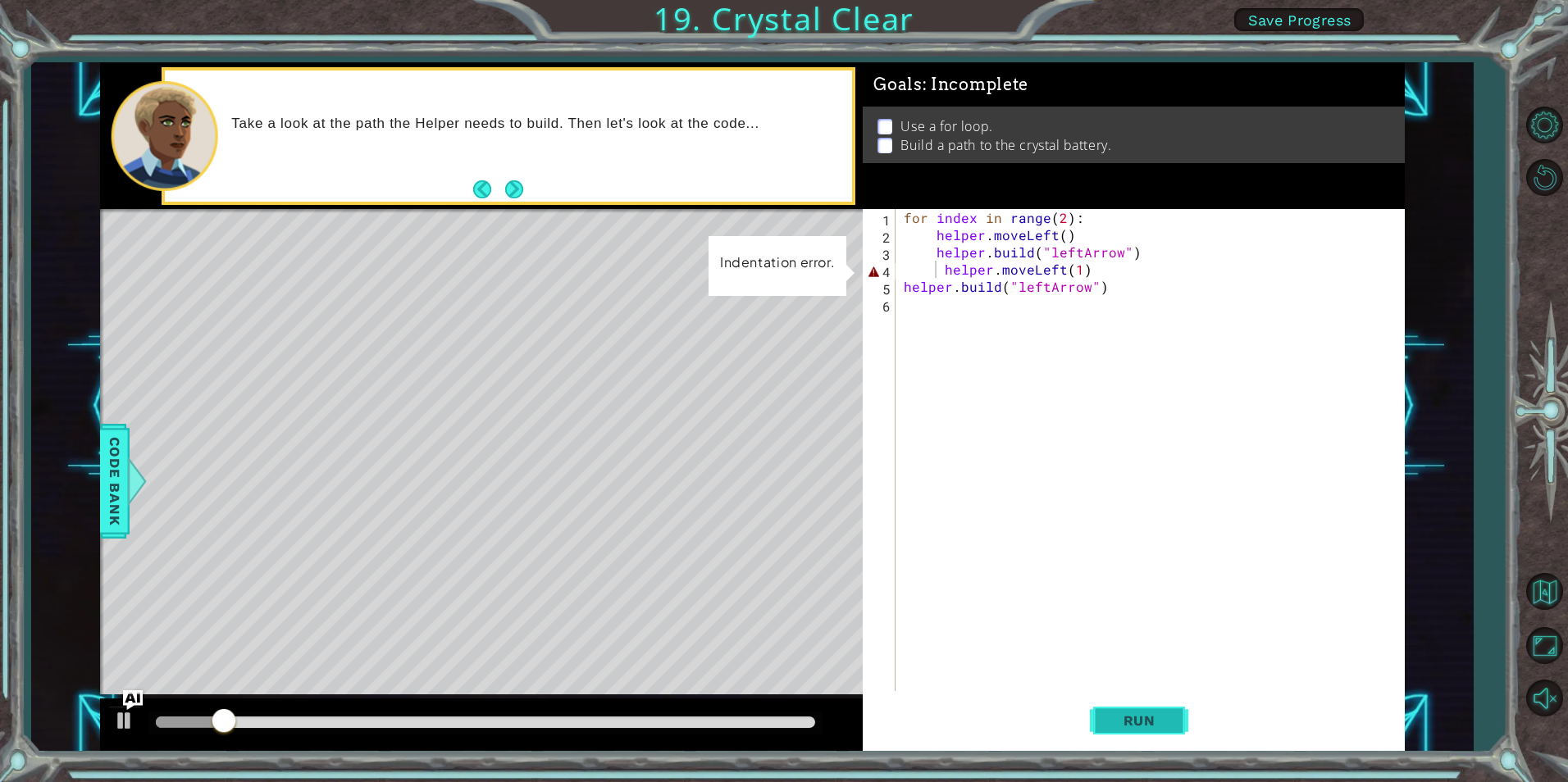
click at [1127, 731] on button "Run" at bounding box center [1139, 721] width 99 height 54
type textarea "helper.moveLeft(1)"
click at [1111, 717] on span "Run" at bounding box center [1139, 721] width 65 height 16
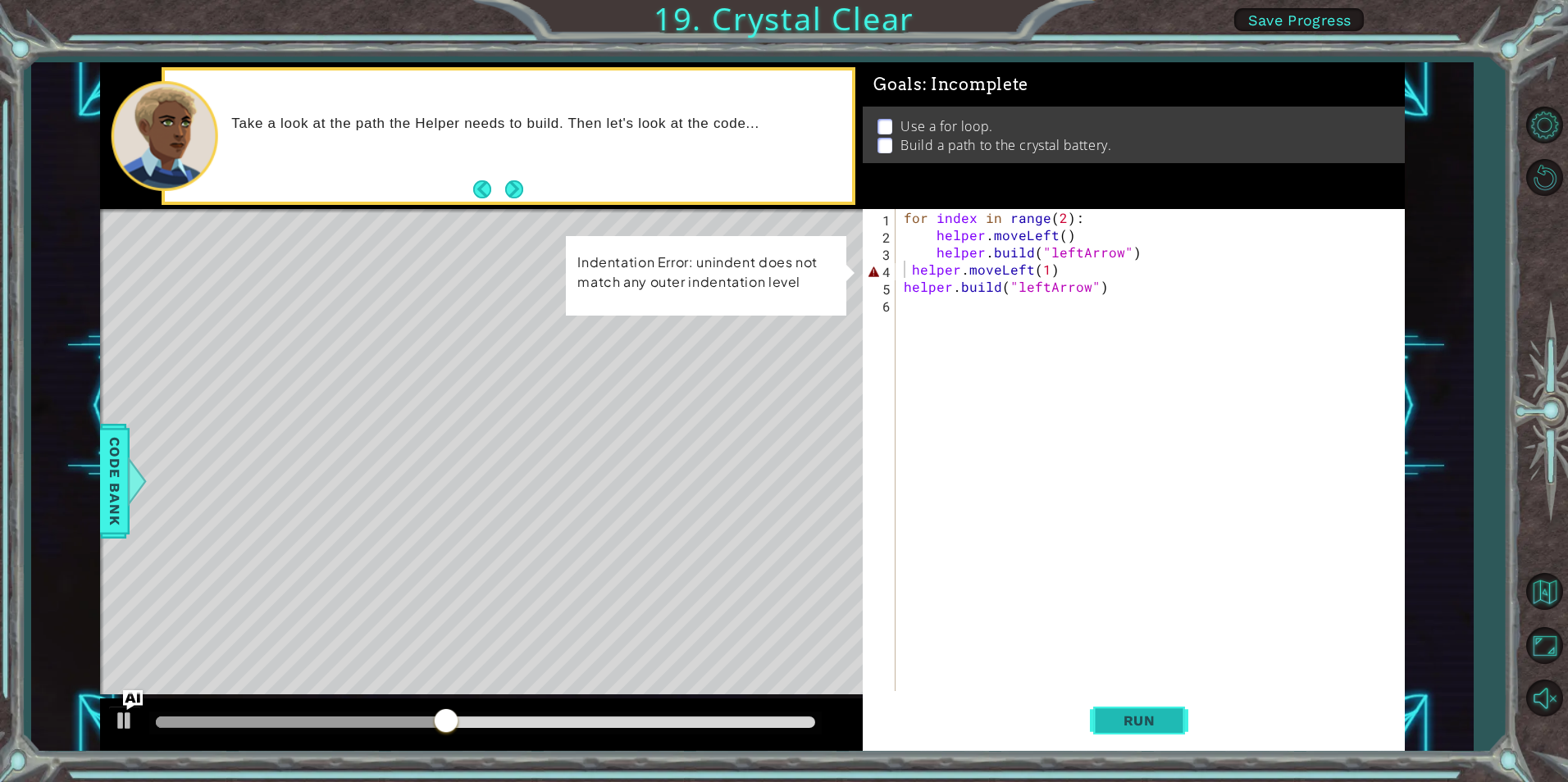
click at [1111, 717] on span "Run" at bounding box center [1139, 721] width 65 height 16
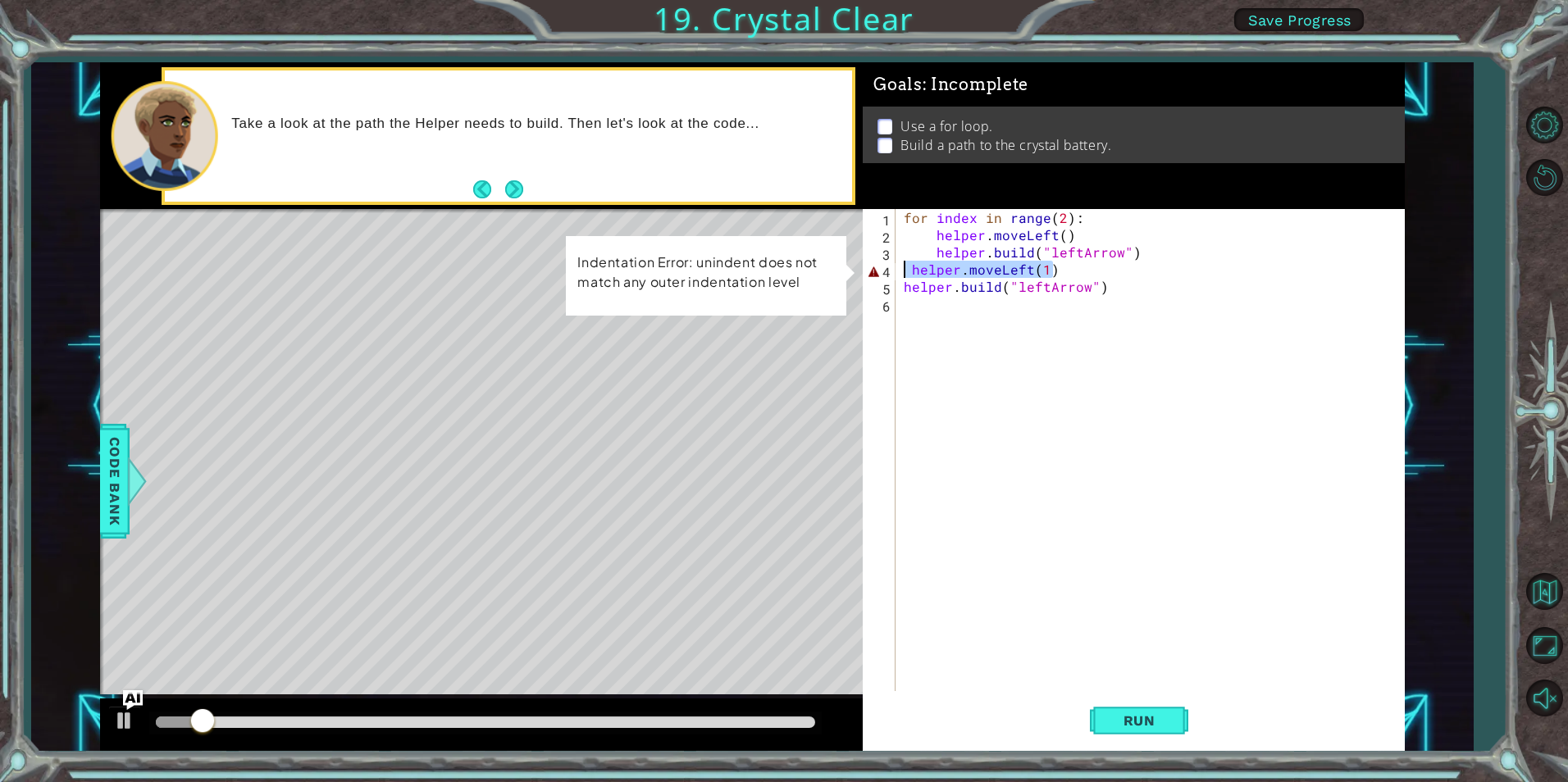
drag, startPoint x: 1053, startPoint y: 270, endPoint x: 903, endPoint y: 270, distance: 150.0
click at [903, 270] on div "for index in range ( 2 ) : helper . moveLeft ( ) helper . build ( "leftArrow" )…" at bounding box center [1154, 467] width 507 height 517
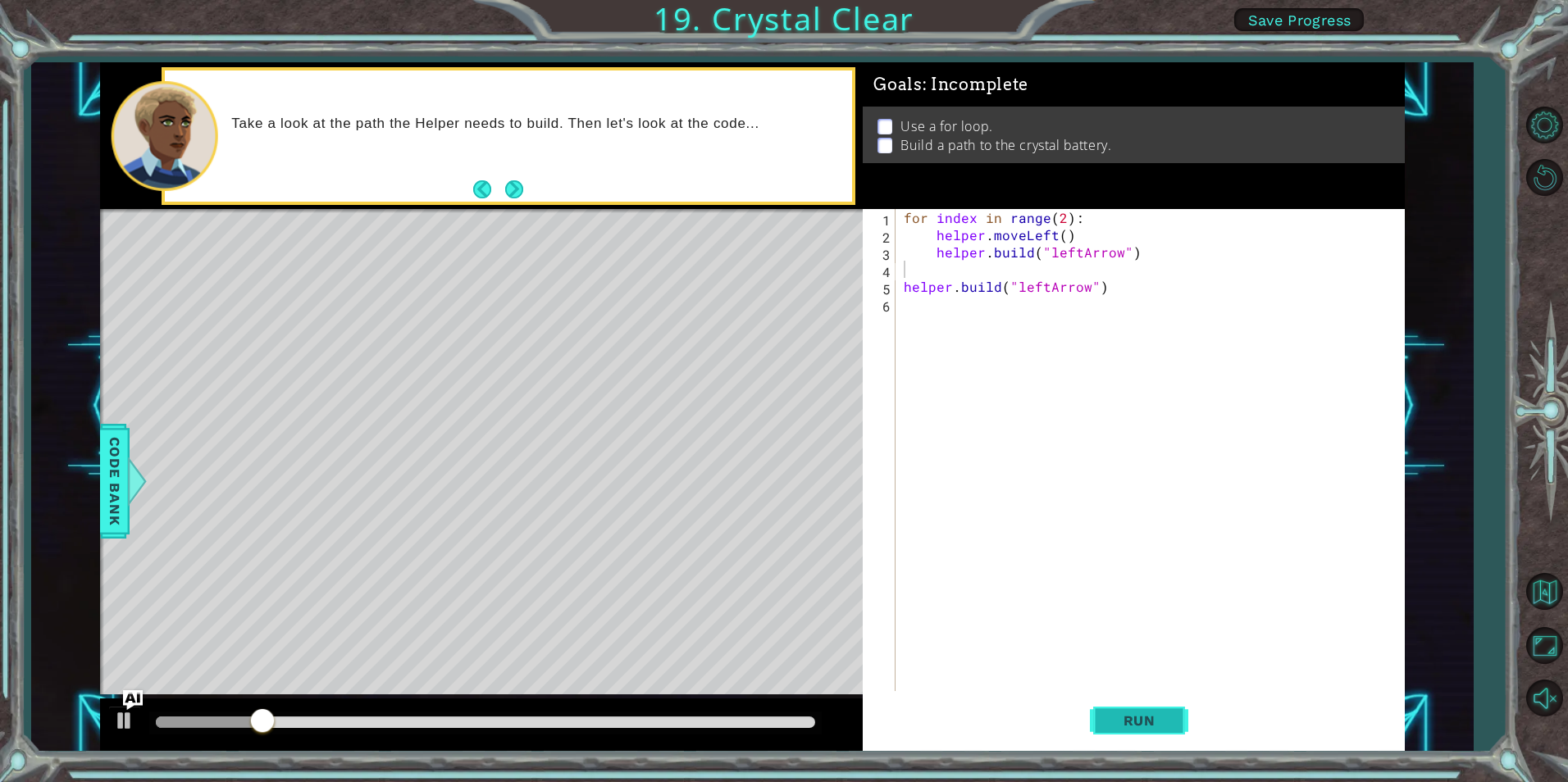
click at [1137, 713] on span "Run" at bounding box center [1139, 721] width 65 height 16
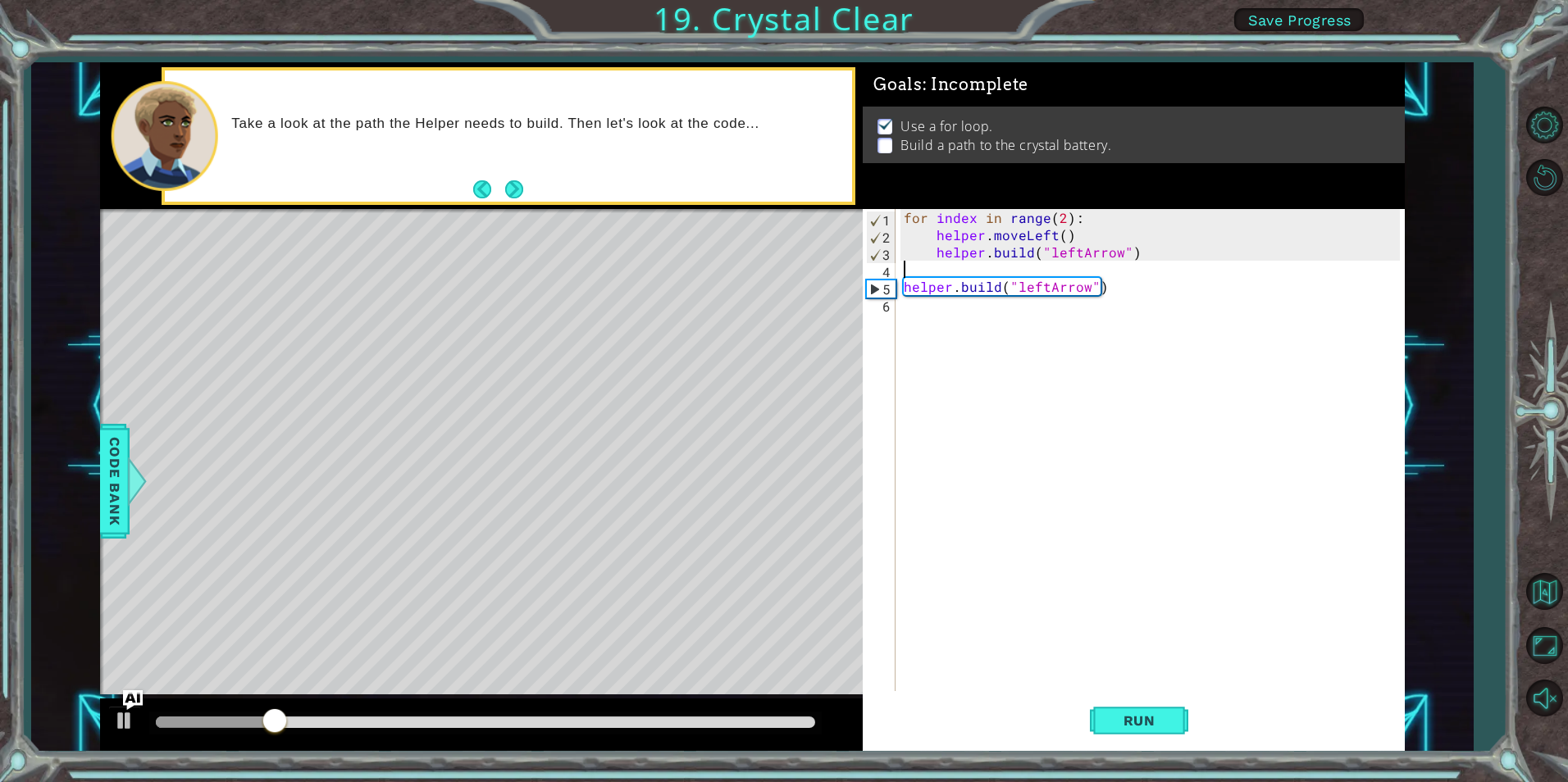
click at [1041, 266] on div "for index in range ( 2 ) : helper . moveLeft ( ) helper . build ( "leftArrow" )…" at bounding box center [1154, 467] width 507 height 517
click at [973, 261] on div "for index in range ( 2 ) : helper . moveLeft ( ) helper . build ( "leftArrow" )…" at bounding box center [1154, 467] width 507 height 517
type textarea "[DOMAIN_NAME]("leftArrow")"
click at [941, 278] on div "for index in range ( 2 ) : helper . moveLeft ( ) helper . build ( "leftArrow" )…" at bounding box center [1154, 467] width 507 height 517
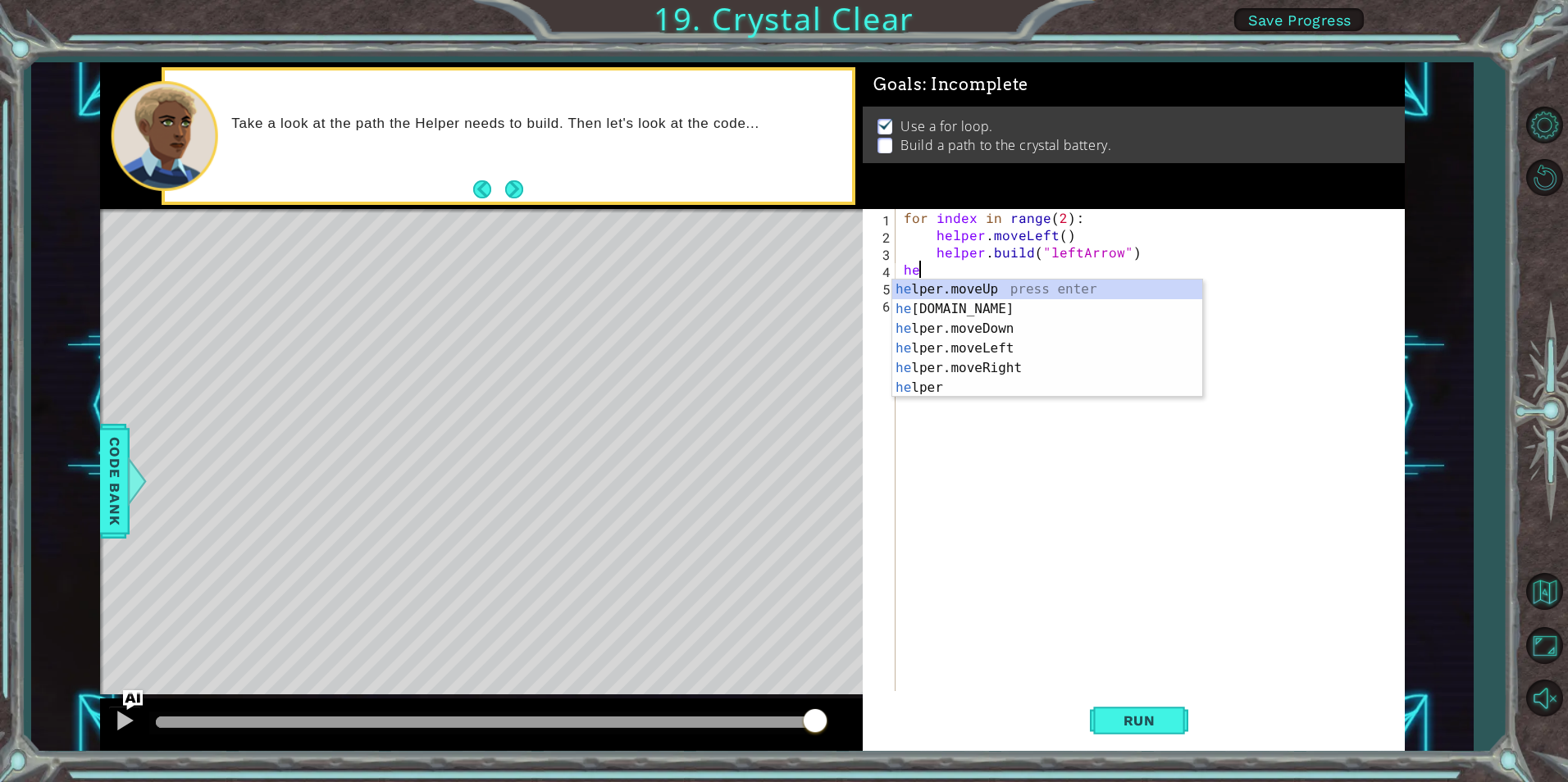
scroll to position [0, 1]
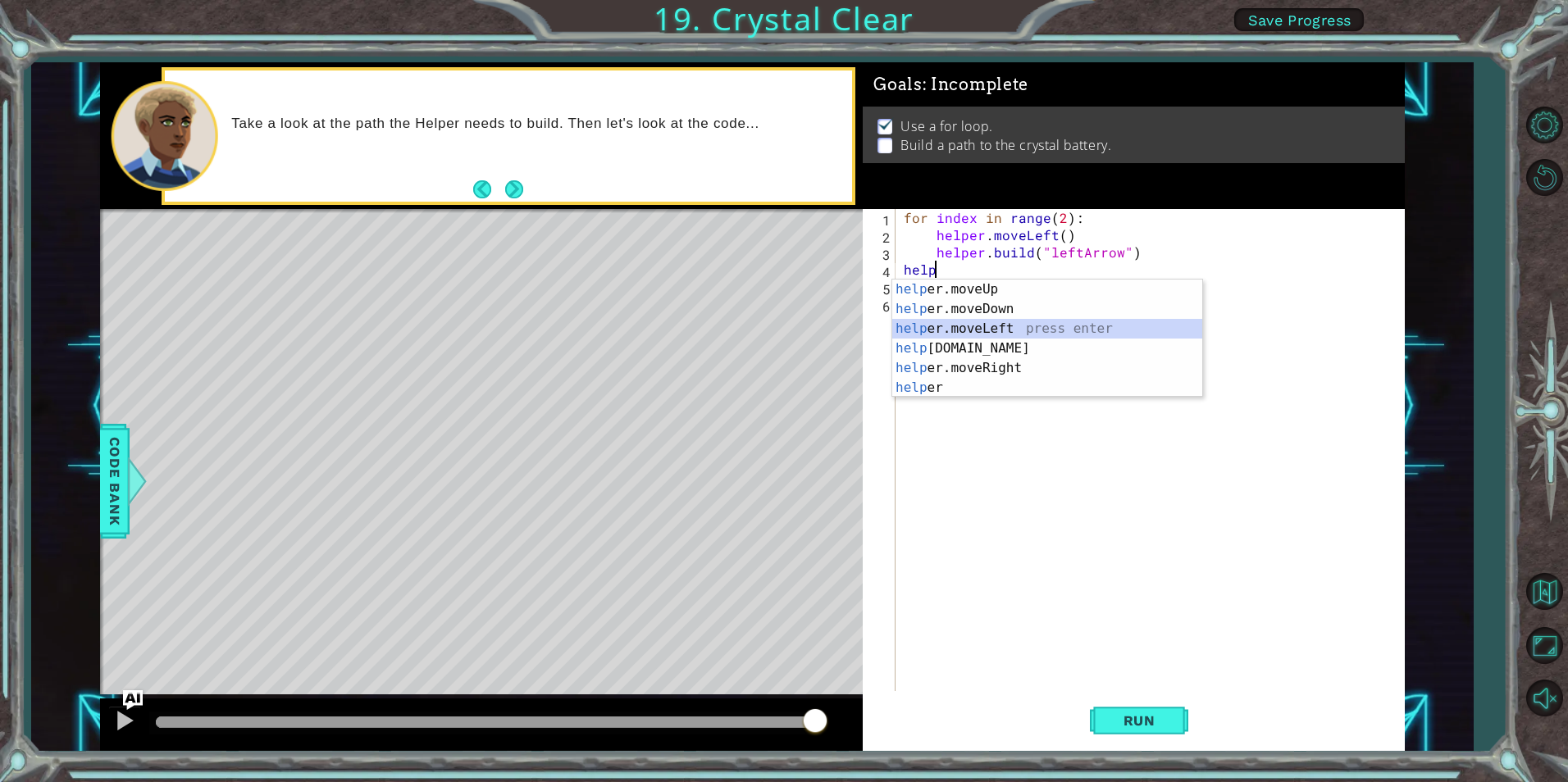
click at [1009, 329] on div "help er.moveUp press enter help er.moveDown press enter help er.moveLeft press …" at bounding box center [1048, 359] width 310 height 158
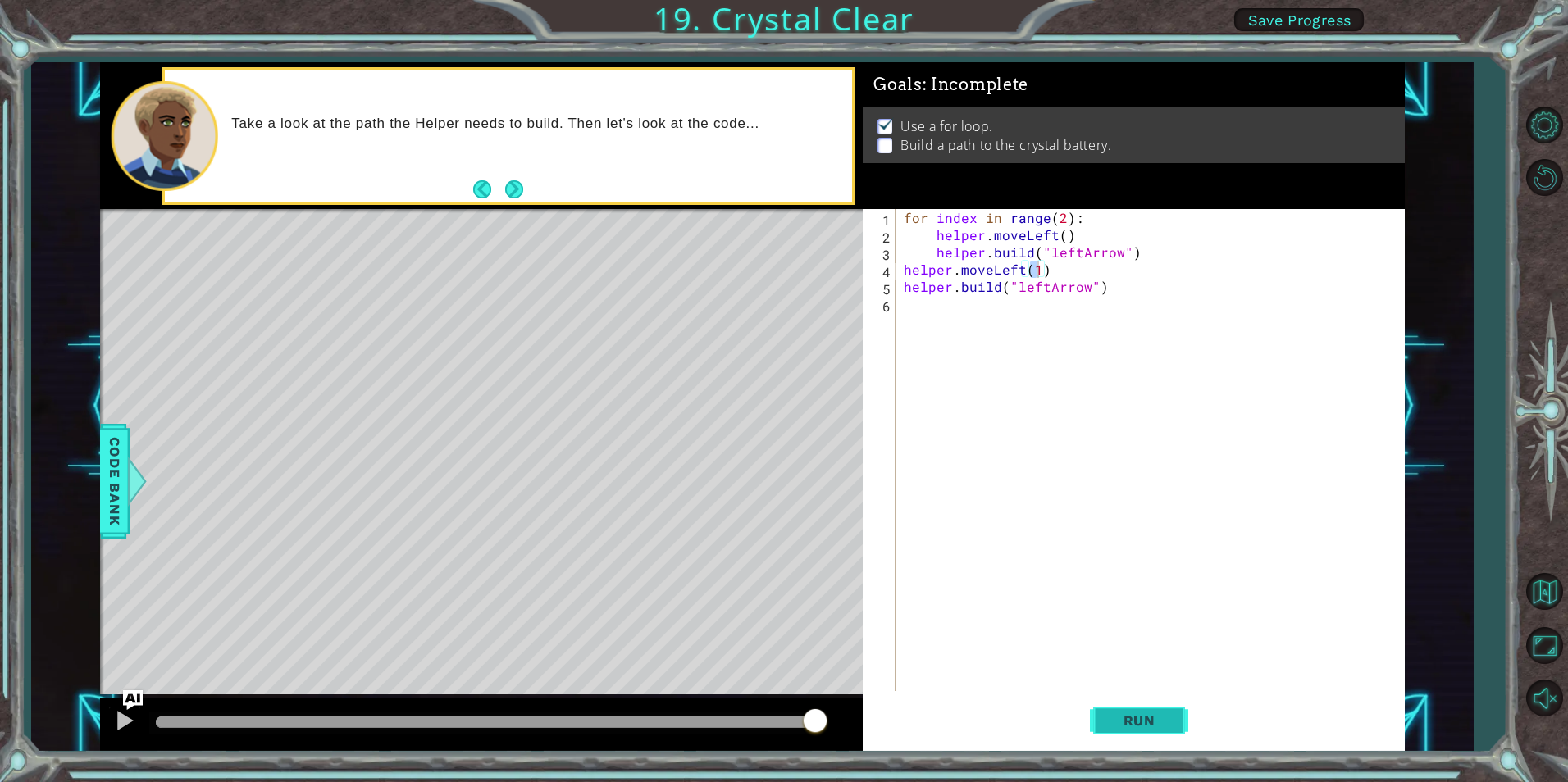
click at [1161, 715] on span "Run" at bounding box center [1139, 721] width 65 height 16
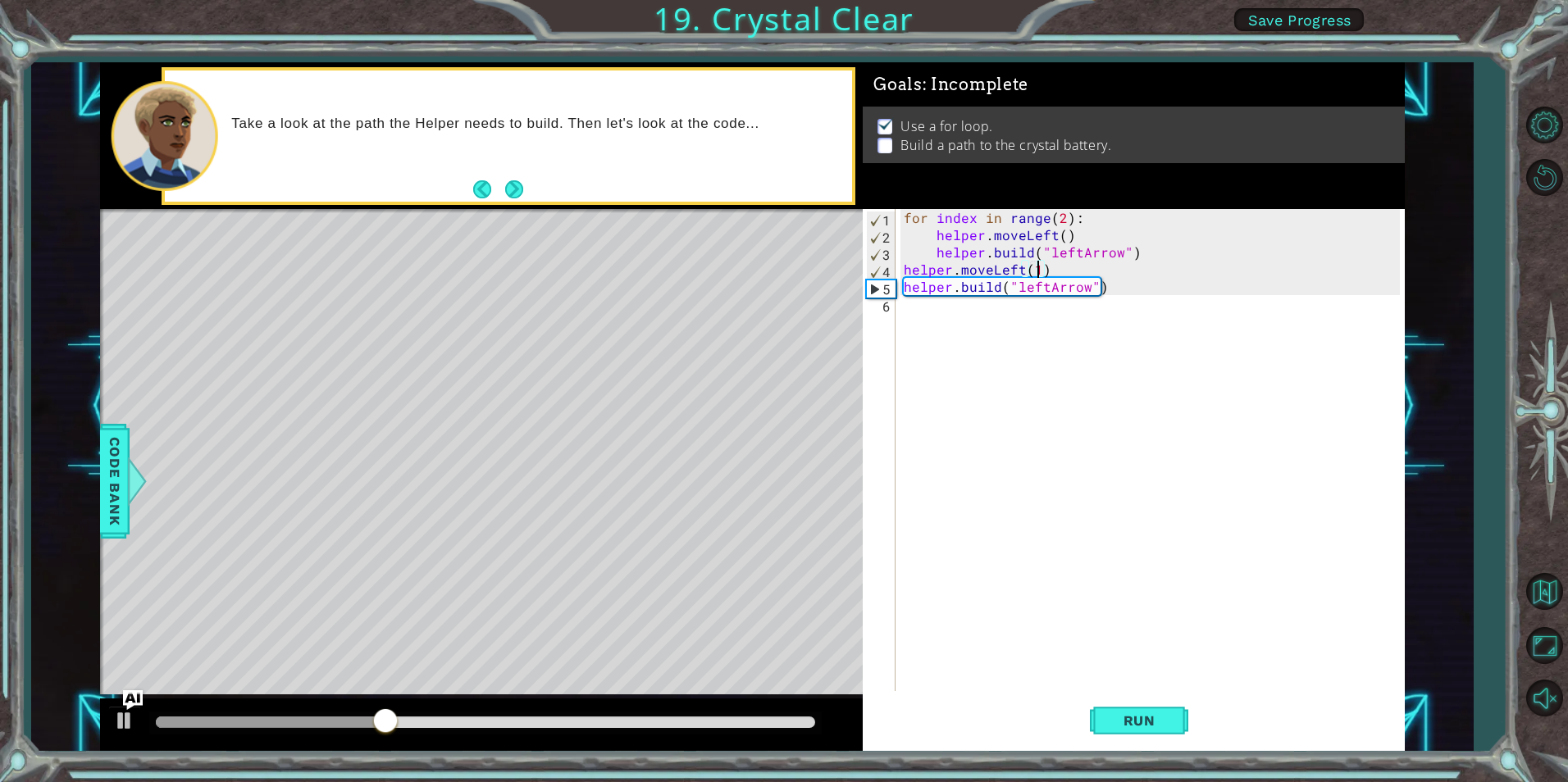
click at [1116, 287] on div "for index in range ( 2 ) : helper . moveLeft ( ) helper . build ( "leftArrow" )…" at bounding box center [1154, 467] width 507 height 517
type textarea "[DOMAIN_NAME]("leftArrow")"
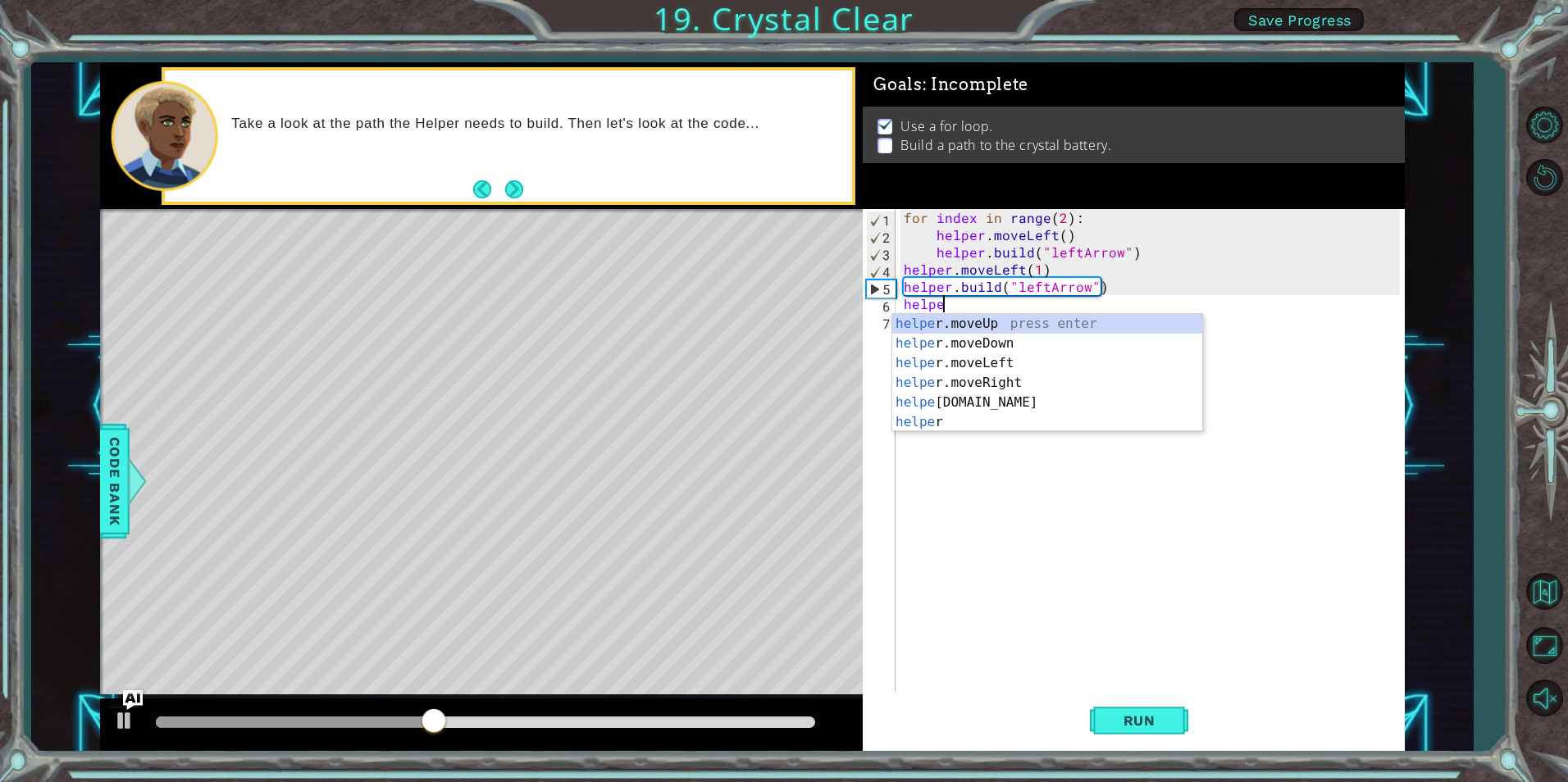
scroll to position [0, 3]
click at [1061, 389] on div "helper press enter helper .moveUp press enter helper .moveDown press enter help…" at bounding box center [1048, 393] width 310 height 158
type textarea "helper.moveLeft(1)"
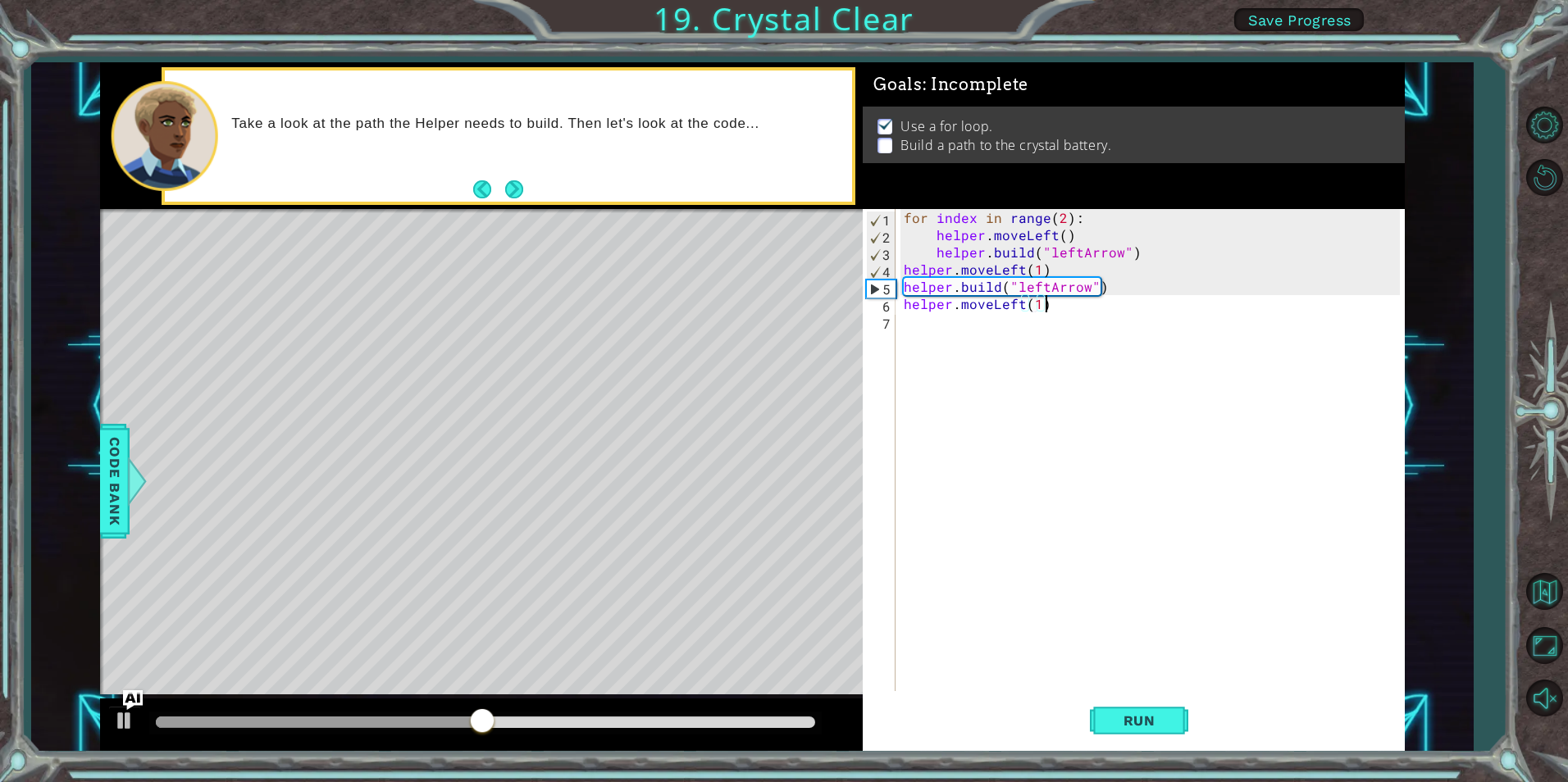
click at [1107, 310] on div "for index in range ( 2 ) : helper . moveLeft ( ) helper . build ( "leftArrow" )…" at bounding box center [1154, 467] width 507 height 517
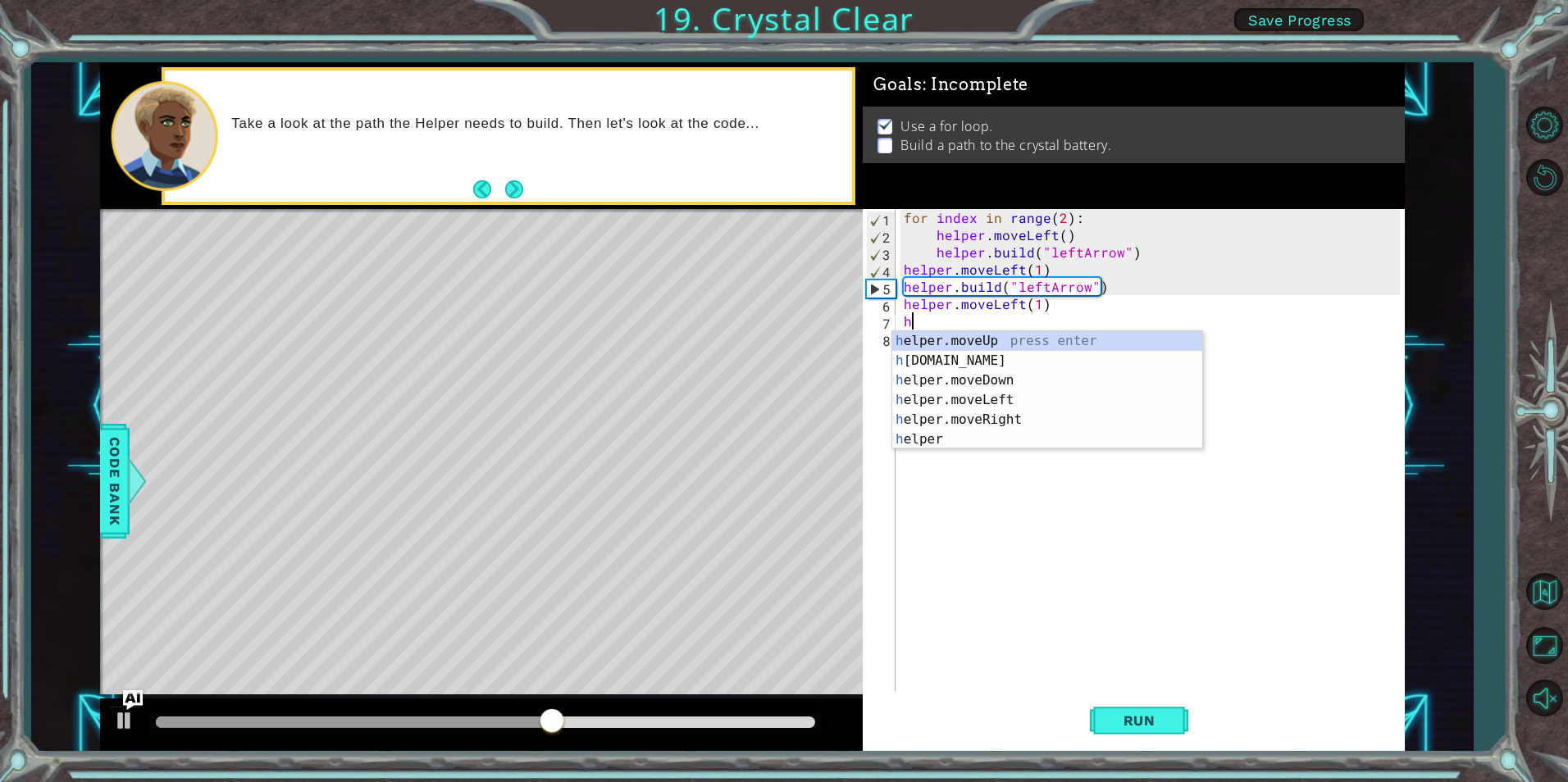
type textarea "helper.moveUp(1)"
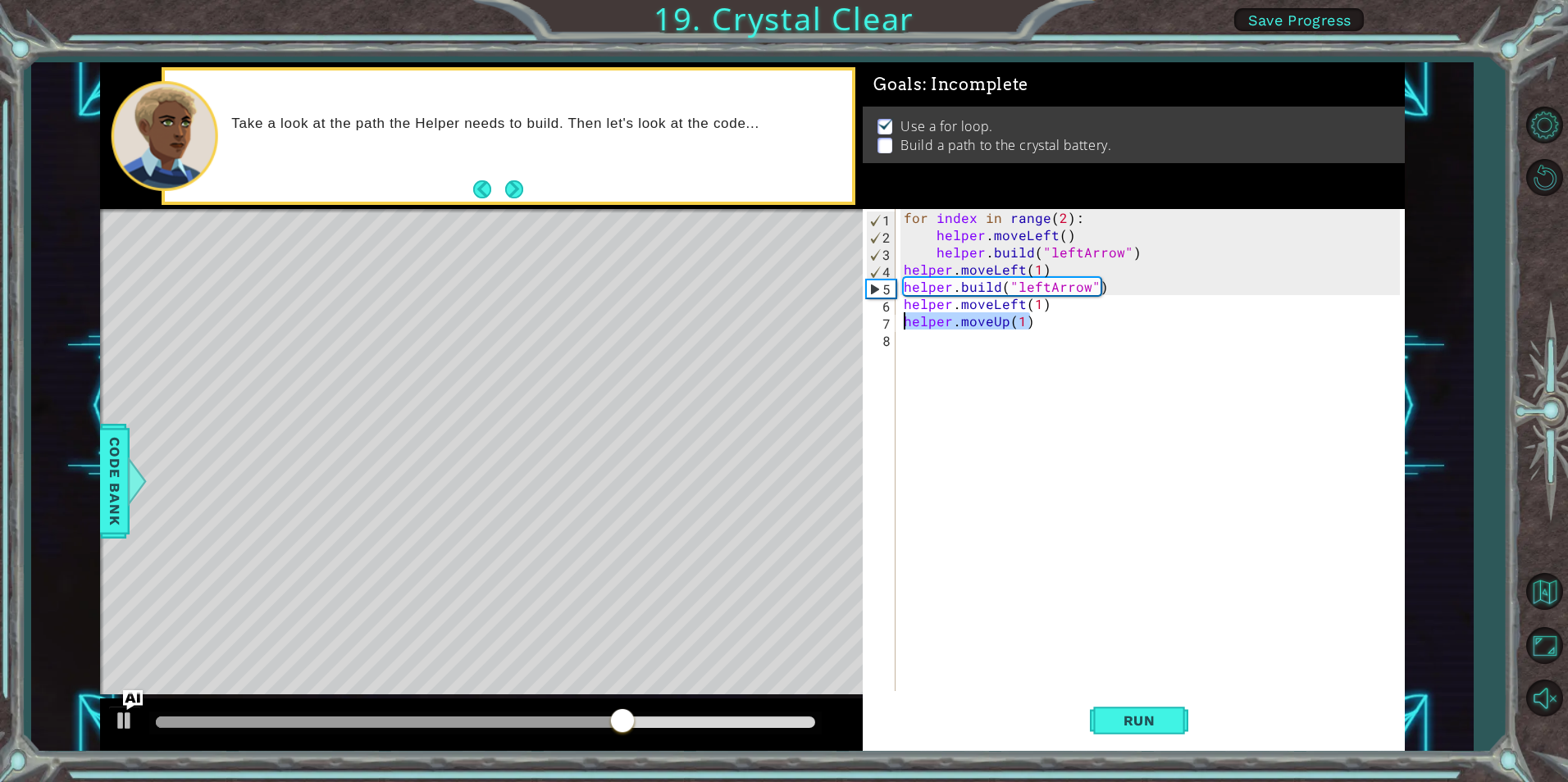
drag, startPoint x: 1034, startPoint y: 325, endPoint x: 898, endPoint y: 323, distance: 136.0
click at [898, 323] on div "helper.moveUp(1) 1 2 3 4 5 6 7 8 for index in range ( 2 ) : helper . moveLeft (…" at bounding box center [1131, 450] width 536 height 482
click at [932, 346] on div "helper. b uild press enter" at bounding box center [1048, 361] width 310 height 59
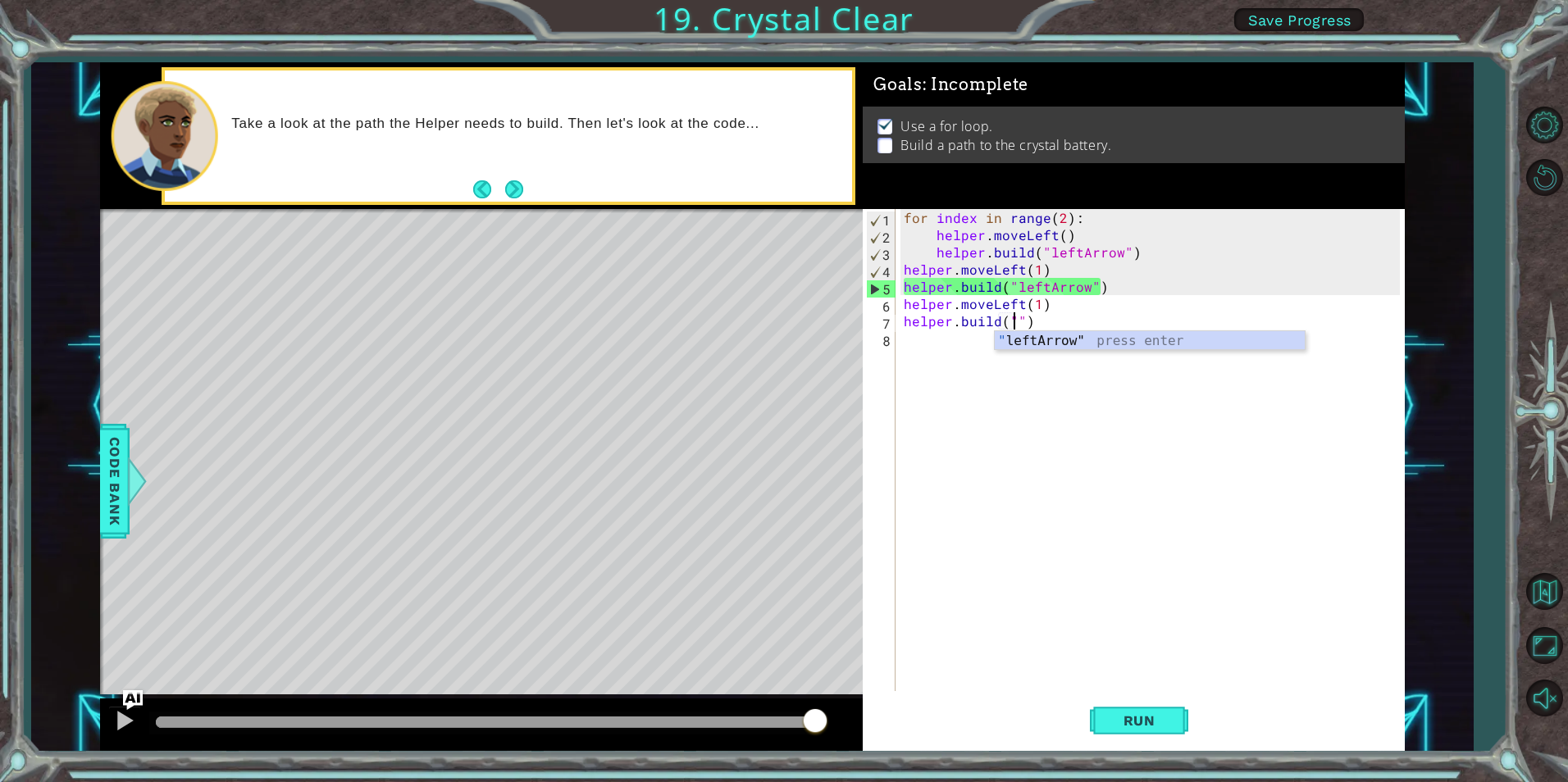
scroll to position [0, 8]
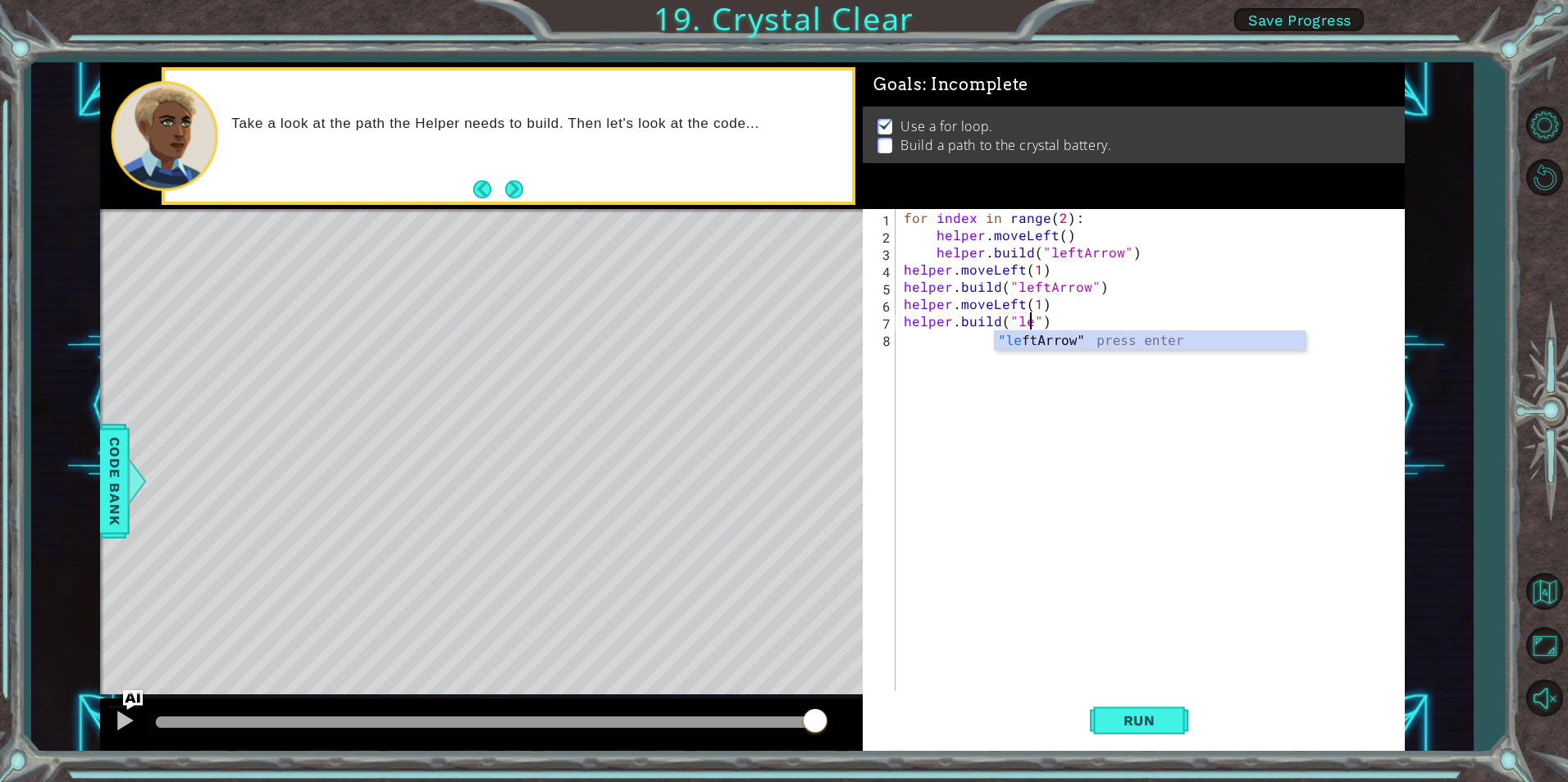
click at [1115, 337] on div ""le ftArrow" press enter" at bounding box center [1150, 361] width 310 height 59
type textarea "[DOMAIN_NAME]("leftArrow")"
click at [1153, 711] on button "Run" at bounding box center [1139, 721] width 99 height 54
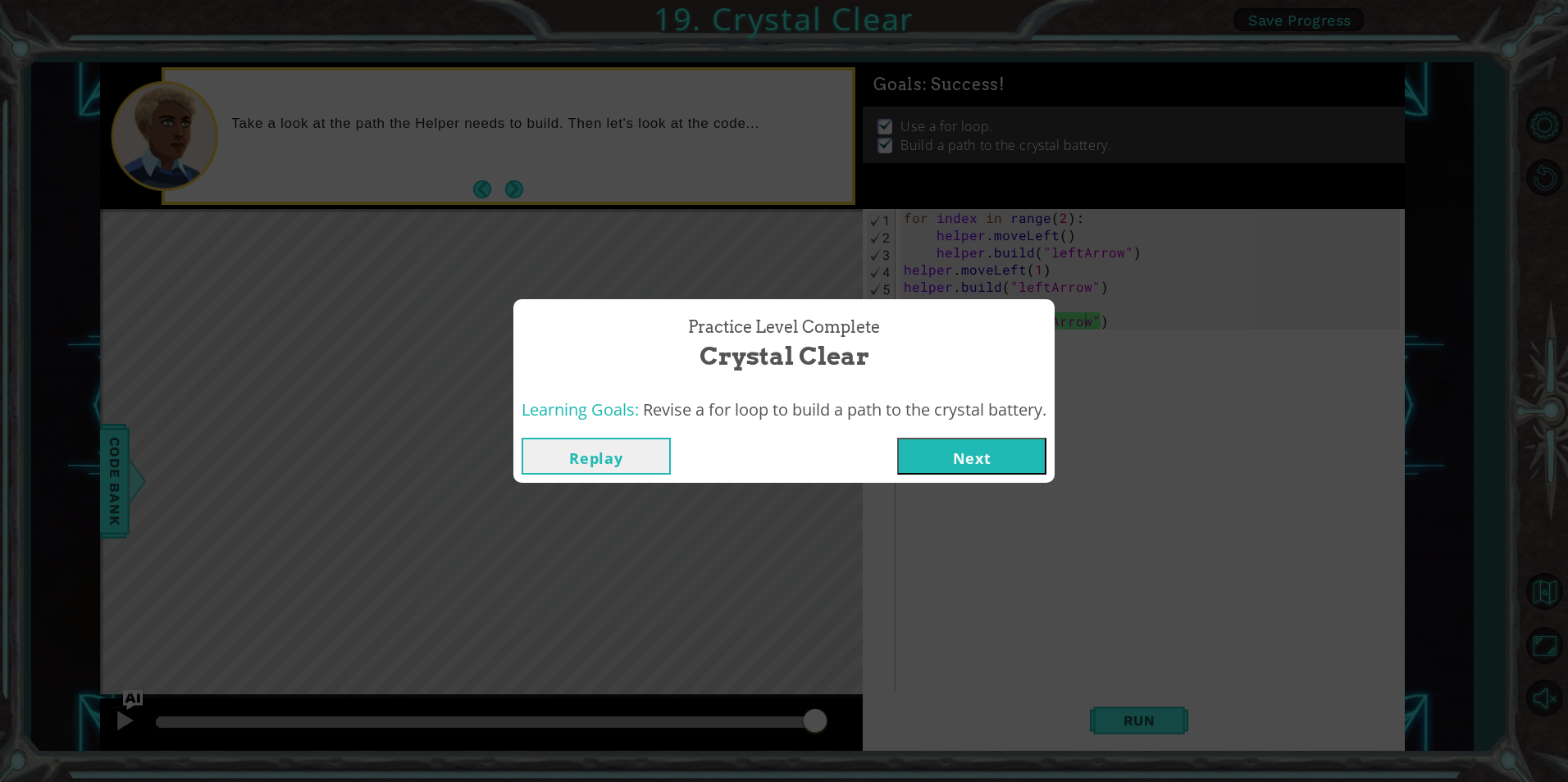
click at [991, 468] on button "Next" at bounding box center [971, 456] width 149 height 37
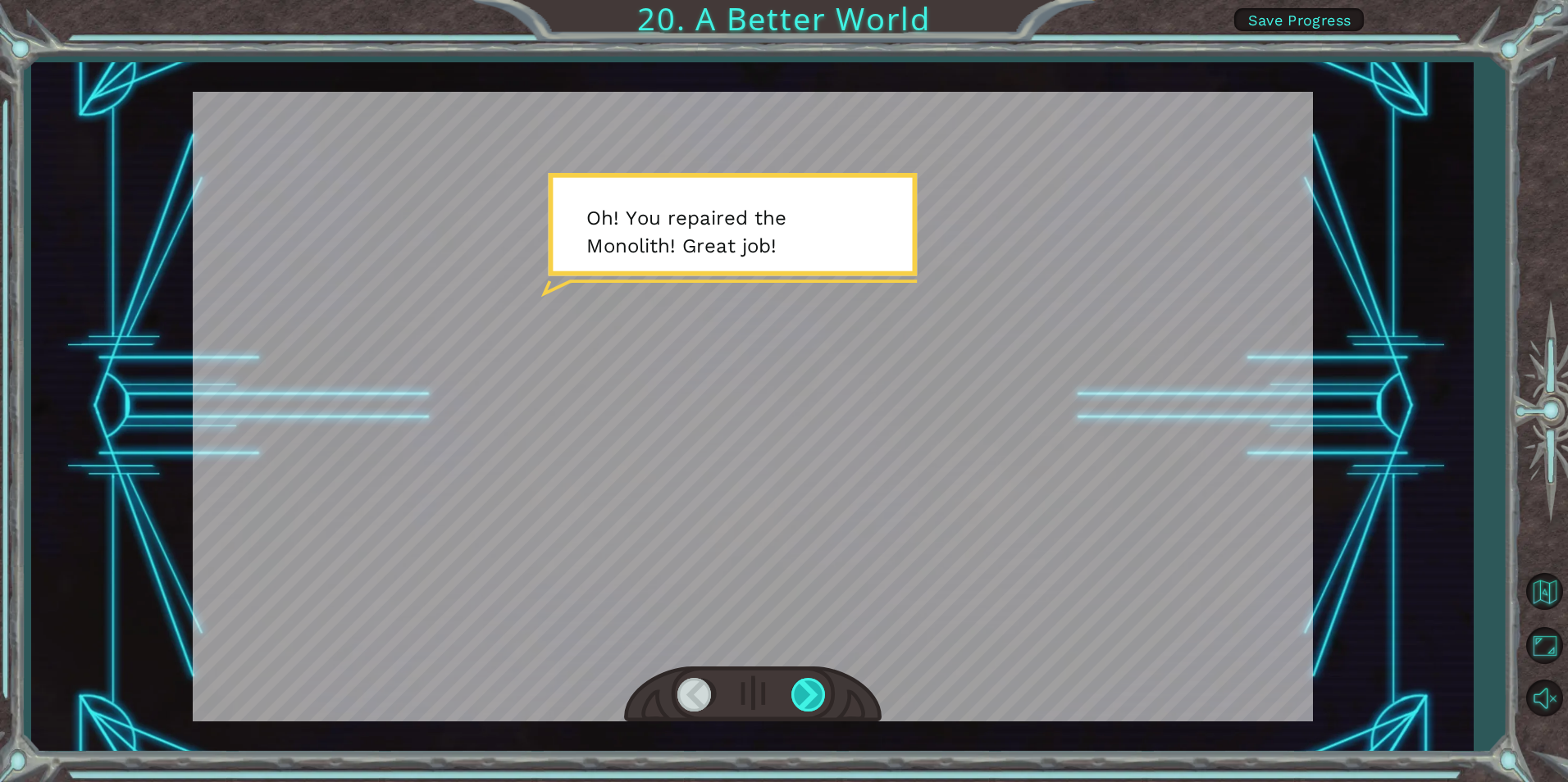
click at [818, 699] on div at bounding box center [809, 694] width 37 height 33
click at [817, 699] on div at bounding box center [809, 694] width 37 height 33
click at [797, 699] on div at bounding box center [809, 694] width 37 height 33
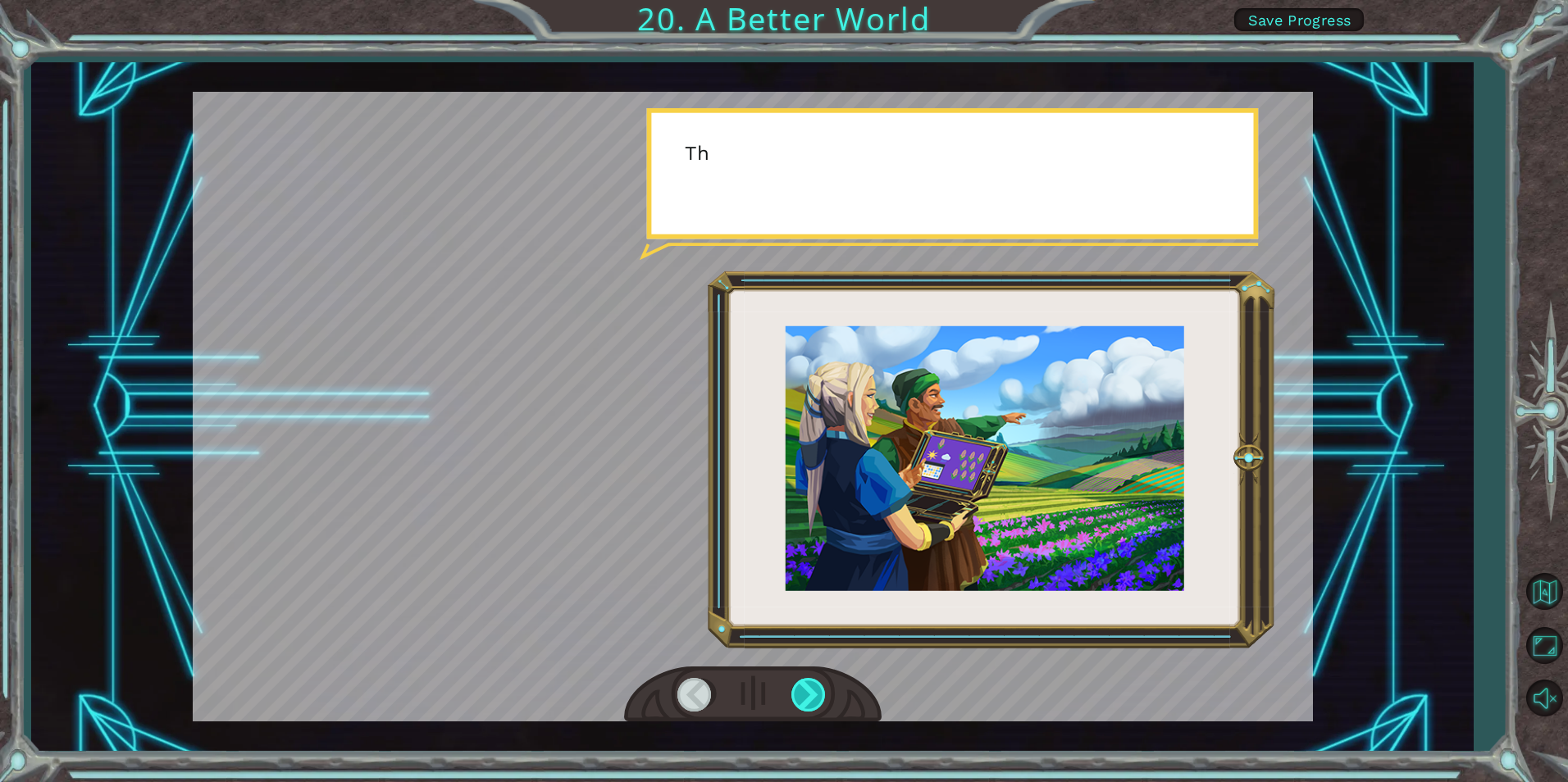
click at [797, 699] on div at bounding box center [809, 694] width 37 height 33
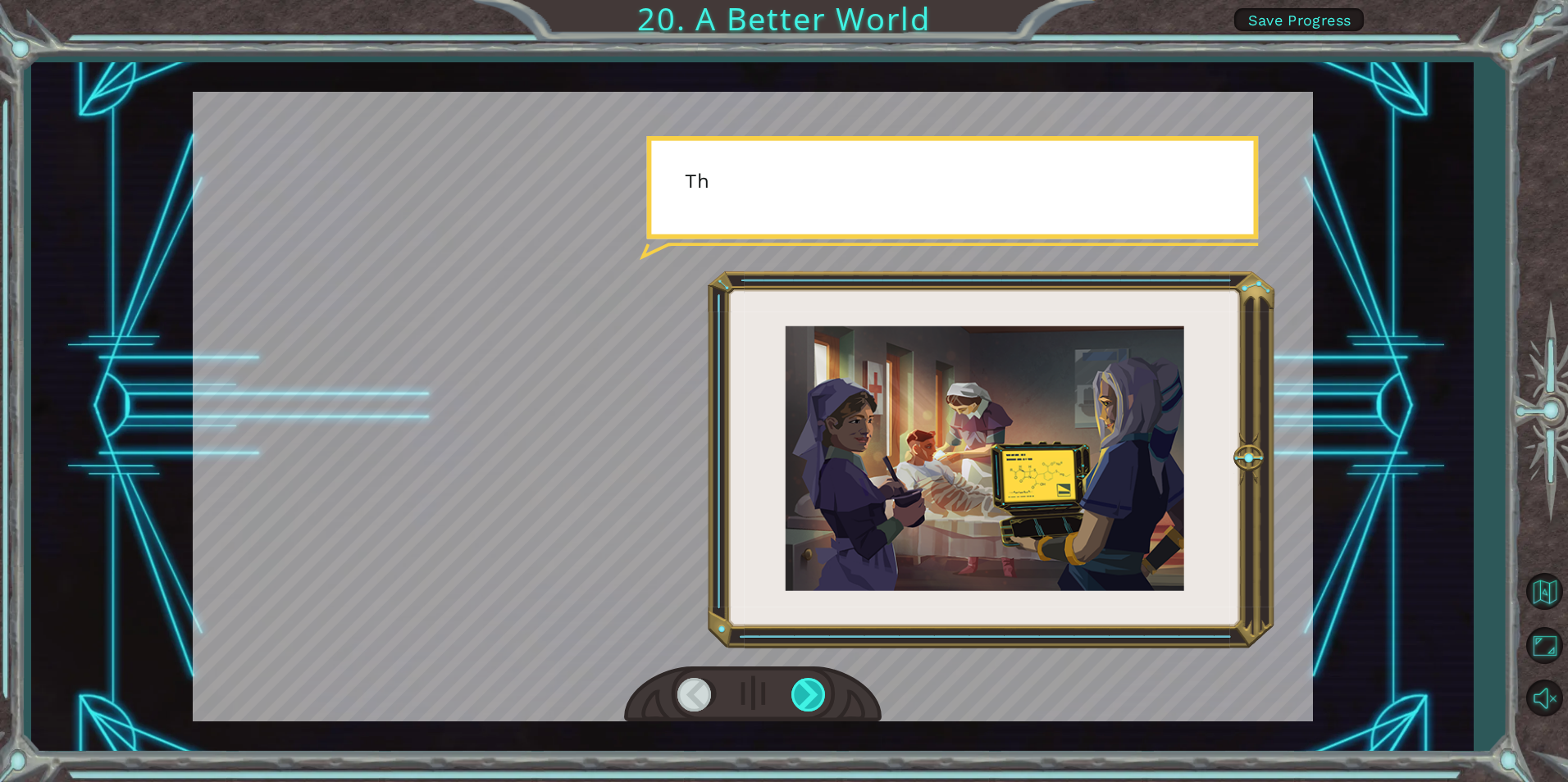
click at [797, 699] on div at bounding box center [809, 694] width 37 height 33
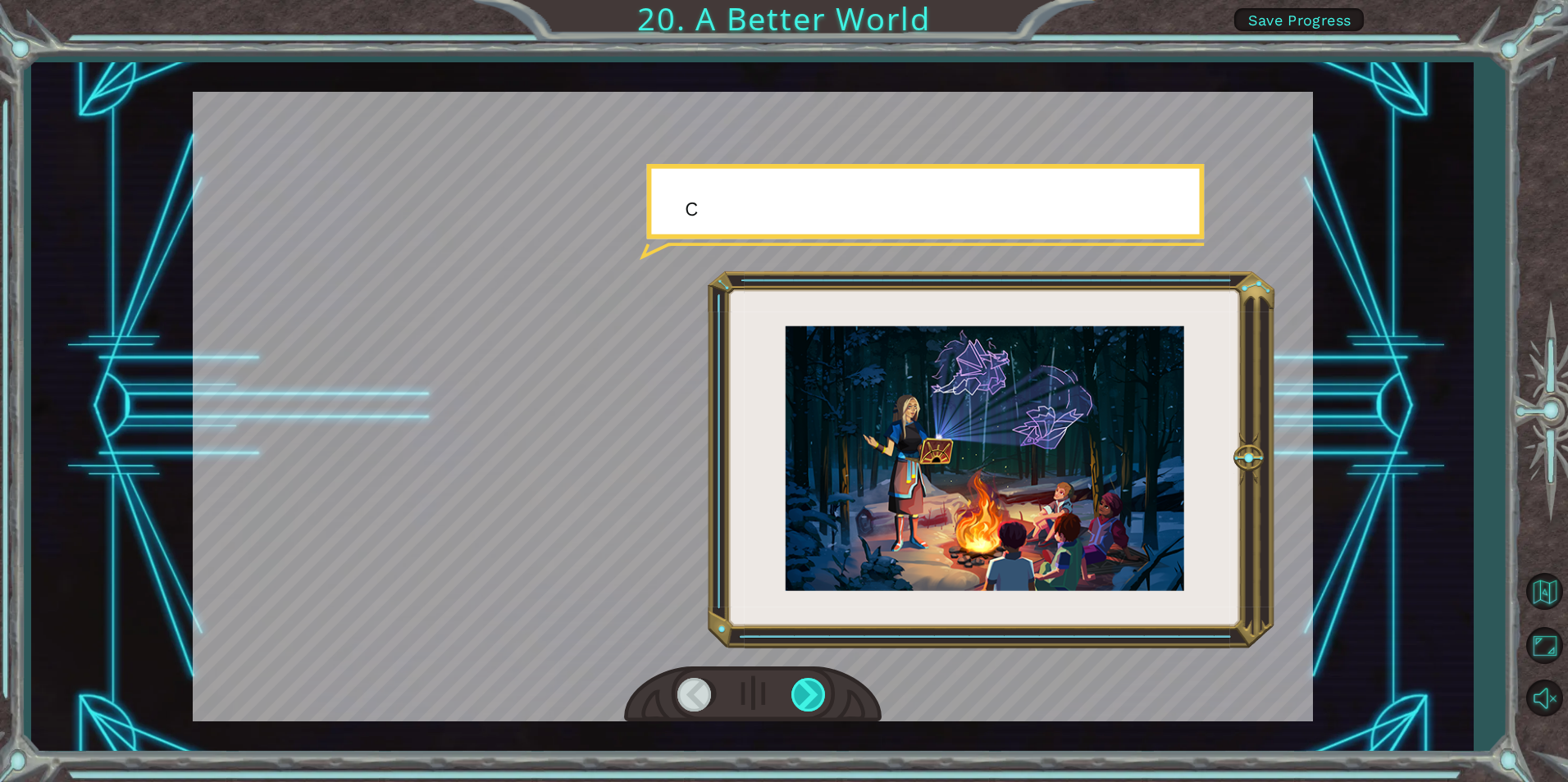
click at [797, 699] on div at bounding box center [809, 694] width 37 height 33
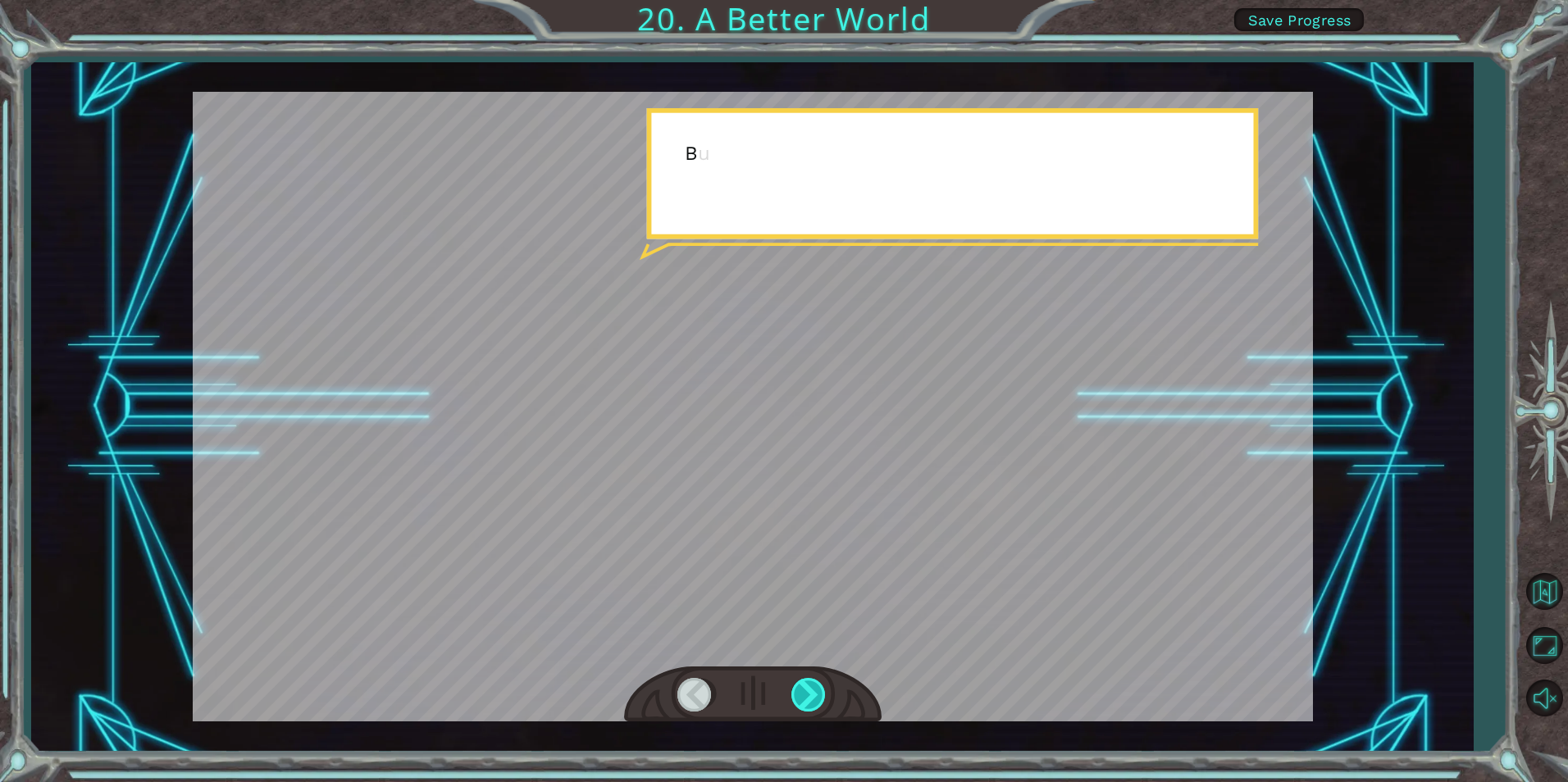
click at [797, 699] on div at bounding box center [809, 694] width 37 height 33
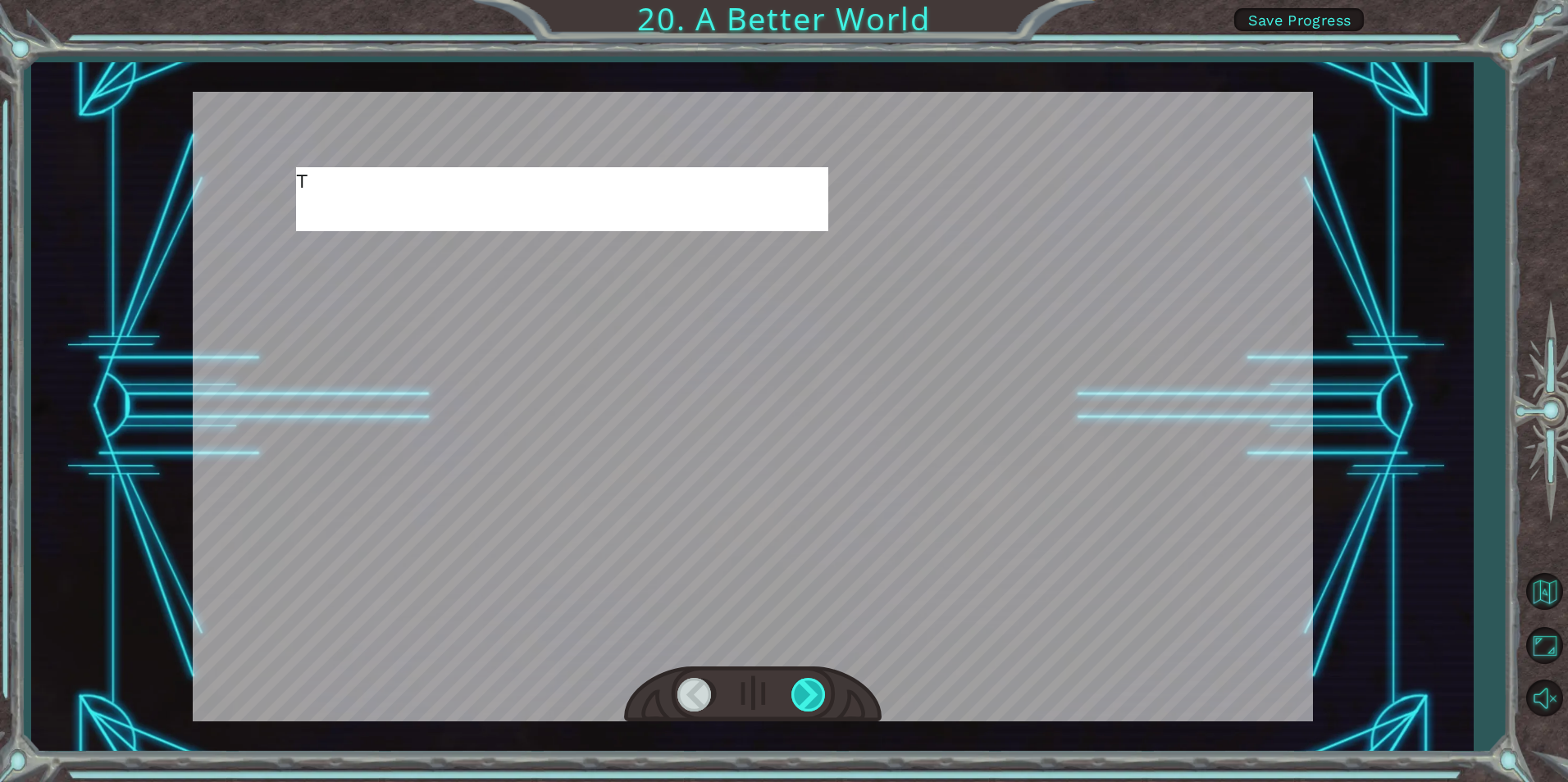
click at [797, 699] on div at bounding box center [809, 694] width 37 height 33
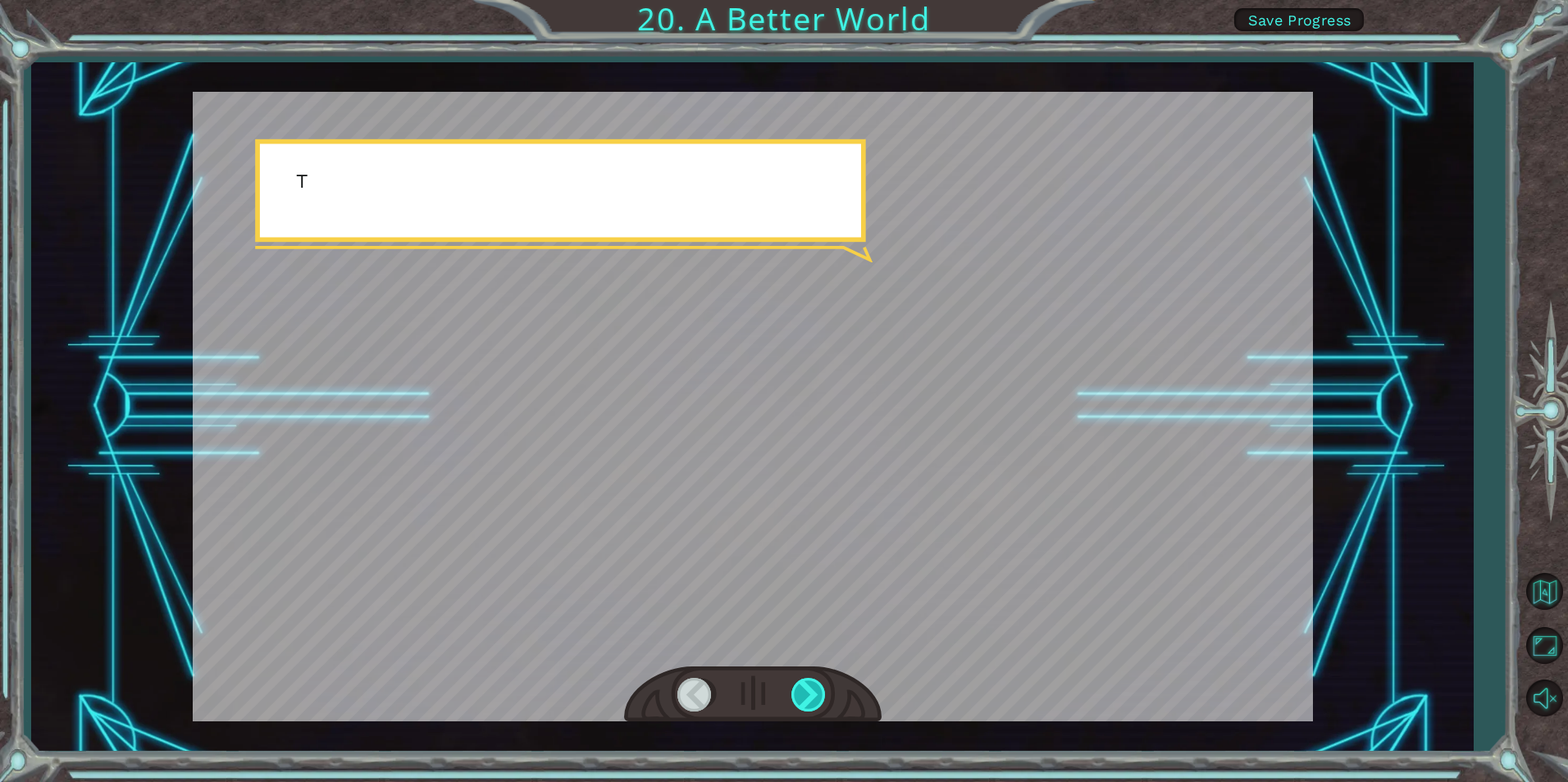
click at [797, 699] on div at bounding box center [809, 694] width 37 height 33
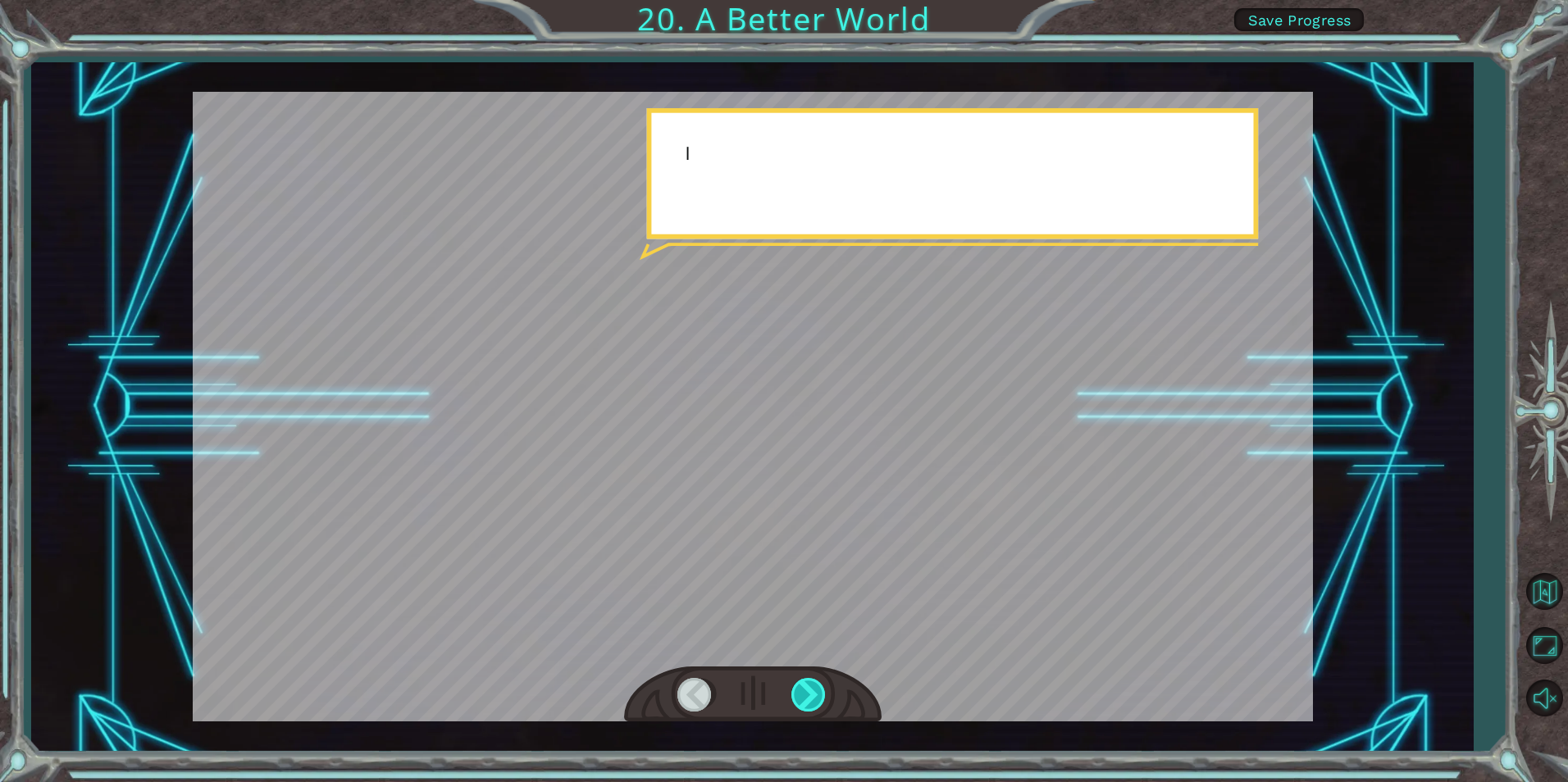
click at [797, 699] on div at bounding box center [809, 694] width 37 height 33
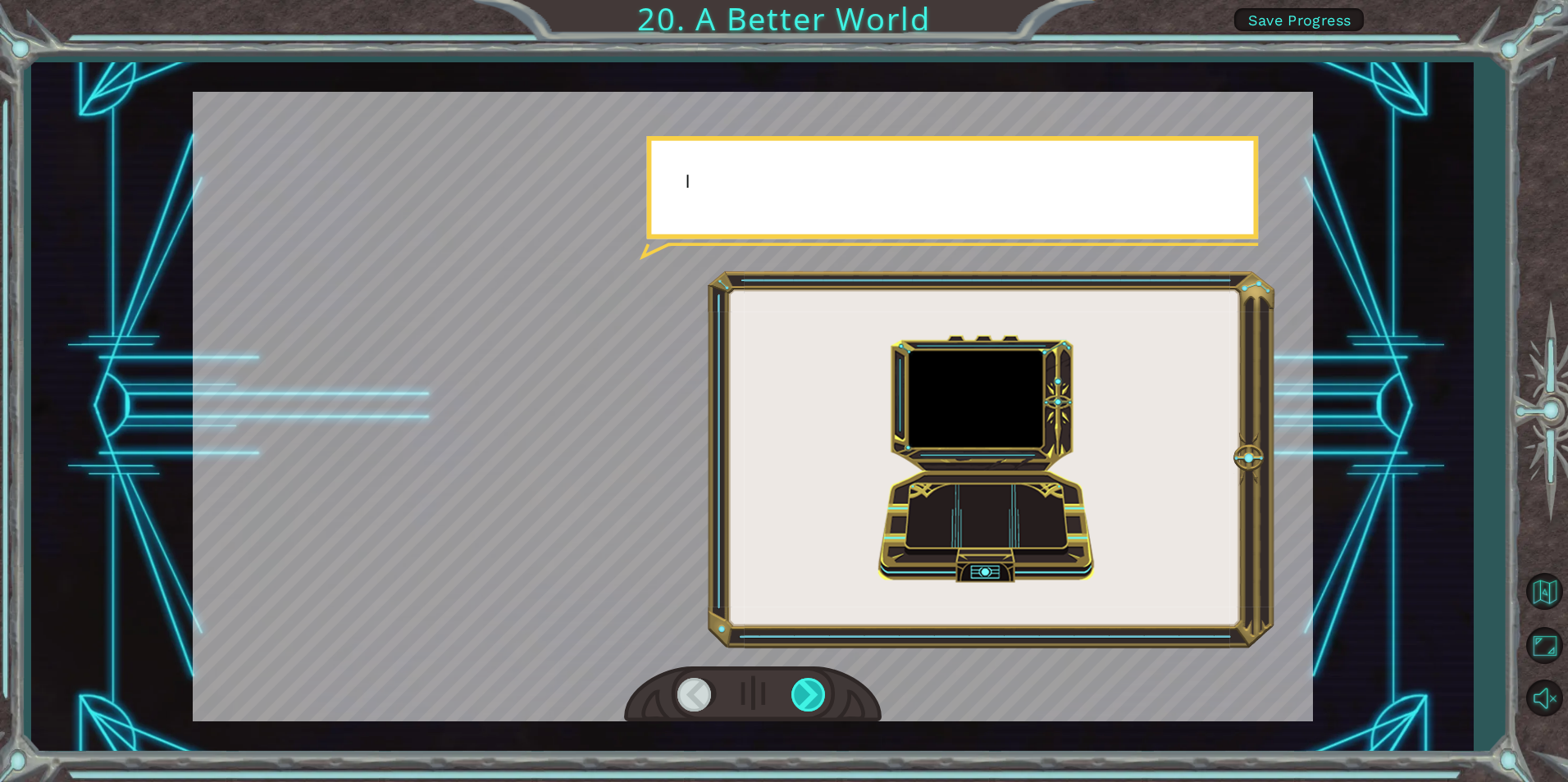
click at [797, 699] on div at bounding box center [809, 694] width 37 height 33
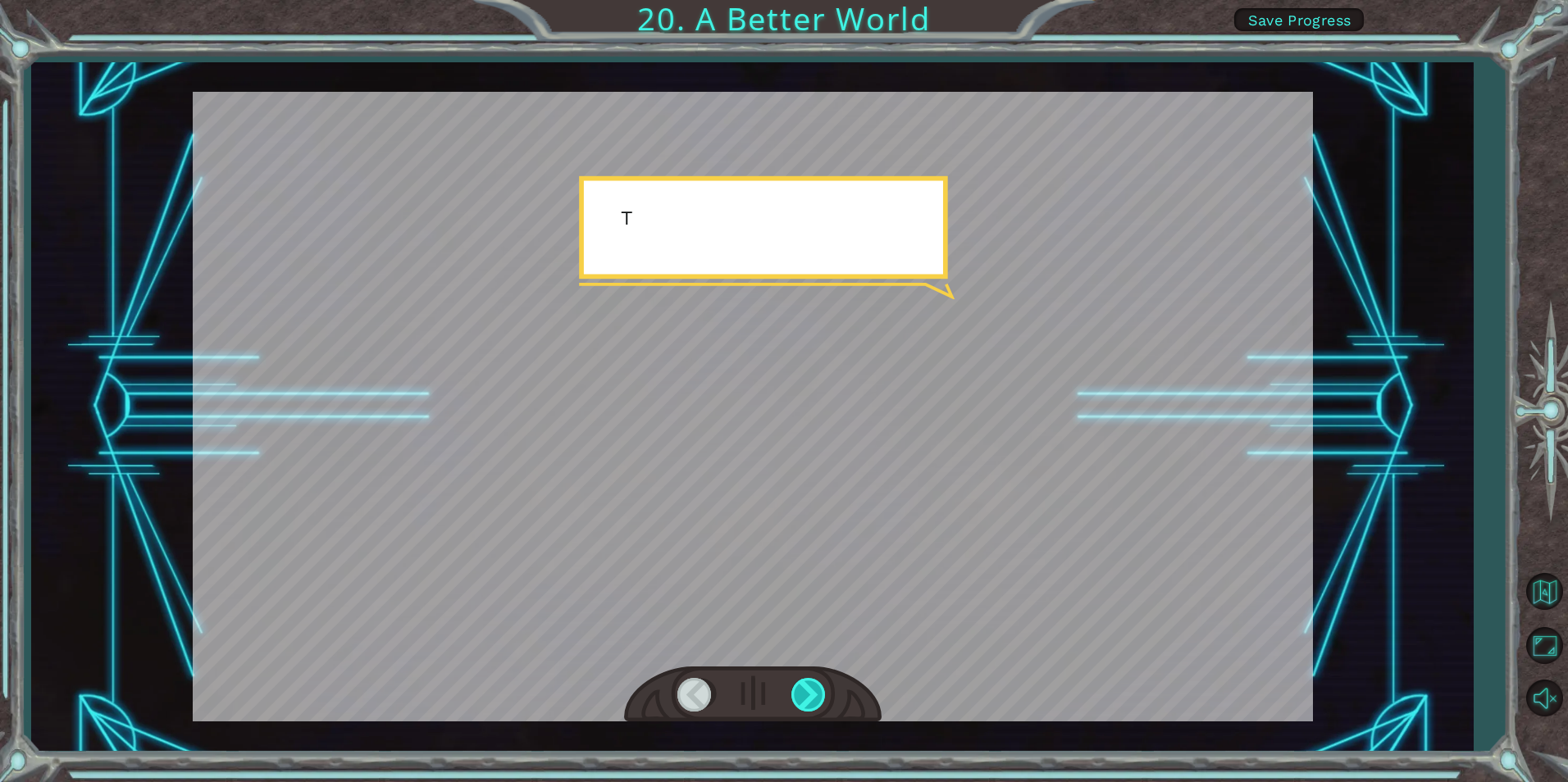
click at [797, 699] on div at bounding box center [809, 694] width 37 height 33
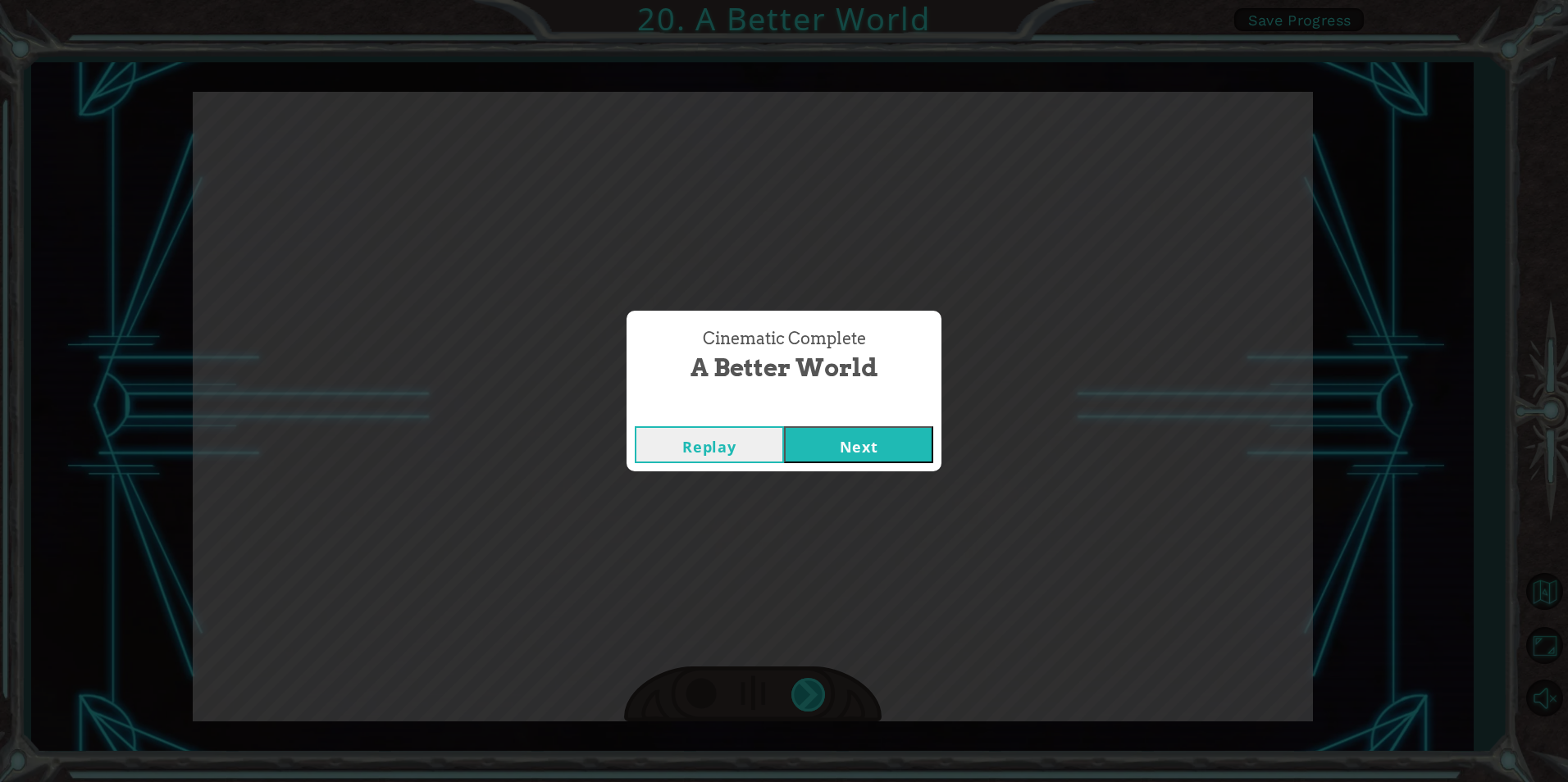
click at [797, 0] on div "O h ! Y o u r e p a i r e d t h e M o n o l i t h ! G r e a t j o b ! A n d i t…" at bounding box center [784, 0] width 1568 height 0
click at [797, 699] on div "Cinematic Complete A Better World Replay Next" at bounding box center [784, 391] width 1568 height 782
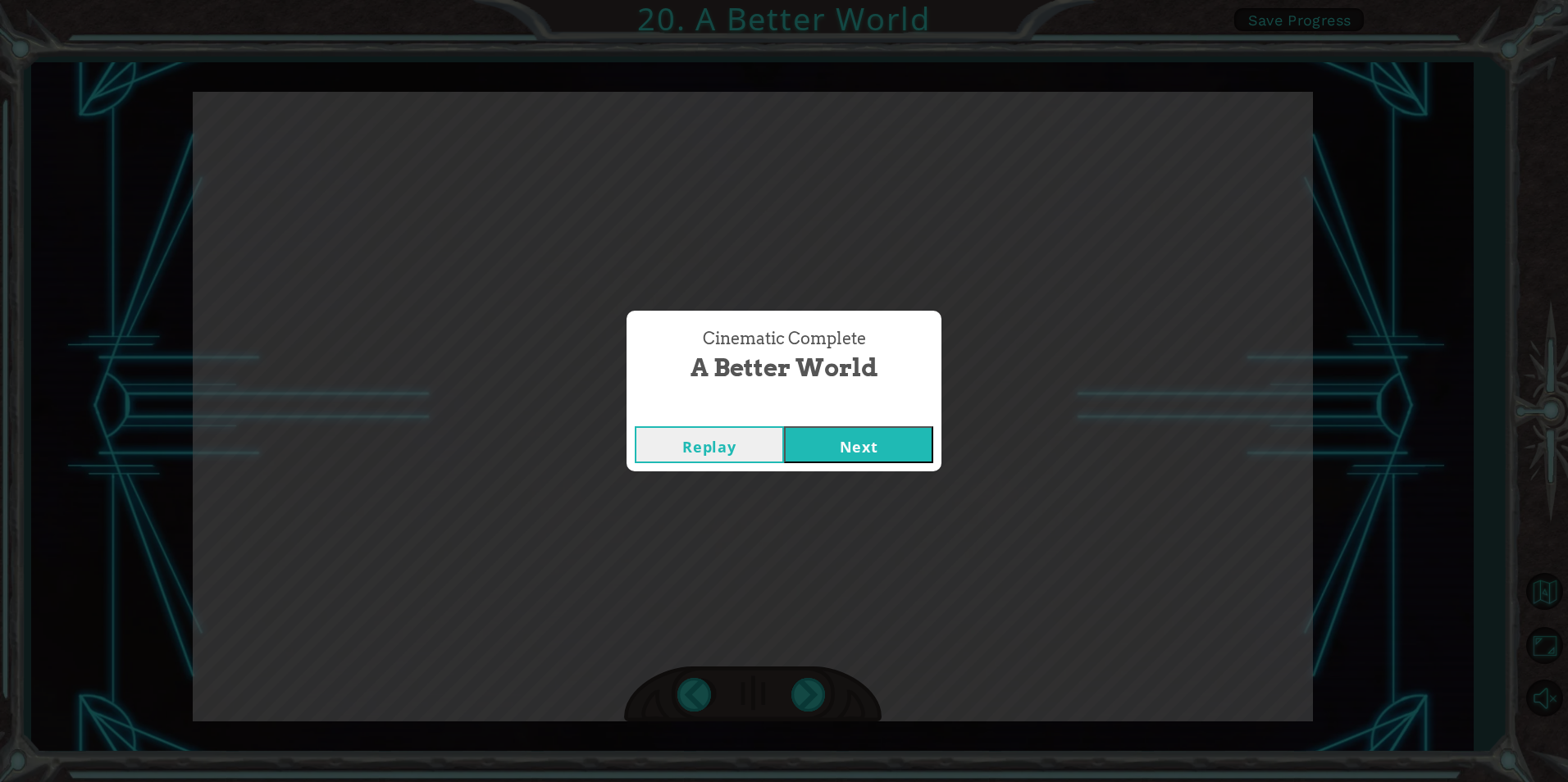
click at [797, 699] on div "Cinematic Complete A Better World Replay Next" at bounding box center [784, 391] width 1568 height 782
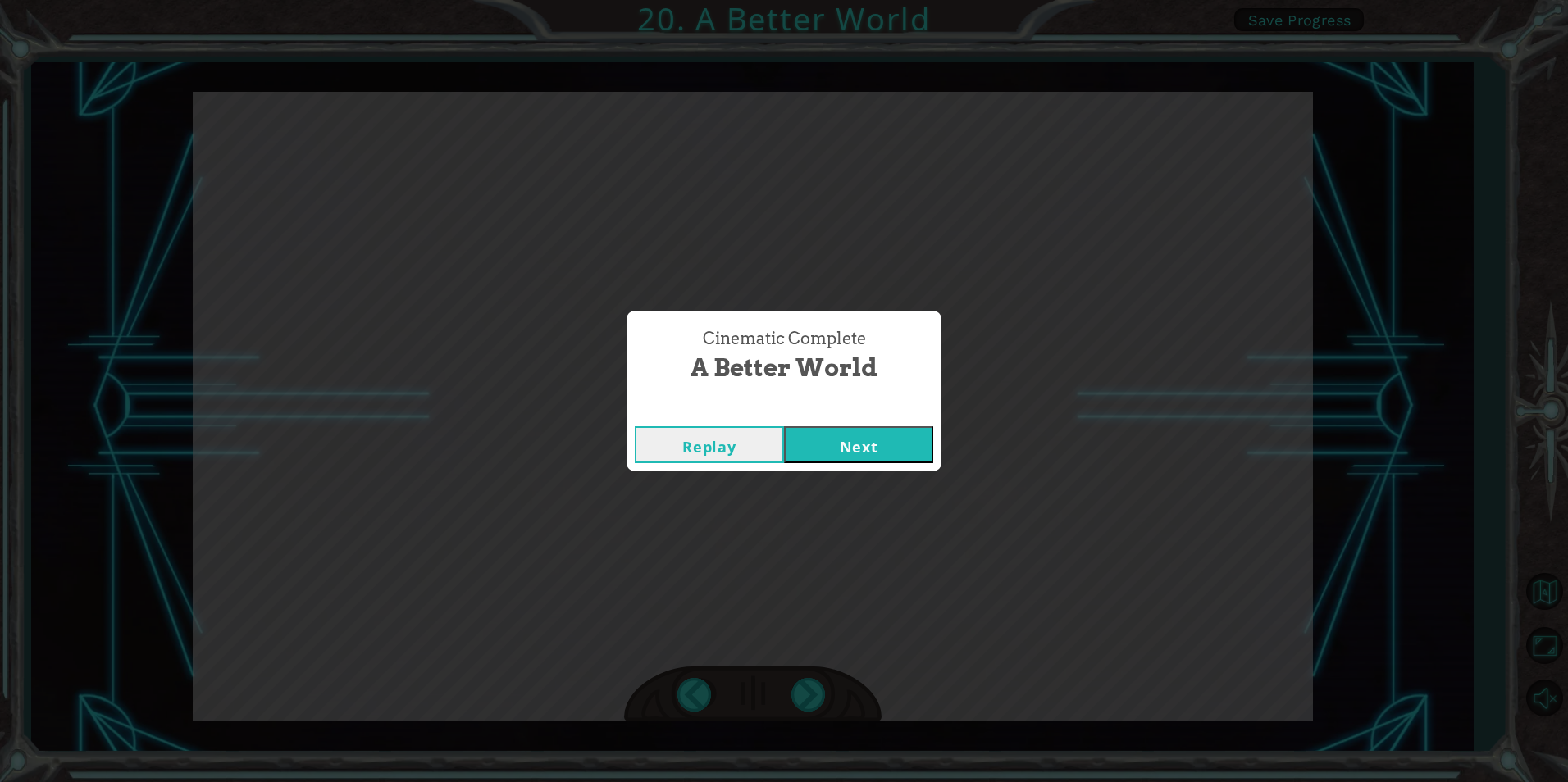
click at [797, 699] on div "Cinematic Complete A Better World Replay Next" at bounding box center [784, 391] width 1568 height 782
click at [857, 447] on button "Next" at bounding box center [858, 444] width 149 height 37
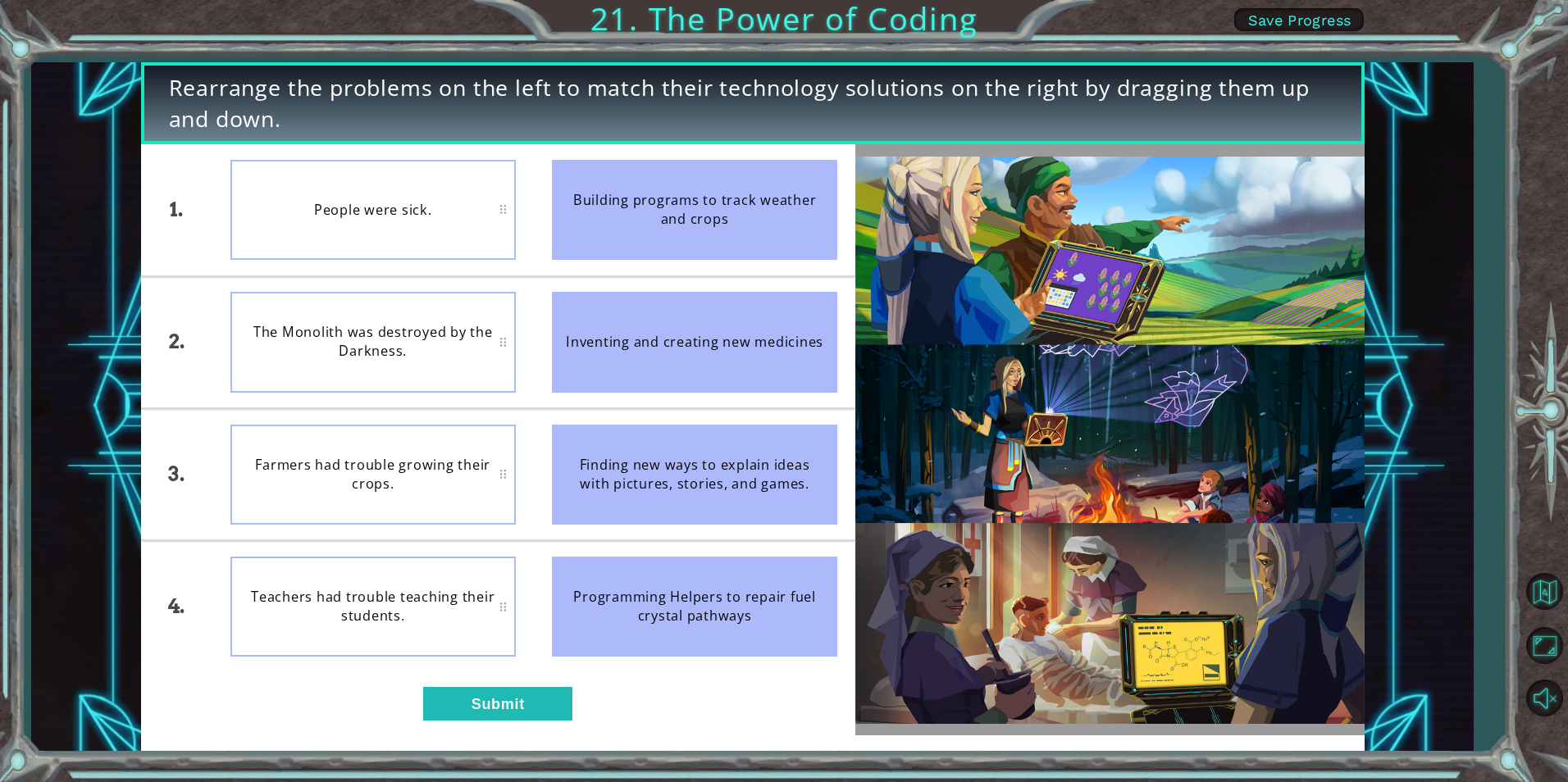
drag, startPoint x: 695, startPoint y: 187, endPoint x: 536, endPoint y: 207, distance: 160.3
click at [536, 207] on li "Building programs to track weather and crops" at bounding box center [694, 209] width 321 height 130
drag, startPoint x: 795, startPoint y: 238, endPoint x: 604, endPoint y: 238, distance: 191.0
click at [637, 238] on div "Building programs to track weather and crops" at bounding box center [694, 210] width 285 height 100
drag, startPoint x: 661, startPoint y: 224, endPoint x: 405, endPoint y: 325, distance: 275.2
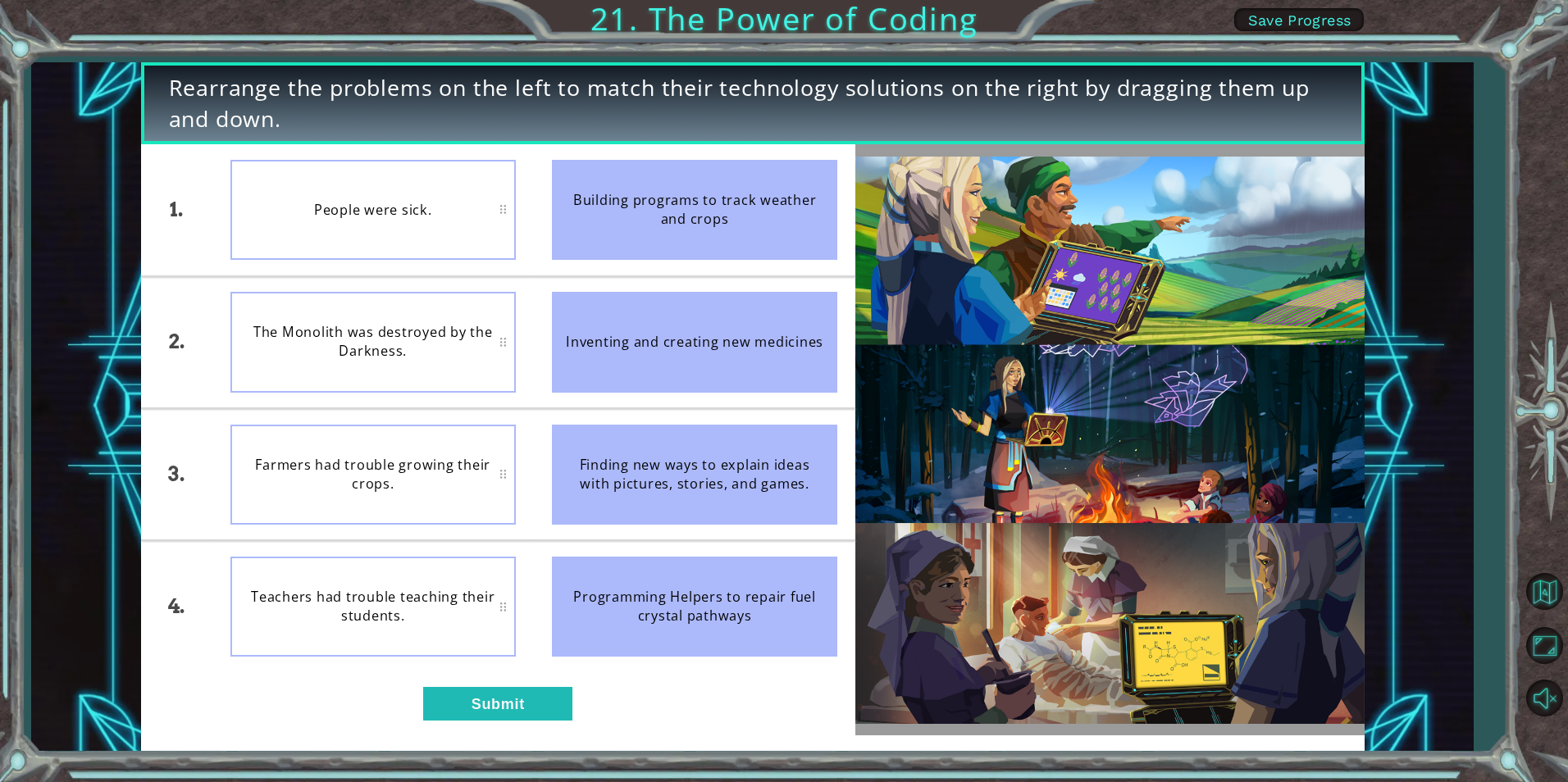
click at [654, 225] on div "Building programs to track weather and crops" at bounding box center [694, 210] width 285 height 100
click at [533, 704] on button "Submit" at bounding box center [498, 703] width 149 height 33
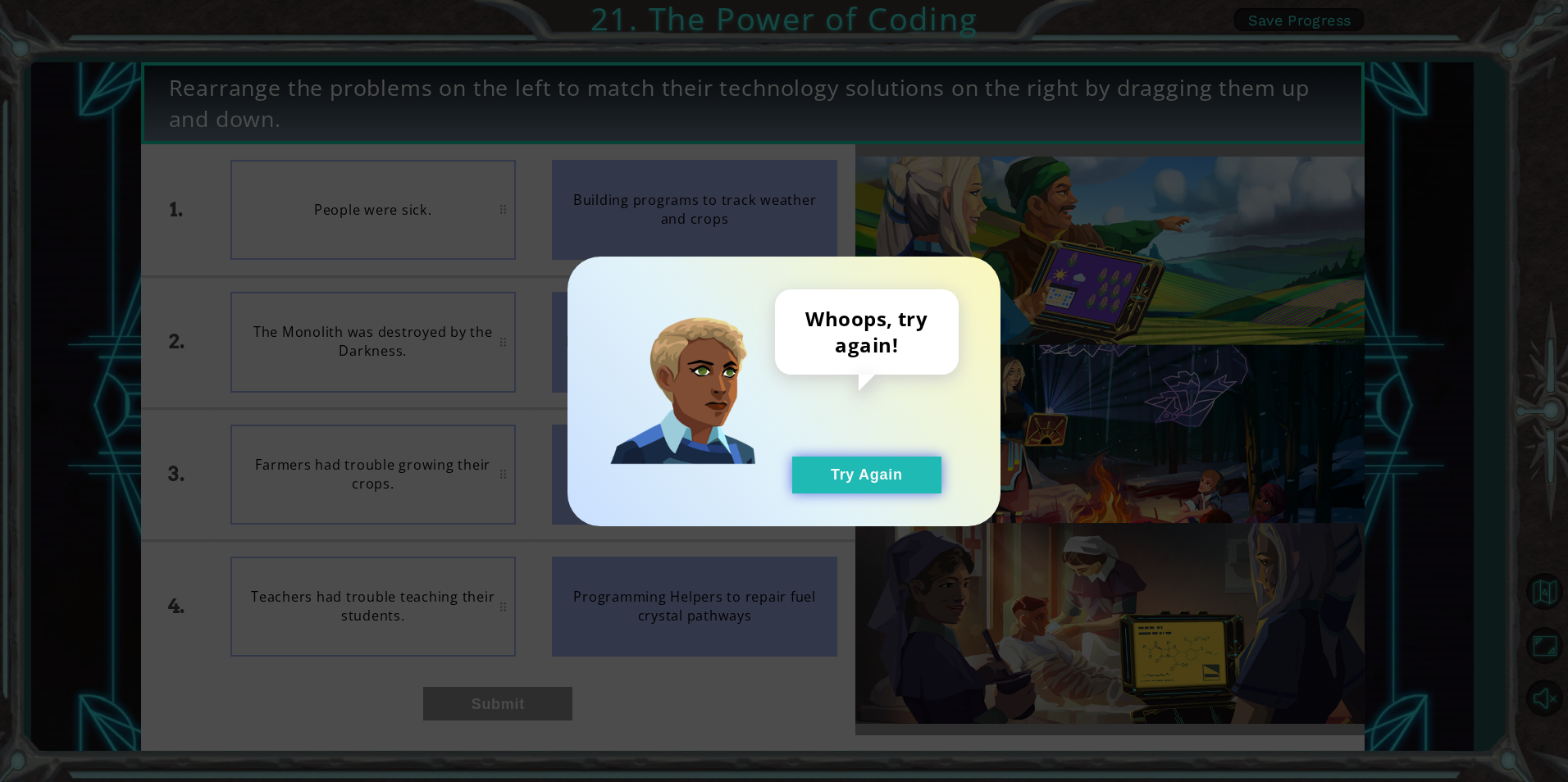
click at [881, 474] on button "Try Again" at bounding box center [867, 474] width 149 height 37
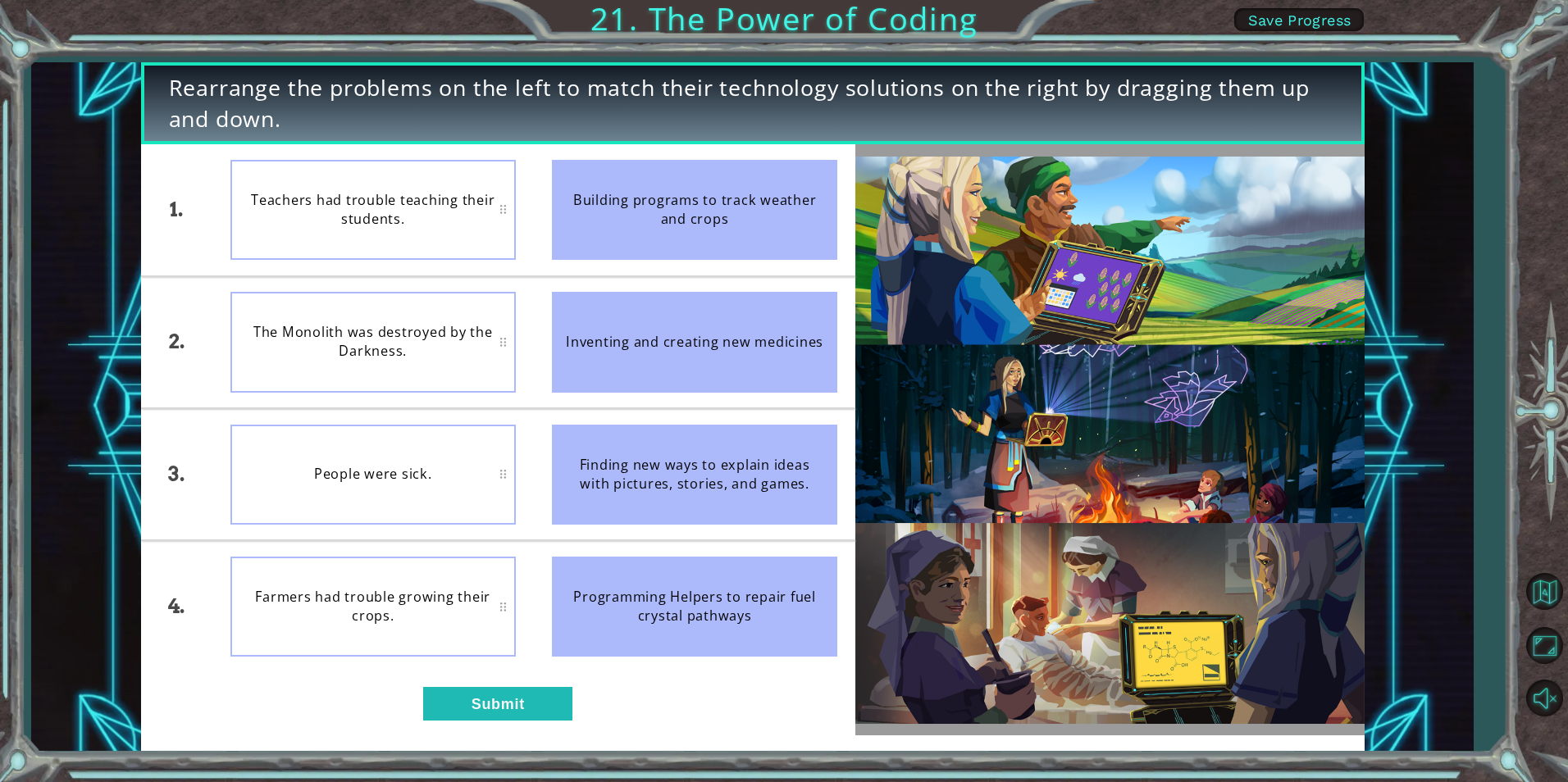
click at [436, 421] on li "People were sick." at bounding box center [373, 474] width 321 height 130
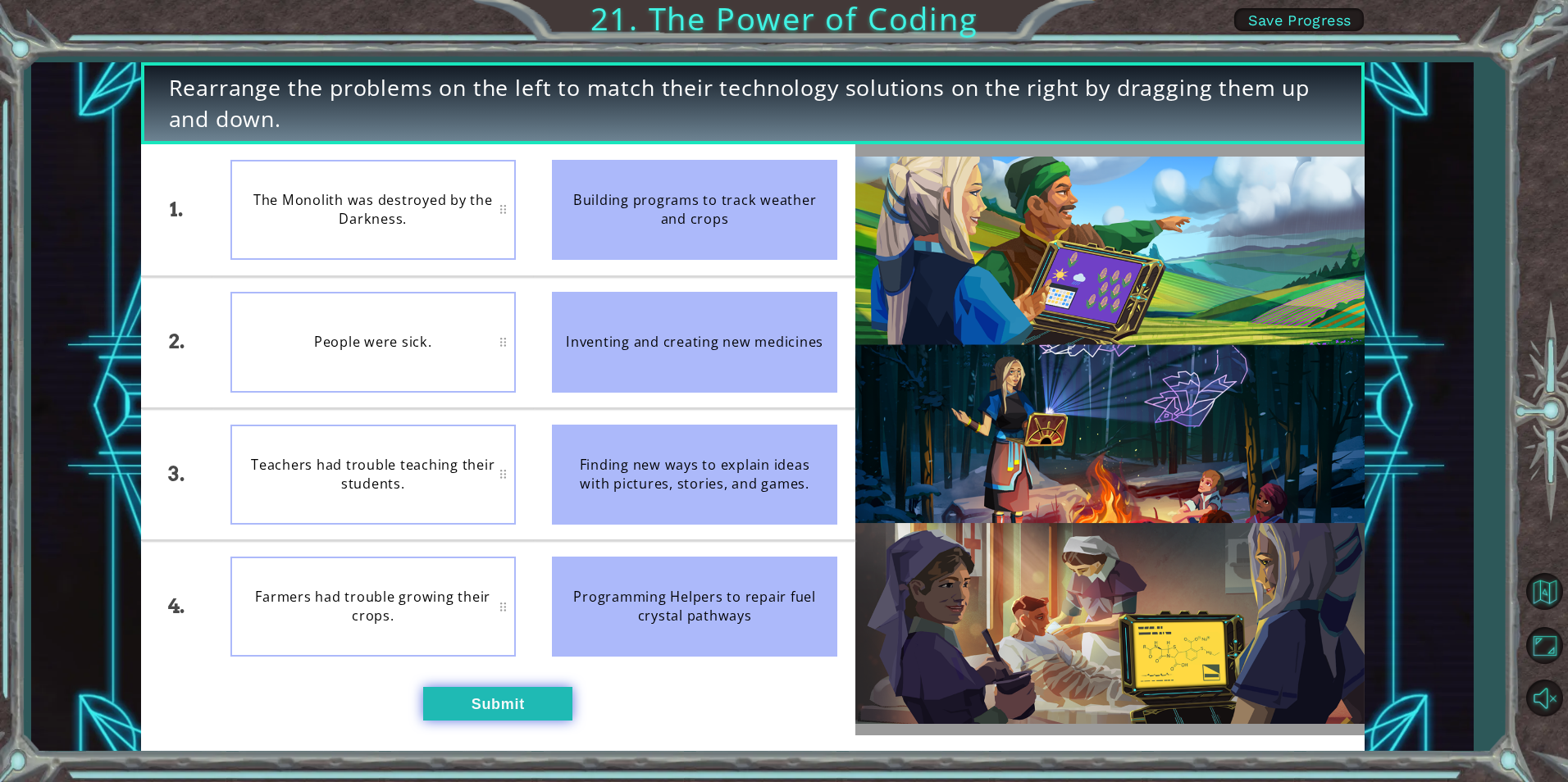
click at [502, 712] on button "Submit" at bounding box center [498, 703] width 149 height 33
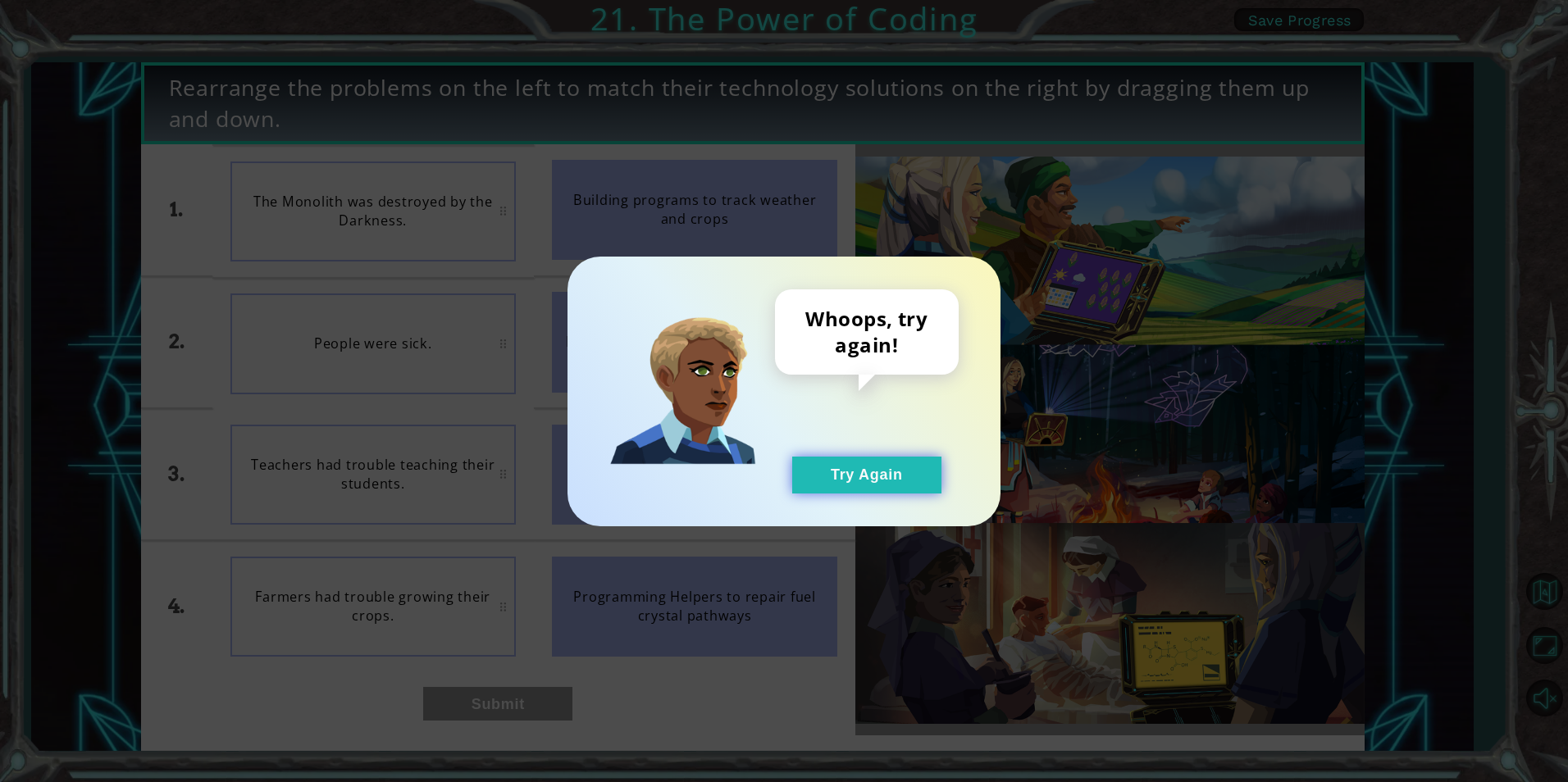
click at [863, 469] on button "Try Again" at bounding box center [867, 474] width 149 height 37
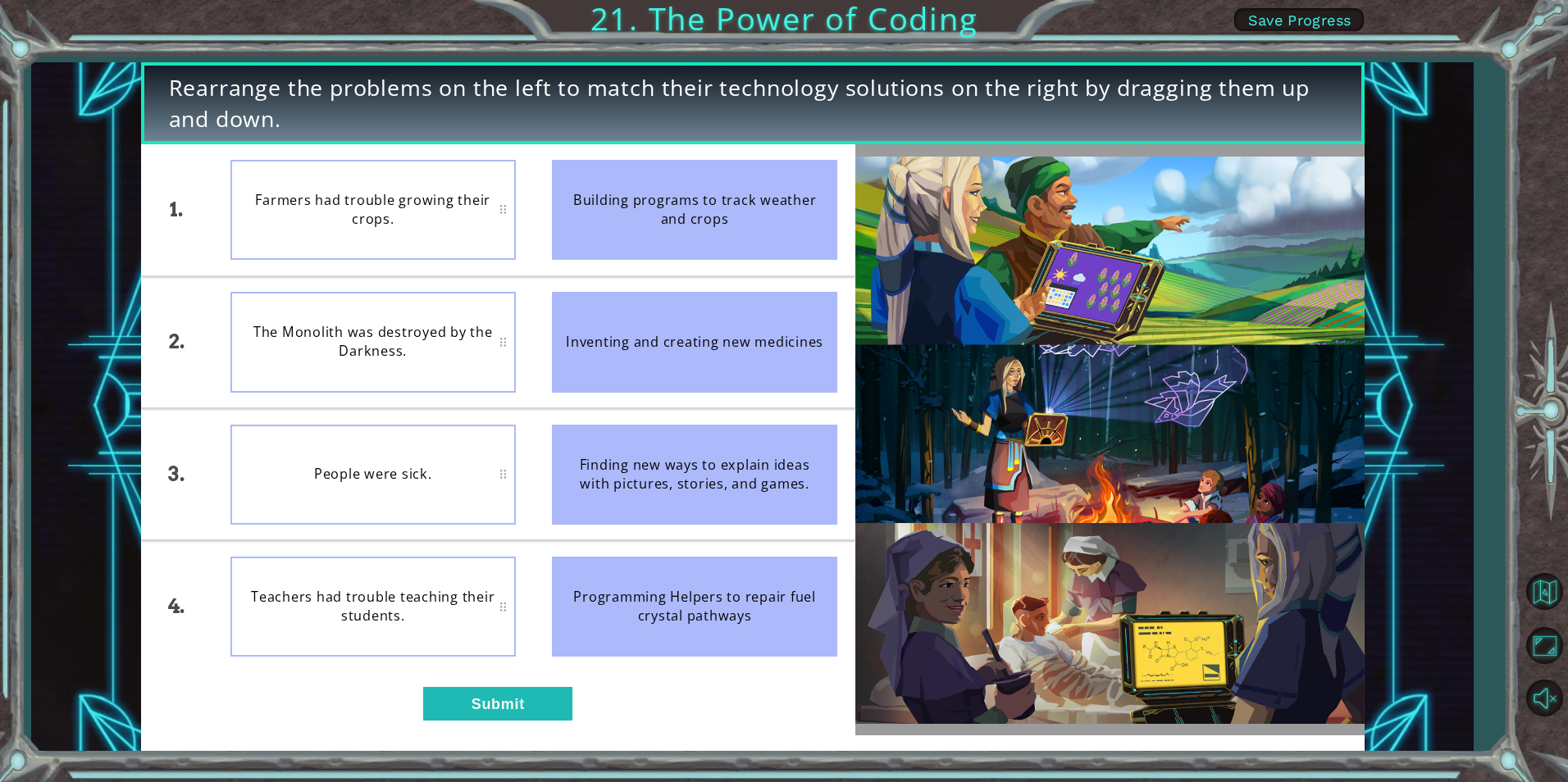
click at [447, 341] on div "The Monolith was destroyed by the Darkness." at bounding box center [373, 343] width 285 height 100
click at [550, 722] on div "1. 2. 3. 4. Farmers had trouble growing their crops. The Monolith was destroyed…" at bounding box center [498, 439] width 715 height 591
click at [545, 699] on button "Submit" at bounding box center [498, 703] width 149 height 33
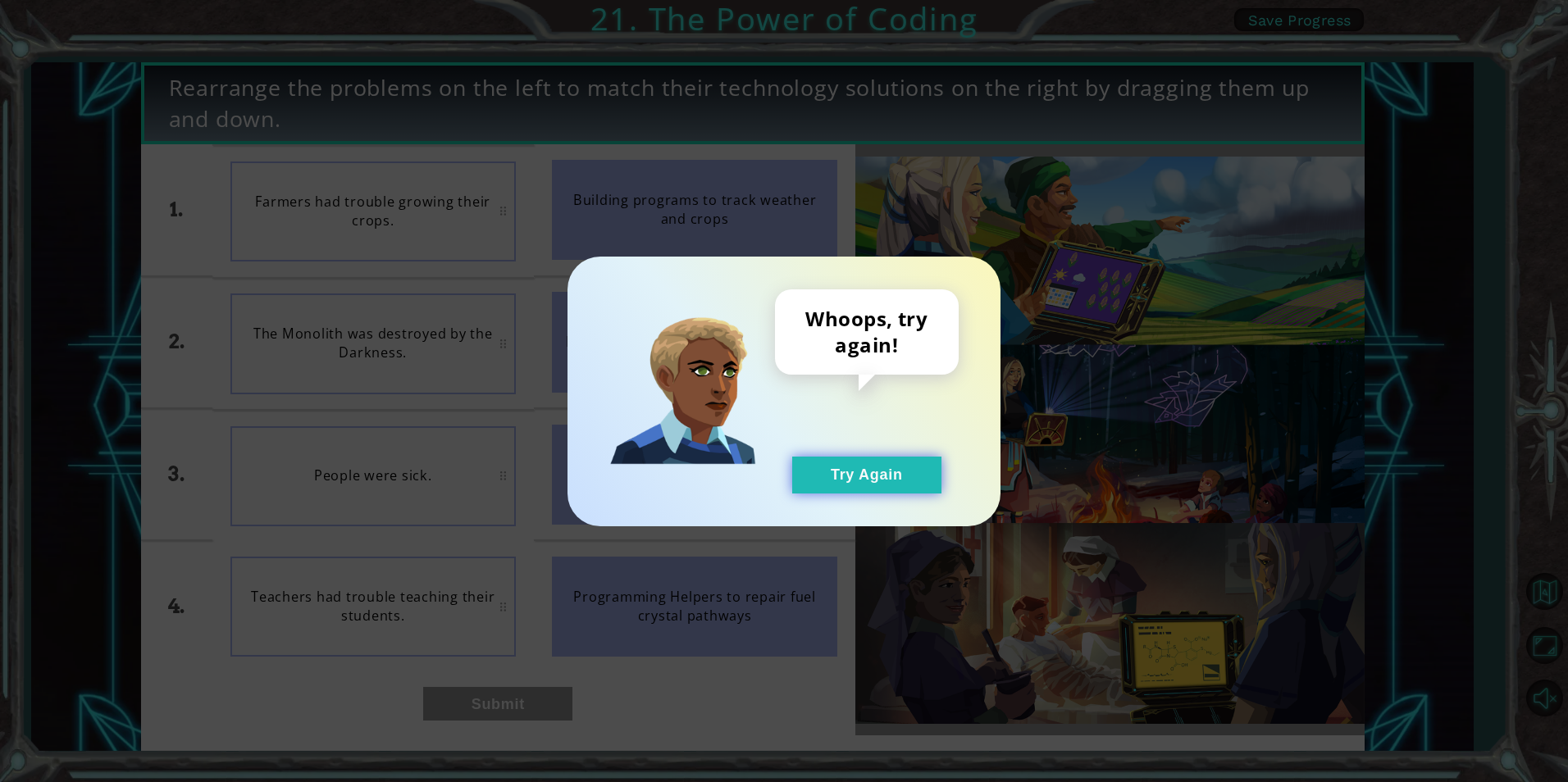
click at [910, 474] on button "Try Again" at bounding box center [867, 474] width 149 height 37
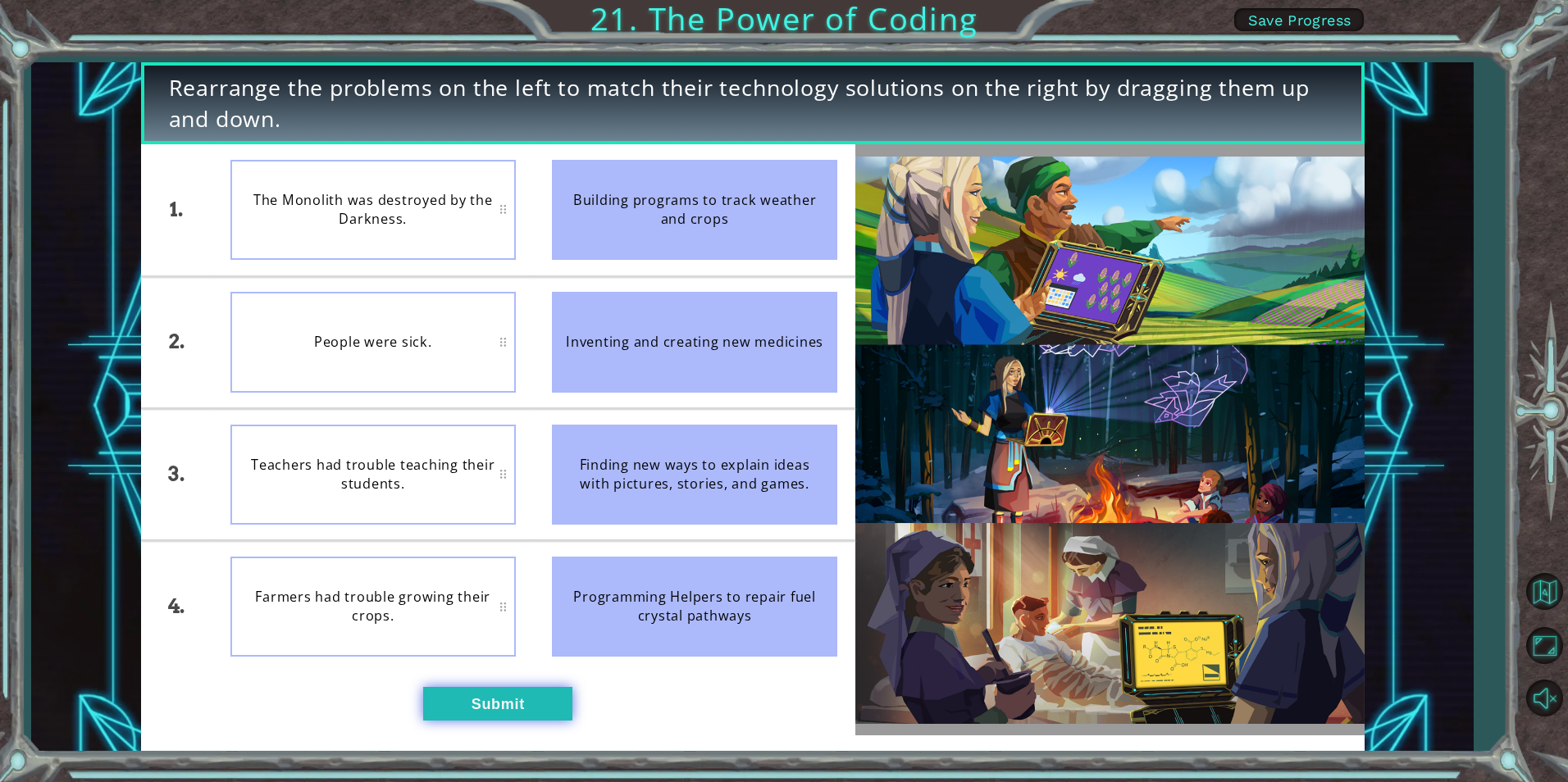
click at [511, 695] on button "Submit" at bounding box center [498, 703] width 149 height 33
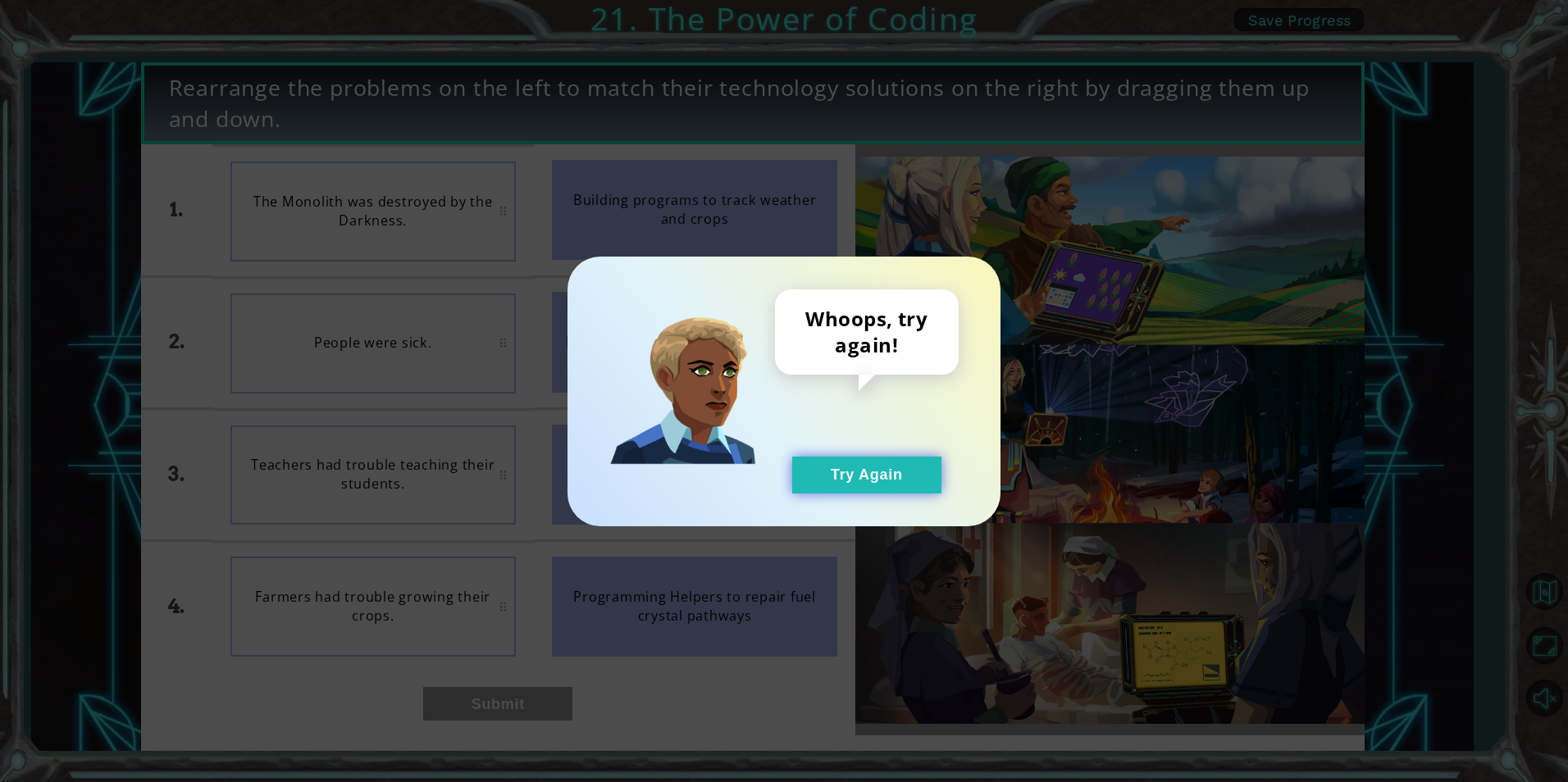
click at [866, 474] on button "Try Again" at bounding box center [867, 474] width 149 height 37
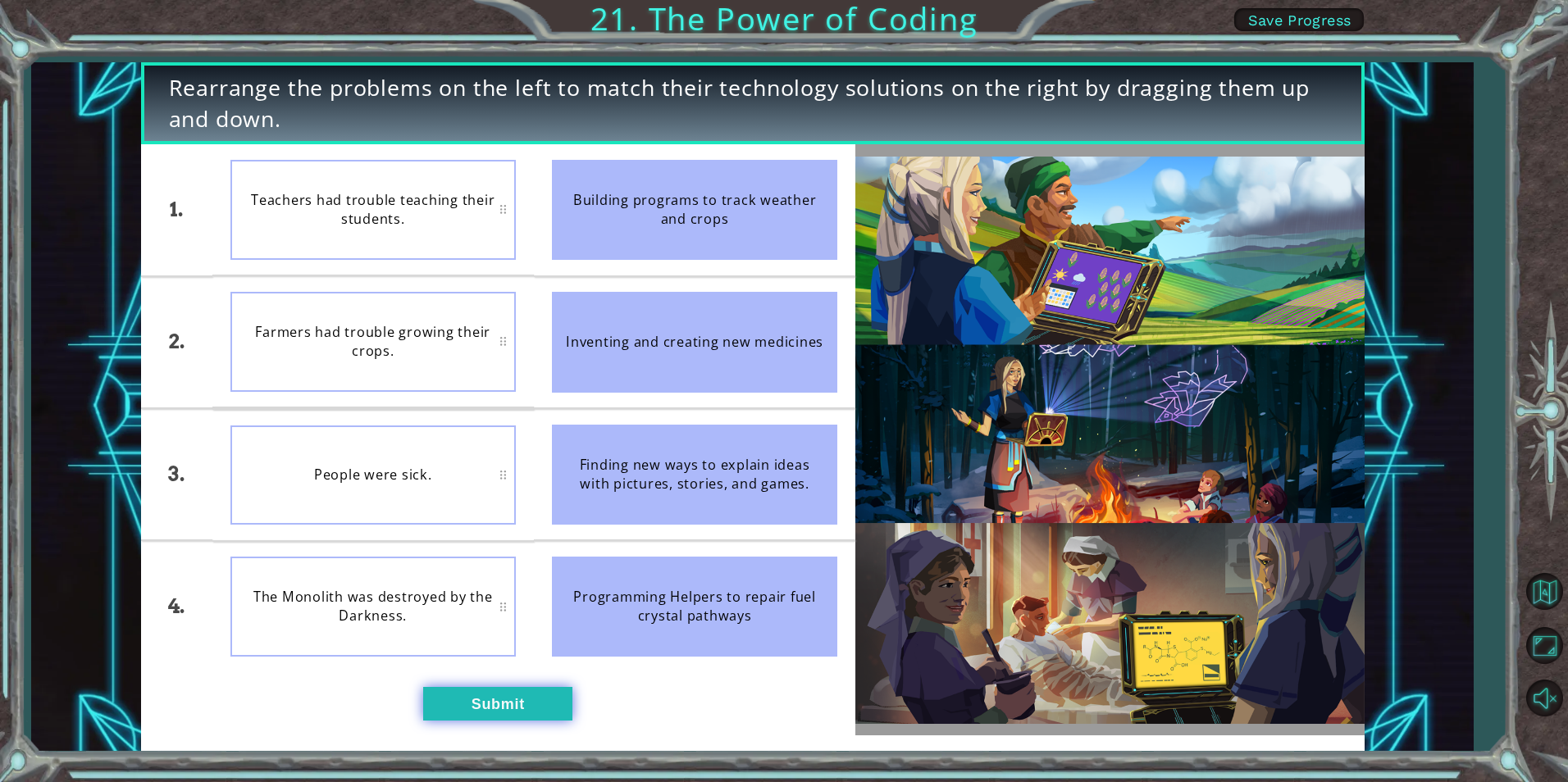
click at [506, 697] on button "Submit" at bounding box center [498, 703] width 149 height 33
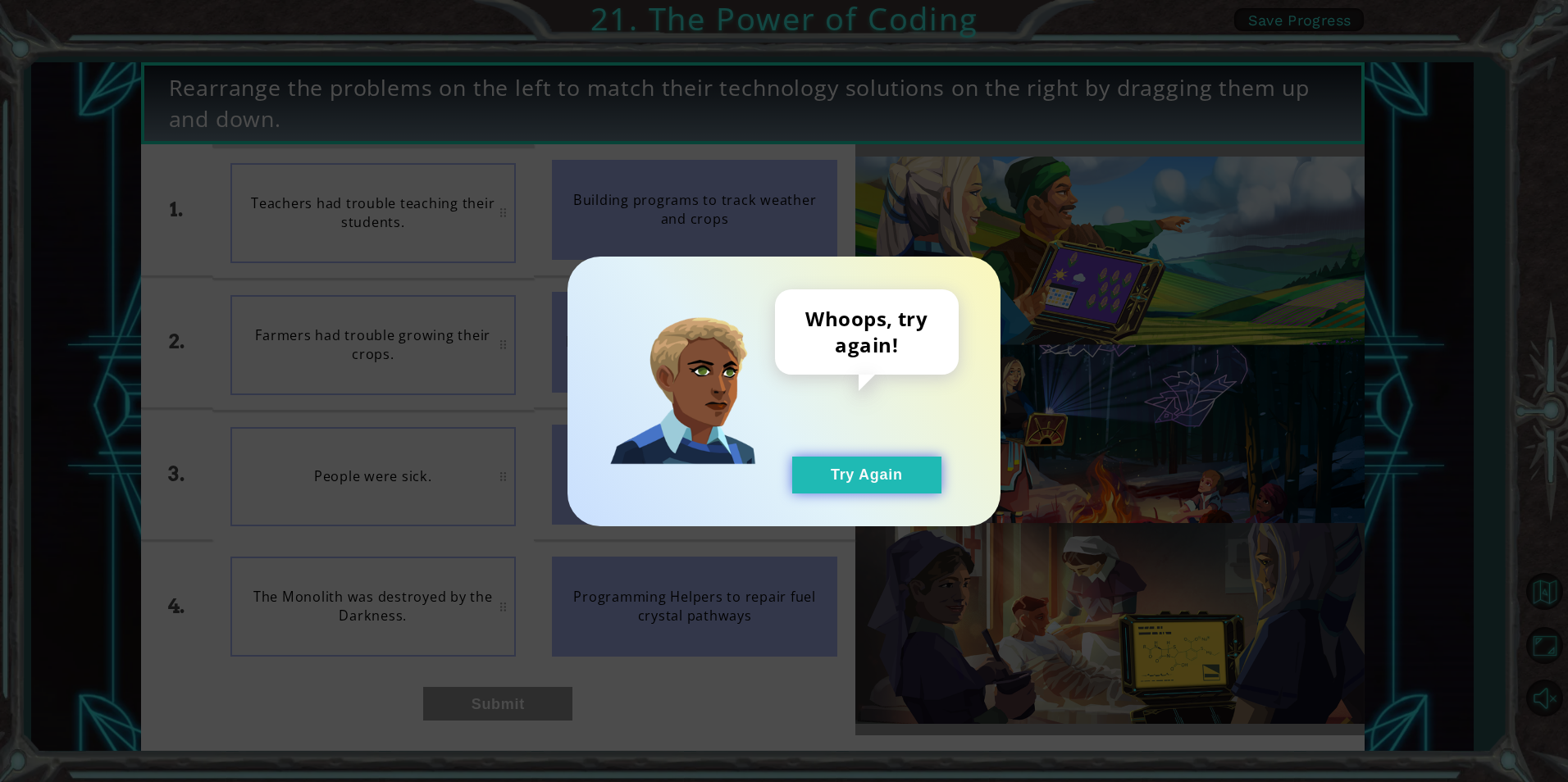
click at [819, 474] on button "Try Again" at bounding box center [867, 474] width 149 height 37
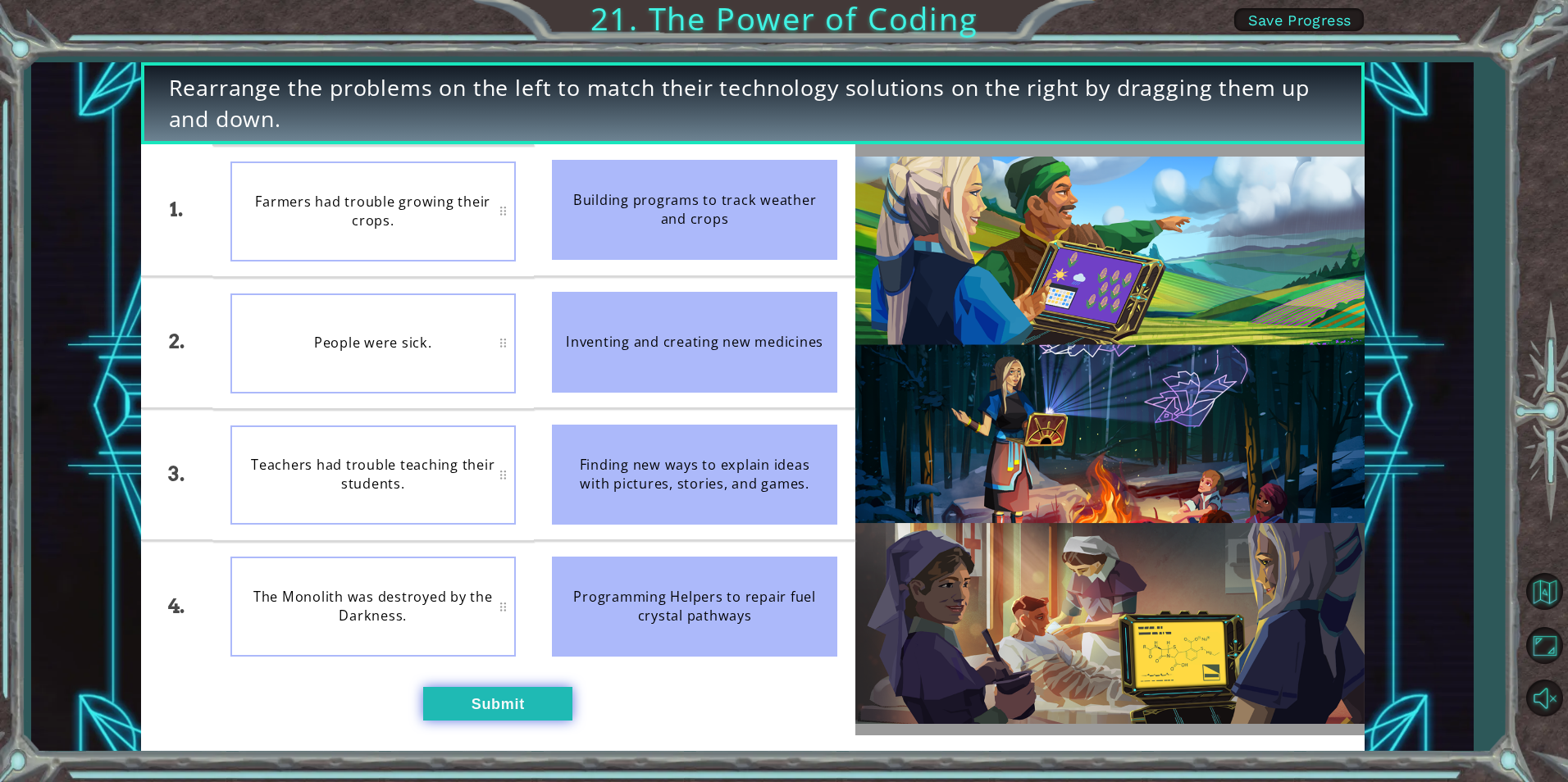
click at [555, 693] on button "Submit" at bounding box center [498, 703] width 149 height 33
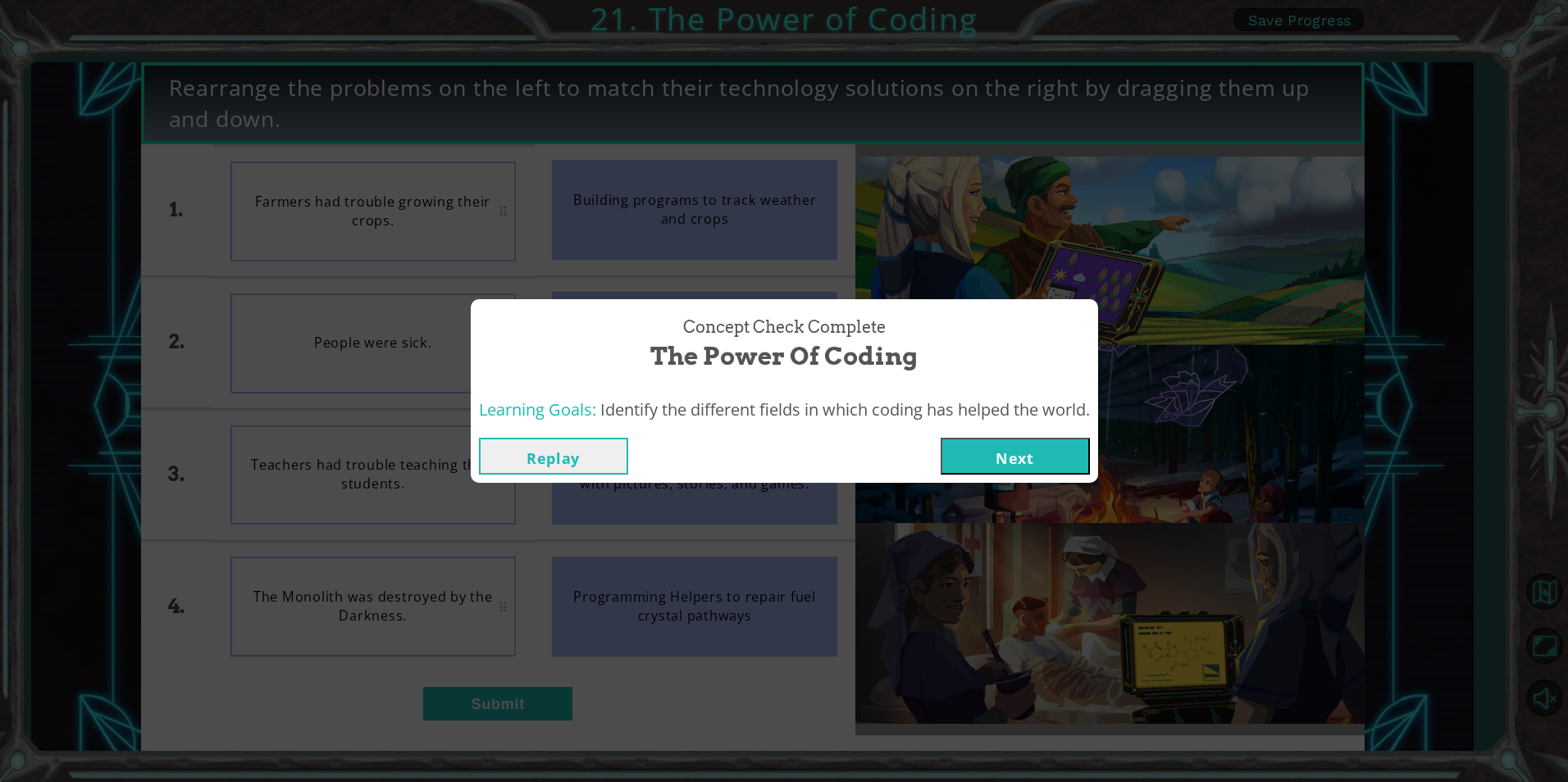
click at [1032, 465] on button "Next" at bounding box center [1015, 456] width 149 height 37
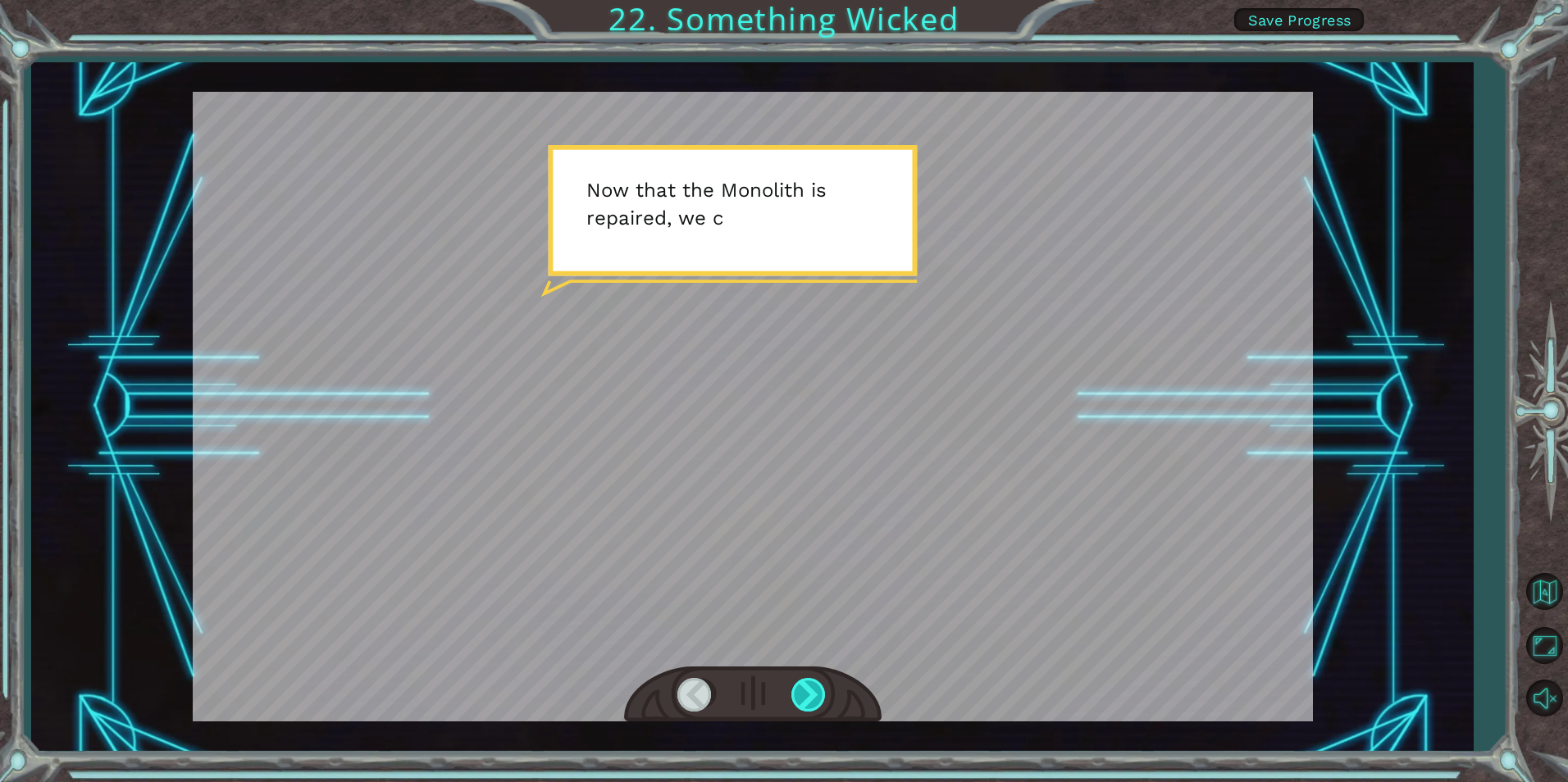
click at [815, 693] on div at bounding box center [809, 694] width 37 height 33
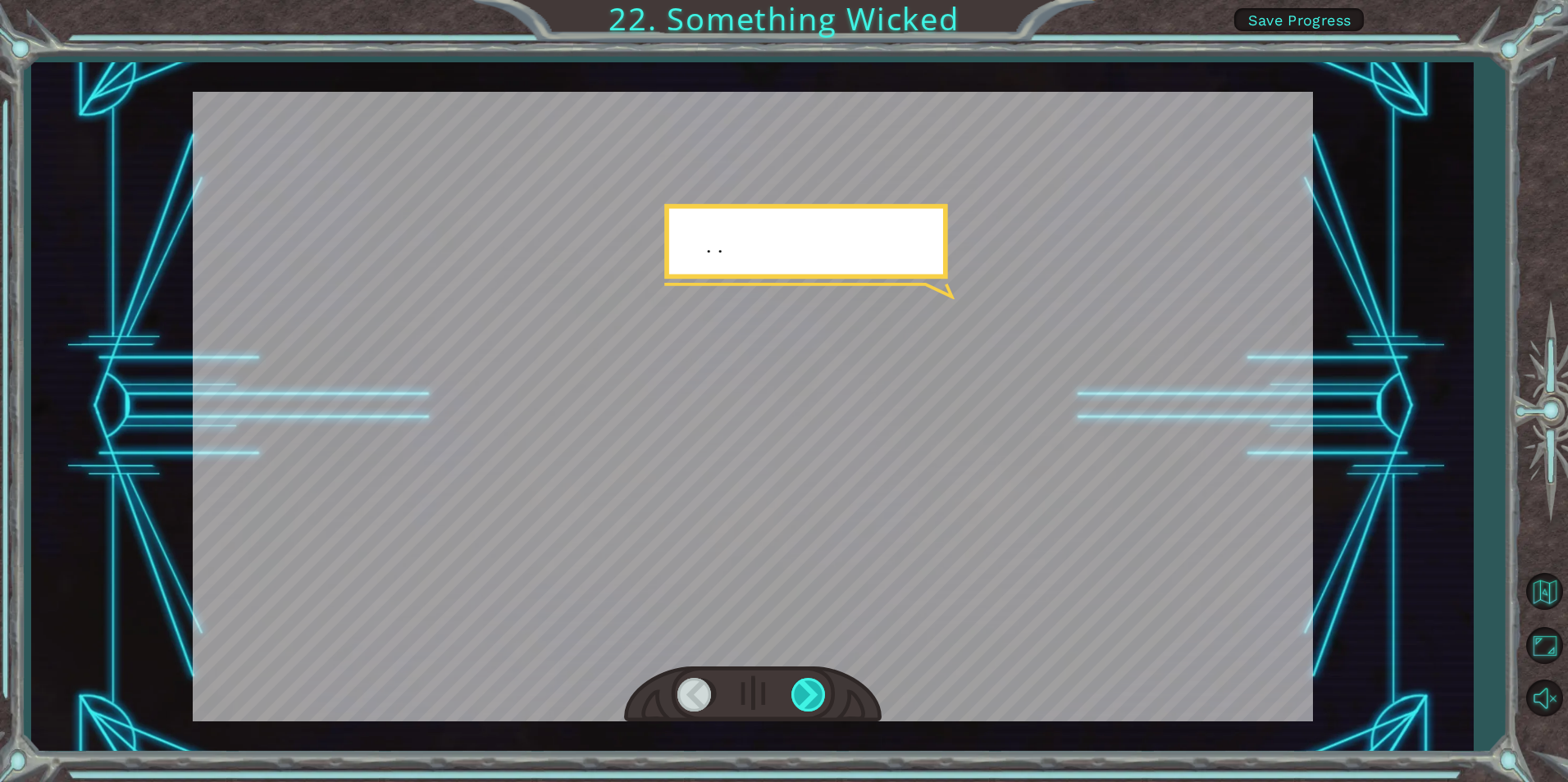
click at [815, 693] on div at bounding box center [809, 694] width 37 height 33
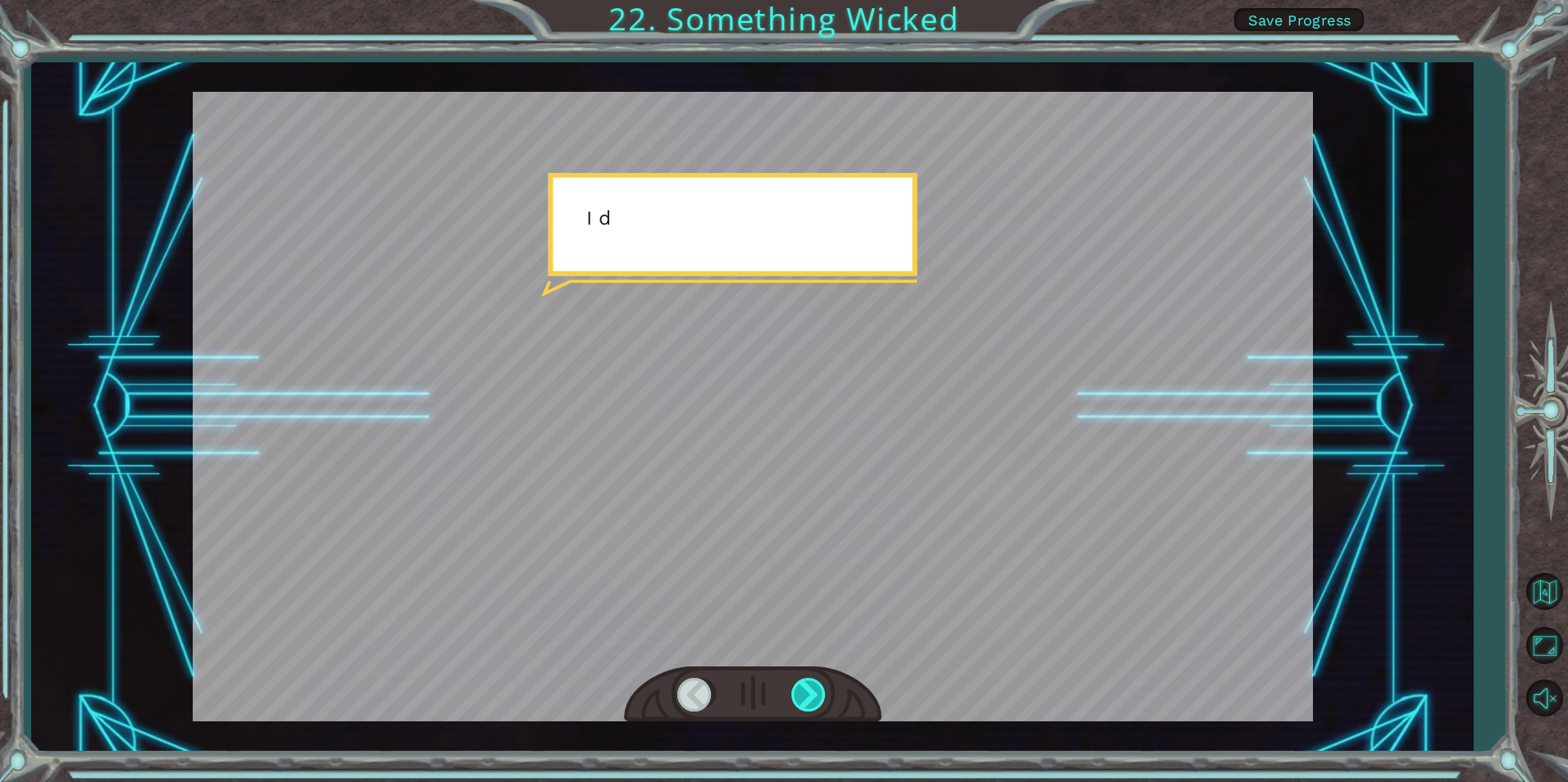
click at [815, 693] on div at bounding box center [809, 694] width 37 height 33
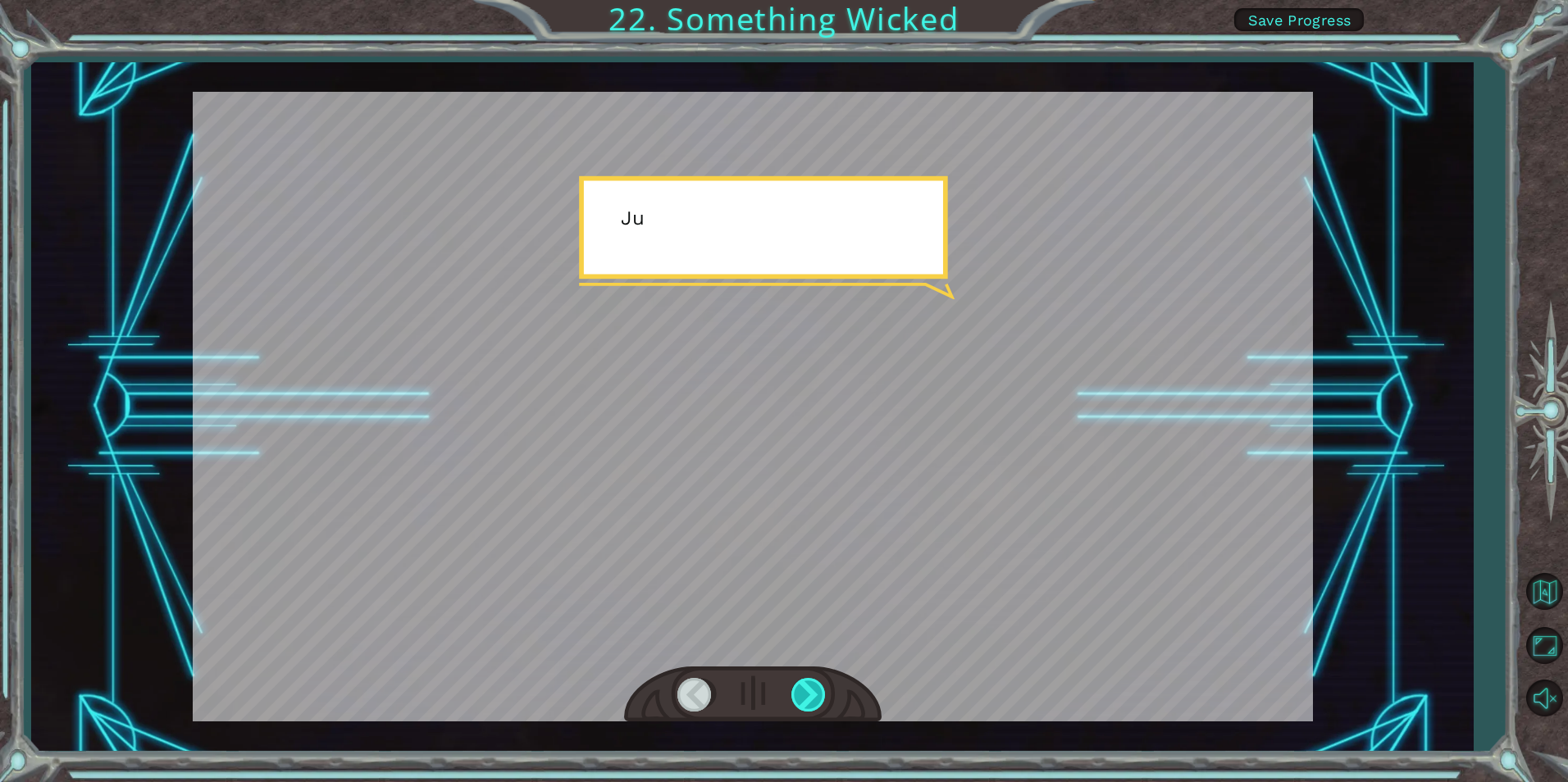
click at [815, 693] on div at bounding box center [809, 694] width 37 height 33
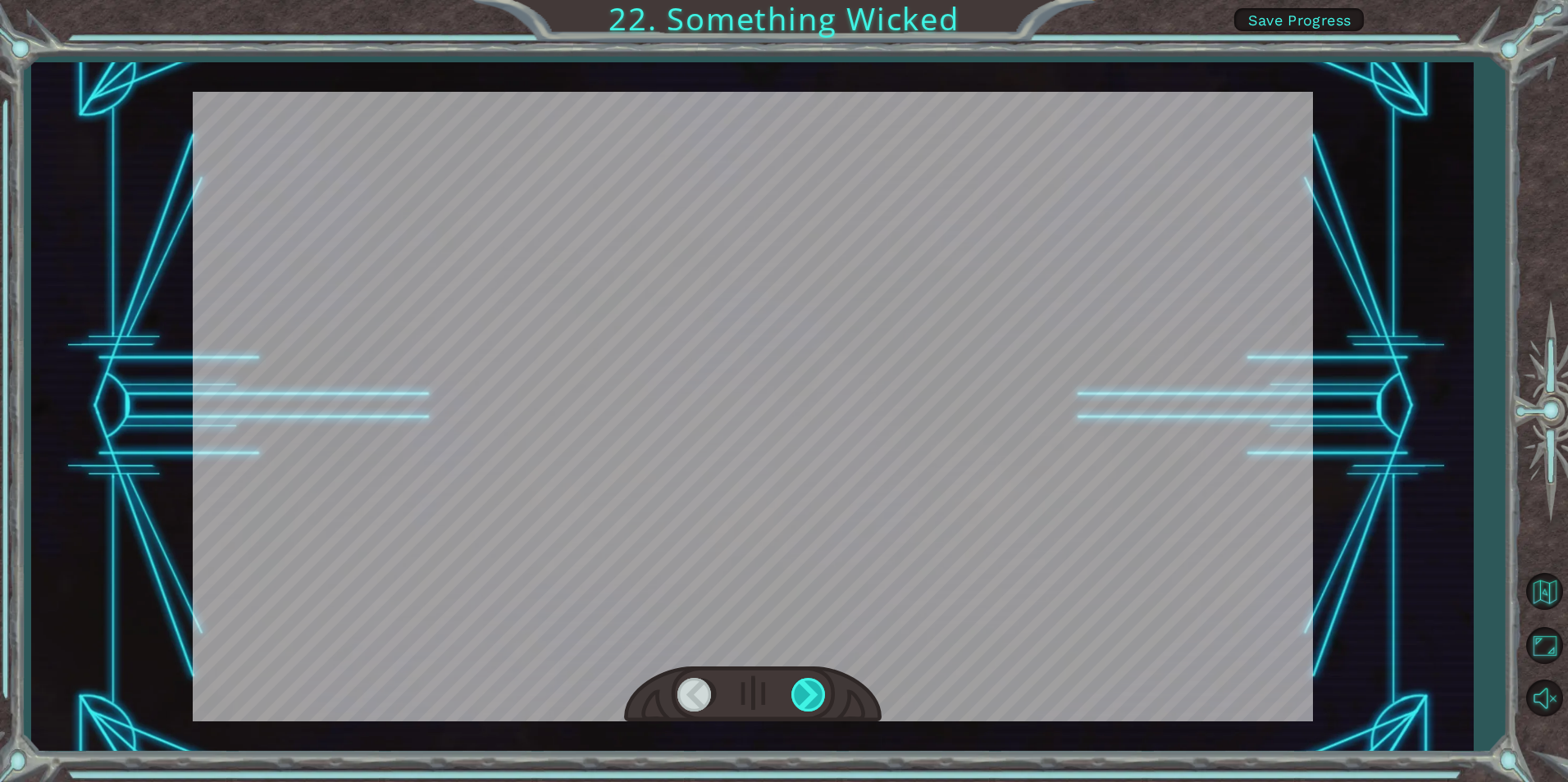
click at [815, 693] on div at bounding box center [809, 694] width 37 height 33
click at [809, 691] on div at bounding box center [809, 694] width 37 height 33
click at [802, 0] on div "Temporary Text N o w t h a t t h e M o n o l i t h i s r e p a i r e d , w e c …" at bounding box center [784, 0] width 1568 height 0
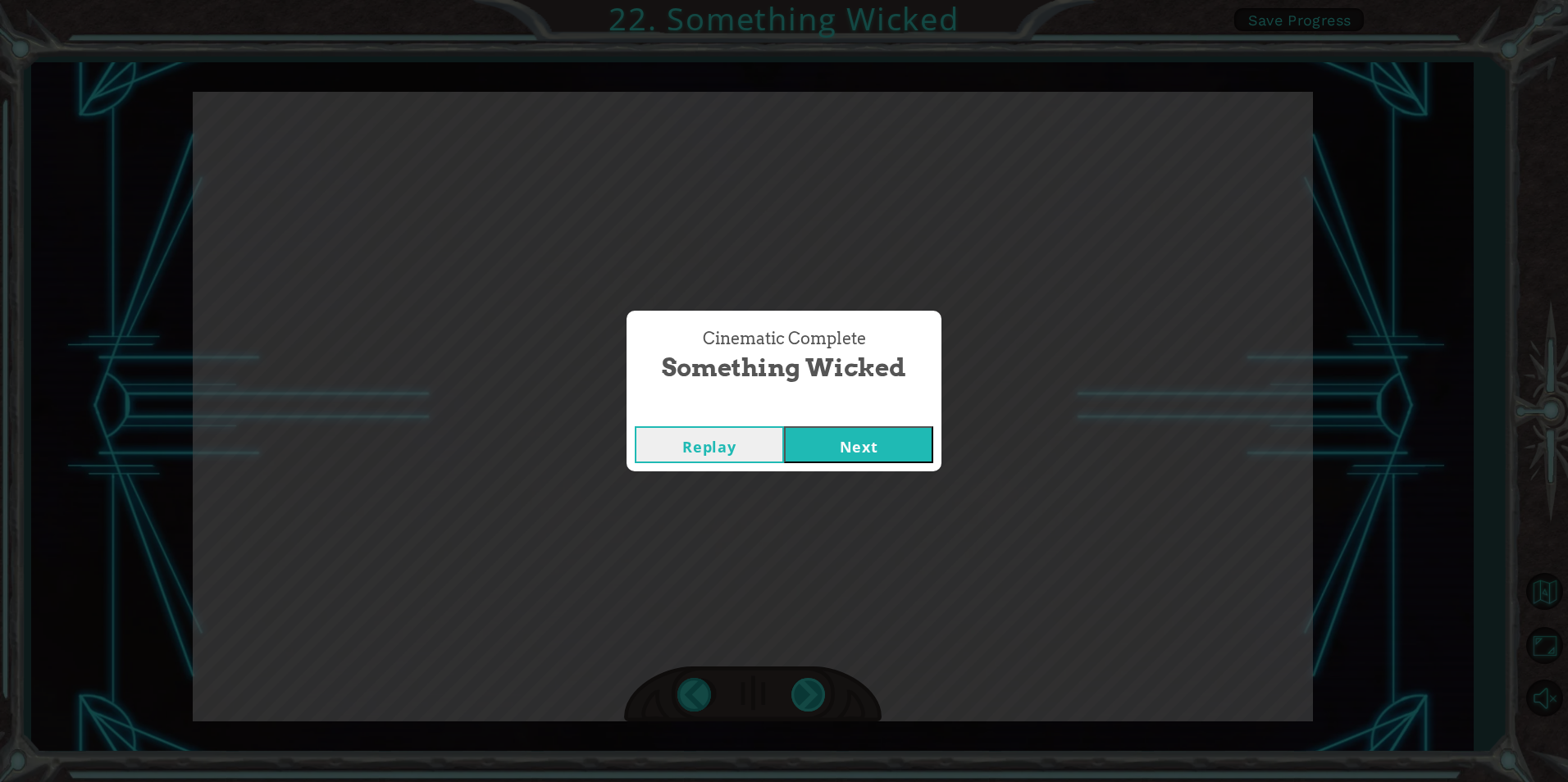
click at [802, 693] on div "Cinematic Complete Something Wicked Replay Next" at bounding box center [784, 391] width 1568 height 782
click at [899, 451] on button "Next" at bounding box center [858, 444] width 149 height 37
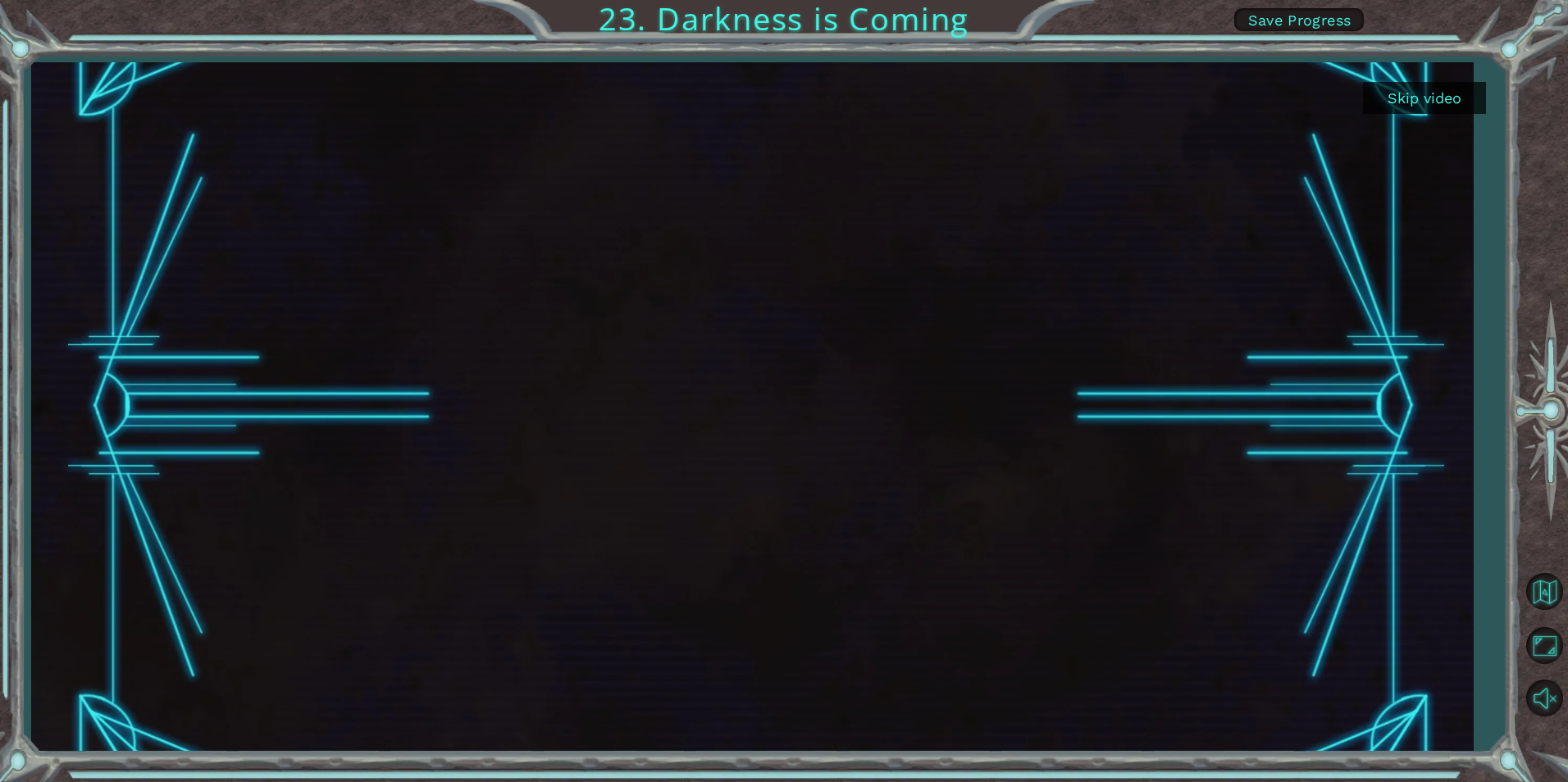
click at [821, 686] on div at bounding box center [753, 406] width 1224 height 689
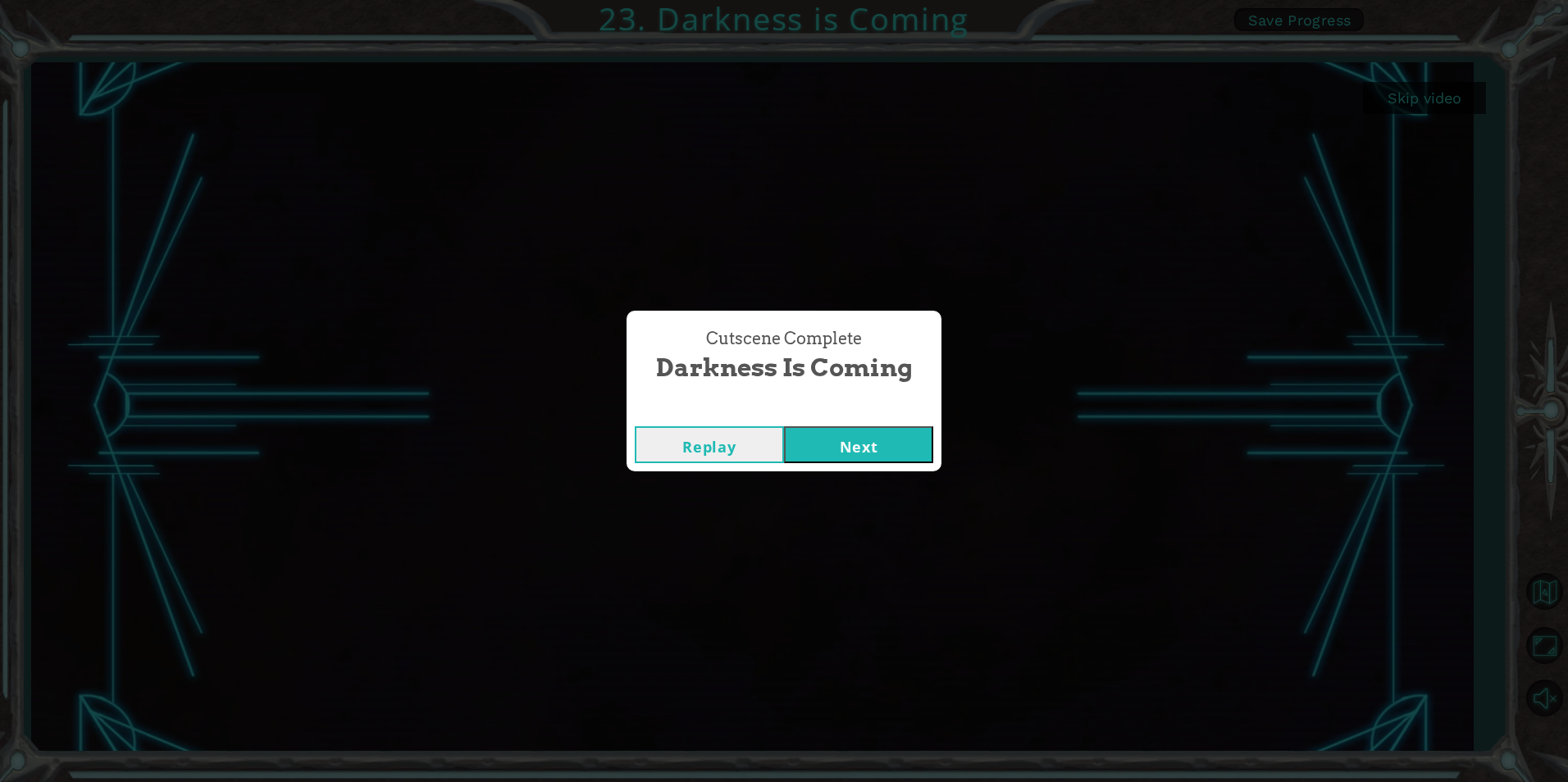
click at [901, 439] on button "Next" at bounding box center [858, 444] width 149 height 37
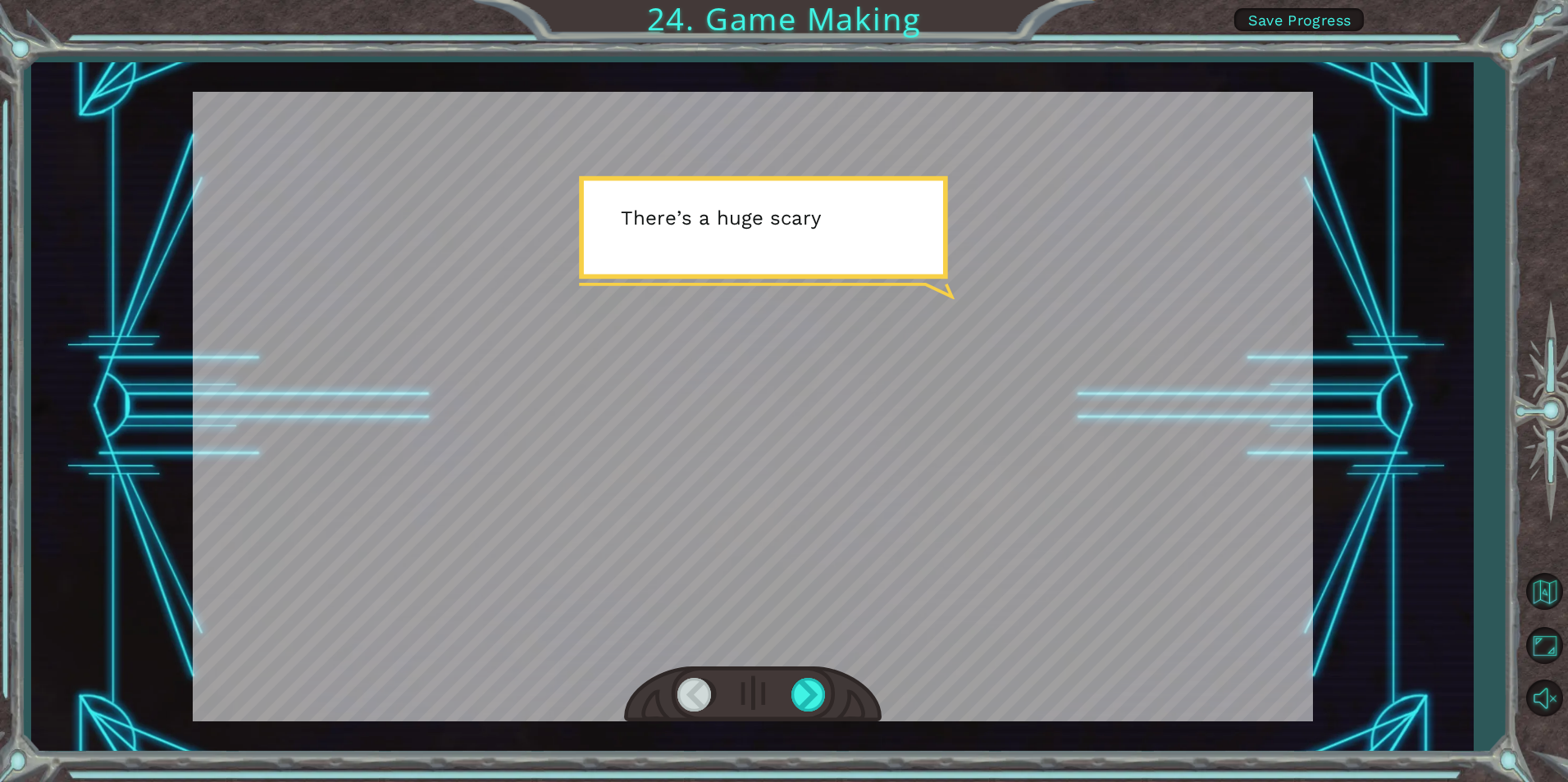
click at [835, 691] on div at bounding box center [753, 694] width 257 height 56
click at [826, 692] on div at bounding box center [809, 694] width 37 height 33
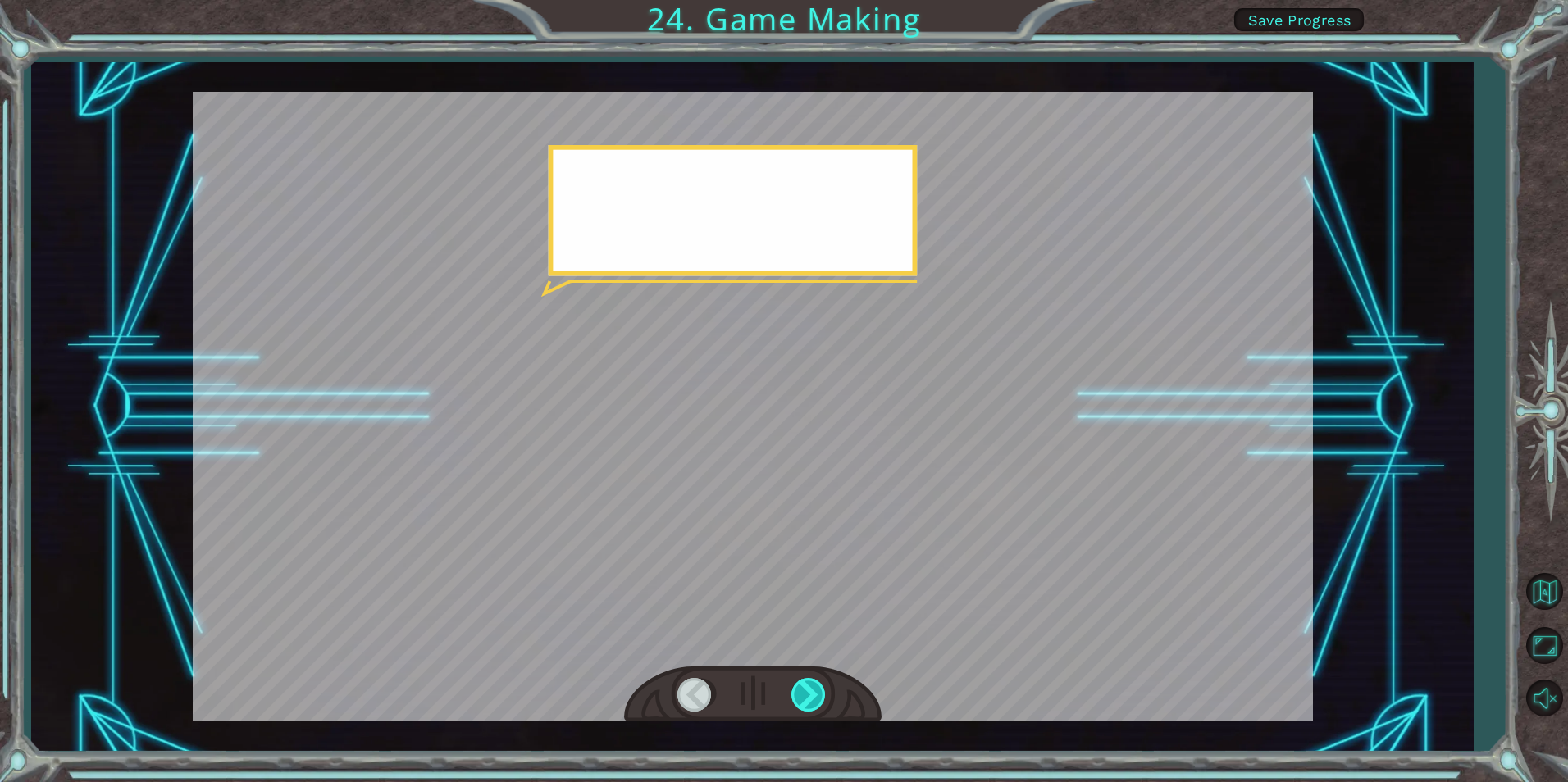
click at [826, 692] on div at bounding box center [809, 694] width 37 height 33
click at [819, 694] on div at bounding box center [809, 694] width 37 height 33
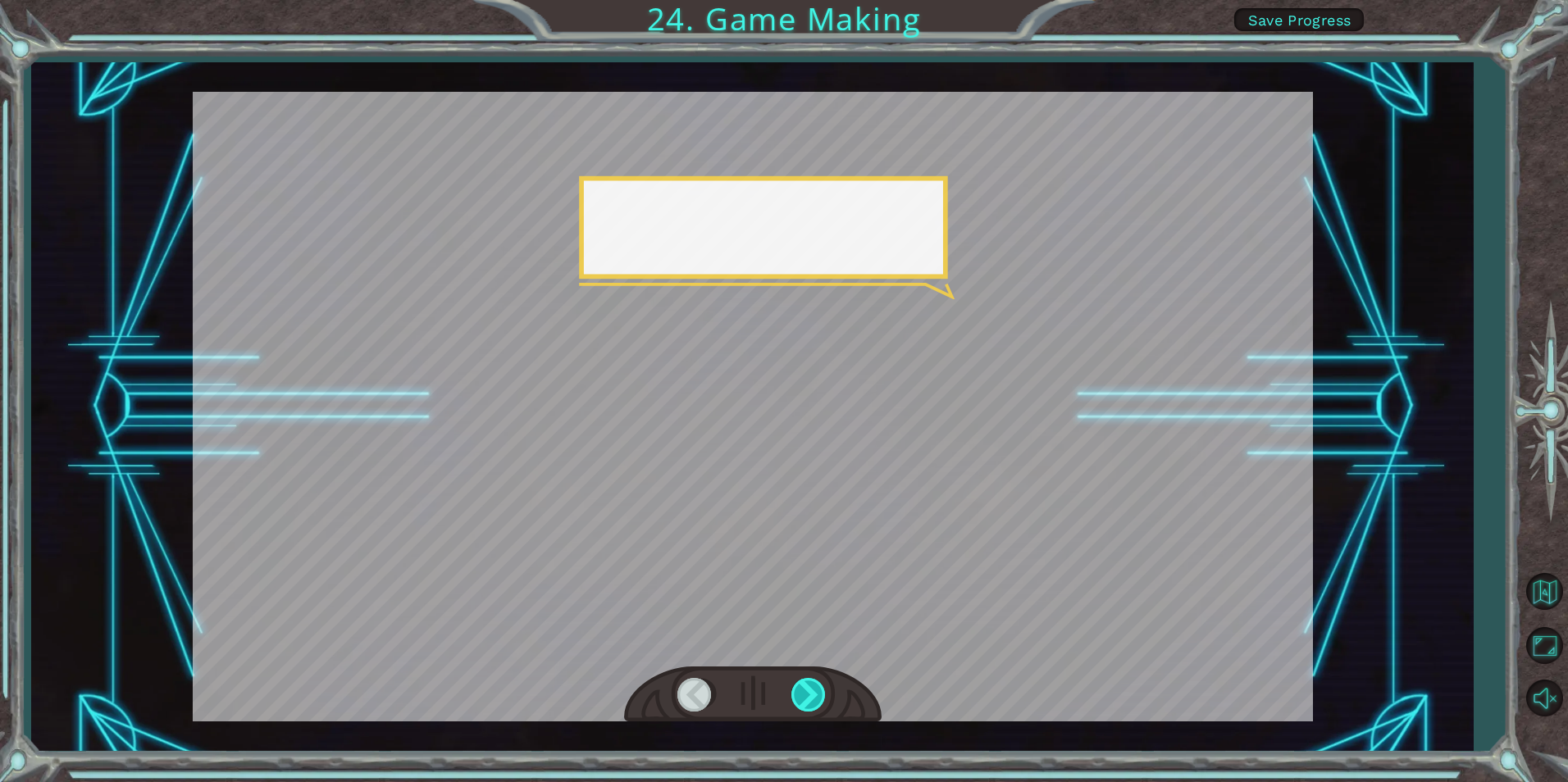
click at [815, 694] on div at bounding box center [809, 694] width 37 height 33
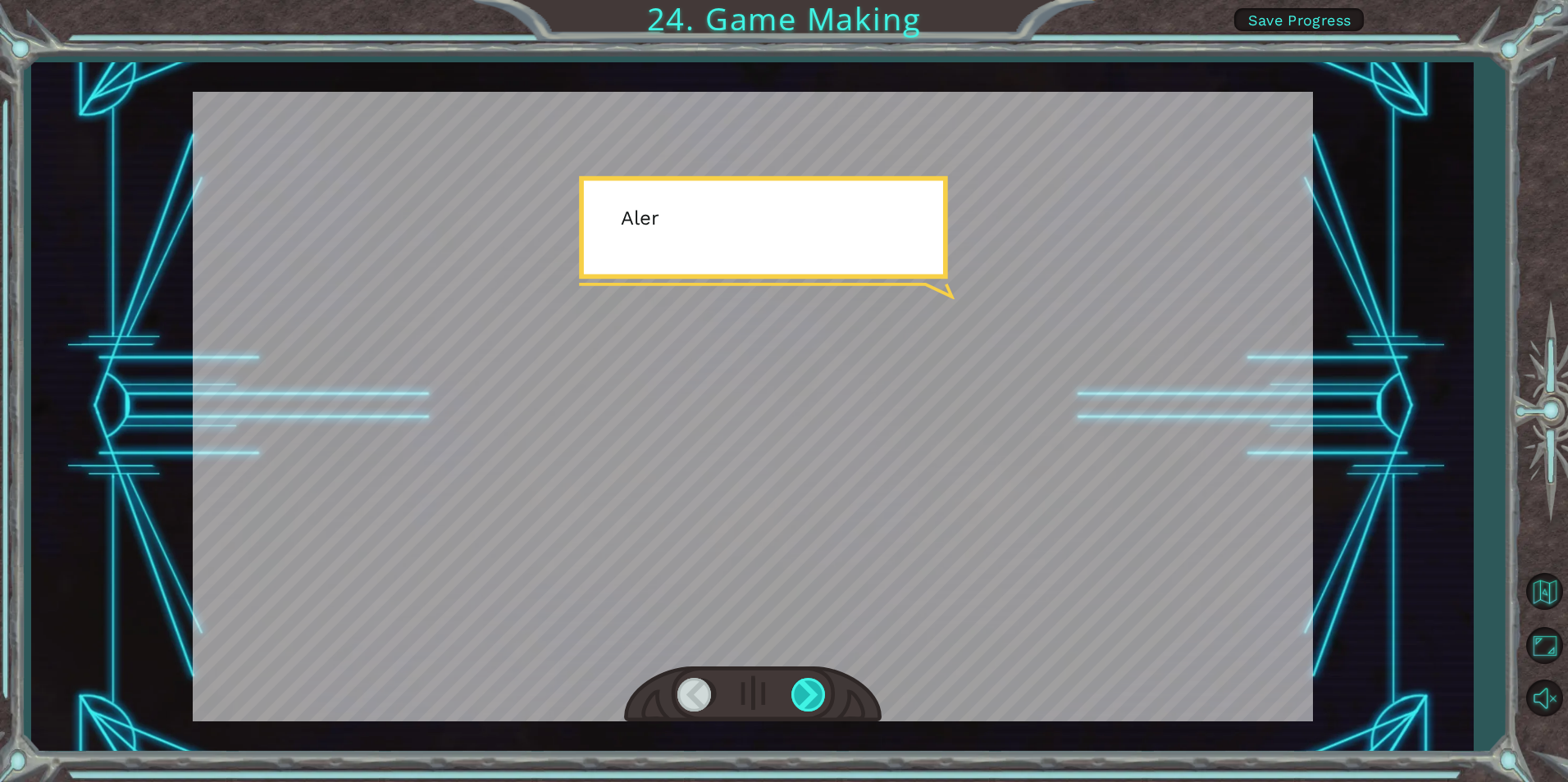
click at [814, 695] on div at bounding box center [809, 694] width 37 height 33
click at [813, 695] on div at bounding box center [809, 694] width 37 height 33
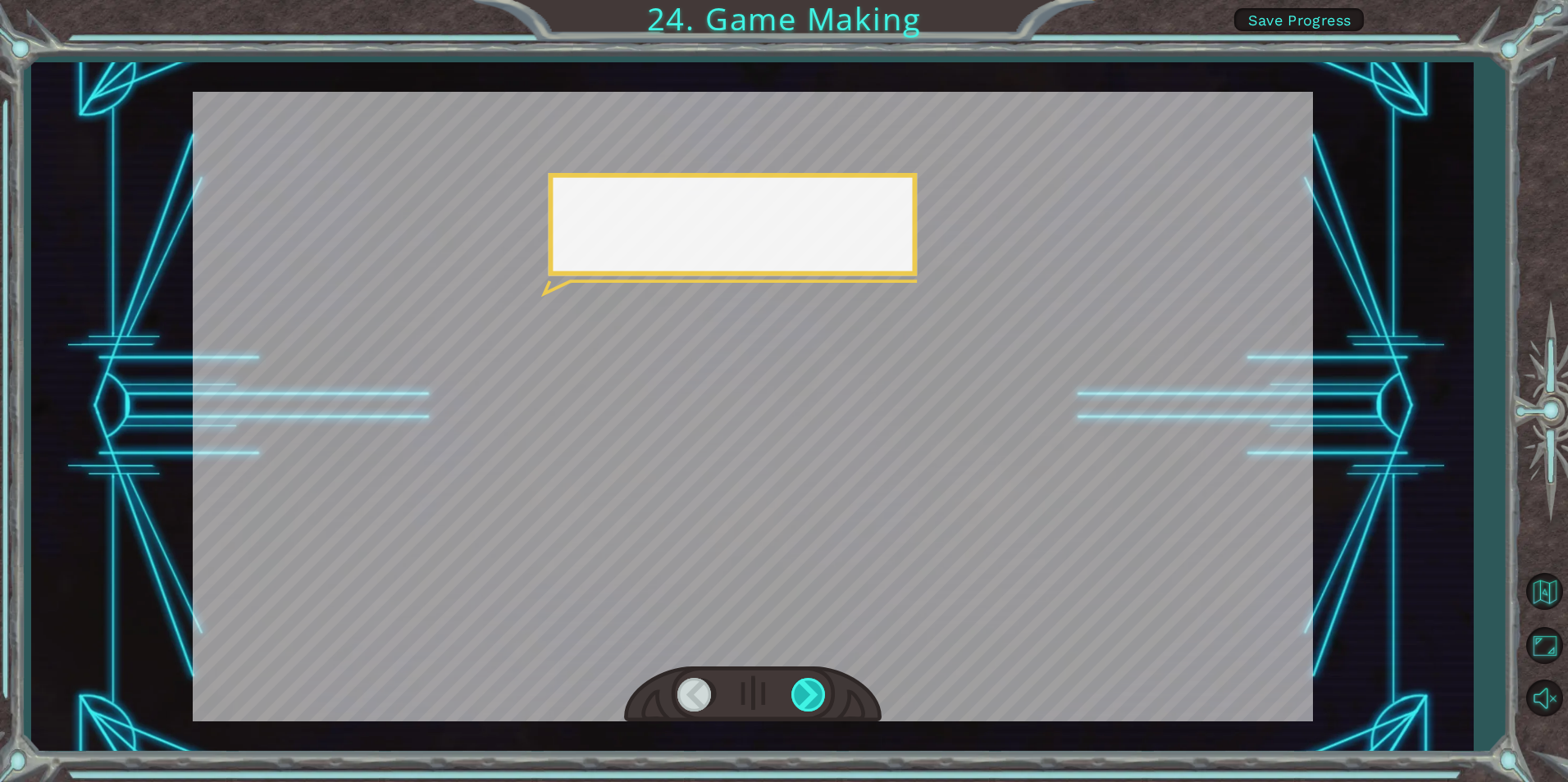
click at [811, 695] on div at bounding box center [809, 694] width 37 height 33
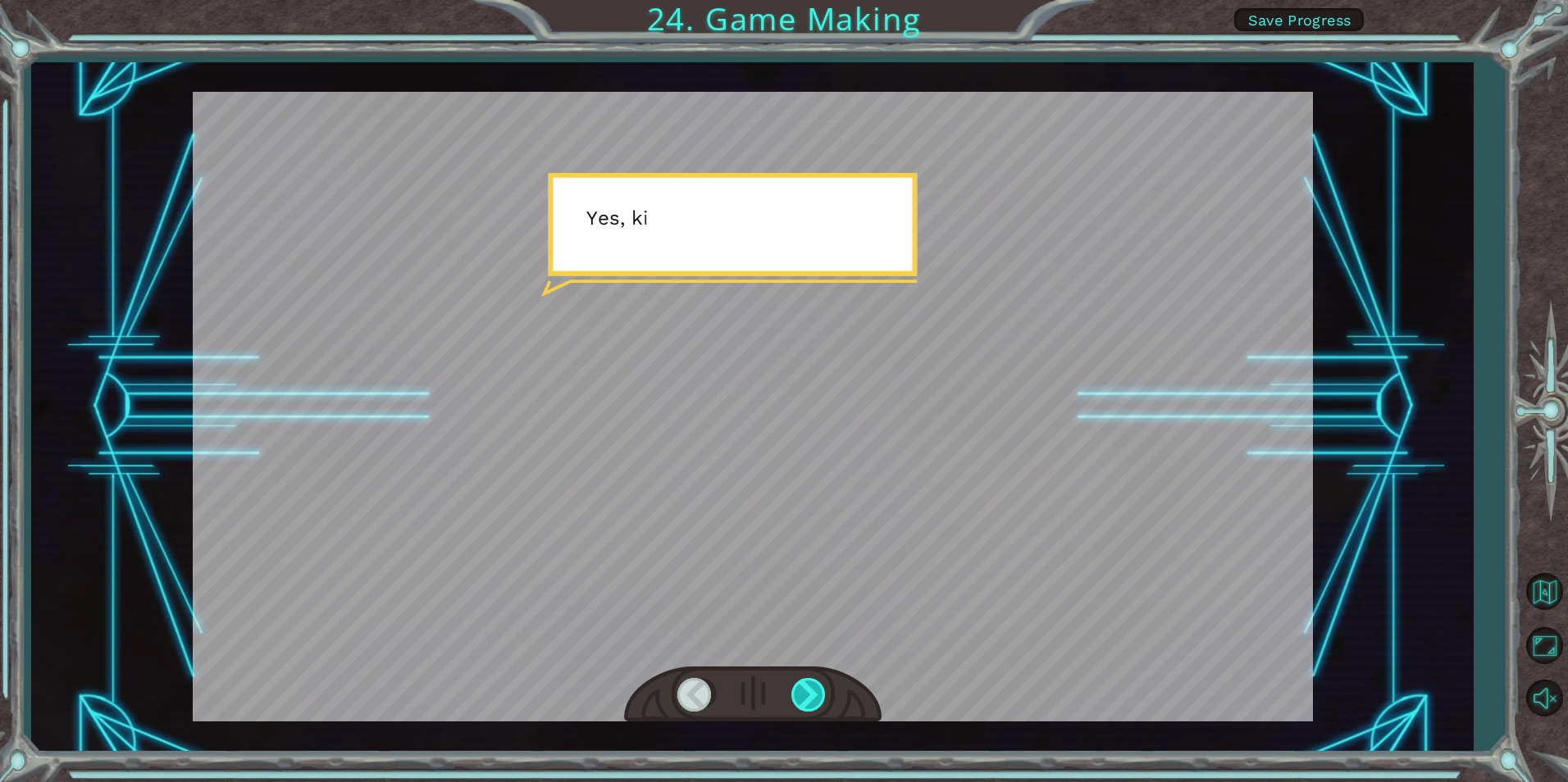
click at [811, 695] on div at bounding box center [809, 694] width 37 height 33
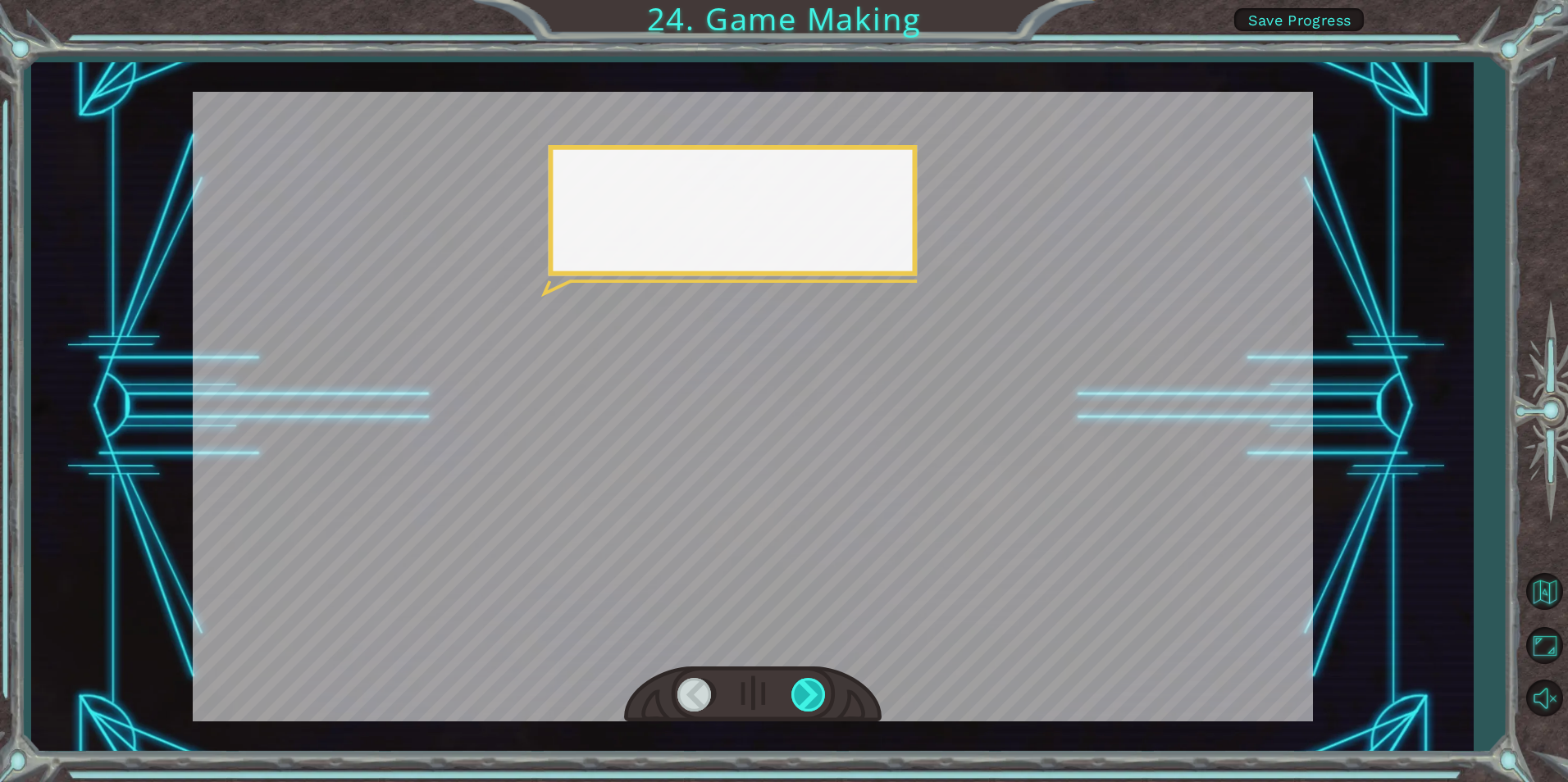
click at [811, 695] on div at bounding box center [809, 694] width 37 height 33
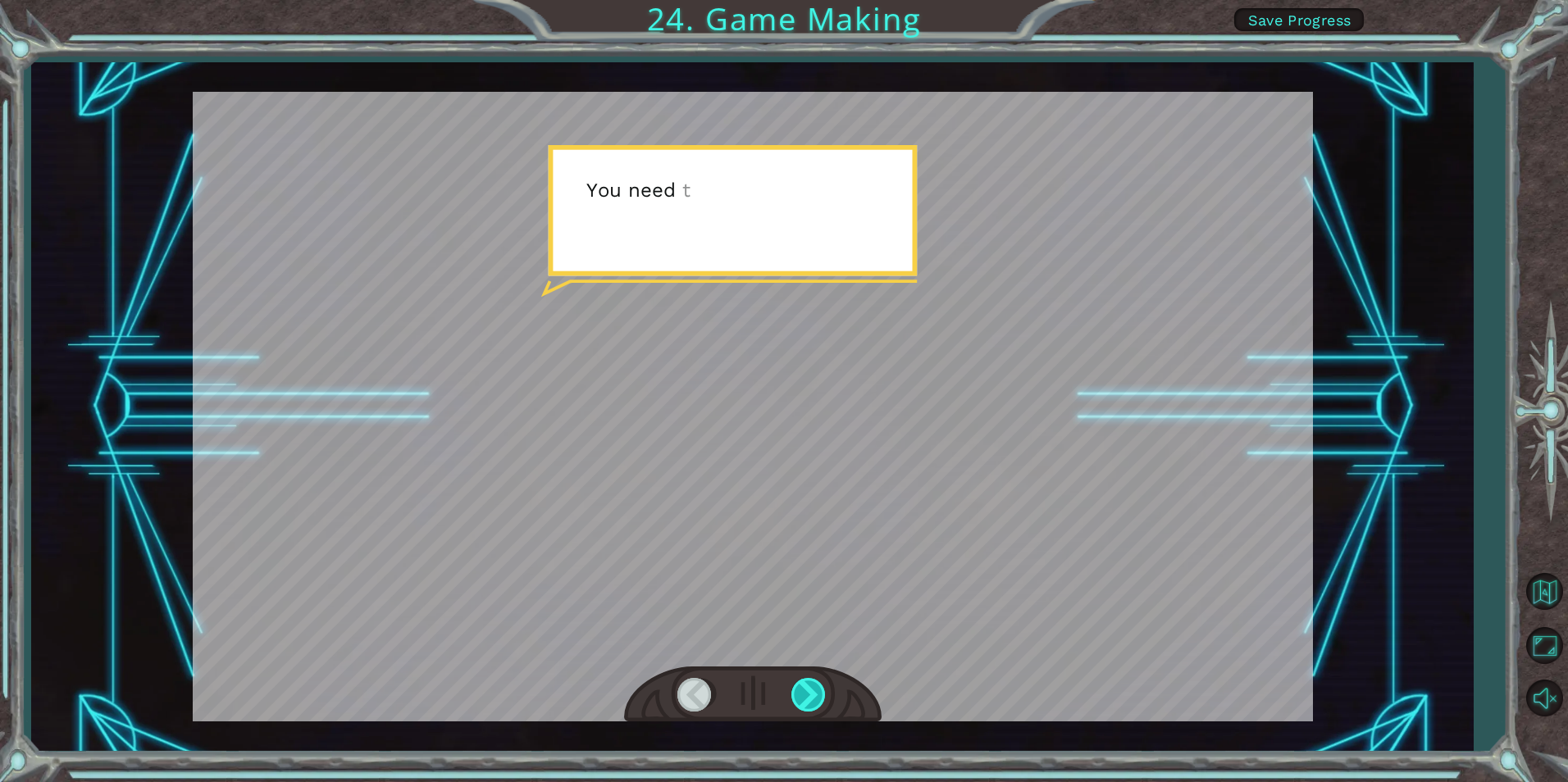
click at [811, 695] on div at bounding box center [809, 694] width 37 height 33
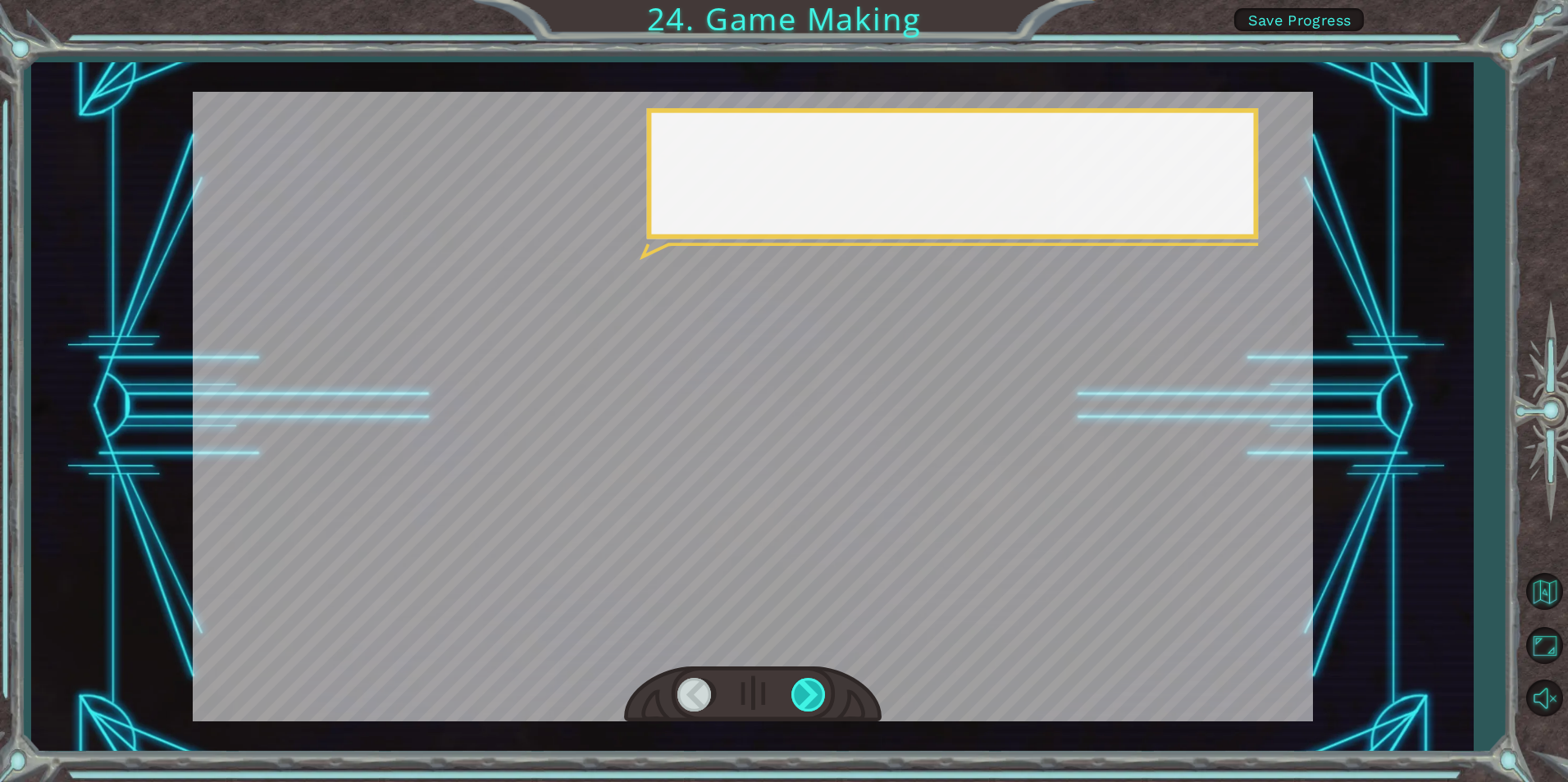
click at [811, 695] on div at bounding box center [809, 694] width 37 height 33
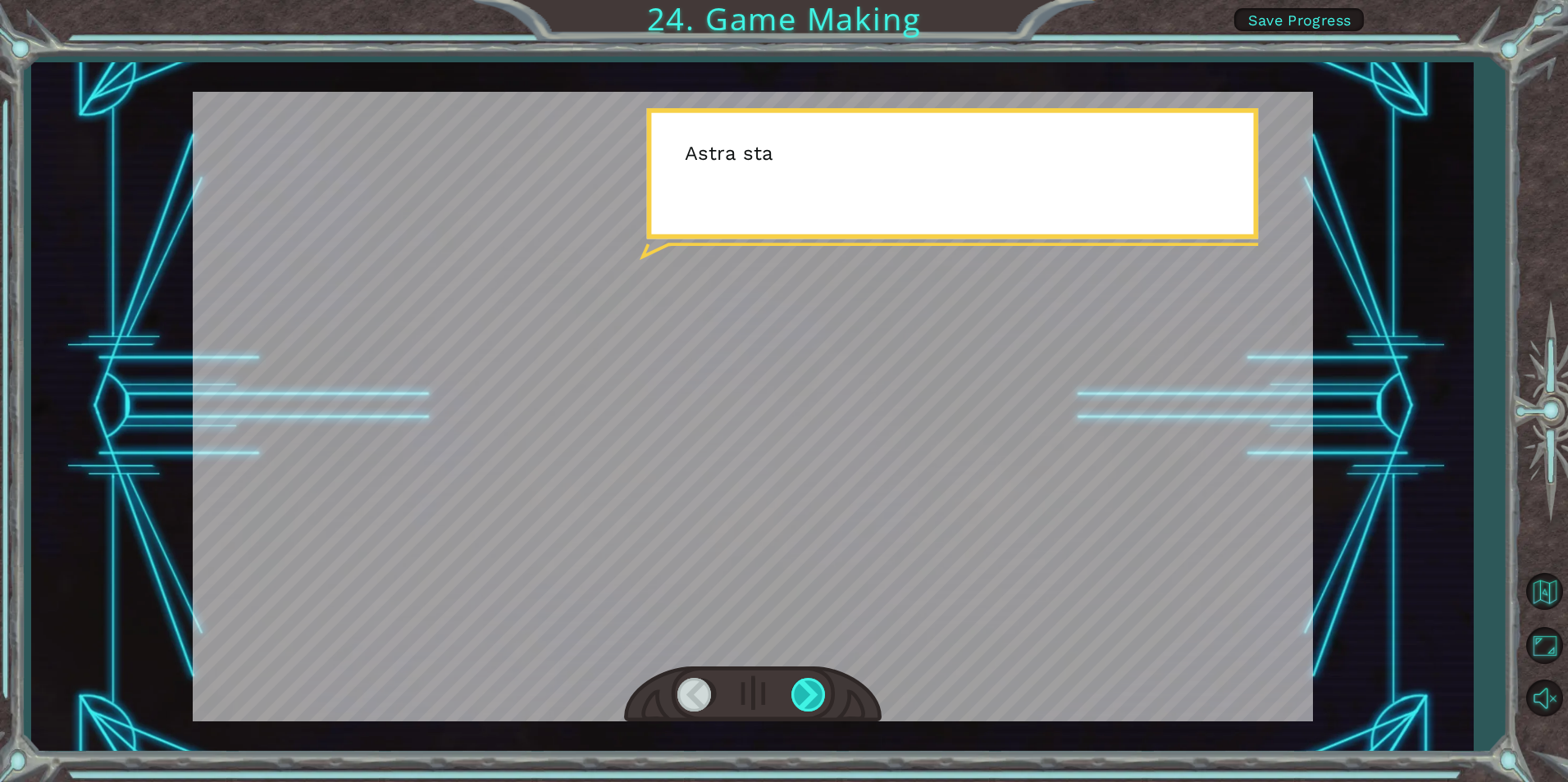
click at [811, 695] on div at bounding box center [809, 694] width 37 height 33
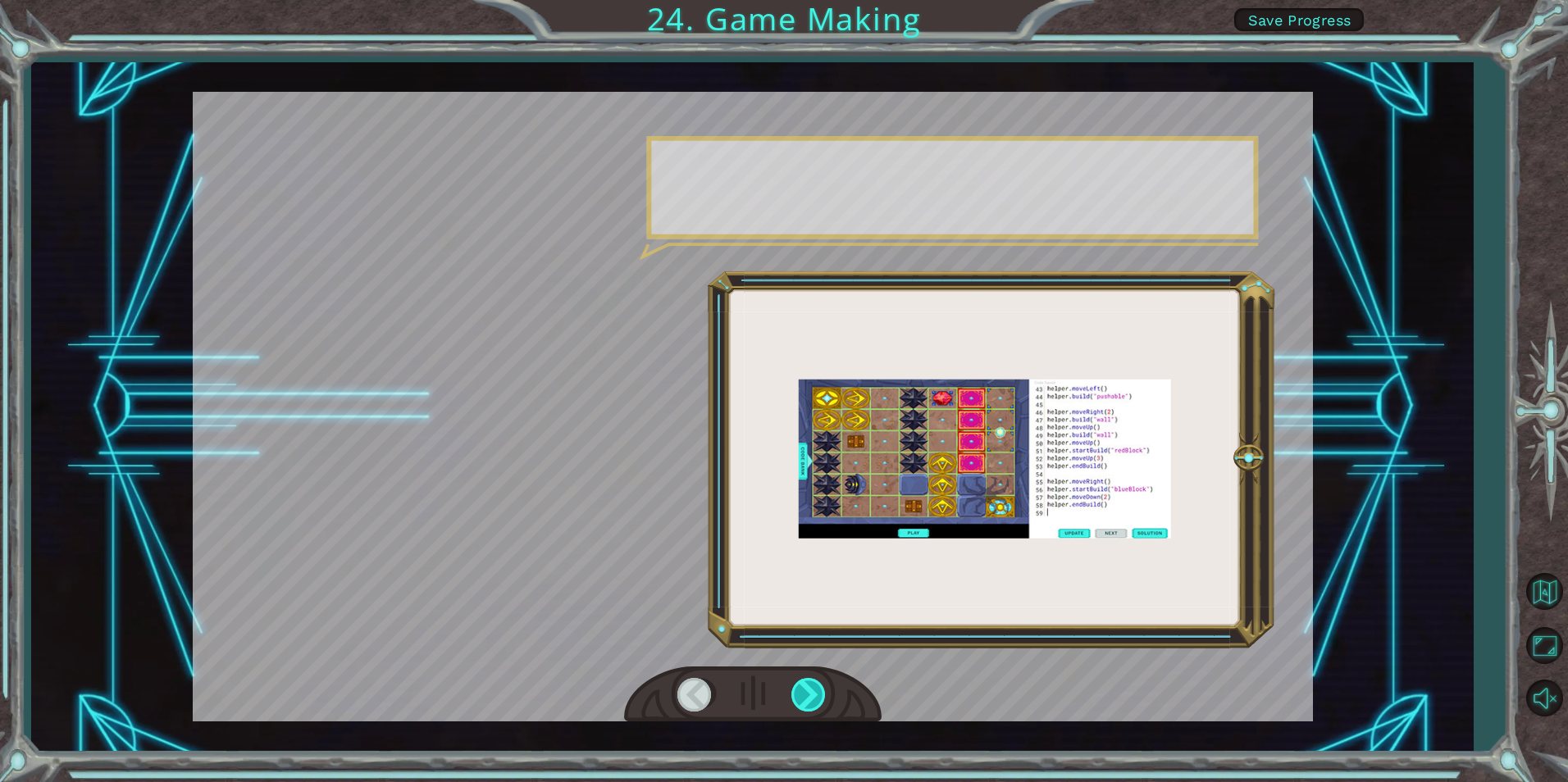
click at [811, 695] on div at bounding box center [809, 694] width 37 height 33
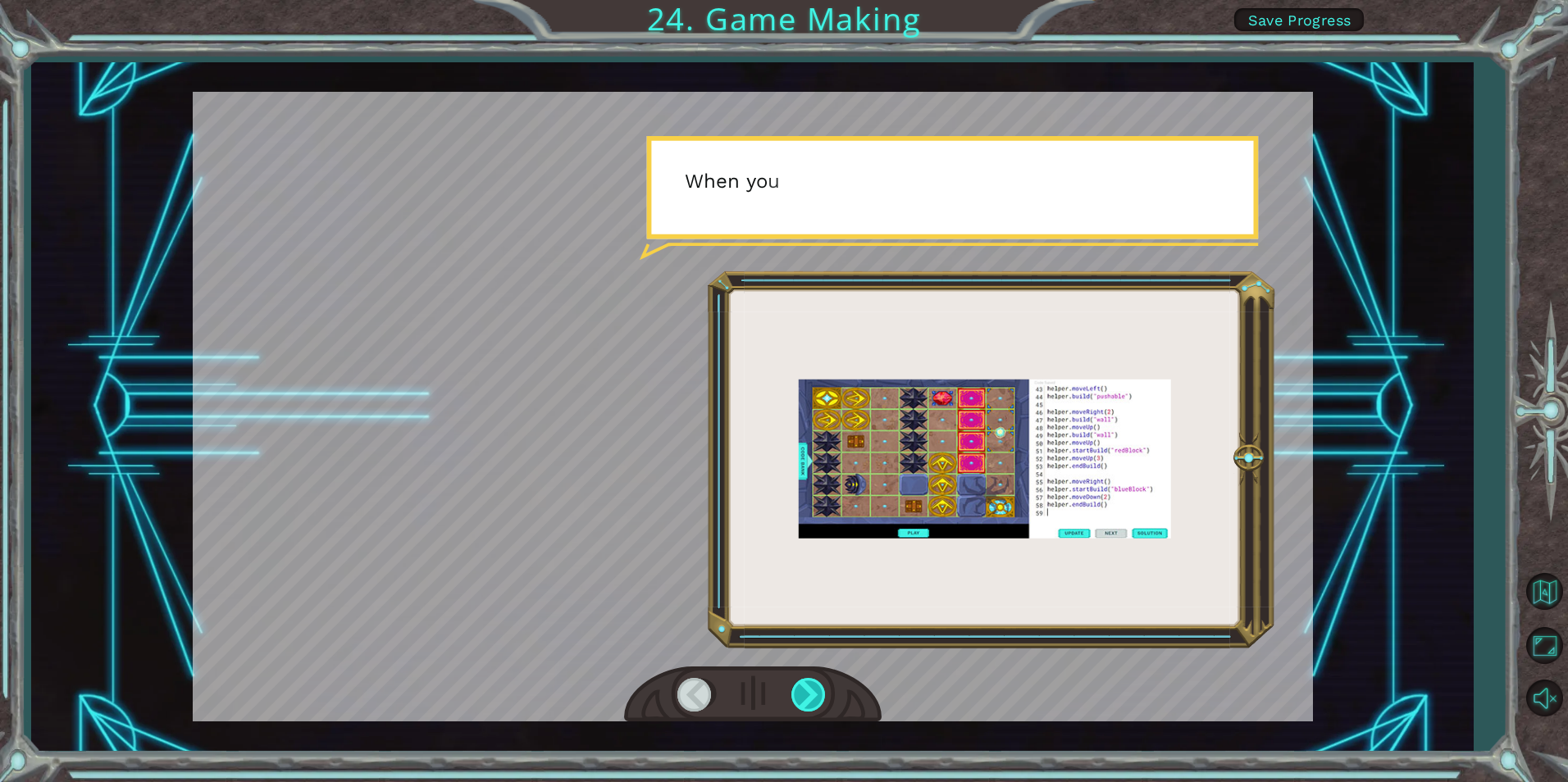
click at [811, 695] on div at bounding box center [809, 694] width 37 height 33
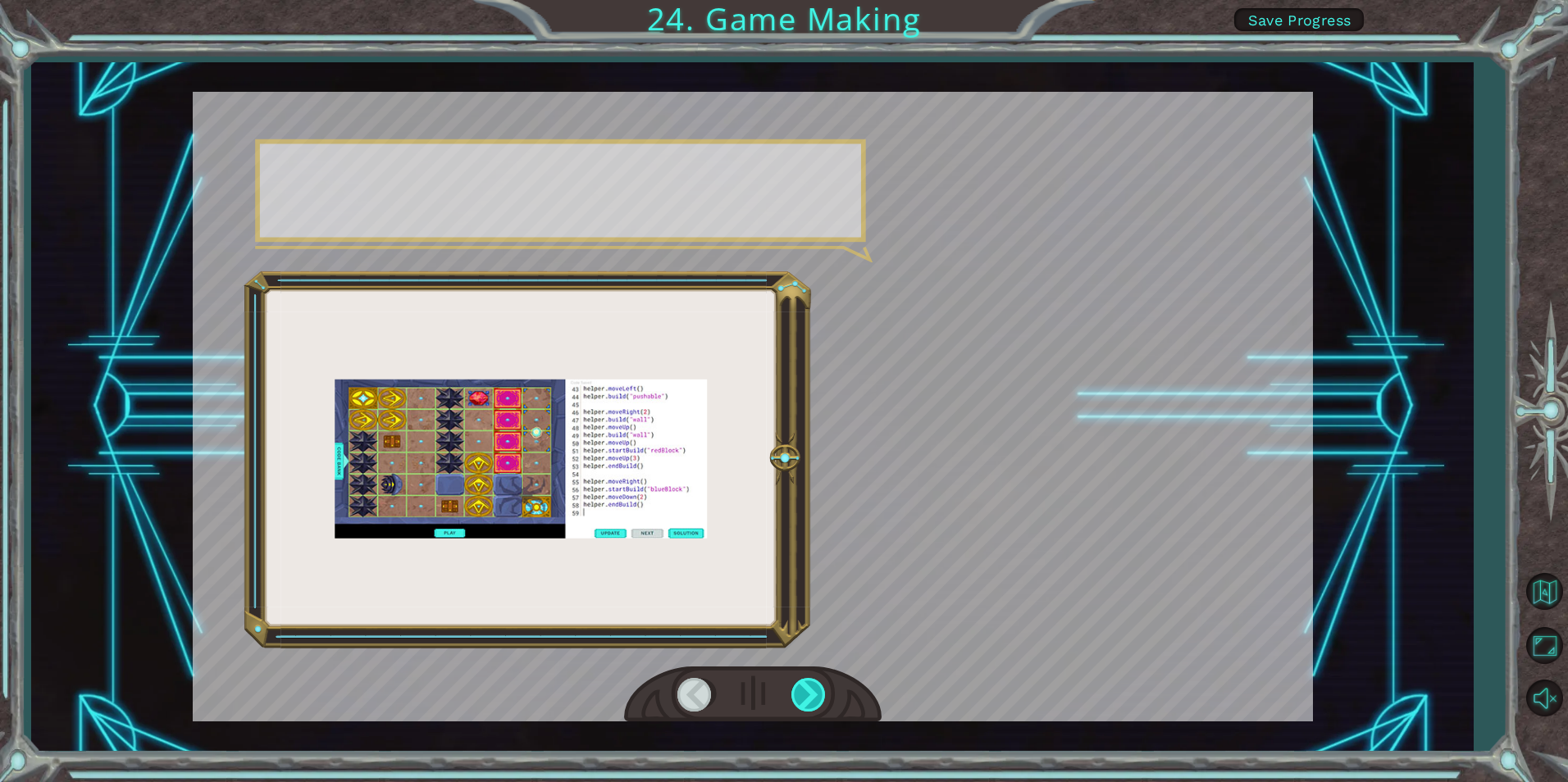
click at [811, 695] on div at bounding box center [809, 694] width 37 height 33
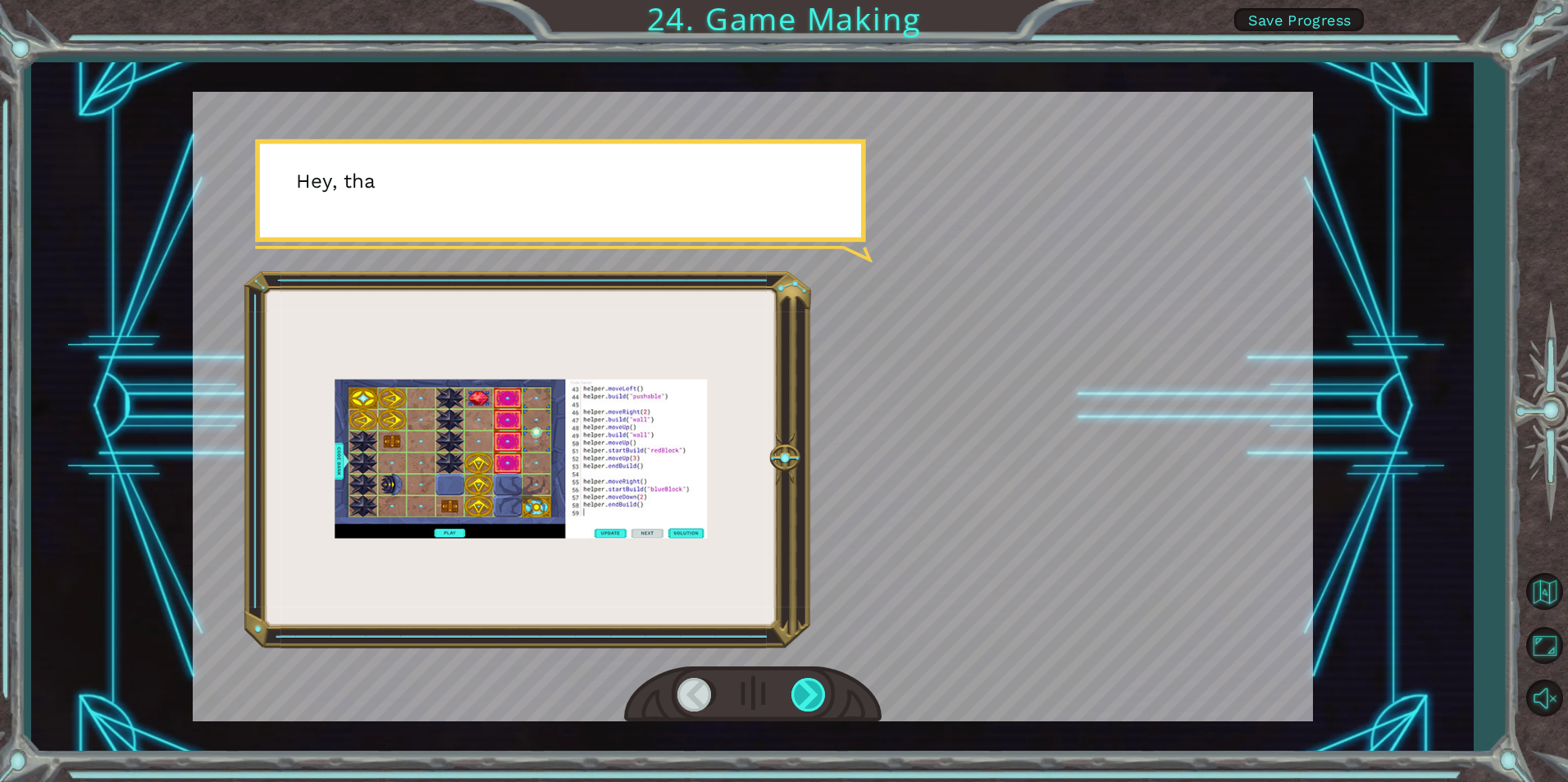
click at [811, 695] on div at bounding box center [809, 694] width 37 height 33
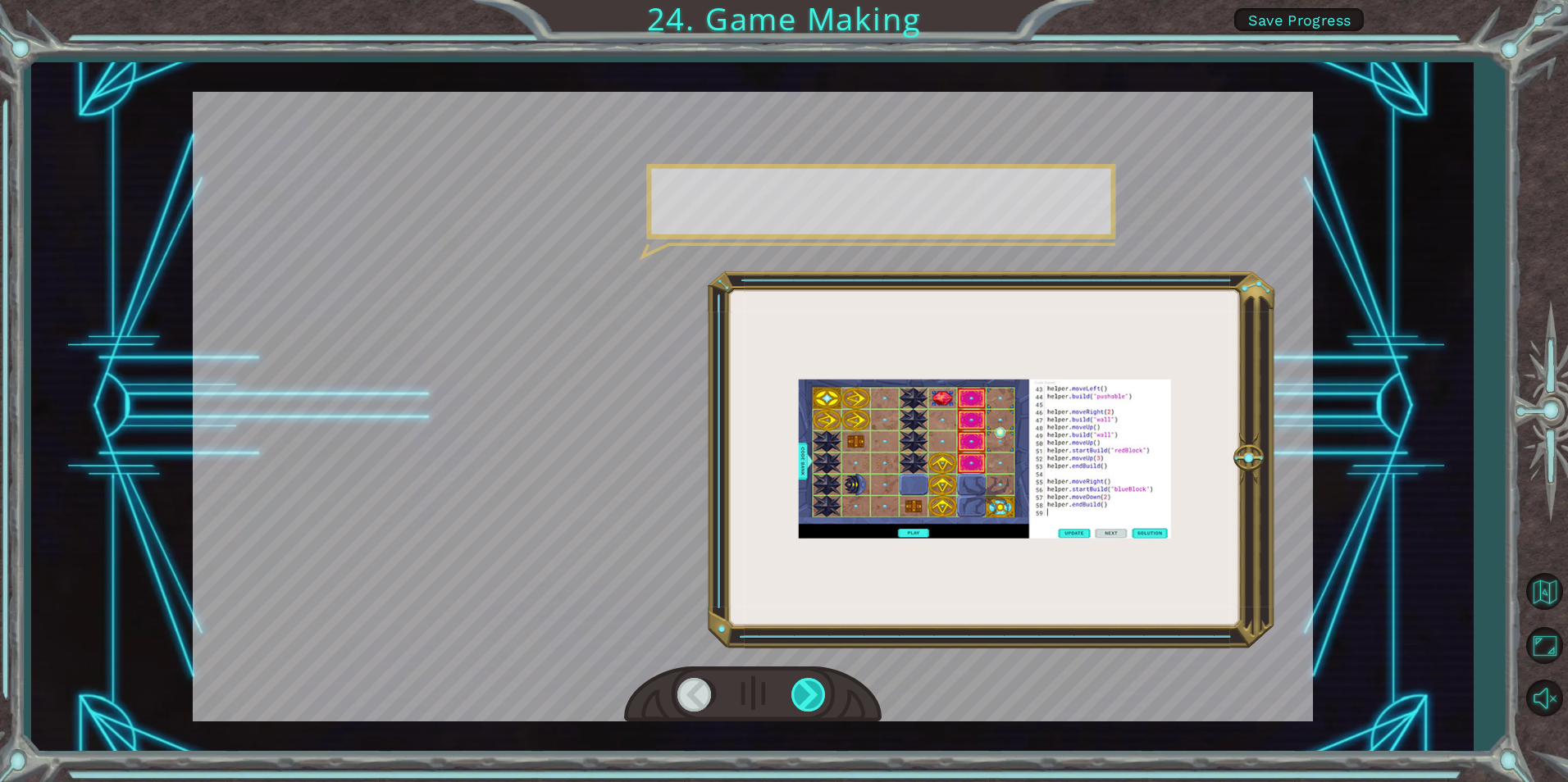
click at [811, 695] on div at bounding box center [809, 694] width 37 height 33
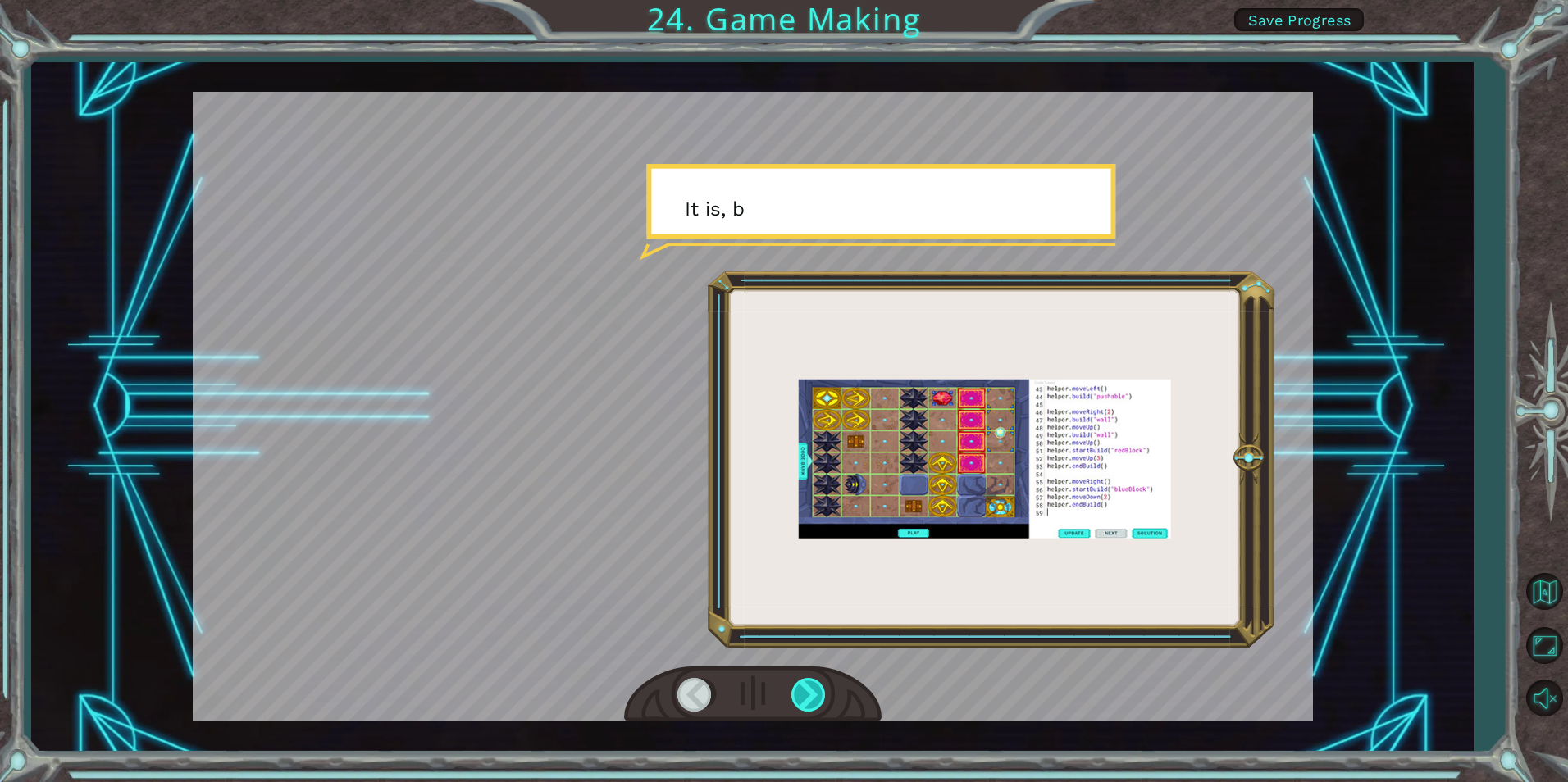
click at [811, 695] on div at bounding box center [809, 694] width 37 height 33
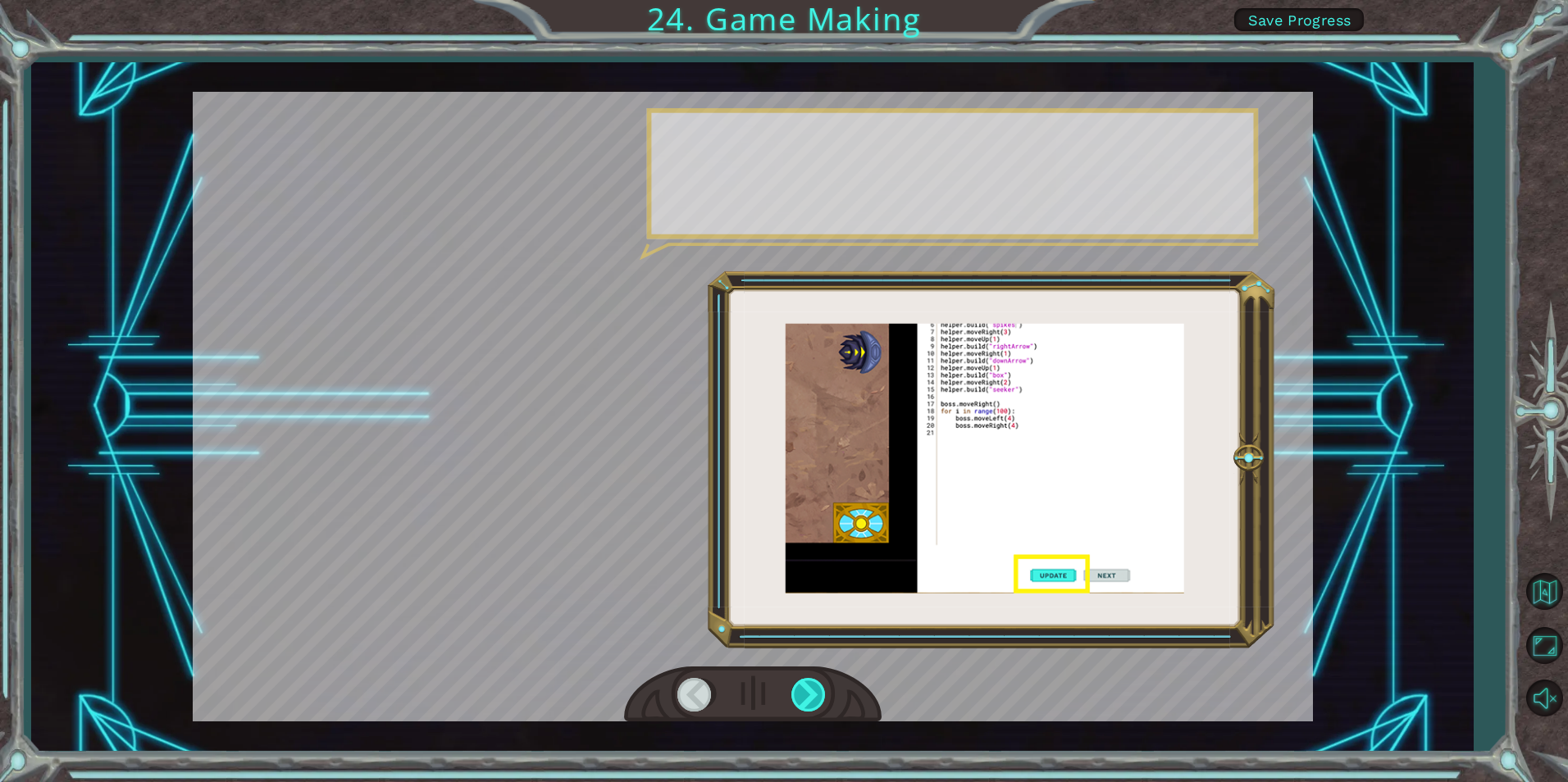
click at [811, 695] on div at bounding box center [809, 694] width 37 height 33
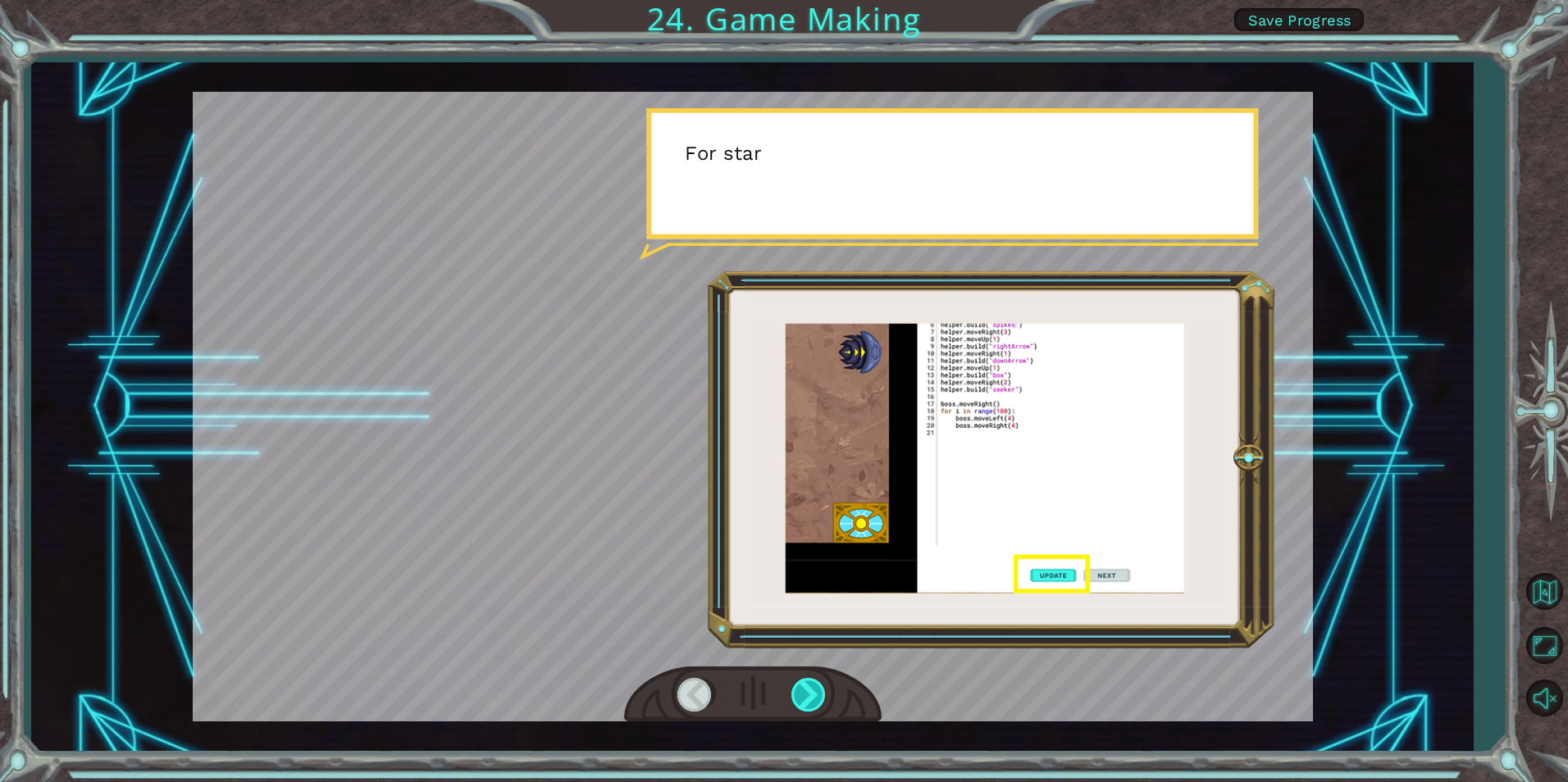
click at [811, 695] on div at bounding box center [809, 694] width 37 height 33
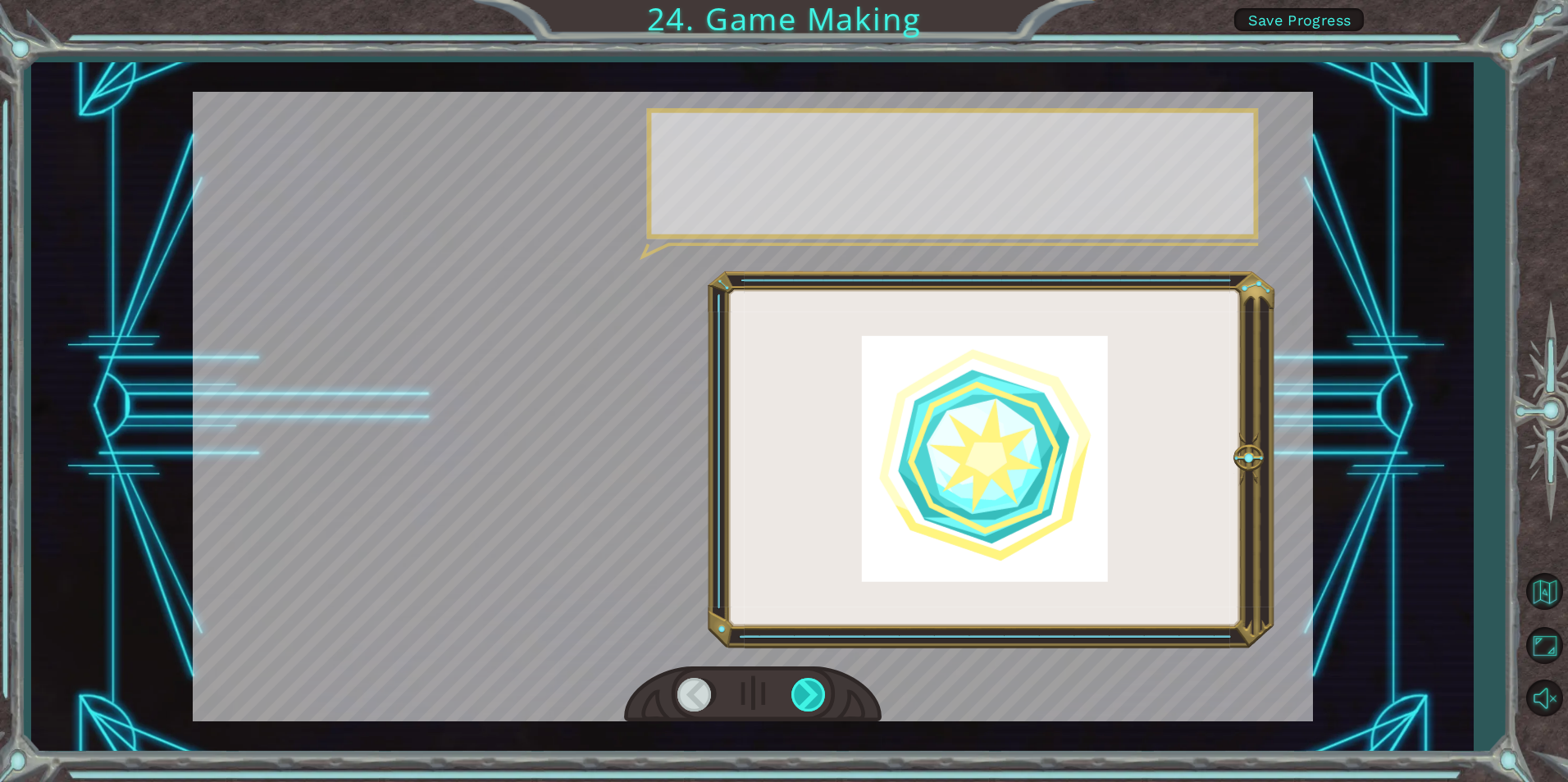
click at [811, 695] on div at bounding box center [809, 694] width 37 height 33
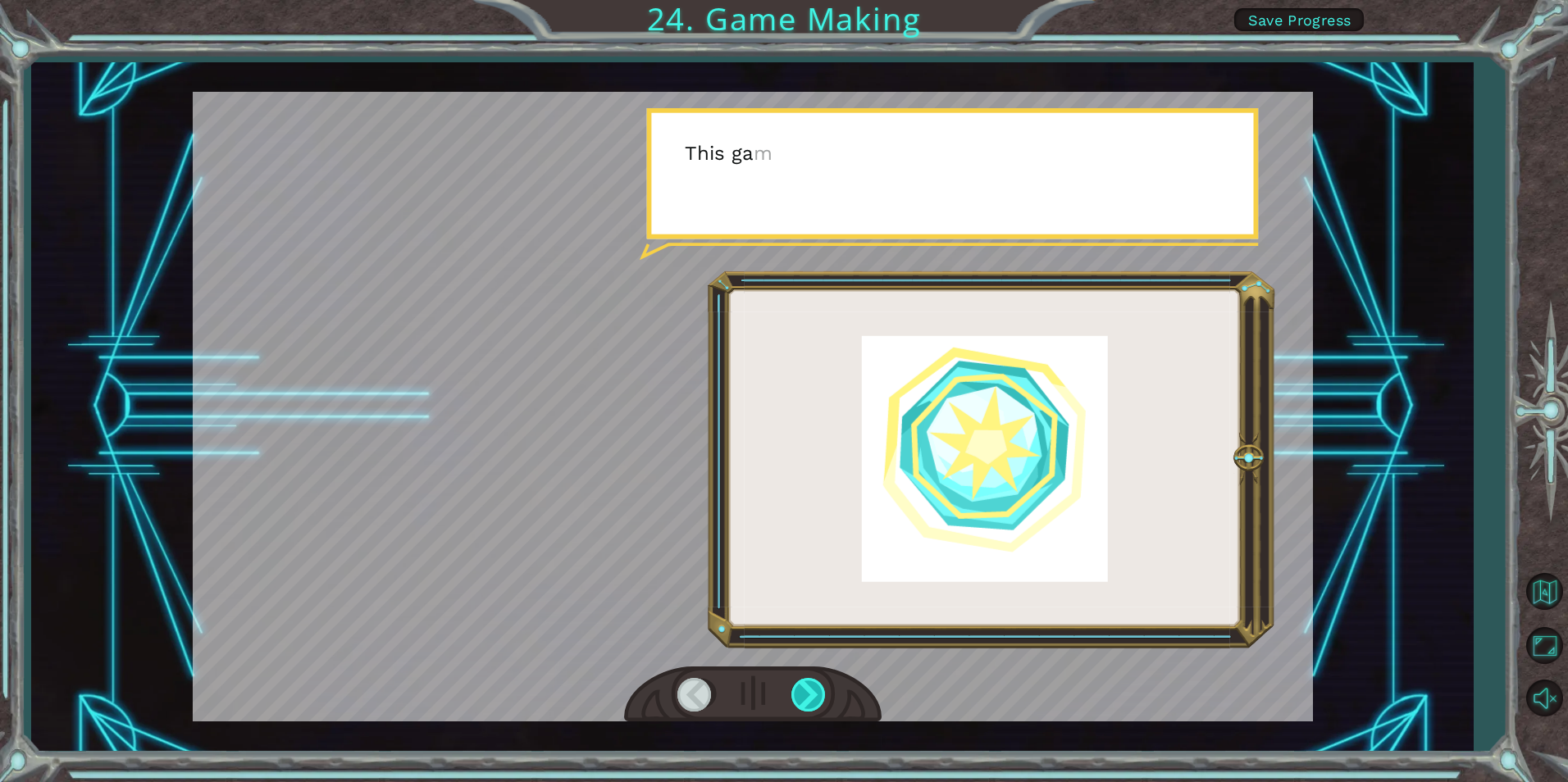
click at [811, 695] on div at bounding box center [809, 694] width 37 height 33
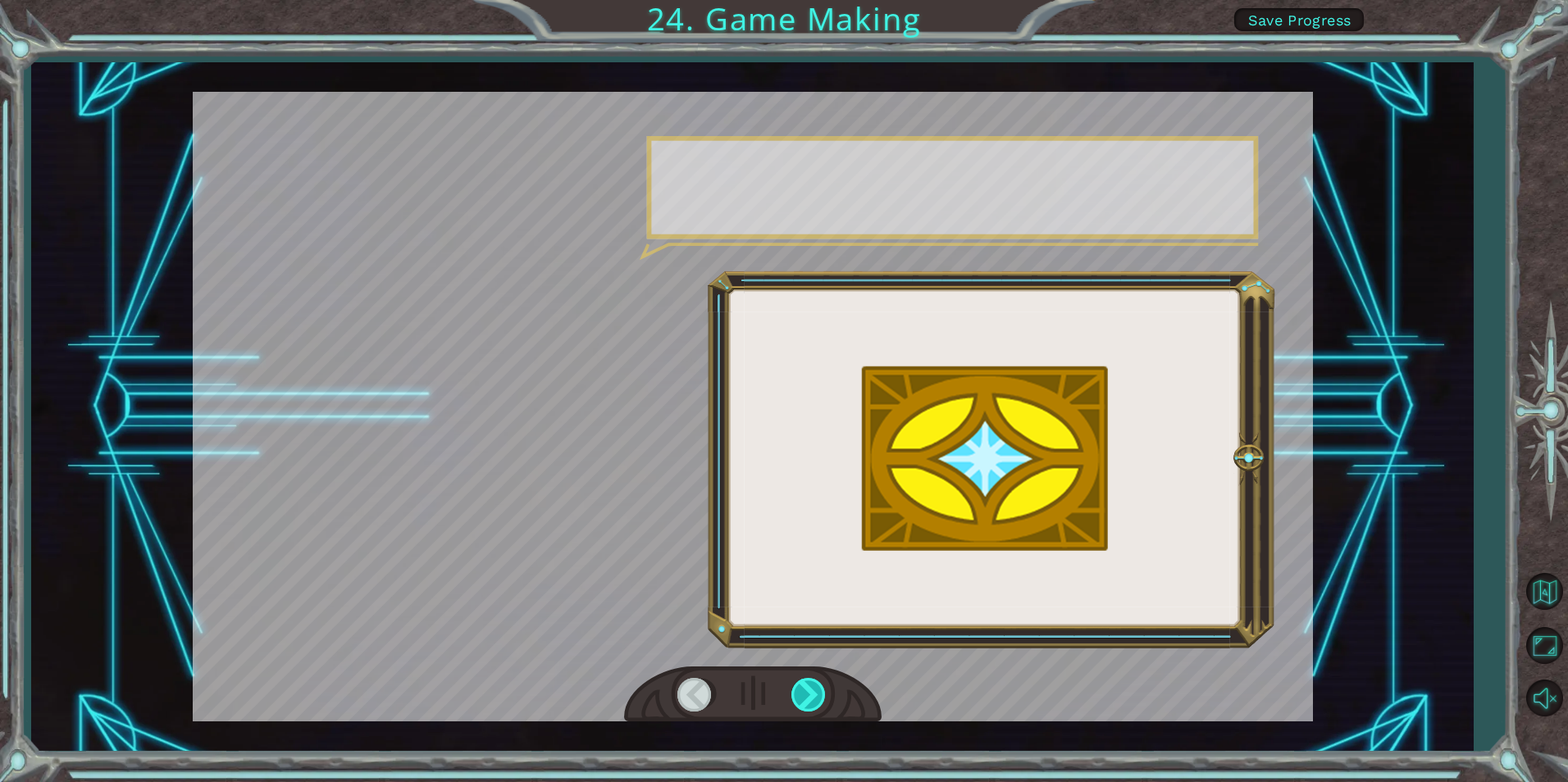
click at [811, 695] on div at bounding box center [809, 694] width 37 height 33
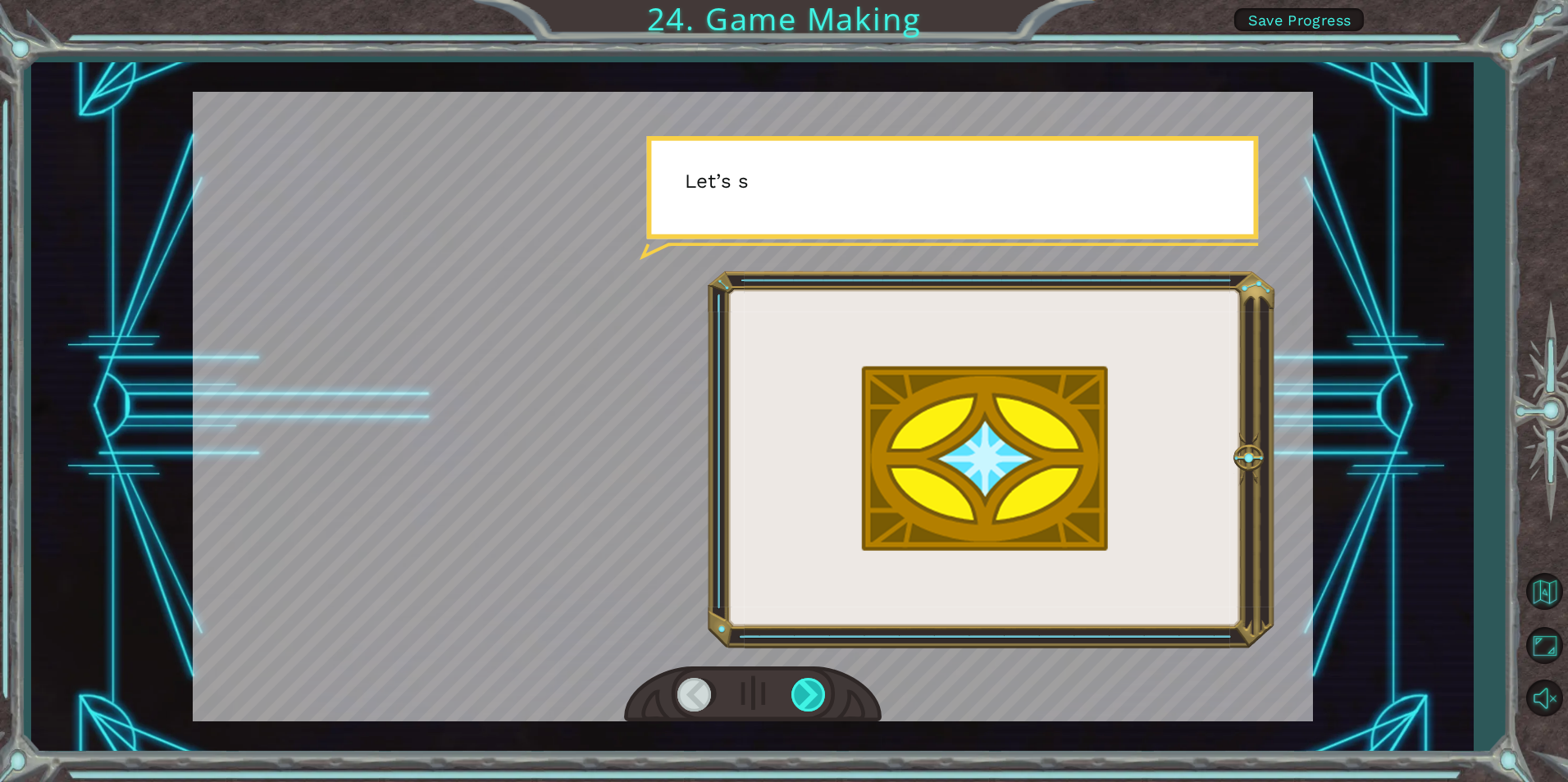
click at [811, 695] on div at bounding box center [809, 694] width 37 height 33
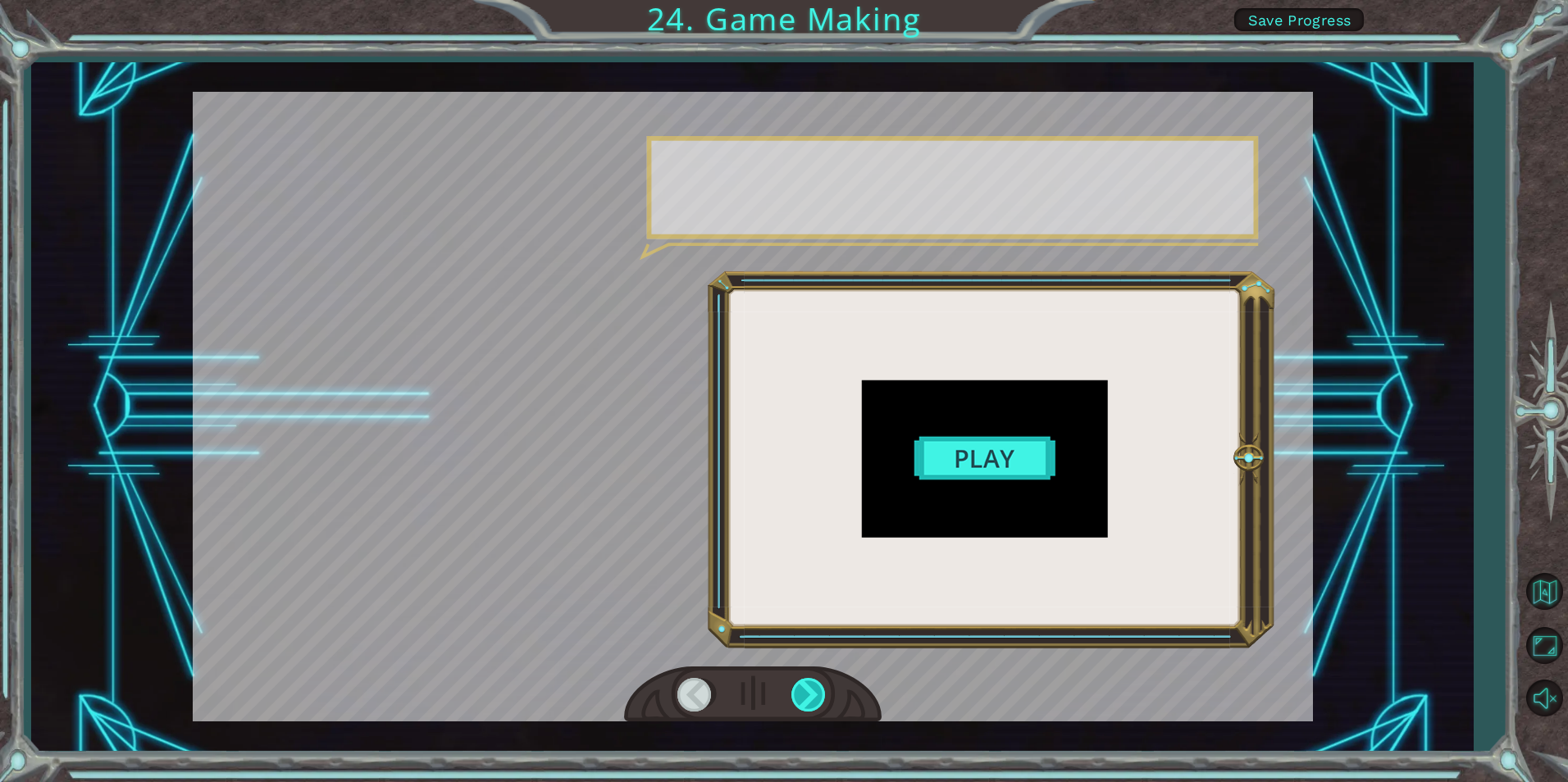
click at [811, 695] on div at bounding box center [809, 694] width 37 height 33
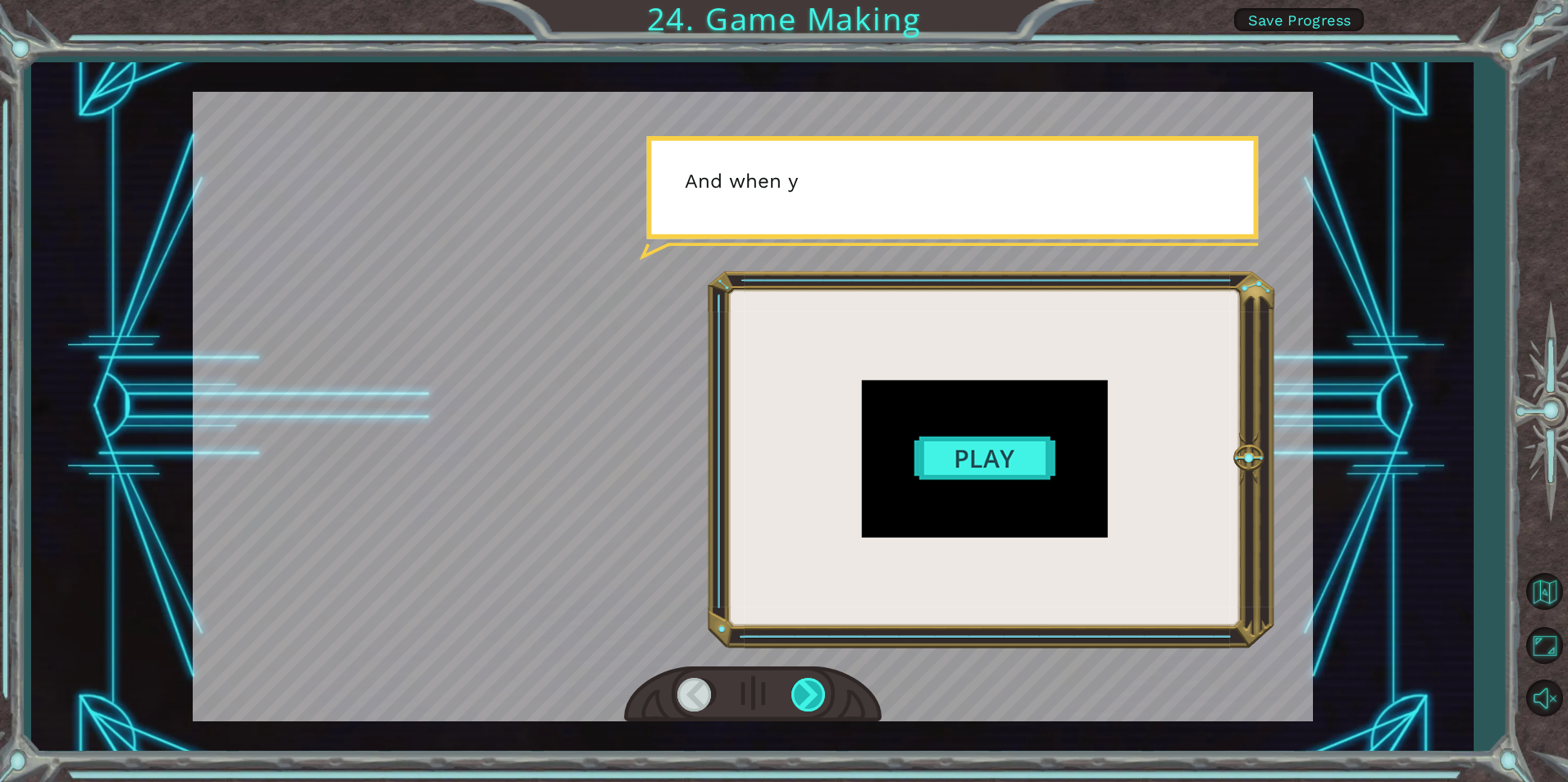
click at [811, 695] on div at bounding box center [809, 694] width 37 height 33
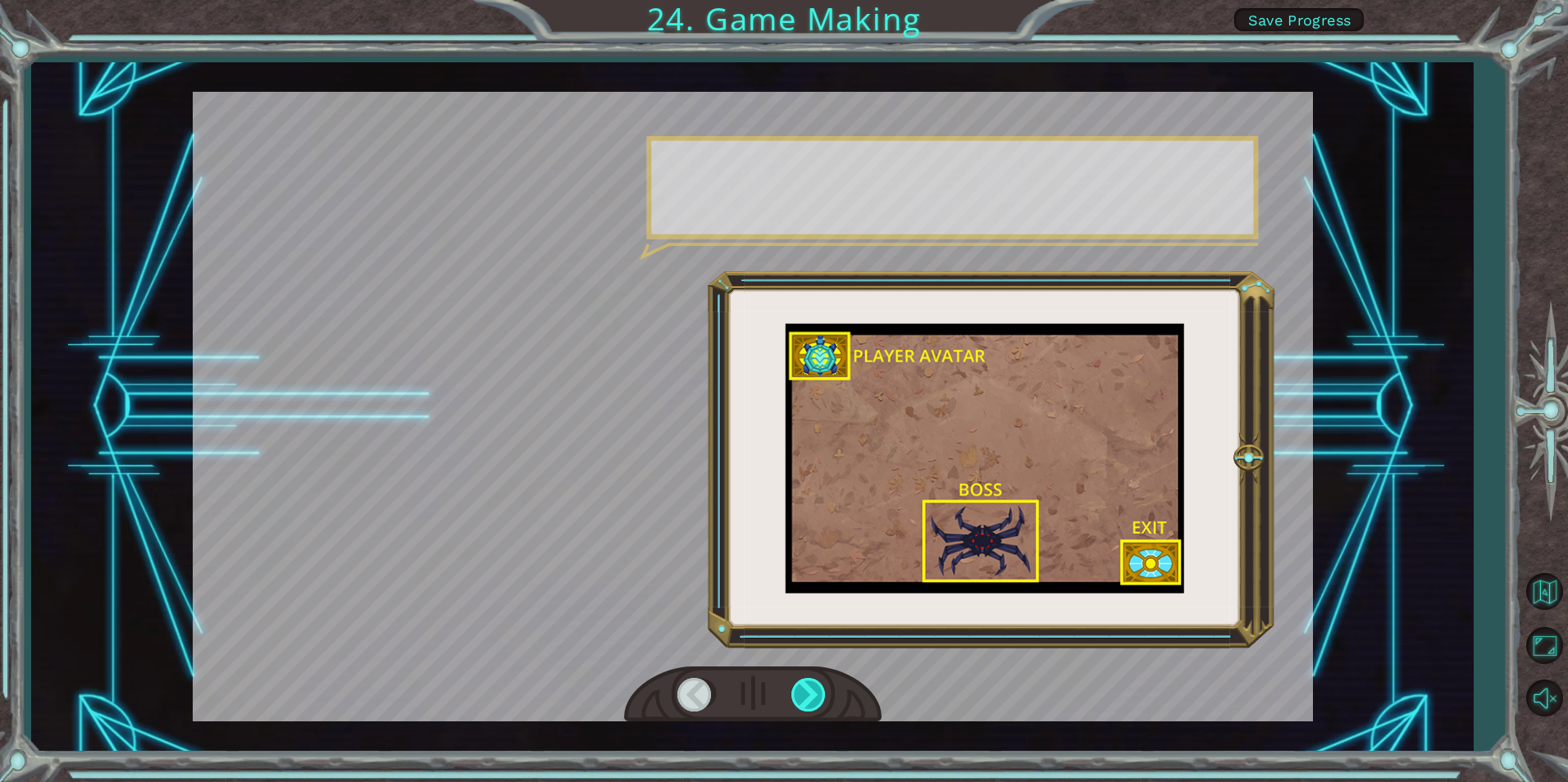
click at [811, 695] on div at bounding box center [809, 694] width 37 height 33
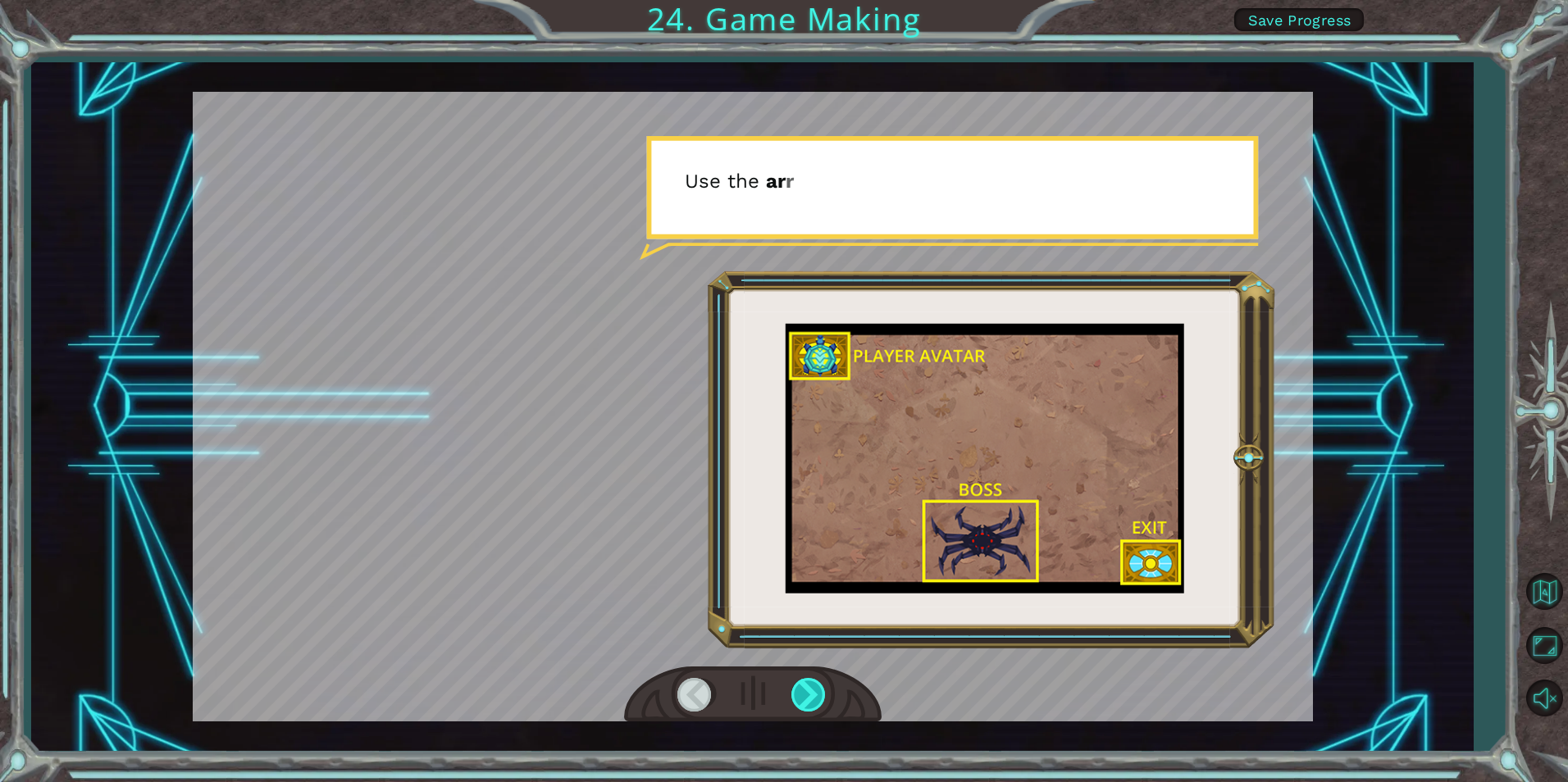
click at [811, 695] on div at bounding box center [809, 694] width 37 height 33
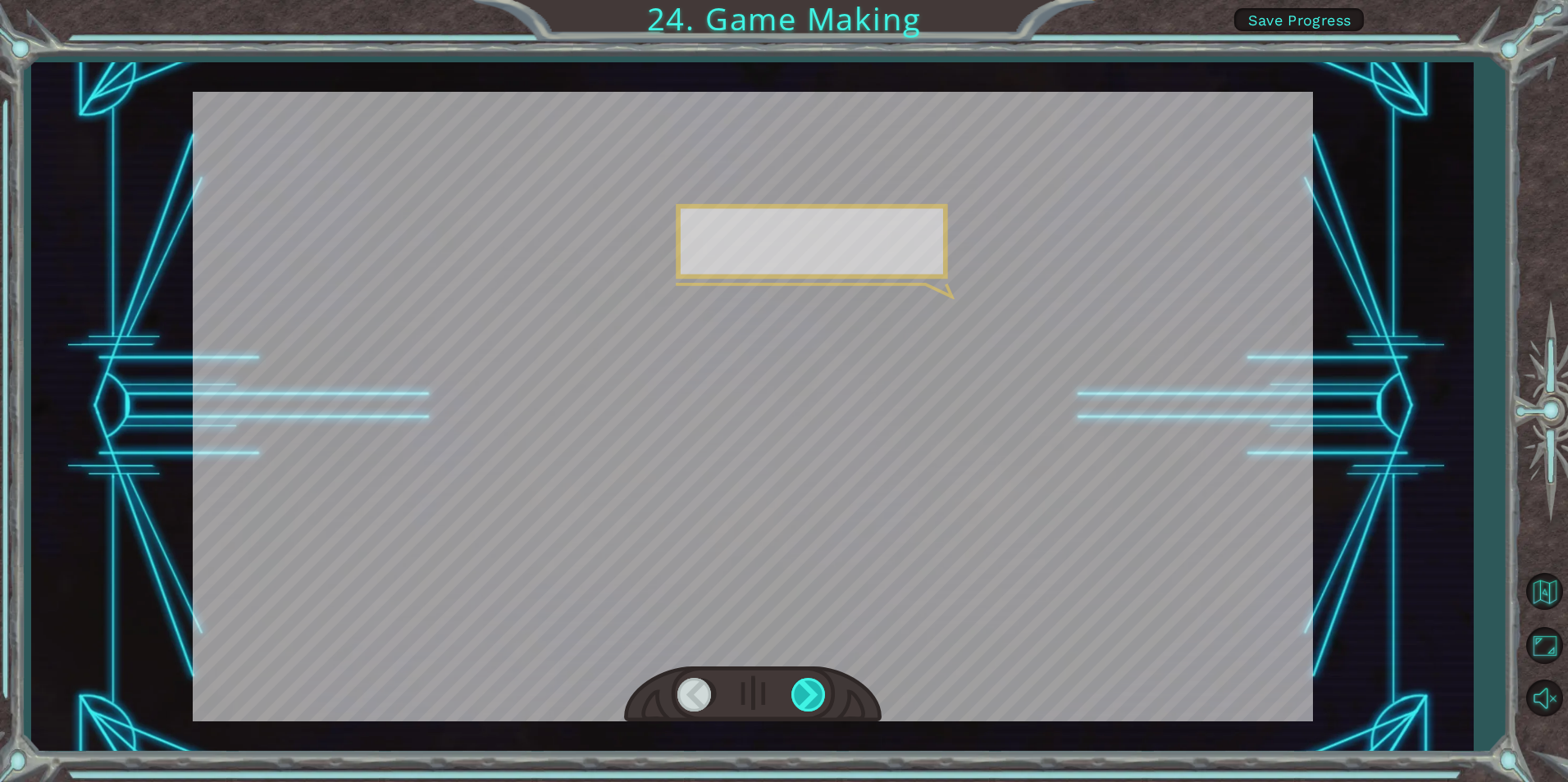
click at [811, 695] on div at bounding box center [809, 694] width 37 height 33
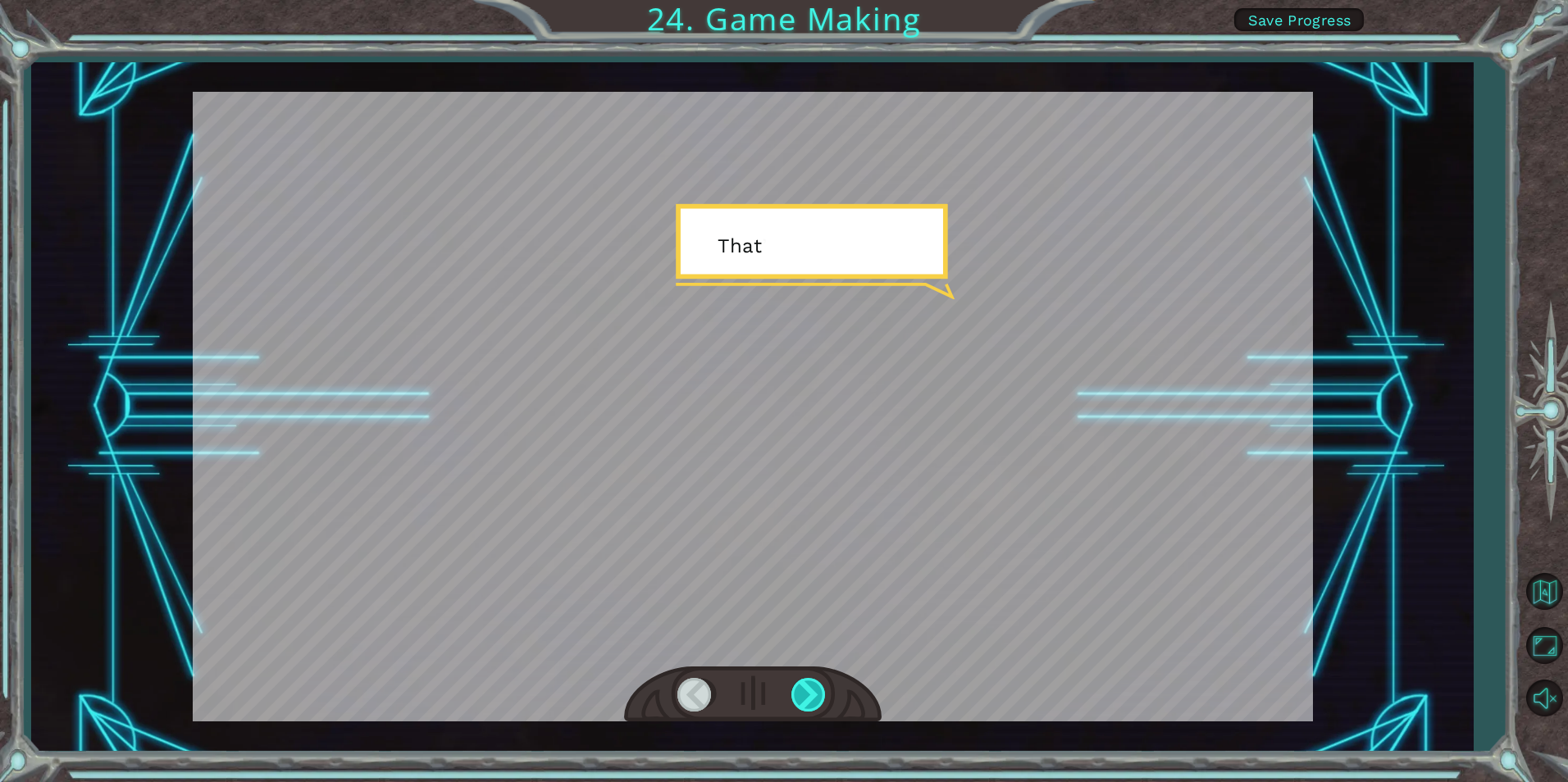
click at [811, 695] on div at bounding box center [809, 694] width 37 height 33
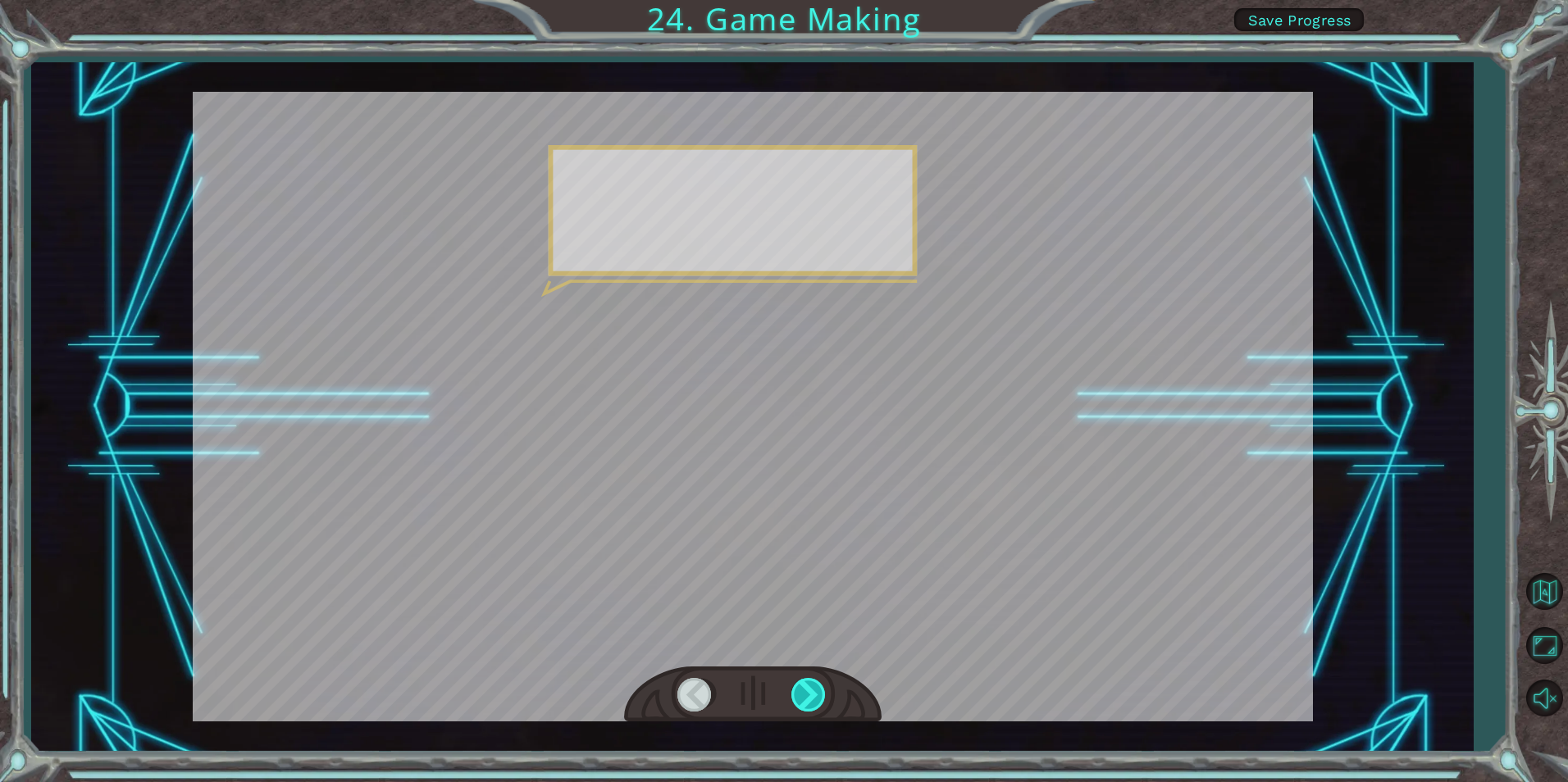
click at [811, 695] on div at bounding box center [809, 694] width 37 height 33
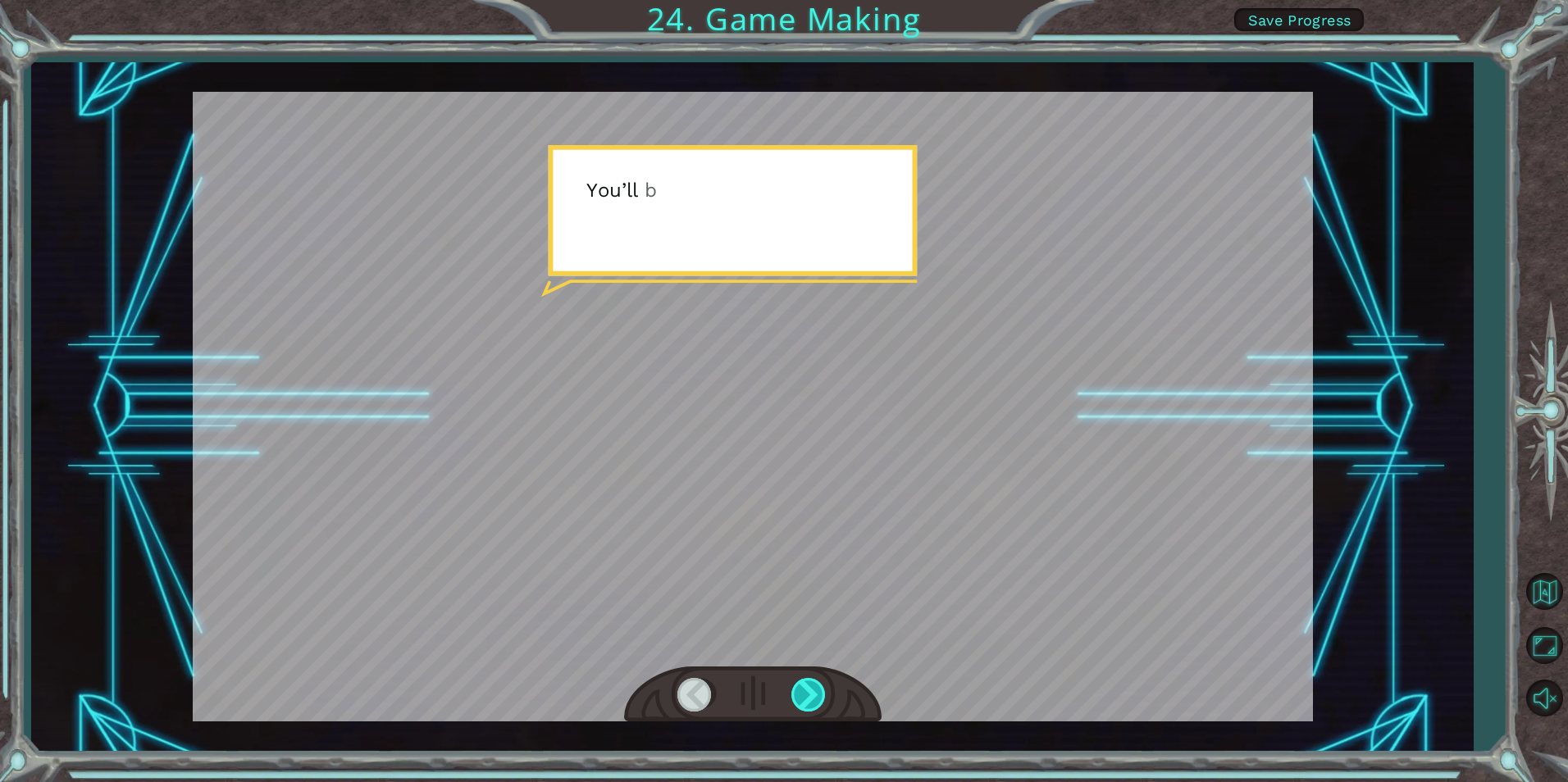
click at [811, 695] on div at bounding box center [809, 694] width 37 height 33
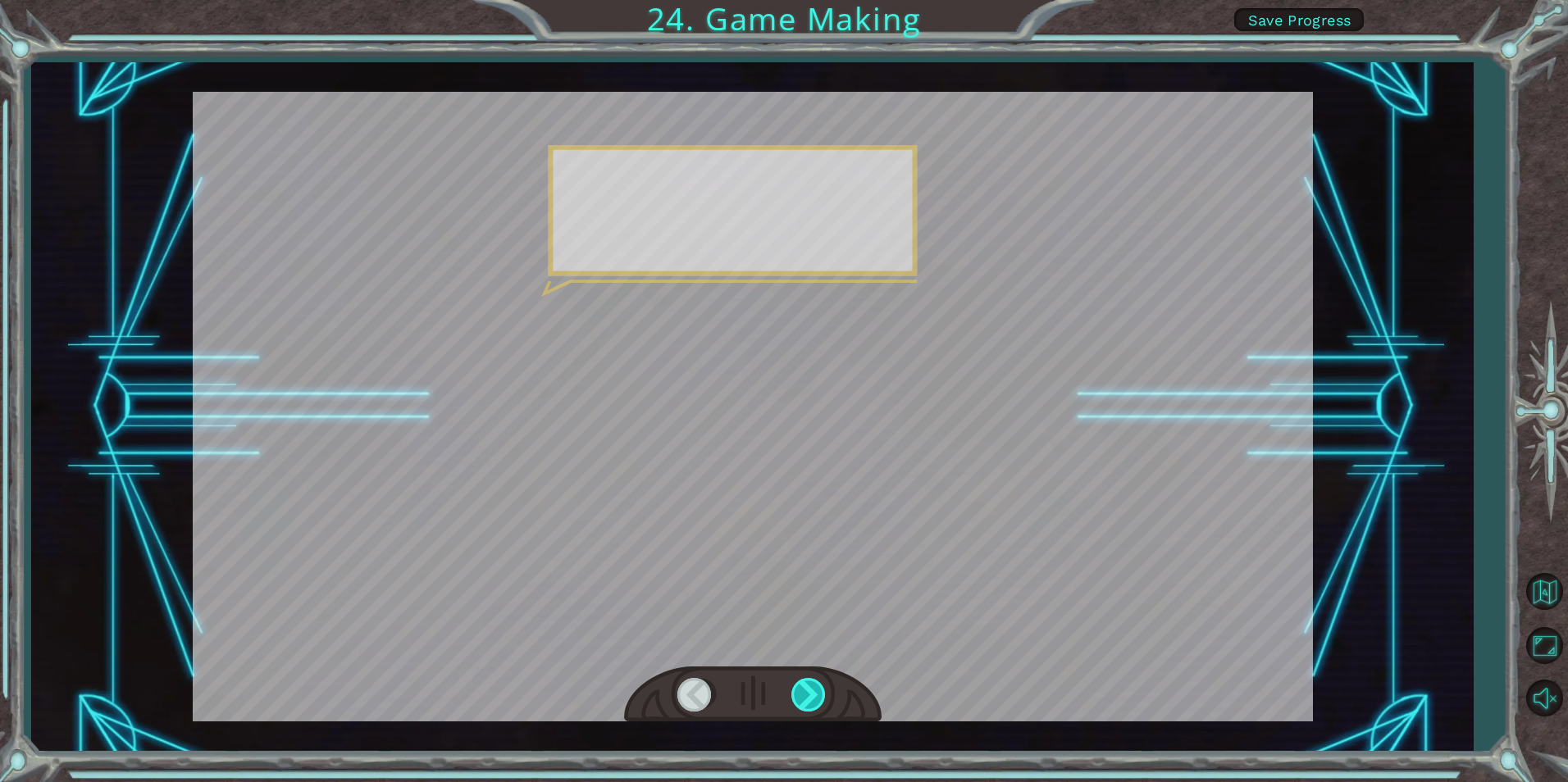
click at [811, 695] on div at bounding box center [809, 694] width 37 height 33
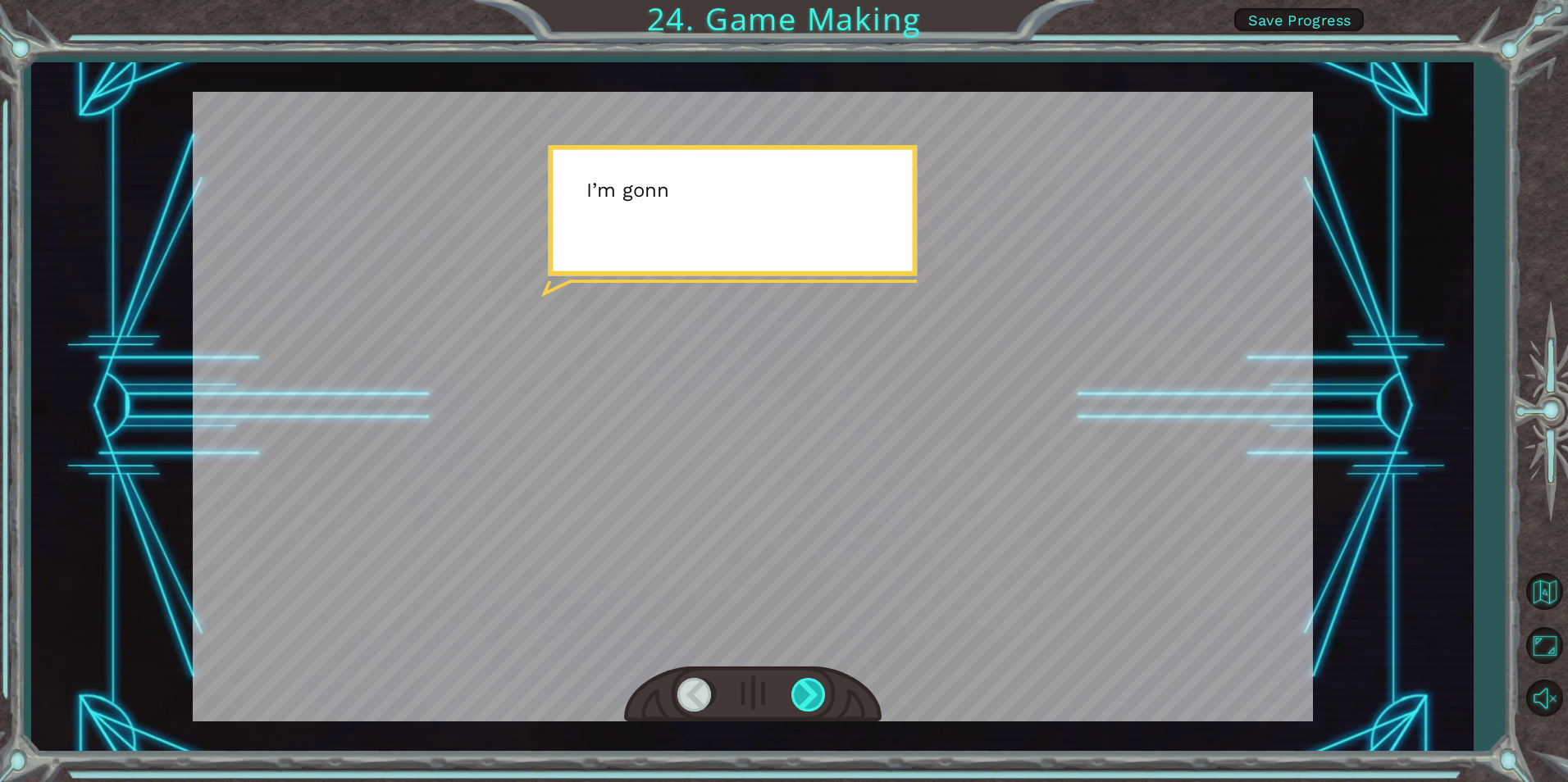
click at [811, 695] on div at bounding box center [809, 694] width 37 height 33
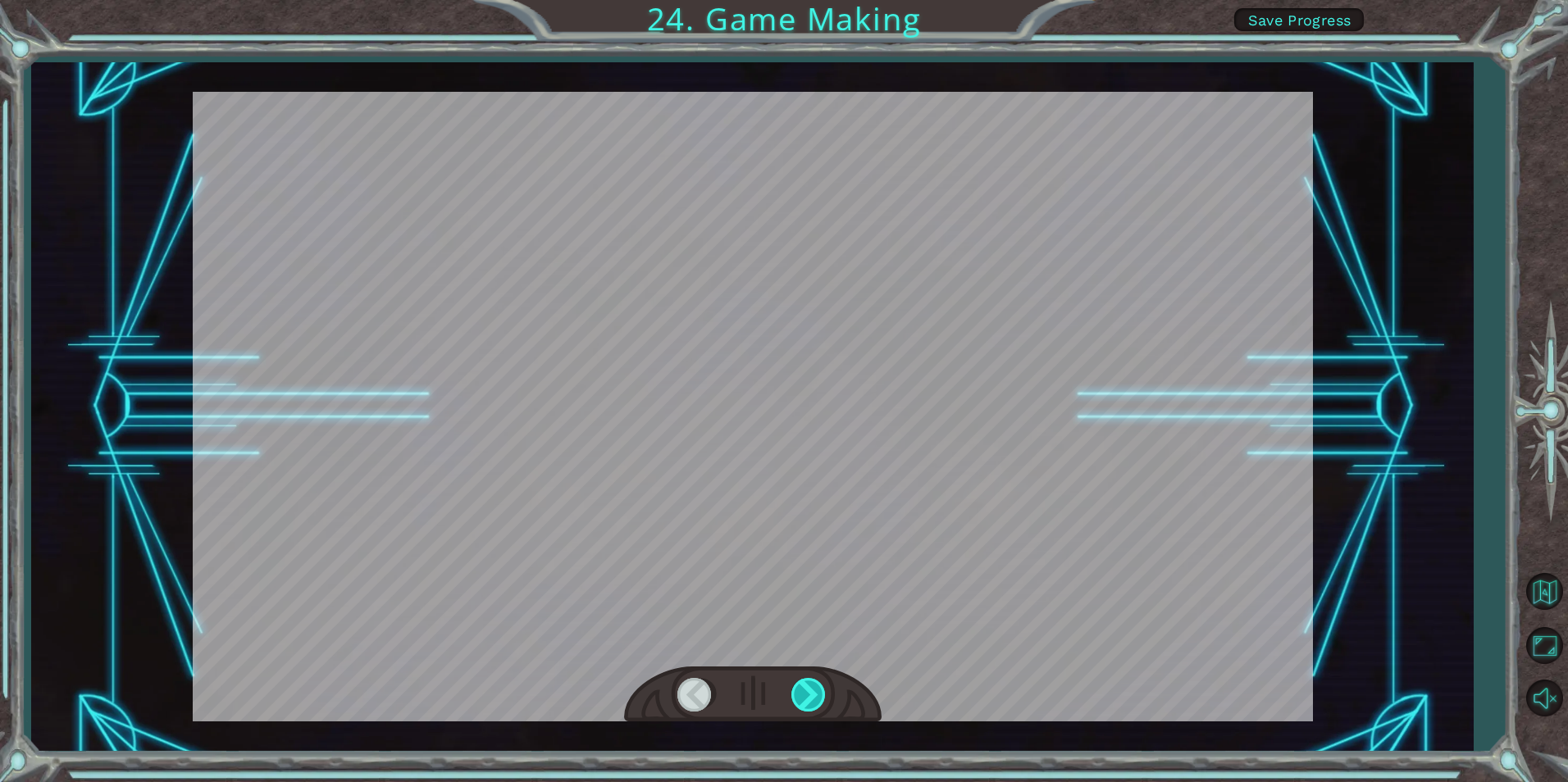
click at [811, 695] on div at bounding box center [809, 694] width 37 height 33
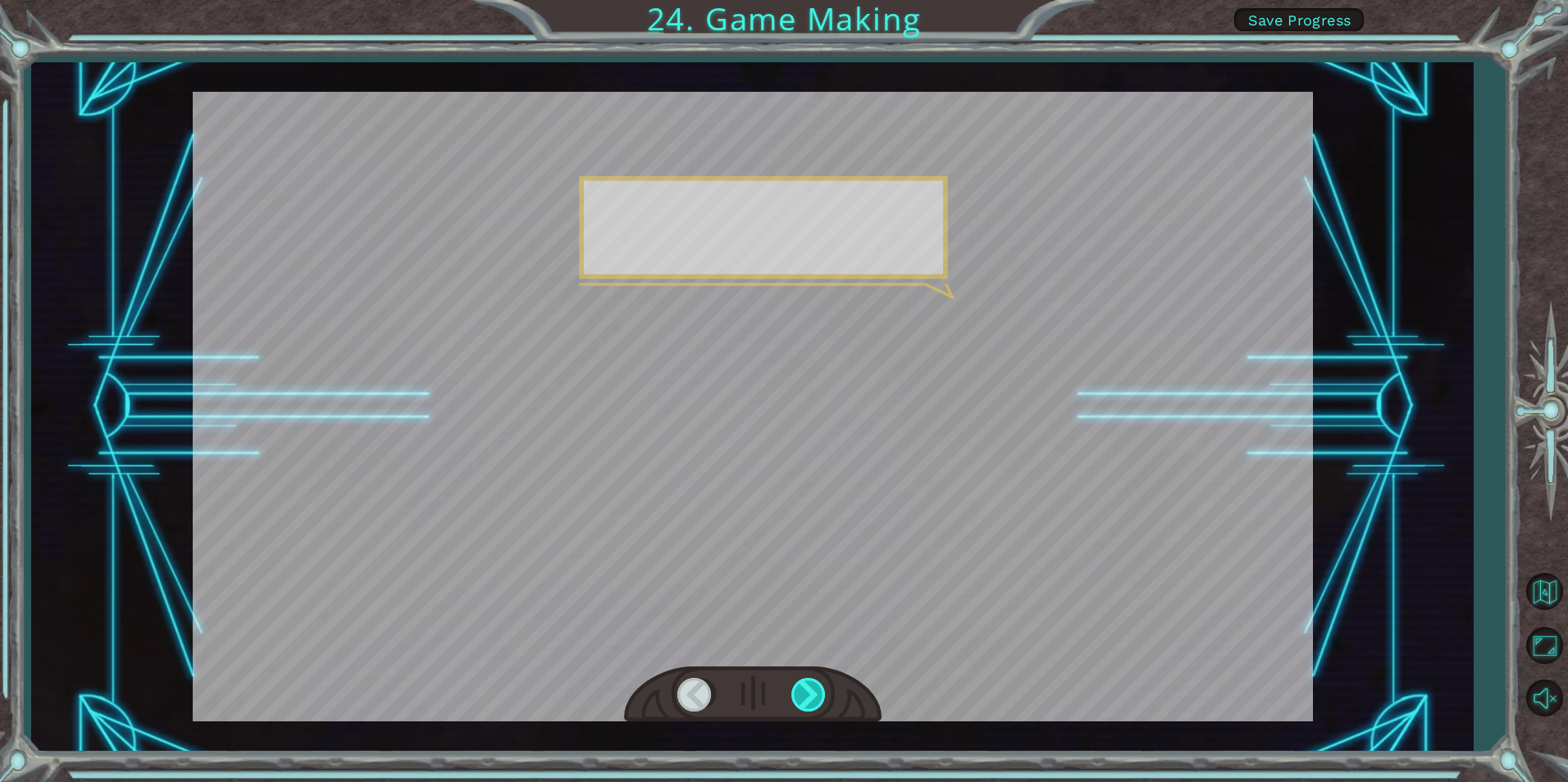
click at [811, 695] on div at bounding box center [809, 694] width 37 height 33
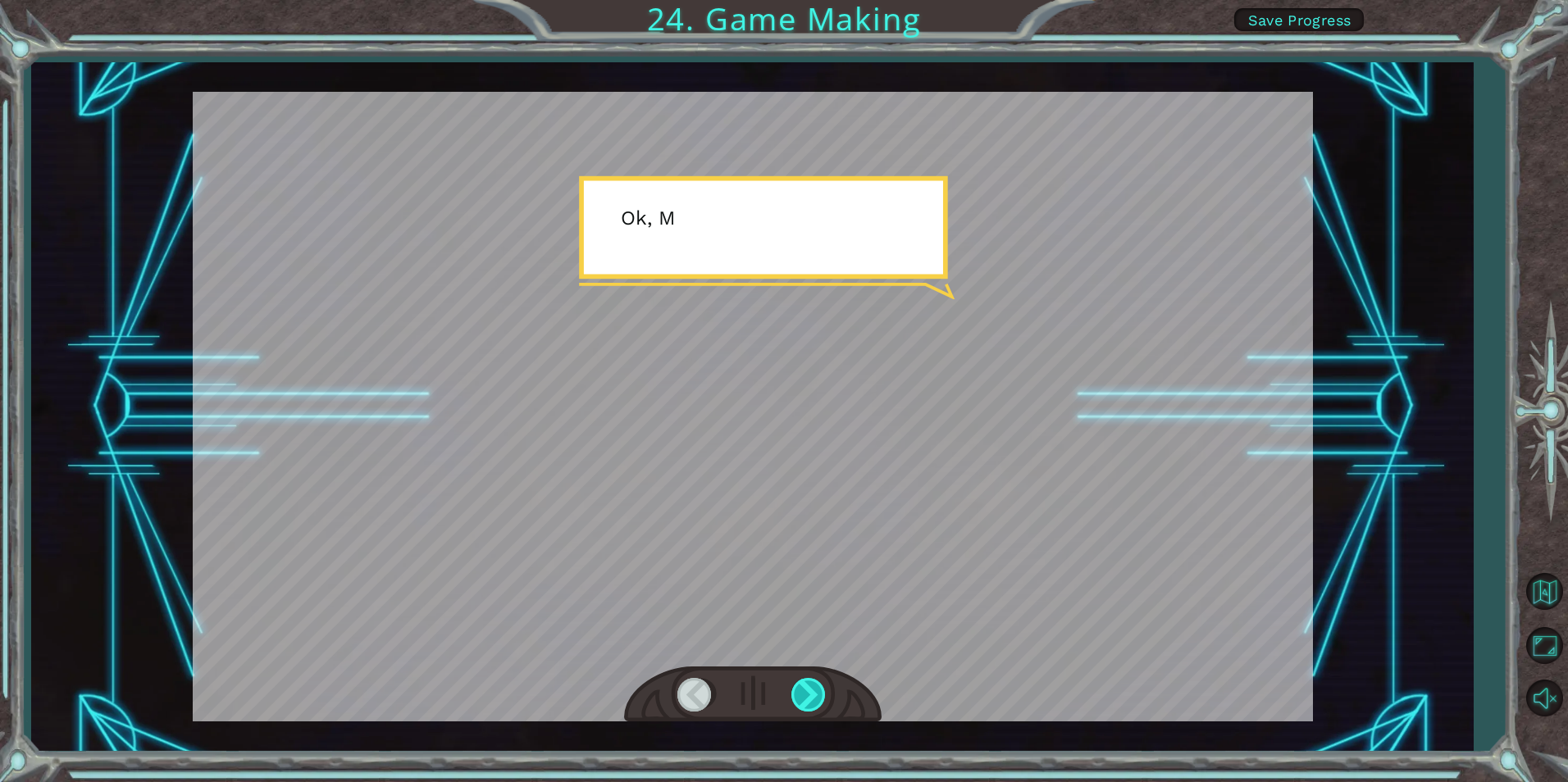
click at [811, 695] on div at bounding box center [809, 694] width 37 height 33
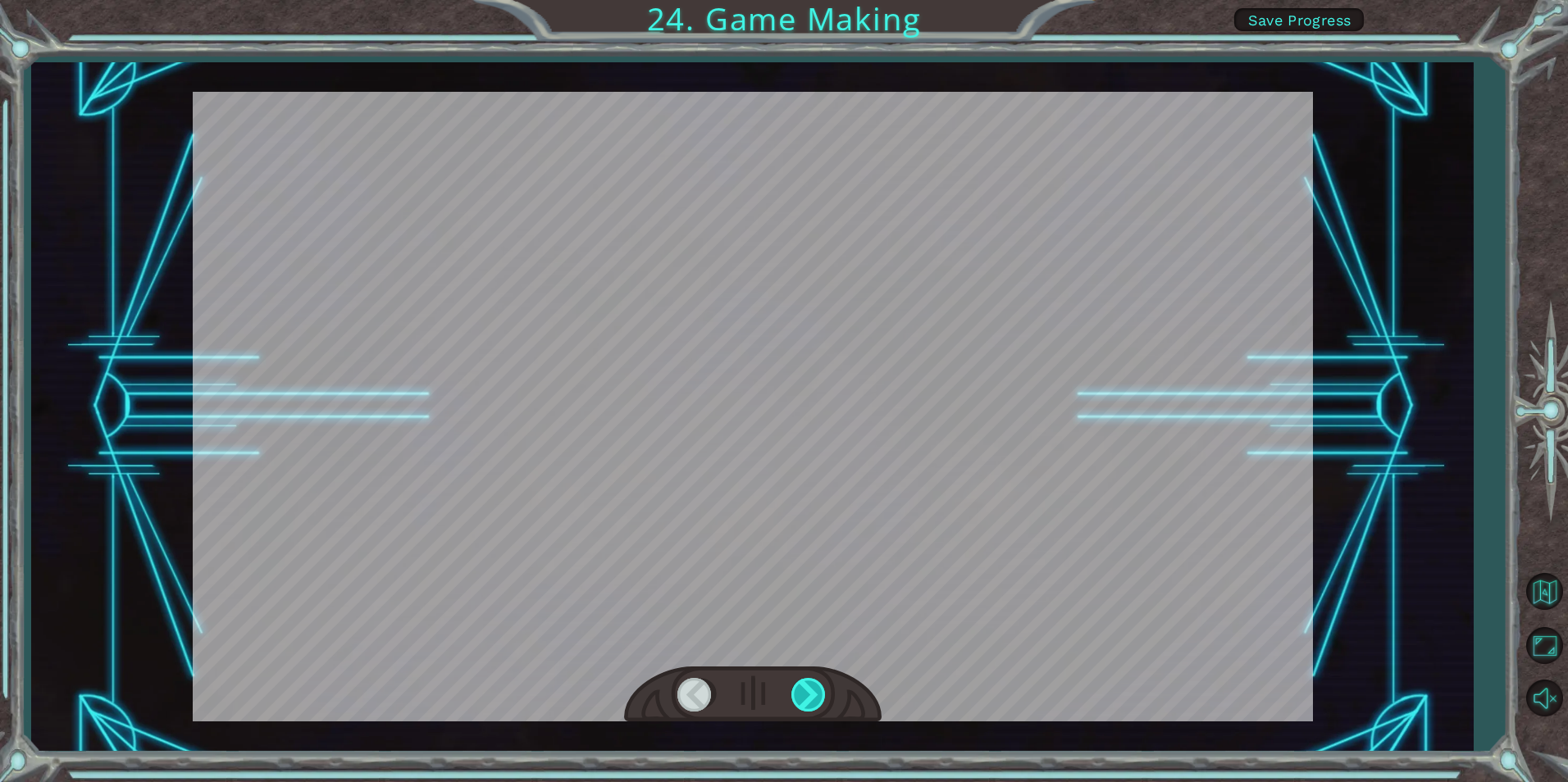
click at [811, 695] on div at bounding box center [809, 694] width 37 height 33
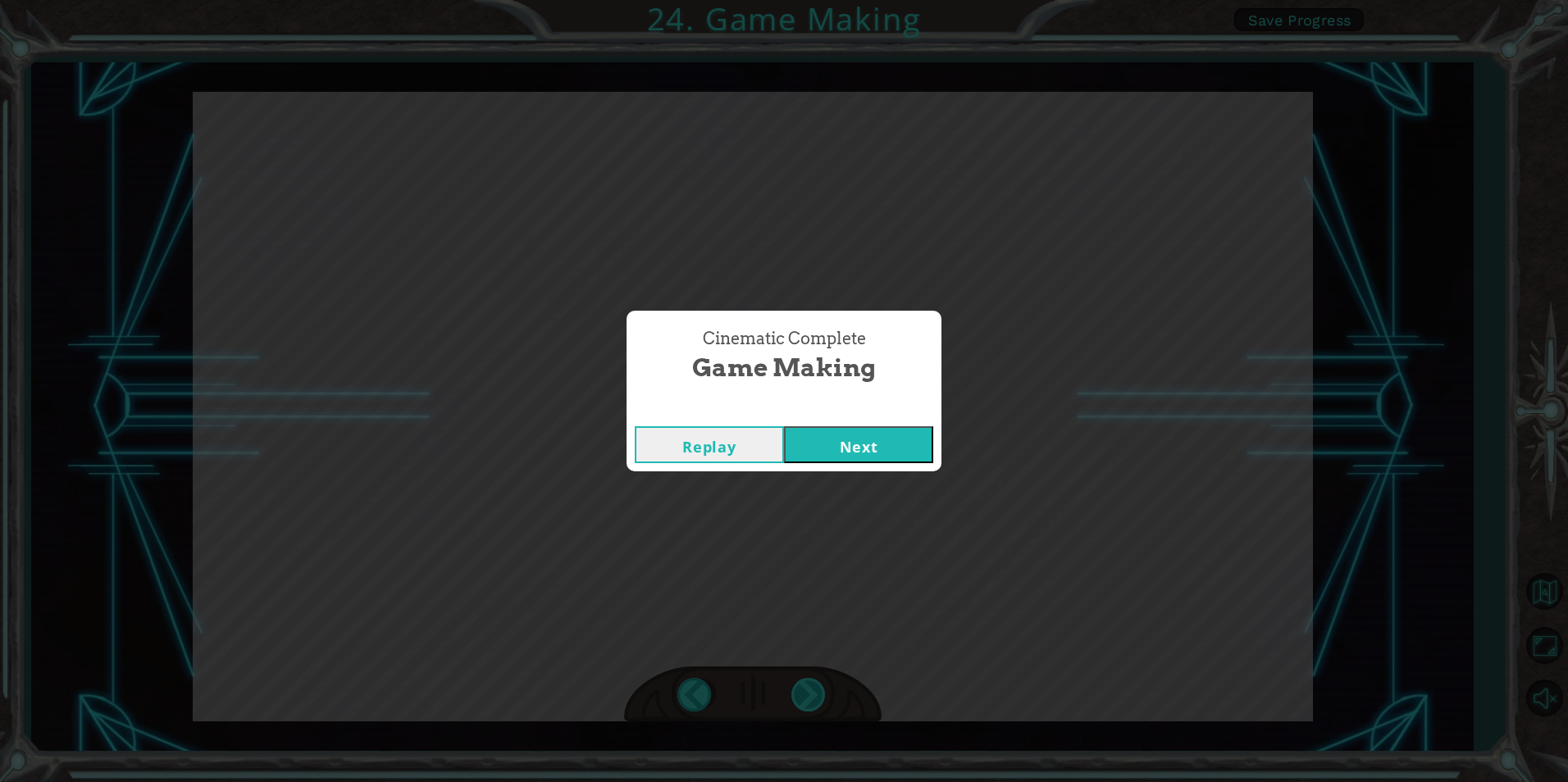
click at [811, 695] on div "Cinematic Complete Game Making Replay Next" at bounding box center [784, 391] width 1568 height 782
drag, startPoint x: 811, startPoint y: 695, endPoint x: 867, endPoint y: 453, distance: 248.4
click at [867, 467] on div "Replay Next" at bounding box center [784, 444] width 315 height 53
click at [867, 453] on button "Next" at bounding box center [858, 444] width 149 height 37
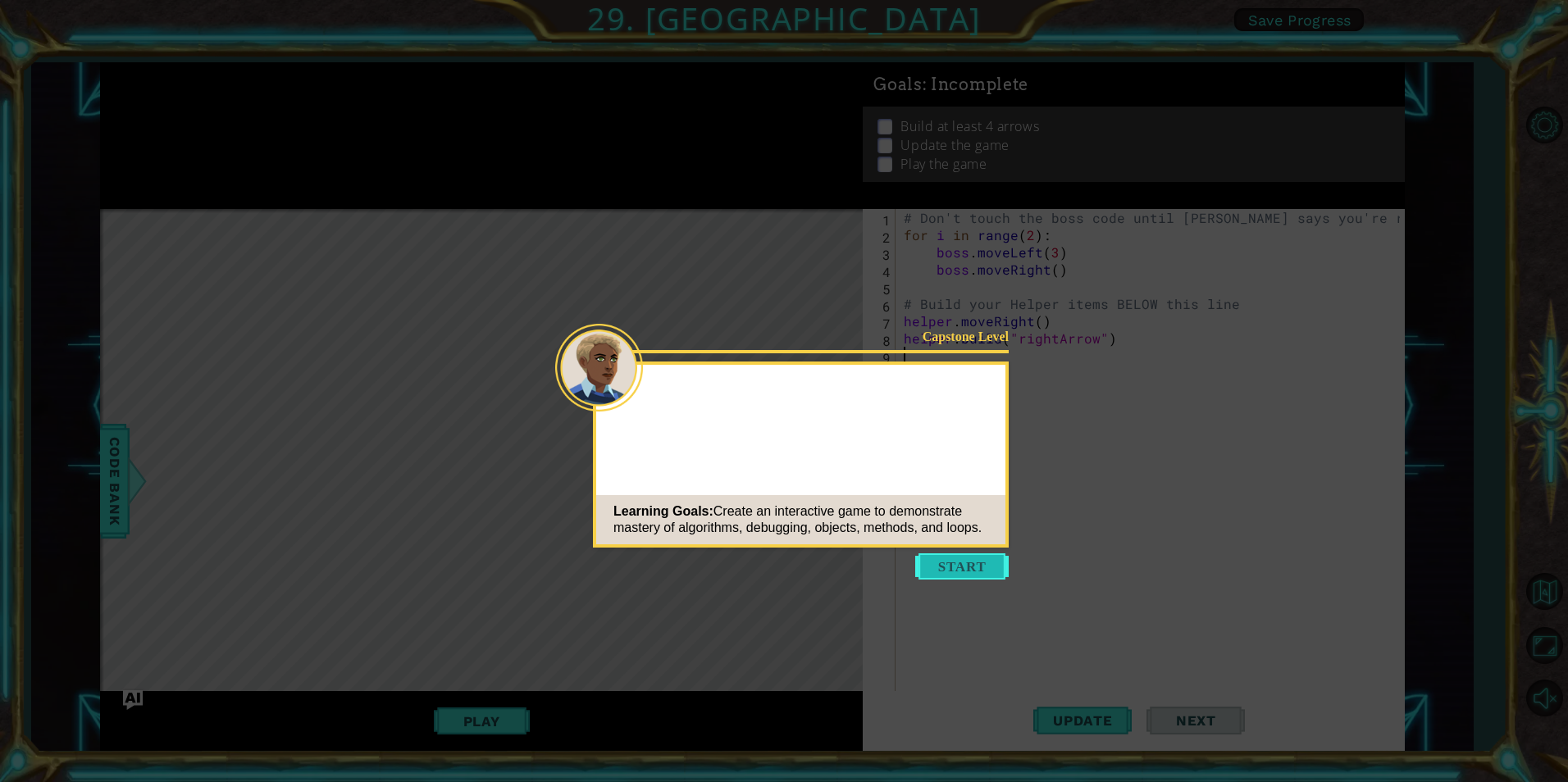
click at [980, 560] on button "Start" at bounding box center [962, 566] width 93 height 26
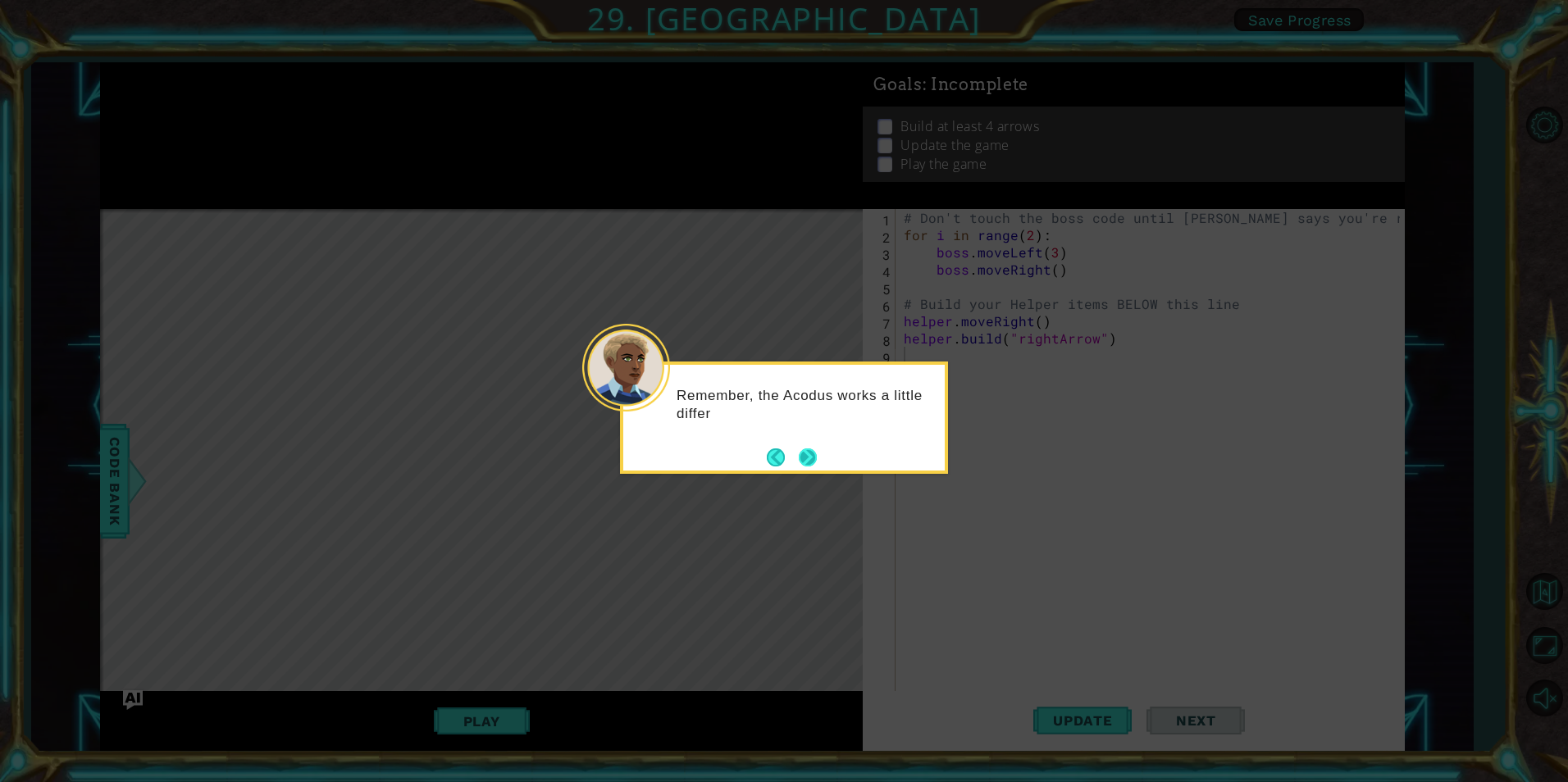
click at [809, 454] on button "Next" at bounding box center [808, 457] width 18 height 18
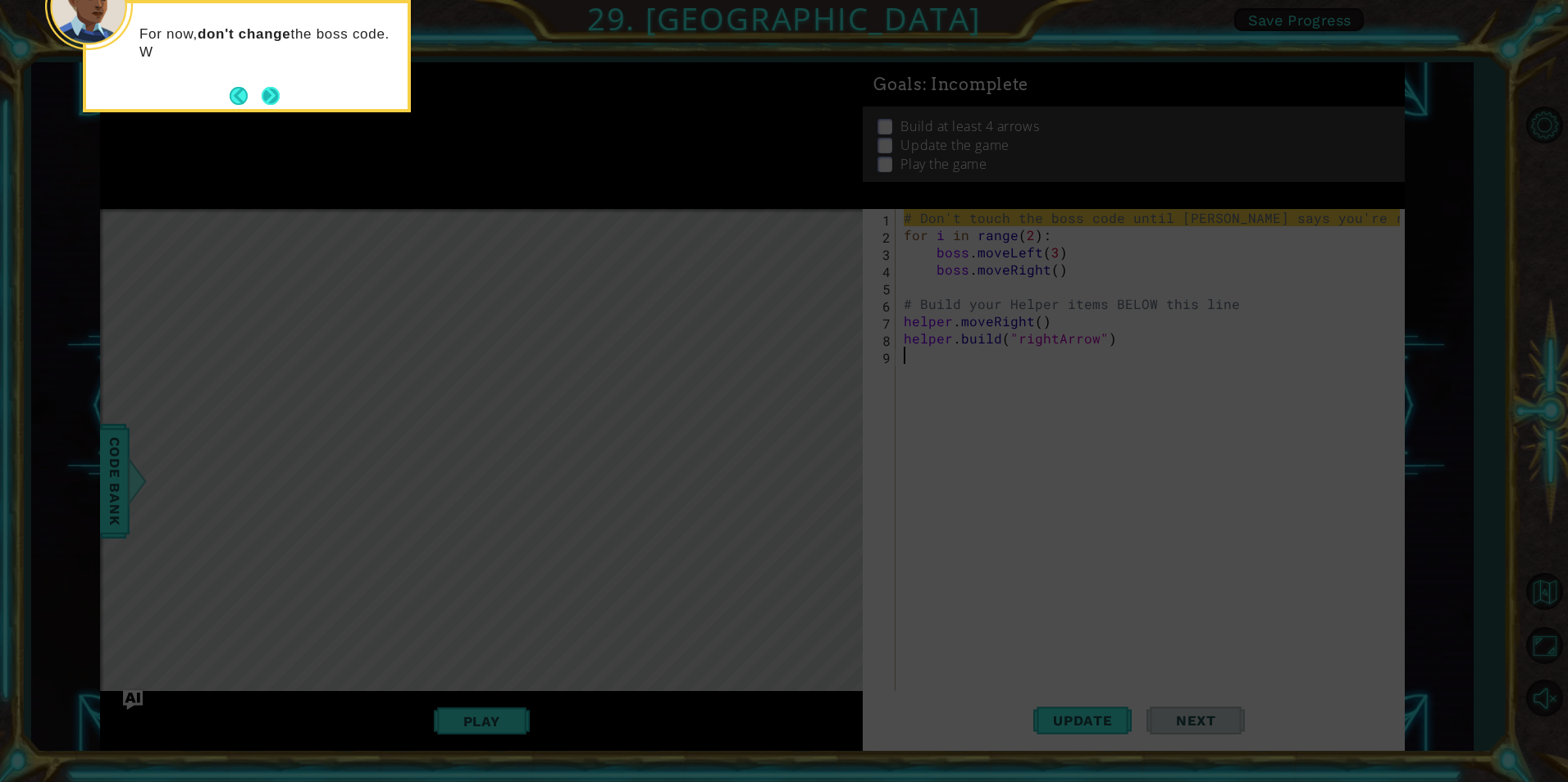
click at [274, 87] on button "Next" at bounding box center [271, 96] width 18 height 18
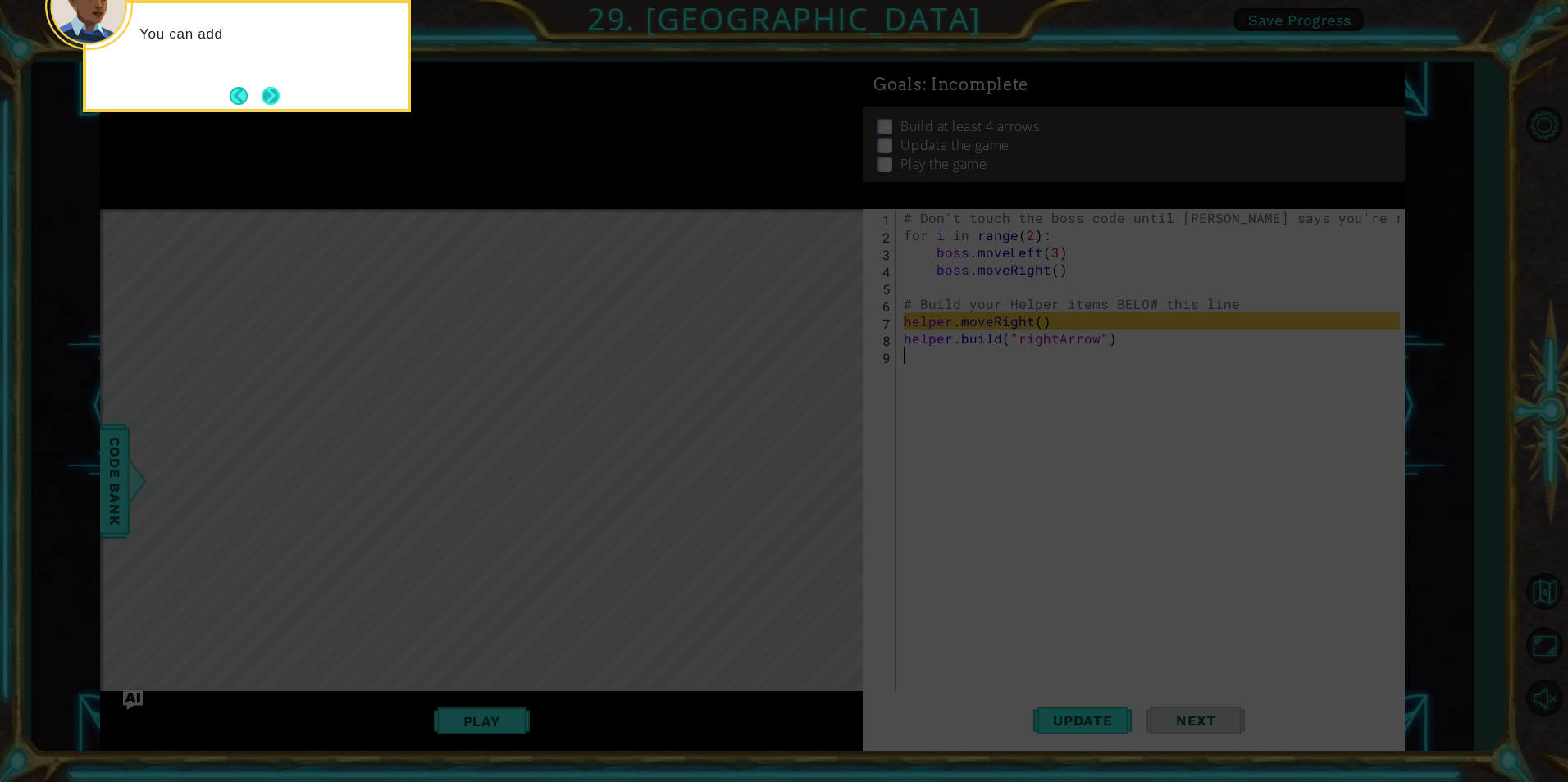
click at [274, 98] on button "Next" at bounding box center [271, 96] width 18 height 18
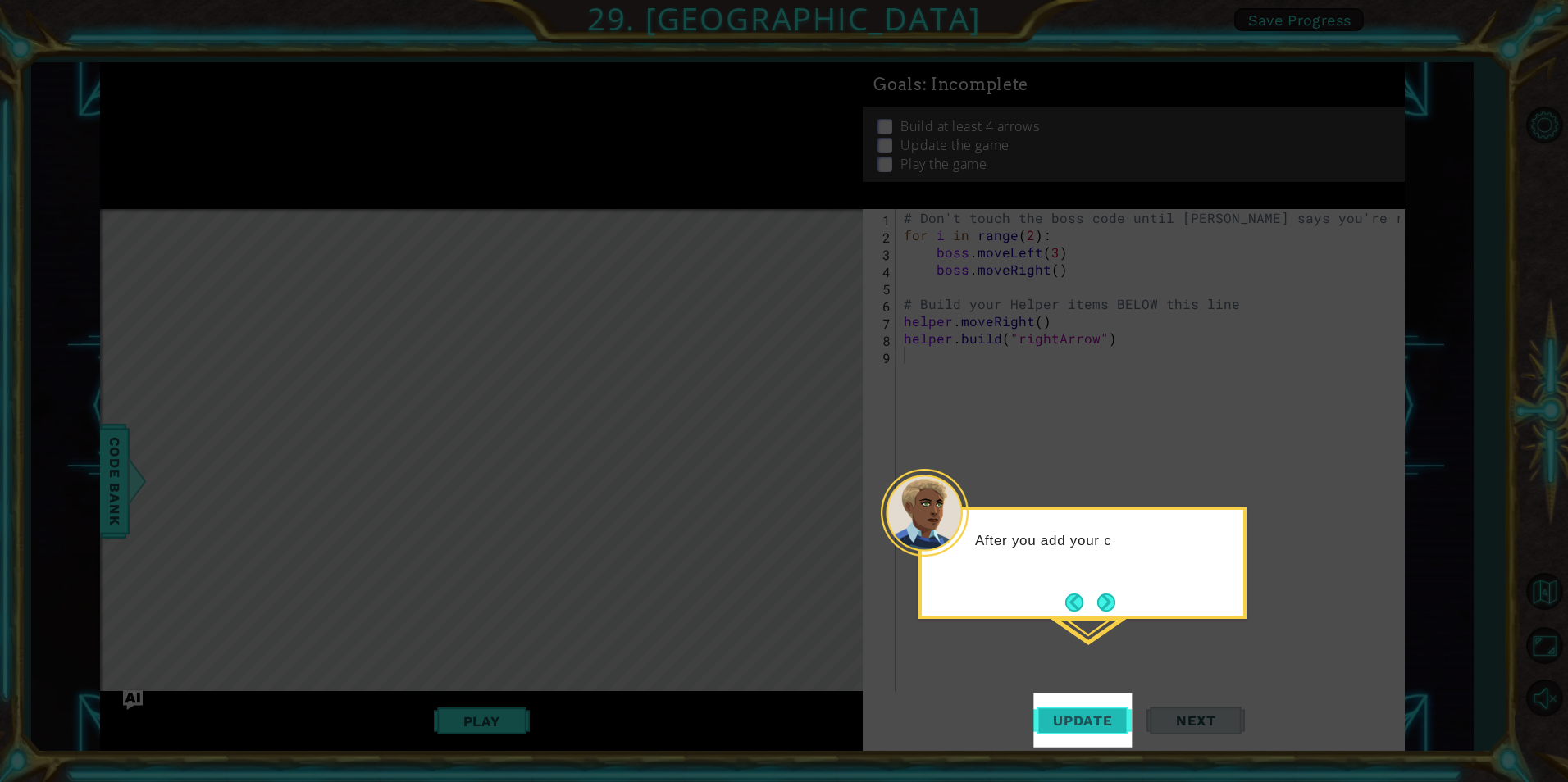
click at [1054, 722] on span "Update" at bounding box center [1083, 721] width 92 height 16
click at [1068, 724] on span "Update" at bounding box center [1083, 721] width 92 height 16
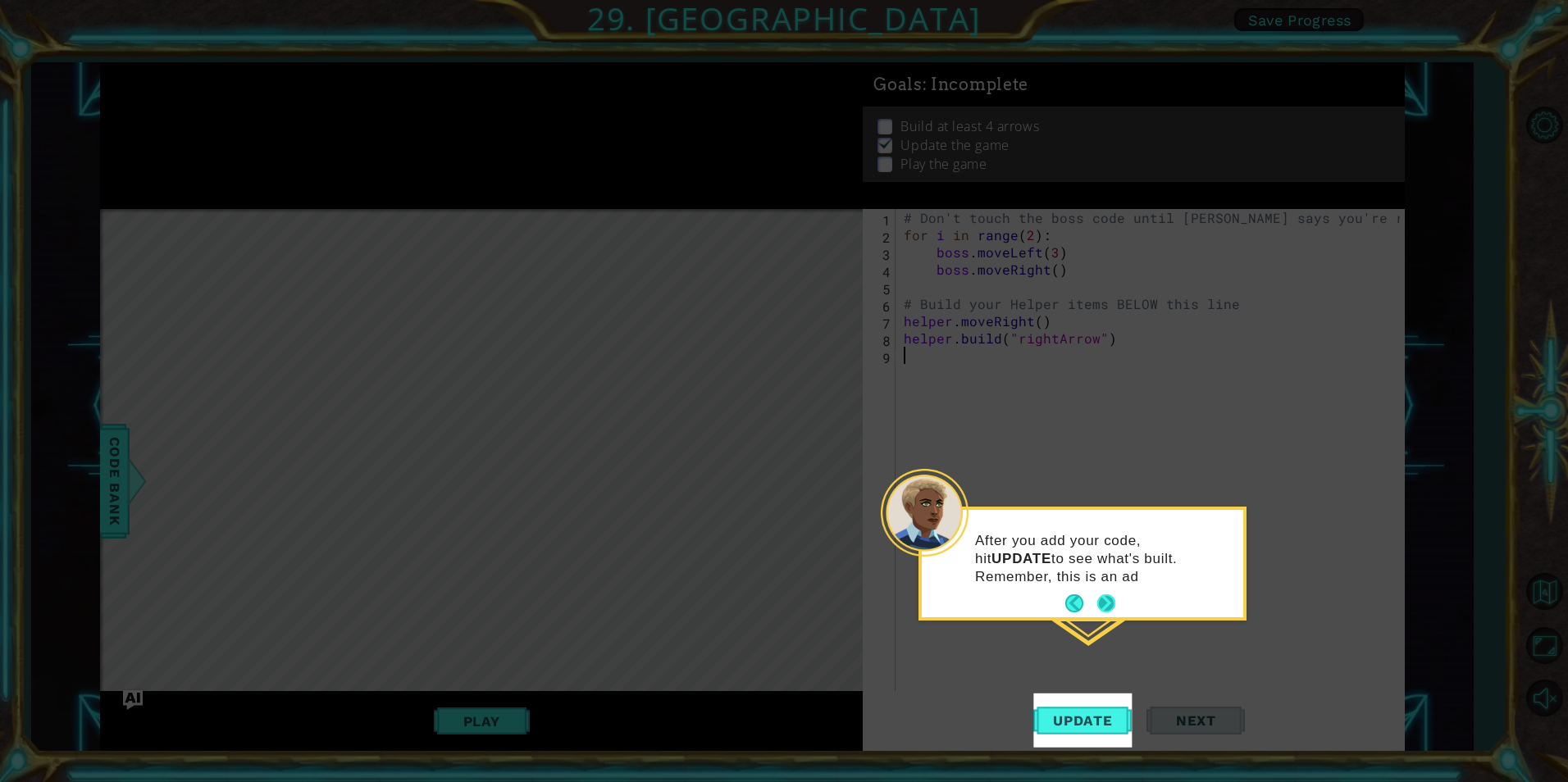
click at [1106, 595] on button "Next" at bounding box center [1106, 604] width 18 height 18
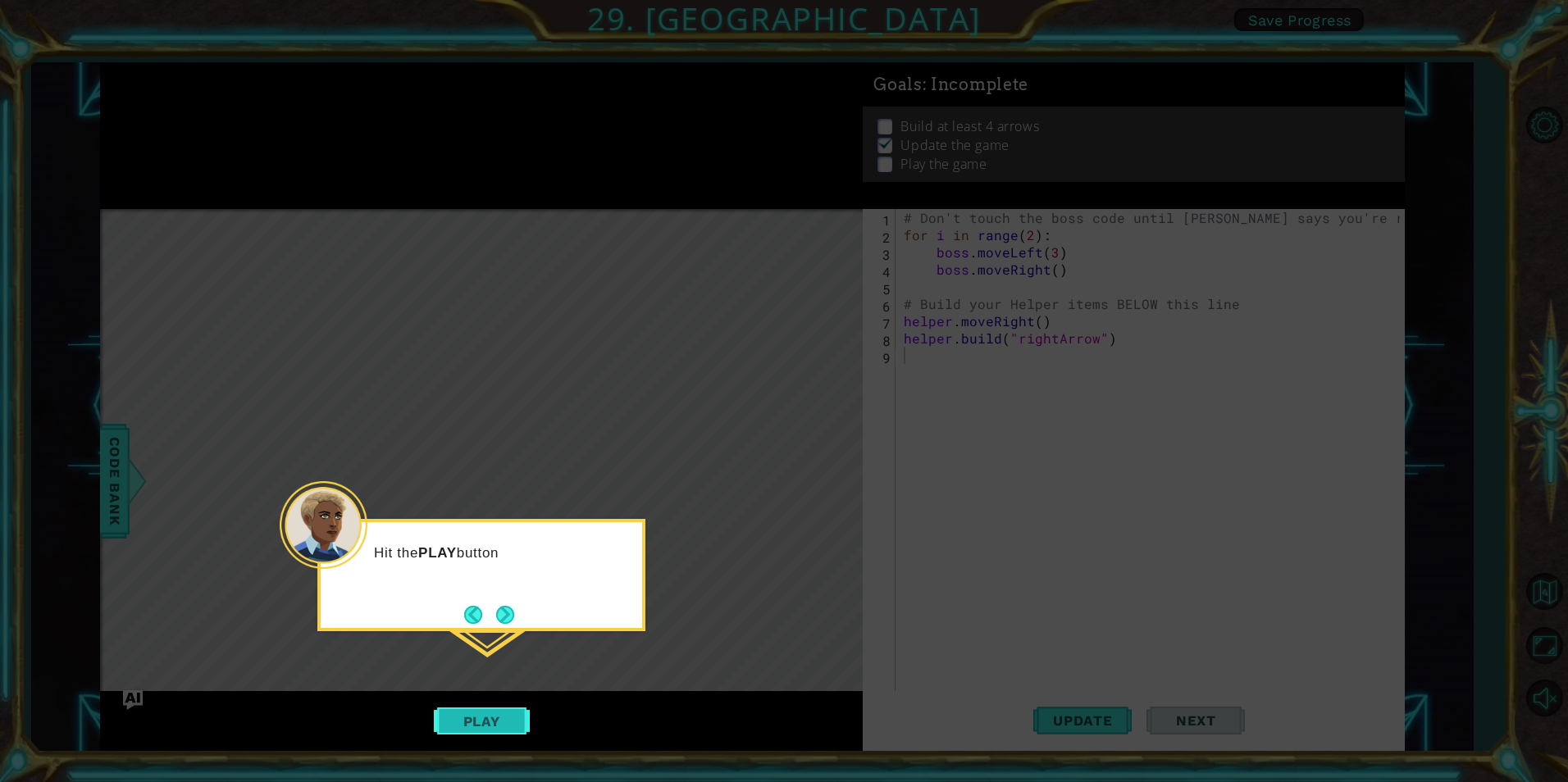
click at [465, 724] on button "Play" at bounding box center [482, 721] width 96 height 31
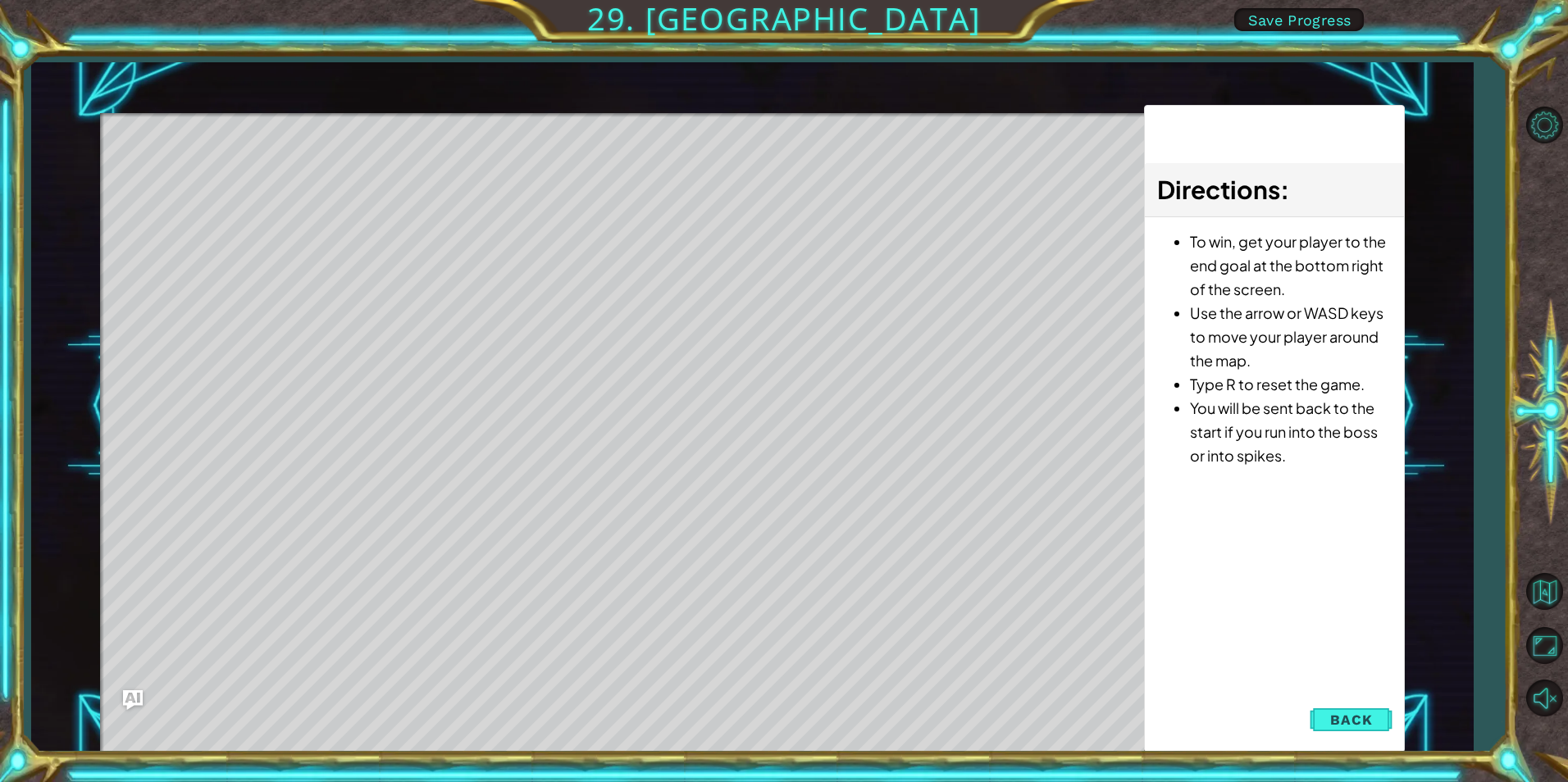
click at [324, 214] on div "Level Map" at bounding box center [479, 354] width 758 height 483
click at [356, 203] on div "Level Map" at bounding box center [479, 354] width 758 height 483
drag, startPoint x: 243, startPoint y: 188, endPoint x: 371, endPoint y: 211, distance: 130.0
click at [371, 211] on div "Level Map" at bounding box center [479, 354] width 758 height 483
drag, startPoint x: 737, startPoint y: 452, endPoint x: 784, endPoint y: 481, distance: 55.2
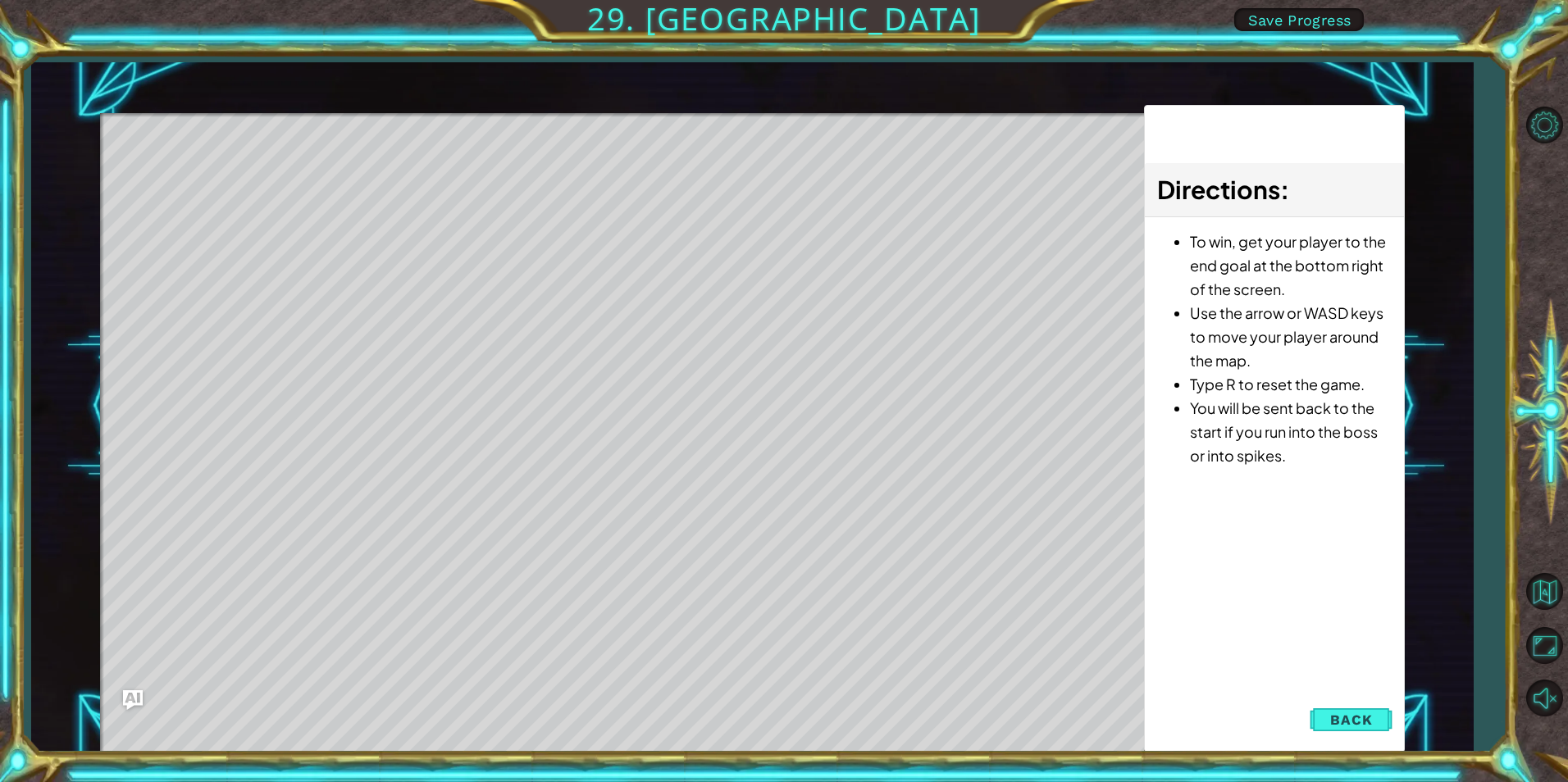
click at [771, 475] on div "Level Map" at bounding box center [479, 354] width 758 height 483
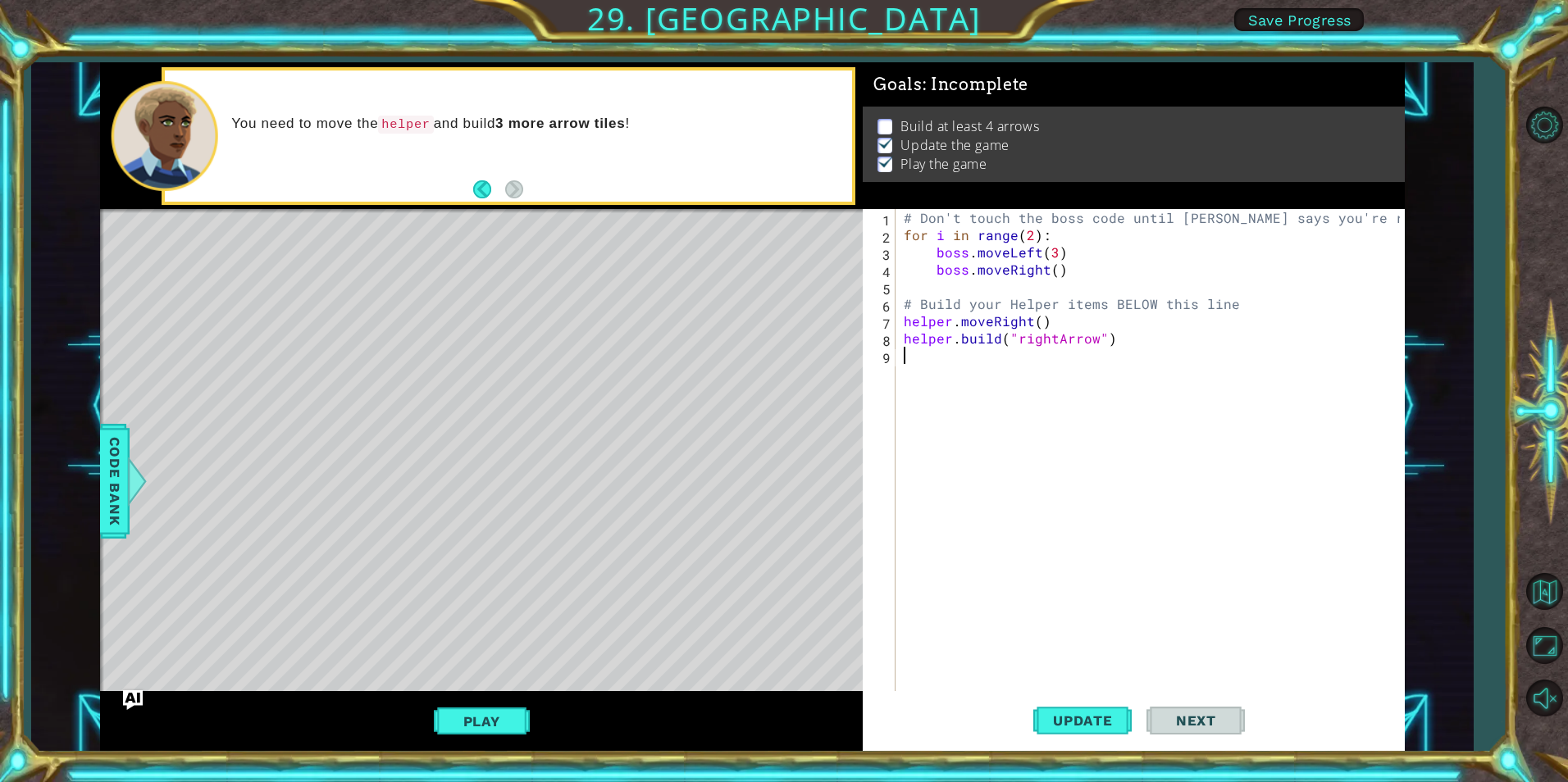
click at [1205, 718] on span "Next" at bounding box center [1196, 721] width 73 height 16
click at [502, 713] on button "Play" at bounding box center [482, 721] width 96 height 31
click at [1190, 720] on span "Next" at bounding box center [1196, 721] width 73 height 16
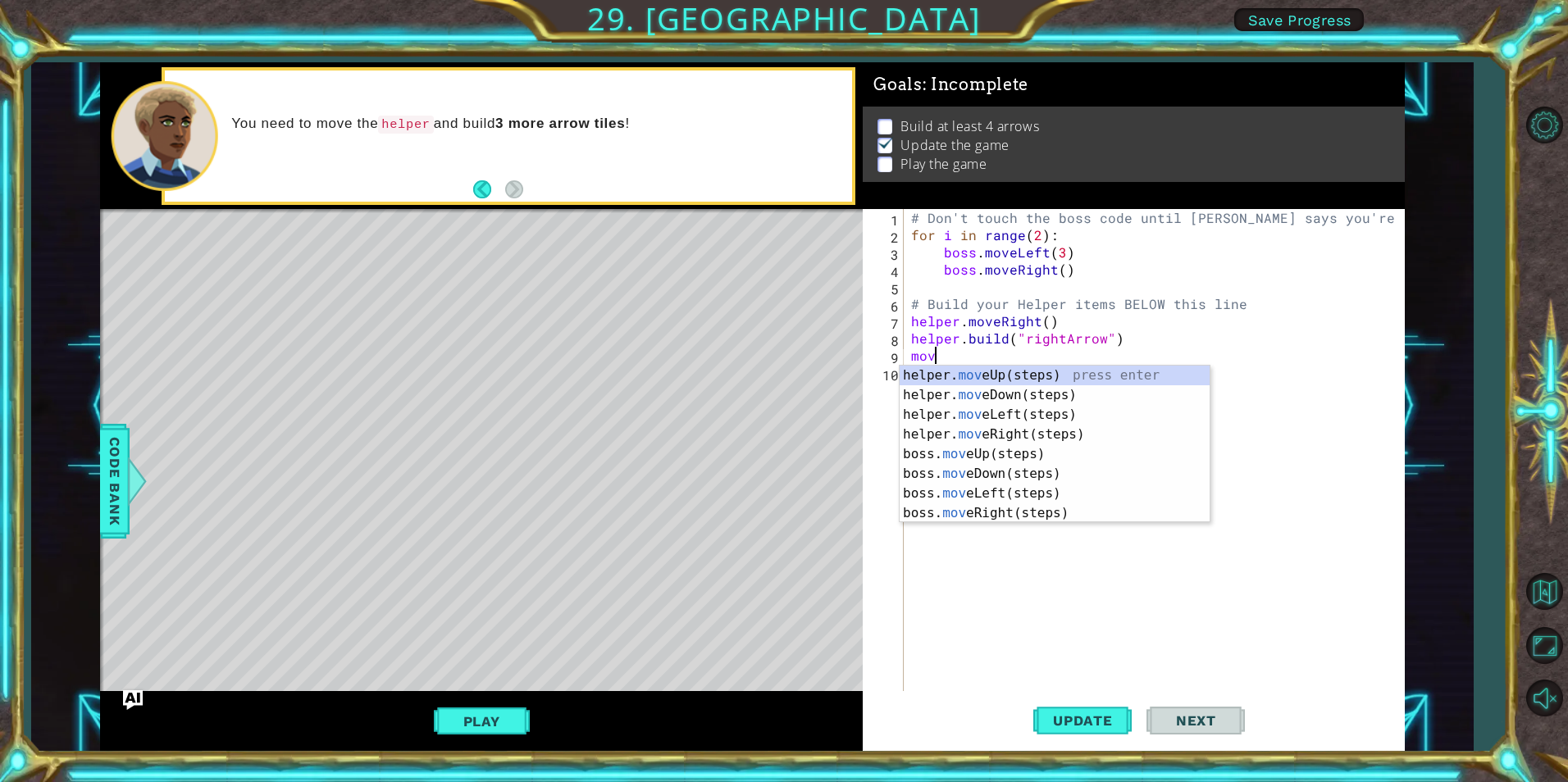
scroll to position [0, 1]
type textarea "move"
click at [1052, 509] on div "helper. move Up(steps) press enter helper. move Down(steps) press enter helper.…" at bounding box center [1055, 464] width 310 height 196
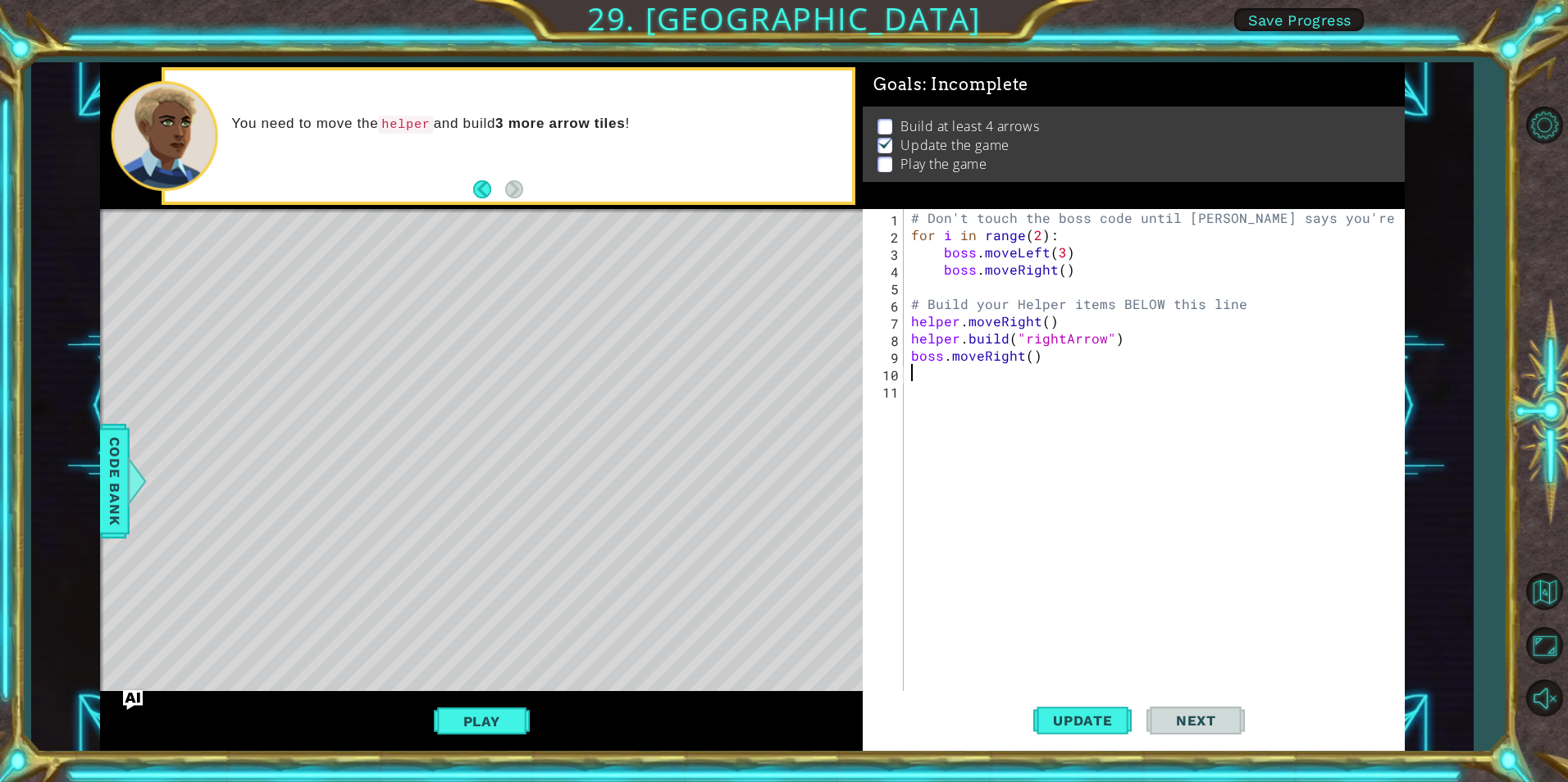
scroll to position [0, 0]
click at [1010, 376] on div "# Don't touch the boss code until Vega says you're ready! for i in range ( 2 ) …" at bounding box center [1157, 467] width 500 height 517
drag, startPoint x: 1045, startPoint y: 356, endPoint x: 913, endPoint y: 360, distance: 132.1
click at [913, 360] on div "# Don't touch the boss code until Vega says you're ready! for i in range ( 2 ) …" at bounding box center [1157, 467] width 500 height 517
type textarea "boss.moveRight()"
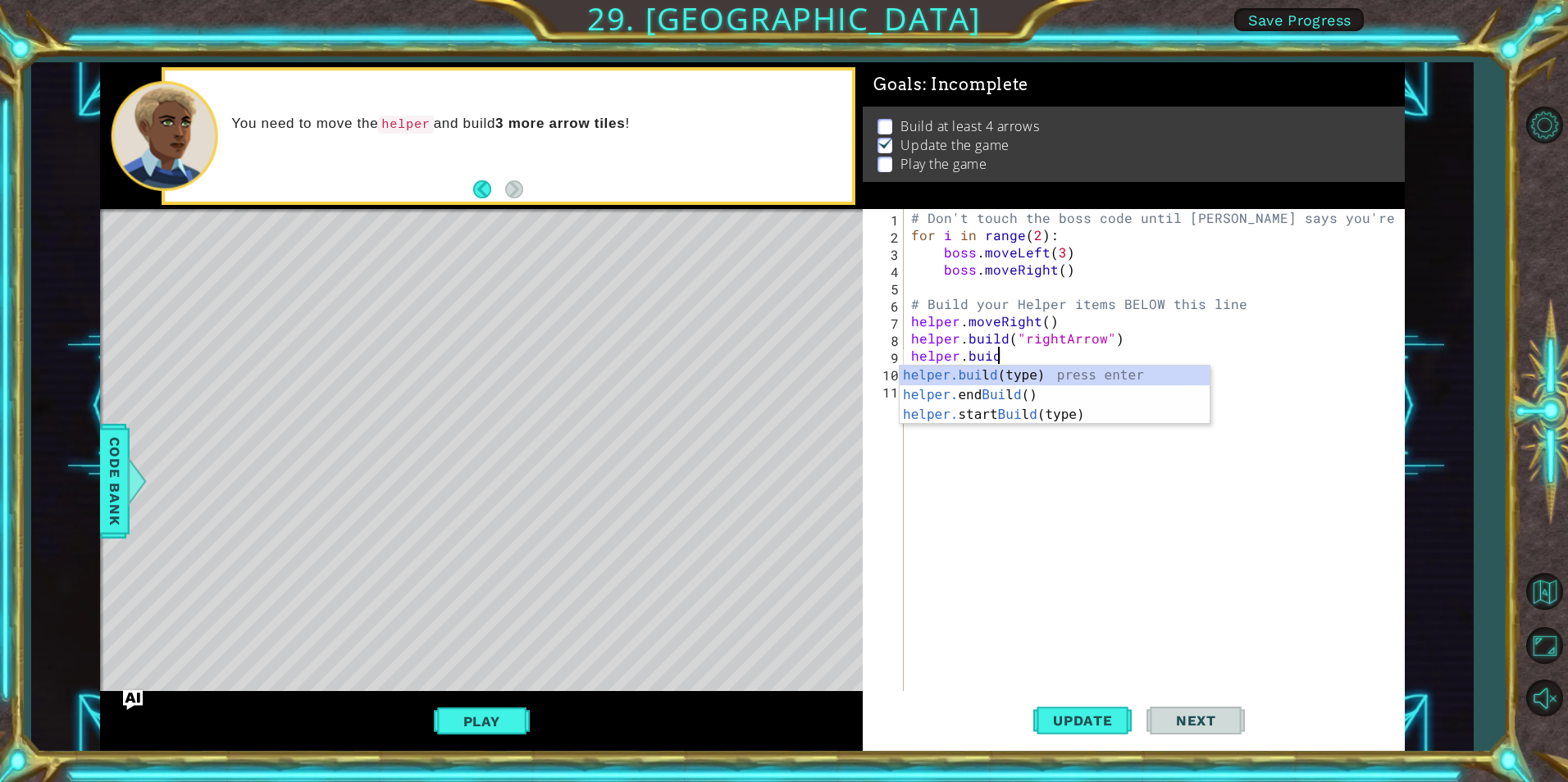
scroll to position [0, 4]
click at [1039, 371] on div "helper.bui l d (type) press enter helper. end Bui l d () press enter helper. st…" at bounding box center [1055, 415] width 310 height 99
click at [1040, 370] on div ""right Arrow" press enter" at bounding box center [1157, 395] width 310 height 59
type textarea "[DOMAIN_NAME]("rightArrow")"
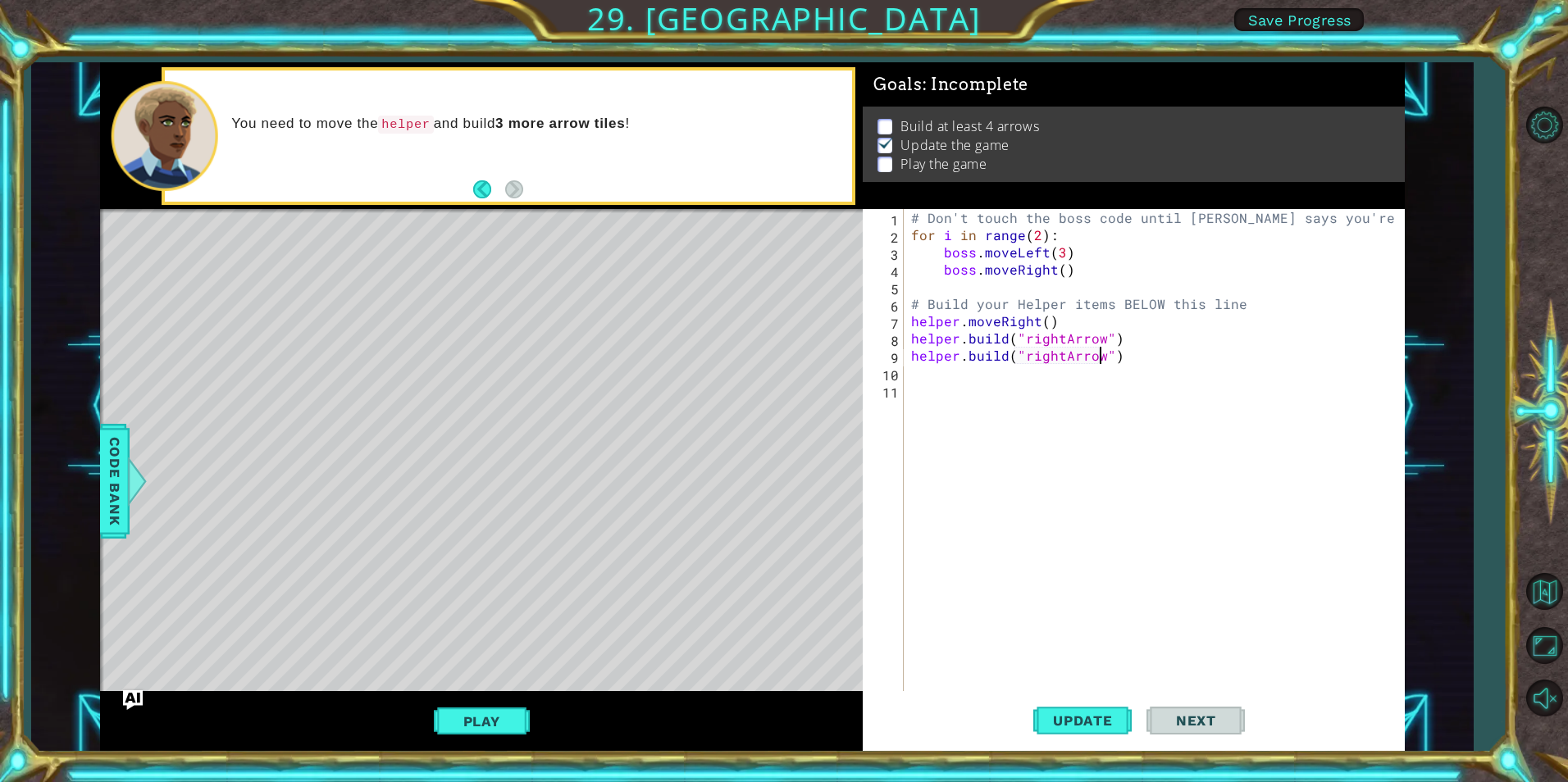
click at [1192, 705] on button "Next" at bounding box center [1196, 721] width 99 height 54
click at [1119, 705] on button "Update" at bounding box center [1083, 721] width 99 height 54
click at [504, 734] on button "Play" at bounding box center [482, 721] width 96 height 31
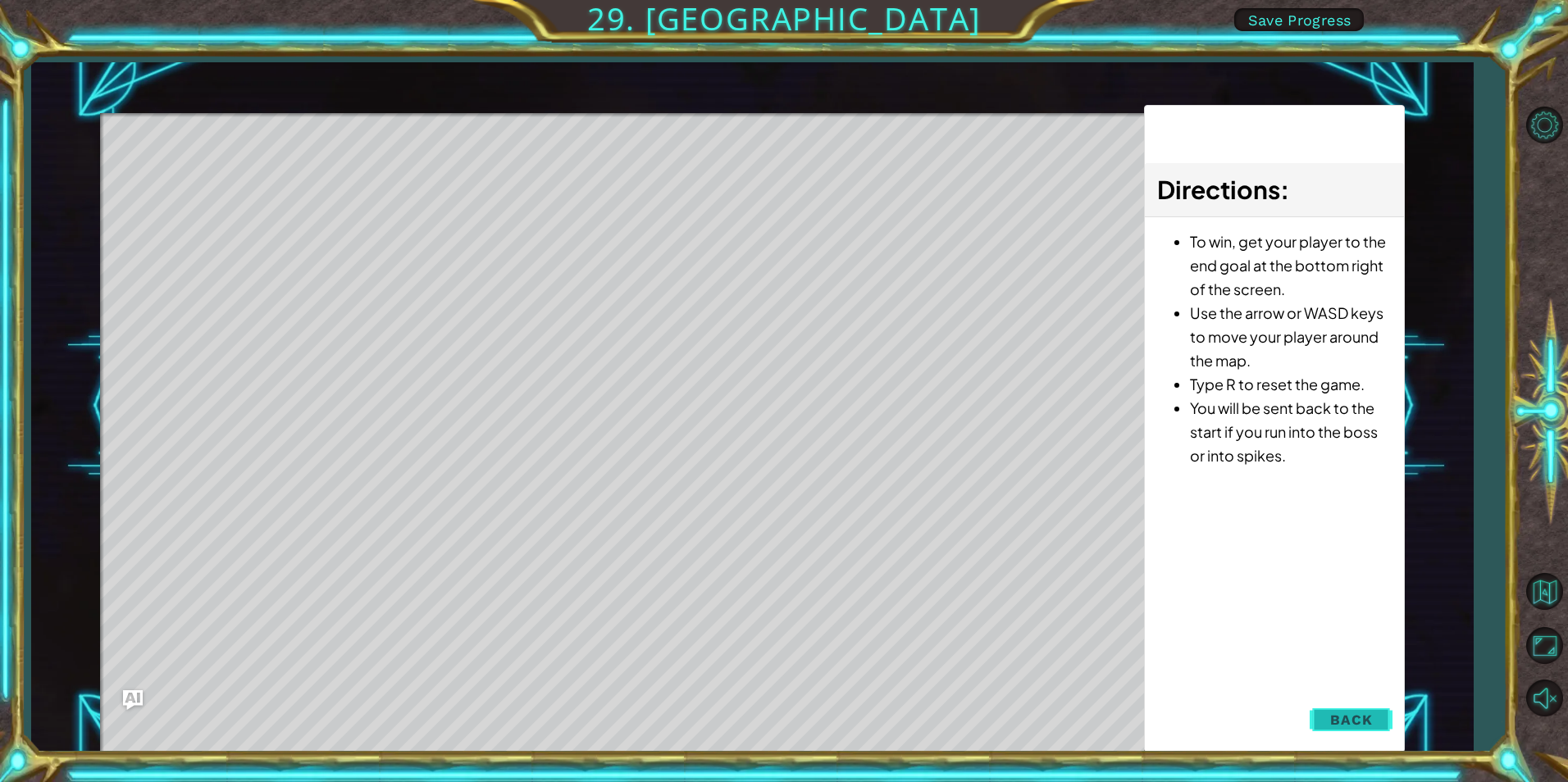
click at [1338, 713] on span "Back" at bounding box center [1351, 720] width 42 height 16
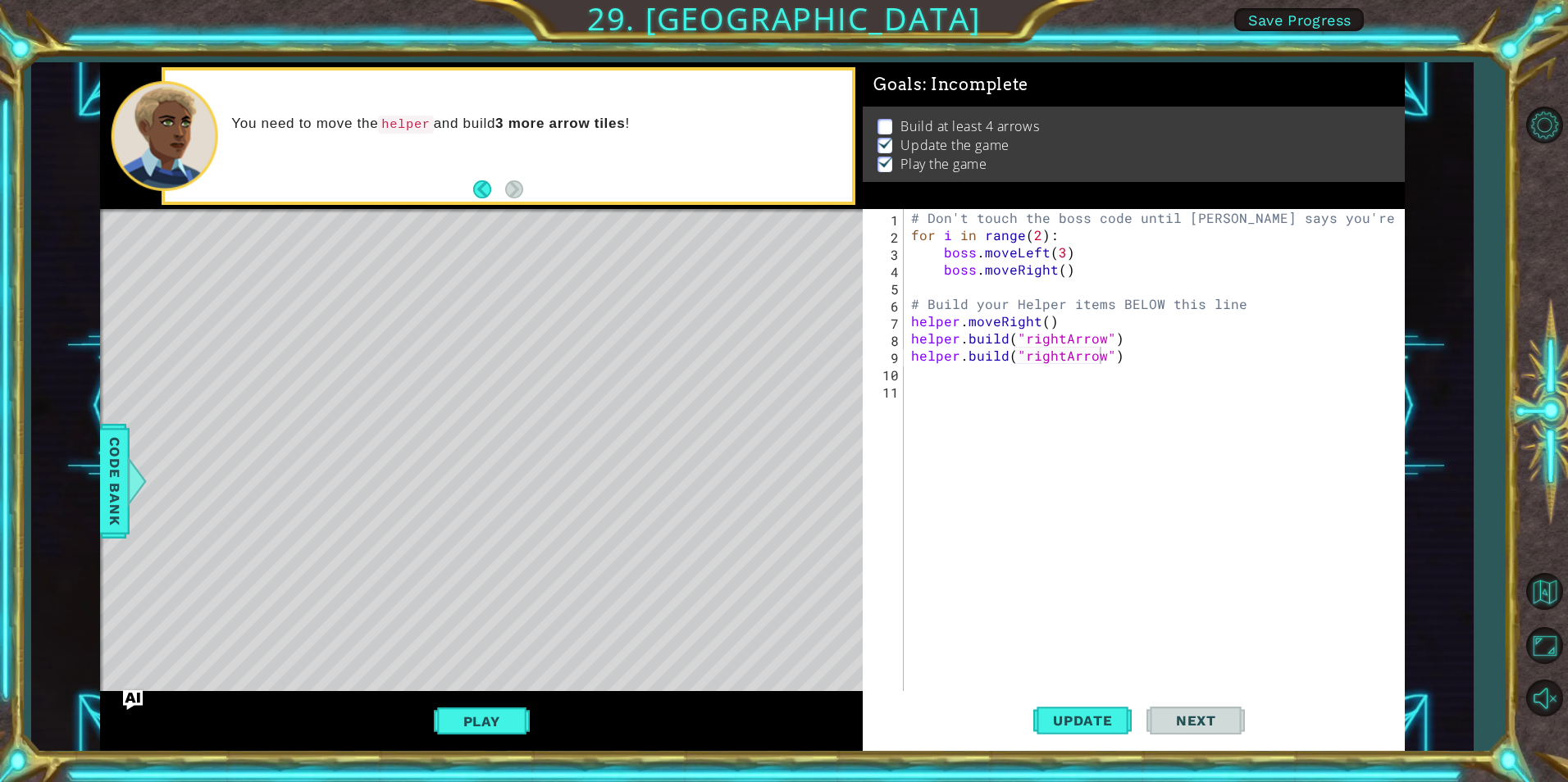
click at [1135, 336] on div "# Don't touch the boss code until Vega says you're ready! for i in range ( 2 ) …" at bounding box center [1157, 467] width 500 height 517
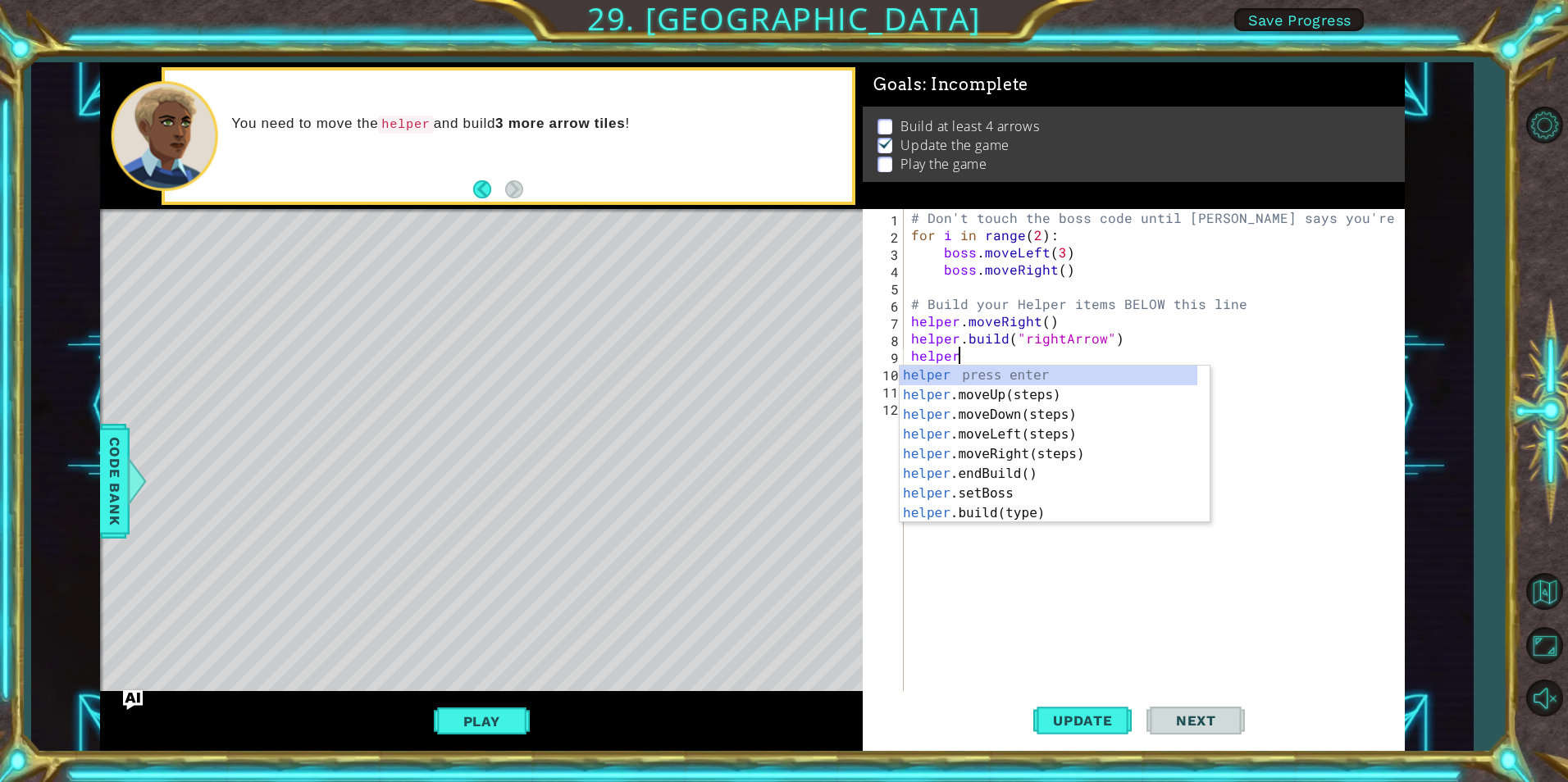
scroll to position [0, 3]
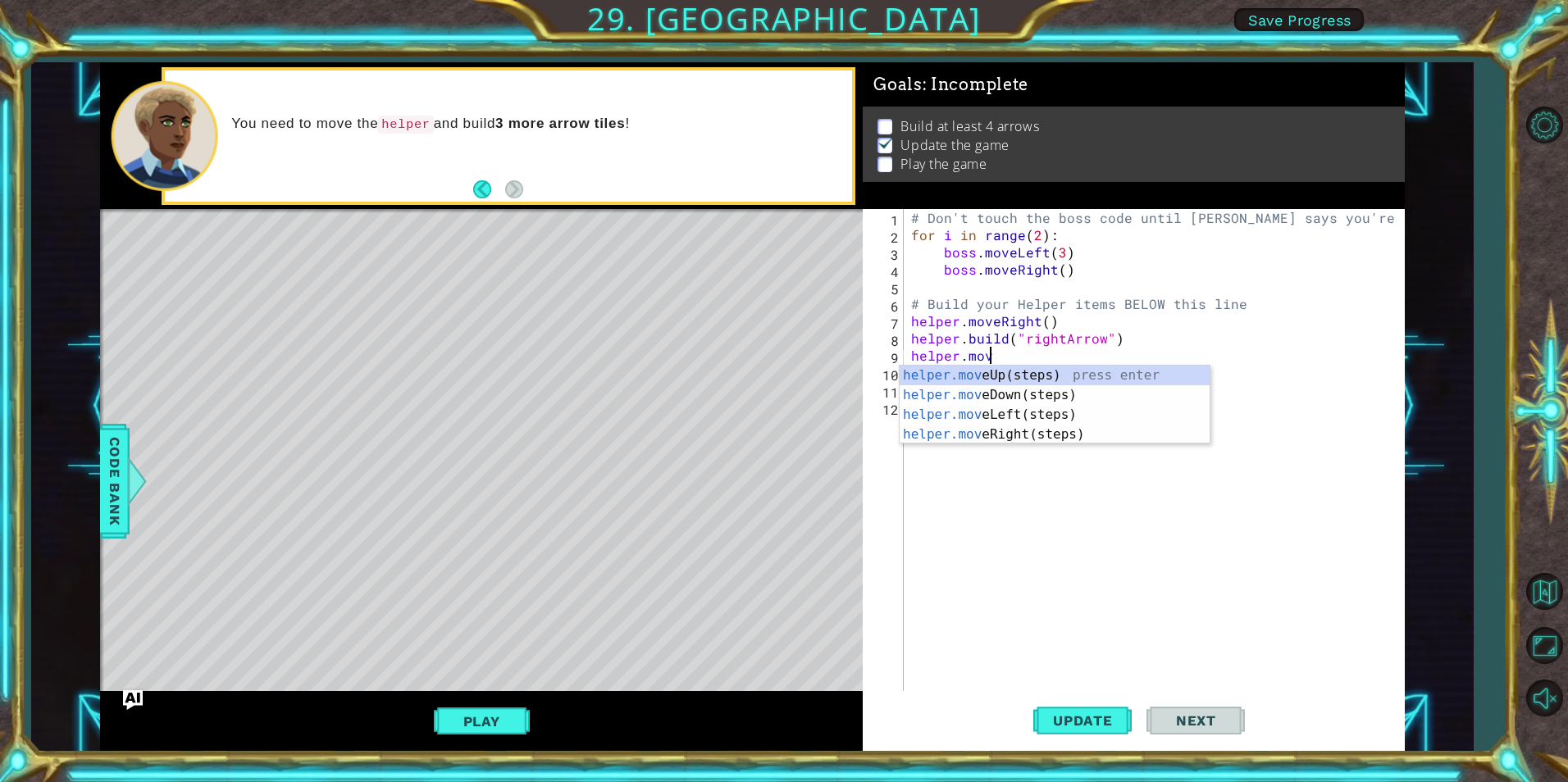
type textarea "helper.move"
click at [1058, 431] on div "helper.move Up(steps) press enter helper.move Down(steps) press enter helper.mo…" at bounding box center [1055, 425] width 310 height 118
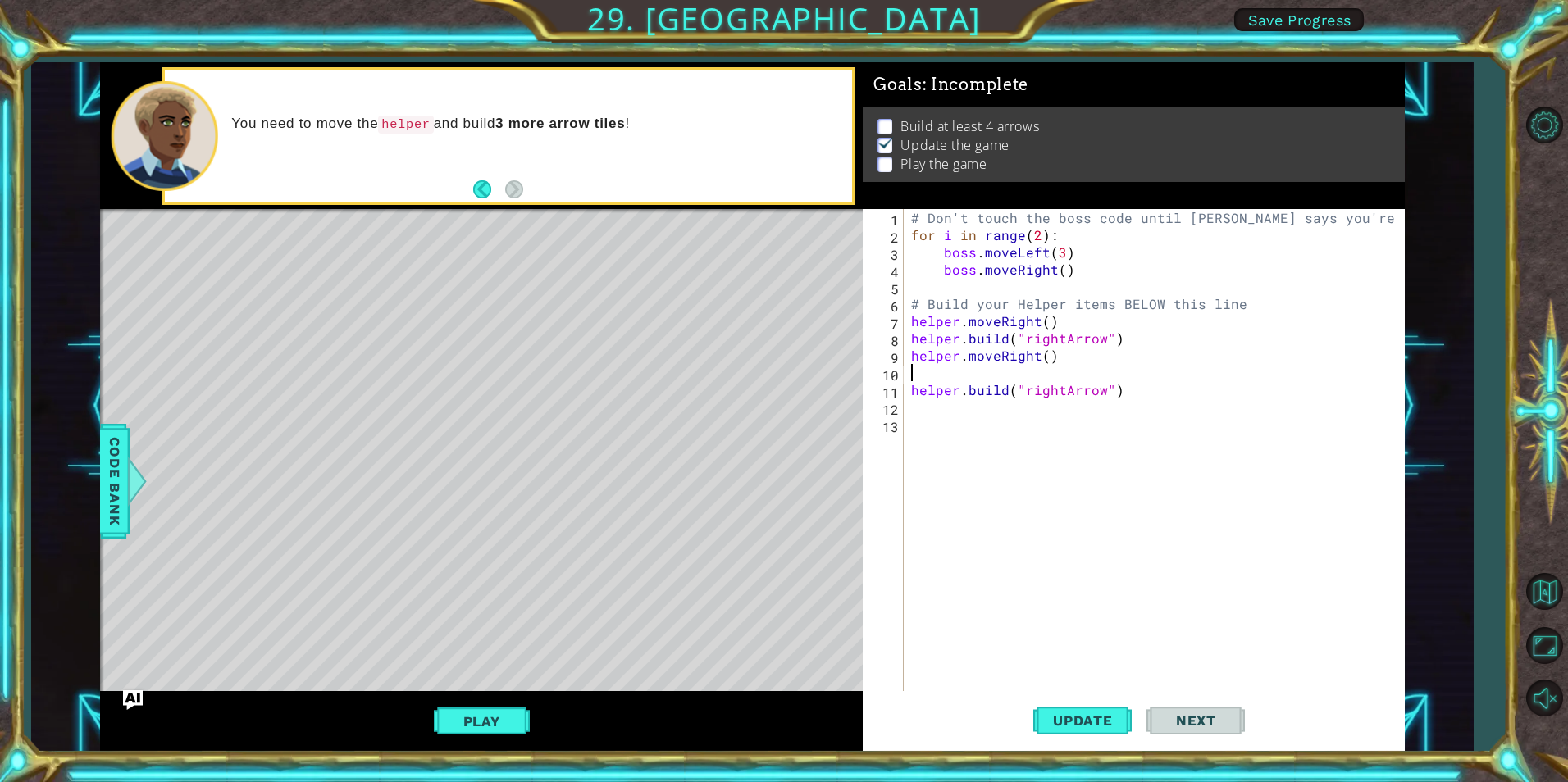
scroll to position [0, 0]
click at [1115, 711] on button "Update" at bounding box center [1083, 721] width 99 height 54
drag, startPoint x: 1053, startPoint y: 357, endPoint x: 905, endPoint y: 365, distance: 148.2
click at [905, 365] on div "helper.moveRight() 1 2 3 4 5 6 7 8 9 10 11 12 # Don't touch the boss code until…" at bounding box center [1131, 450] width 536 height 482
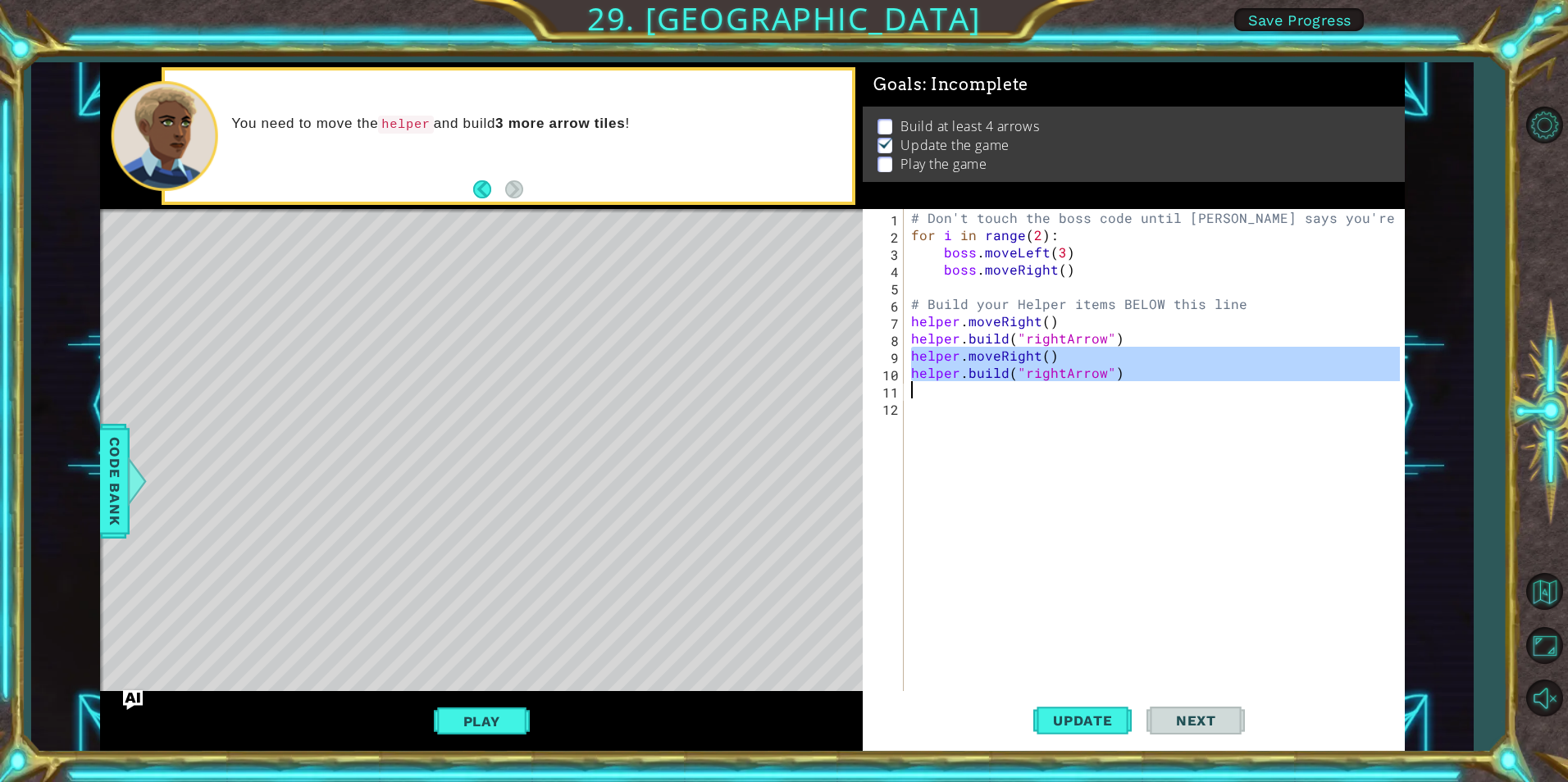
drag, startPoint x: 909, startPoint y: 350, endPoint x: 1118, endPoint y: 395, distance: 213.8
click at [1118, 395] on div "# Don't touch the boss code until Vega says you're ready! for i in range ( 2 ) …" at bounding box center [1157, 467] width 500 height 517
type textarea "[DOMAIN_NAME]("rightArrow")"
click at [977, 399] on div "# Don't touch the boss code until Vega says you're ready! for i in range ( 2 ) …" at bounding box center [1157, 467] width 500 height 517
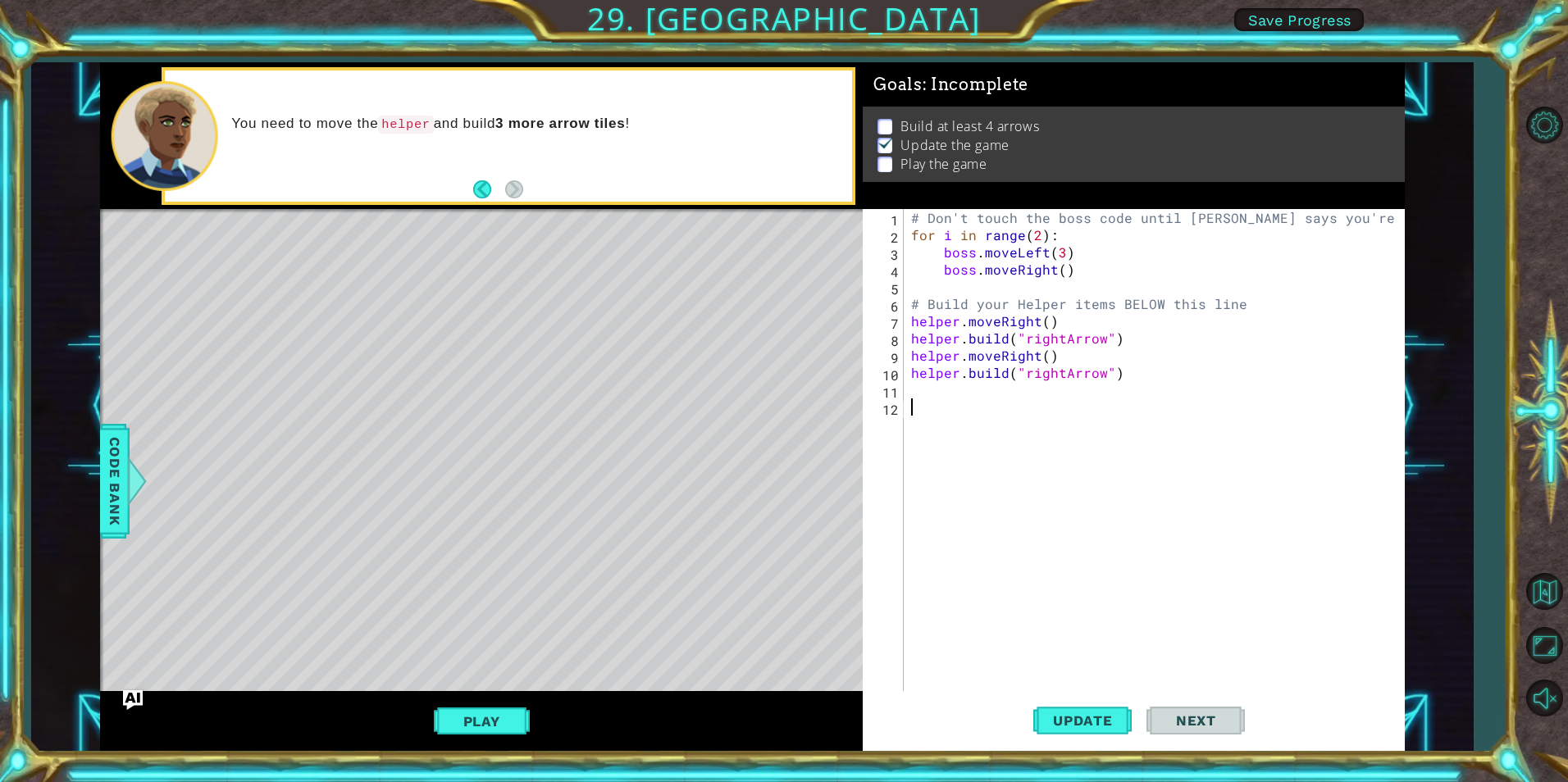
click at [971, 387] on div "# Don't touch the boss code until Vega says you're ready! for i in range ( 2 ) …" at bounding box center [1157, 467] width 500 height 517
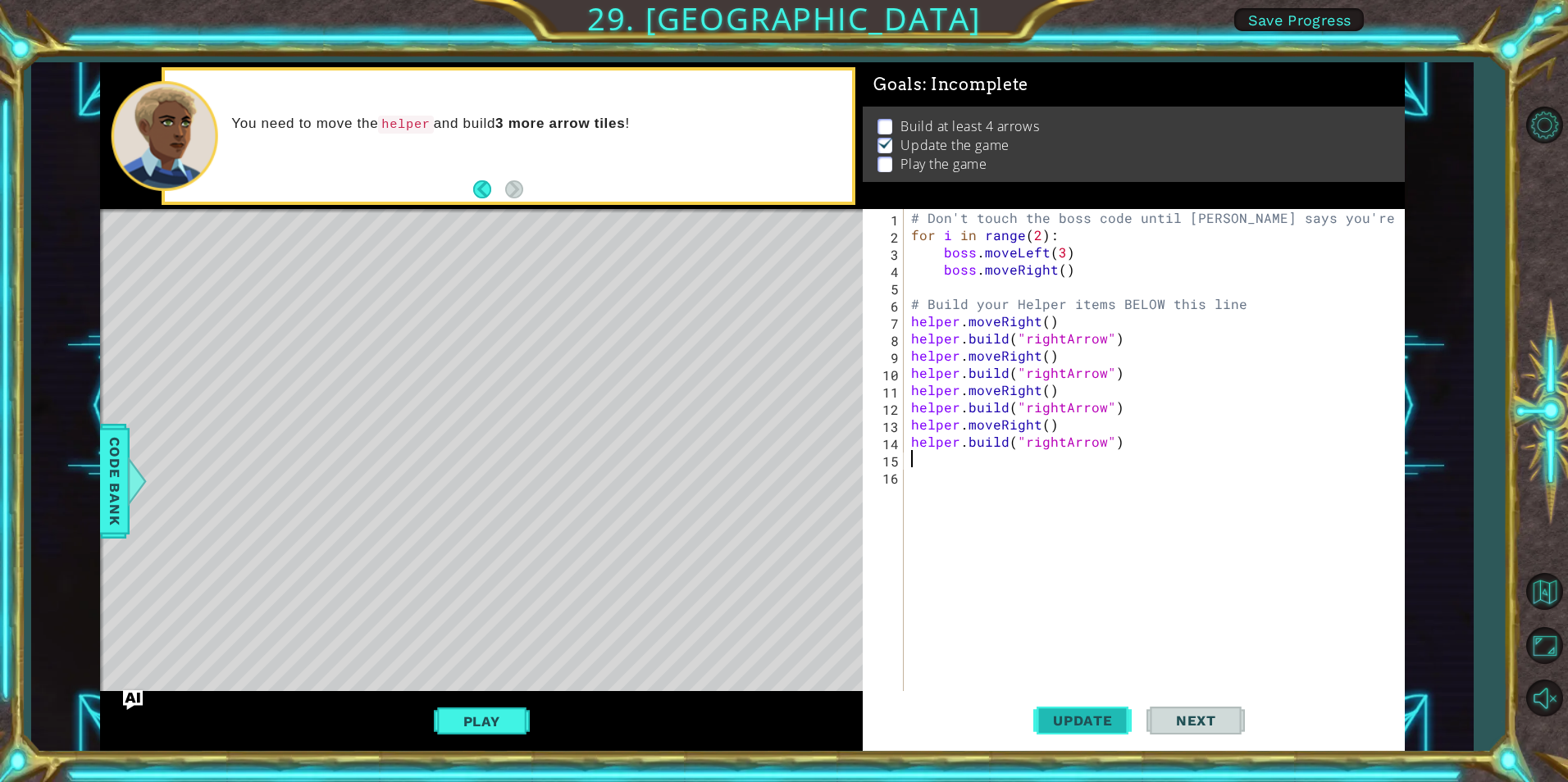
click at [1100, 718] on span "Update" at bounding box center [1083, 721] width 92 height 16
click at [1094, 724] on span "Update" at bounding box center [1083, 721] width 92 height 16
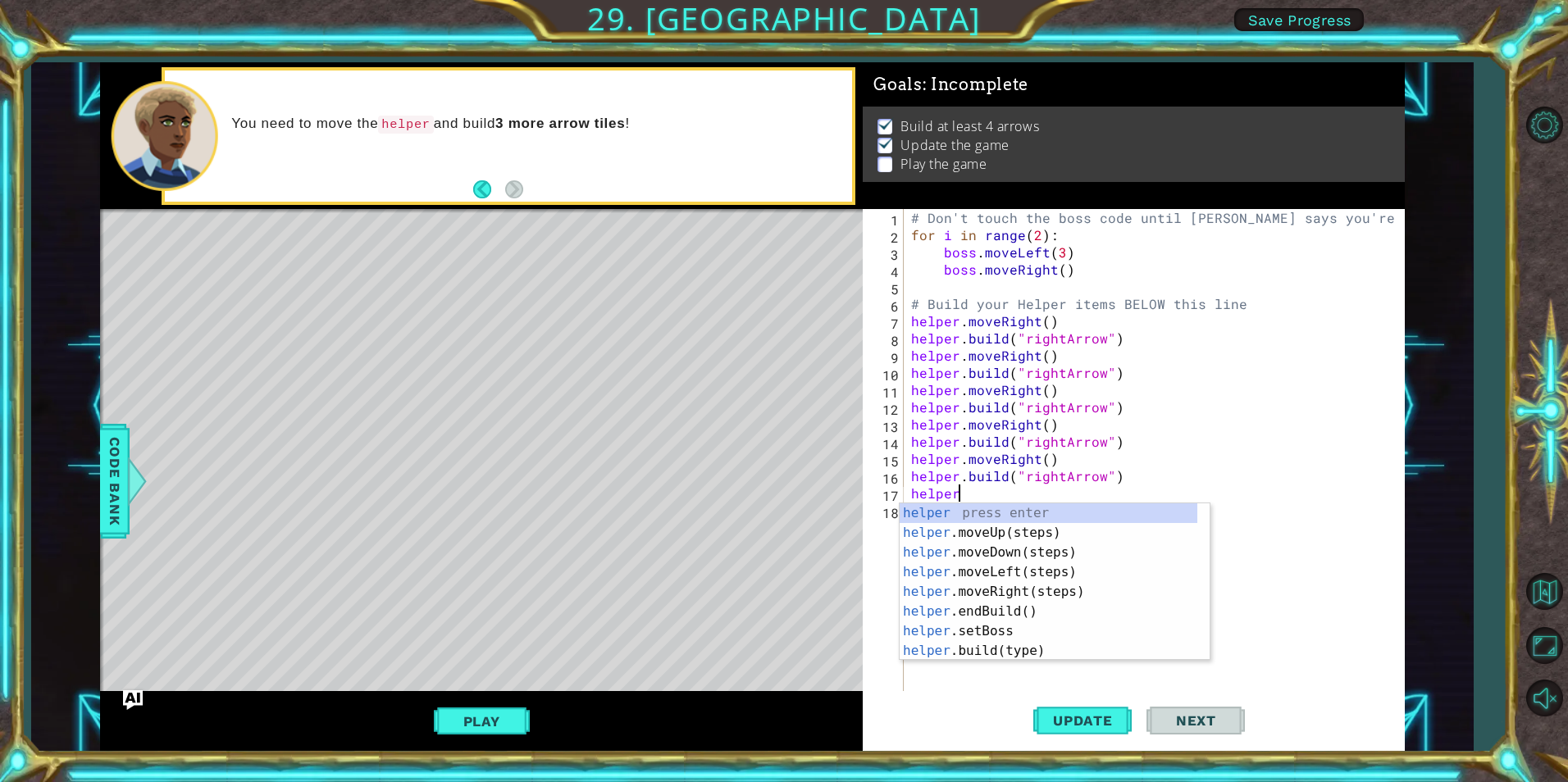
scroll to position [0, 3]
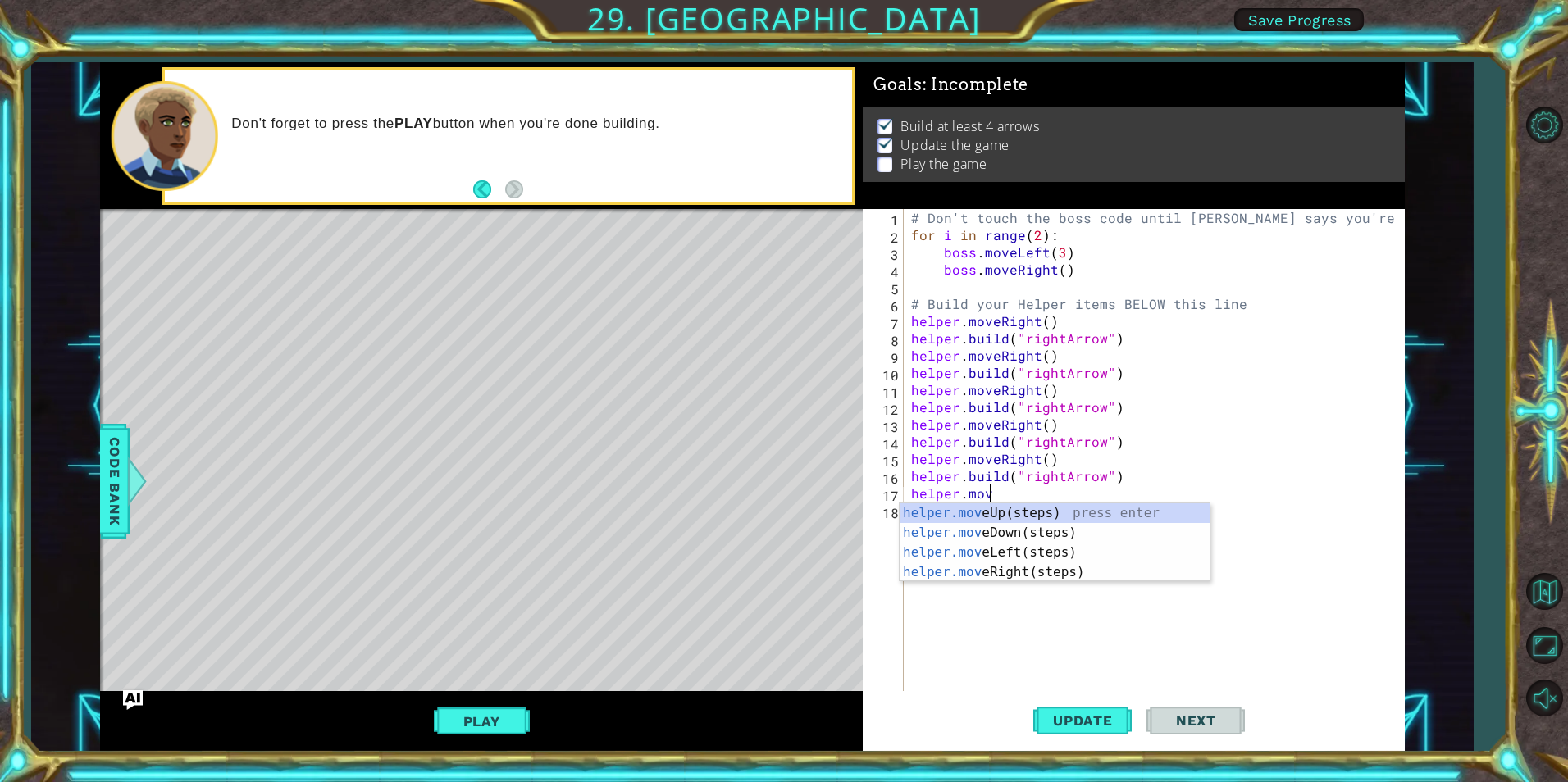
type textarea "helper.move"
click at [1034, 533] on div "helper.move Up(steps) press enter helper.move Down(steps) press enter helper.mo…" at bounding box center [1055, 562] width 310 height 118
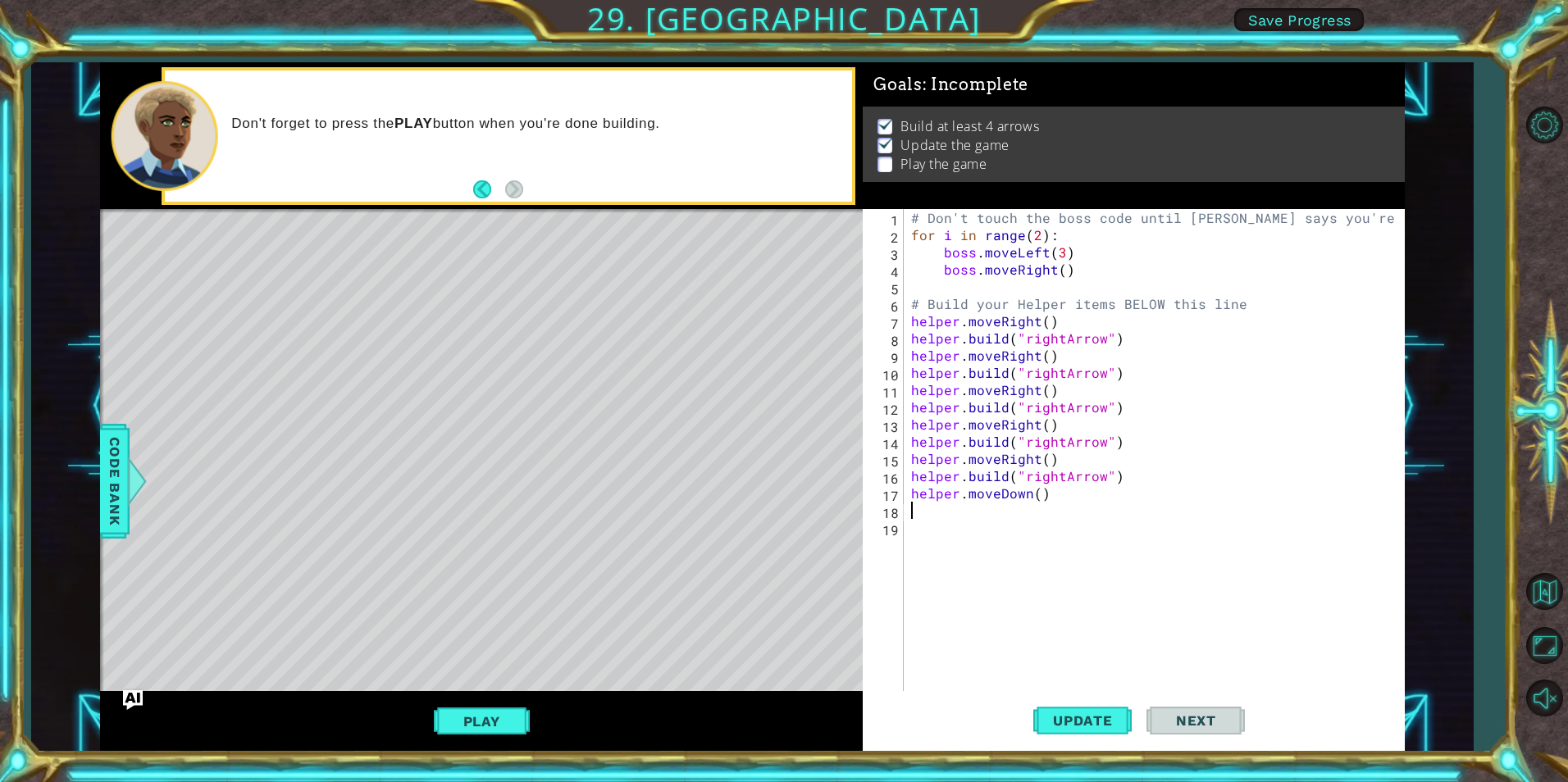
scroll to position [0, 0]
click at [1109, 724] on span "Update" at bounding box center [1083, 721] width 92 height 16
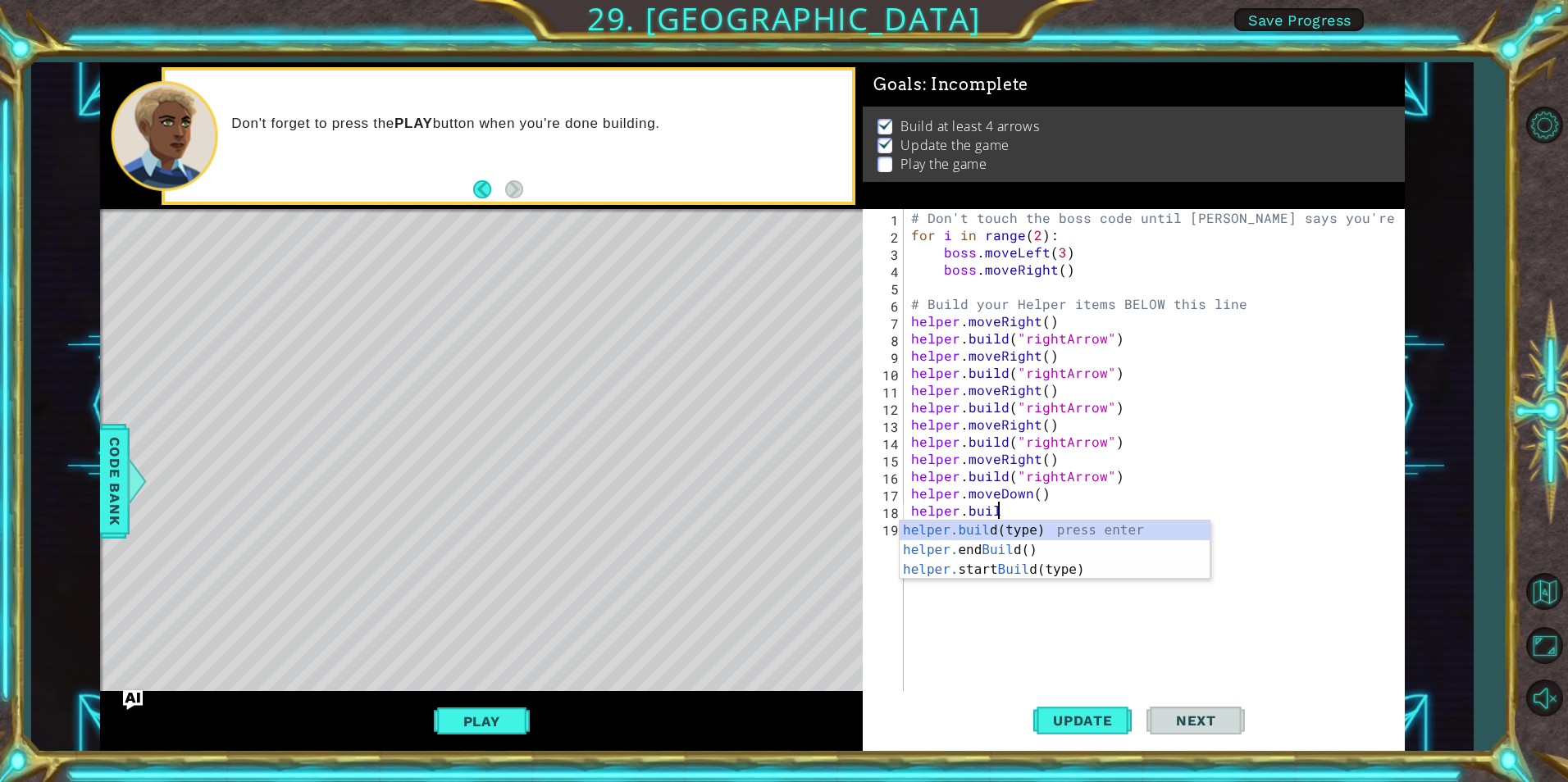
scroll to position [0, 4]
click at [1049, 531] on div "helper.build (type) press enter helper. end Build () press enter helper. start …" at bounding box center [1055, 570] width 310 height 99
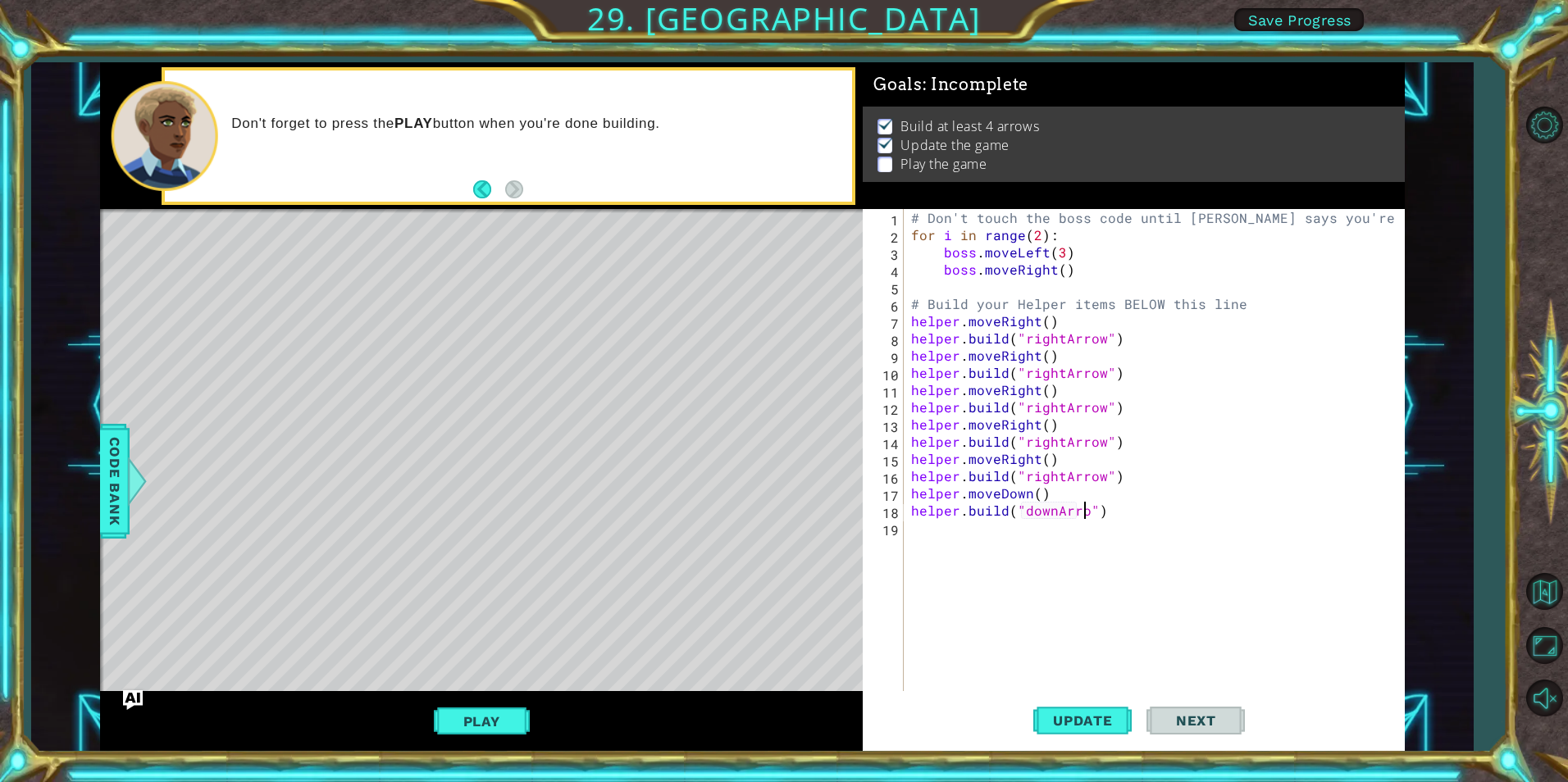
scroll to position [0, 12]
click at [1108, 713] on span "Update" at bounding box center [1083, 721] width 92 height 16
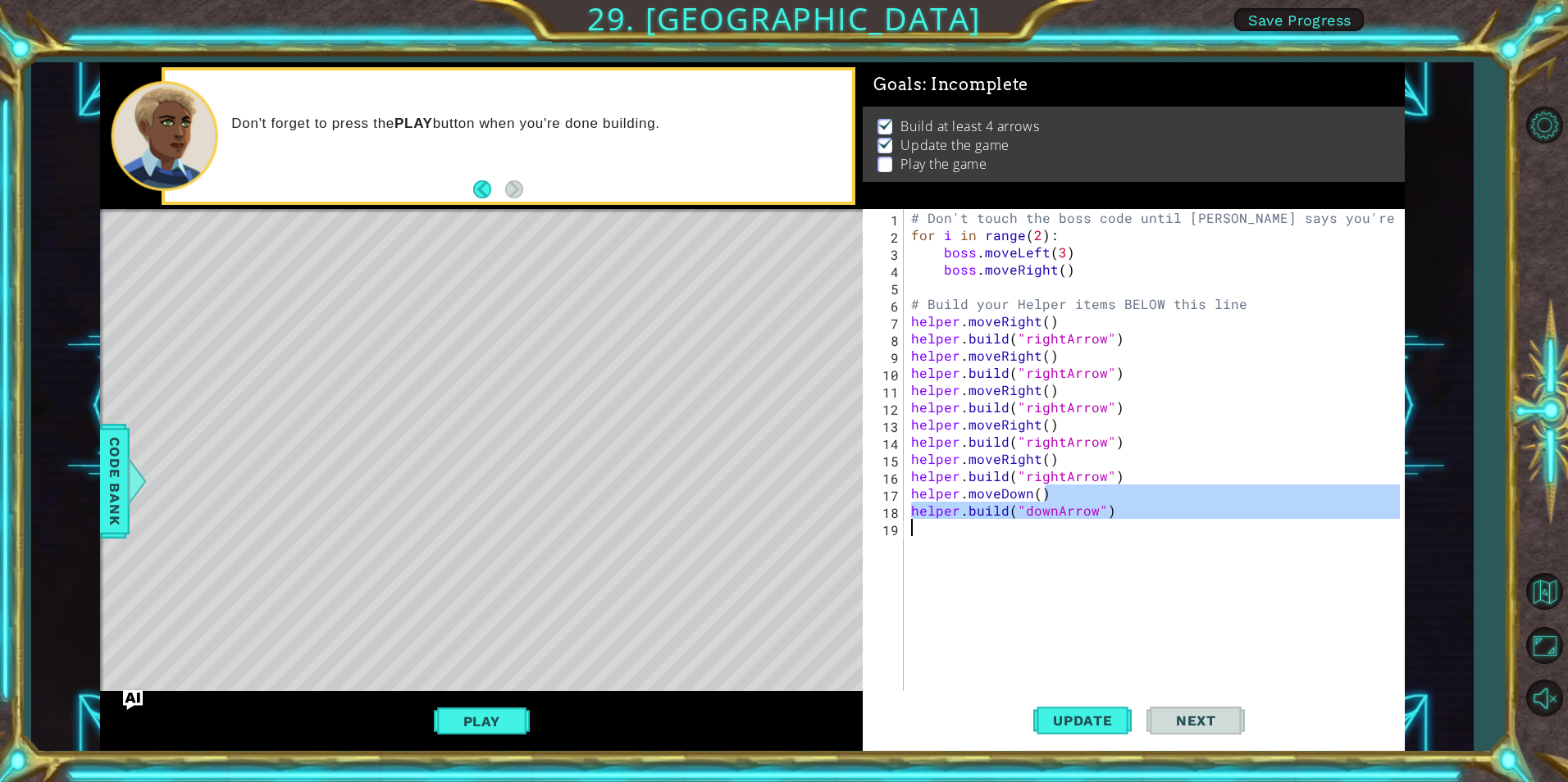
drag, startPoint x: 1147, startPoint y: 500, endPoint x: 1051, endPoint y: 541, distance: 104.4
click at [1146, 560] on div "# Don't touch the boss code until Vega says you're ready! for i in range ( 2 ) …" at bounding box center [1157, 467] width 500 height 517
type textarea "[DOMAIN_NAME]("downArrow")"
drag, startPoint x: 910, startPoint y: 493, endPoint x: 1129, endPoint y: 538, distance: 223.6
click at [1129, 538] on div "# Don't touch the boss code until Vega says you're ready! for i in range ( 2 ) …" at bounding box center [1157, 467] width 500 height 517
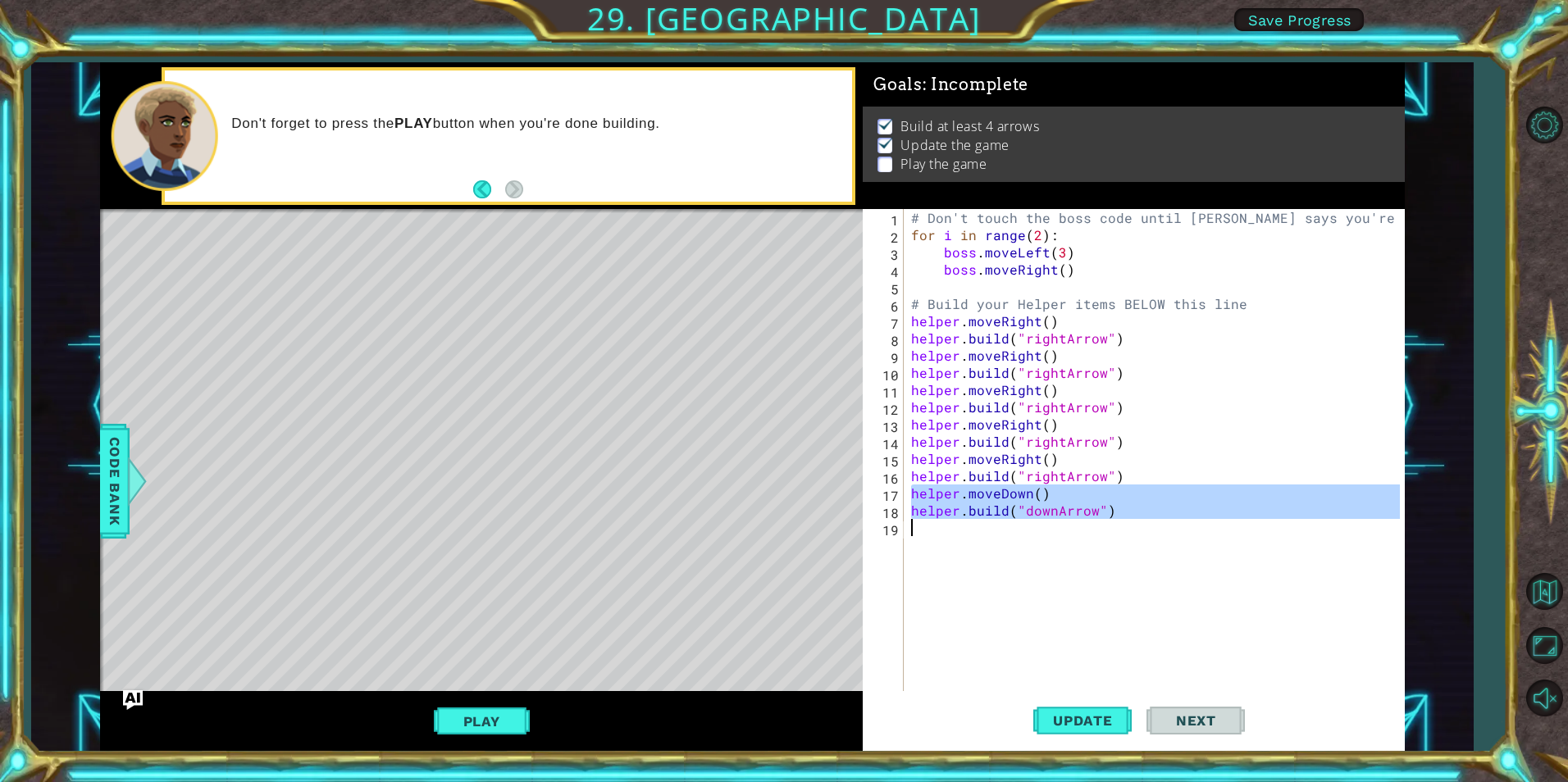
paste textarea "Code Area"
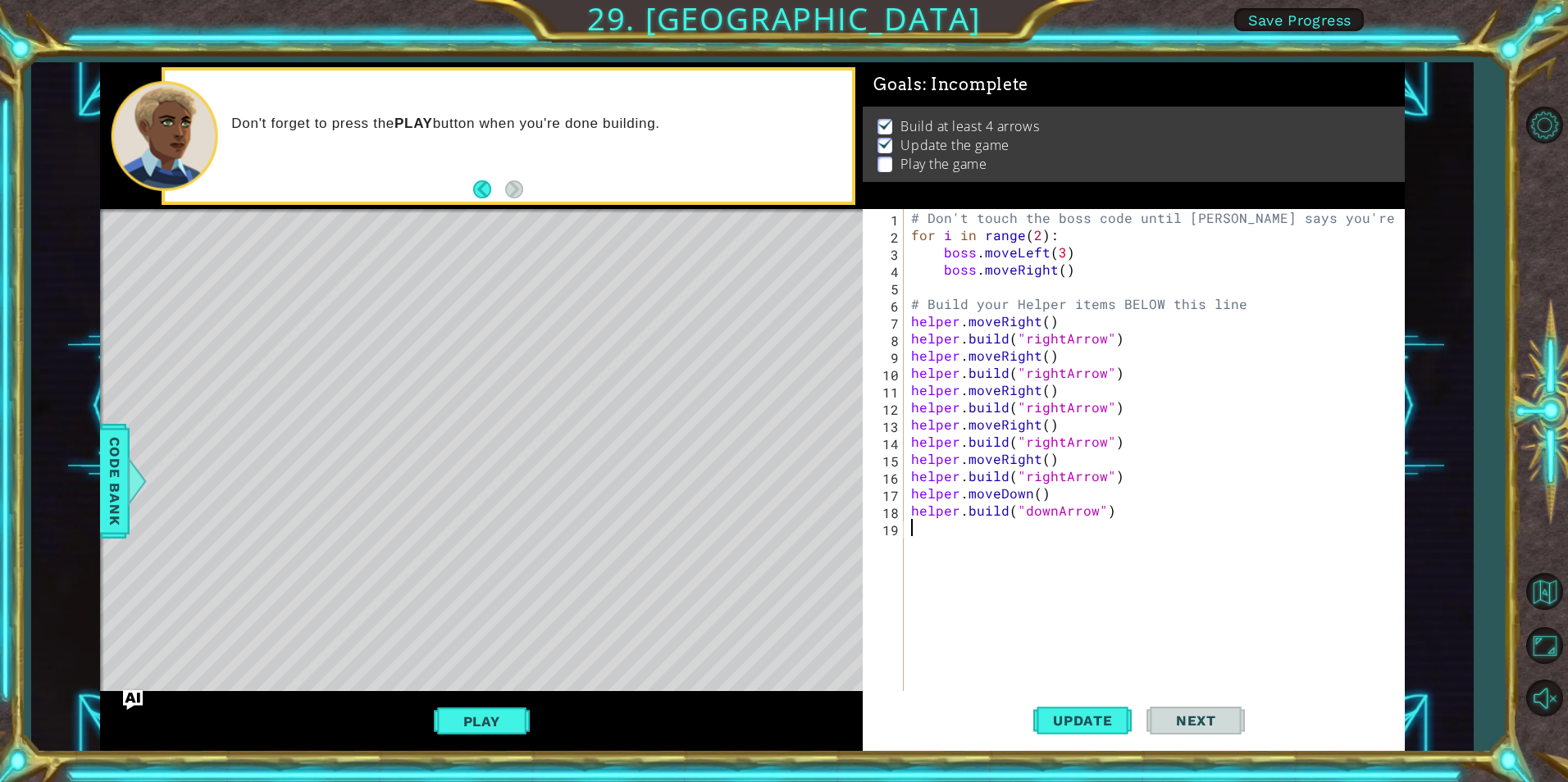
scroll to position [0, 0]
click at [1016, 523] on div "# Don't touch the boss code until Vega says you're ready! for i in range ( 2 ) …" at bounding box center [1157, 467] width 500 height 517
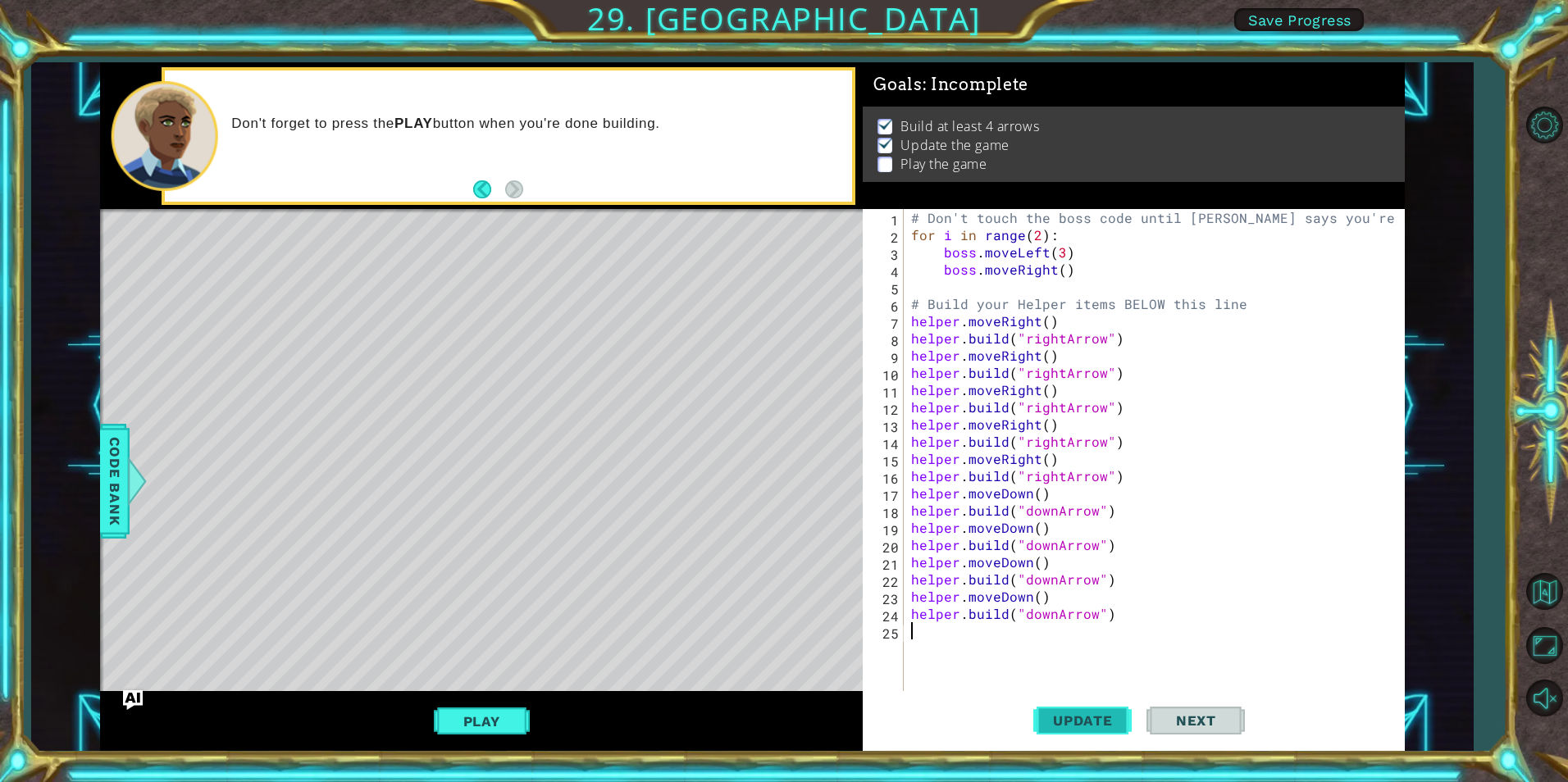
click at [1110, 730] on button "Update" at bounding box center [1083, 721] width 99 height 54
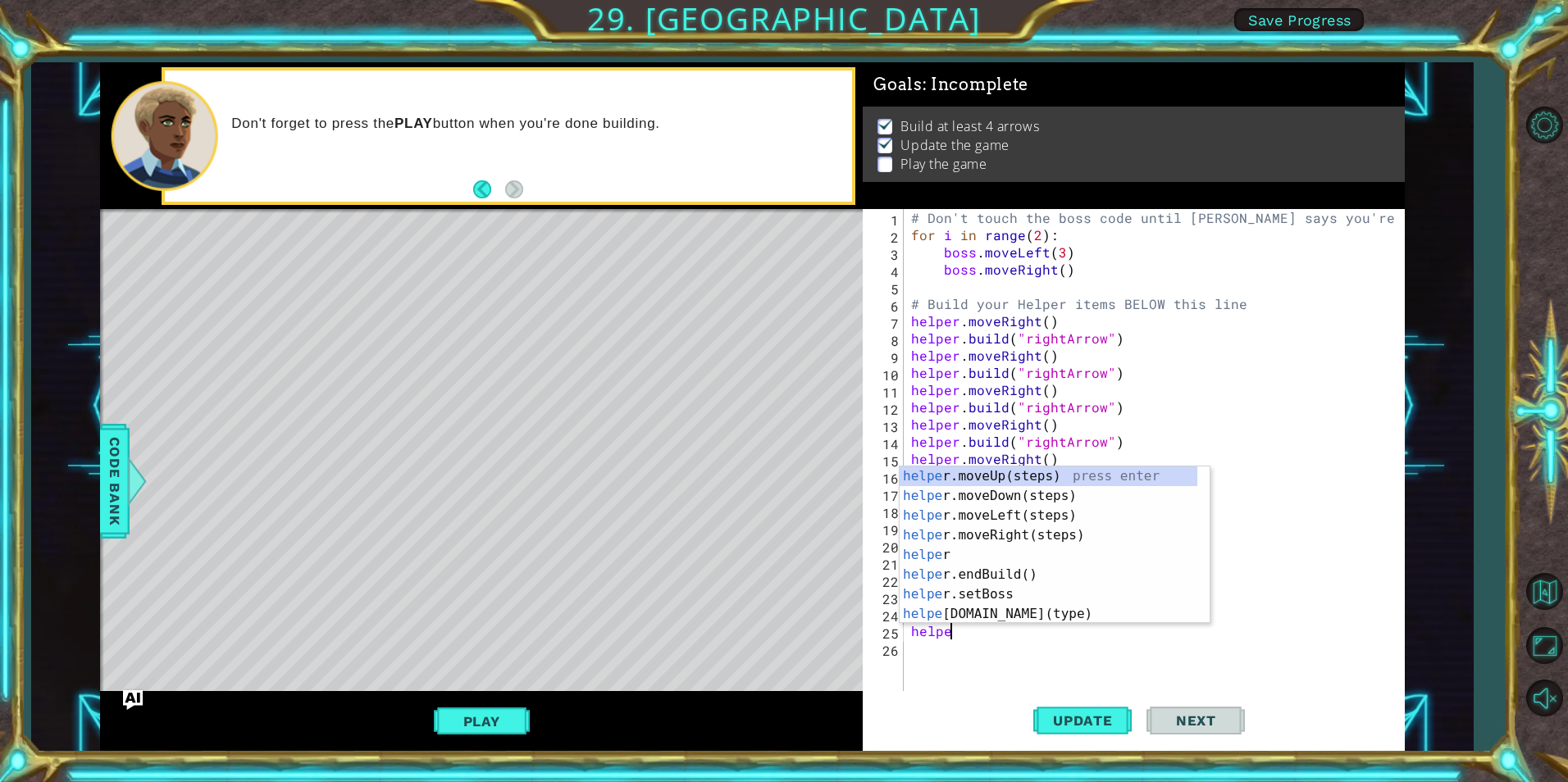
scroll to position [0, 3]
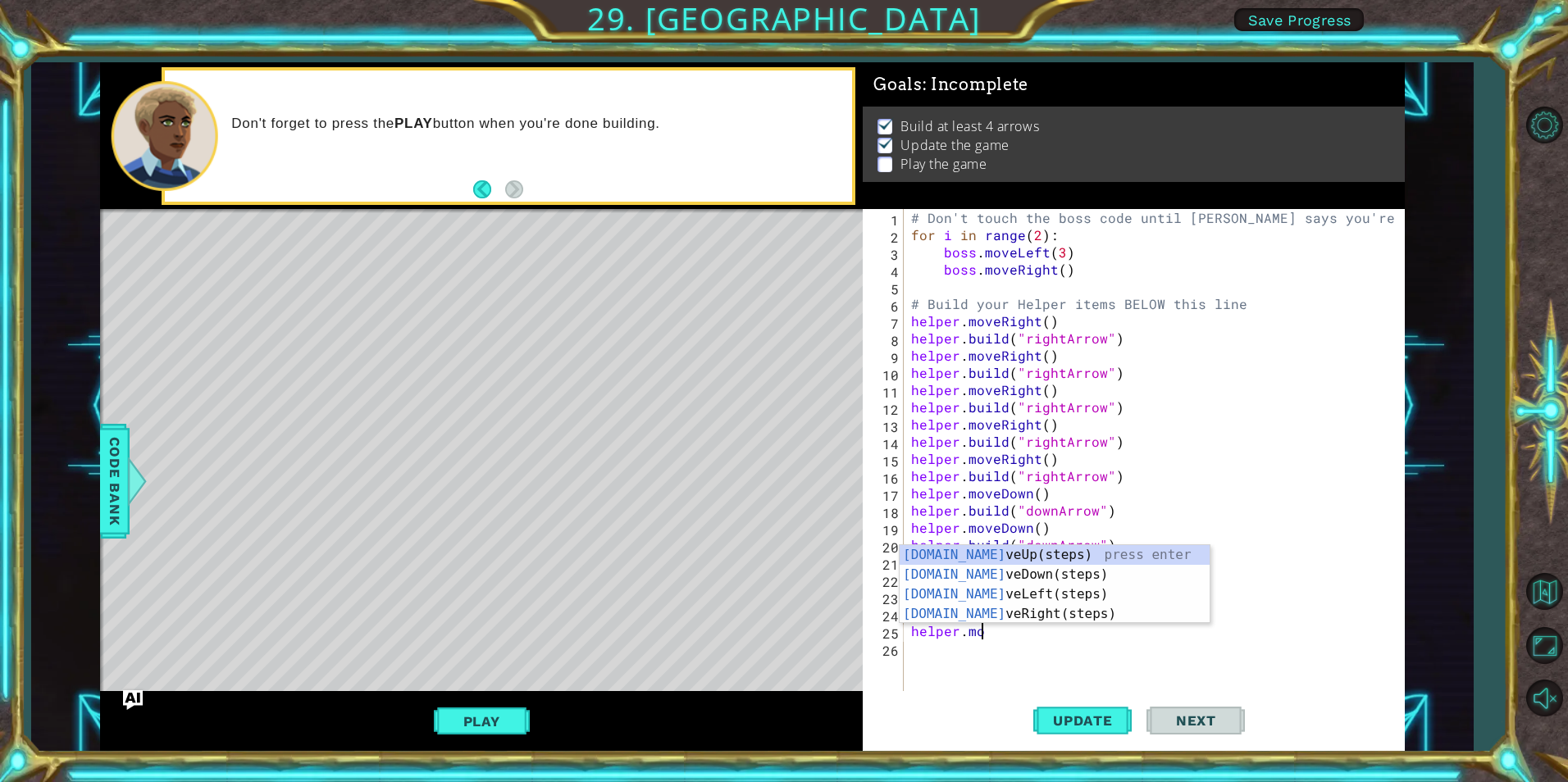
type textarea "helper.mov"
click at [1071, 576] on div "helper.mov eUp(steps) press enter helper.mov eDown(steps) press enter helper.mo…" at bounding box center [1055, 604] width 310 height 118
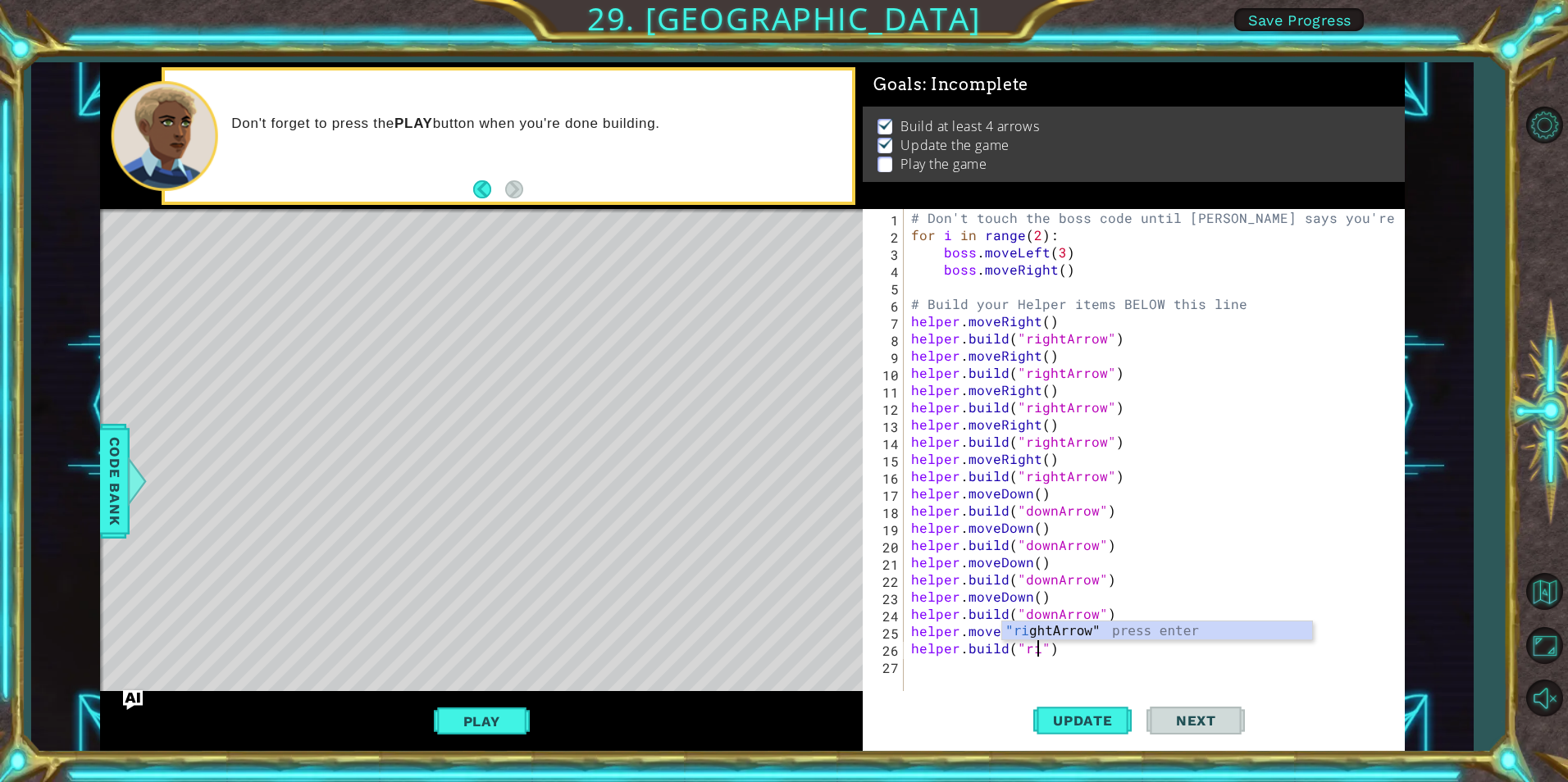
scroll to position [0, 8]
click at [1058, 629] on div ""rig htArrow" press enter" at bounding box center [1157, 651] width 310 height 59
type textarea "[DOMAIN_NAME]("rightArrow")"
click at [1082, 709] on button "Update" at bounding box center [1083, 721] width 99 height 54
click at [515, 715] on button "Play" at bounding box center [482, 721] width 96 height 31
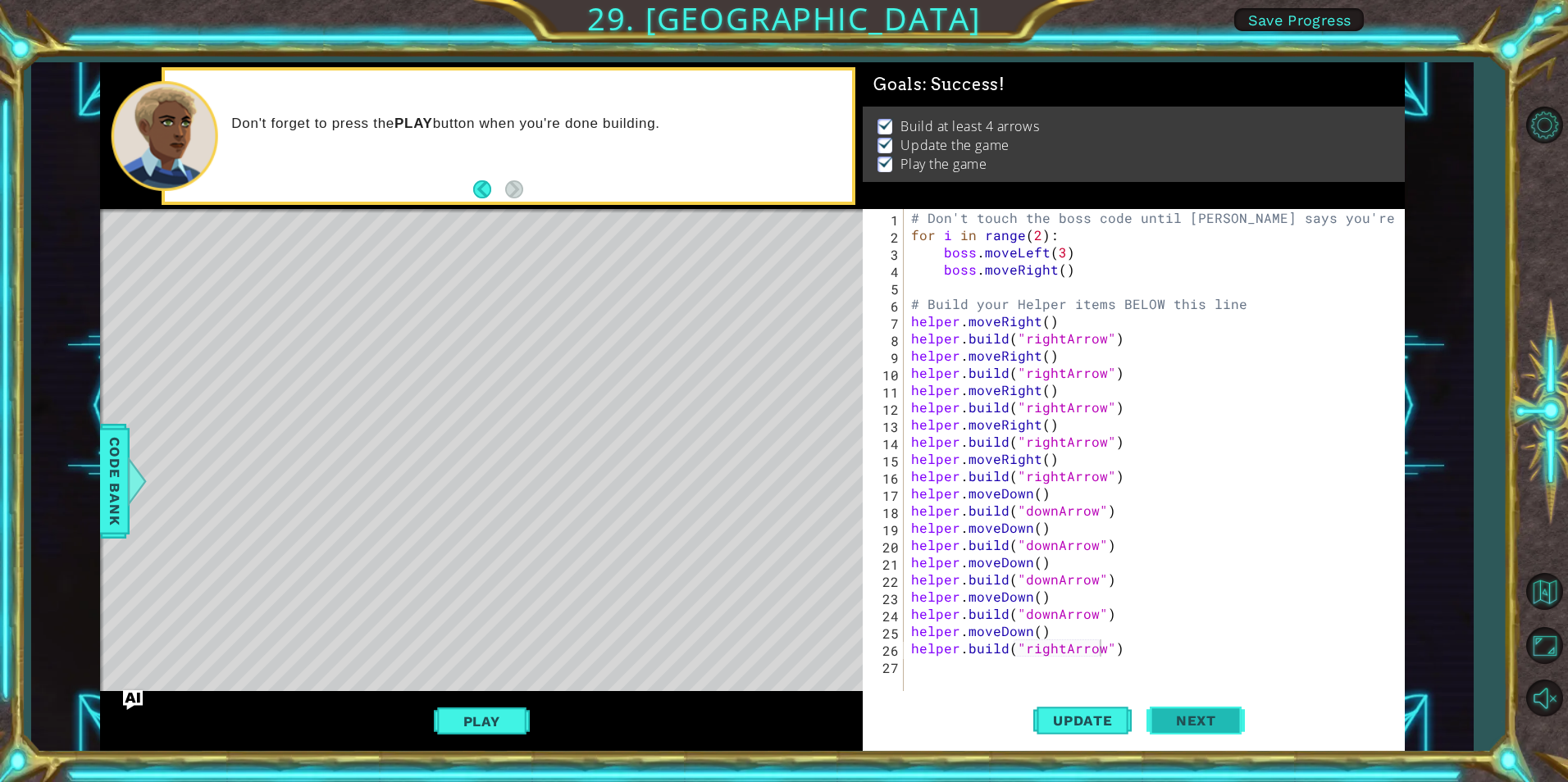
click at [1202, 733] on button "Next" at bounding box center [1196, 721] width 99 height 54
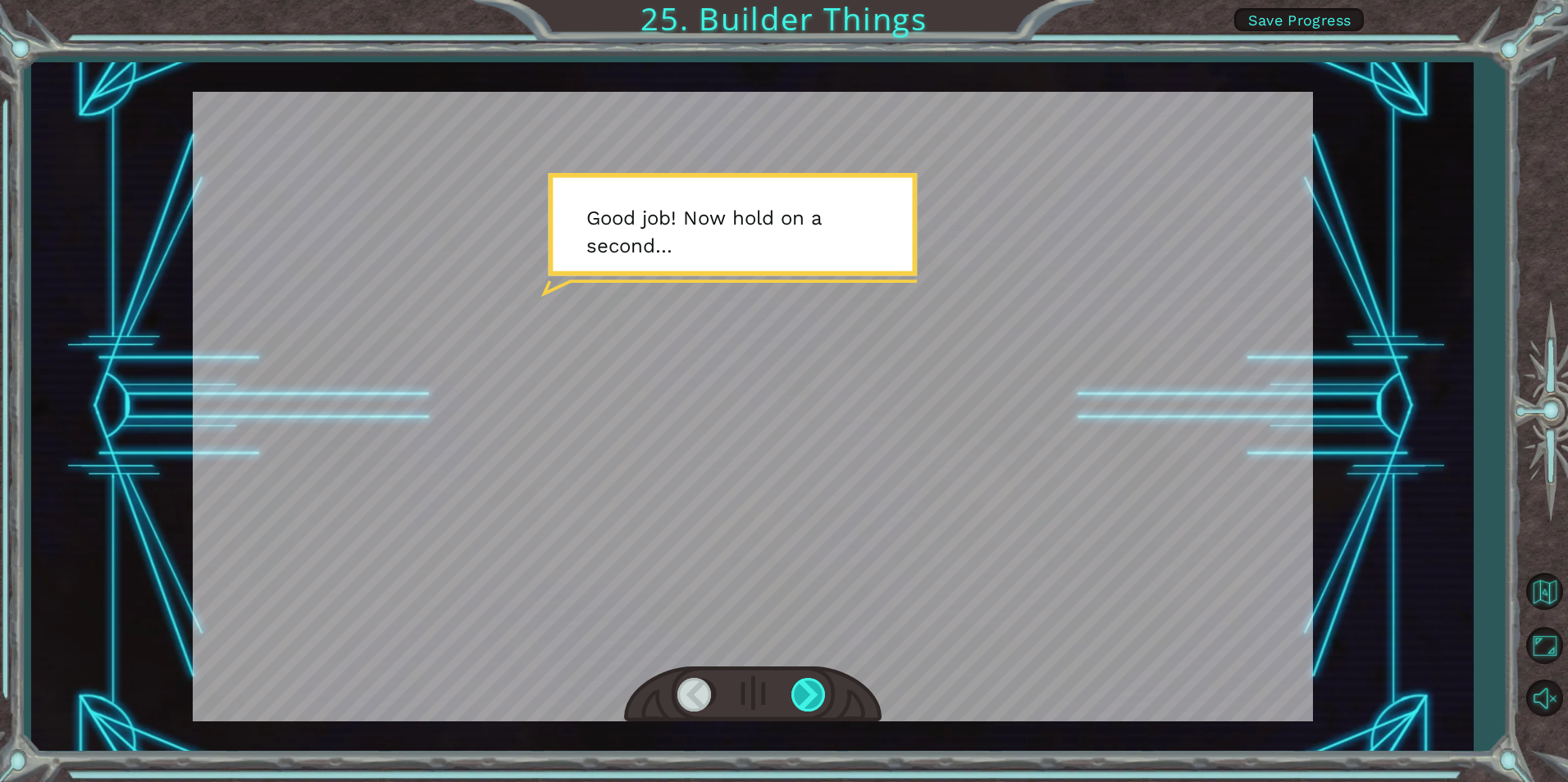
click at [799, 694] on div at bounding box center [809, 694] width 37 height 33
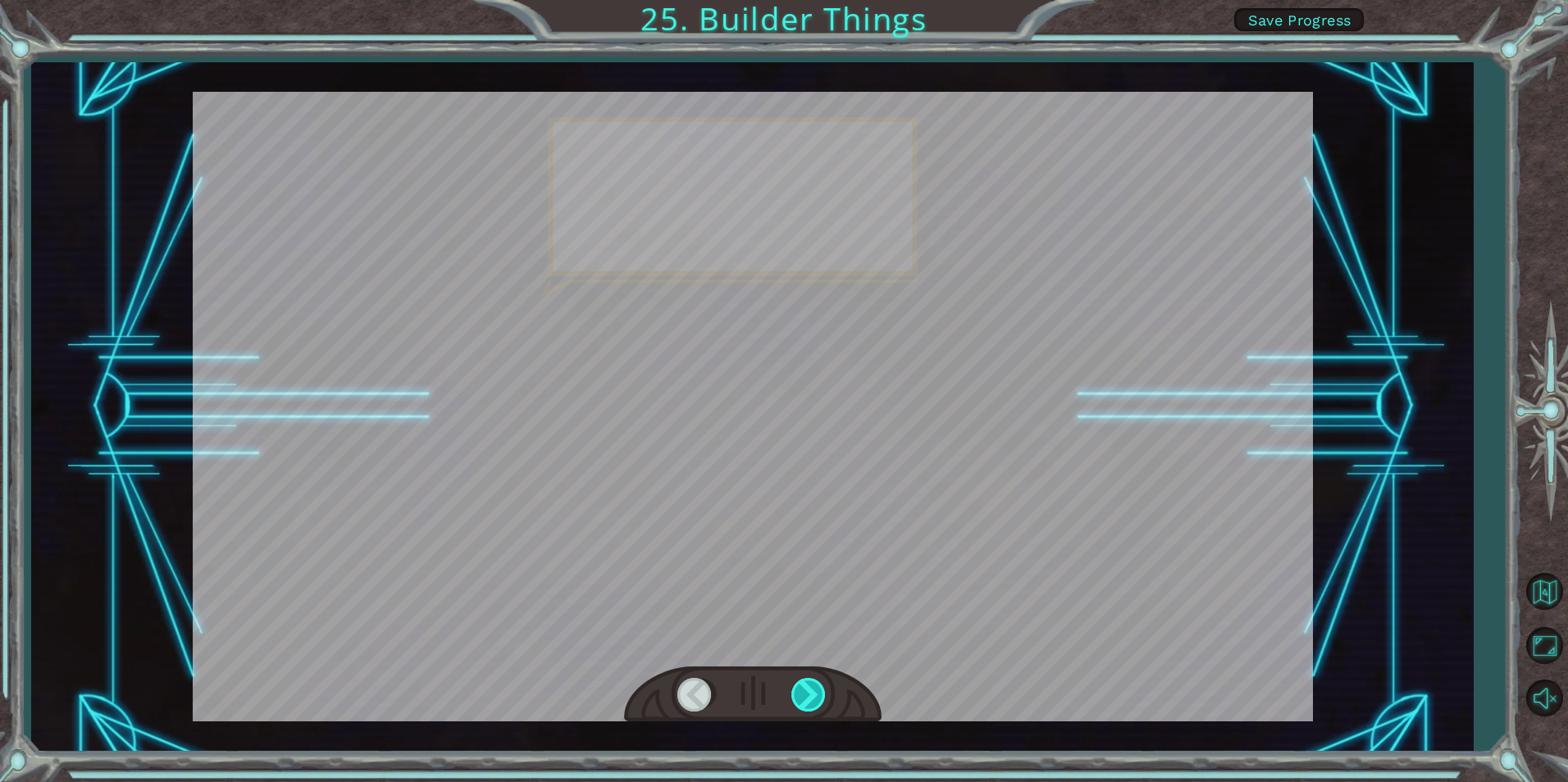
click at [799, 694] on div at bounding box center [809, 694] width 37 height 33
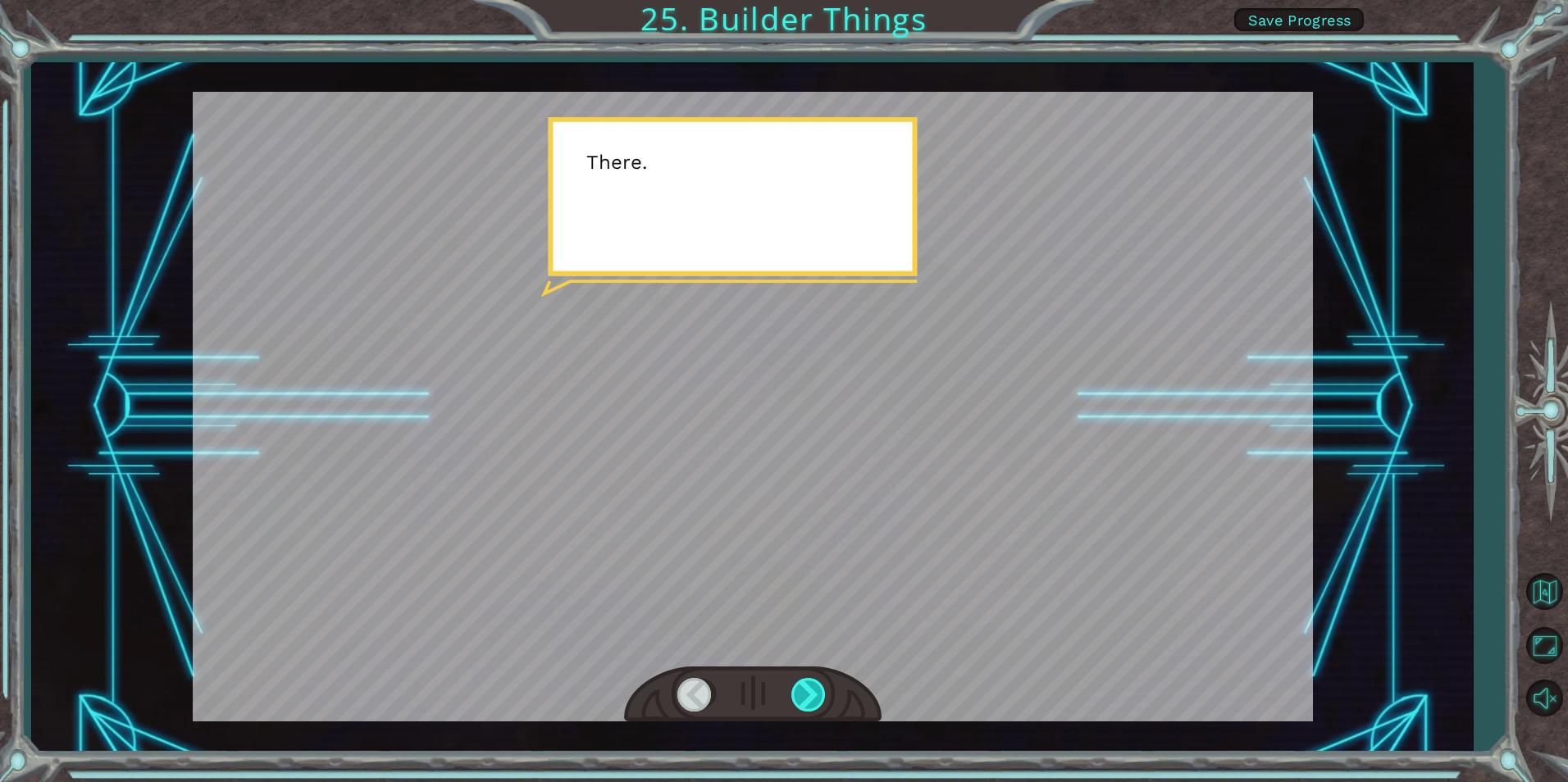
click at [800, 694] on div at bounding box center [809, 694] width 37 height 33
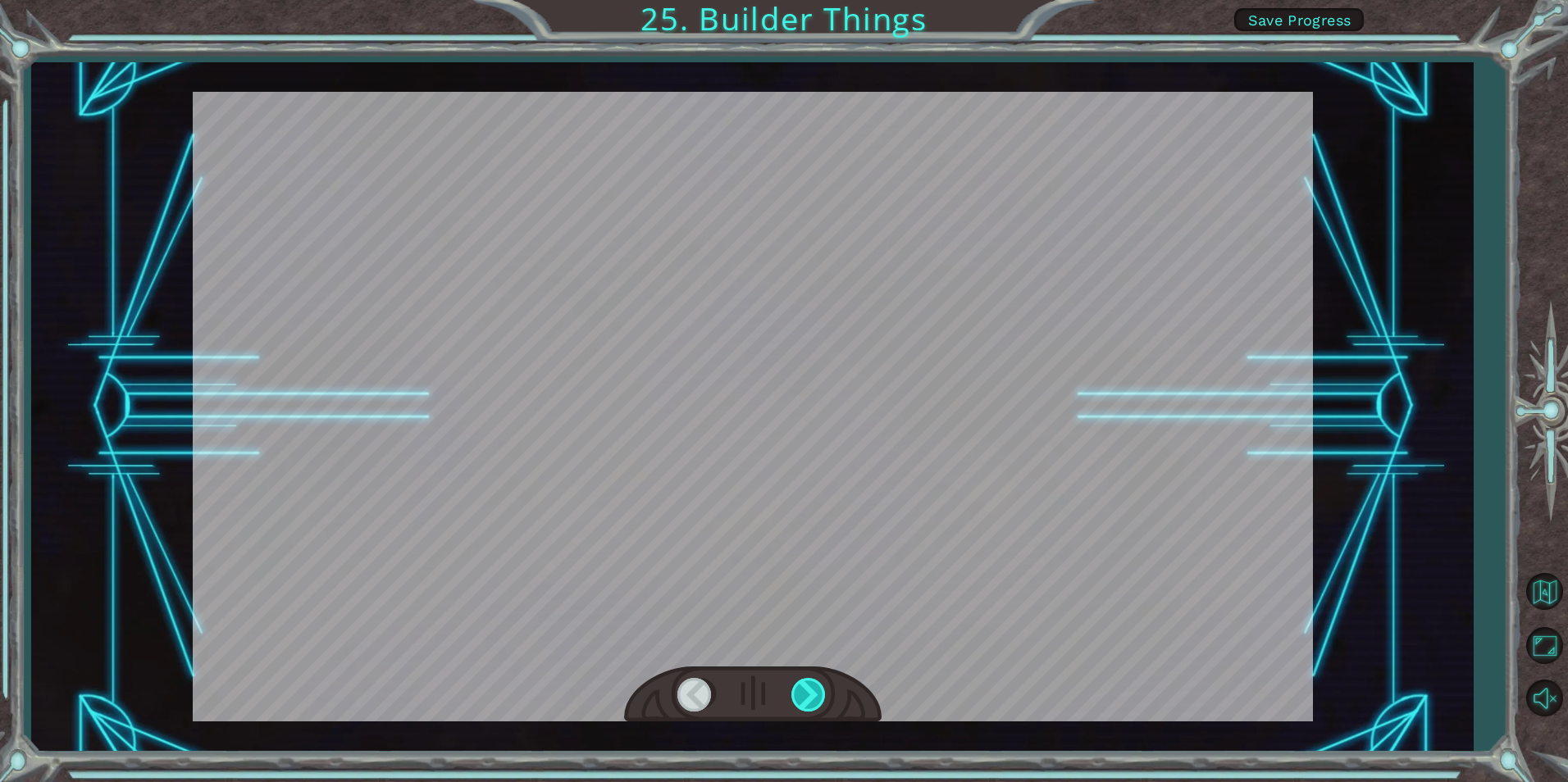
click at [801, 694] on div at bounding box center [809, 694] width 37 height 33
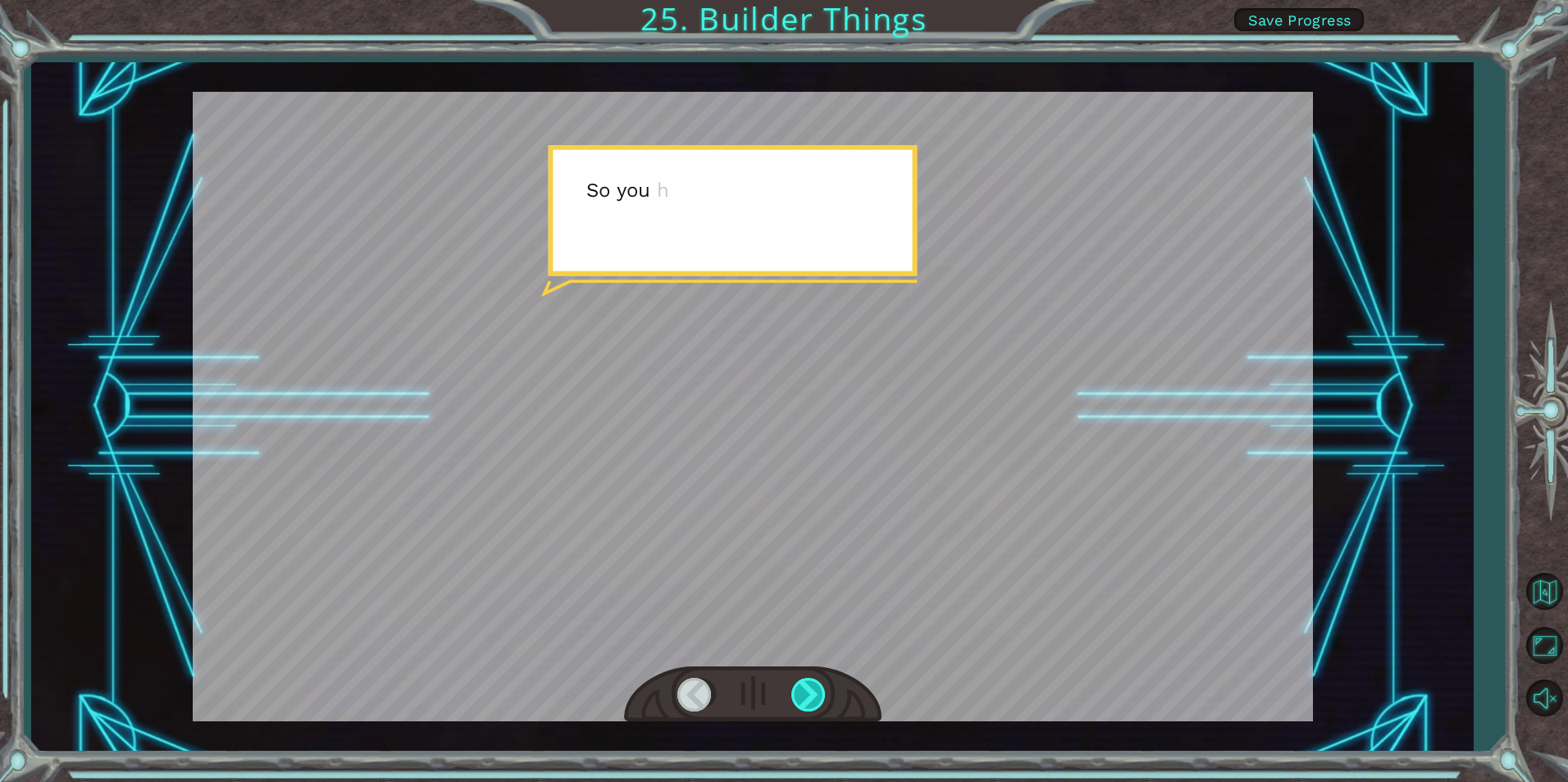
click at [801, 694] on div at bounding box center [809, 694] width 37 height 33
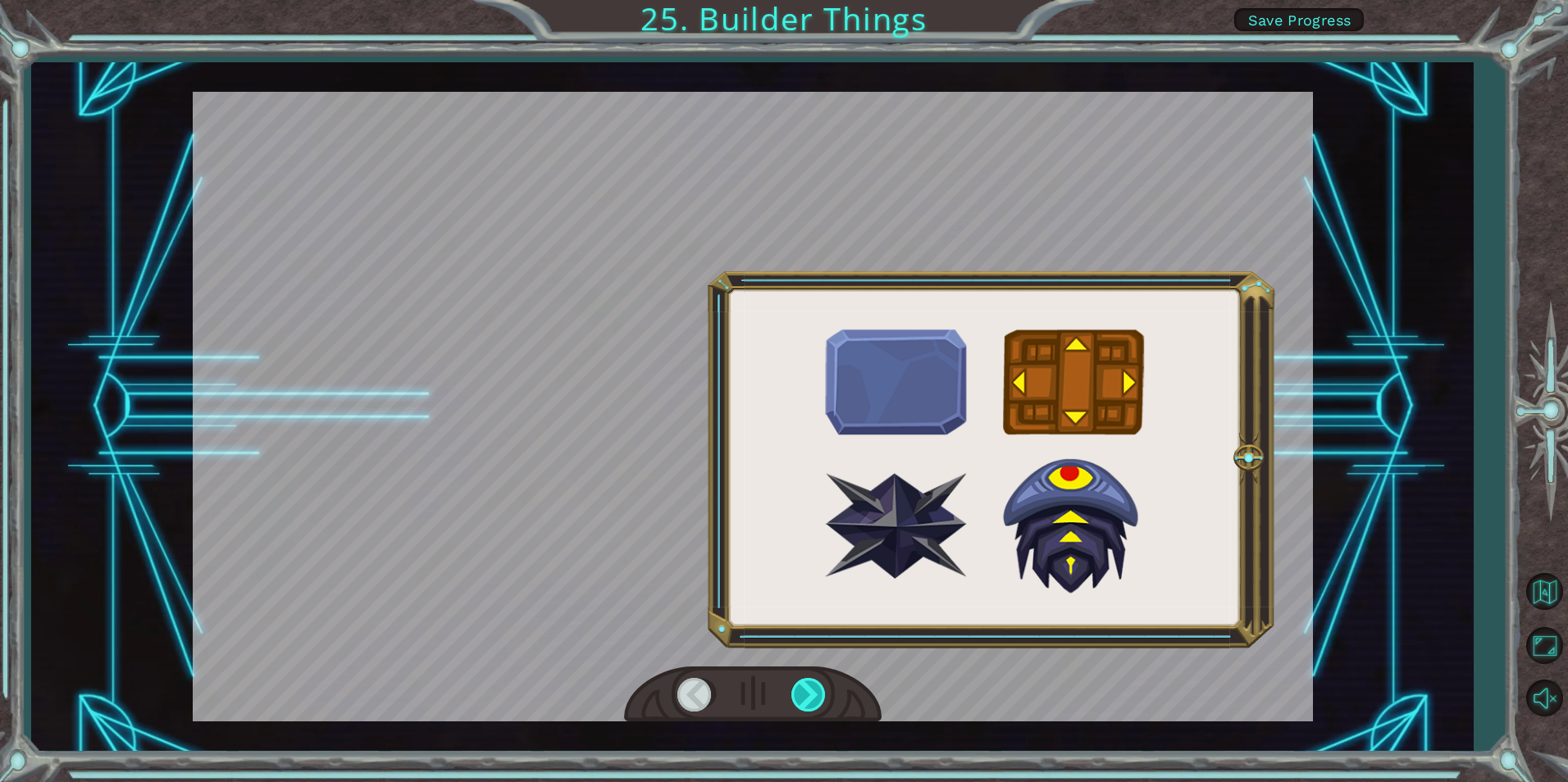
click at [802, 695] on div at bounding box center [809, 694] width 37 height 33
click at [803, 696] on div at bounding box center [809, 694] width 37 height 33
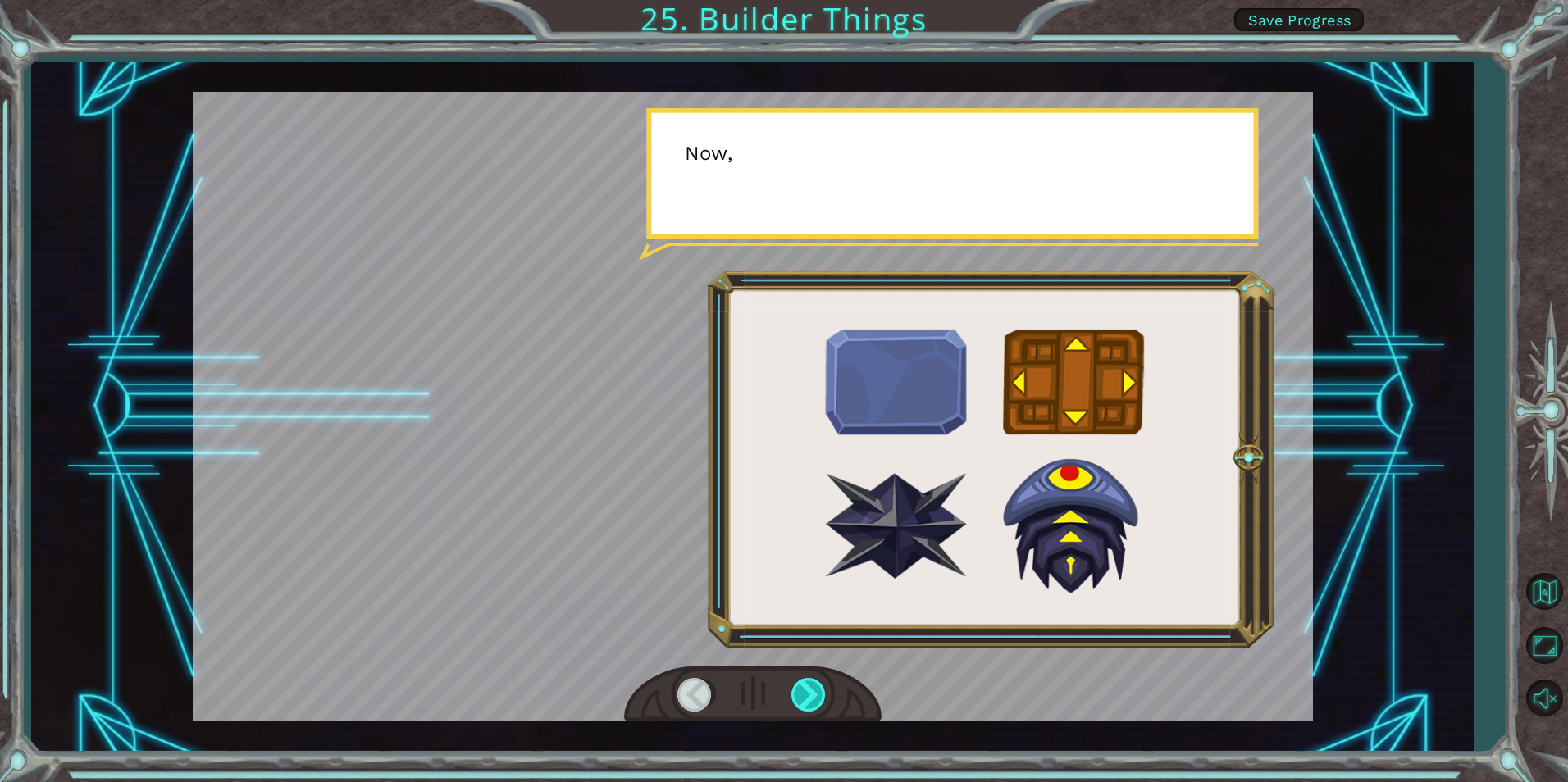
click at [804, 696] on div at bounding box center [809, 694] width 37 height 33
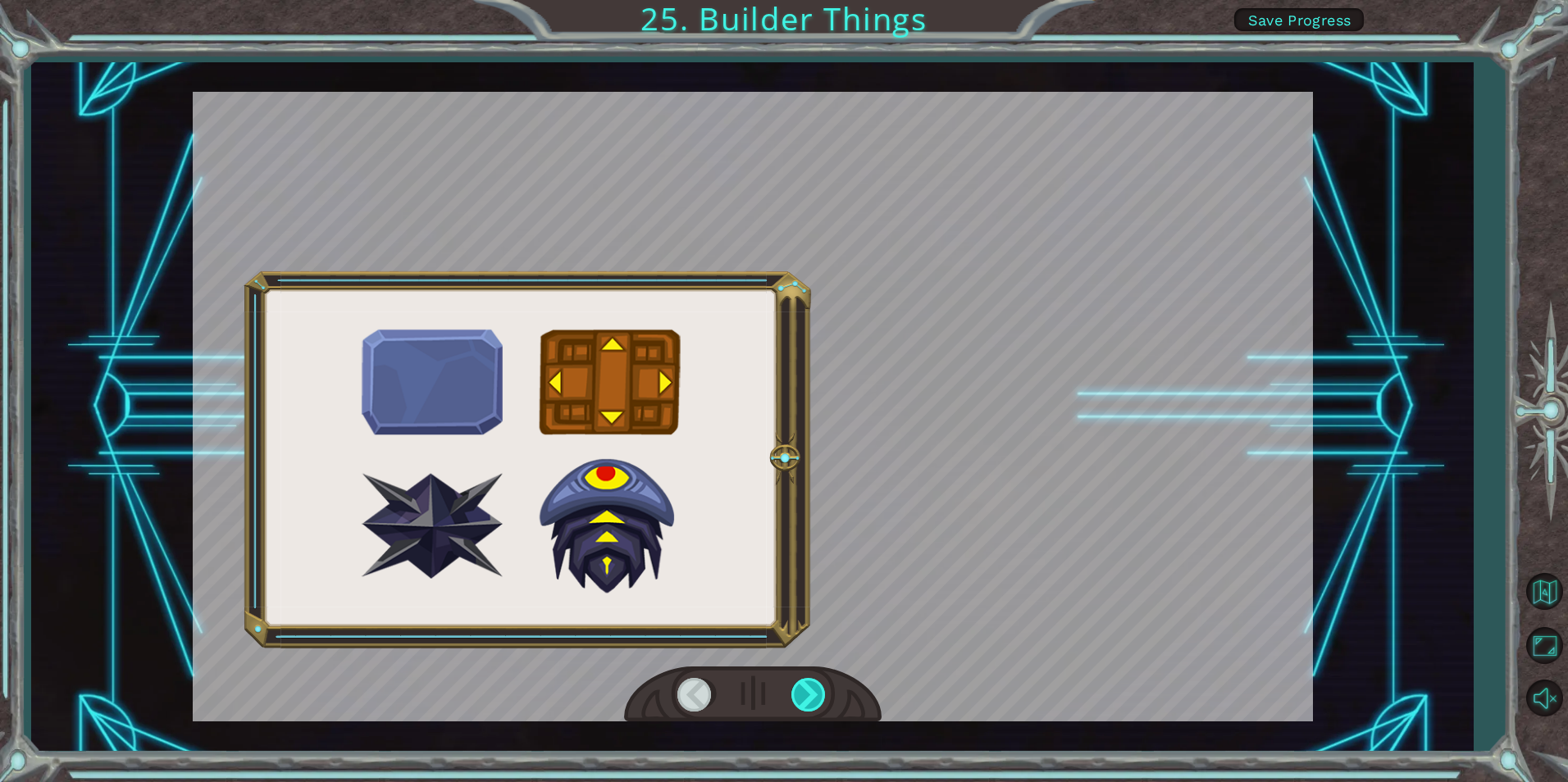
click at [804, 696] on div at bounding box center [809, 694] width 37 height 33
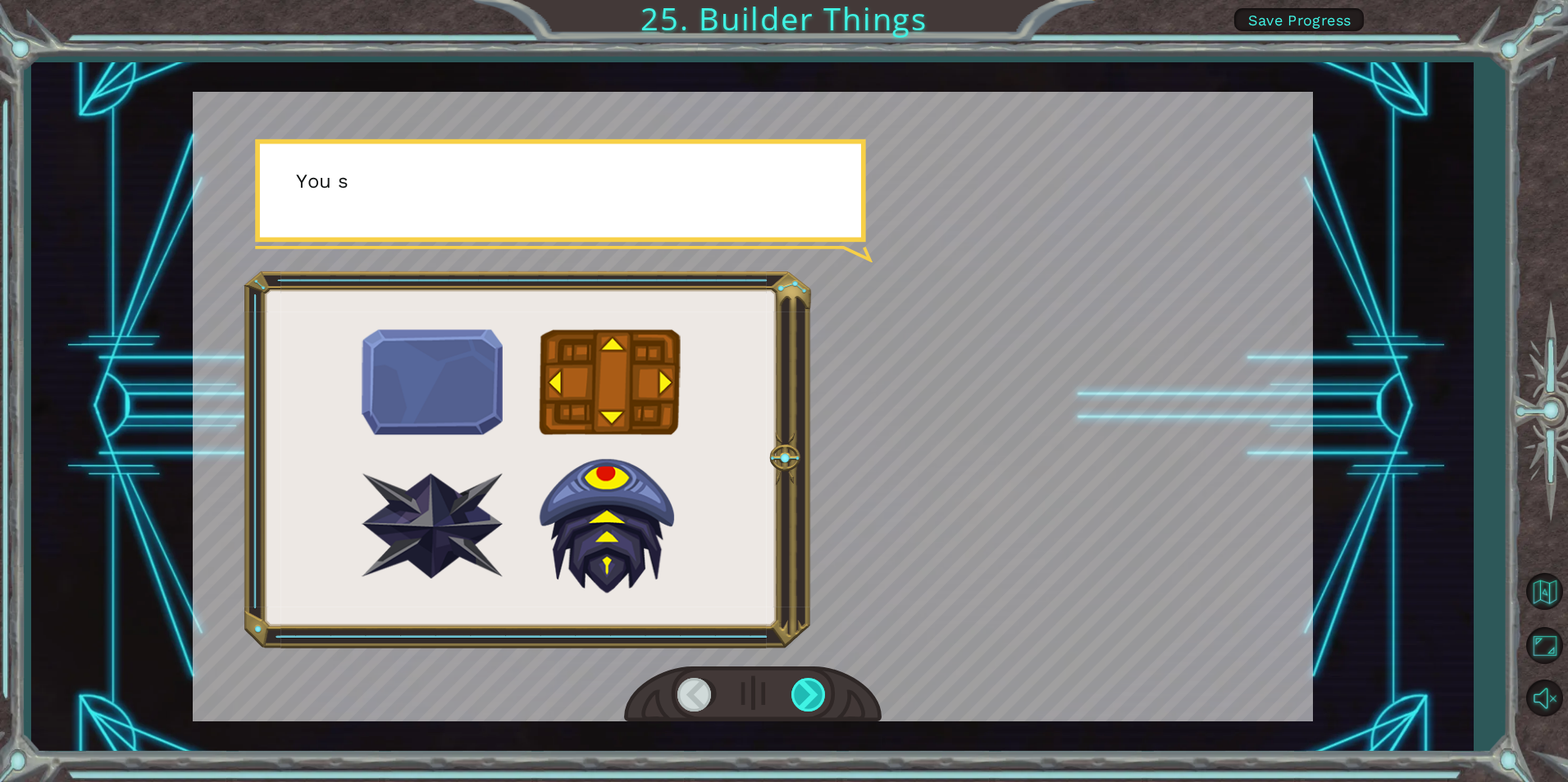
click at [805, 696] on div at bounding box center [809, 694] width 37 height 33
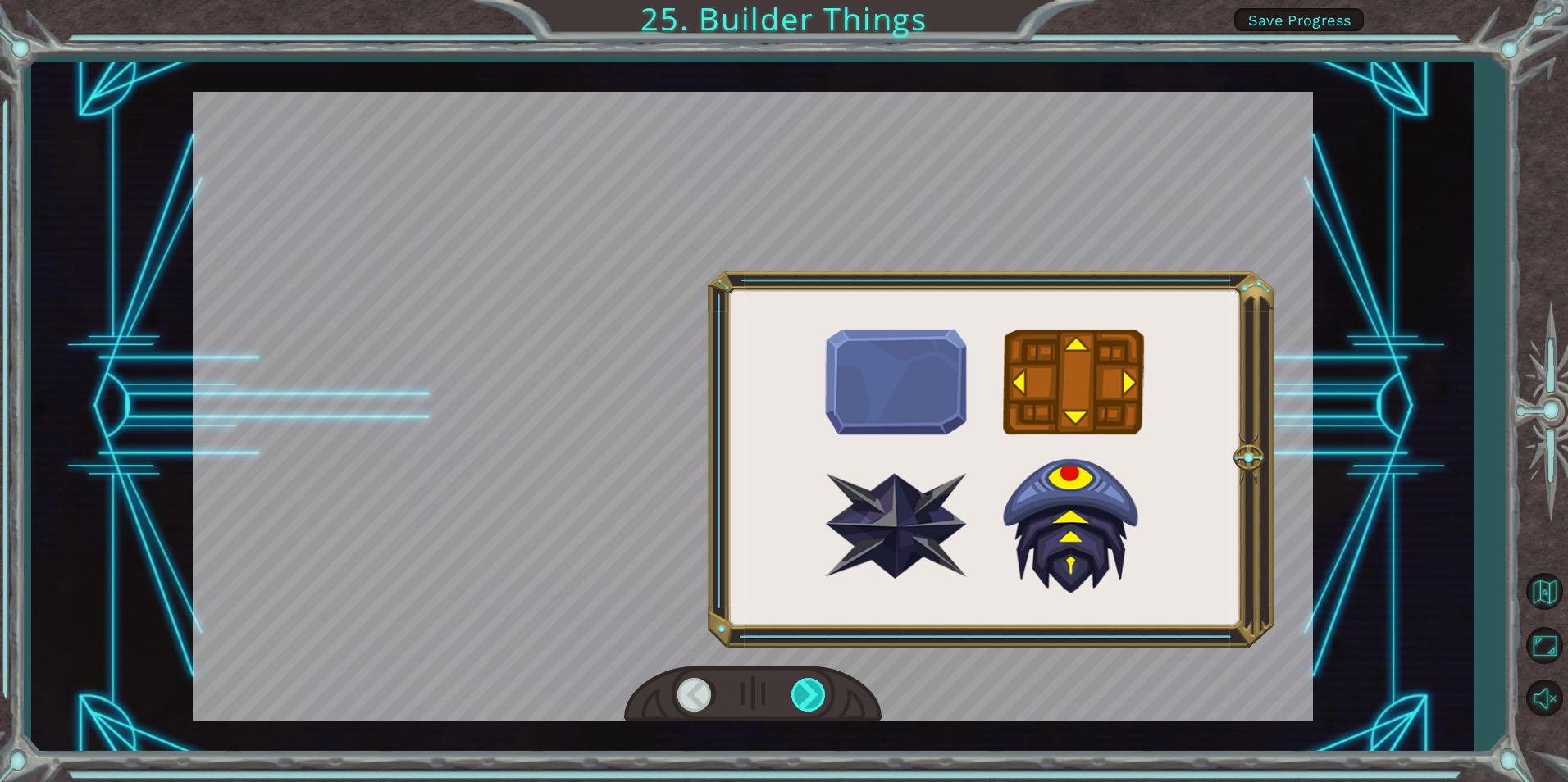
click at [805, 696] on div at bounding box center [809, 694] width 37 height 33
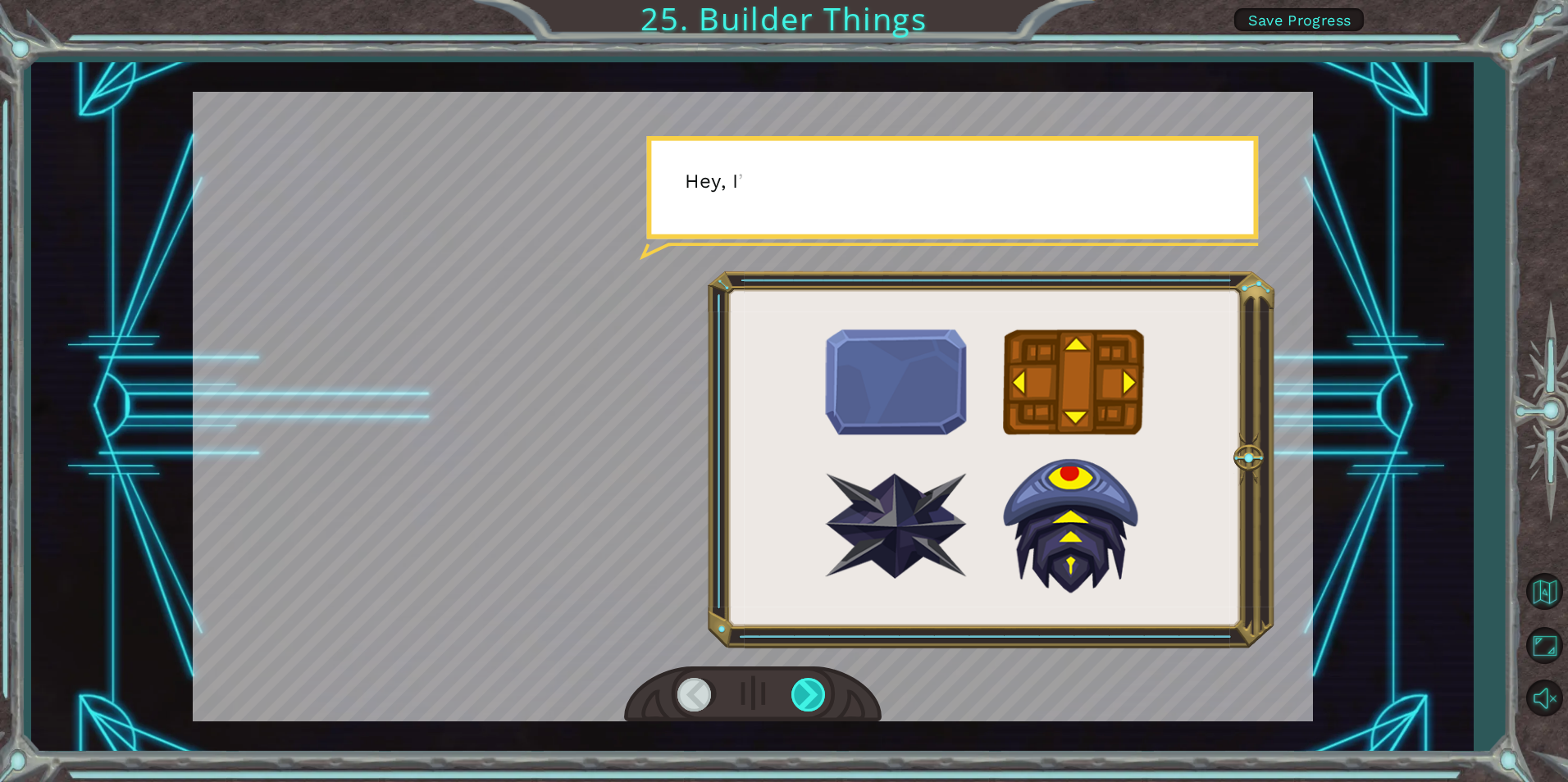
click at [805, 696] on div at bounding box center [809, 694] width 37 height 33
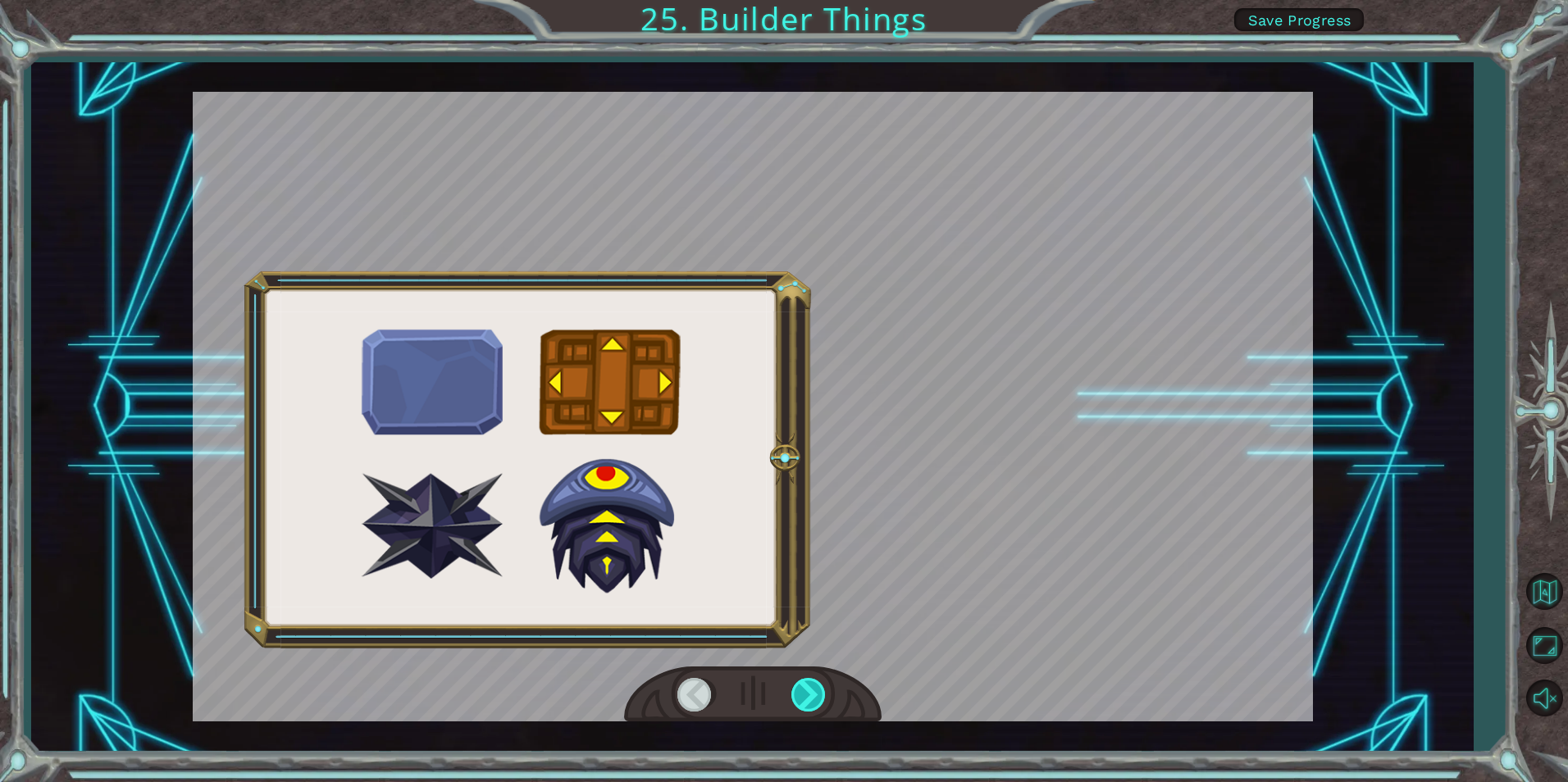
click at [805, 696] on div at bounding box center [809, 694] width 37 height 33
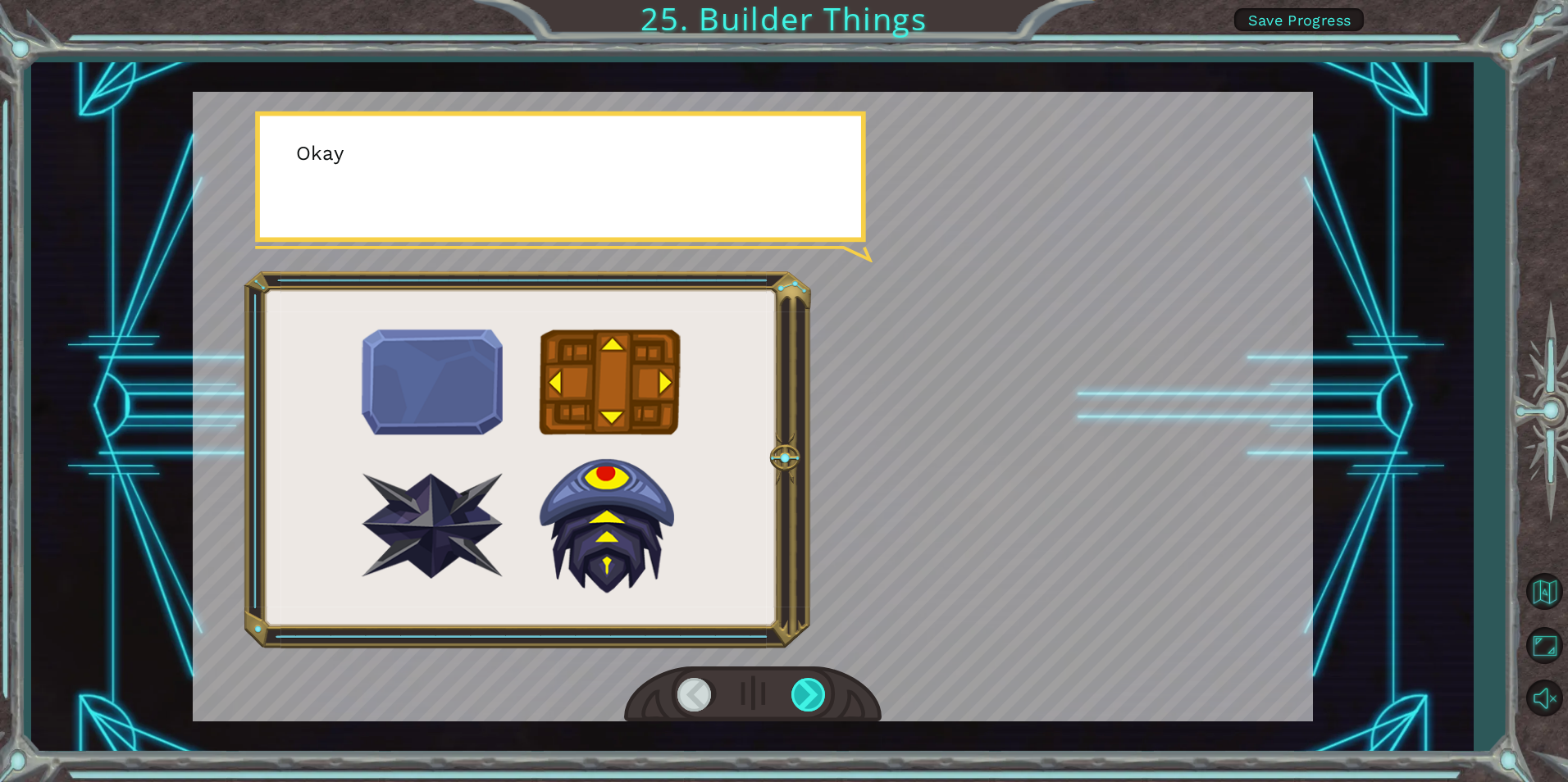
click at [805, 696] on div at bounding box center [809, 694] width 37 height 33
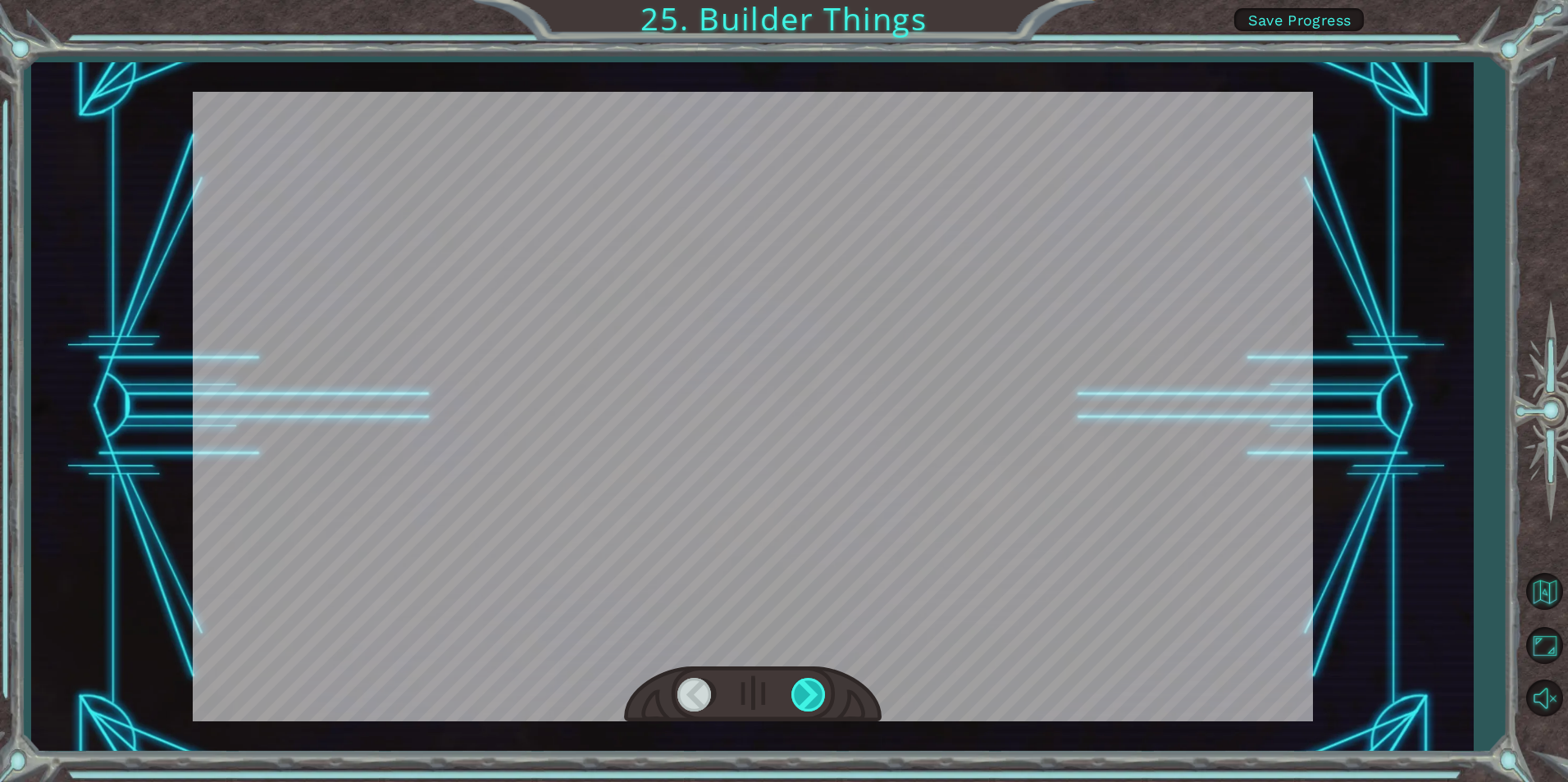
click at [805, 696] on div at bounding box center [809, 694] width 37 height 33
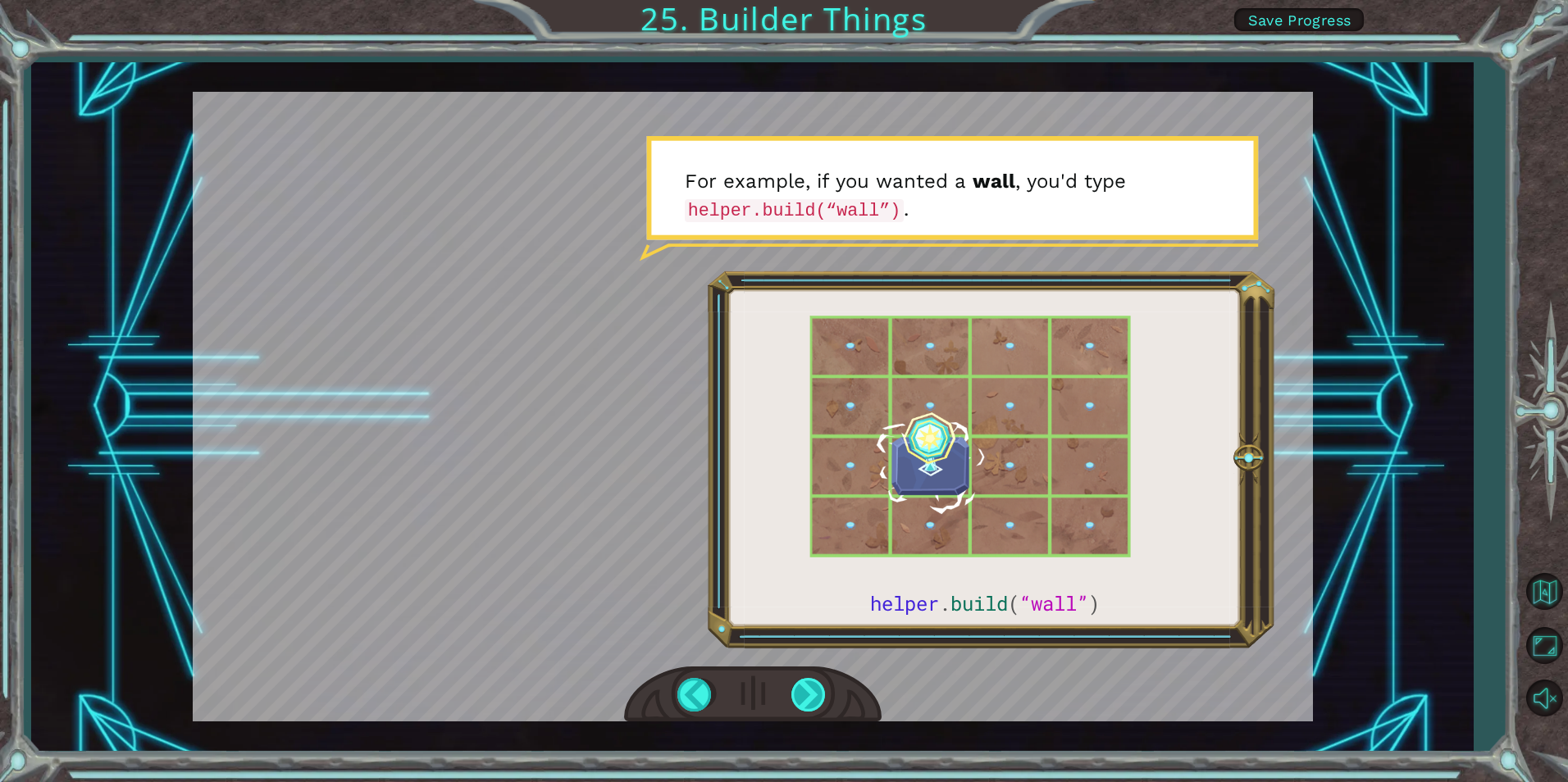
click at [805, 697] on div at bounding box center [809, 694] width 37 height 33
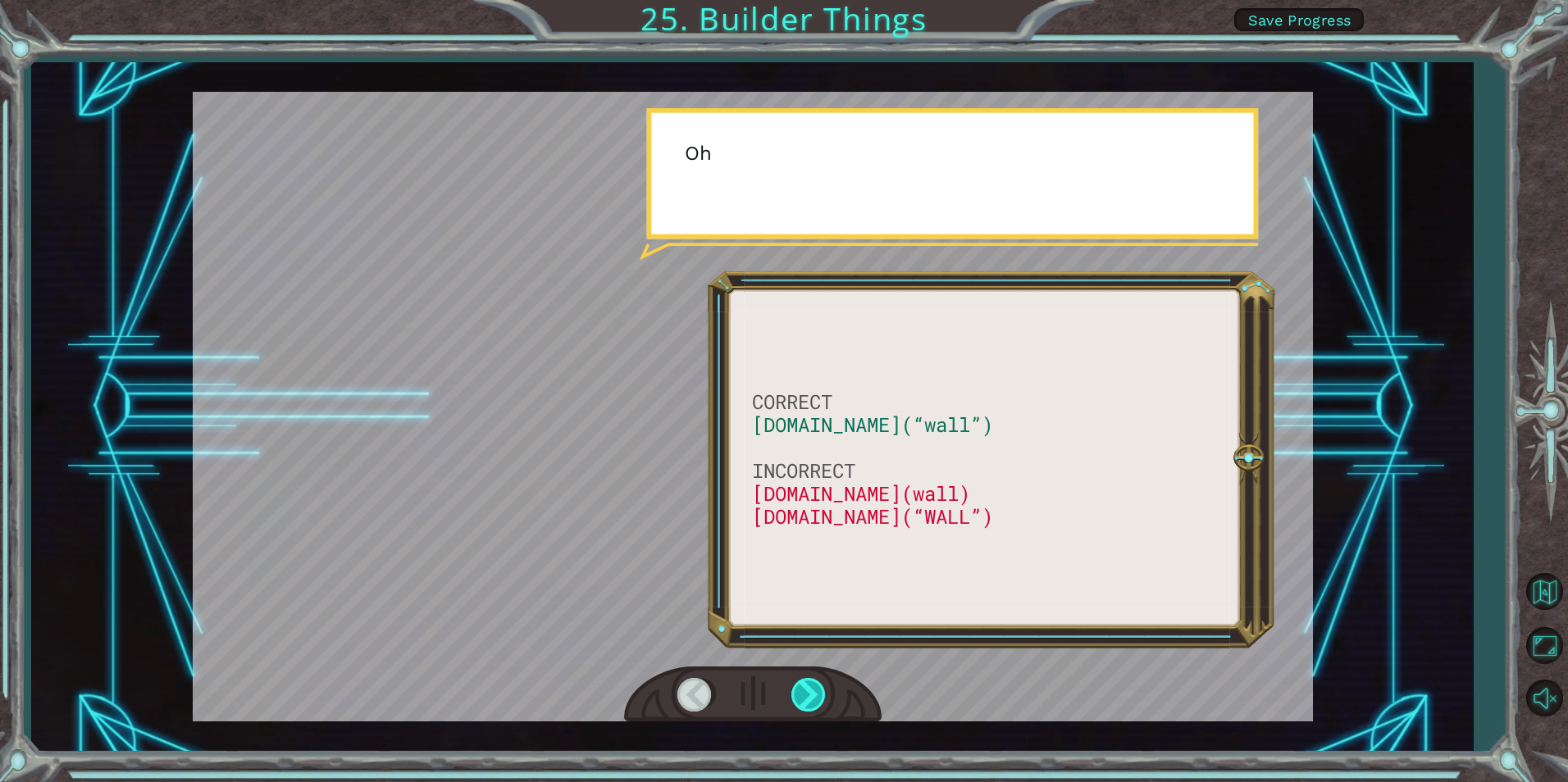
click at [805, 697] on div at bounding box center [809, 694] width 37 height 33
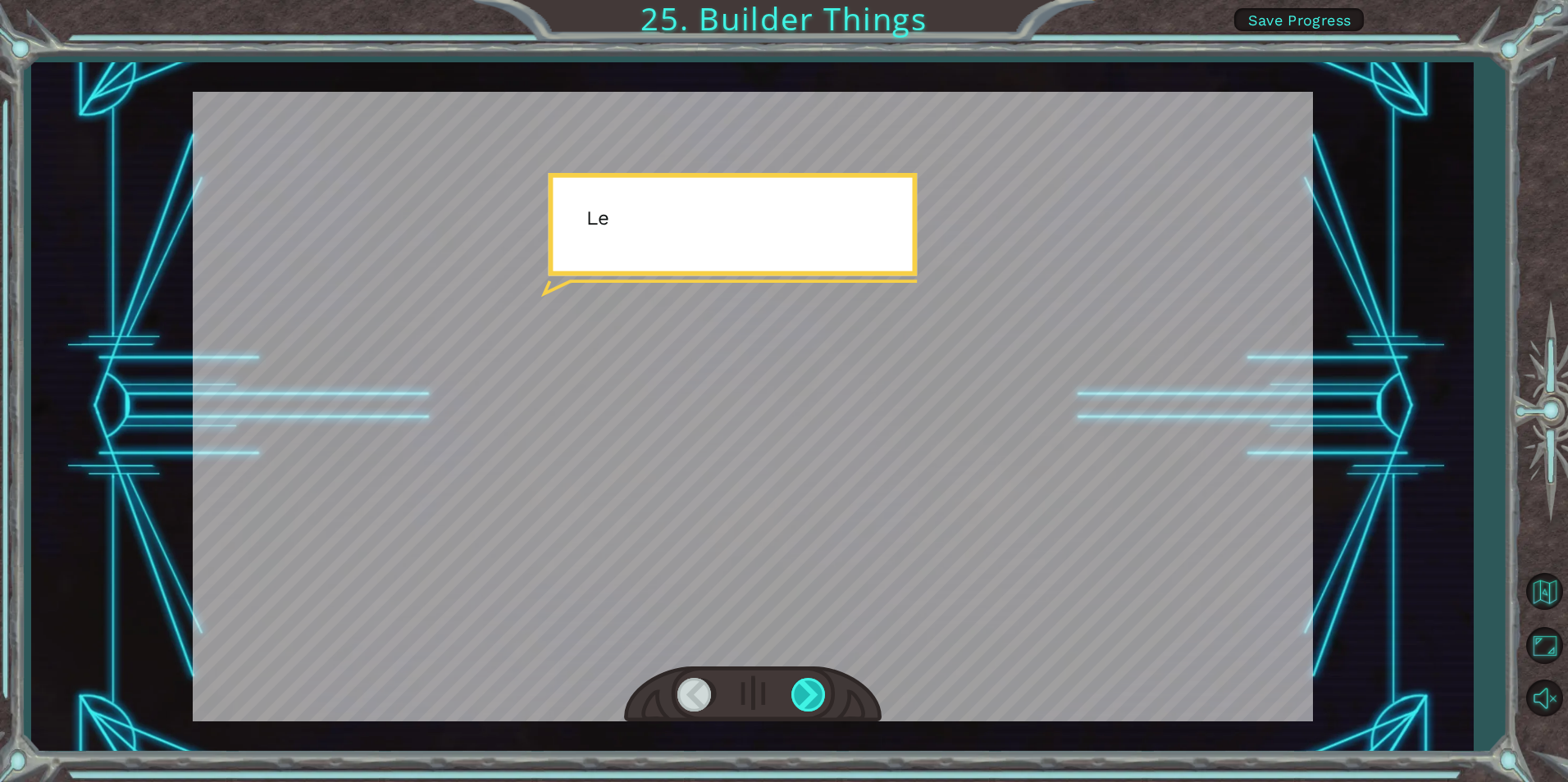
click at [805, 697] on div at bounding box center [809, 694] width 37 height 33
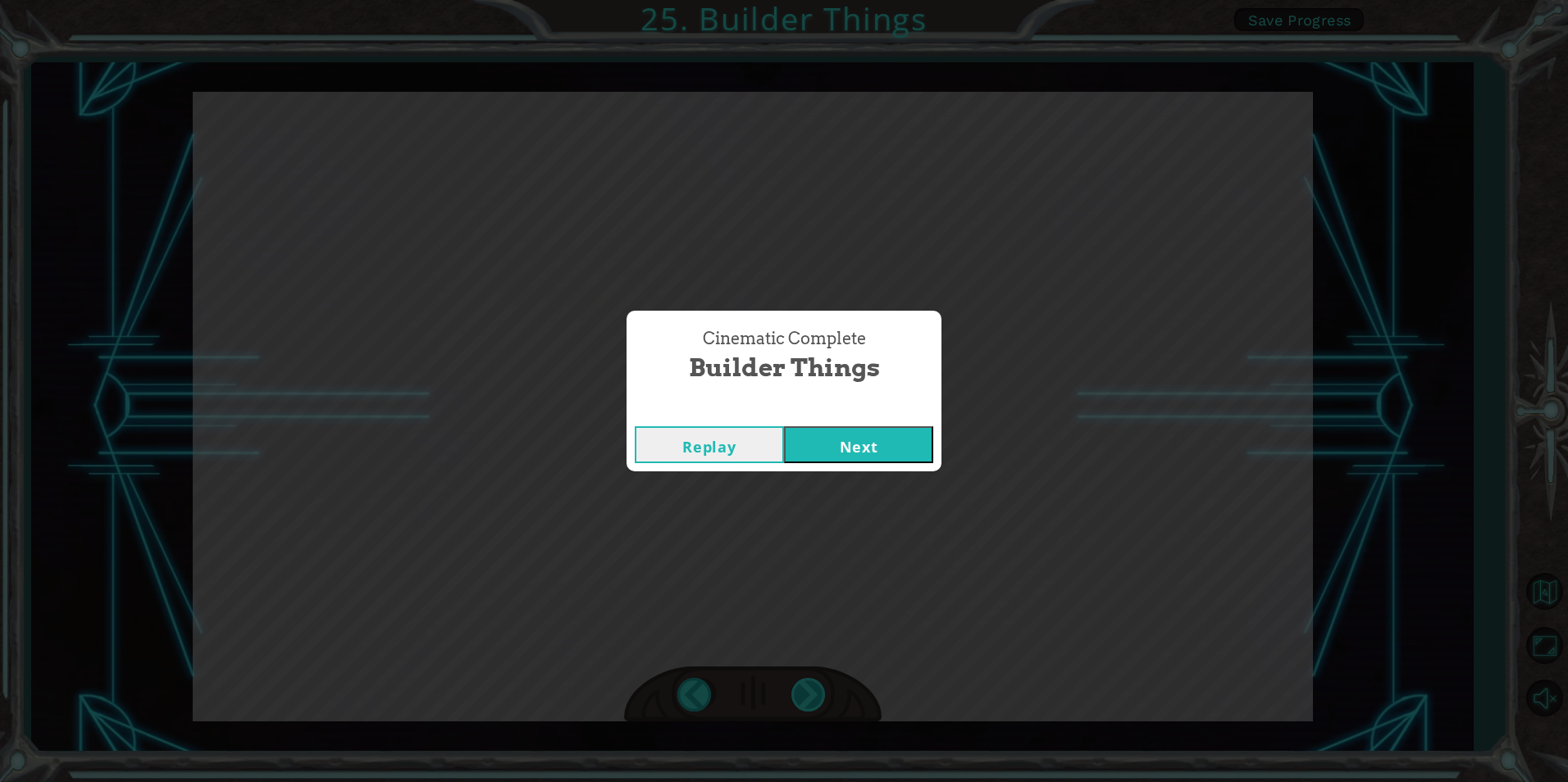
click at [788, 666] on div "Cinematic Complete Builder Things Replay Next" at bounding box center [784, 391] width 1568 height 782
click at [807, 453] on button "Next" at bounding box center [858, 444] width 149 height 37
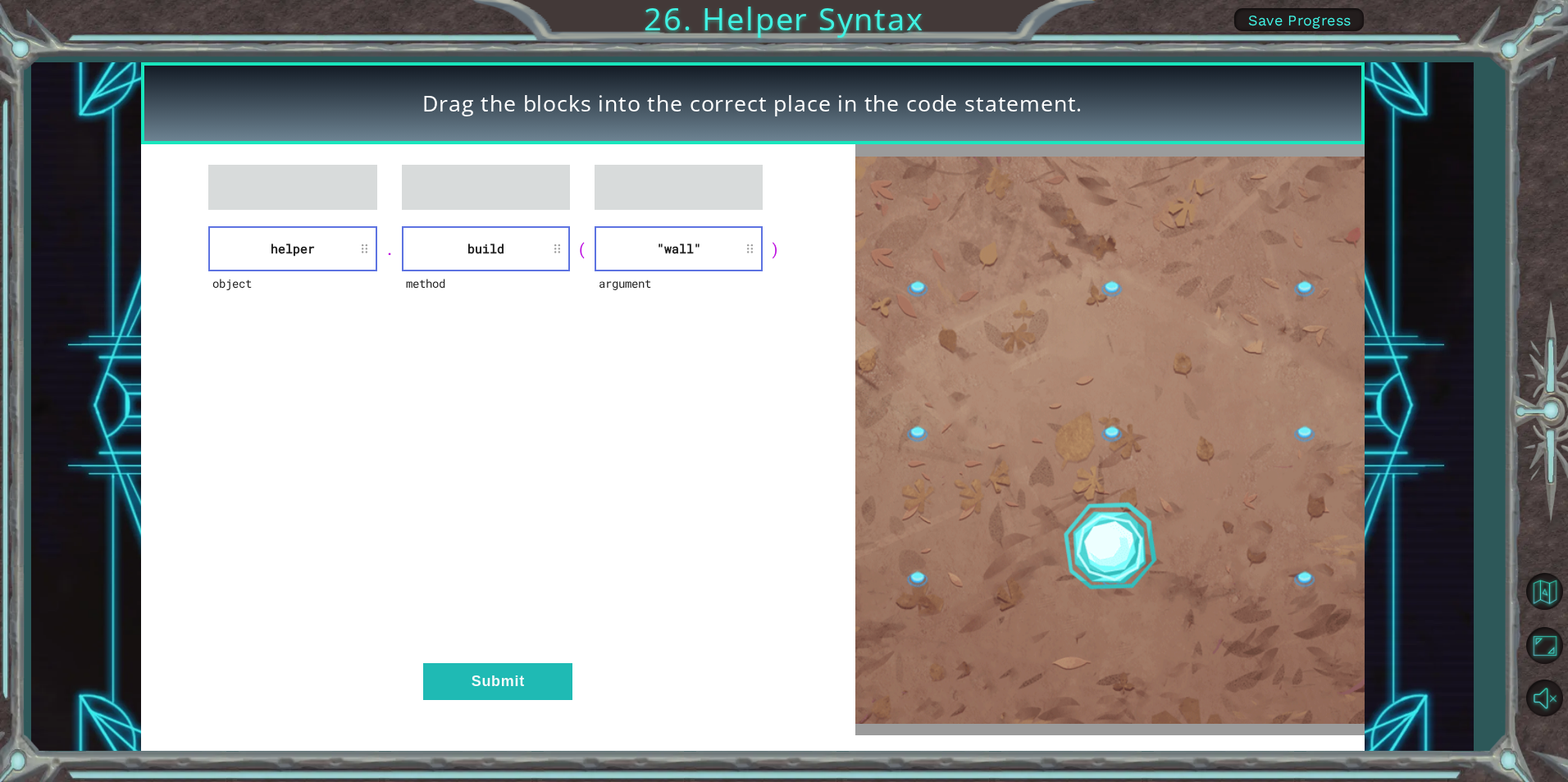
drag, startPoint x: 499, startPoint y: 701, endPoint x: 507, endPoint y: 683, distance: 19.7
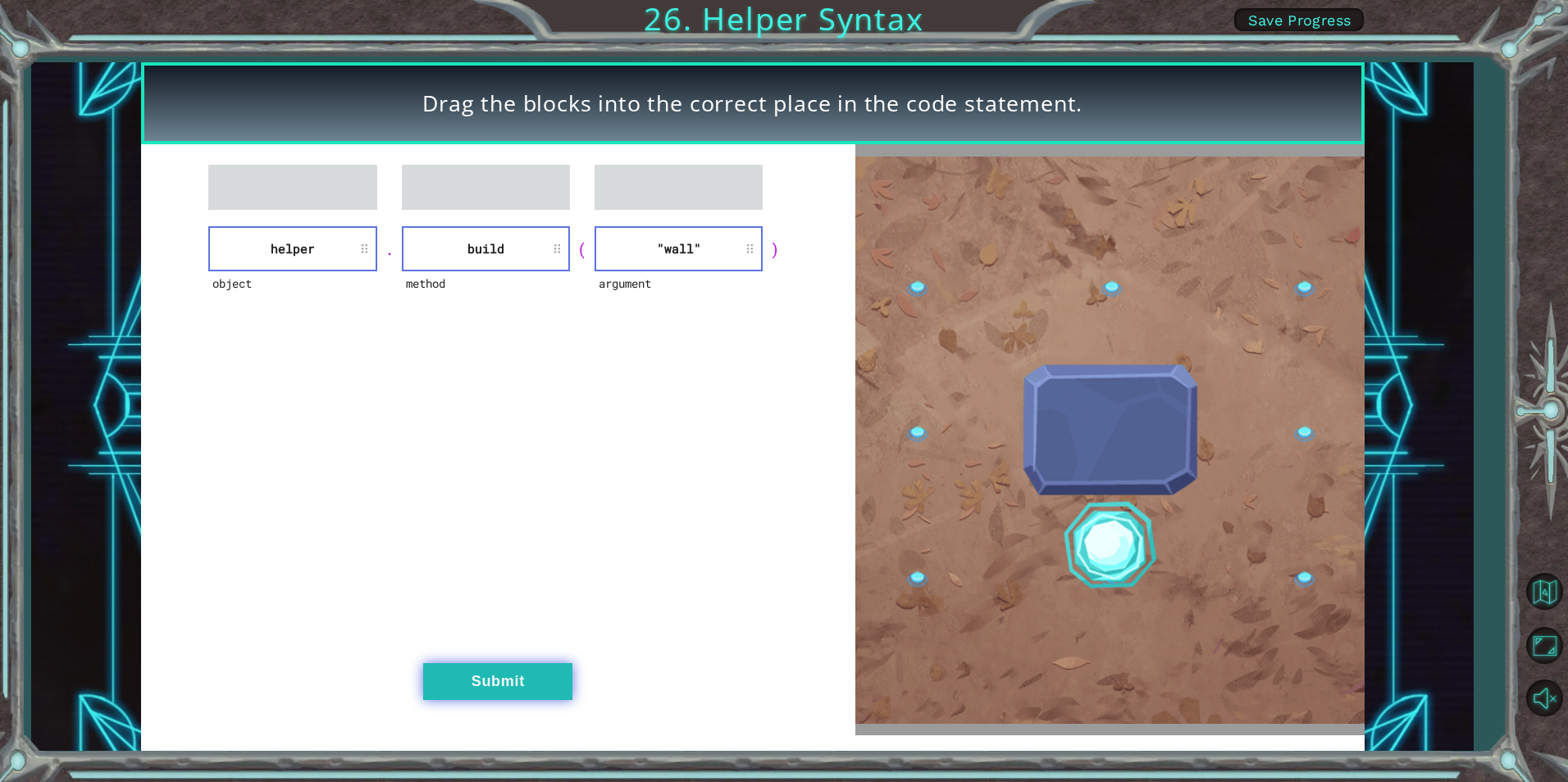
click at [501, 699] on div "object helper . method build ( argument "wall" ) Submit" at bounding box center [498, 439] width 715 height 591
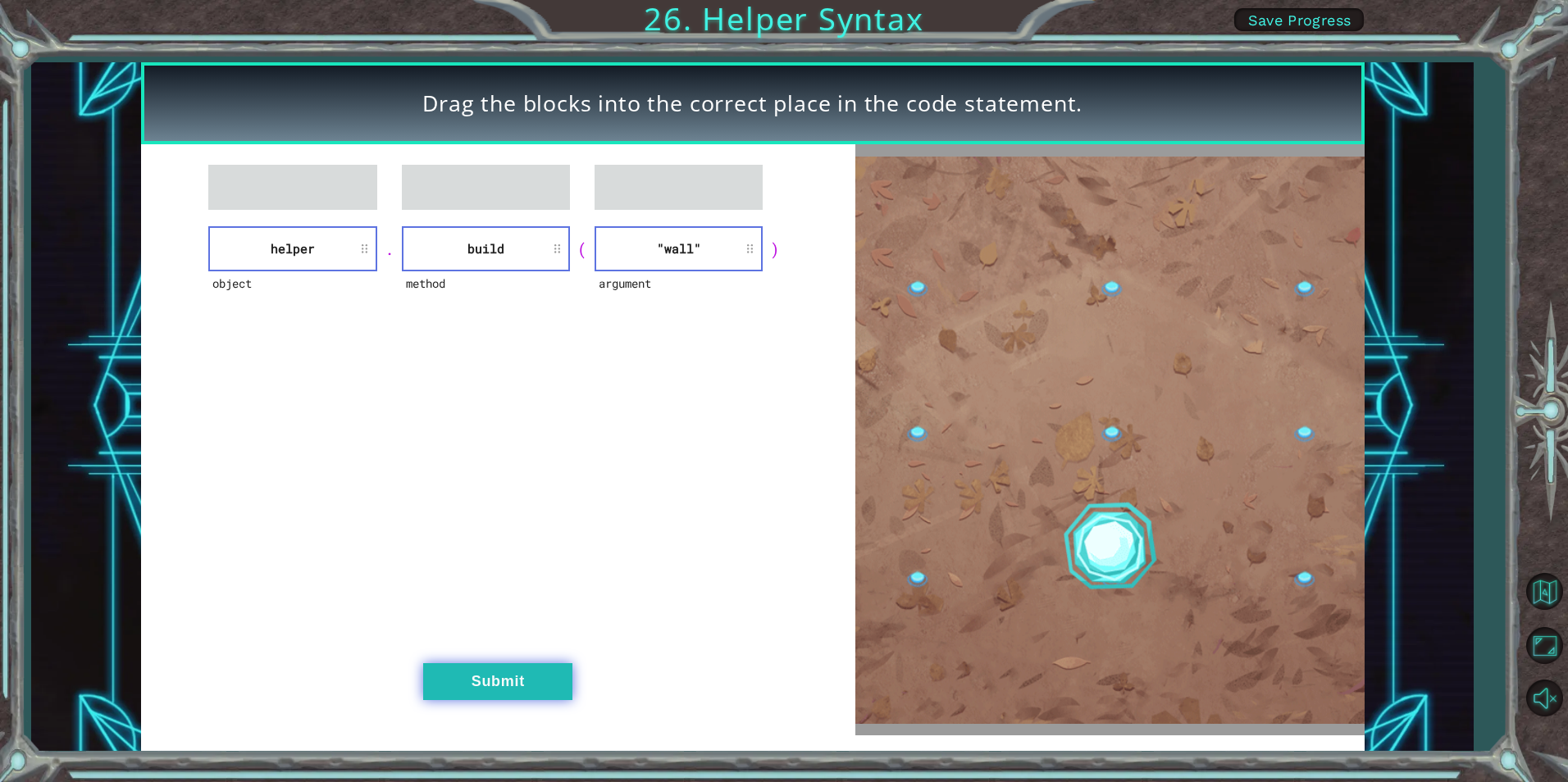
click at [507, 683] on button "Submit" at bounding box center [498, 682] width 149 height 37
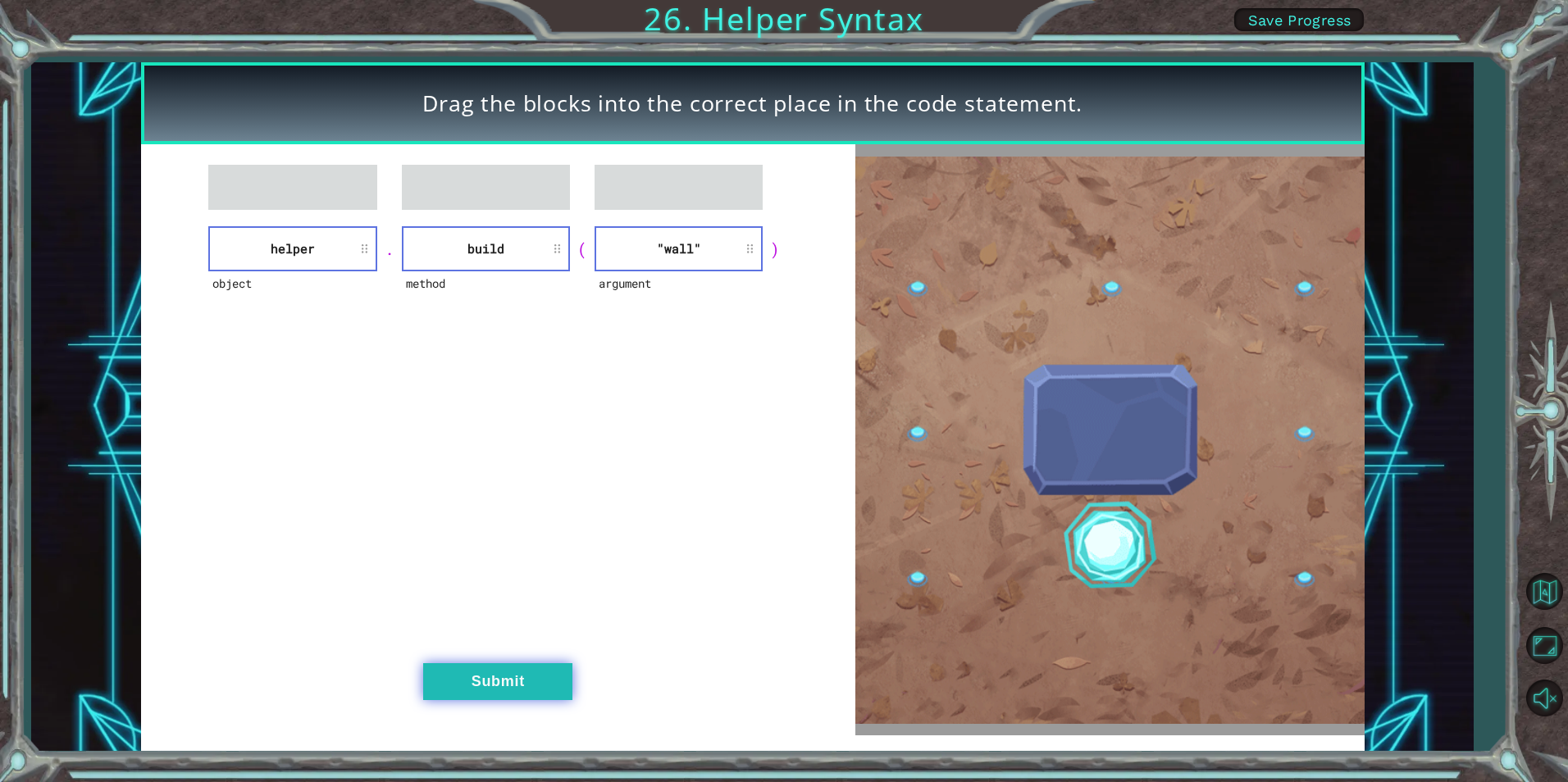
click at [507, 0] on div "Drag the blocks into the correct place in the code statement. object helper . m…" at bounding box center [784, 0] width 1568 height 0
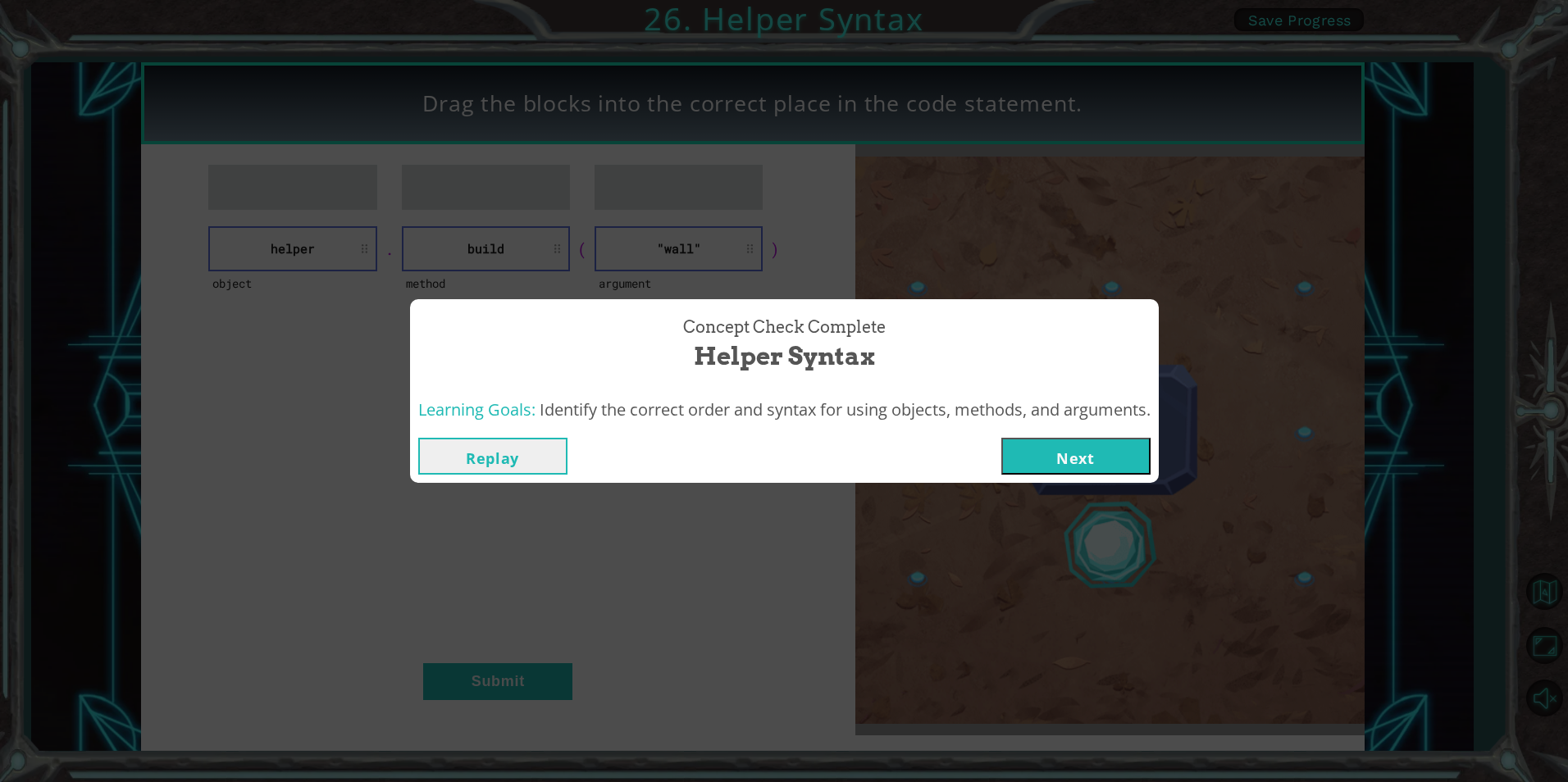
click at [1090, 442] on button "Next" at bounding box center [1076, 456] width 149 height 37
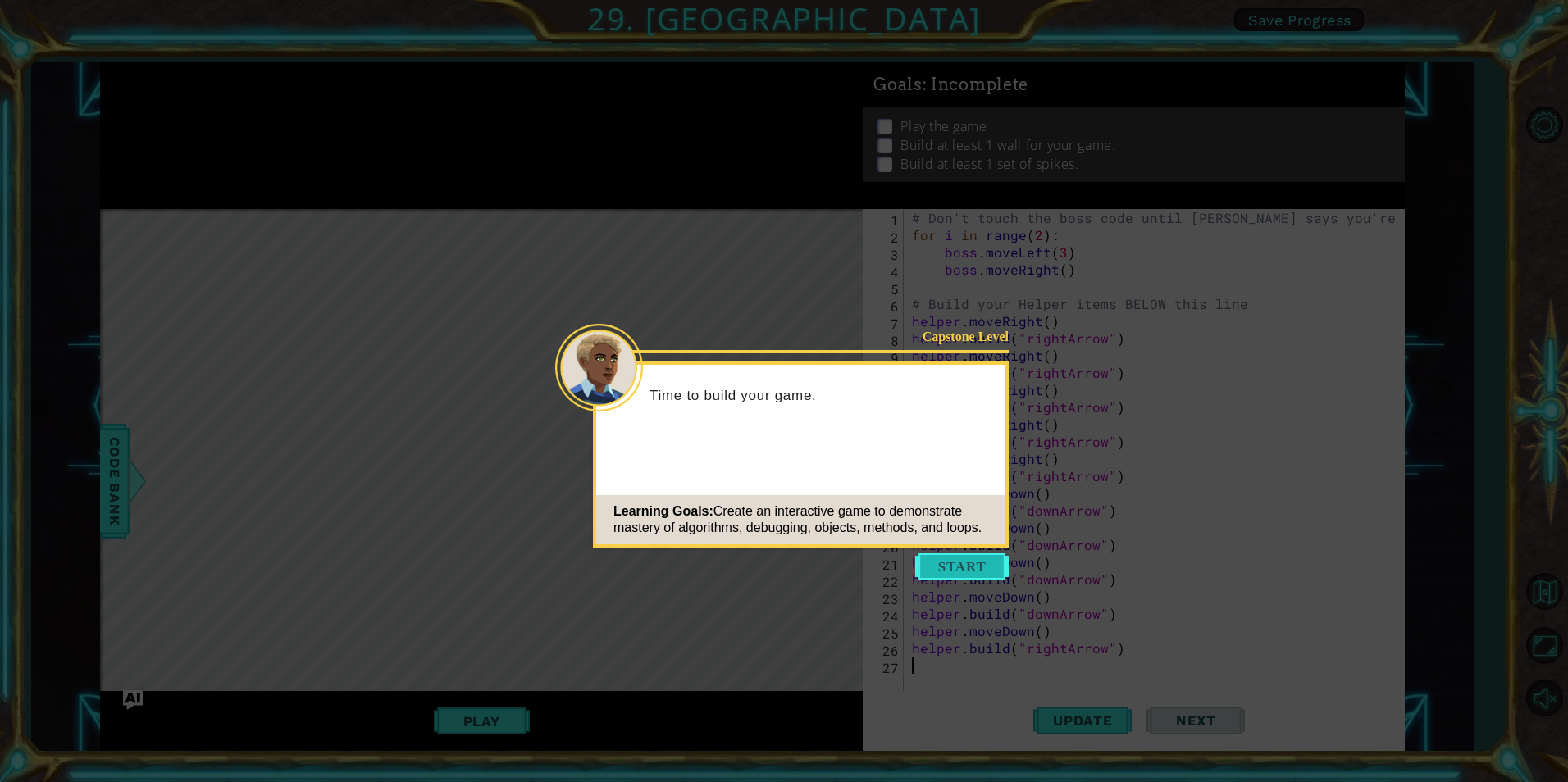
click at [981, 560] on button "Start" at bounding box center [962, 566] width 93 height 26
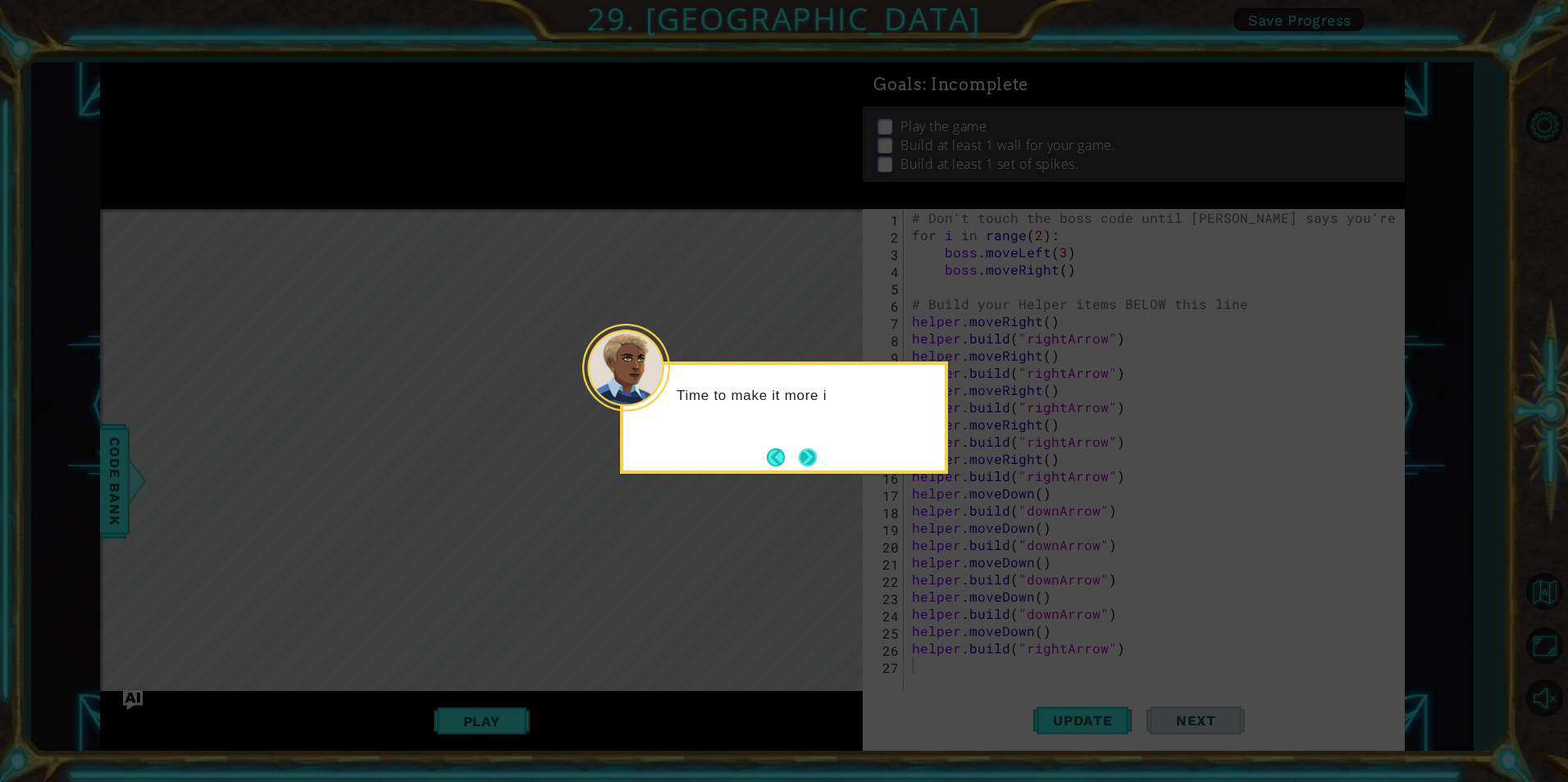
click at [800, 455] on button "Next" at bounding box center [808, 457] width 18 height 18
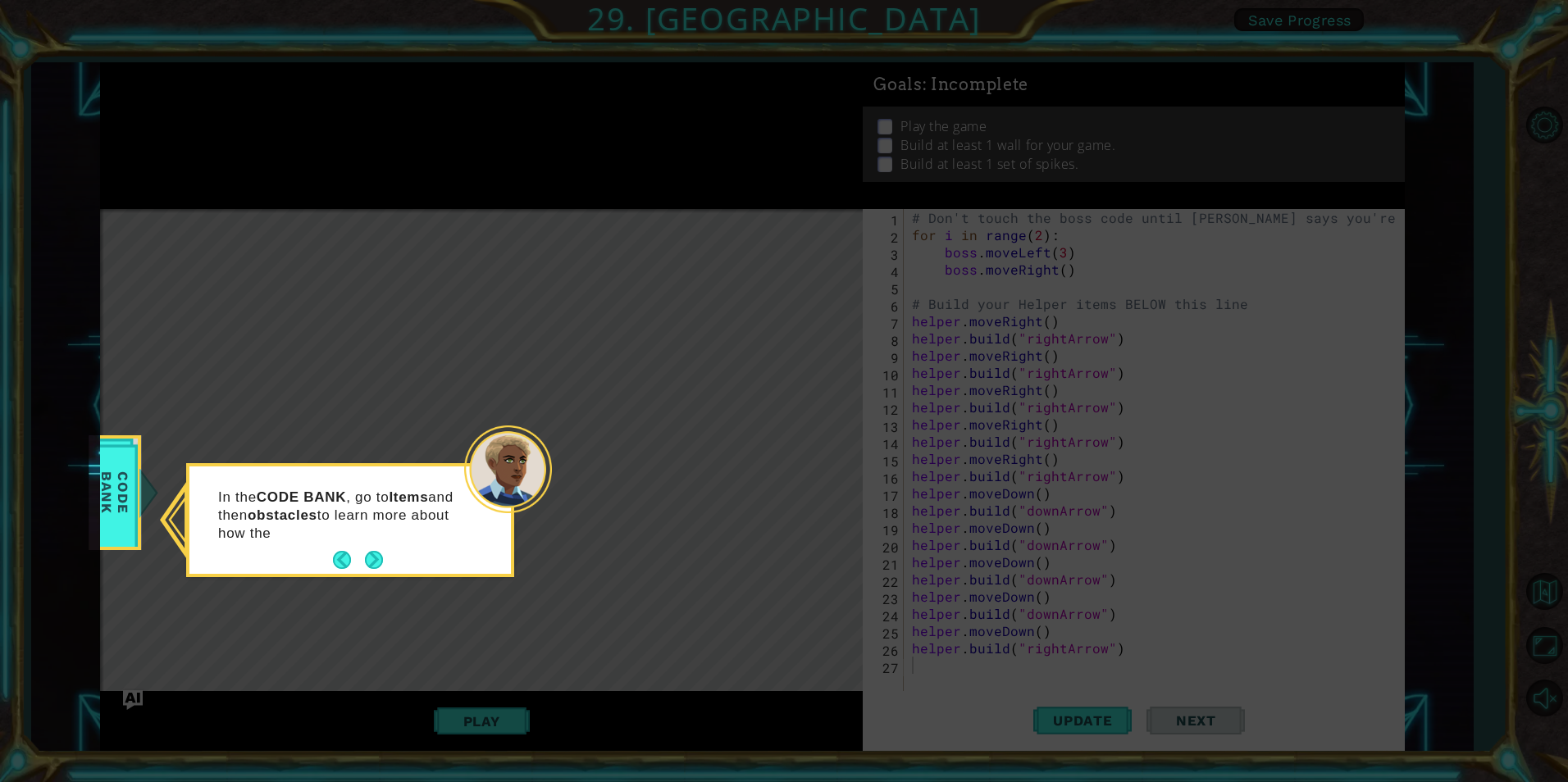
click at [385, 569] on div "In the CODE BANK , go to Items and then obstacles to learn more about how the" at bounding box center [350, 524] width 321 height 100
click at [382, 565] on button "Next" at bounding box center [374, 560] width 18 height 18
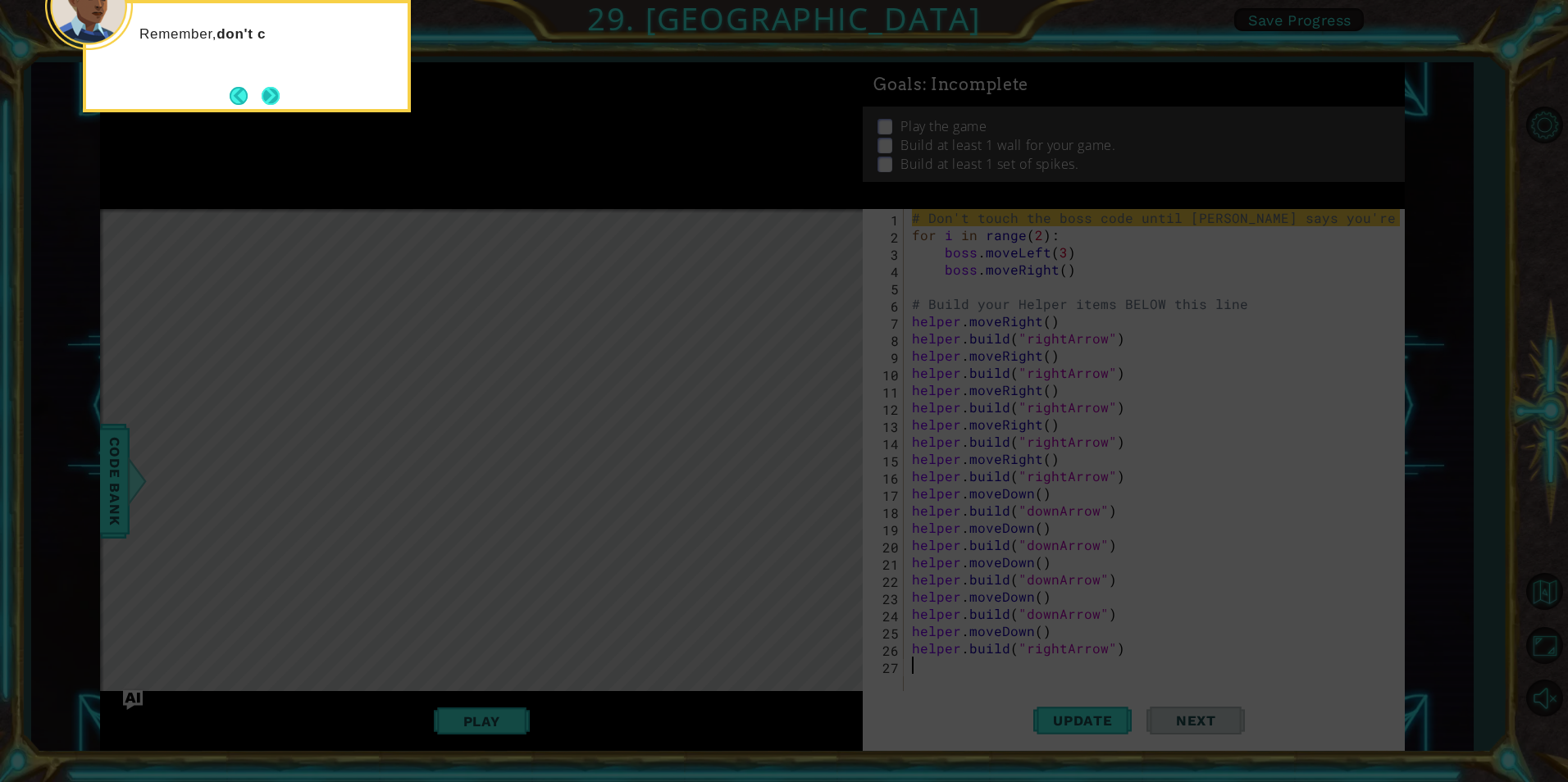
click at [269, 87] on button "Next" at bounding box center [271, 96] width 18 height 18
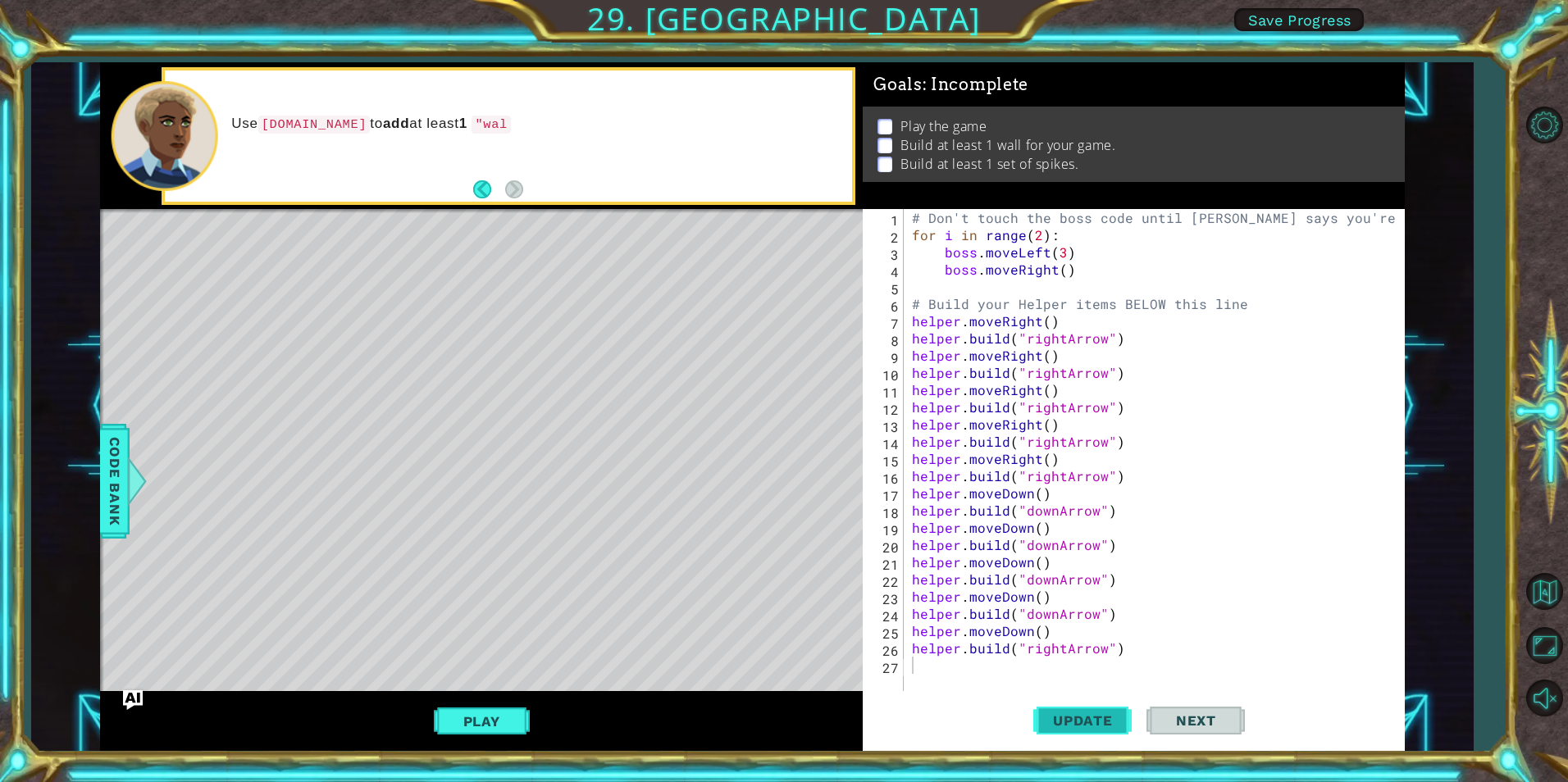
click at [1076, 713] on span "Update" at bounding box center [1083, 721] width 92 height 16
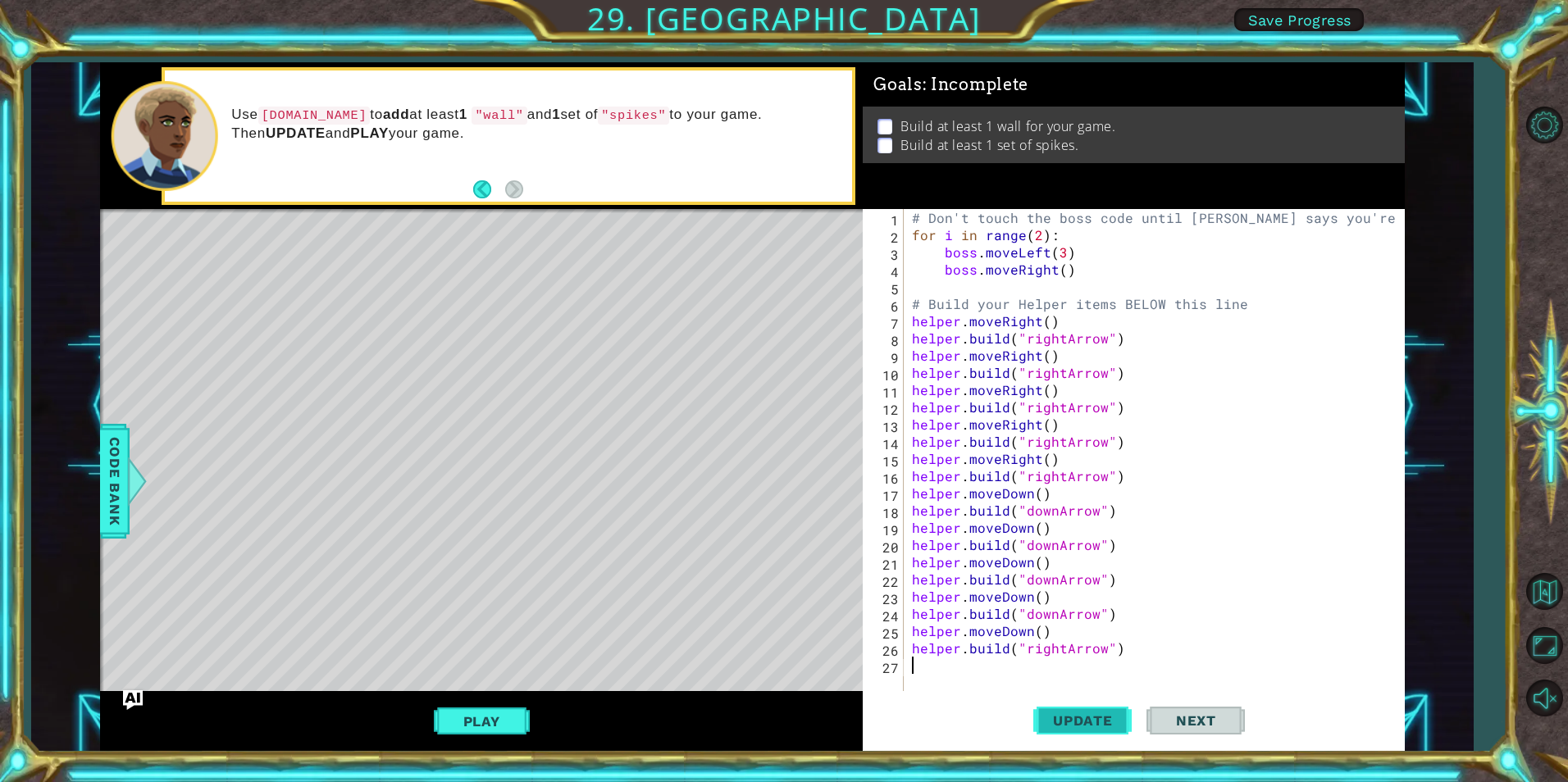
click at [1069, 723] on span "Update" at bounding box center [1083, 721] width 92 height 16
click at [388, 709] on div "Play" at bounding box center [482, 721] width 762 height 60
click at [502, 723] on button "Play" at bounding box center [482, 721] width 96 height 31
click at [990, 667] on div "# Don't touch the boss code until Vega says you're ready! for i in range ( 2 ) …" at bounding box center [1158, 467] width 499 height 517
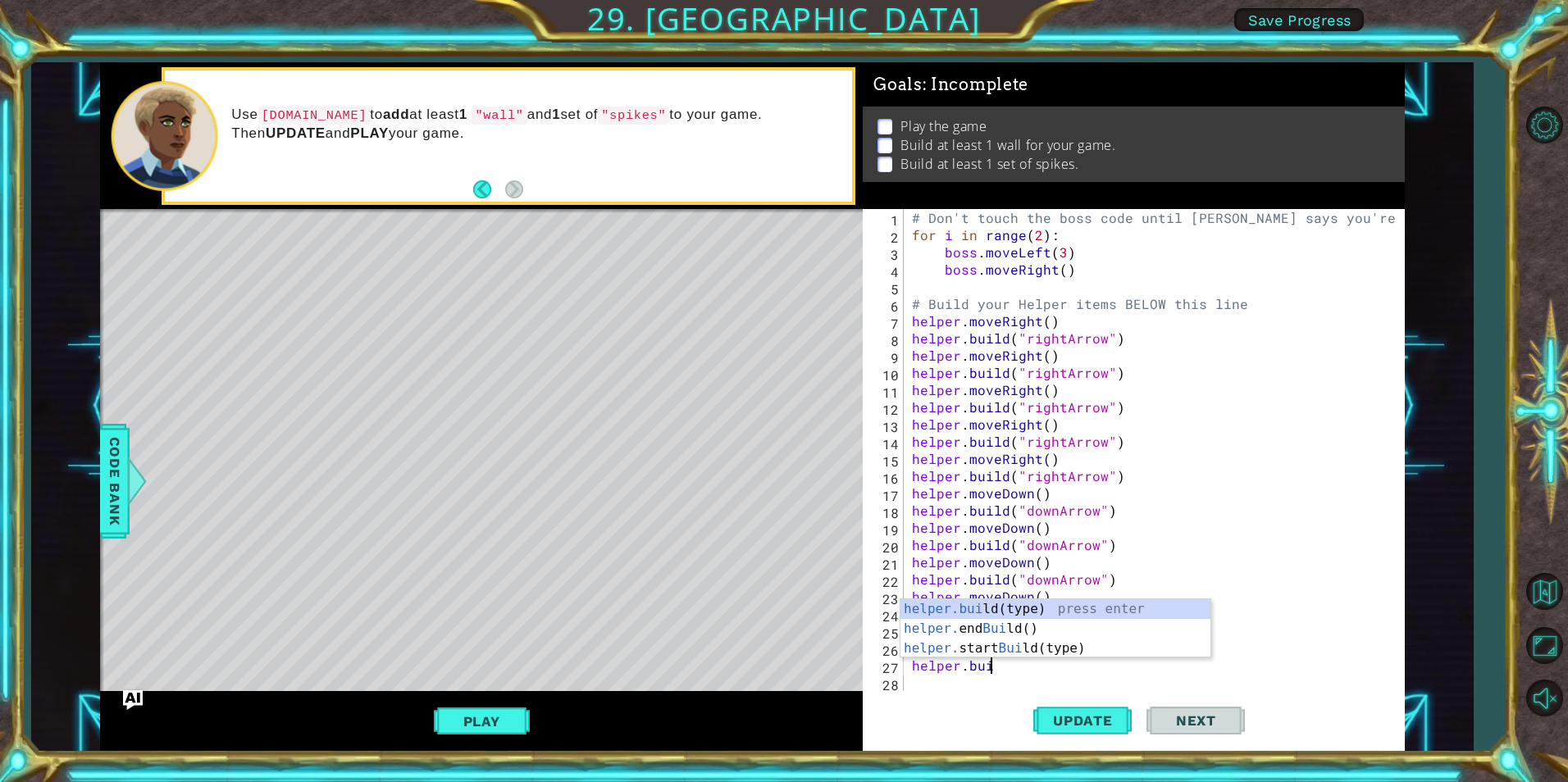
scroll to position [0, 4]
click at [1045, 610] on div "helper.build (type) press enter helper. end Build () press enter helper. start …" at bounding box center [1056, 648] width 310 height 99
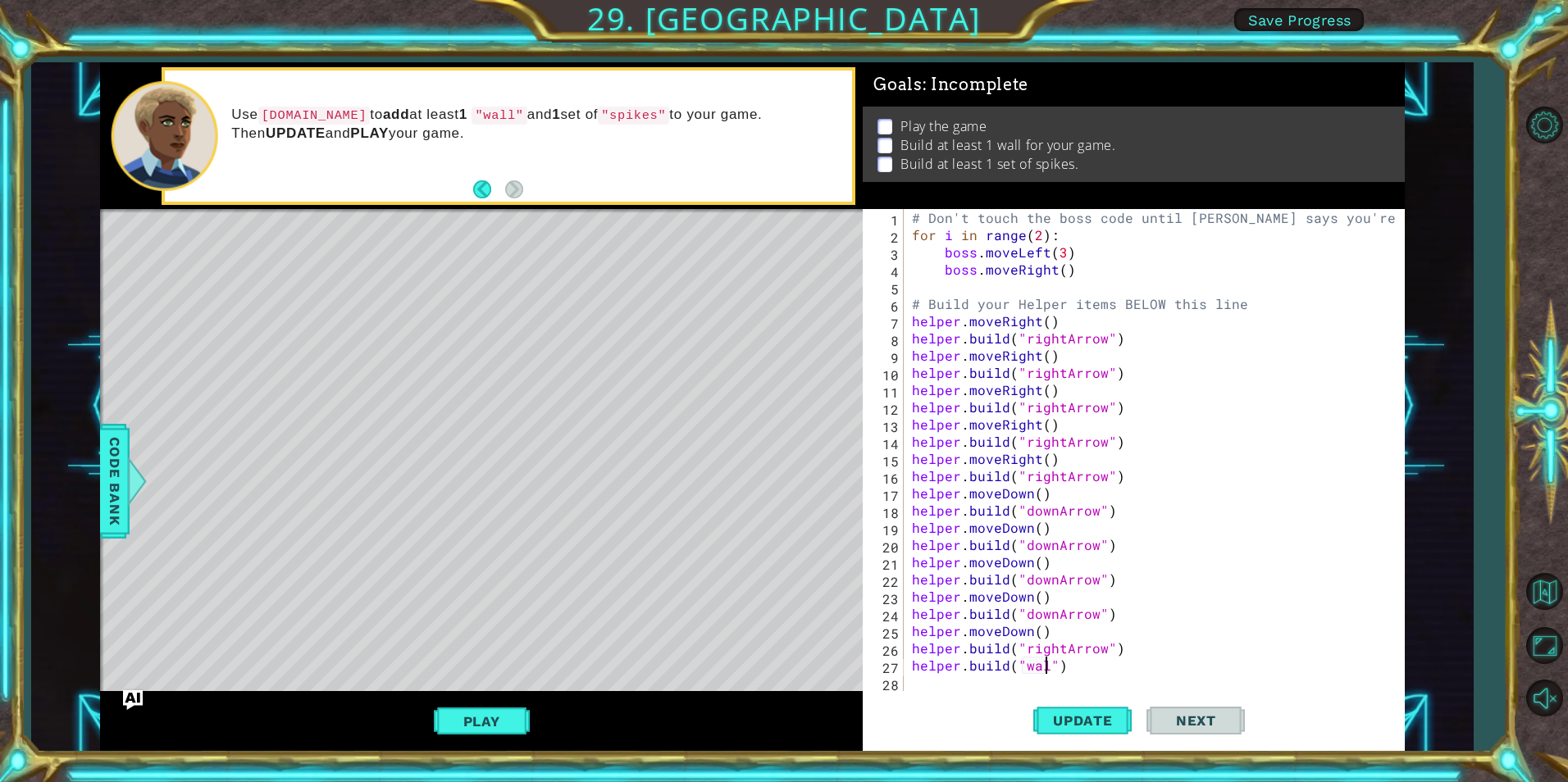
scroll to position [0, 9]
click at [1092, 720] on span "Update" at bounding box center [1083, 721] width 92 height 16
click at [1087, 722] on span "Update" at bounding box center [1083, 721] width 92 height 16
click at [523, 717] on div "Play" at bounding box center [482, 721] width 762 height 60
click at [518, 717] on button "Play" at bounding box center [482, 721] width 96 height 31
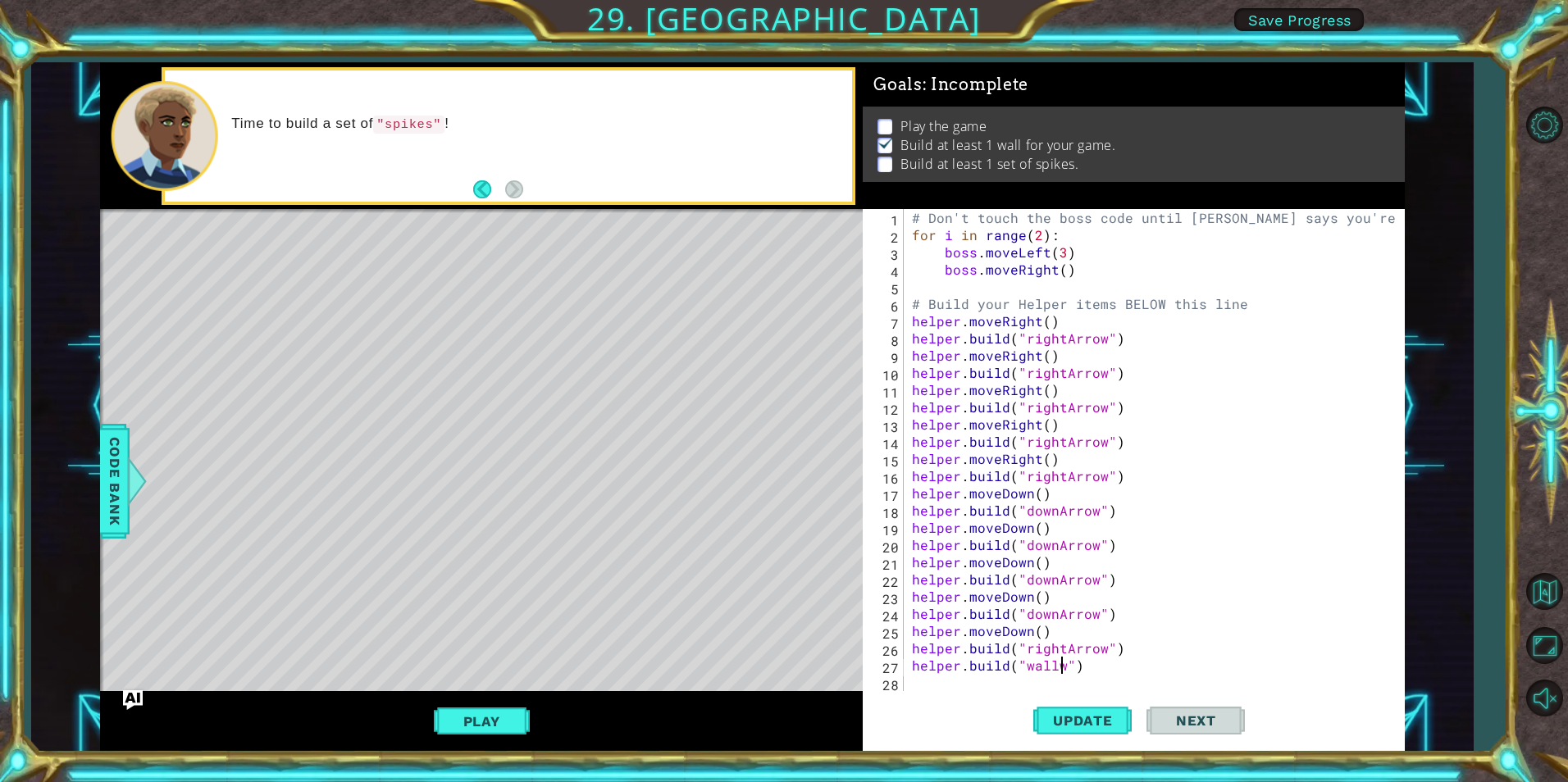
scroll to position [0, 10]
type textarea "helper.build("wall")"
click at [968, 682] on div "# Don't touch the boss code until Vega says you're ready! for i in range ( 2 ) …" at bounding box center [1158, 467] width 499 height 517
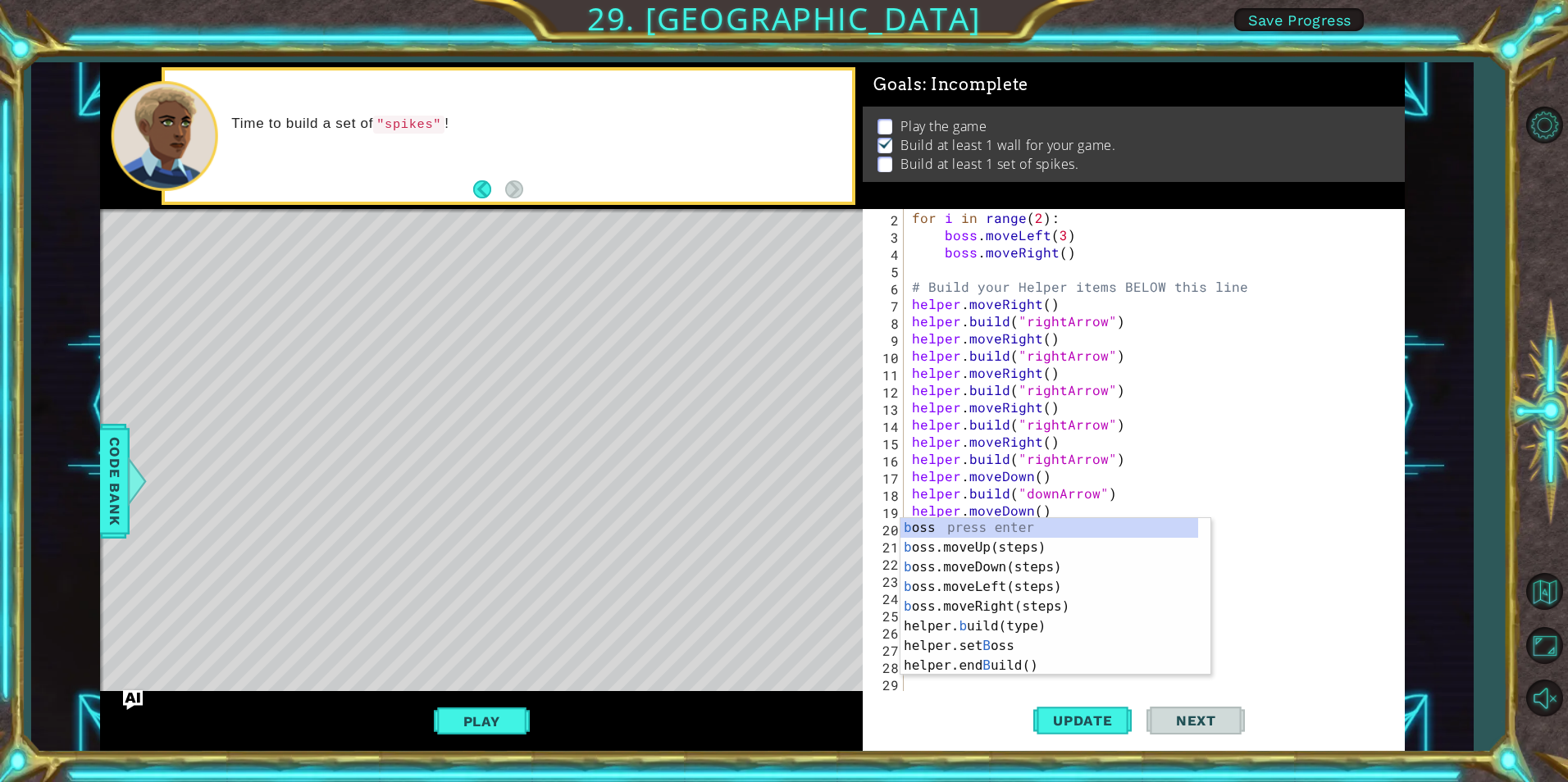
scroll to position [17, 0]
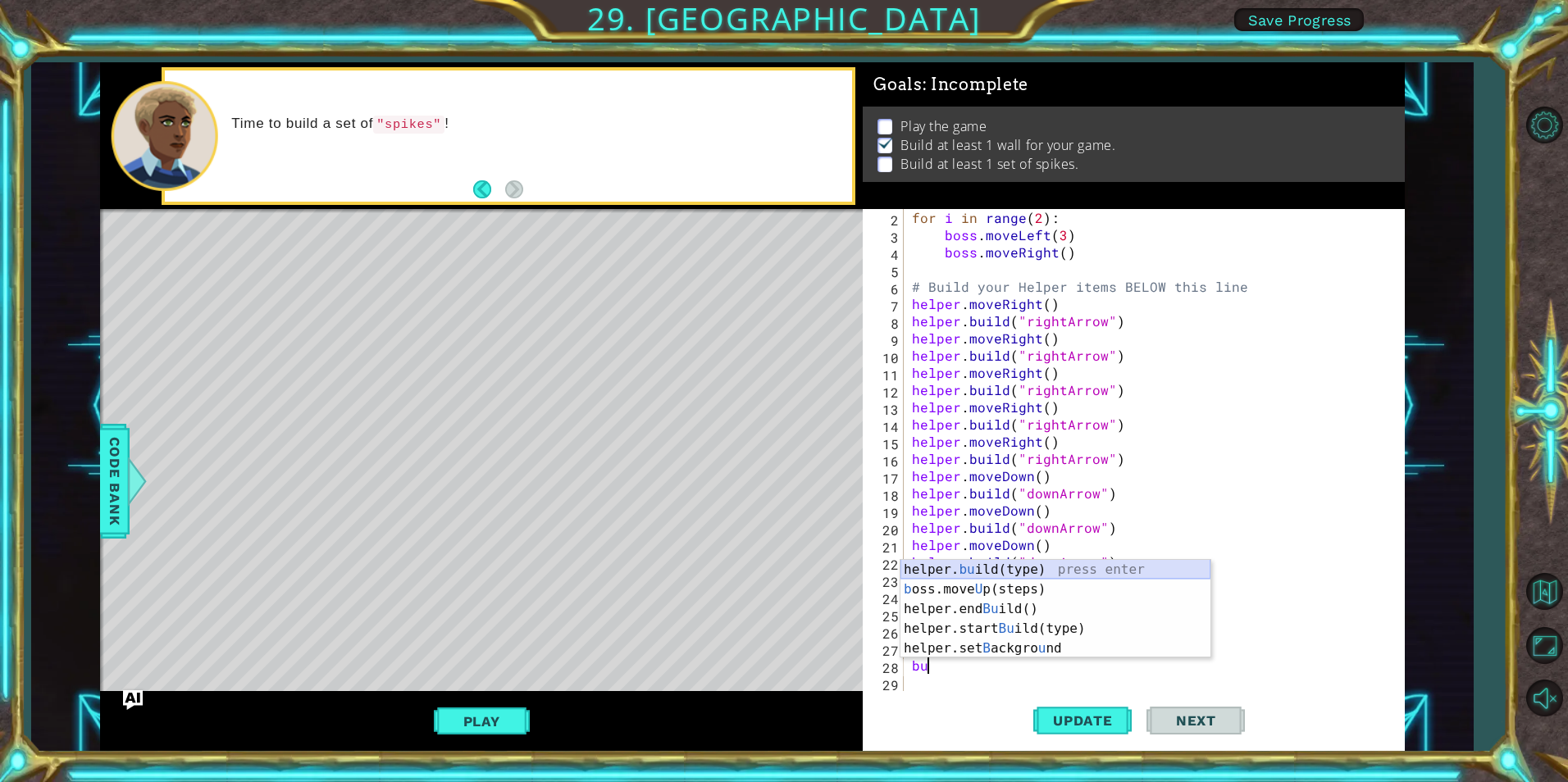
click at [1001, 570] on div "helper. bu ild(type) press enter b oss.move U p(steps) press enter helper.end B…" at bounding box center [1056, 629] width 310 height 138
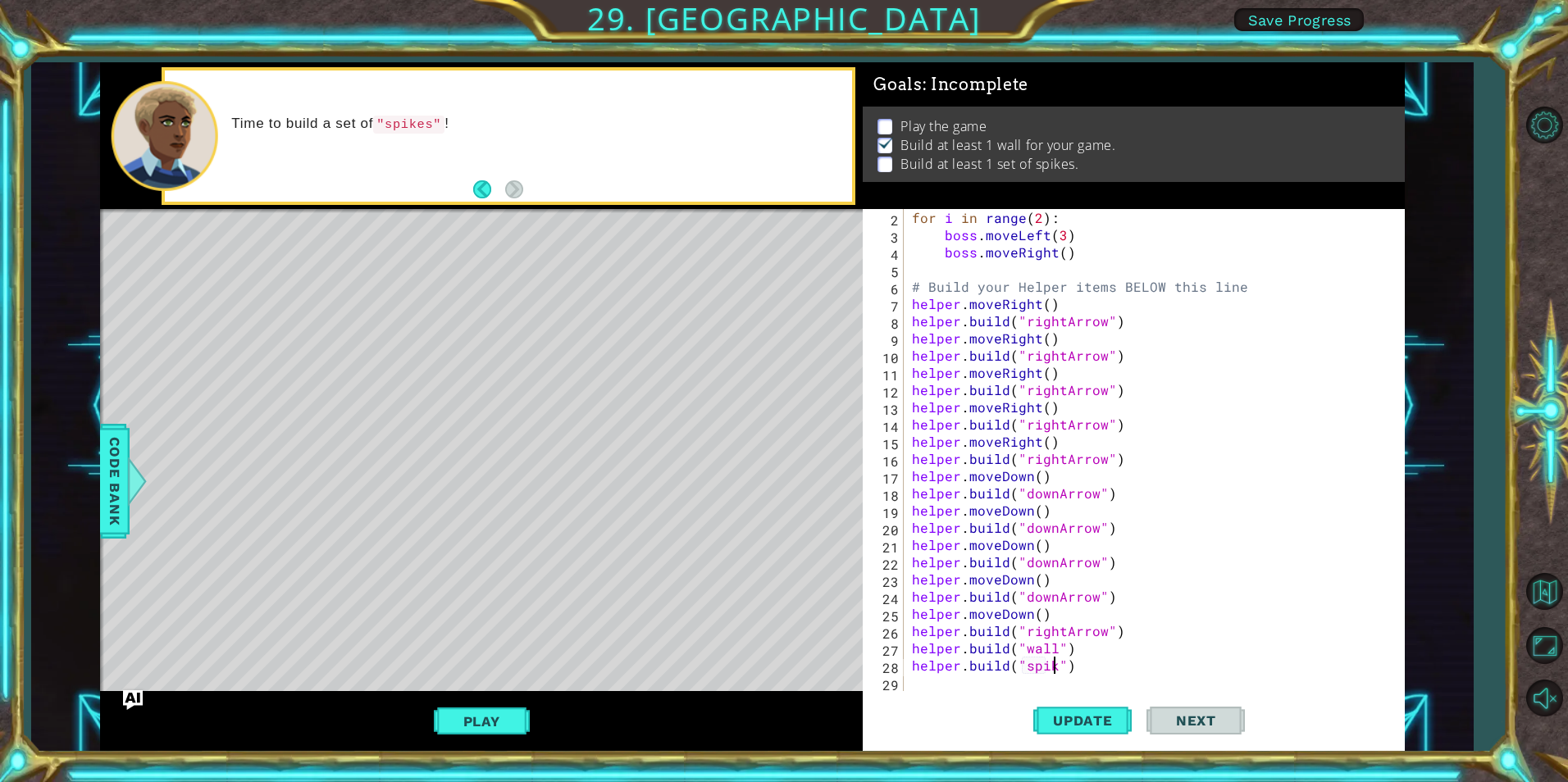
scroll to position [0, 10]
type textarea "helper.build("spikes")"
click at [1062, 713] on span "Update" at bounding box center [1083, 721] width 92 height 16
click at [515, 723] on button "Play" at bounding box center [482, 721] width 96 height 31
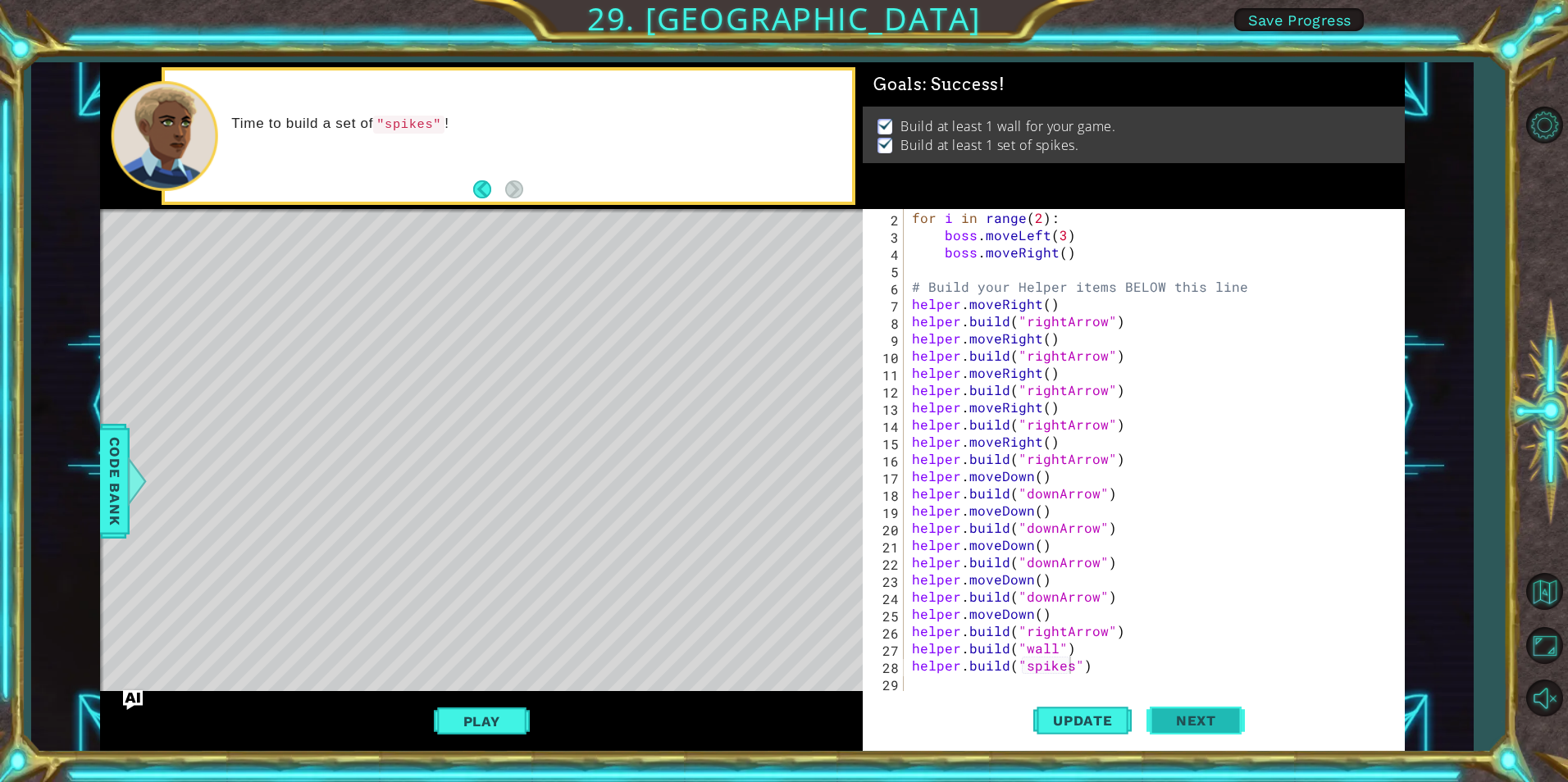
click at [1195, 717] on span "Next" at bounding box center [1196, 721] width 73 height 16
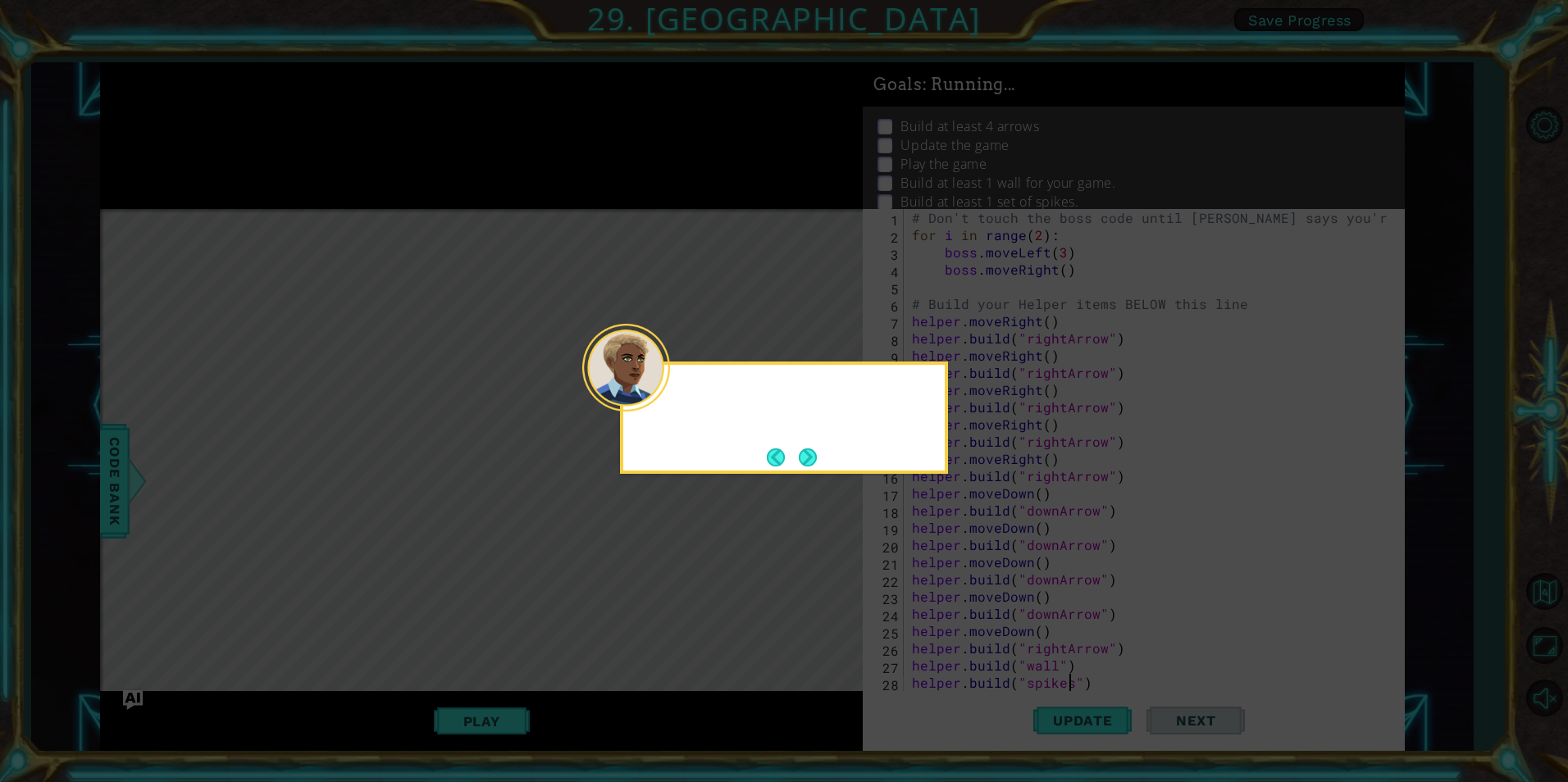
scroll to position [0, 0]
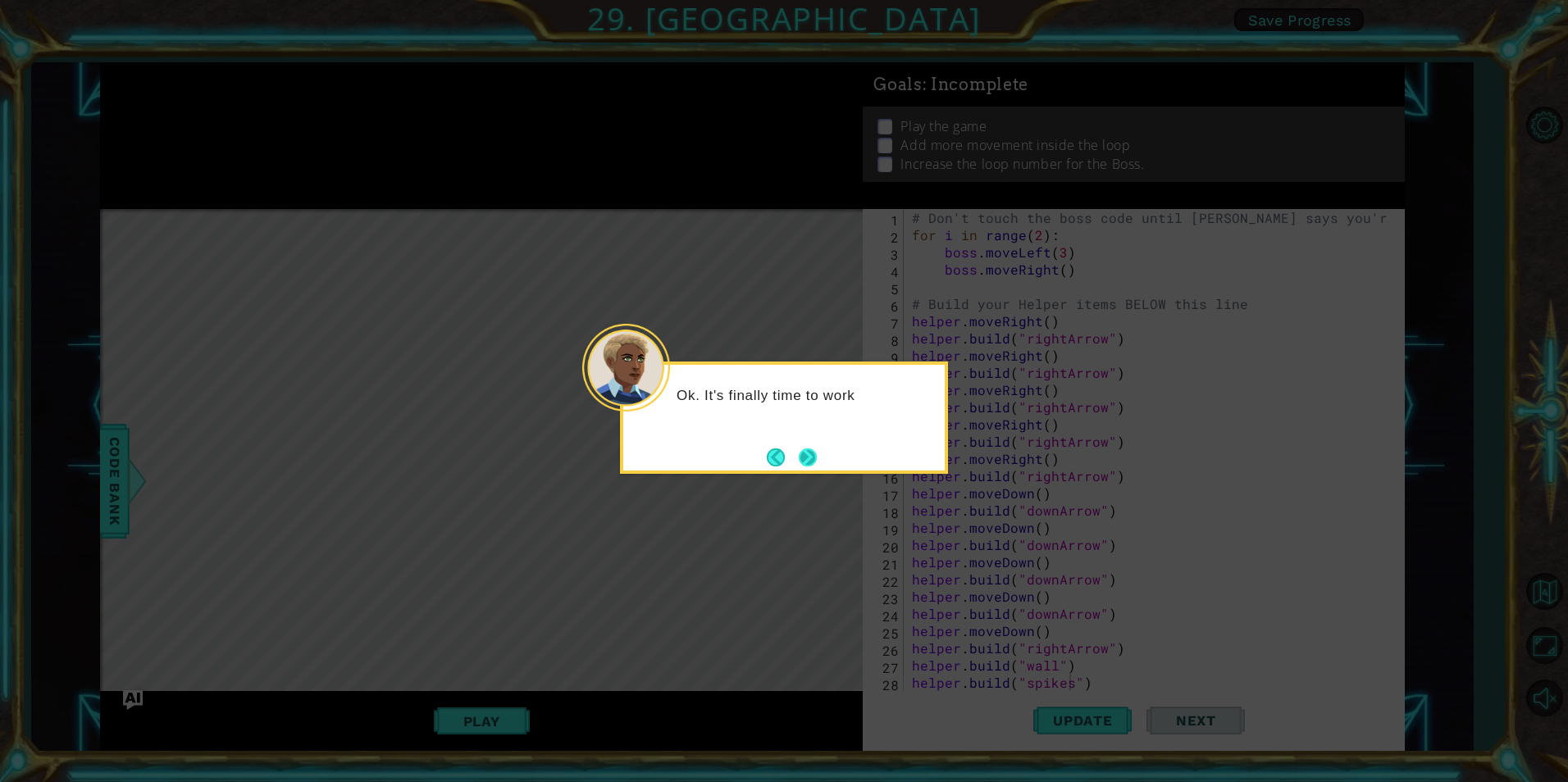
click at [802, 449] on button "Next" at bounding box center [808, 457] width 18 height 18
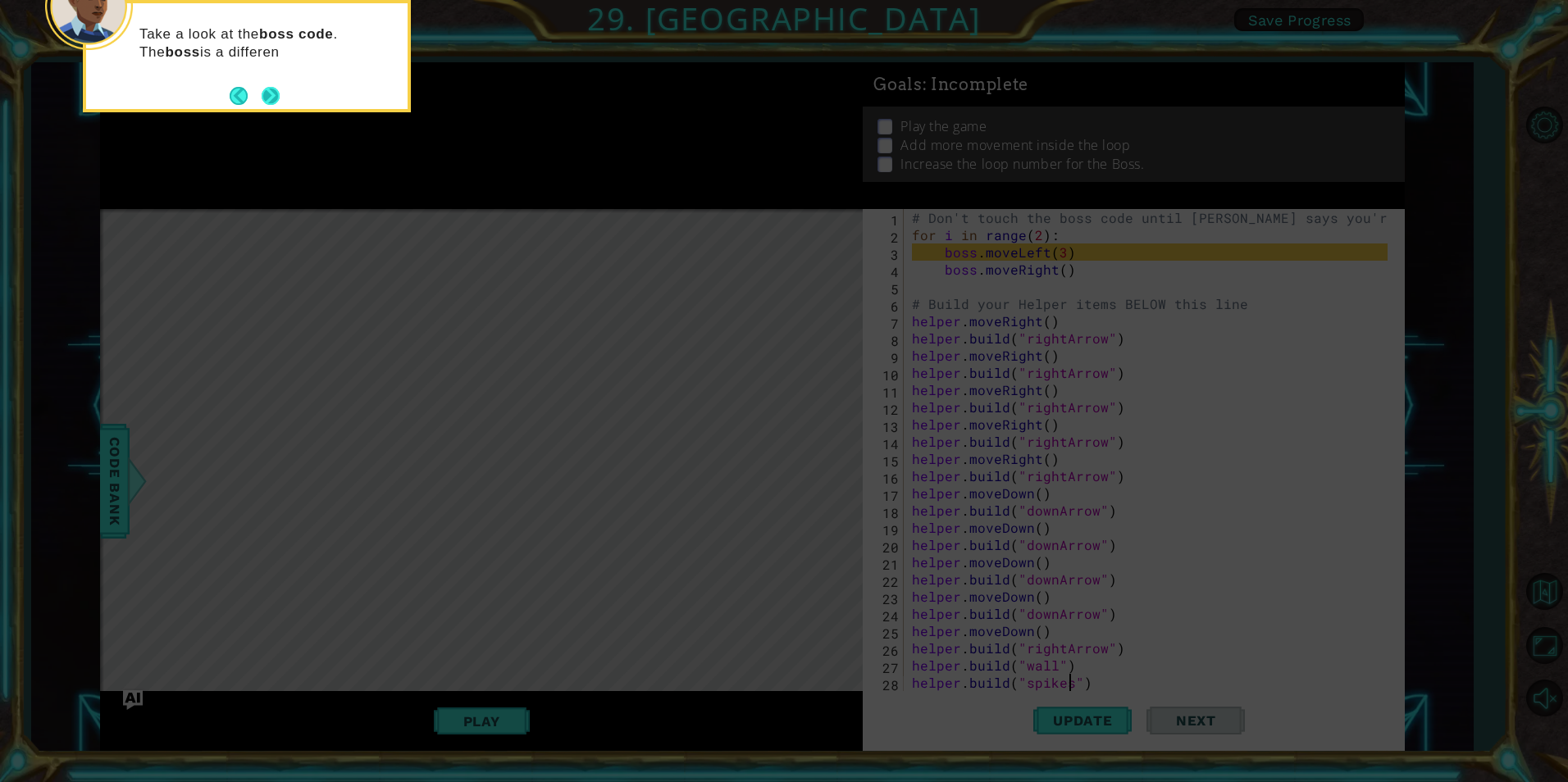
click at [270, 93] on button "Next" at bounding box center [271, 96] width 18 height 18
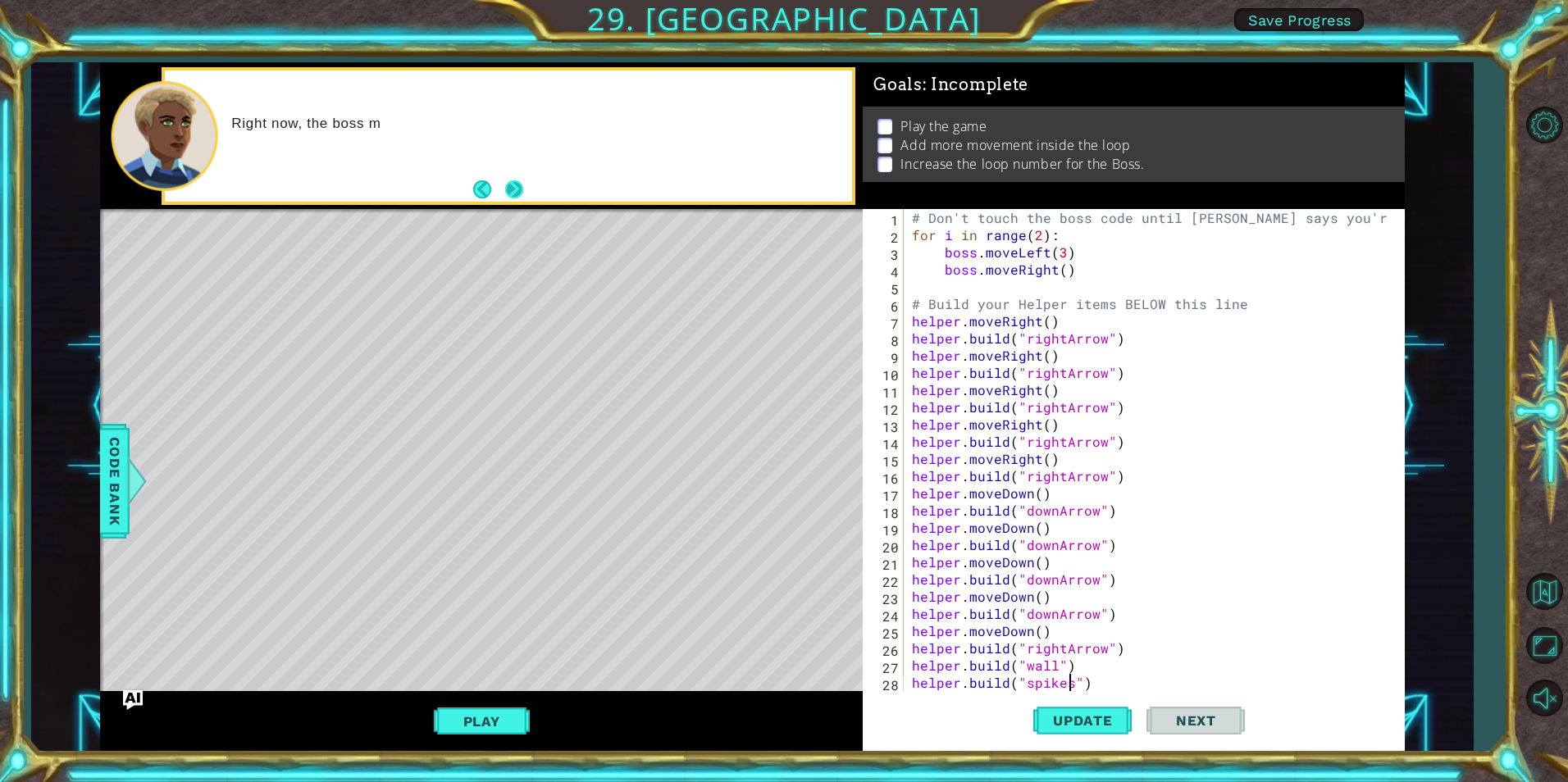
click at [523, 187] on button "Next" at bounding box center [514, 189] width 18 height 18
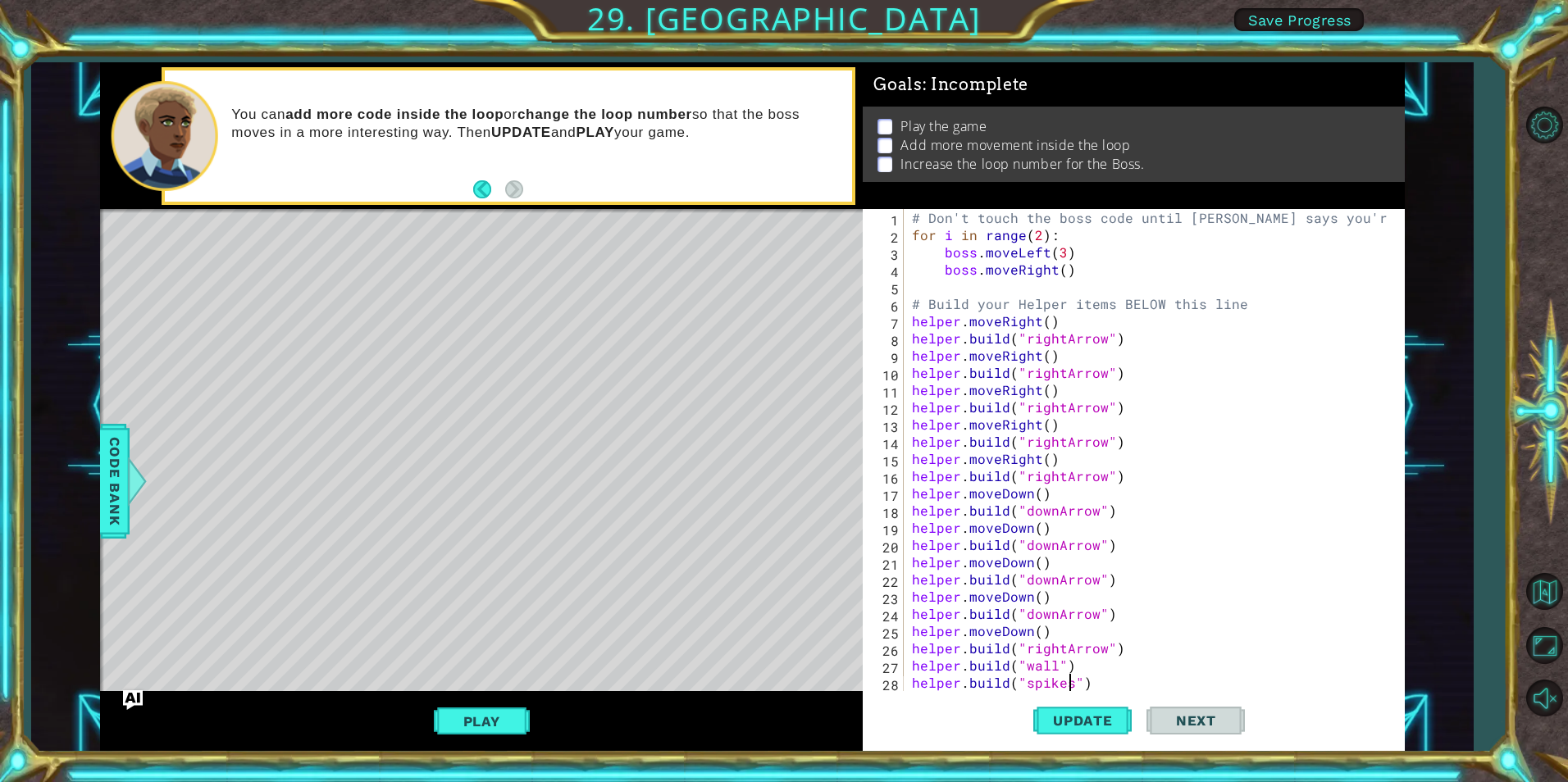
click at [883, 119] on p at bounding box center [884, 126] width 14 height 15
click at [884, 124] on p at bounding box center [884, 126] width 14 height 15
click at [1082, 705] on button "Update" at bounding box center [1083, 721] width 99 height 54
click at [893, 126] on li "Play the game" at bounding box center [1136, 126] width 517 height 19
click at [888, 123] on p at bounding box center [884, 126] width 14 height 15
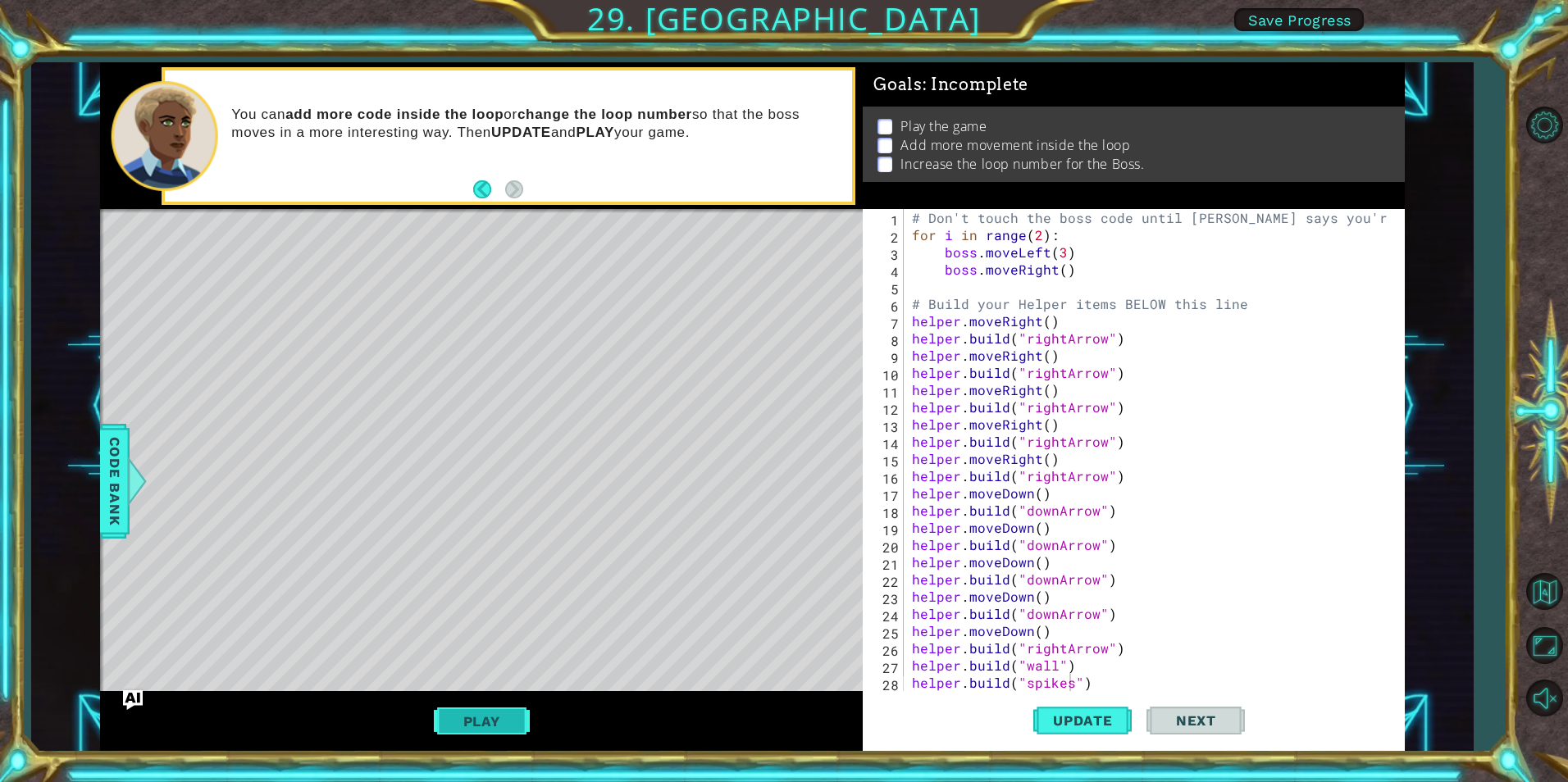
click at [490, 706] on button "Play" at bounding box center [482, 721] width 96 height 31
